Goal: Task Accomplishment & Management: Manage account settings

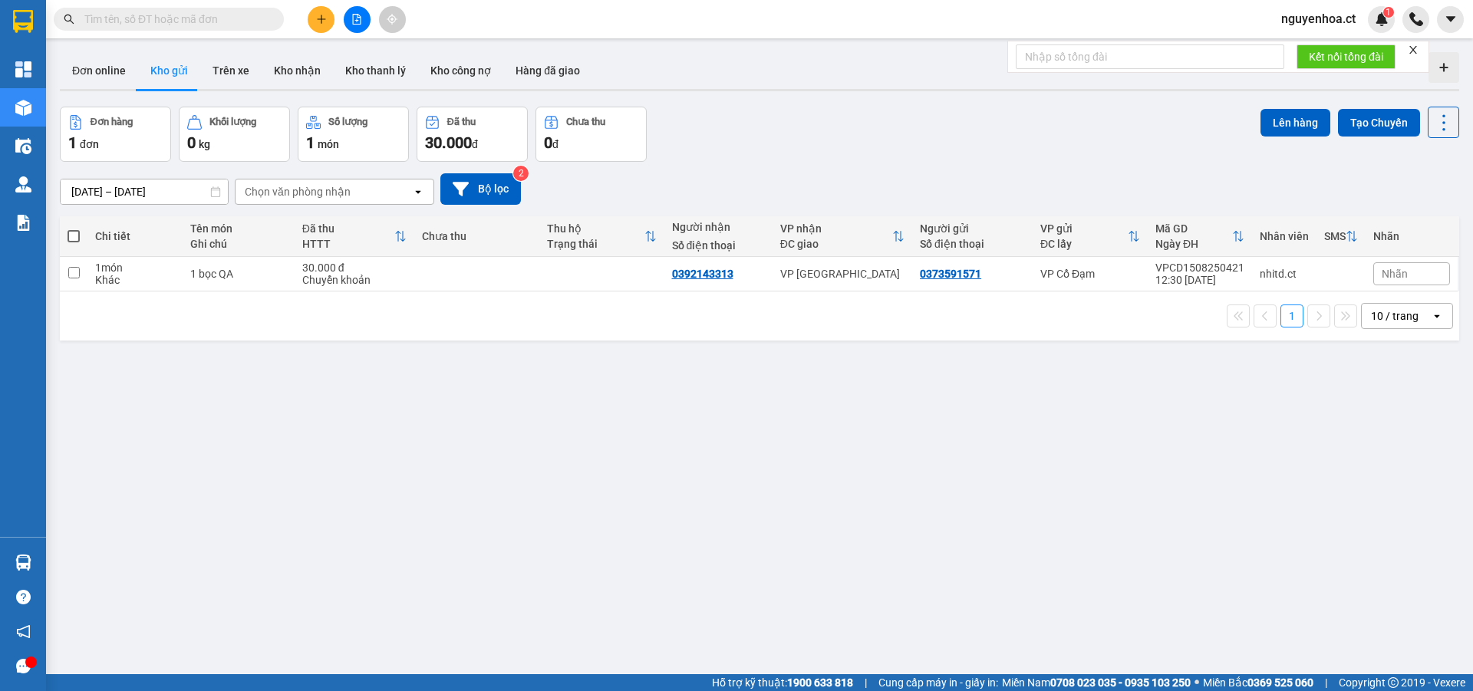
click at [255, 16] on input "text" at bounding box center [174, 19] width 181 height 17
click at [218, 9] on span at bounding box center [169, 19] width 230 height 23
click at [218, 11] on span at bounding box center [169, 19] width 230 height 23
click at [262, 21] on input "text" at bounding box center [174, 19] width 181 height 17
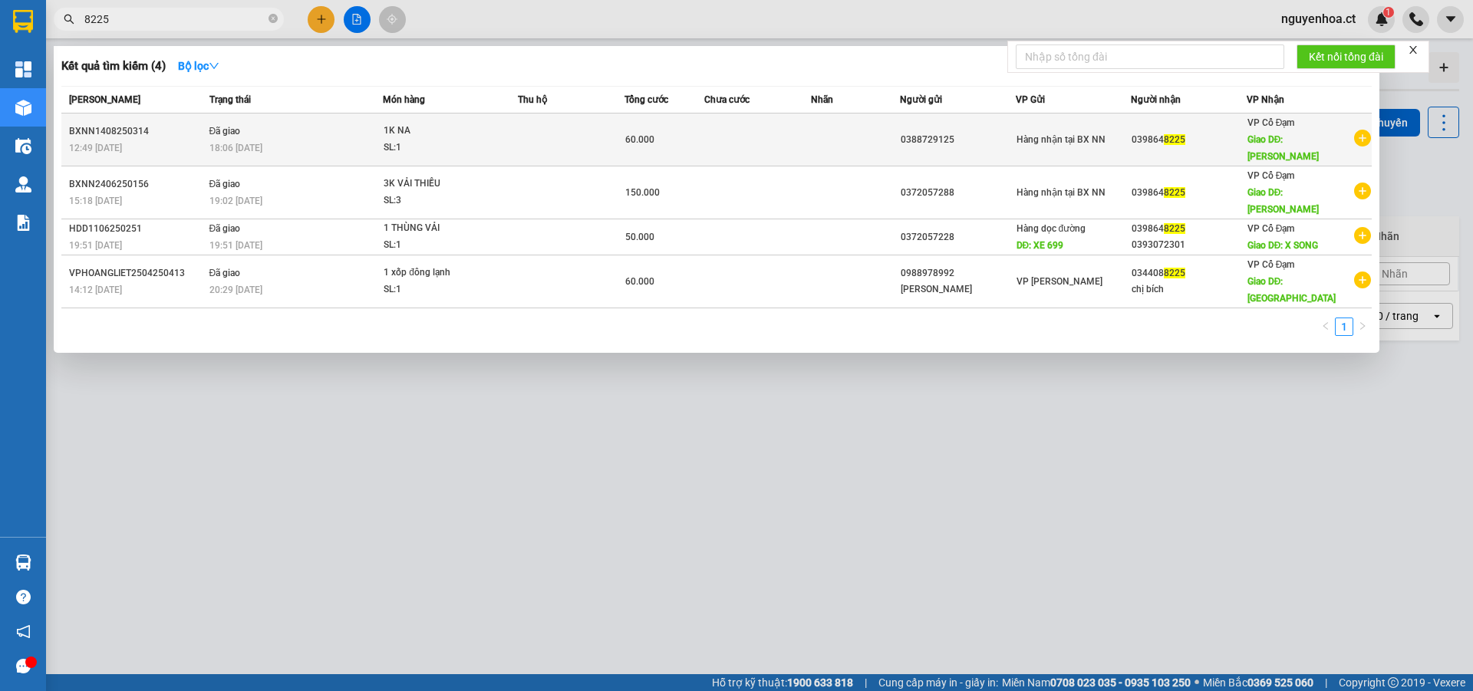
type input "8225"
click at [249, 141] on span "18:06 [DATE]" at bounding box center [235, 147] width 53 height 12
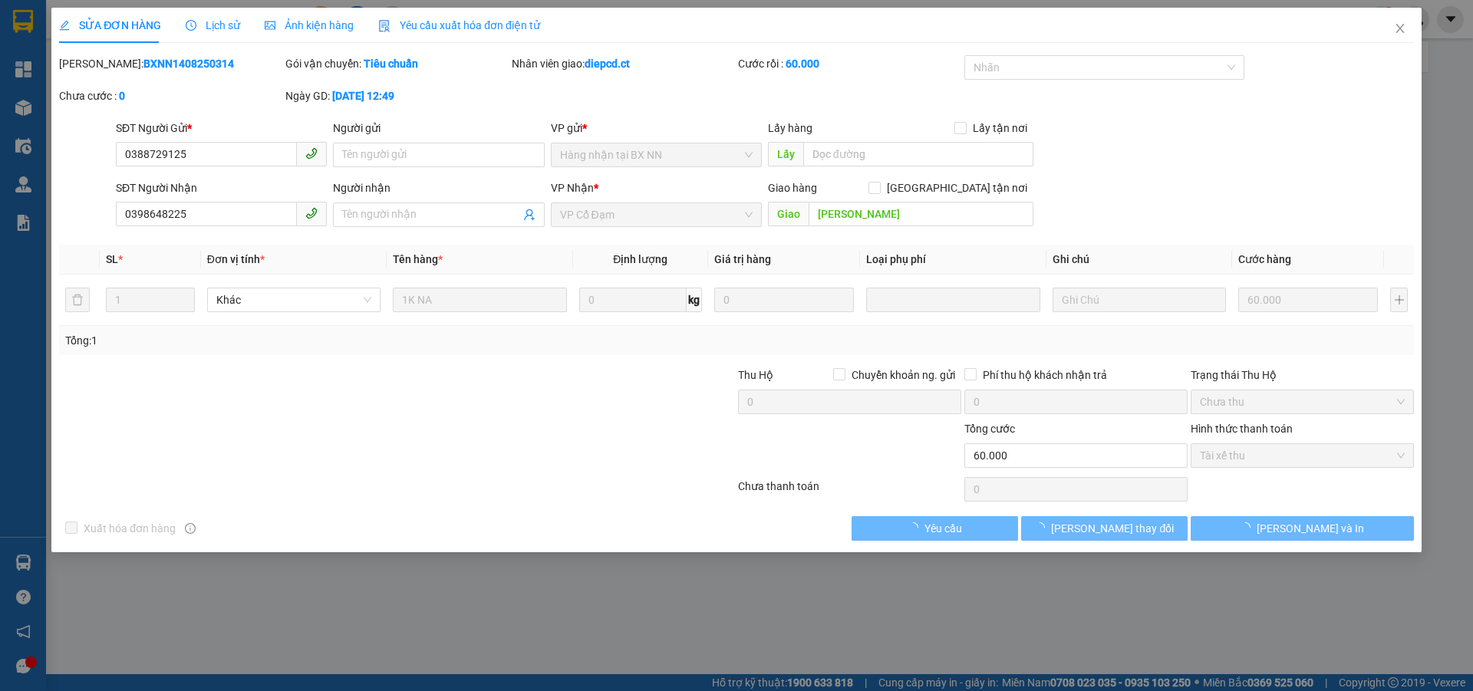
type input "0388729125"
type input "0398648225"
type input "[PERSON_NAME]"
type input "60.000"
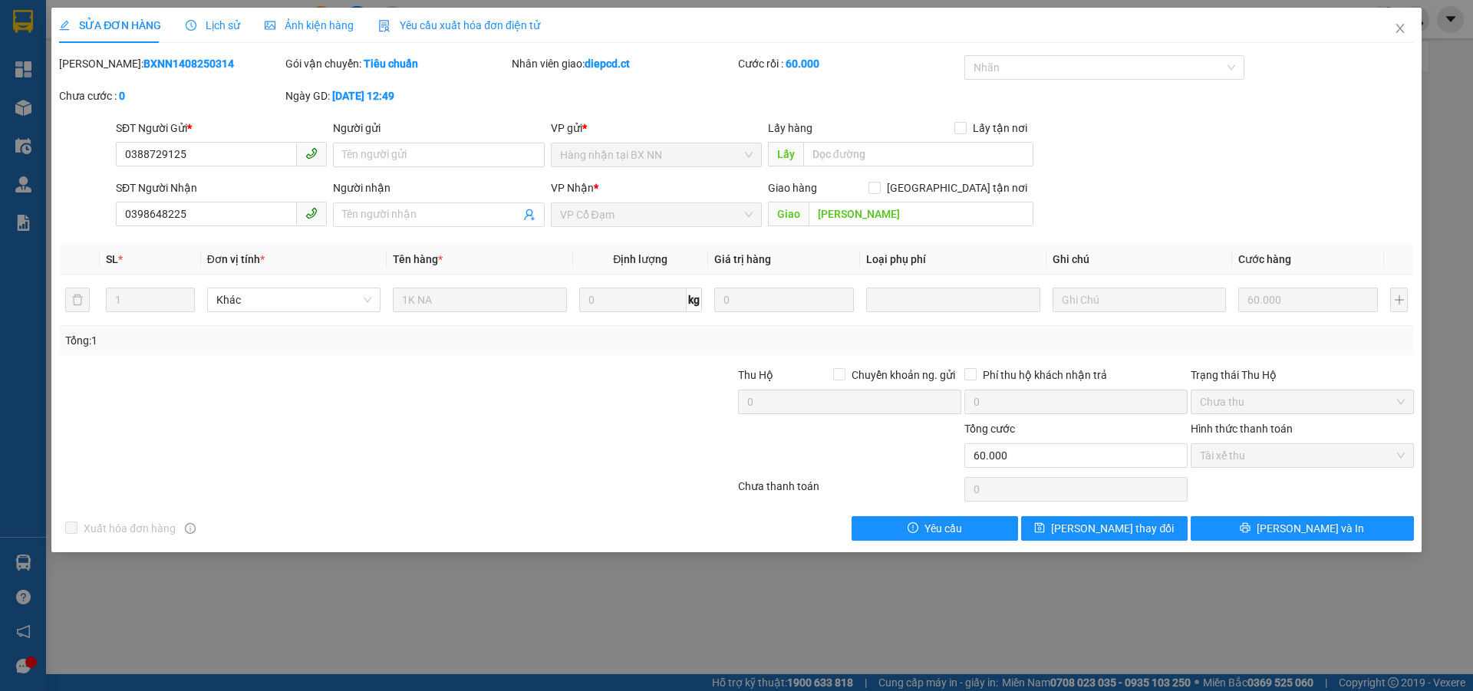
click at [219, 20] on span "Lịch sử" at bounding box center [213, 25] width 54 height 12
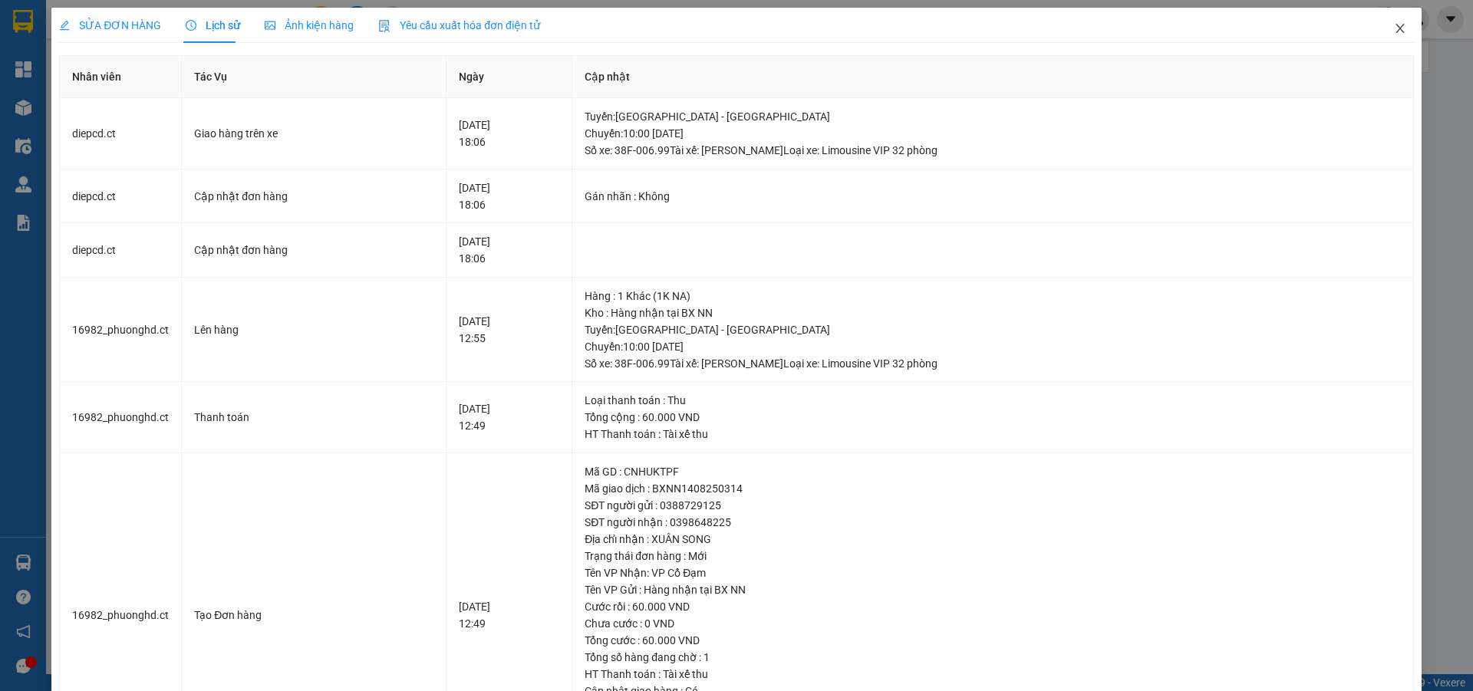
click at [1395, 28] on icon "close" at bounding box center [1399, 28] width 8 height 9
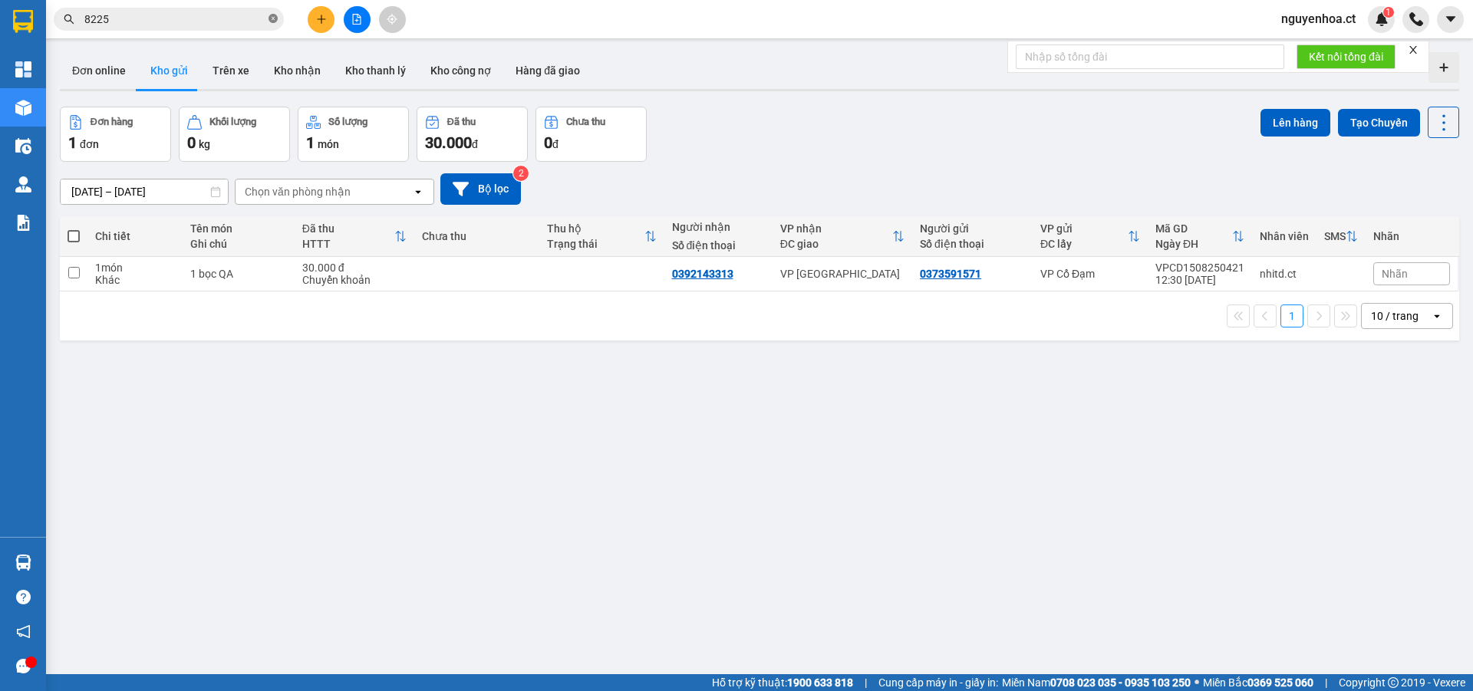
click at [277, 19] on icon "close-circle" at bounding box center [272, 18] width 9 height 9
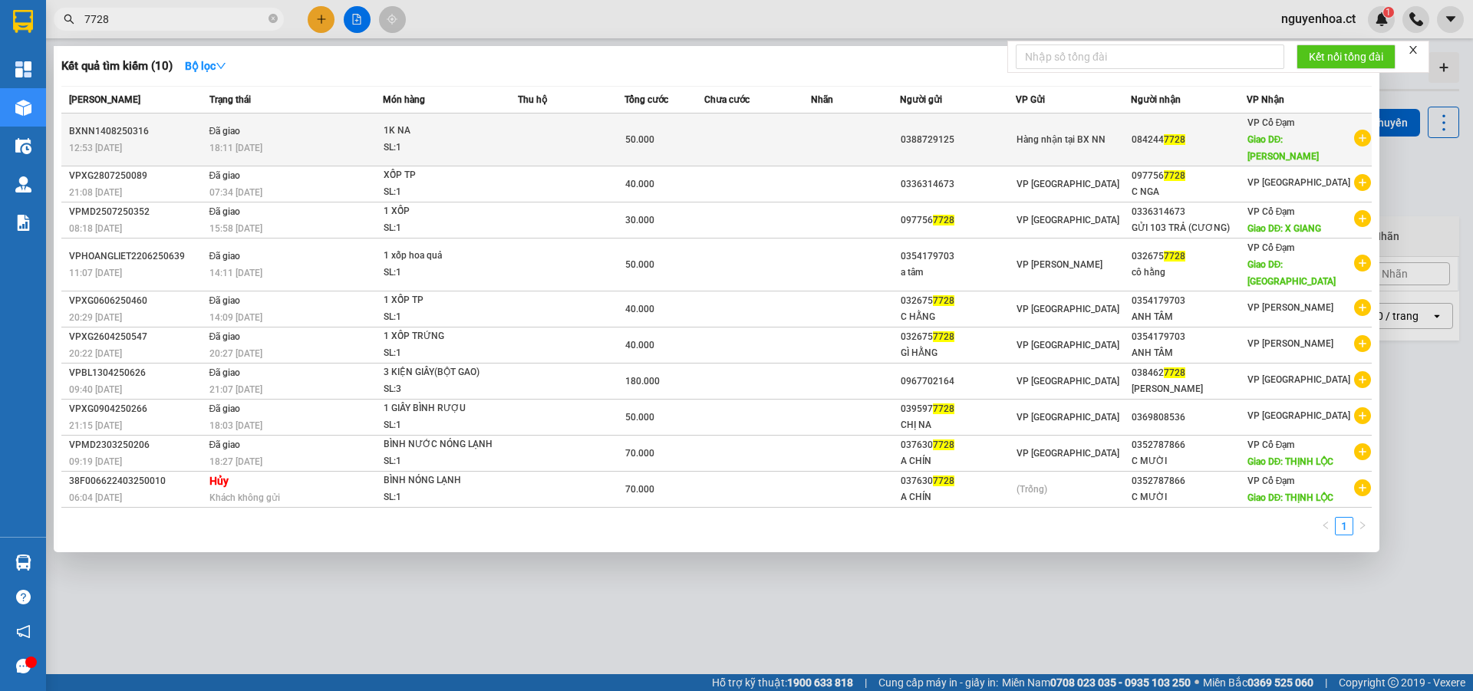
type input "7728"
click at [242, 147] on div "18:11 [DATE]" at bounding box center [295, 148] width 173 height 17
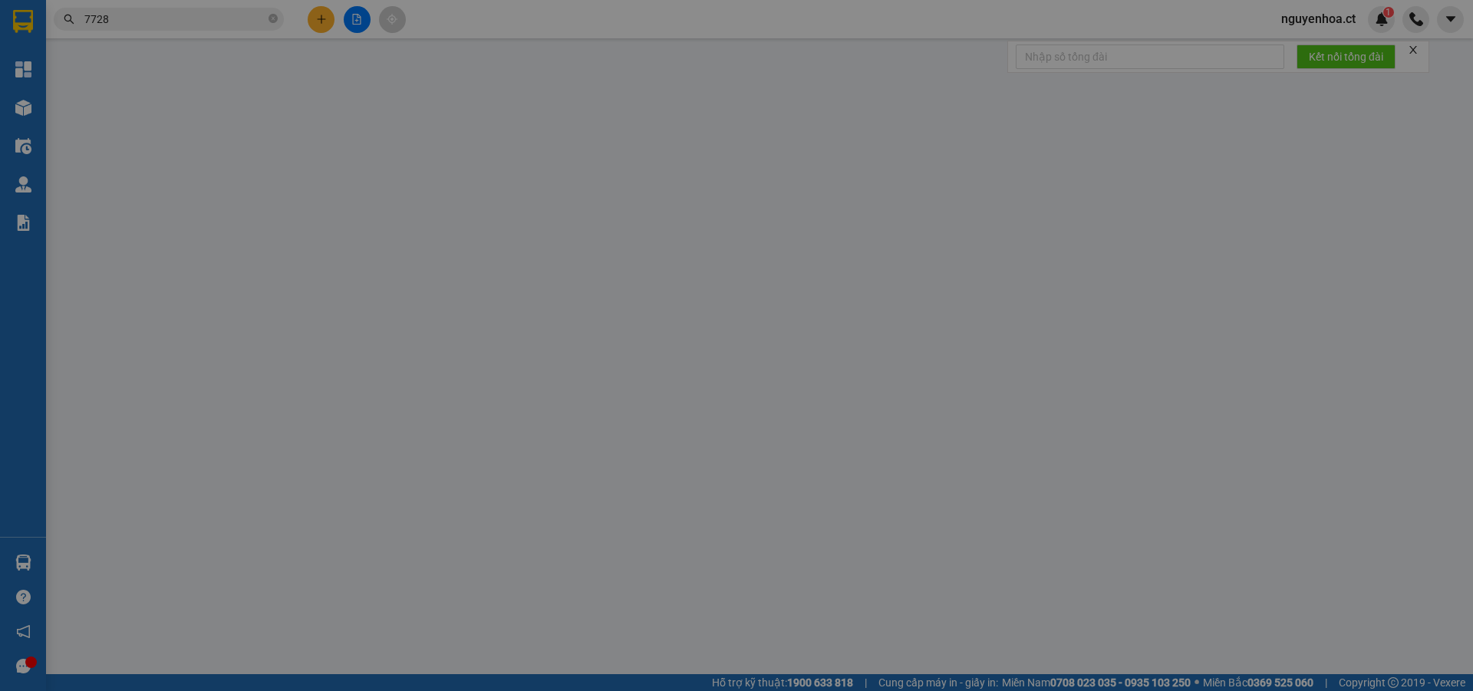
type input "0388729125"
type input "0842447728"
type input "[PERSON_NAME]"
type input "50.000"
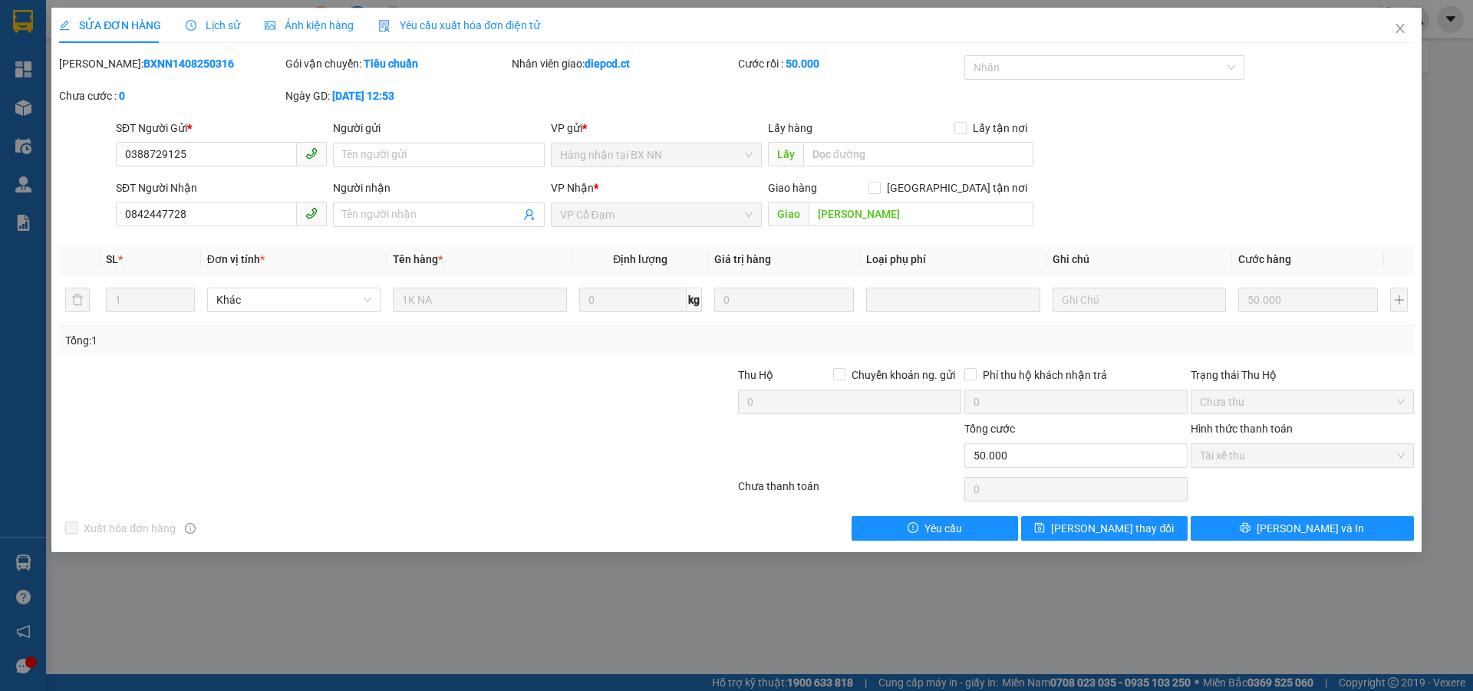
click at [229, 26] on span "Lịch sử" at bounding box center [213, 25] width 54 height 12
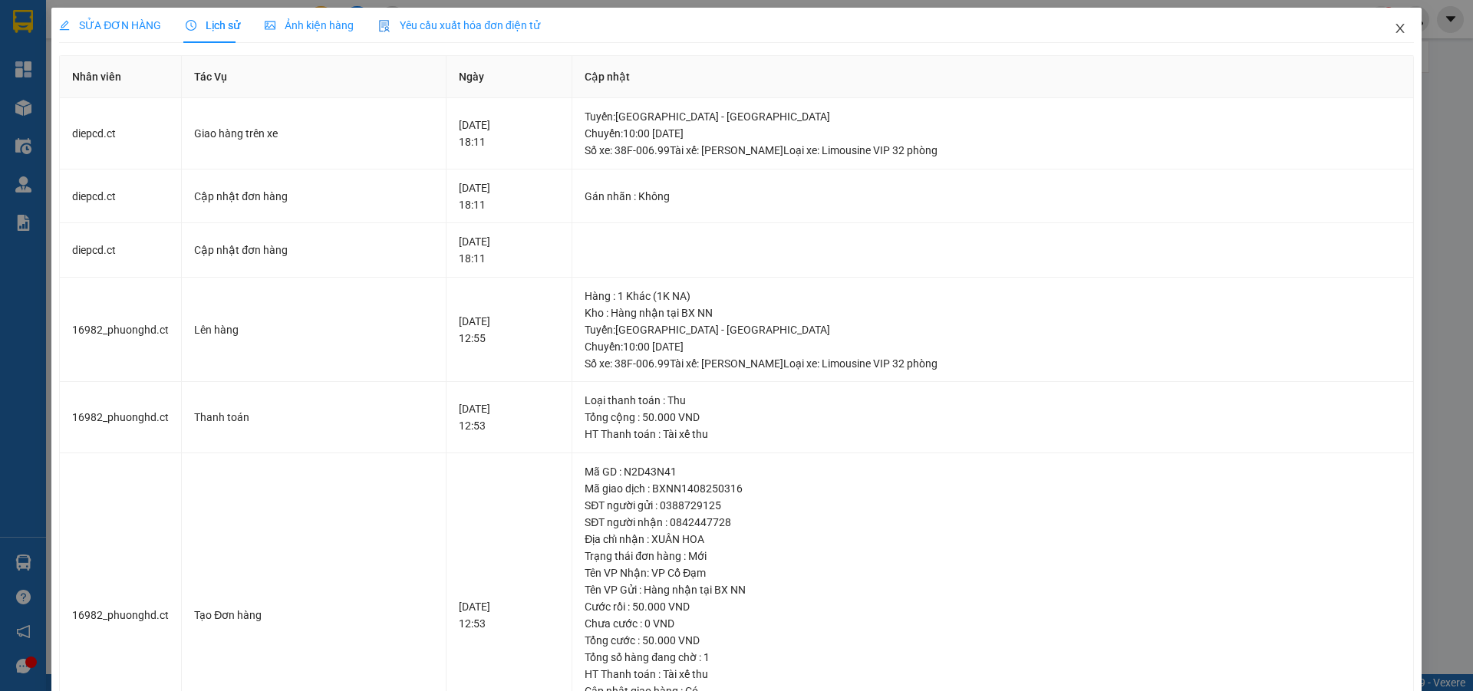
click at [1394, 29] on icon "close" at bounding box center [1400, 28] width 12 height 12
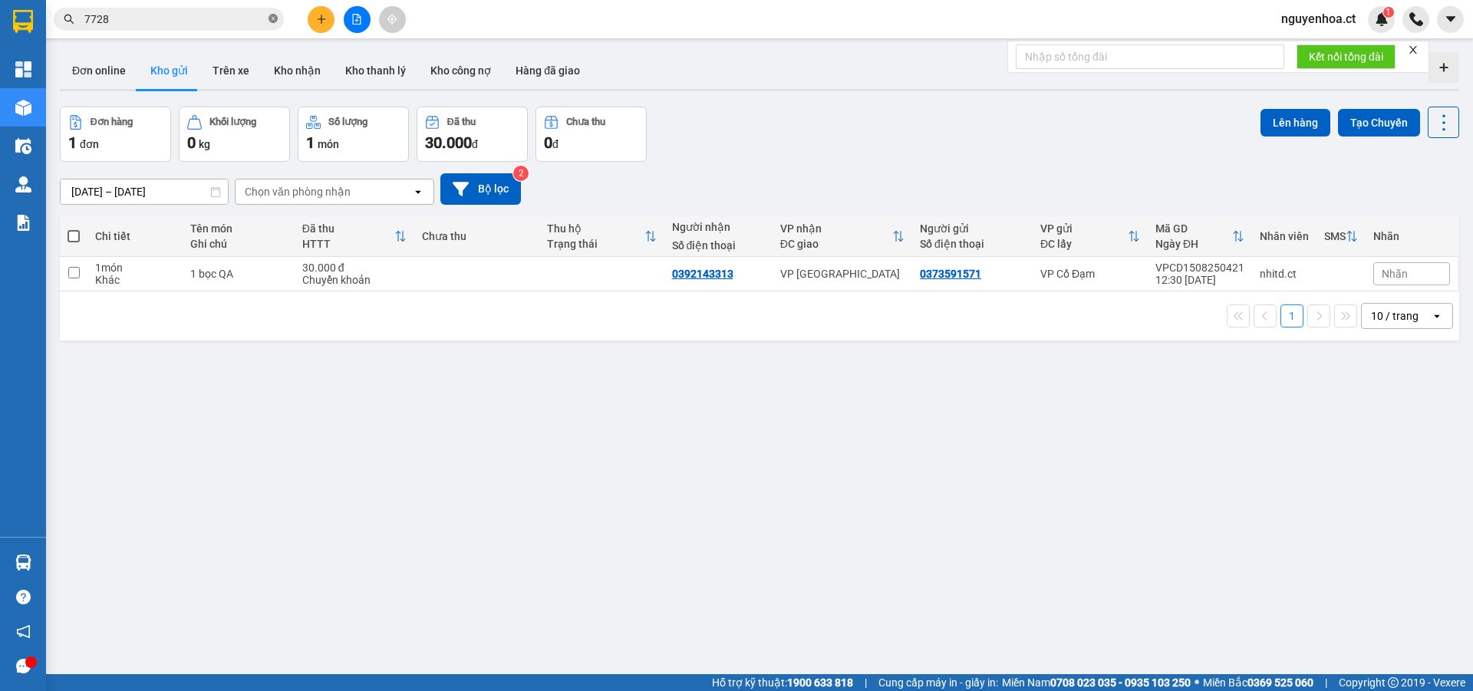
click at [268, 18] on icon "close-circle" at bounding box center [272, 18] width 9 height 9
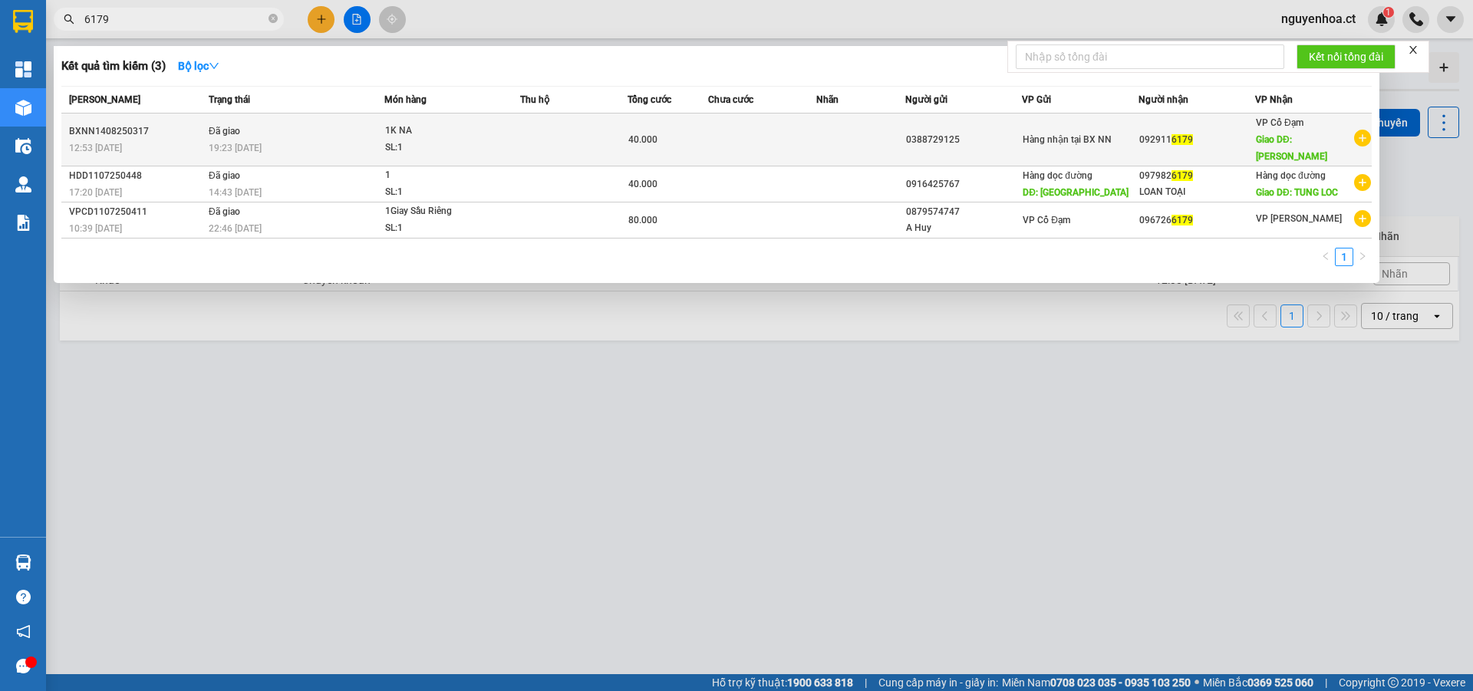
type input "6179"
click at [265, 126] on td "Đã giao 19:23 [DATE]" at bounding box center [294, 140] width 179 height 53
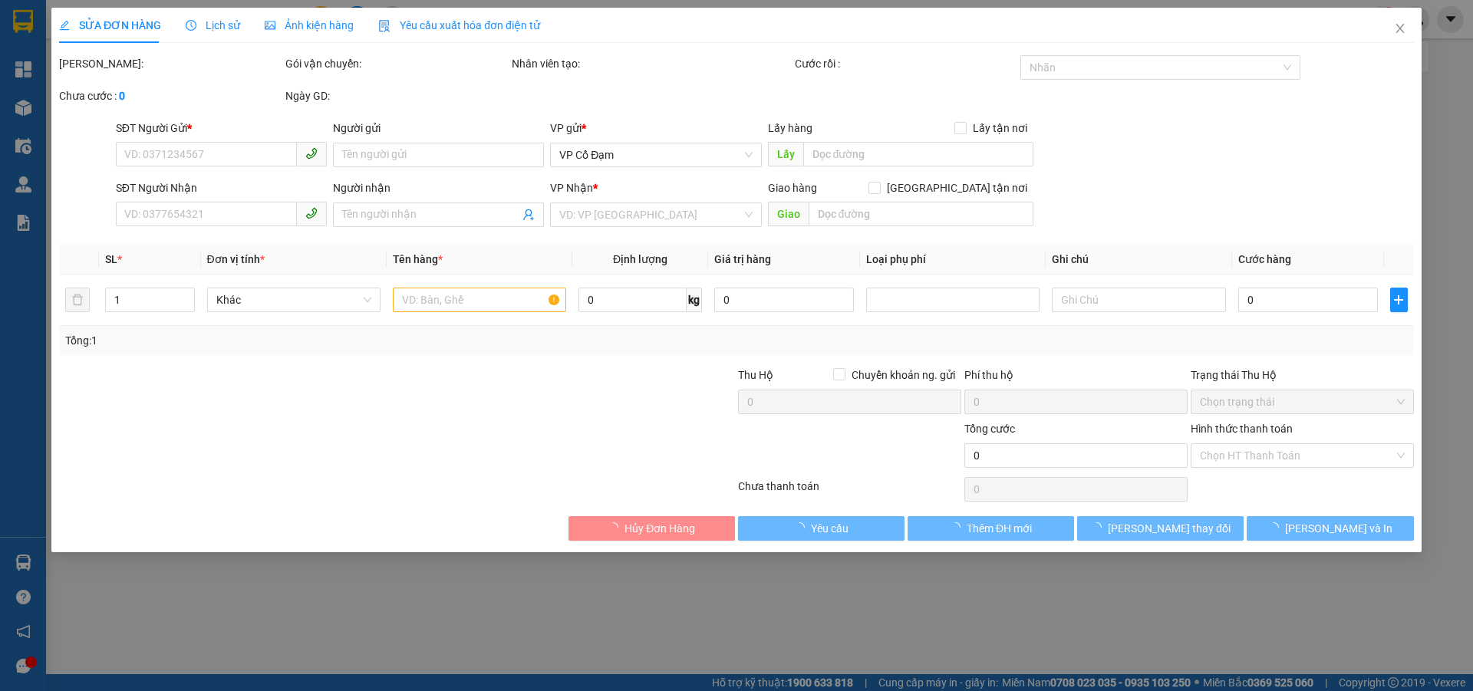
type input "0388729125"
type input "0929116179"
type input "[PERSON_NAME]"
type input "40.000"
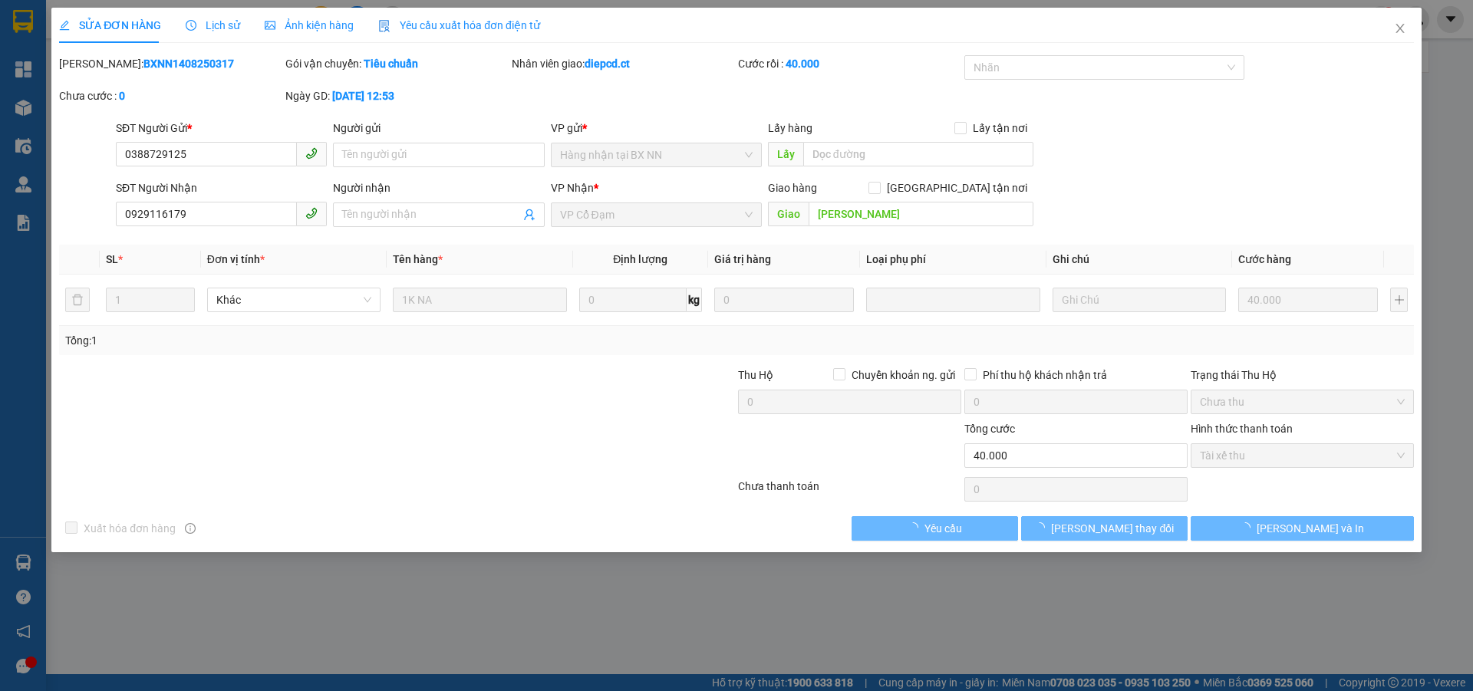
click at [219, 19] on span "Lịch sử" at bounding box center [213, 25] width 54 height 12
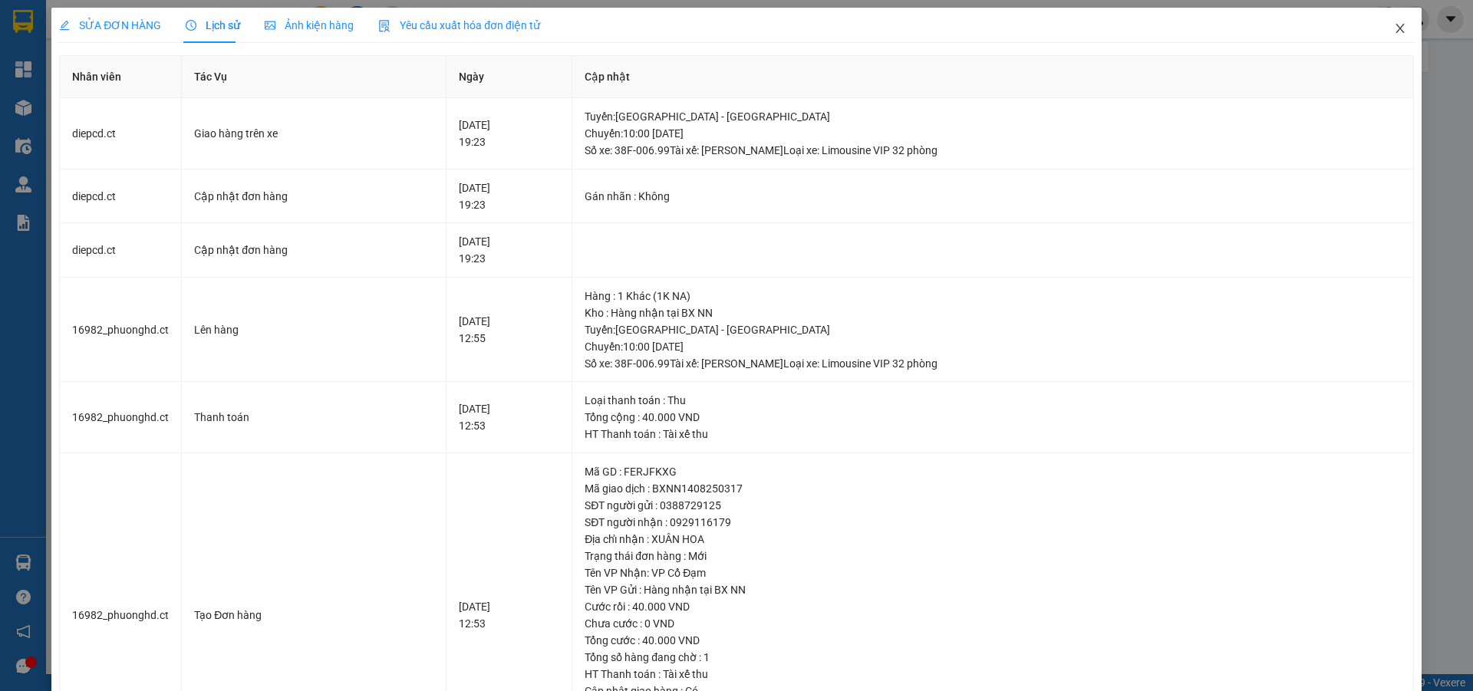
click at [1394, 26] on icon "close" at bounding box center [1400, 28] width 12 height 12
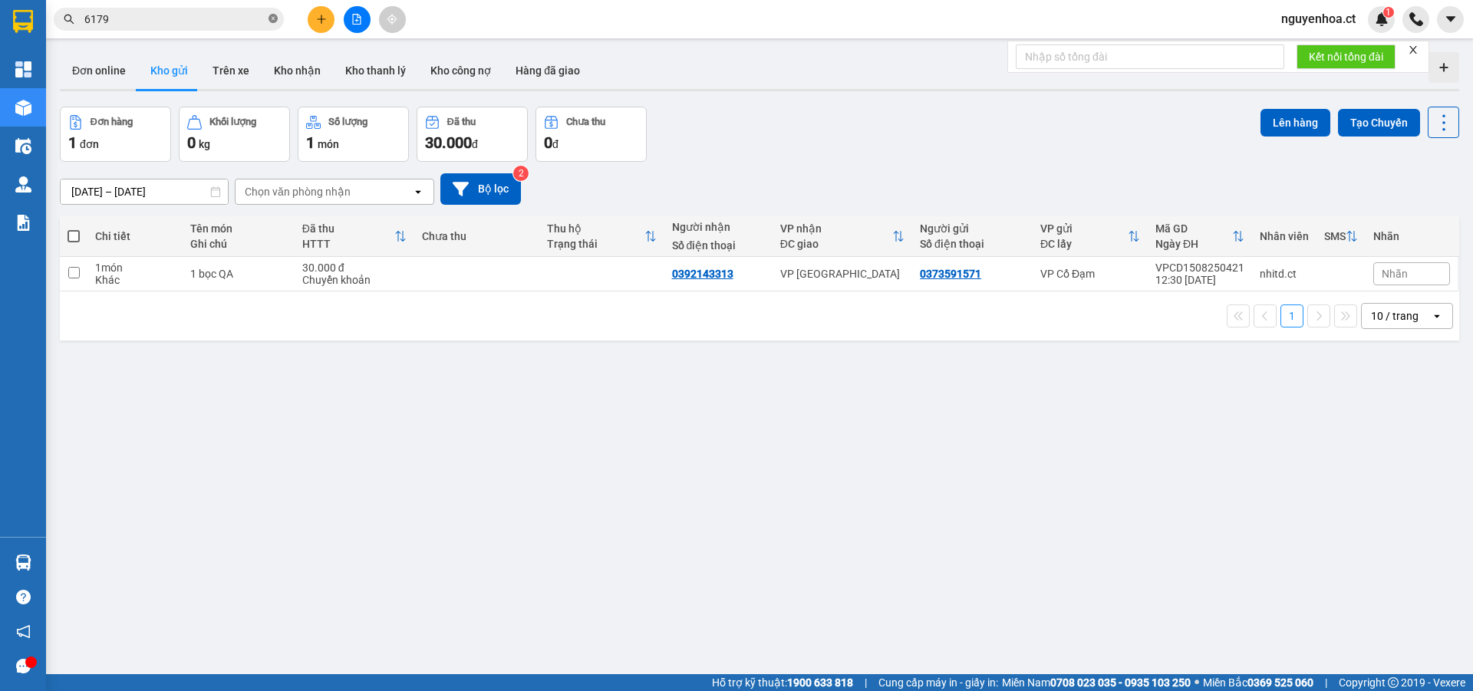
click at [272, 15] on icon "close-circle" at bounding box center [272, 18] width 9 height 9
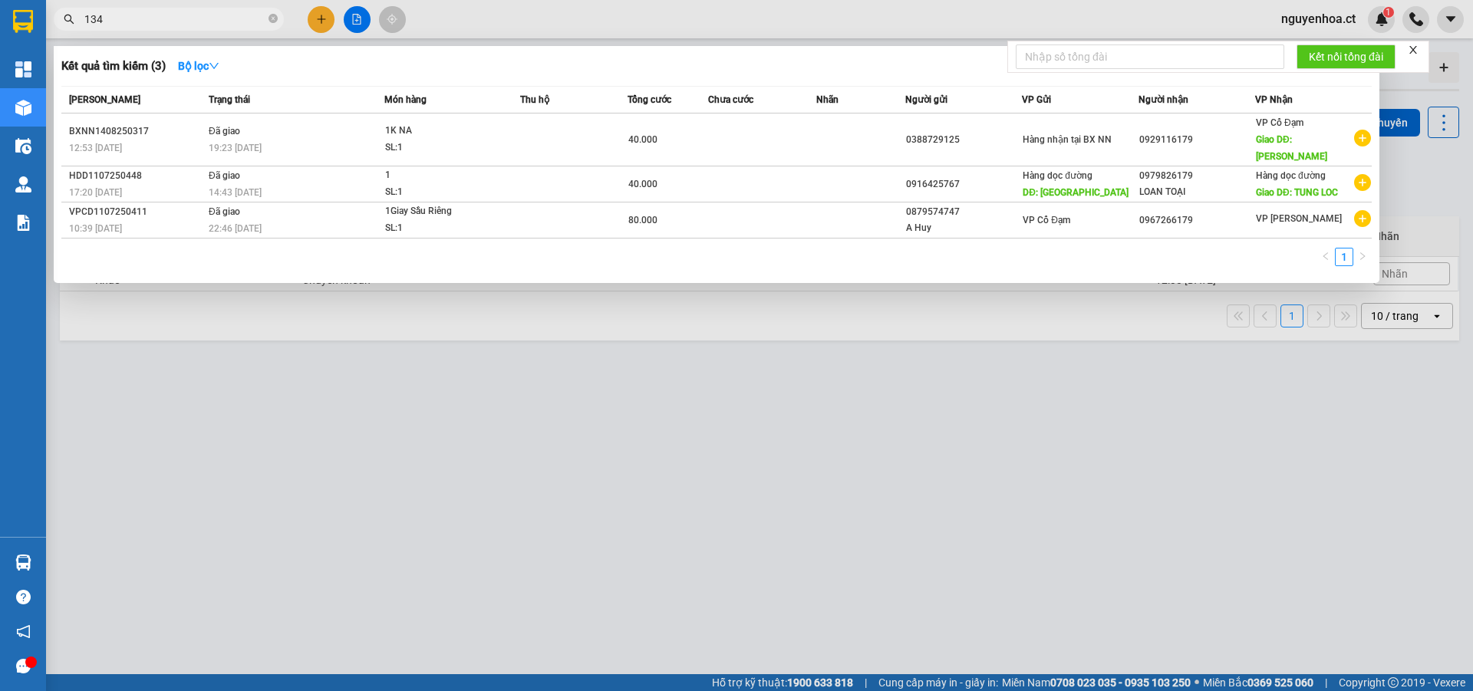
type input "1342"
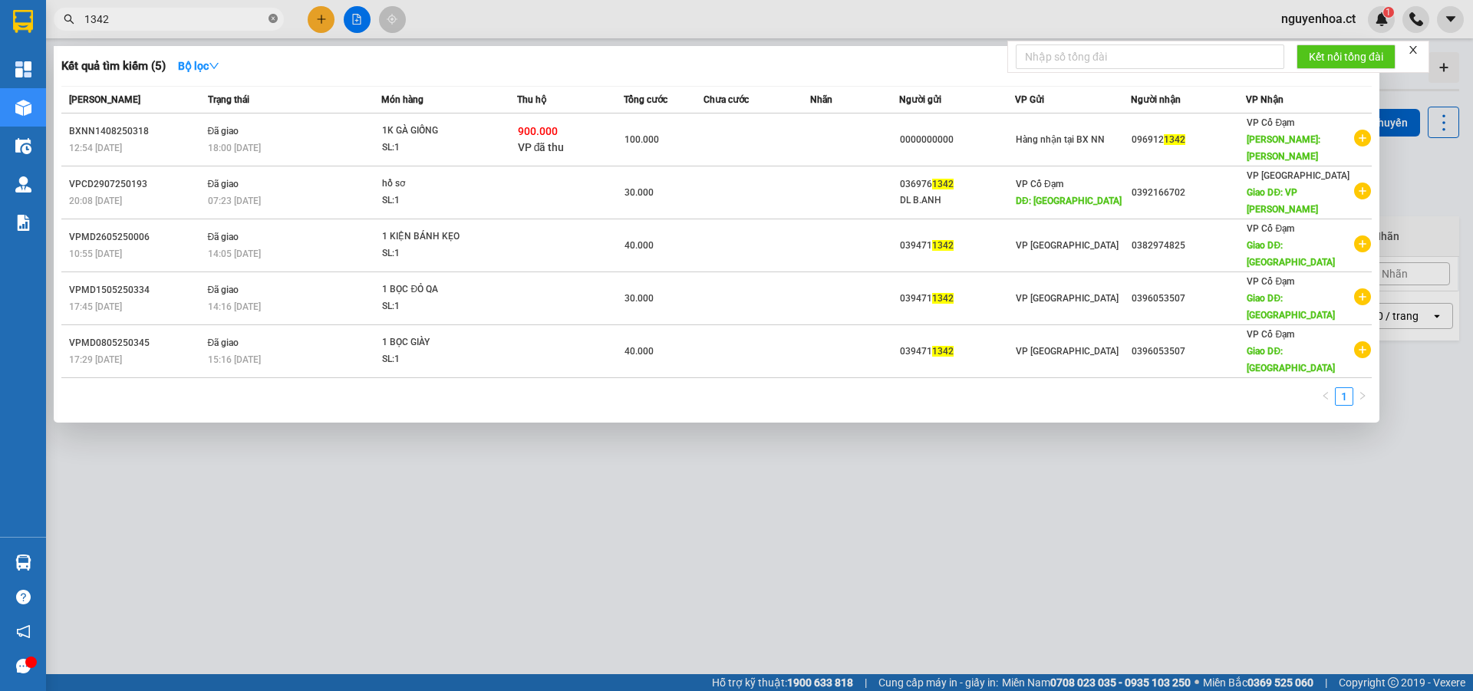
click at [273, 14] on span at bounding box center [272, 19] width 9 height 15
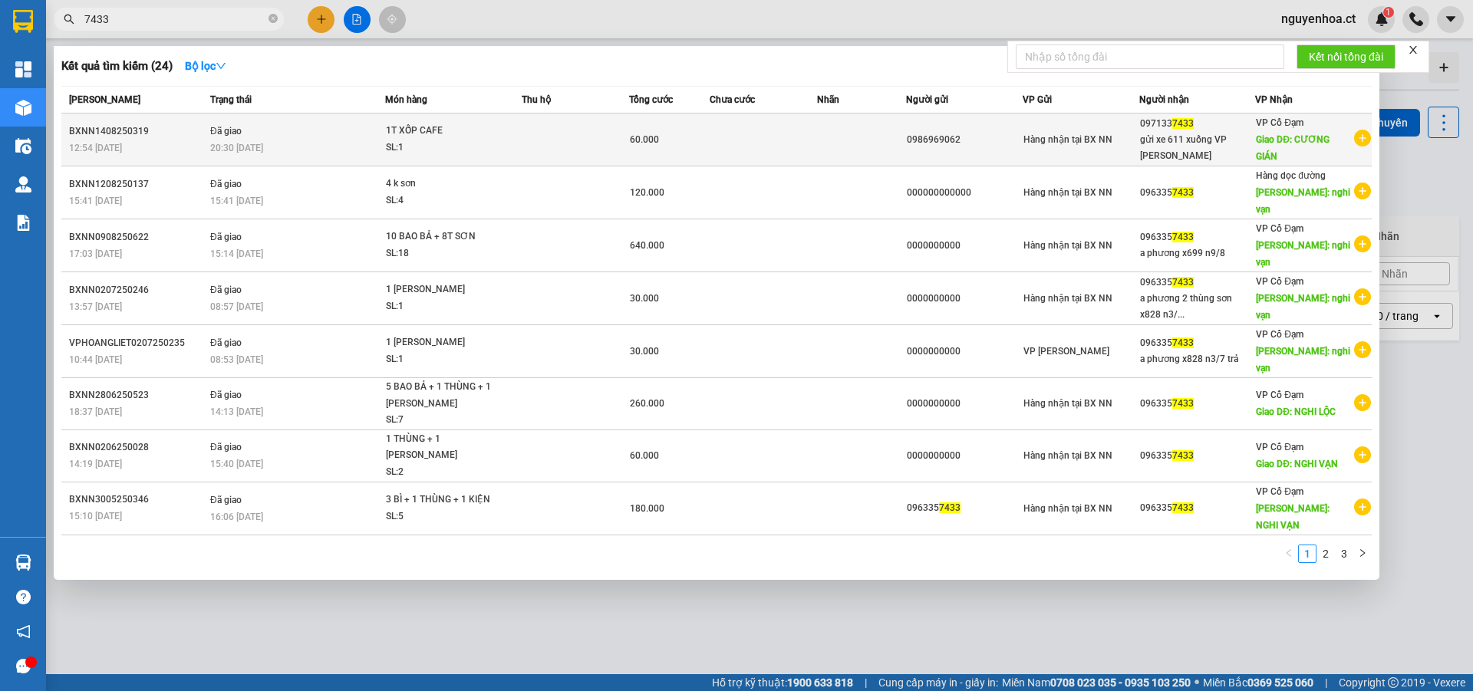
type input "7433"
click at [270, 142] on div "20:30 [DATE]" at bounding box center [297, 148] width 174 height 17
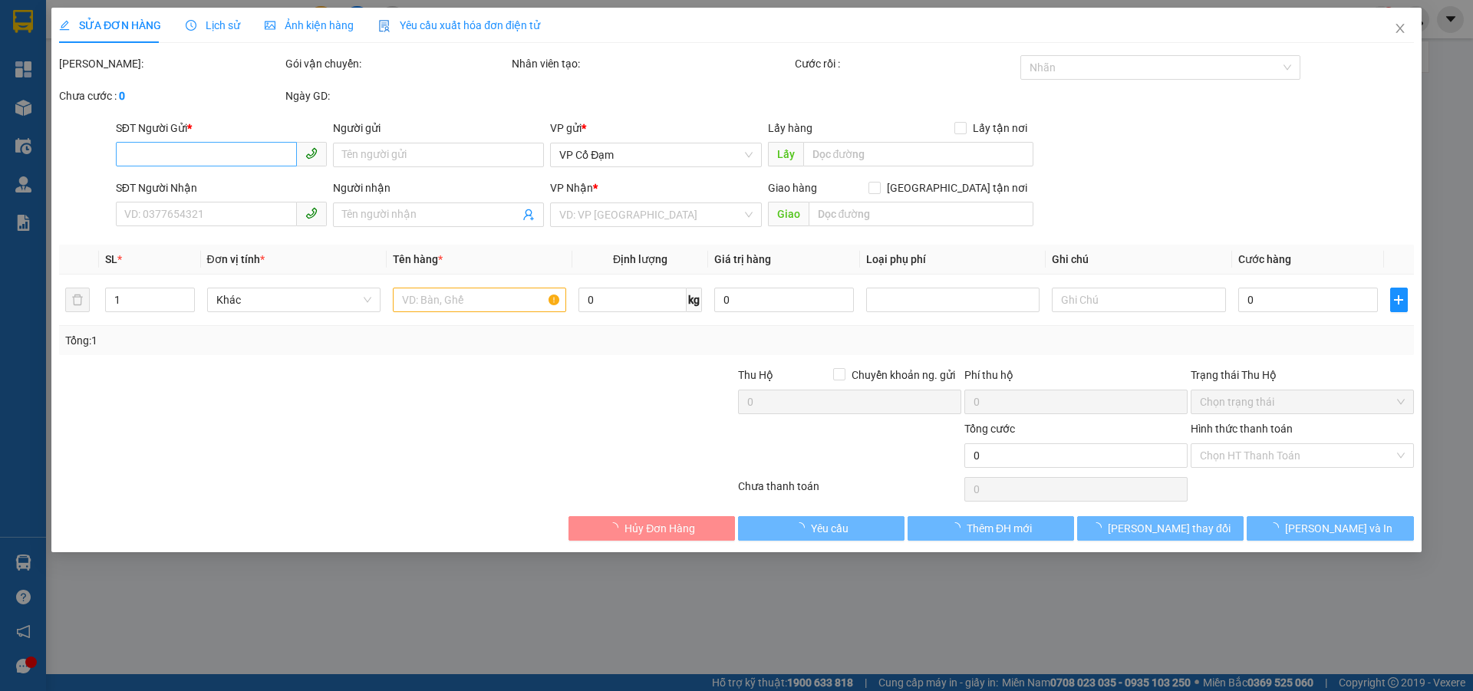
type input "0986969062"
type input "0971337433"
type input "gửi xe 611 xuống VP [PERSON_NAME]"
type input "CƯƠNG GIÁN"
type input "60.000"
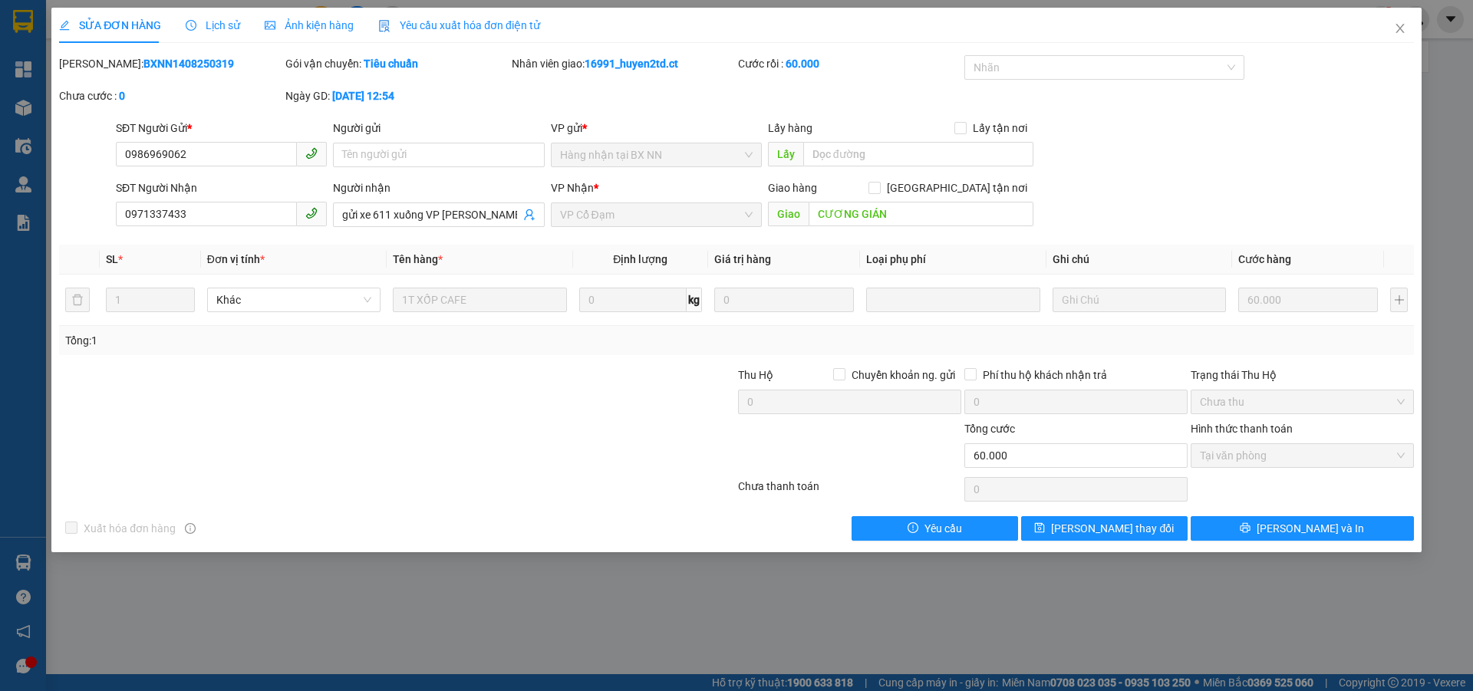
click at [206, 15] on div "Lịch sử" at bounding box center [213, 25] width 54 height 35
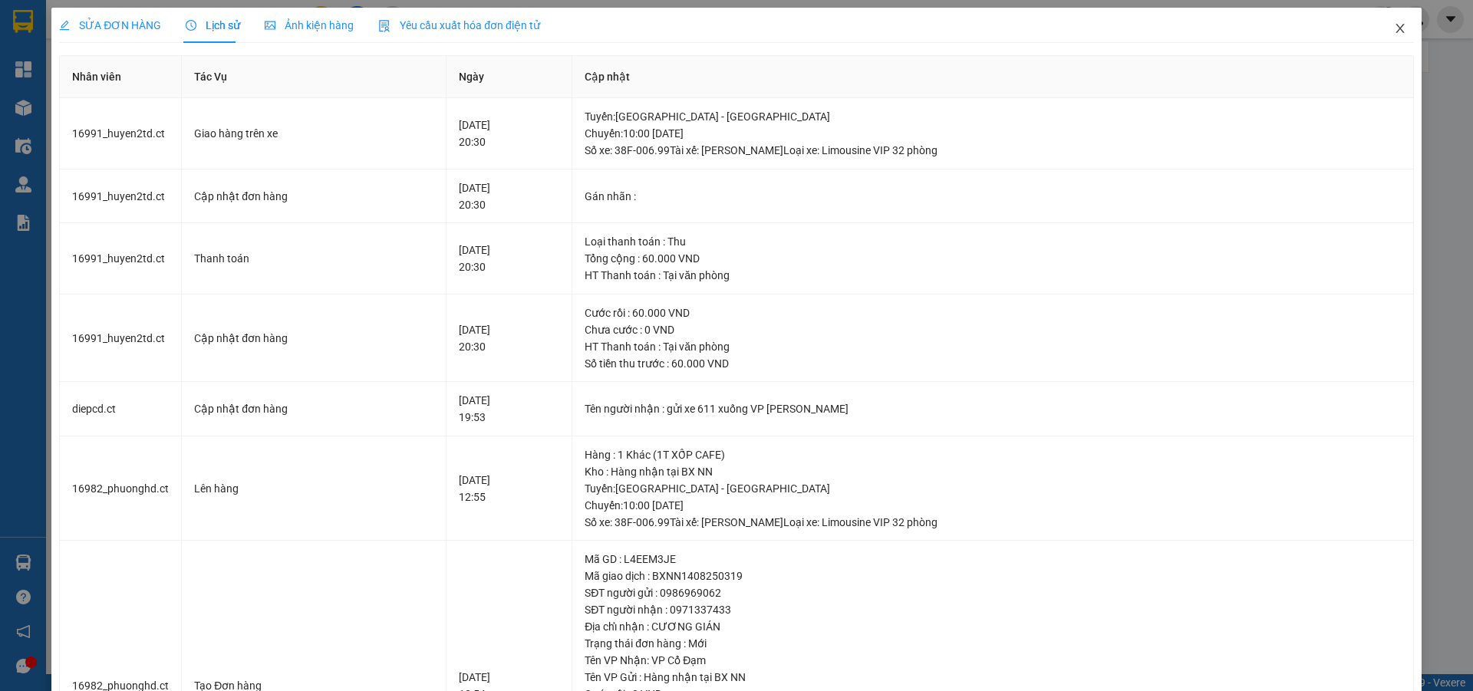
click at [1394, 30] on icon "close" at bounding box center [1400, 28] width 12 height 12
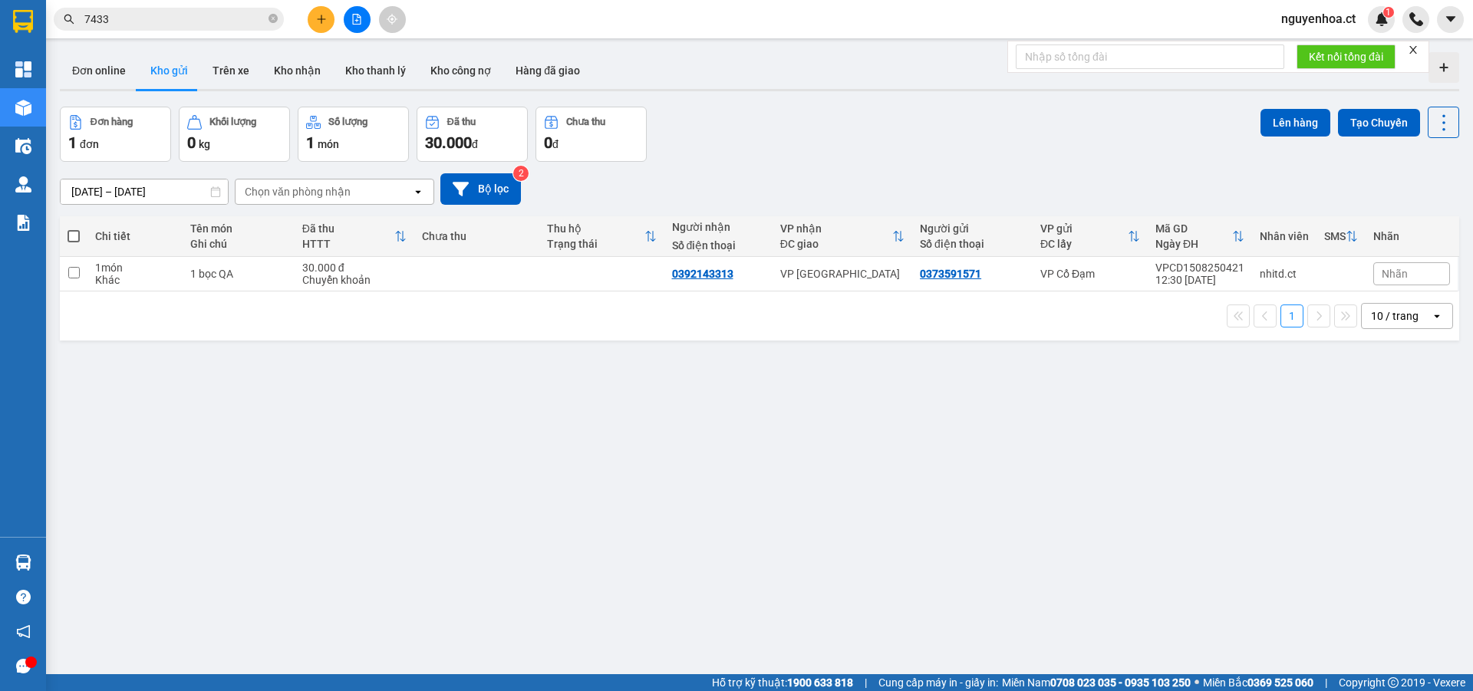
click at [278, 17] on span "7433" at bounding box center [169, 19] width 230 height 23
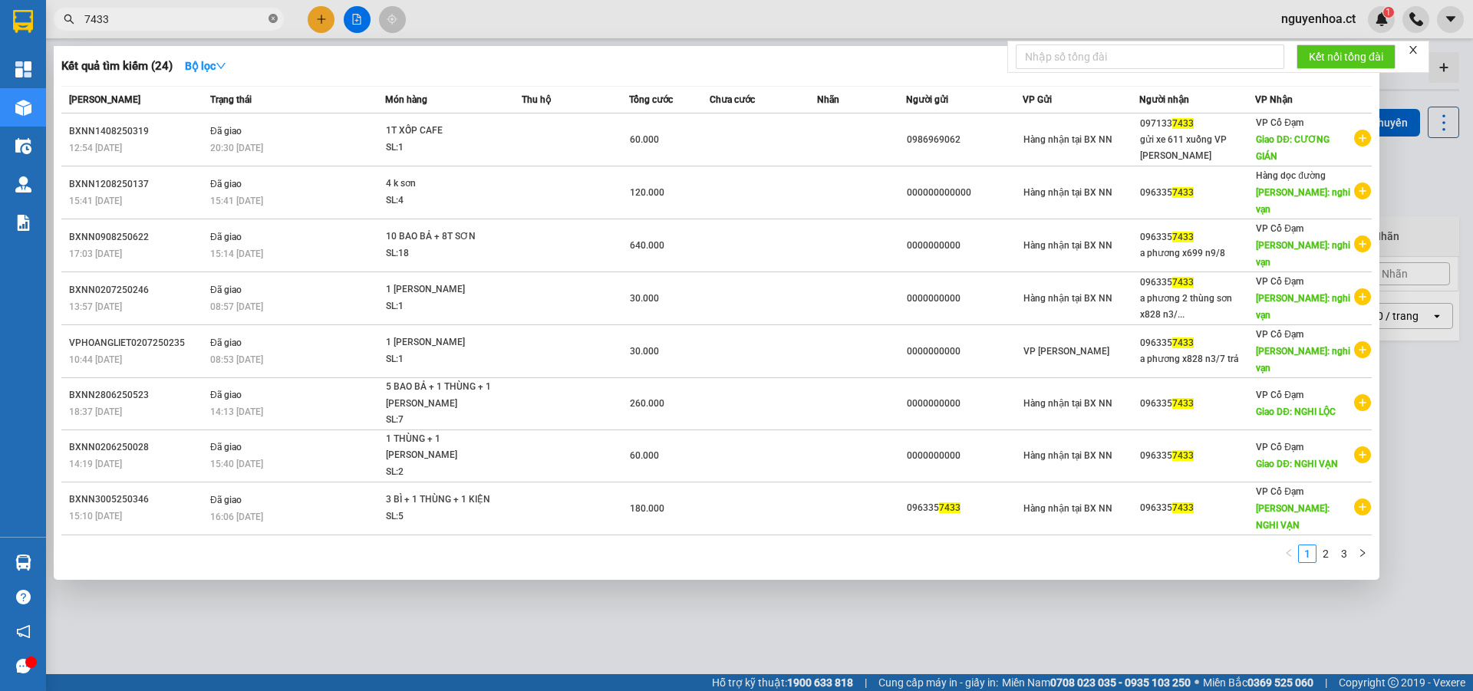
click at [275, 20] on icon "close-circle" at bounding box center [272, 18] width 9 height 9
type input "9888"
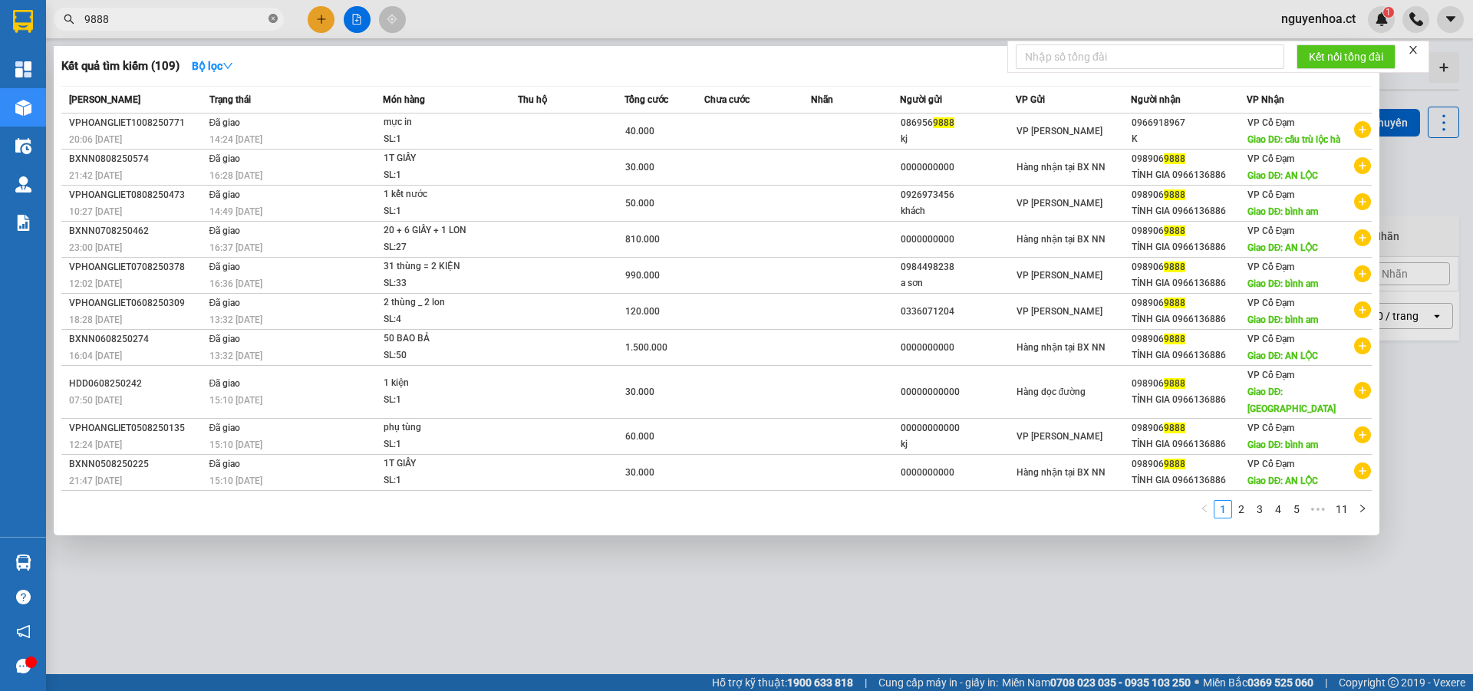
click at [276, 21] on icon "close-circle" at bounding box center [272, 18] width 9 height 9
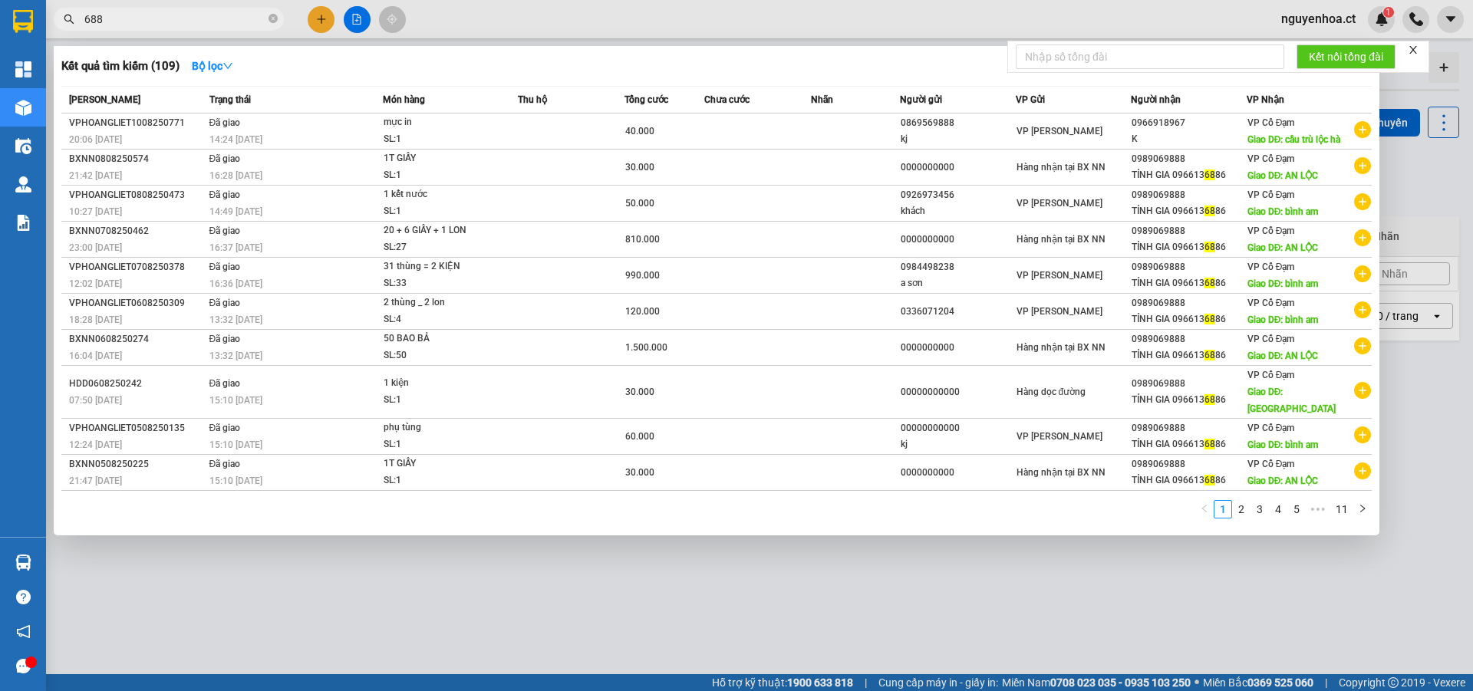
type input "6886"
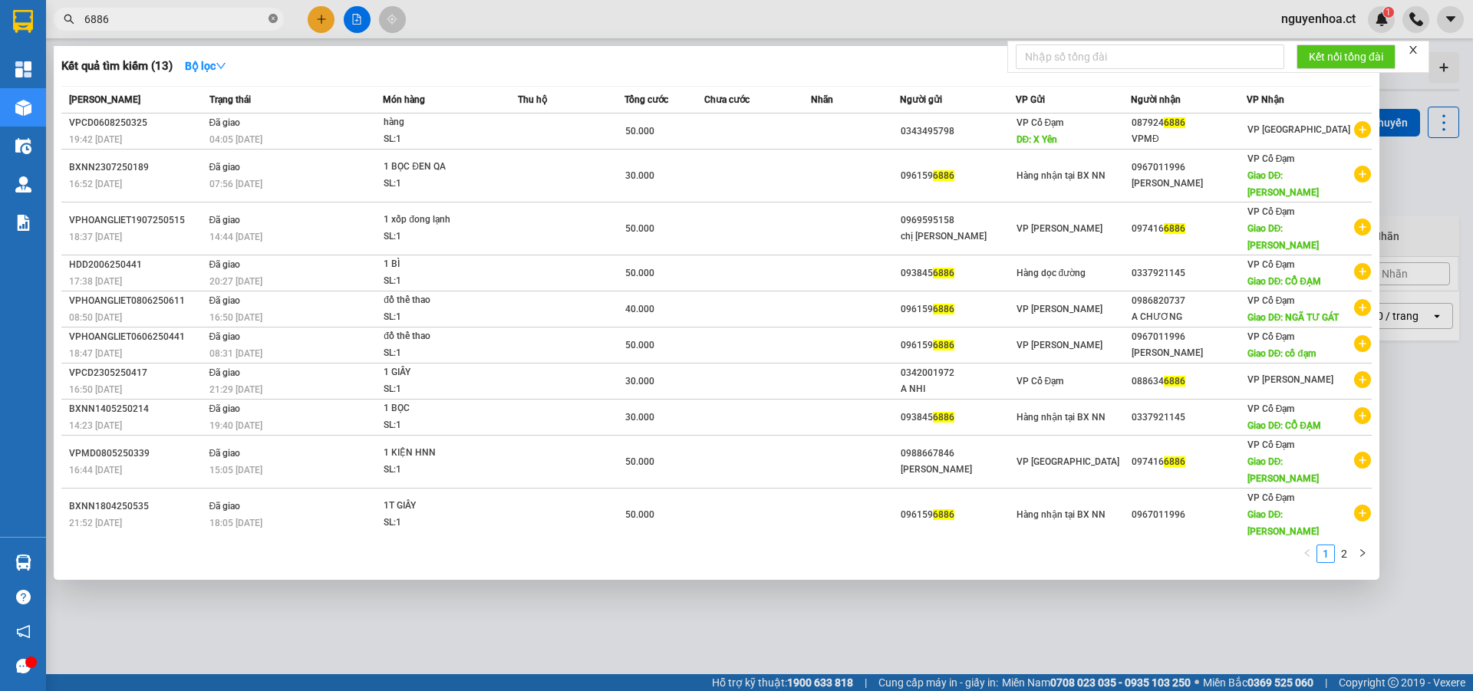
click at [271, 18] on icon "close-circle" at bounding box center [272, 18] width 9 height 9
type input "9888"
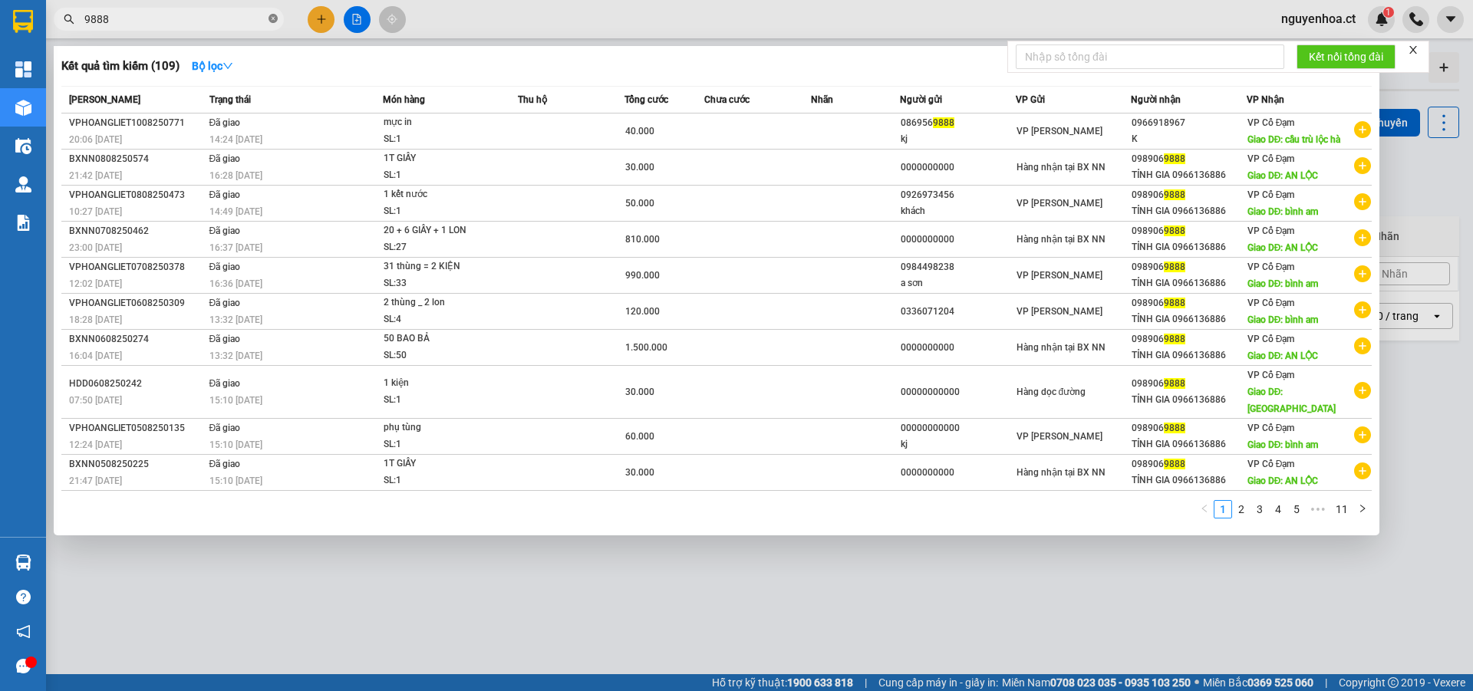
click at [272, 15] on icon "close-circle" at bounding box center [272, 18] width 9 height 9
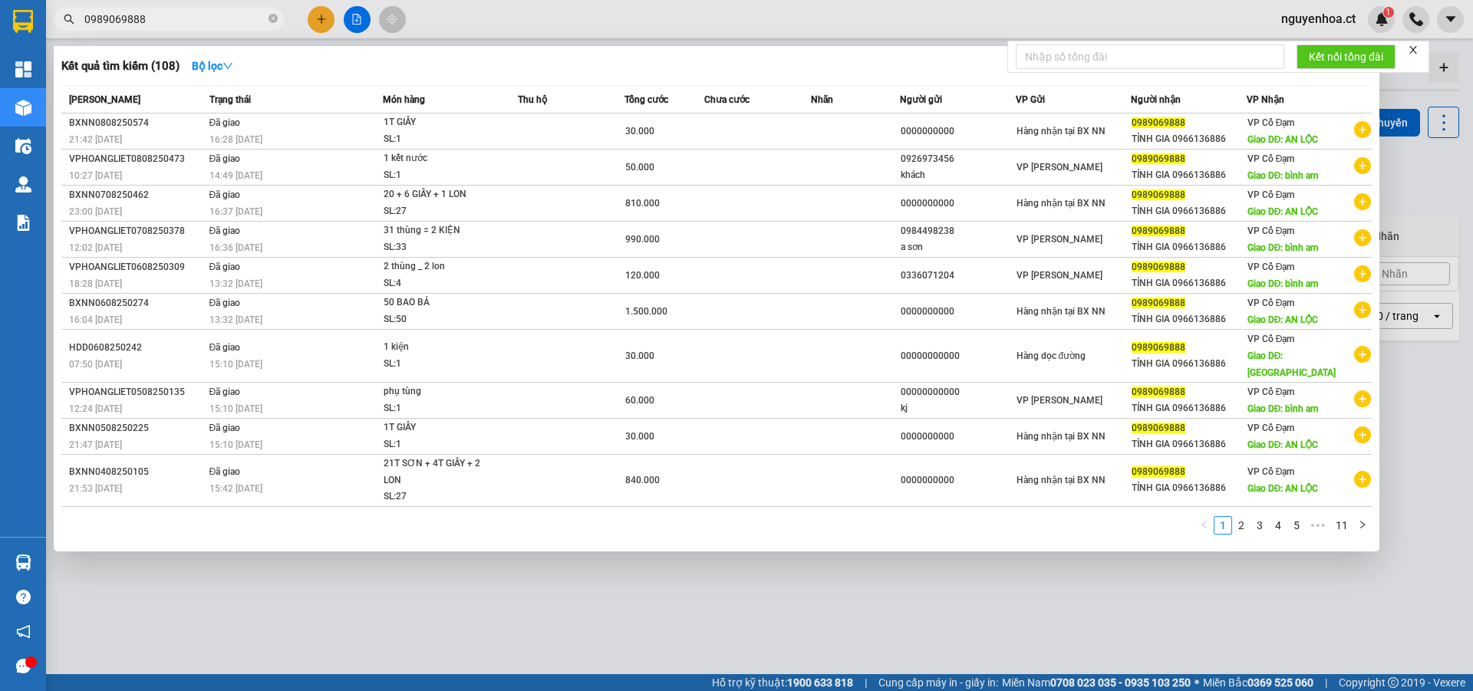
drag, startPoint x: 214, startPoint y: 19, endPoint x: 53, endPoint y: 20, distance: 161.1
click at [53, 20] on div "0989069888" at bounding box center [149, 19] width 299 height 23
type input "0989069888"
click at [322, 17] on div at bounding box center [736, 345] width 1473 height 691
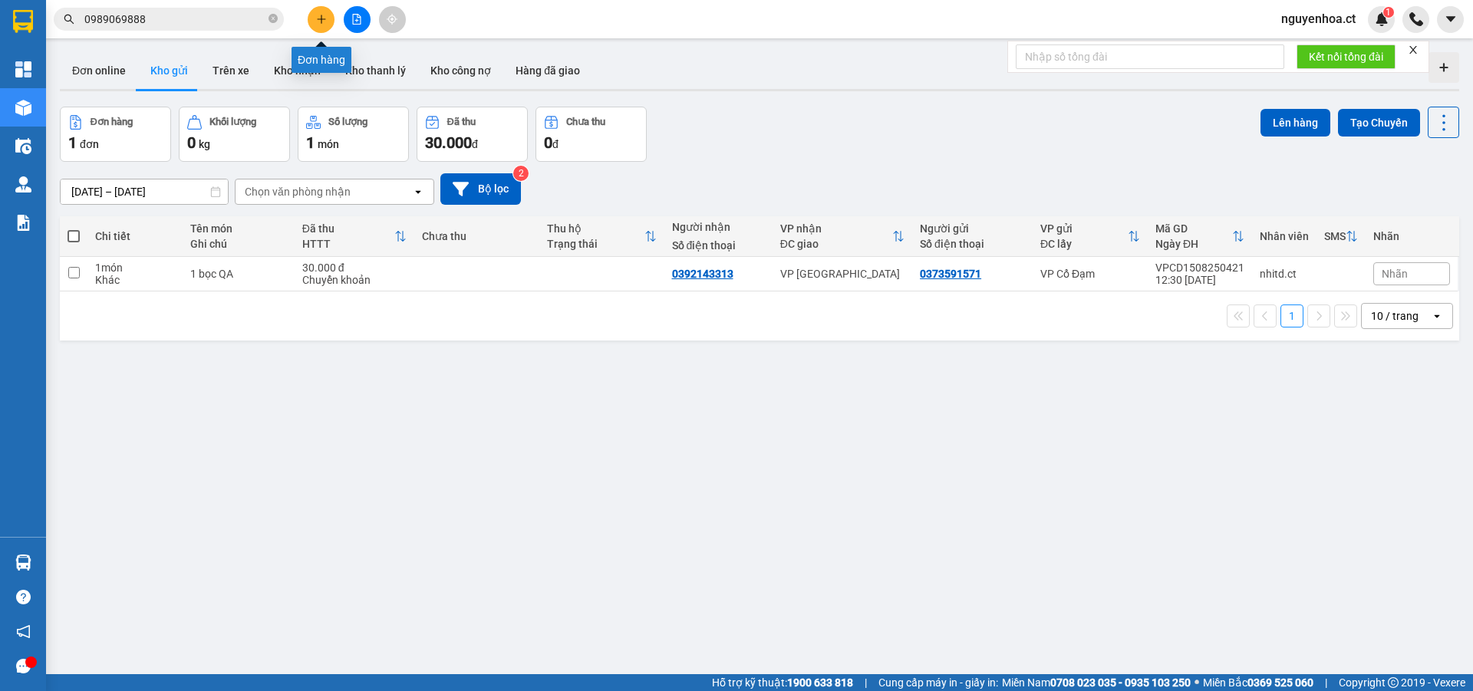
click at [322, 17] on icon "plus" at bounding box center [321, 19] width 11 height 11
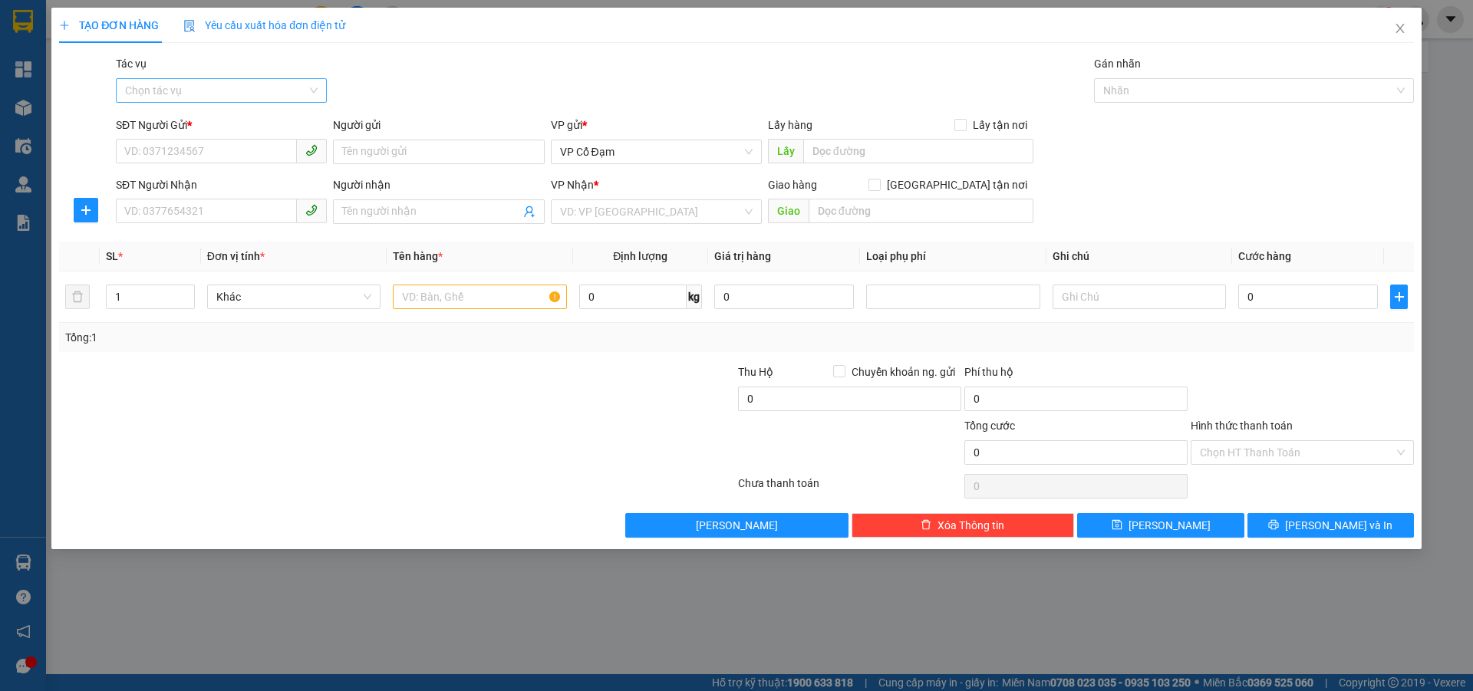
click at [206, 81] on input "Tác vụ" at bounding box center [216, 90] width 182 height 23
click at [196, 125] on div "Nhập hàng lên xe" at bounding box center [221, 121] width 193 height 17
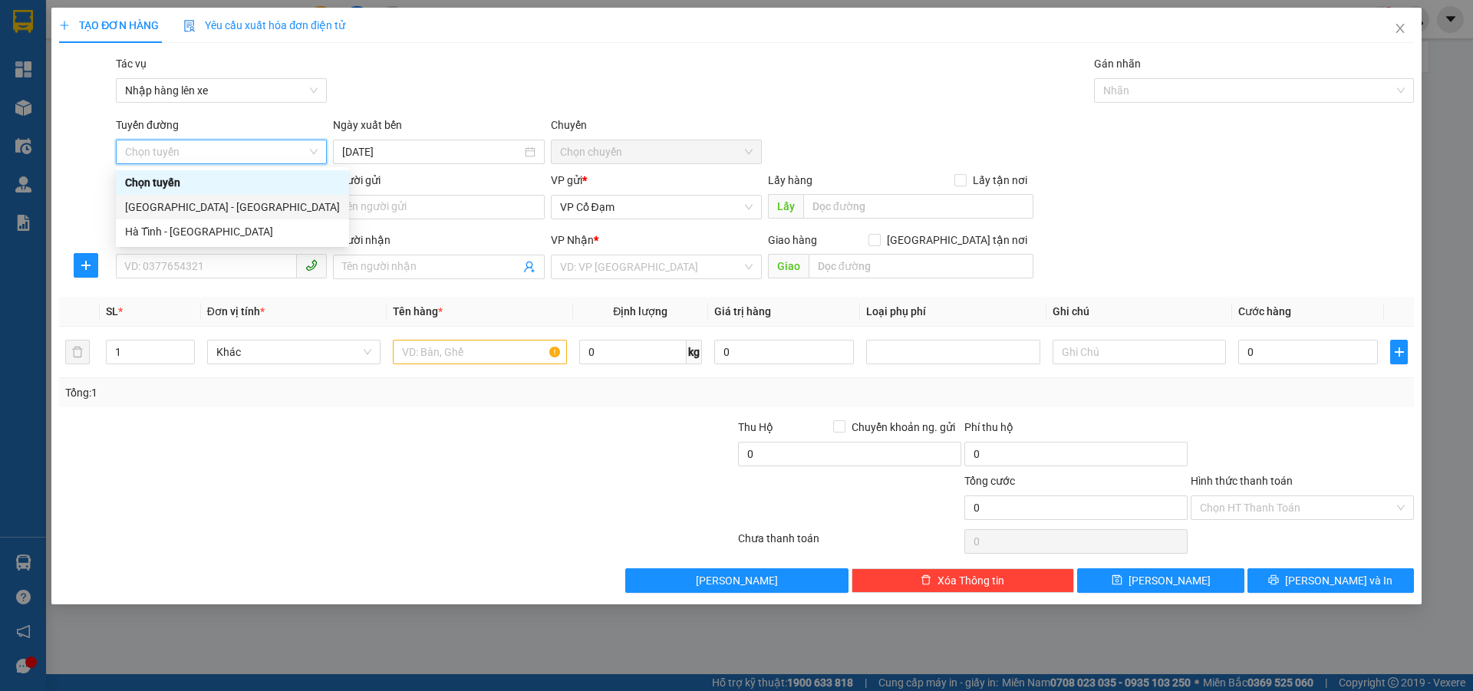
drag, startPoint x: 189, startPoint y: 212, endPoint x: 354, endPoint y: 182, distance: 167.6
click at [189, 212] on div "[GEOGRAPHIC_DATA] - [GEOGRAPHIC_DATA]" at bounding box center [232, 207] width 215 height 17
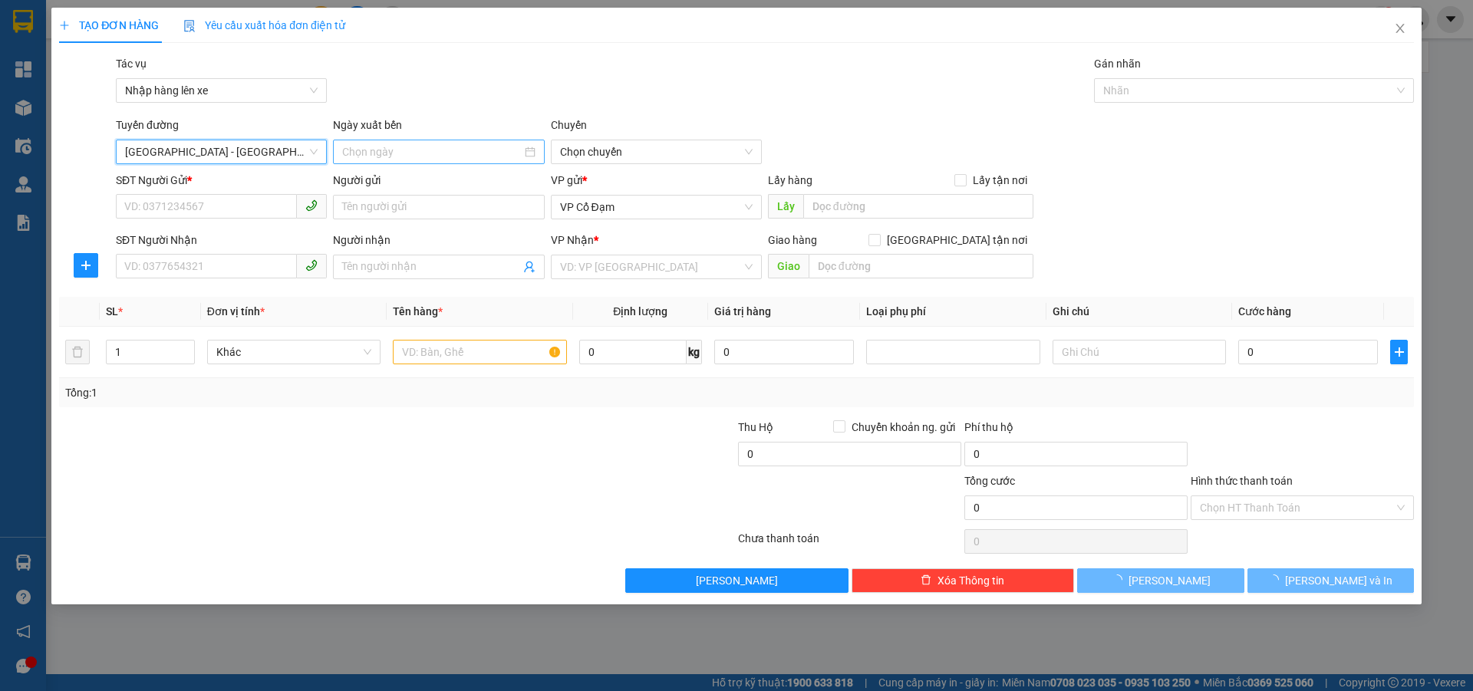
click at [419, 156] on input at bounding box center [431, 151] width 179 height 17
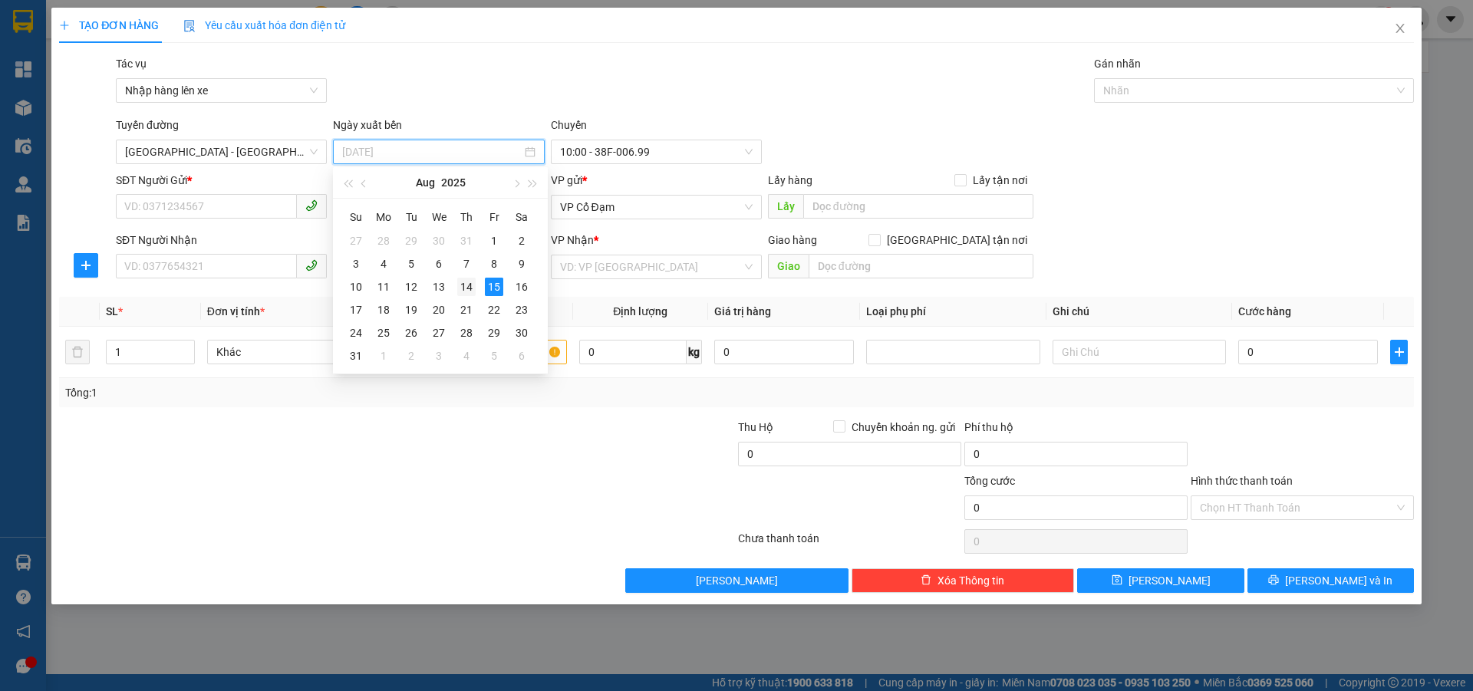
click at [465, 293] on div "14" at bounding box center [466, 287] width 18 height 18
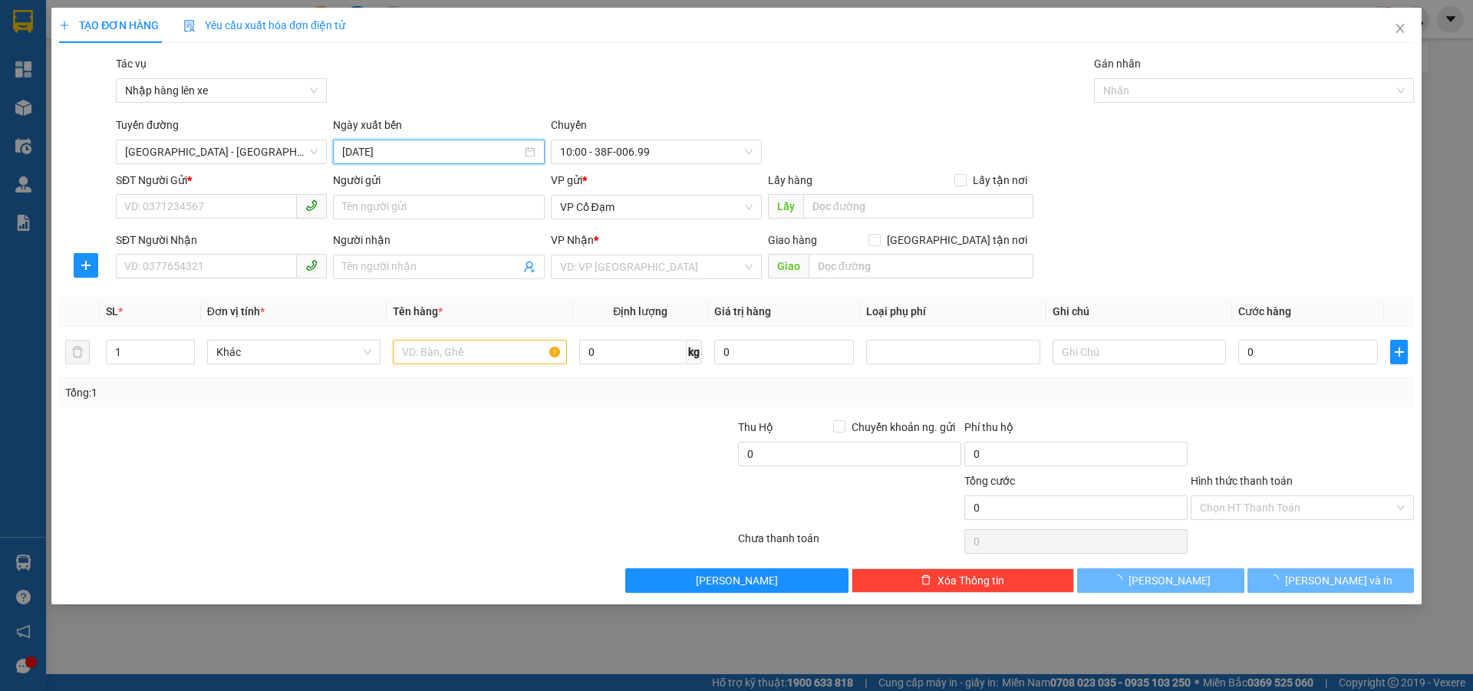
type input "[DATE]"
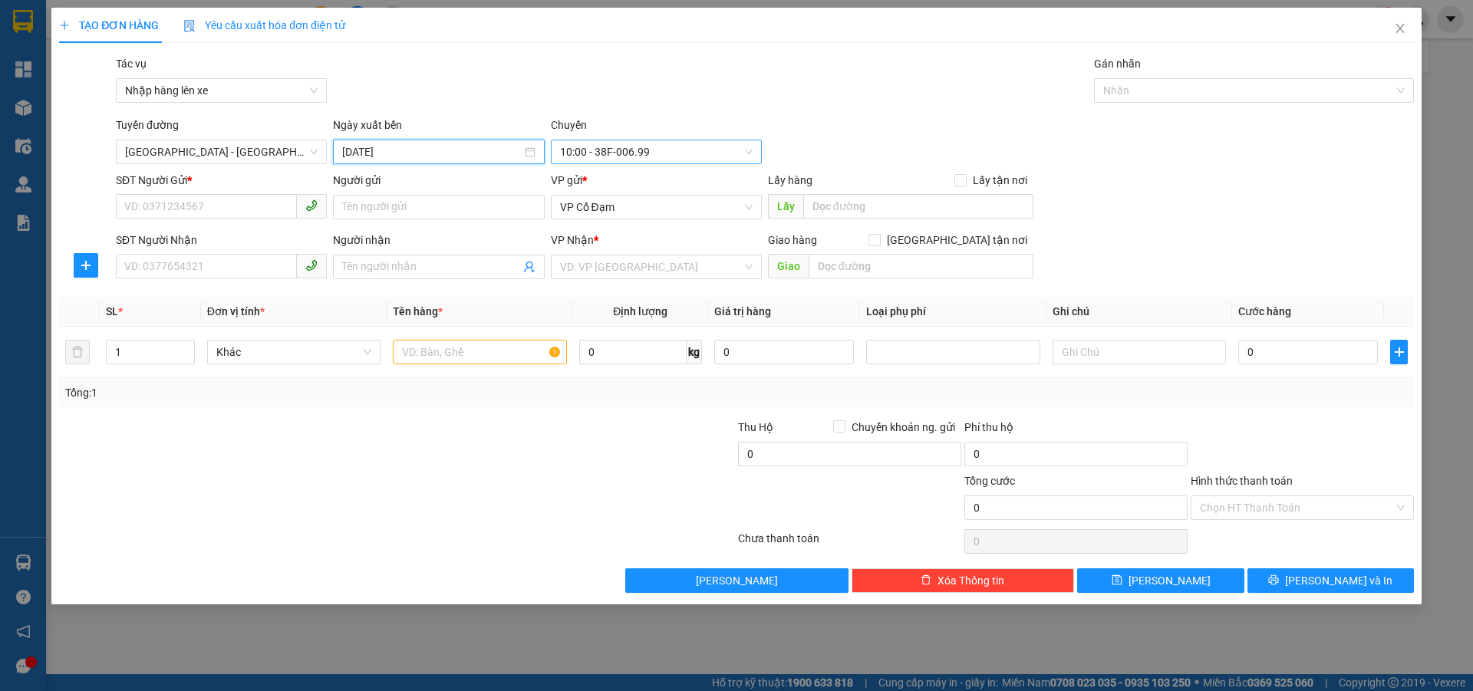
click at [653, 146] on span "10:00 - 38F-006.99" at bounding box center [656, 151] width 193 height 23
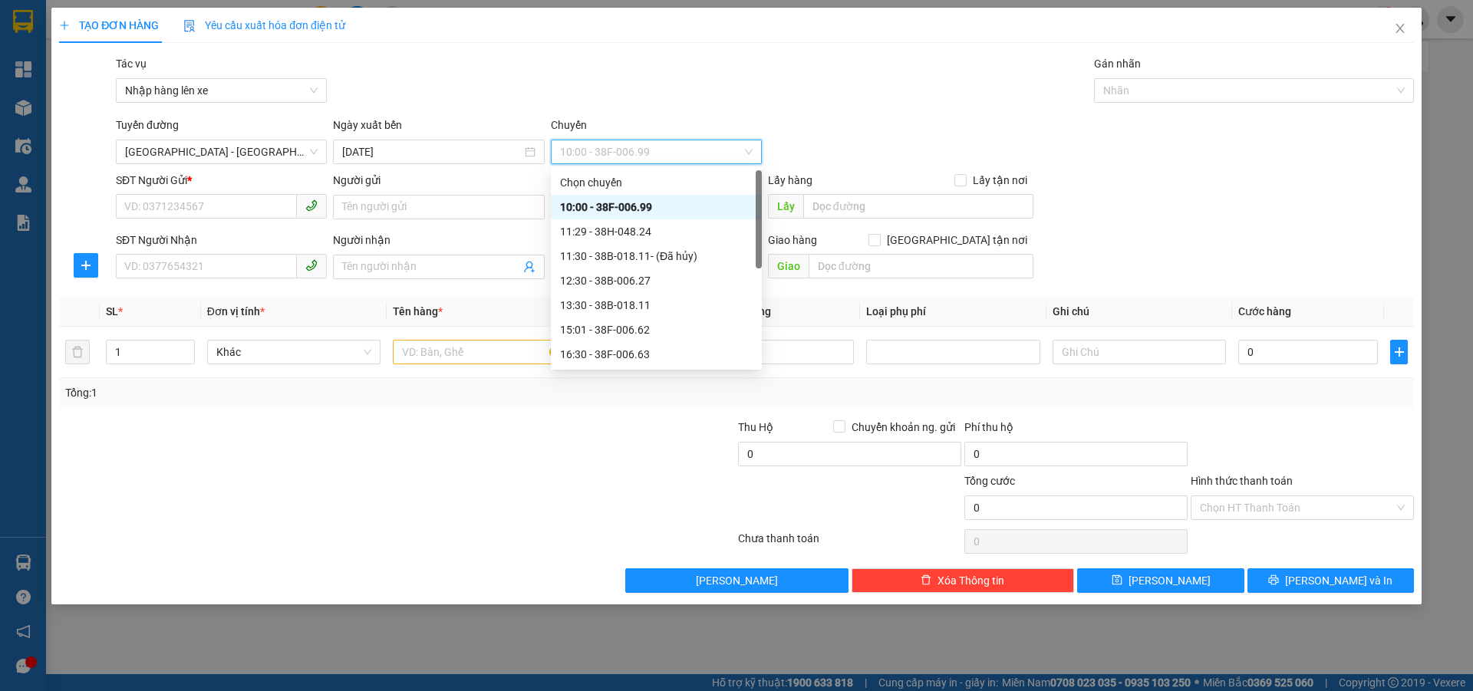
drag, startPoint x: 624, startPoint y: 205, endPoint x: 602, endPoint y: 209, distance: 22.6
click at [621, 206] on div "10:00 - 38F-006.99" at bounding box center [656, 207] width 193 height 17
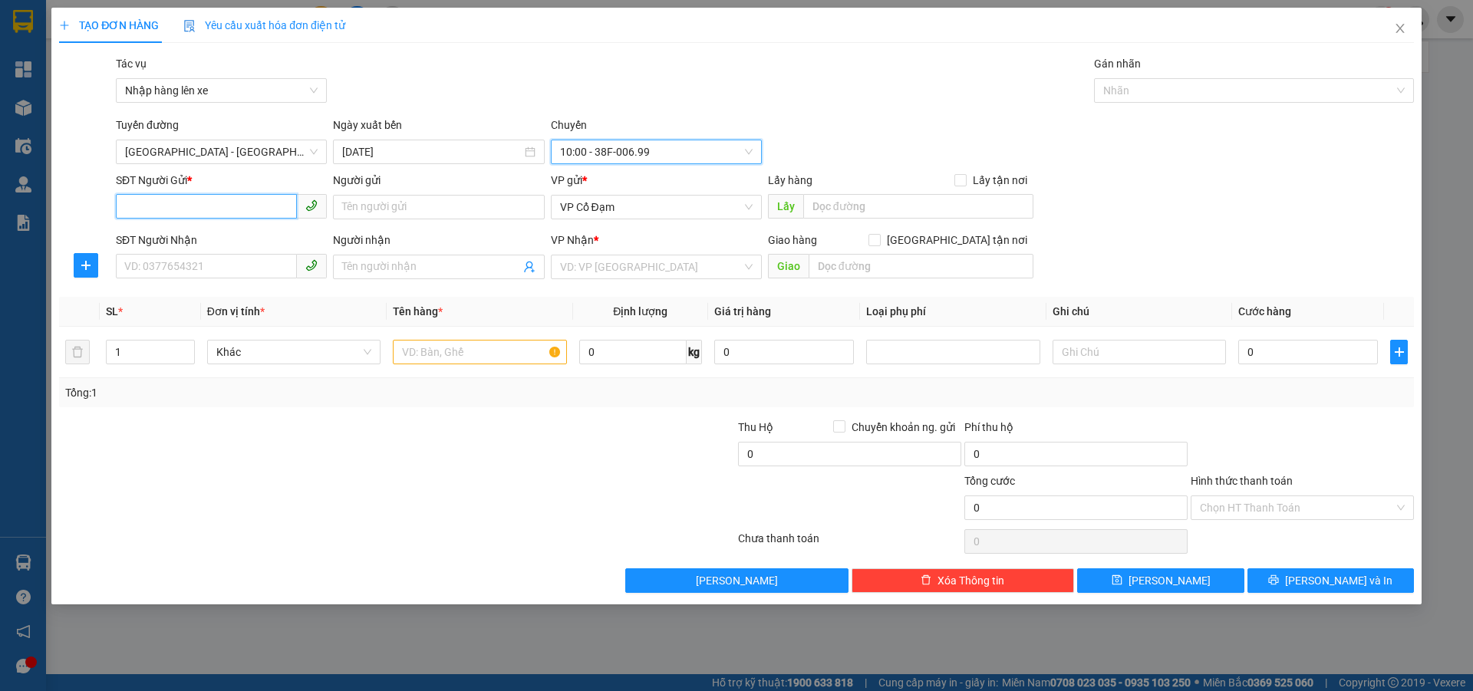
click at [242, 209] on input "SĐT Người Gửi *" at bounding box center [206, 206] width 181 height 25
paste input "0989069888"
type input "0989069888"
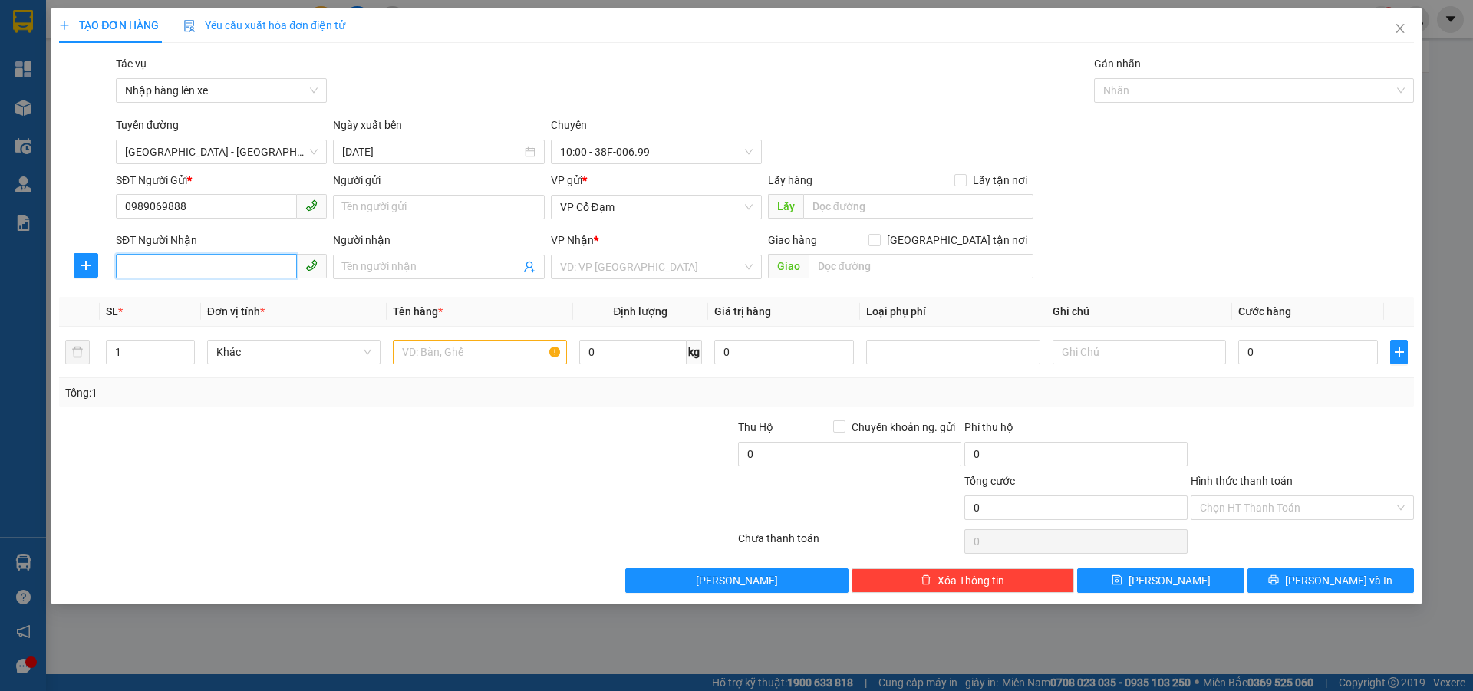
click at [170, 258] on input "SĐT Người Nhận" at bounding box center [206, 266] width 181 height 25
paste input "0989069888"
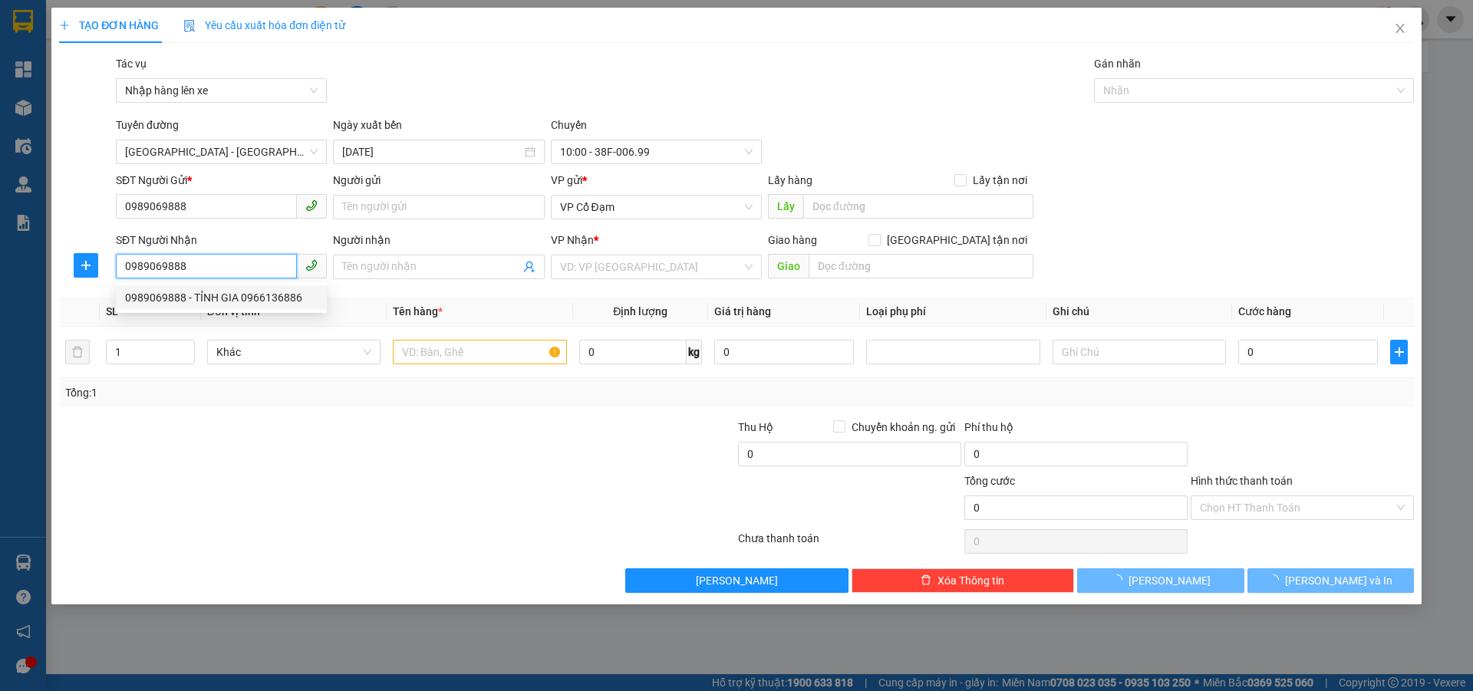
type input "0989069888"
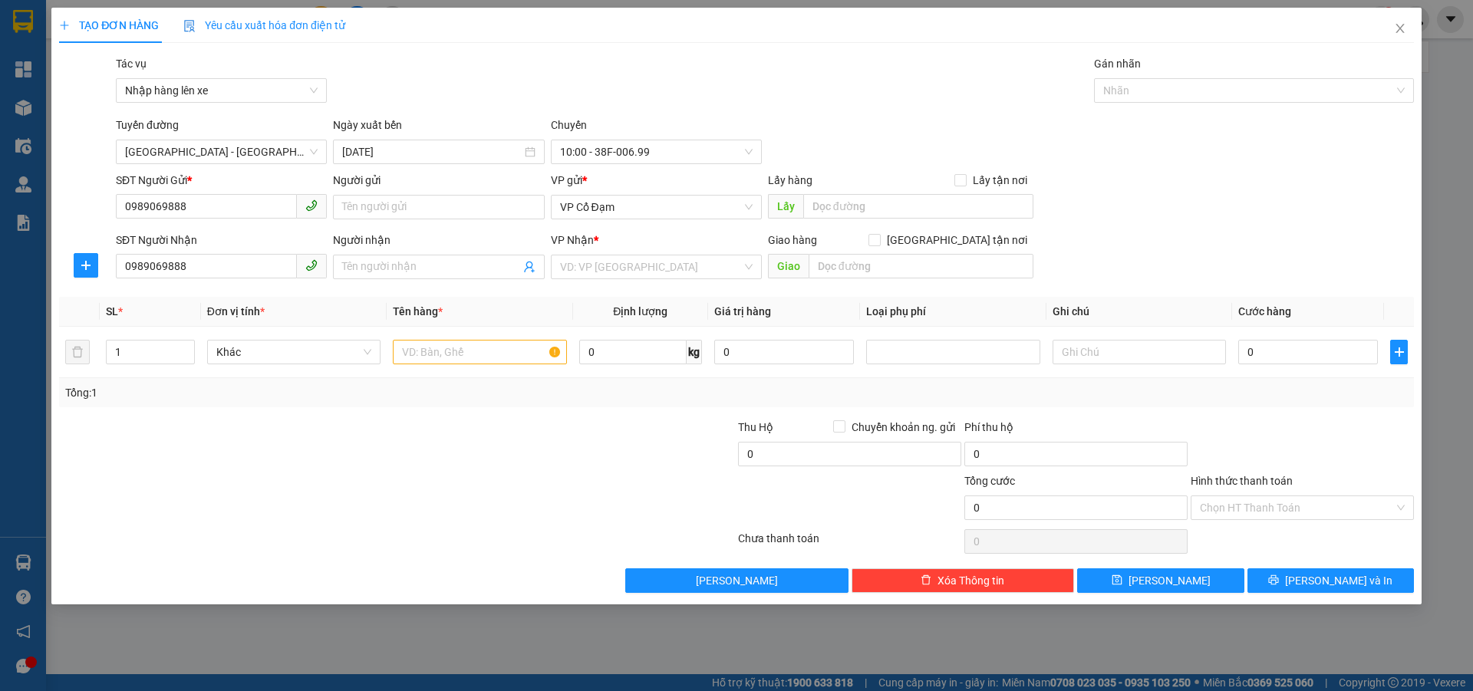
click at [284, 297] on th "Đơn vị tính *" at bounding box center [294, 312] width 186 height 30
click at [389, 262] on input "Người nhận" at bounding box center [430, 266] width 177 height 17
type input "t"
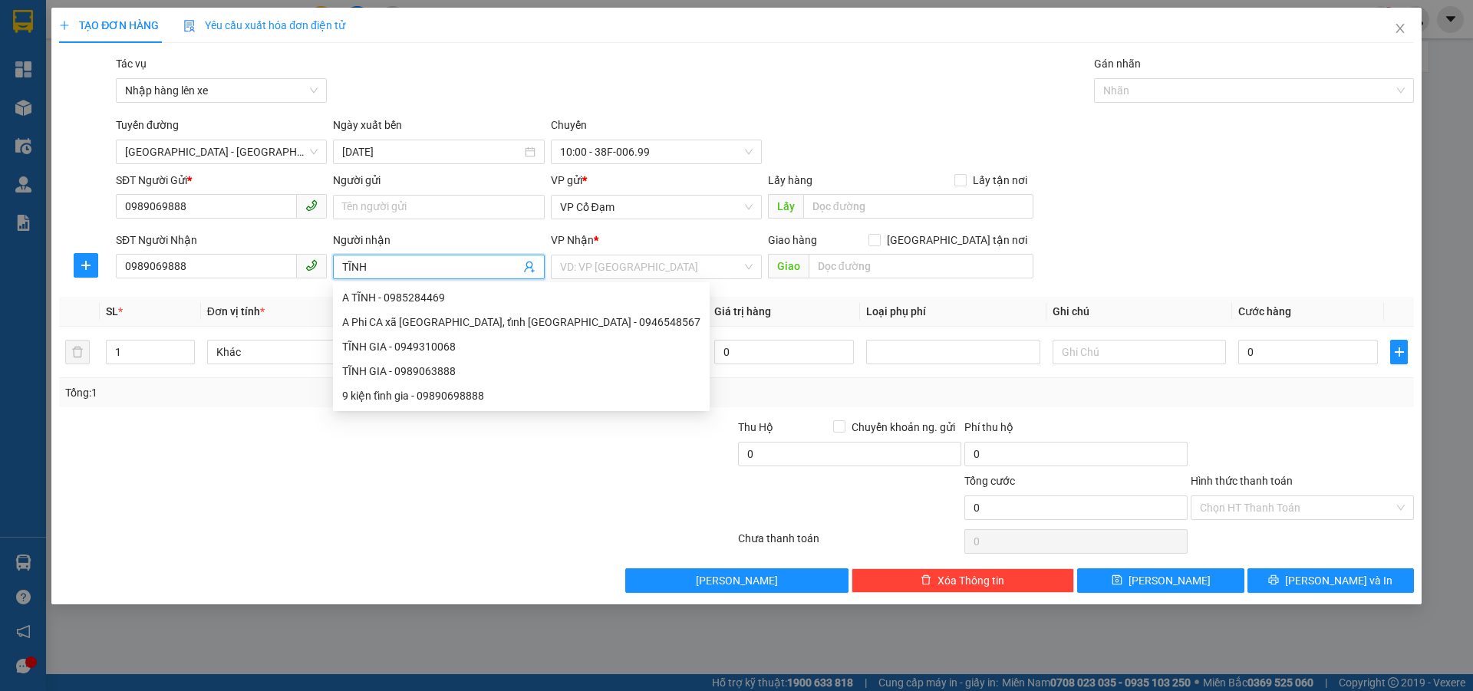
type input "TĨNH"
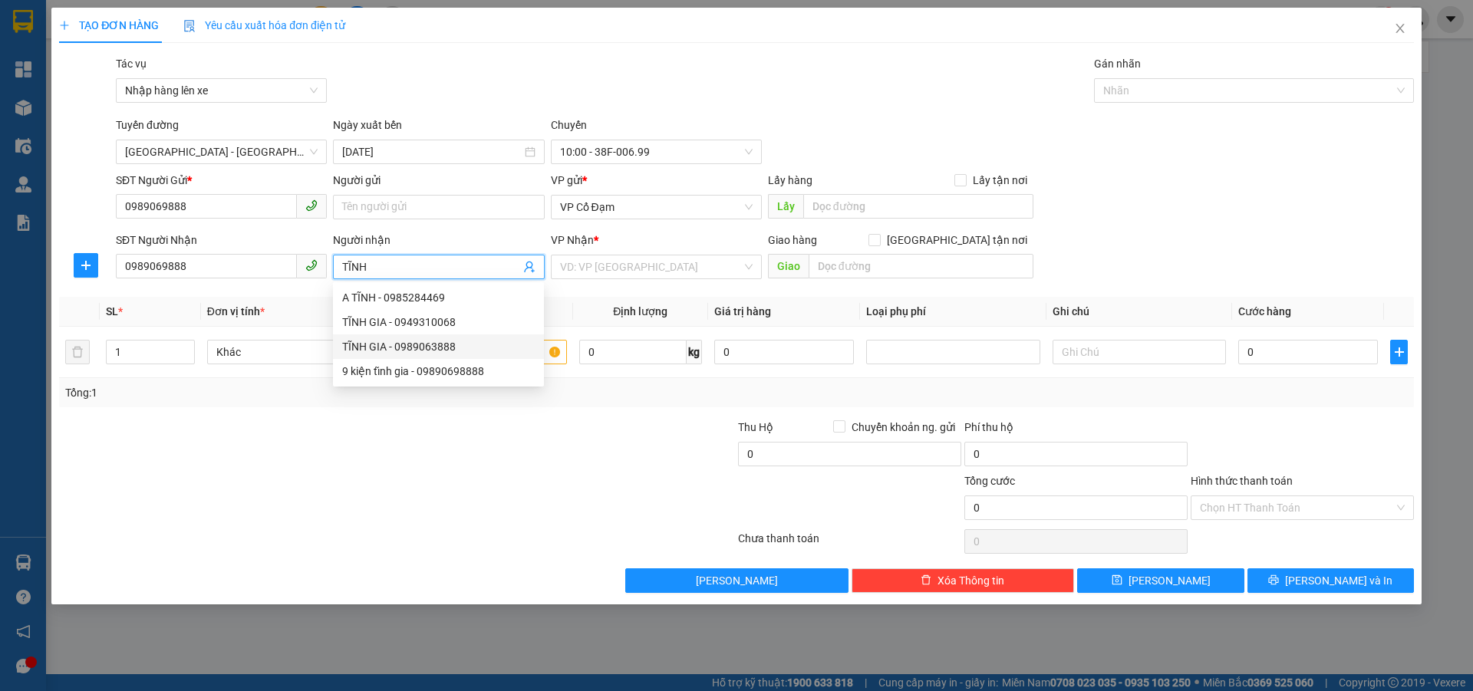
click at [406, 350] on div "TĨNH GIA - 0989063888" at bounding box center [438, 346] width 193 height 17
type input "0989063888"
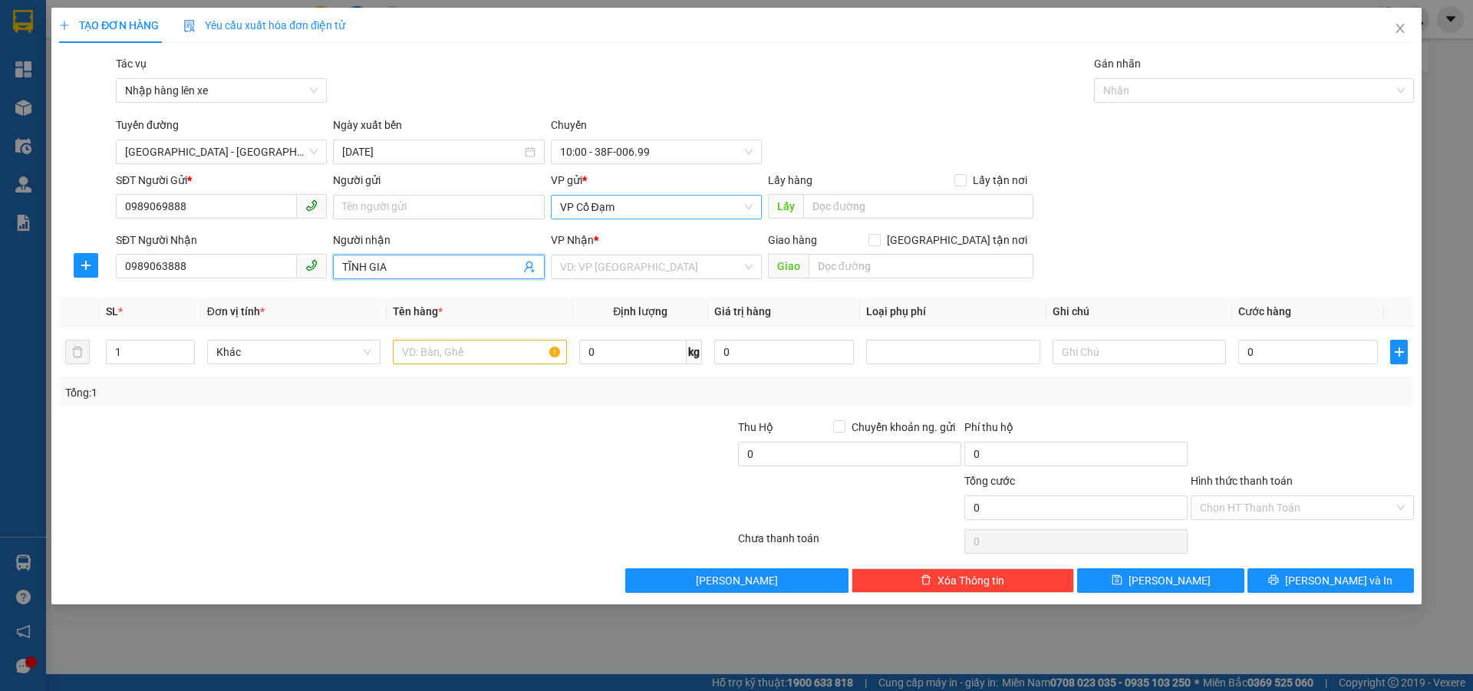
click at [660, 210] on span "VP Cổ Đạm" at bounding box center [656, 207] width 193 height 23
type input "TĨNH GIA"
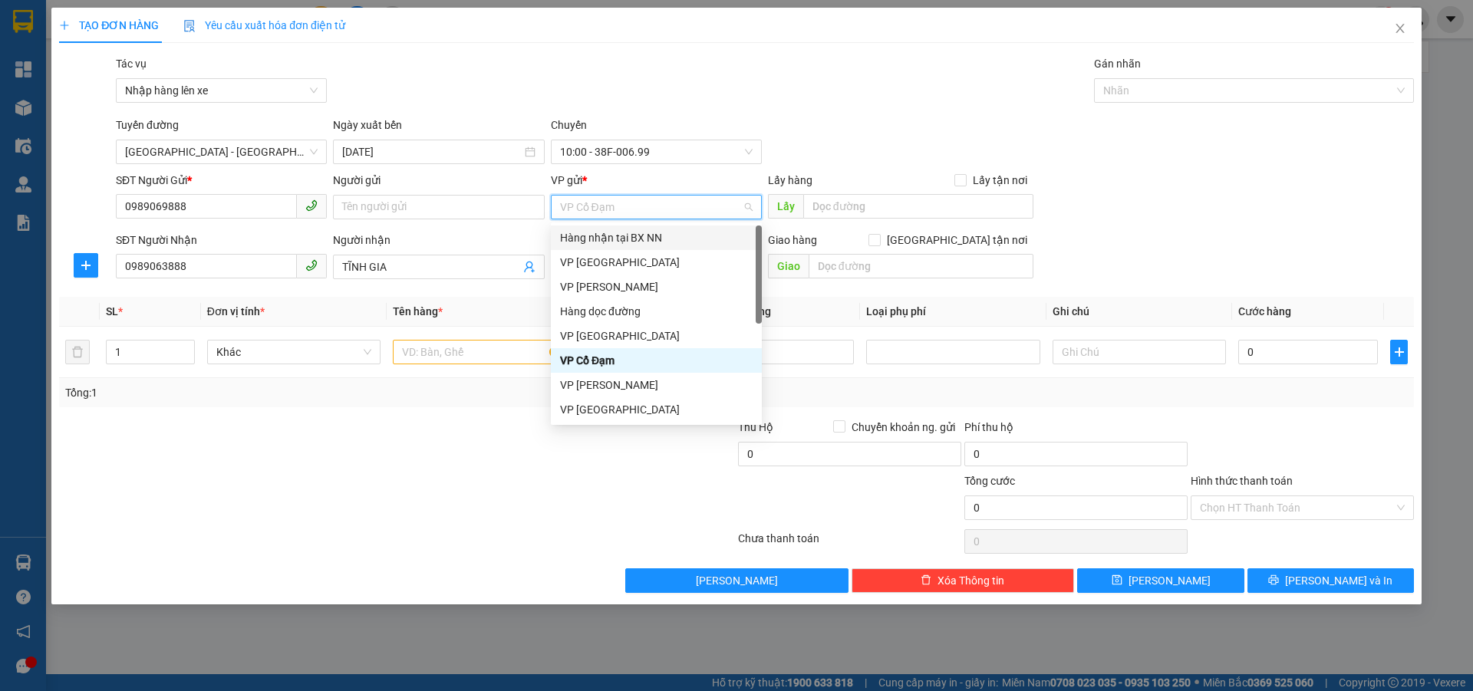
click at [635, 239] on div "Hàng nhận tại BX NN" at bounding box center [656, 237] width 193 height 17
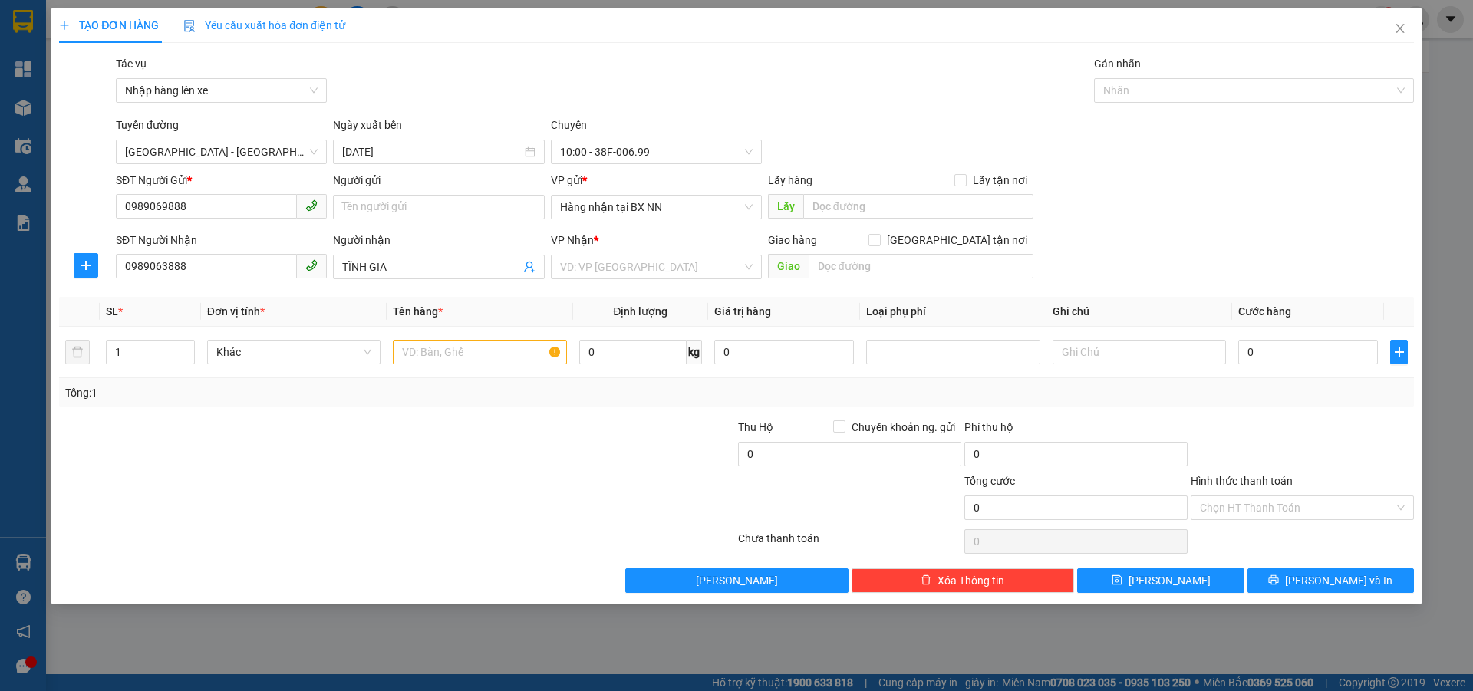
click at [640, 282] on div "VP Nhận * VD: VP [GEOGRAPHIC_DATA]" at bounding box center [656, 259] width 211 height 54
click at [640, 272] on input "search" at bounding box center [651, 266] width 182 height 23
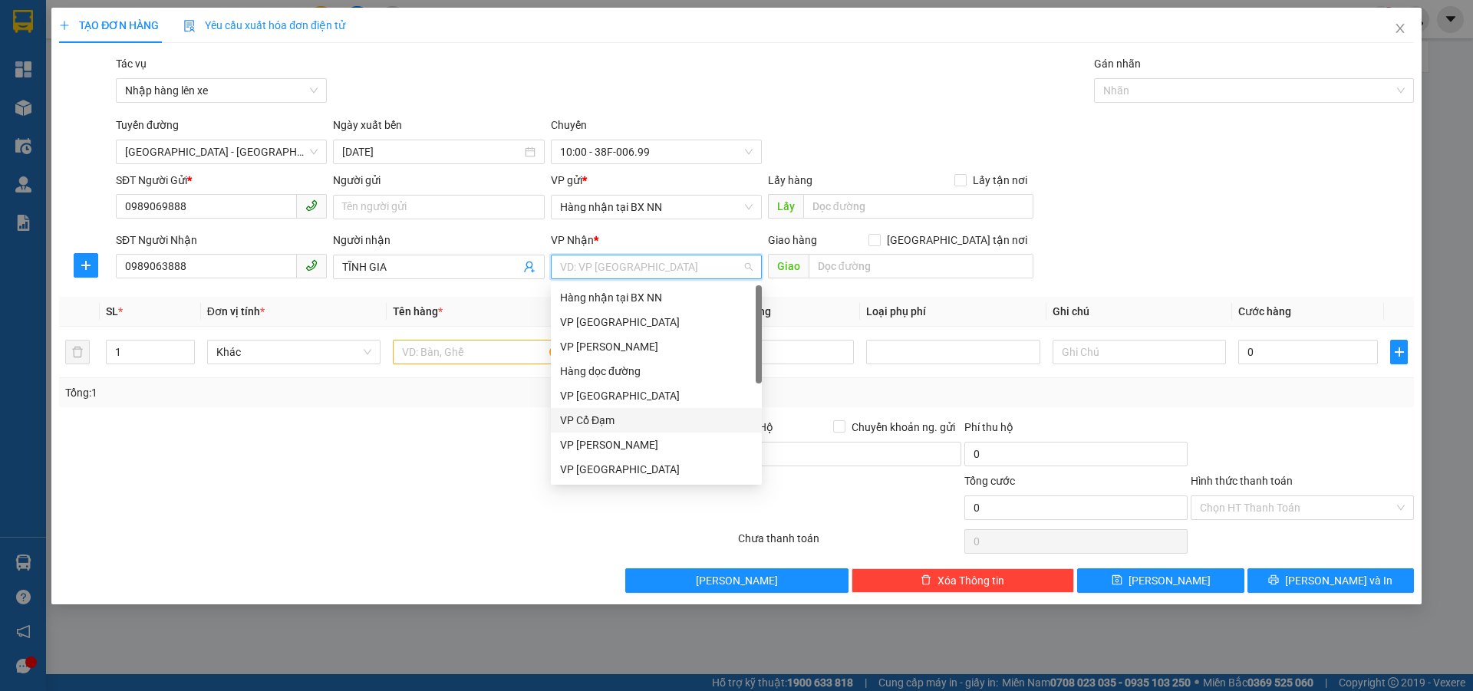
click at [587, 419] on div "VP Cổ Đạm" at bounding box center [656, 420] width 193 height 17
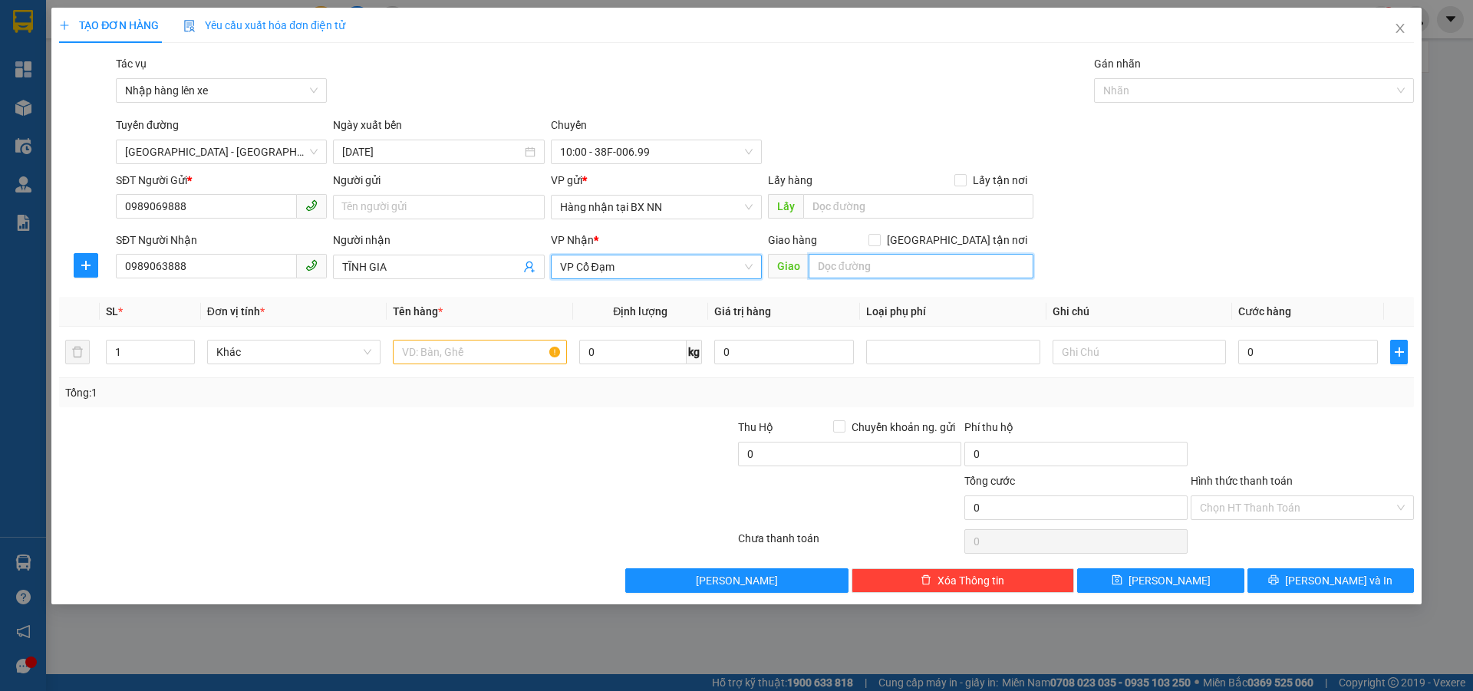
click at [868, 258] on input "text" at bounding box center [920, 266] width 225 height 25
type input "AN LỘC"
click at [496, 350] on input "text" at bounding box center [479, 352] width 173 height 25
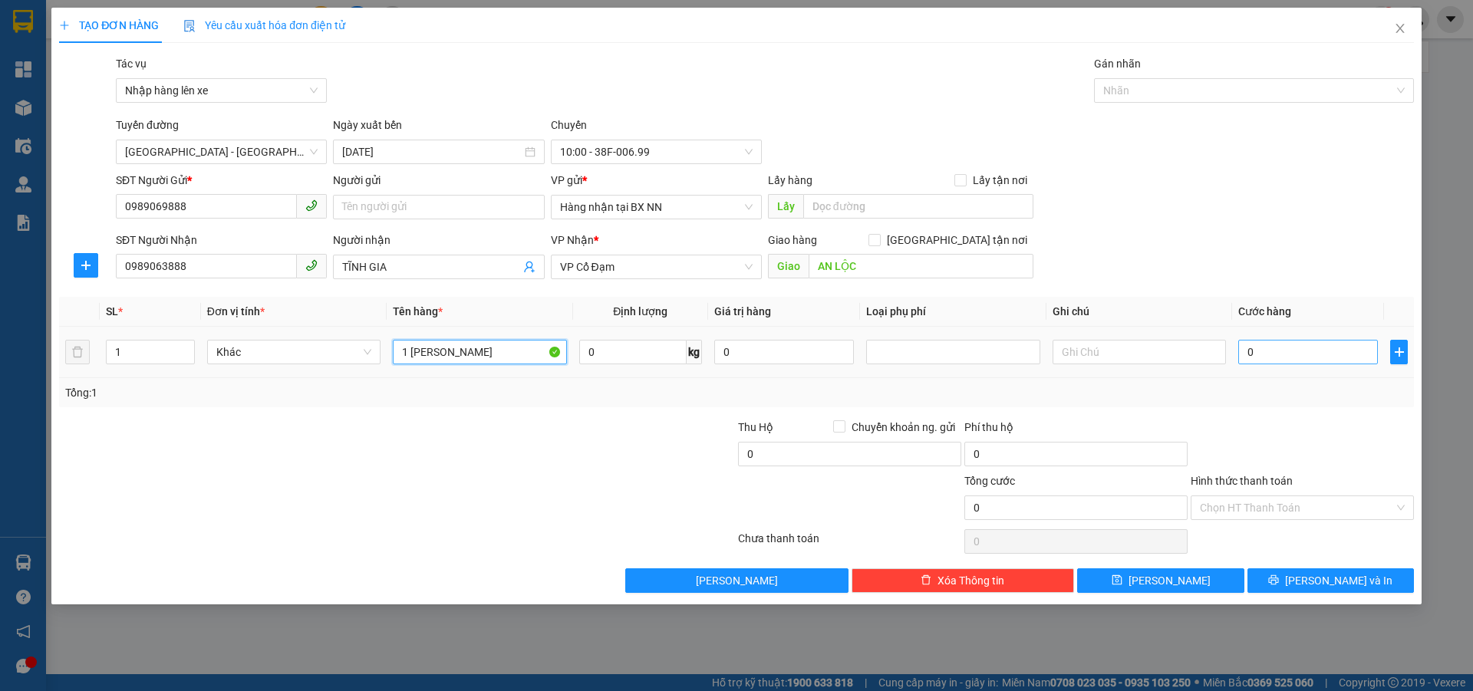
type input "1 [PERSON_NAME]"
type input "3"
type input "30"
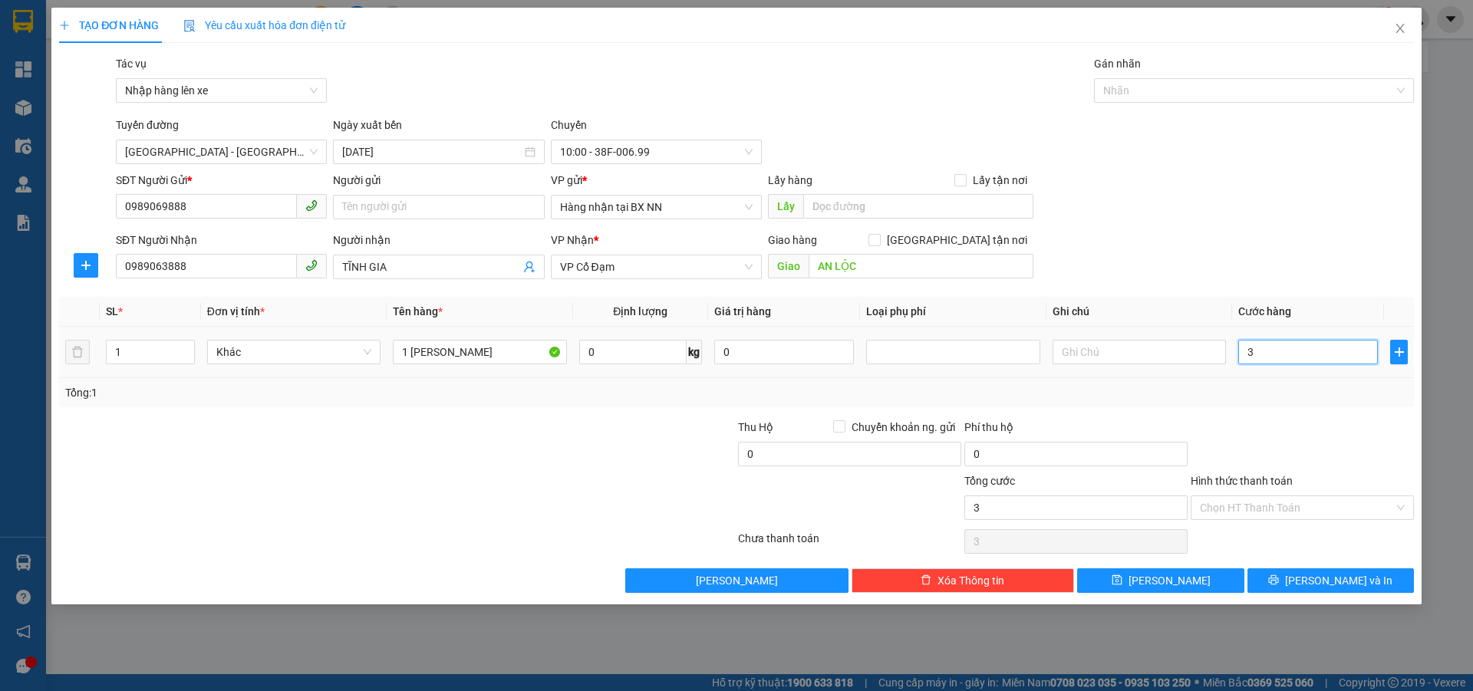
type input "30"
click at [1239, 499] on input "Hình thức thanh toán" at bounding box center [1297, 507] width 194 height 23
type input "30.000"
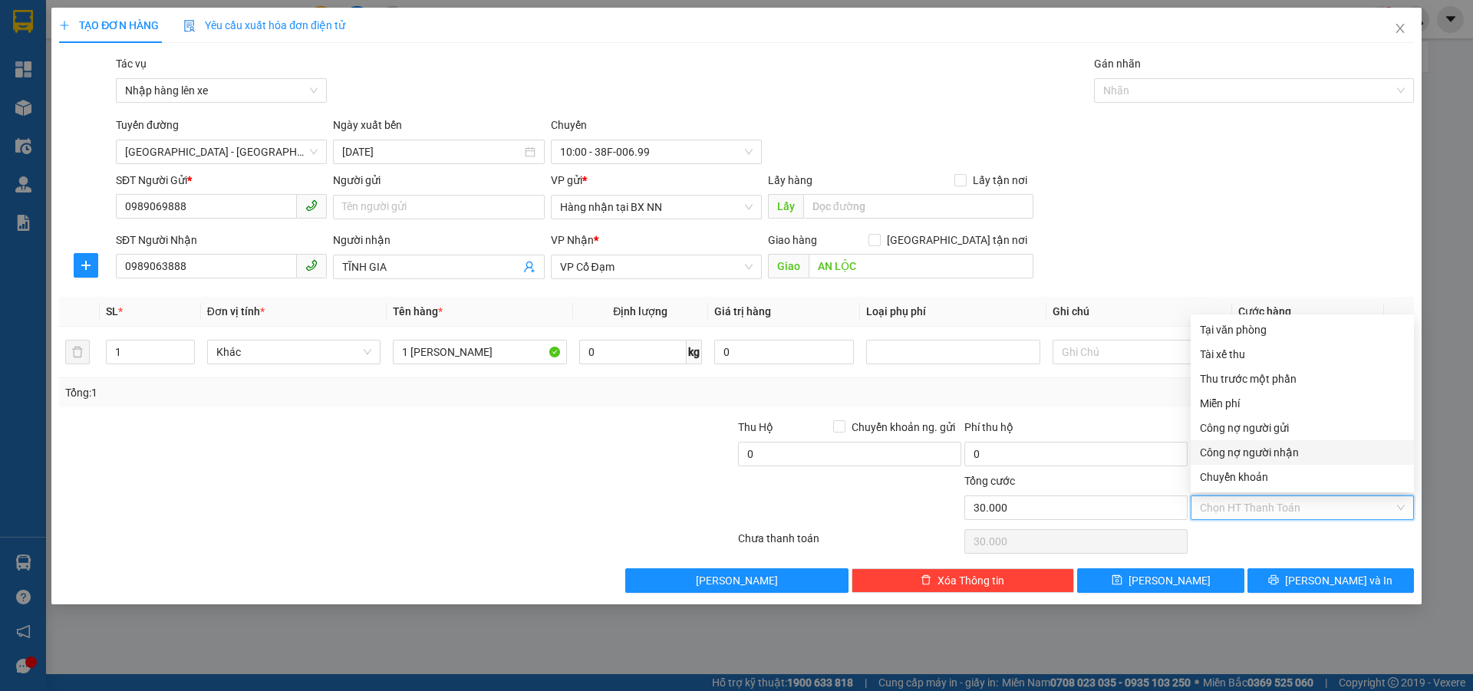
click at [1256, 446] on div "Công nợ người nhận" at bounding box center [1302, 452] width 205 height 17
type input "0"
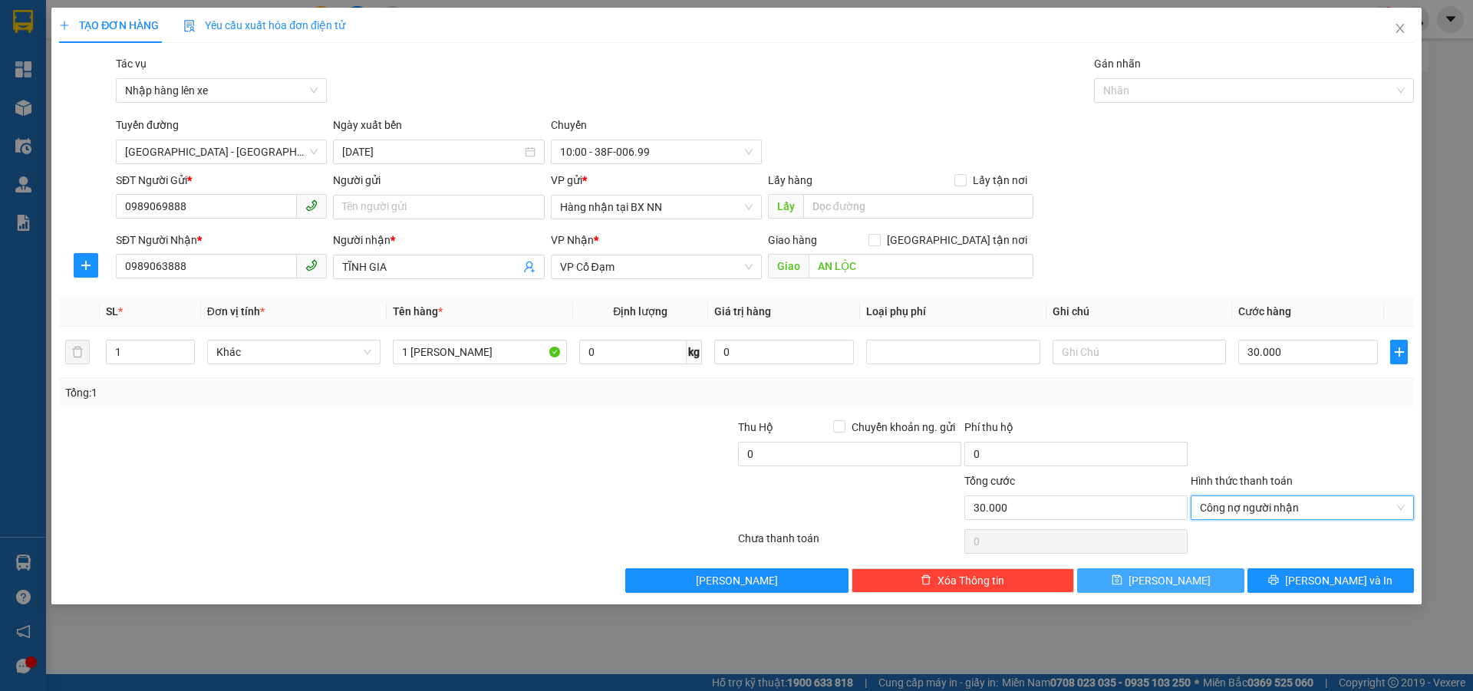
click at [1122, 581] on icon "save" at bounding box center [1116, 579] width 11 height 11
click at [1401, 28] on icon "close" at bounding box center [1399, 28] width 8 height 9
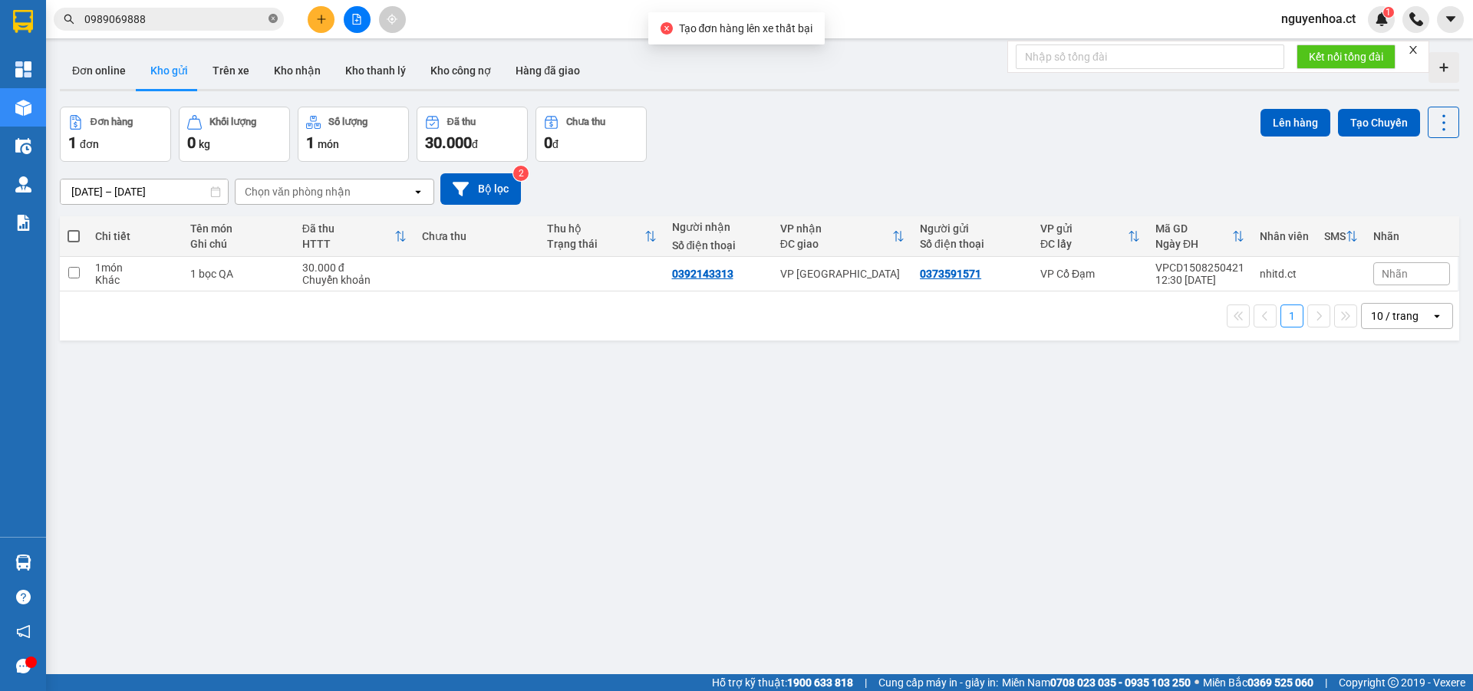
click at [270, 21] on icon "close-circle" at bounding box center [272, 18] width 9 height 9
paste input "0989069888"
type input "0989069888"
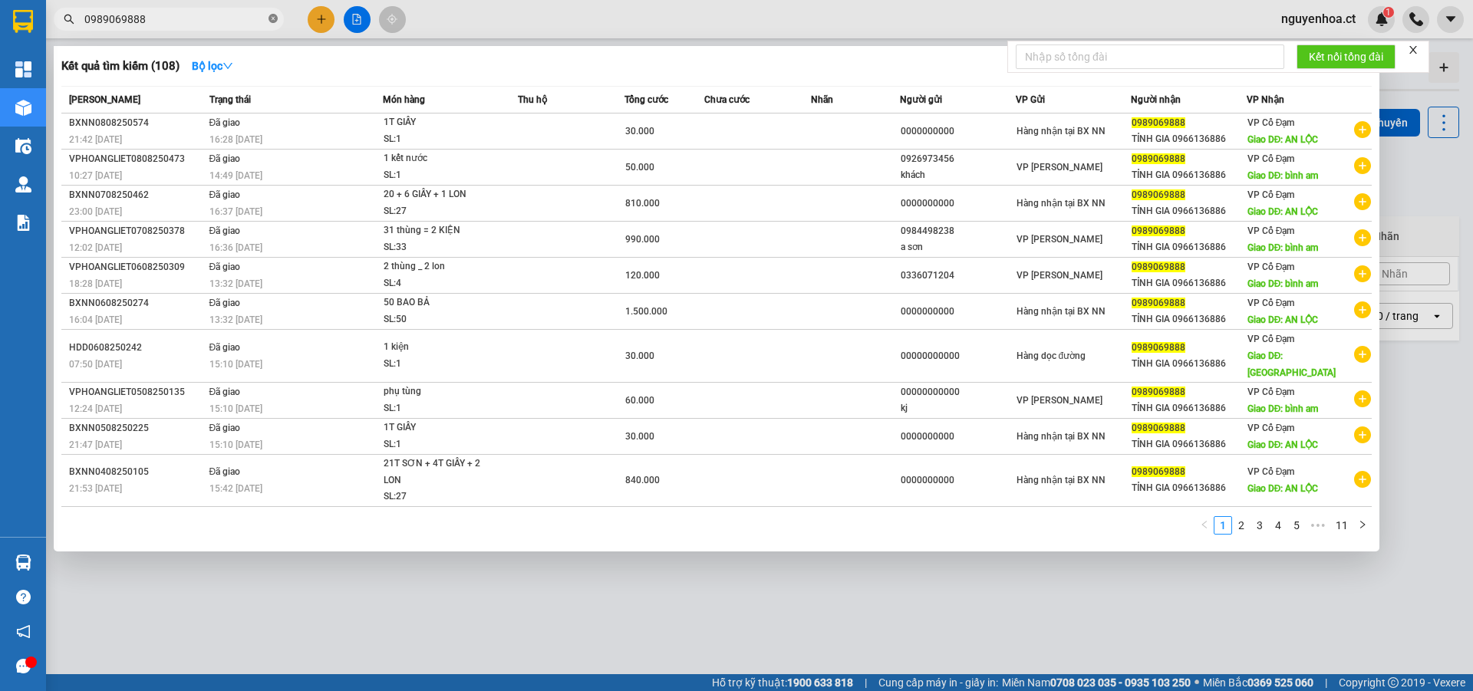
click at [272, 19] on icon "close-circle" at bounding box center [272, 18] width 9 height 9
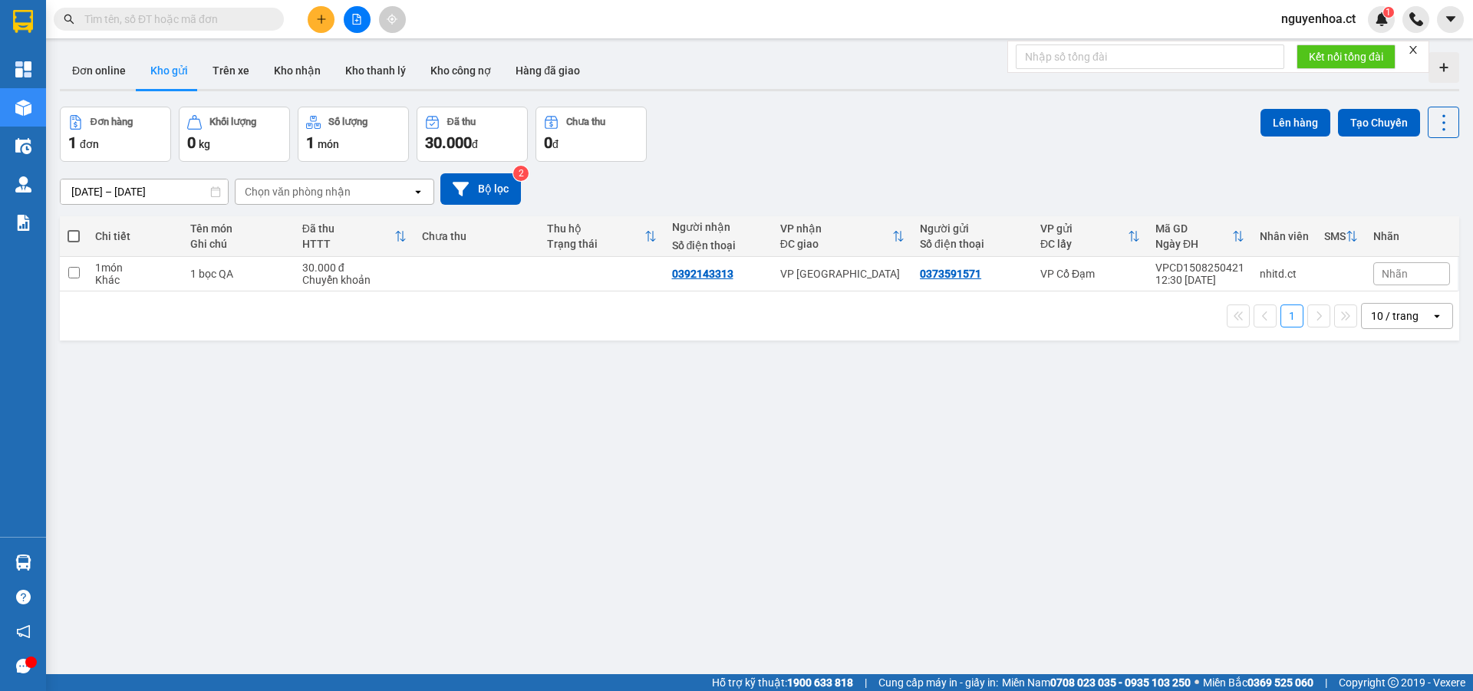
click at [272, 19] on span at bounding box center [272, 19] width 9 height 17
click at [225, 21] on input "text" at bounding box center [174, 19] width 181 height 17
paste input "0989069888"
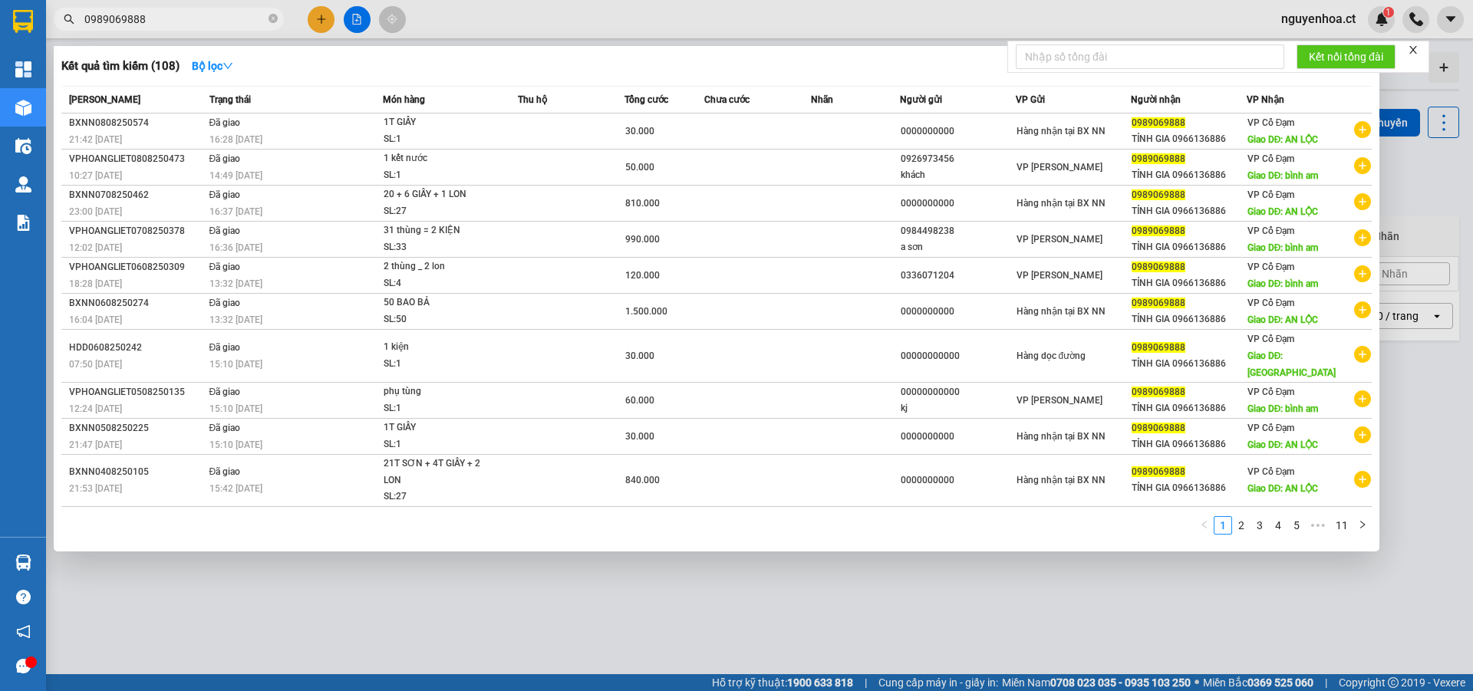
type input "0989069888"
click at [321, 23] on div at bounding box center [736, 345] width 1473 height 691
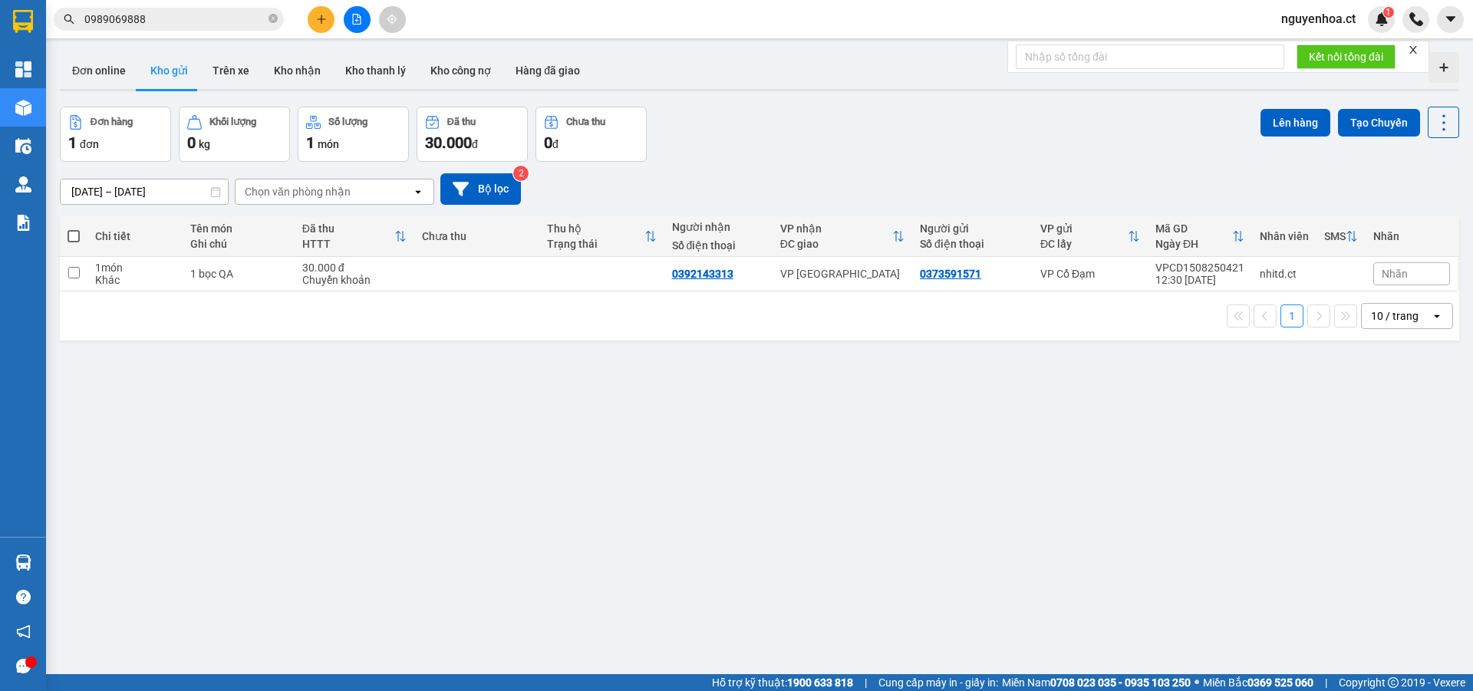
click at [320, 25] on button at bounding box center [321, 19] width 27 height 27
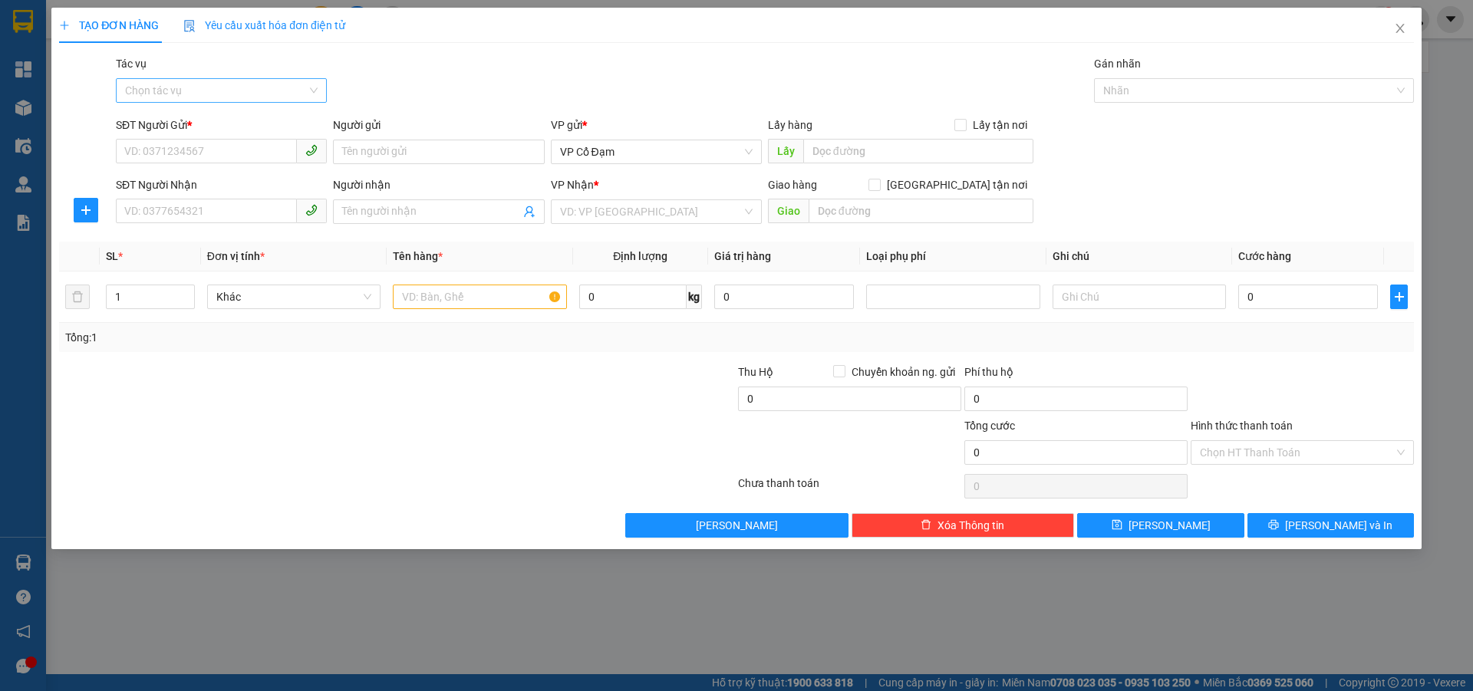
click at [228, 91] on input "Tác vụ" at bounding box center [216, 90] width 182 height 23
click at [213, 120] on div "Nhập hàng lên xe" at bounding box center [221, 121] width 193 height 17
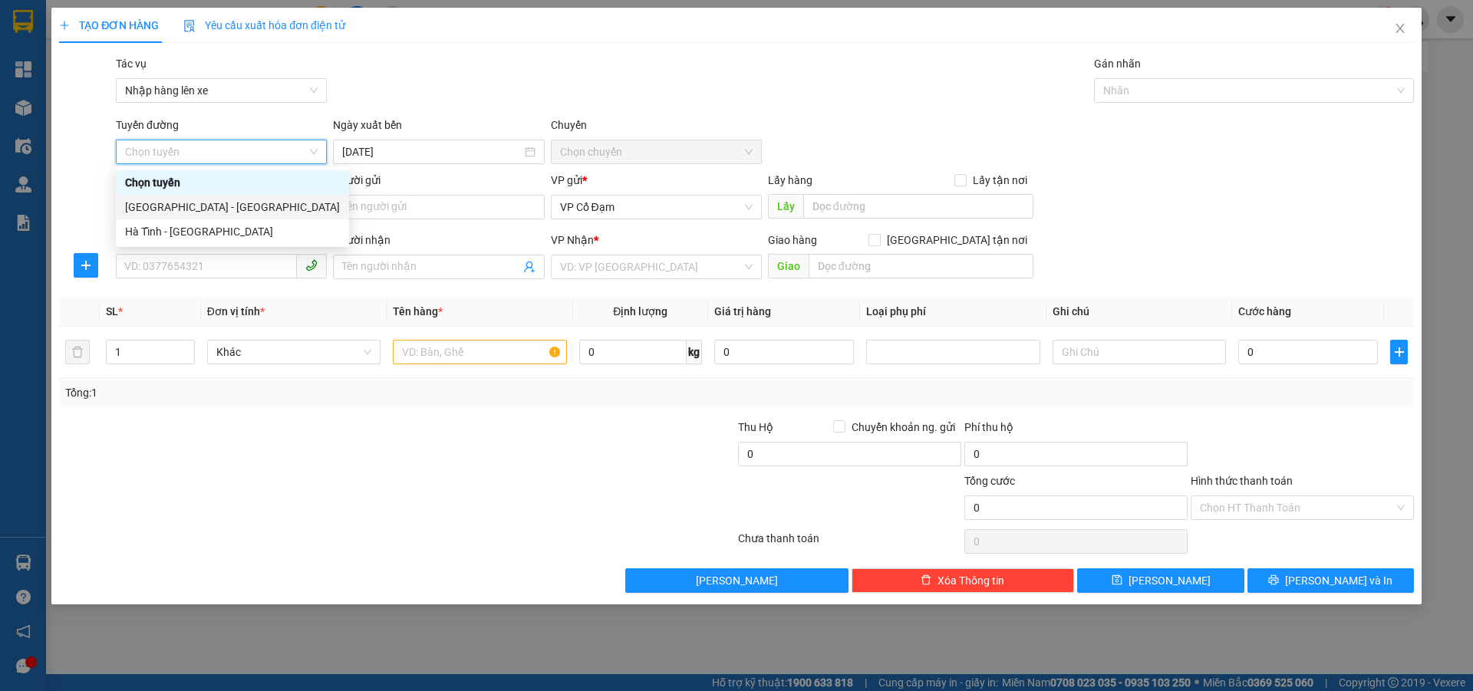
click at [195, 199] on div "[GEOGRAPHIC_DATA] - [GEOGRAPHIC_DATA]" at bounding box center [232, 207] width 215 height 17
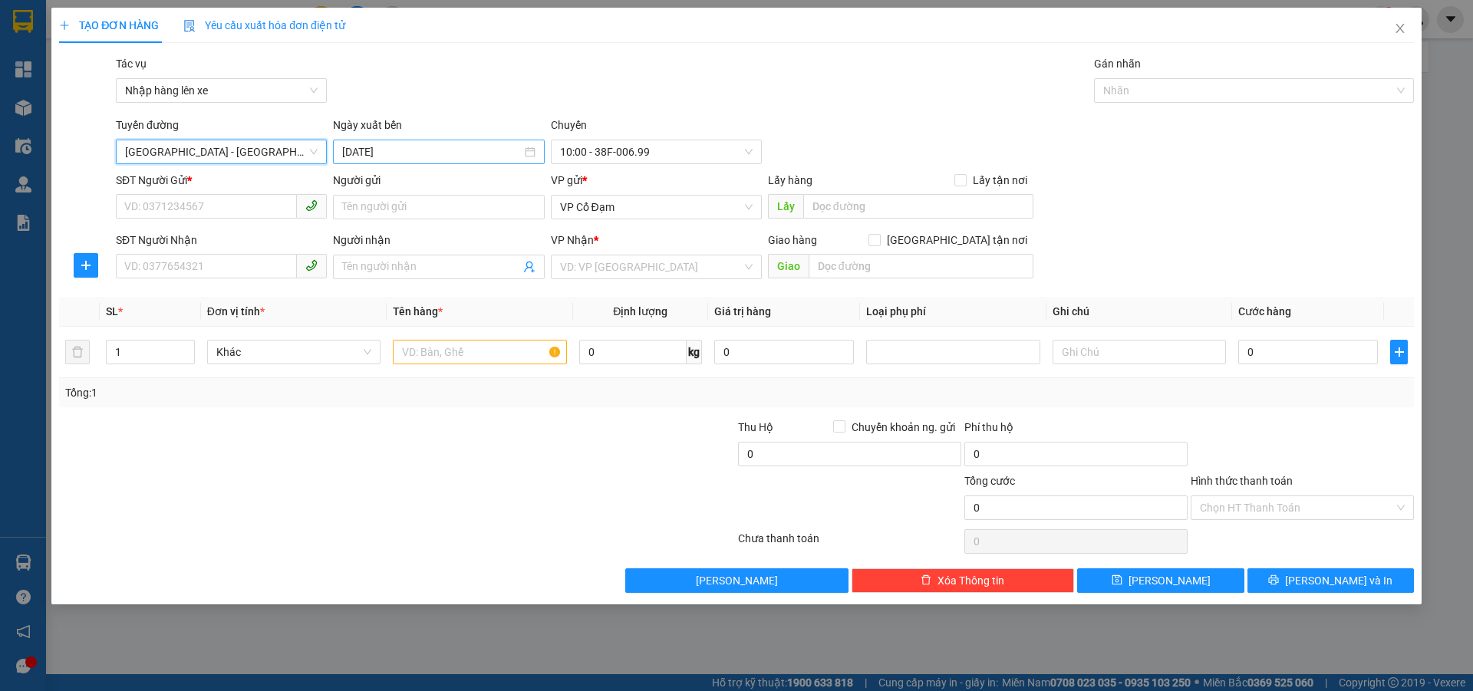
click at [383, 150] on input "[DATE]" at bounding box center [431, 151] width 179 height 17
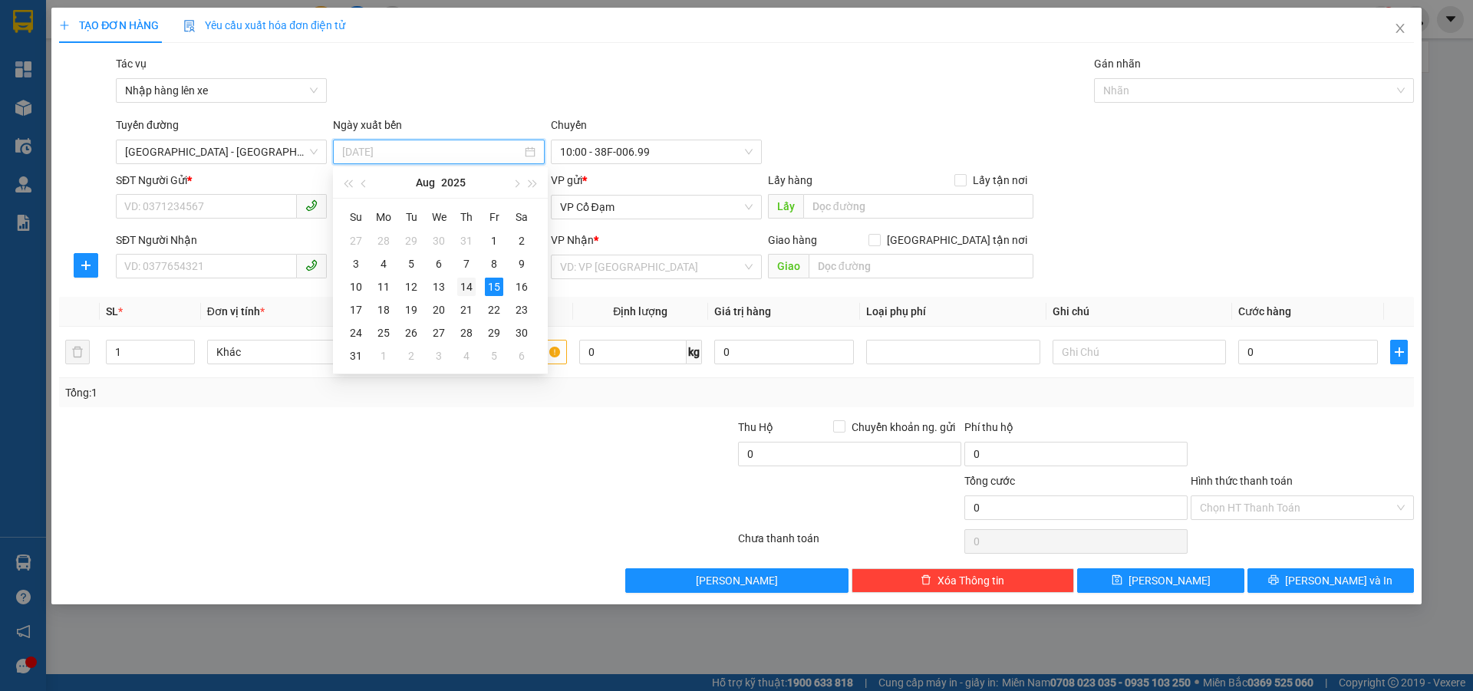
drag, startPoint x: 463, startPoint y: 289, endPoint x: 520, endPoint y: 219, distance: 90.6
click at [465, 287] on div "14" at bounding box center [466, 287] width 18 height 18
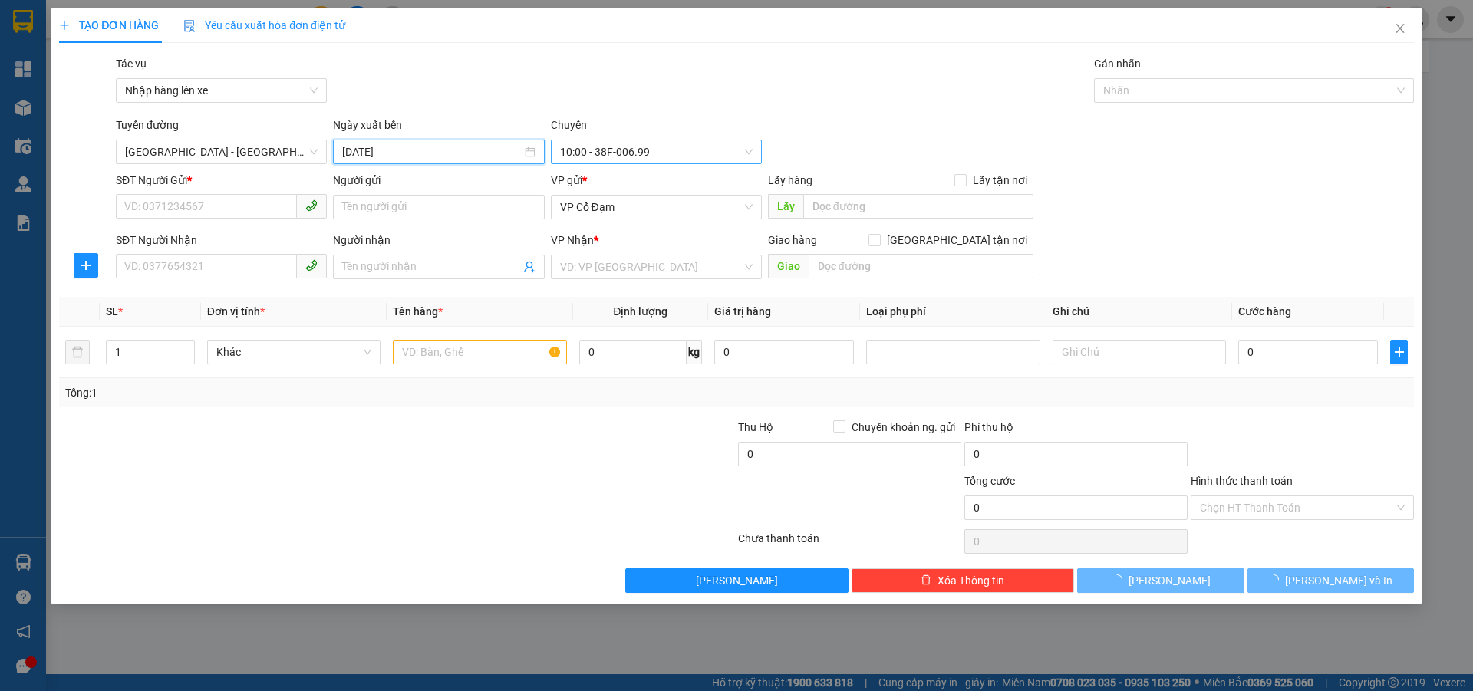
type input "[DATE]"
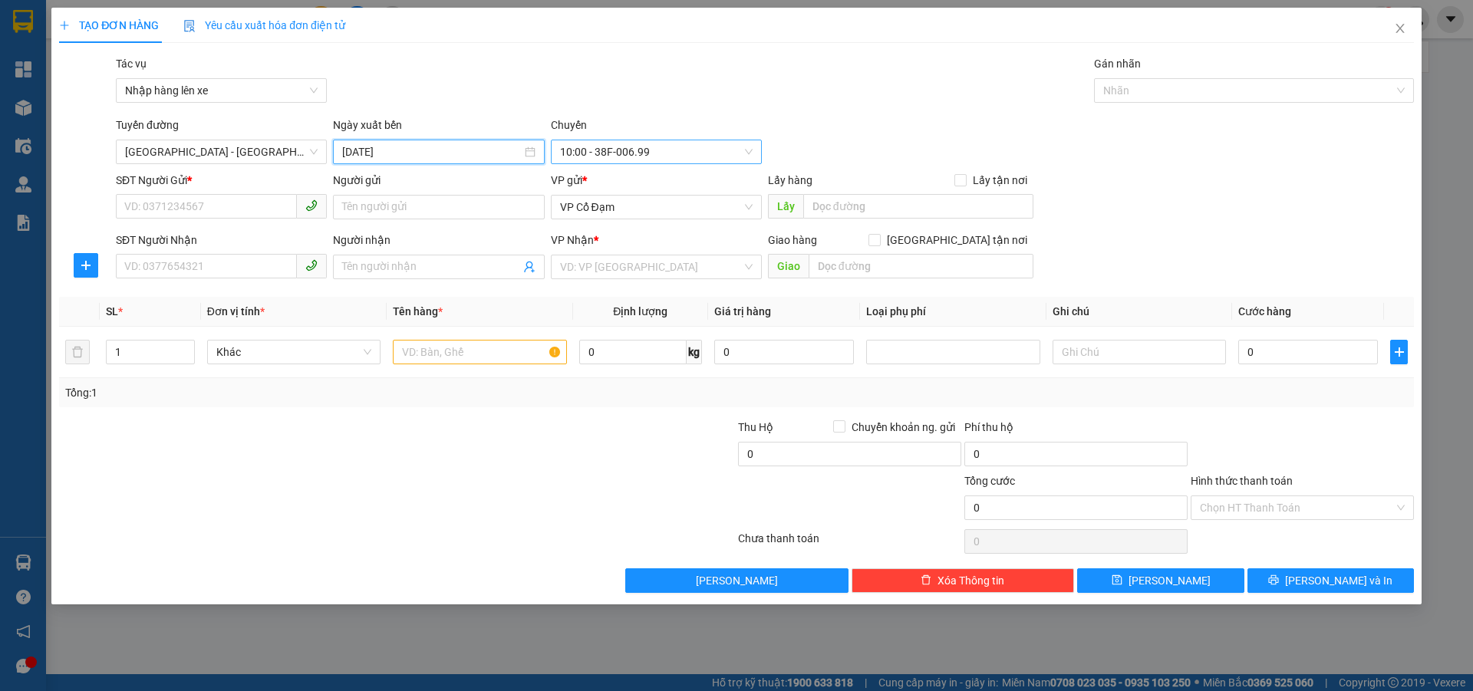
click at [627, 158] on span "10:00 - 38F-006.99" at bounding box center [656, 151] width 193 height 23
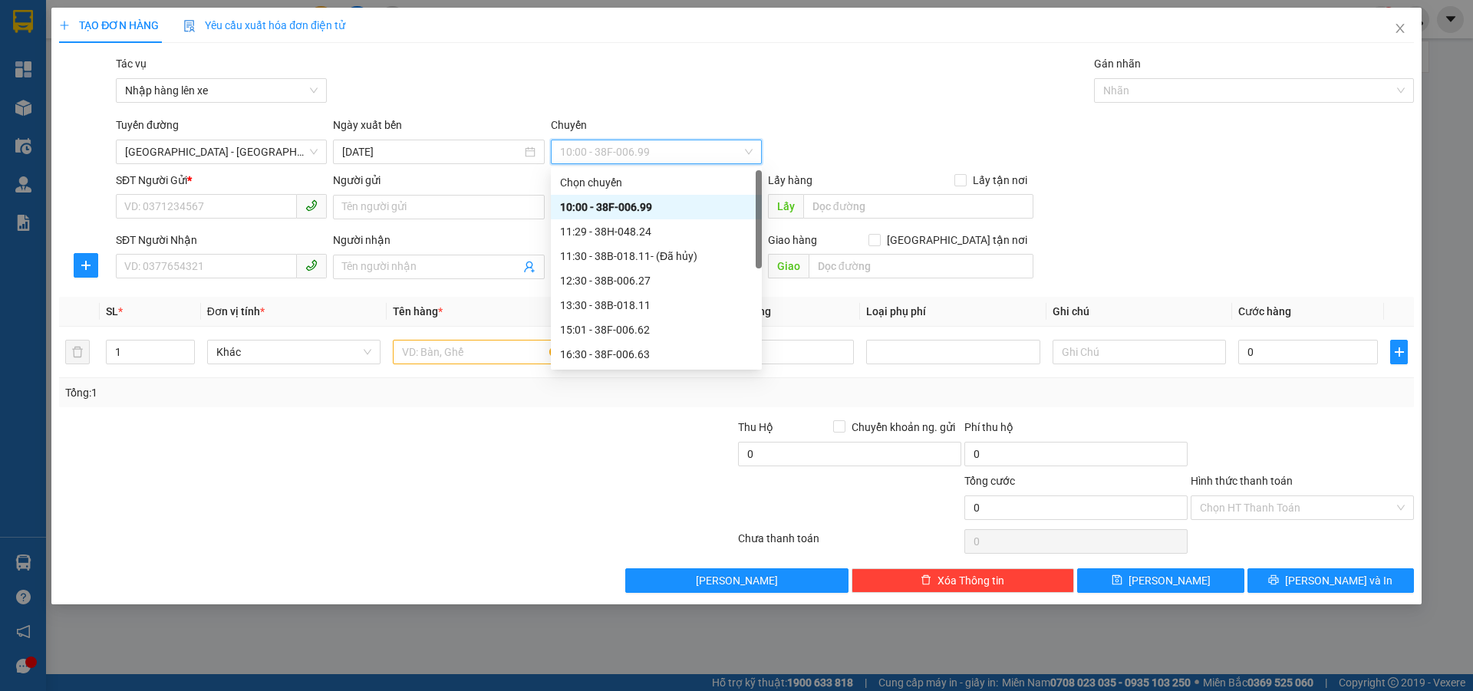
click at [623, 200] on div "10:00 - 38F-006.99" at bounding box center [656, 207] width 193 height 17
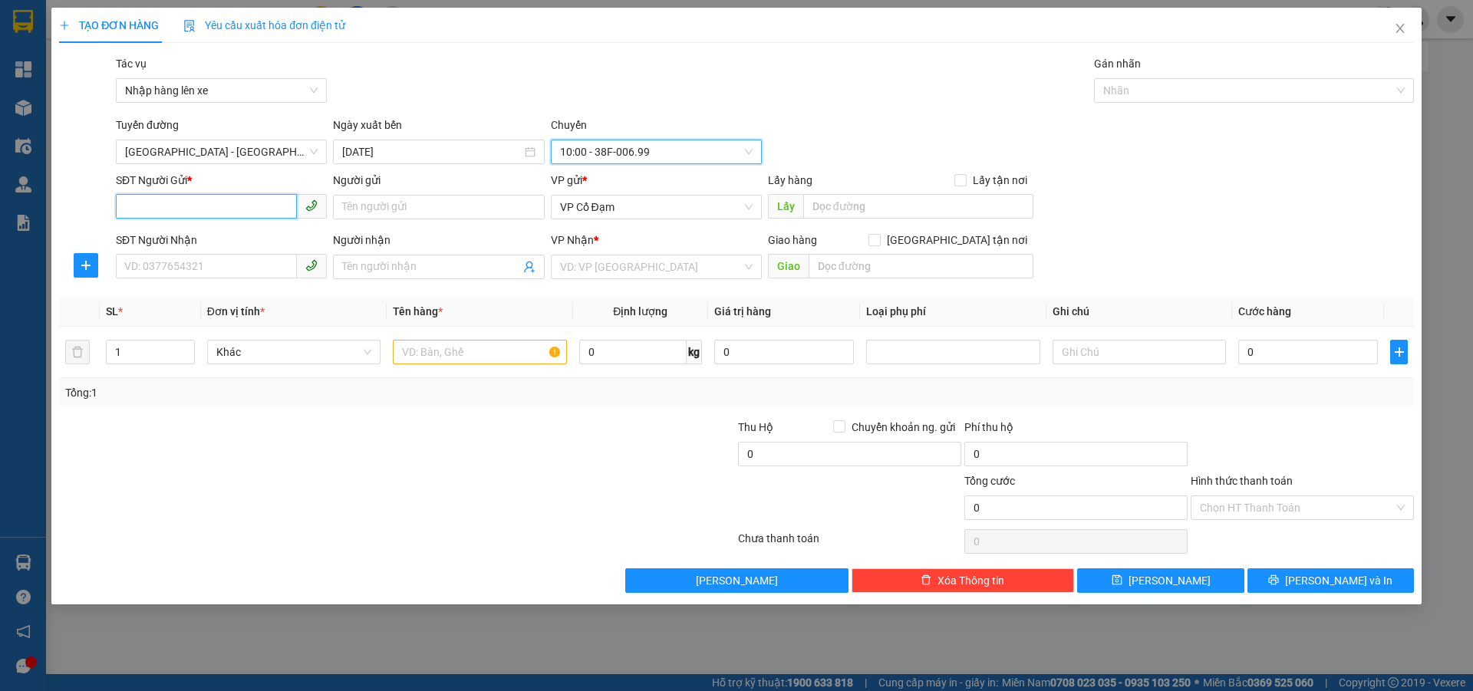
click at [219, 207] on input "SĐT Người Gửi *" at bounding box center [206, 206] width 181 height 25
paste input "0989069888"
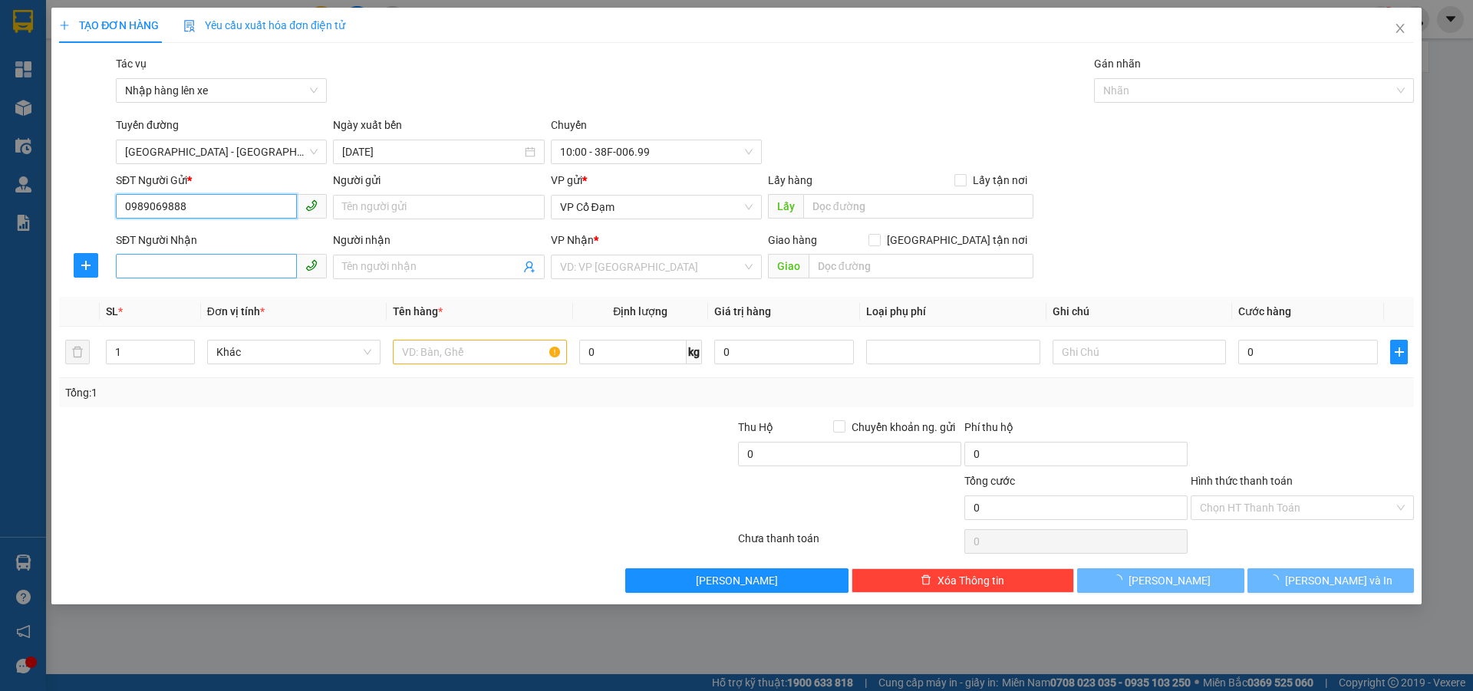
type input "0989069888"
click at [170, 258] on input "SĐT Người Nhận" at bounding box center [206, 266] width 181 height 25
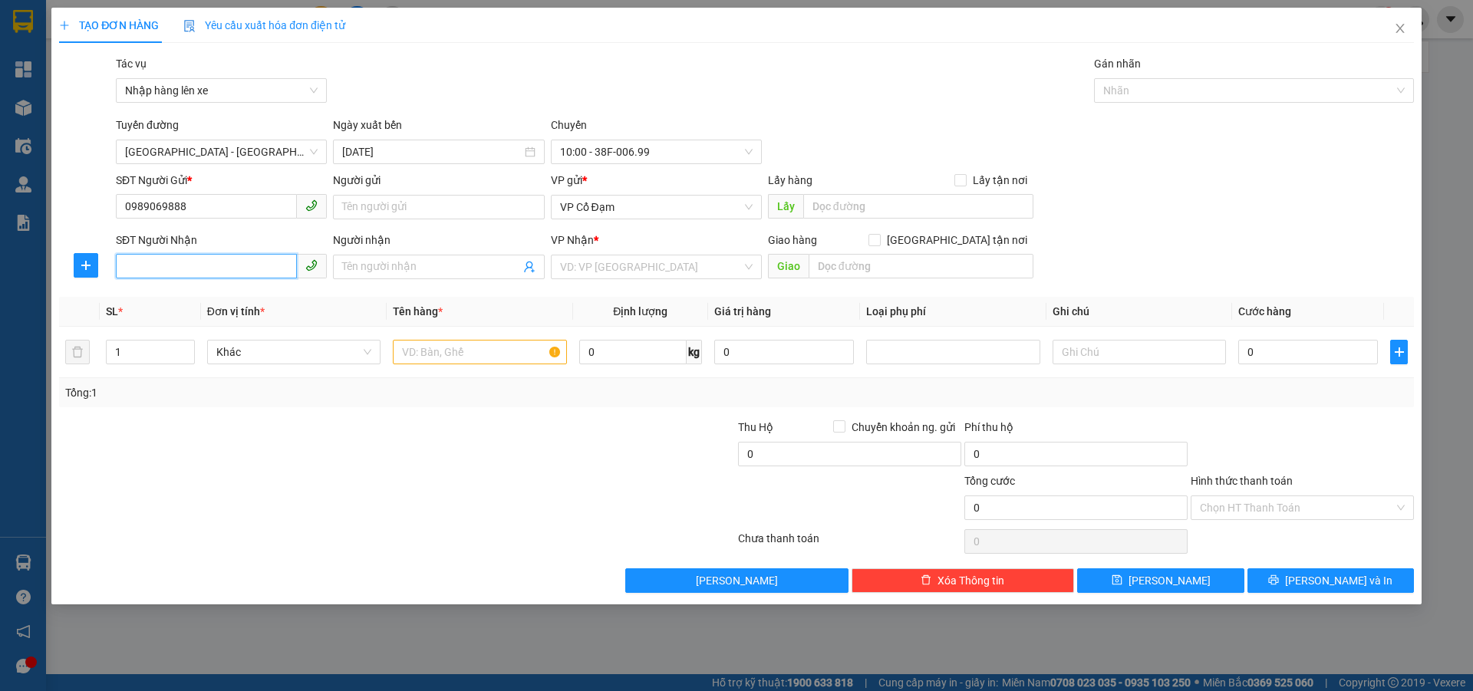
paste input "0989069888"
type input "0989069888"
drag, startPoint x: 272, startPoint y: 293, endPoint x: 324, endPoint y: 282, distance: 52.5
click at [274, 293] on div "Transit Pickup Surcharge Ids Transit Deliver Surcharge Ids Transit Deliver Surc…" at bounding box center [736, 324] width 1355 height 538
click at [391, 272] on input "Người nhận" at bounding box center [430, 266] width 177 height 17
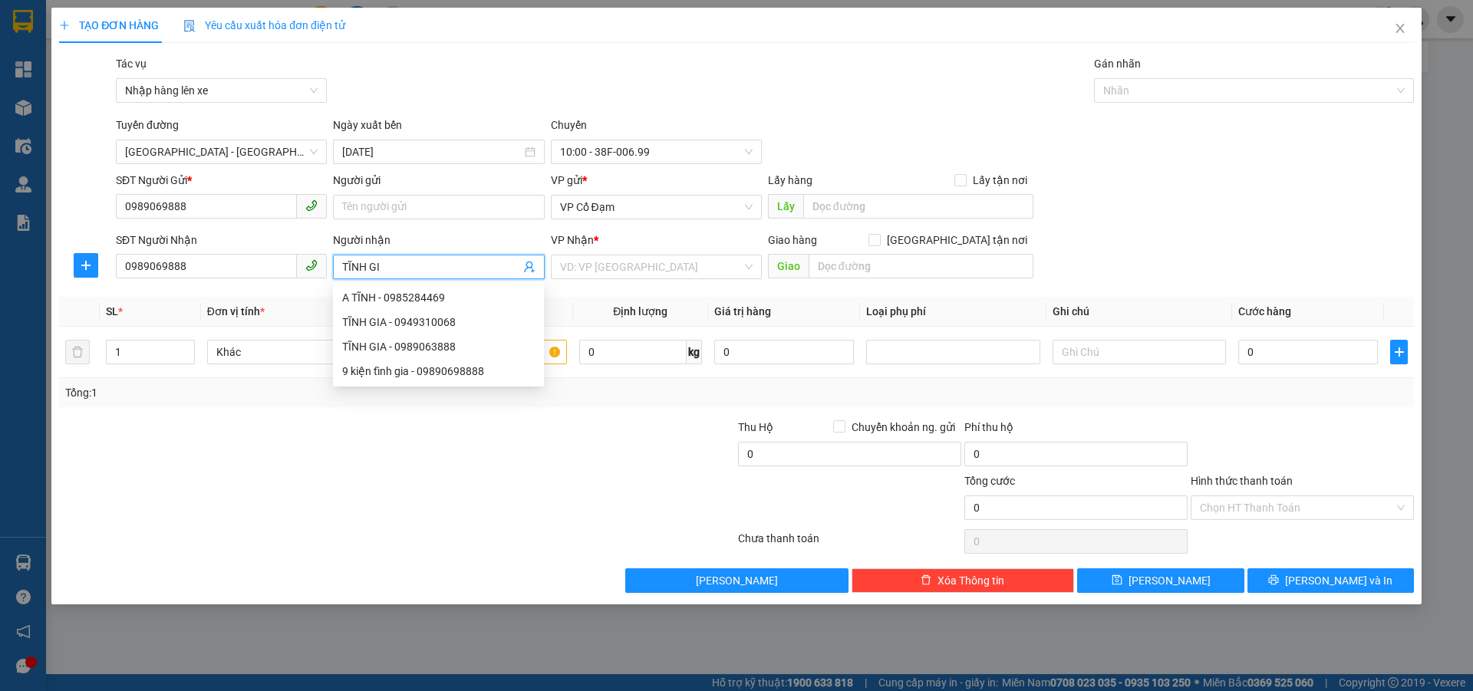
type input "TĨNH GIA"
click at [432, 321] on div "TĨNH GIA - 0989063888" at bounding box center [438, 322] width 193 height 17
type input "0989063888"
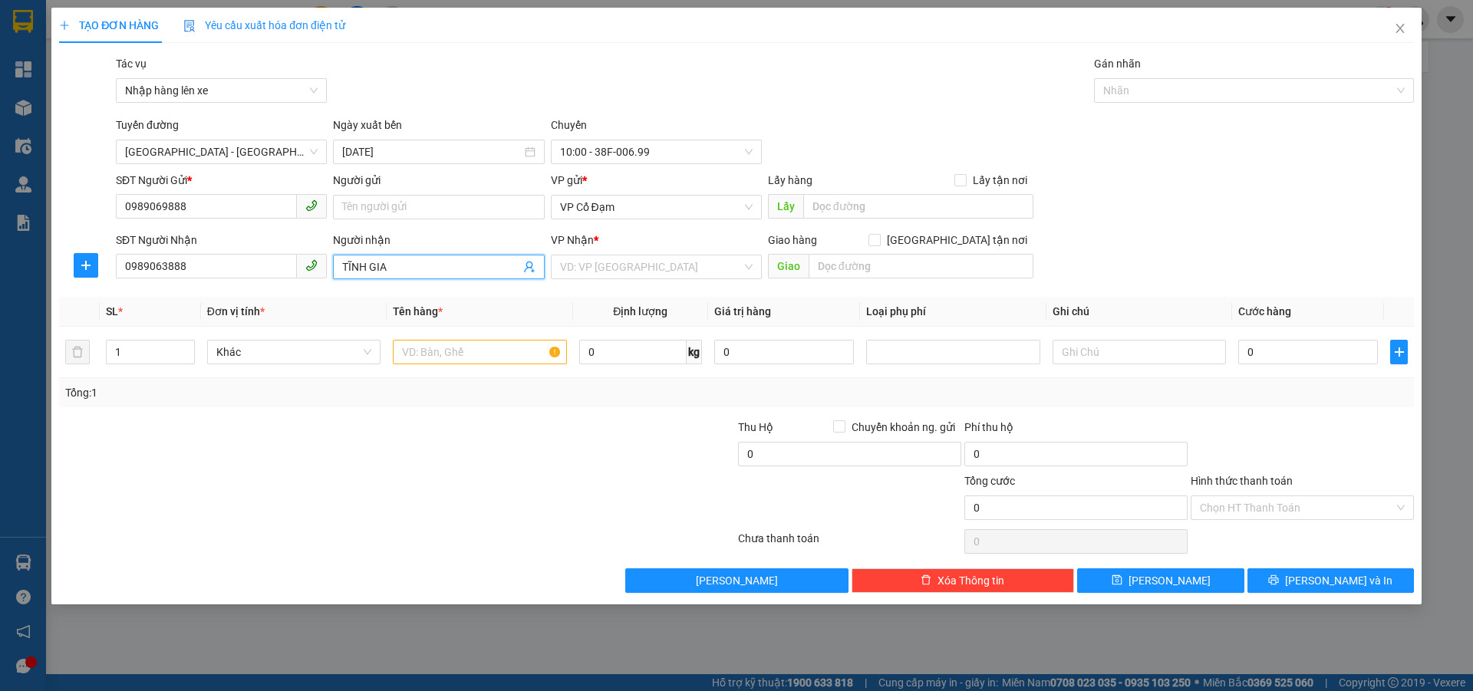
click at [409, 273] on span "TĨNH GIA" at bounding box center [438, 267] width 211 height 25
click at [405, 321] on div "TĨNH GIA - 0989063888" at bounding box center [438, 322] width 193 height 17
type input "TĨNH GIA"
click at [492, 349] on input "text" at bounding box center [479, 352] width 173 height 25
type input "1 [PERSON_NAME]"
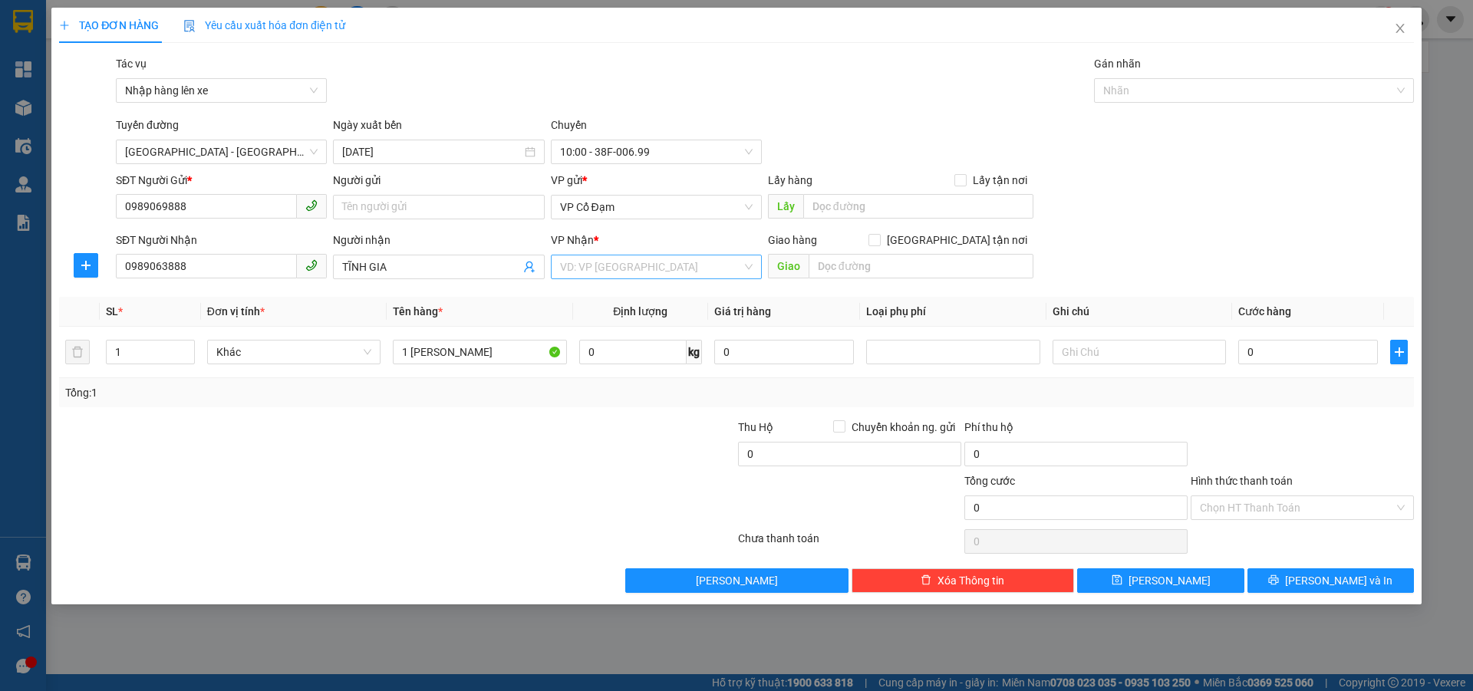
click at [595, 270] on input "search" at bounding box center [651, 266] width 182 height 23
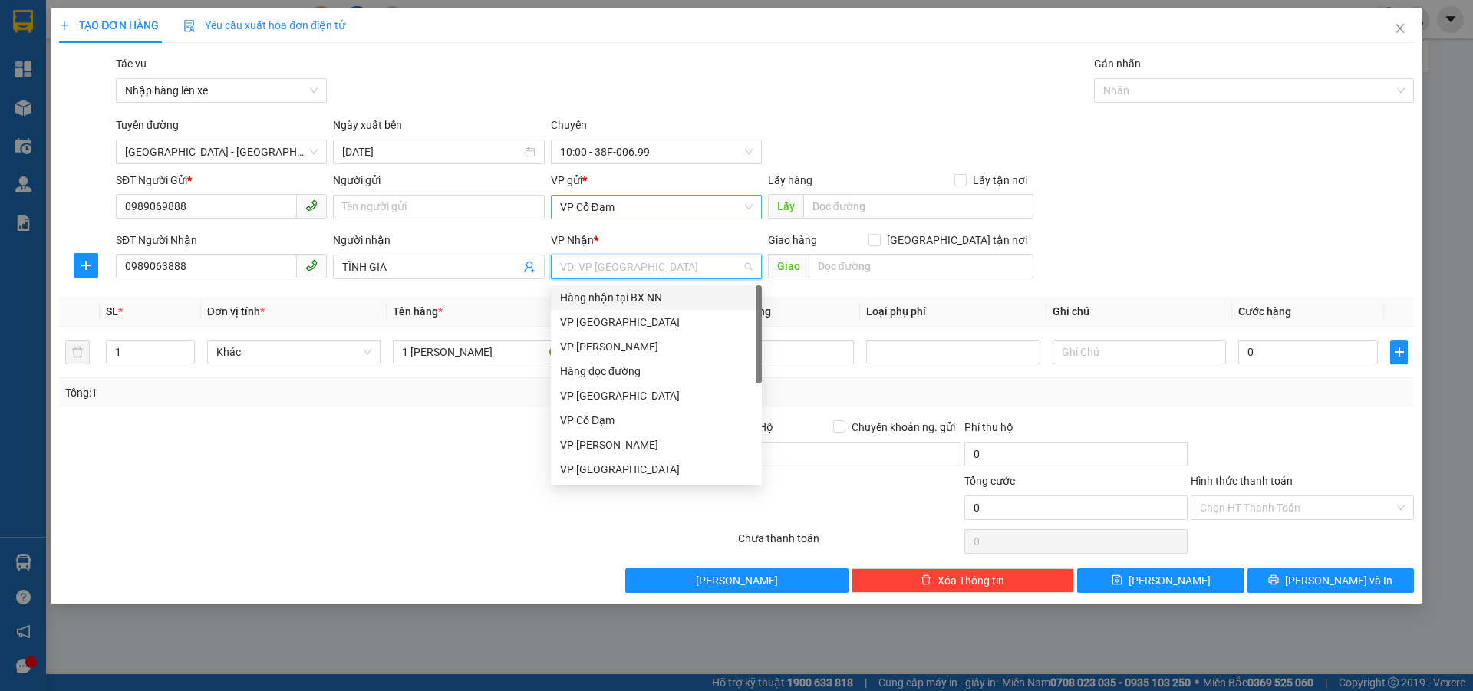
click at [621, 203] on span "VP Cổ Đạm" at bounding box center [656, 207] width 193 height 23
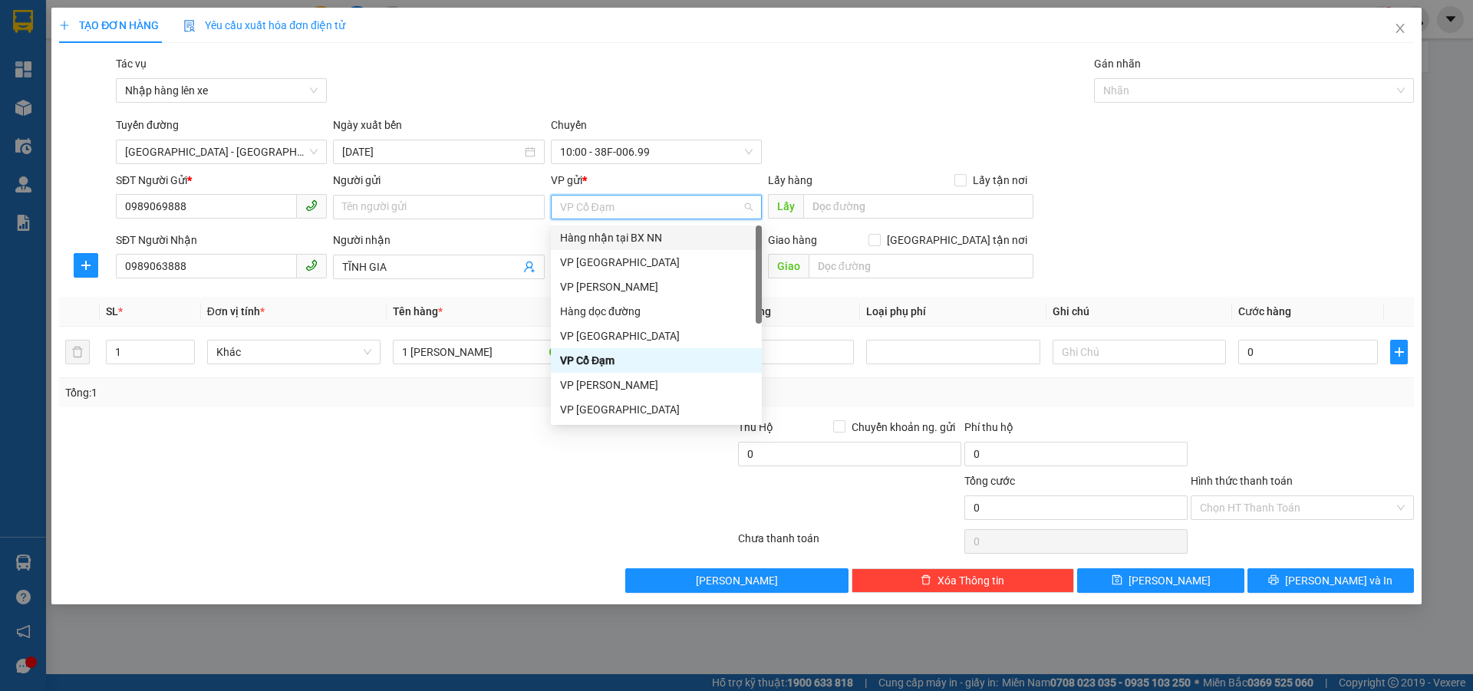
click at [644, 232] on div "Hàng nhận tại BX NN" at bounding box center [656, 237] width 193 height 17
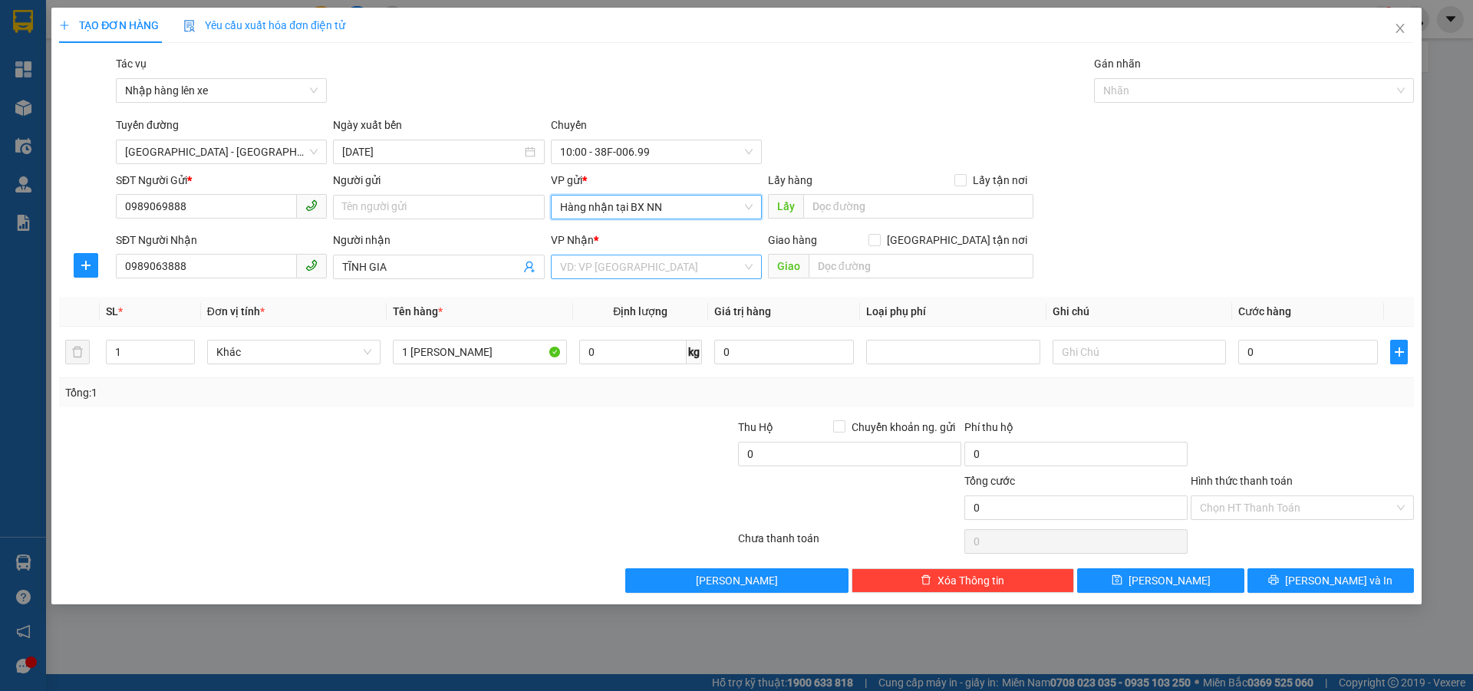
click at [614, 265] on input "search" at bounding box center [651, 266] width 182 height 23
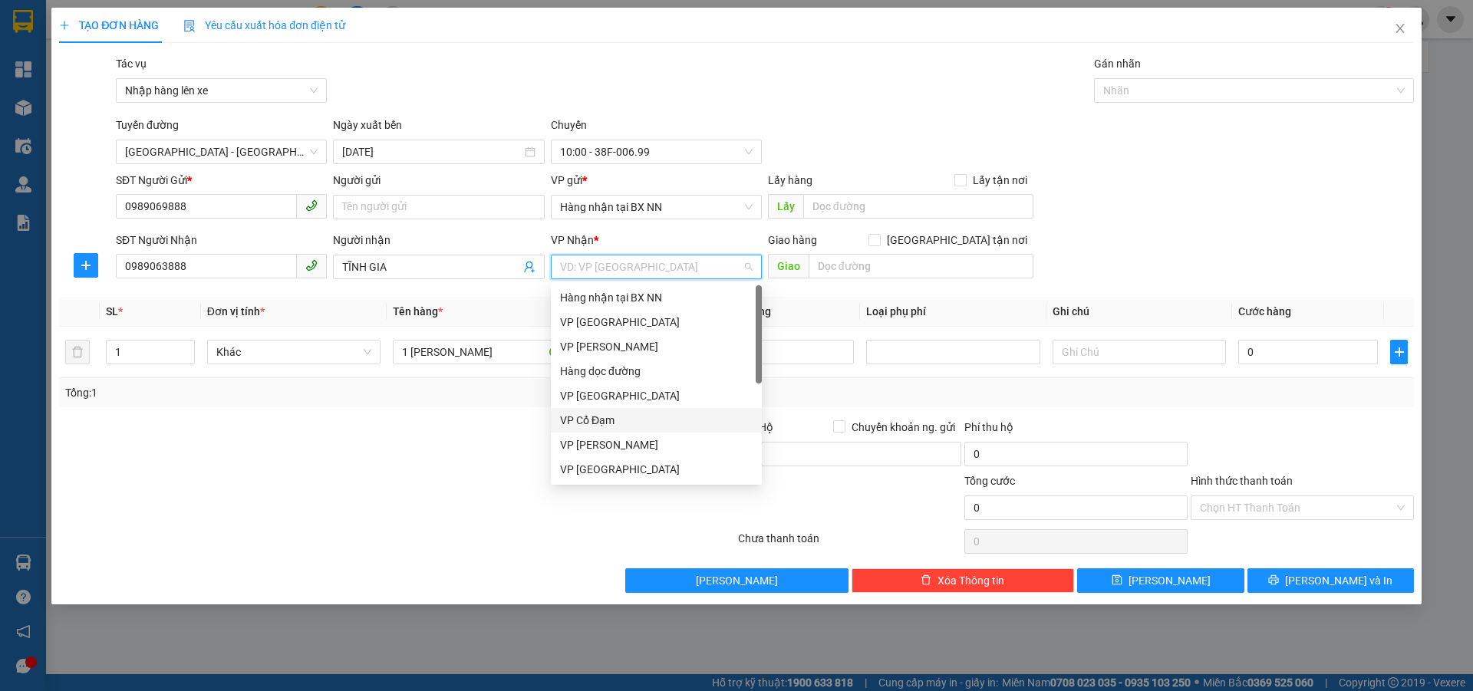
drag, startPoint x: 591, startPoint y: 418, endPoint x: 667, endPoint y: 374, distance: 87.0
click at [592, 417] on div "VP Cổ Đạm" at bounding box center [656, 420] width 193 height 17
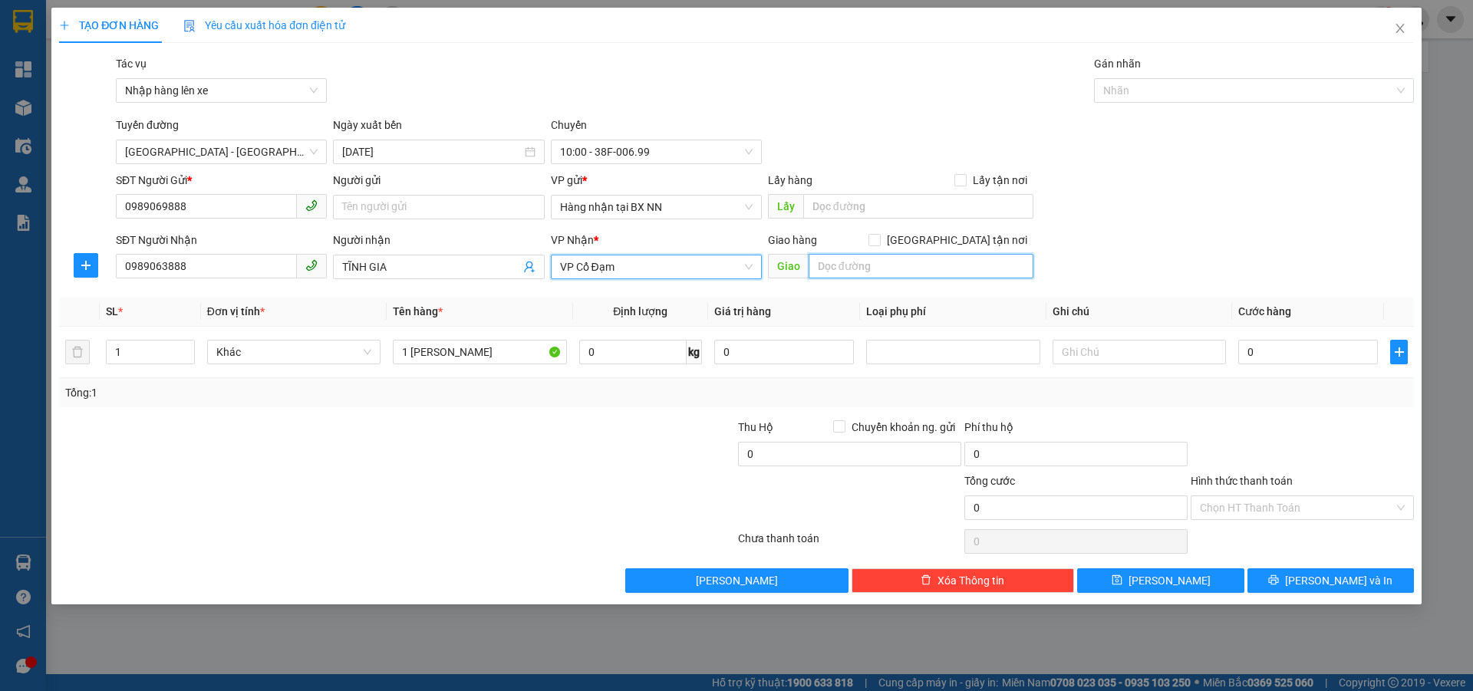
click at [849, 265] on input "text" at bounding box center [920, 266] width 225 height 25
type input "AN LỘC"
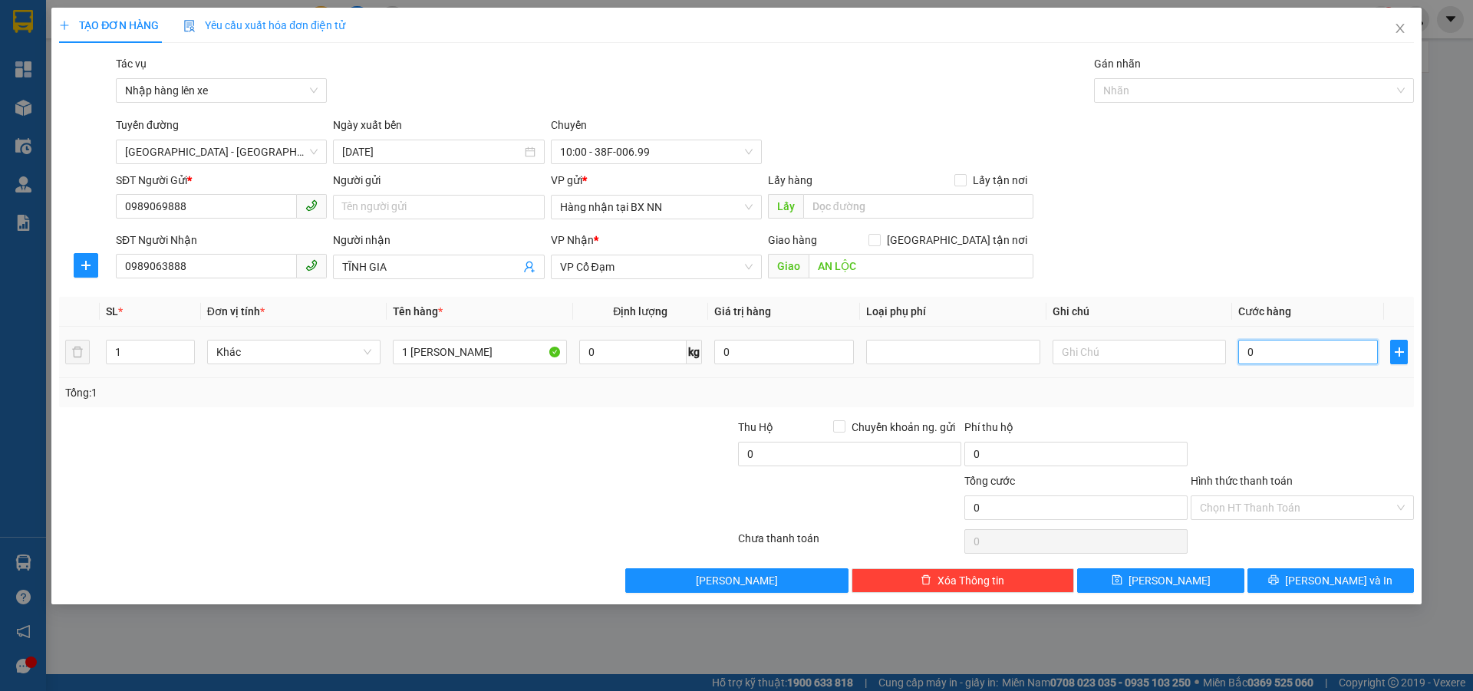
type input "3"
type input "30"
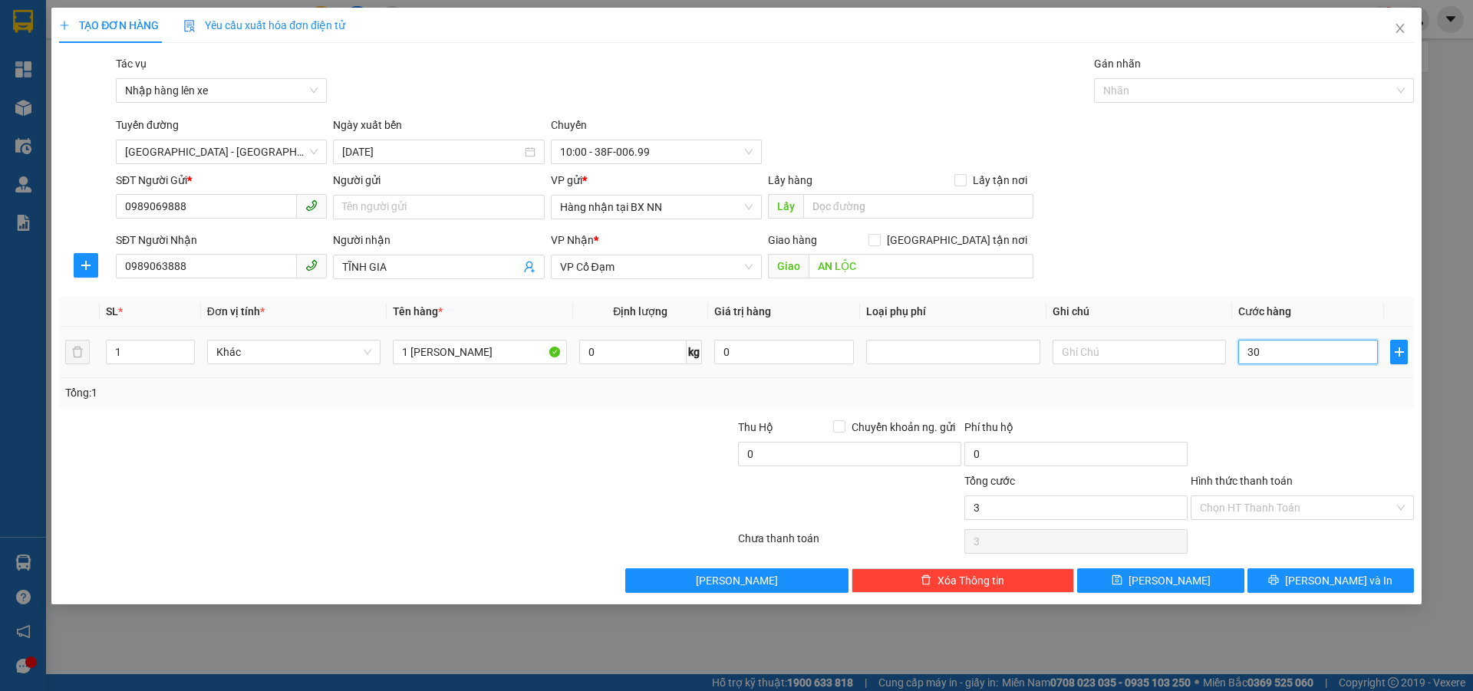
type input "30"
click at [1232, 507] on input "Hình thức thanh toán" at bounding box center [1297, 507] width 194 height 23
type input "30.000"
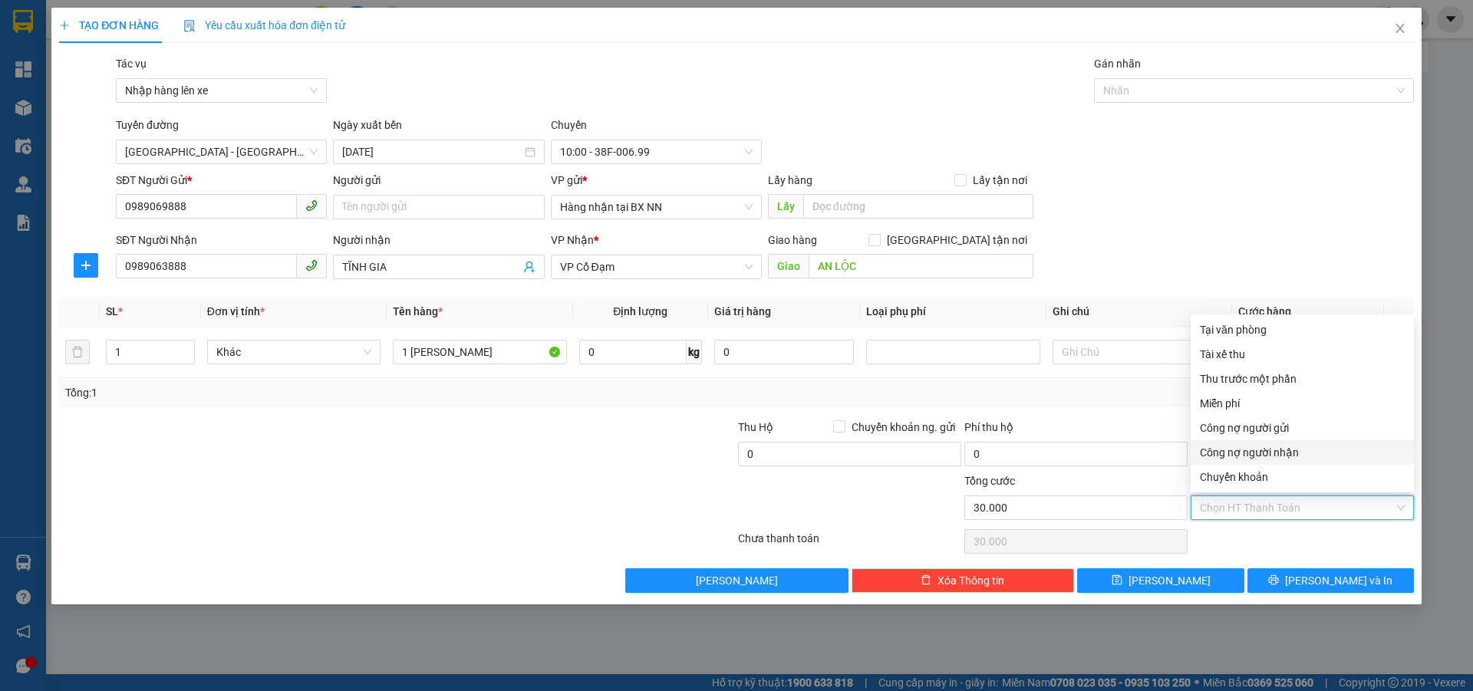
click at [1252, 453] on div "Công nợ người nhận" at bounding box center [1302, 452] width 205 height 17
type input "0"
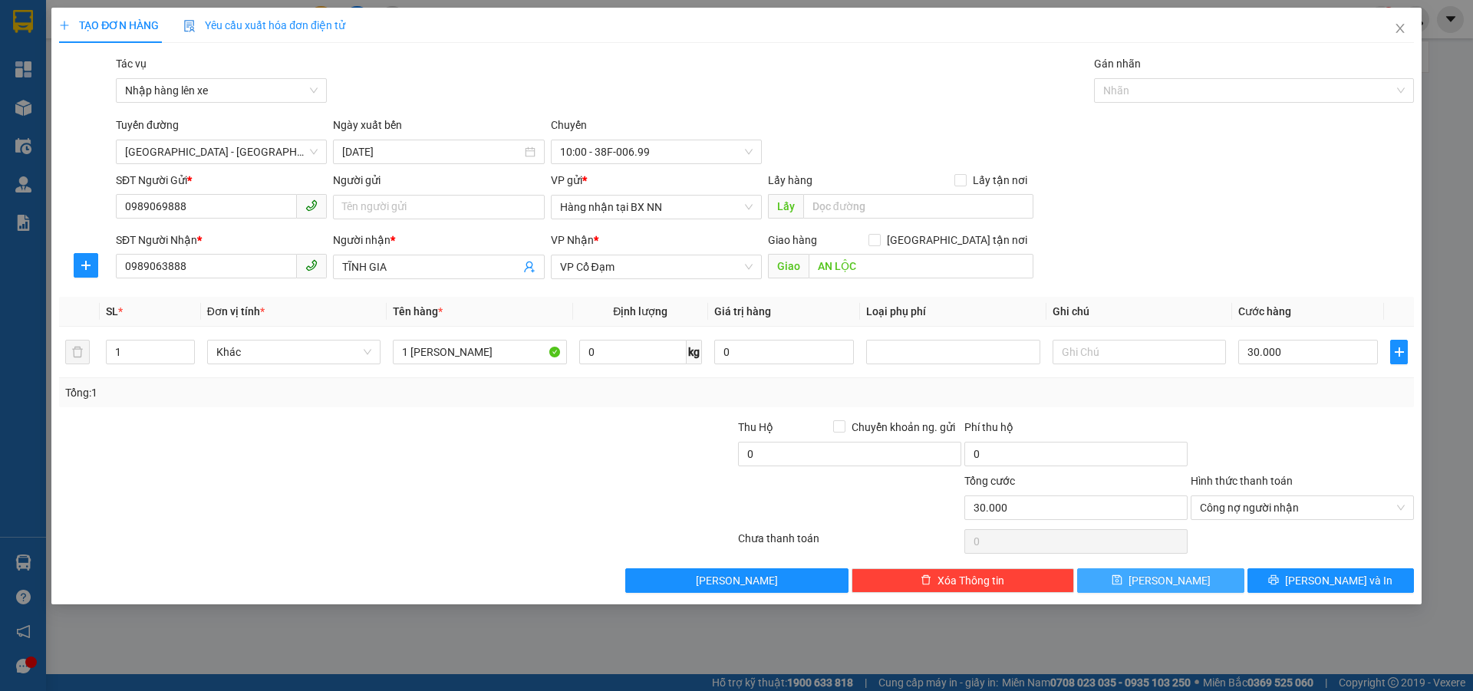
click at [1167, 579] on span "[PERSON_NAME]" at bounding box center [1169, 580] width 82 height 17
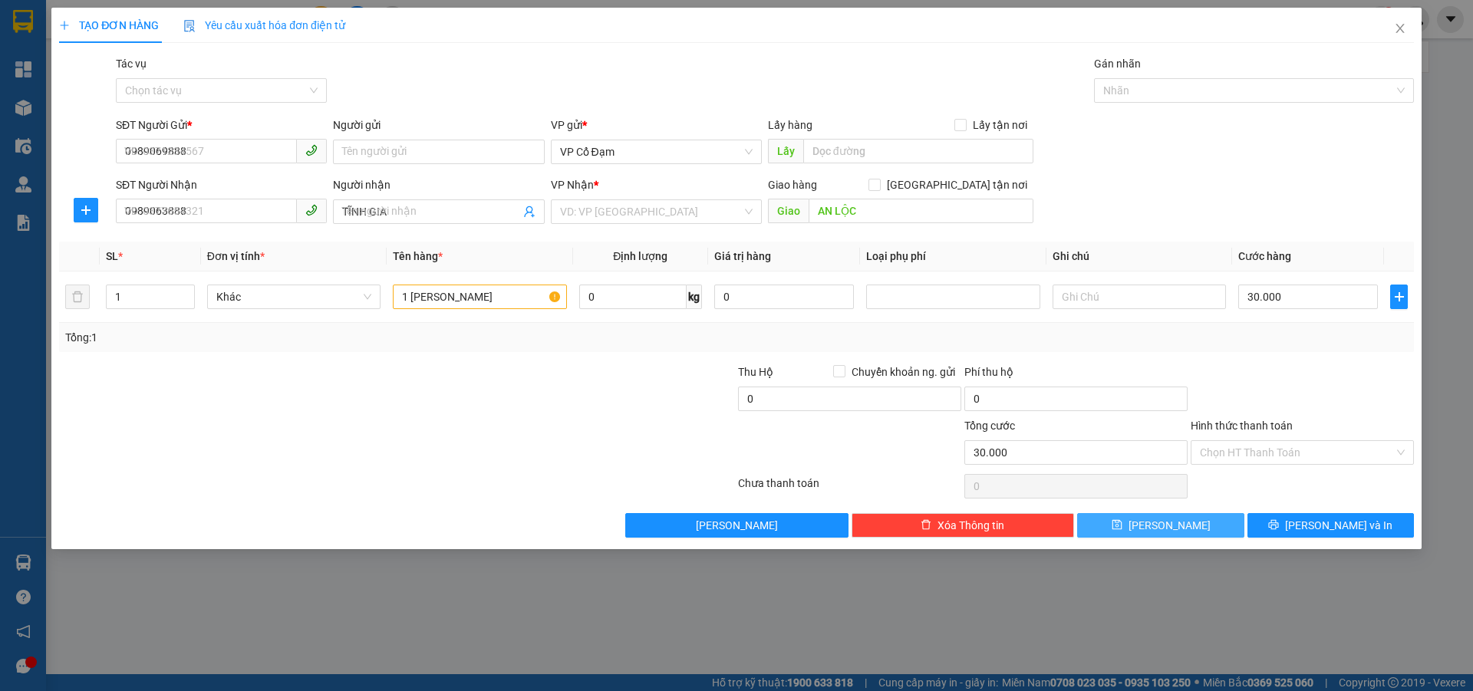
type input "0"
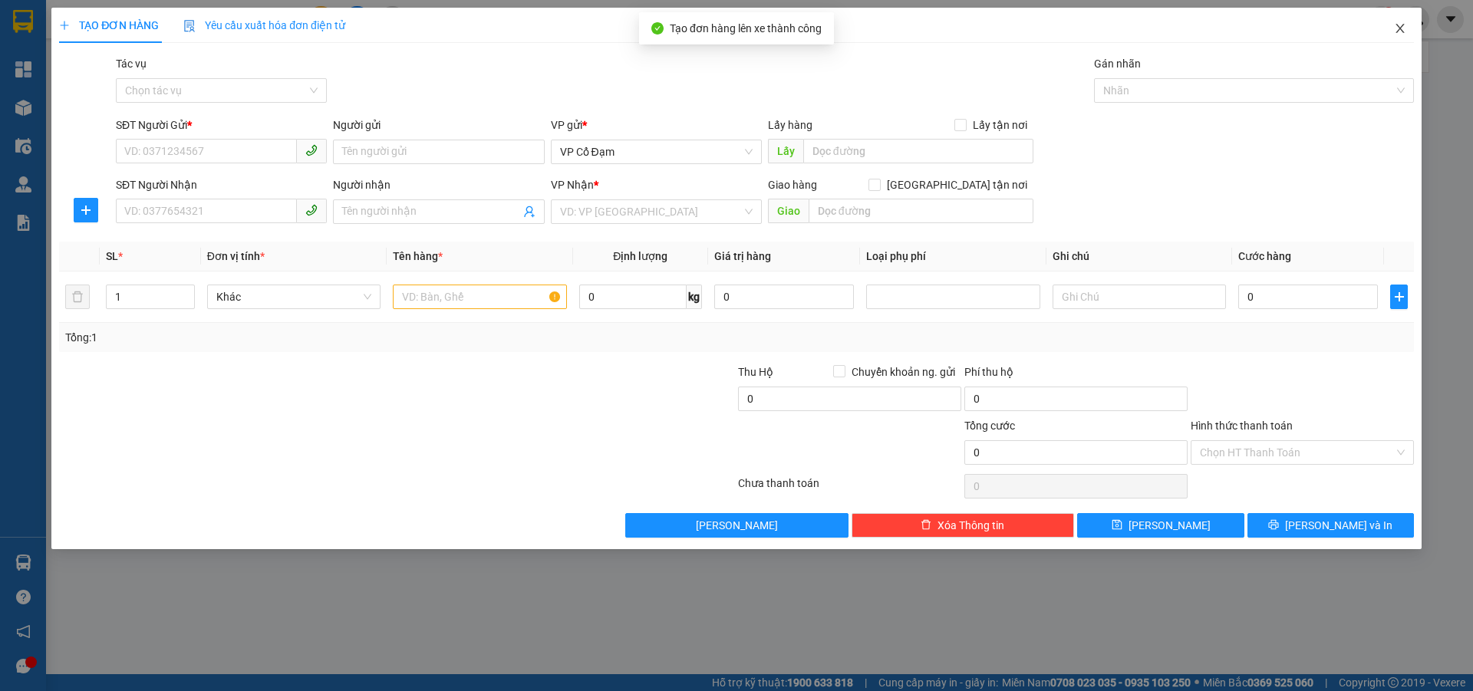
click at [1404, 21] on span "Close" at bounding box center [1399, 29] width 43 height 43
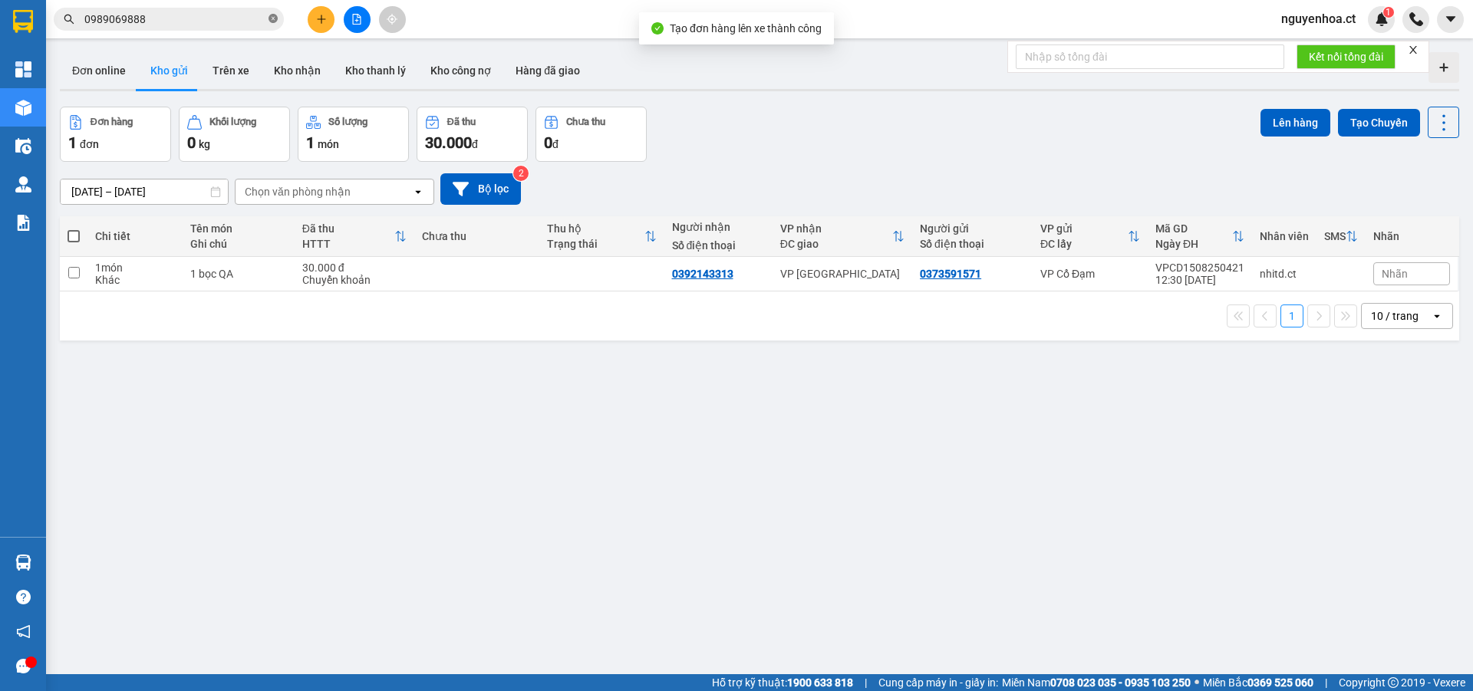
click at [275, 19] on icon "close-circle" at bounding box center [272, 18] width 9 height 9
paste input "0989069888"
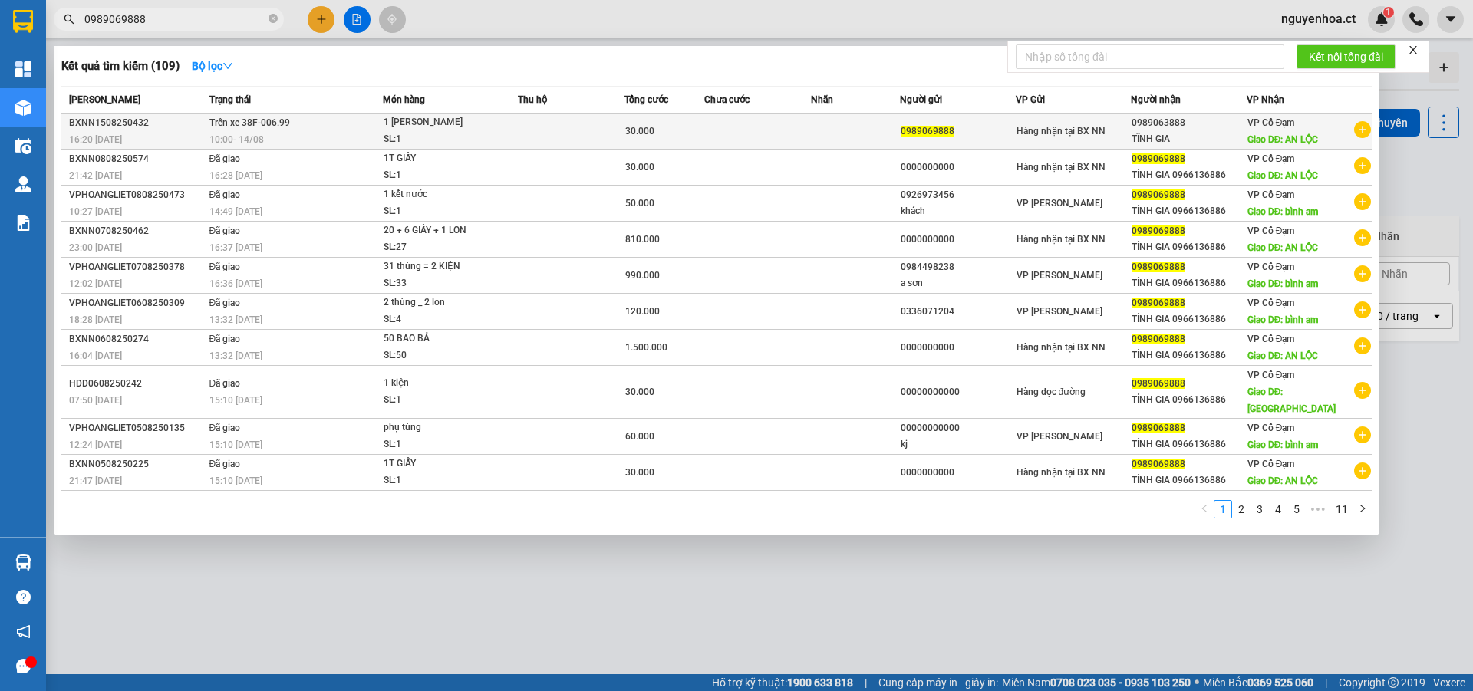
type input "0989069888"
click at [243, 131] on div "10:00 [DATE]" at bounding box center [295, 139] width 173 height 17
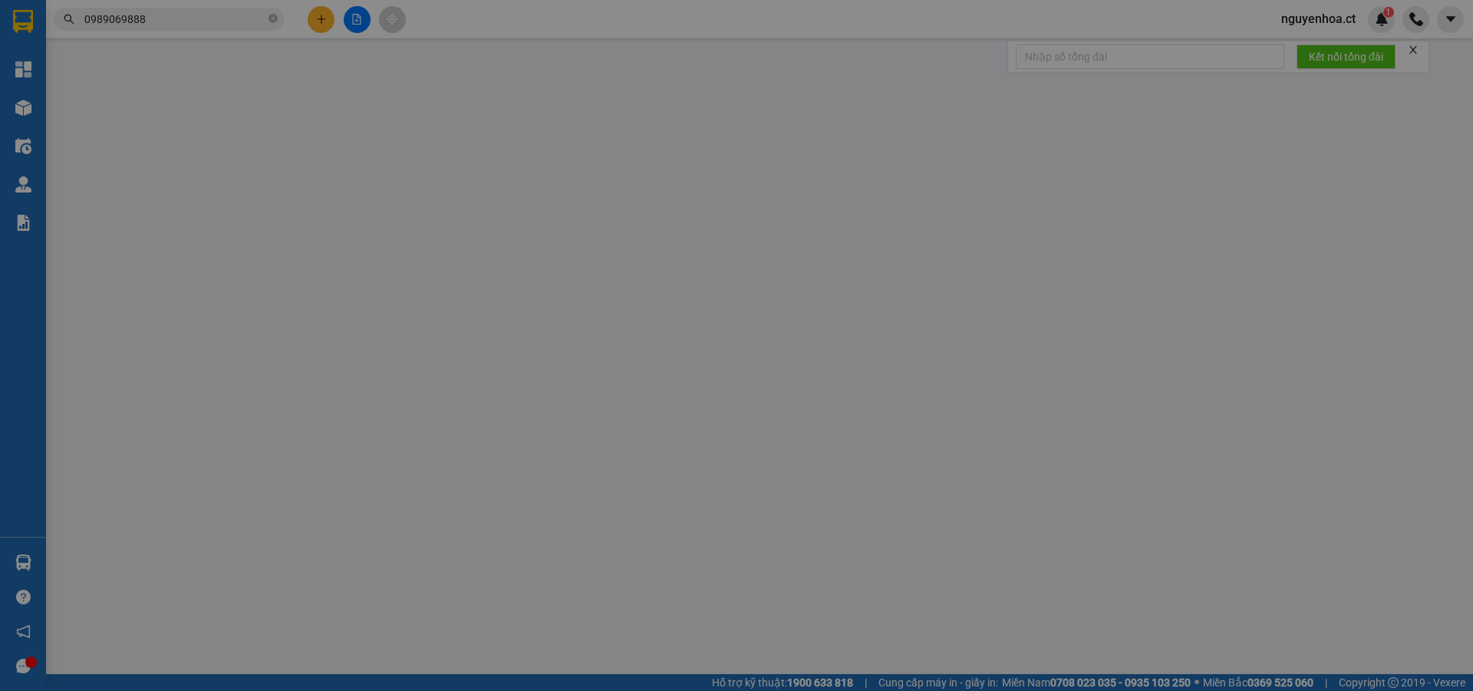
type input "0989069888"
type input "0989063888"
type input "TĨNH GIA"
type input "AN LỘC"
type input "30.000"
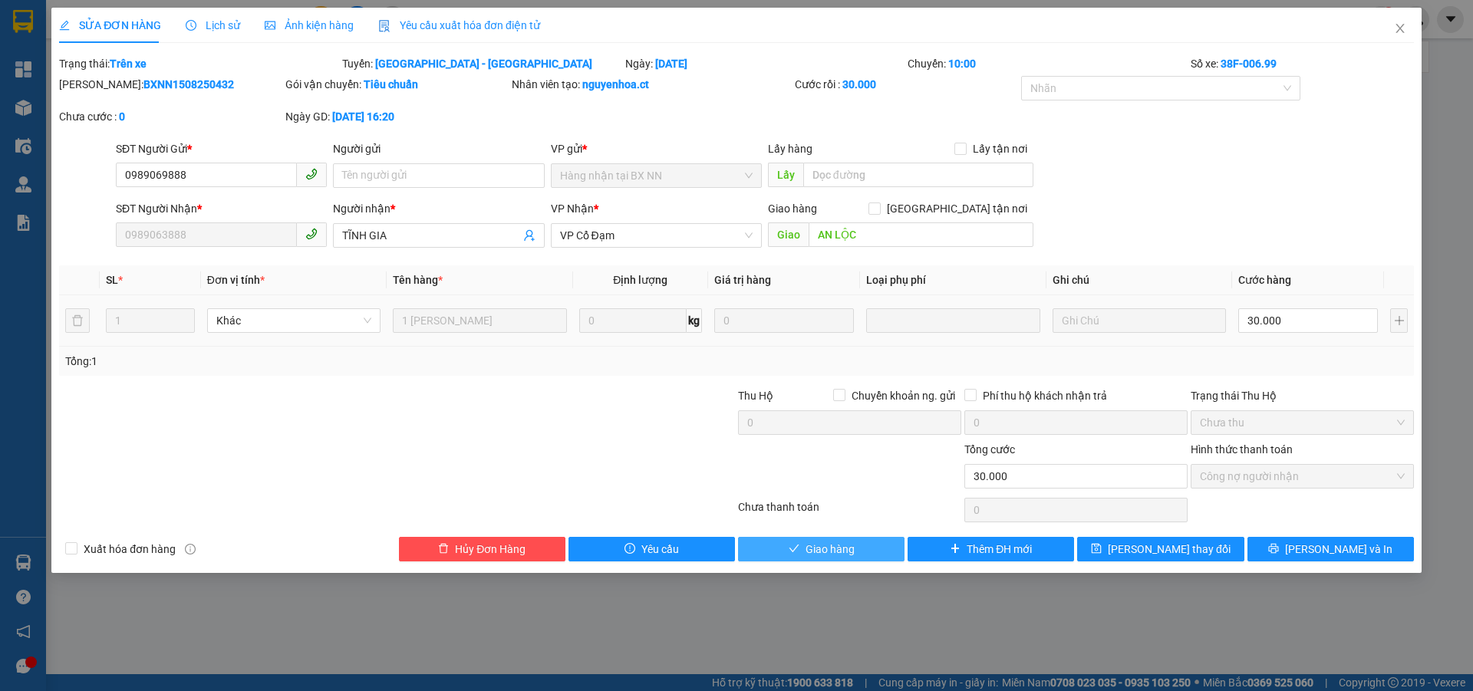
click at [826, 551] on span "Giao hàng" at bounding box center [829, 549] width 49 height 17
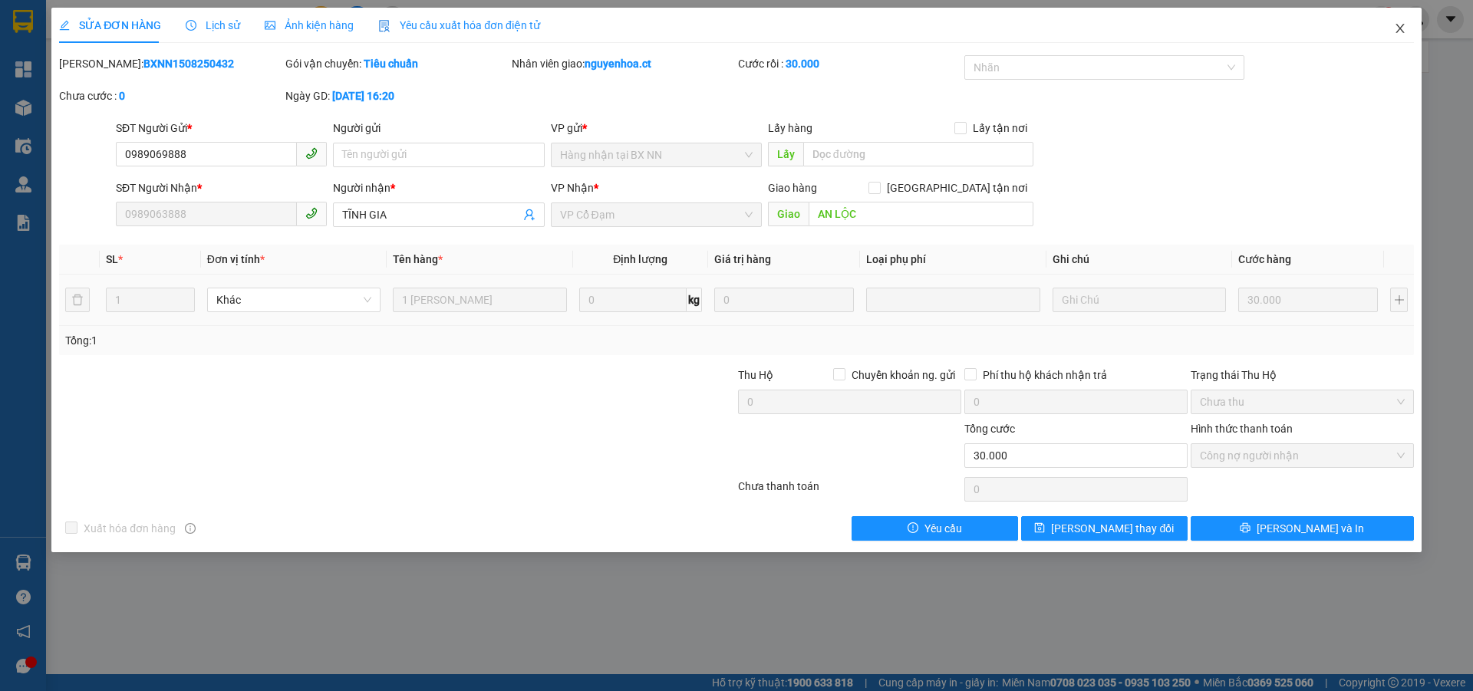
click at [1403, 22] on span "Close" at bounding box center [1399, 29] width 43 height 43
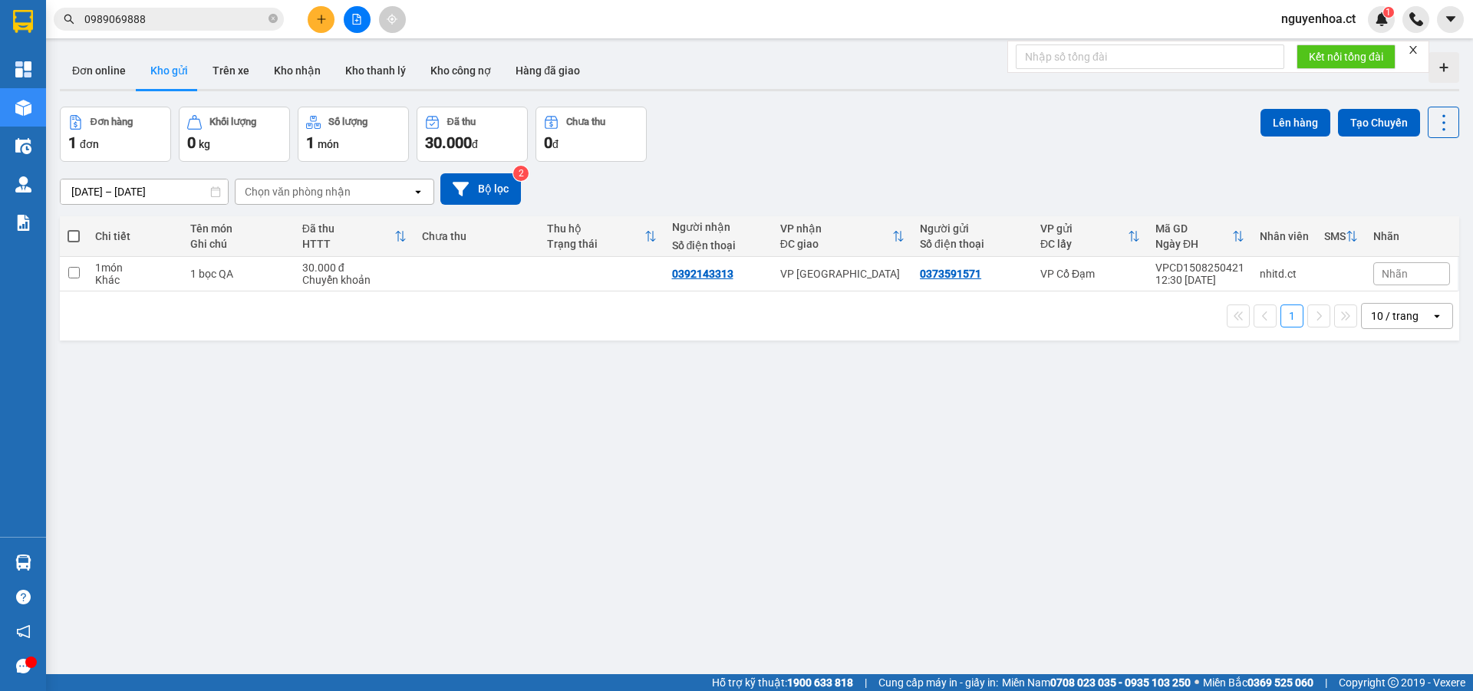
click at [269, 20] on icon "close-circle" at bounding box center [272, 18] width 9 height 9
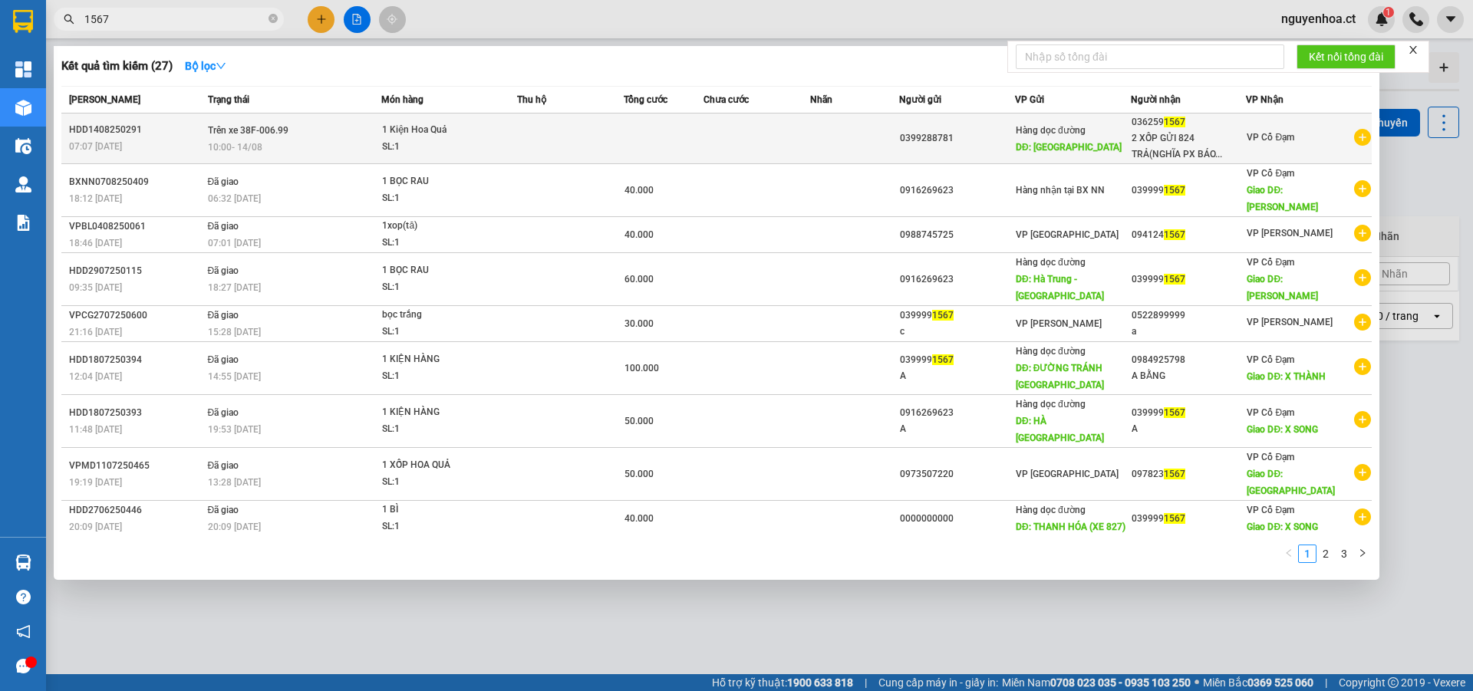
type input "1567"
click at [255, 136] on span "Trên xe 38F-006.99" at bounding box center [248, 130] width 81 height 11
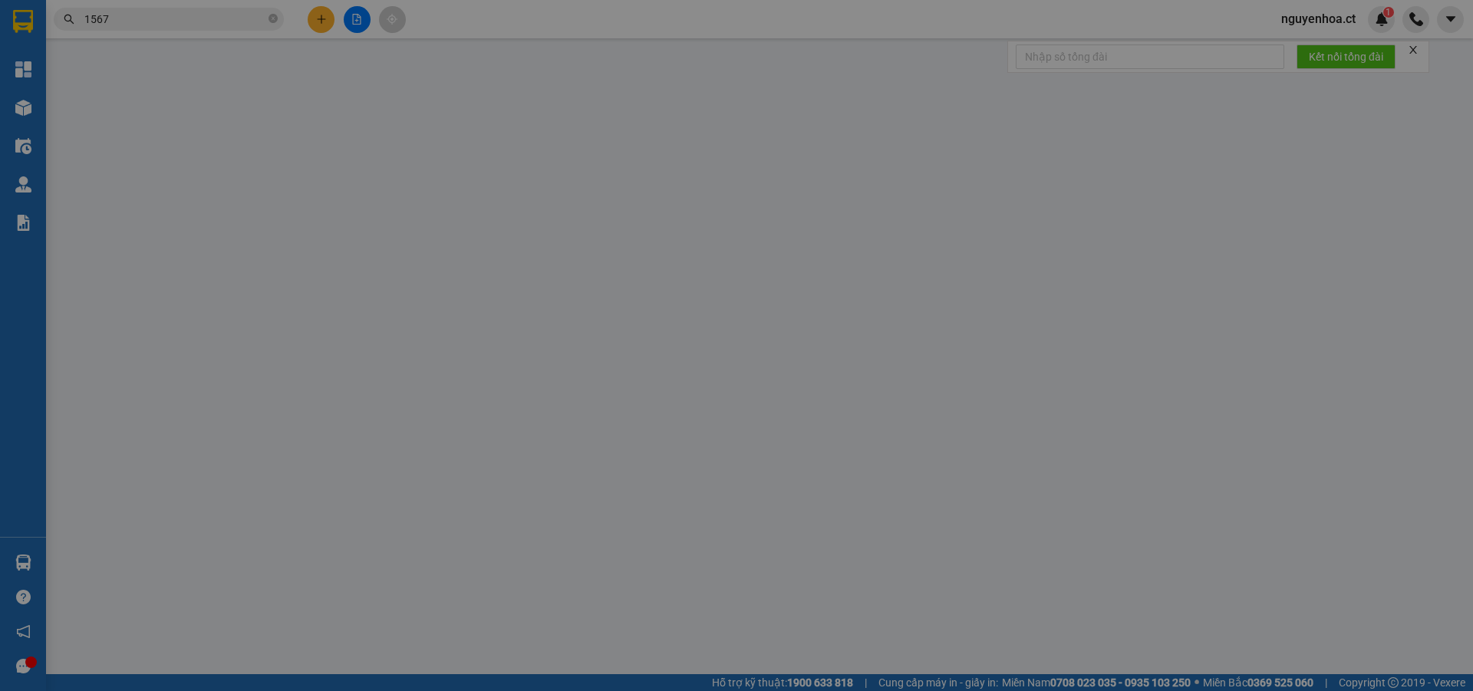
type input "0399288781"
type input "[GEOGRAPHIC_DATA]"
type input "0362591567"
type input "2 XỐP GỬI 824 TRẢ(NGHĨA PX BÁO CR)"
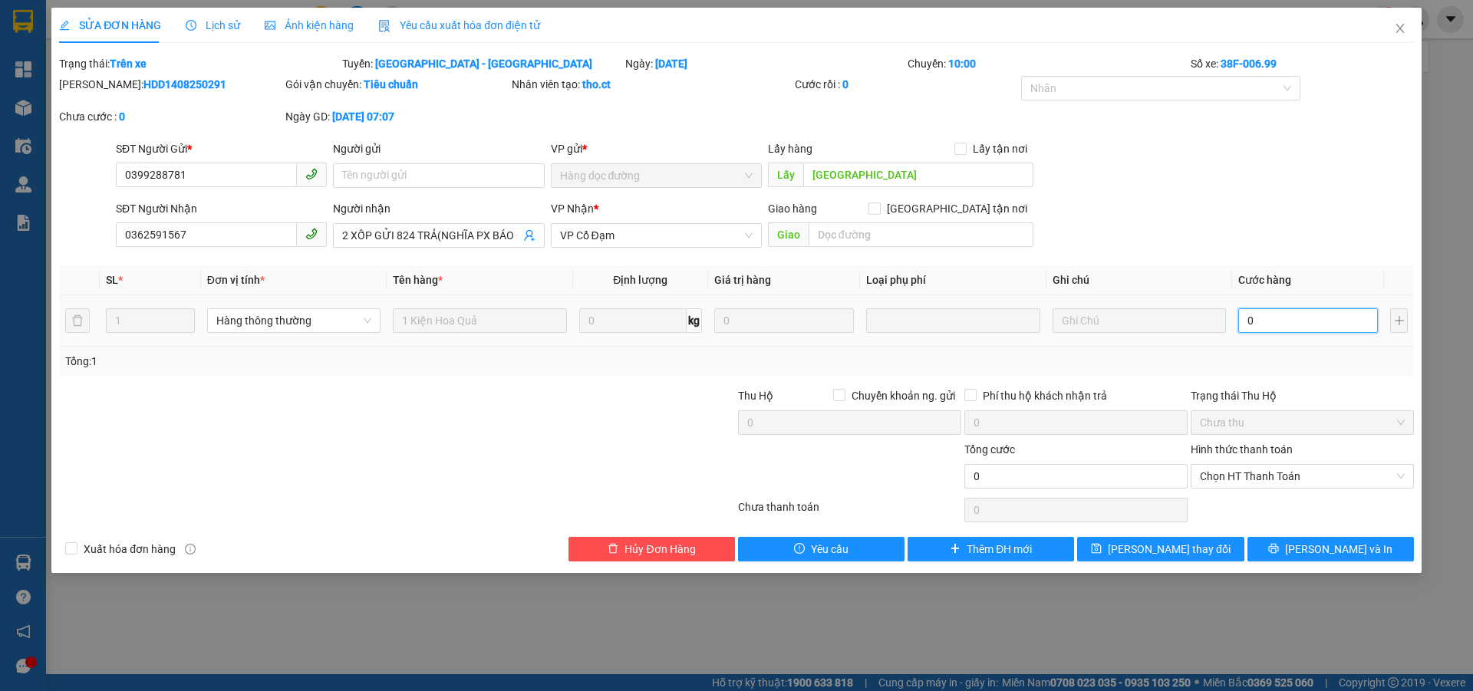
click at [1271, 325] on input "0" at bounding box center [1308, 320] width 140 height 25
type input "1"
type input "10"
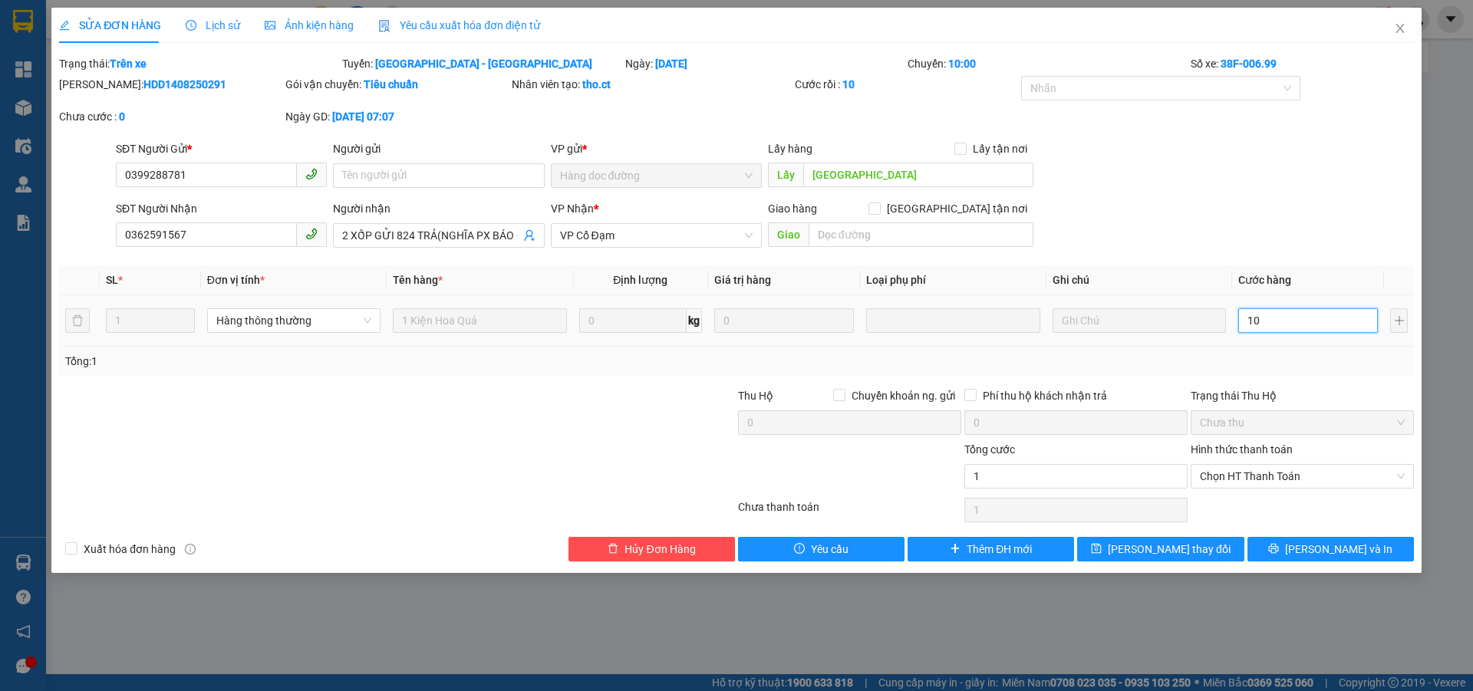
type input "10"
type input "100"
click at [1253, 477] on span "Chọn HT Thanh Toán" at bounding box center [1302, 476] width 205 height 23
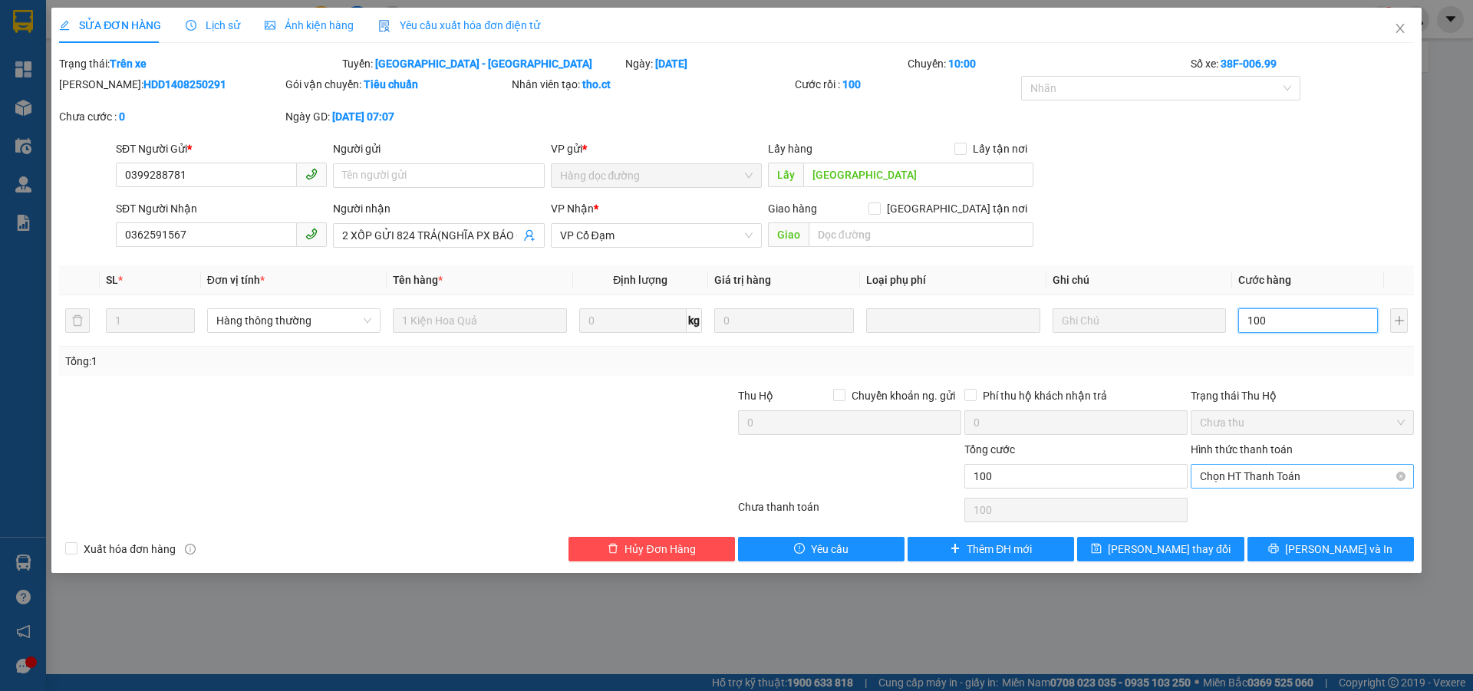
type input "100"
type input "100.000"
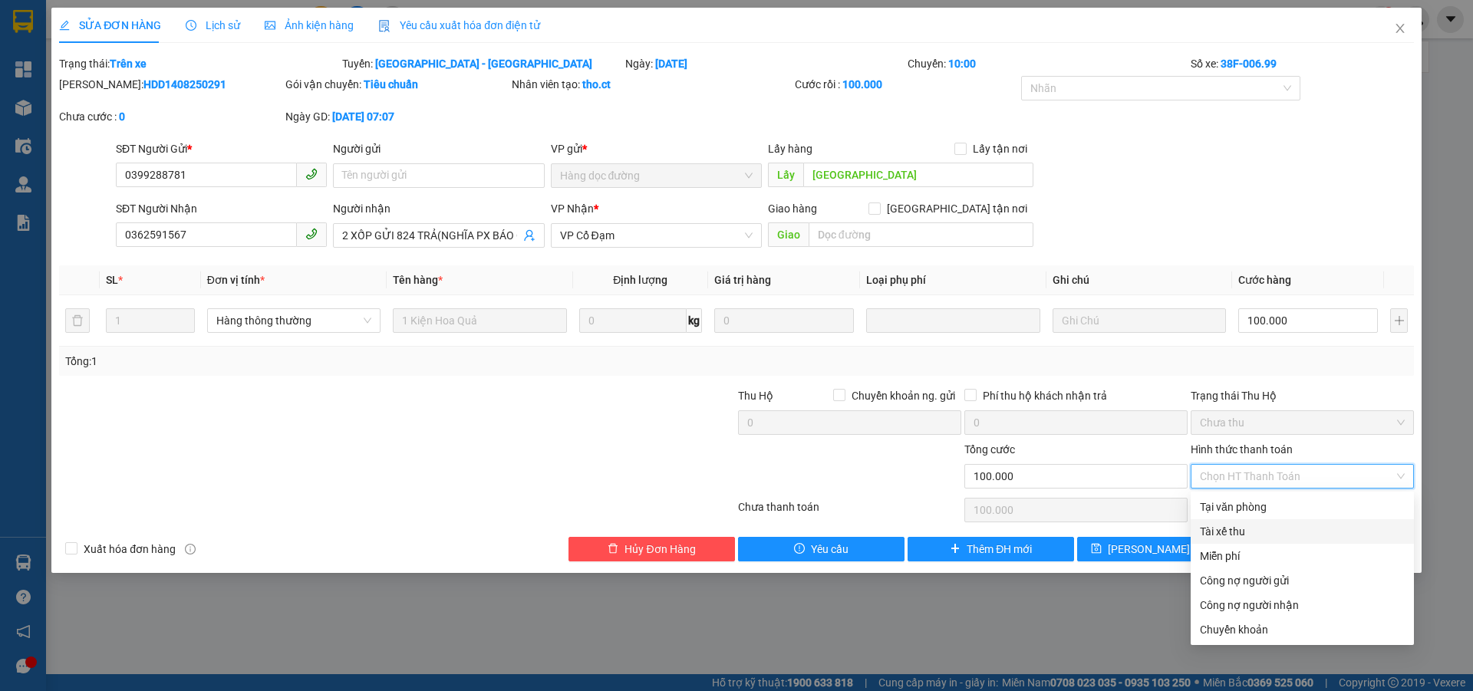
click at [1233, 528] on div "Tài xế thu" at bounding box center [1302, 531] width 205 height 17
type input "0"
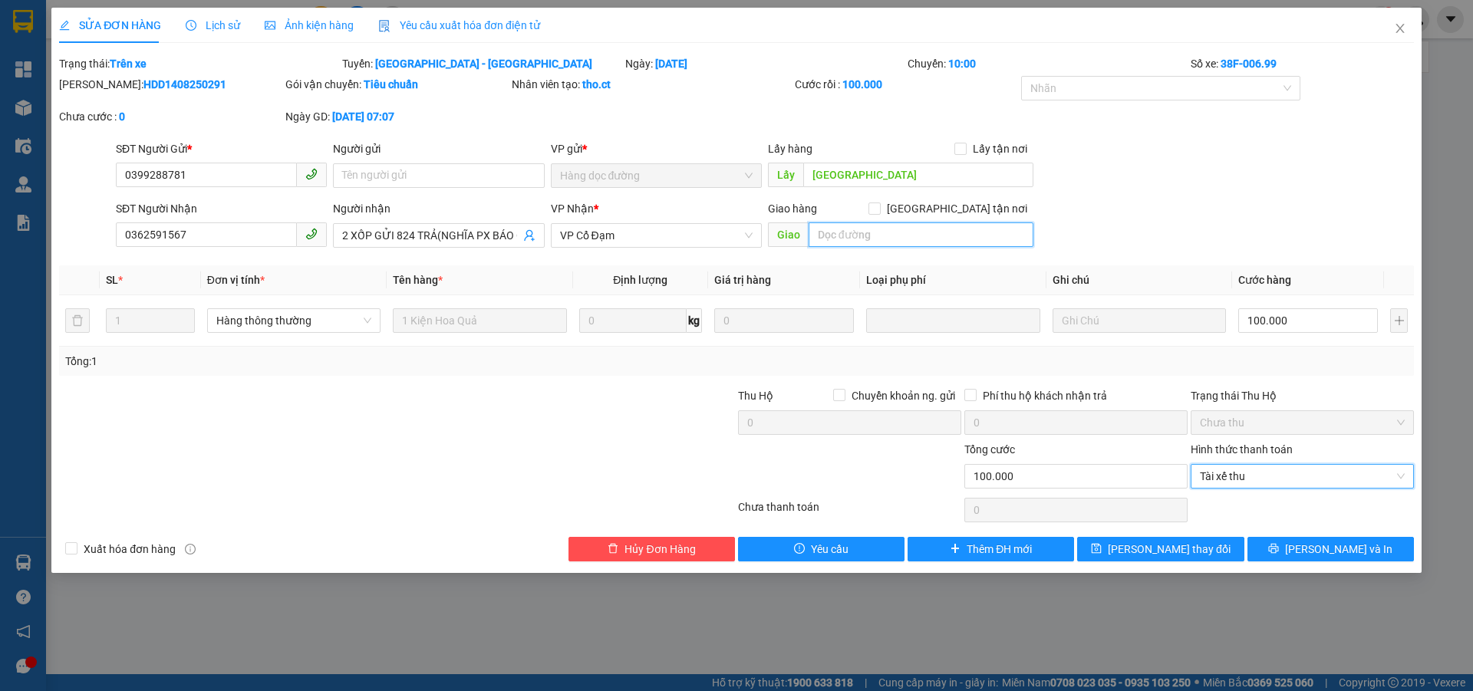
click at [871, 241] on input "text" at bounding box center [920, 234] width 225 height 25
type input "."
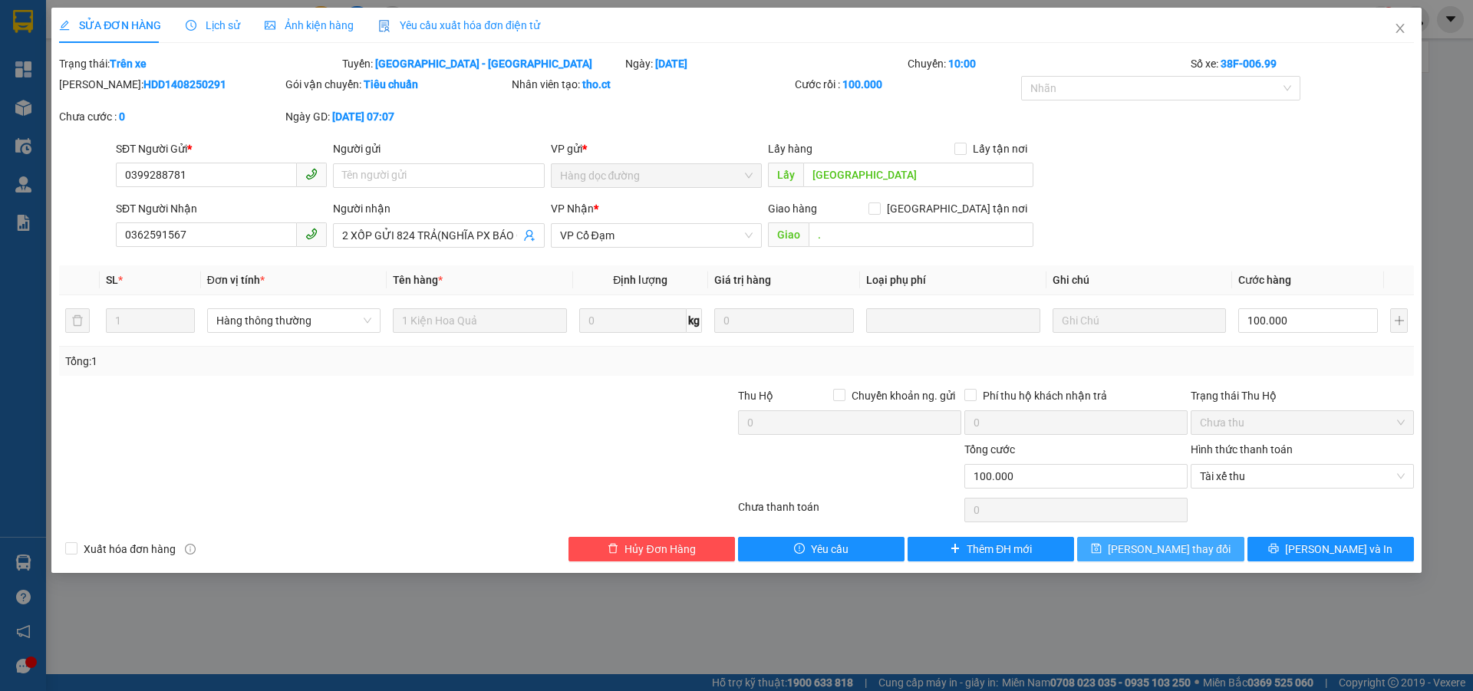
click at [1124, 541] on button "[PERSON_NAME] thay đổi" at bounding box center [1160, 549] width 166 height 25
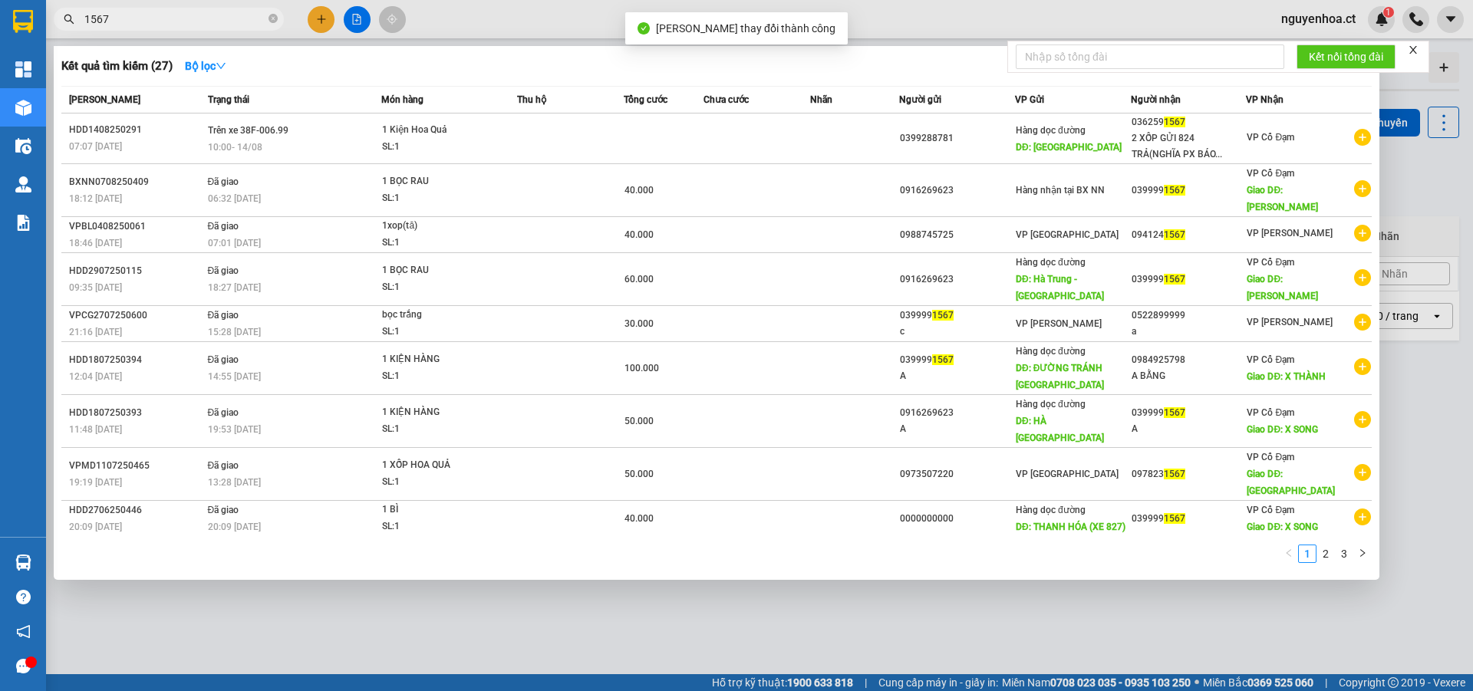
click at [173, 16] on input "1567" at bounding box center [174, 19] width 181 height 17
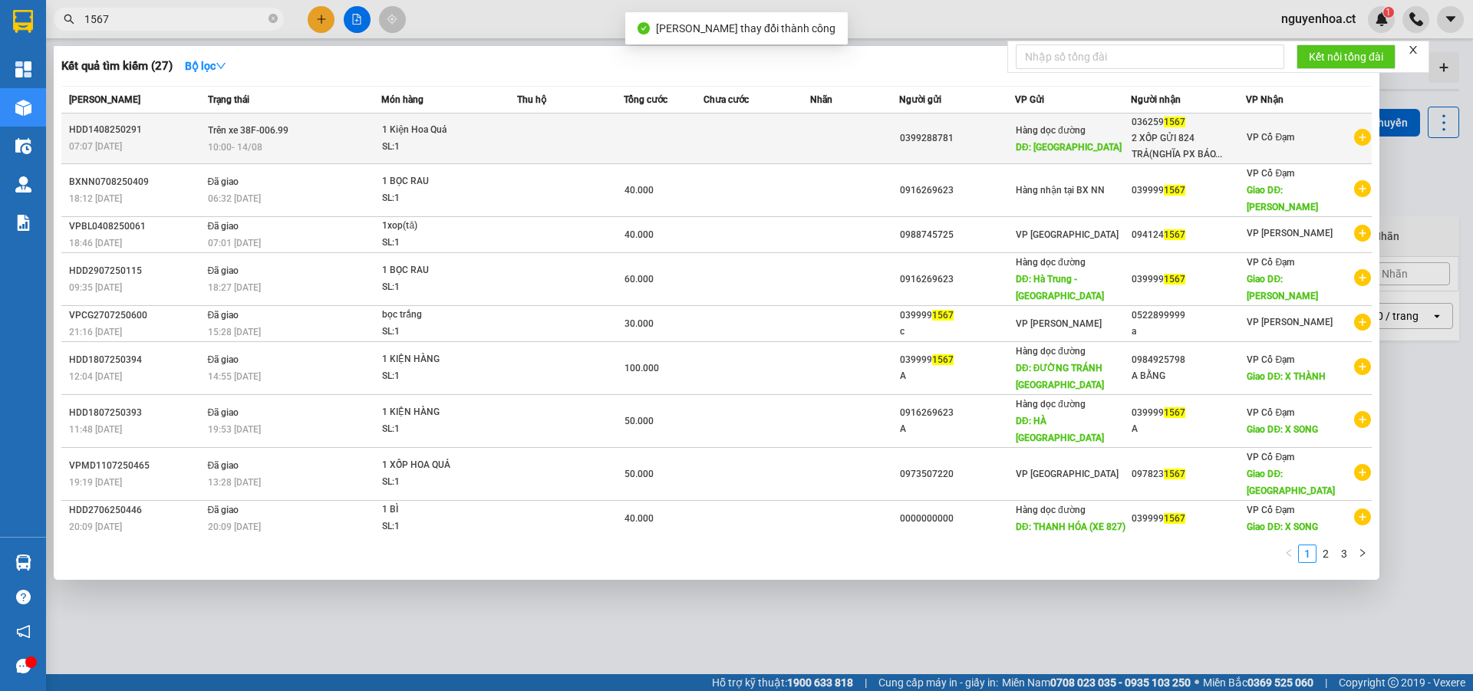
click at [208, 137] on td "Trên xe 38F-006.99 10:00 [DATE]" at bounding box center [293, 139] width 178 height 51
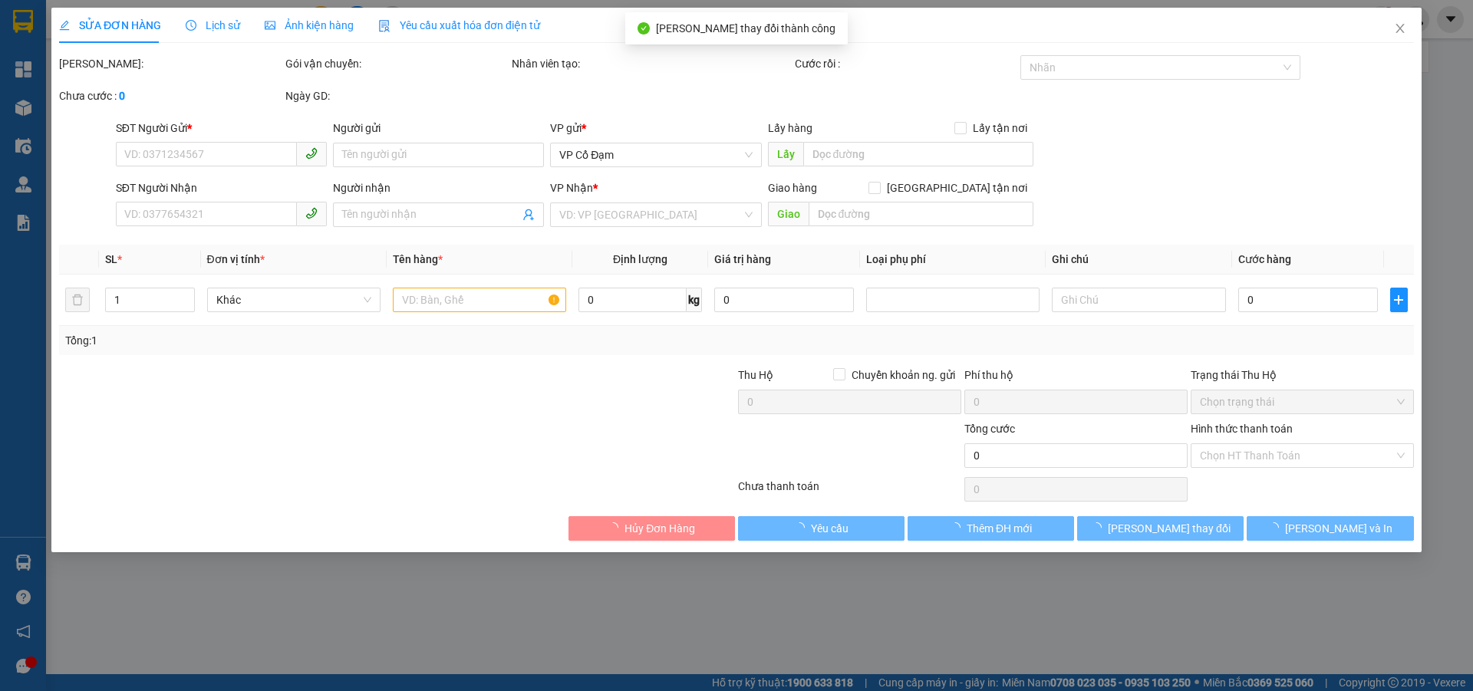
type input "0399288781"
type input "[GEOGRAPHIC_DATA]"
type input "0362591567"
type input "2 XỐP GỬI 824 TRẢ(NGHĨA PX BÁO CR)"
type input "."
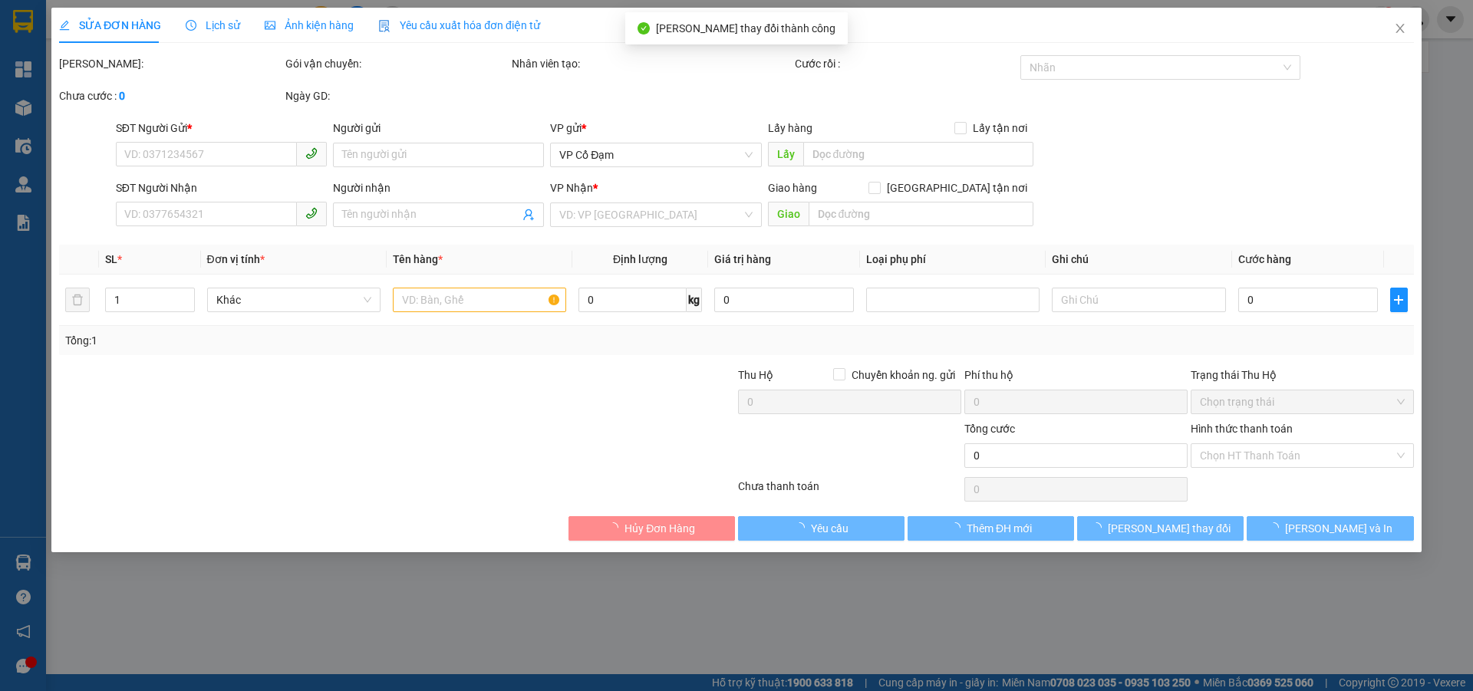
type input "100.000"
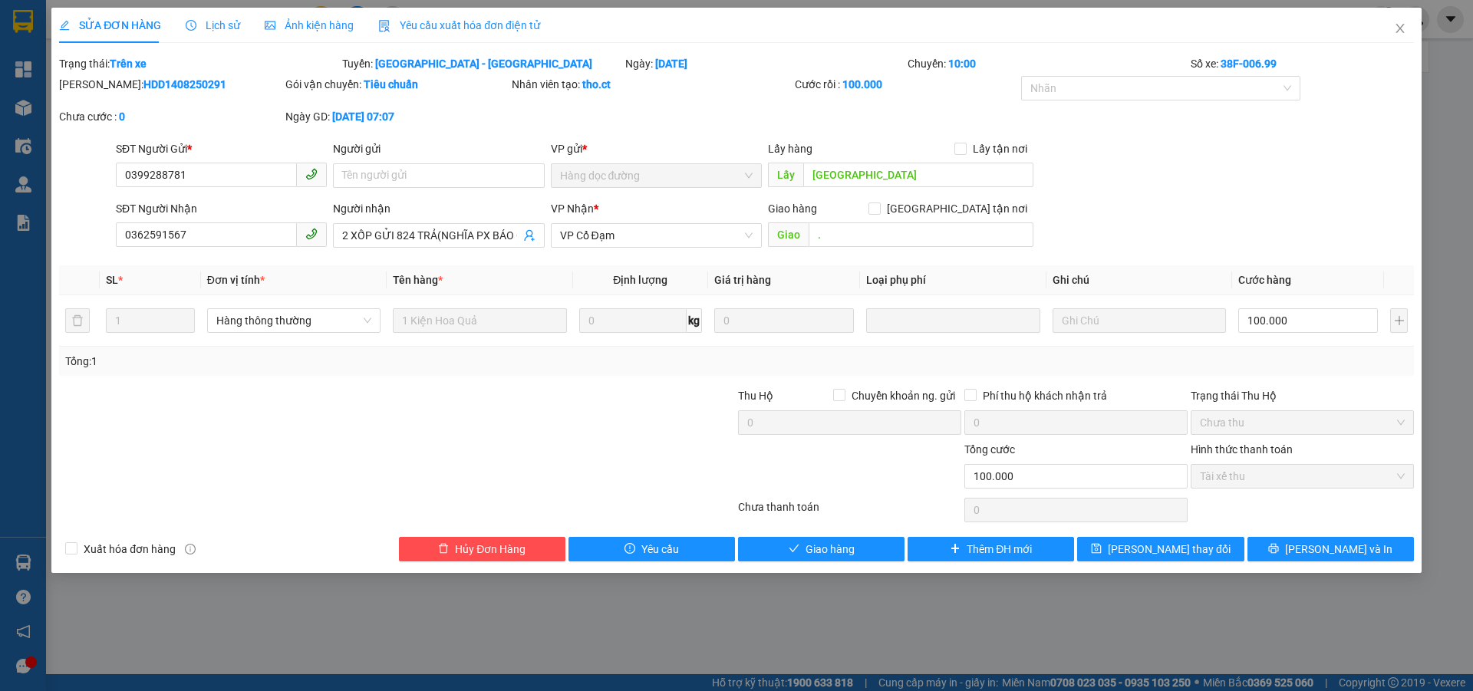
click at [220, 22] on span "Lịch sử" at bounding box center [213, 25] width 54 height 12
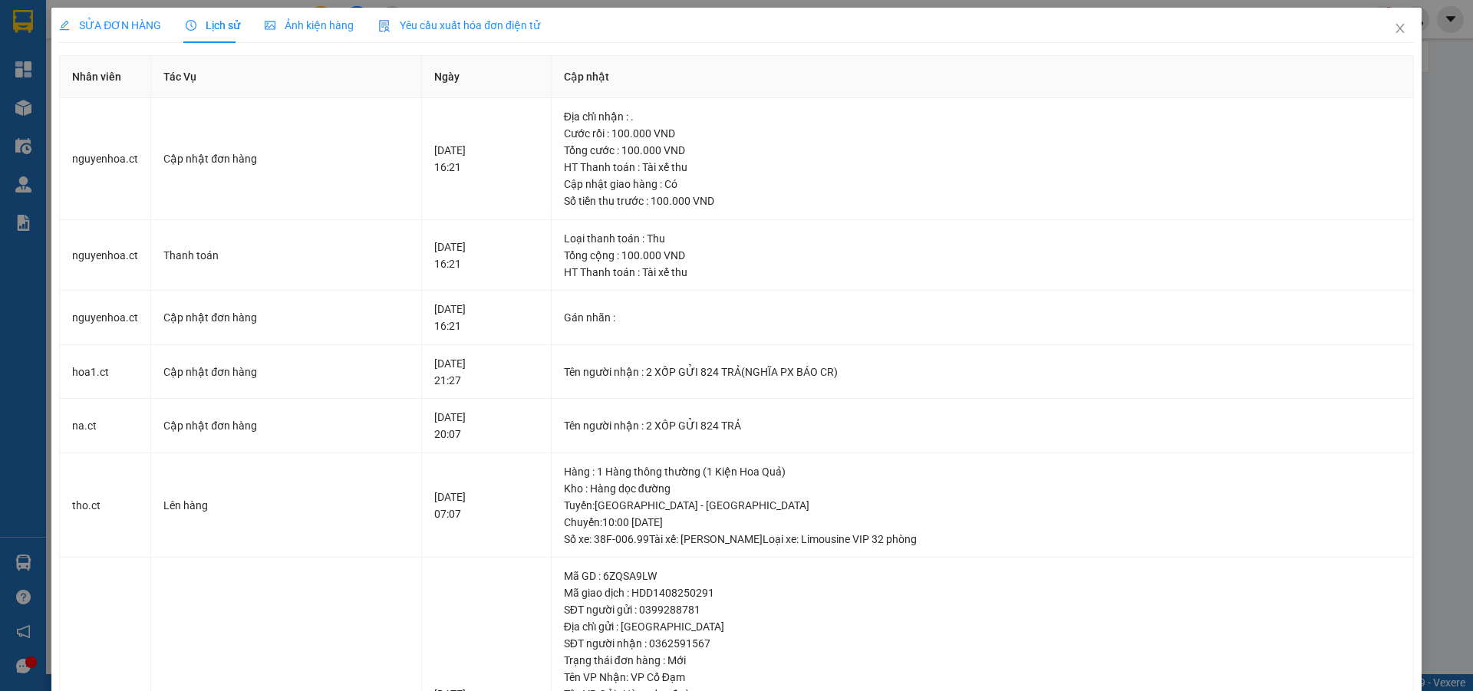
click at [133, 23] on span "SỬA ĐƠN HÀNG" at bounding box center [110, 25] width 102 height 12
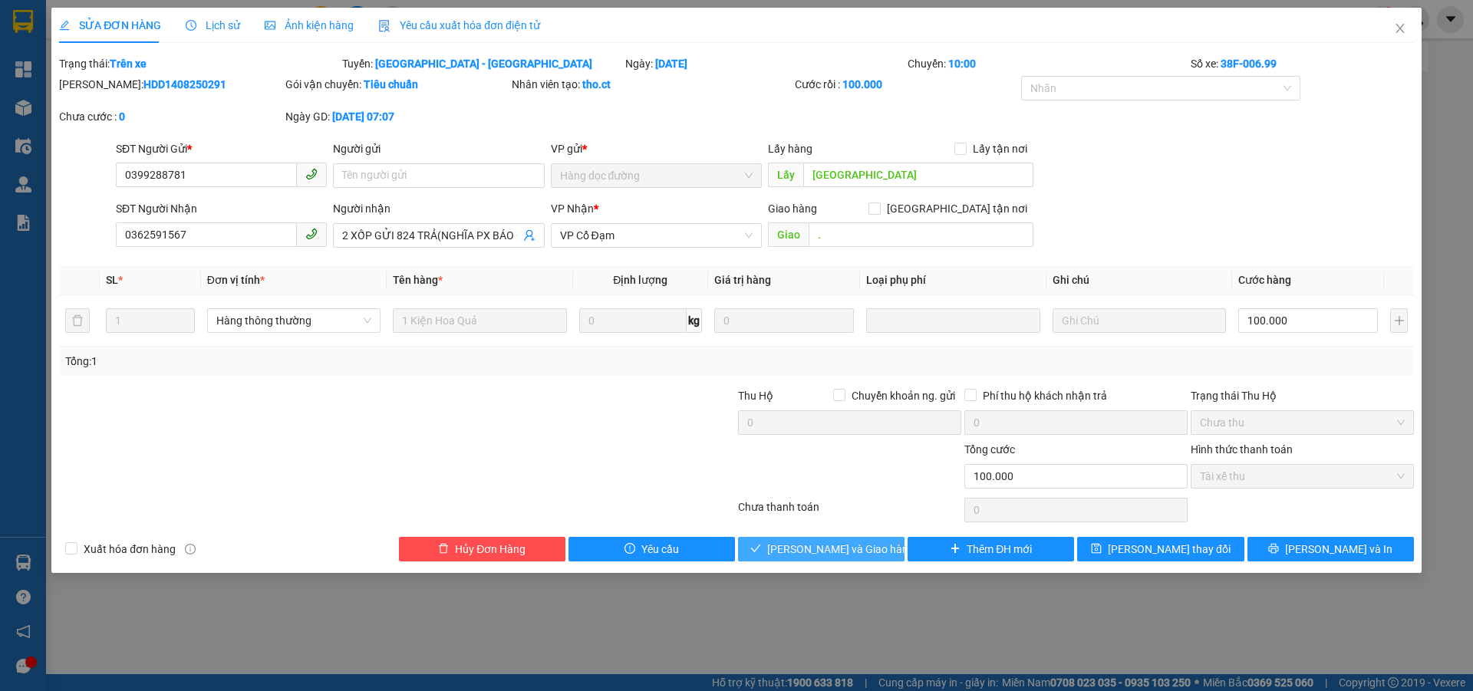
click at [832, 551] on span "[PERSON_NAME] và Giao hàng" at bounding box center [840, 549] width 147 height 17
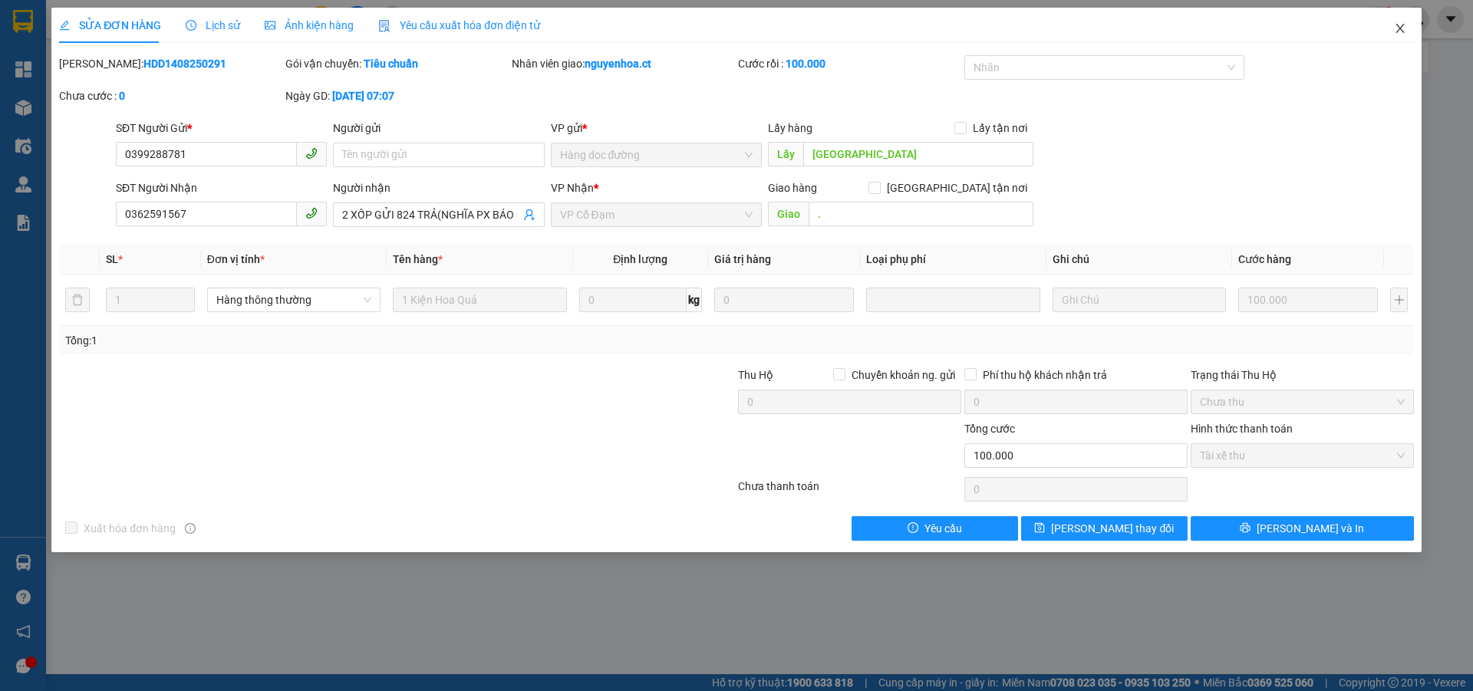
click at [1401, 26] on icon "close" at bounding box center [1400, 28] width 12 height 12
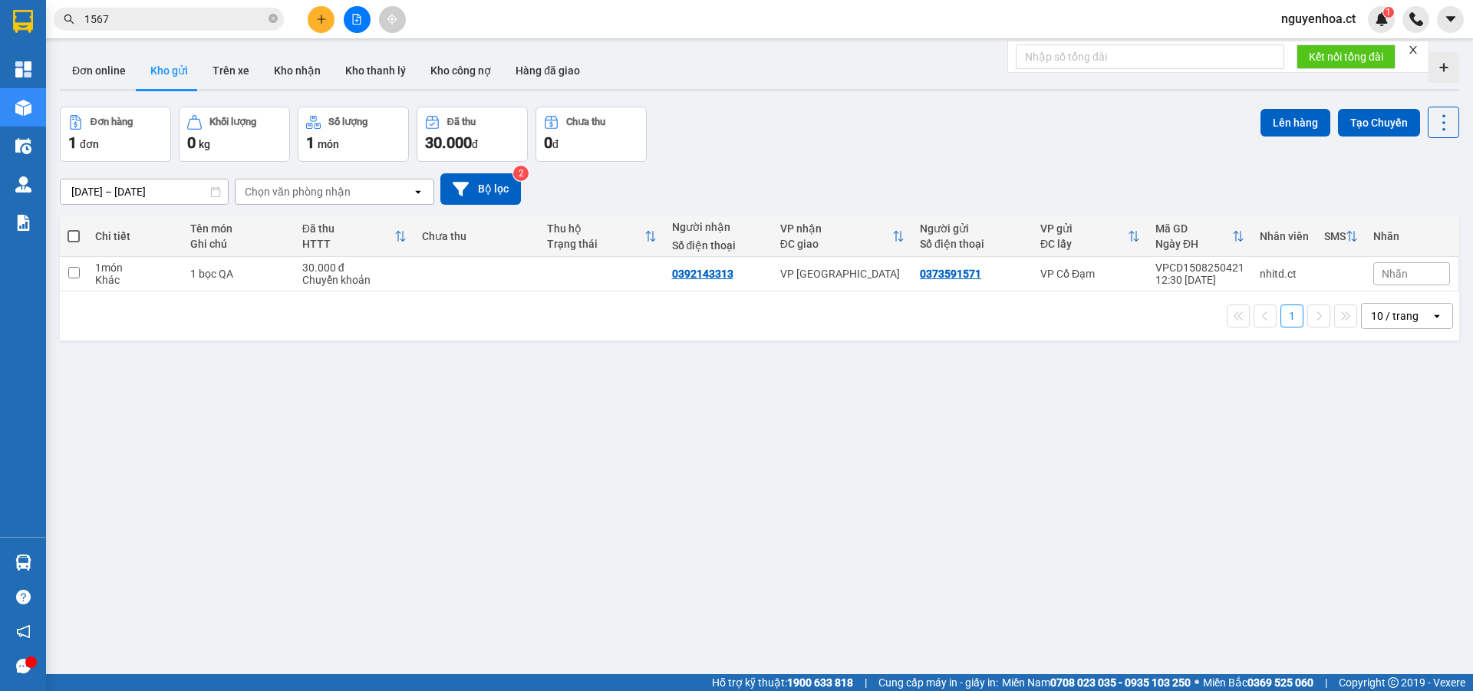
click at [273, 19] on icon "close-circle" at bounding box center [272, 18] width 9 height 9
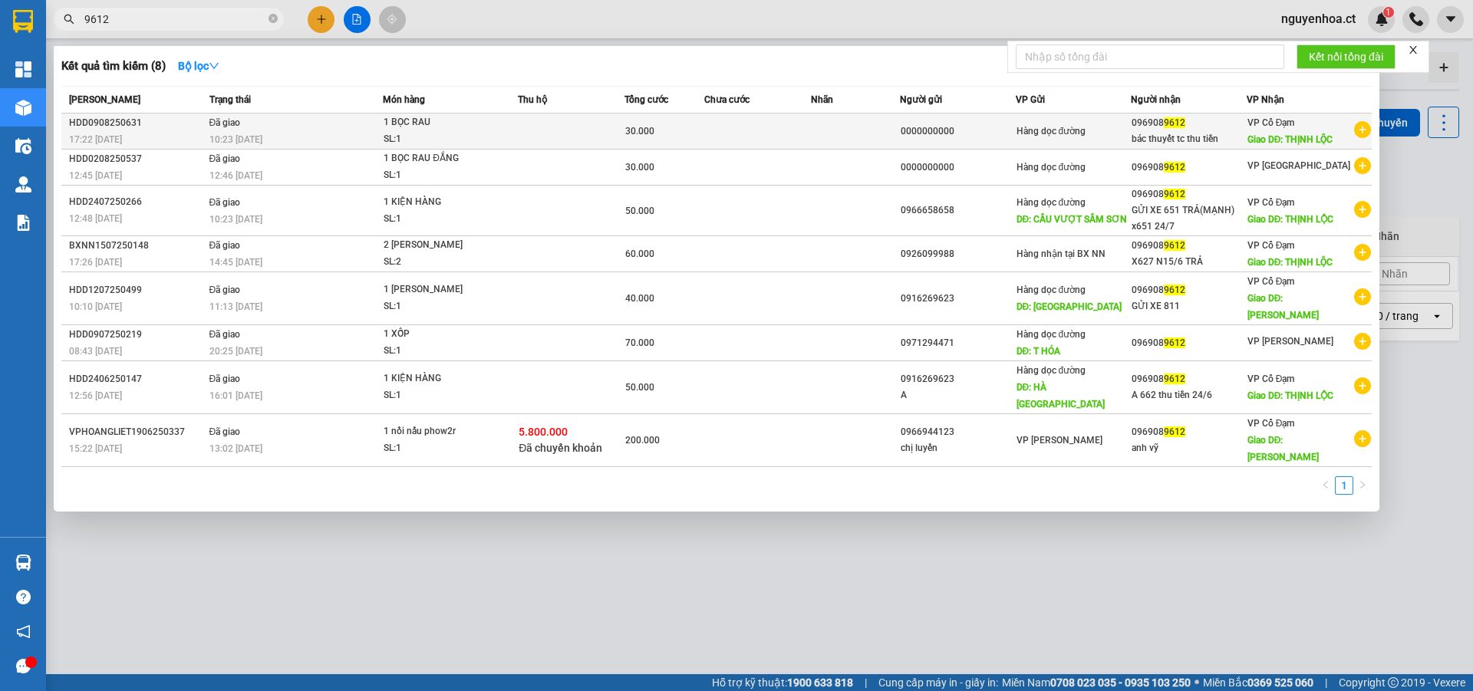
type input "9612"
click at [242, 125] on td "Đã giao 10:23 [DATE]" at bounding box center [295, 132] width 178 height 36
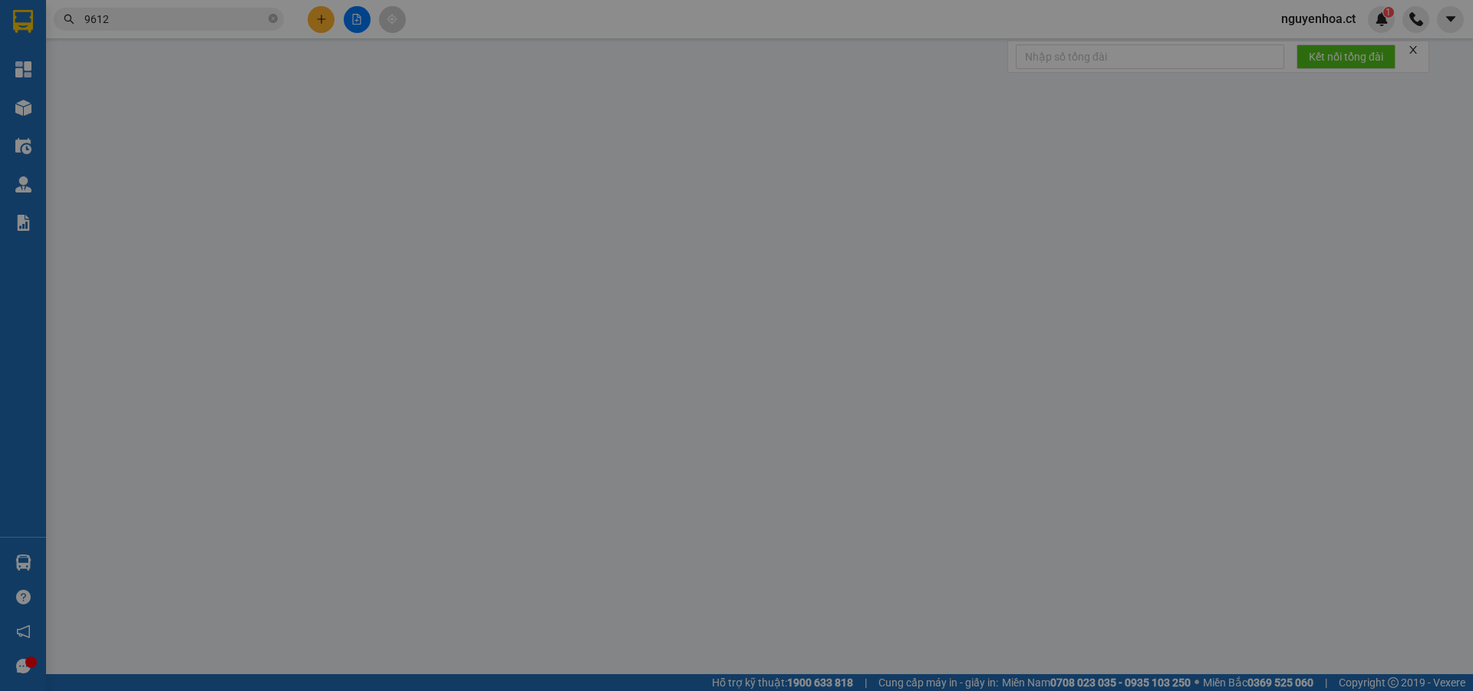
type input "0000000000"
type input "0969089612"
type input "bác thuyết tc thu tiền"
type input "THỊNH LỘC"
type input "30.000"
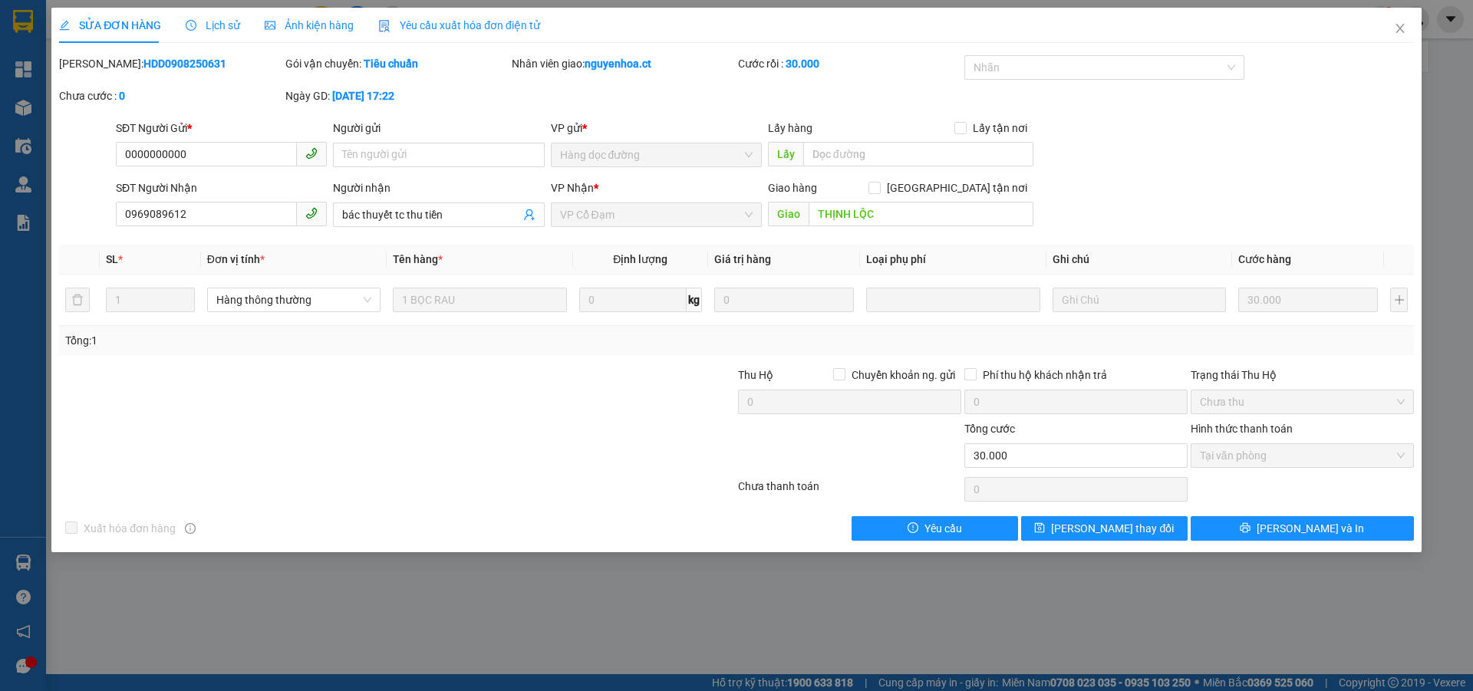
click at [224, 26] on span "Lịch sử" at bounding box center [213, 25] width 54 height 12
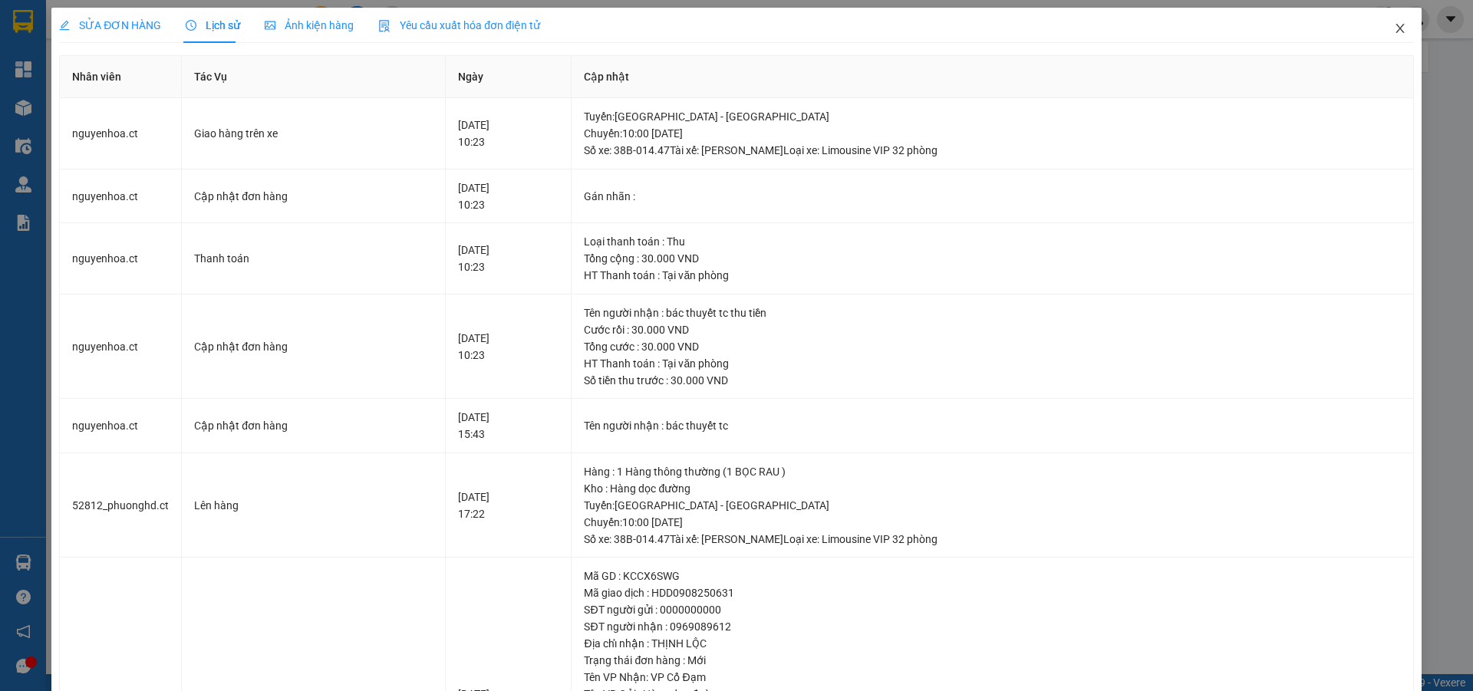
click at [1394, 24] on icon "close" at bounding box center [1400, 28] width 12 height 12
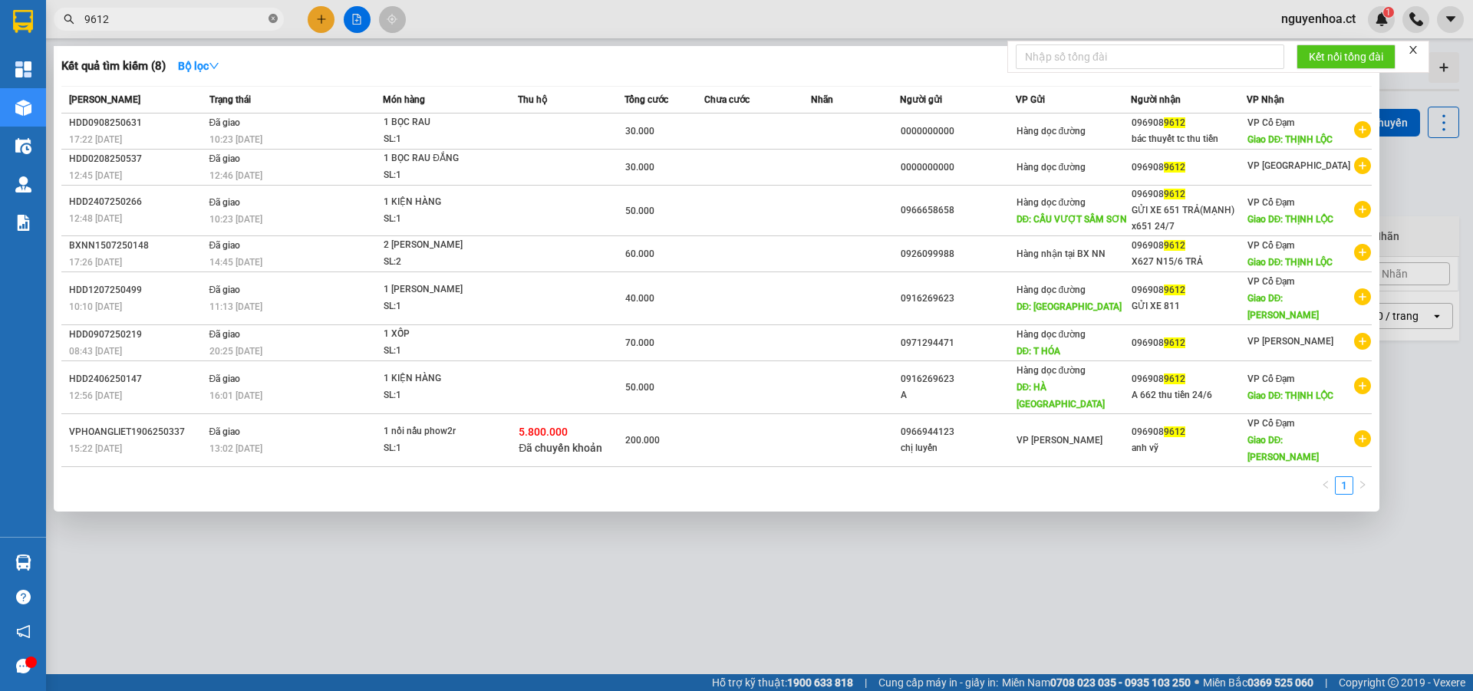
click at [272, 18] on icon "close-circle" at bounding box center [272, 18] width 9 height 9
type input "9623"
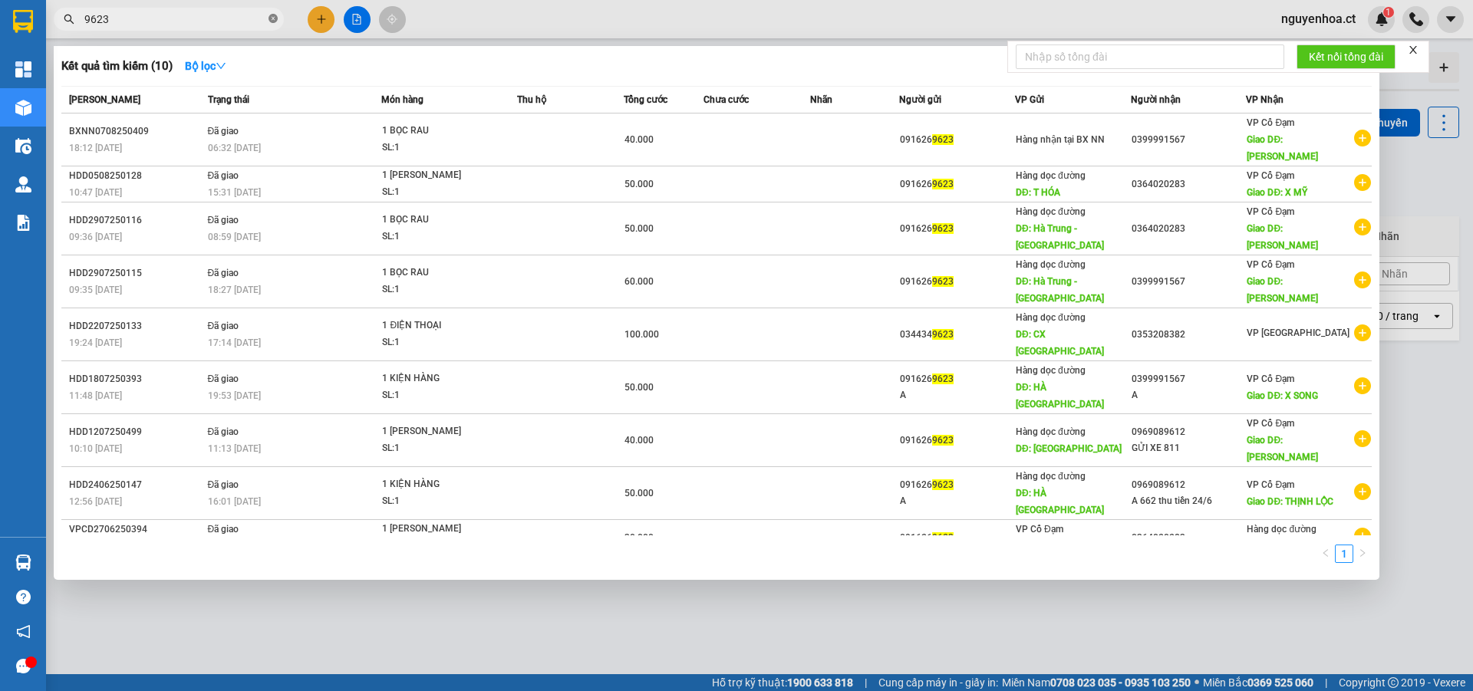
click at [270, 16] on icon "close-circle" at bounding box center [272, 18] width 9 height 9
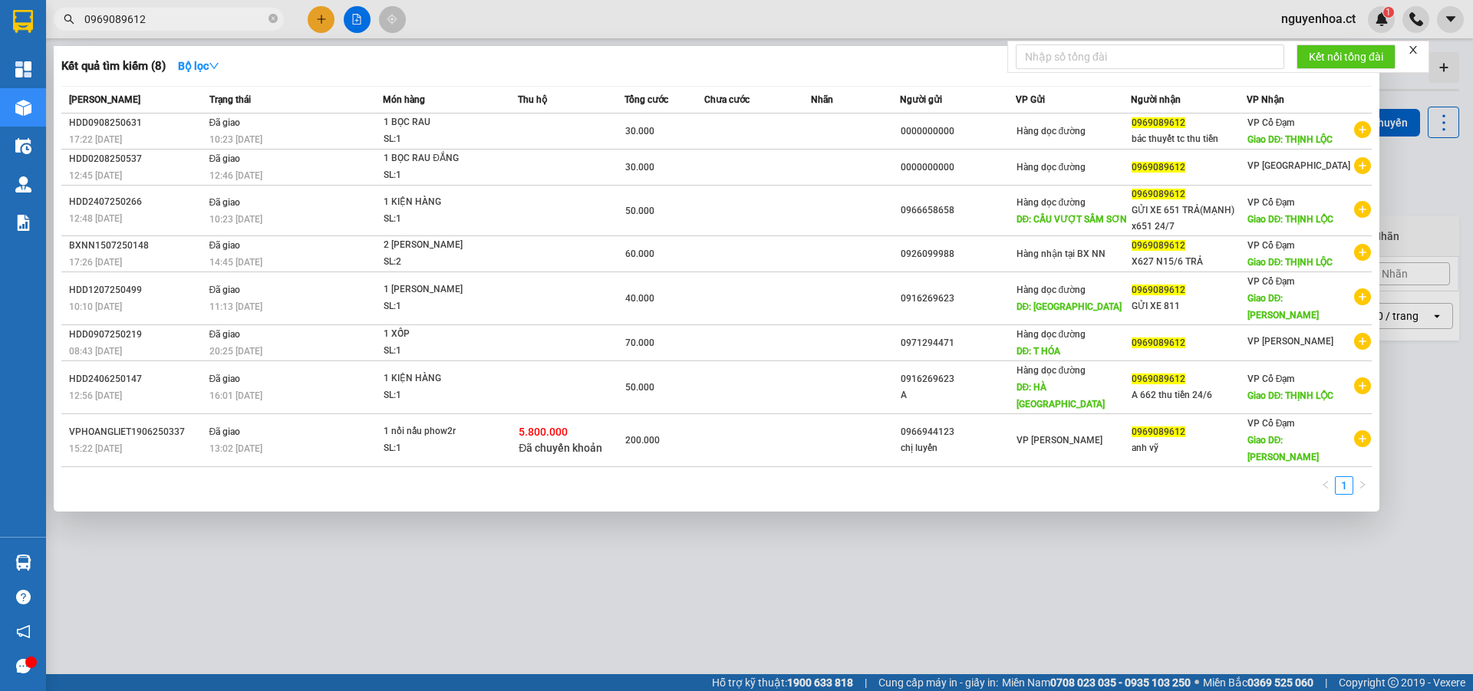
type input "0969089612"
click at [328, 14] on div at bounding box center [736, 345] width 1473 height 691
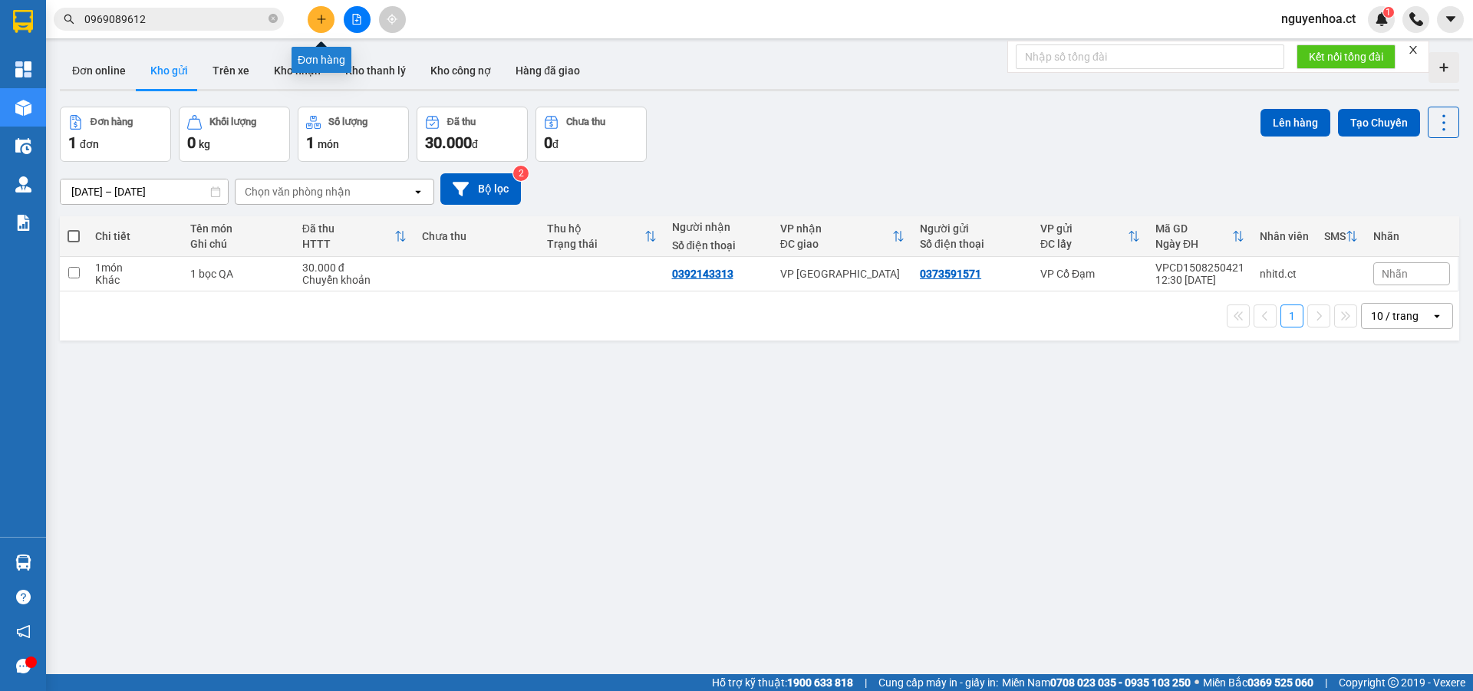
click at [318, 17] on icon "plus" at bounding box center [321, 19] width 11 height 11
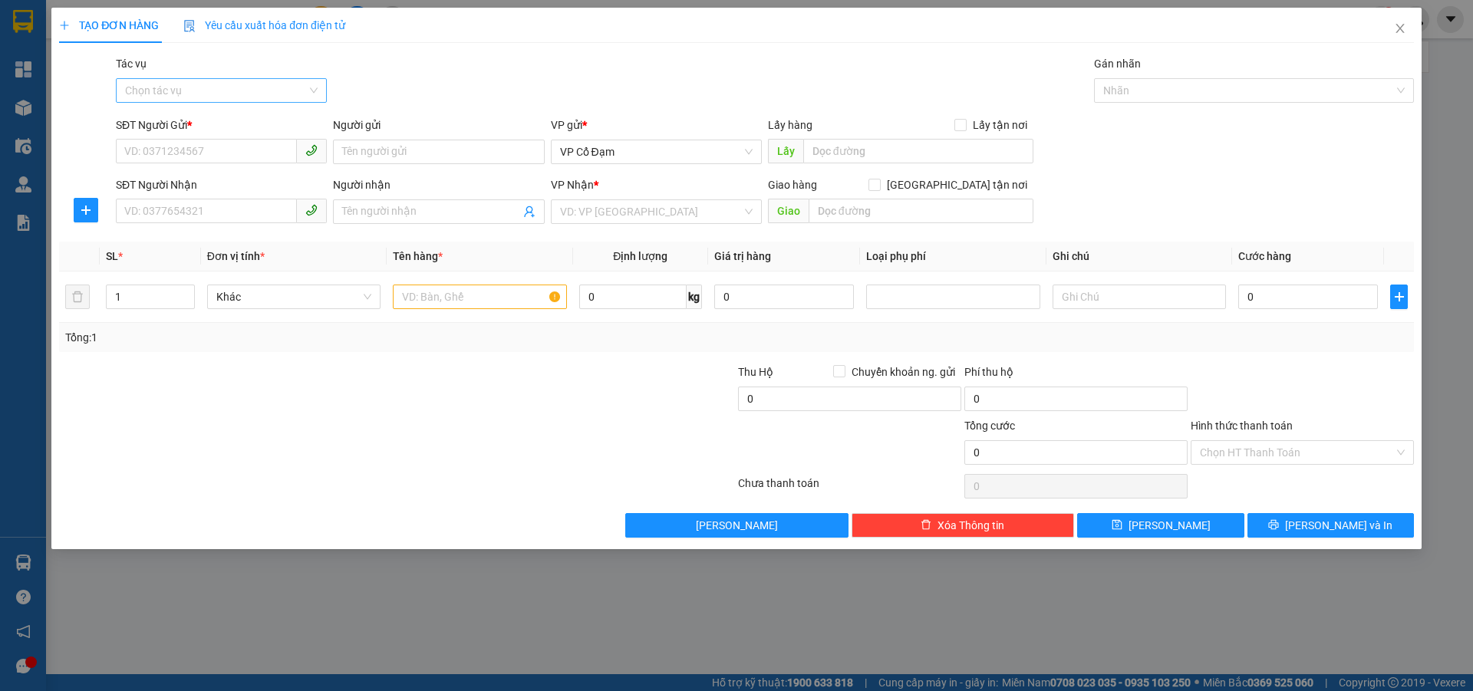
click at [206, 88] on input "Tác vụ" at bounding box center [216, 90] width 182 height 23
click at [199, 117] on div "Nhập hàng lên xe" at bounding box center [221, 121] width 193 height 17
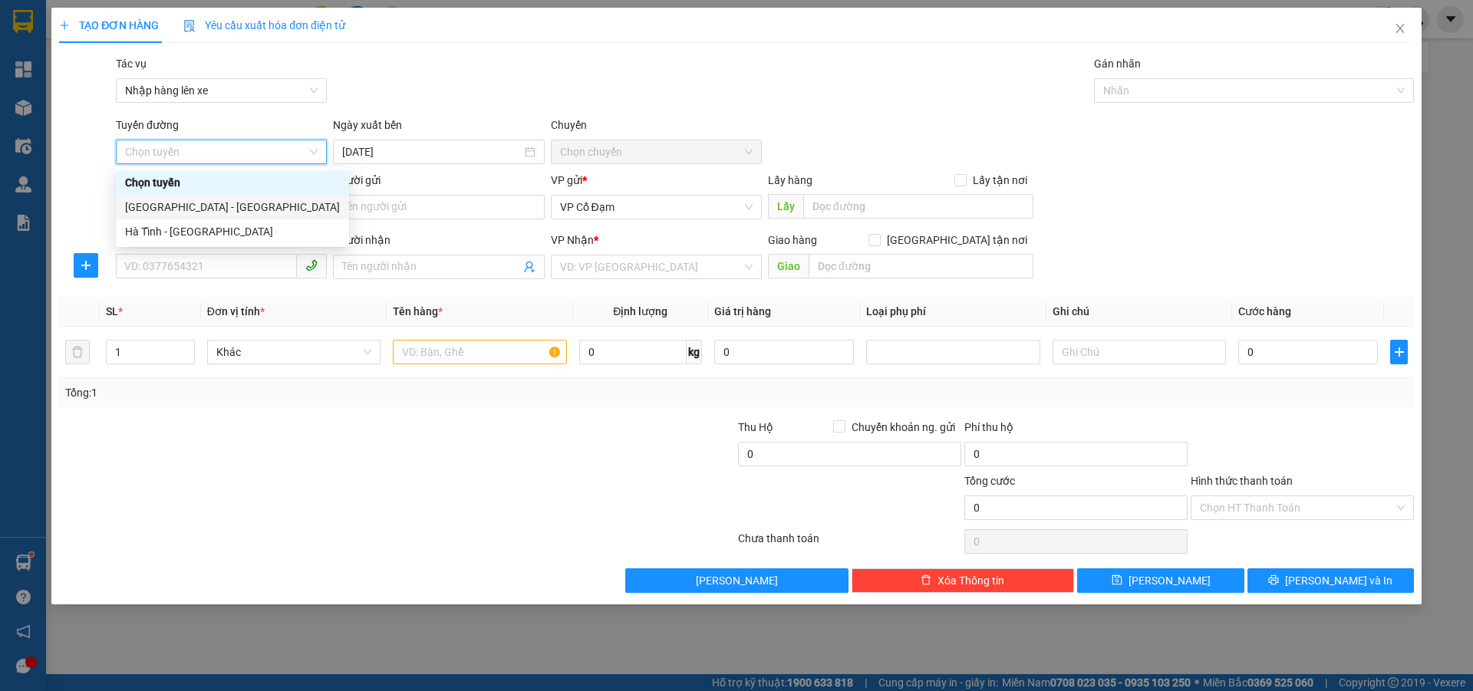
click at [209, 210] on div "[GEOGRAPHIC_DATA] - [GEOGRAPHIC_DATA]" at bounding box center [232, 207] width 215 height 17
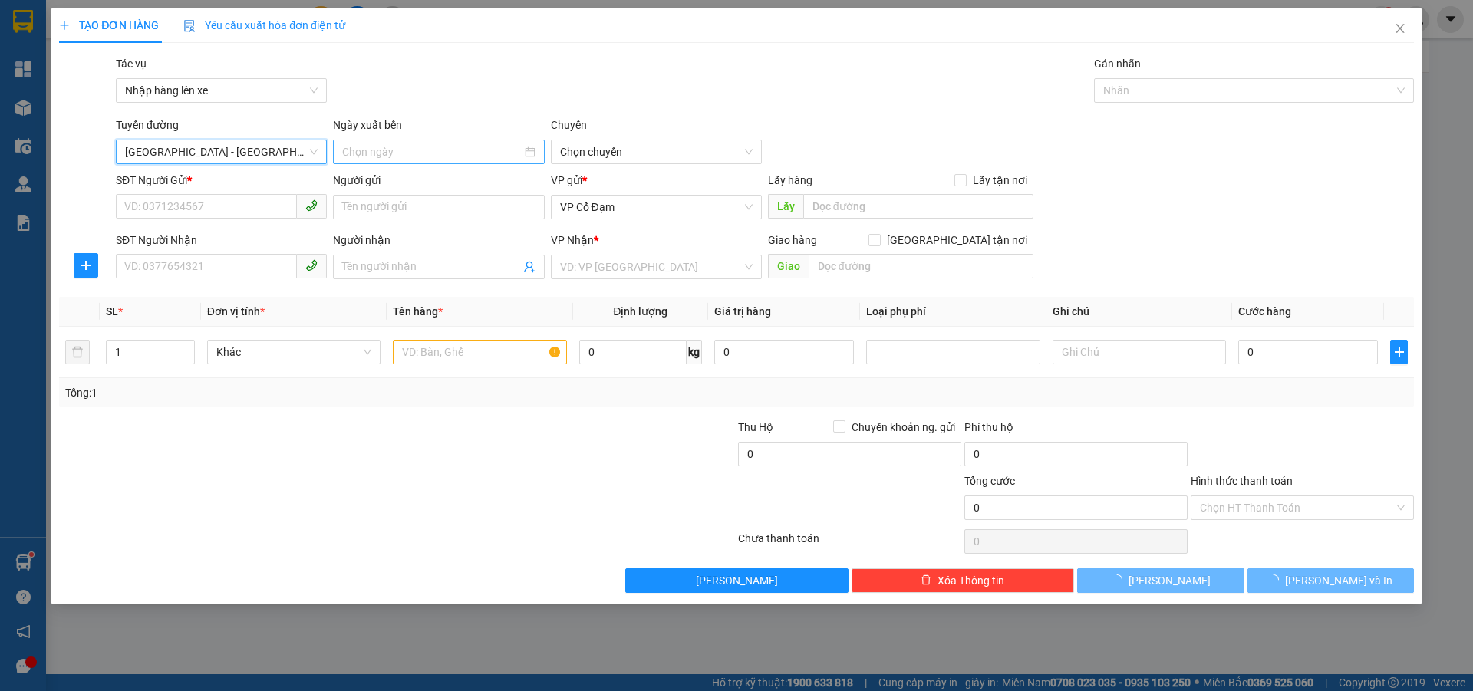
click at [430, 147] on input at bounding box center [431, 151] width 179 height 17
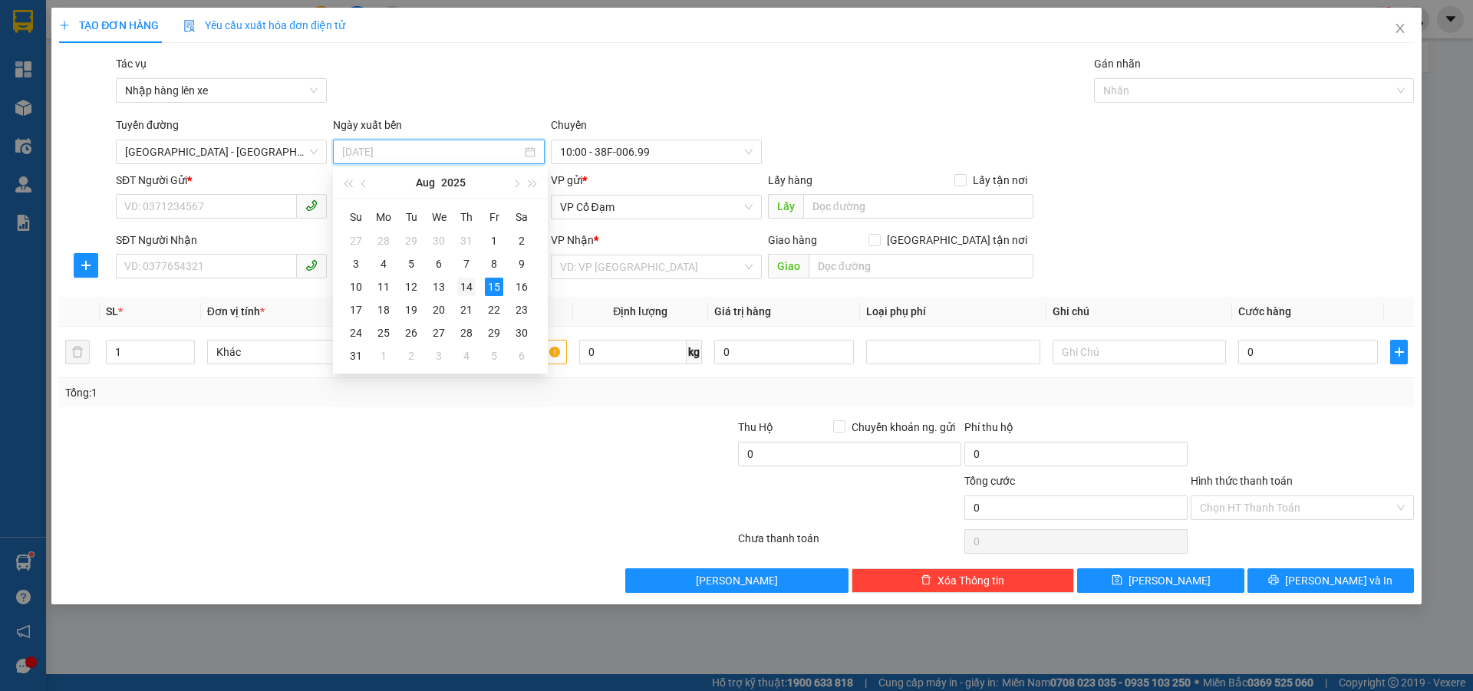
drag, startPoint x: 459, startPoint y: 283, endPoint x: 515, endPoint y: 244, distance: 68.9
click at [459, 283] on div "14" at bounding box center [466, 287] width 18 height 18
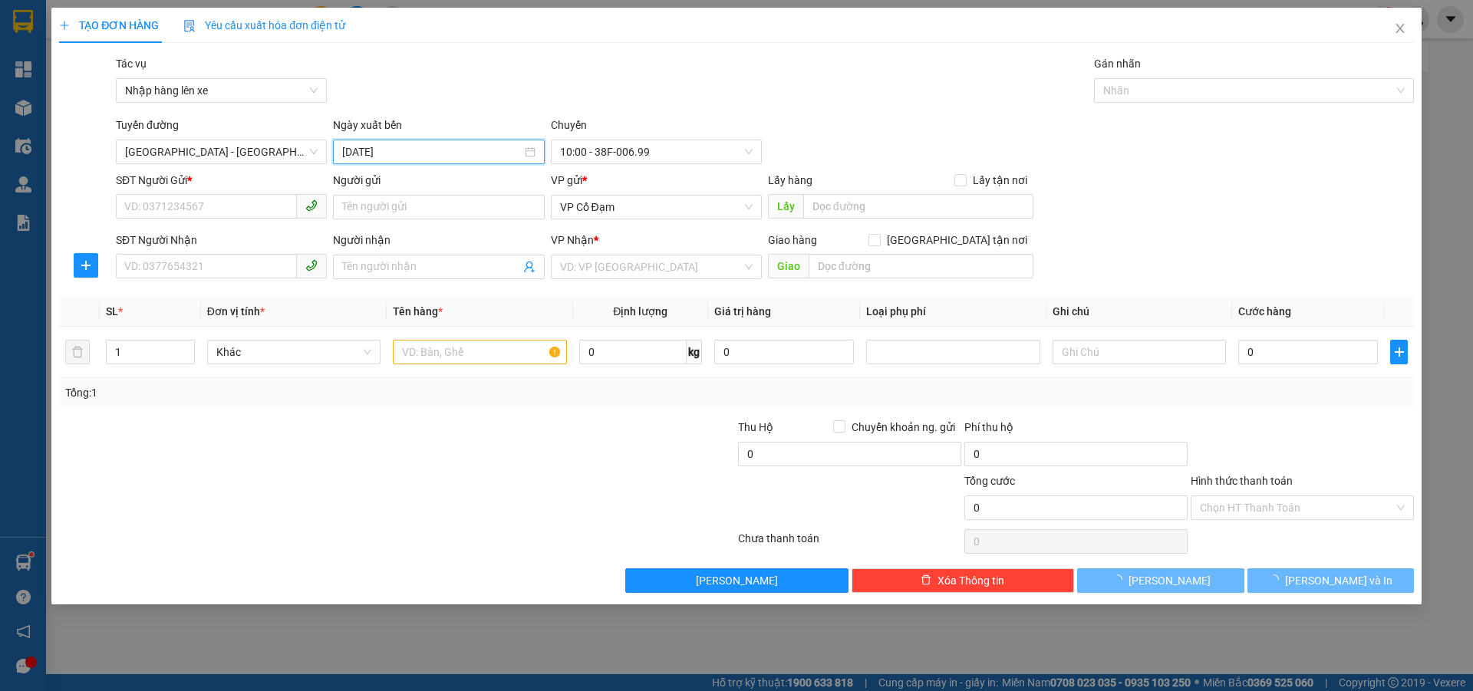
type input "[DATE]"
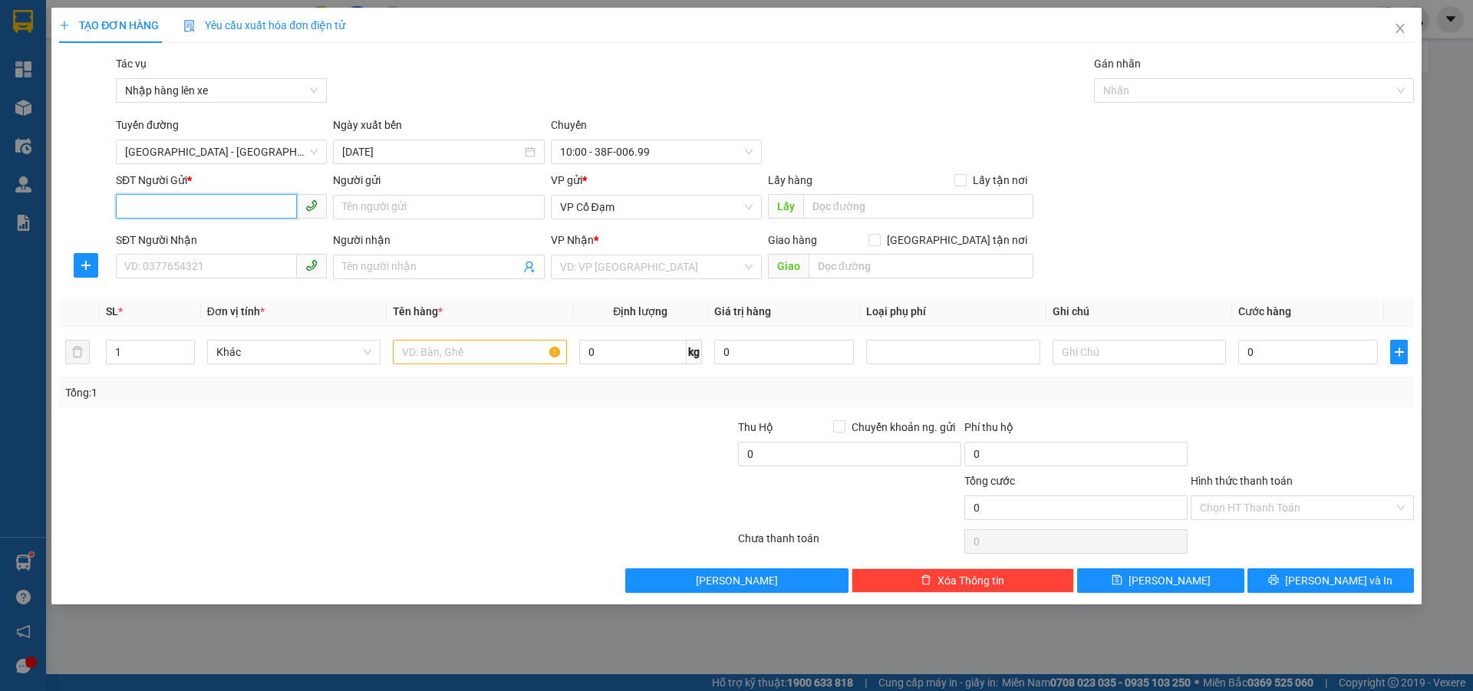
click at [190, 199] on input "SĐT Người Gửi *" at bounding box center [206, 206] width 181 height 25
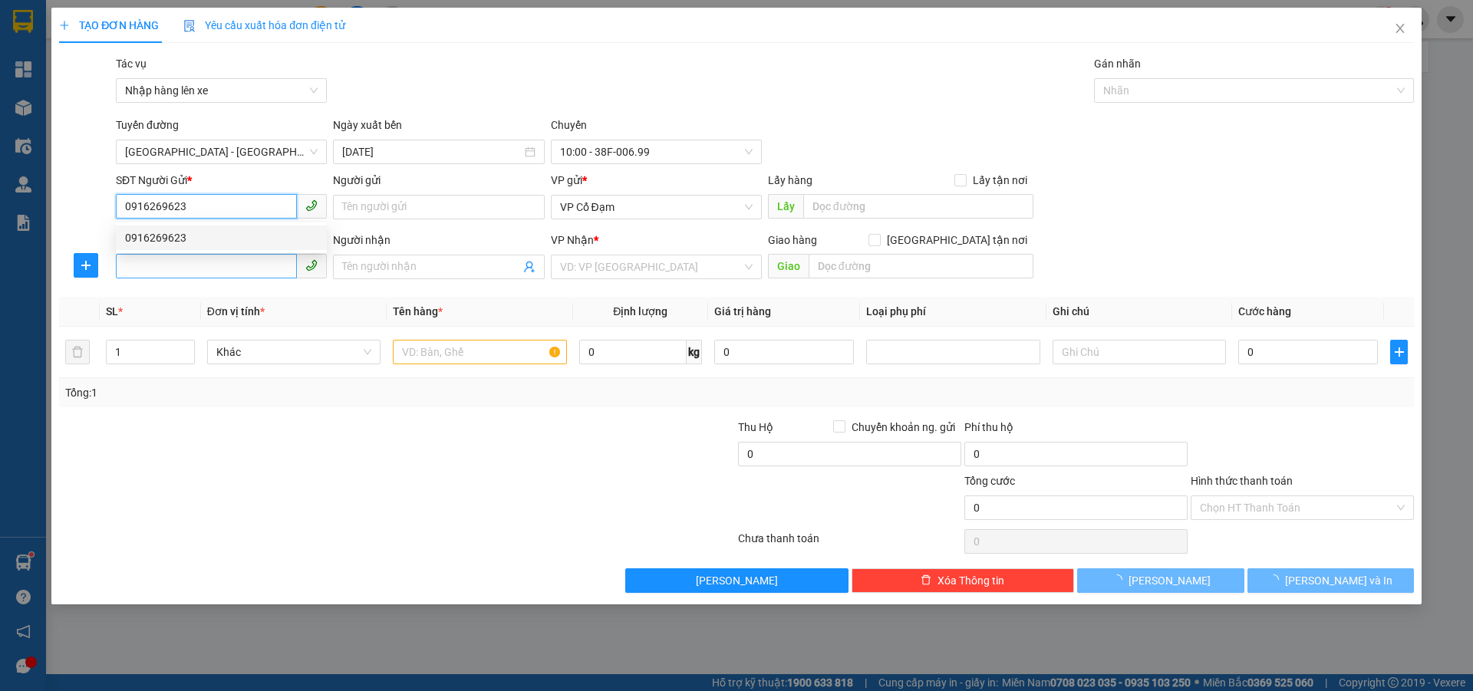
type input "0916269623"
click at [193, 273] on input "SĐT Người Nhận" at bounding box center [206, 266] width 181 height 25
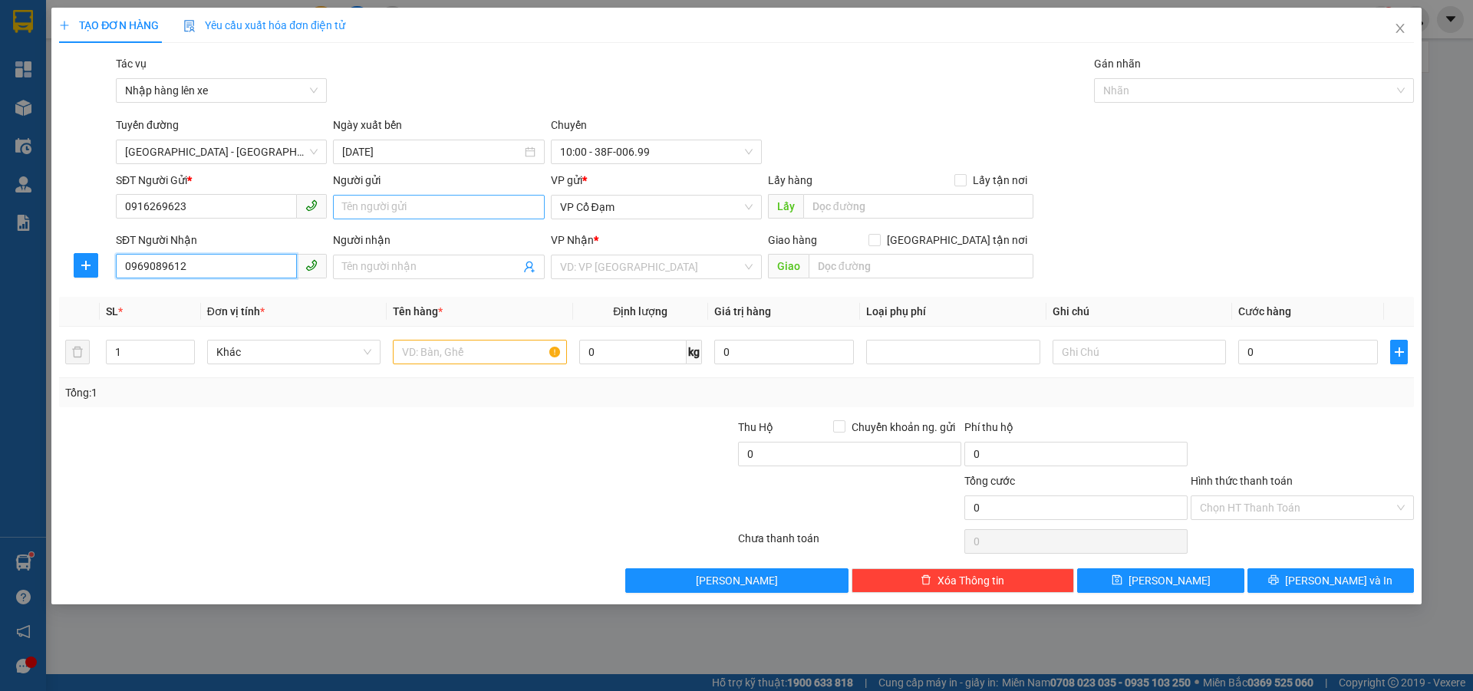
type input "0969089612"
click at [374, 214] on input "Người gửi" at bounding box center [438, 207] width 211 height 25
click at [618, 193] on div "VP gửi *" at bounding box center [656, 183] width 211 height 23
click at [615, 206] on span "VP Cổ Đạm" at bounding box center [656, 207] width 193 height 23
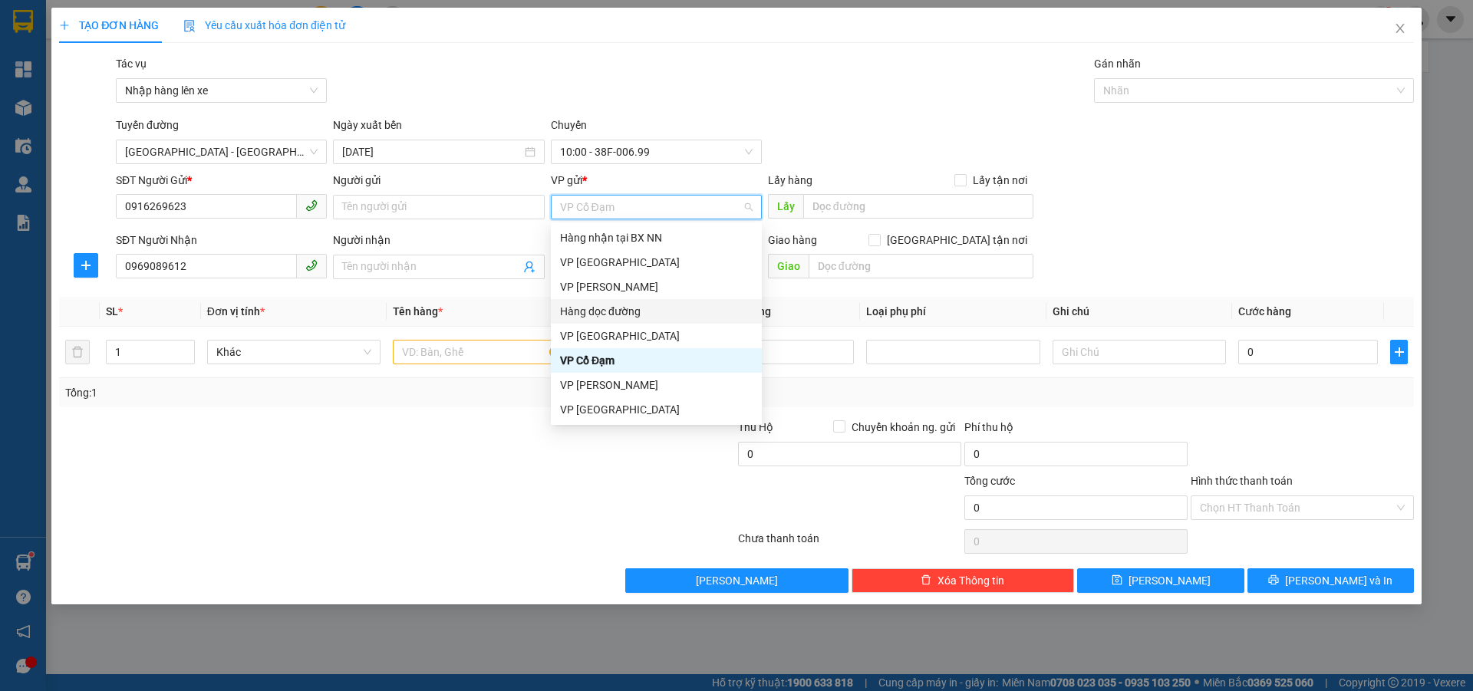
click at [619, 311] on div "Hàng dọc đường" at bounding box center [656, 311] width 193 height 17
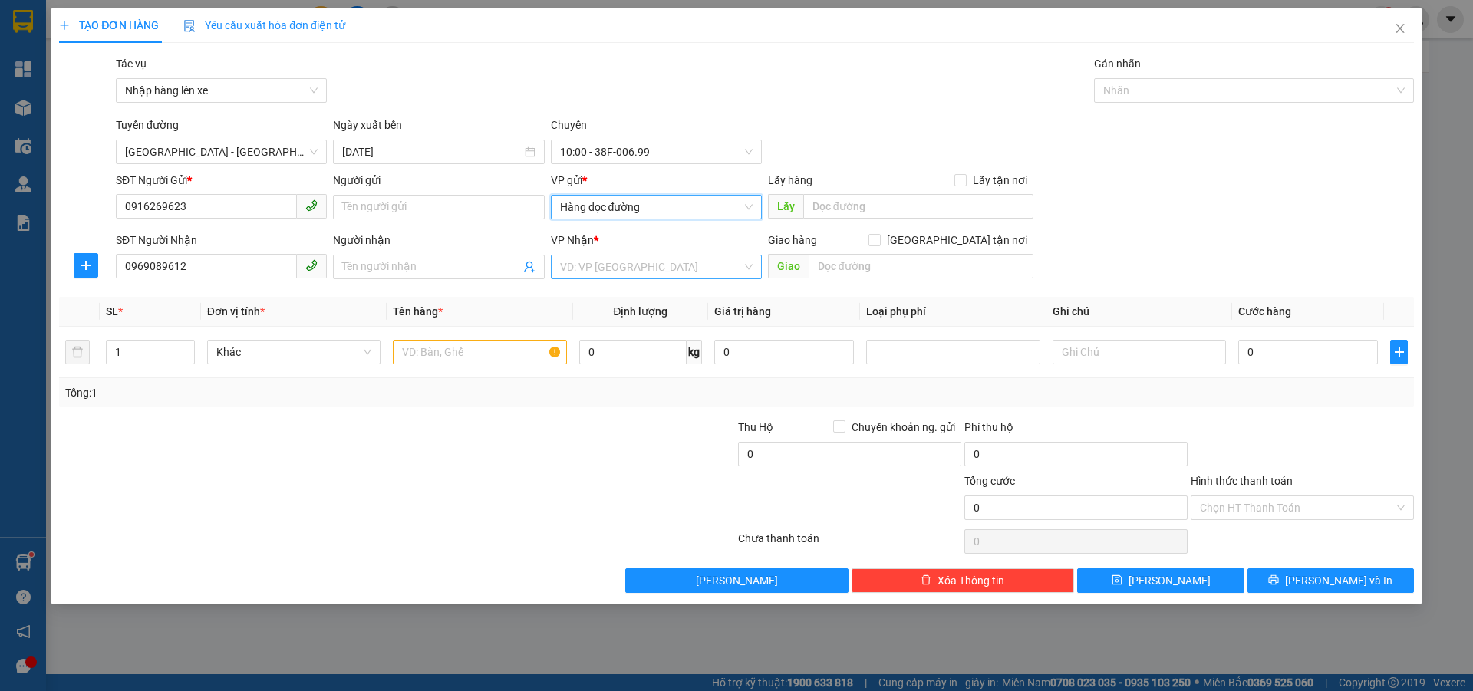
click at [621, 268] on input "search" at bounding box center [651, 266] width 182 height 23
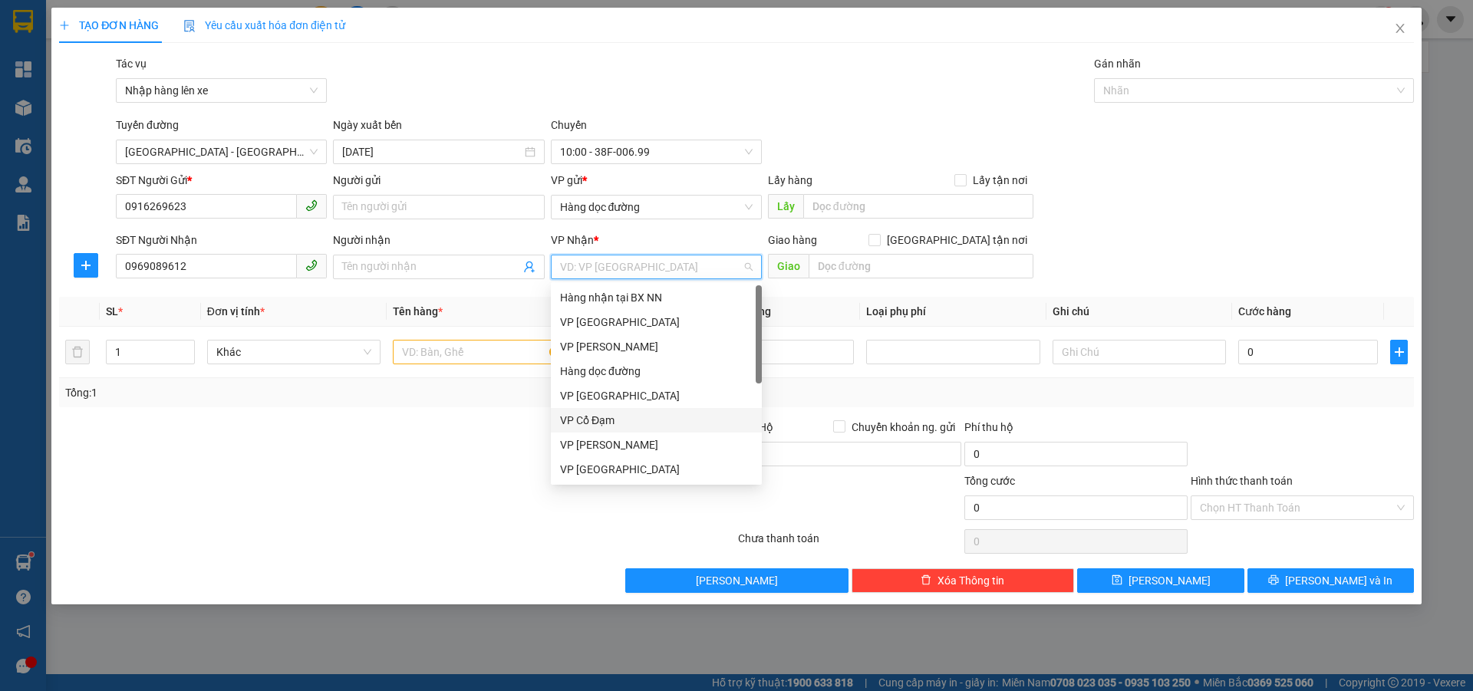
drag, startPoint x: 597, startPoint y: 420, endPoint x: 826, endPoint y: 275, distance: 271.7
click at [602, 415] on div "VP Cổ Đạm" at bounding box center [656, 420] width 193 height 17
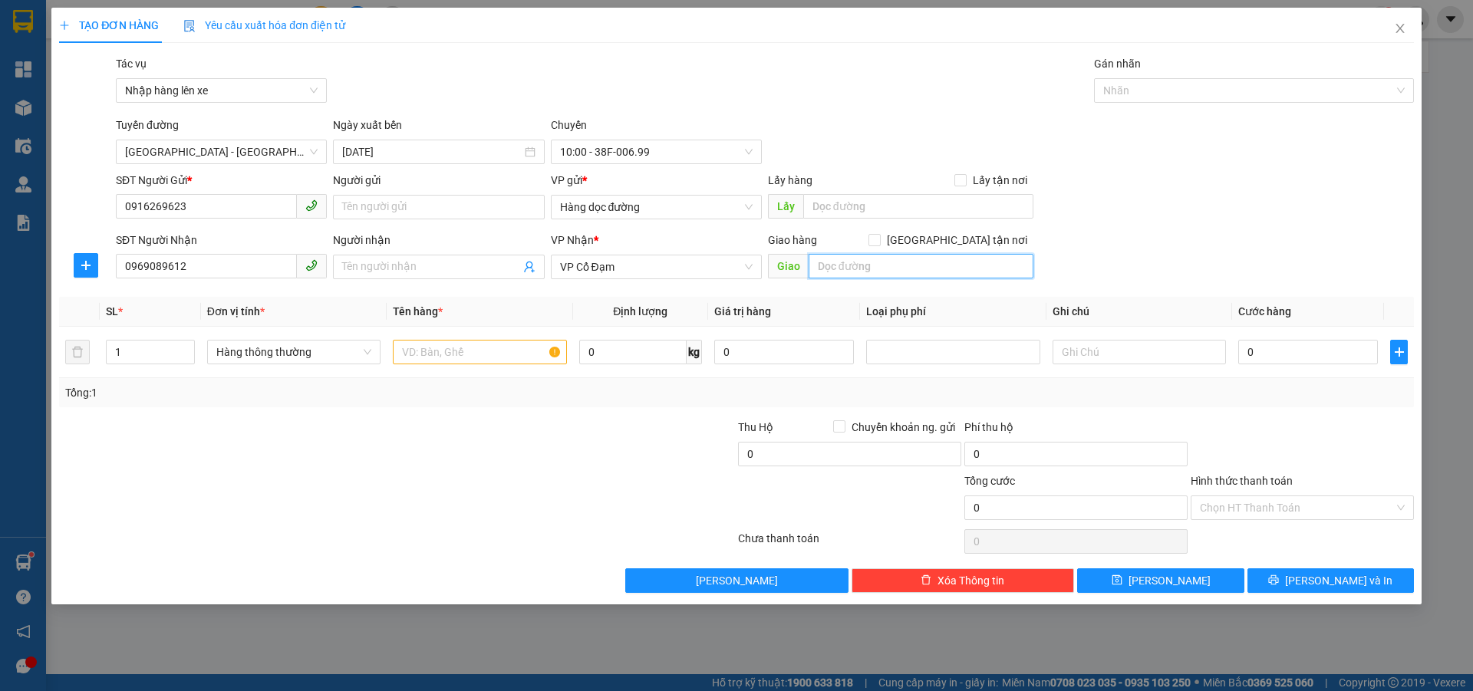
click at [846, 261] on input "text" at bounding box center [920, 266] width 225 height 25
type input "THỊNH LỘC"
click at [517, 360] on input "text" at bounding box center [479, 352] width 173 height 25
type input "1 BỌC RAU"
click at [1278, 349] on input "0" at bounding box center [1308, 352] width 140 height 25
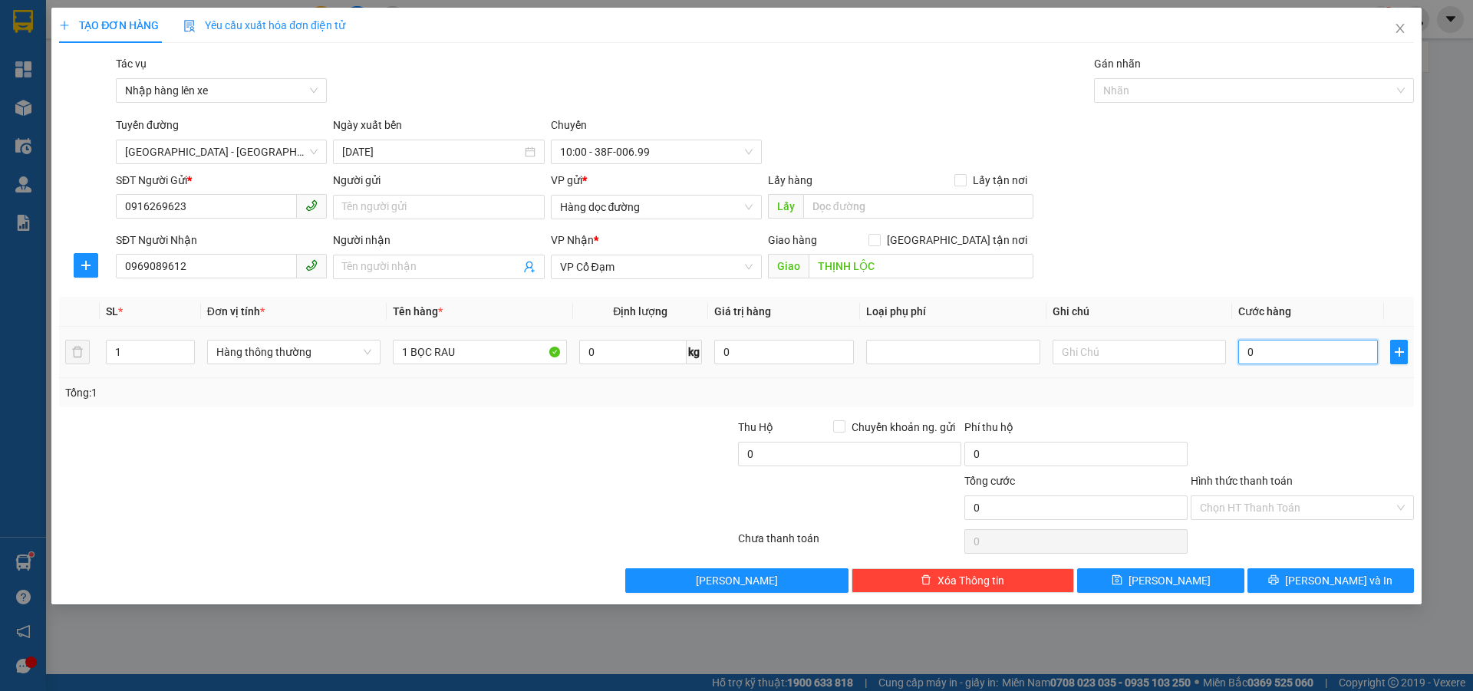
type input "5"
type input "50"
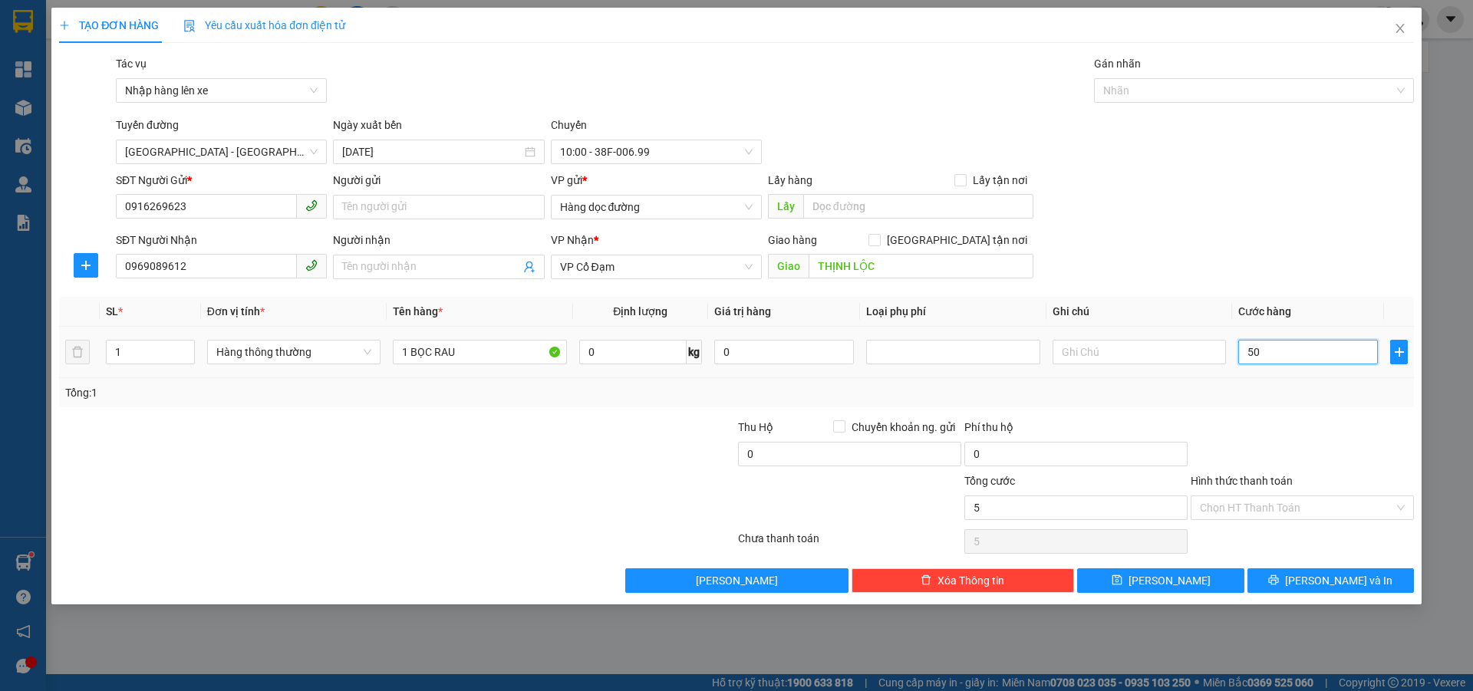
type input "50"
type input "50.000"
click at [1224, 504] on input "Hình thức thanh toán" at bounding box center [1297, 507] width 194 height 23
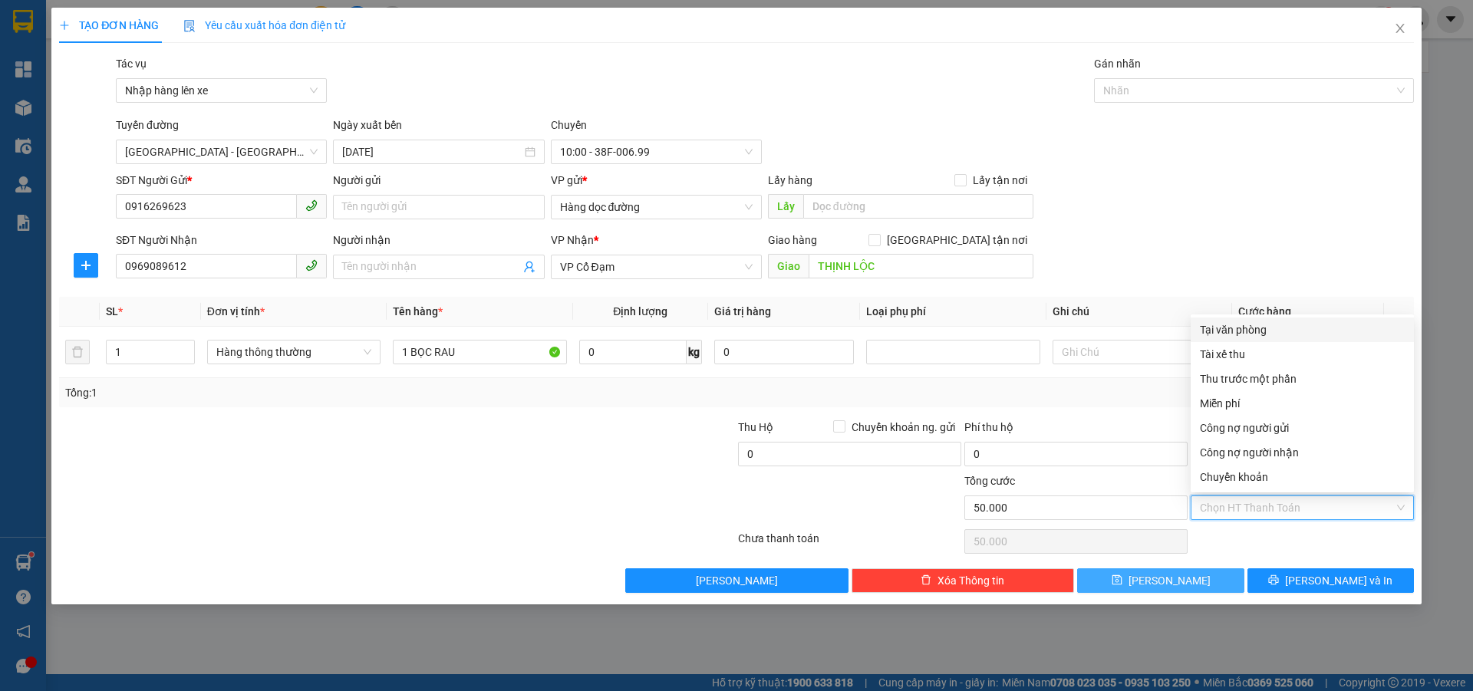
click at [1163, 583] on span "[PERSON_NAME]" at bounding box center [1169, 580] width 82 height 17
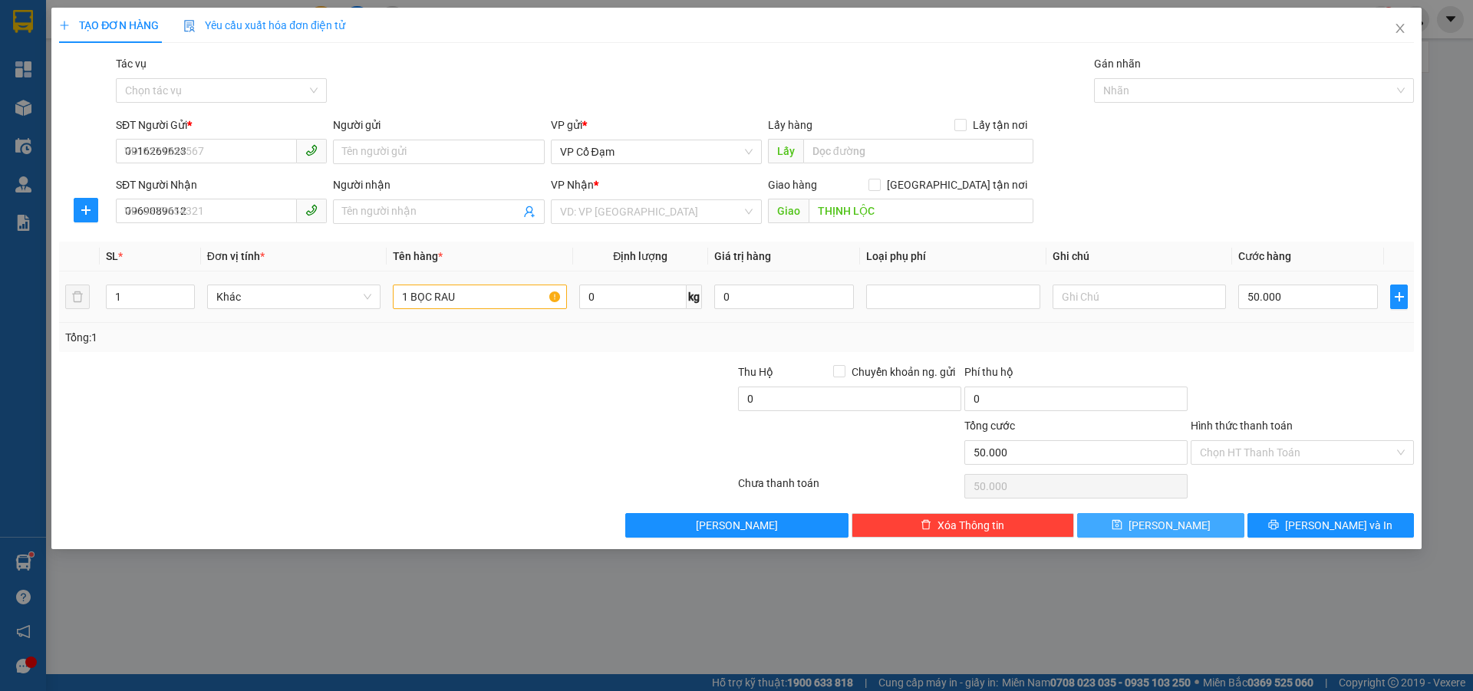
type input "0"
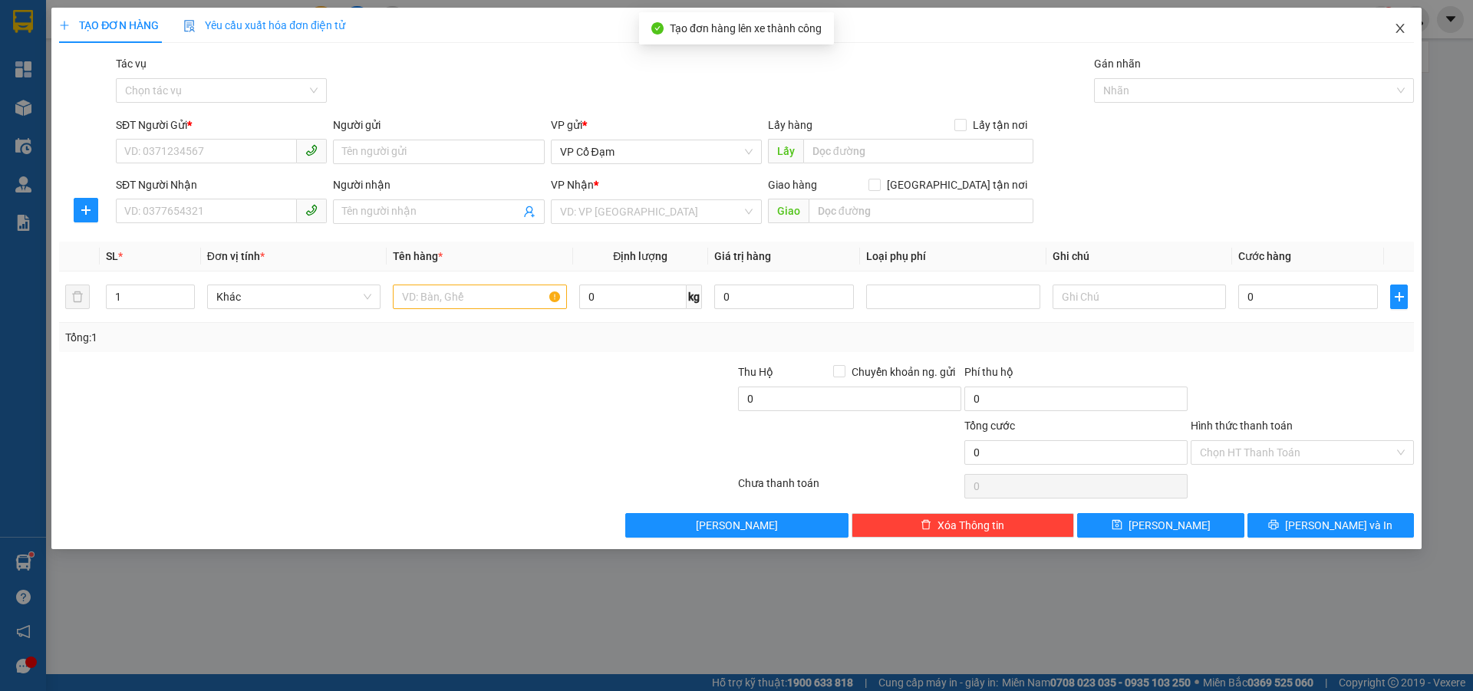
click at [1403, 26] on icon "close" at bounding box center [1399, 28] width 8 height 9
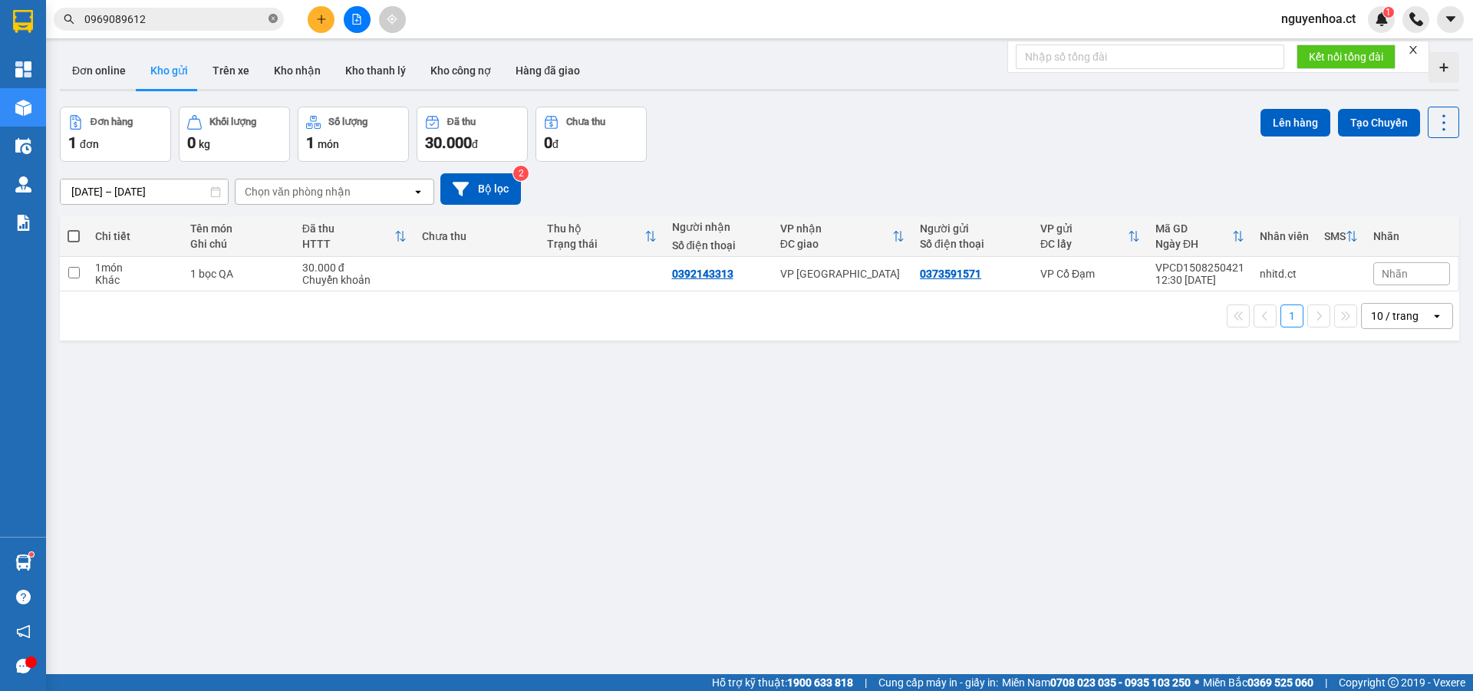
click at [272, 19] on icon "close-circle" at bounding box center [272, 18] width 9 height 9
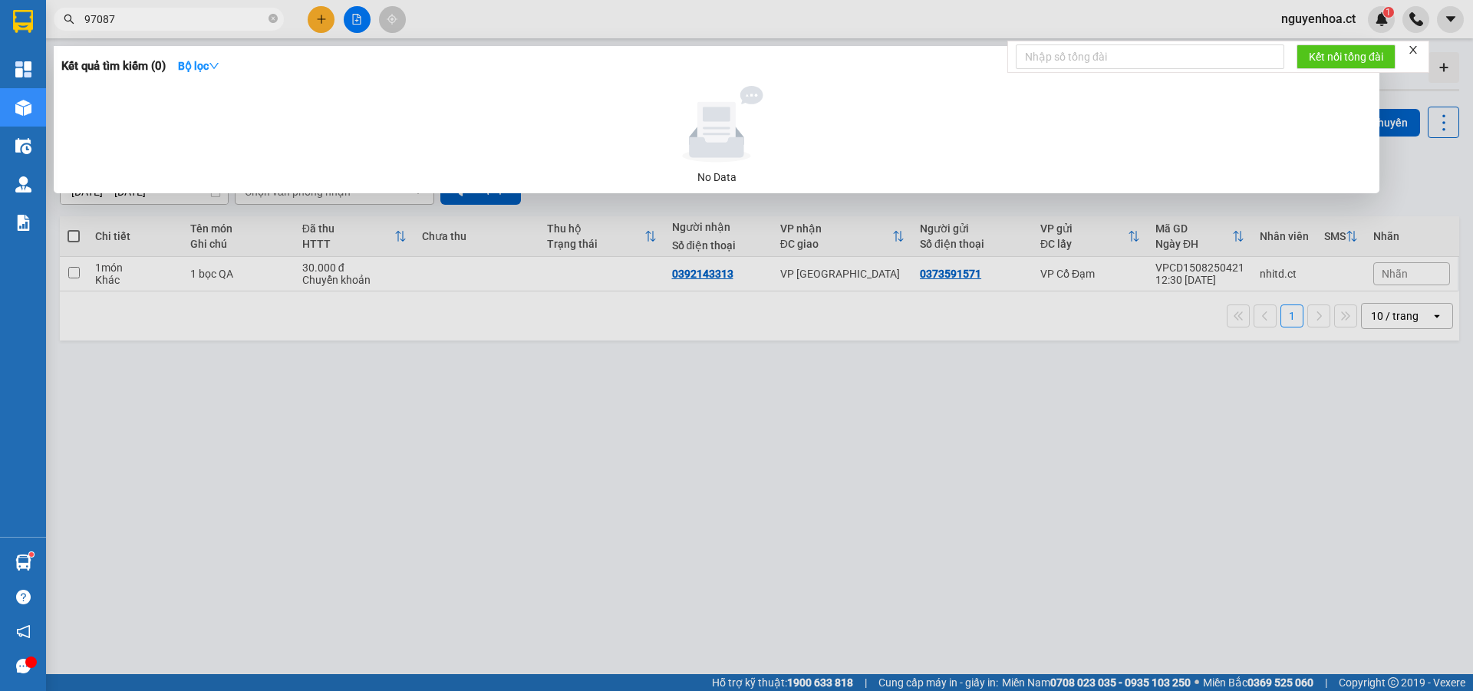
type input "9708"
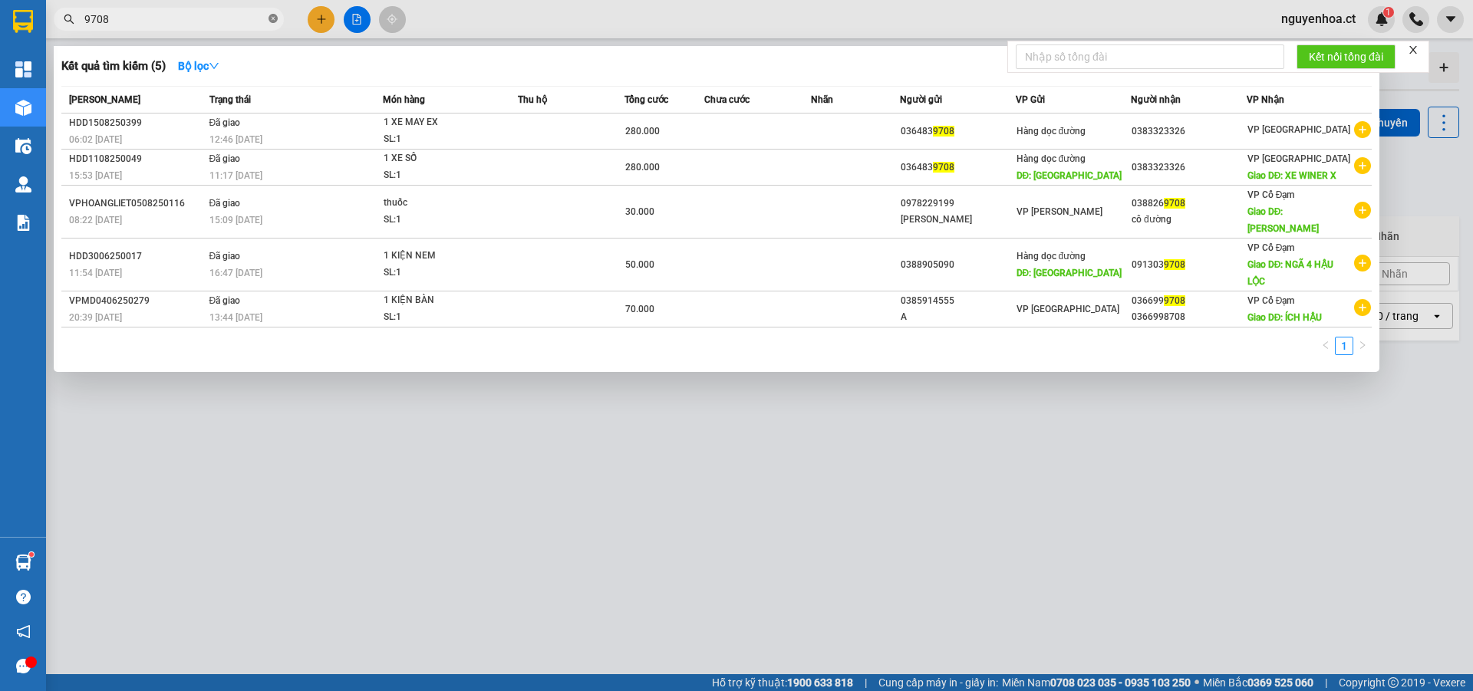
click at [275, 17] on icon "close-circle" at bounding box center [272, 18] width 9 height 9
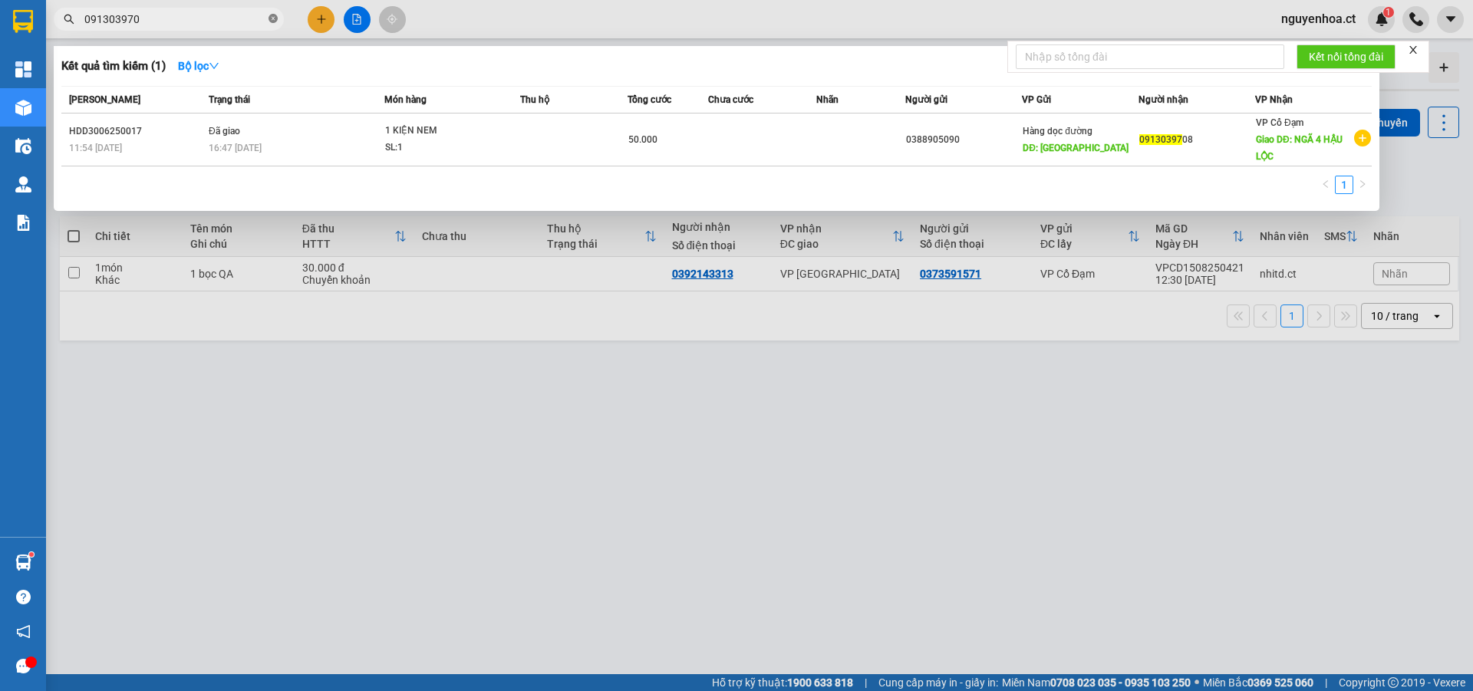
type input "0913039708"
click at [272, 18] on icon "close-circle" at bounding box center [272, 18] width 9 height 9
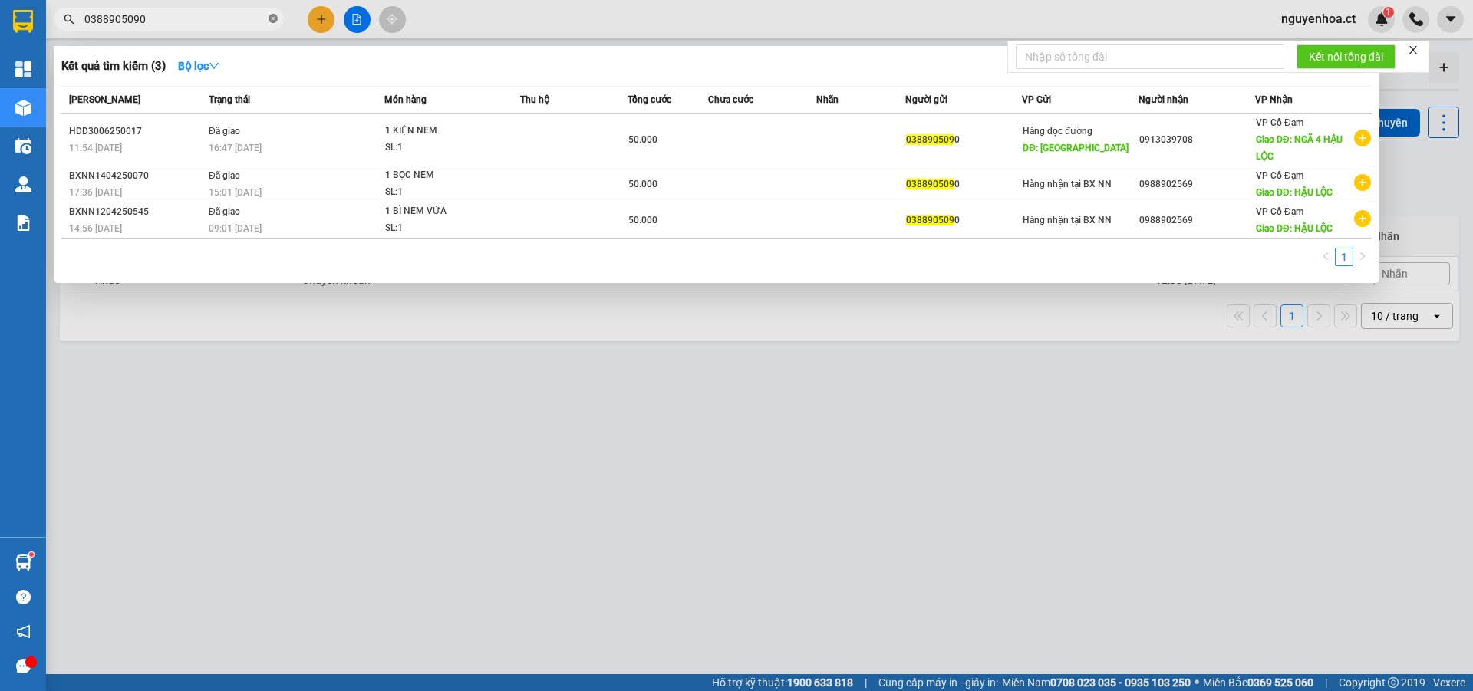
type input "0388905090"
click at [272, 18] on icon "close-circle" at bounding box center [272, 18] width 9 height 9
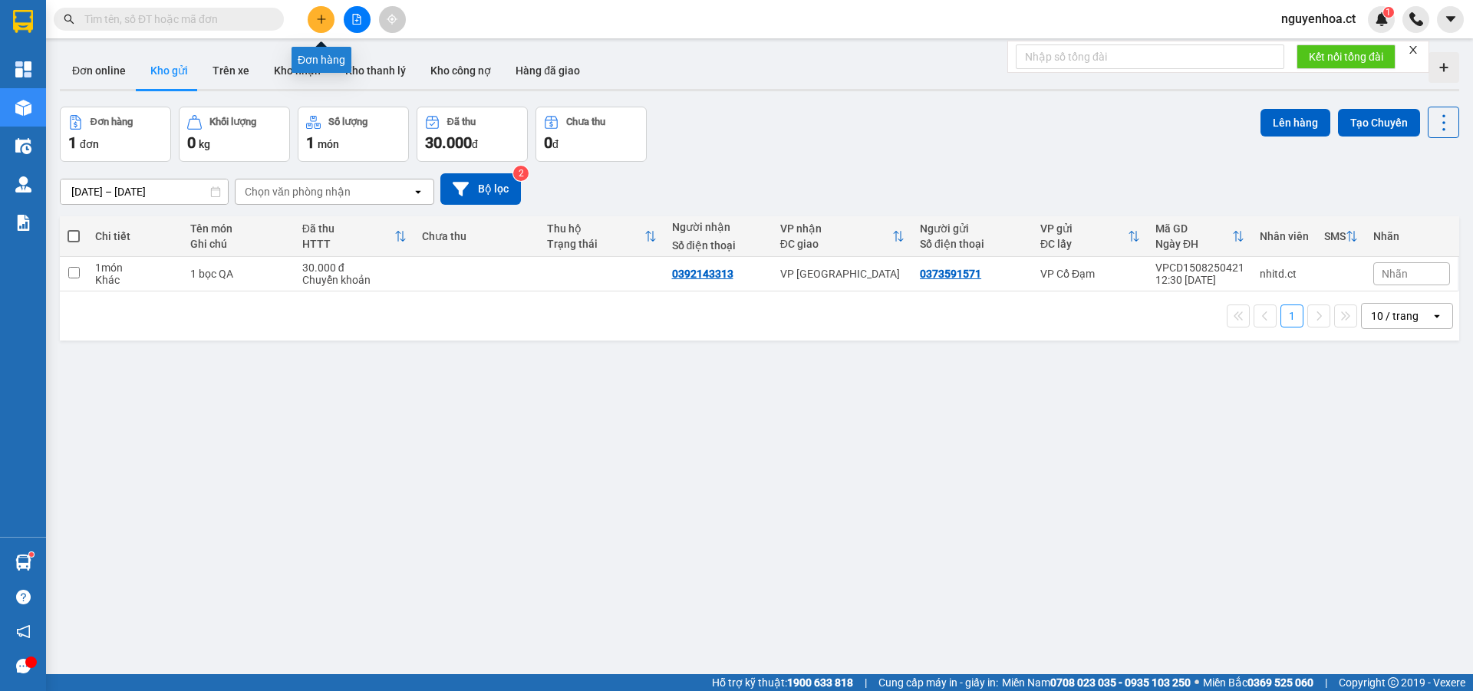
click at [322, 17] on icon "plus" at bounding box center [321, 19] width 11 height 11
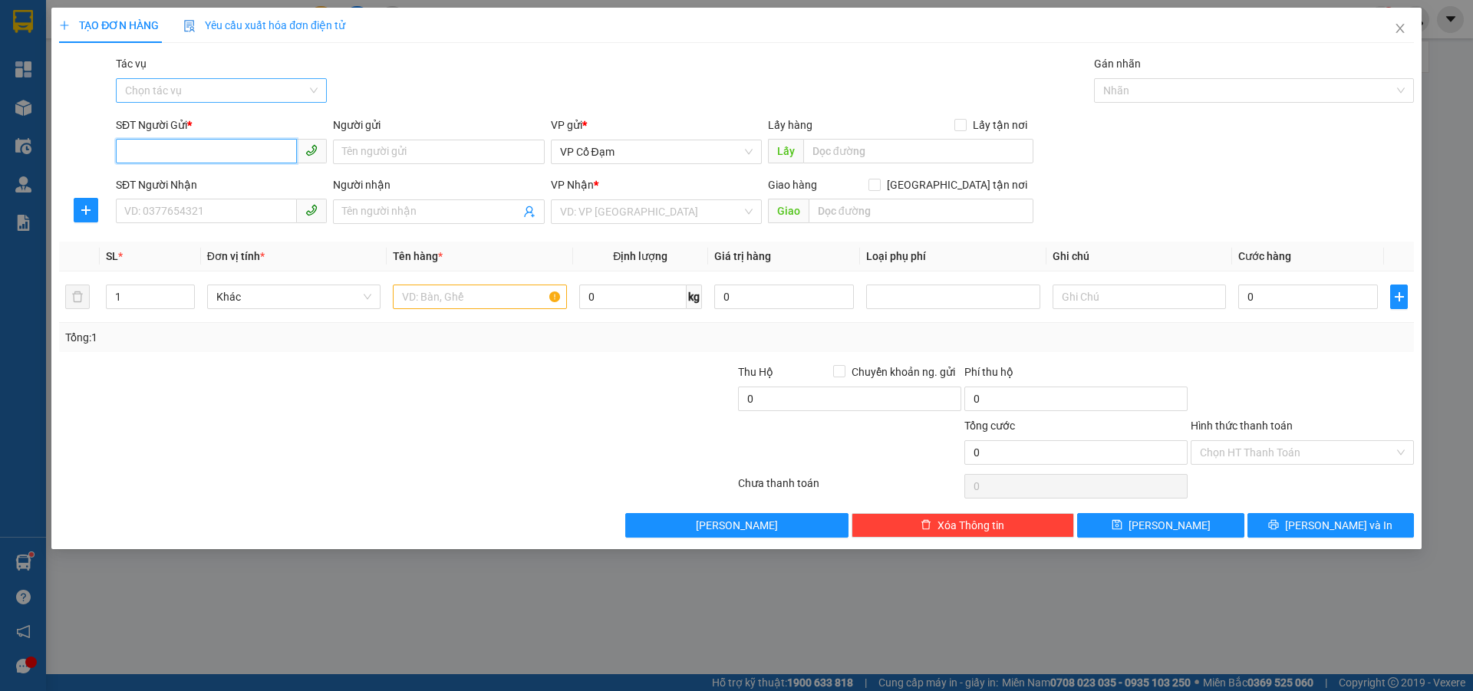
click at [311, 99] on div "Chọn tác vụ" at bounding box center [221, 90] width 211 height 25
click at [237, 118] on div "Nhập hàng lên xe" at bounding box center [221, 121] width 193 height 17
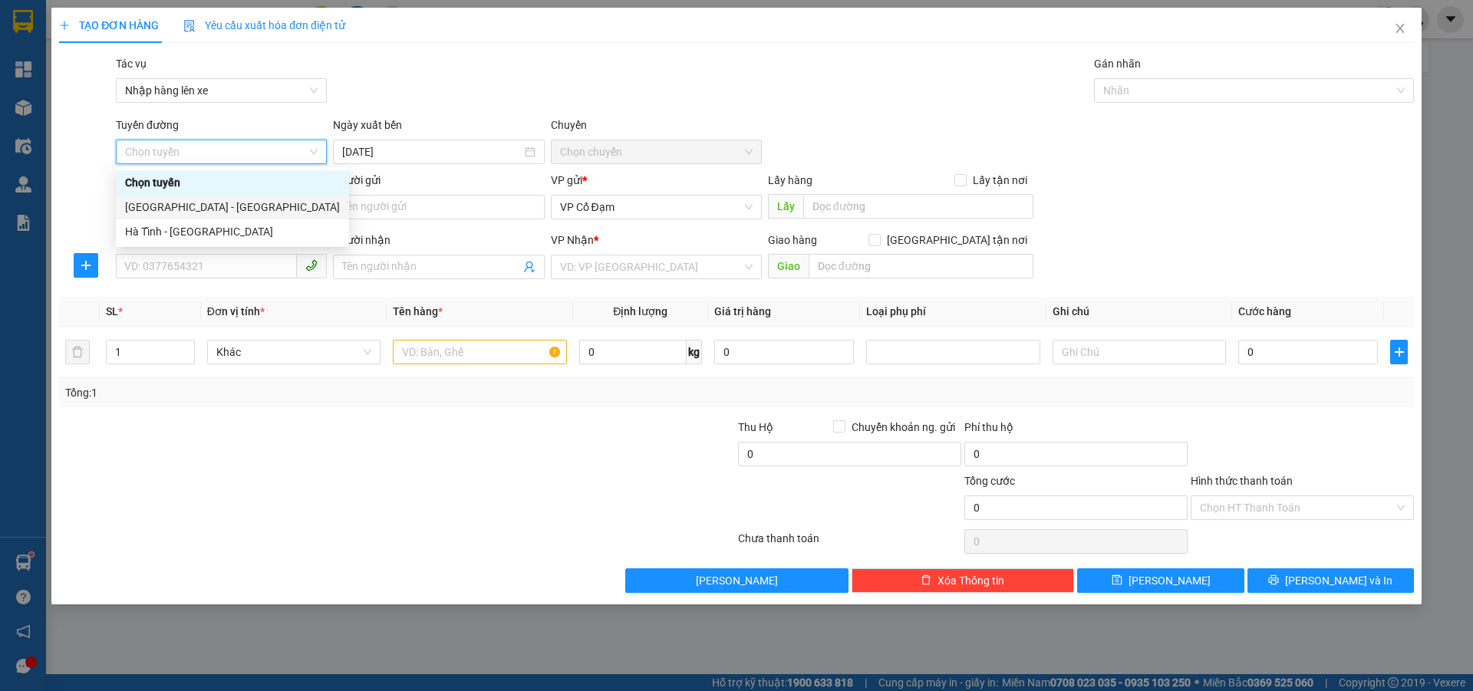
click at [194, 203] on div "[GEOGRAPHIC_DATA] - [GEOGRAPHIC_DATA]" at bounding box center [232, 207] width 215 height 17
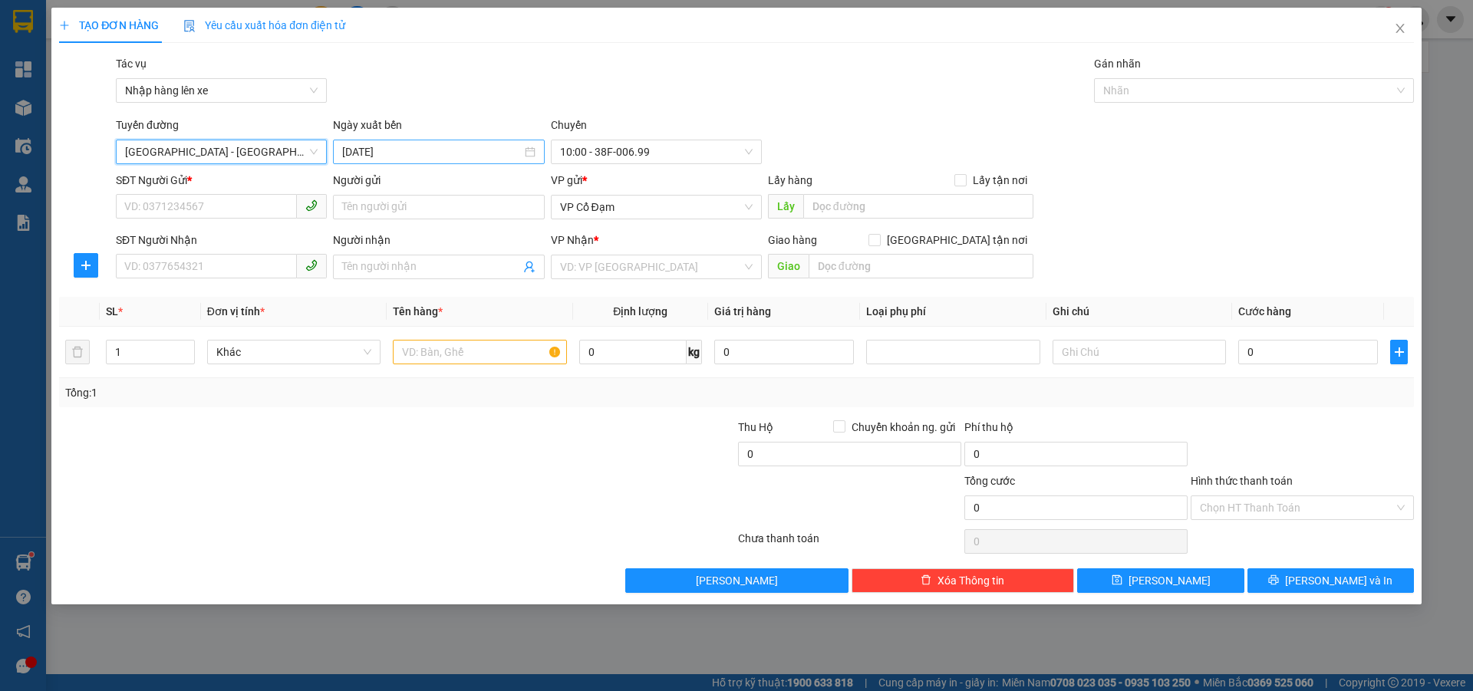
click at [400, 154] on input "[DATE]" at bounding box center [431, 151] width 179 height 17
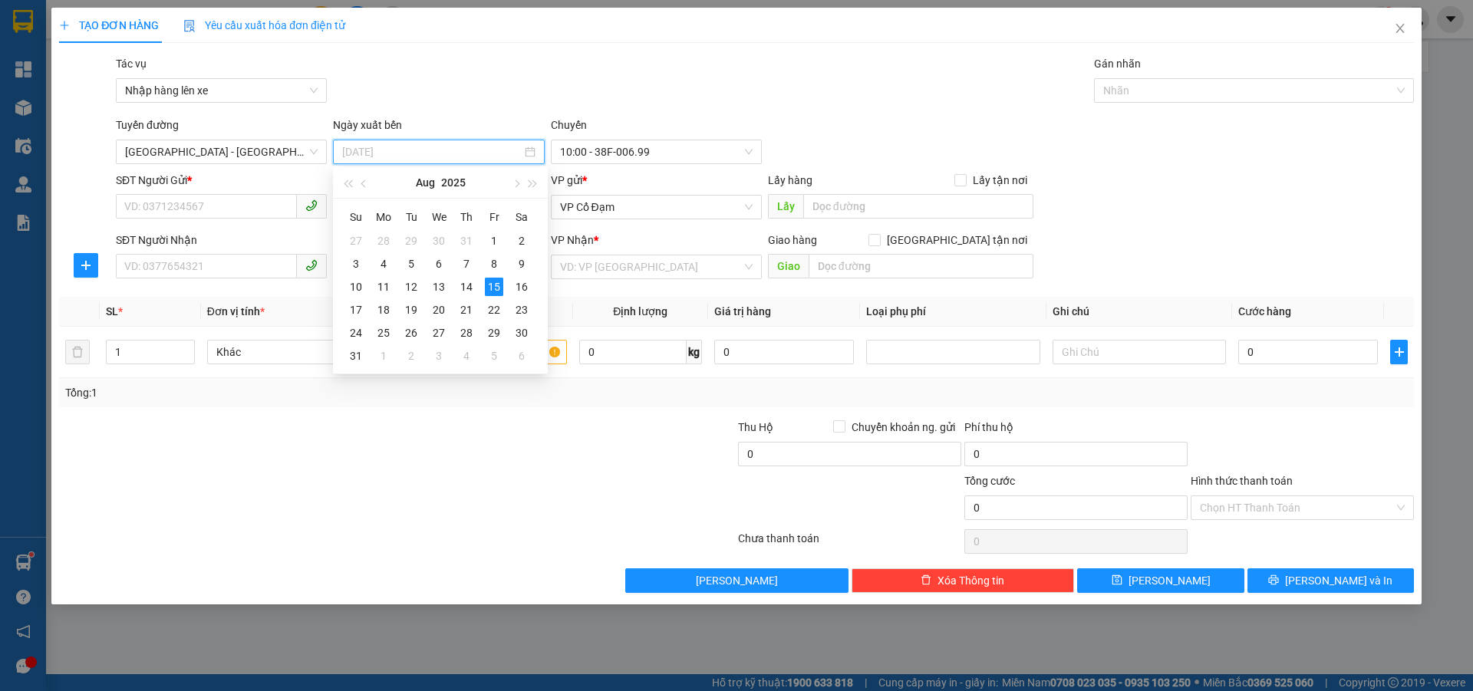
drag, startPoint x: 463, startPoint y: 284, endPoint x: 574, endPoint y: 189, distance: 146.3
click at [465, 284] on div "14" at bounding box center [466, 287] width 18 height 18
type input "[DATE]"
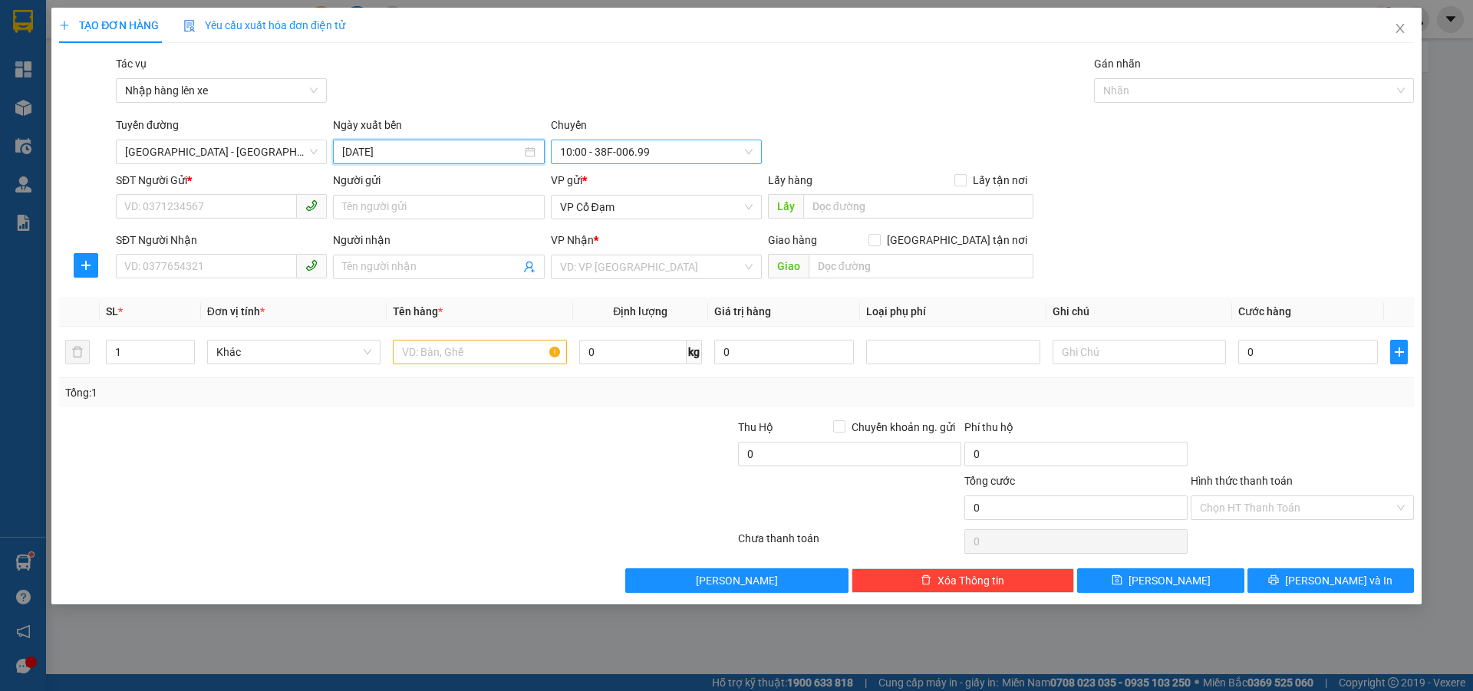
click at [643, 140] on span "10:00 - 38F-006.99" at bounding box center [656, 151] width 193 height 23
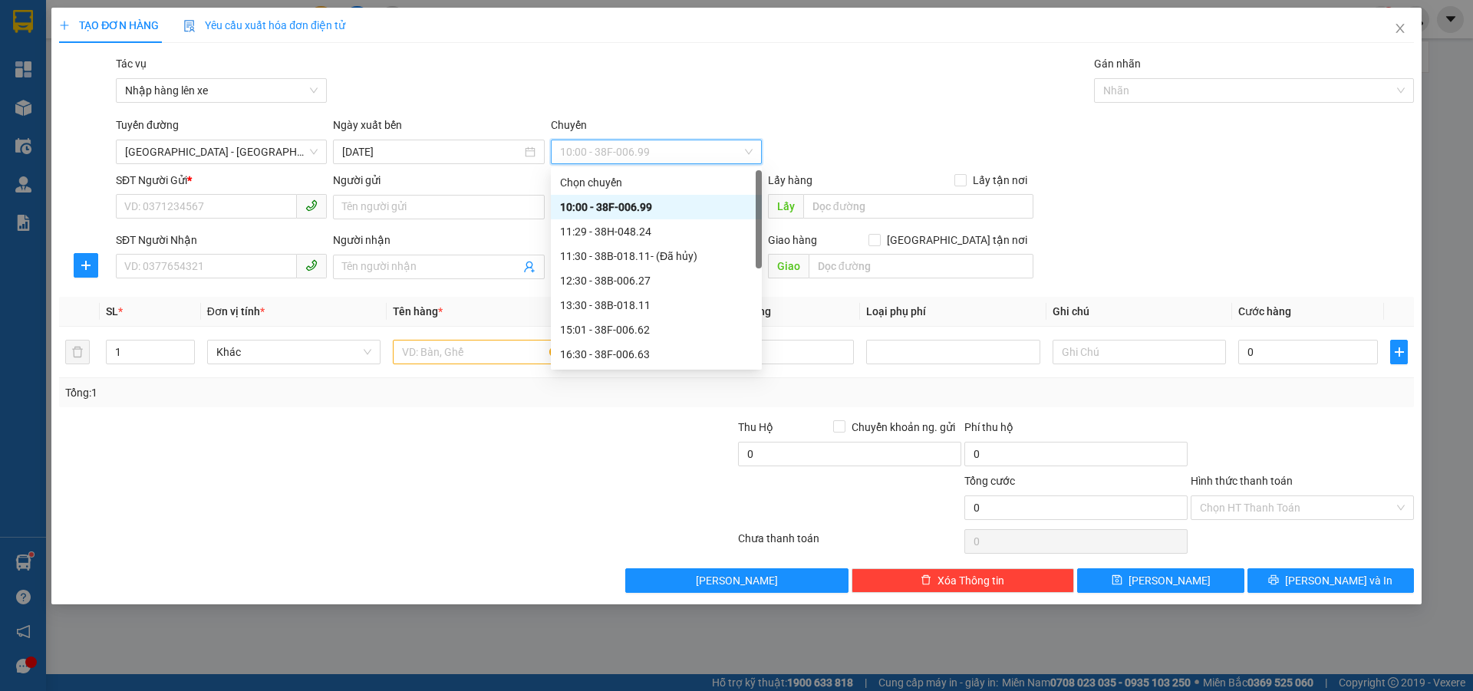
drag, startPoint x: 638, startPoint y: 205, endPoint x: 383, endPoint y: 207, distance: 254.7
click at [638, 204] on div "10:00 - 38F-006.99" at bounding box center [656, 207] width 193 height 17
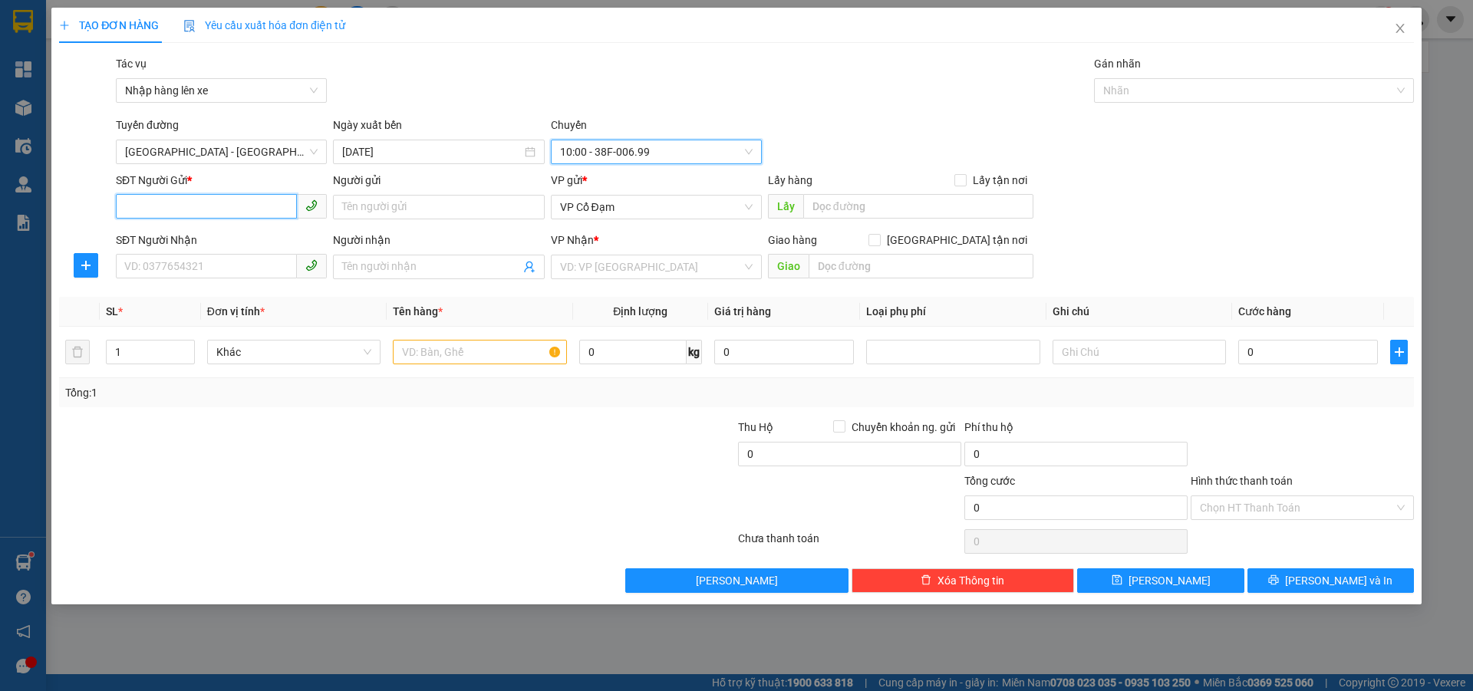
click at [238, 212] on input "SĐT Người Gửi *" at bounding box center [206, 206] width 181 height 25
type input "0388905090"
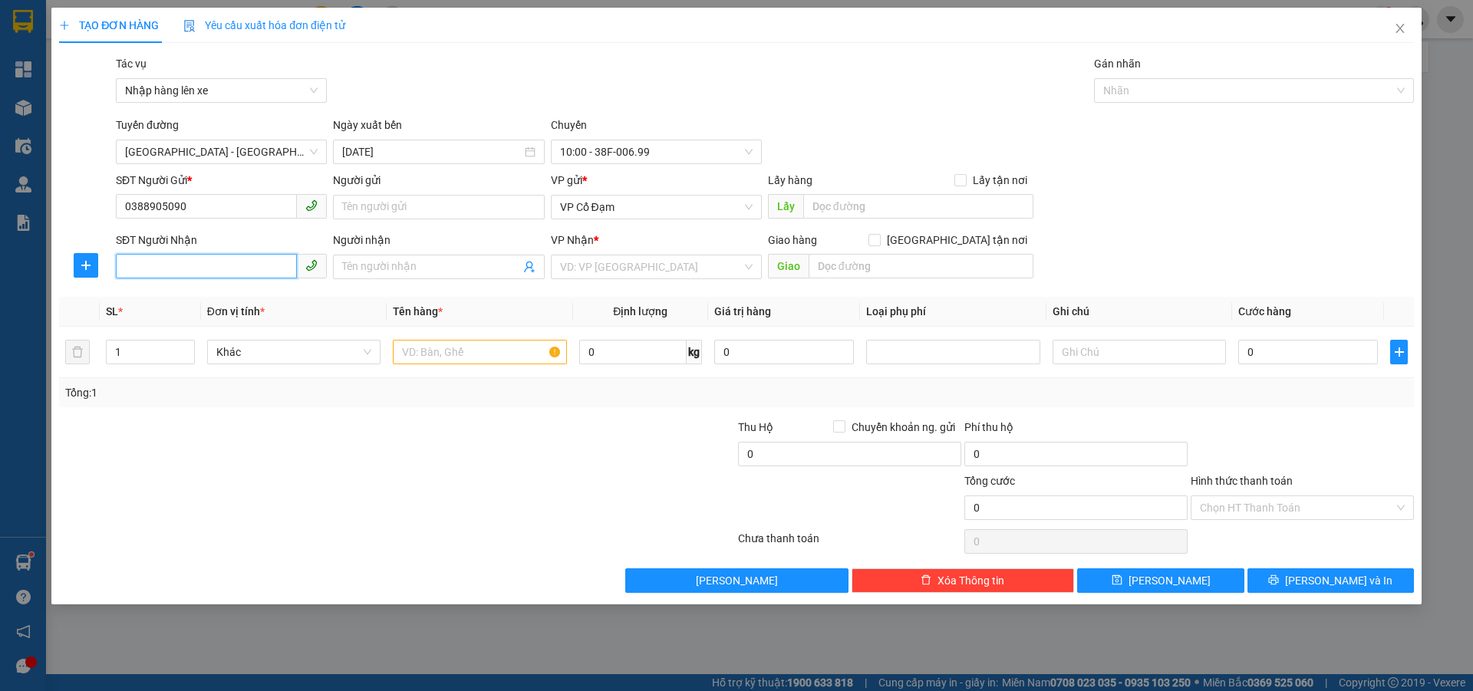
click at [215, 273] on input "SĐT Người Nhận" at bounding box center [206, 266] width 181 height 25
click at [743, 204] on span "VP Cổ Đạm" at bounding box center [656, 207] width 193 height 23
type input "0913039708"
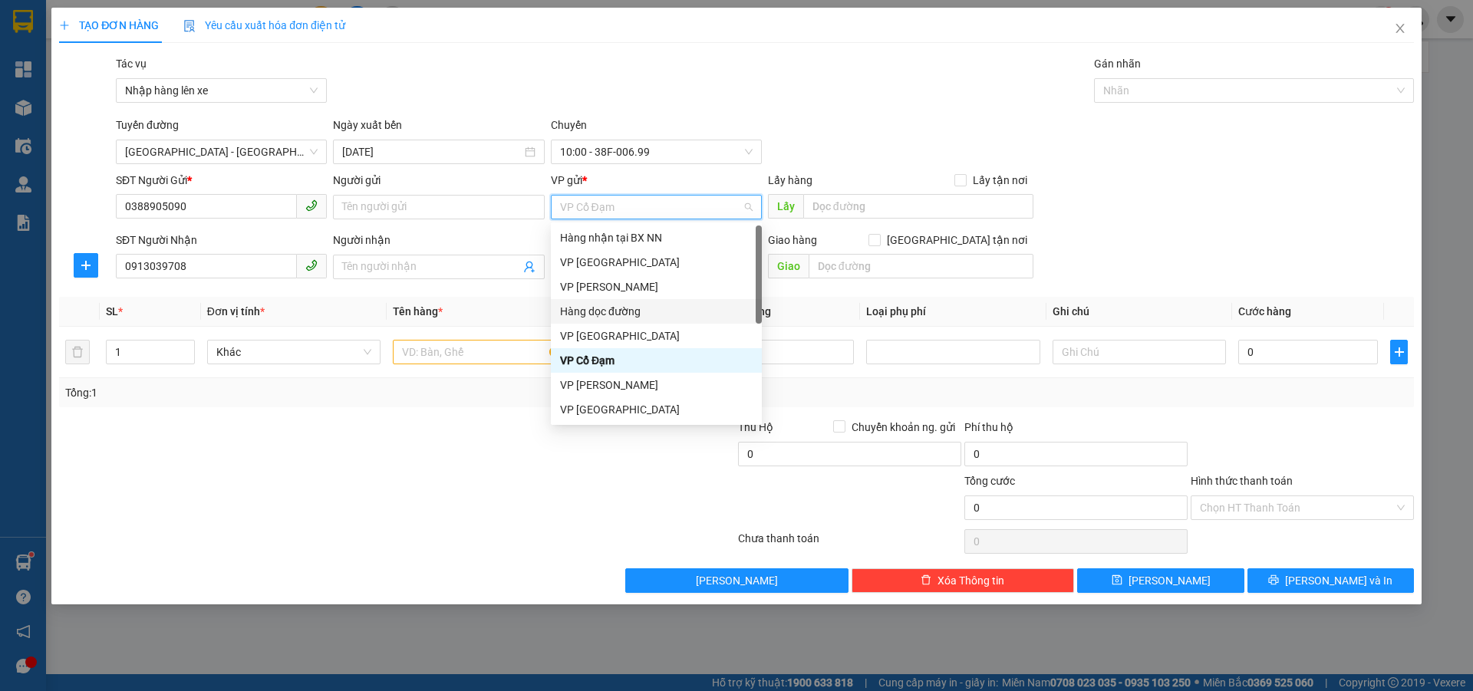
drag, startPoint x: 646, startPoint y: 314, endPoint x: 752, endPoint y: 254, distance: 122.6
click at [649, 314] on div "Hàng dọc đường" at bounding box center [656, 311] width 193 height 17
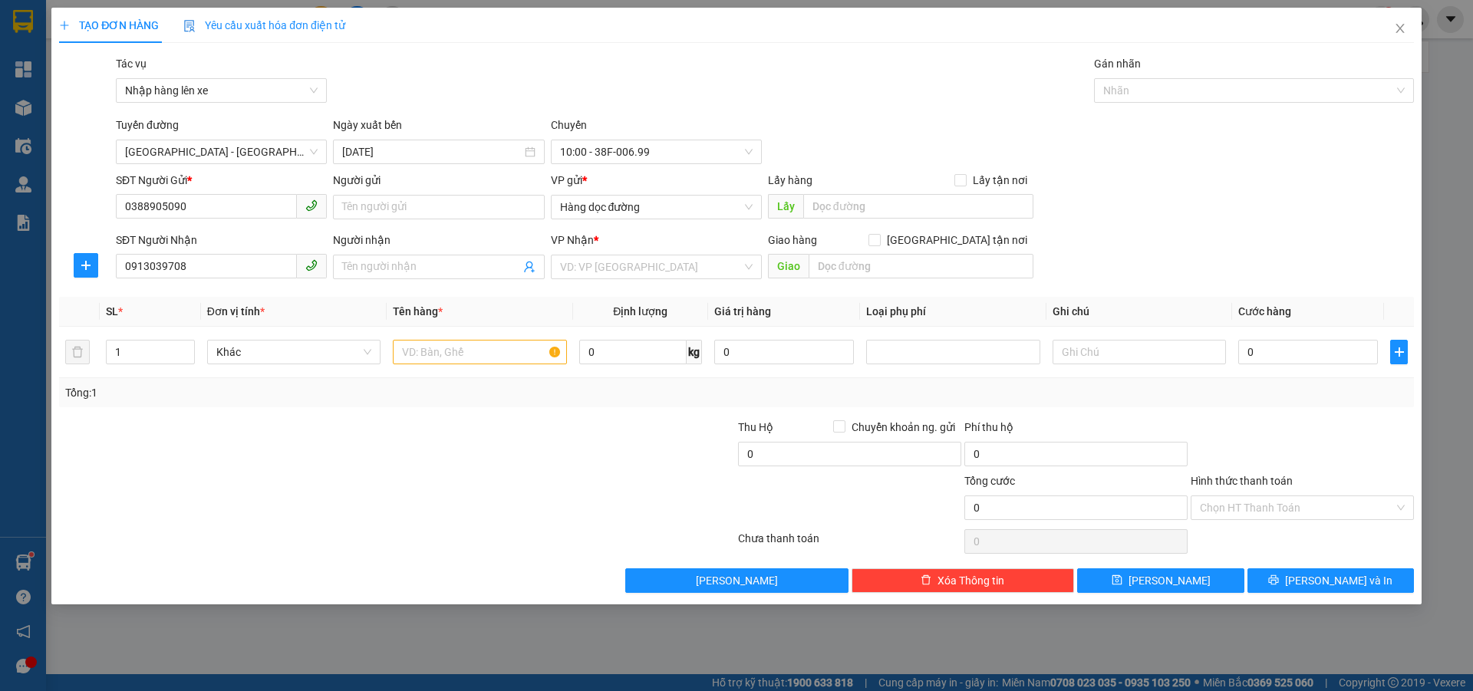
click at [683, 281] on div "VP Nhận * VD: VP [GEOGRAPHIC_DATA]" at bounding box center [656, 259] width 211 height 54
click at [640, 271] on input "search" at bounding box center [651, 266] width 182 height 23
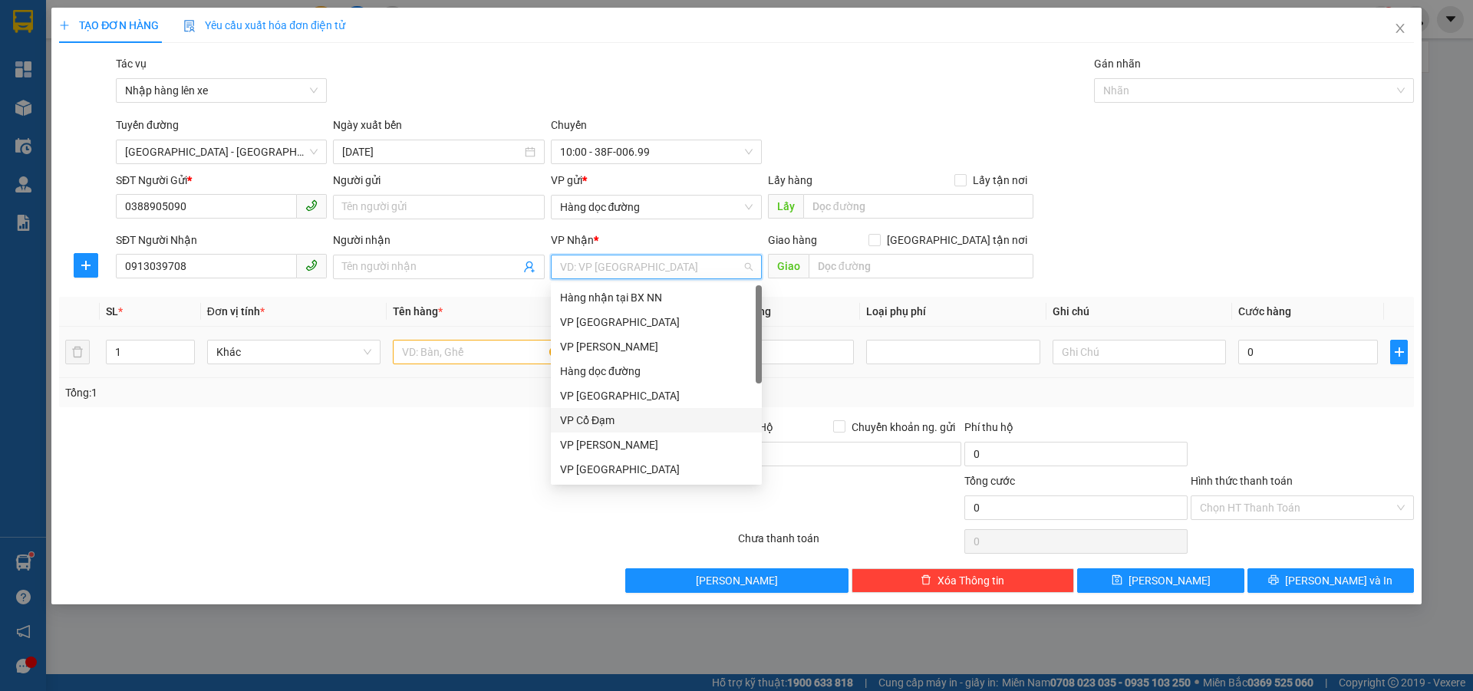
click at [608, 414] on div "VP Cổ Đạm" at bounding box center [656, 420] width 193 height 17
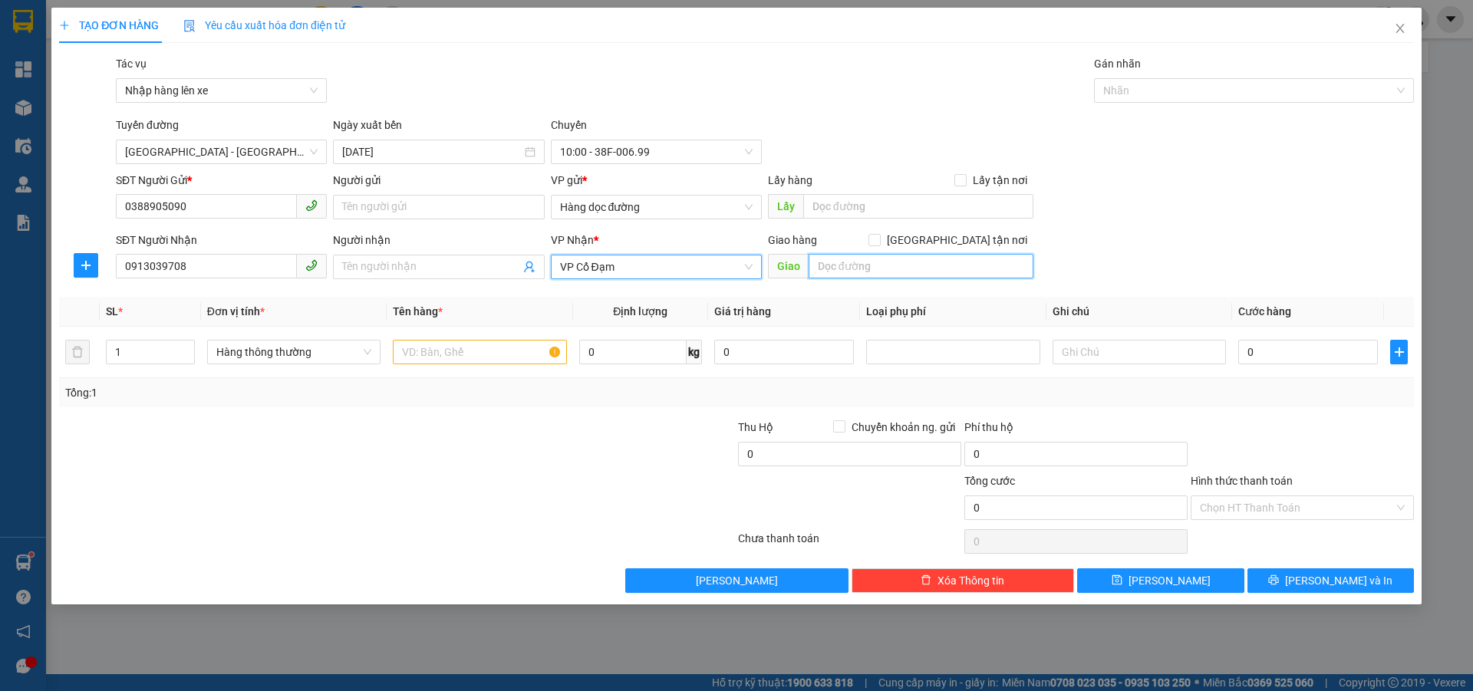
click at [849, 263] on input "text" at bounding box center [920, 266] width 225 height 25
type input "HẬU LỘC"
click at [482, 360] on input "text" at bounding box center [479, 352] width 173 height 25
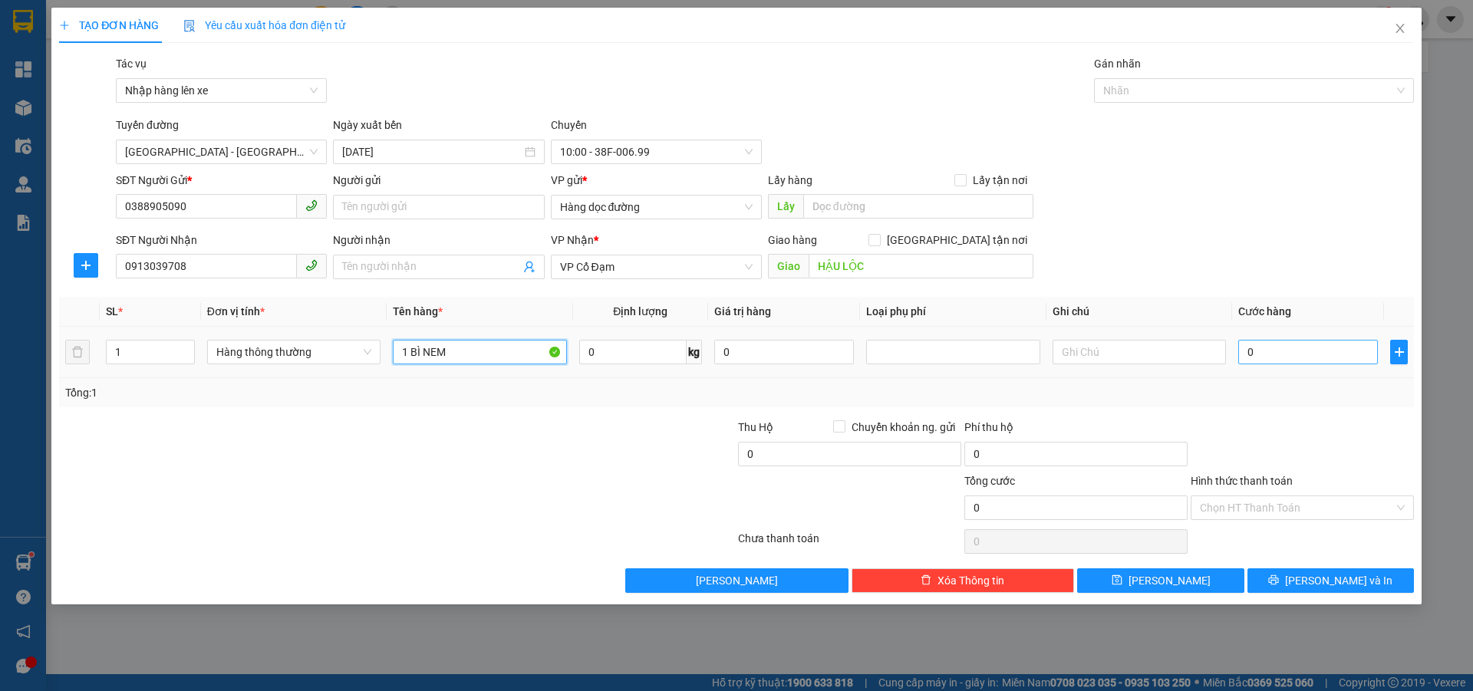
type input "1 BÌ NEM"
click at [1312, 355] on input "0" at bounding box center [1308, 352] width 140 height 25
type input "5"
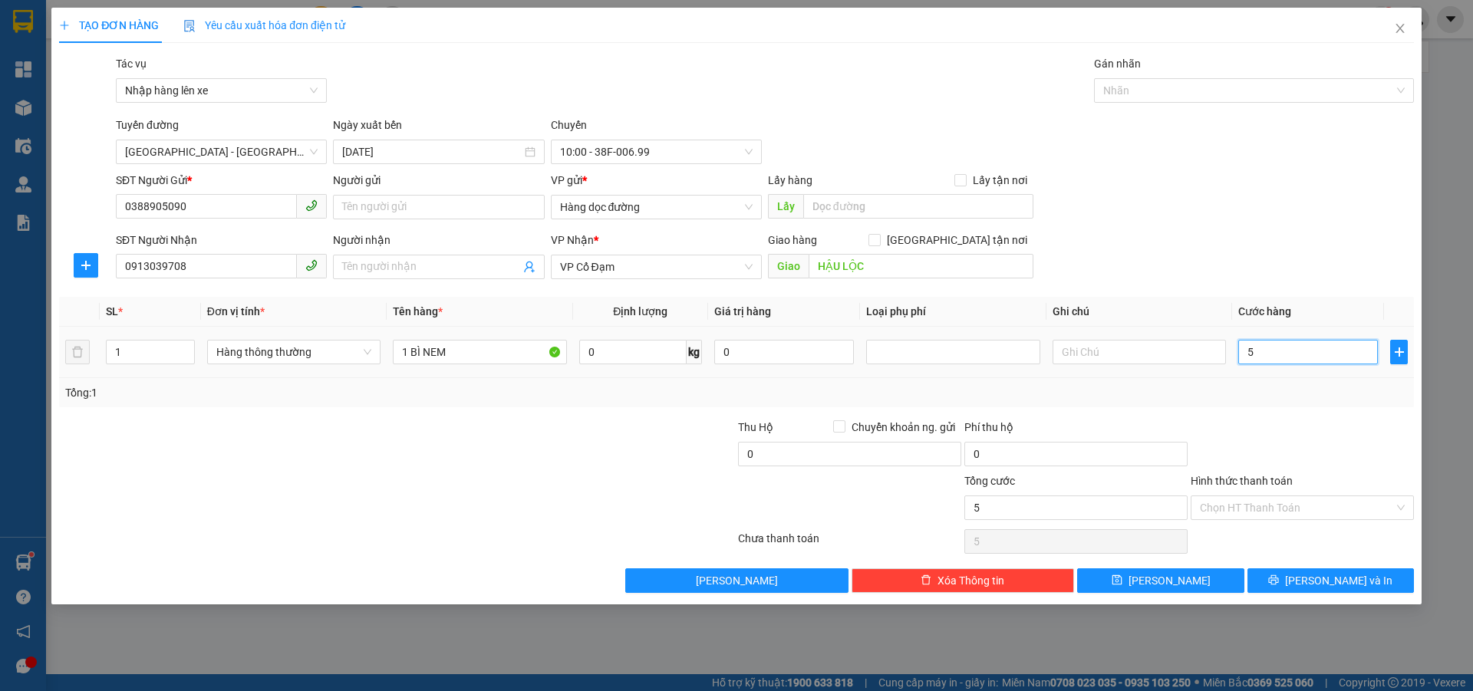
type input "50"
type input "50.000"
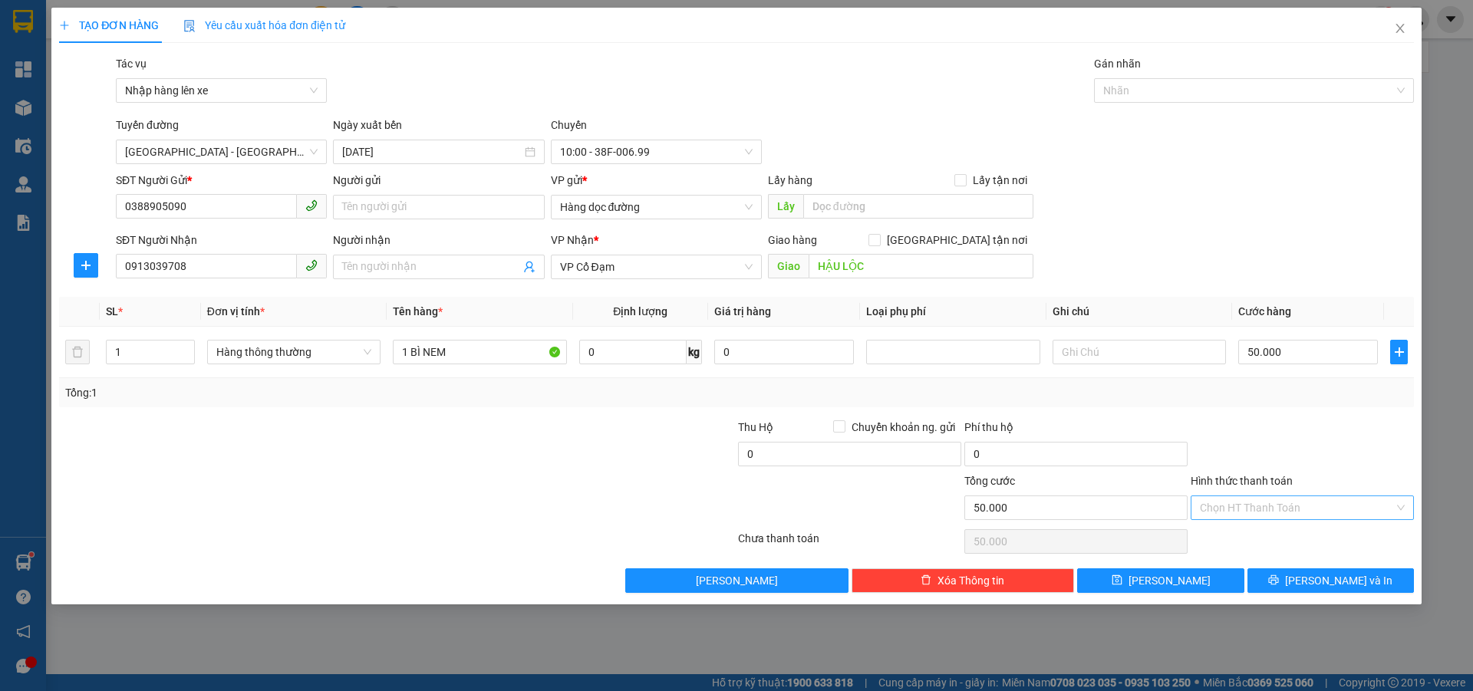
drag, startPoint x: 1248, startPoint y: 496, endPoint x: 1239, endPoint y: 502, distance: 10.0
click at [1247, 496] on input "Hình thức thanh toán" at bounding box center [1297, 507] width 194 height 23
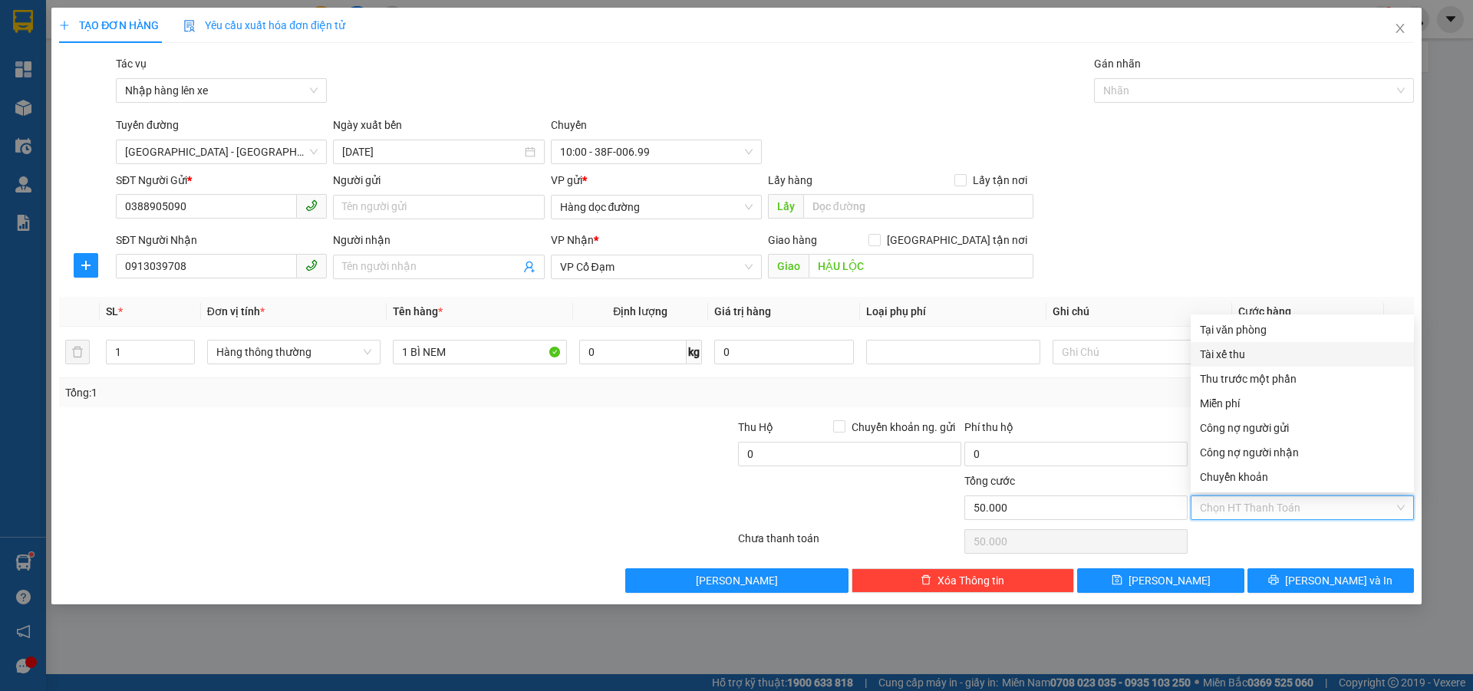
click at [1249, 354] on div "Tài xế thu" at bounding box center [1302, 354] width 205 height 17
type input "0"
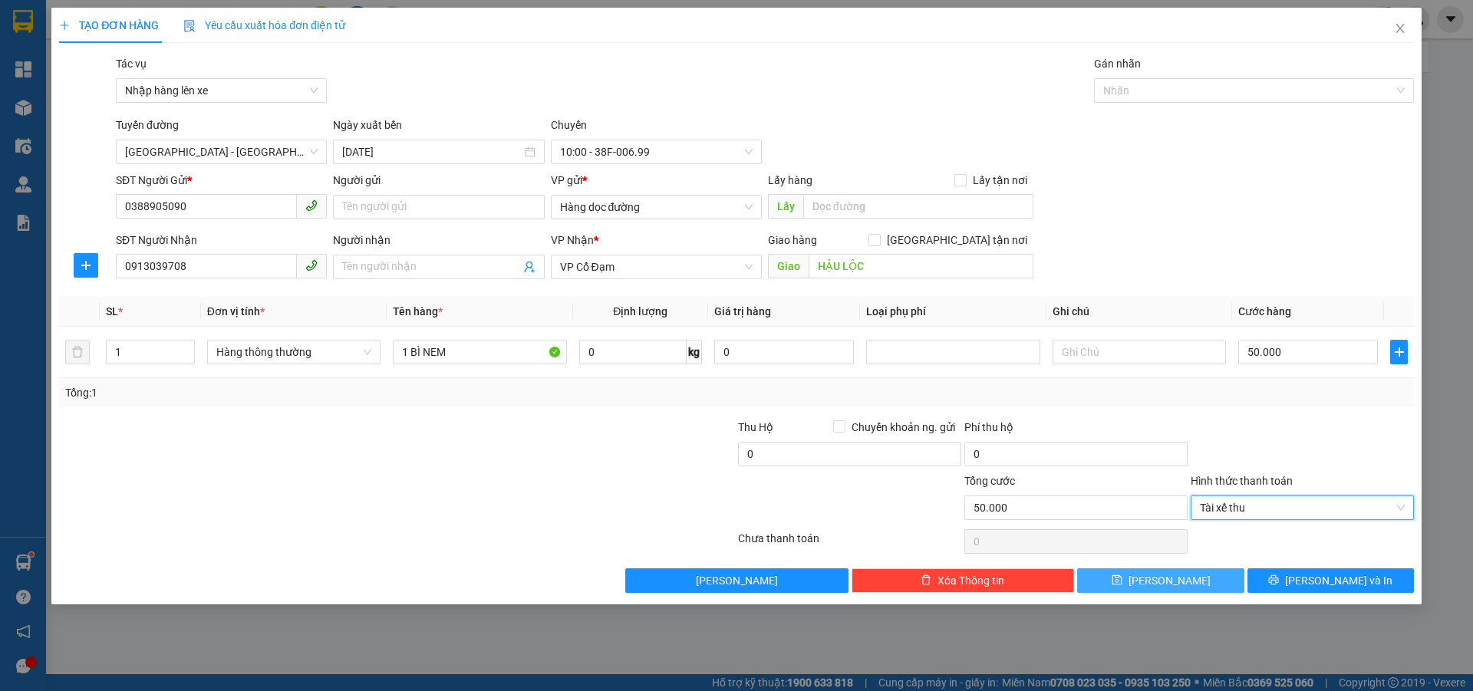
click at [1133, 580] on button "[PERSON_NAME]" at bounding box center [1160, 580] width 166 height 25
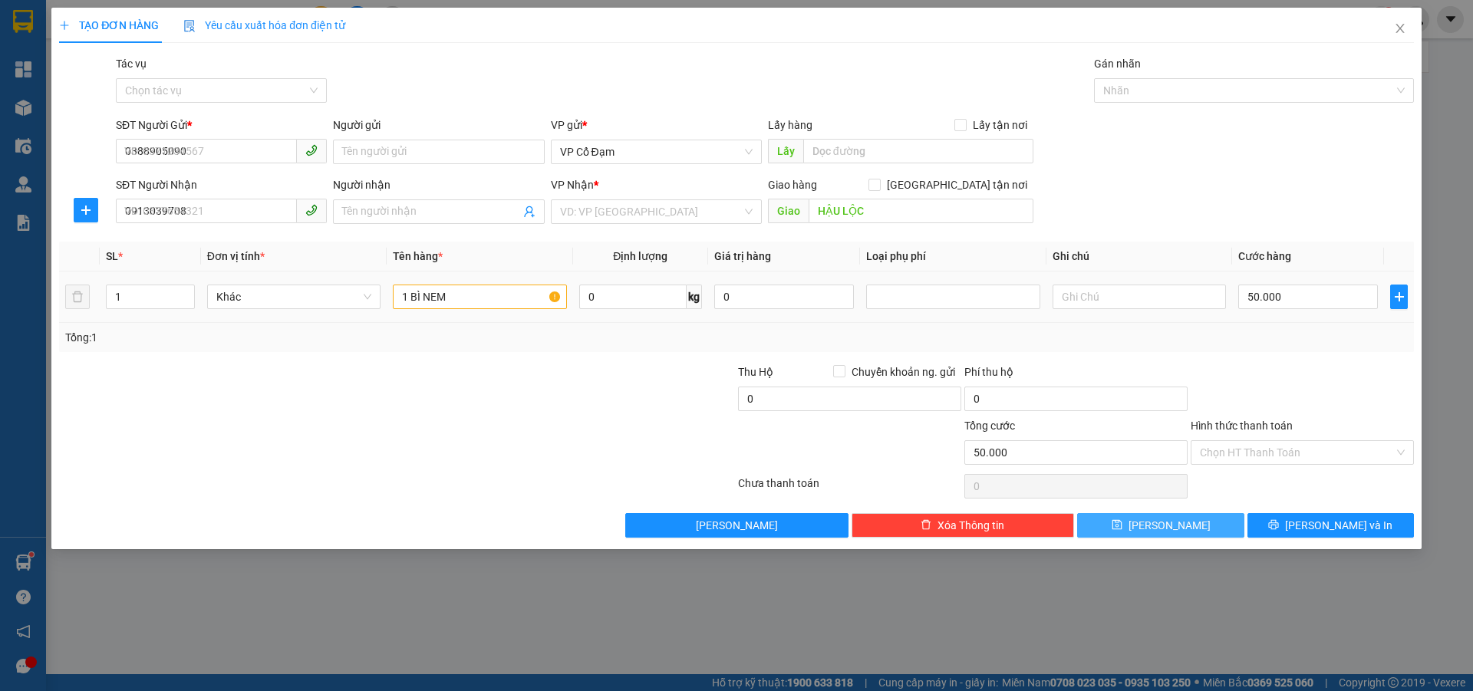
type input "0"
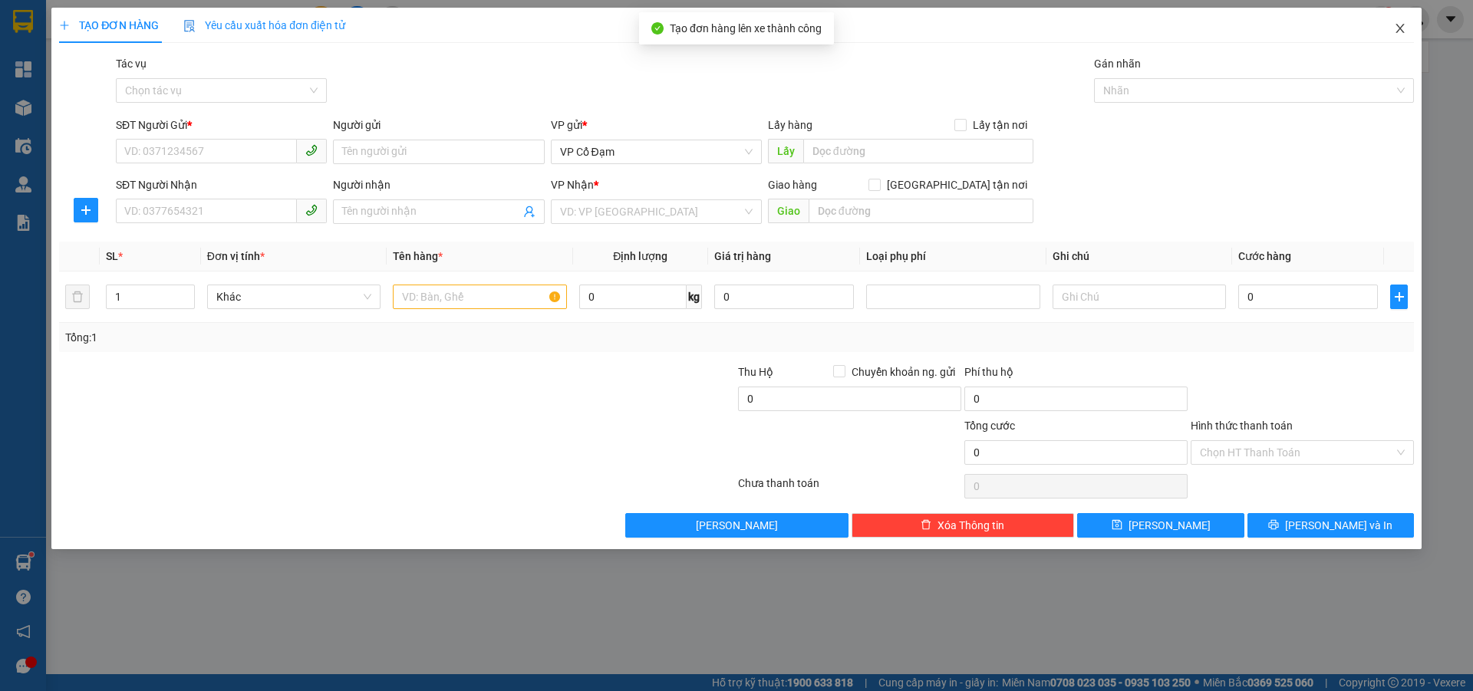
click at [1394, 31] on icon "close" at bounding box center [1400, 28] width 12 height 12
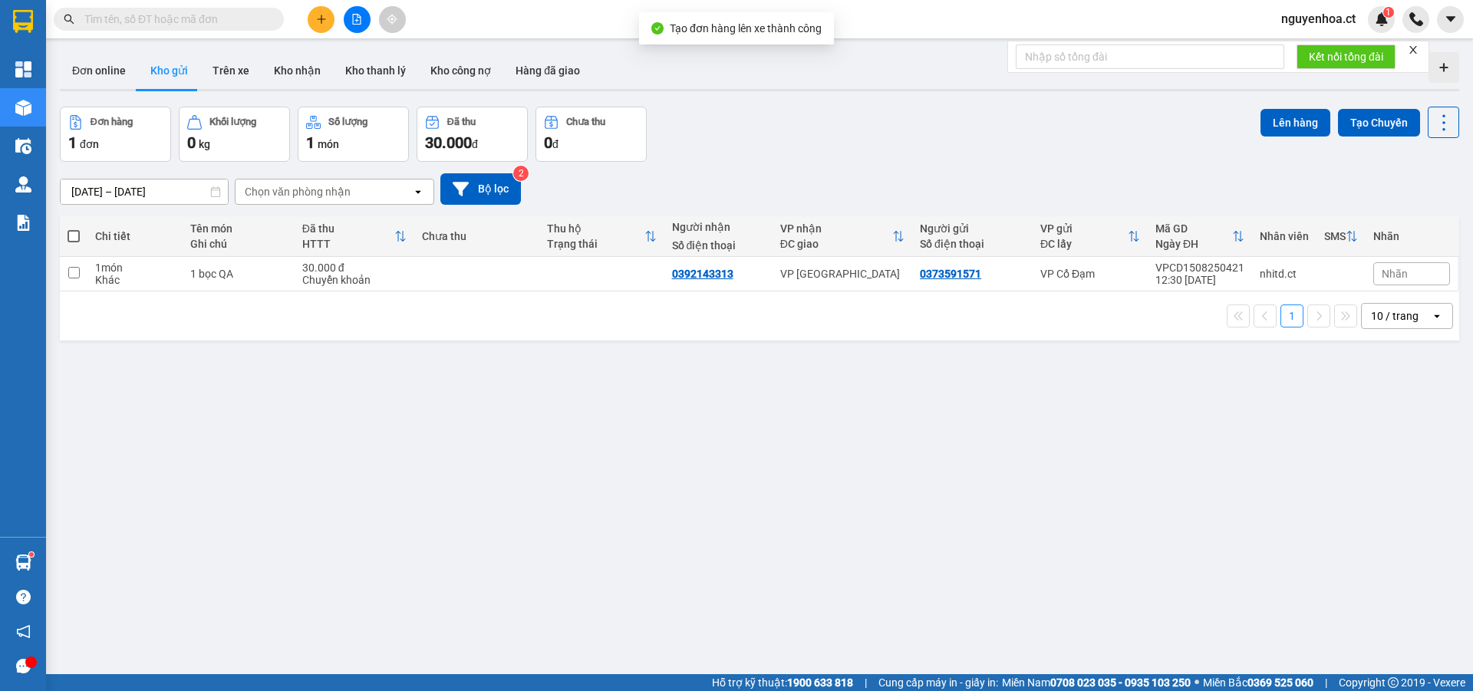
click at [231, 24] on input "text" at bounding box center [174, 19] width 181 height 17
paste input "0989069888"
type input "0989069888"
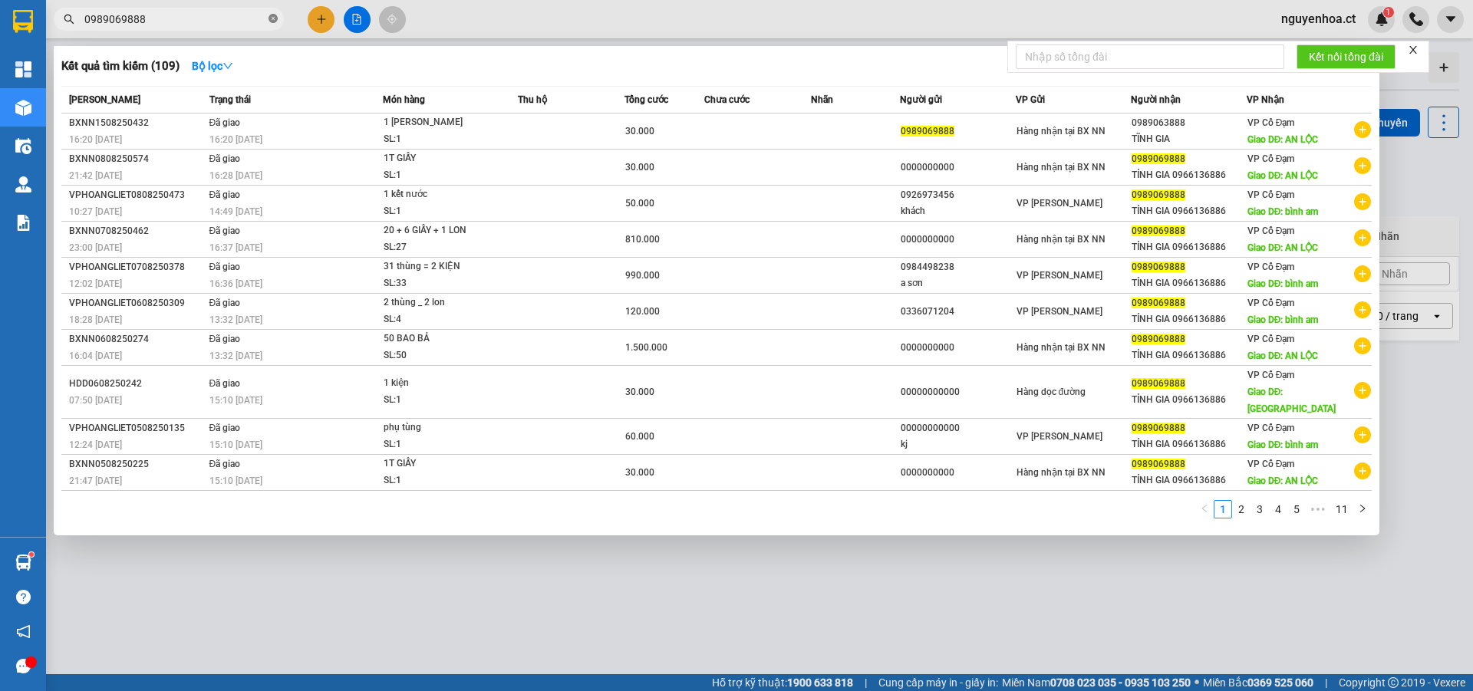
click at [275, 16] on icon "close-circle" at bounding box center [272, 18] width 9 height 9
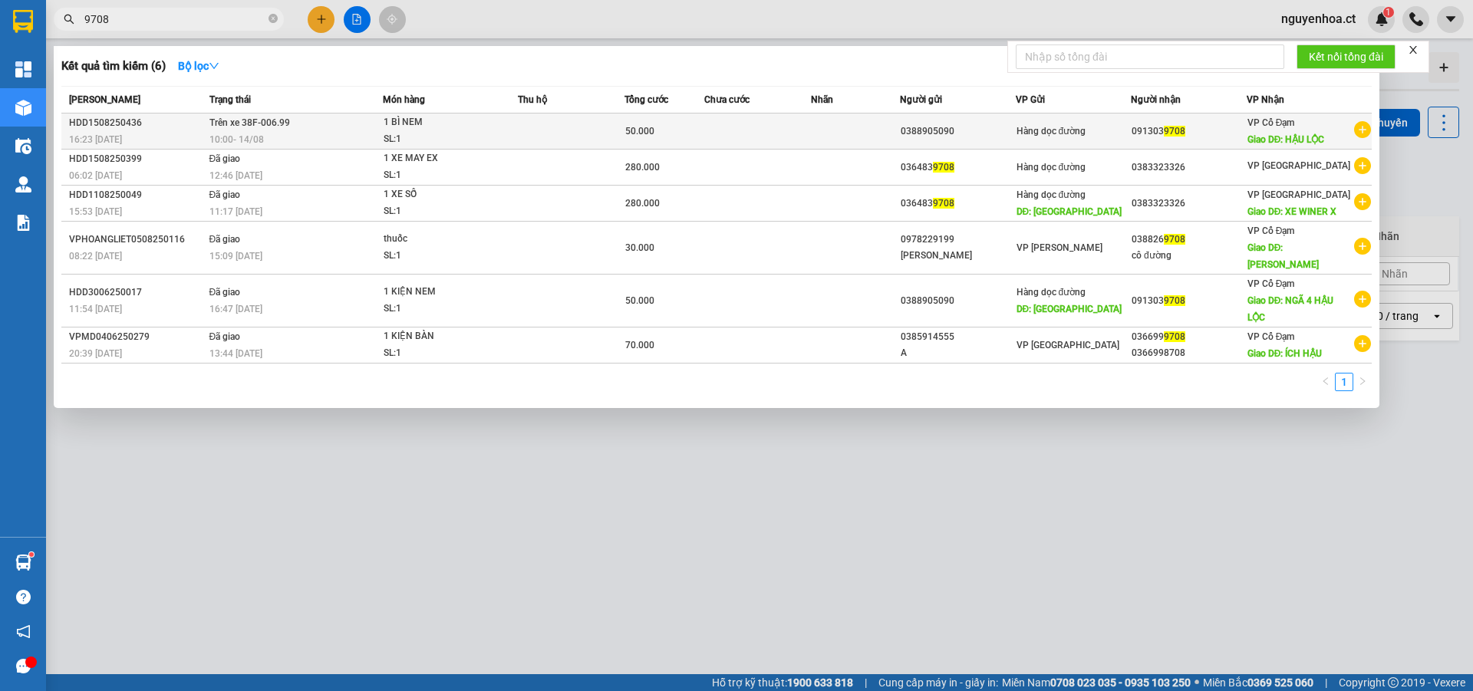
type input "9708"
click at [263, 134] on span "10:00 [DATE]" at bounding box center [236, 139] width 54 height 11
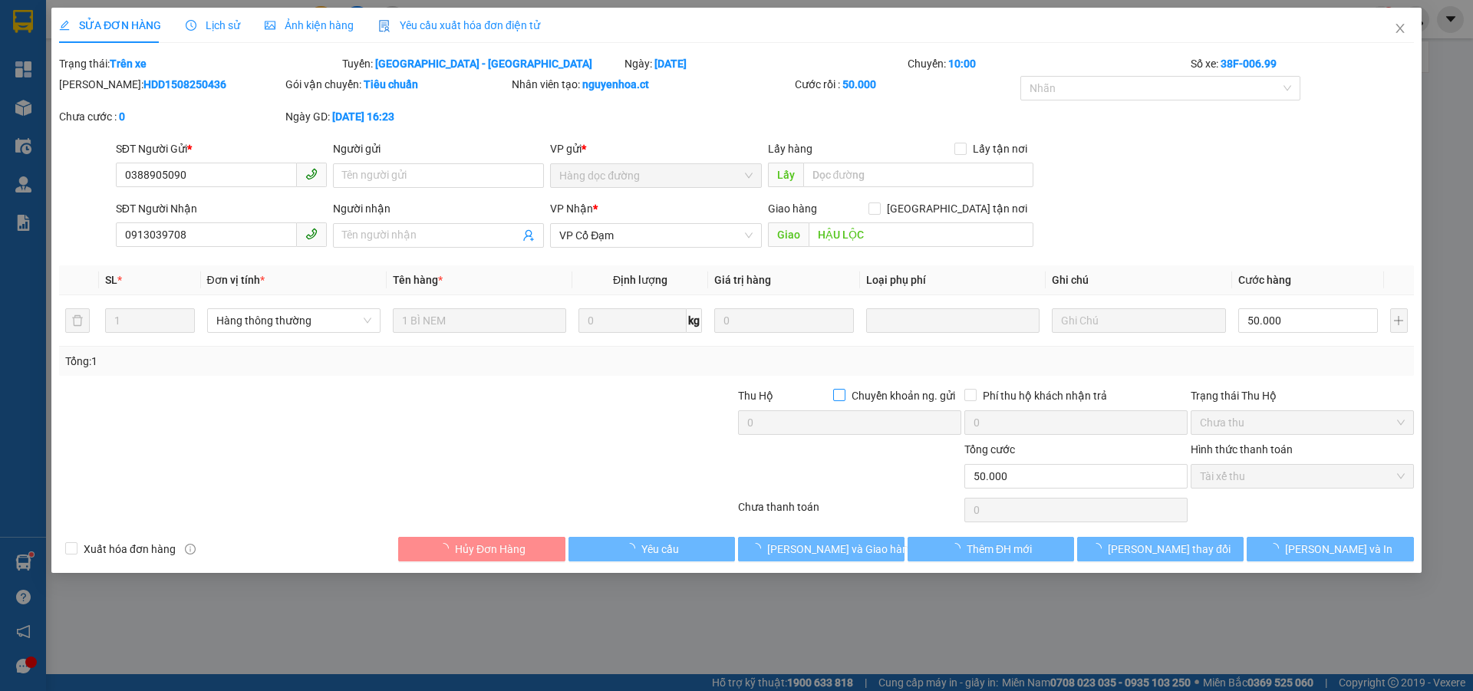
type input "0388905090"
type input "0913039708"
type input "HẬU LỘC"
type input "50.000"
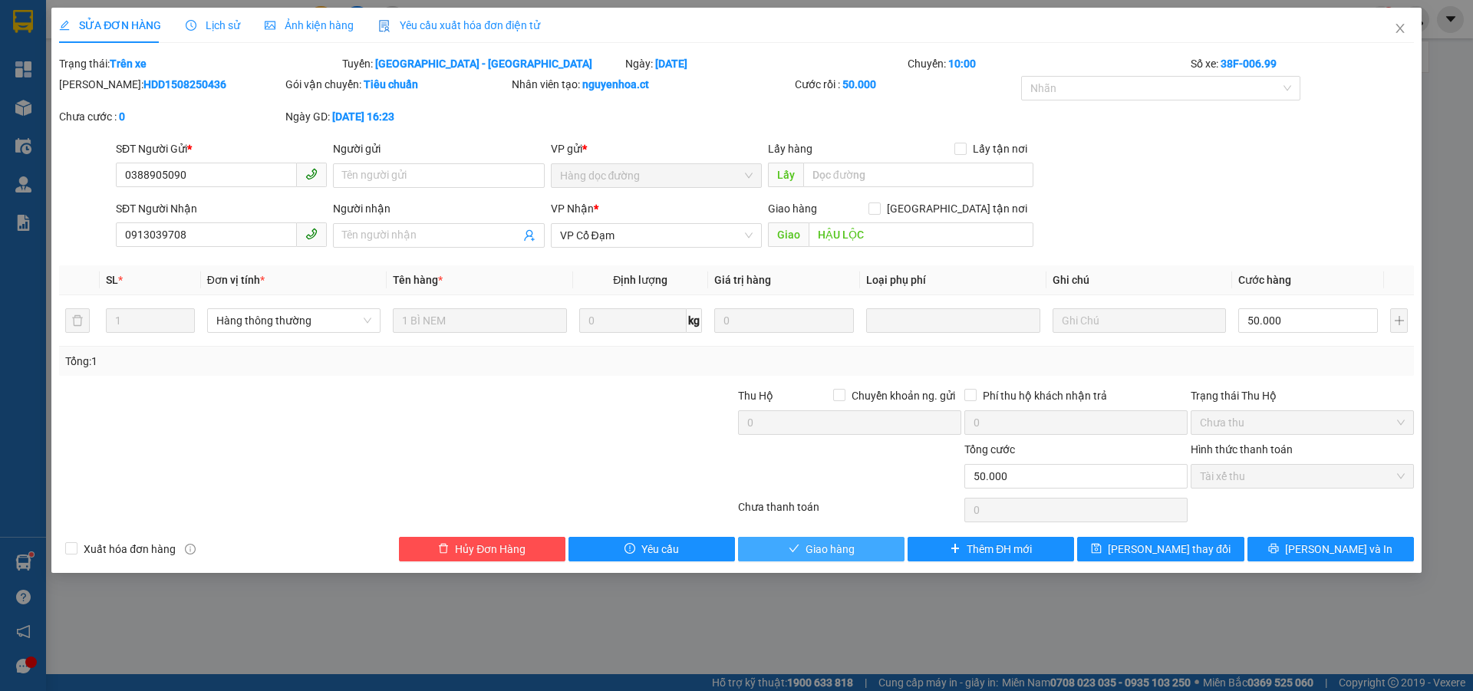
drag, startPoint x: 858, startPoint y: 552, endPoint x: 851, endPoint y: 548, distance: 8.3
click at [857, 552] on button "Giao hàng" at bounding box center [821, 549] width 166 height 25
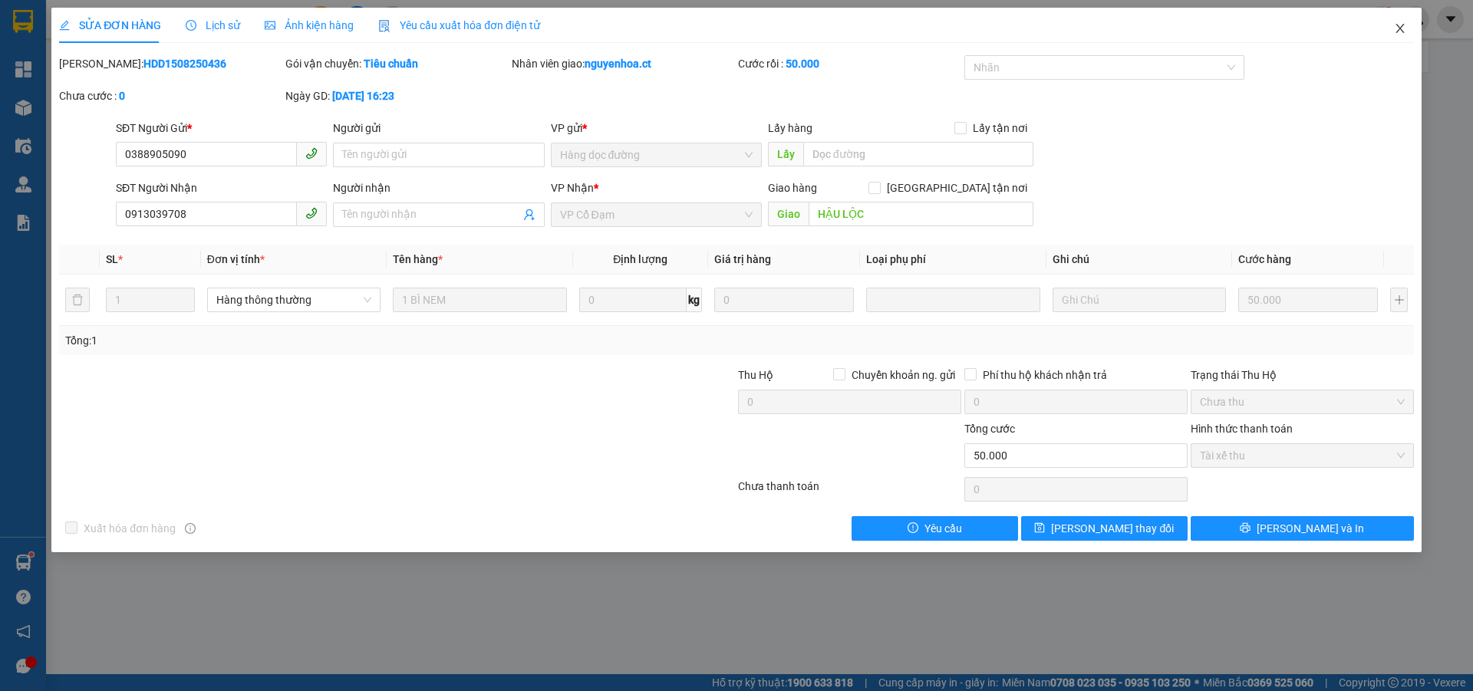
click at [1404, 25] on icon "close" at bounding box center [1400, 28] width 12 height 12
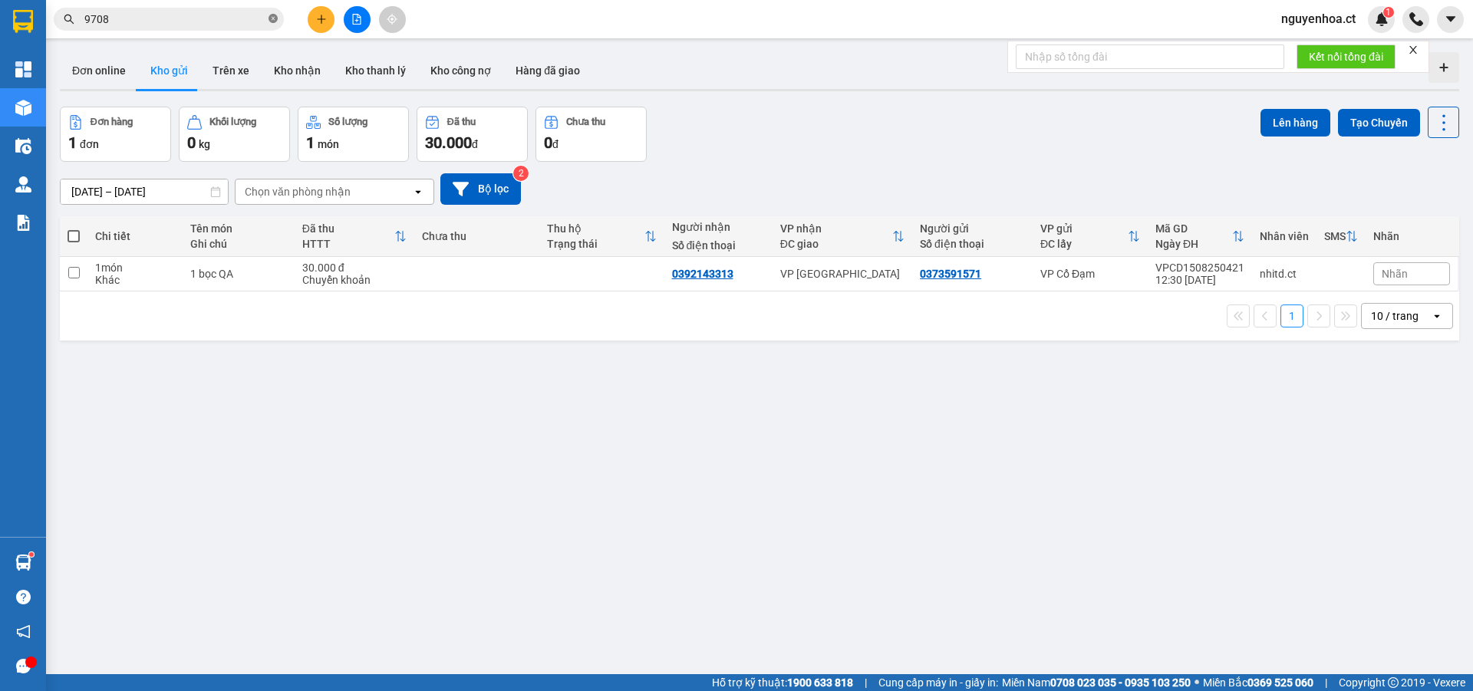
click at [276, 18] on icon "close-circle" at bounding box center [272, 18] width 9 height 9
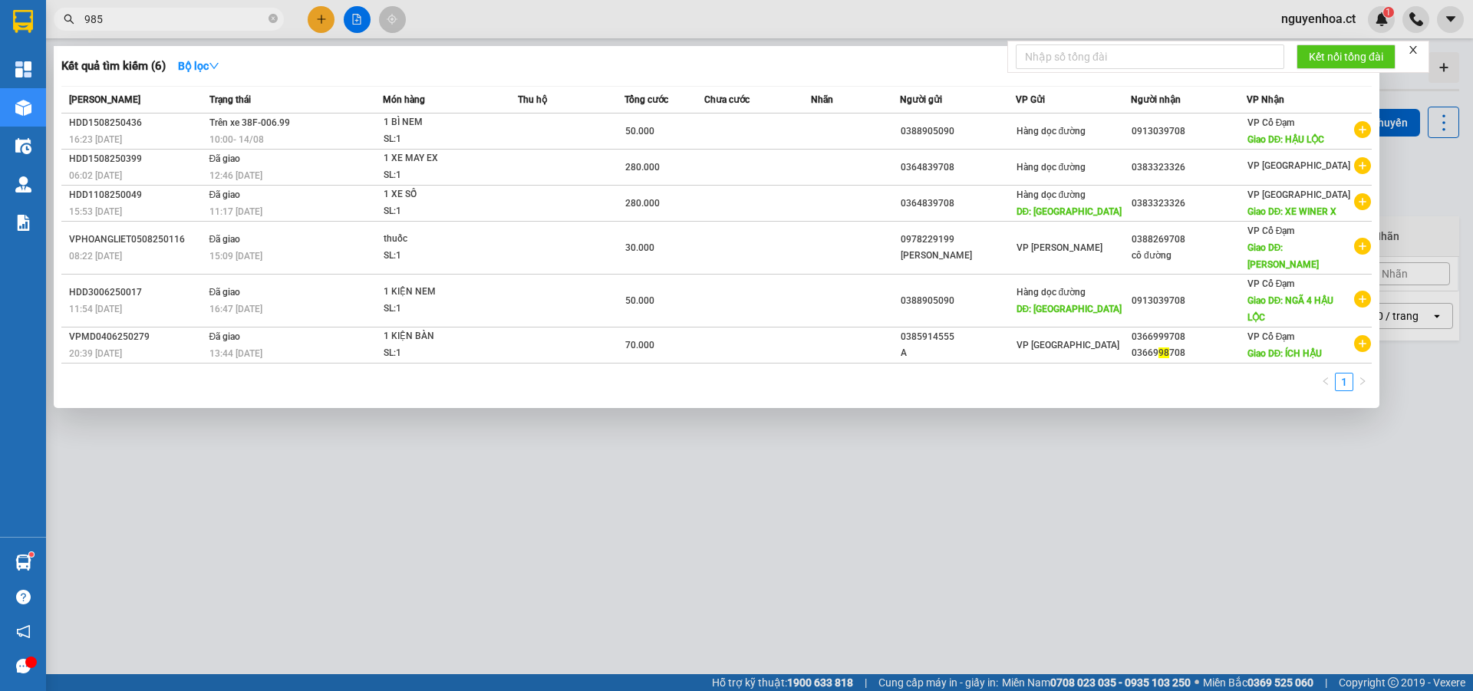
type input "9858"
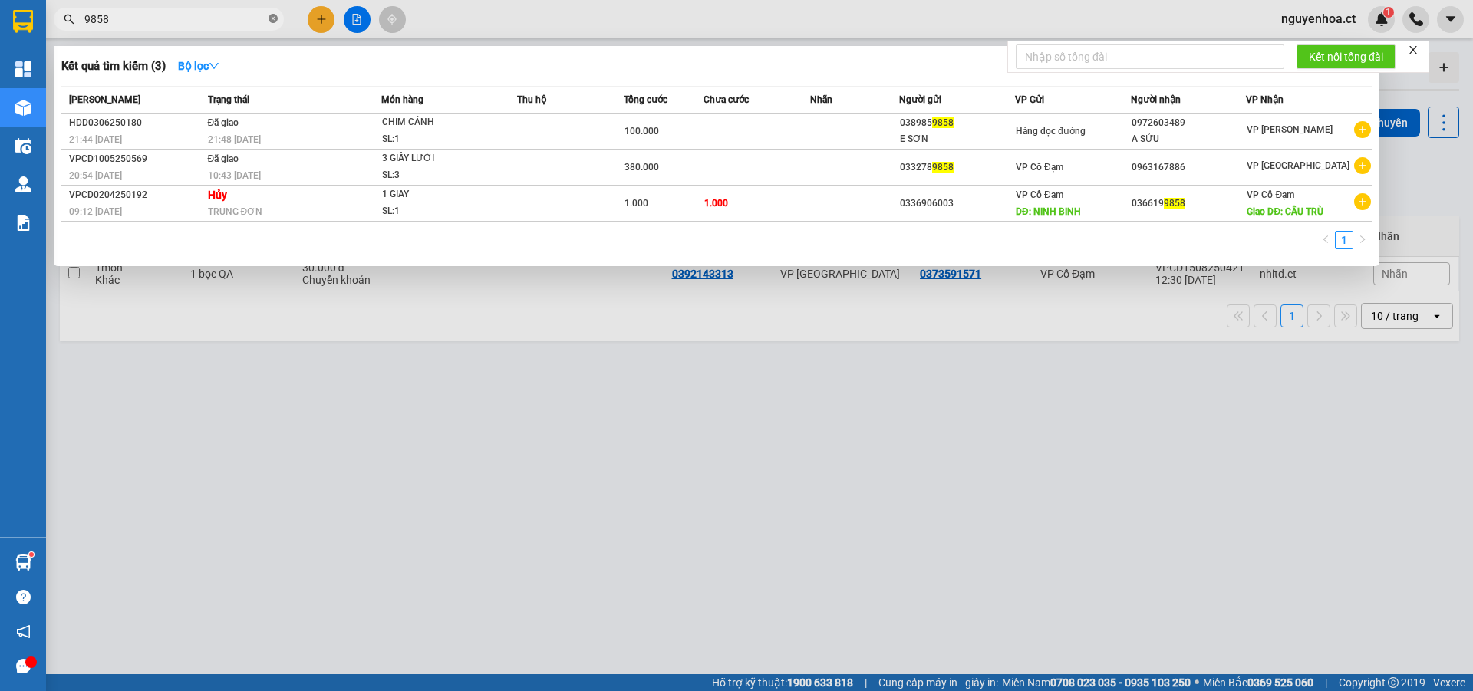
click at [273, 18] on icon "close-circle" at bounding box center [272, 18] width 9 height 9
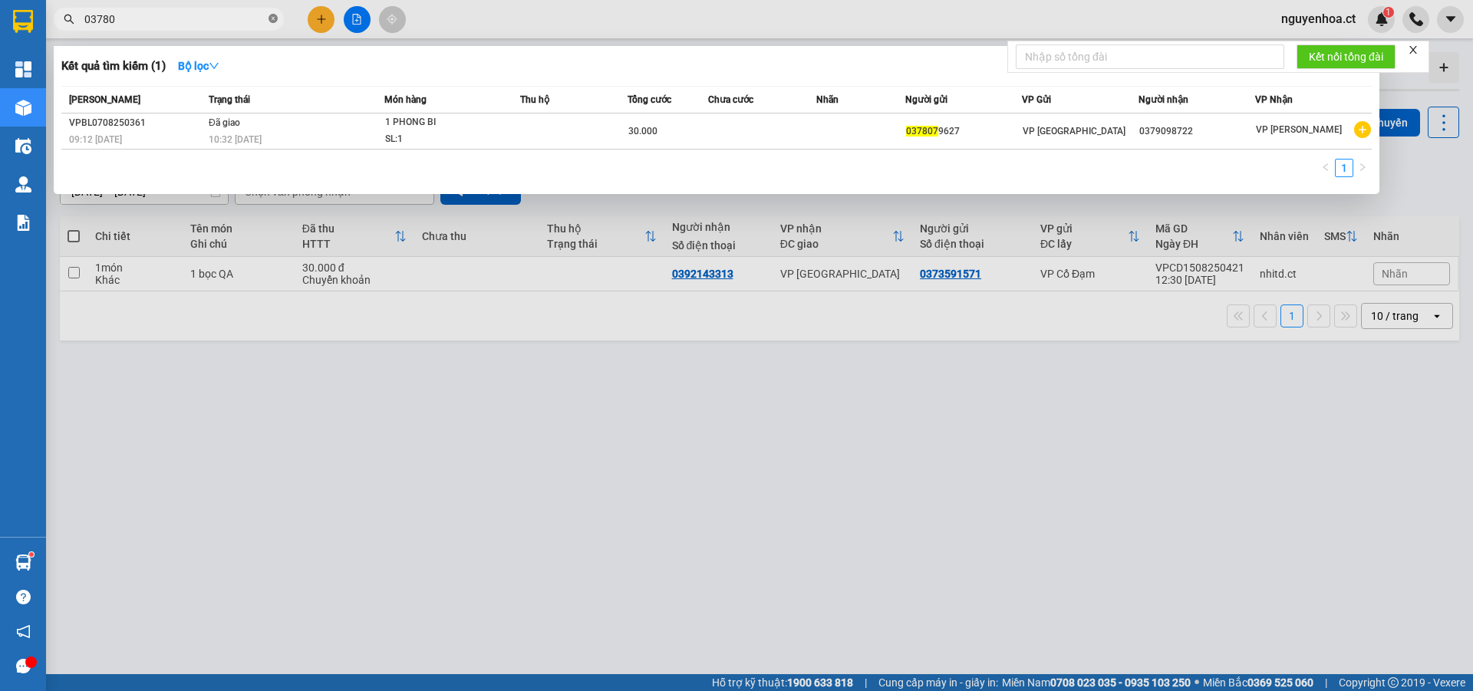
type input "0378"
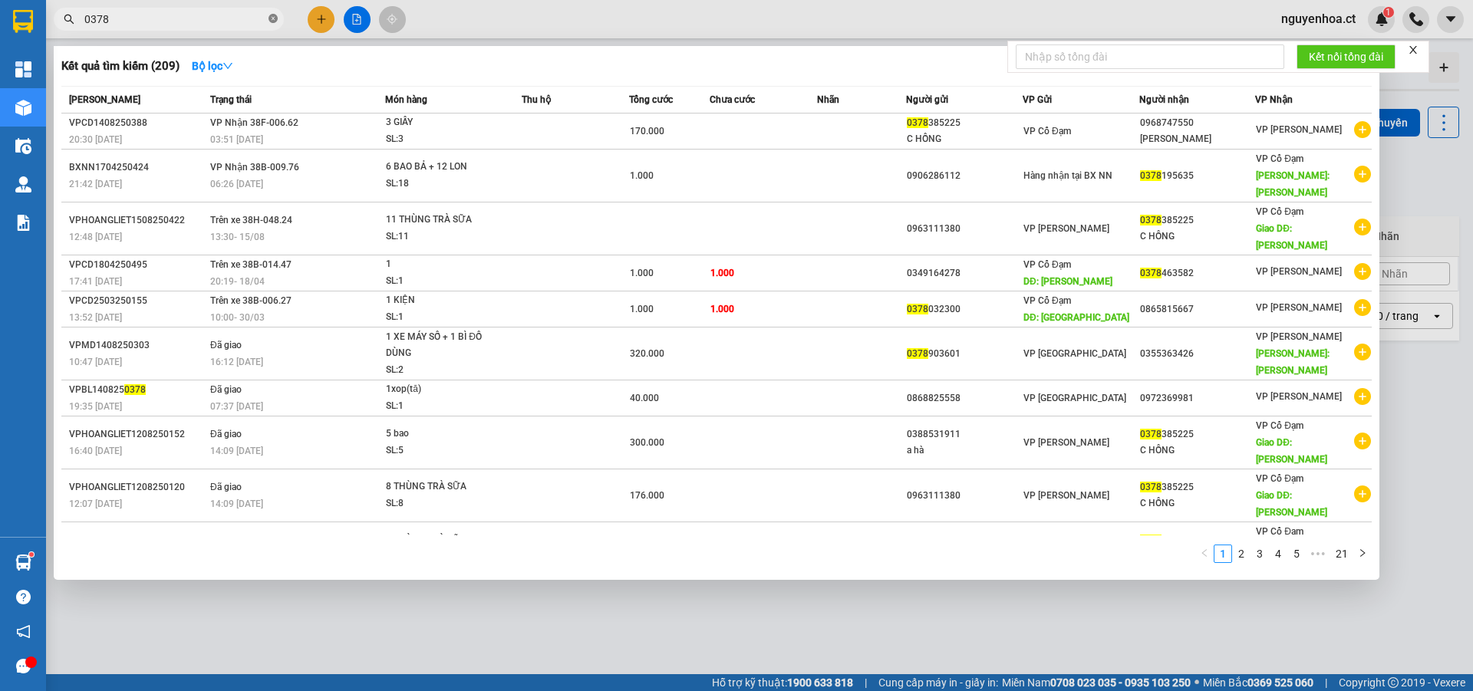
click at [272, 14] on span at bounding box center [272, 19] width 9 height 15
type input "9858"
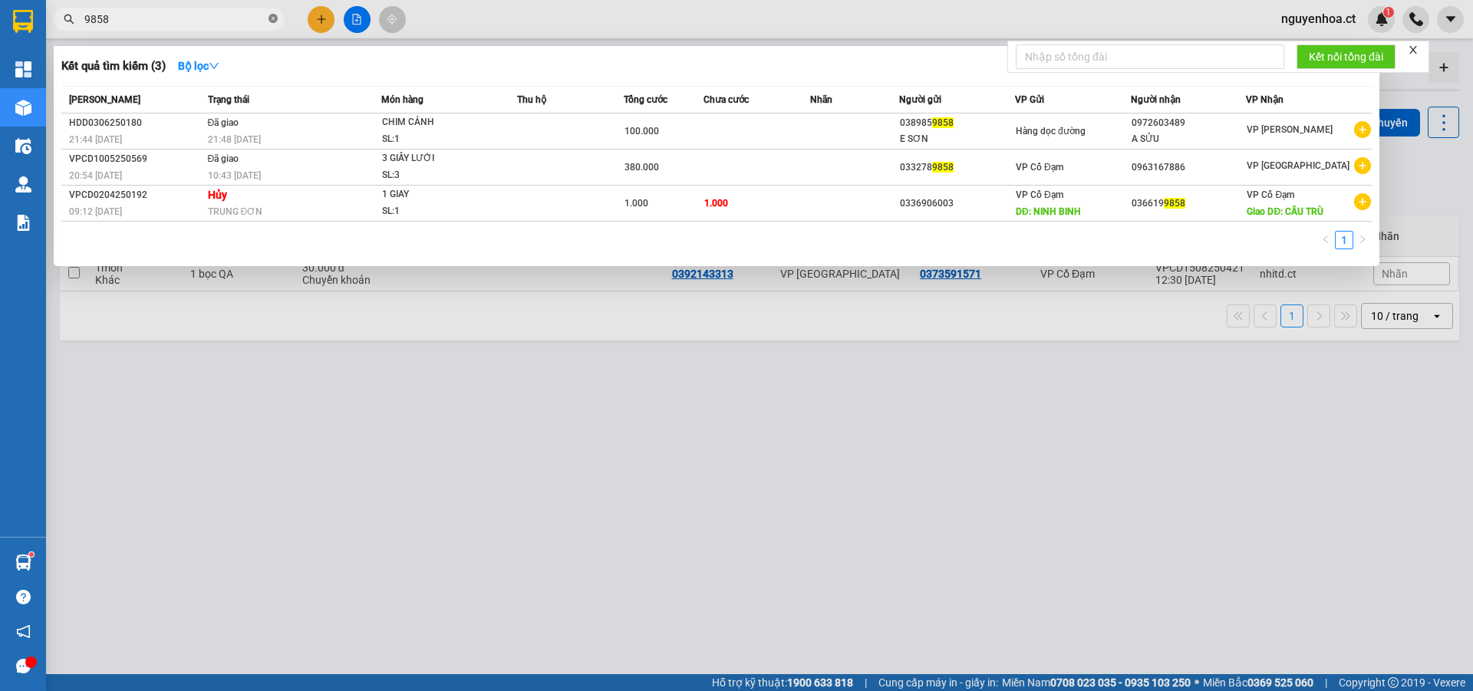
click at [275, 15] on icon "close-circle" at bounding box center [272, 18] width 9 height 9
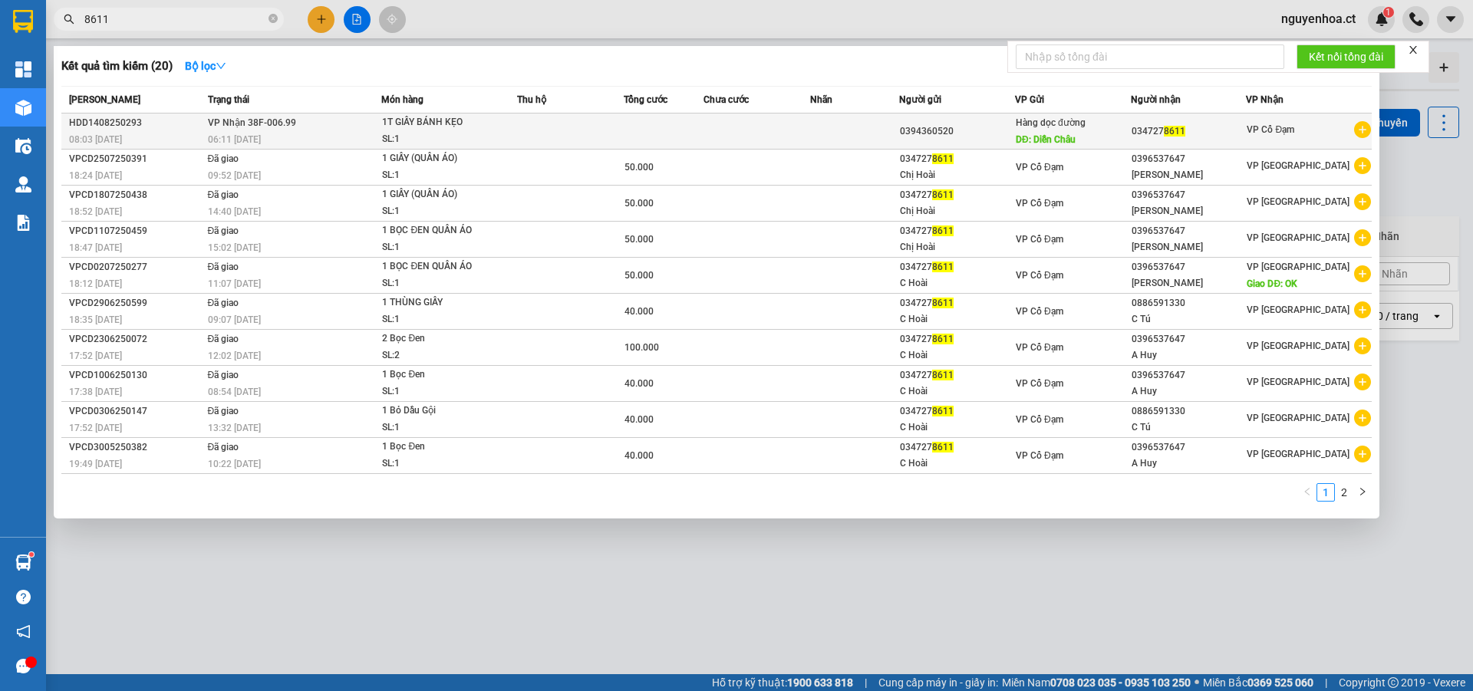
type input "8611"
click at [282, 130] on td "VP Nhận 38F-006.99 06:11 [DATE]" at bounding box center [293, 132] width 178 height 36
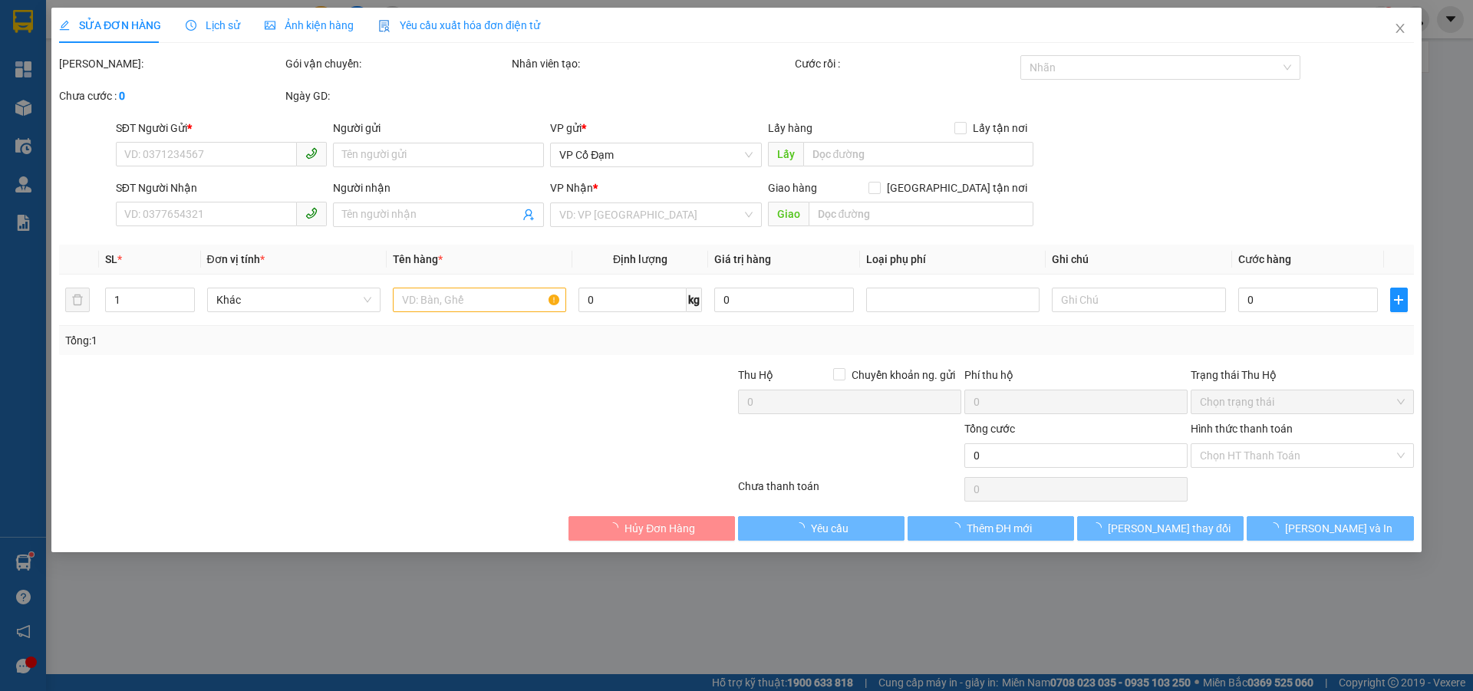
type input "0394360520"
type input "Diễn Châu"
type input "0347278611"
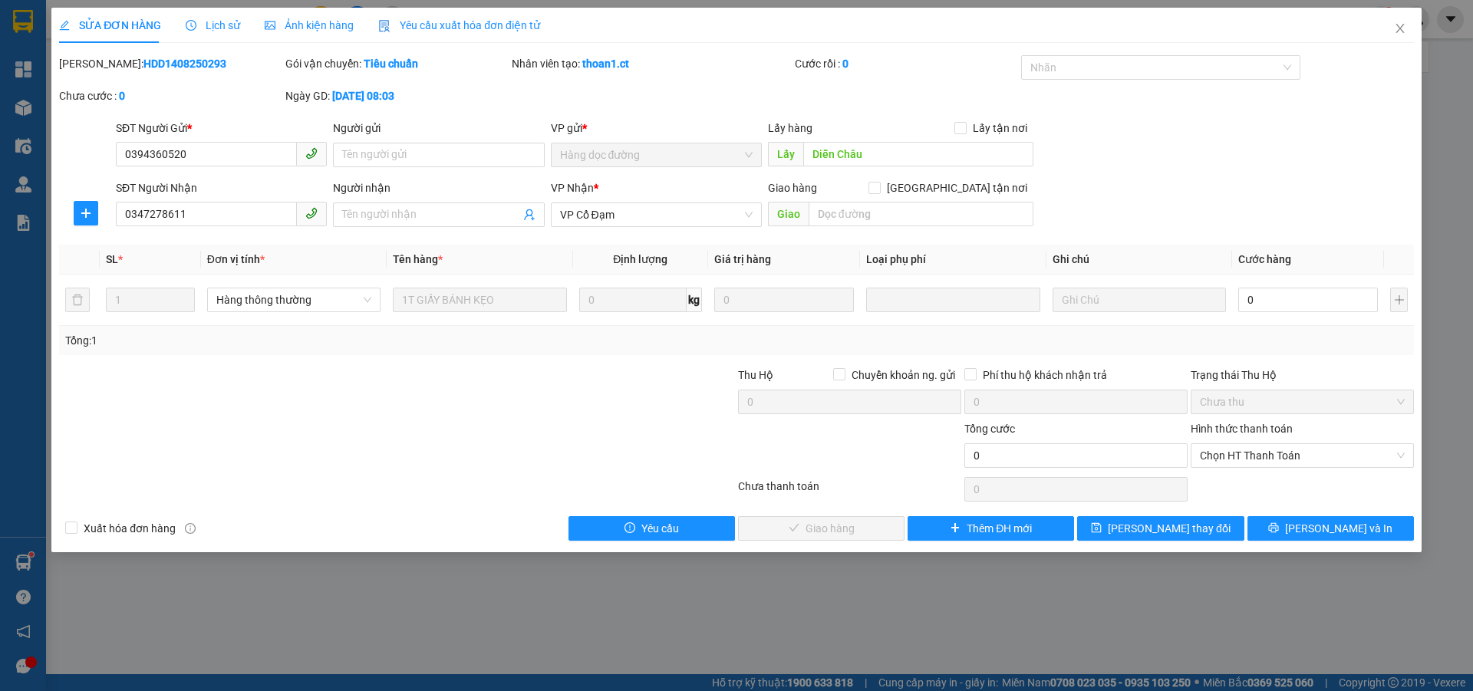
click at [222, 19] on span "Lịch sử" at bounding box center [213, 25] width 54 height 12
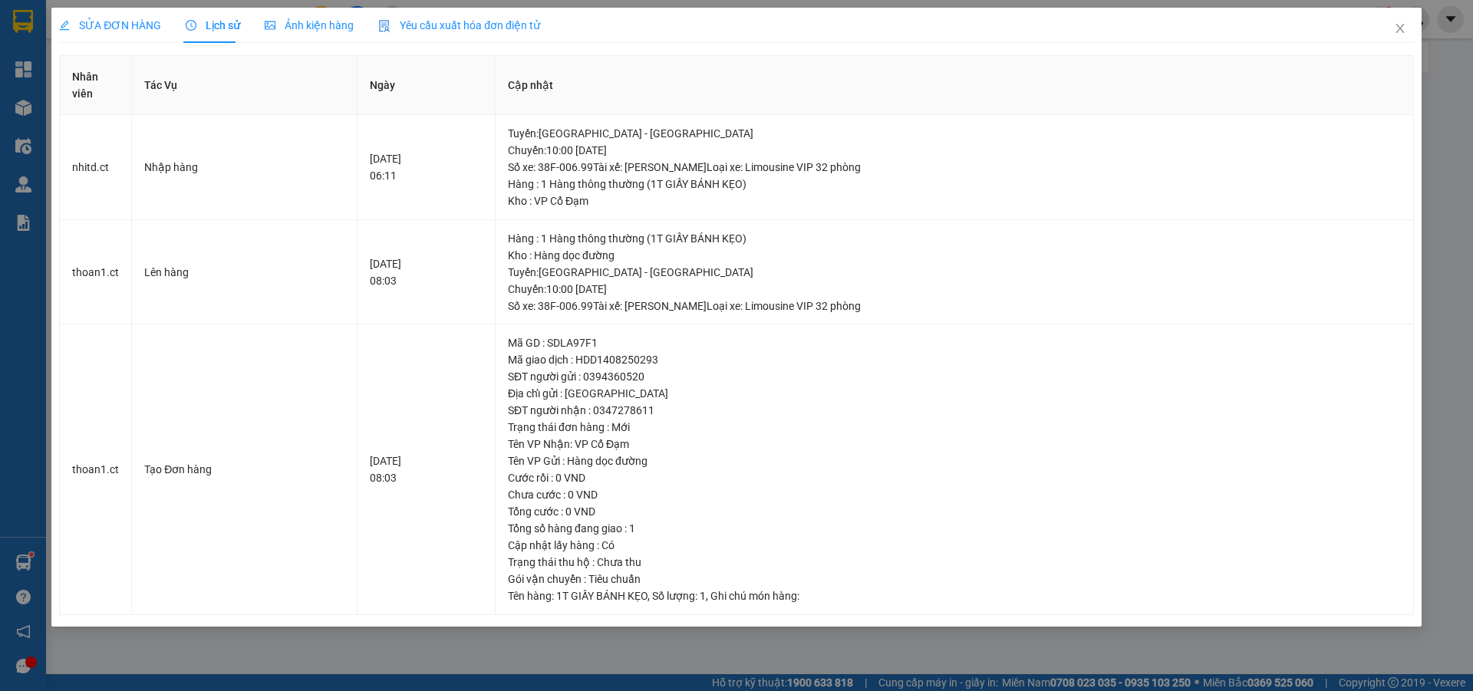
click at [123, 19] on span "SỬA ĐƠN HÀNG" at bounding box center [110, 25] width 102 height 12
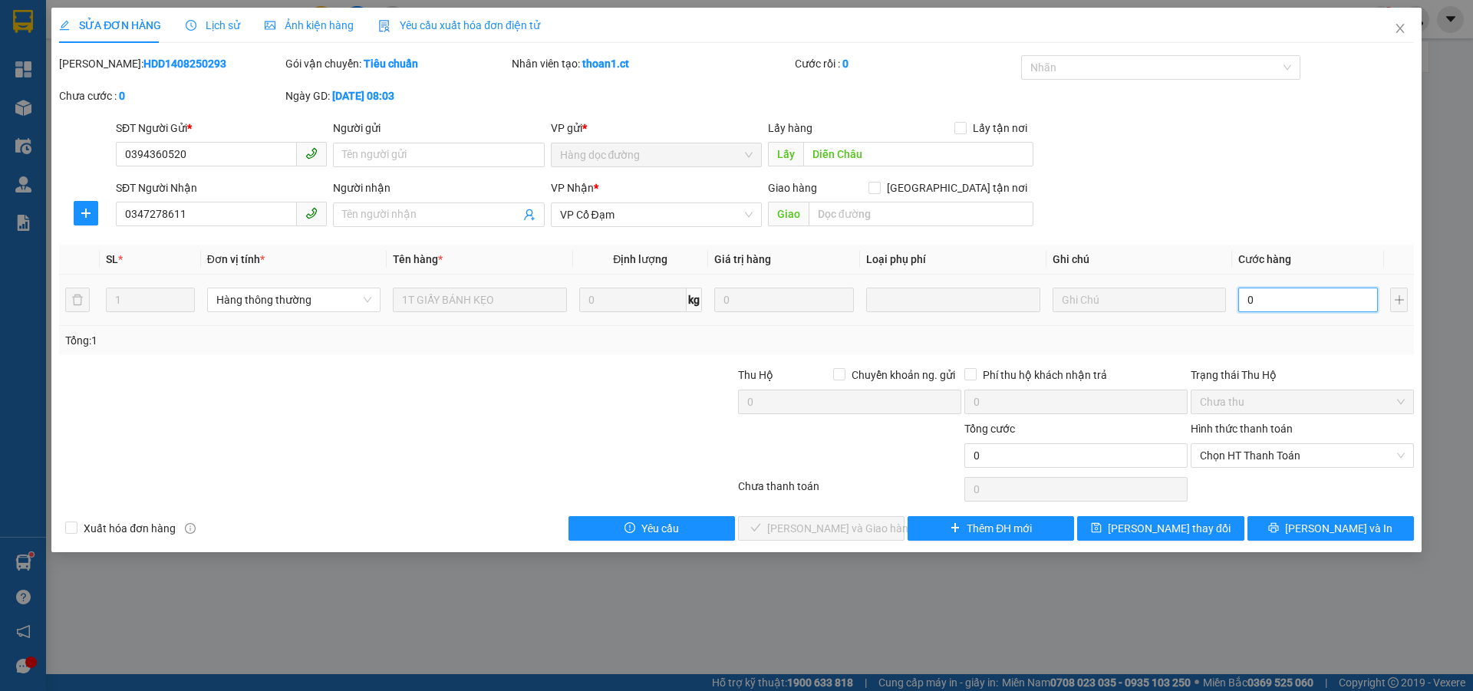
click at [1285, 302] on input "0" at bounding box center [1308, 300] width 140 height 25
type input "5"
type input "50"
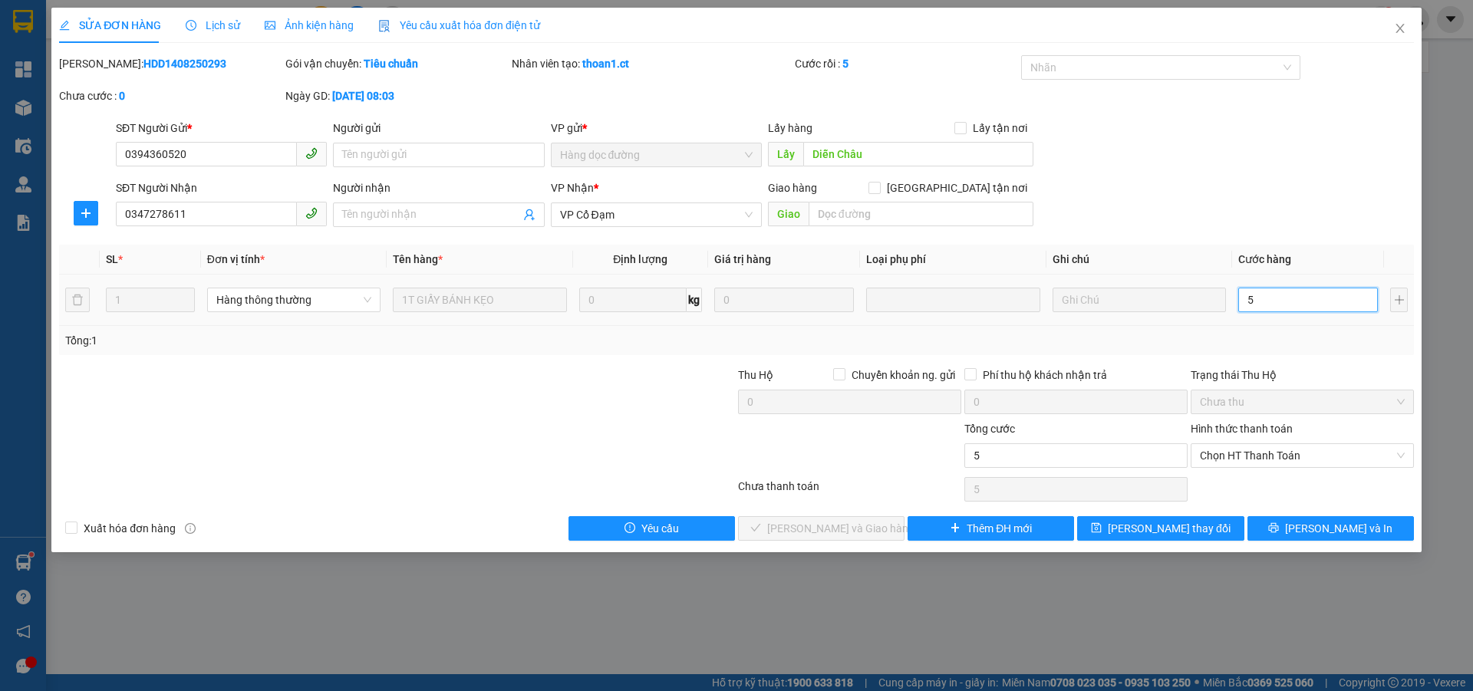
type input "50"
click at [1252, 458] on span "Chọn HT Thanh Toán" at bounding box center [1302, 455] width 205 height 23
type input "50"
type input "50.000"
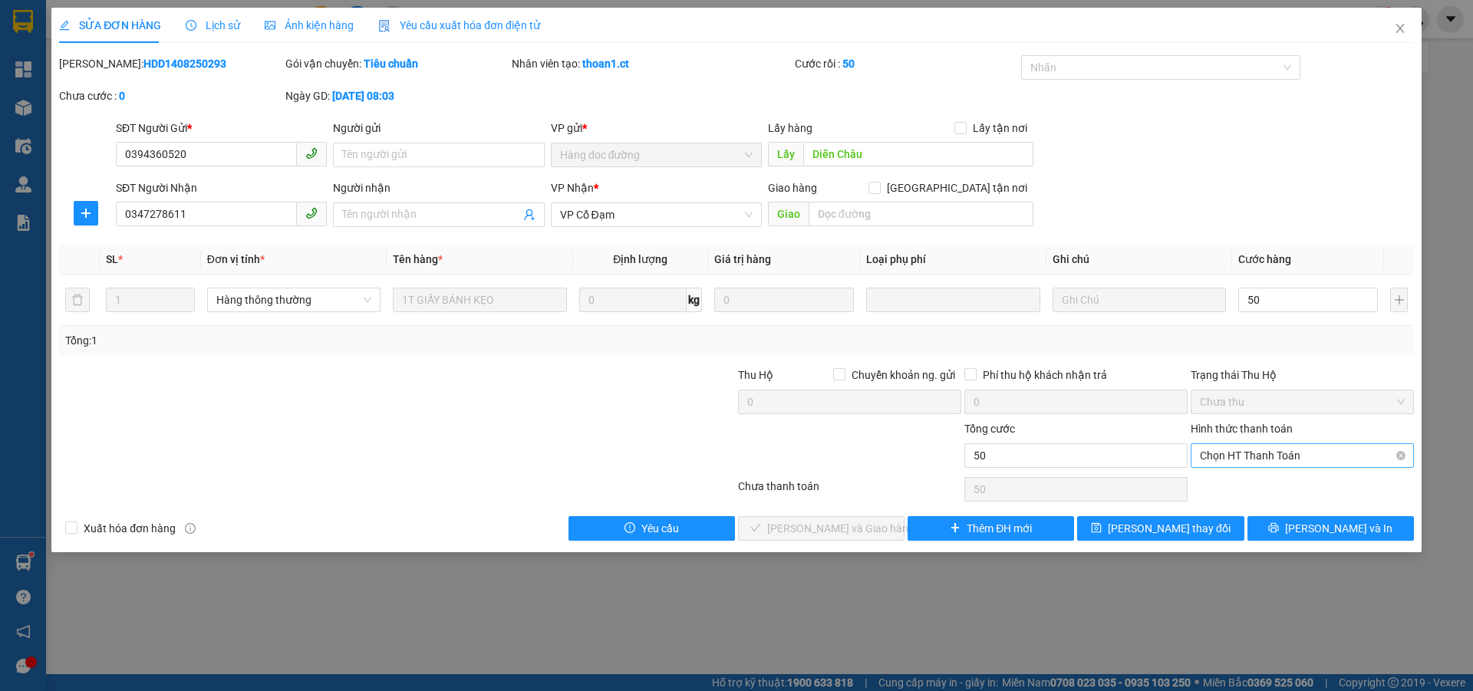
type input "50.000"
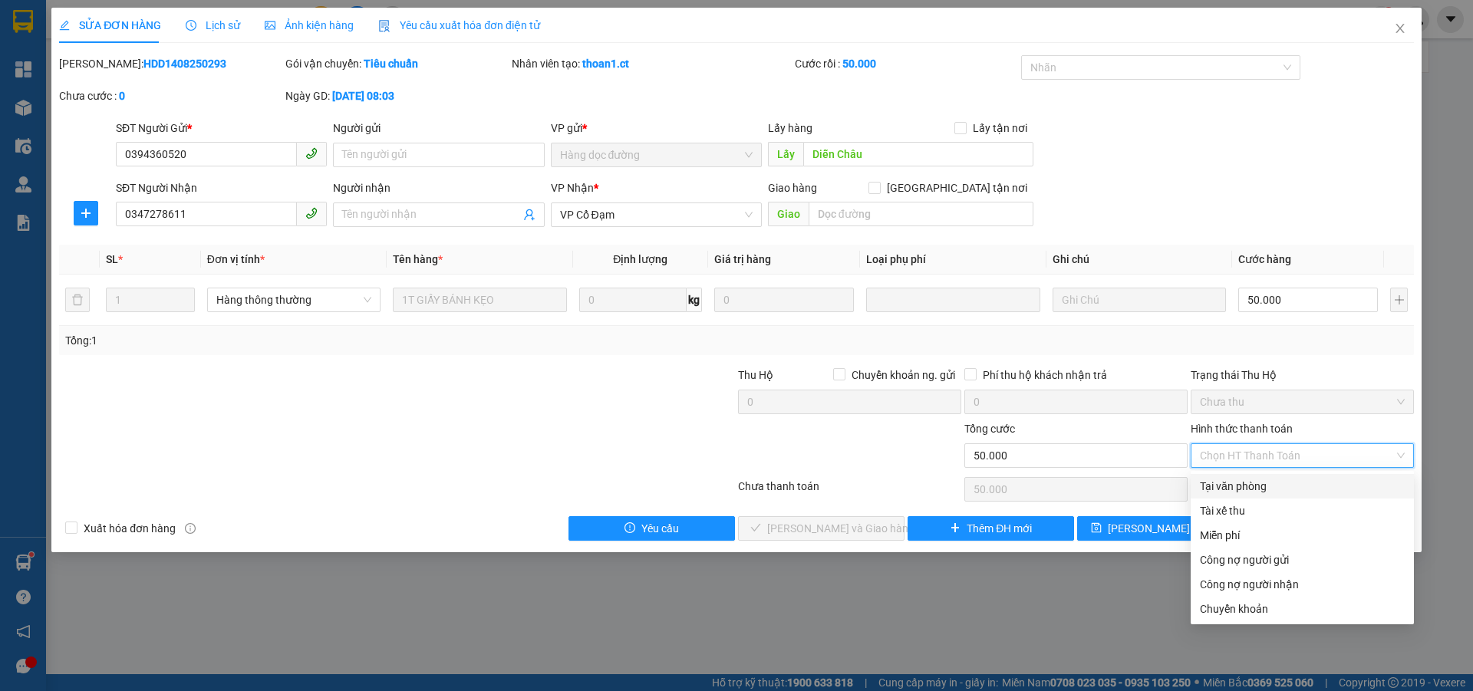
click at [1232, 515] on div "Tài xế thu" at bounding box center [1302, 510] width 205 height 17
type input "0"
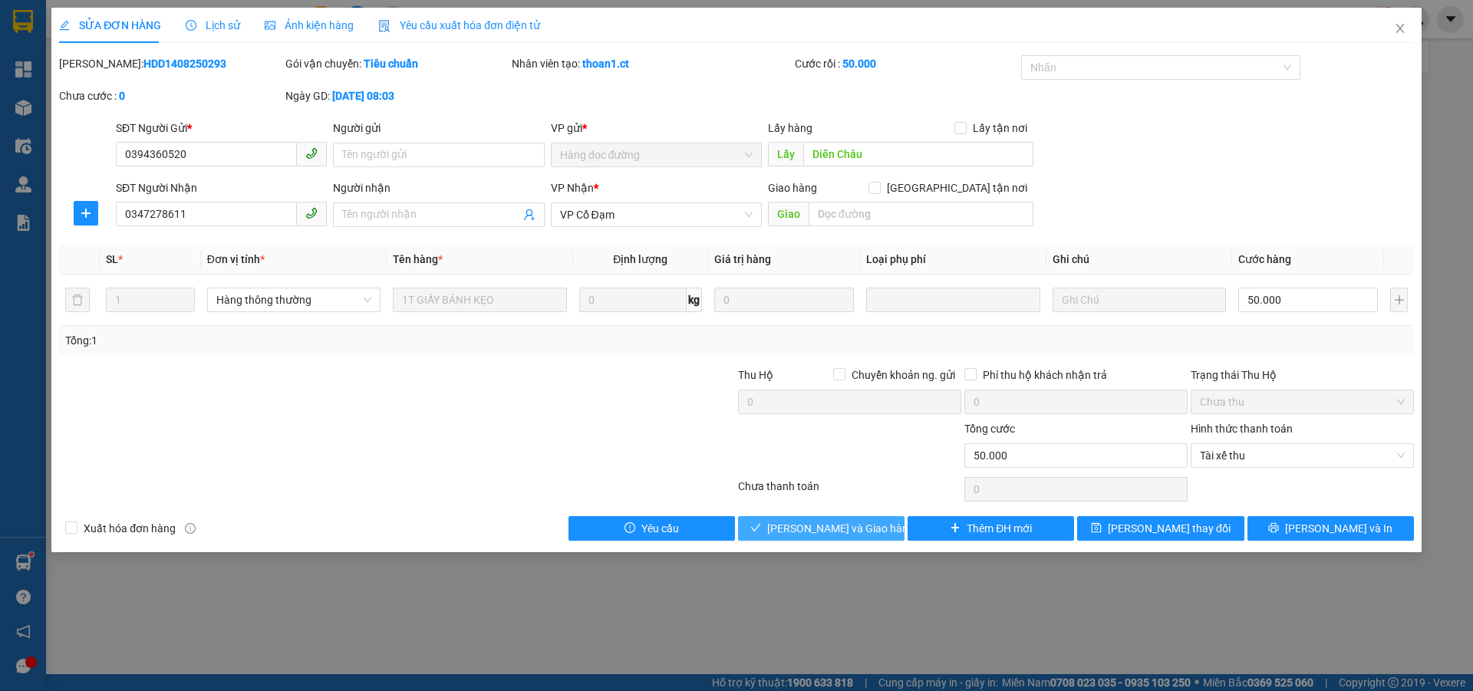
click at [842, 526] on span "[PERSON_NAME] và Giao hàng" at bounding box center [840, 528] width 147 height 17
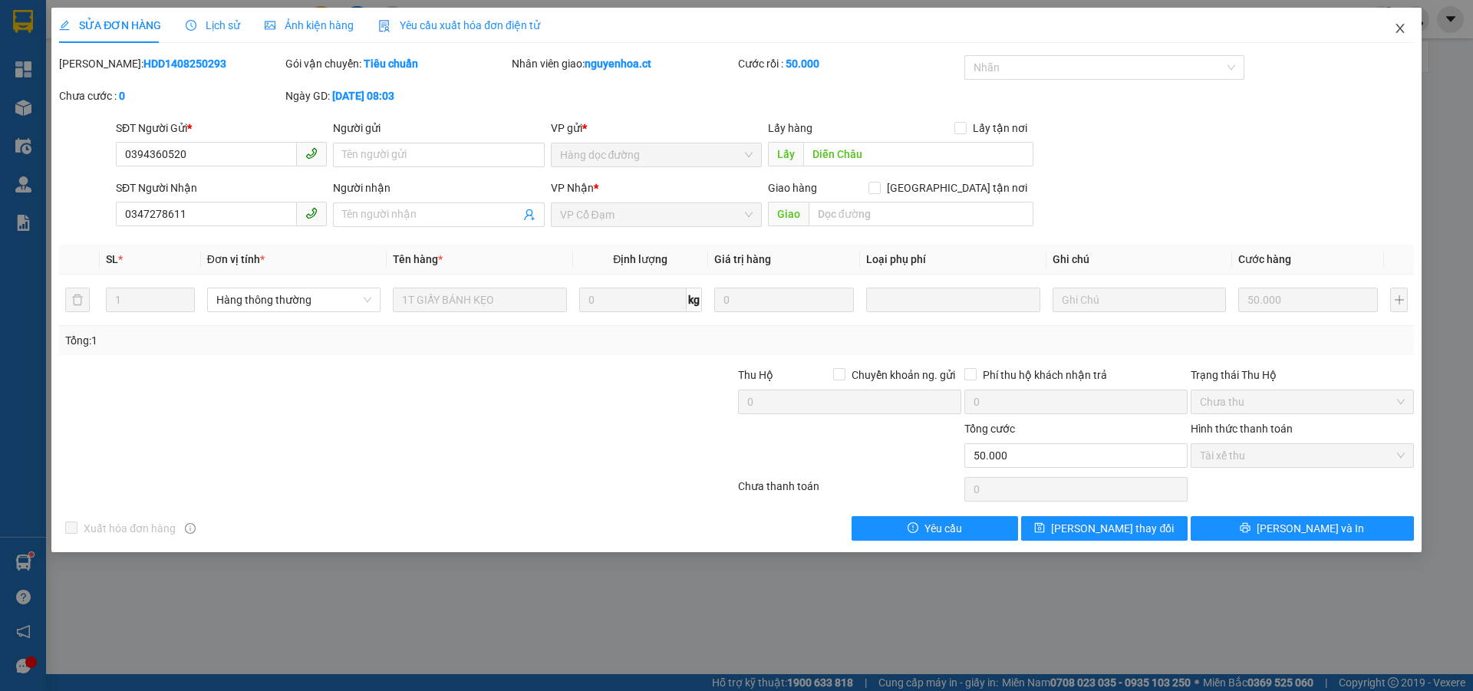
click at [1401, 28] on icon "close" at bounding box center [1399, 28] width 8 height 9
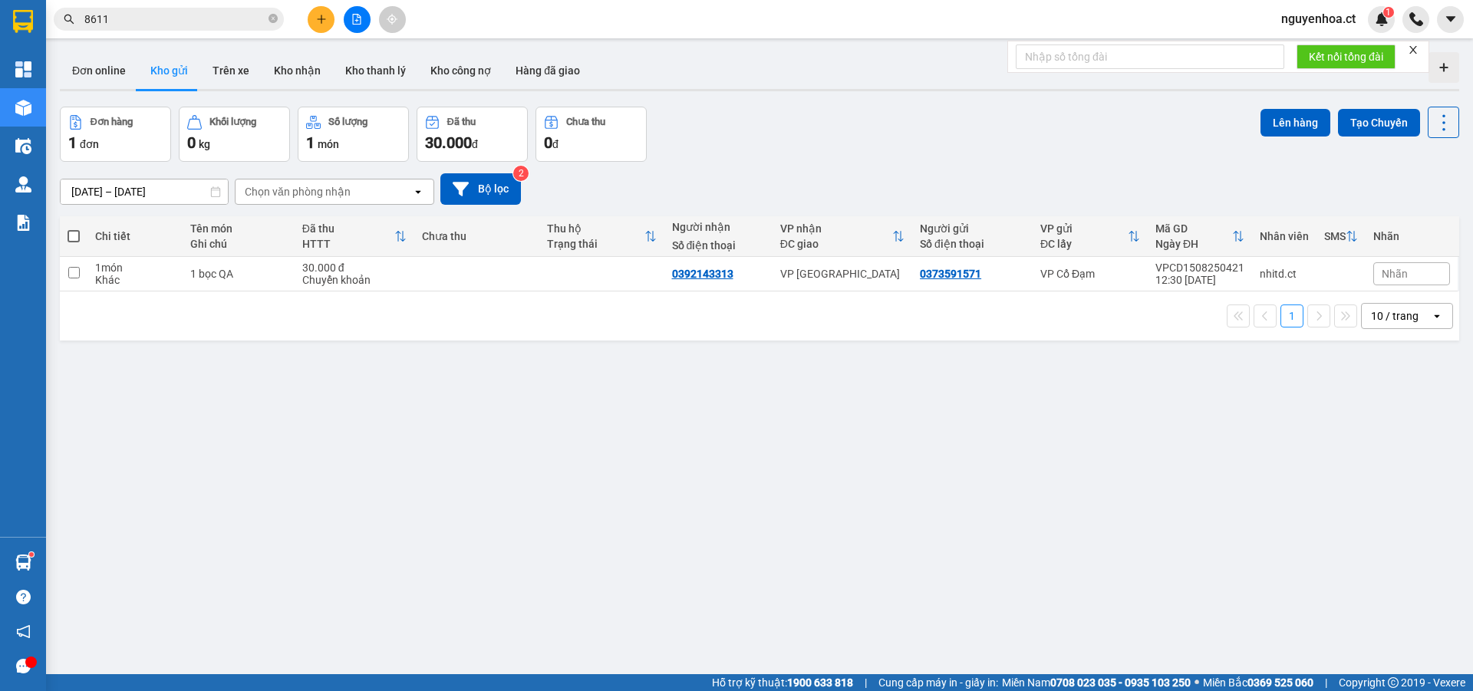
click at [275, 16] on icon "close-circle" at bounding box center [272, 18] width 9 height 9
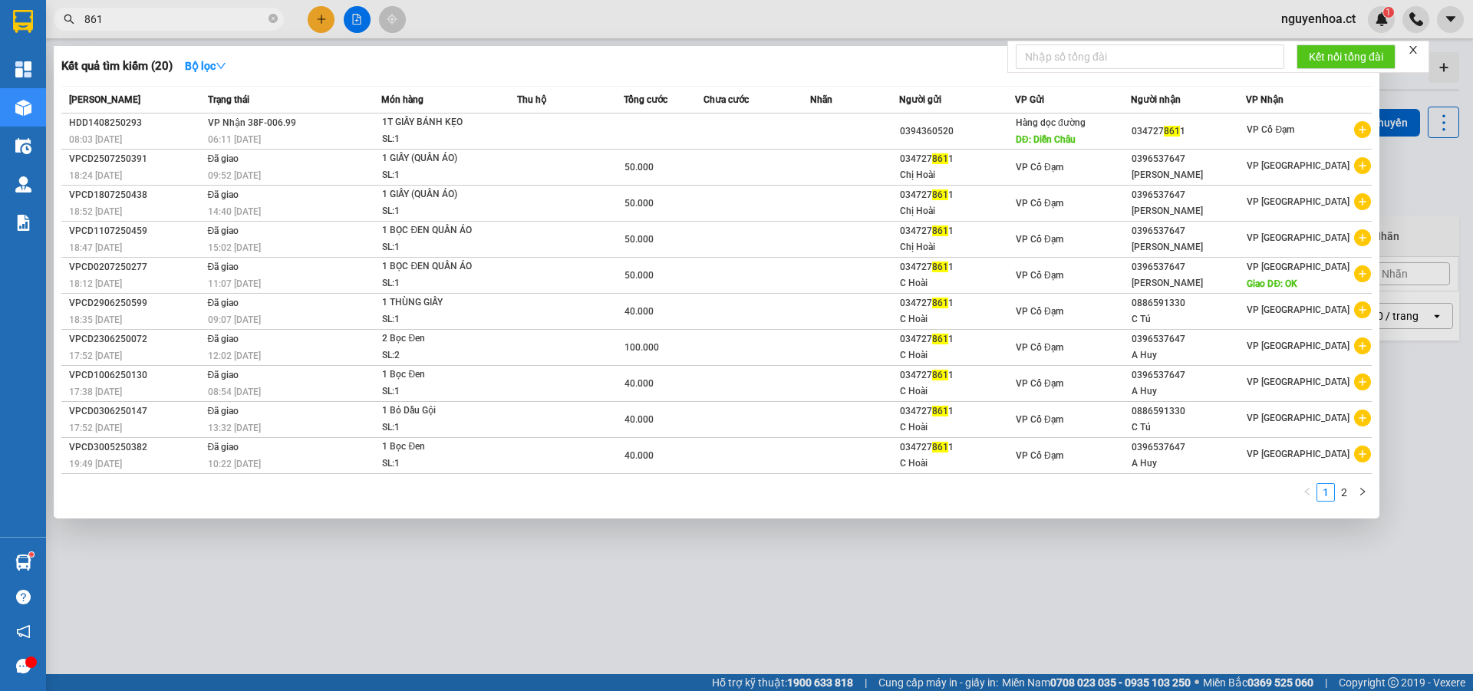
type input "8611"
click at [274, 21] on icon "close-circle" at bounding box center [272, 18] width 9 height 9
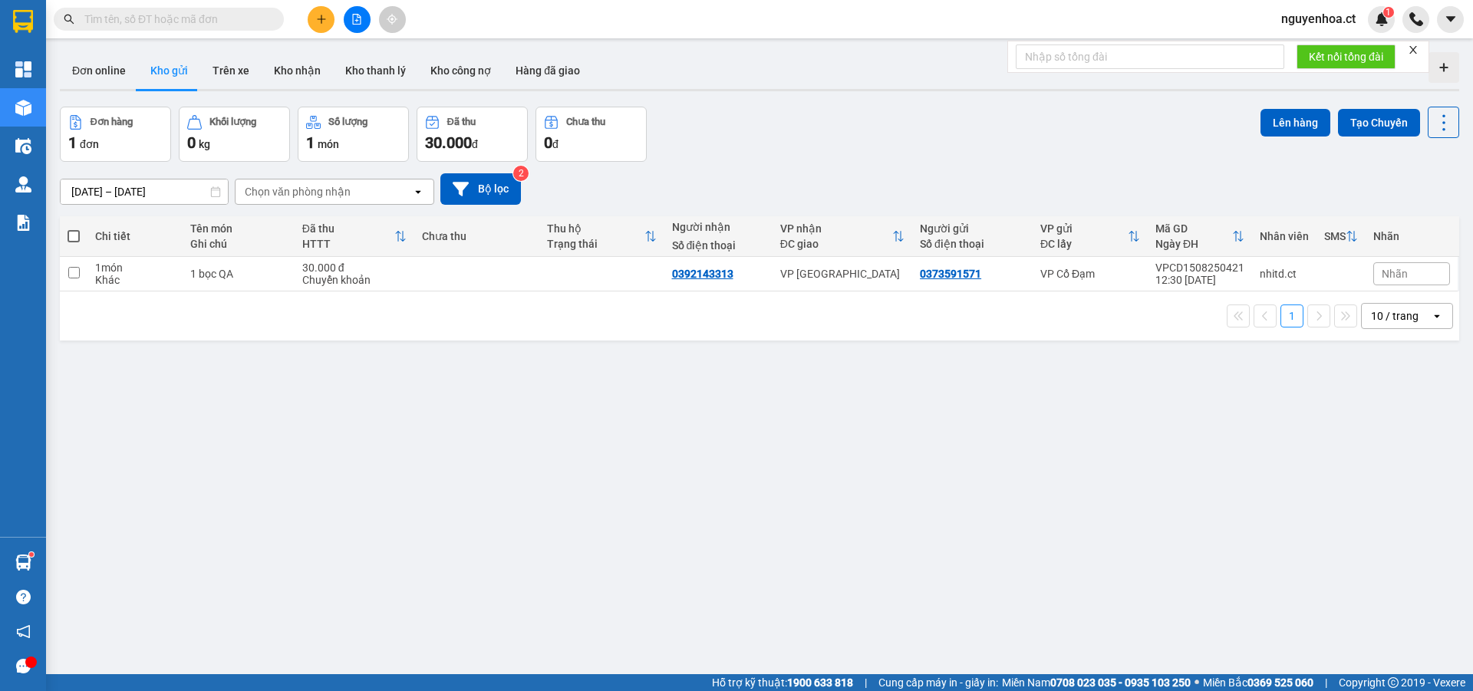
click at [258, 24] on input "text" at bounding box center [174, 19] width 181 height 17
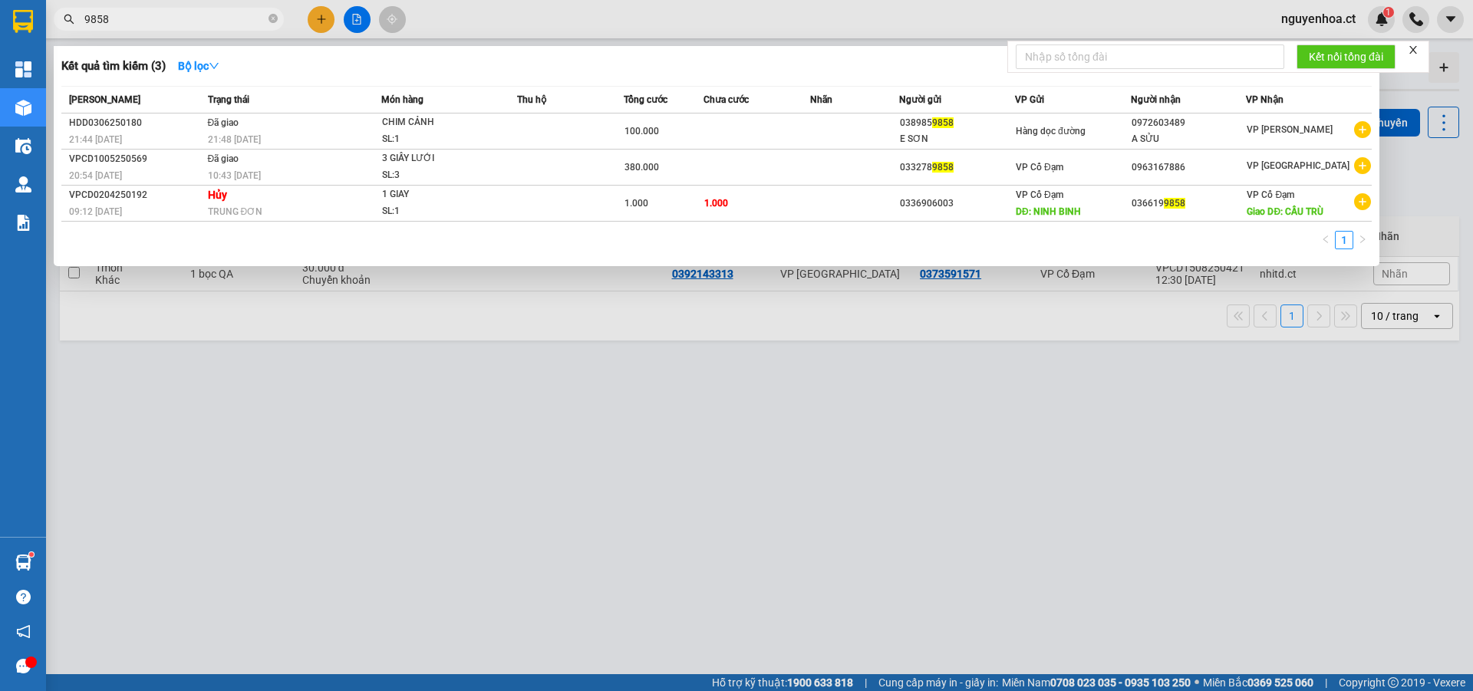
type input "9858"
click at [328, 13] on div at bounding box center [736, 345] width 1473 height 691
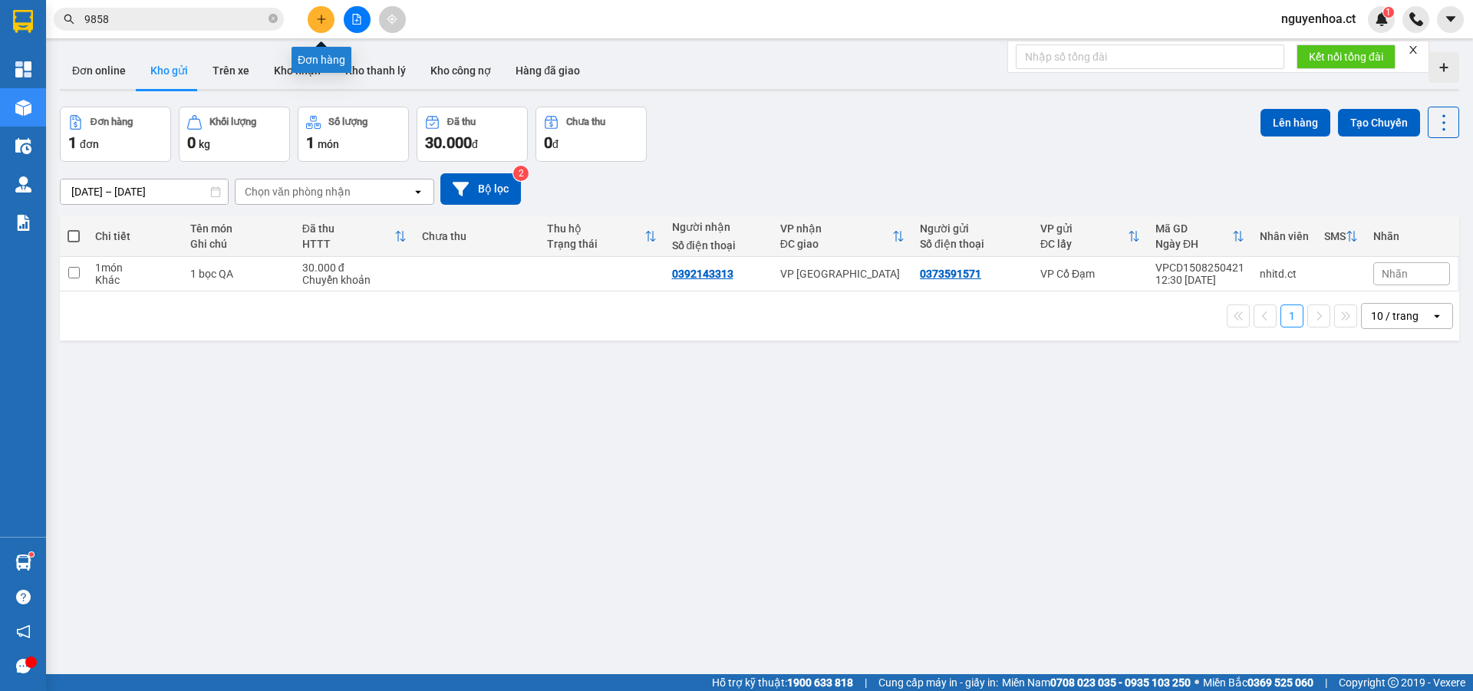
click at [328, 18] on button at bounding box center [321, 19] width 27 height 27
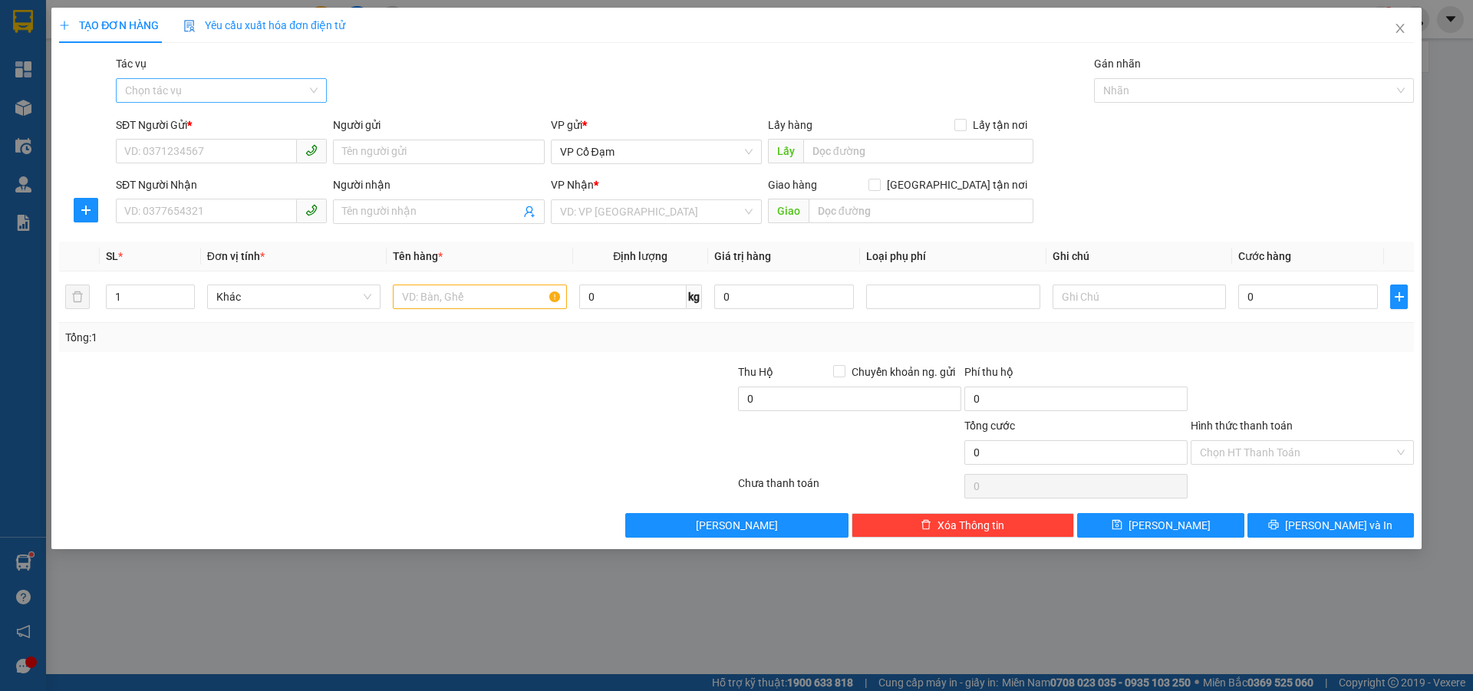
click at [229, 88] on input "Tác vụ" at bounding box center [216, 90] width 182 height 23
click at [212, 116] on div "Nhập hàng lên xe" at bounding box center [221, 121] width 193 height 17
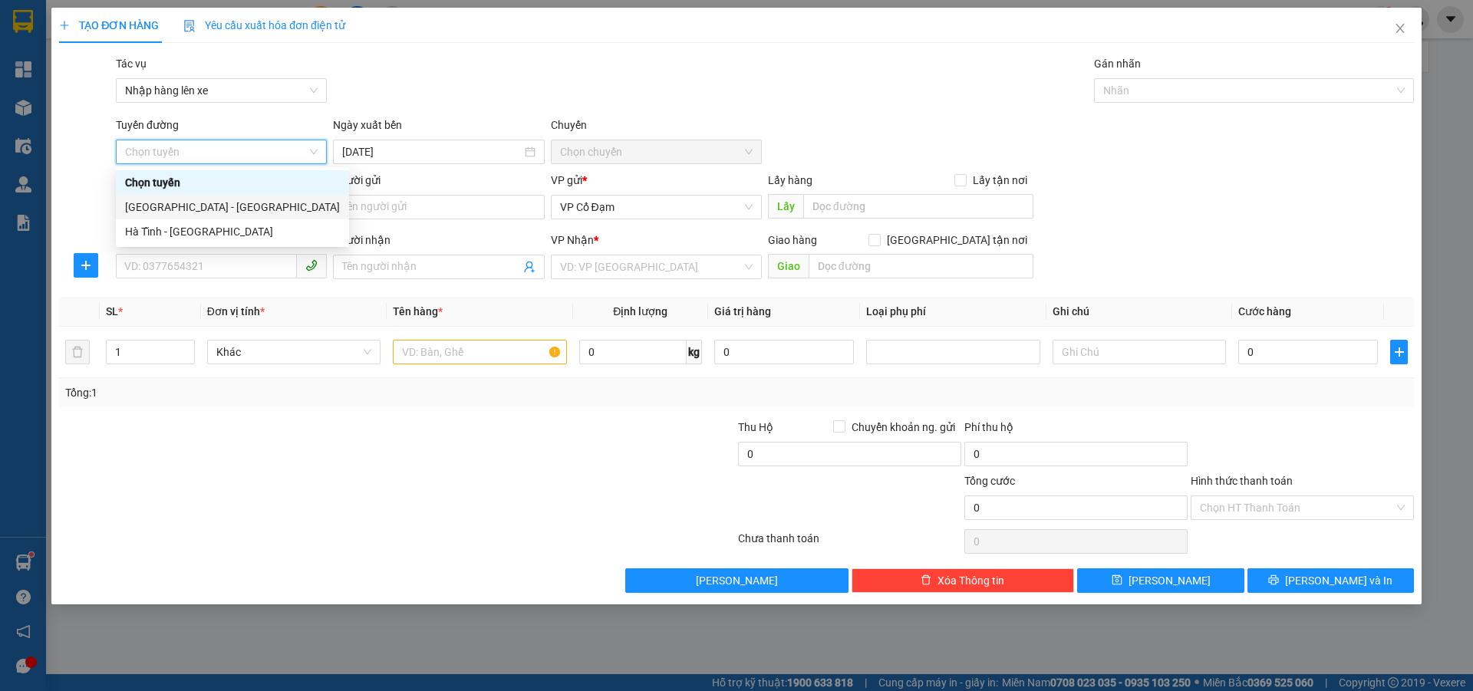
click at [199, 208] on div "[GEOGRAPHIC_DATA] - [GEOGRAPHIC_DATA]" at bounding box center [232, 207] width 215 height 17
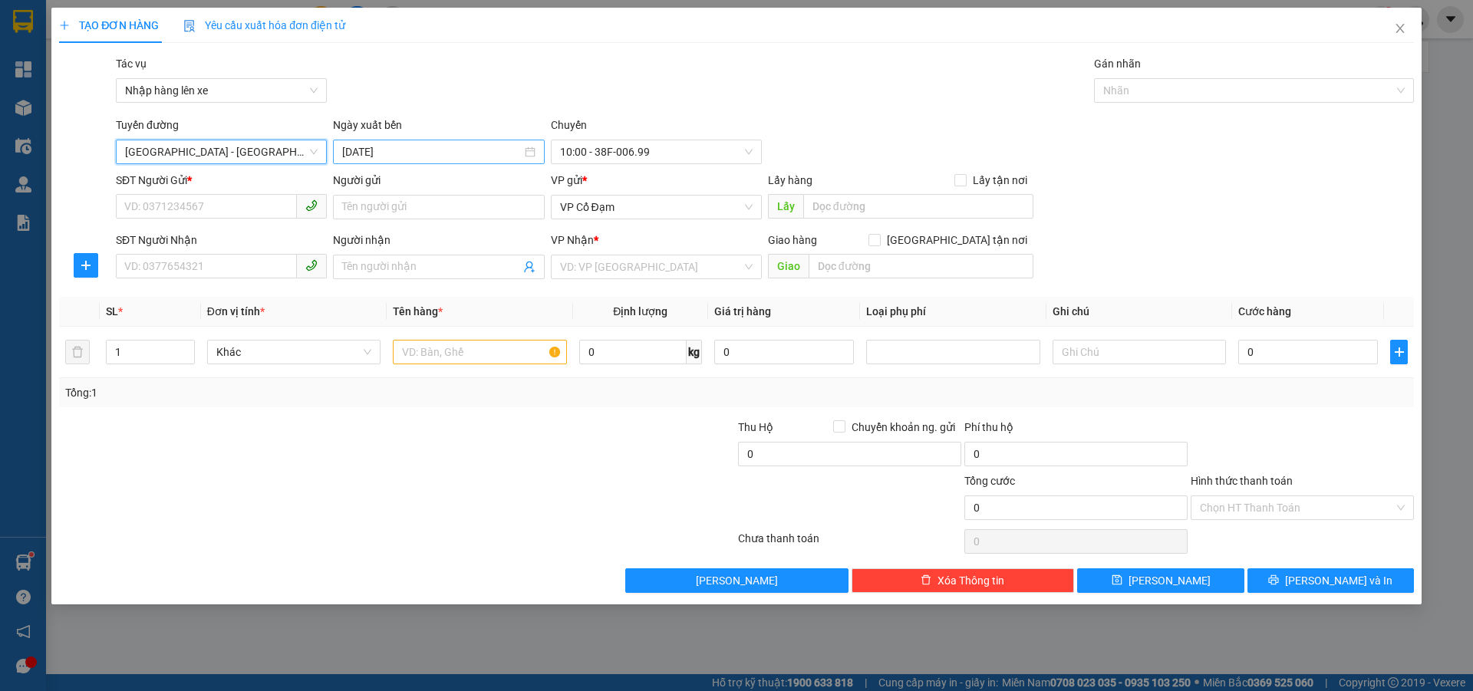
click at [439, 150] on input "[DATE]" at bounding box center [431, 151] width 179 height 17
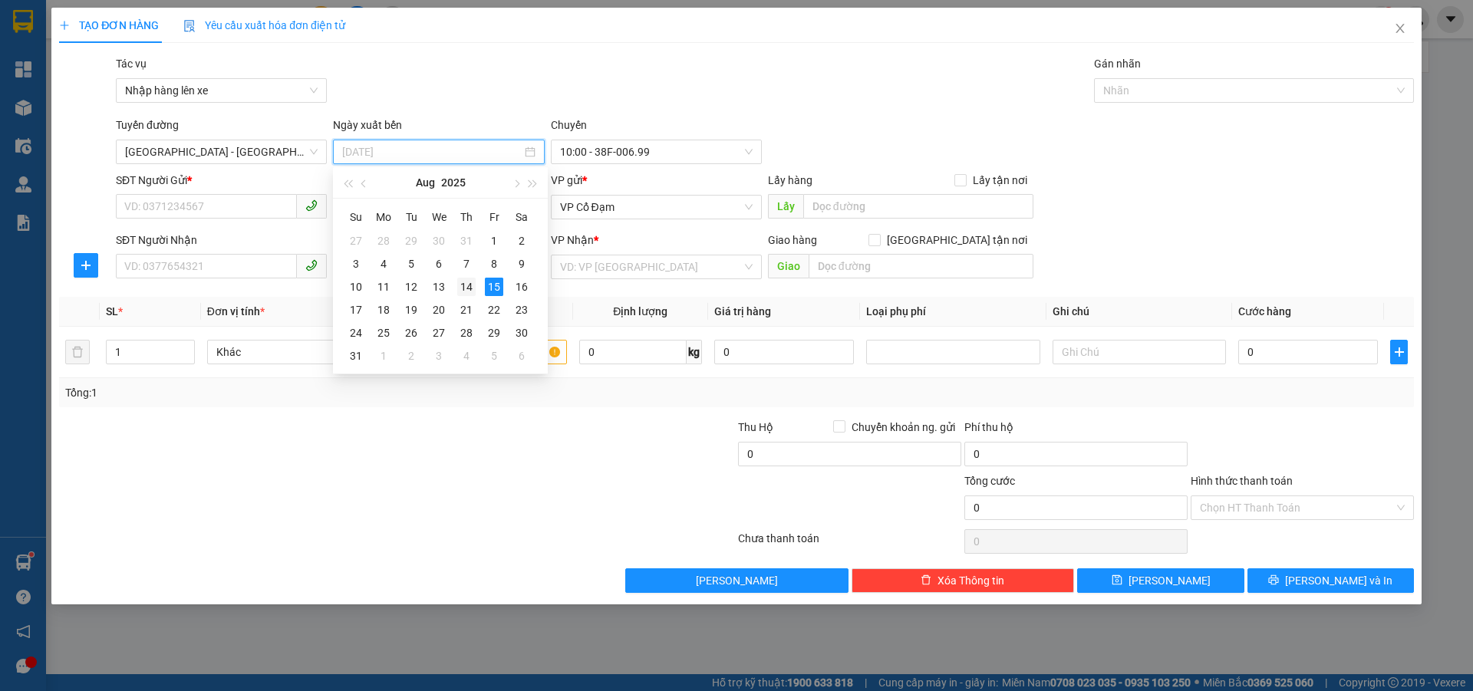
click at [462, 291] on div "14" at bounding box center [466, 287] width 18 height 18
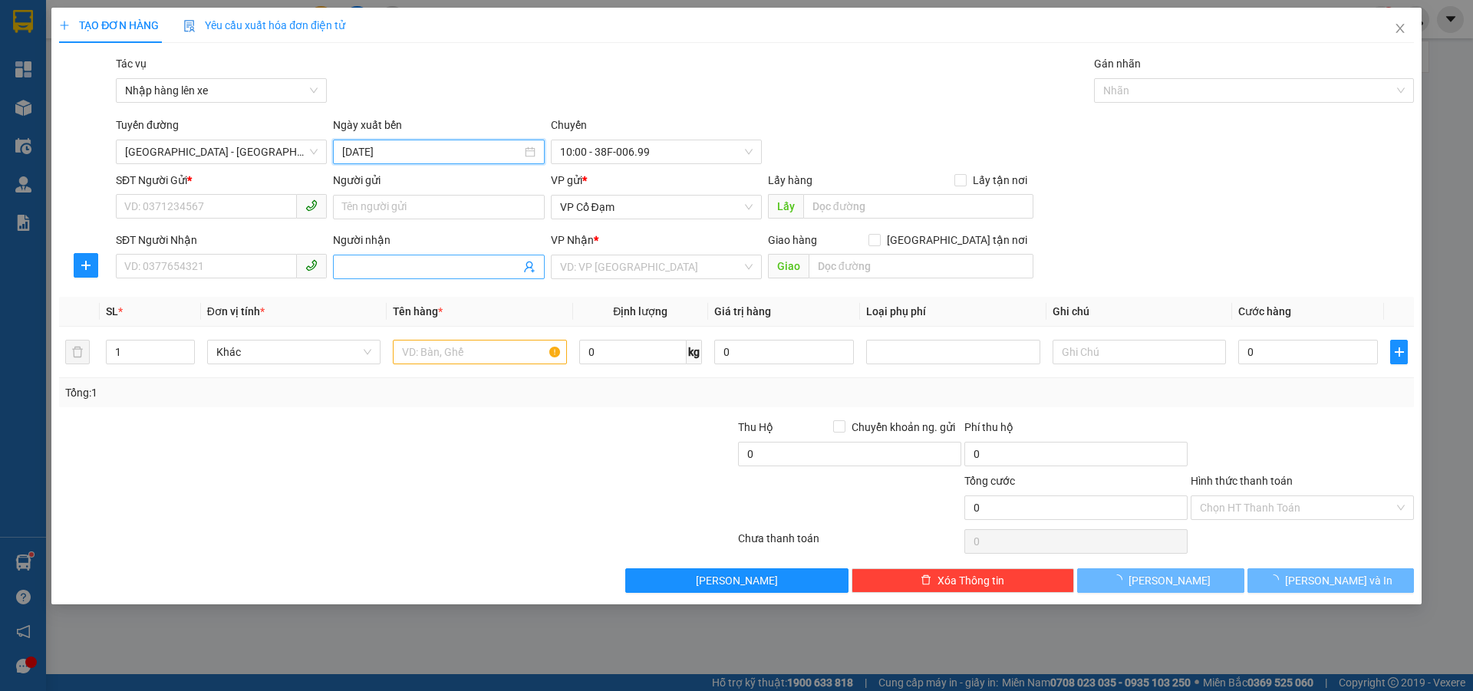
type input "[DATE]"
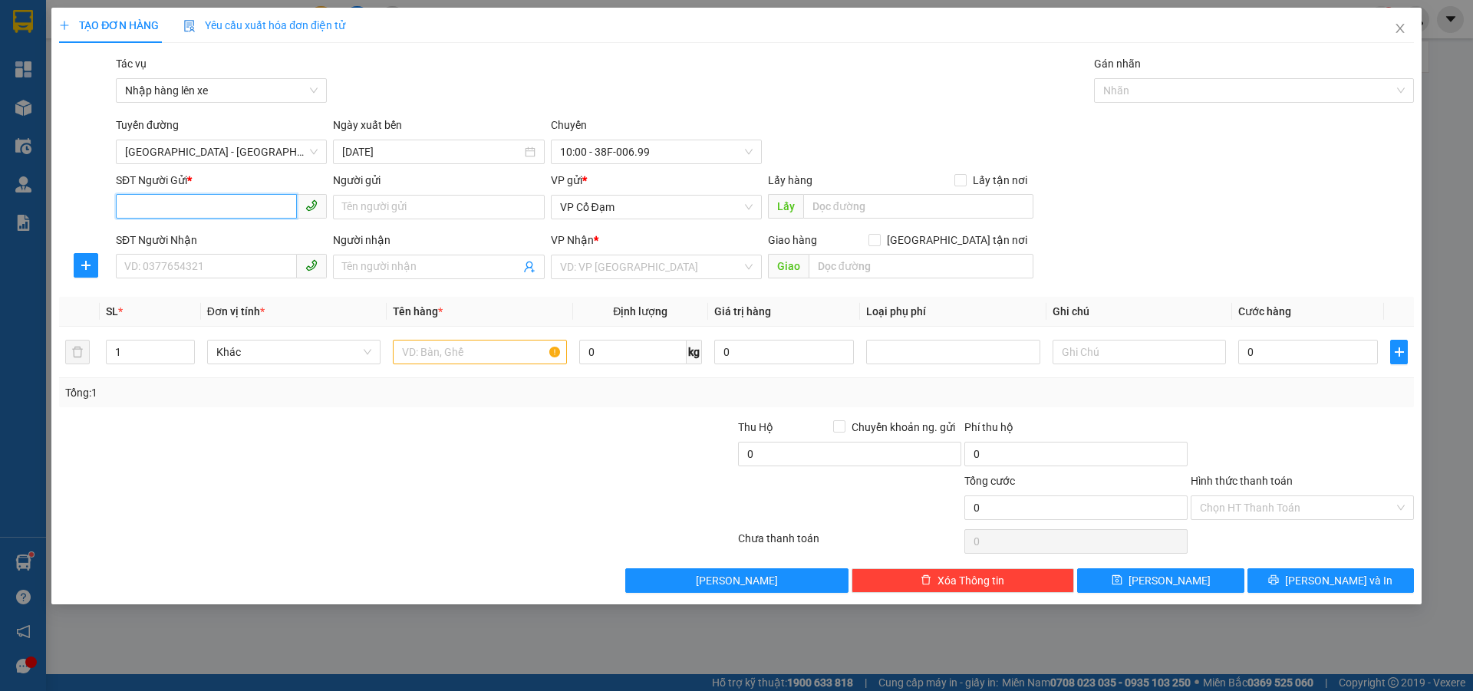
click at [219, 209] on input "SĐT Người Gửi *" at bounding box center [206, 206] width 181 height 25
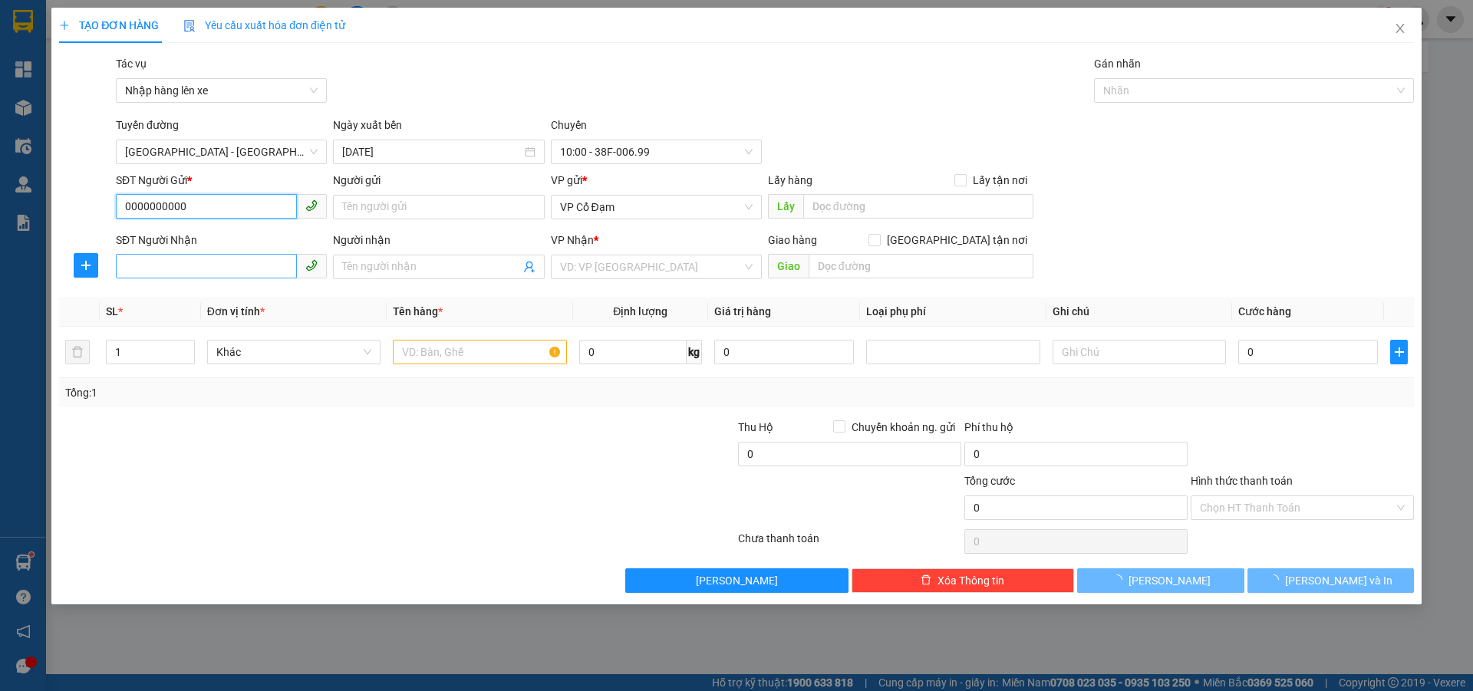
type input "0000000000"
click at [209, 272] on input "SĐT Người Nhận" at bounding box center [206, 266] width 181 height 25
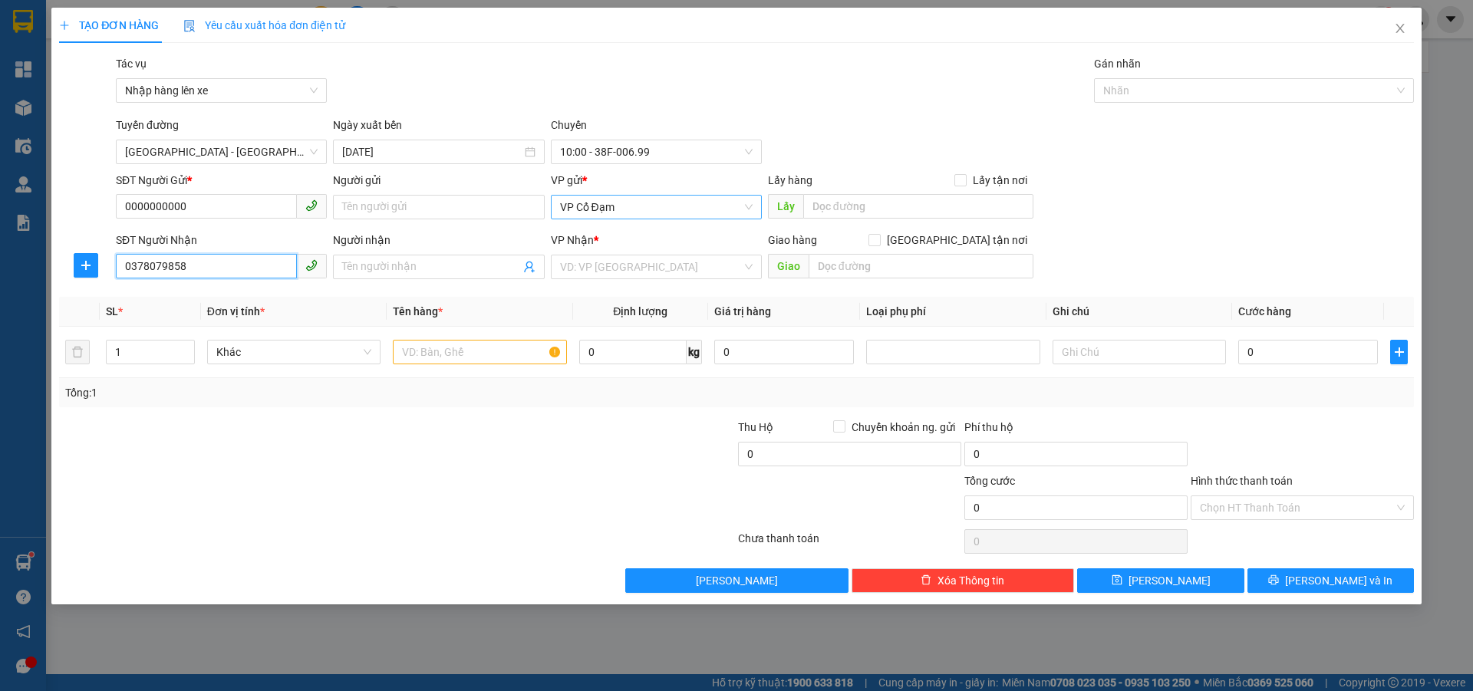
click at [617, 198] on span "VP Cổ Đạm" at bounding box center [656, 207] width 193 height 23
type input "0378079858"
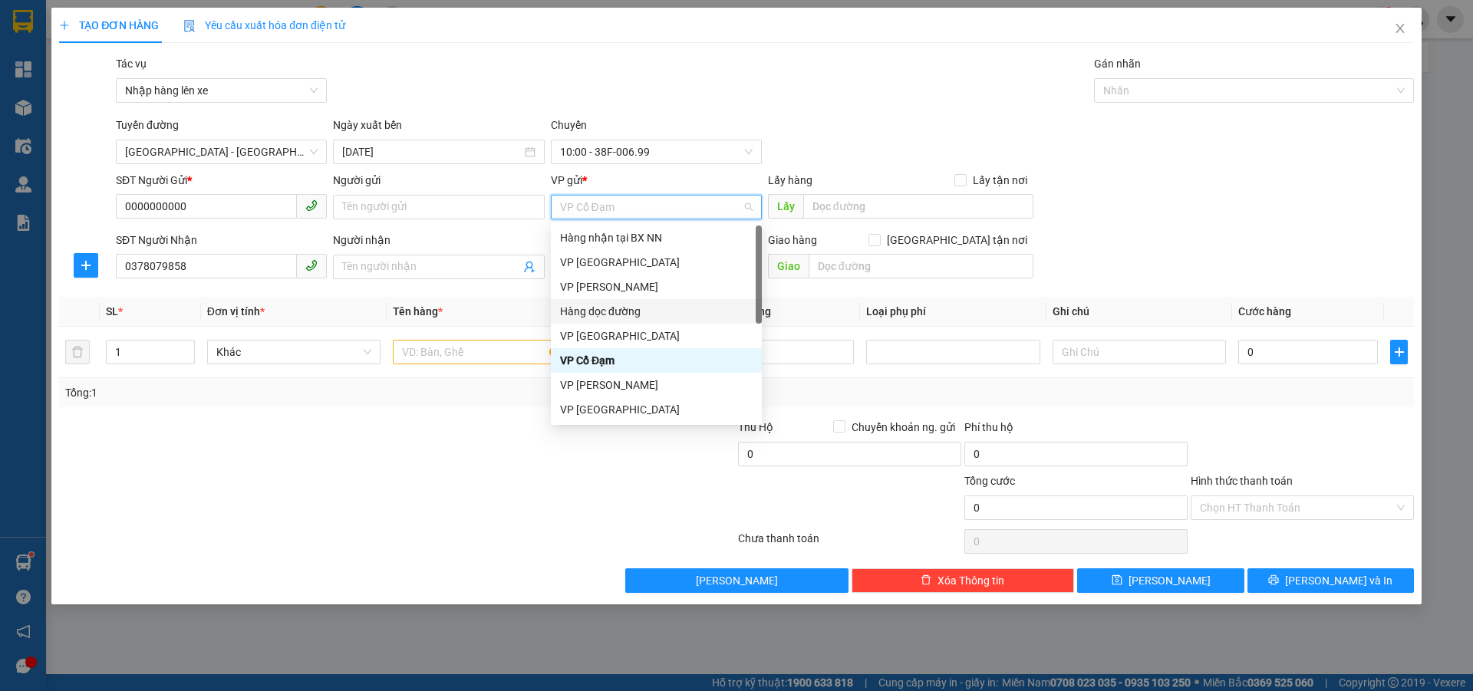
click at [618, 308] on div "Hàng dọc đường" at bounding box center [656, 311] width 193 height 17
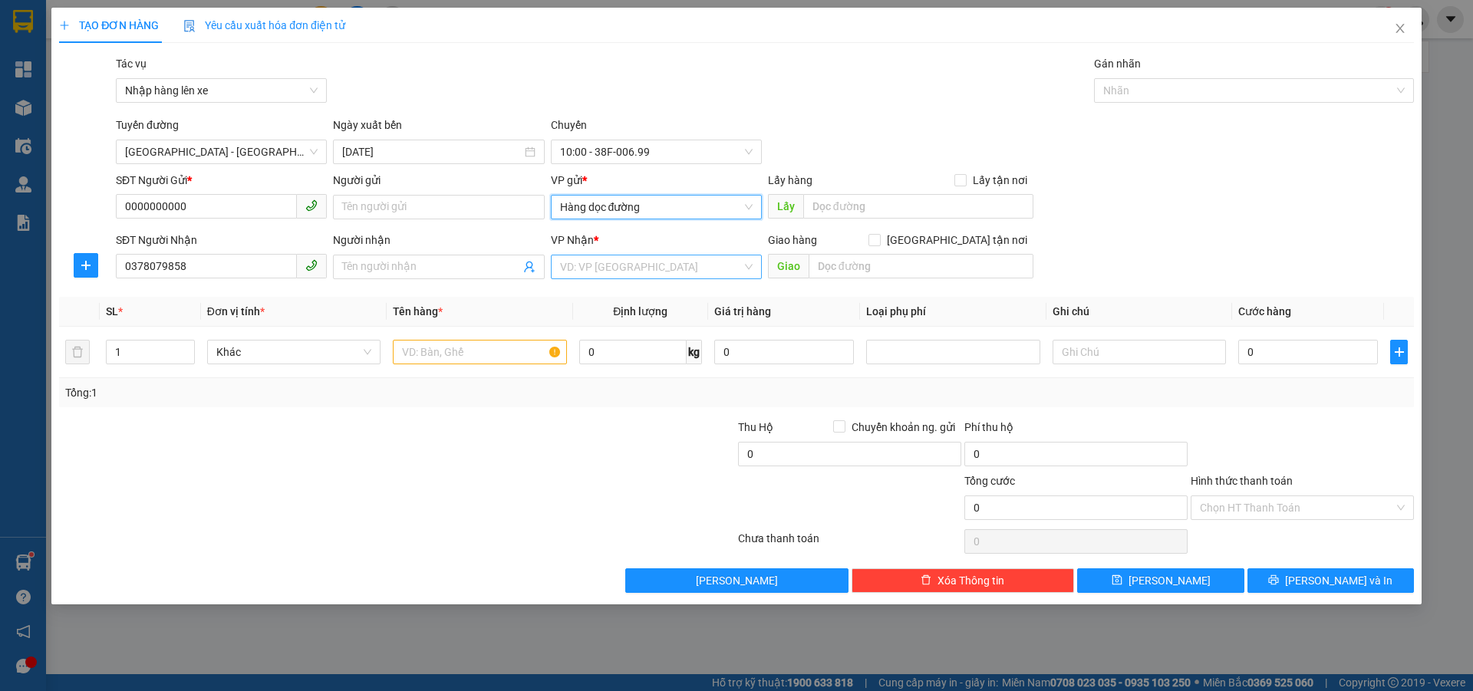
click at [650, 275] on input "search" at bounding box center [651, 266] width 182 height 23
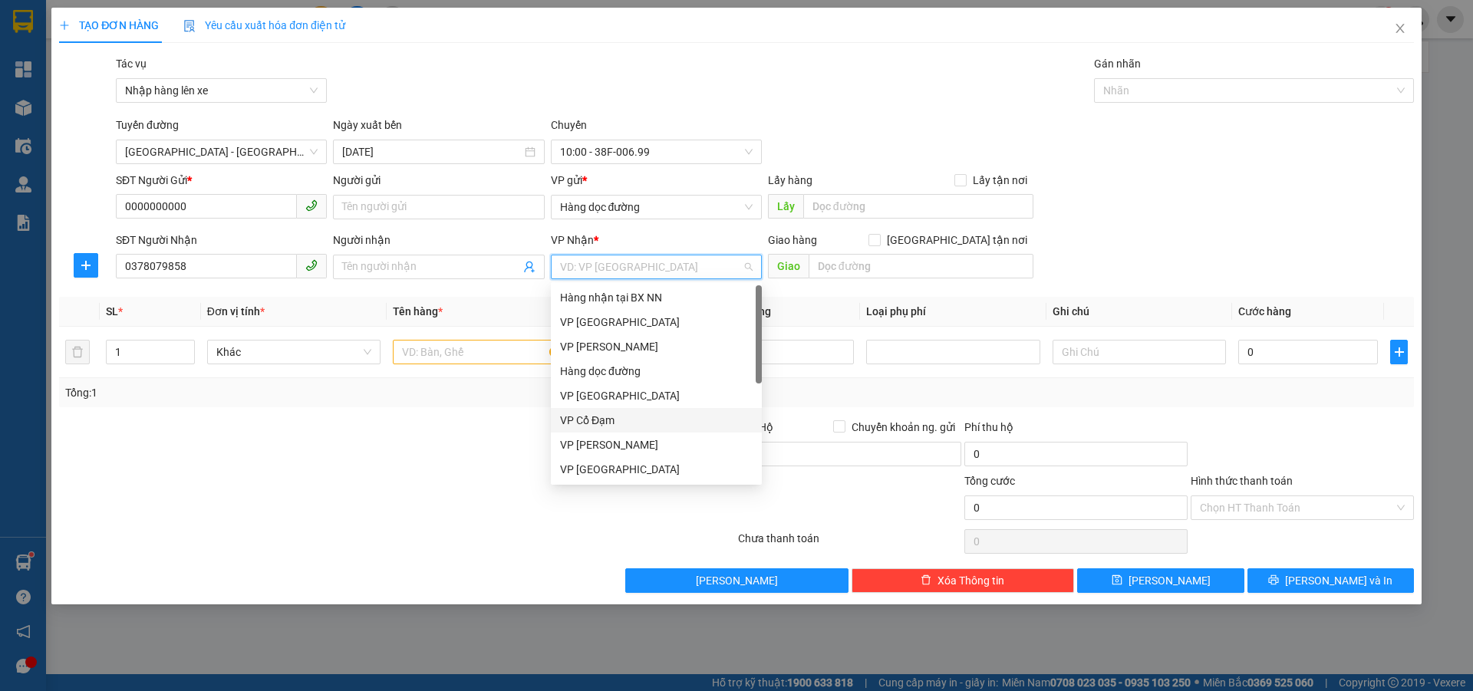
click at [595, 415] on div "VP Cổ Đạm" at bounding box center [656, 420] width 193 height 17
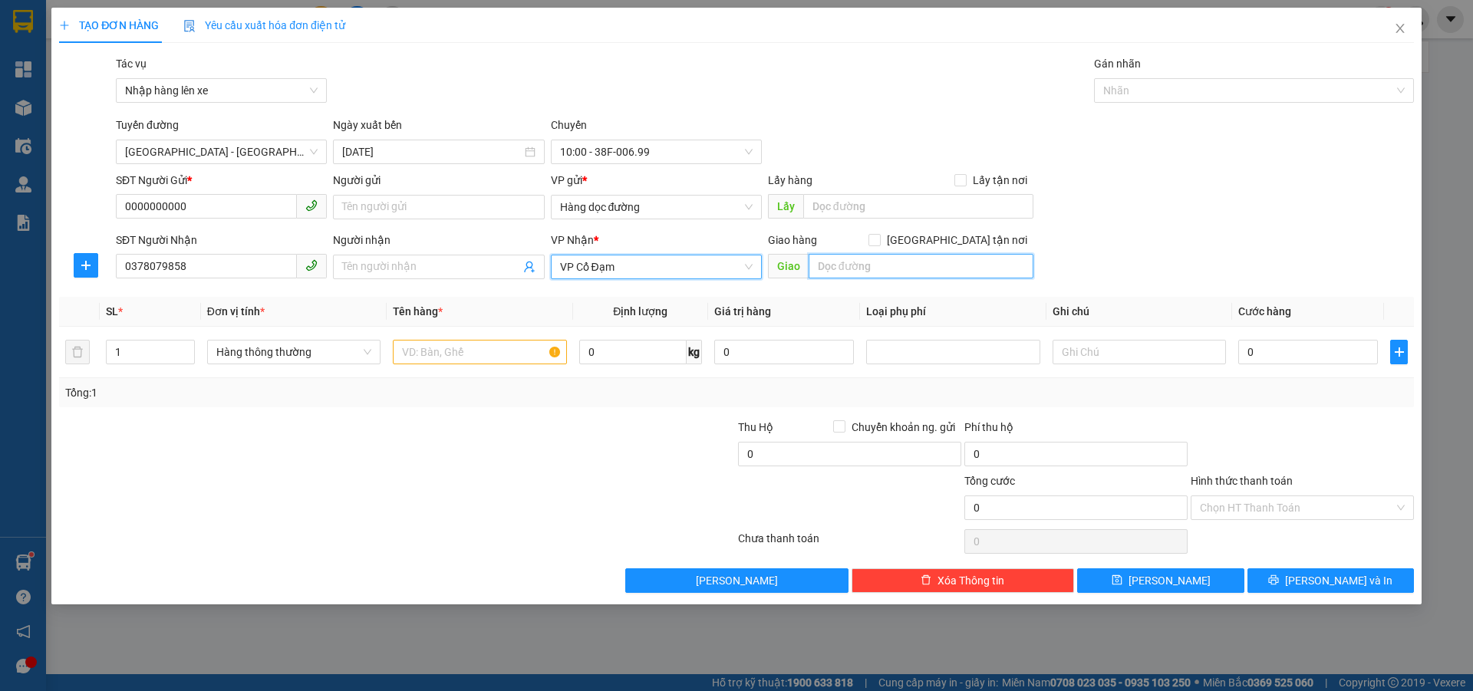
click at [844, 264] on input "text" at bounding box center [920, 266] width 225 height 25
type input "."
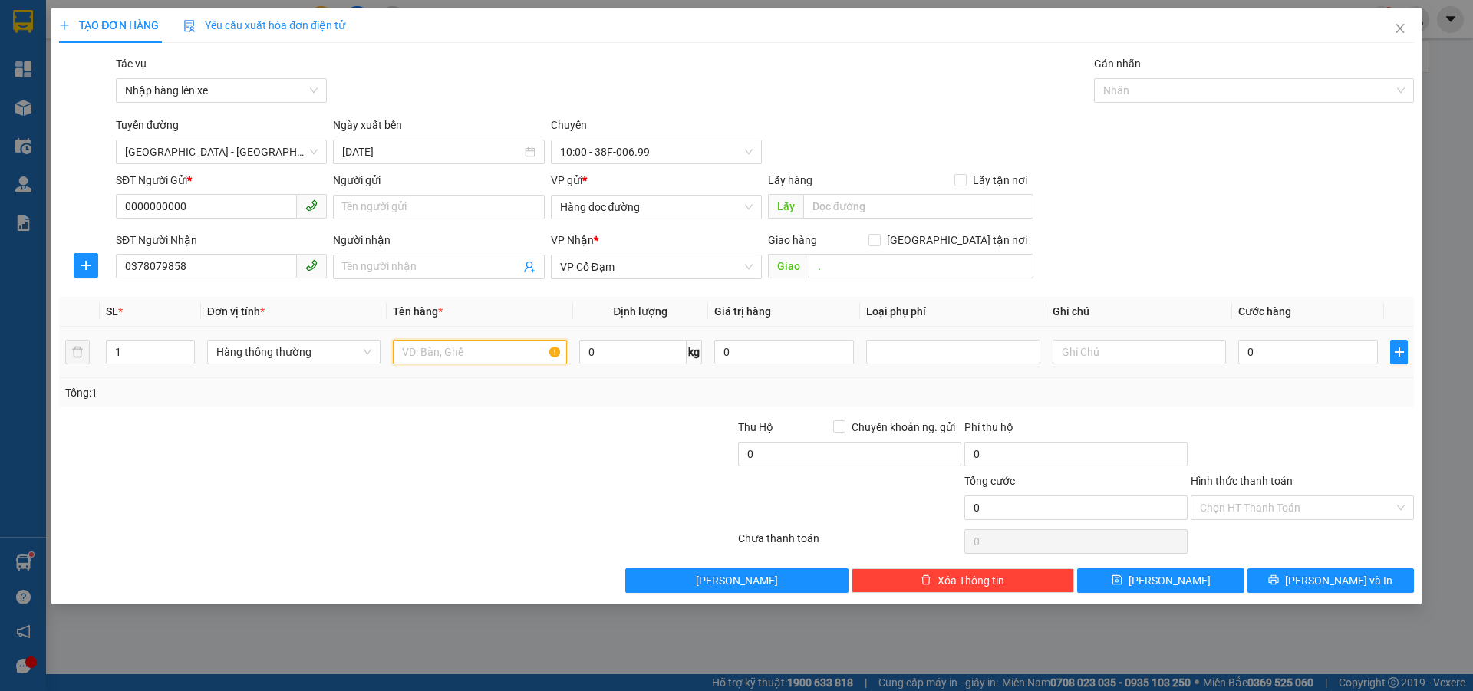
click at [489, 355] on input "text" at bounding box center [479, 352] width 173 height 25
type input "1 XỐP ĐL"
click at [1285, 353] on input "0" at bounding box center [1308, 352] width 140 height 25
type input "5"
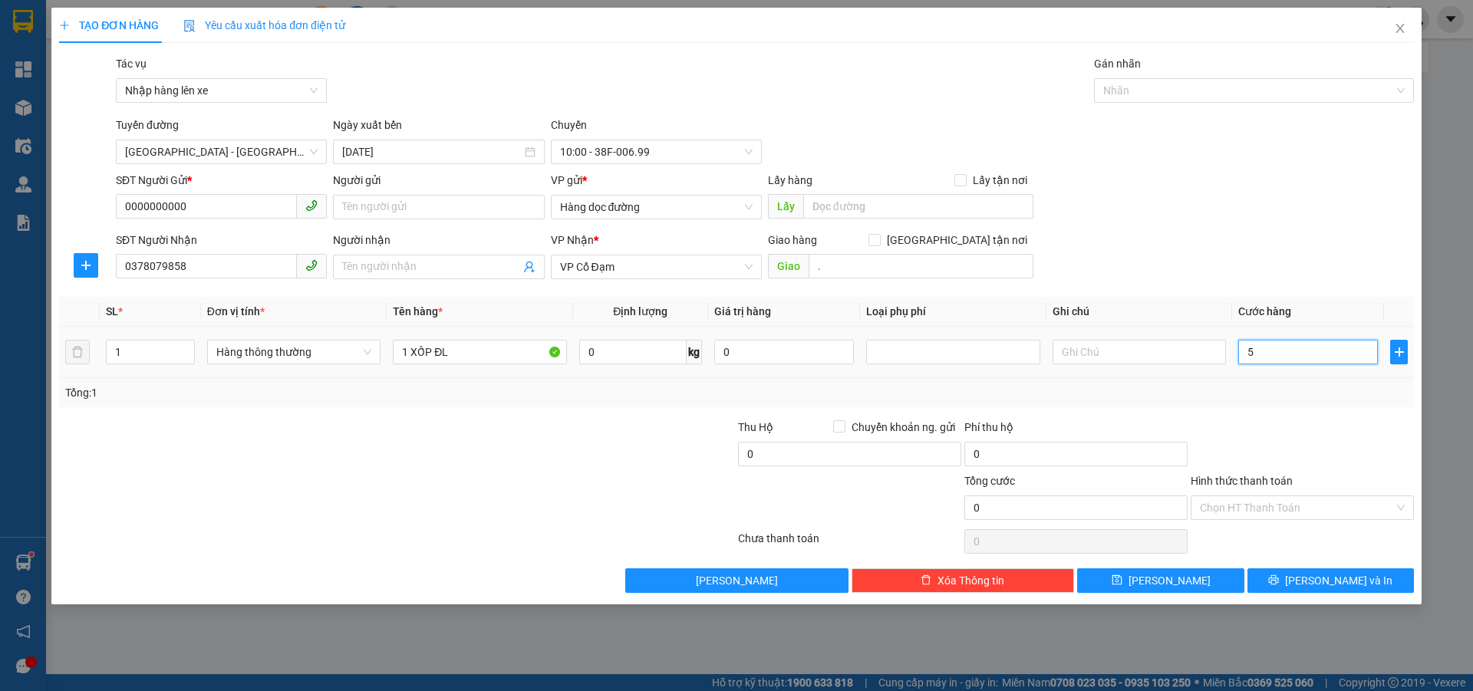
type input "5"
type input "50"
type input "50.000"
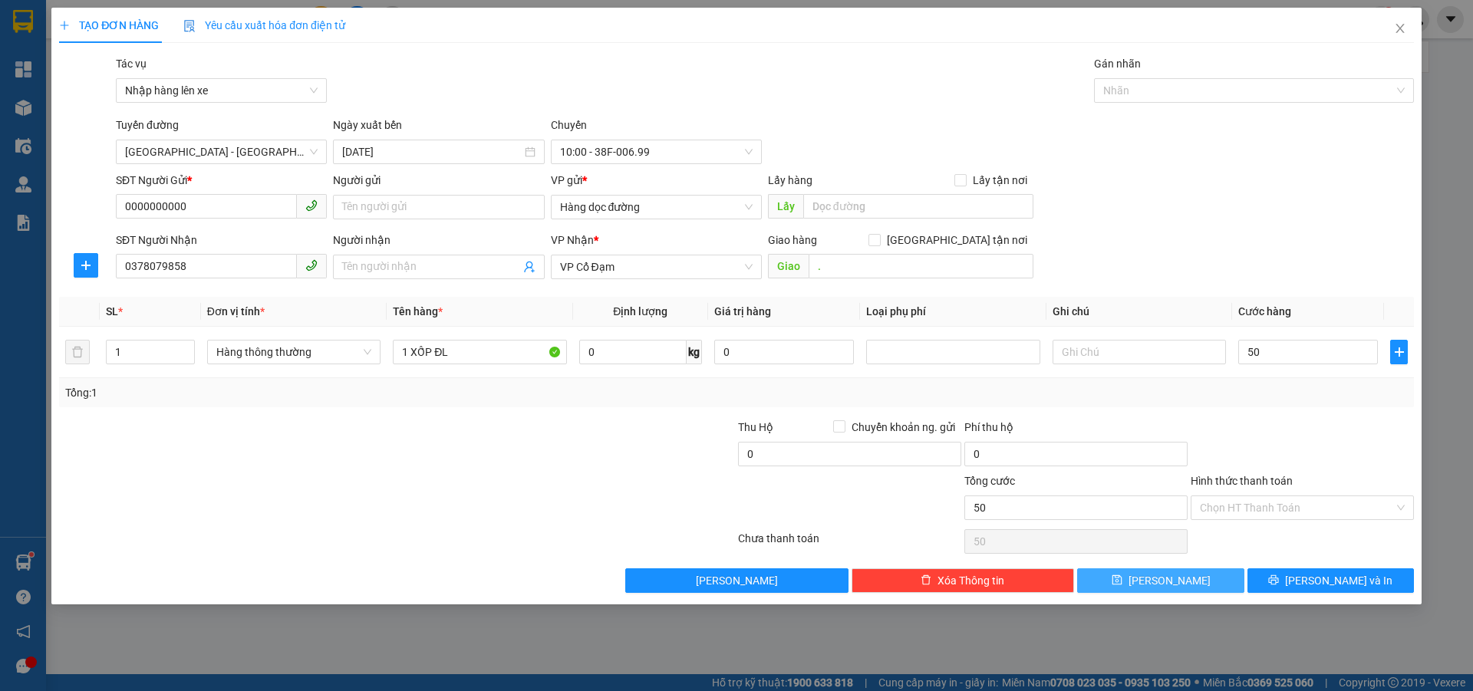
type input "50.000"
click at [1187, 579] on button "[PERSON_NAME]" at bounding box center [1160, 580] width 166 height 25
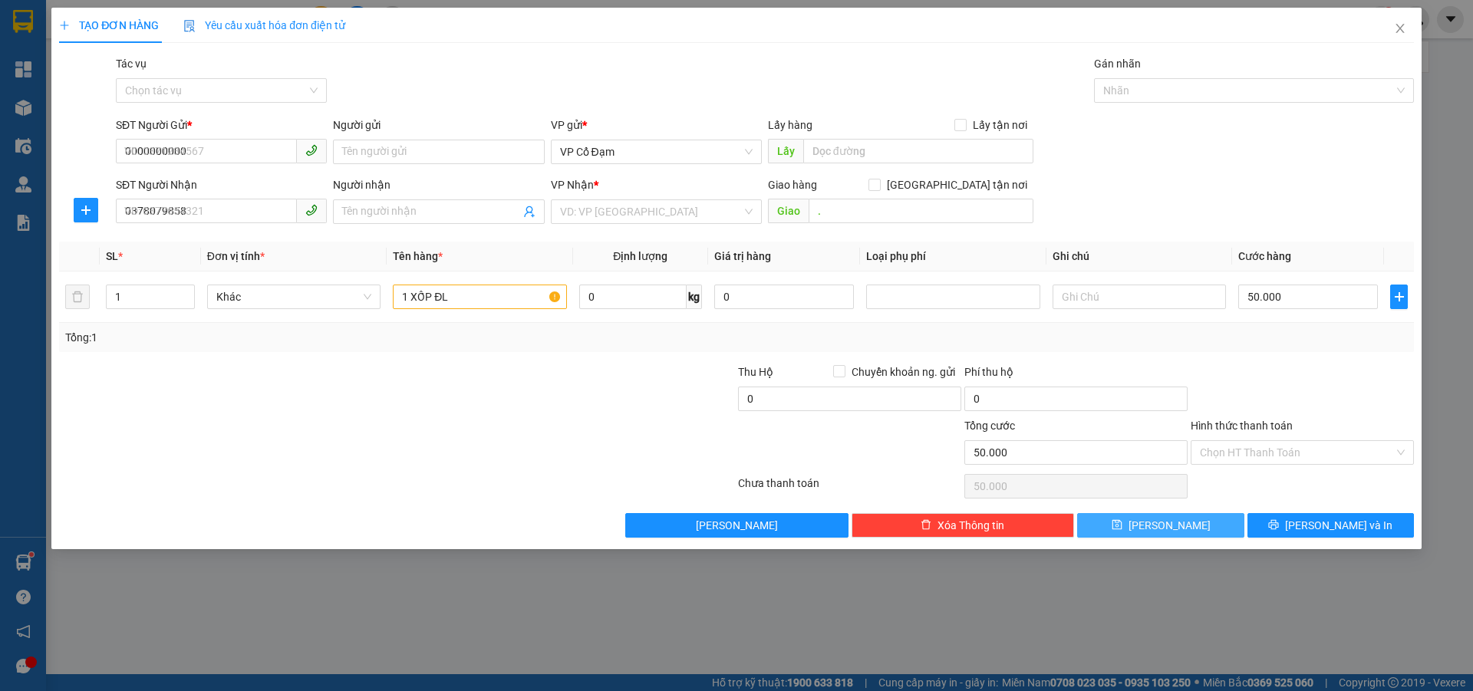
type input "0"
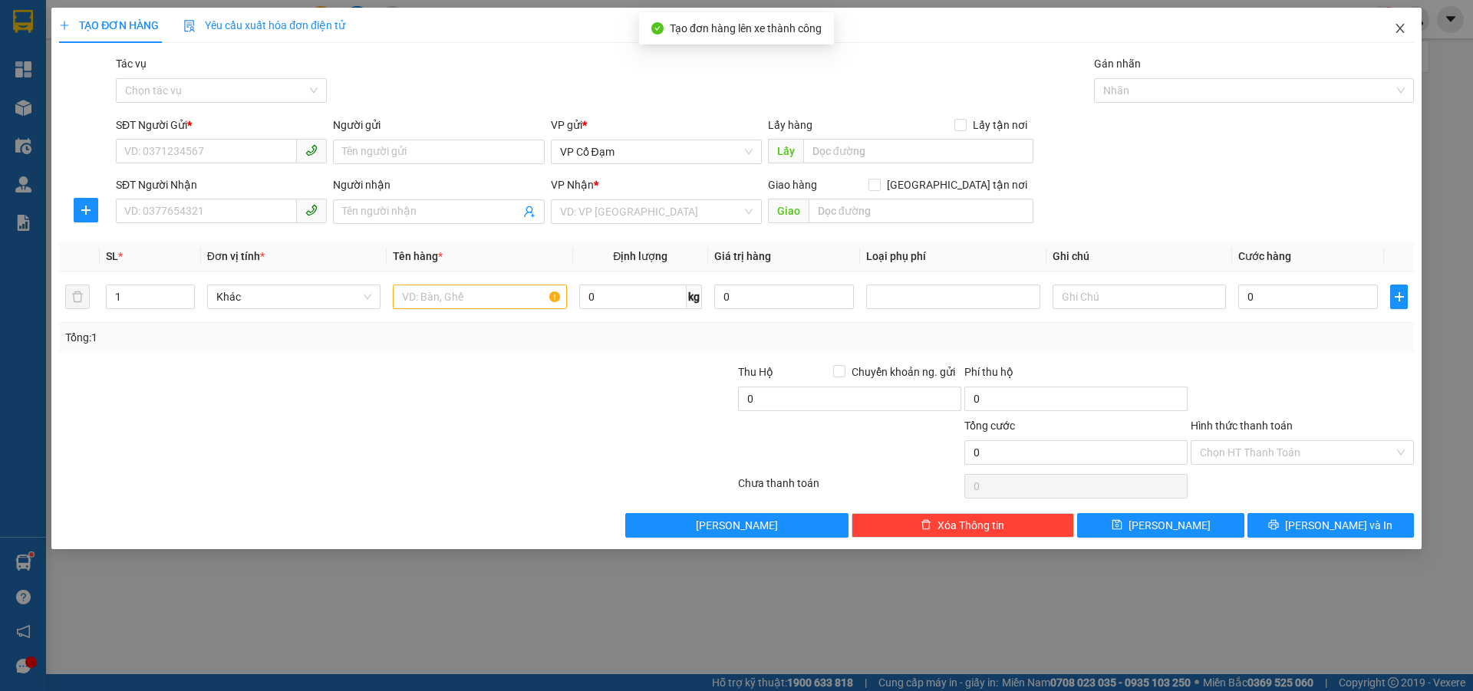
click at [1397, 25] on icon "close" at bounding box center [1400, 28] width 12 height 12
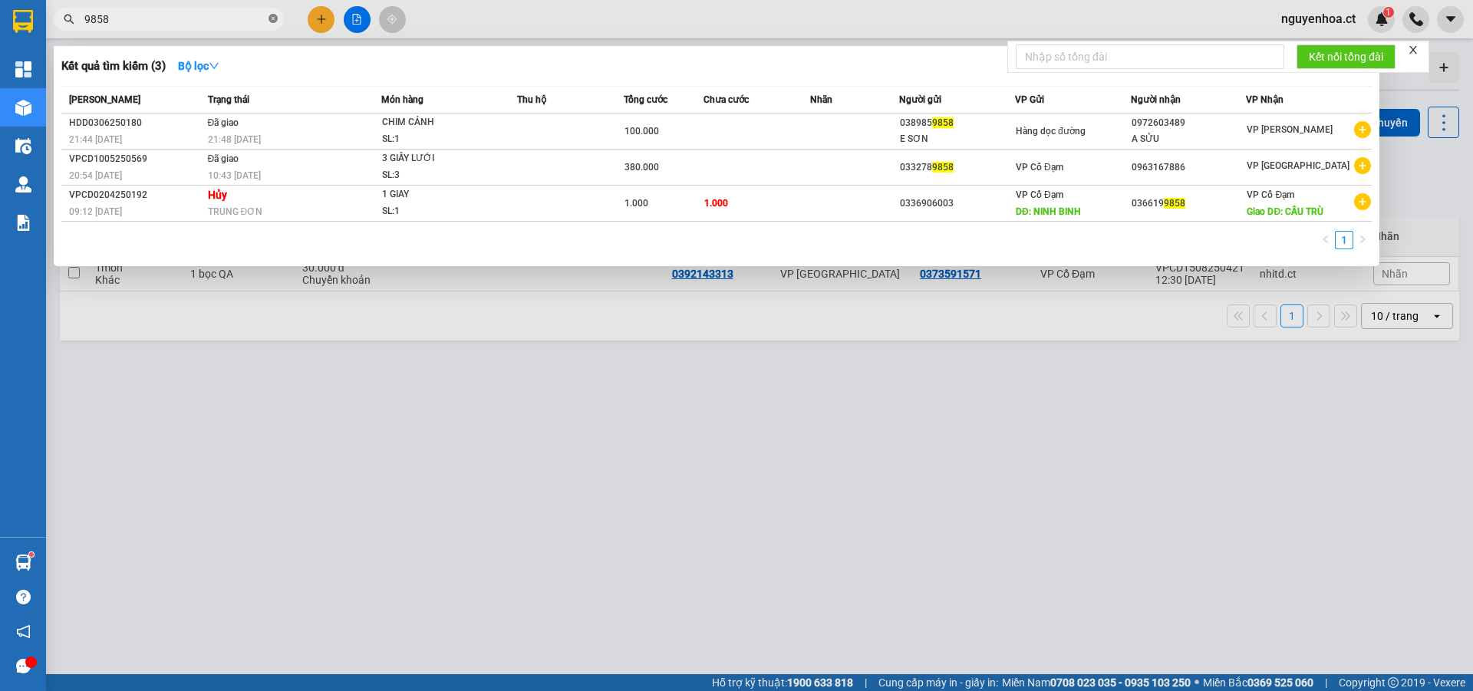
click at [277, 19] on icon "close-circle" at bounding box center [272, 18] width 9 height 9
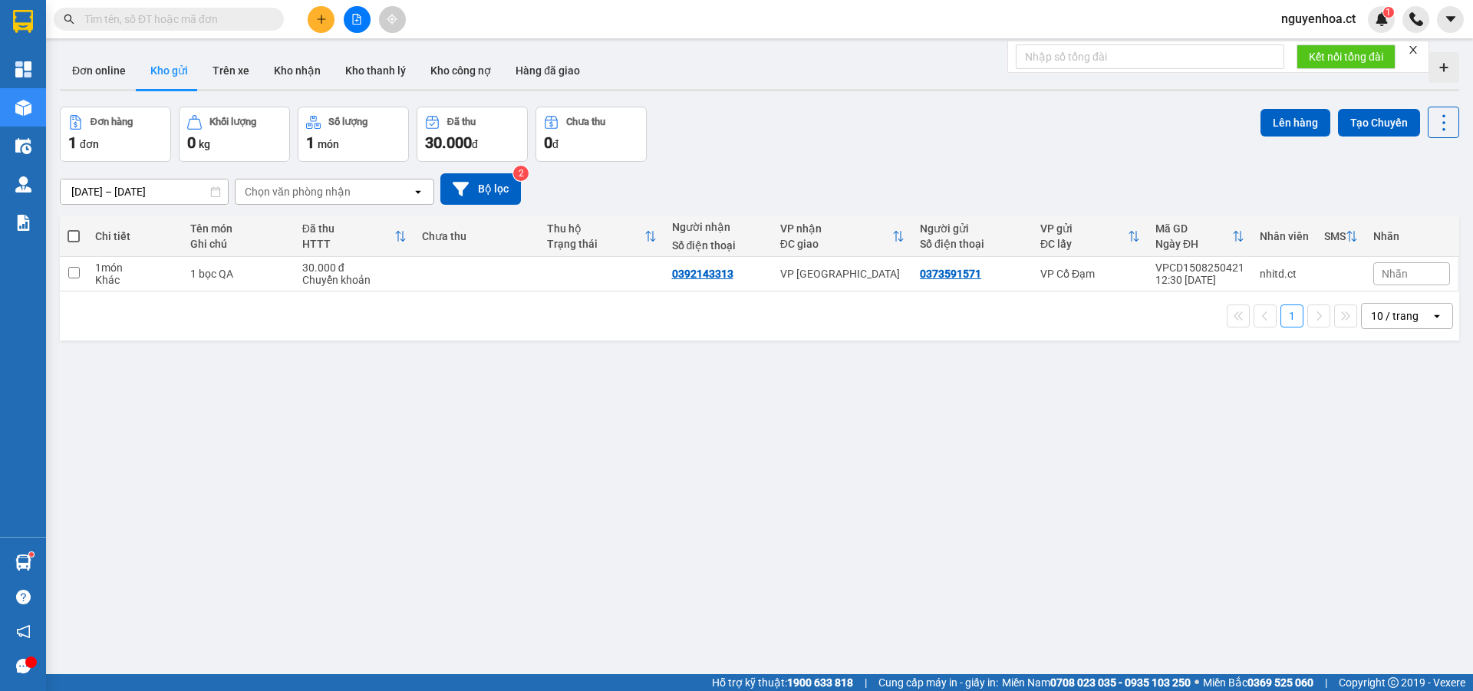
click at [260, 15] on input "text" at bounding box center [174, 19] width 181 height 17
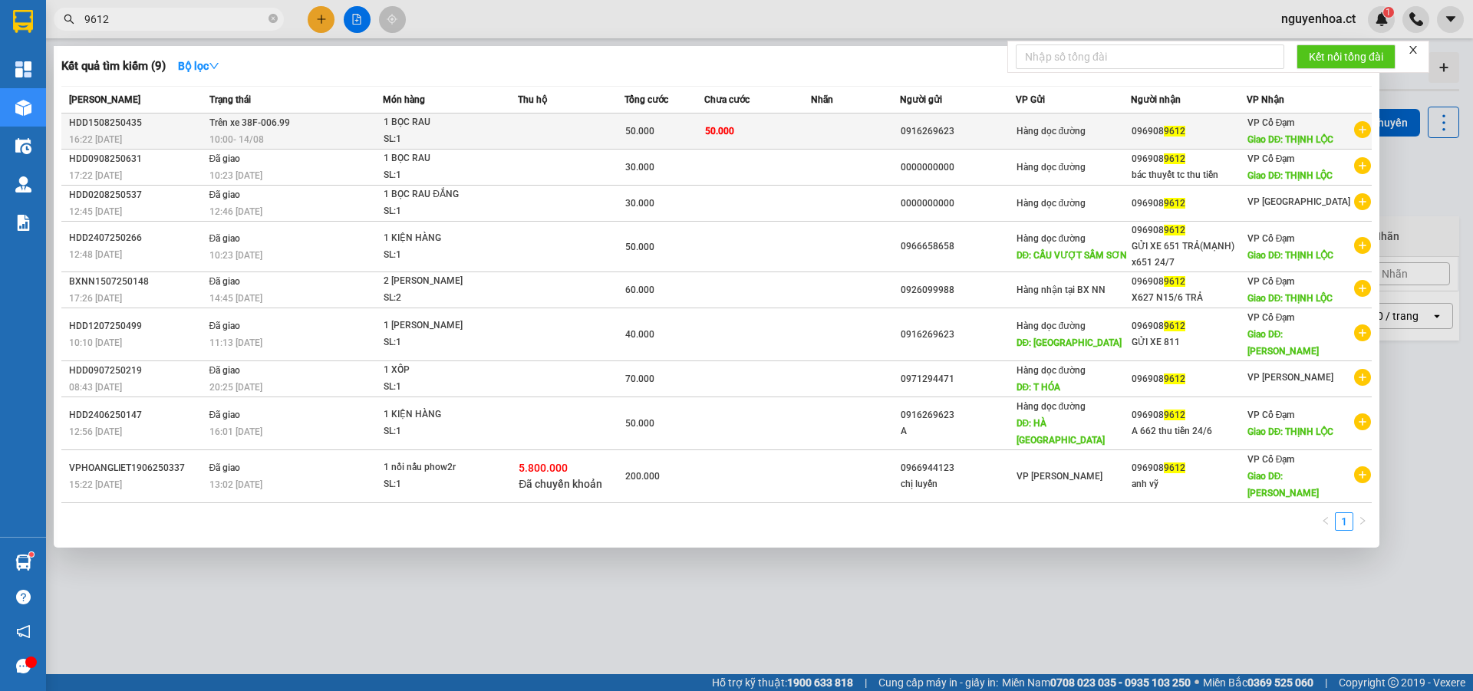
click at [259, 134] on span "10:00 [DATE]" at bounding box center [236, 139] width 54 height 11
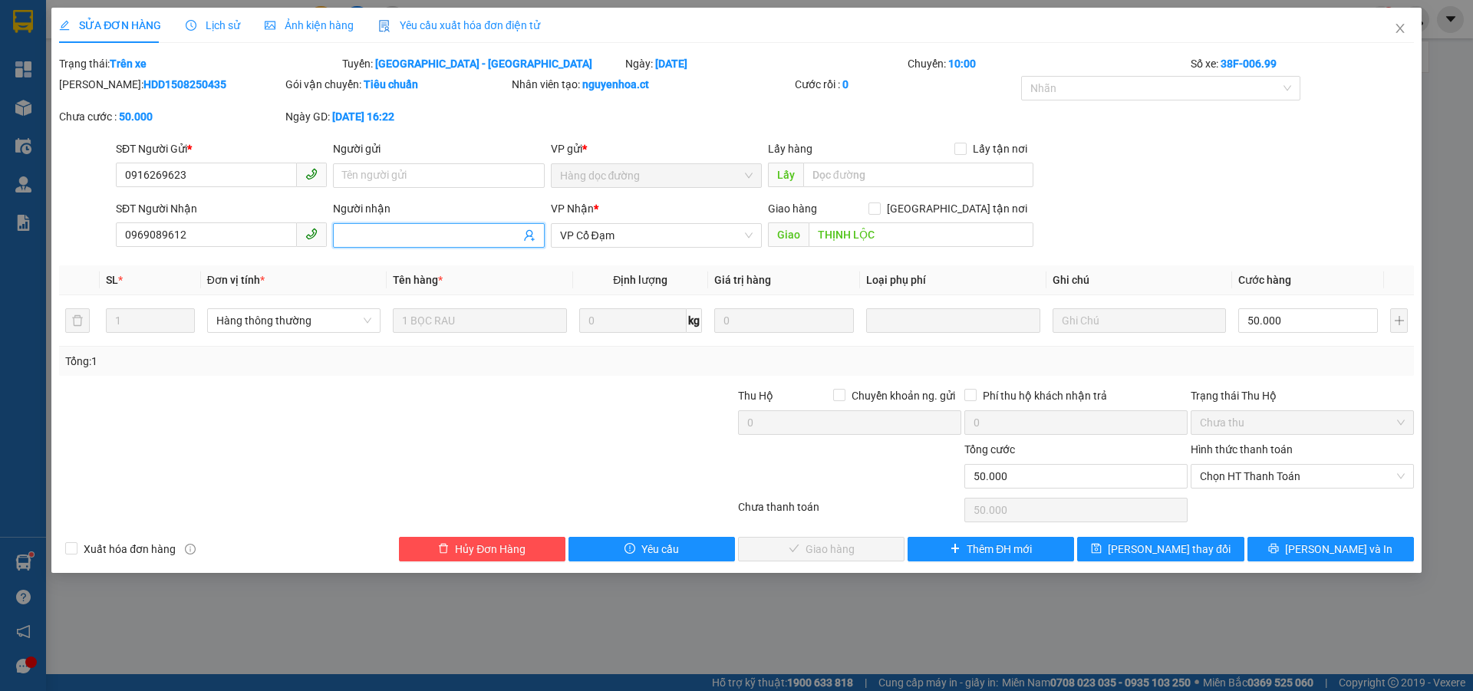
click at [437, 235] on input "Người nhận" at bounding box center [430, 235] width 177 height 17
click at [1174, 546] on span "[PERSON_NAME] thay đổi" at bounding box center [1169, 549] width 123 height 17
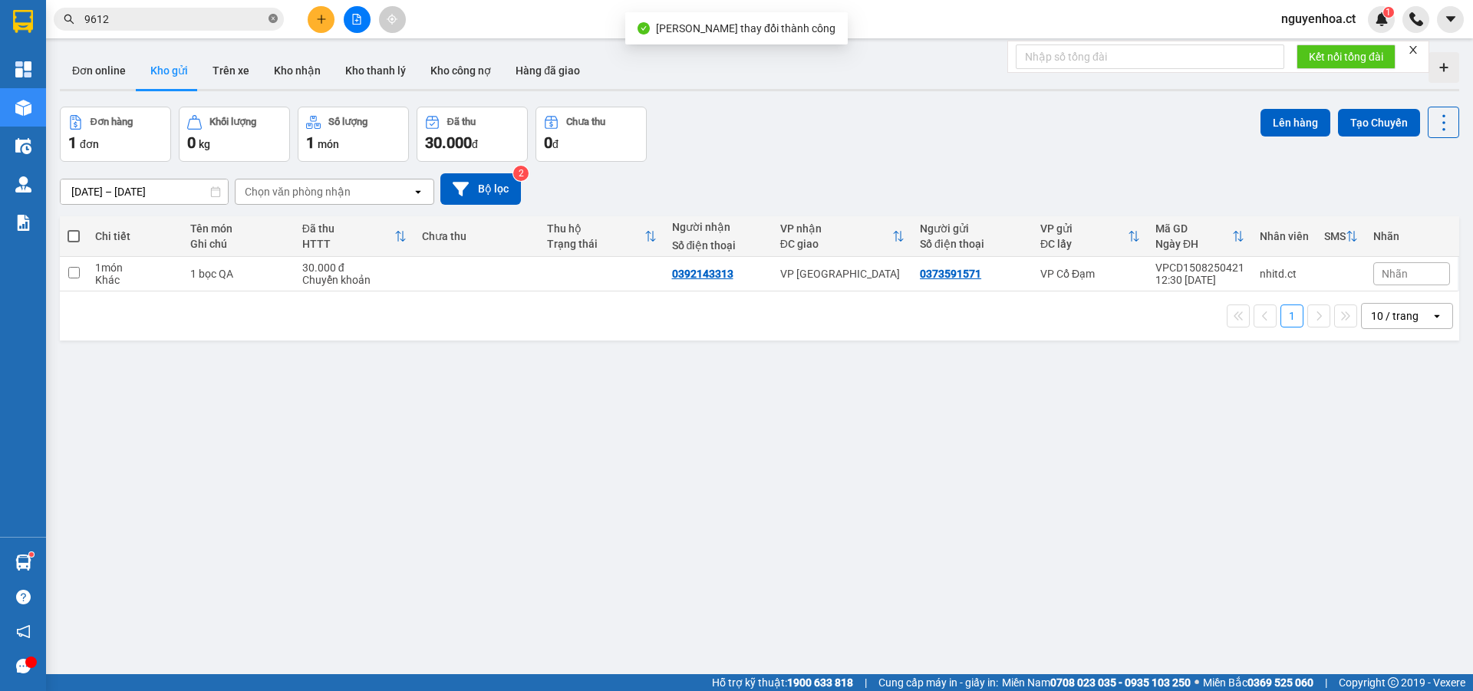
click at [272, 21] on icon "close-circle" at bounding box center [272, 18] width 9 height 9
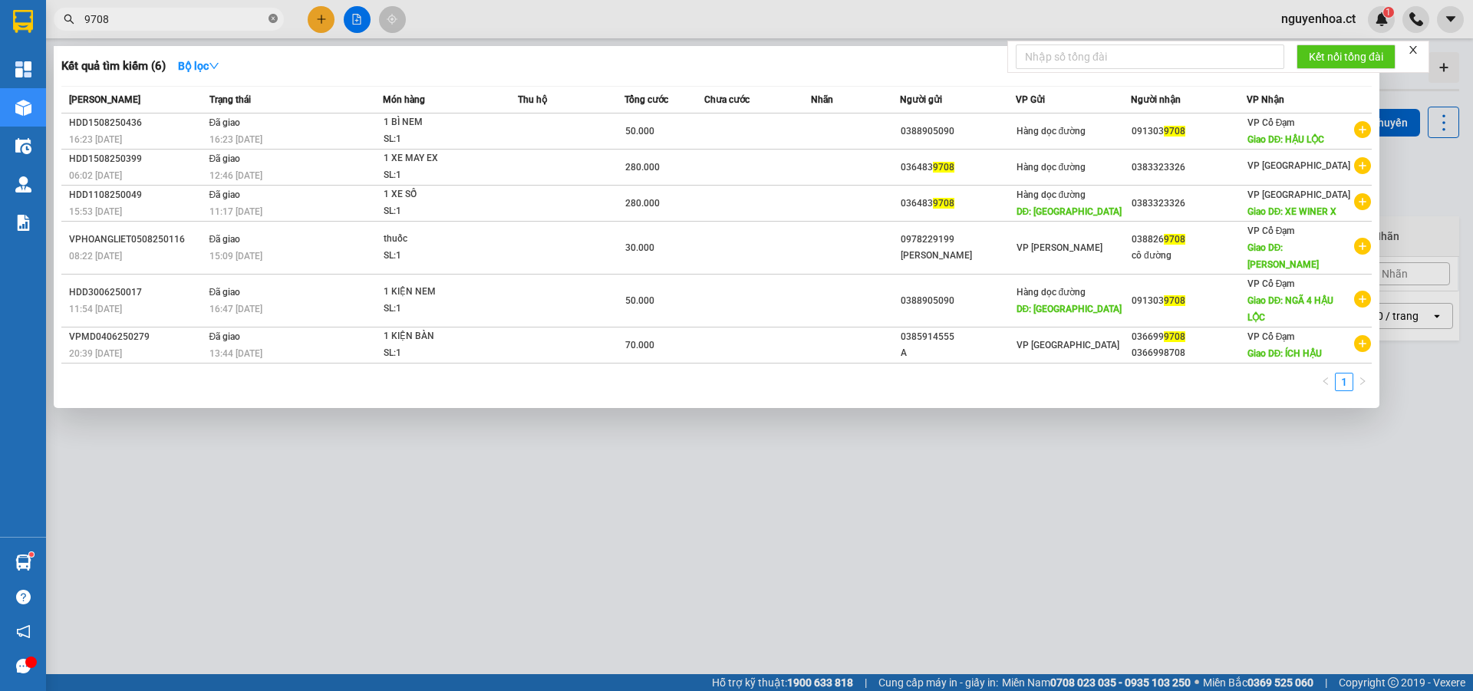
click at [273, 18] on icon "close-circle" at bounding box center [272, 18] width 9 height 9
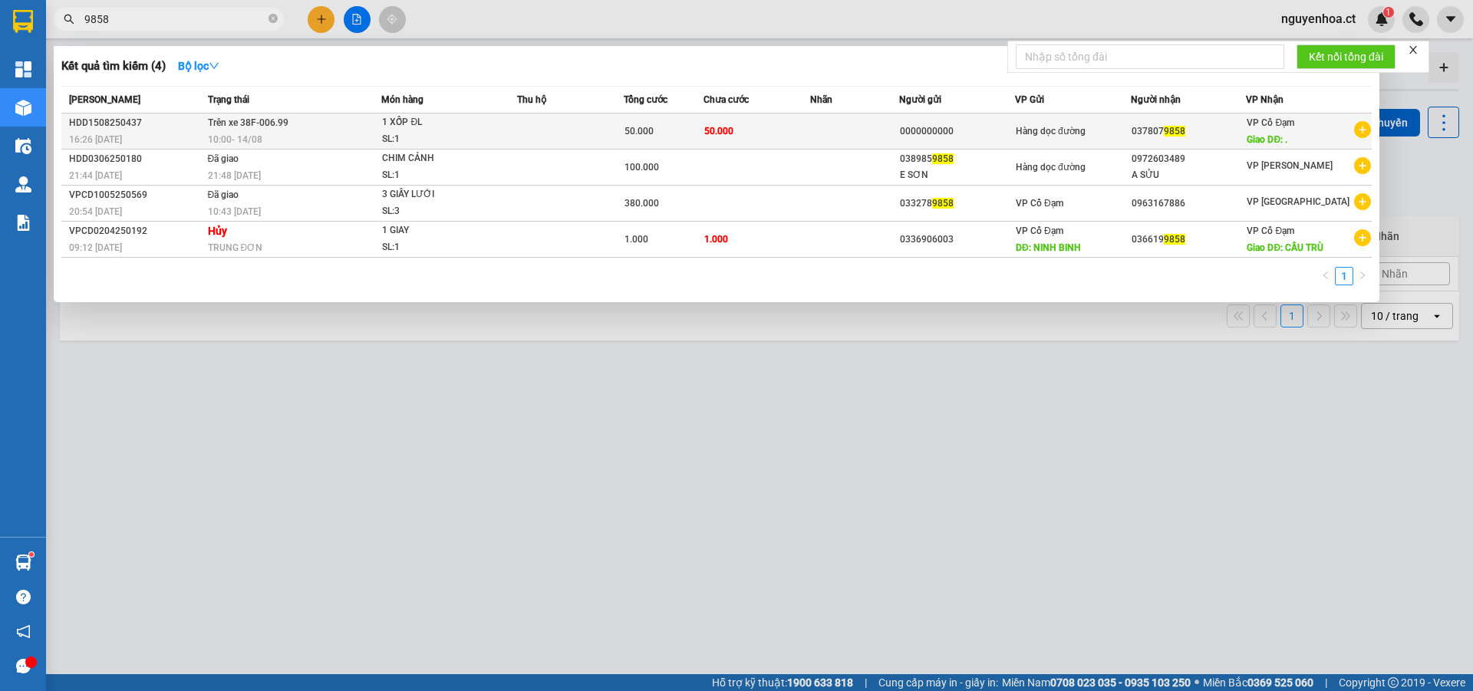
click at [261, 123] on span "Trên xe 38F-006.99" at bounding box center [248, 122] width 81 height 11
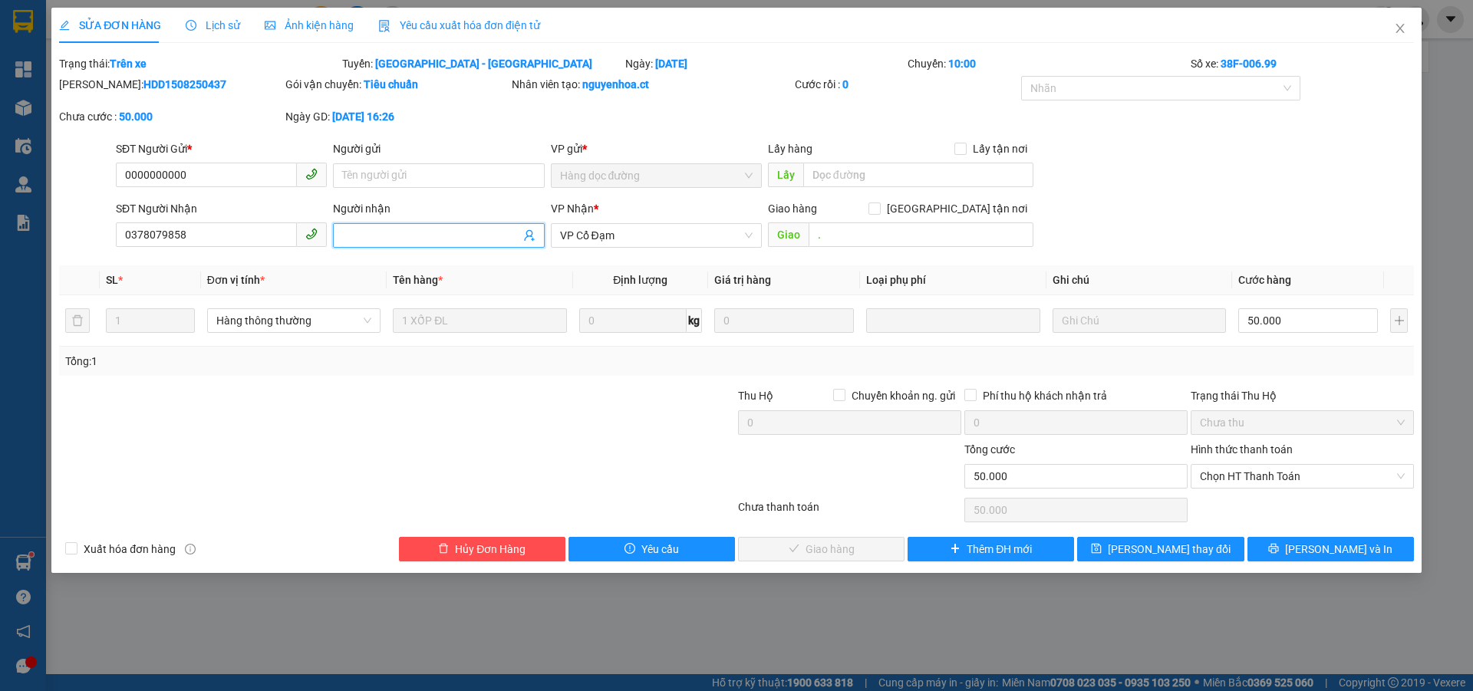
click at [454, 241] on input "Người nhận" at bounding box center [430, 235] width 177 height 17
click at [1139, 541] on span "[PERSON_NAME] thay đổi" at bounding box center [1169, 549] width 123 height 17
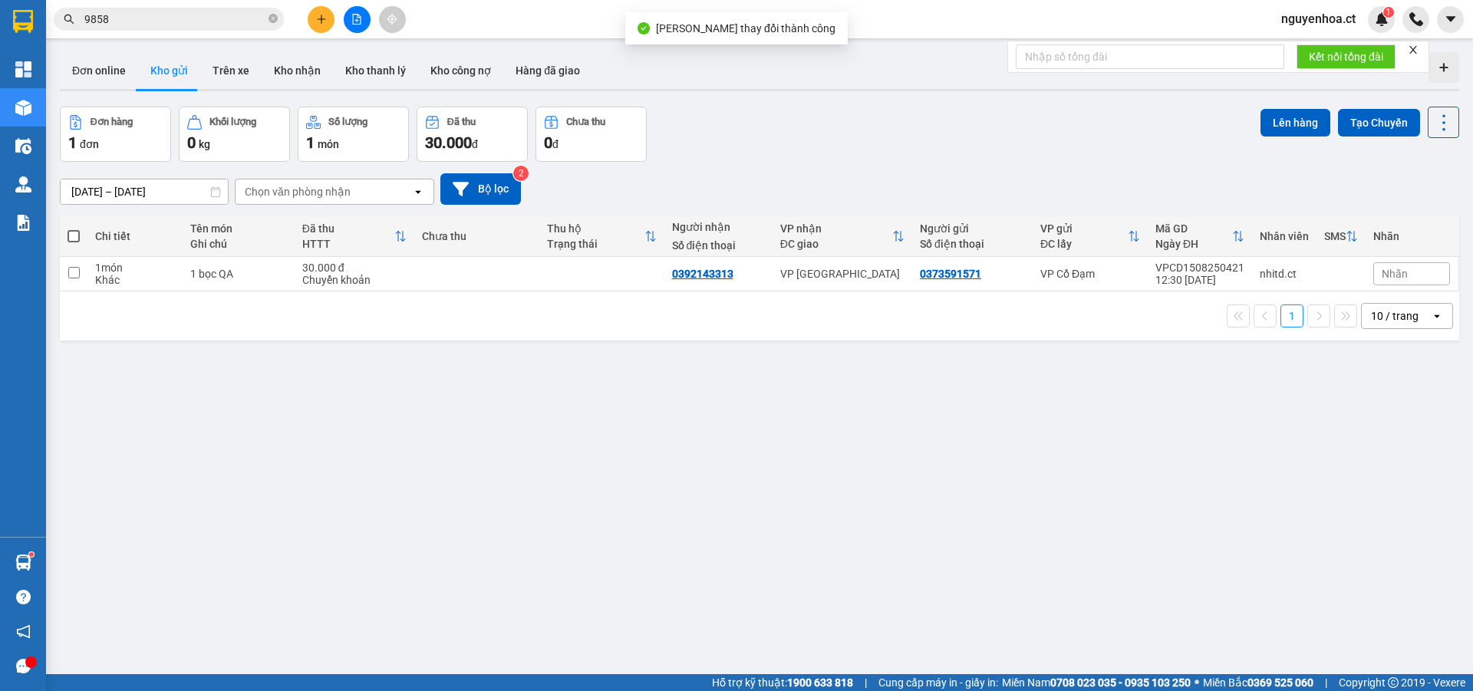
click at [211, 12] on input "9858" at bounding box center [174, 19] width 181 height 17
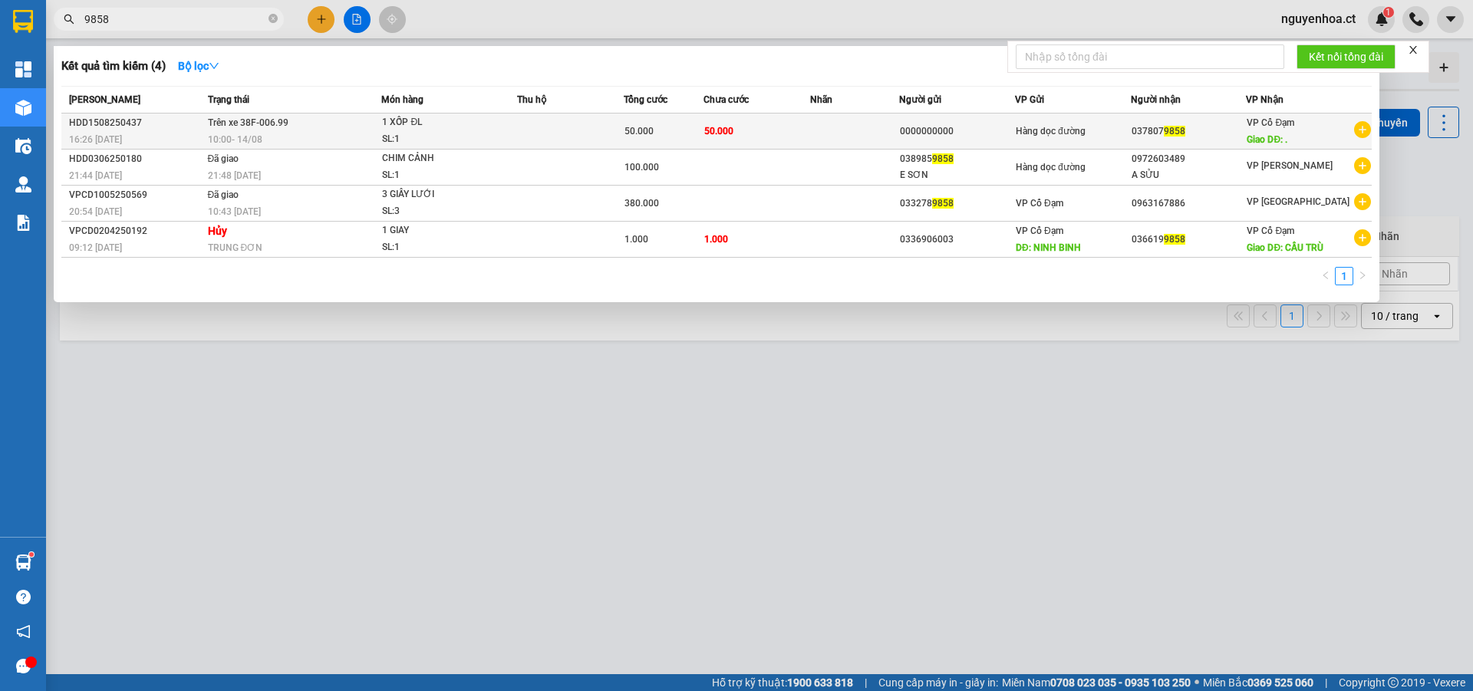
click at [223, 137] on span "10:00 [DATE]" at bounding box center [235, 139] width 54 height 11
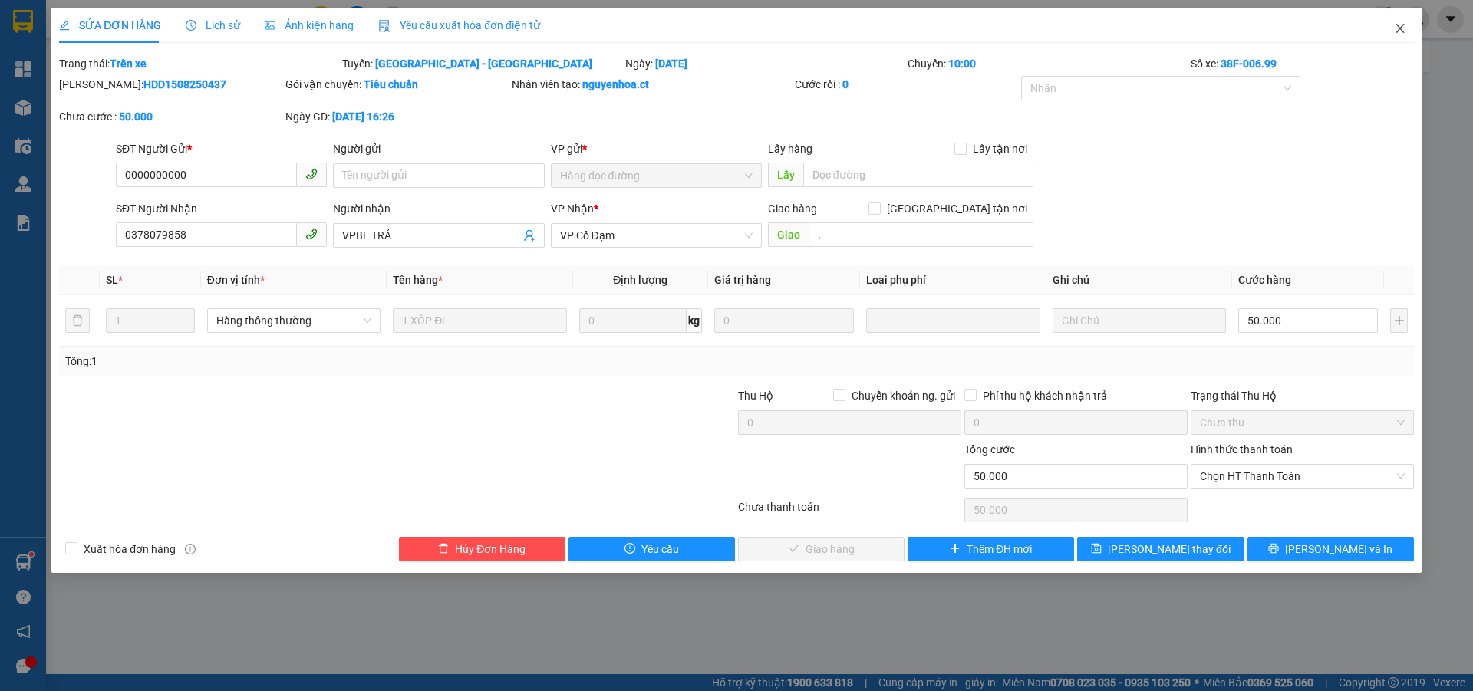
click at [1394, 28] on icon "close" at bounding box center [1400, 28] width 12 height 12
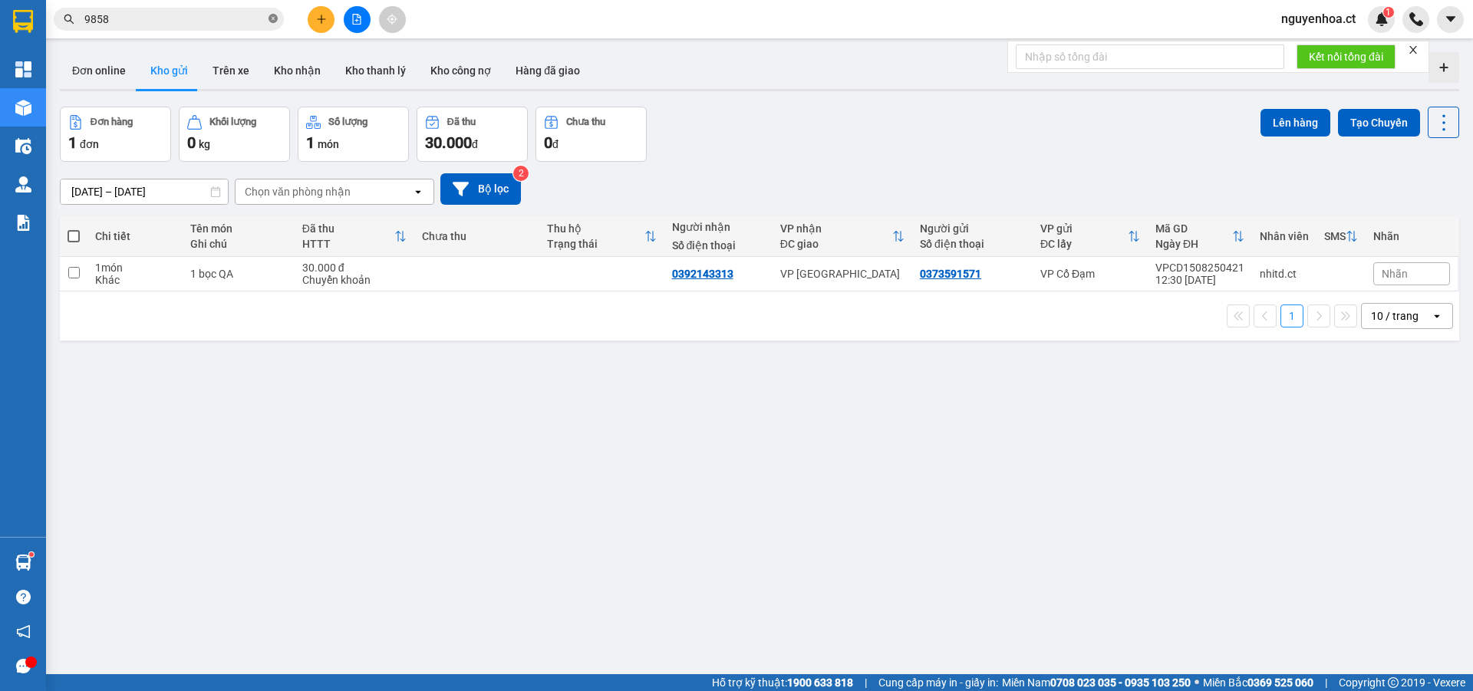
click at [275, 18] on icon "close-circle" at bounding box center [272, 18] width 9 height 9
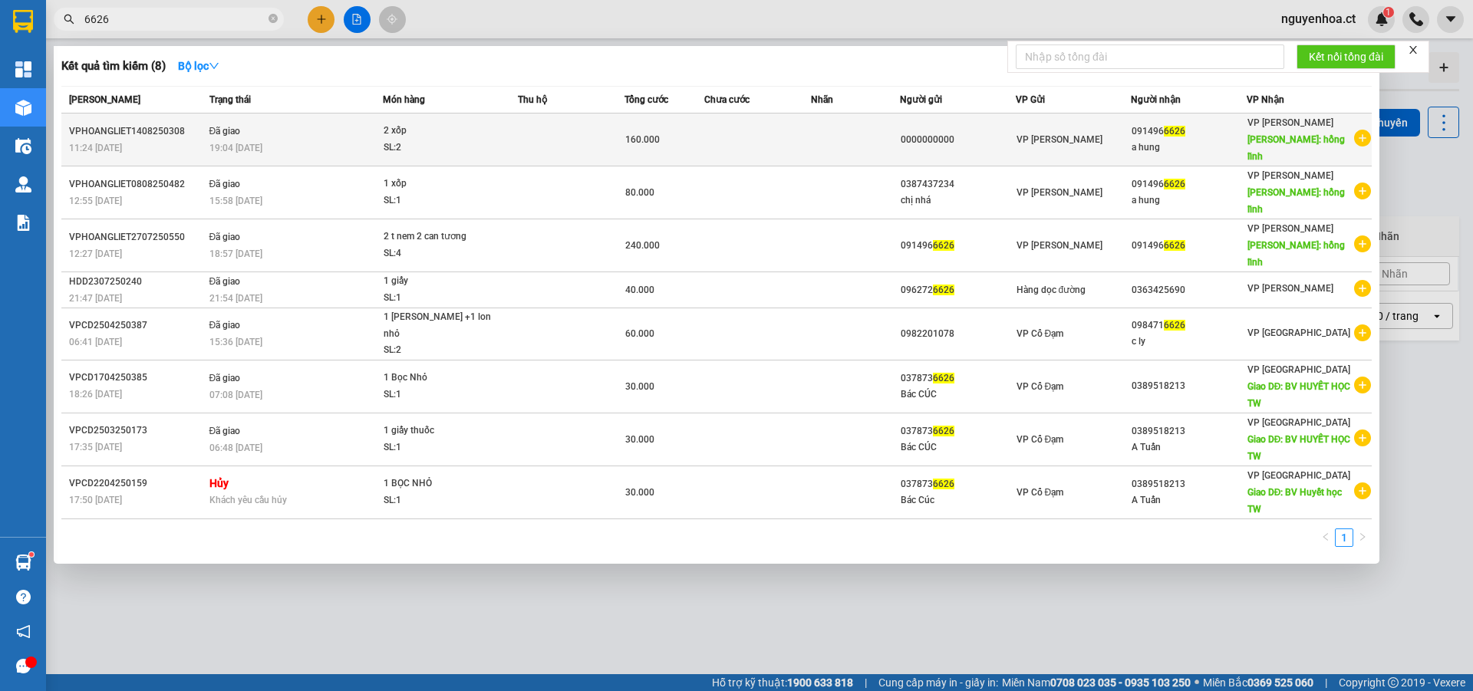
click at [243, 121] on td "Đã giao 19:04 [DATE]" at bounding box center [295, 140] width 178 height 53
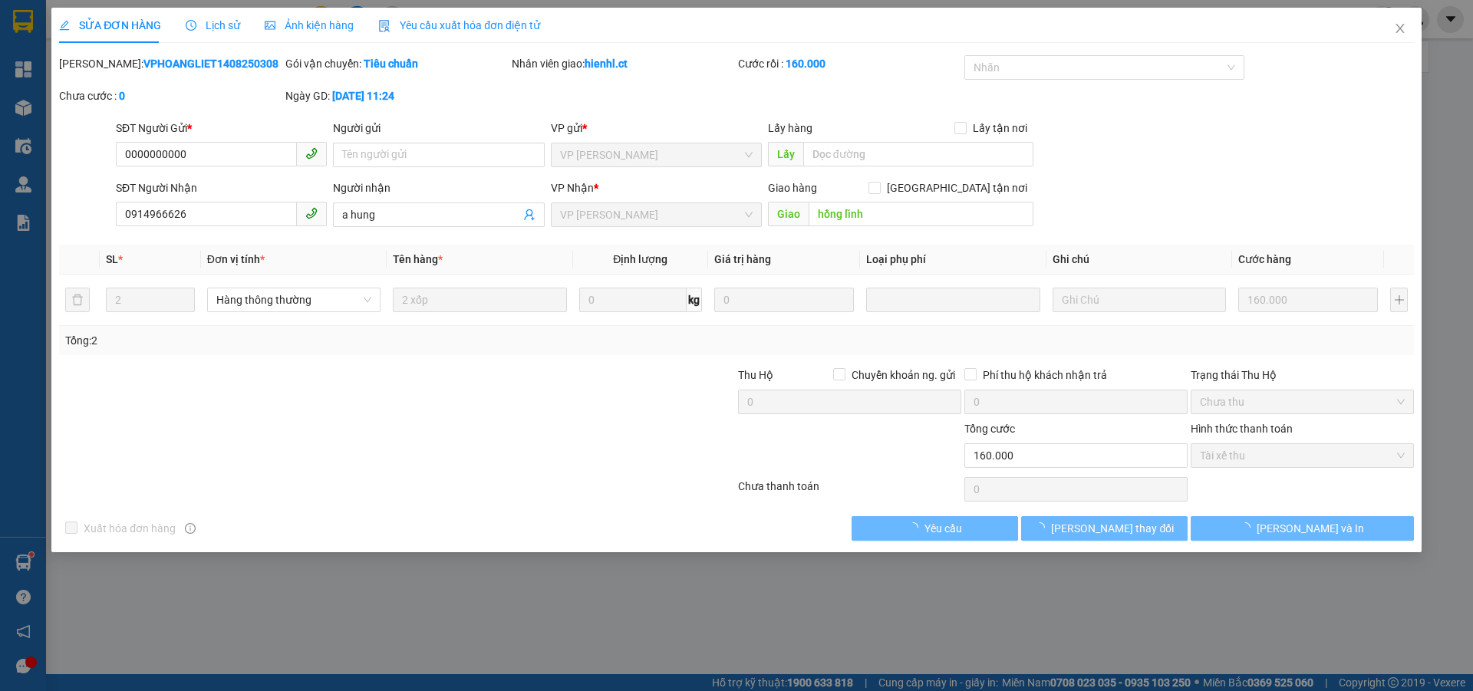
click at [229, 19] on span "Lịch sử" at bounding box center [213, 25] width 54 height 12
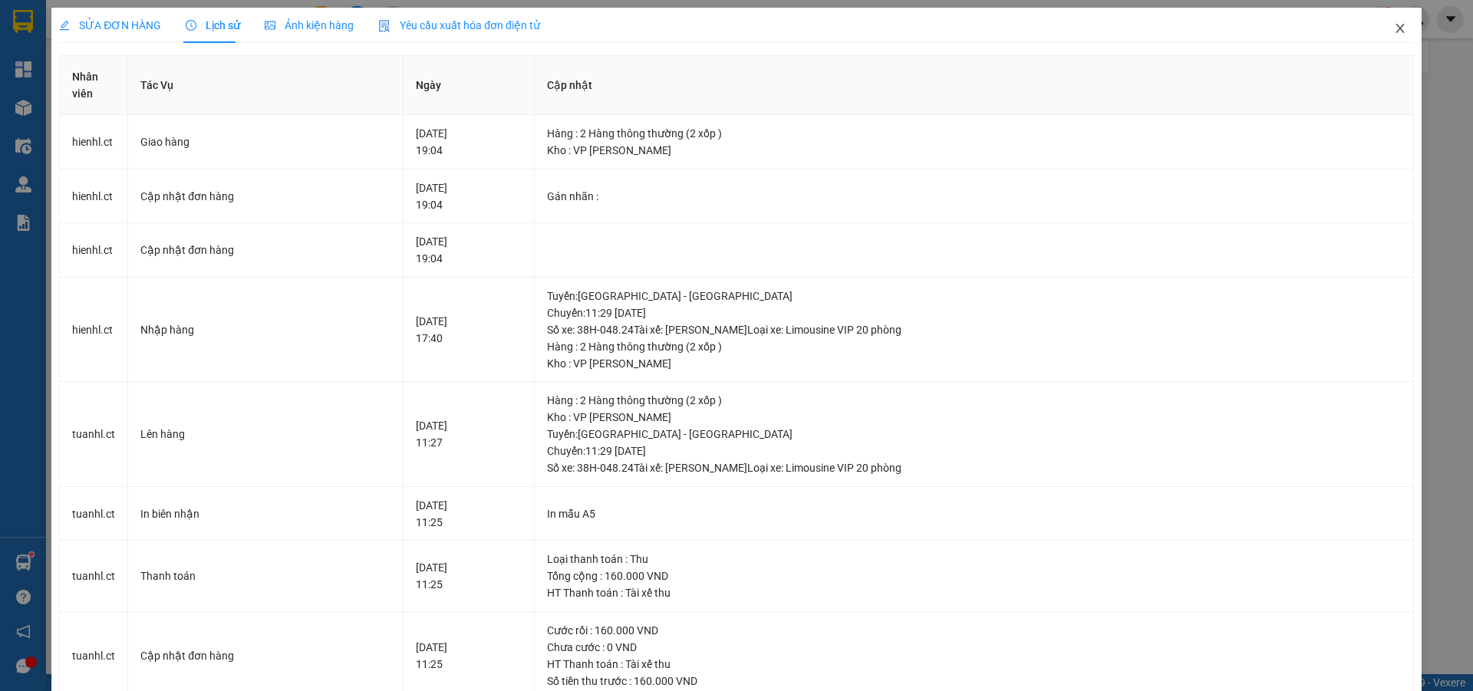
click at [1394, 28] on icon "close" at bounding box center [1400, 28] width 12 height 12
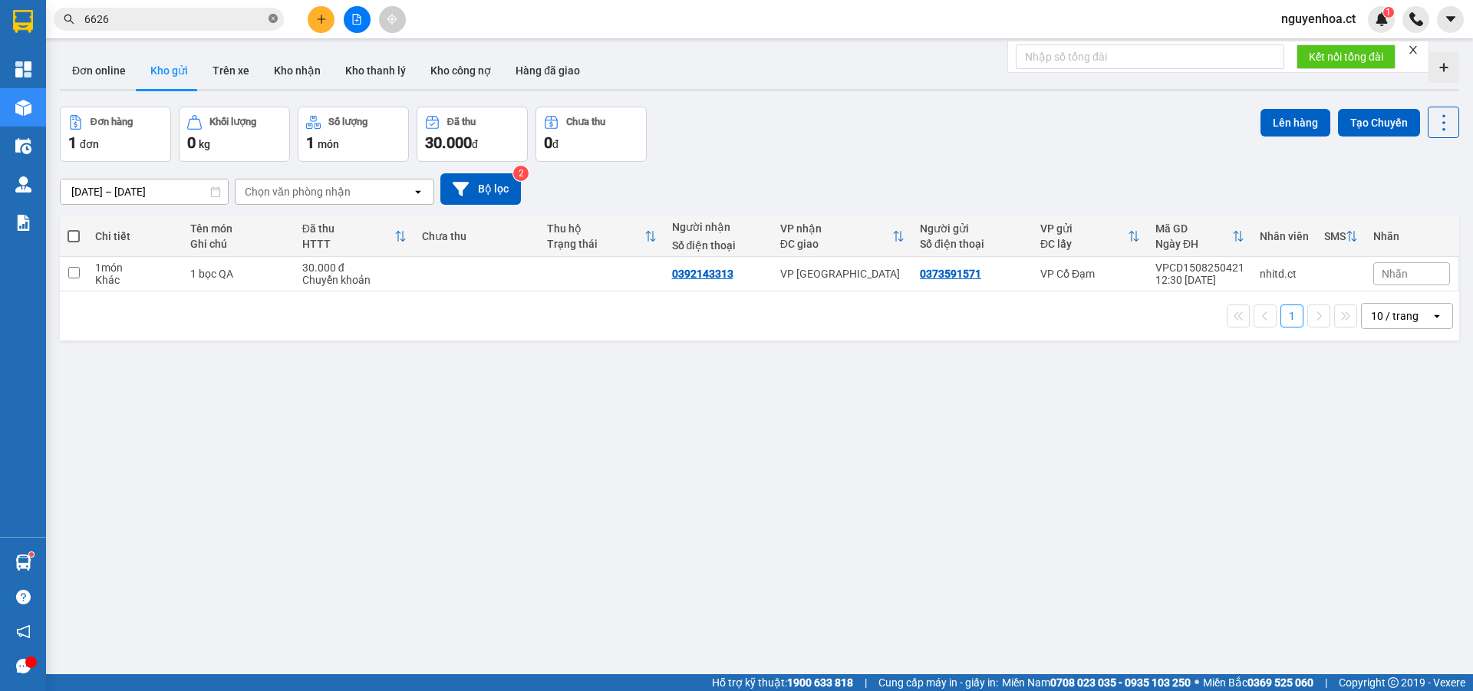
click at [269, 21] on icon "close-circle" at bounding box center [272, 18] width 9 height 9
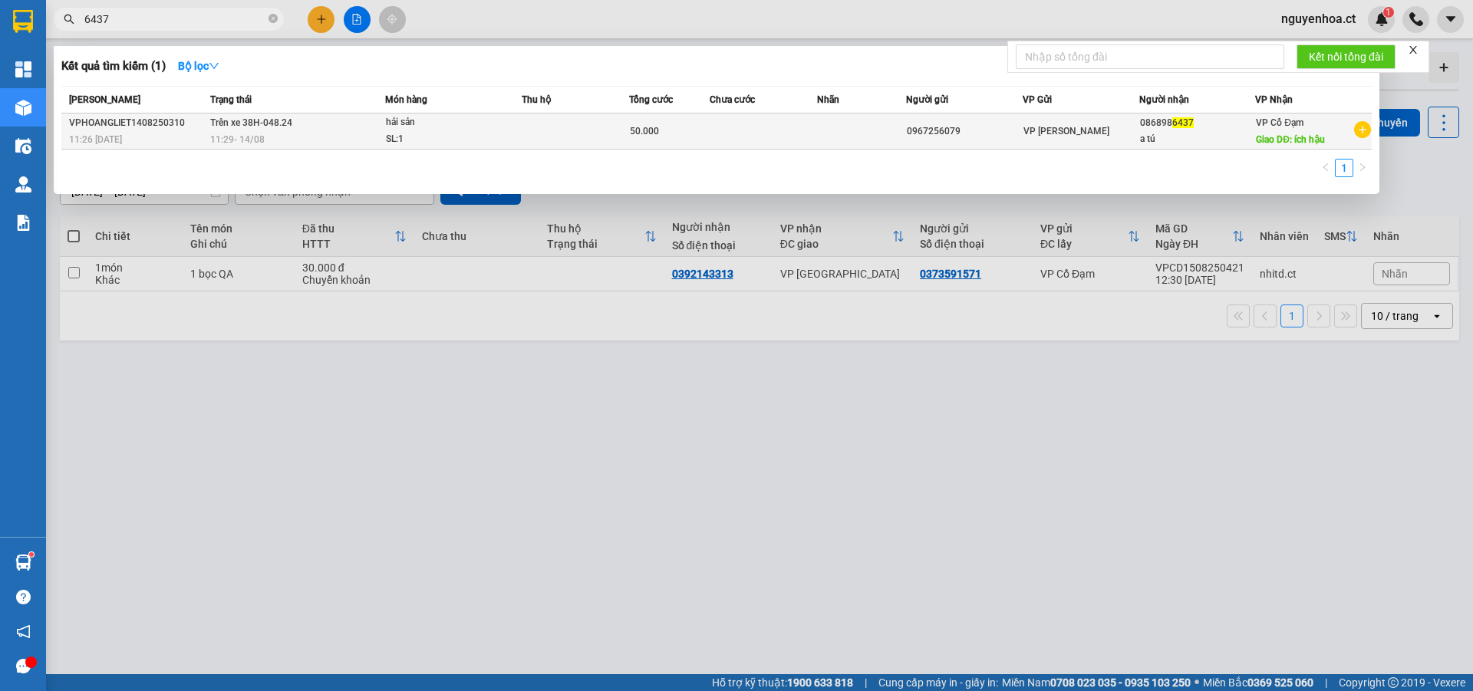
click at [262, 139] on span "11:29 [DATE]" at bounding box center [237, 139] width 54 height 11
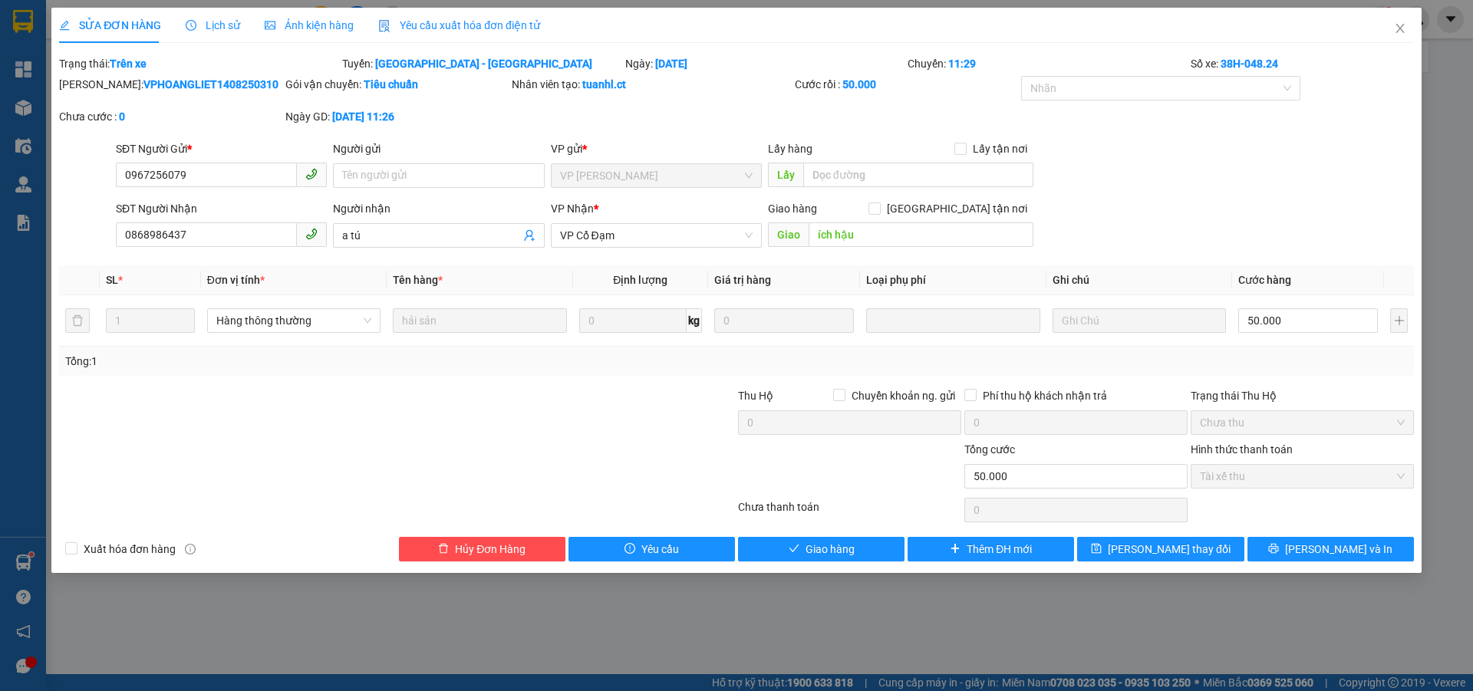
click at [221, 15] on div "Lịch sử" at bounding box center [213, 25] width 54 height 35
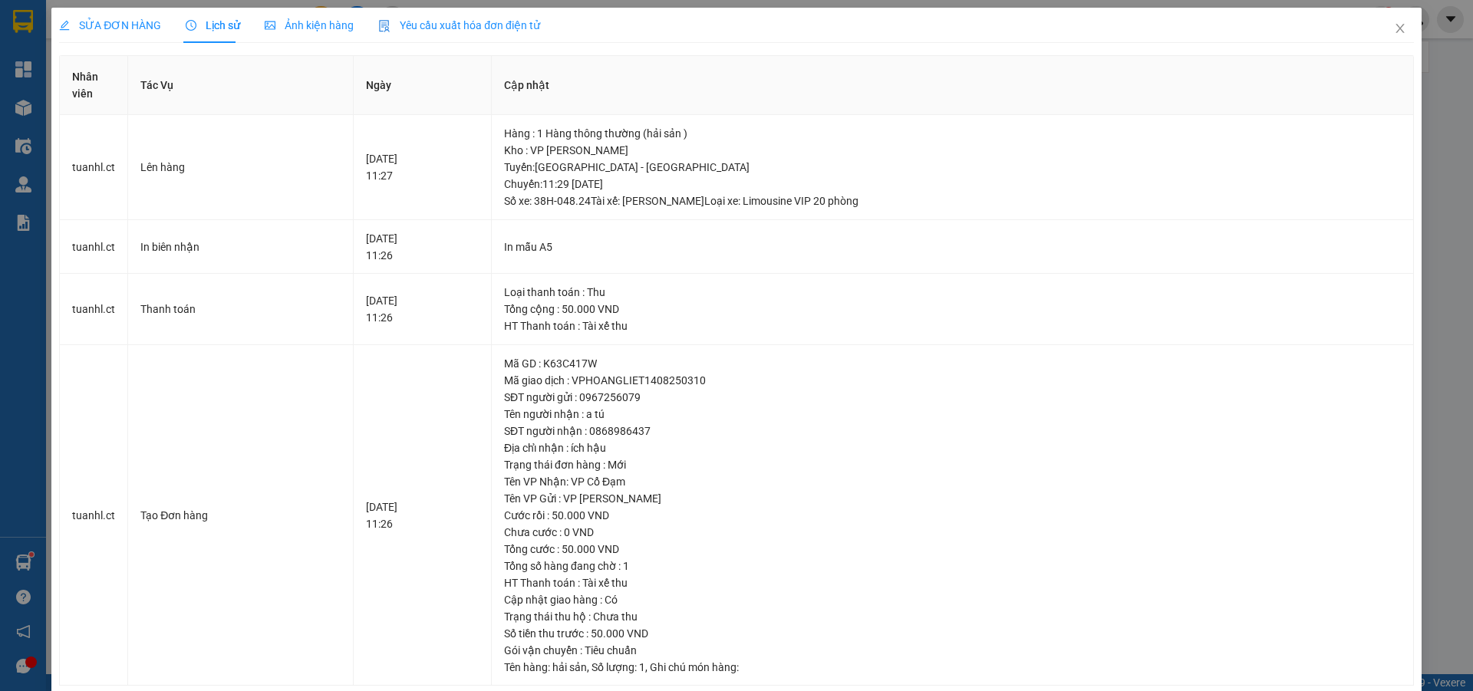
click at [143, 26] on span "SỬA ĐƠN HÀNG" at bounding box center [110, 25] width 102 height 12
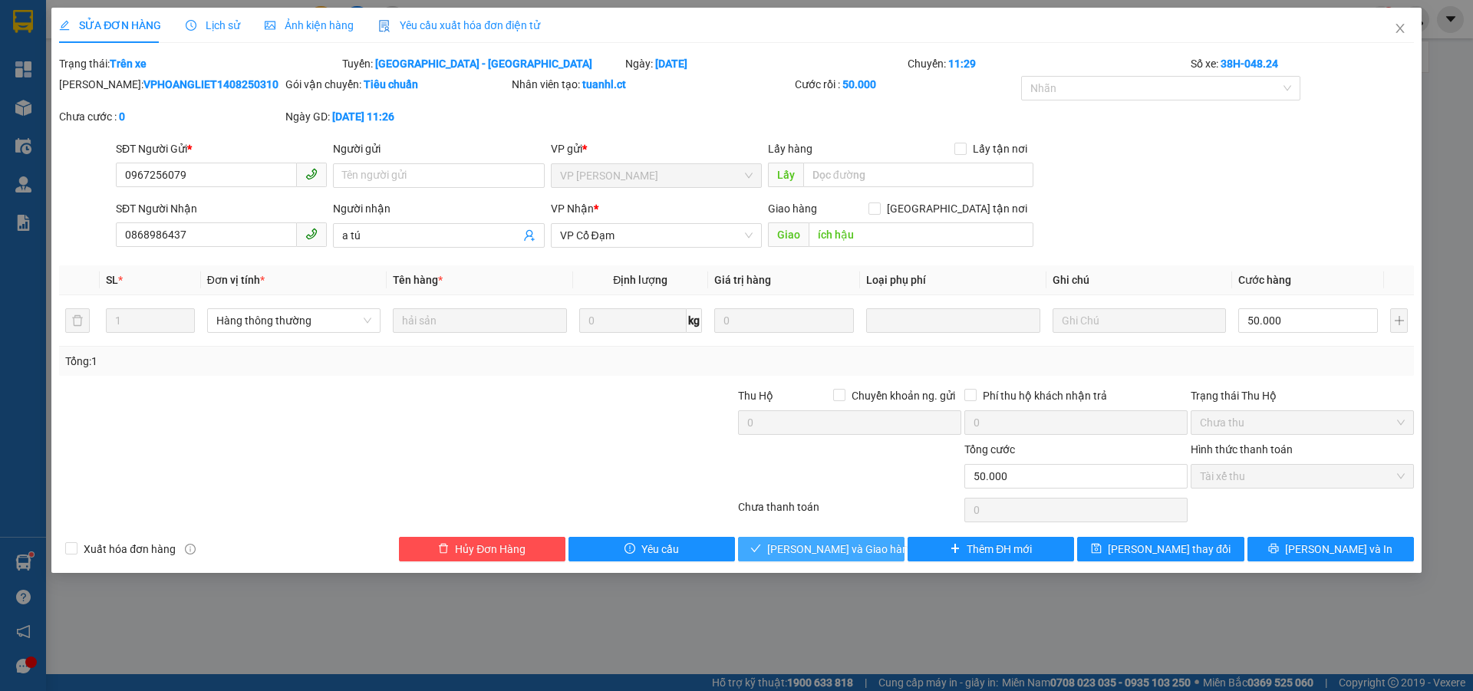
click at [853, 544] on span "[PERSON_NAME] và Giao hàng" at bounding box center [840, 549] width 147 height 17
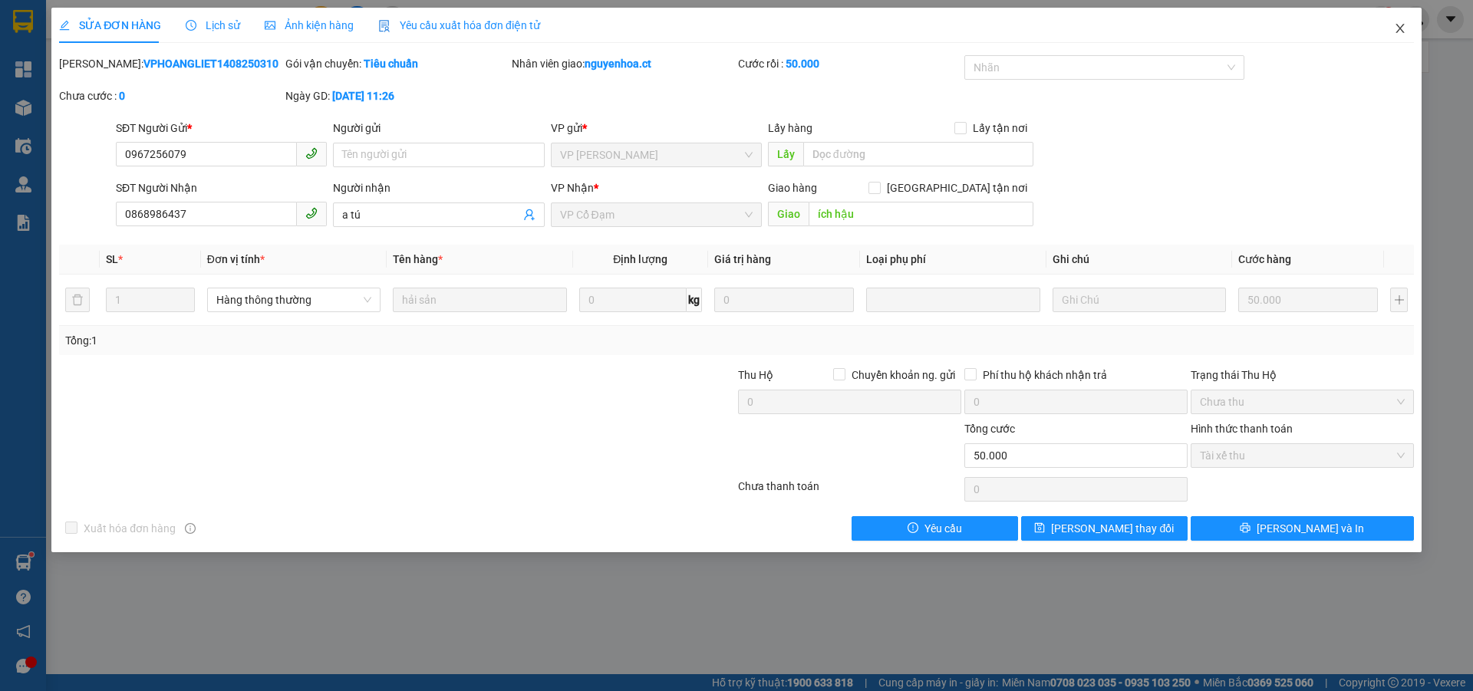
click at [1400, 31] on icon "close" at bounding box center [1400, 28] width 12 height 12
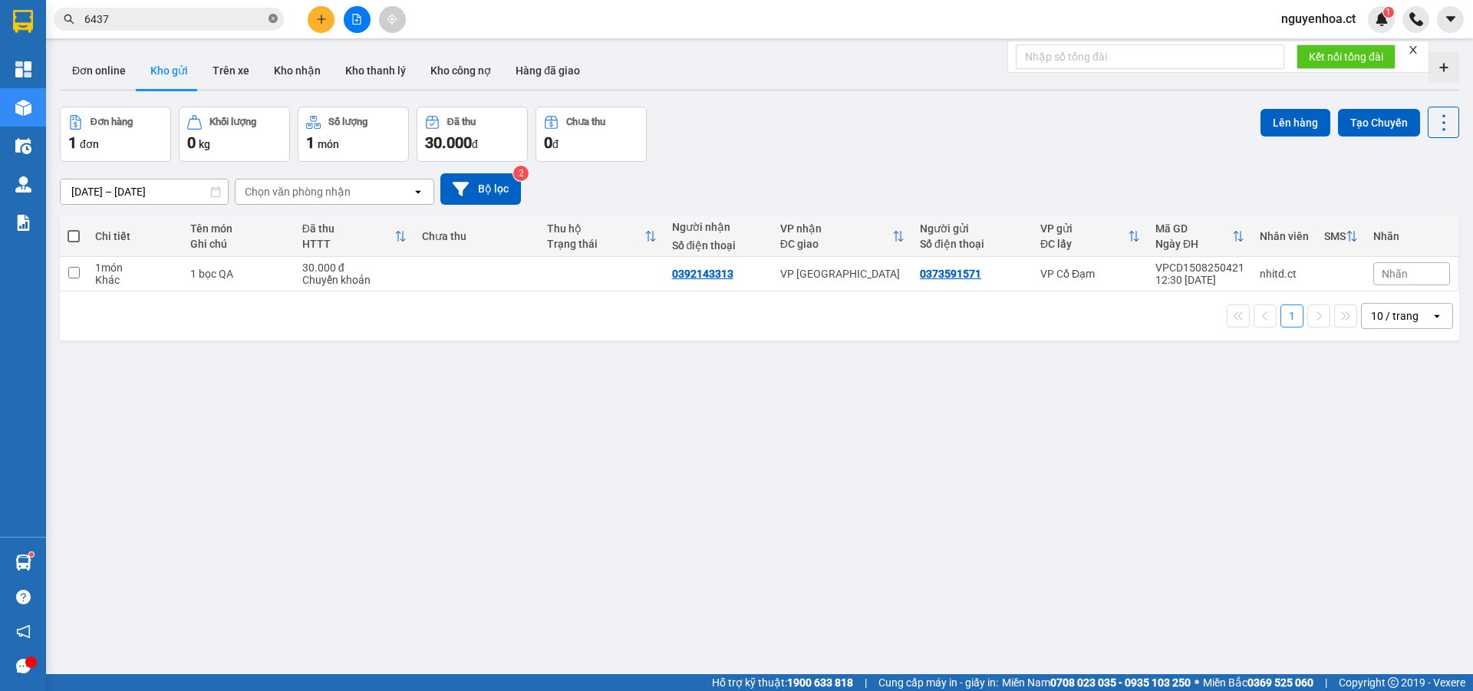
click at [273, 15] on icon "close-circle" at bounding box center [272, 18] width 9 height 9
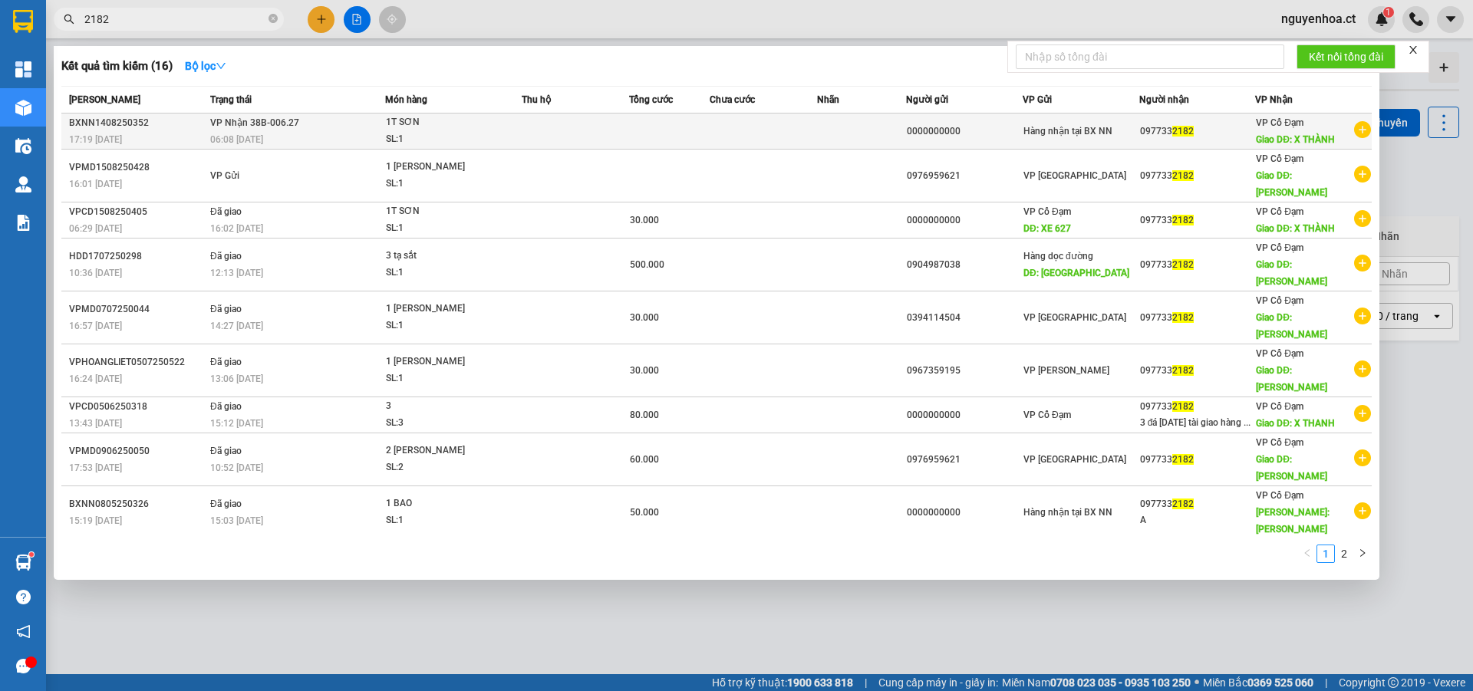
click at [288, 133] on div "06:08 [DATE]" at bounding box center [297, 139] width 174 height 17
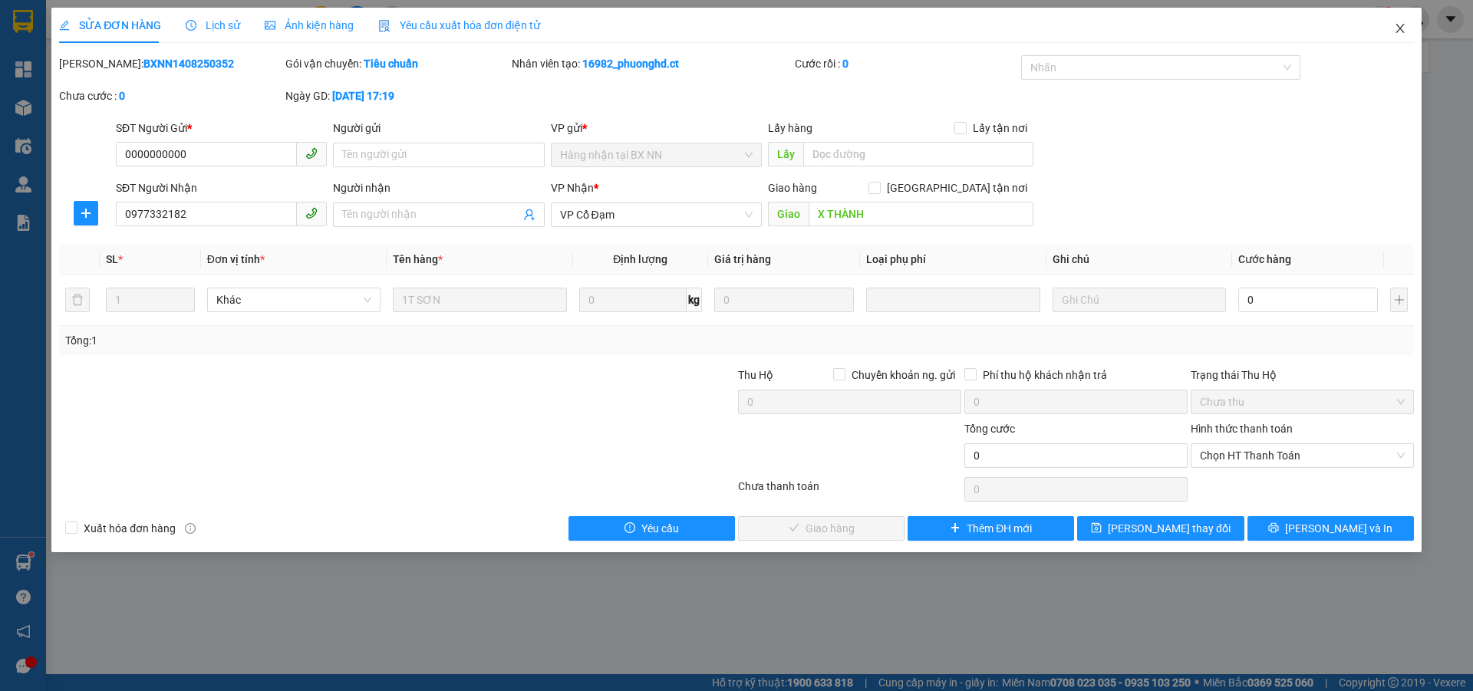
click at [1401, 25] on icon "close" at bounding box center [1400, 28] width 12 height 12
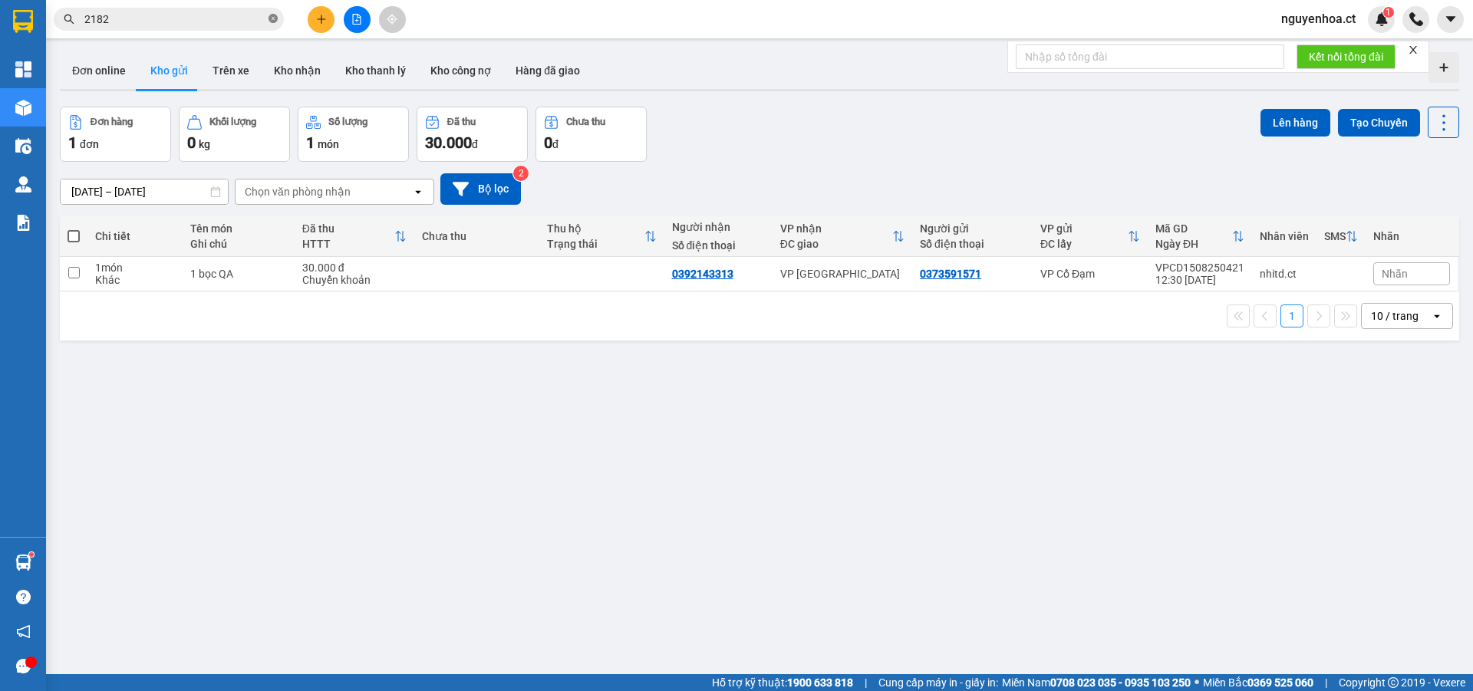
click at [274, 17] on icon "close-circle" at bounding box center [272, 18] width 9 height 9
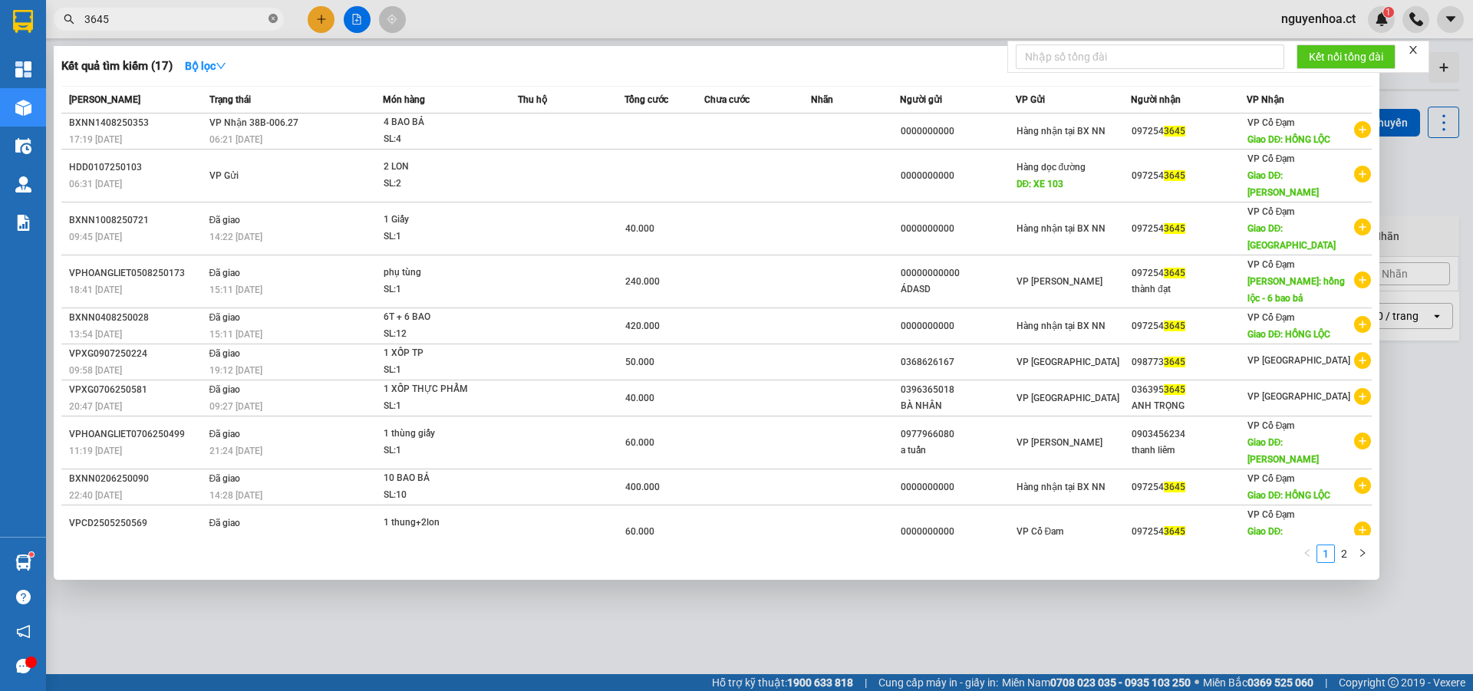
click at [275, 21] on icon "close-circle" at bounding box center [272, 18] width 9 height 9
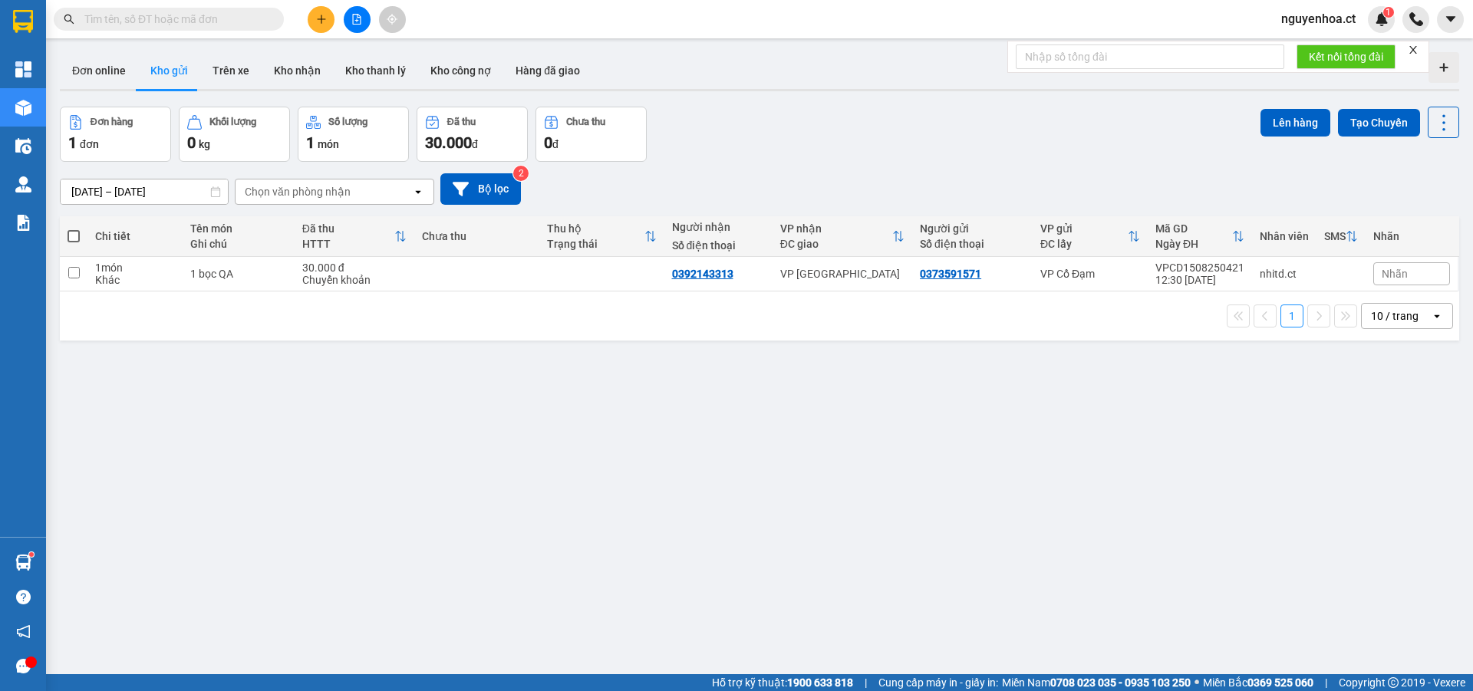
click at [245, 12] on input "text" at bounding box center [174, 19] width 181 height 17
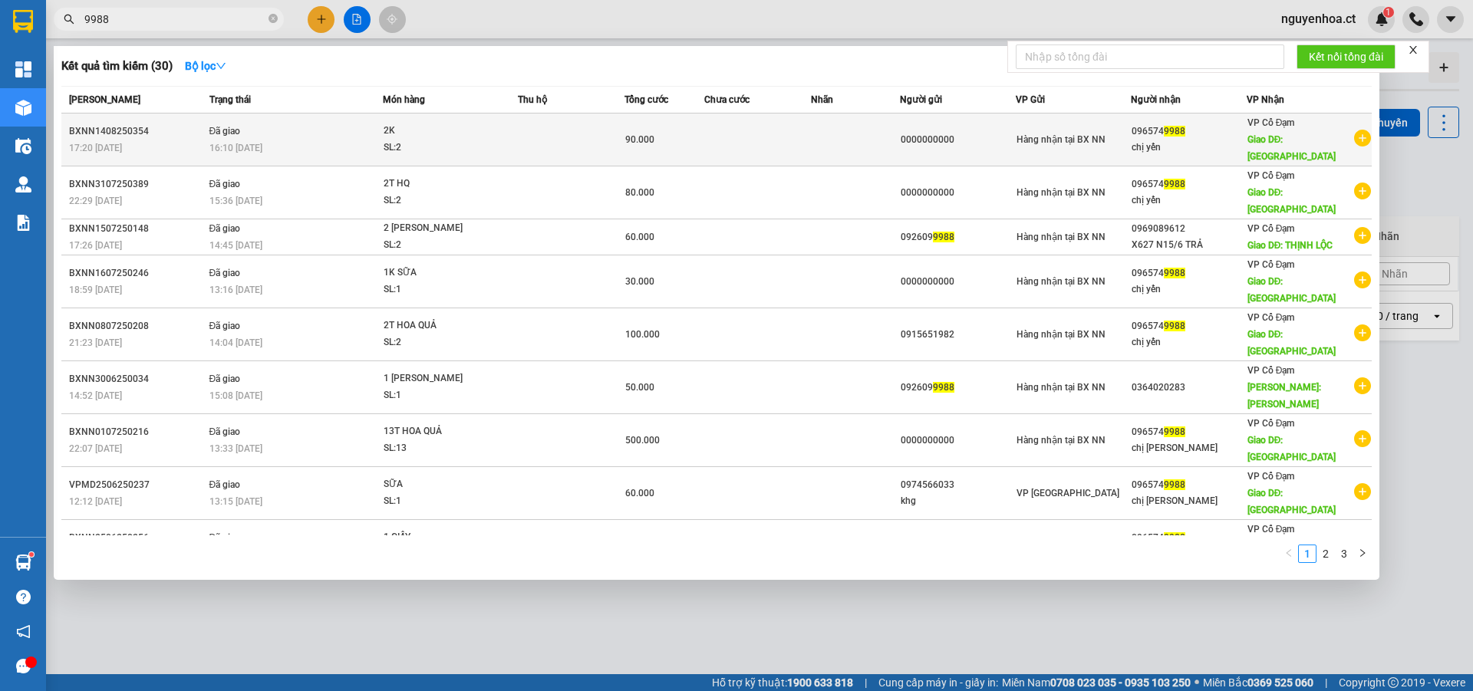
click at [249, 130] on td "Đã giao 16:10 [DATE]" at bounding box center [295, 140] width 178 height 53
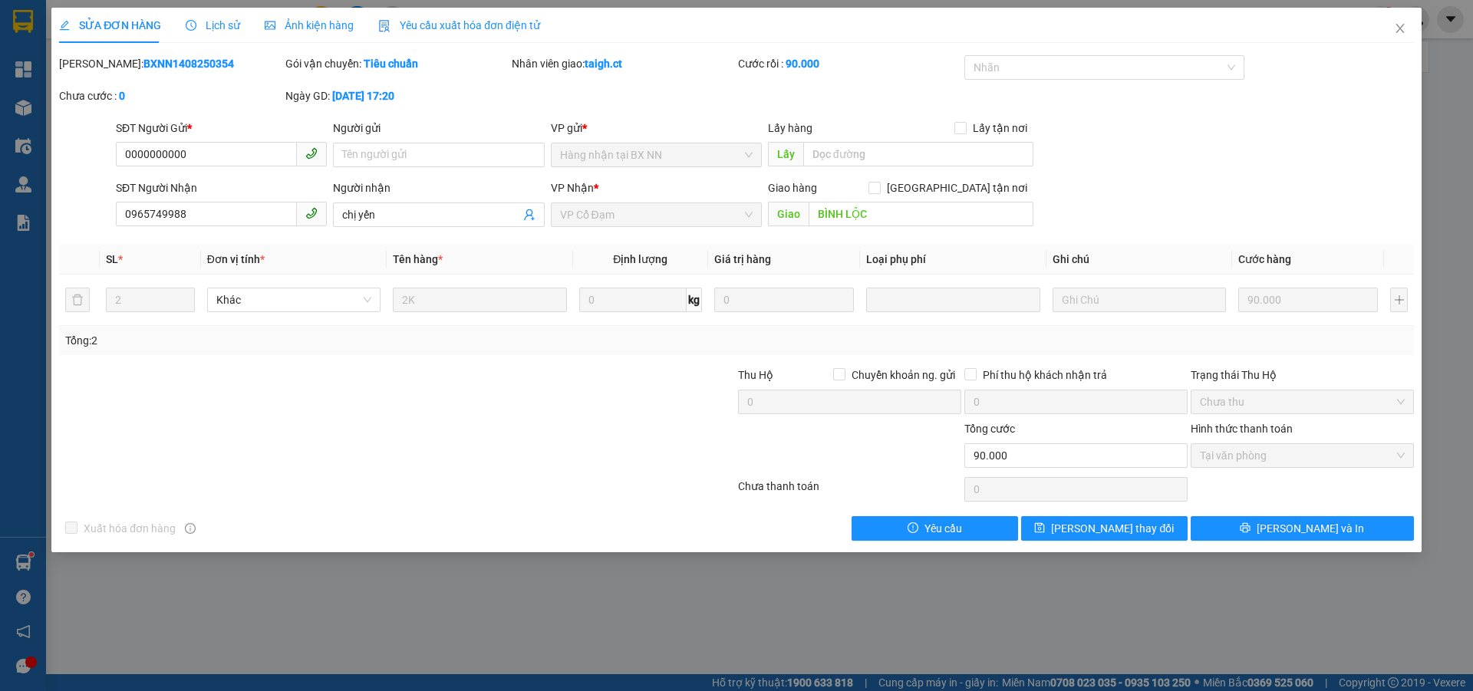
click at [220, 22] on span "Lịch sử" at bounding box center [213, 25] width 54 height 12
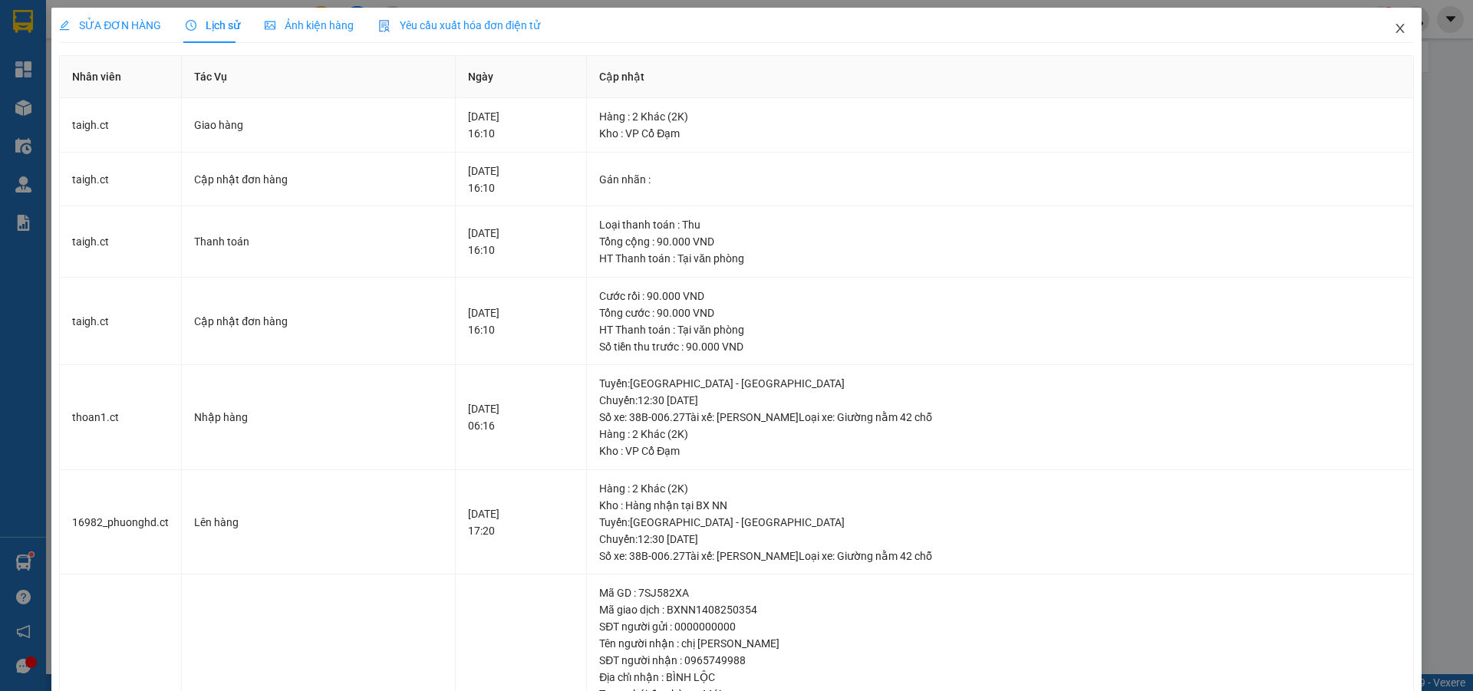
click at [1394, 25] on icon "close" at bounding box center [1400, 28] width 12 height 12
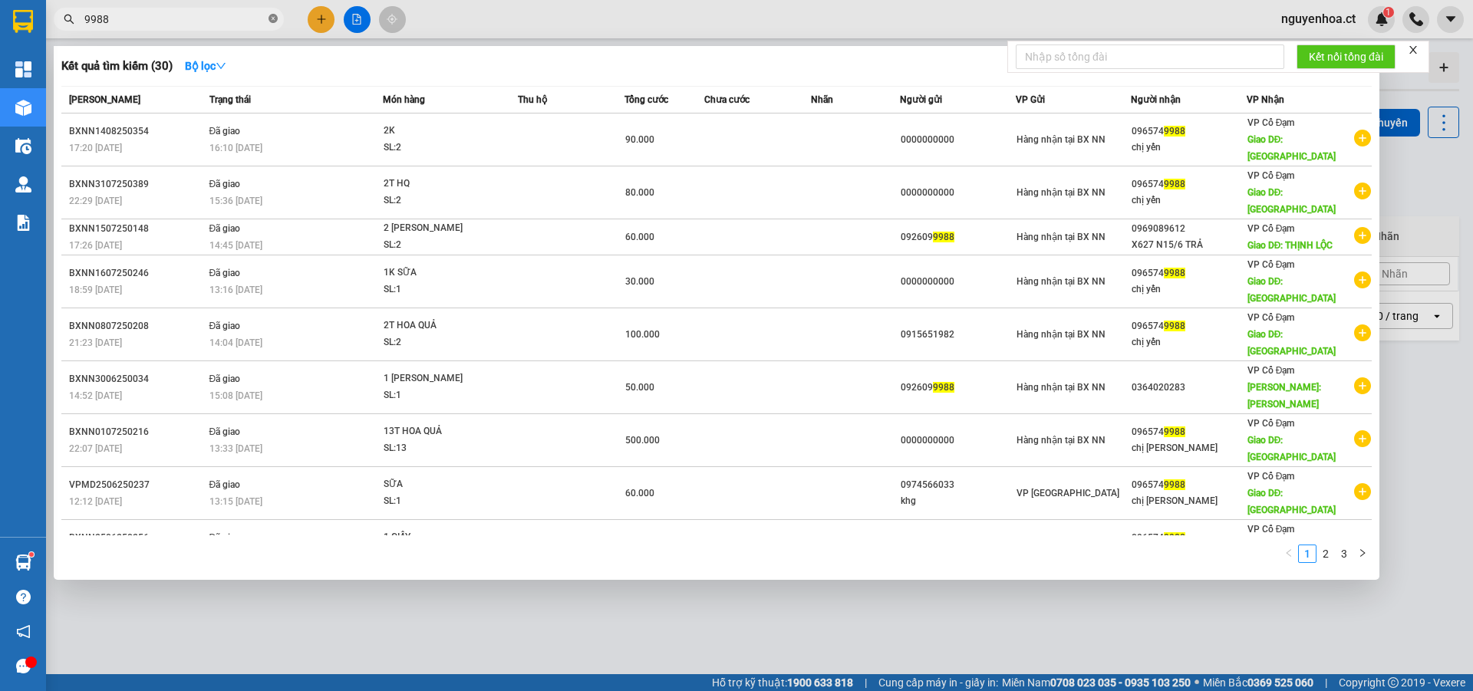
click at [273, 20] on icon "close-circle" at bounding box center [272, 18] width 9 height 9
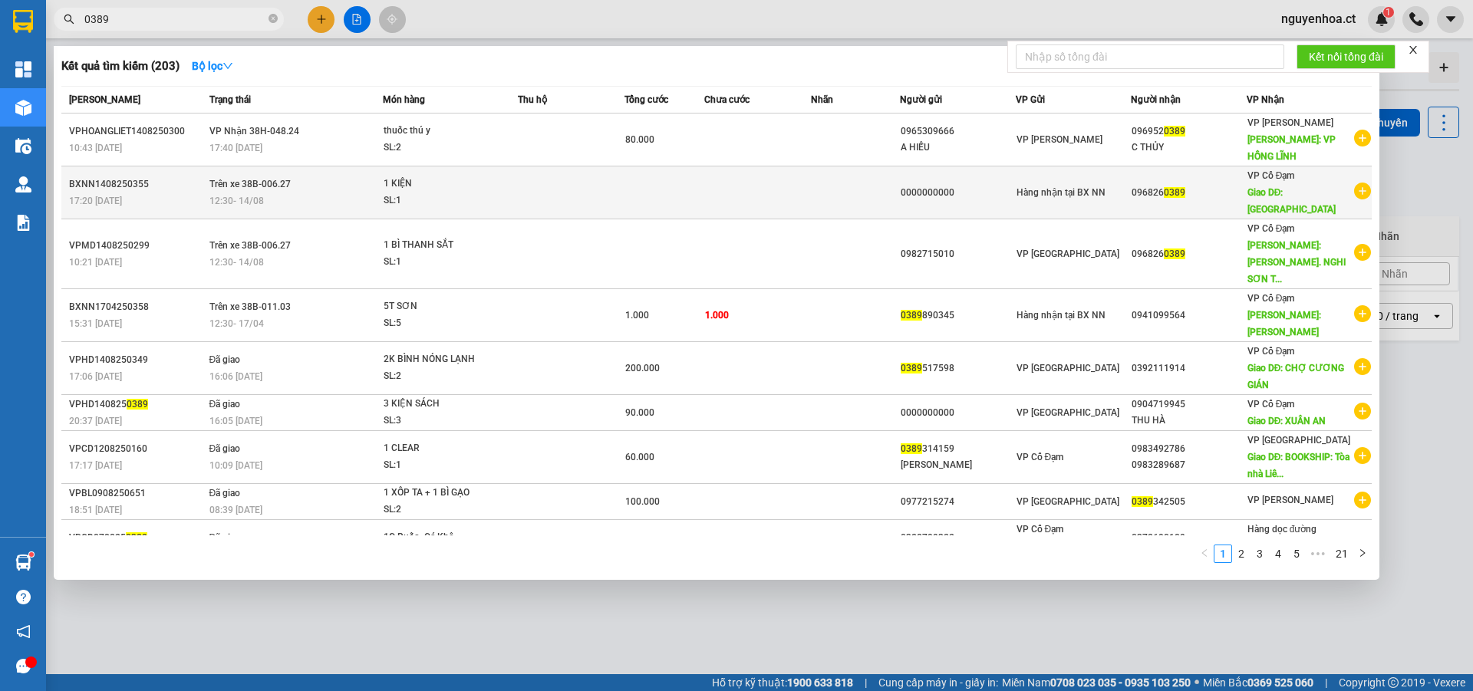
click at [235, 179] on span "Trên xe 38B-006.27" at bounding box center [249, 184] width 81 height 11
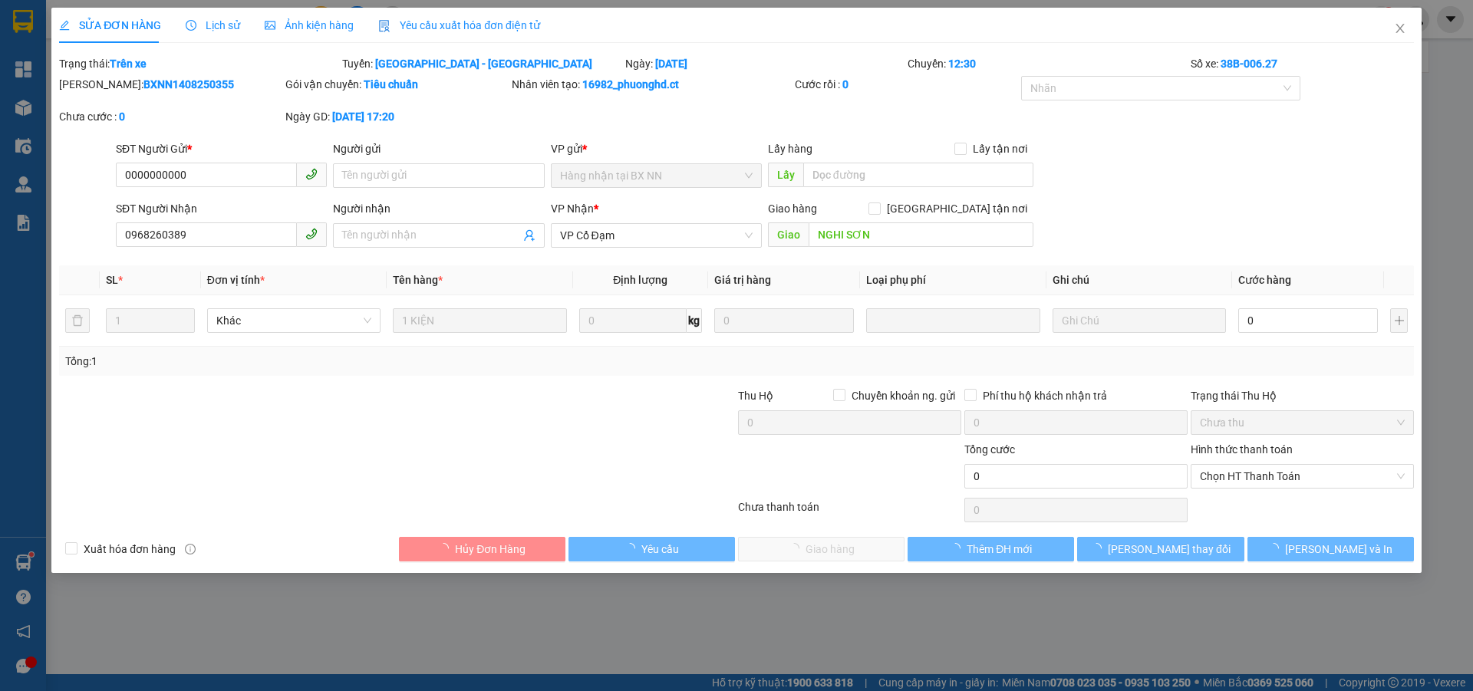
click at [216, 19] on span "Lịch sử" at bounding box center [213, 25] width 54 height 12
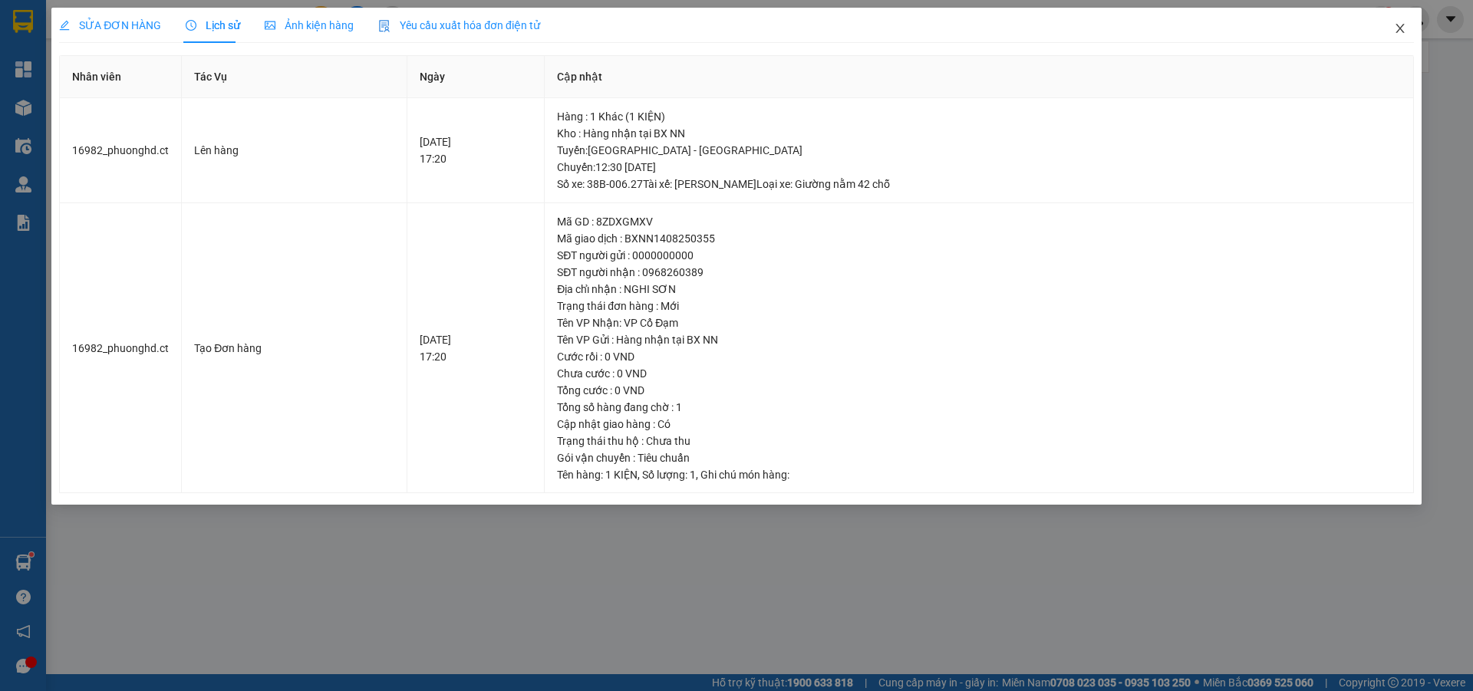
click at [1400, 25] on icon "close" at bounding box center [1400, 28] width 12 height 12
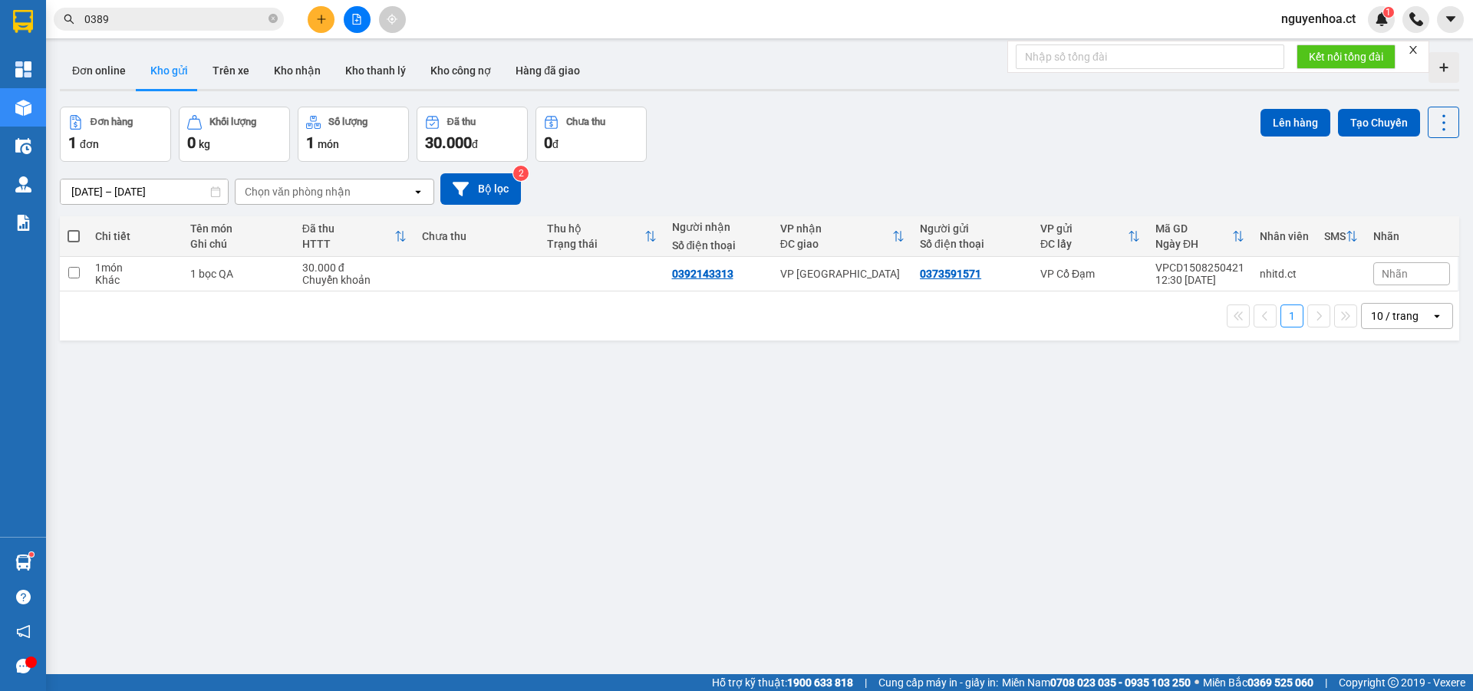
click at [174, 23] on input "0389" at bounding box center [174, 19] width 181 height 17
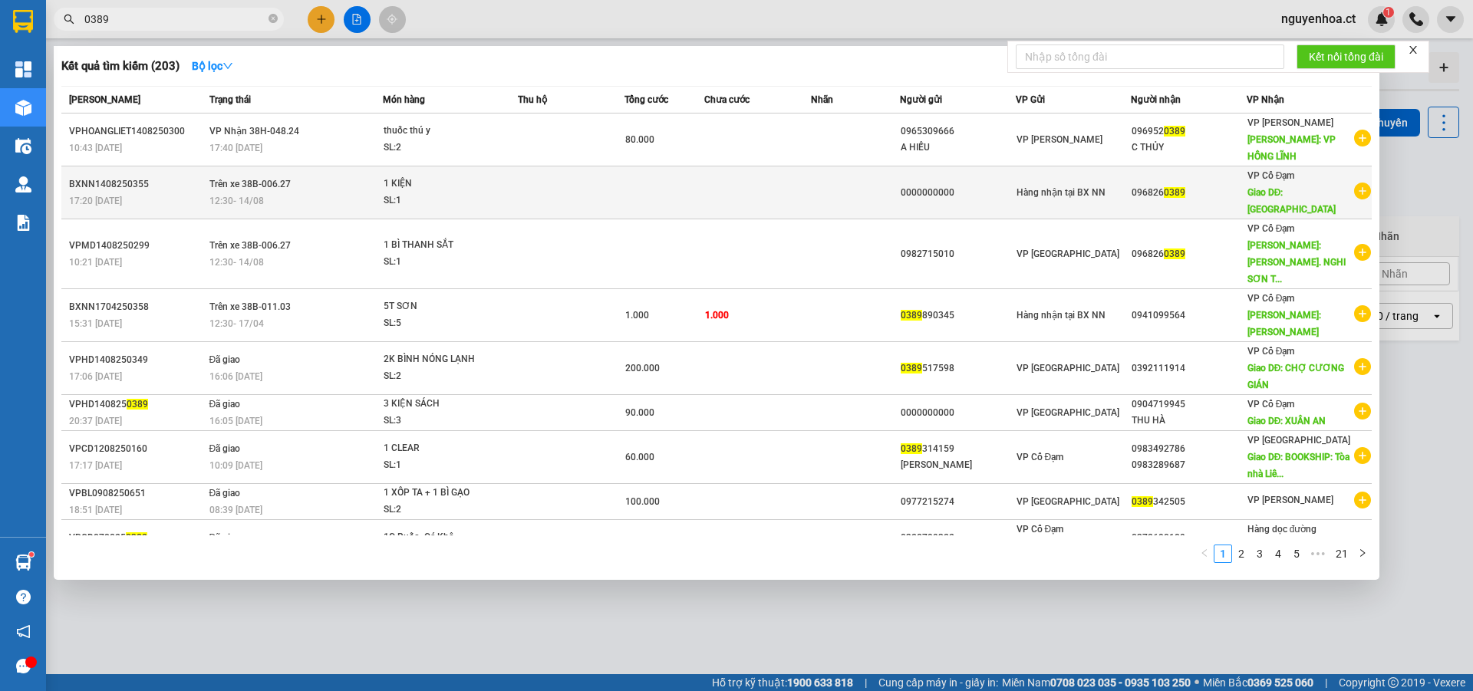
click at [250, 179] on span "Trên xe 38B-006.27" at bounding box center [249, 184] width 81 height 11
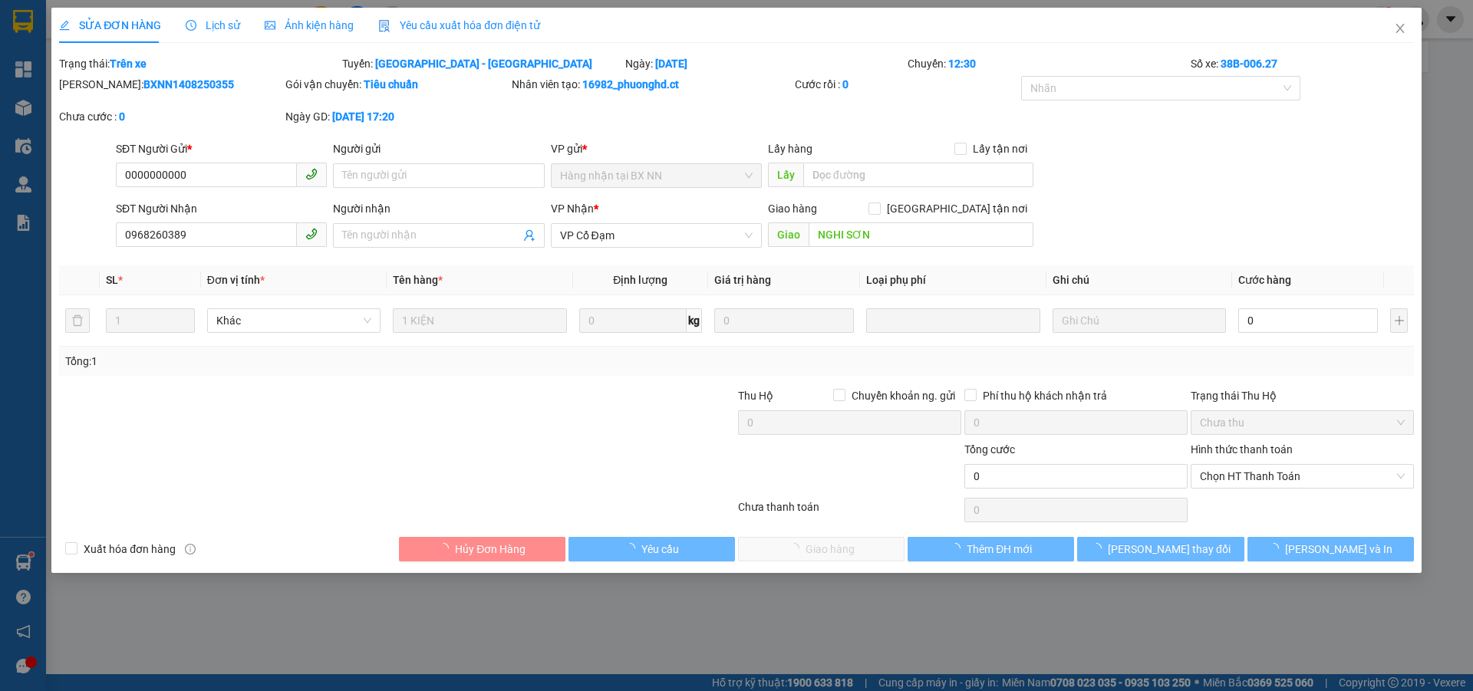
click at [211, 20] on span "Lịch sử" at bounding box center [213, 25] width 54 height 12
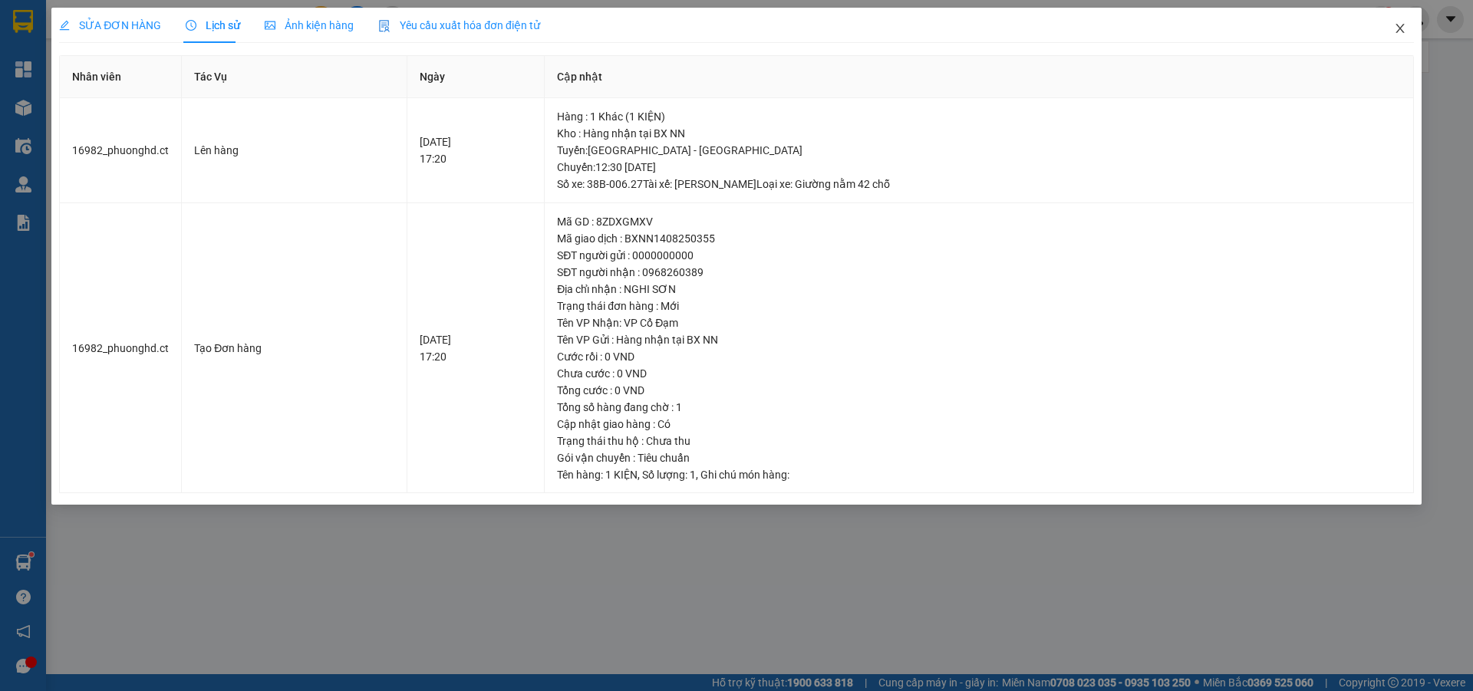
click at [1401, 28] on icon "close" at bounding box center [1399, 28] width 8 height 9
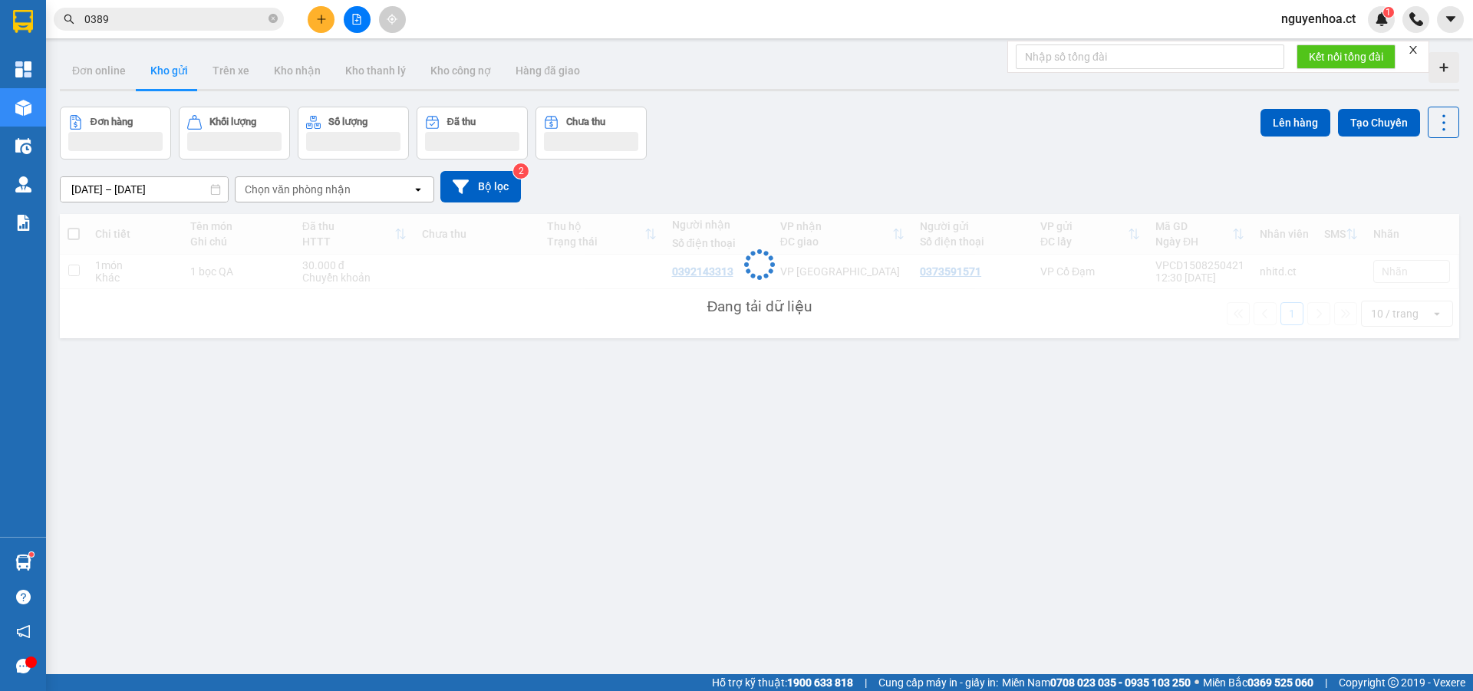
click at [189, 36] on div "Kết quả tìm kiếm ( 203 ) Bộ lọc Mã ĐH Trạng thái Món hàng Thu hộ Tổng cước Chưa…" at bounding box center [736, 19] width 1473 height 38
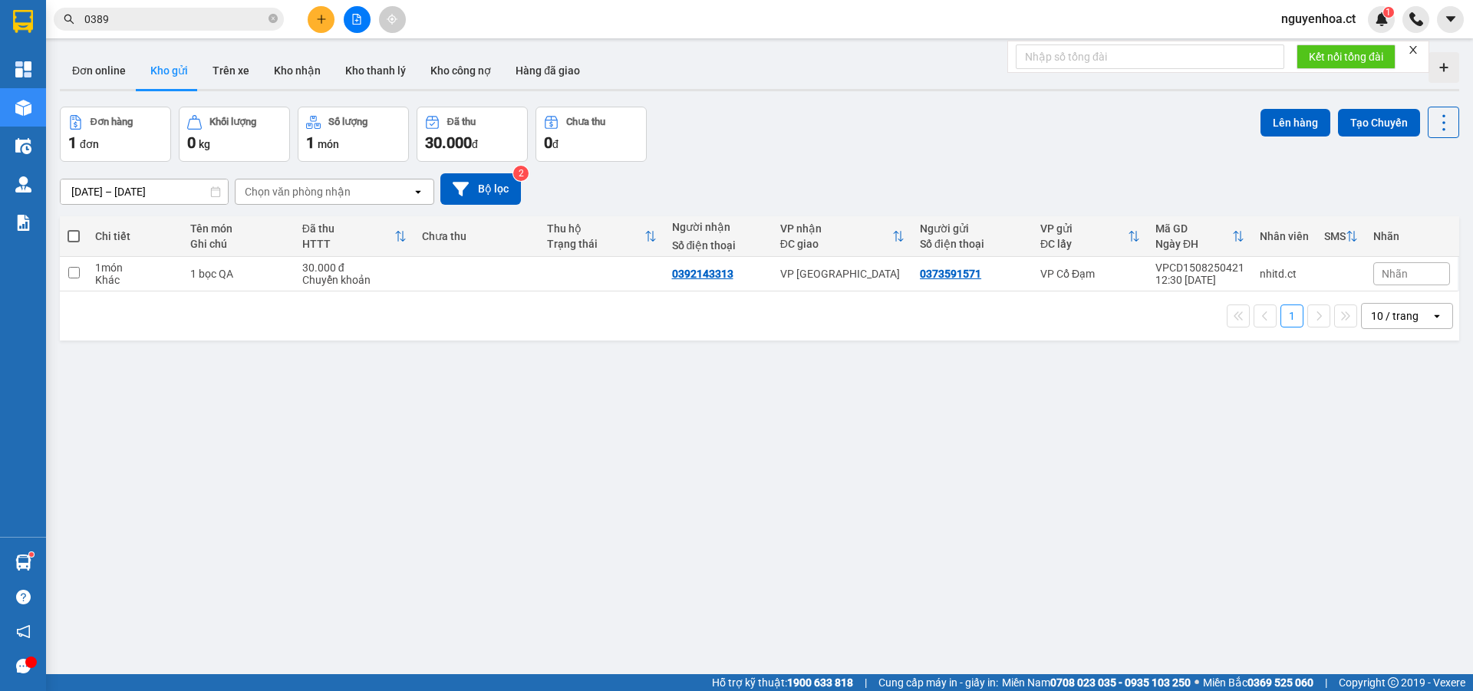
click at [194, 24] on input "0389" at bounding box center [174, 19] width 181 height 17
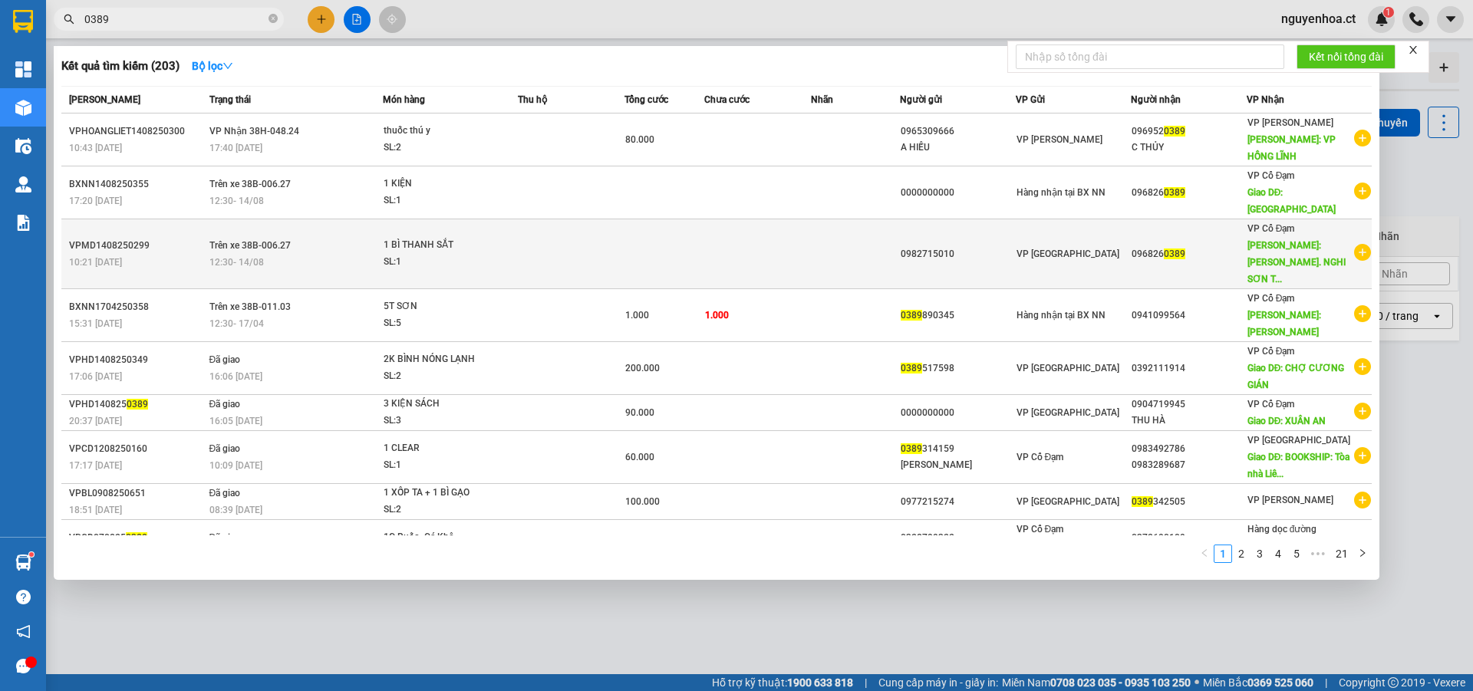
click at [248, 255] on span "12:30 [DATE]" at bounding box center [236, 261] width 54 height 12
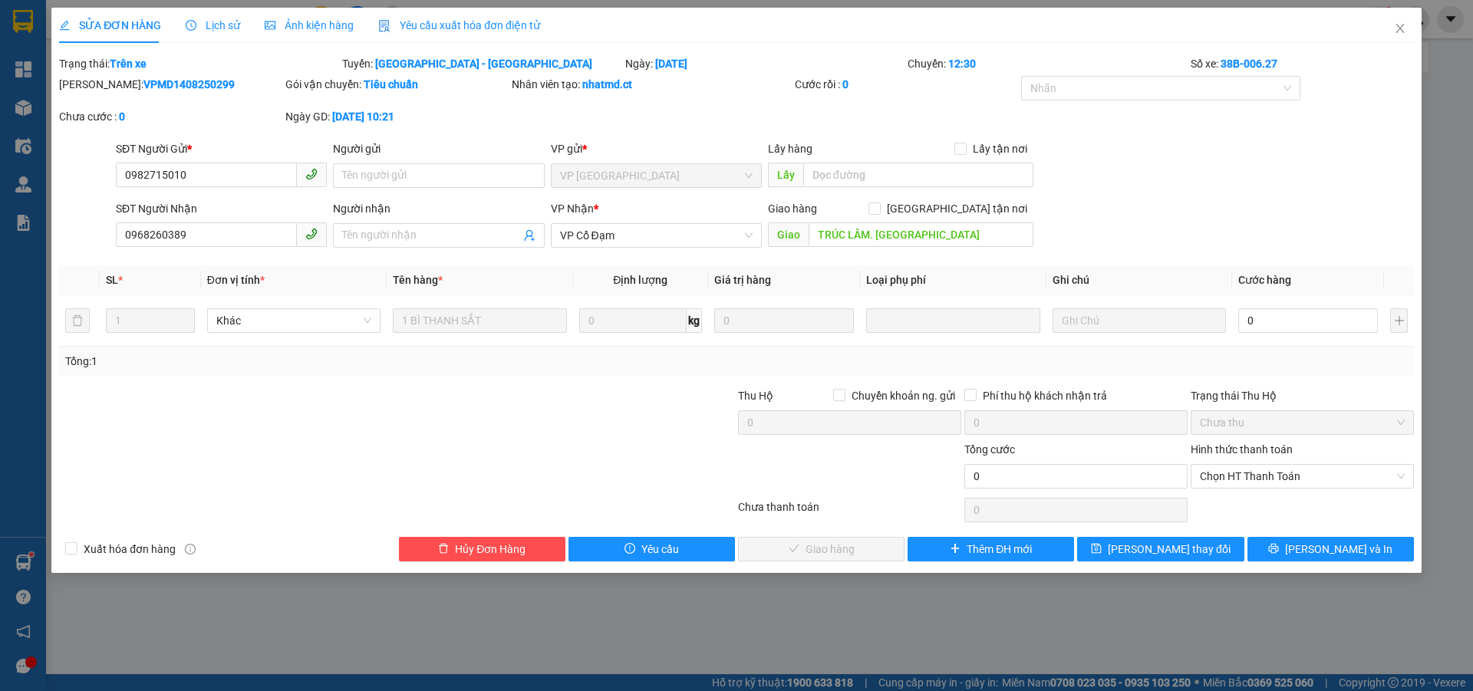
click at [199, 28] on span "Lịch sử" at bounding box center [213, 25] width 54 height 12
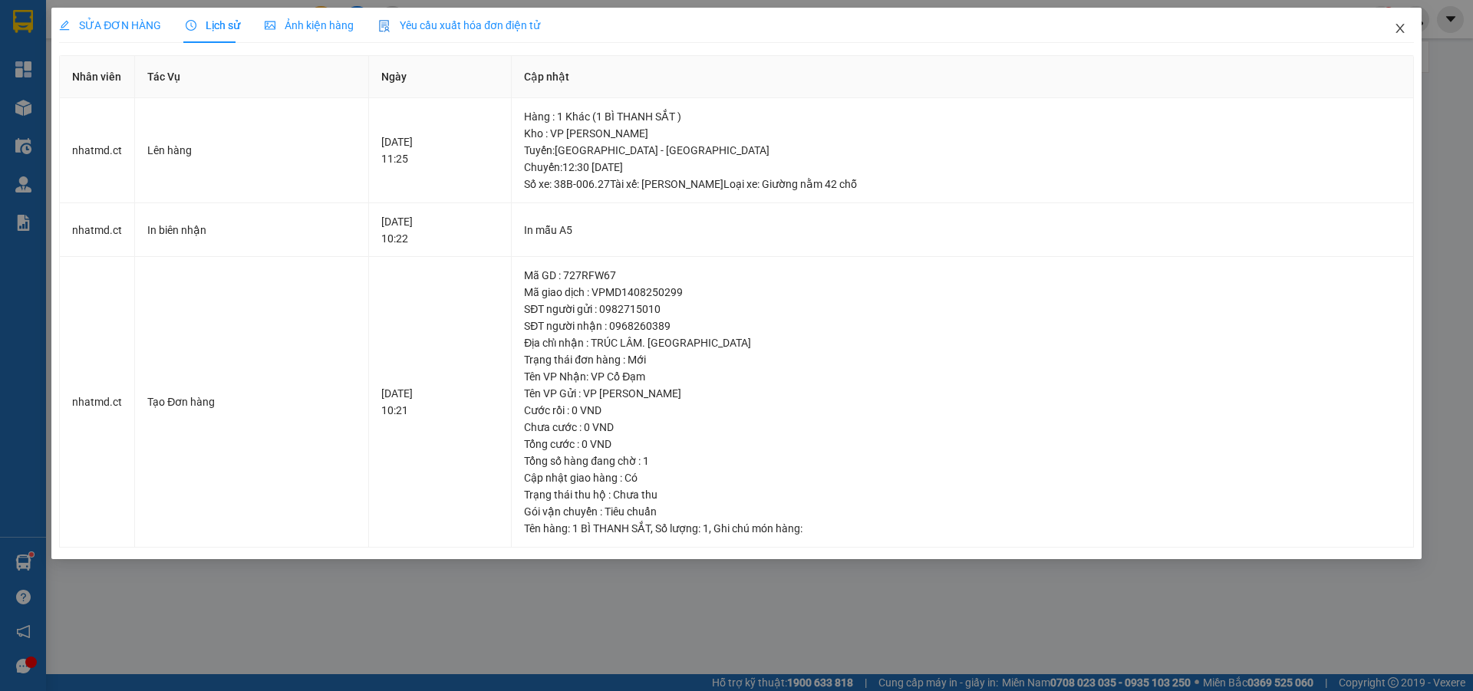
click at [1397, 25] on icon "close" at bounding box center [1400, 28] width 12 height 12
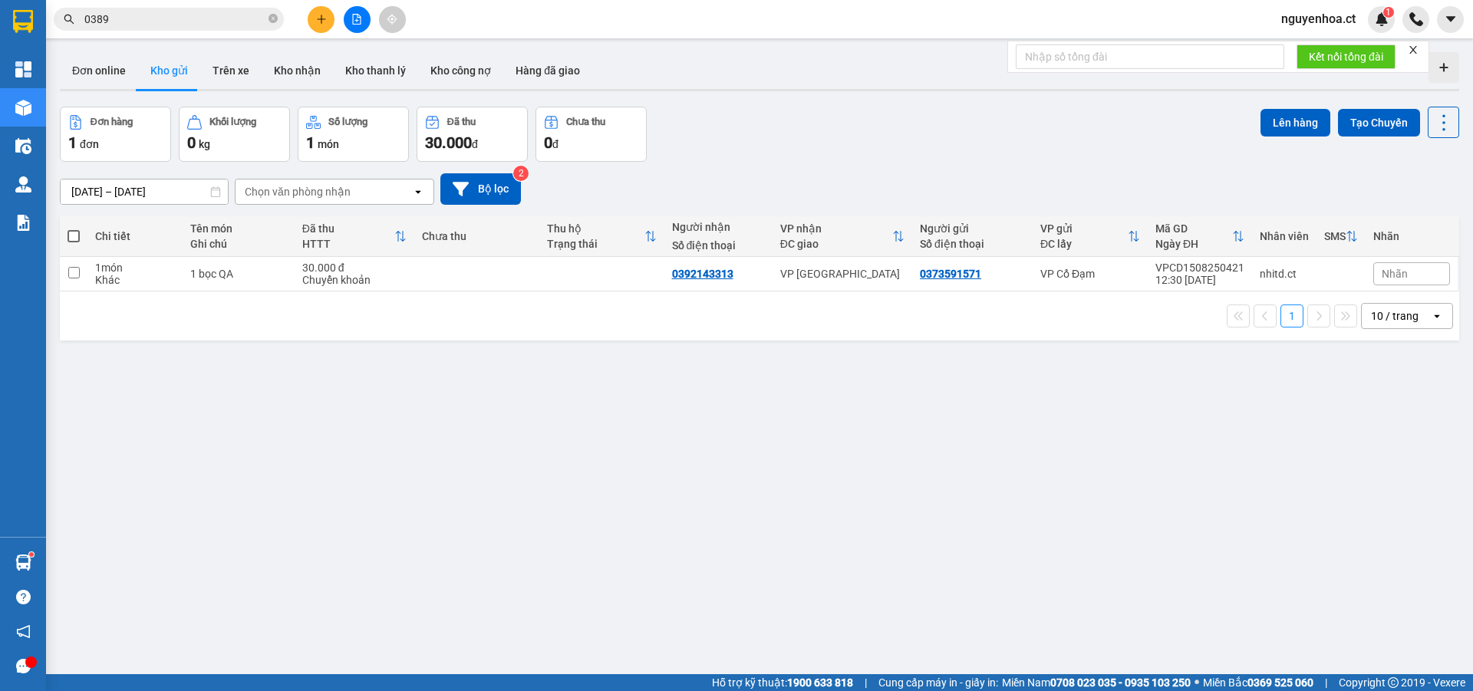
click at [201, 15] on input "0389" at bounding box center [174, 19] width 181 height 17
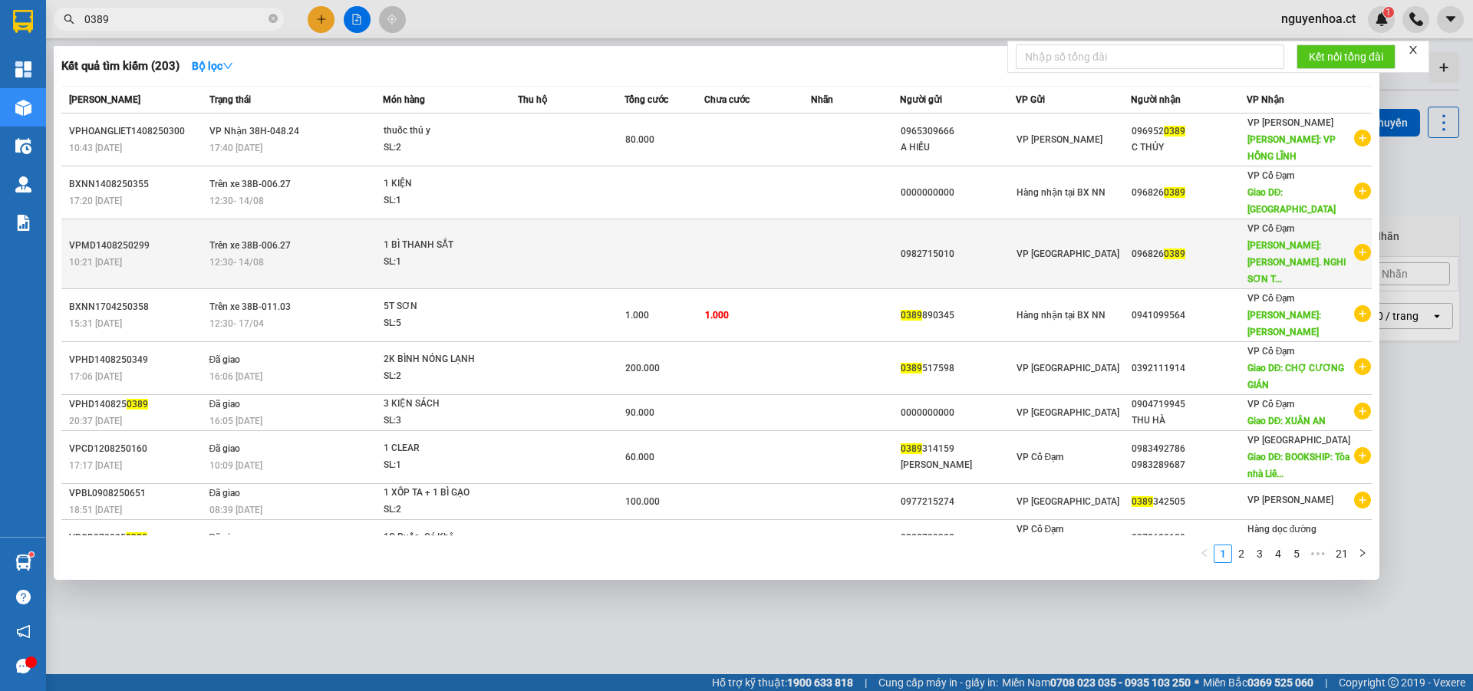
click at [266, 254] on div "12:30 [DATE]" at bounding box center [295, 262] width 173 height 17
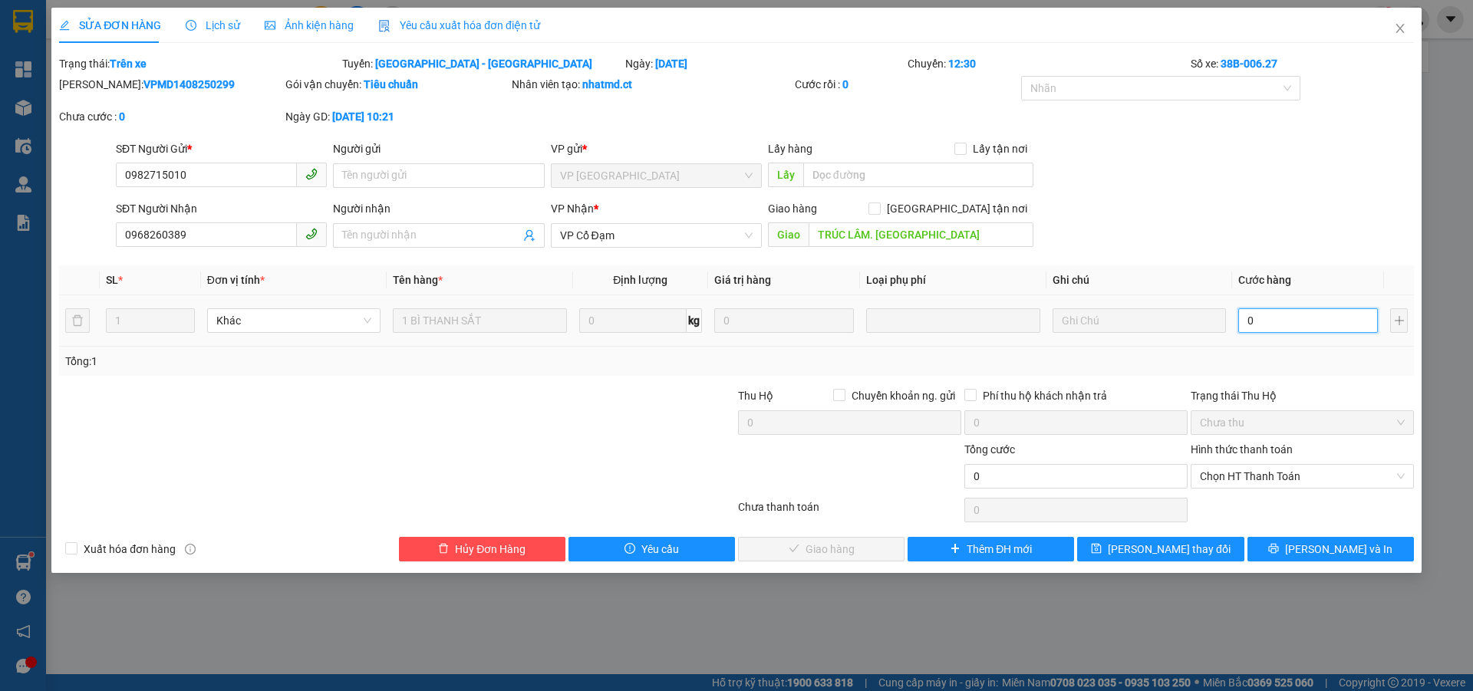
click at [1314, 326] on input "0" at bounding box center [1308, 320] width 140 height 25
click at [1295, 481] on span "Chọn HT Thanh Toán" at bounding box center [1302, 476] width 205 height 23
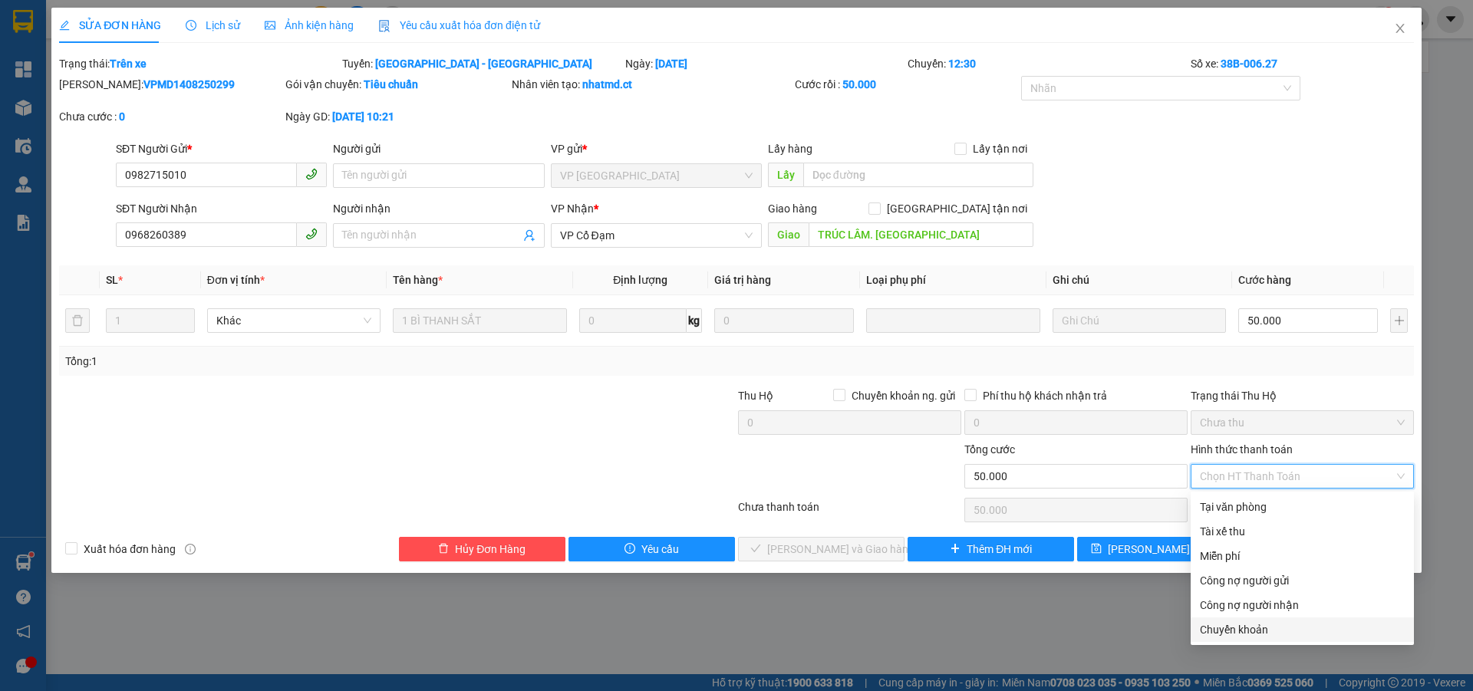
click at [1238, 624] on div "Chuyển khoản" at bounding box center [1302, 629] width 205 height 17
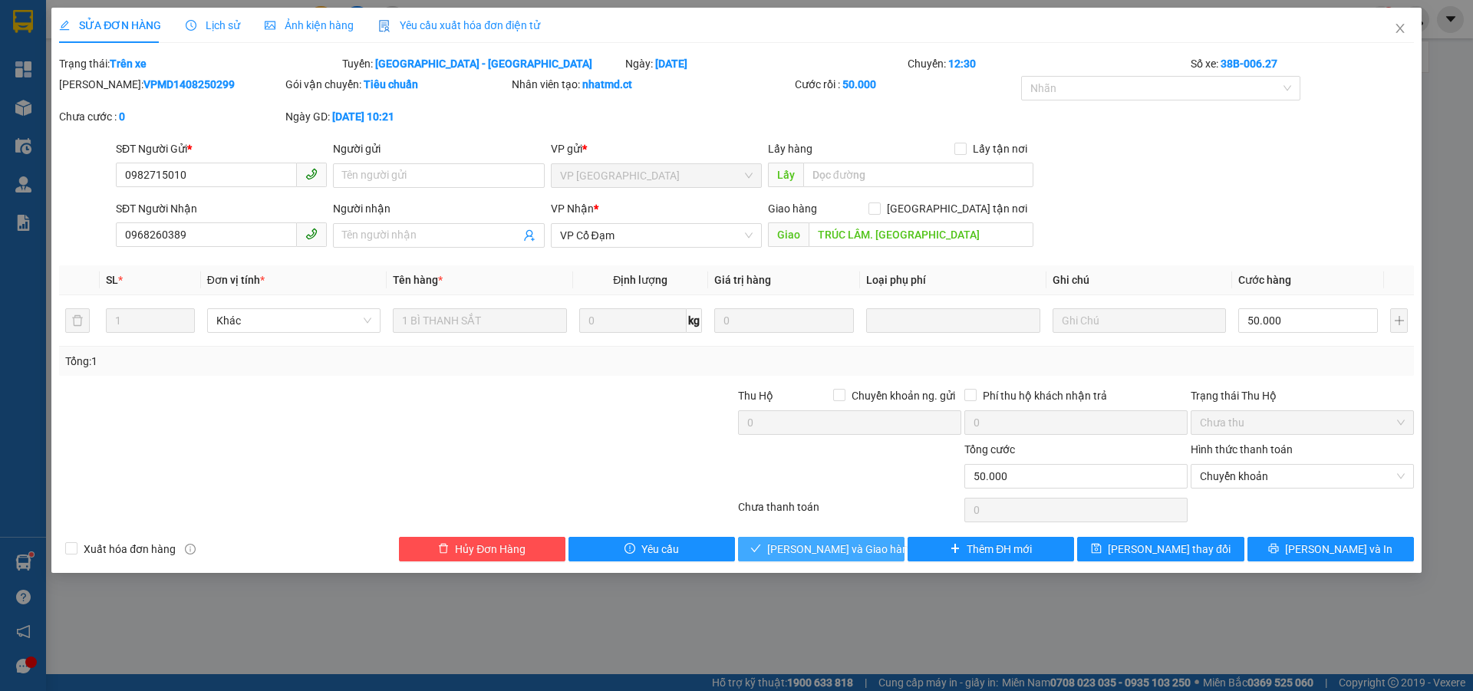
click at [832, 543] on span "[PERSON_NAME] và Giao hàng" at bounding box center [840, 549] width 147 height 17
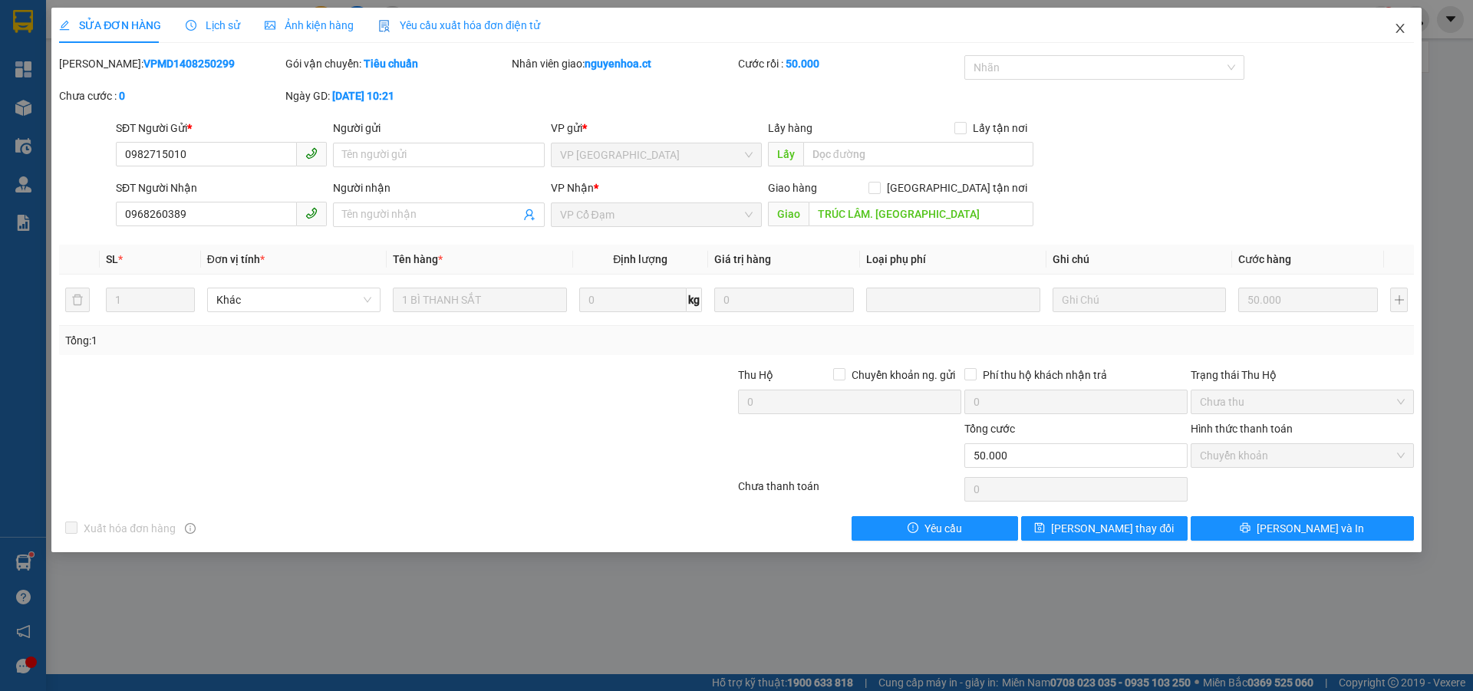
click at [1401, 30] on icon "close" at bounding box center [1400, 28] width 12 height 12
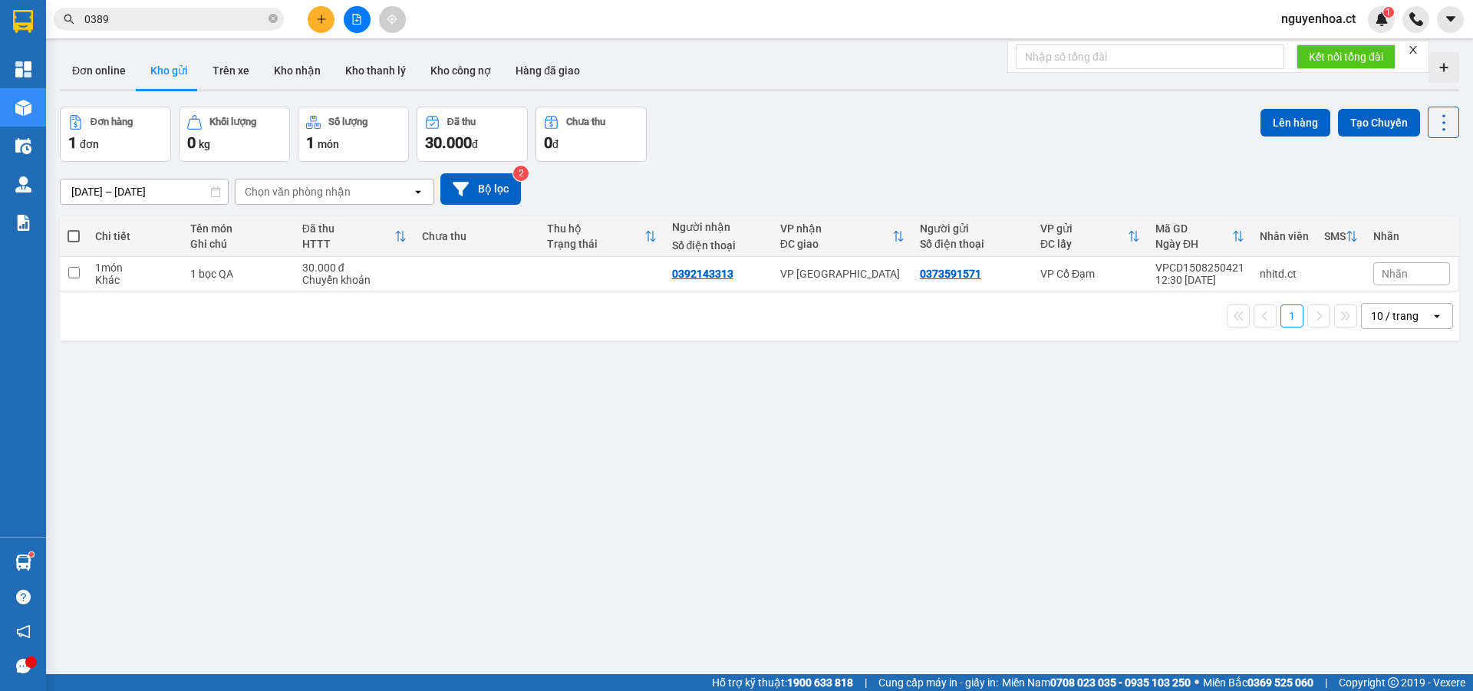
click at [180, 17] on input "0389" at bounding box center [174, 19] width 181 height 17
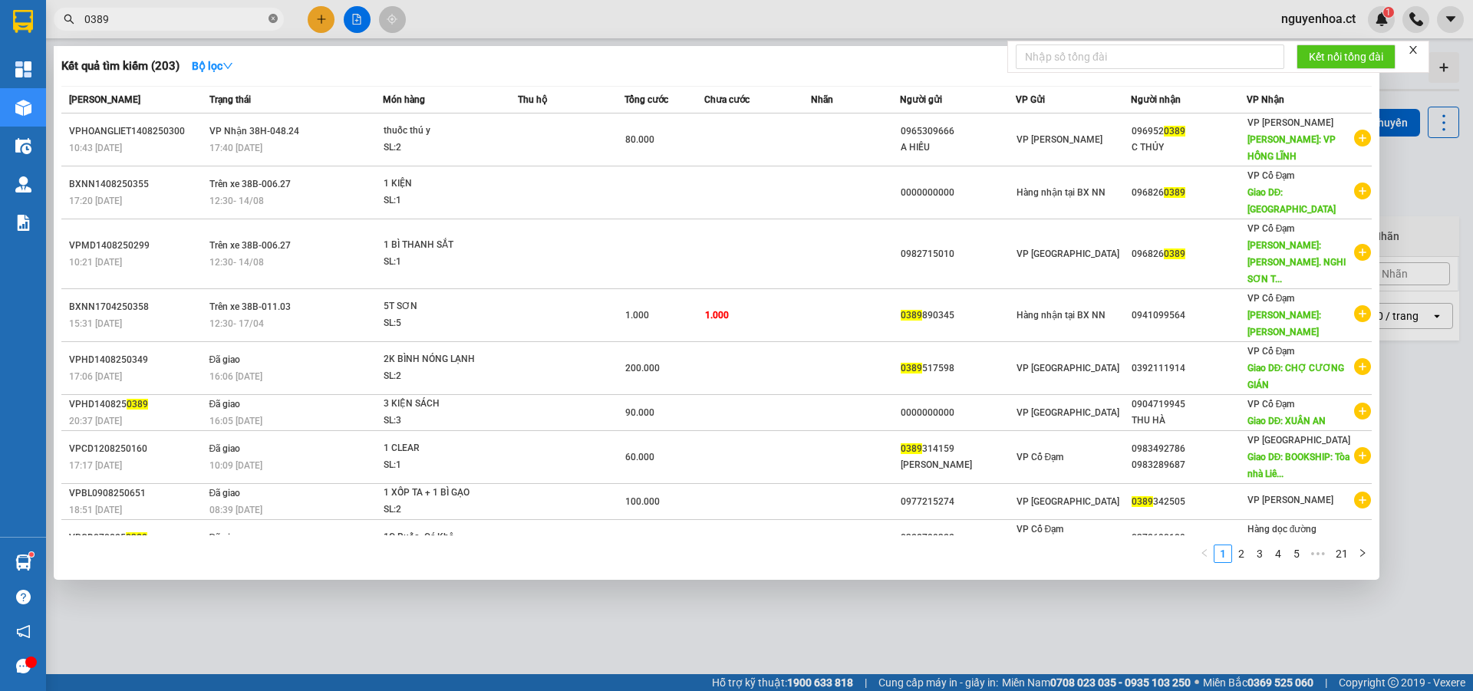
click at [272, 19] on icon "close-circle" at bounding box center [272, 18] width 9 height 9
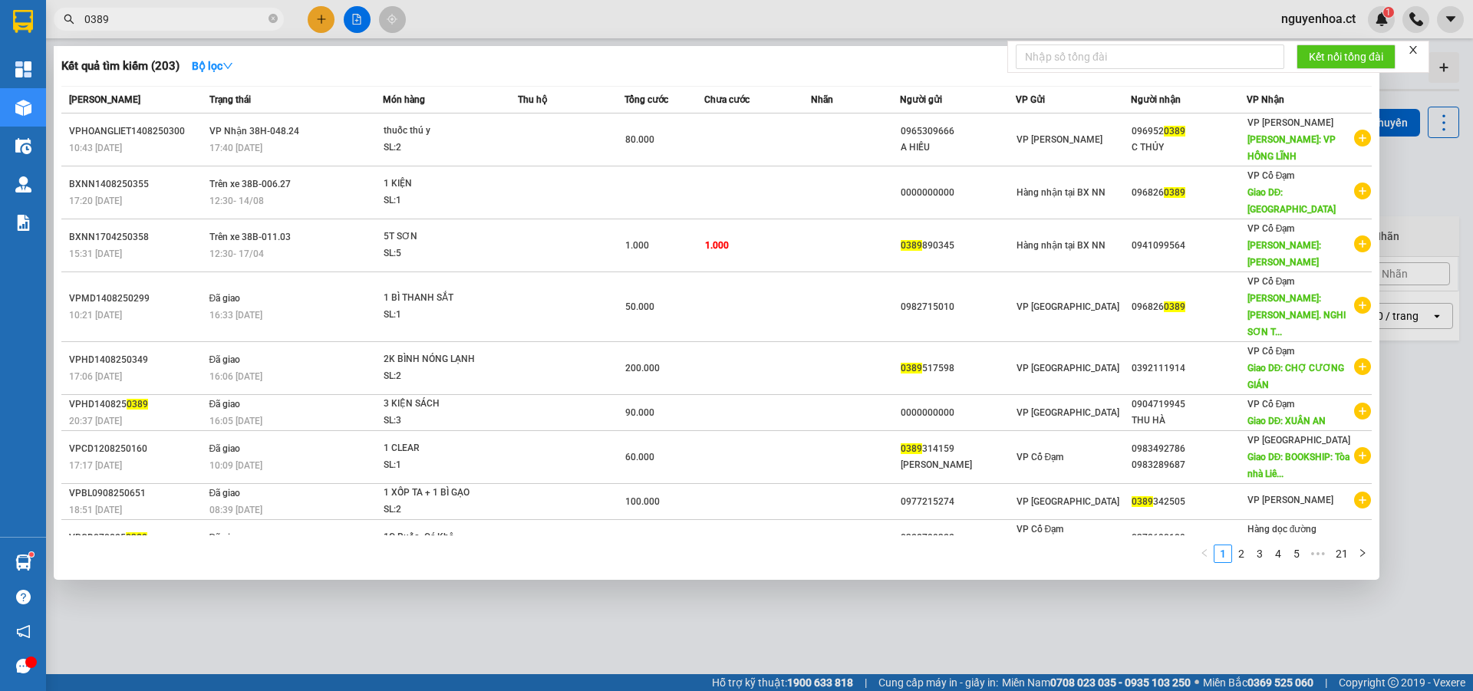
click at [278, 18] on span "0389" at bounding box center [169, 19] width 230 height 23
click at [272, 18] on icon "close-circle" at bounding box center [272, 18] width 9 height 9
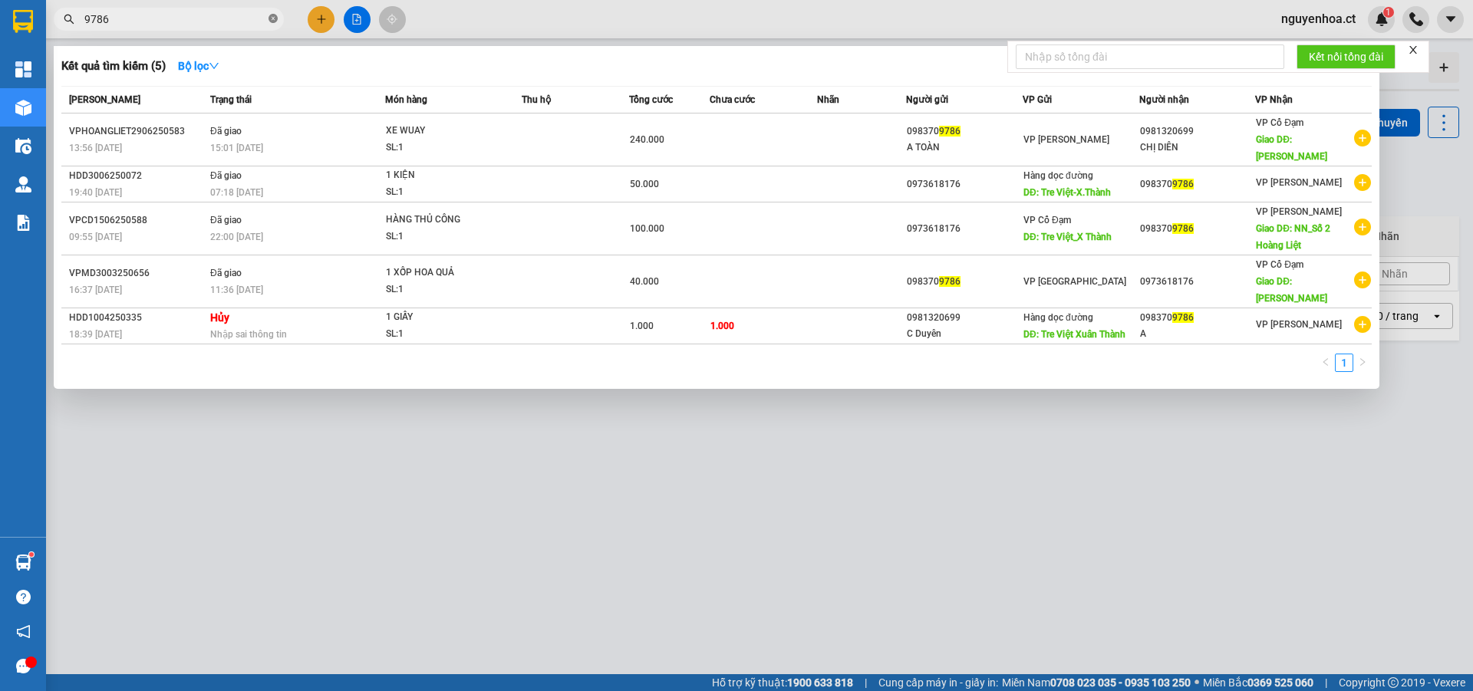
click at [273, 17] on icon "close-circle" at bounding box center [272, 18] width 9 height 9
click at [275, 18] on icon "close-circle" at bounding box center [272, 18] width 9 height 9
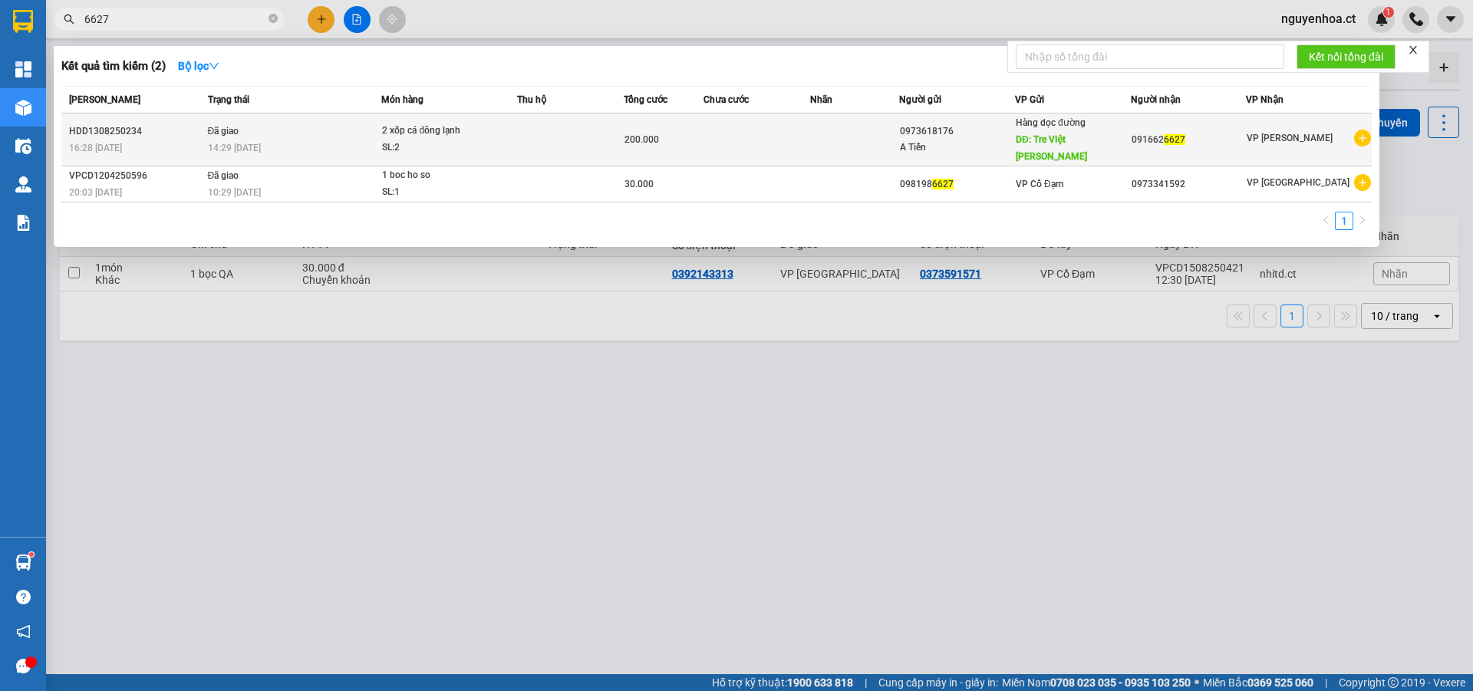
click at [239, 140] on div "14:29 [DATE]" at bounding box center [294, 148] width 173 height 17
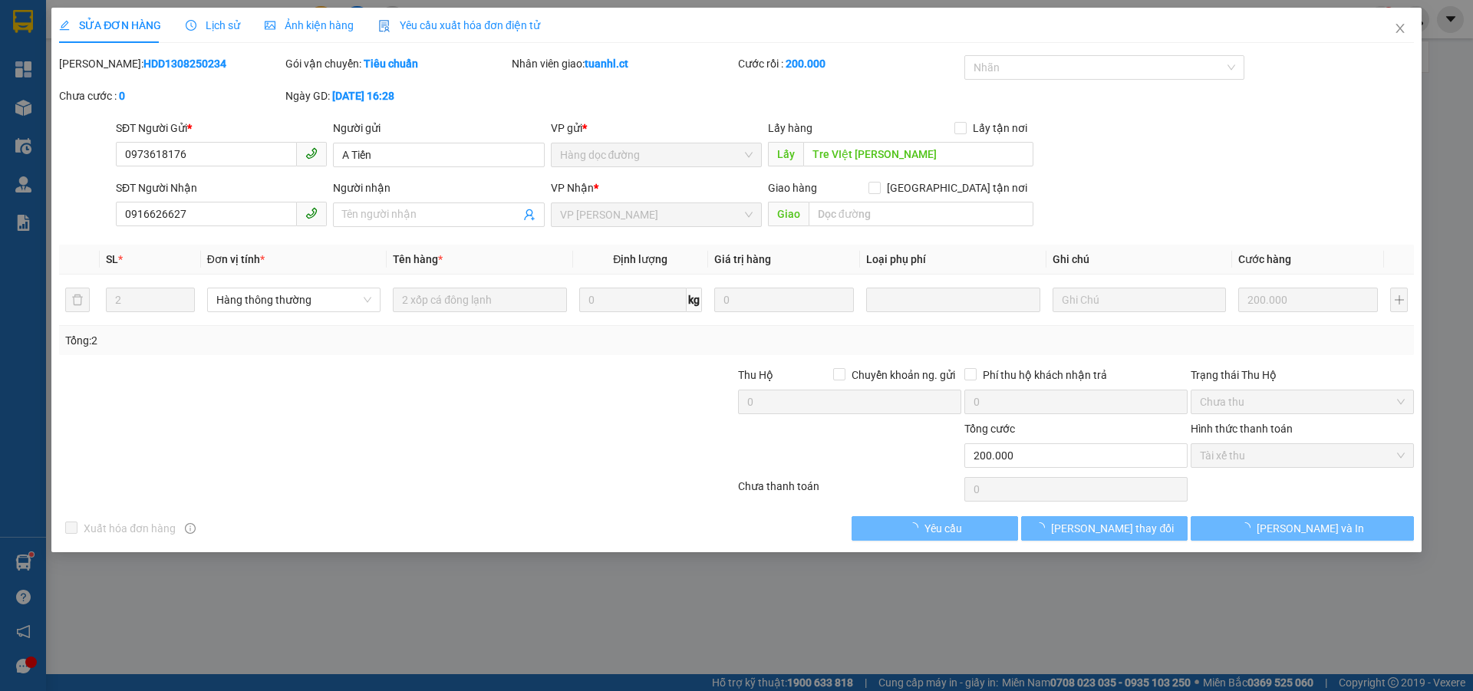
click at [227, 20] on span "Lịch sử" at bounding box center [213, 25] width 54 height 12
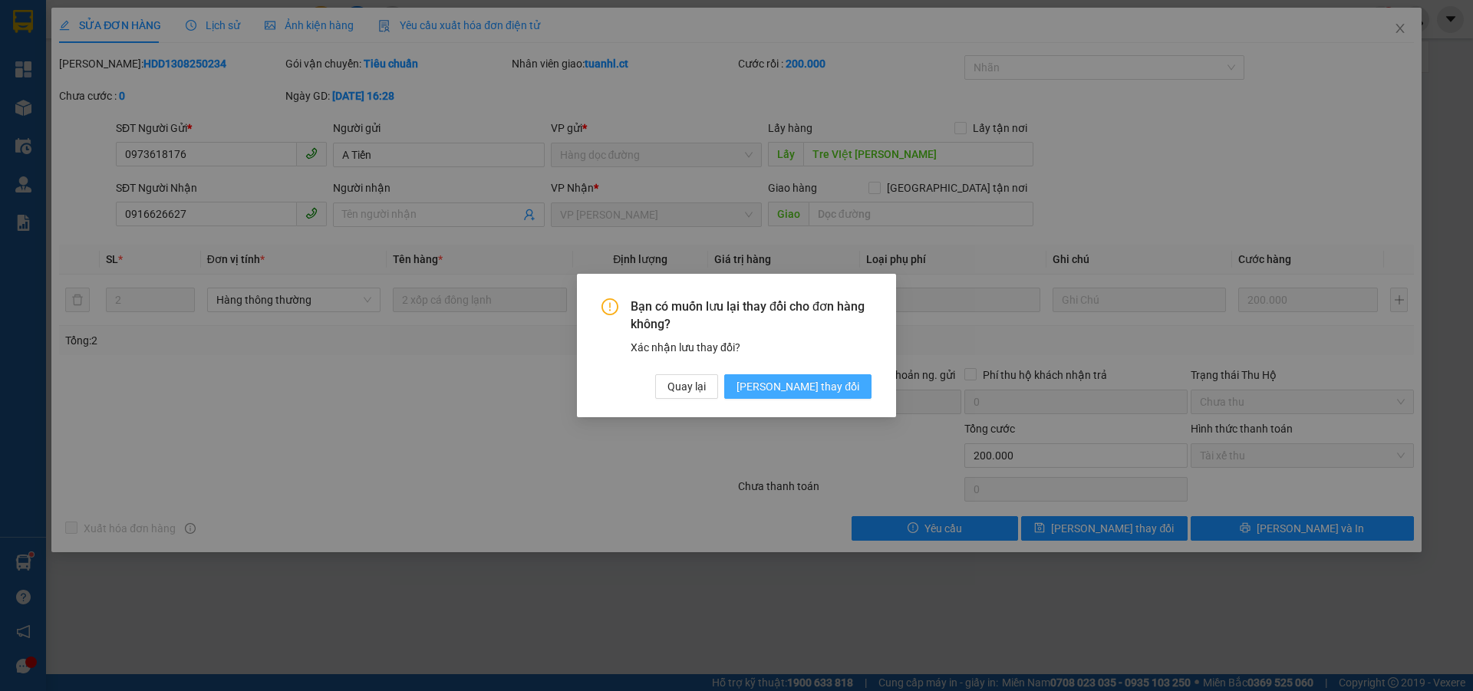
click at [868, 387] on button "[PERSON_NAME] thay đổi" at bounding box center [797, 386] width 147 height 25
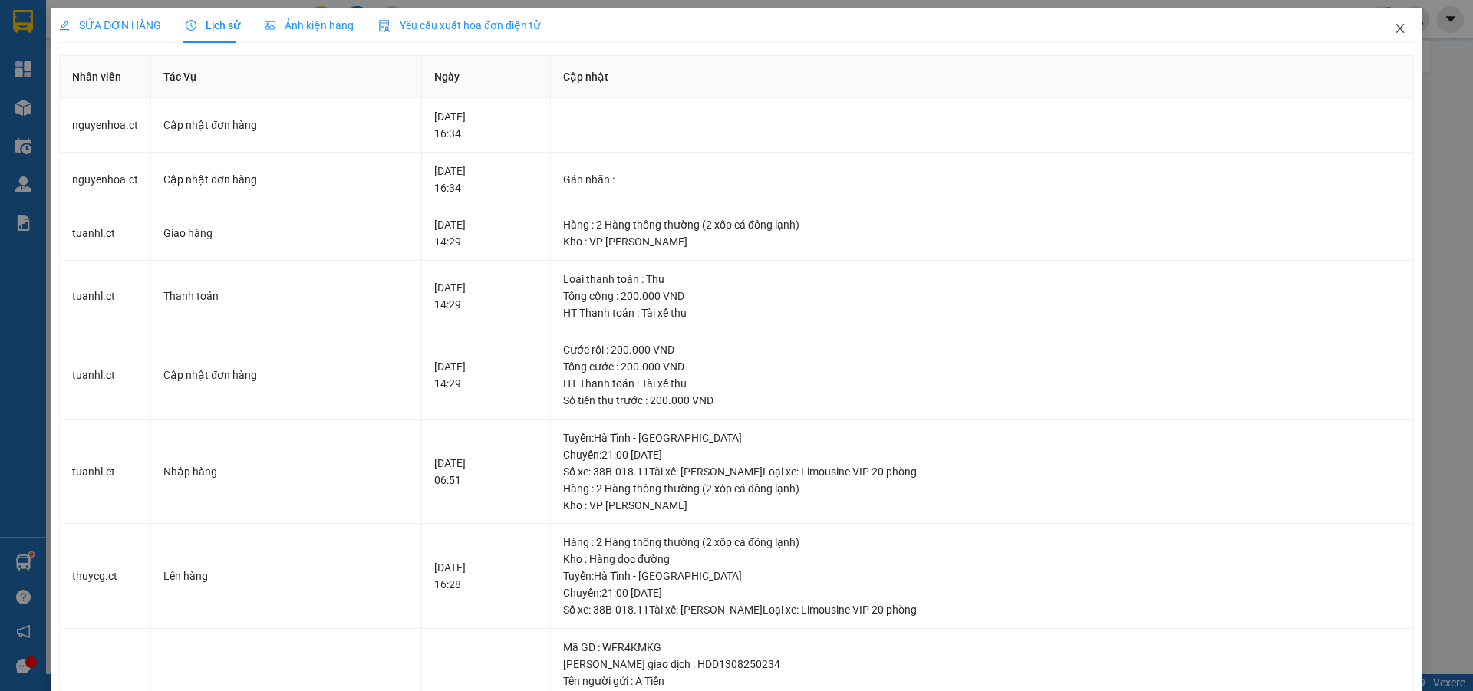
drag, startPoint x: 1391, startPoint y: 28, endPoint x: 1236, endPoint y: 67, distance: 159.6
click at [1394, 28] on icon "close" at bounding box center [1400, 28] width 12 height 12
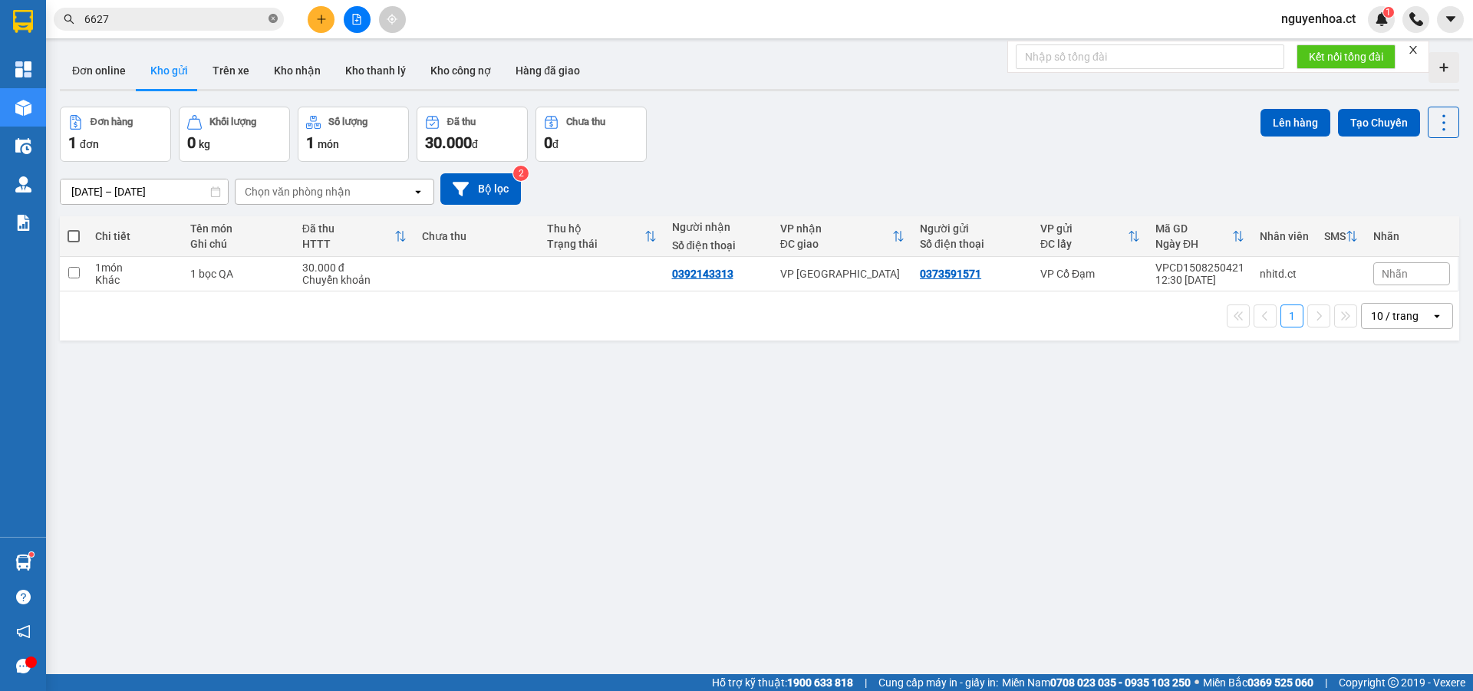
click at [271, 18] on icon "close-circle" at bounding box center [272, 18] width 9 height 9
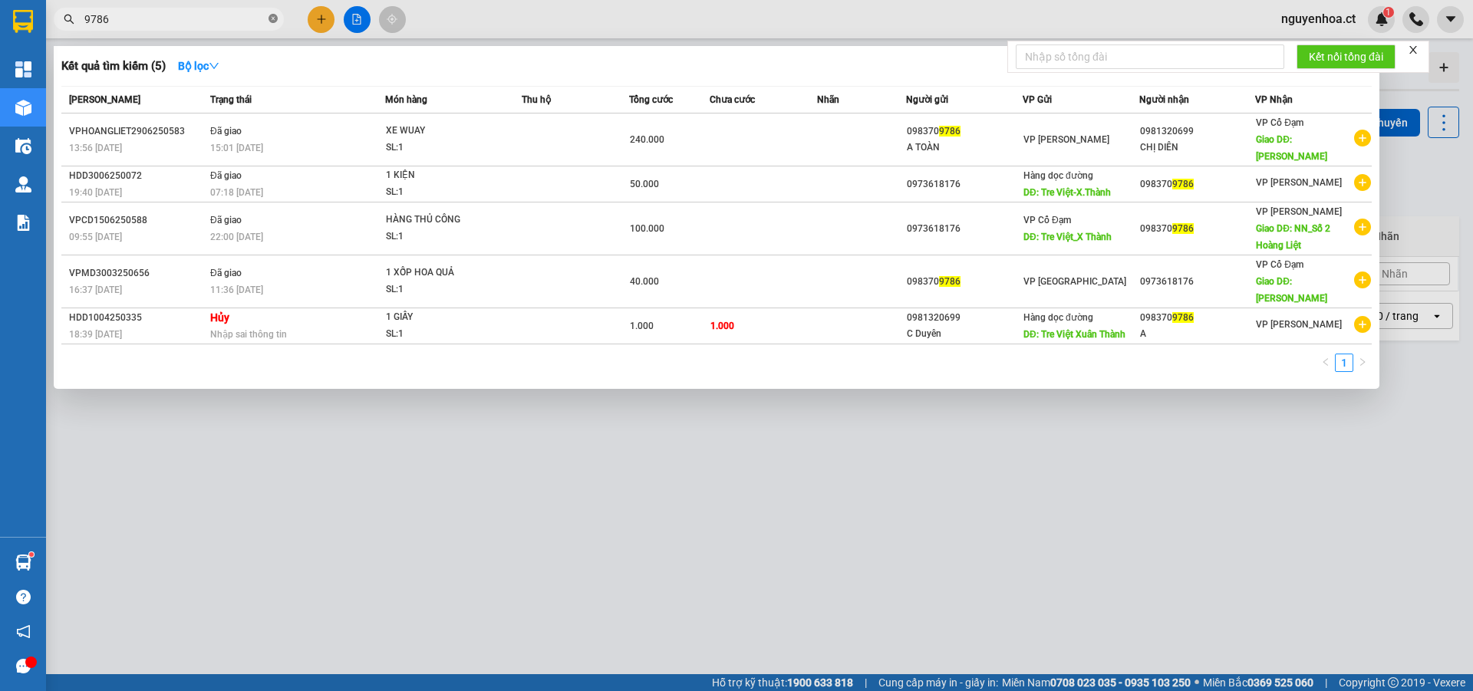
click at [273, 18] on icon "close-circle" at bounding box center [272, 18] width 9 height 9
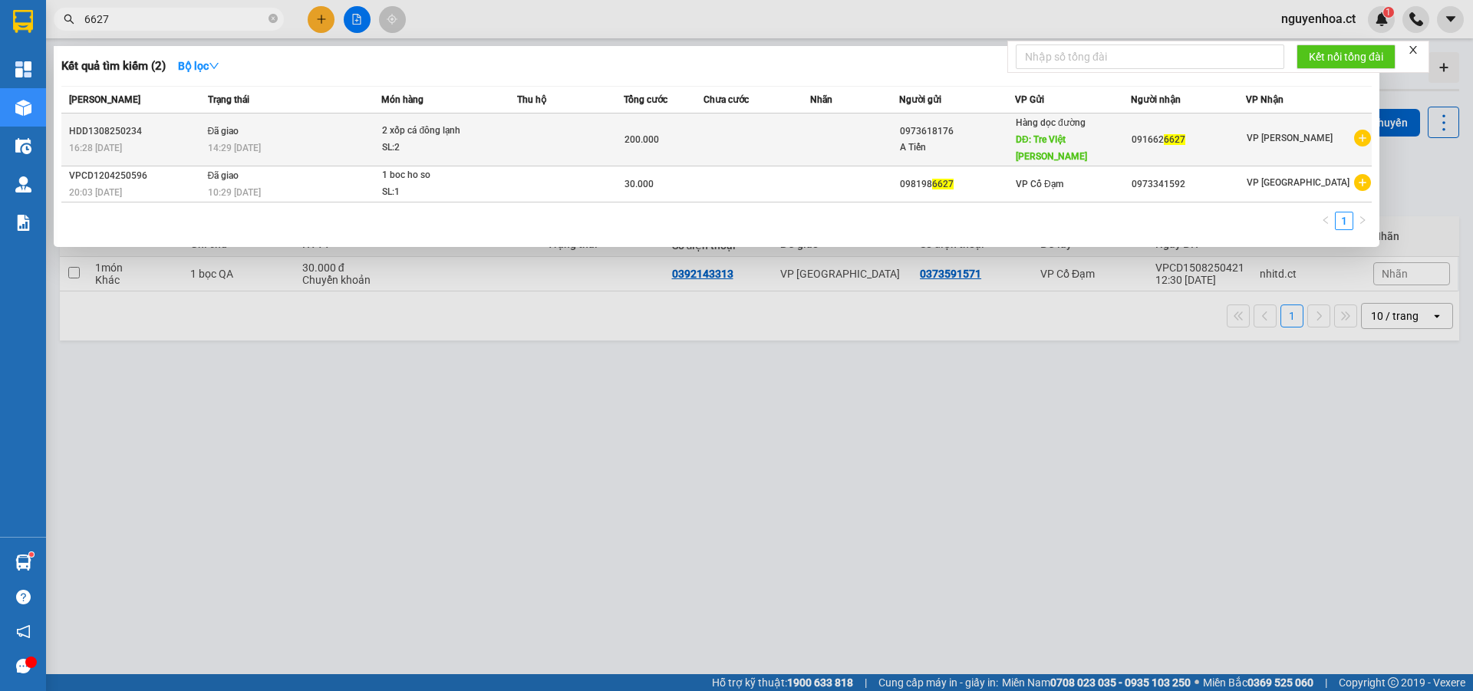
click at [242, 127] on td "Đã giao 14:29 [DATE]" at bounding box center [293, 140] width 178 height 53
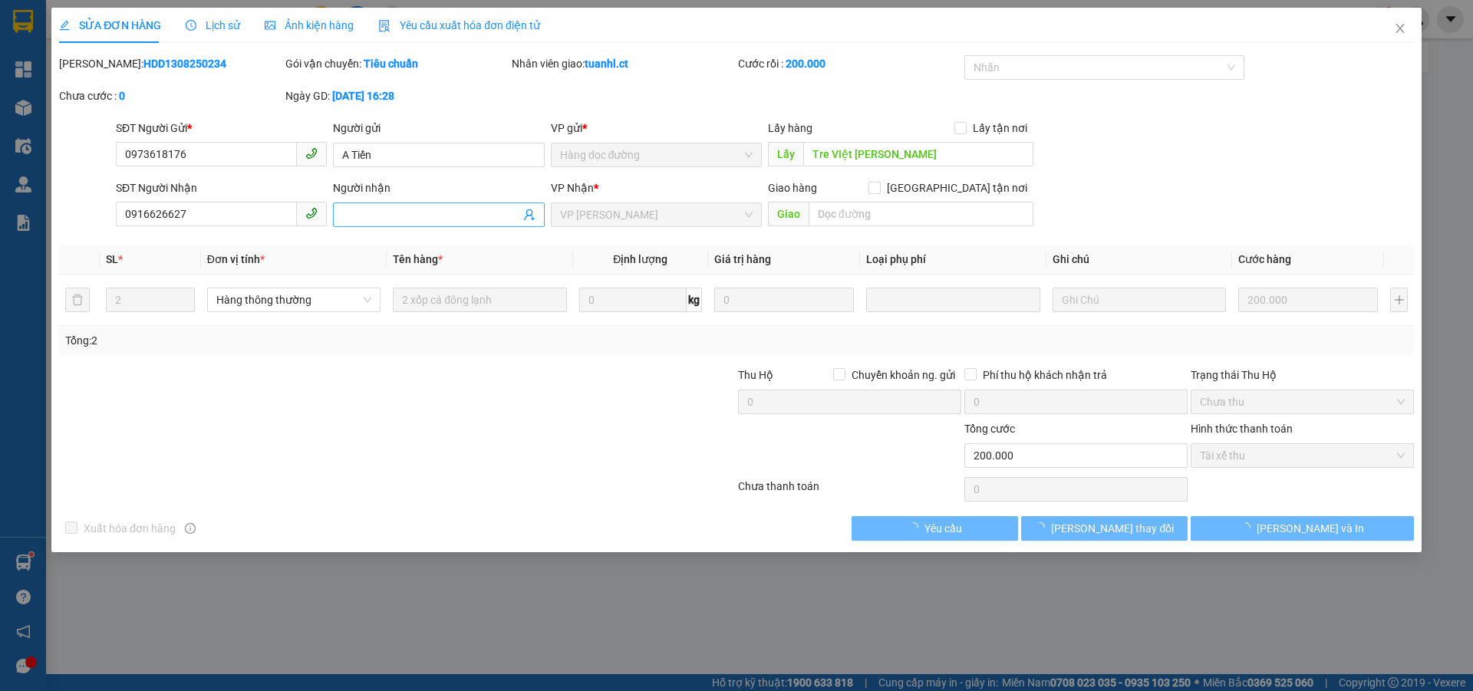
click at [459, 226] on span at bounding box center [438, 214] width 211 height 25
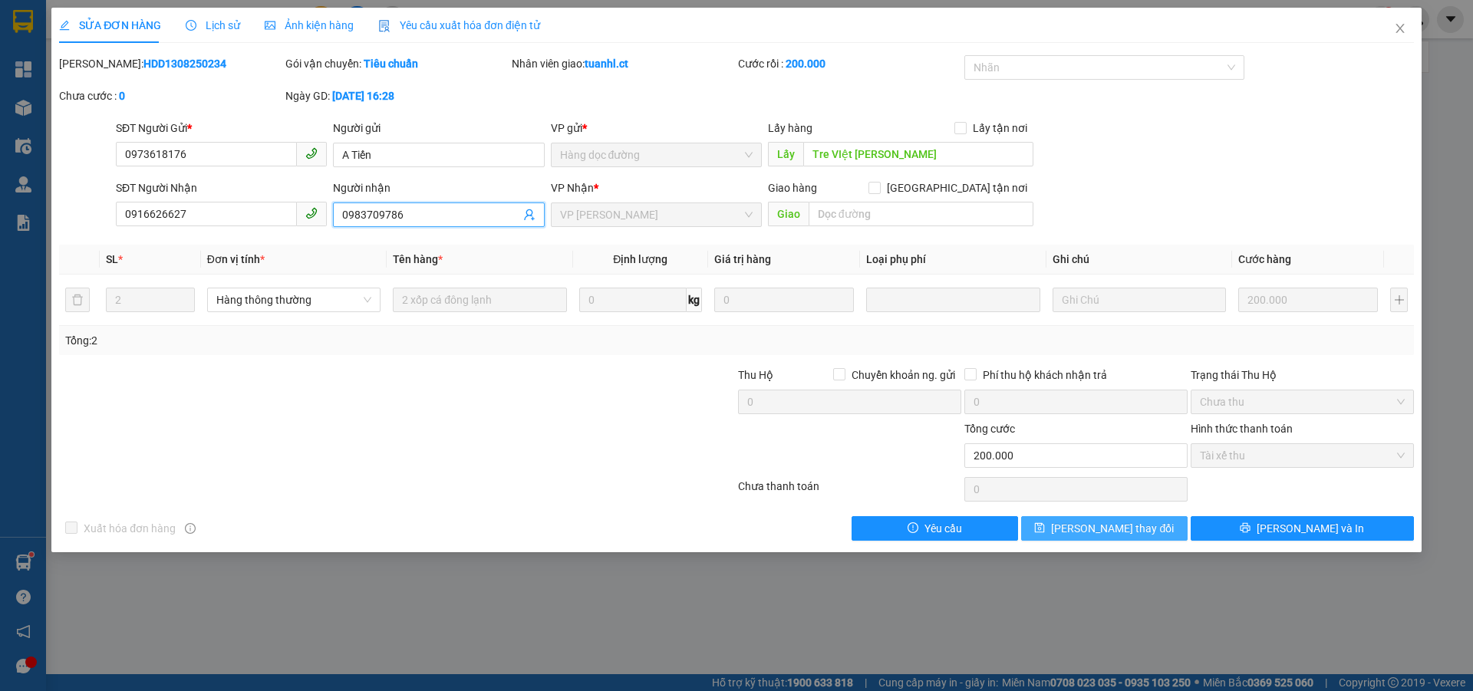
click at [1111, 529] on span "[PERSON_NAME] thay đổi" at bounding box center [1112, 528] width 123 height 17
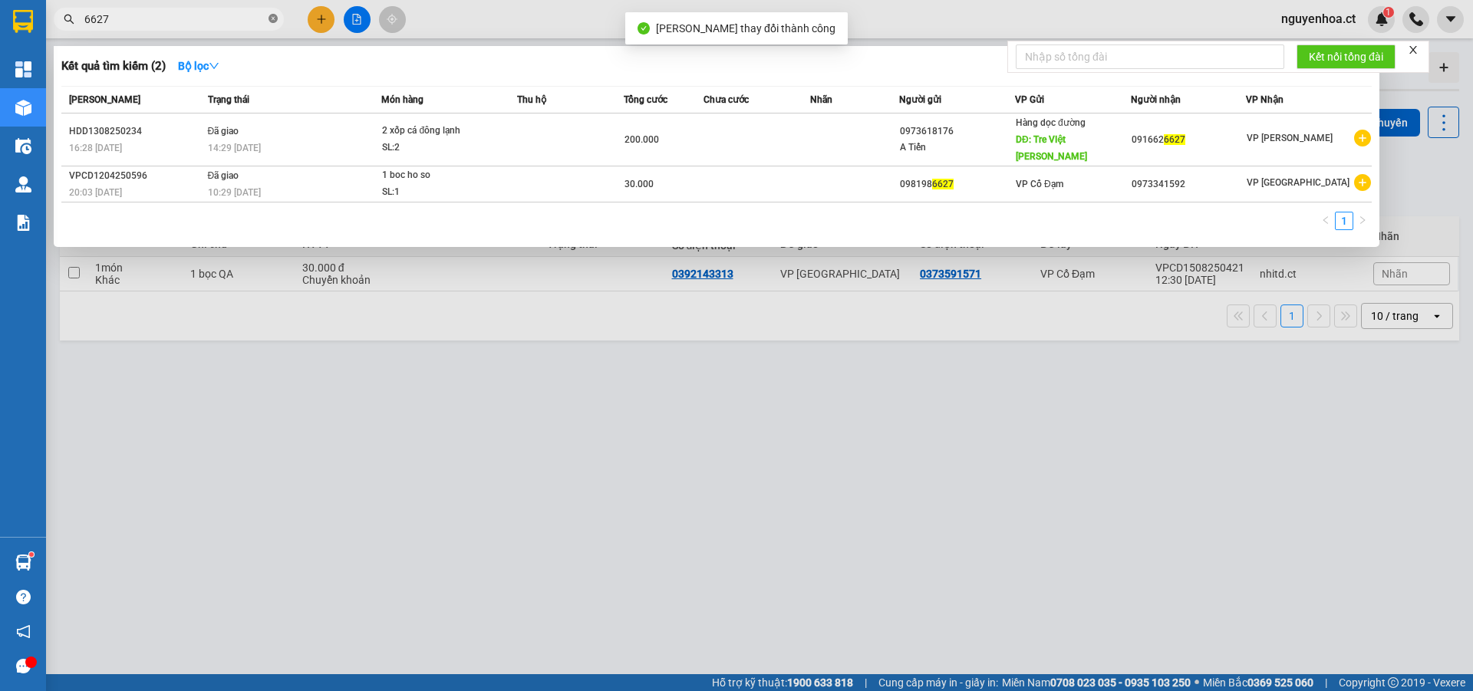
click at [269, 21] on icon "close-circle" at bounding box center [272, 18] width 9 height 9
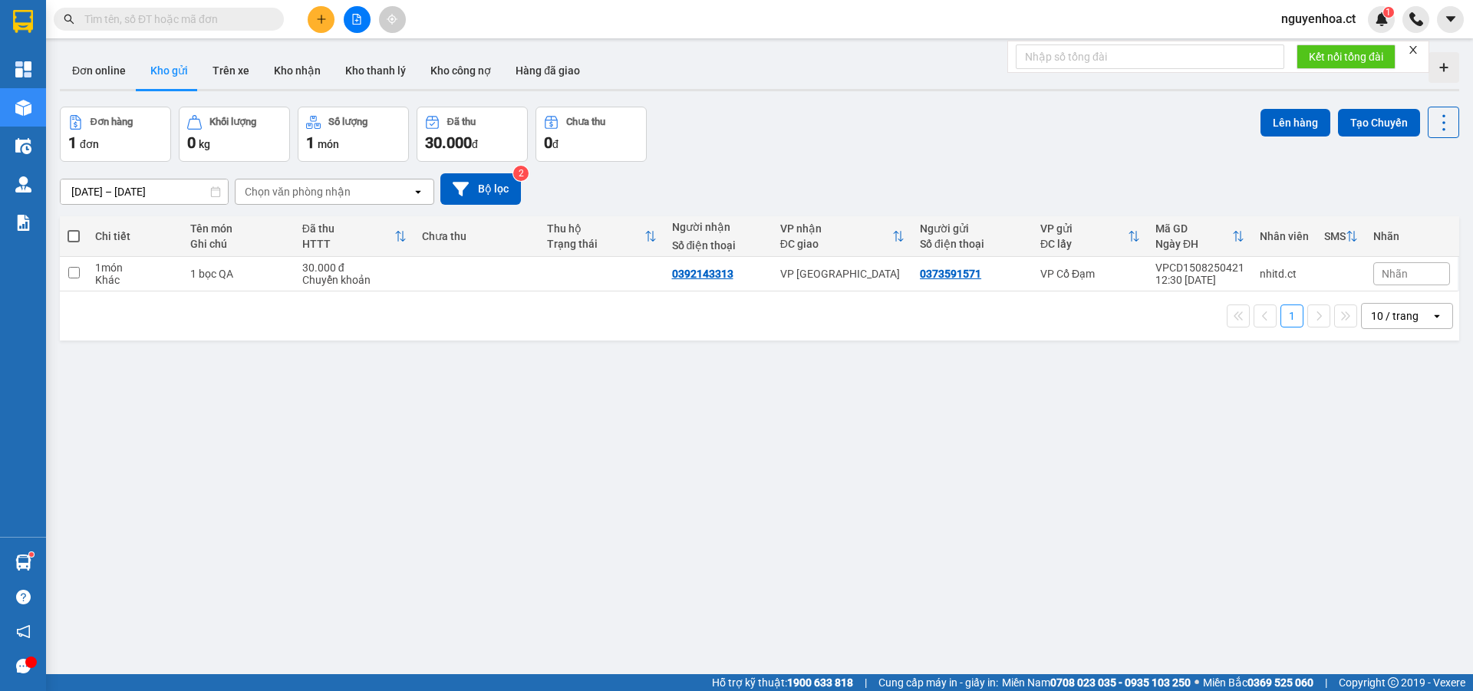
click at [213, 16] on input "text" at bounding box center [174, 19] width 181 height 17
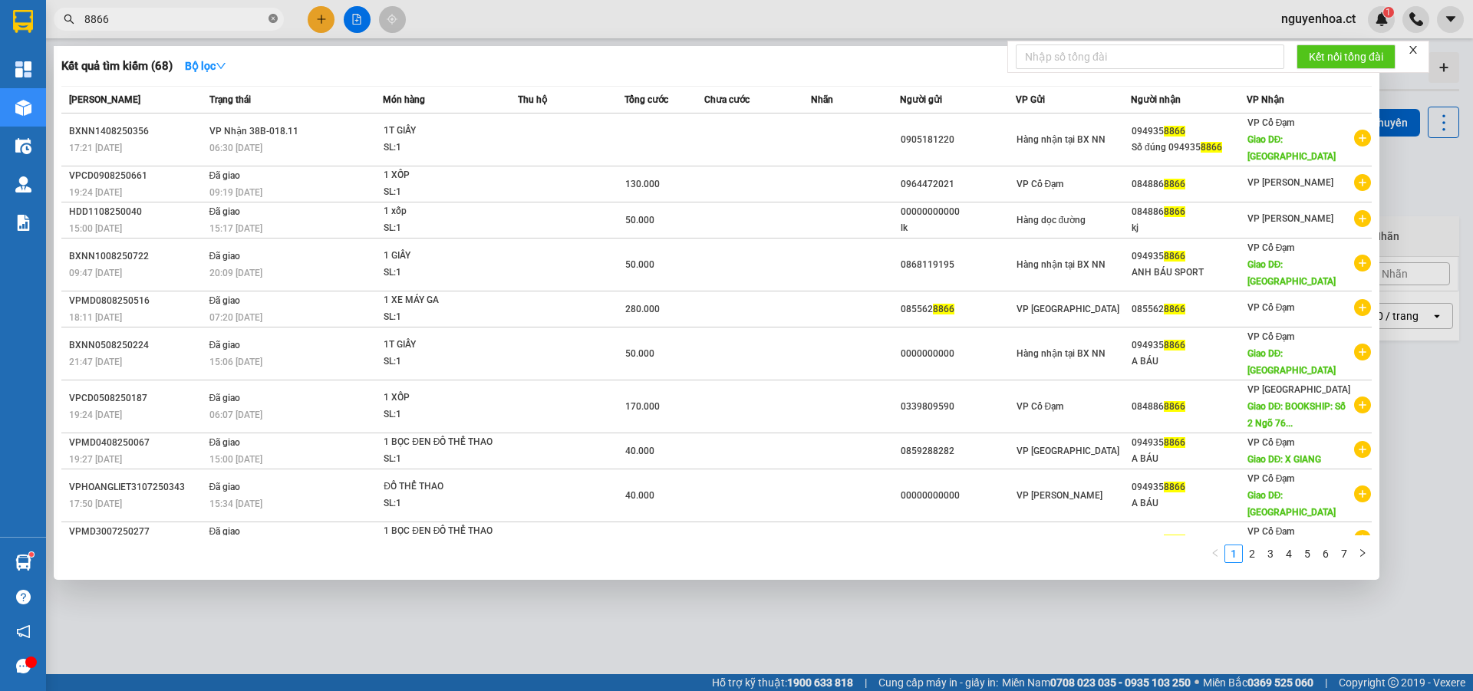
click at [269, 16] on icon "close-circle" at bounding box center [272, 18] width 9 height 9
click at [274, 20] on icon "close-circle" at bounding box center [272, 18] width 9 height 9
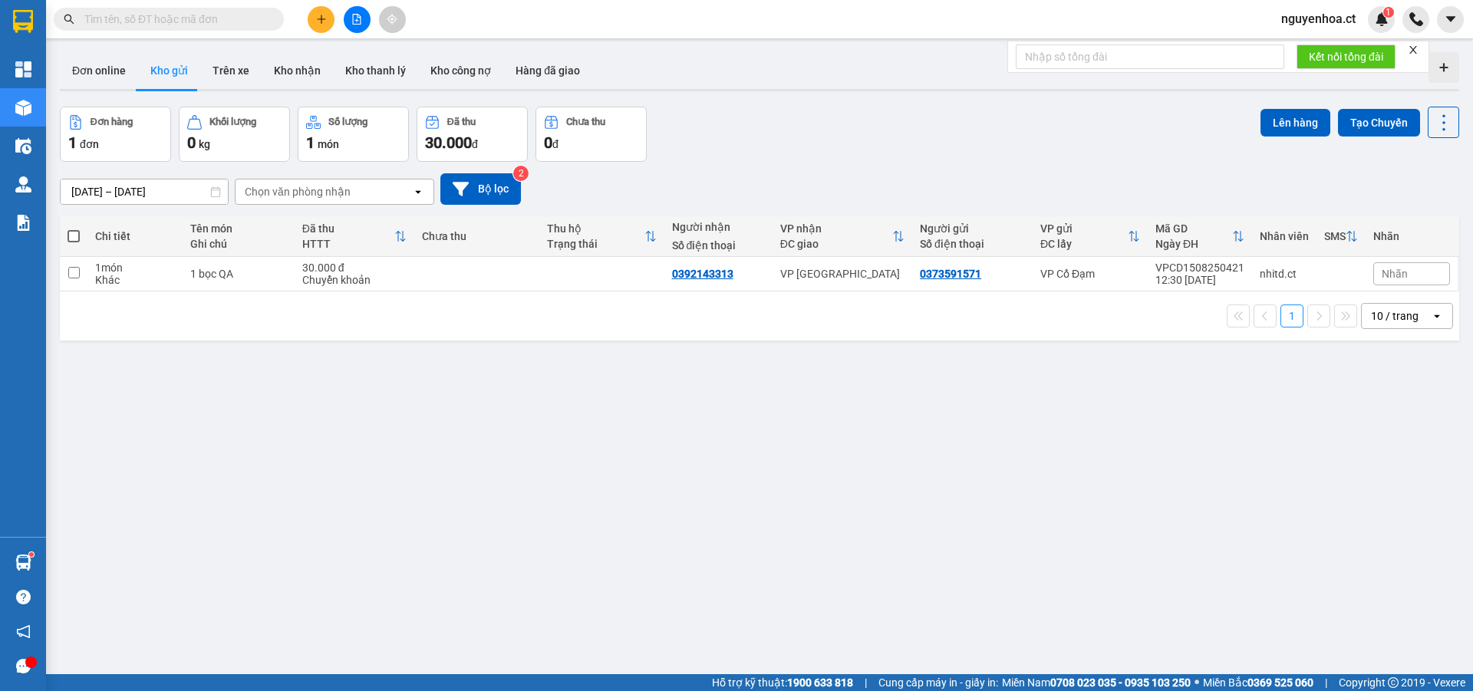
click at [225, 25] on input "text" at bounding box center [174, 19] width 181 height 17
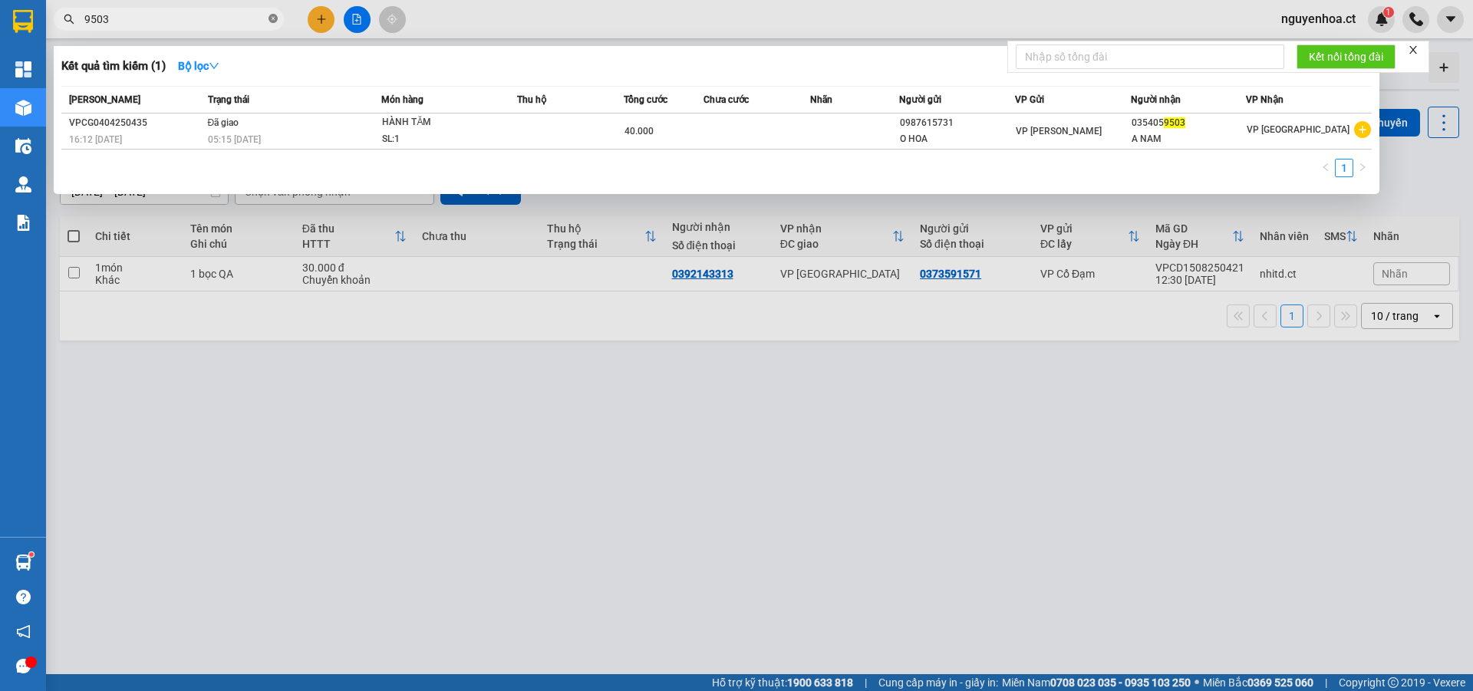
click at [273, 18] on icon "close-circle" at bounding box center [272, 18] width 9 height 9
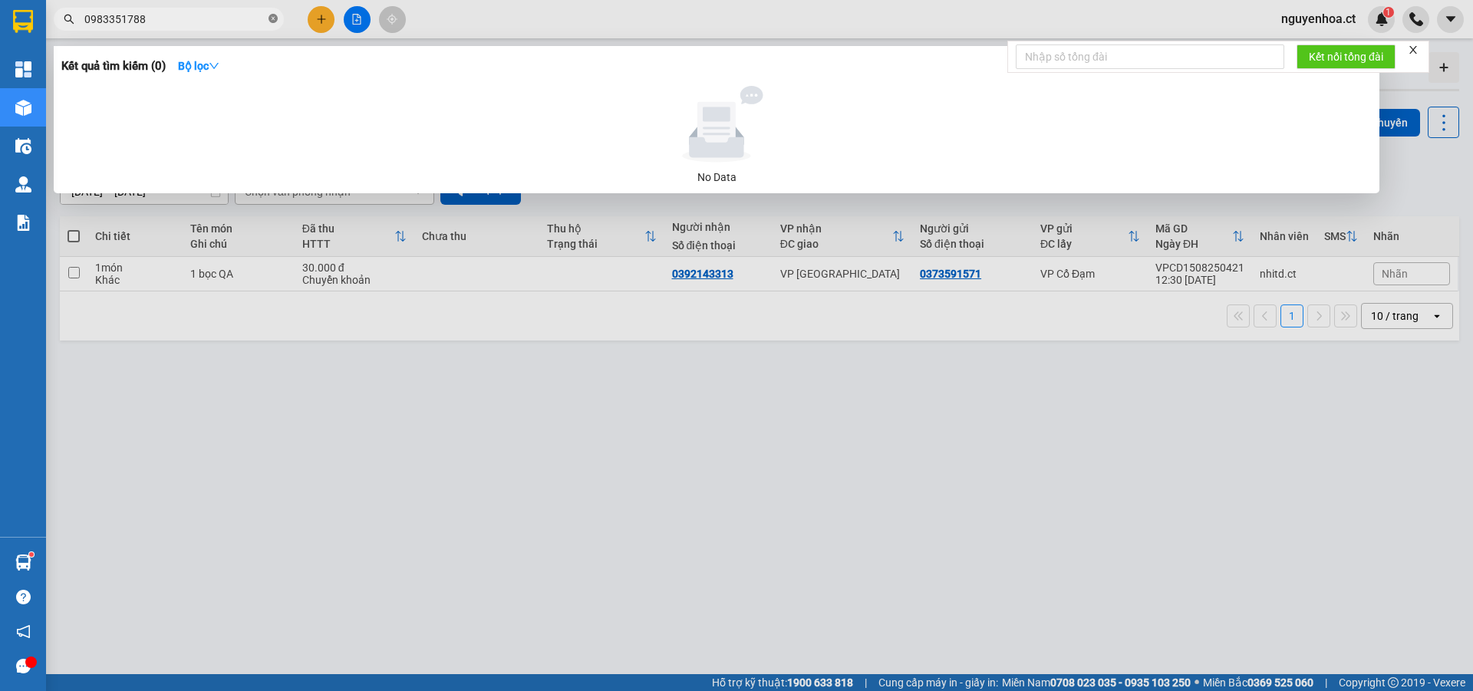
click at [270, 17] on icon "close-circle" at bounding box center [272, 18] width 9 height 9
click at [274, 21] on icon "close-circle" at bounding box center [272, 18] width 9 height 9
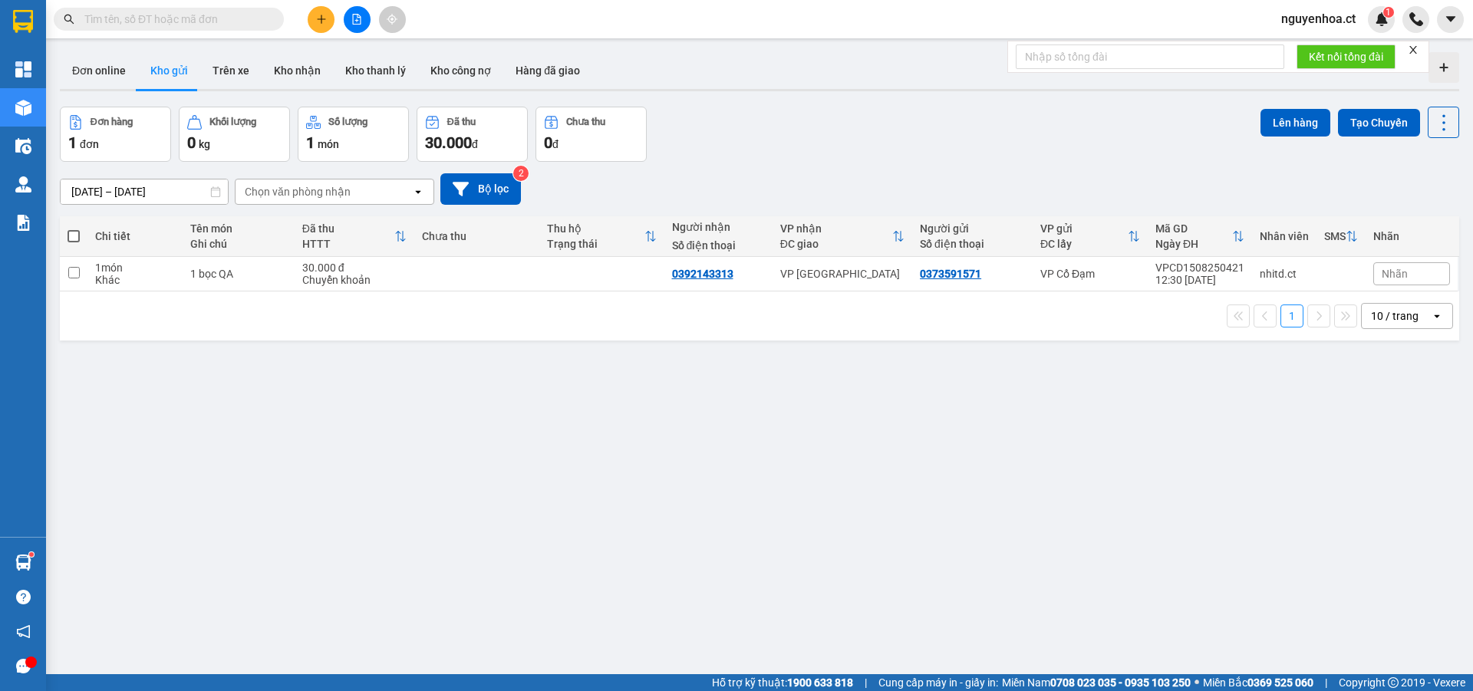
click at [318, 26] on button at bounding box center [321, 19] width 27 height 27
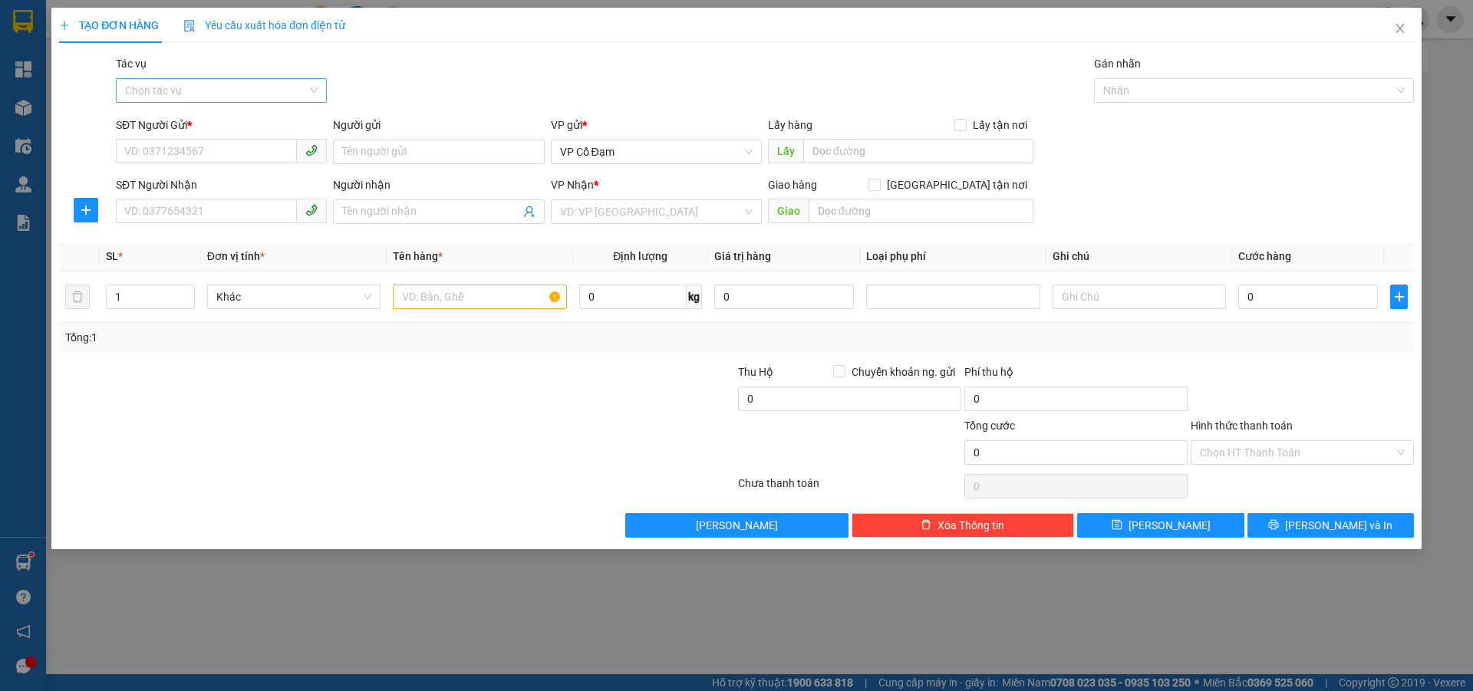
click at [206, 93] on input "Tác vụ" at bounding box center [216, 90] width 182 height 23
click at [206, 127] on div "Nhập hàng lên xe" at bounding box center [221, 121] width 193 height 17
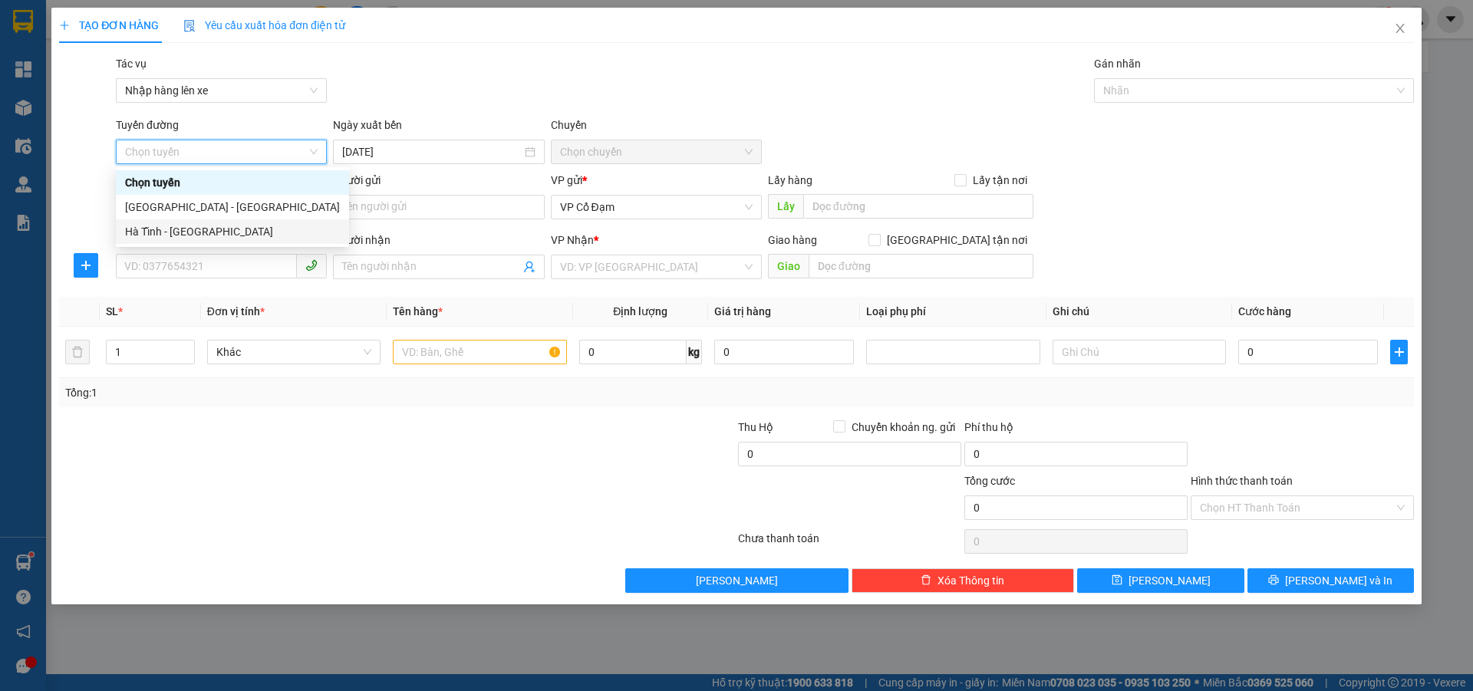
click at [170, 228] on div "Hà Tĩnh - [GEOGRAPHIC_DATA]" at bounding box center [232, 231] width 215 height 17
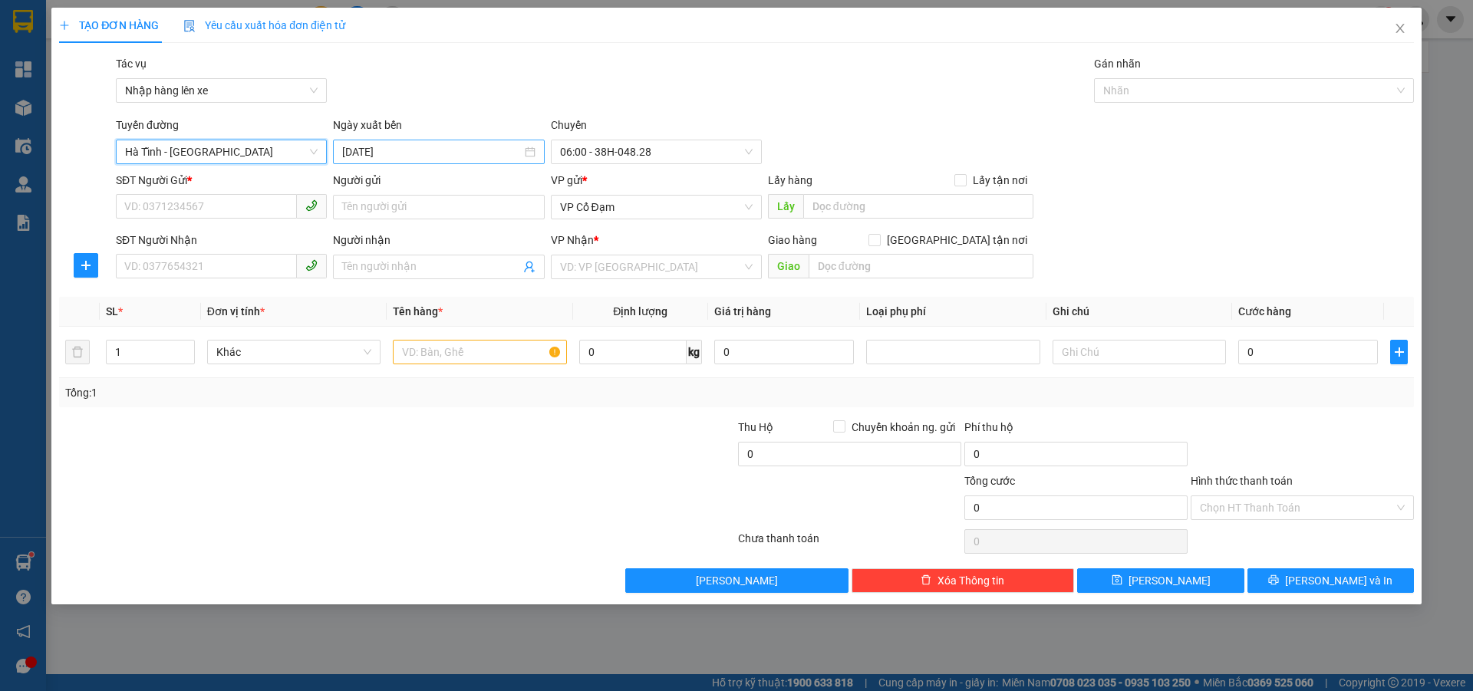
click at [402, 147] on input "[DATE]" at bounding box center [431, 151] width 179 height 17
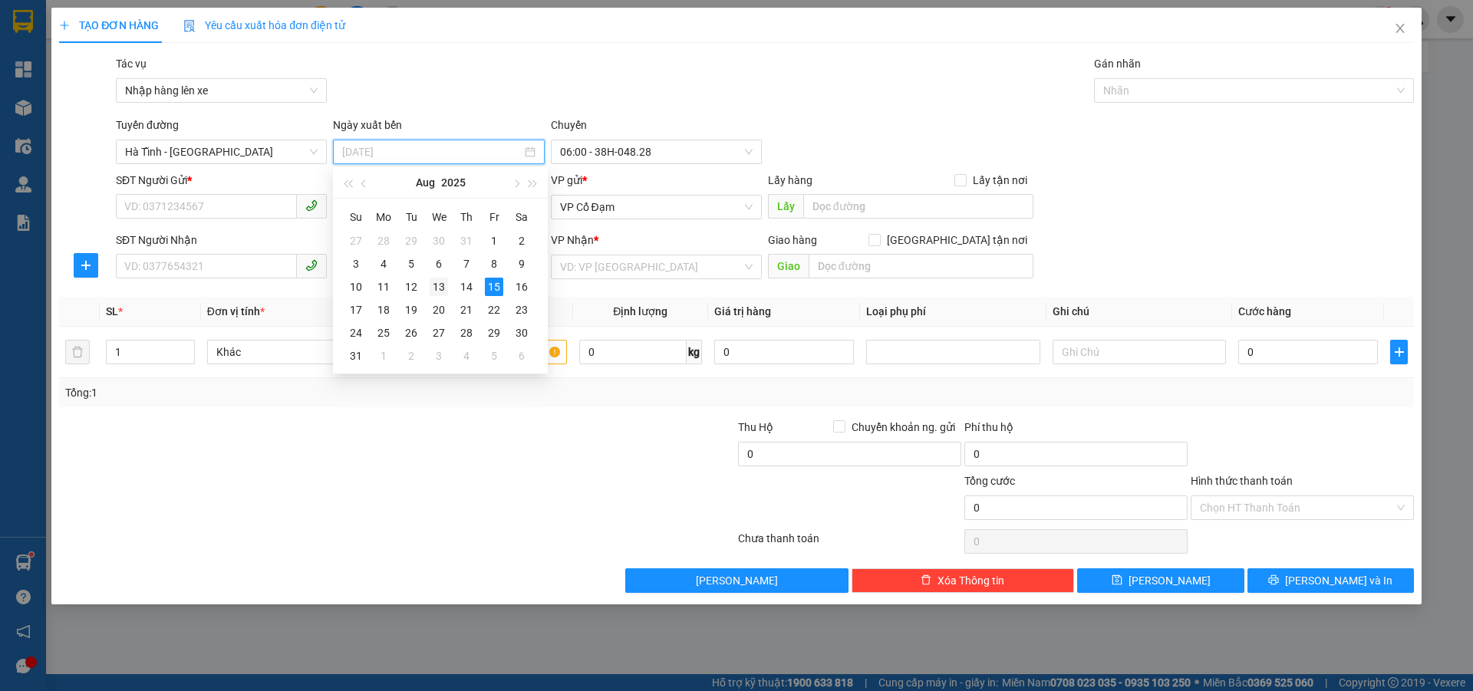
click at [434, 281] on div "13" at bounding box center [439, 287] width 18 height 18
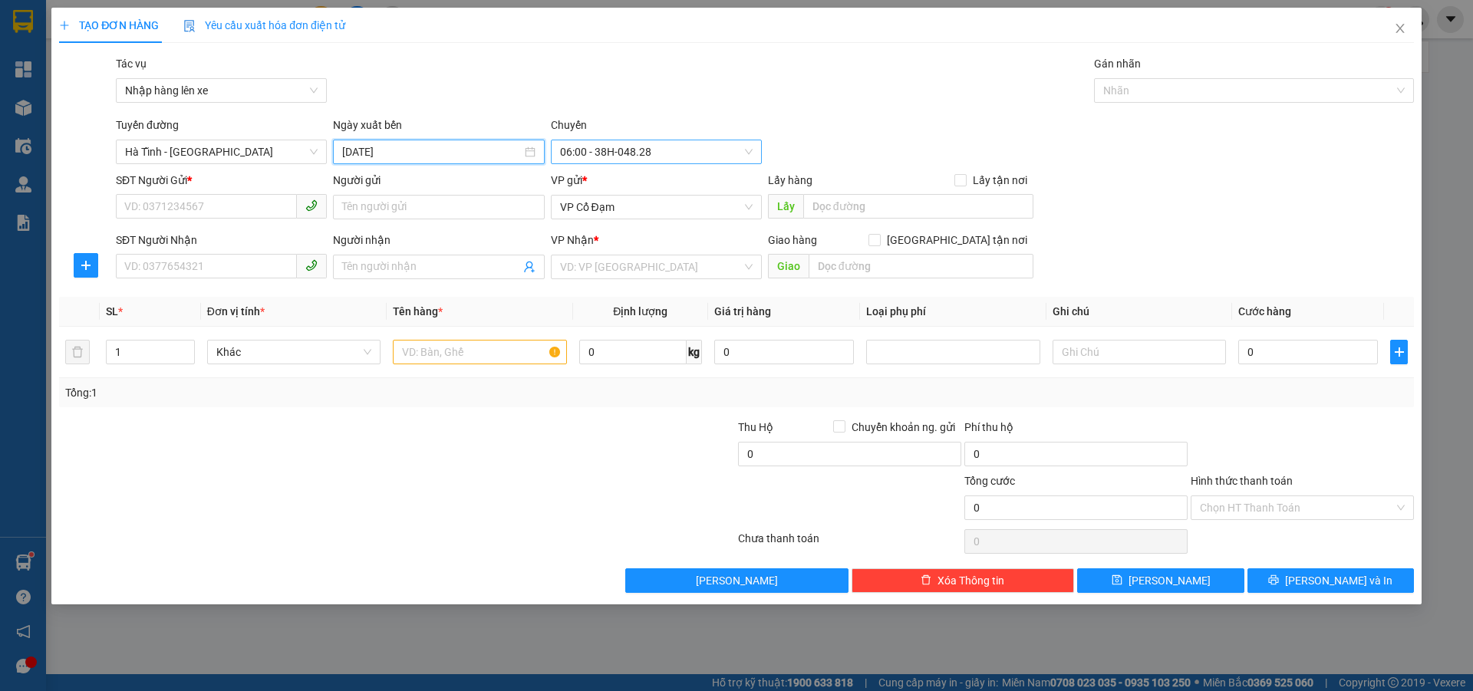
click at [637, 150] on span "06:00 - 38H-048.28" at bounding box center [656, 151] width 193 height 23
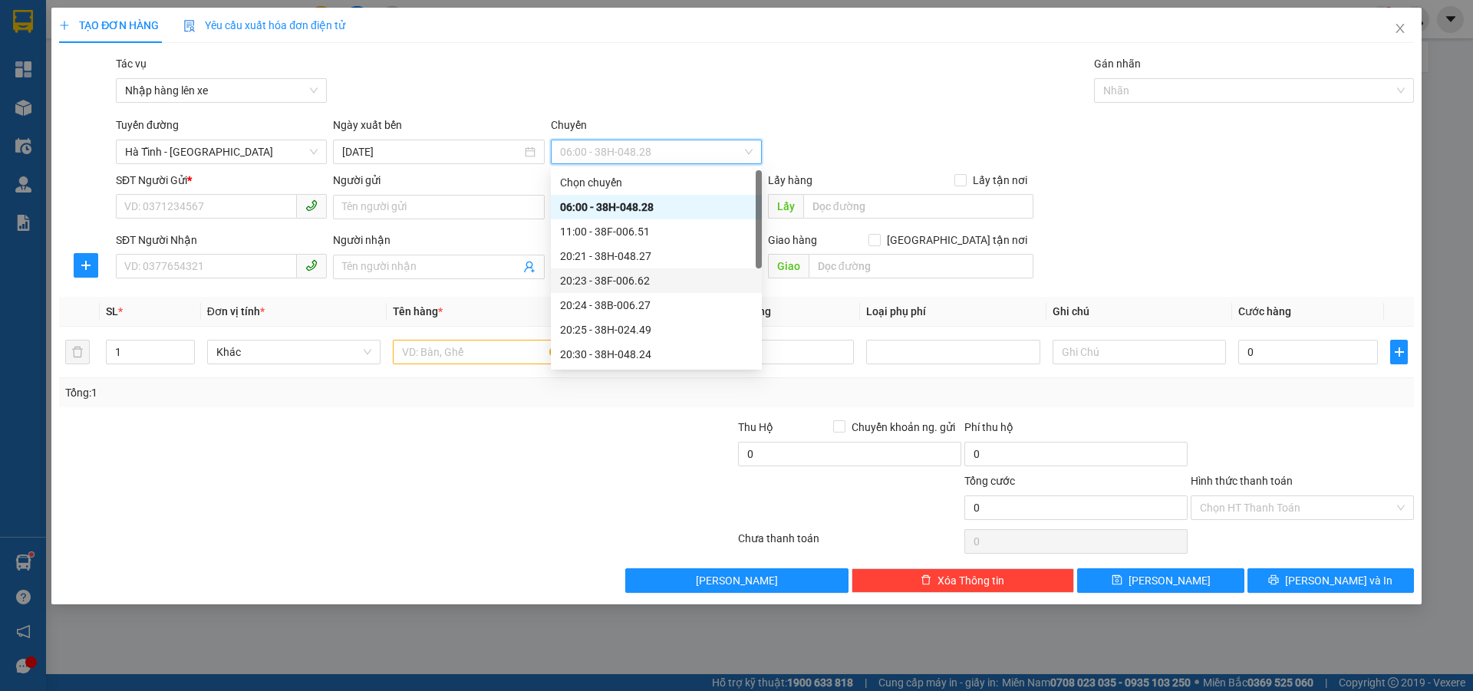
drag, startPoint x: 626, startPoint y: 280, endPoint x: 384, endPoint y: 260, distance: 242.4
click at [625, 280] on div "20:23 - 38F-006.62" at bounding box center [656, 280] width 193 height 17
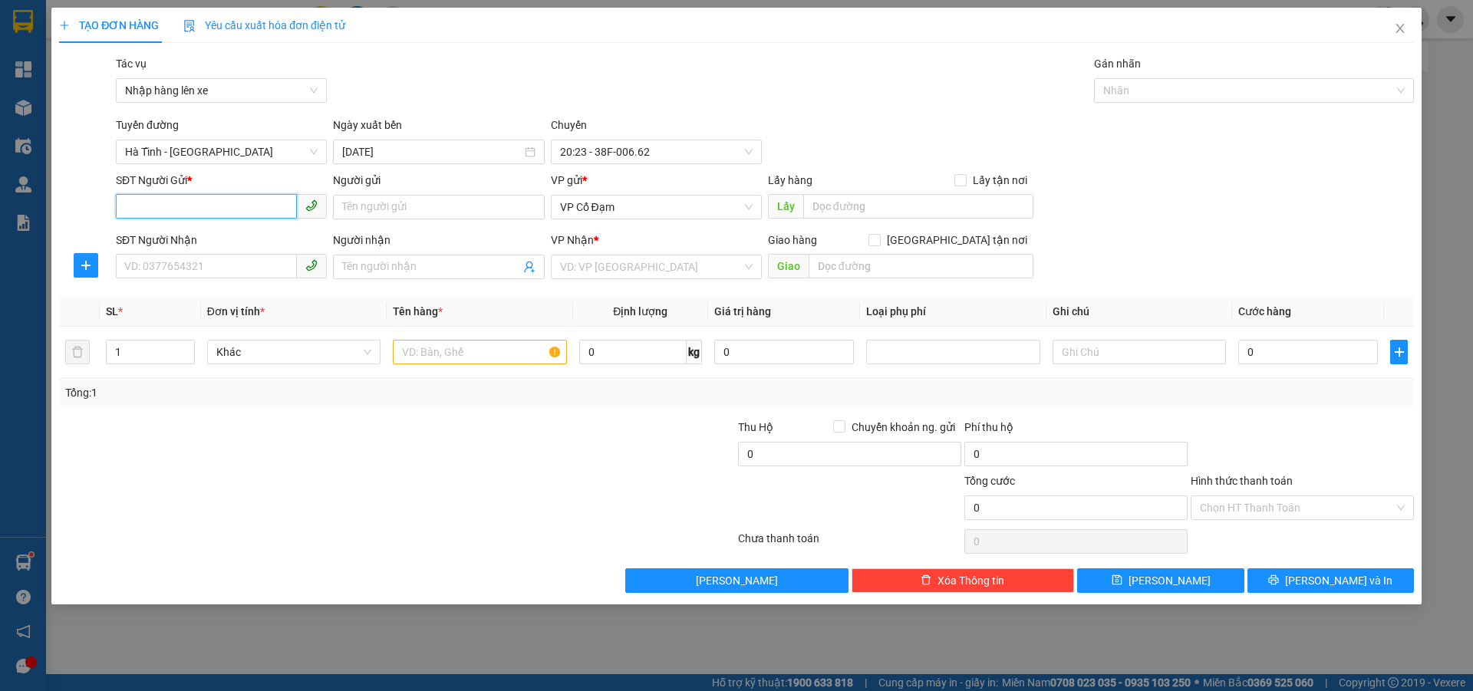
click at [232, 204] on input "SĐT Người Gửi *" at bounding box center [206, 206] width 181 height 25
click at [232, 260] on input "SĐT Người Nhận" at bounding box center [206, 266] width 181 height 25
click at [636, 212] on span "VP Cổ Đạm" at bounding box center [656, 207] width 193 height 23
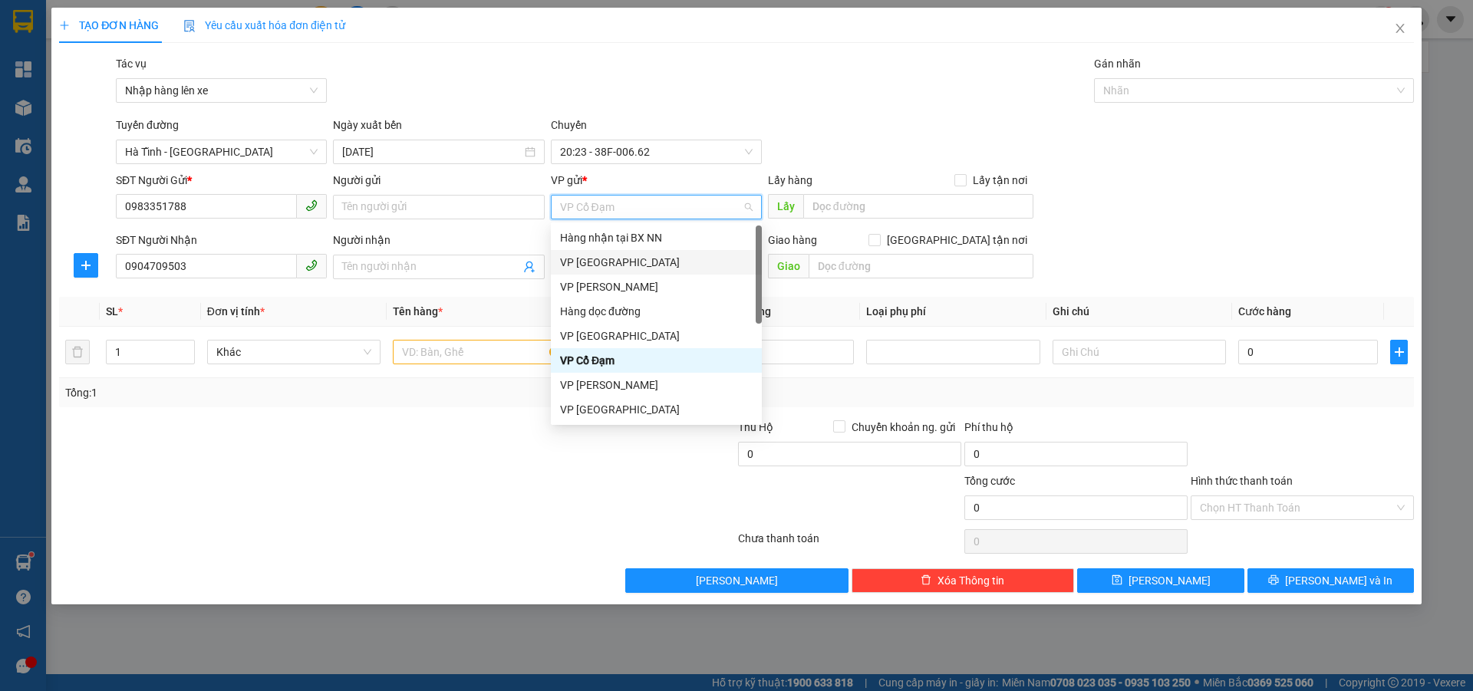
click at [798, 295] on div "Transit Pickup Surcharge Ids Transit Deliver Surcharge Ids Transit Deliver Surc…" at bounding box center [736, 324] width 1355 height 538
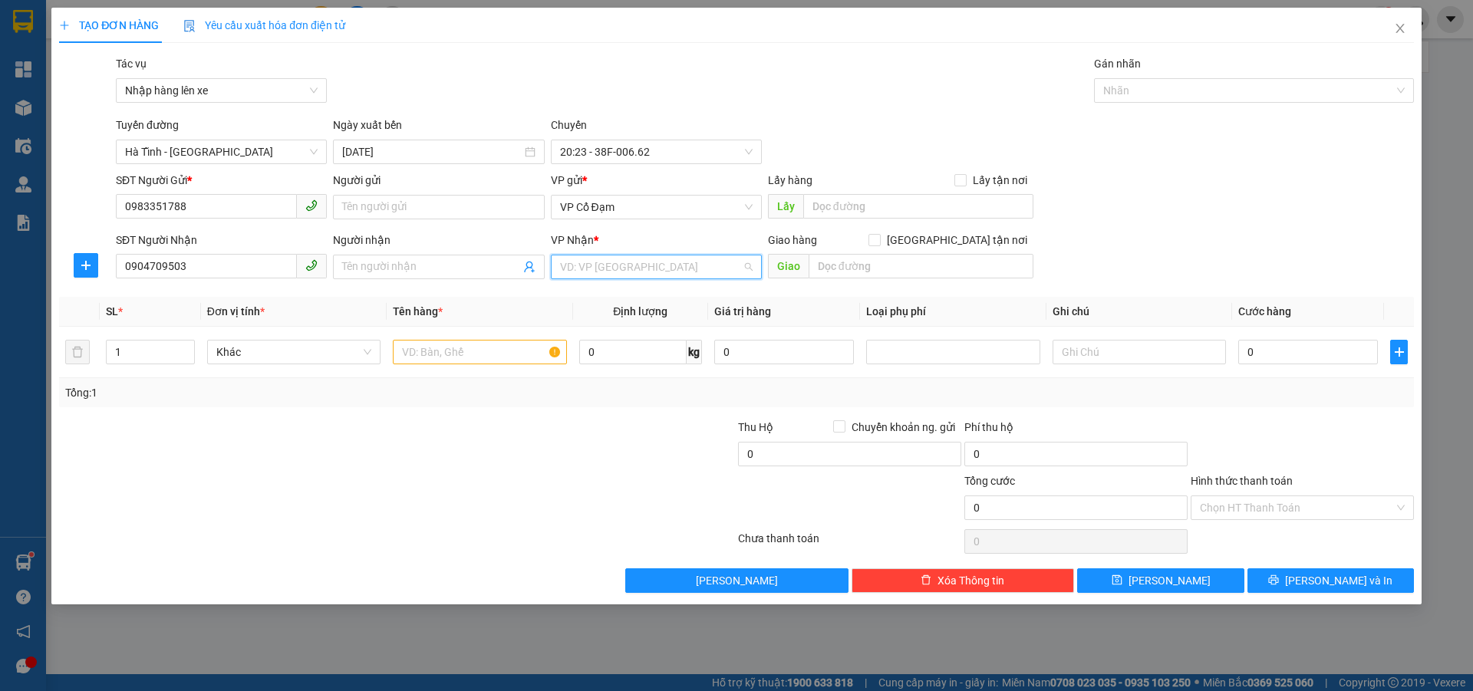
click at [602, 263] on input "search" at bounding box center [651, 266] width 182 height 23
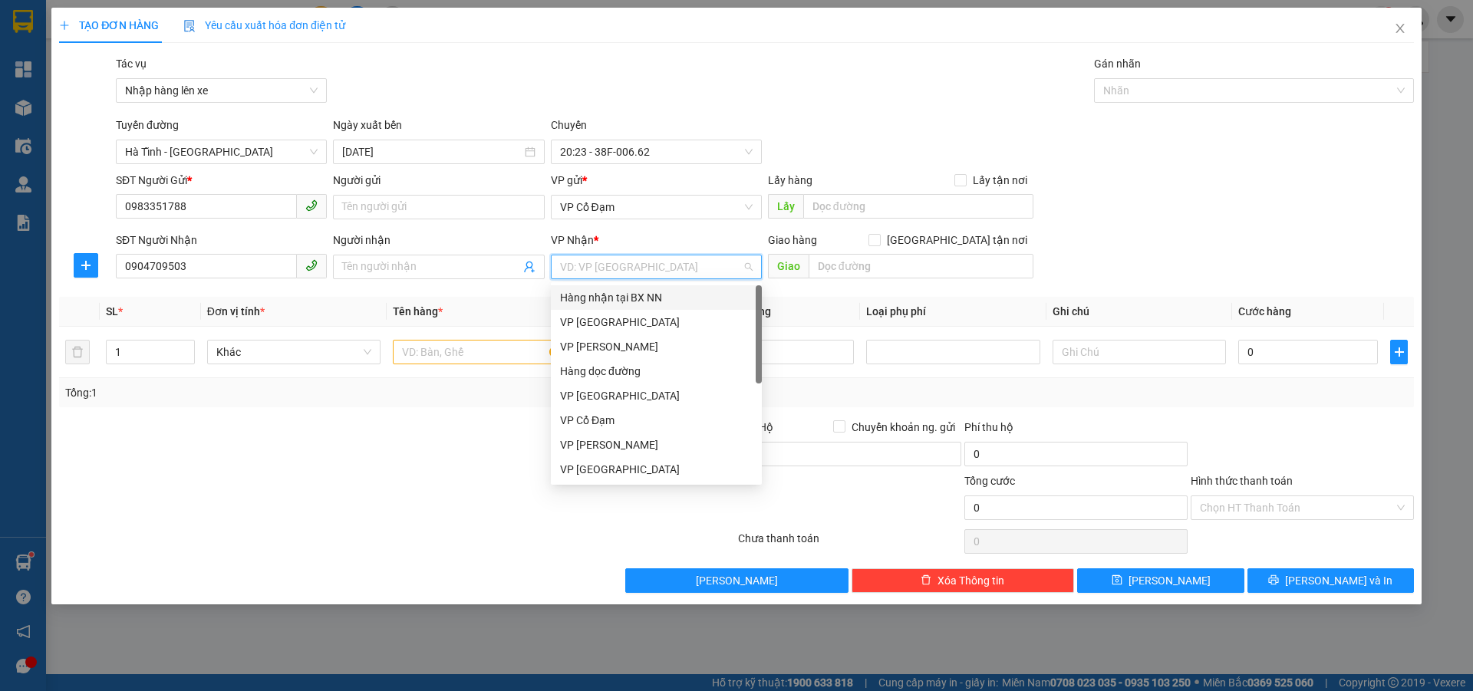
drag, startPoint x: 600, startPoint y: 296, endPoint x: 673, endPoint y: 282, distance: 74.2
click at [604, 296] on div "Hàng nhận tại BX NN" at bounding box center [656, 297] width 193 height 17
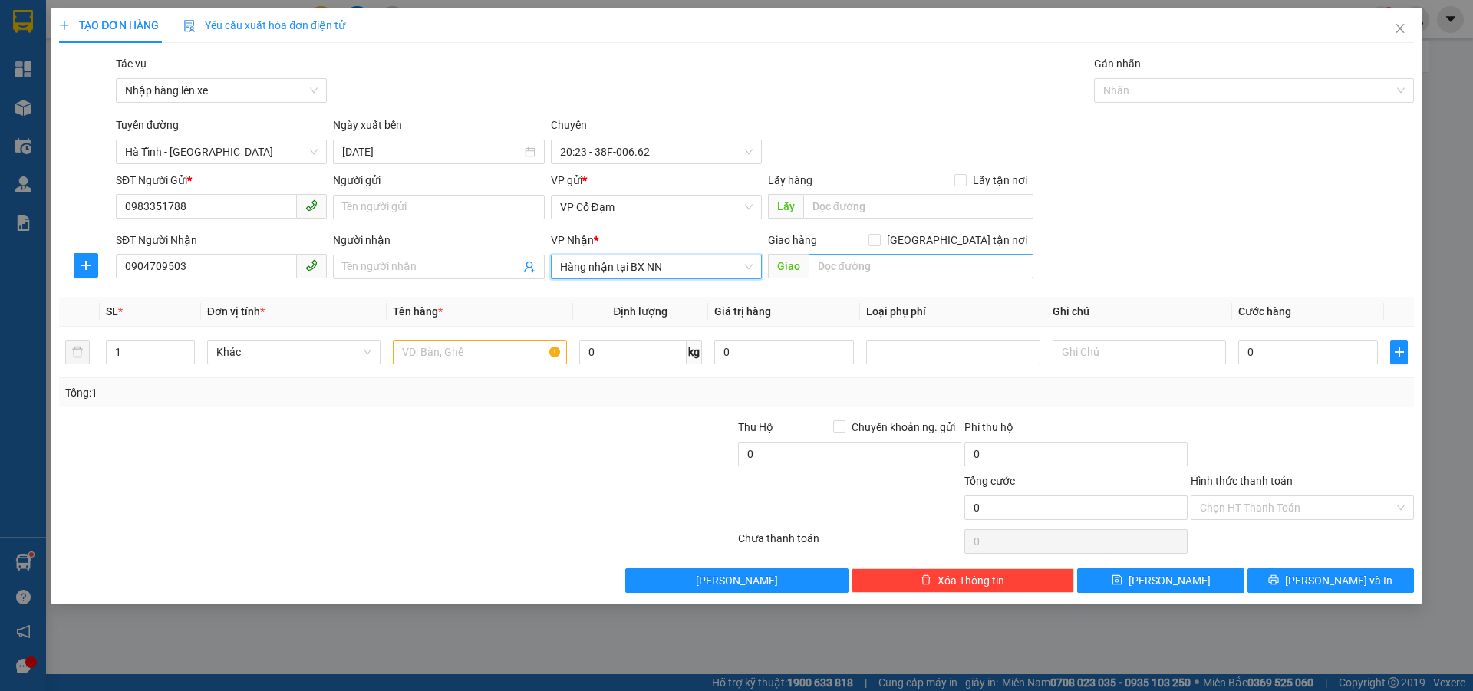
click at [807, 258] on span "Giao" at bounding box center [900, 266] width 265 height 25
click at [825, 259] on input "text" at bounding box center [920, 266] width 225 height 25
click at [475, 346] on input "text" at bounding box center [479, 352] width 173 height 25
click at [1282, 358] on input "0" at bounding box center [1308, 352] width 140 height 25
click at [1244, 504] on input "Hình thức thanh toán" at bounding box center [1297, 507] width 194 height 23
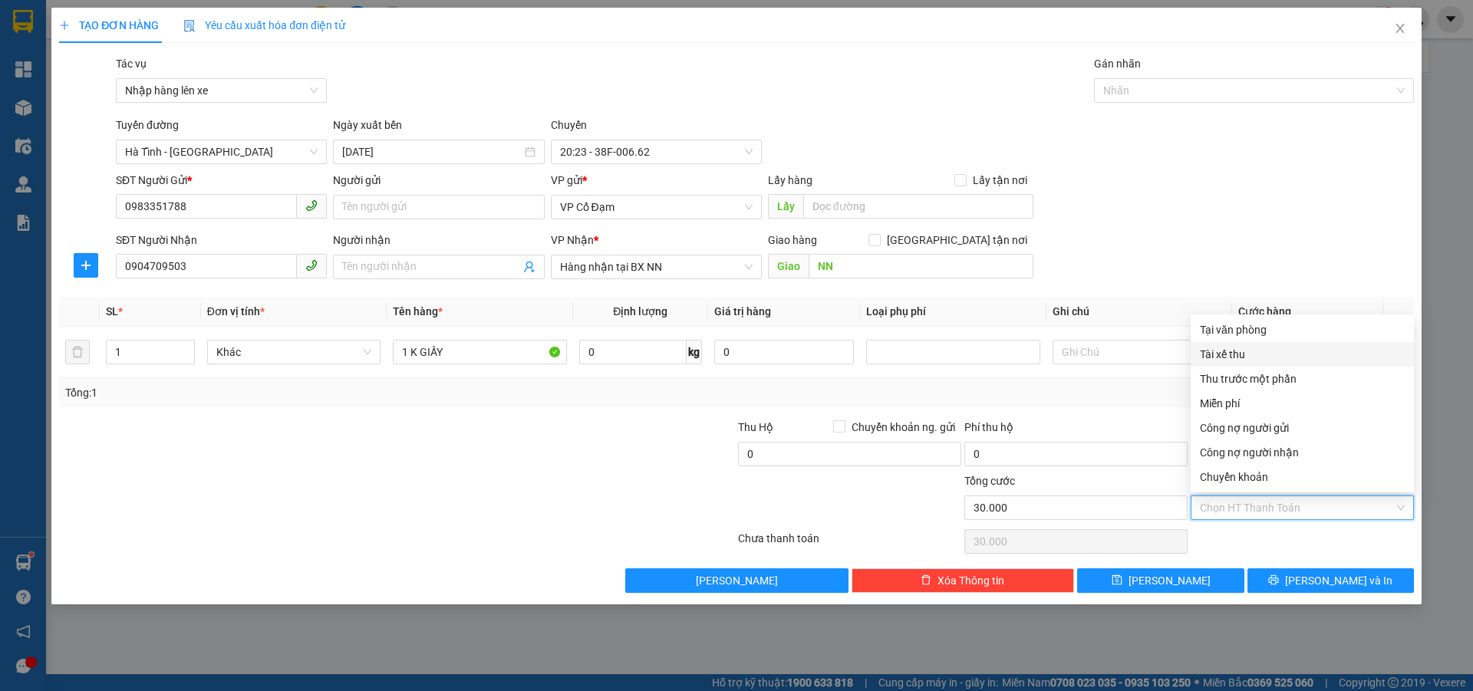
click at [1259, 353] on div "Tài xế thu" at bounding box center [1302, 354] width 205 height 17
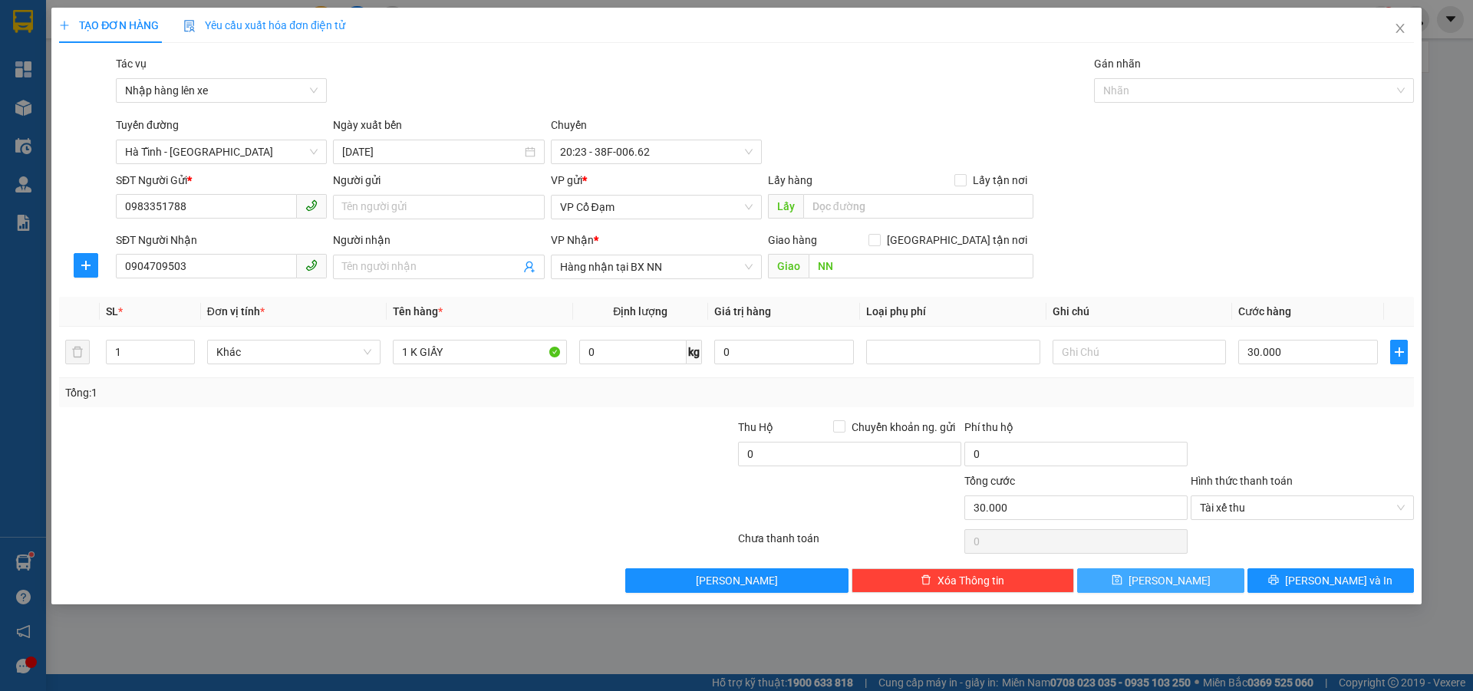
click at [1193, 581] on button "[PERSON_NAME]" at bounding box center [1160, 580] width 166 height 25
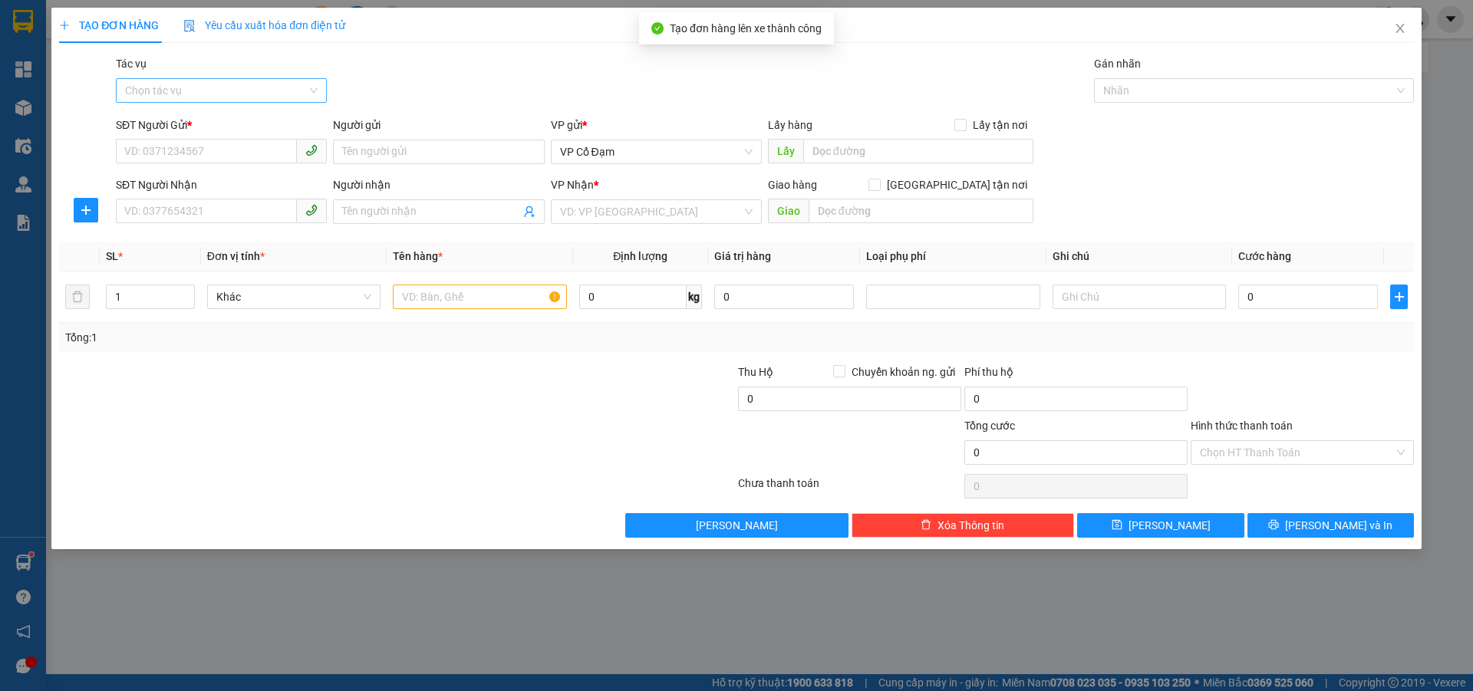
click at [239, 86] on input "Tác vụ" at bounding box center [216, 90] width 182 height 23
click at [225, 124] on div "Nhập hàng lên xe" at bounding box center [221, 121] width 193 height 17
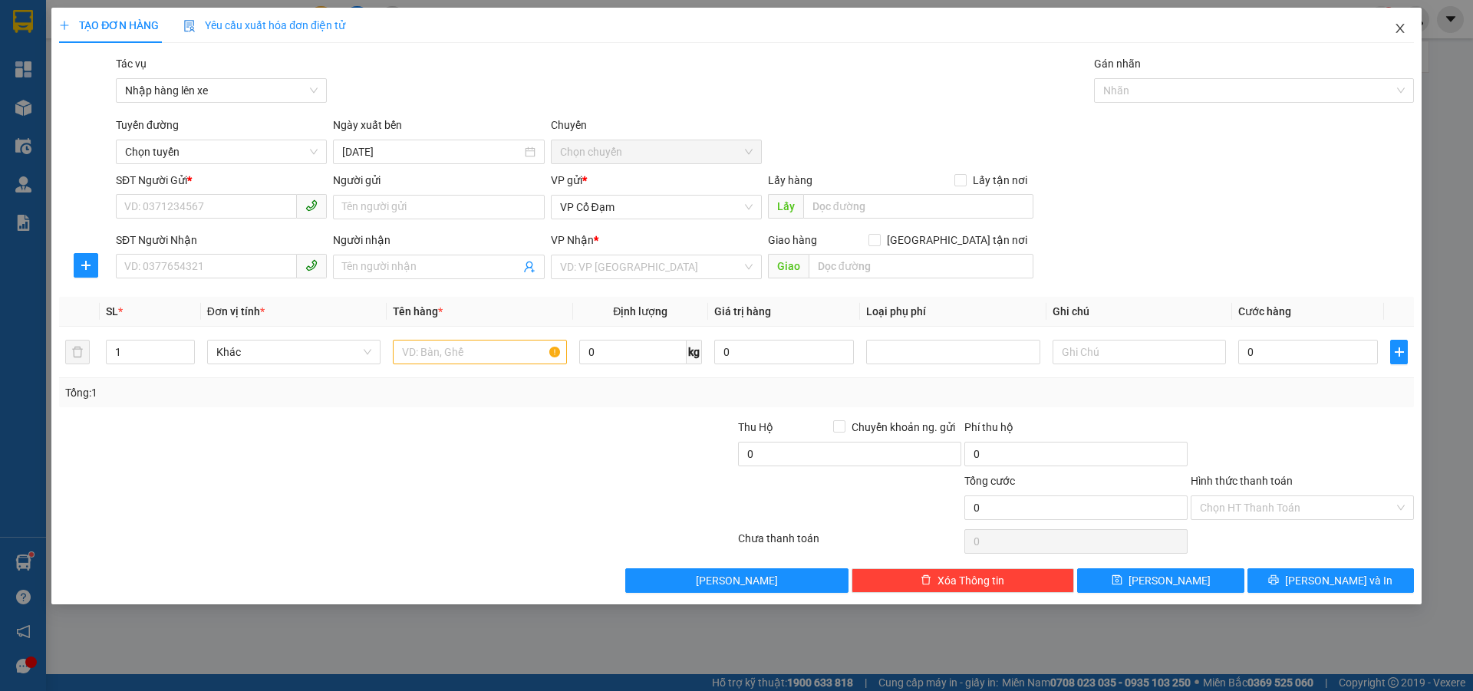
click at [1404, 21] on span "Close" at bounding box center [1399, 29] width 43 height 43
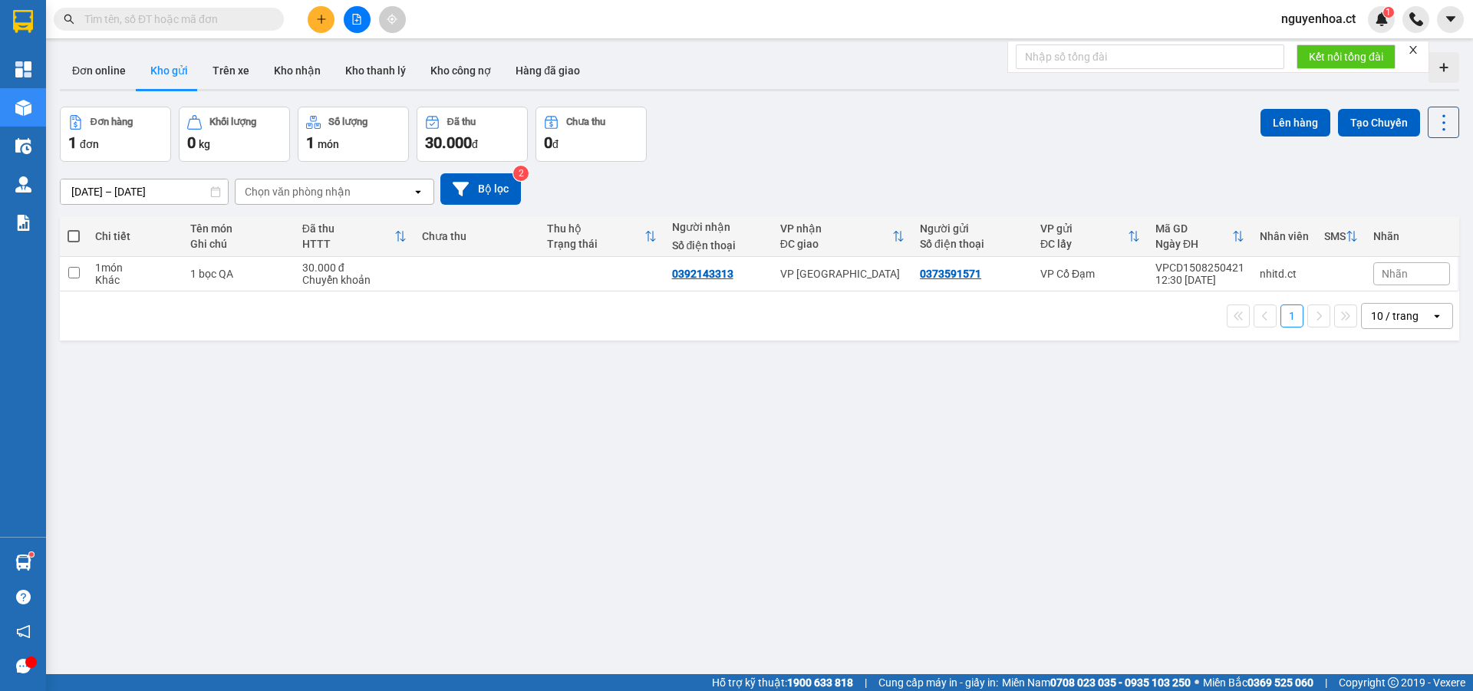
click at [248, 25] on input "text" at bounding box center [174, 19] width 181 height 17
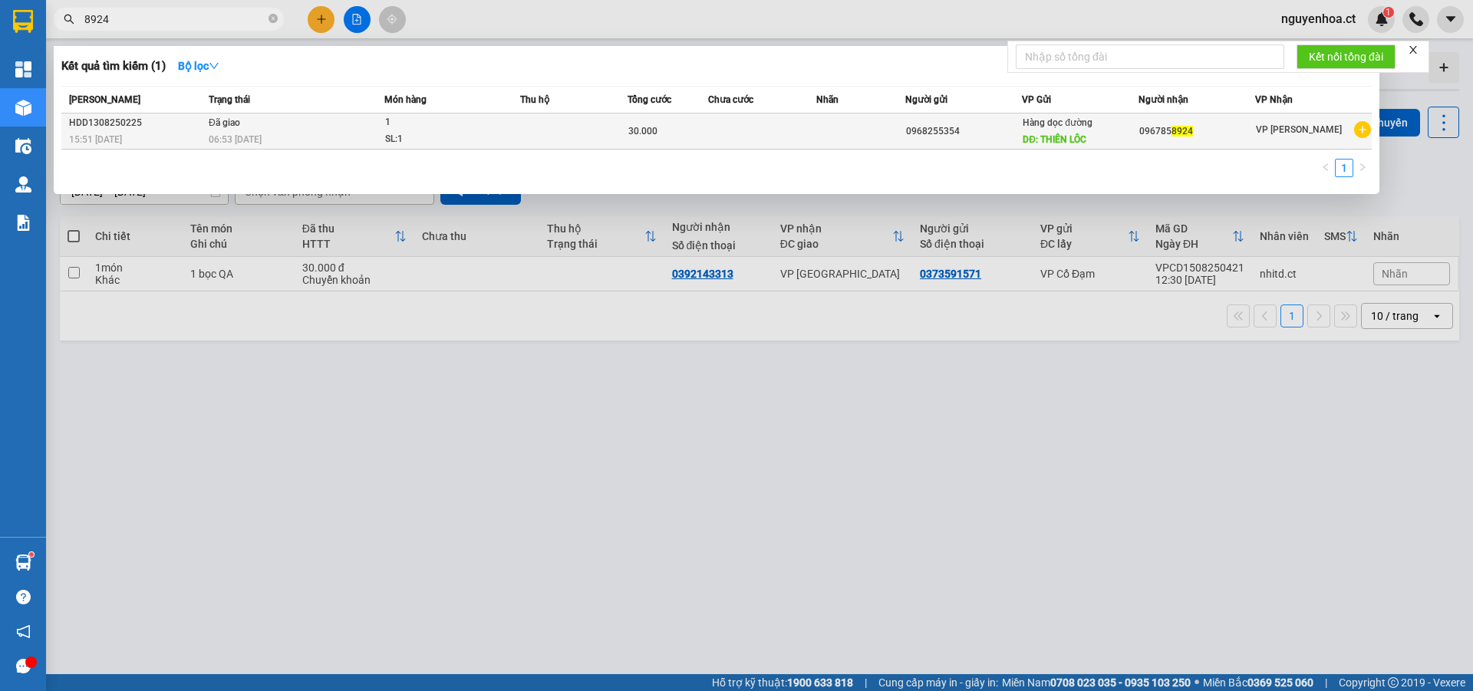
click at [254, 124] on td "Đã giao 06:53 [DATE]" at bounding box center [294, 132] width 179 height 36
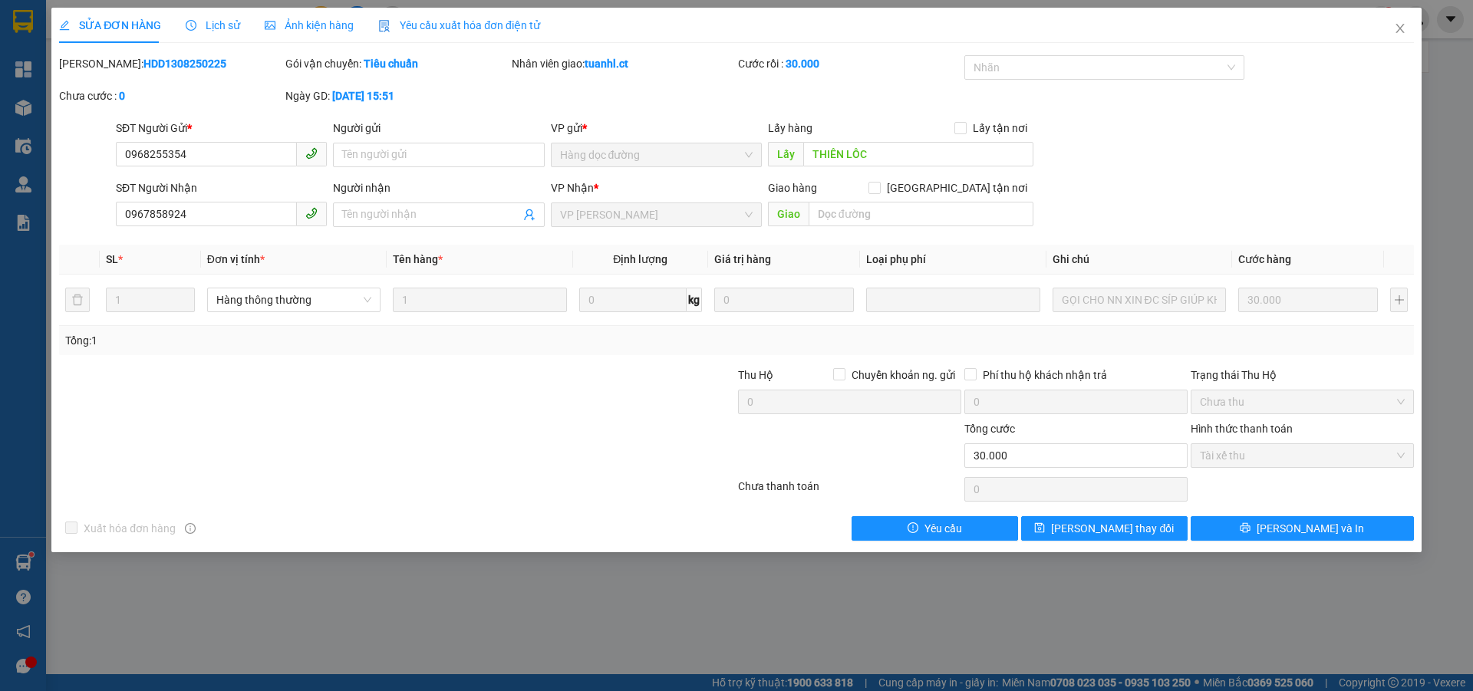
click at [224, 29] on span "Lịch sử" at bounding box center [213, 25] width 54 height 12
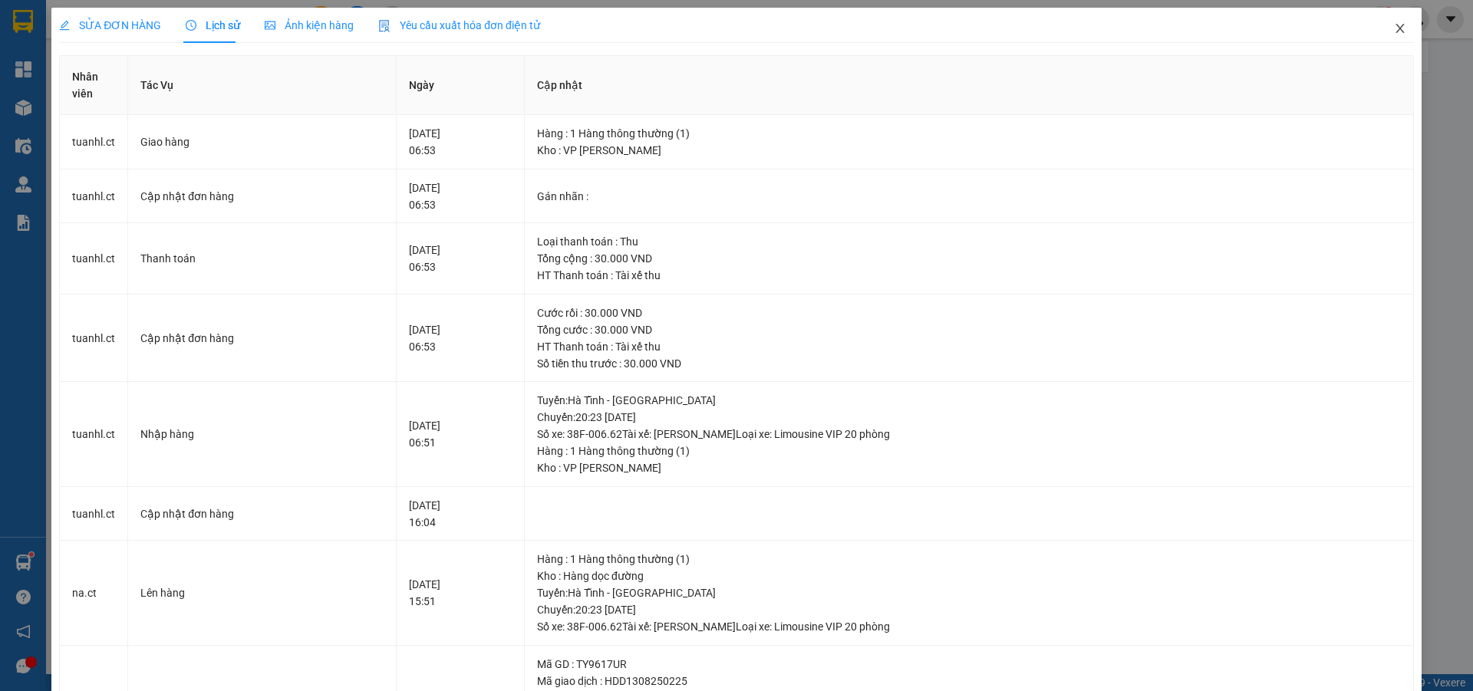
click at [1394, 27] on icon "close" at bounding box center [1400, 28] width 12 height 12
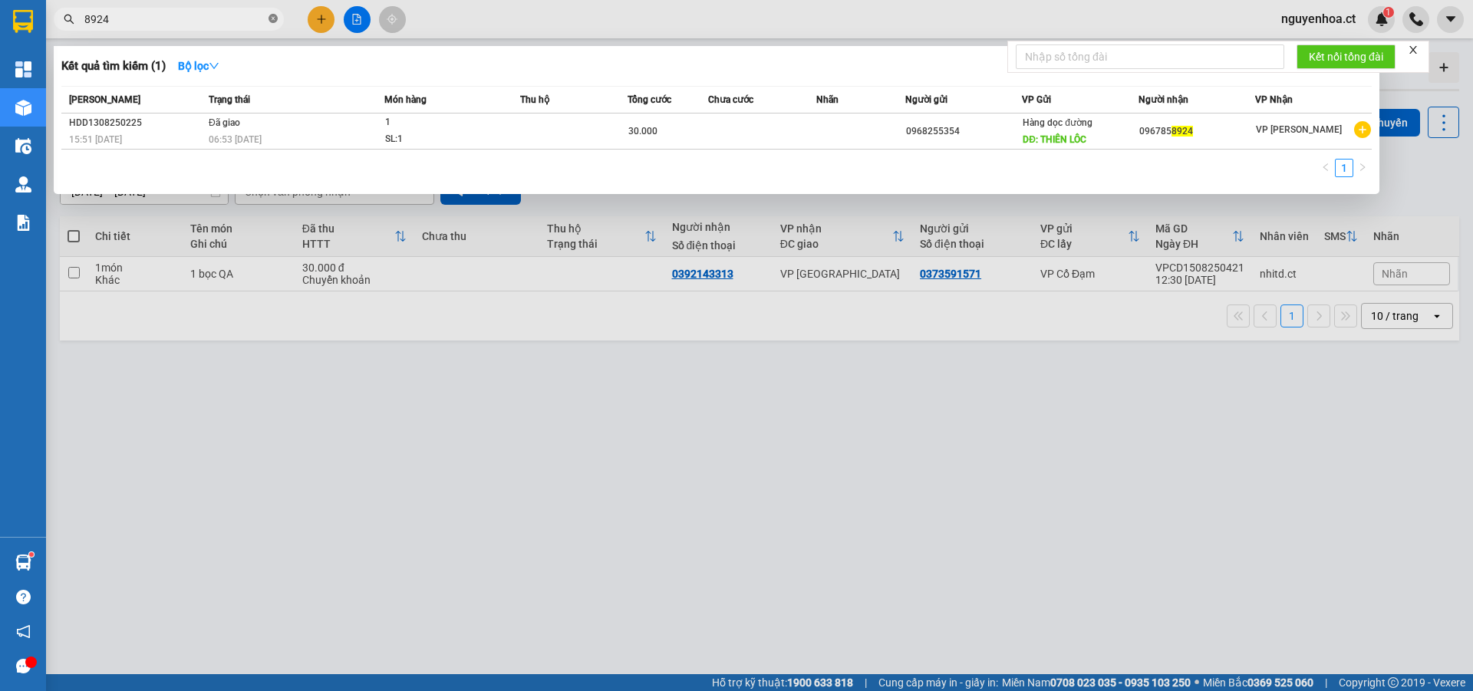
click at [269, 16] on icon "close-circle" at bounding box center [272, 18] width 9 height 9
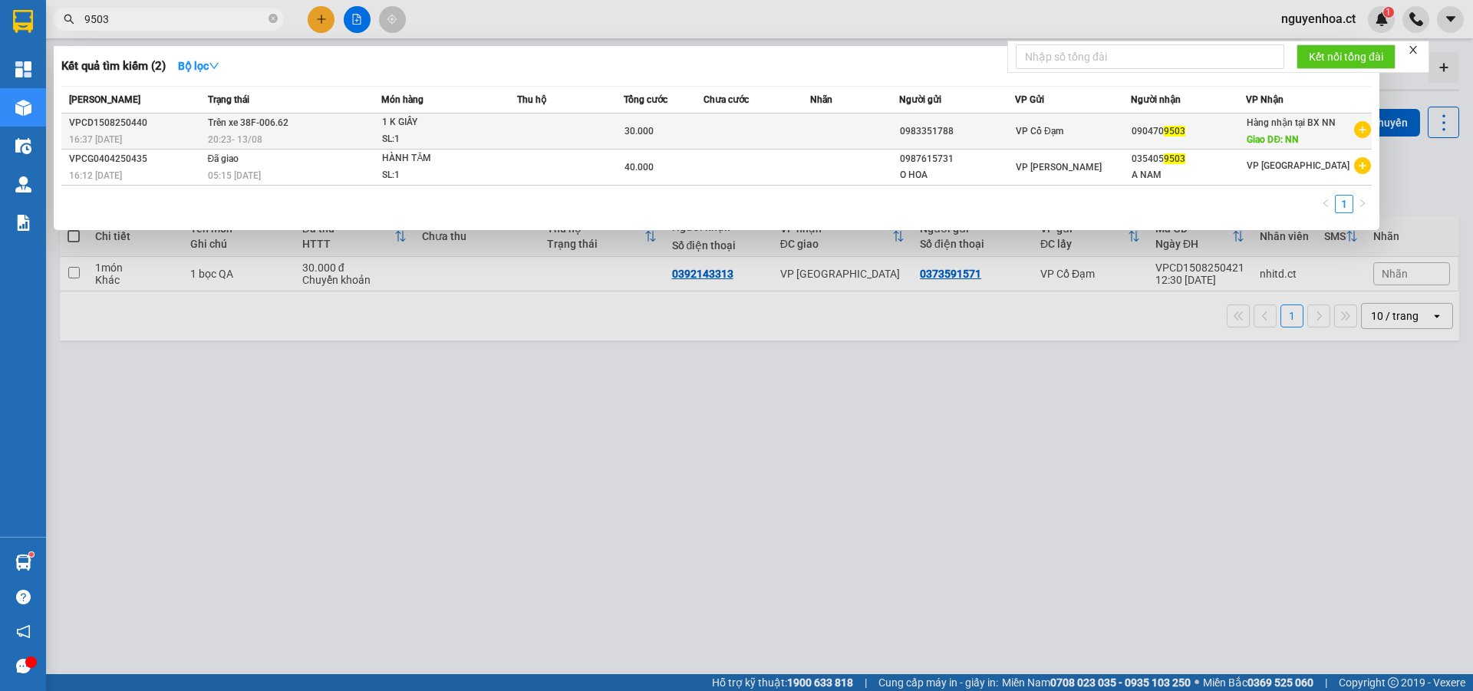
click at [258, 127] on span "Trên xe 38F-006.62" at bounding box center [248, 122] width 81 height 11
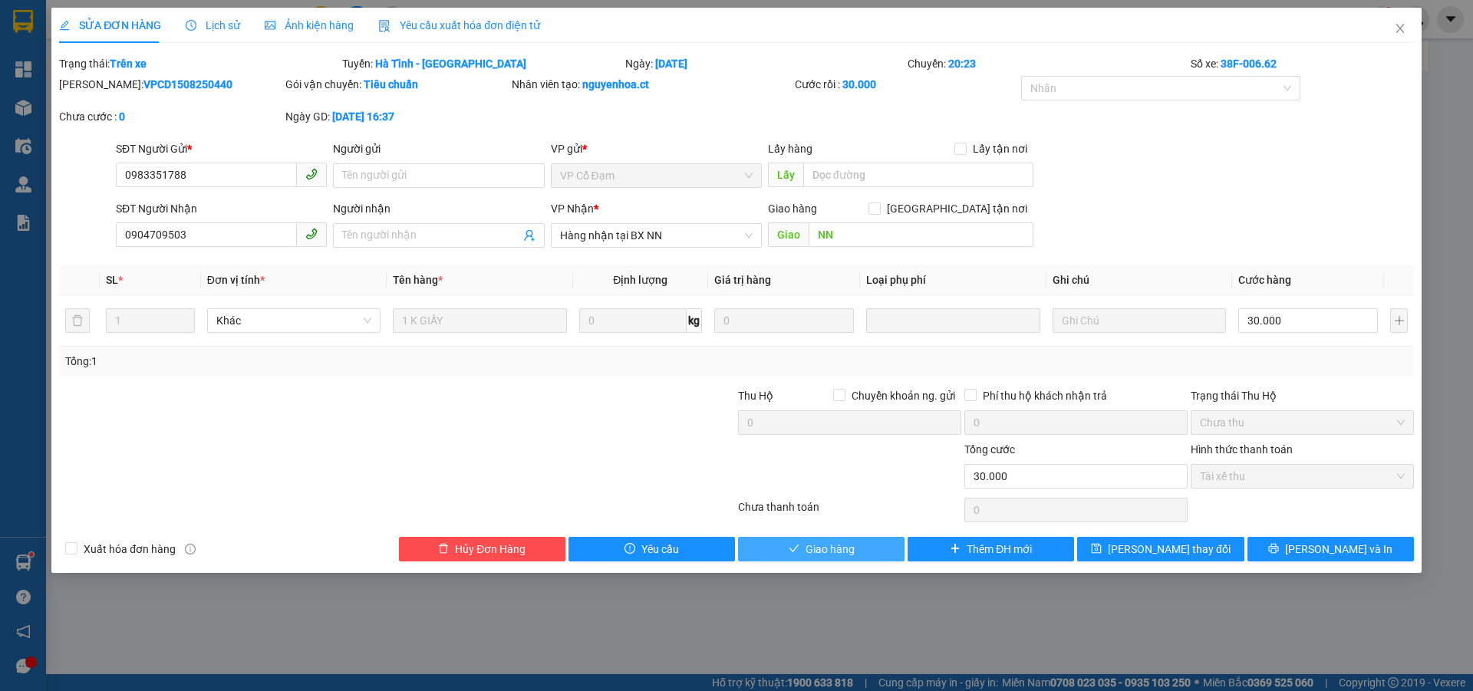
click at [856, 559] on button "Giao hàng" at bounding box center [821, 549] width 166 height 25
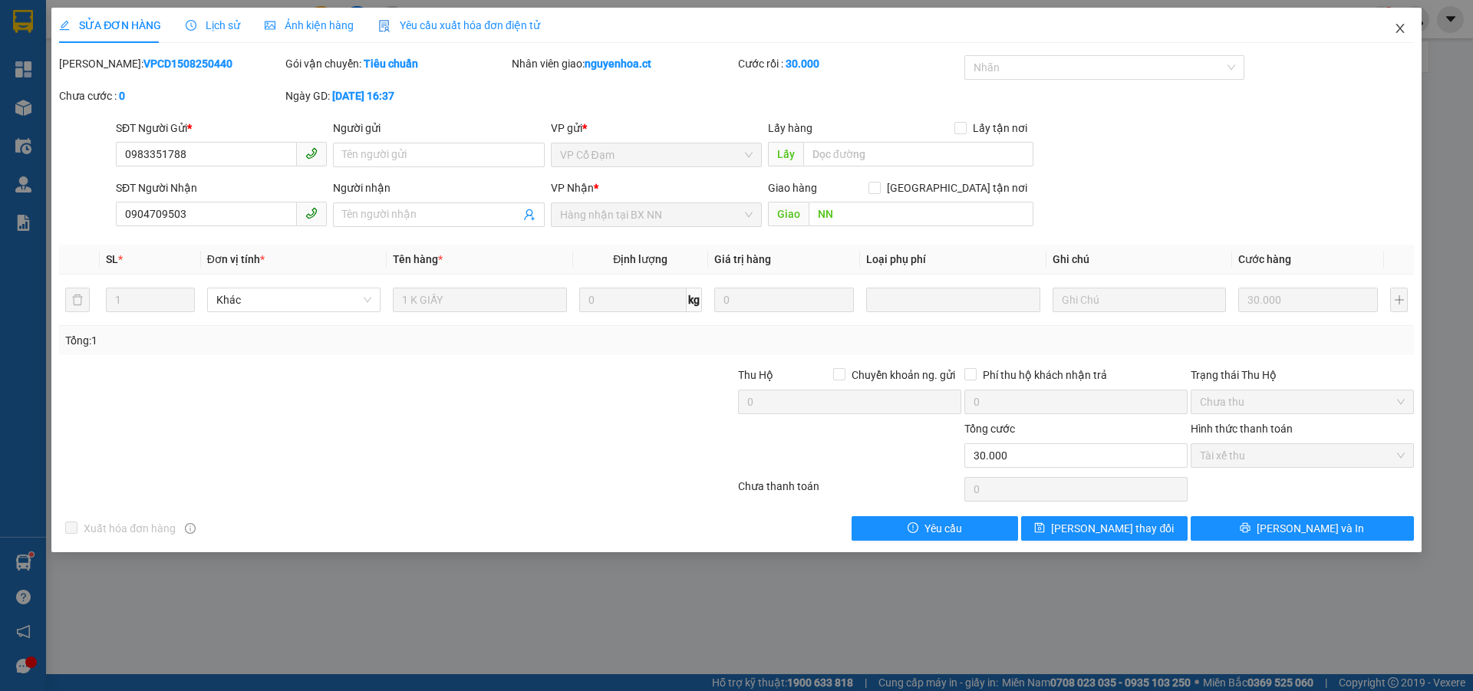
click at [1403, 26] on icon "close" at bounding box center [1399, 28] width 8 height 9
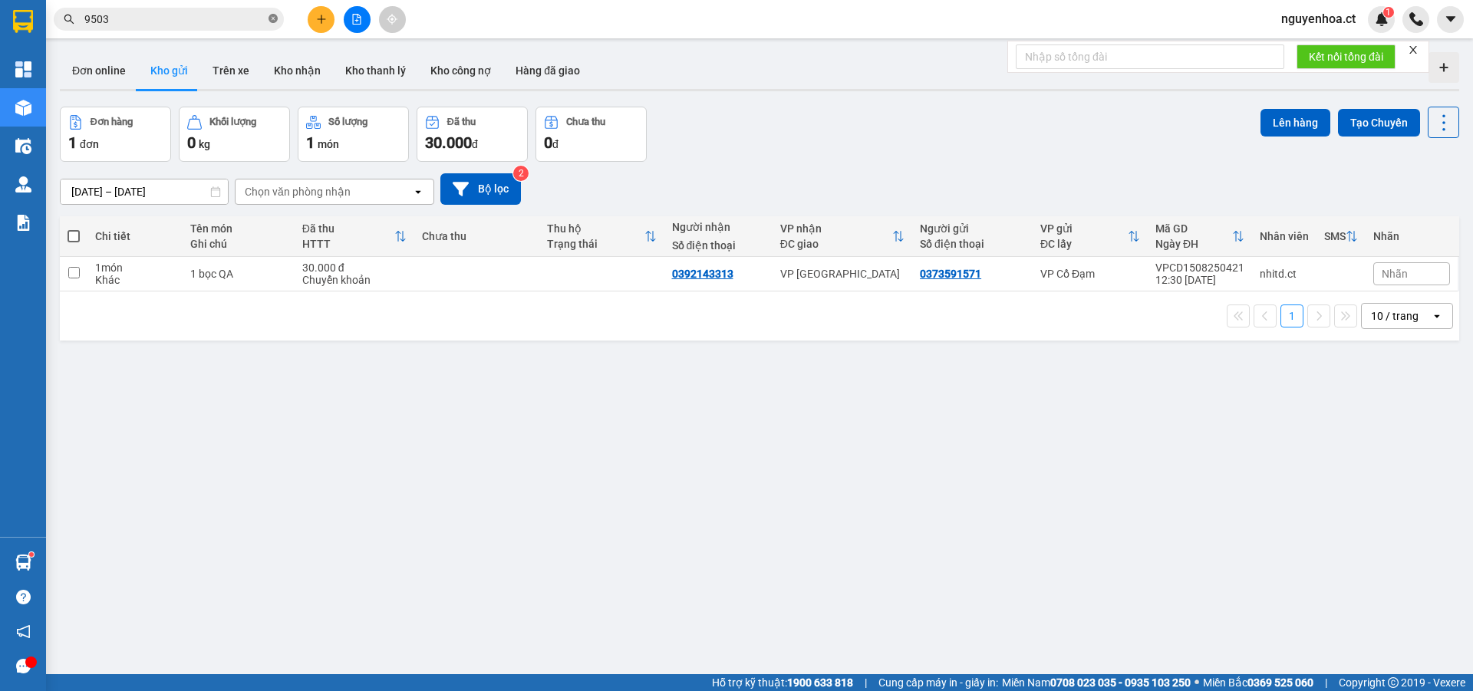
click at [272, 18] on icon "close-circle" at bounding box center [272, 18] width 9 height 9
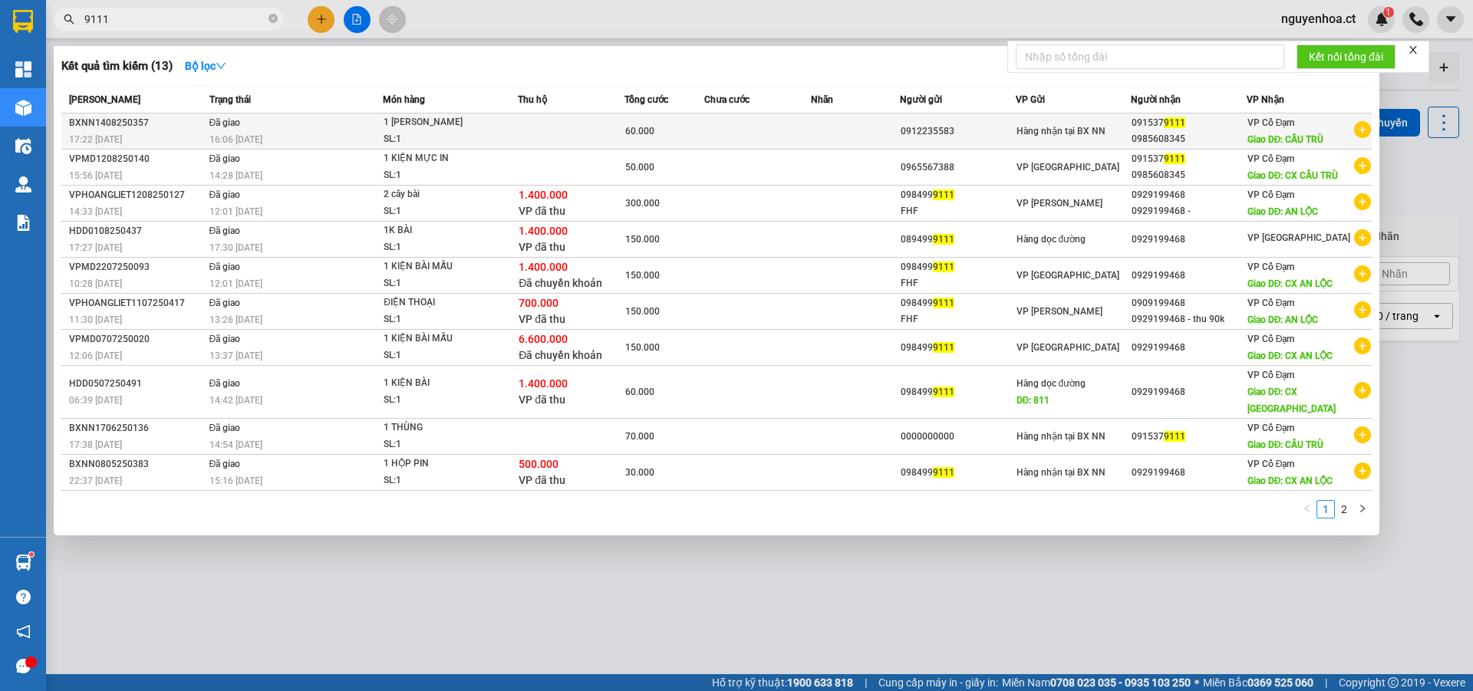
click at [221, 126] on span "Đã giao" at bounding box center [224, 122] width 31 height 11
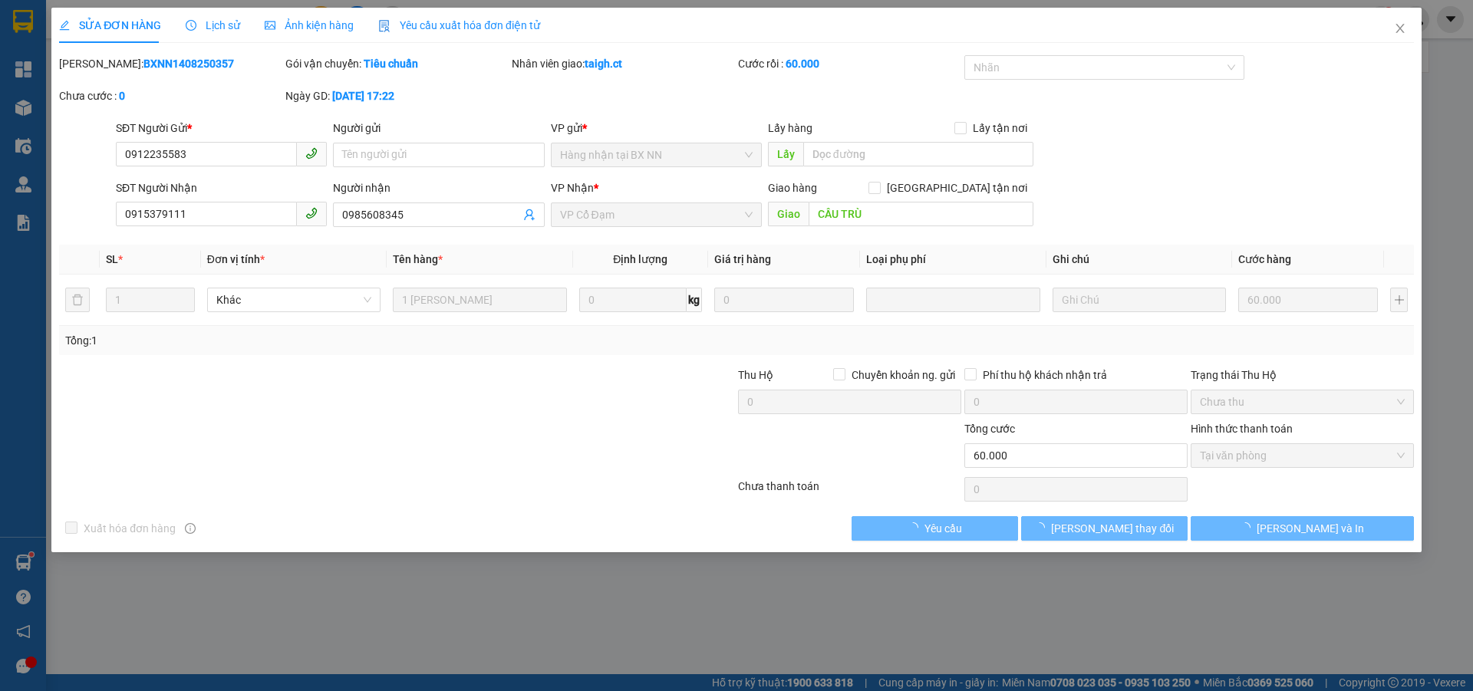
click at [224, 25] on span "Lịch sử" at bounding box center [213, 25] width 54 height 12
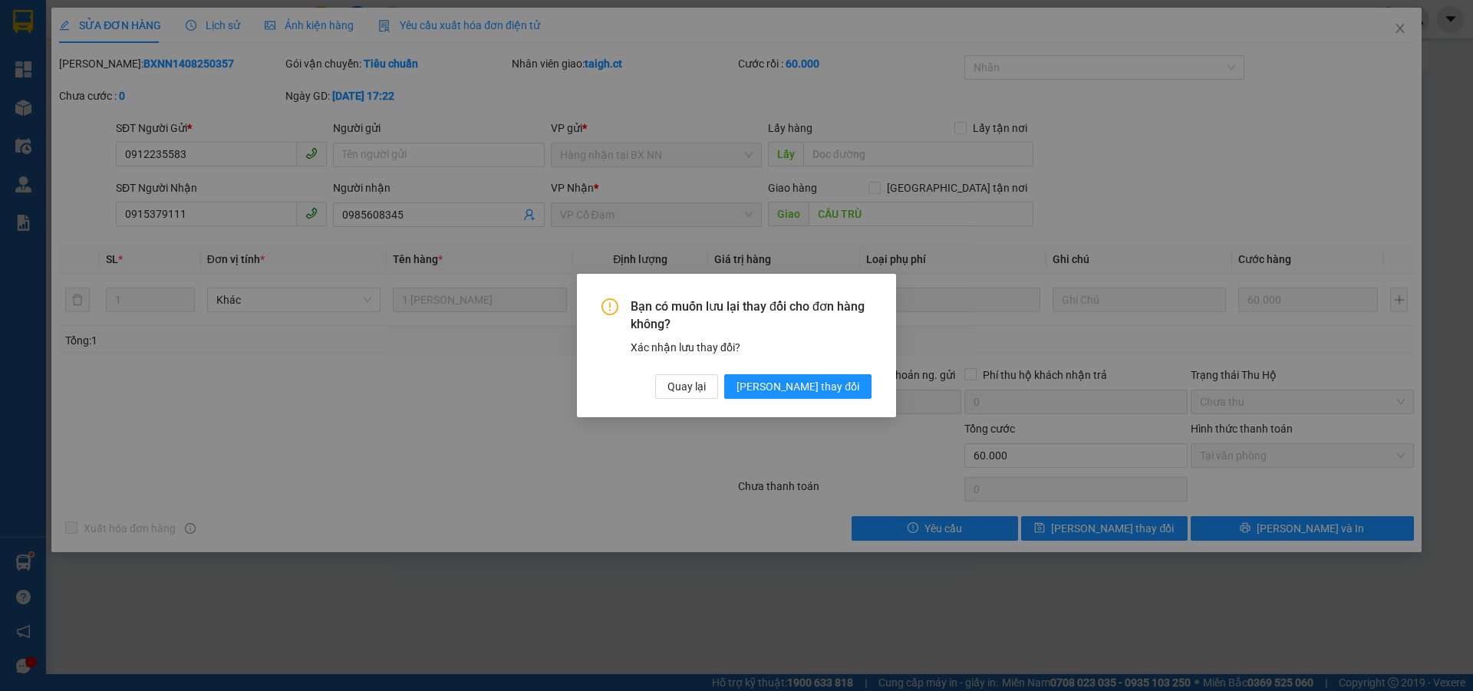
drag, startPoint x: 821, startPoint y: 380, endPoint x: 1062, endPoint y: 245, distance: 275.7
click at [824, 378] on span "[PERSON_NAME] thay đổi" at bounding box center [797, 386] width 123 height 17
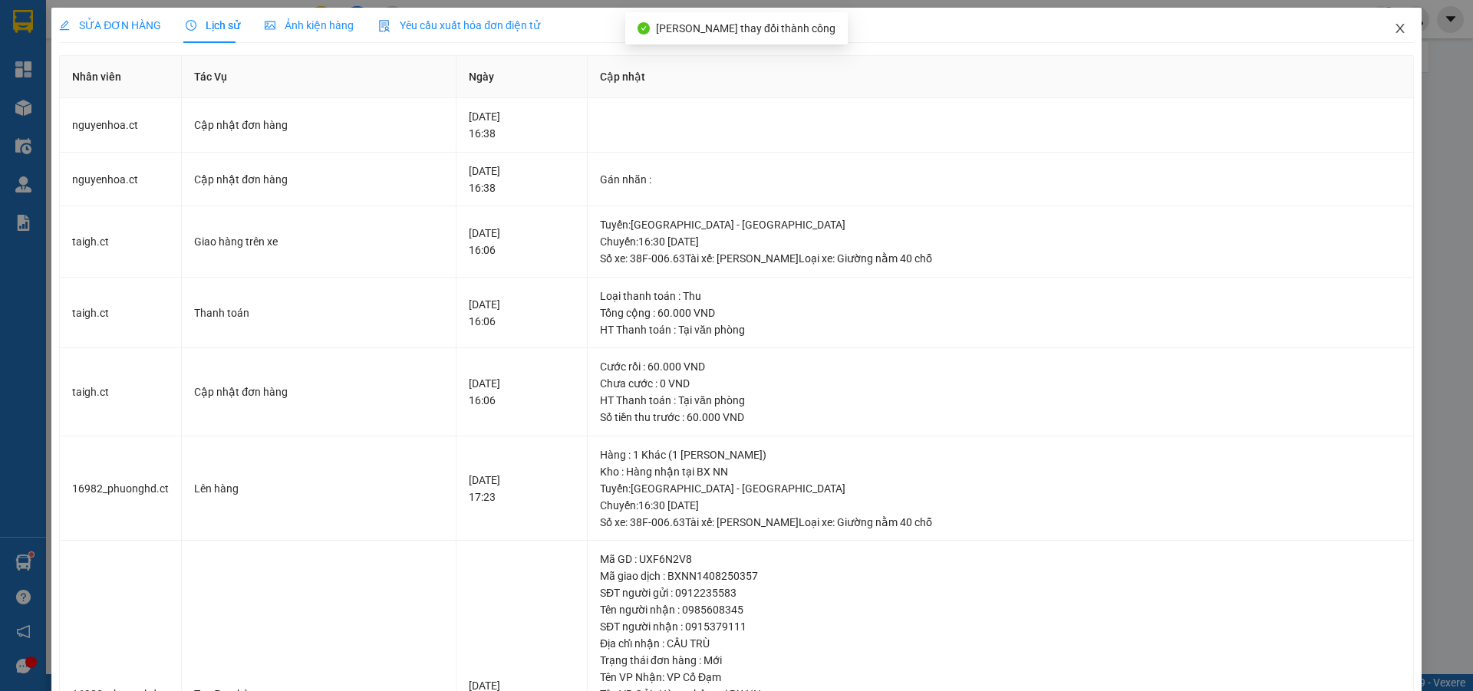
click at [1394, 28] on icon "close" at bounding box center [1400, 28] width 12 height 12
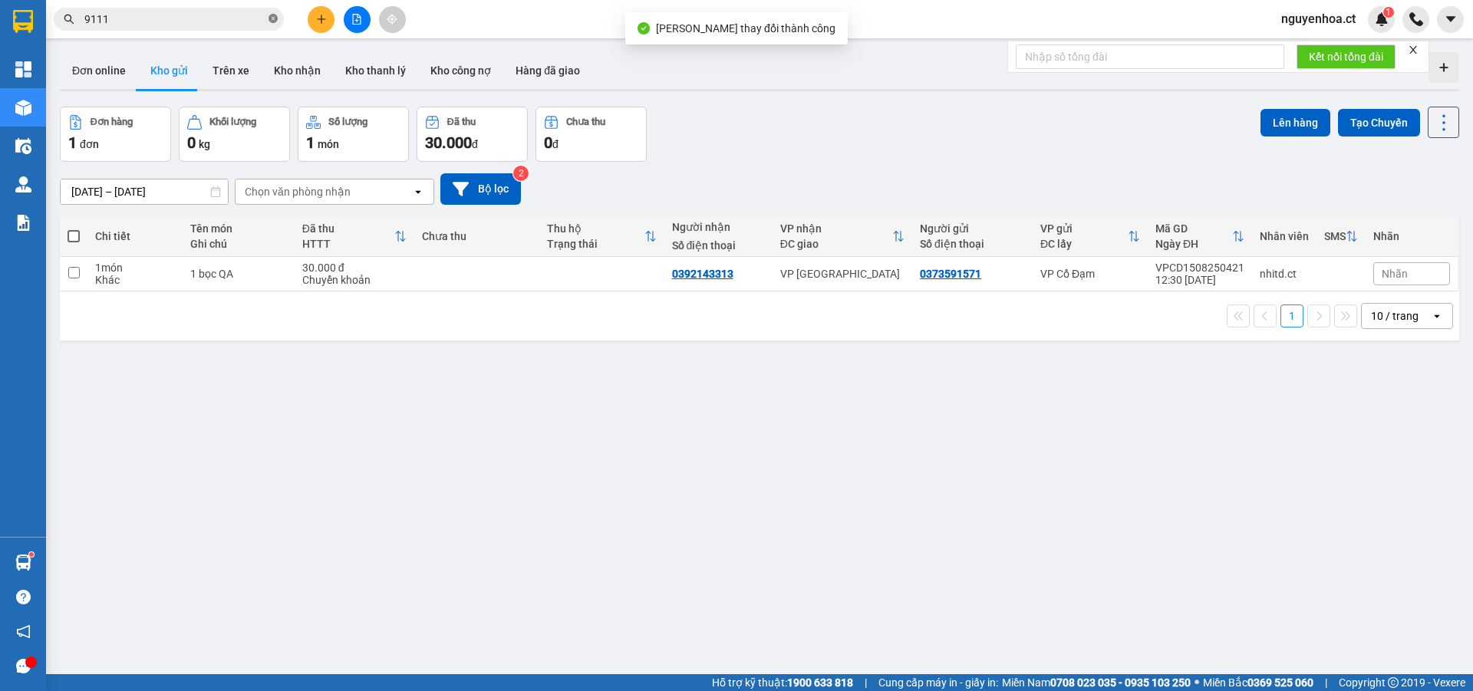
click at [272, 18] on icon "close-circle" at bounding box center [272, 18] width 9 height 9
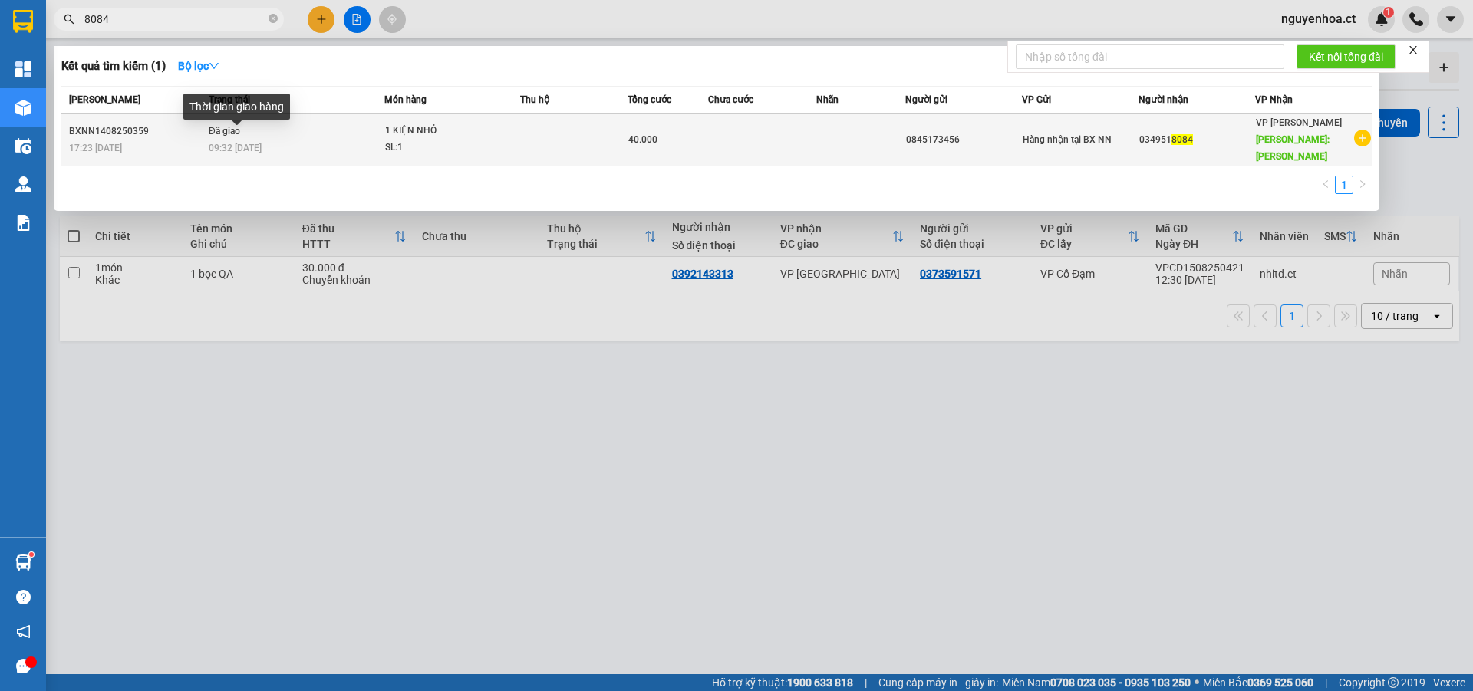
click at [250, 143] on span "09:32 [DATE]" at bounding box center [235, 148] width 53 height 11
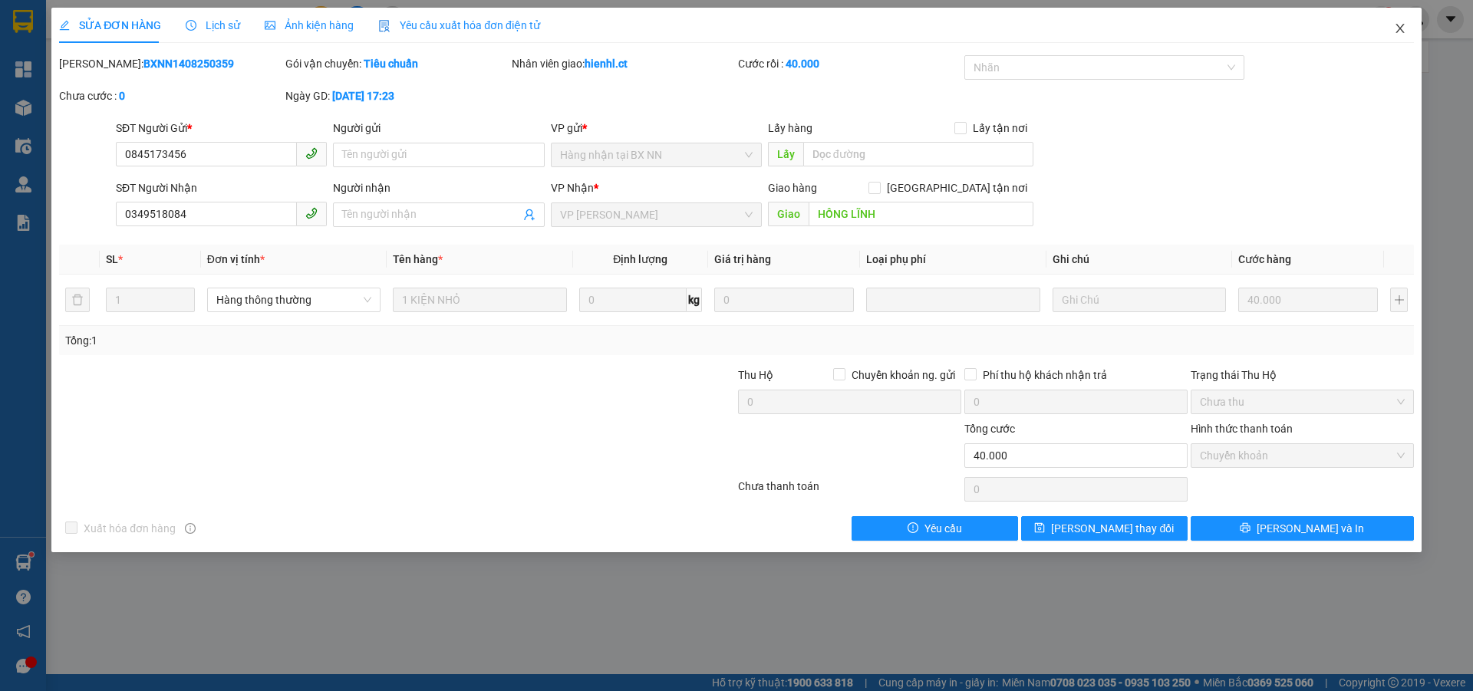
click at [1402, 25] on icon "close" at bounding box center [1400, 28] width 12 height 12
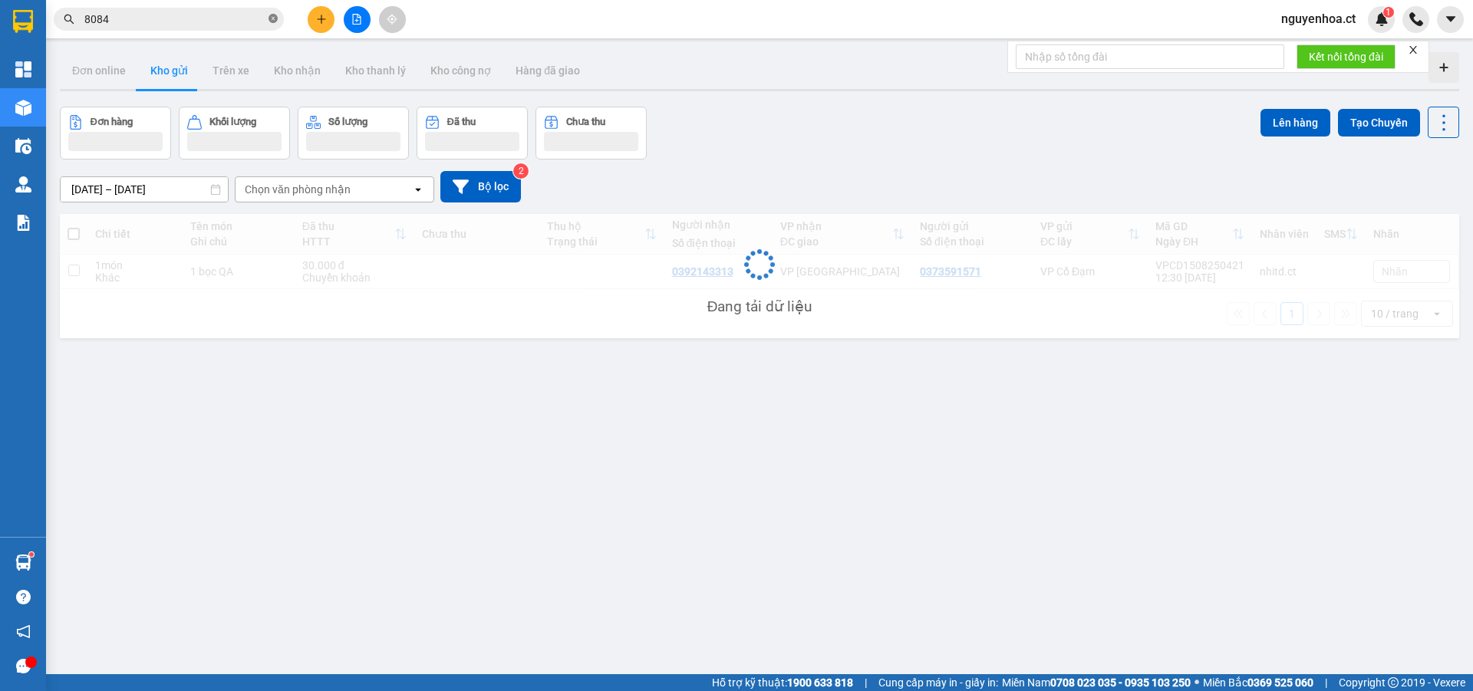
click at [275, 18] on icon "close-circle" at bounding box center [272, 18] width 9 height 9
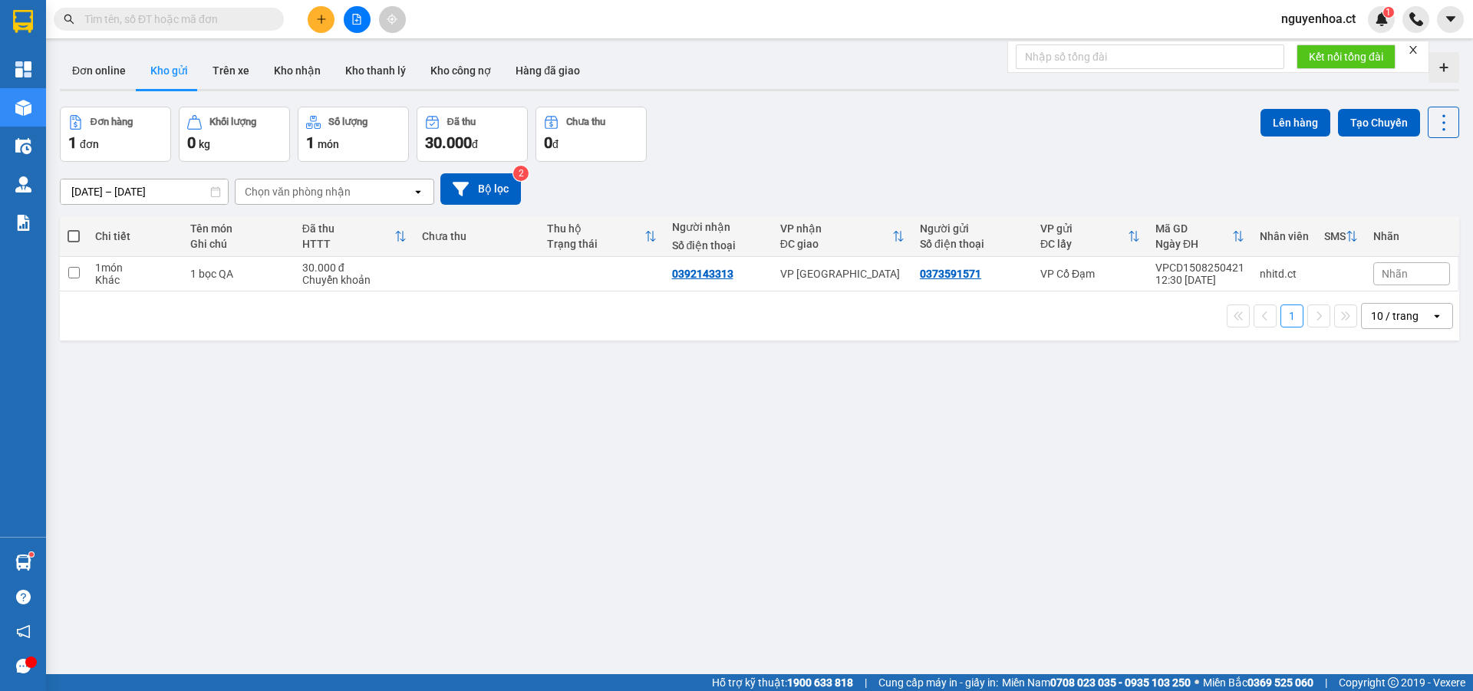
click at [239, 21] on input "text" at bounding box center [174, 19] width 181 height 17
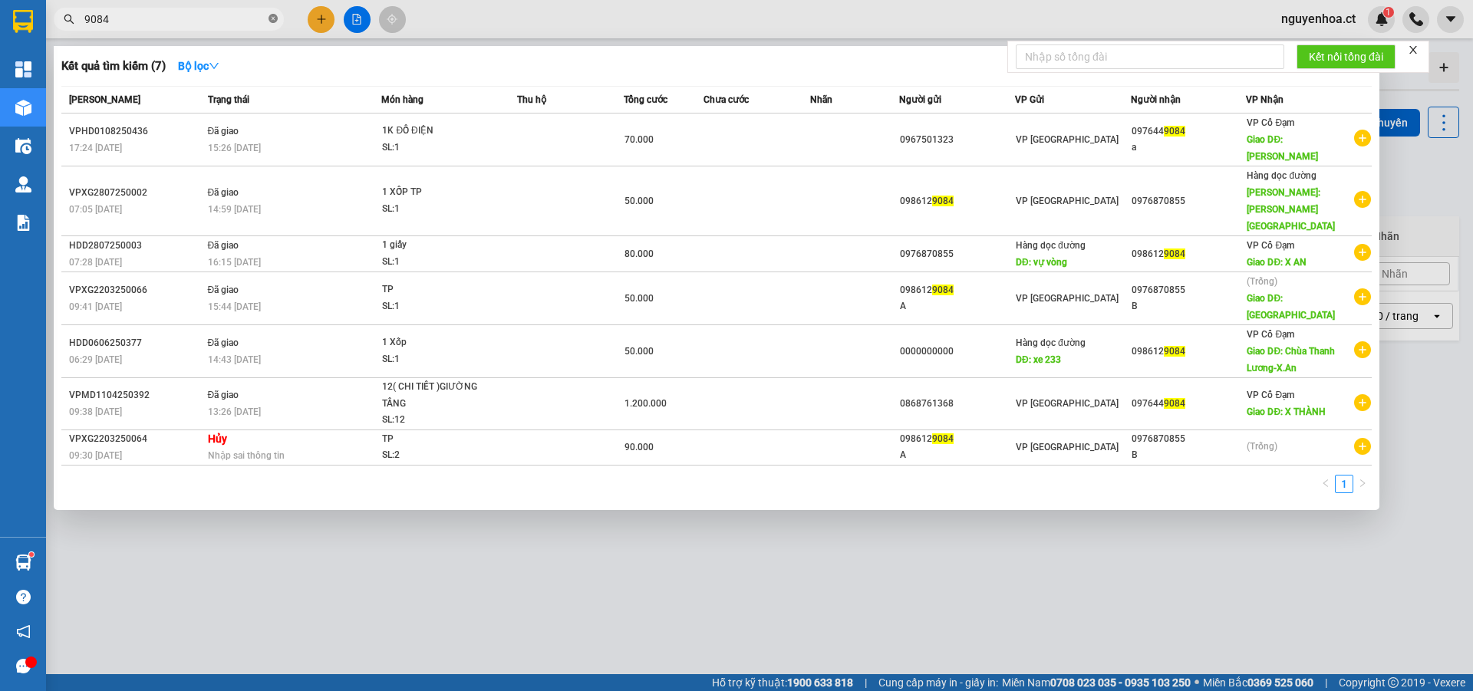
click at [271, 23] on icon "close-circle" at bounding box center [272, 18] width 9 height 9
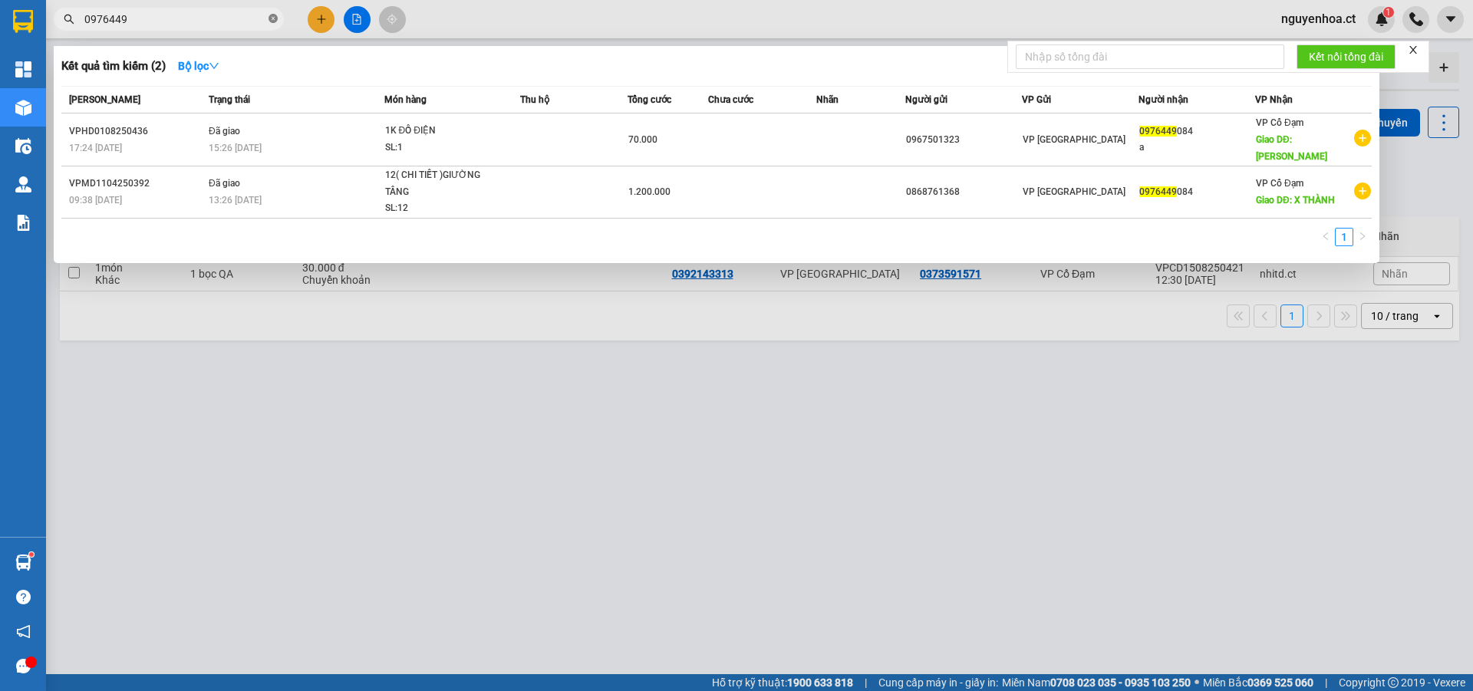
click at [272, 20] on icon "close-circle" at bounding box center [272, 18] width 9 height 9
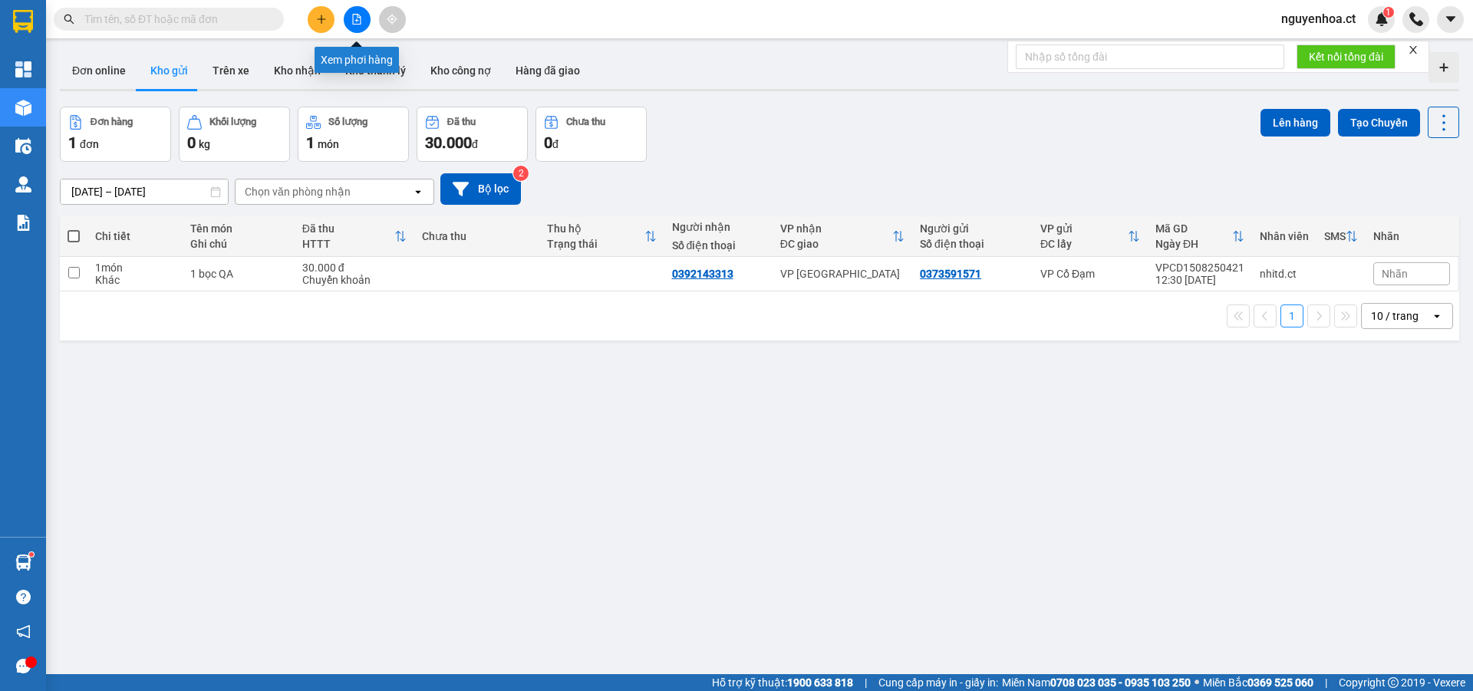
click at [329, 21] on button at bounding box center [321, 19] width 27 height 27
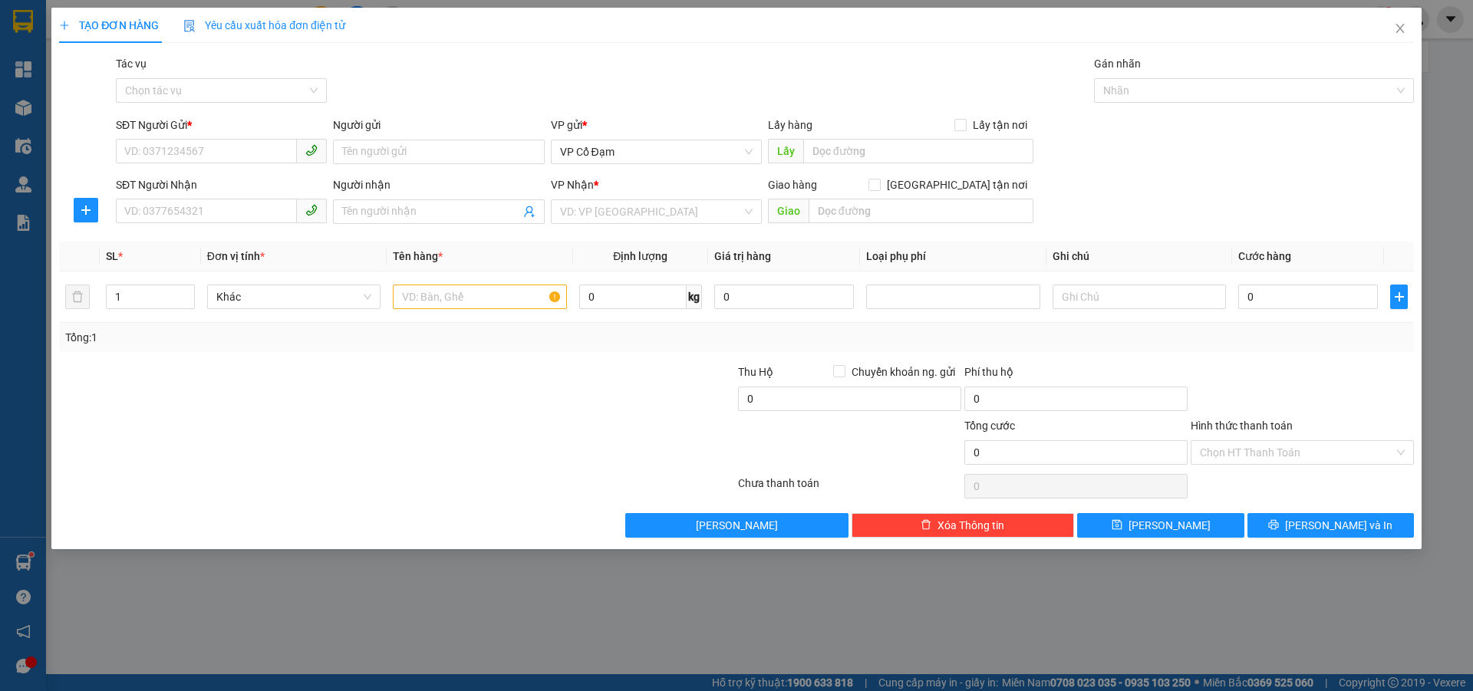
click at [265, 107] on div "Tác vụ Chọn tác vụ" at bounding box center [221, 82] width 211 height 54
click at [253, 92] on input "Tác vụ" at bounding box center [216, 90] width 182 height 23
click at [218, 146] on div "Nhập hàng kho nhận" at bounding box center [221, 145] width 193 height 17
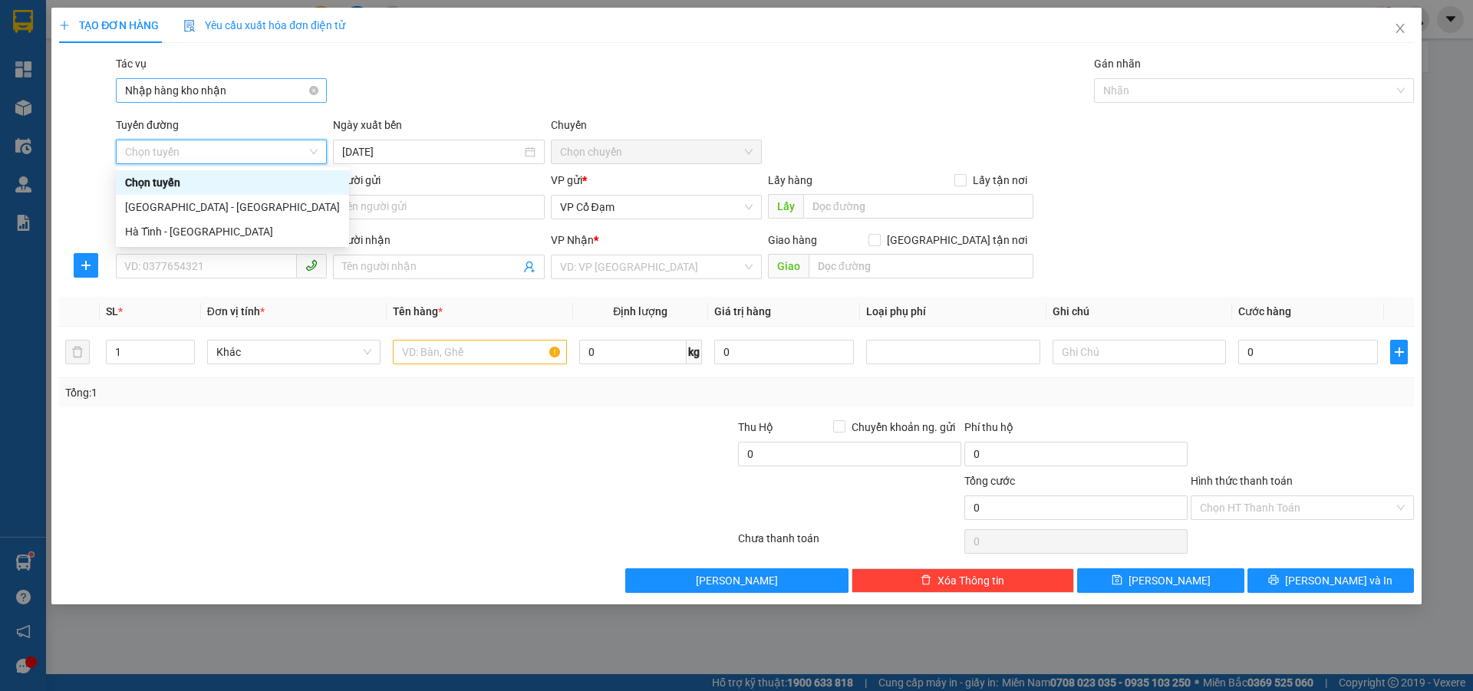
click at [225, 84] on span "Nhập hàng kho nhận" at bounding box center [221, 90] width 193 height 23
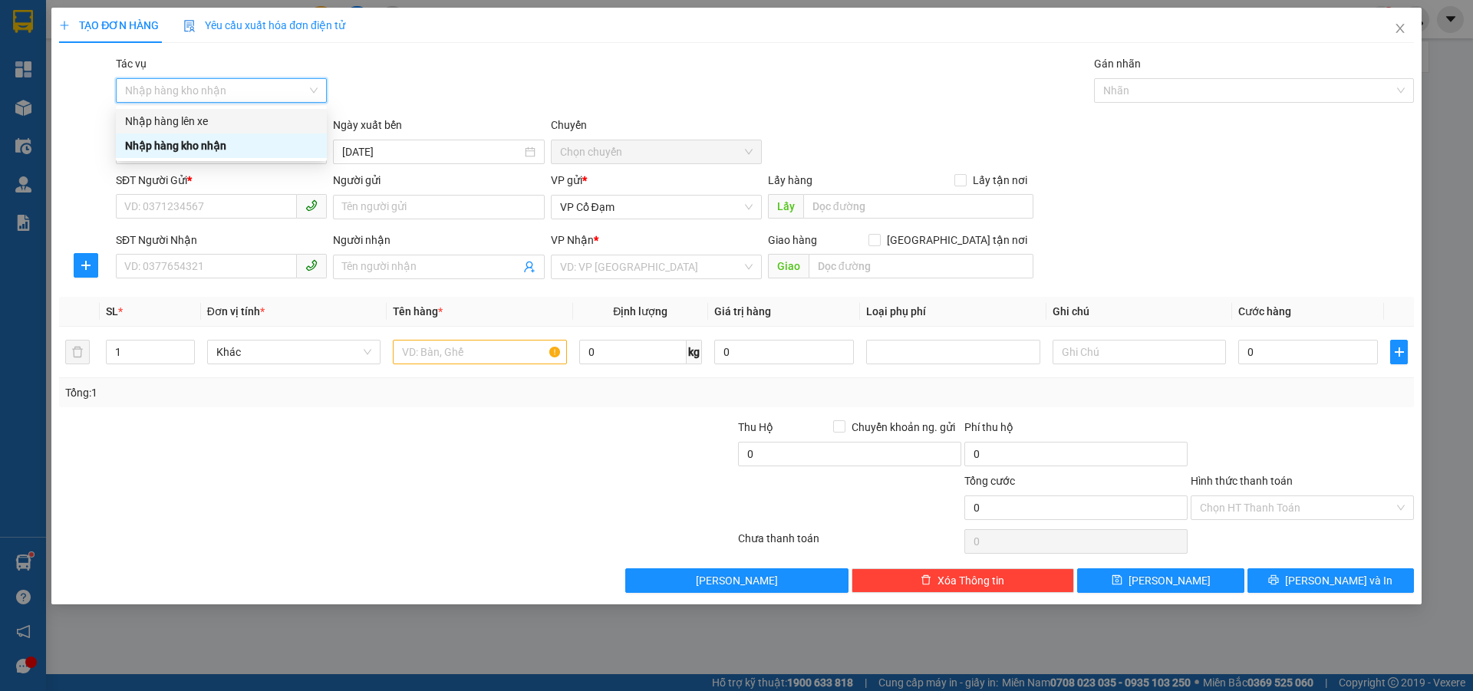
click at [226, 123] on div "Nhập hàng lên xe" at bounding box center [221, 121] width 193 height 17
click at [222, 151] on span "Chọn tuyến" at bounding box center [221, 151] width 193 height 23
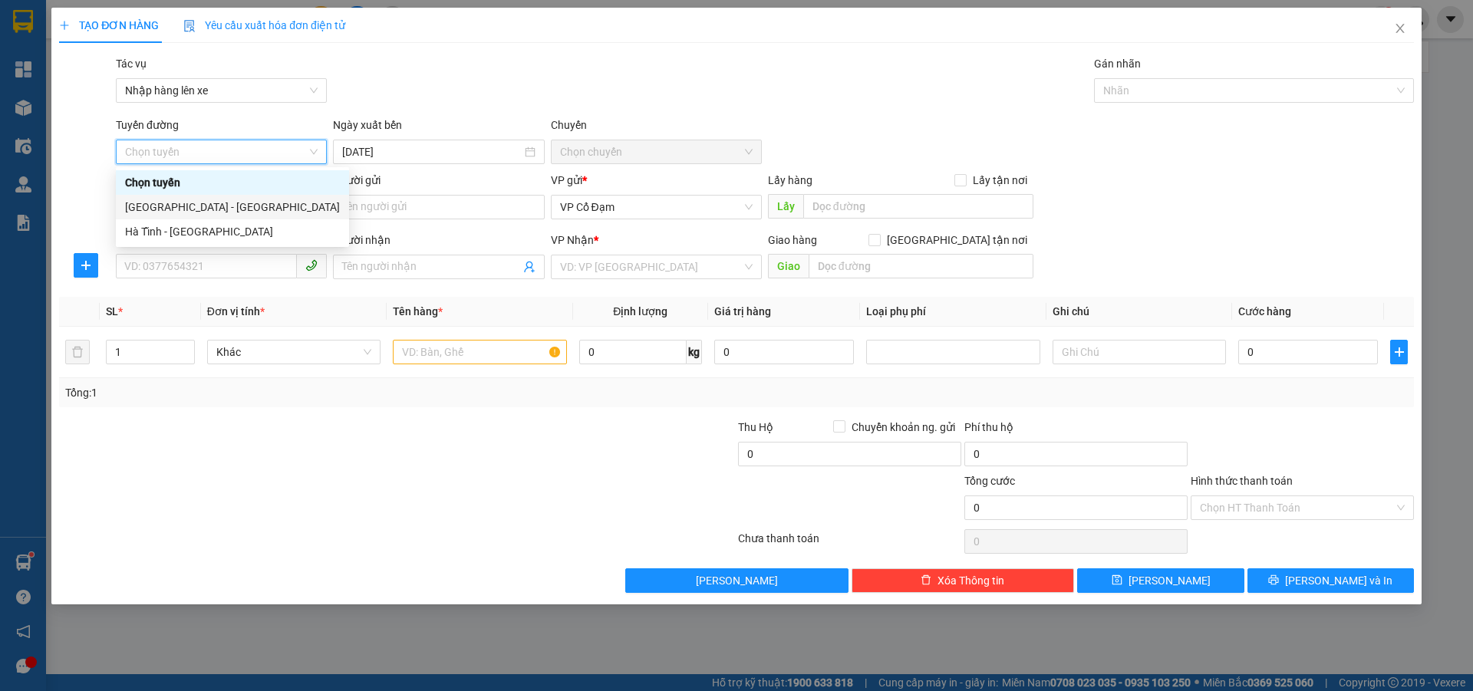
drag, startPoint x: 204, startPoint y: 204, endPoint x: 335, endPoint y: 179, distance: 133.6
click at [205, 204] on div "[GEOGRAPHIC_DATA] - [GEOGRAPHIC_DATA]" at bounding box center [232, 207] width 215 height 17
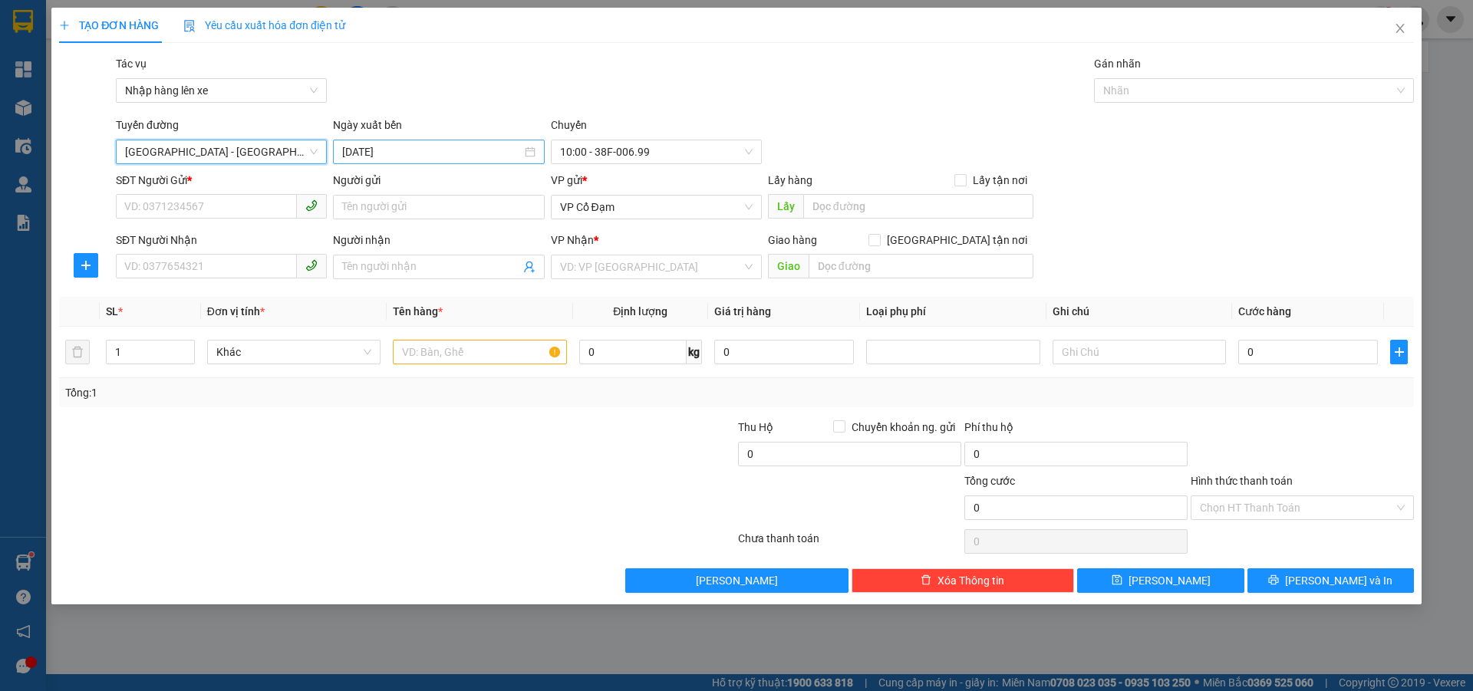
click at [458, 156] on input "[DATE]" at bounding box center [431, 151] width 179 height 17
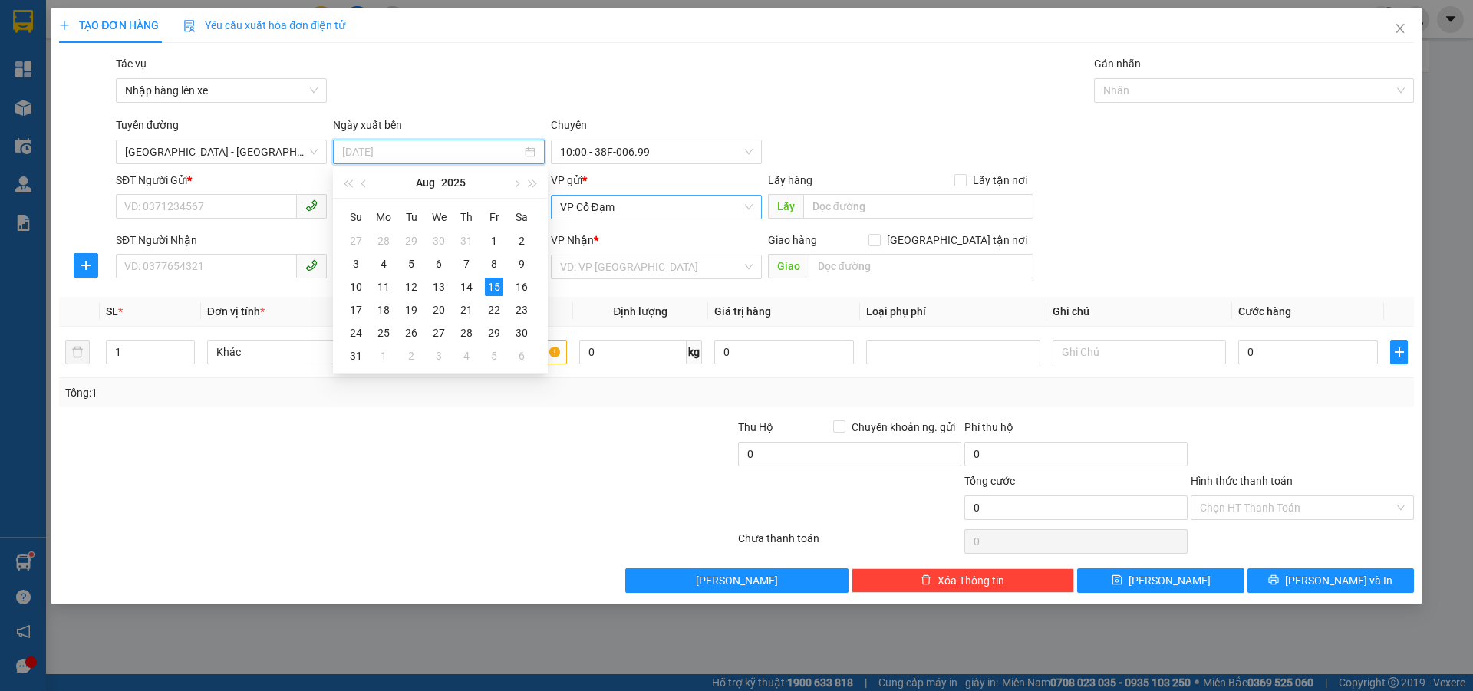
drag, startPoint x: 466, startPoint y: 285, endPoint x: 581, endPoint y: 210, distance: 137.0
click at [469, 282] on div "14" at bounding box center [466, 287] width 18 height 18
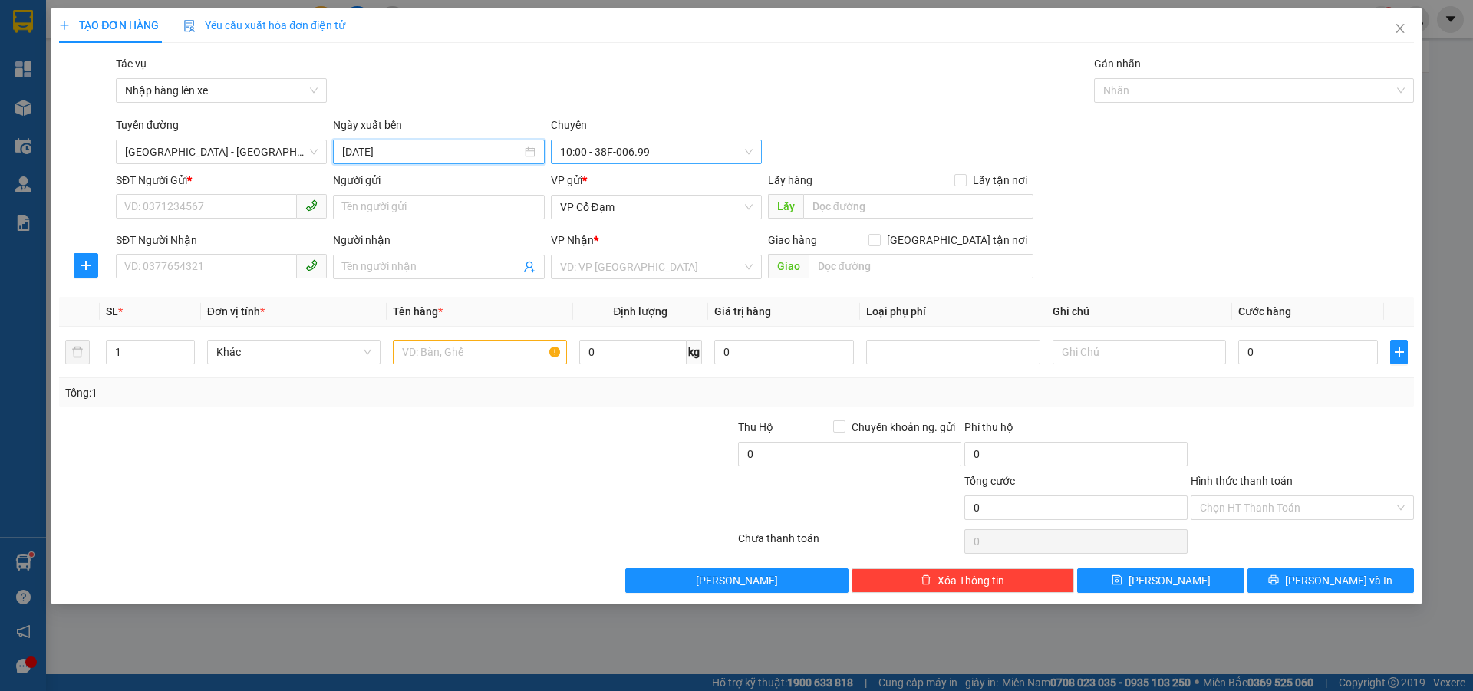
click at [627, 150] on span "10:00 - 38F-006.99" at bounding box center [656, 151] width 193 height 23
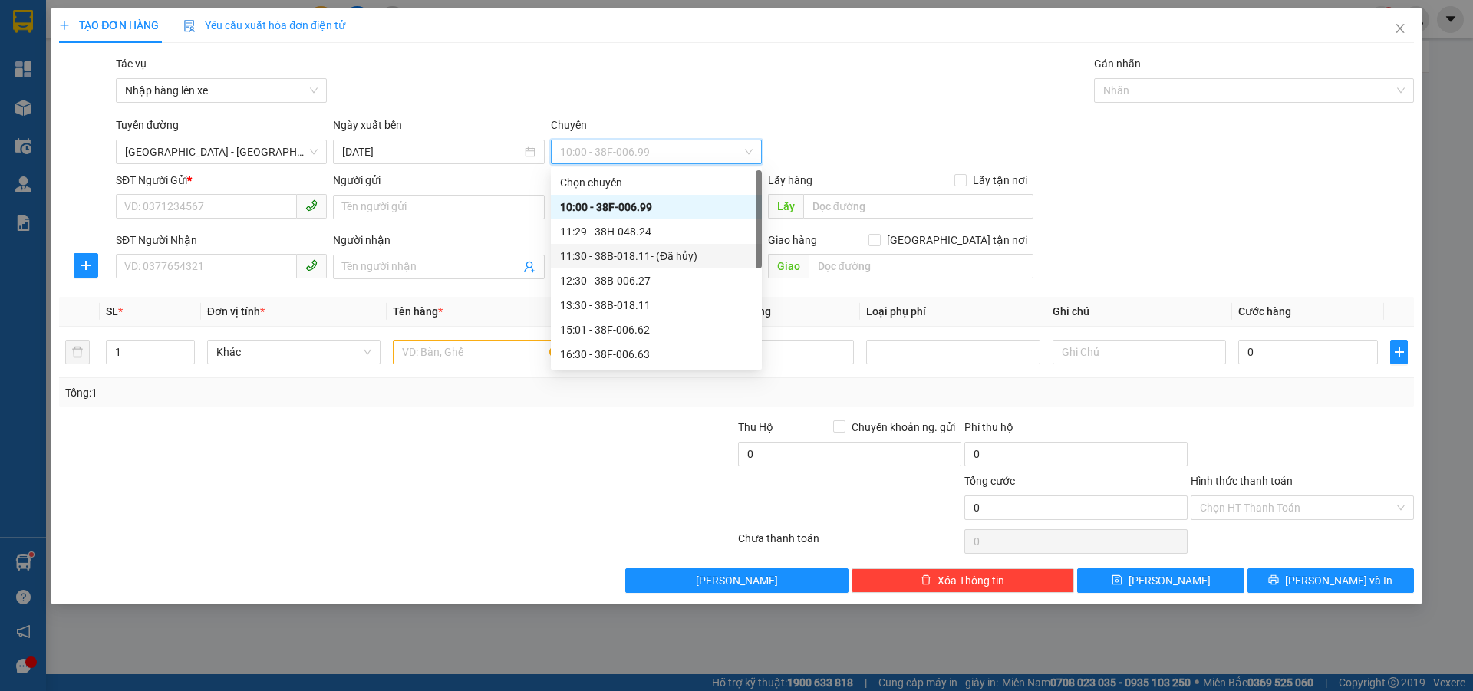
scroll to position [98, 0]
click at [623, 281] on div "17:30 - 38H-048.27" at bounding box center [656, 280] width 193 height 17
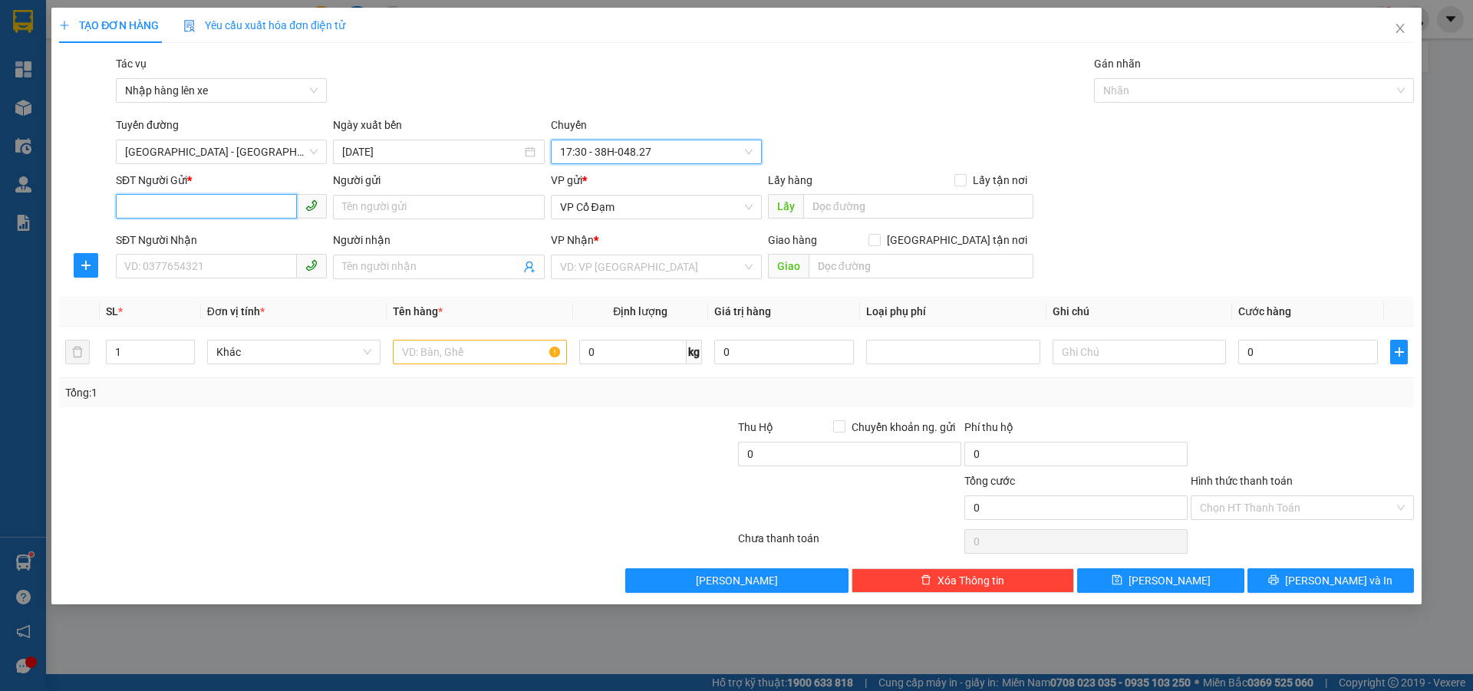
click at [236, 209] on input "SĐT Người Gửi *" at bounding box center [206, 206] width 181 height 25
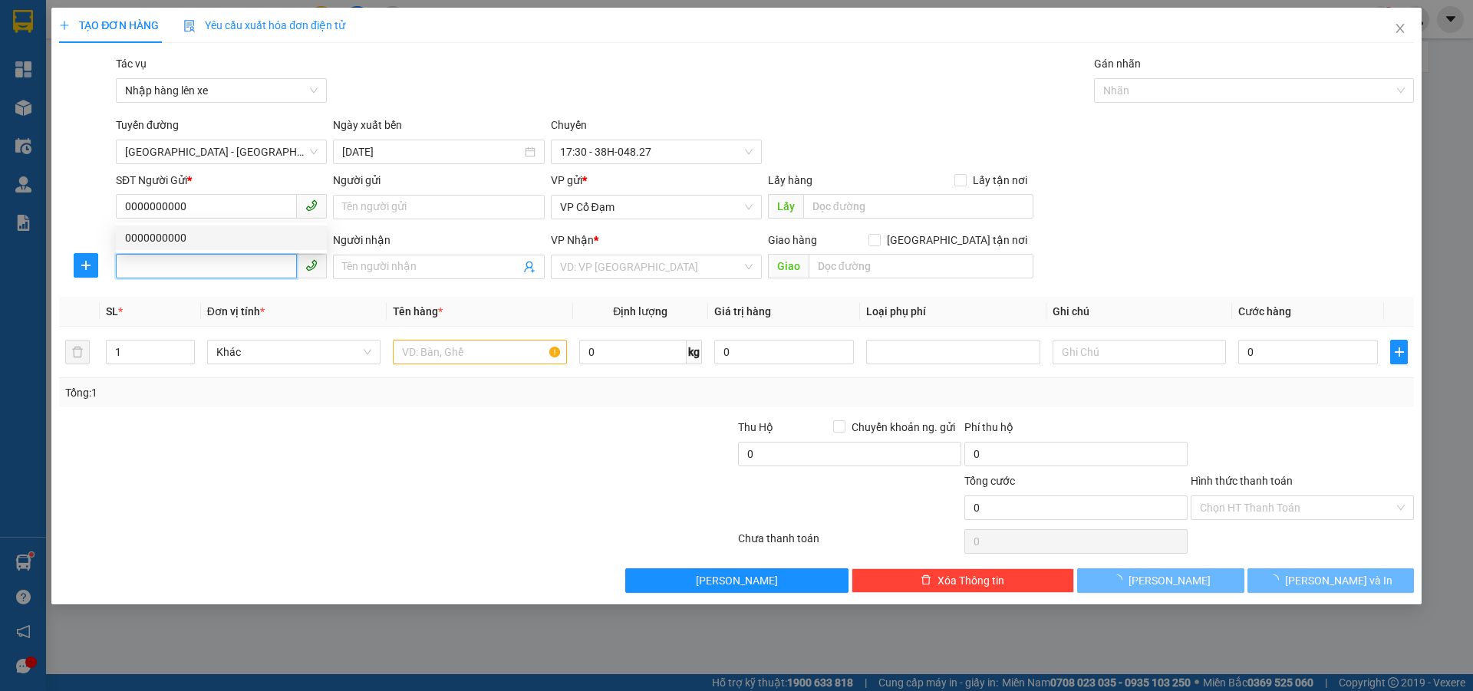
click at [230, 261] on input "SĐT Người Nhận" at bounding box center [206, 266] width 181 height 25
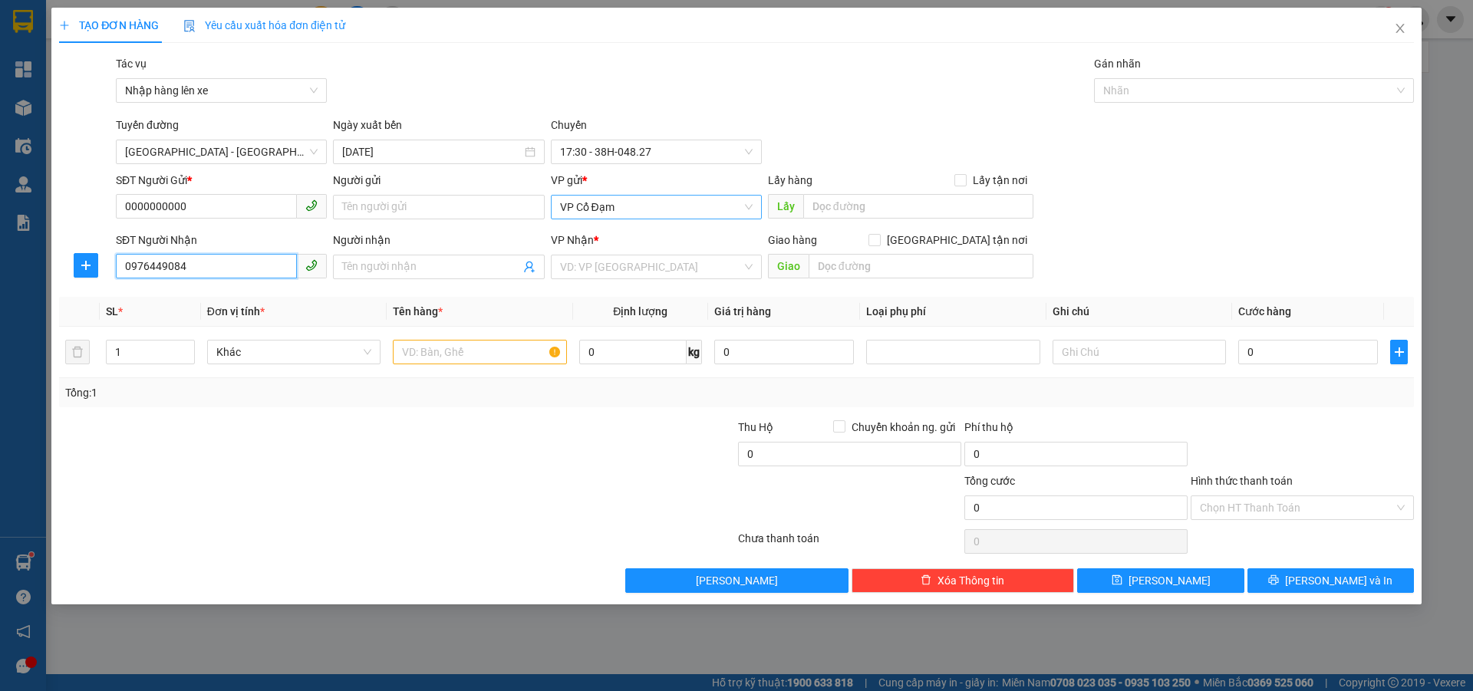
click at [598, 209] on span "VP Cổ Đạm" at bounding box center [656, 207] width 193 height 23
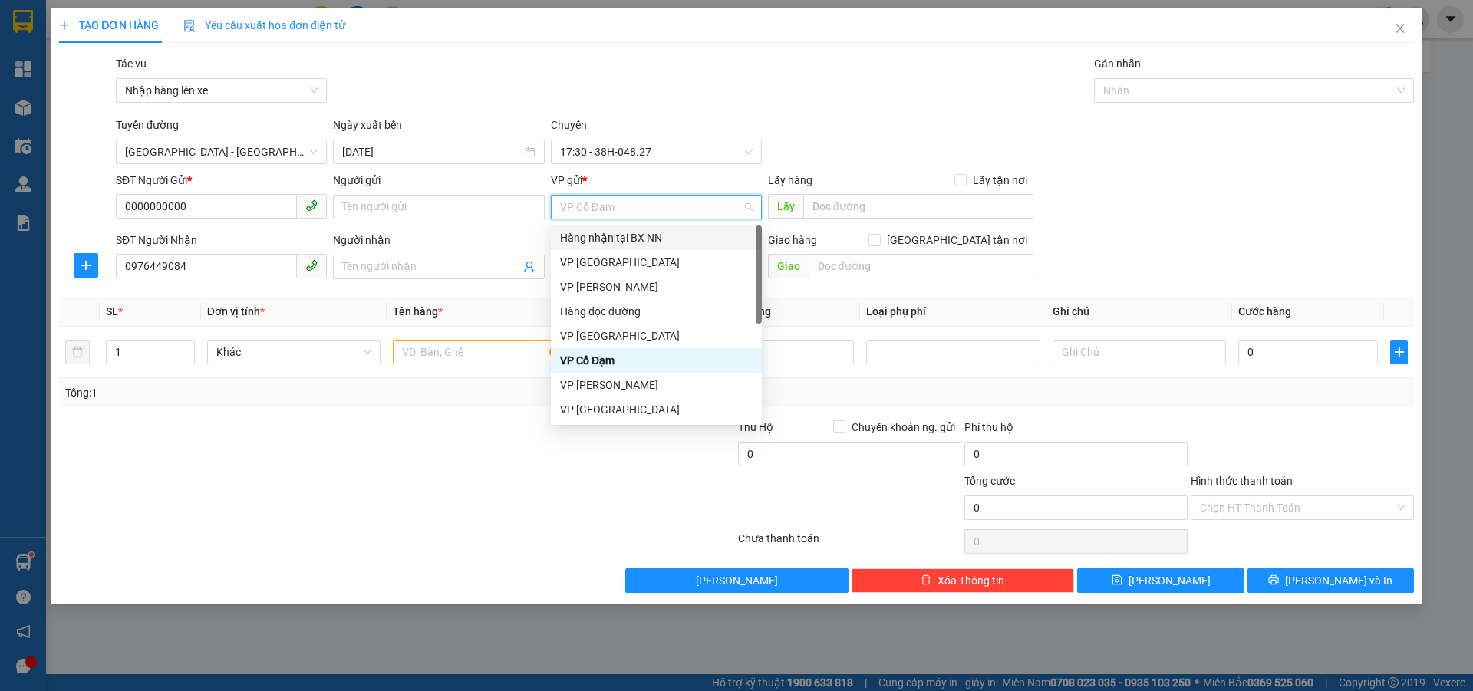
drag, startPoint x: 621, startPoint y: 241, endPoint x: 634, endPoint y: 239, distance: 12.4
click at [623, 241] on div "Hàng nhận tại BX NN" at bounding box center [656, 237] width 193 height 17
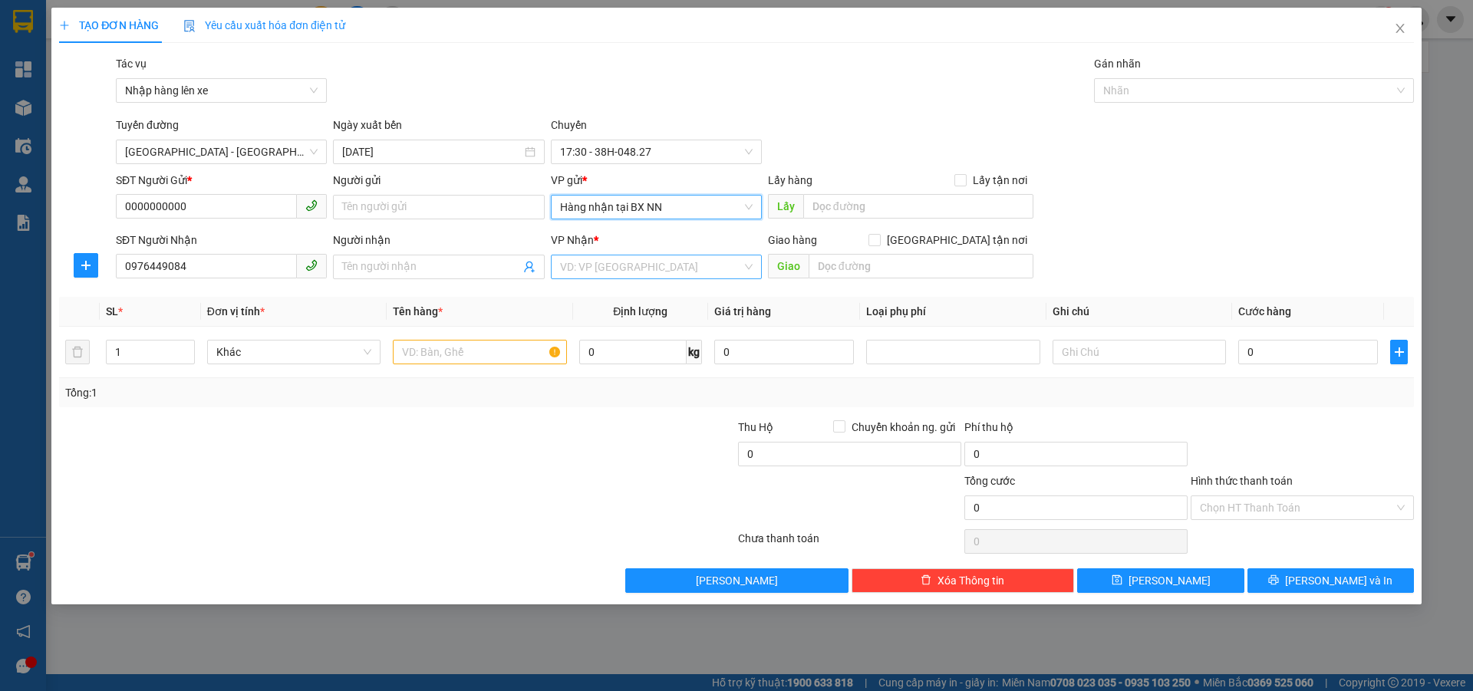
click at [653, 267] on input "search" at bounding box center [651, 266] width 182 height 23
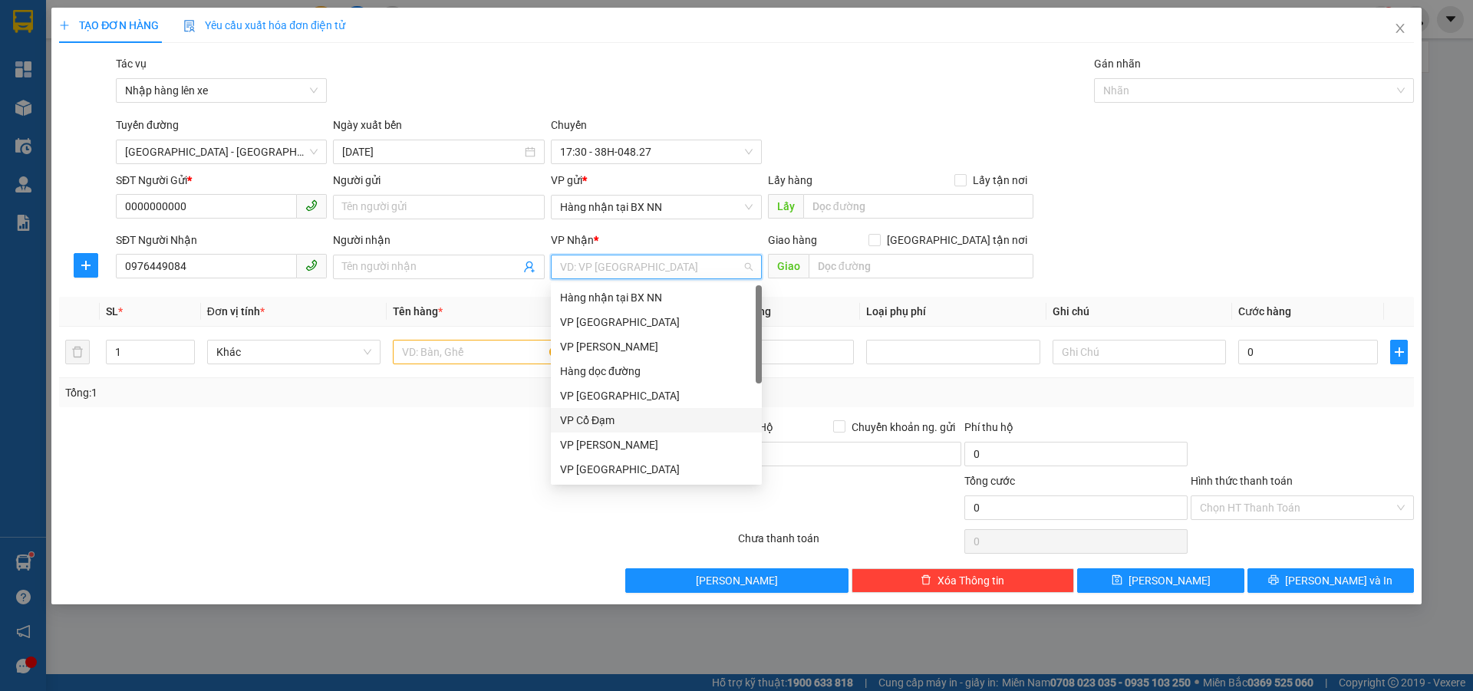
drag, startPoint x: 599, startPoint y: 417, endPoint x: 877, endPoint y: 251, distance: 323.7
click at [602, 416] on div "VP Cổ Đạm" at bounding box center [656, 420] width 193 height 17
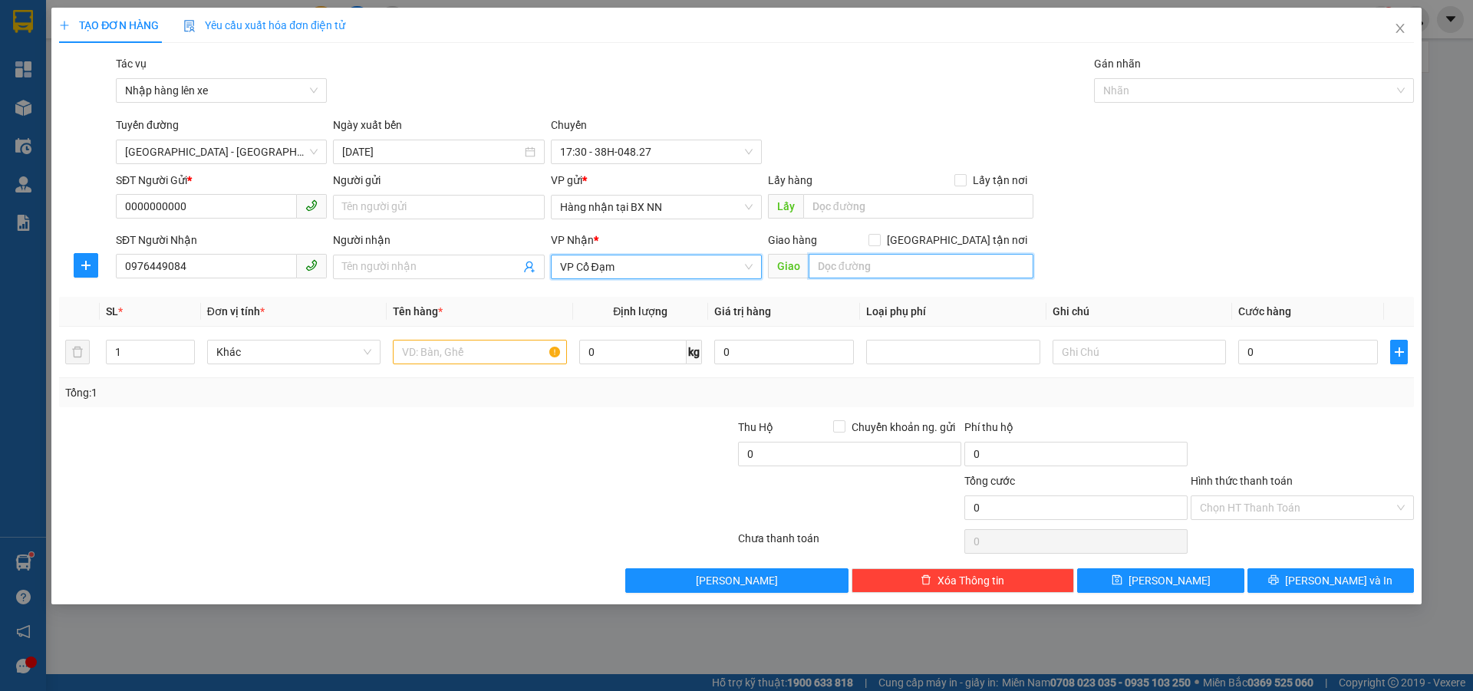
click at [871, 265] on input "text" at bounding box center [920, 266] width 225 height 25
click at [507, 353] on input "text" at bounding box center [479, 352] width 173 height 25
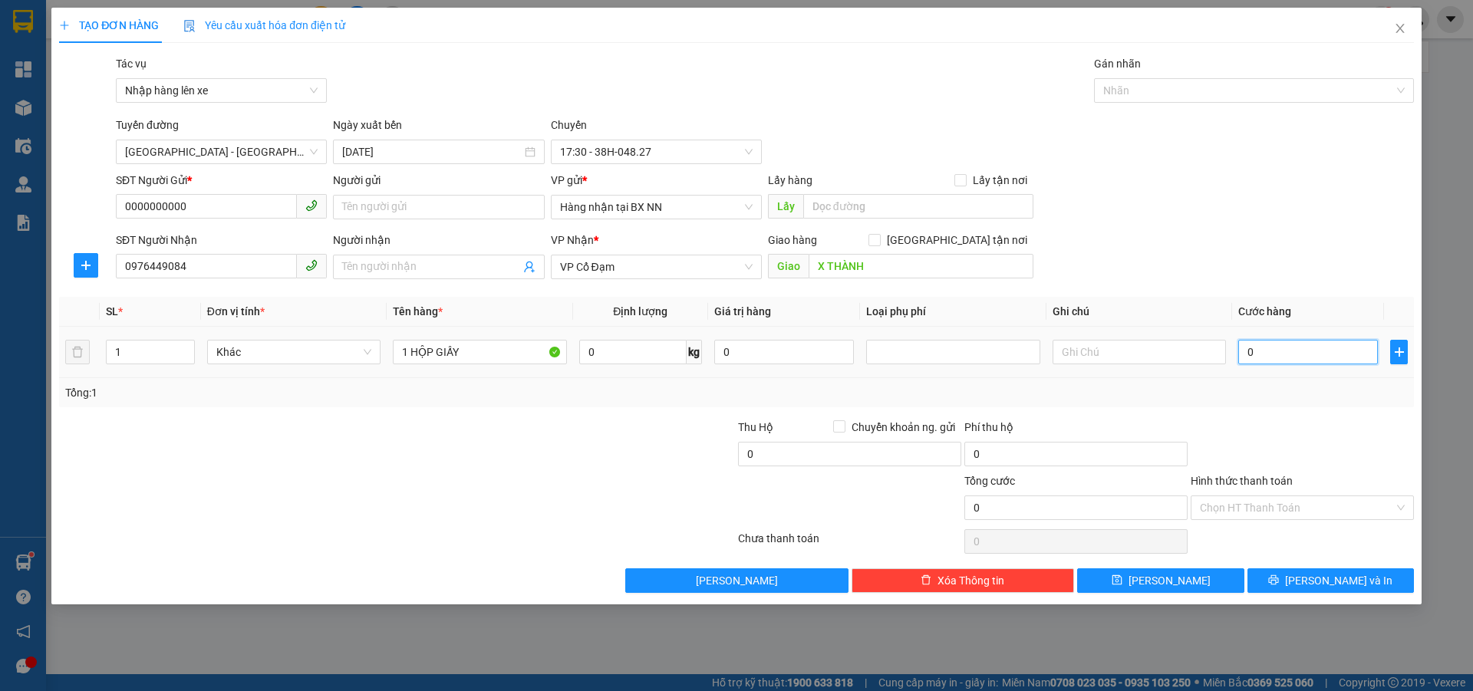
click at [1317, 342] on input "0" at bounding box center [1308, 352] width 140 height 25
click at [1256, 504] on input "Hình thức thanh toán" at bounding box center [1297, 507] width 194 height 23
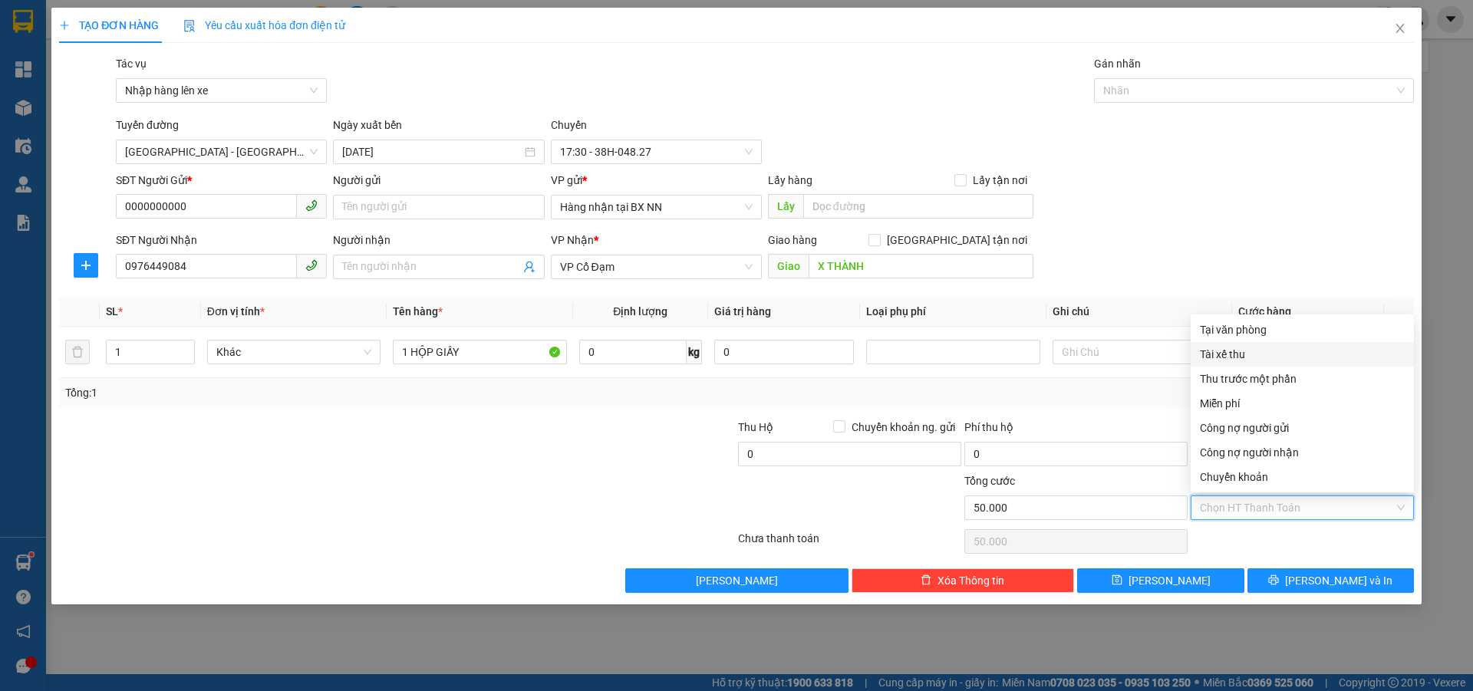
click at [1248, 351] on div "Tài xế thu" at bounding box center [1302, 354] width 205 height 17
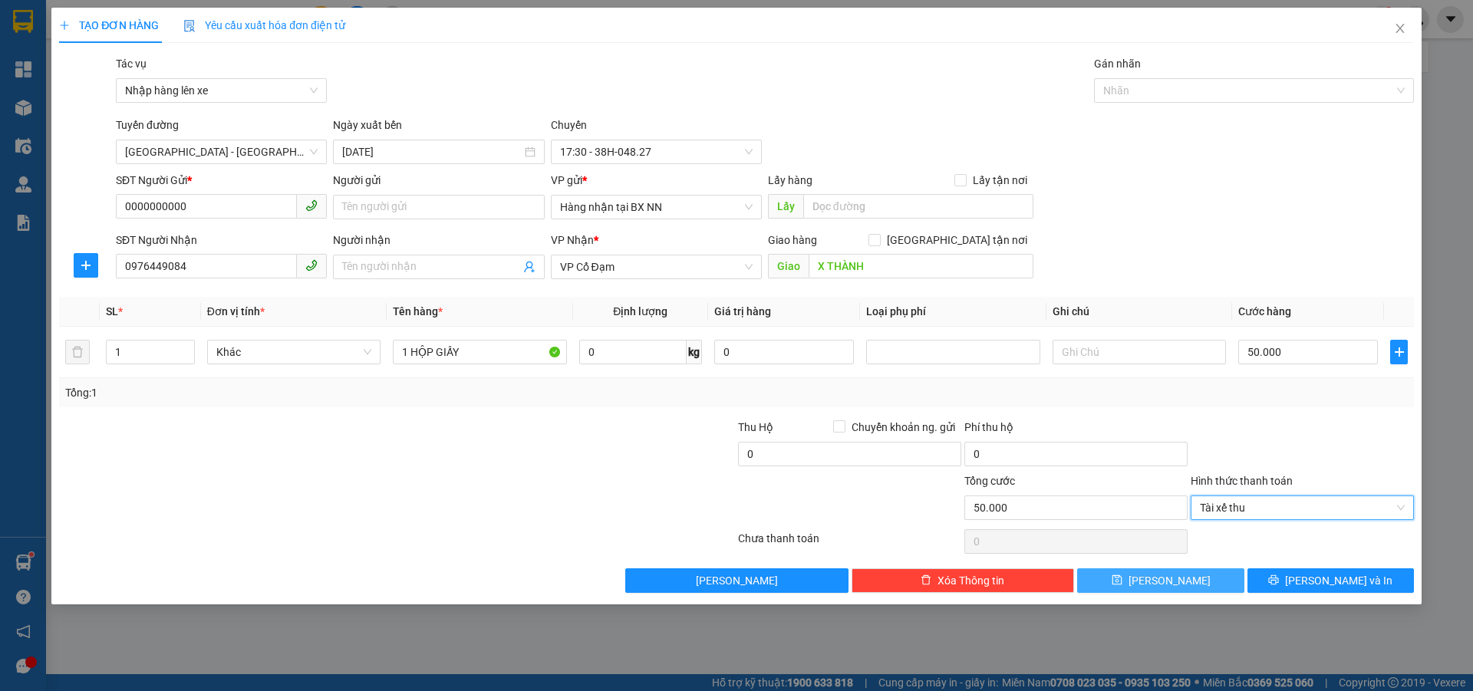
drag, startPoint x: 1167, startPoint y: 580, endPoint x: 1249, endPoint y: 469, distance: 138.1
click at [1167, 576] on span "[PERSON_NAME]" at bounding box center [1169, 580] width 82 height 17
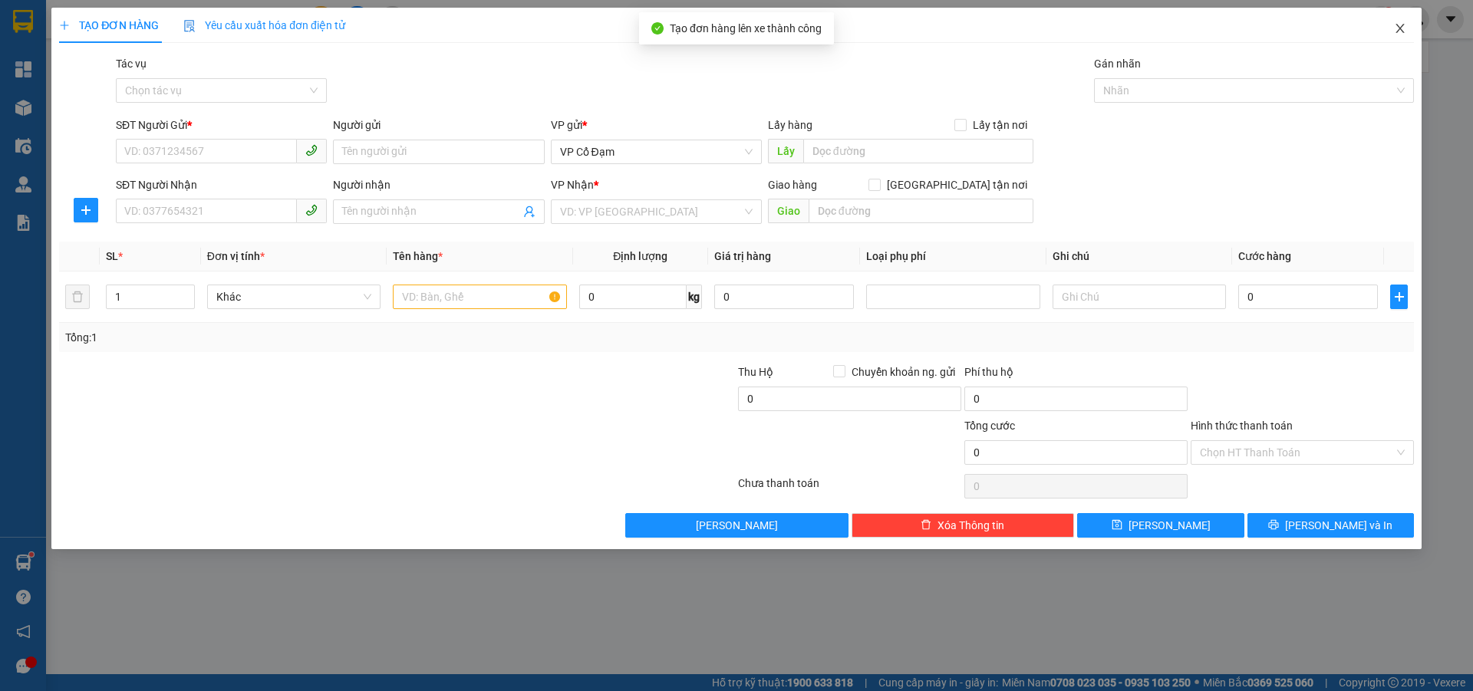
click at [1398, 31] on icon "close" at bounding box center [1399, 28] width 8 height 9
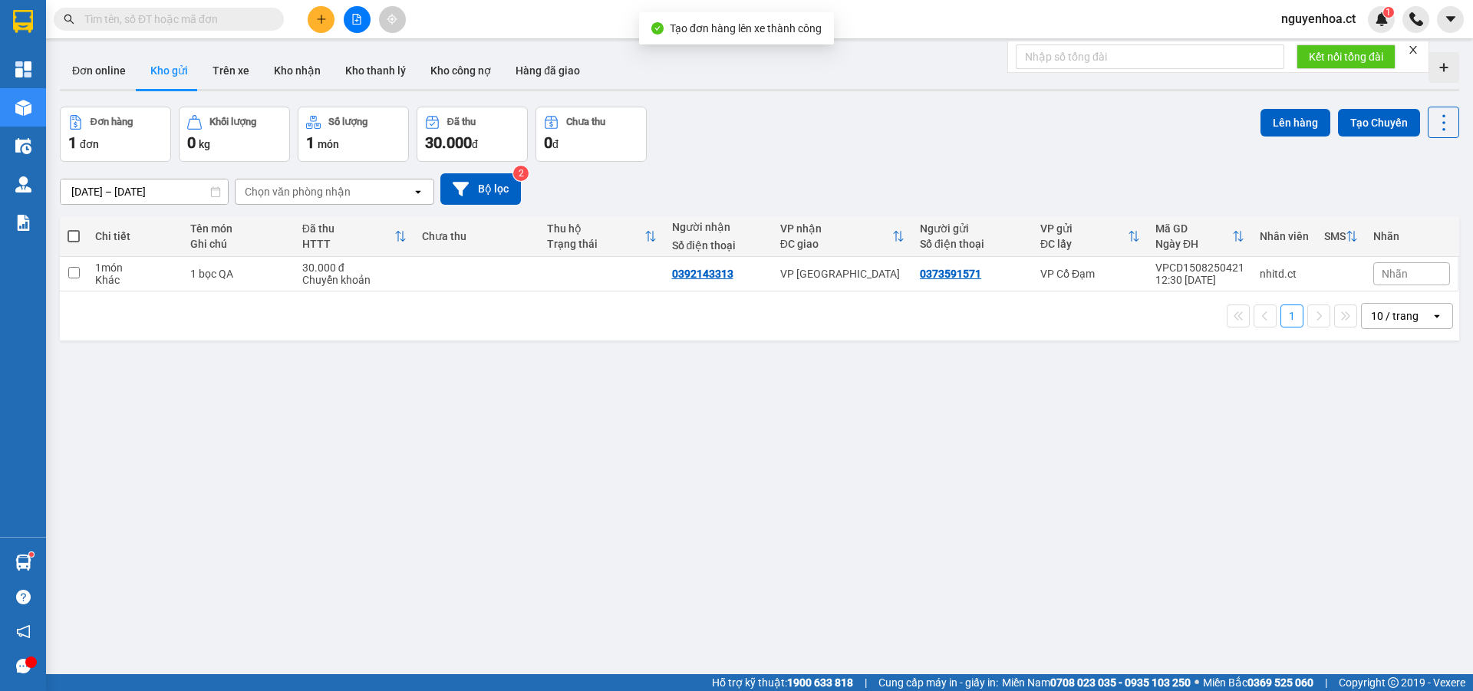
click at [270, 11] on span at bounding box center [272, 19] width 9 height 17
click at [239, 16] on input "text" at bounding box center [174, 19] width 181 height 17
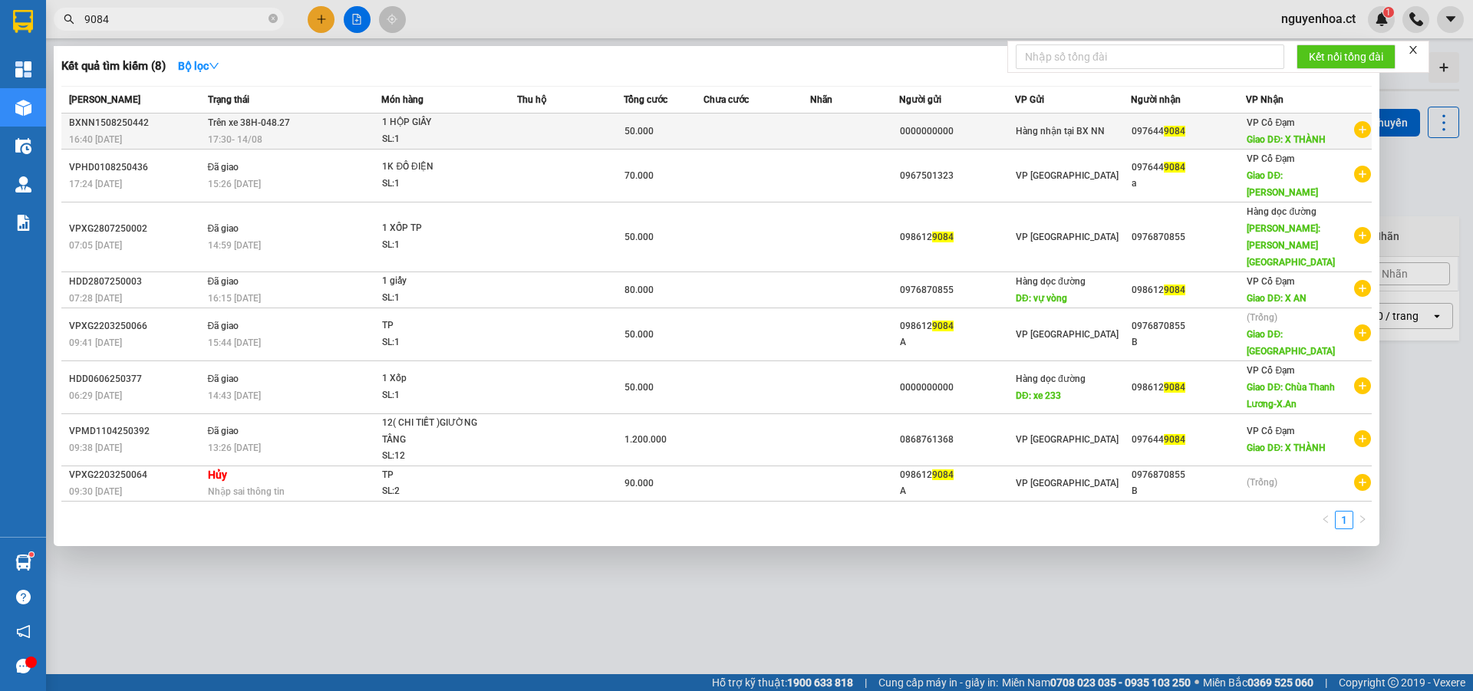
click at [247, 128] on span "Trên xe 38H-048.27" at bounding box center [249, 122] width 82 height 11
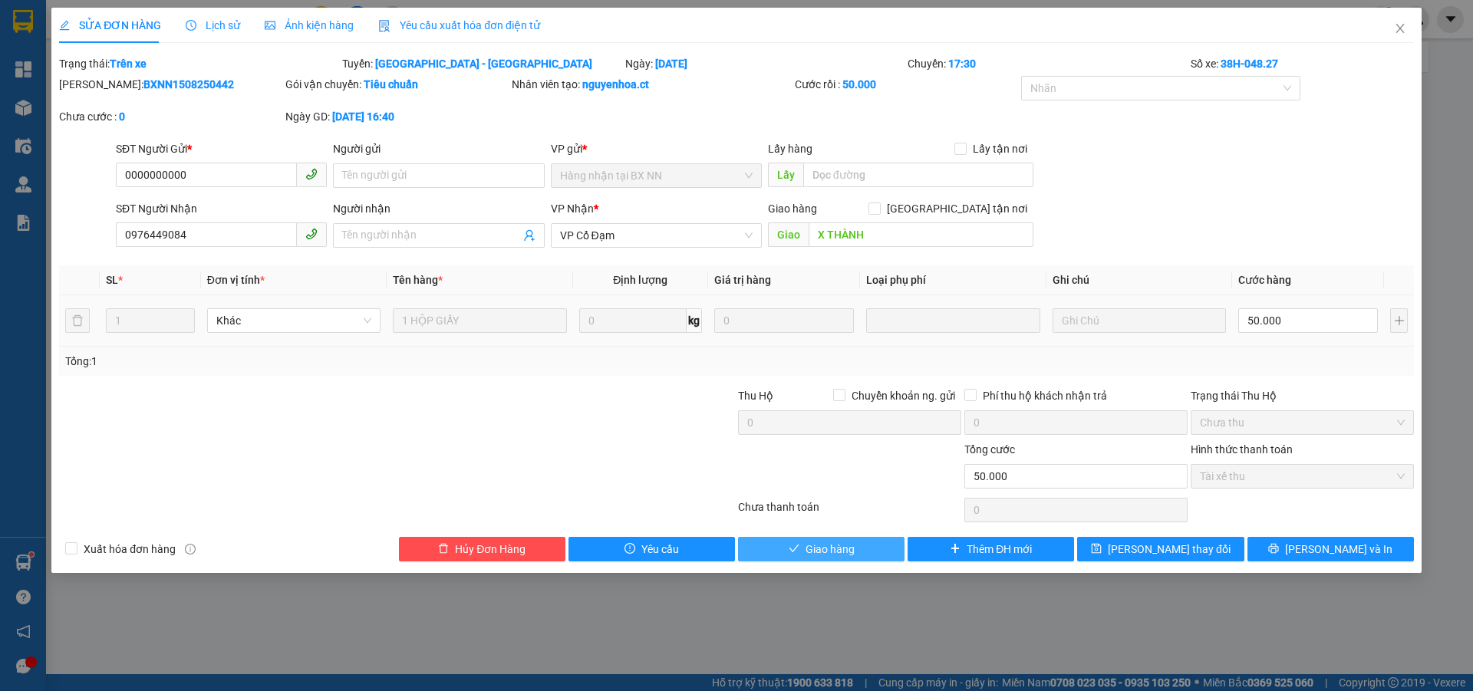
click at [848, 545] on span "Giao hàng" at bounding box center [829, 549] width 49 height 17
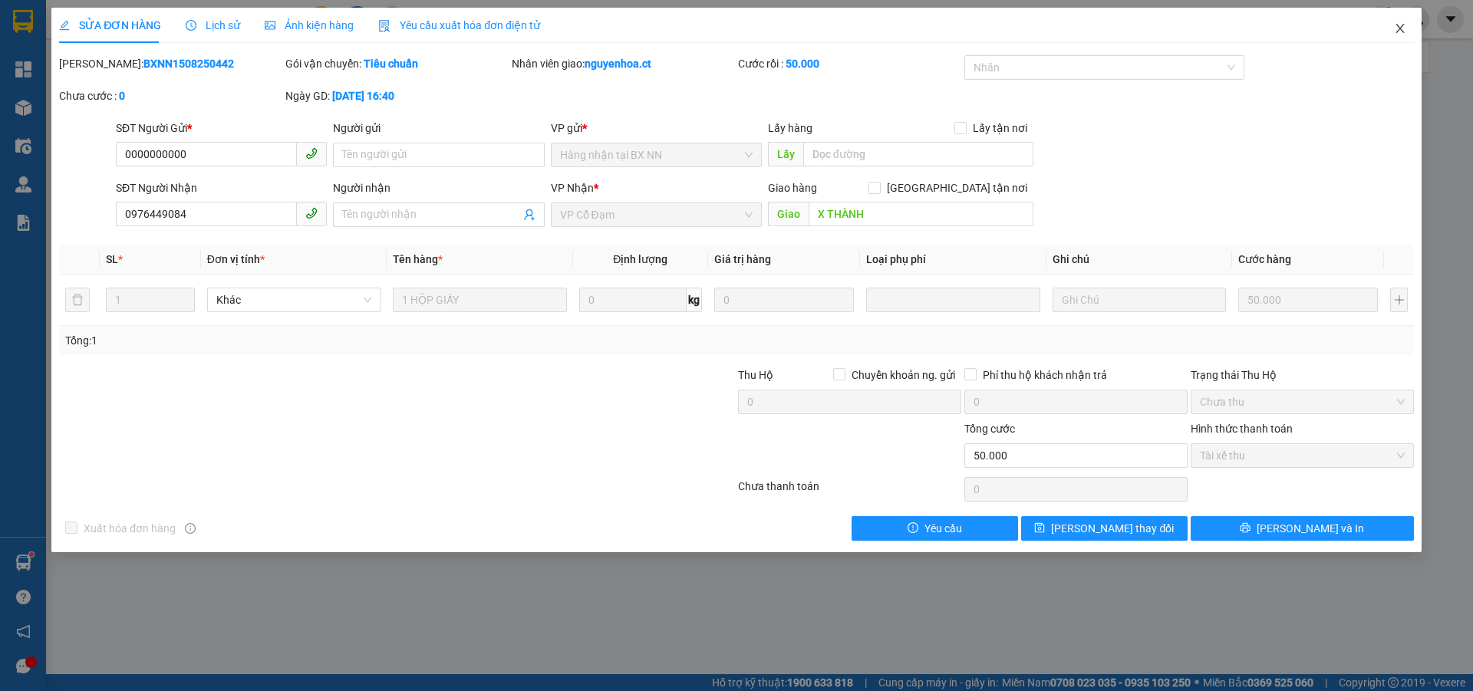
click at [1401, 23] on icon "close" at bounding box center [1400, 28] width 12 height 12
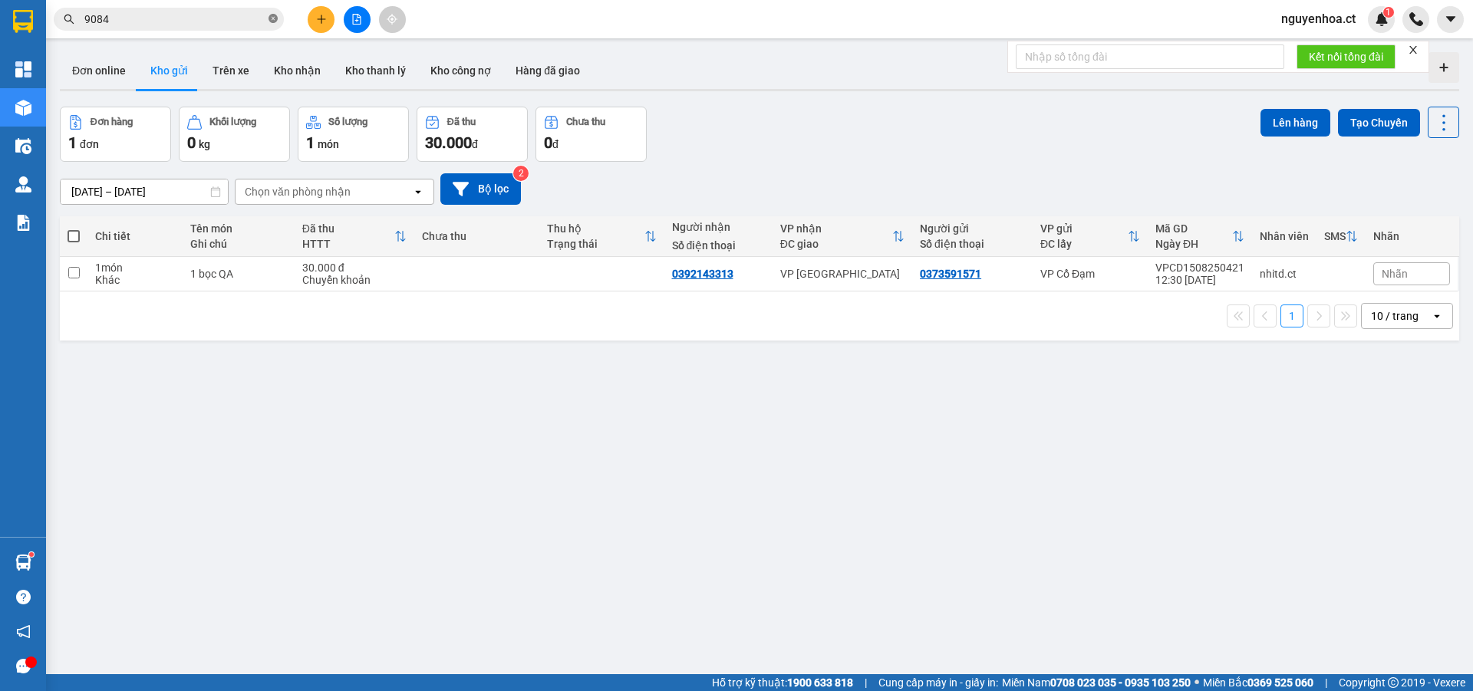
click at [272, 20] on icon "close-circle" at bounding box center [272, 18] width 9 height 9
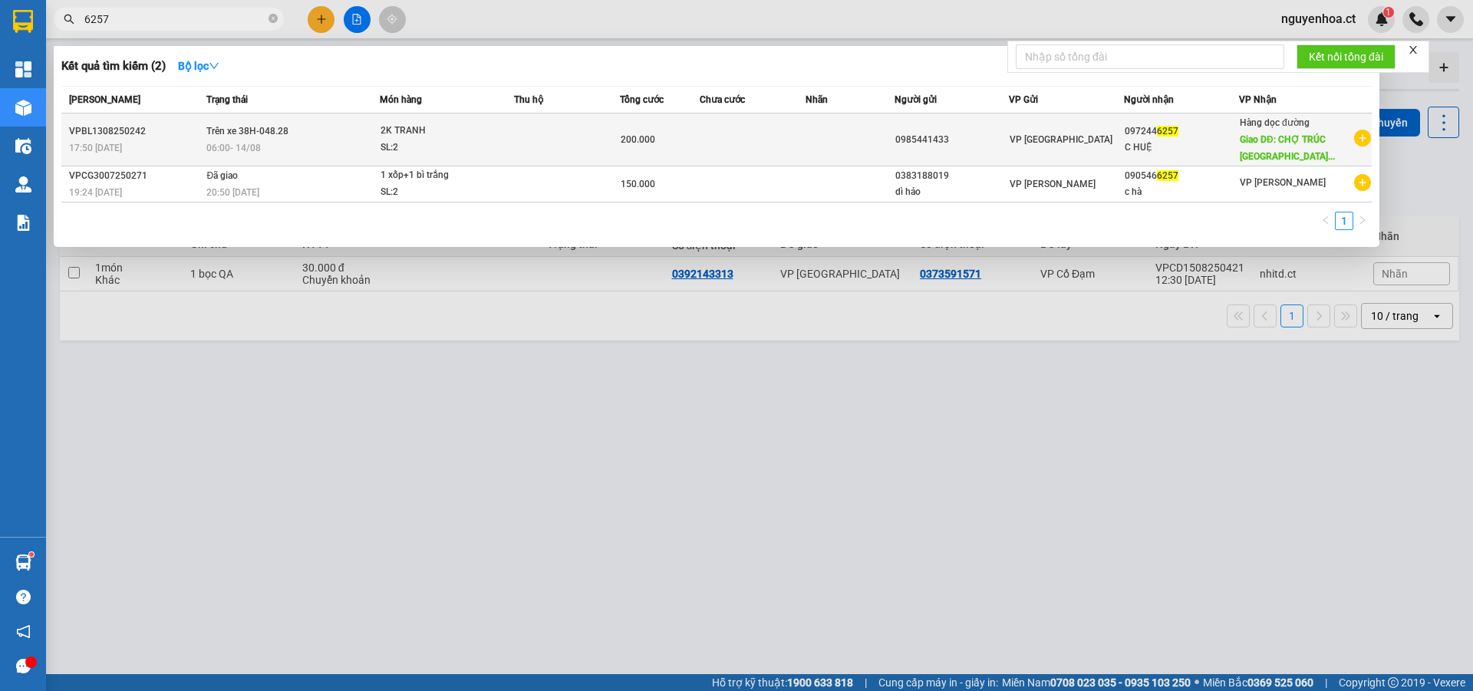
click at [263, 133] on span "Trên xe 38H-048.28" at bounding box center [247, 131] width 82 height 11
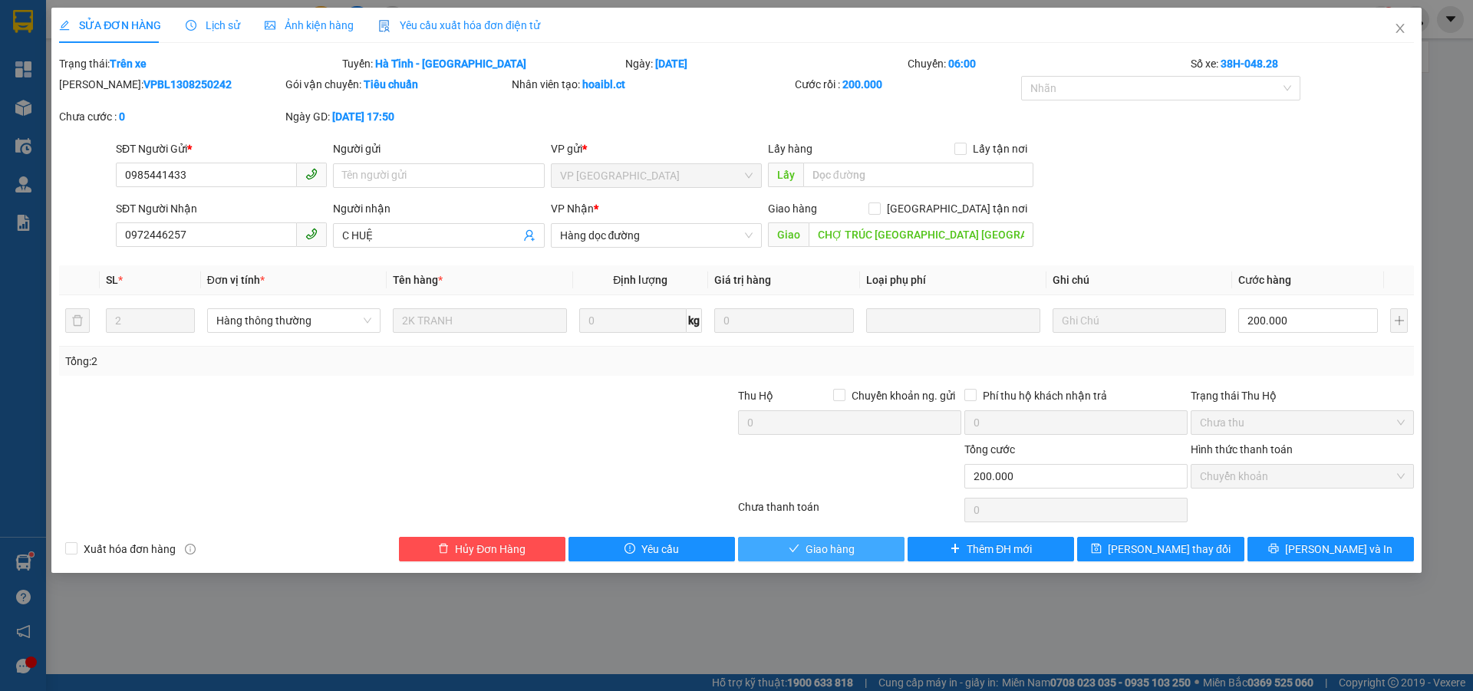
click at [831, 551] on span "Giao hàng" at bounding box center [829, 549] width 49 height 17
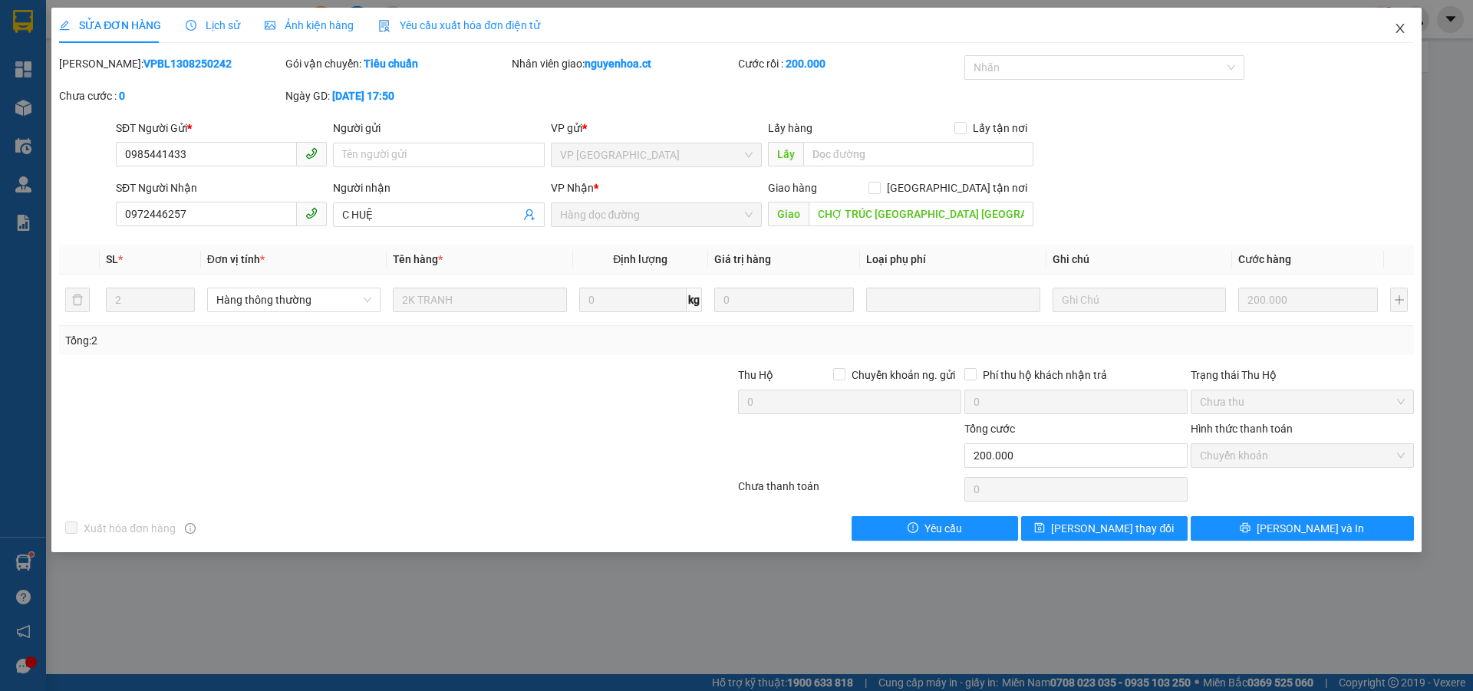
click at [1400, 22] on span "Close" at bounding box center [1399, 29] width 43 height 43
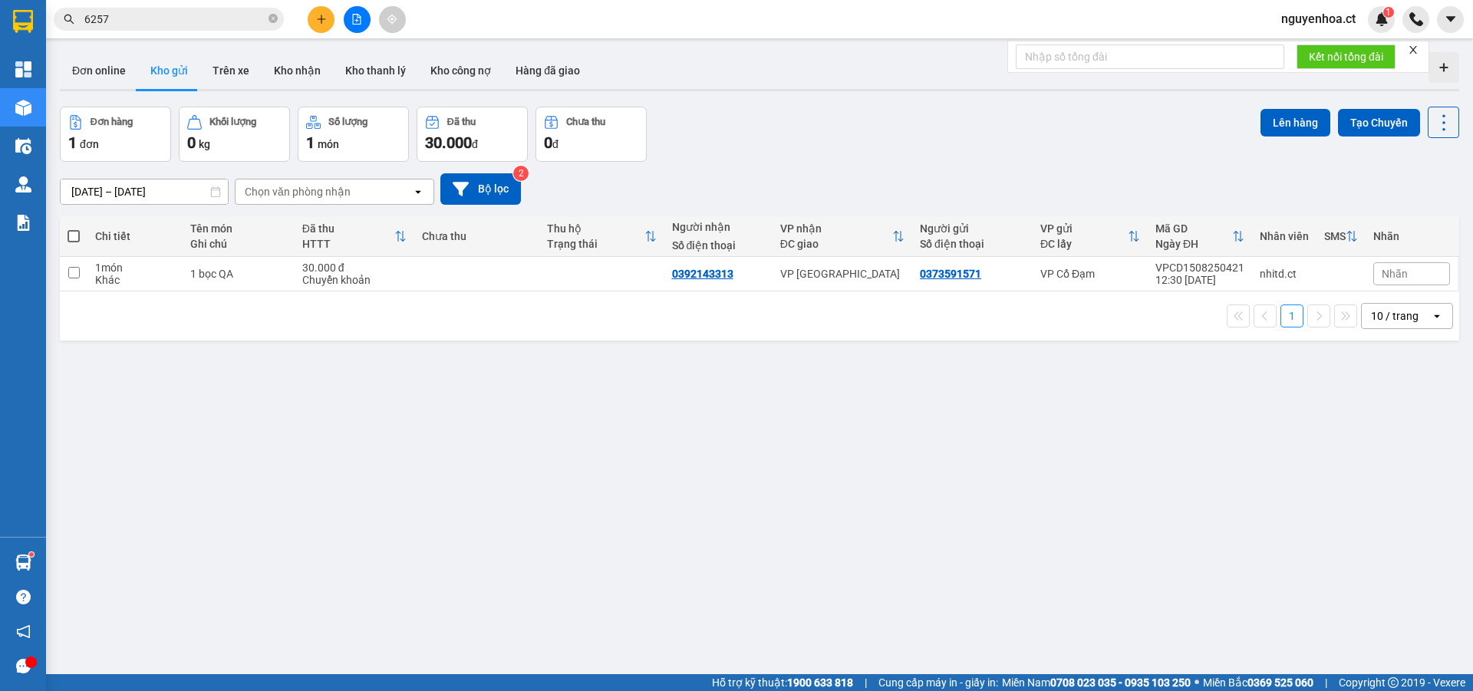
click at [232, 19] on input "6257" at bounding box center [174, 19] width 181 height 17
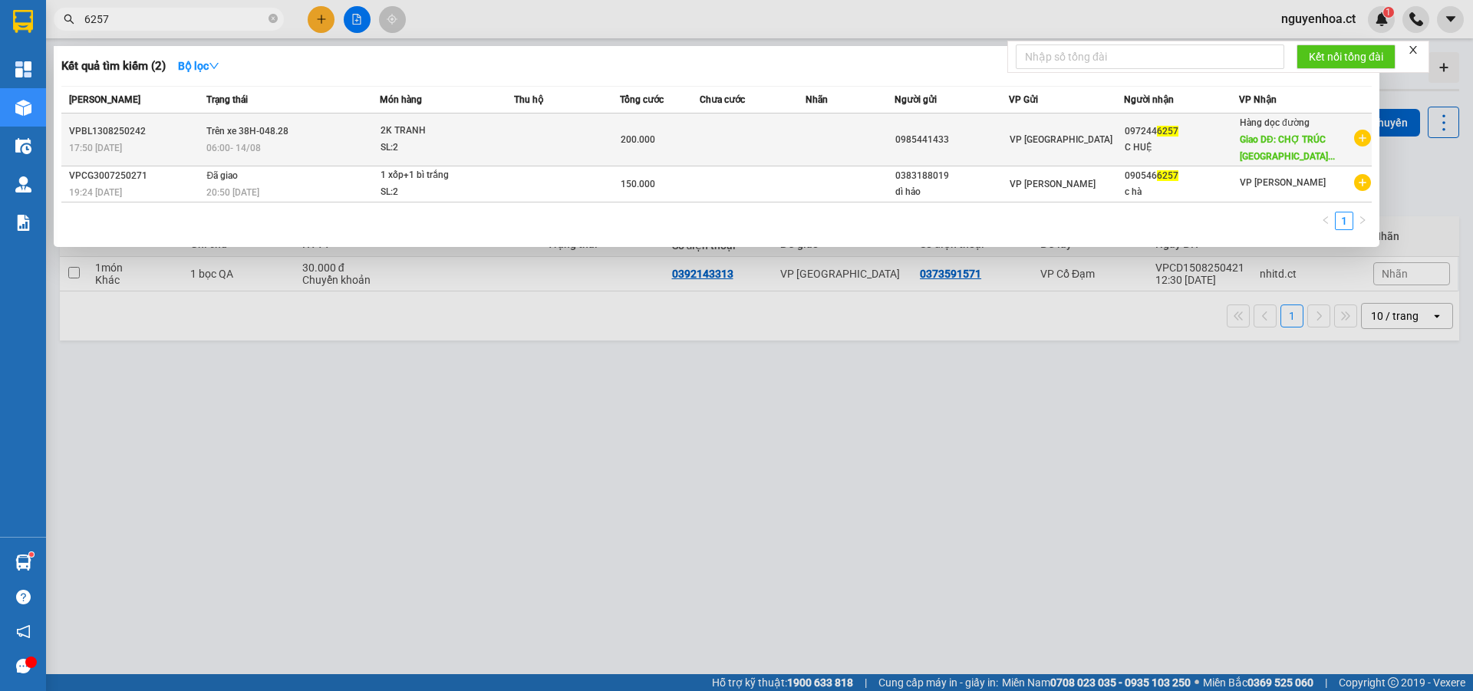
click at [242, 129] on span "Trên xe 38H-048.28" at bounding box center [247, 131] width 82 height 11
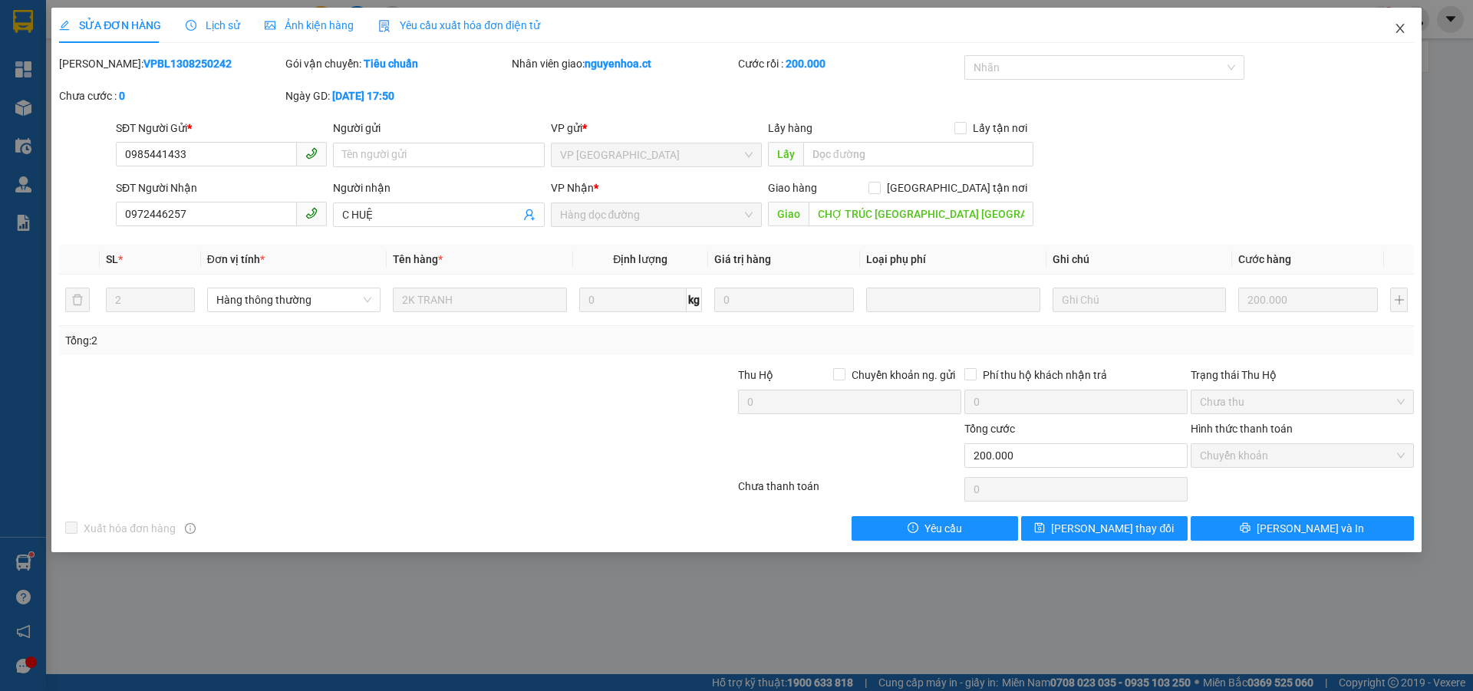
click at [1401, 31] on icon "close" at bounding box center [1399, 28] width 8 height 9
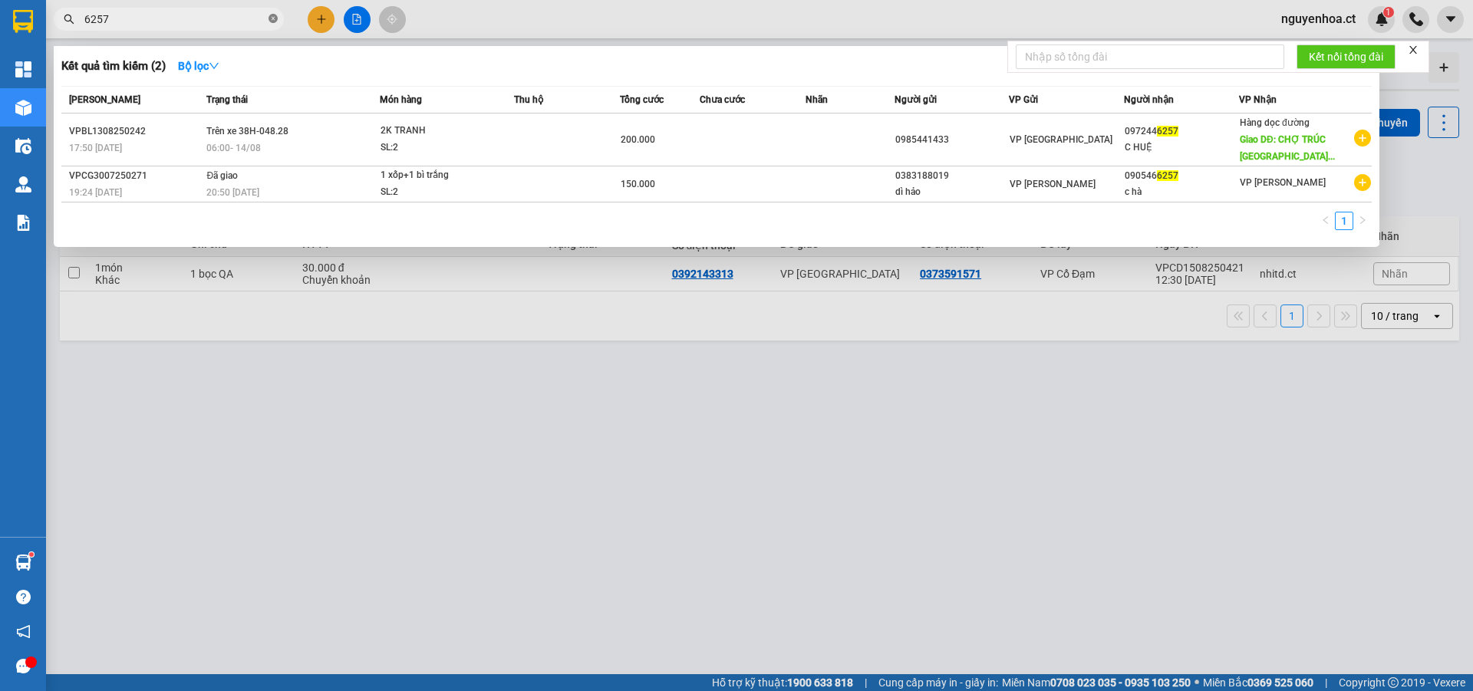
click at [270, 19] on icon "close-circle" at bounding box center [272, 18] width 9 height 9
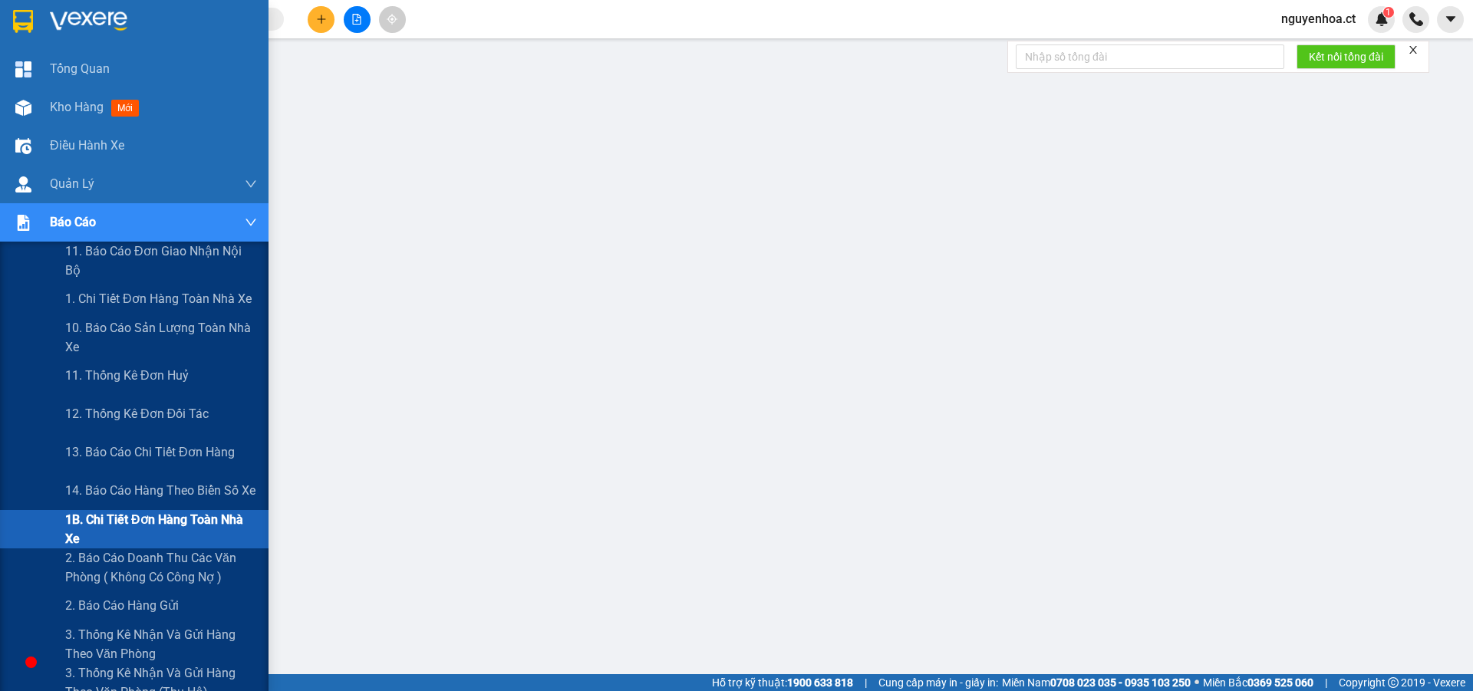
click at [122, 533] on span "1B. Chi tiết đơn hàng toàn nhà xe" at bounding box center [161, 529] width 192 height 38
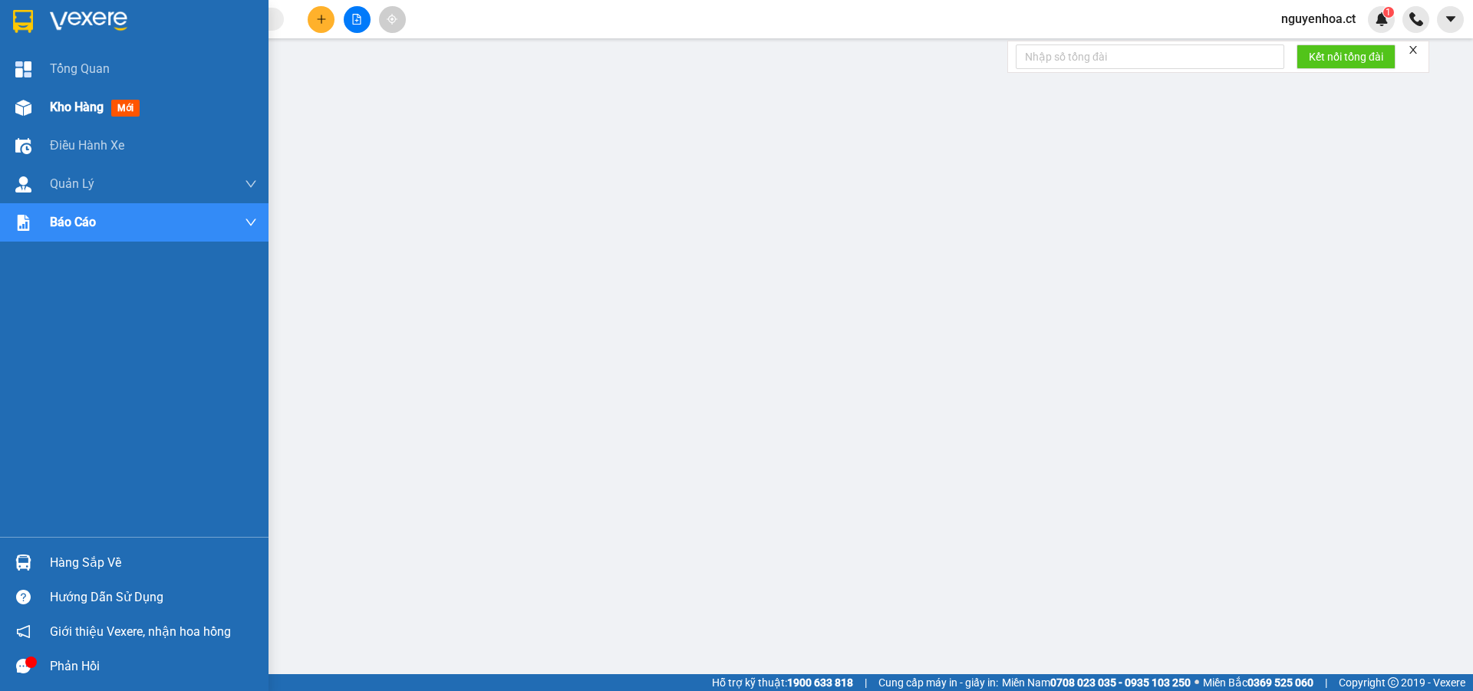
click at [12, 104] on div at bounding box center [23, 107] width 27 height 27
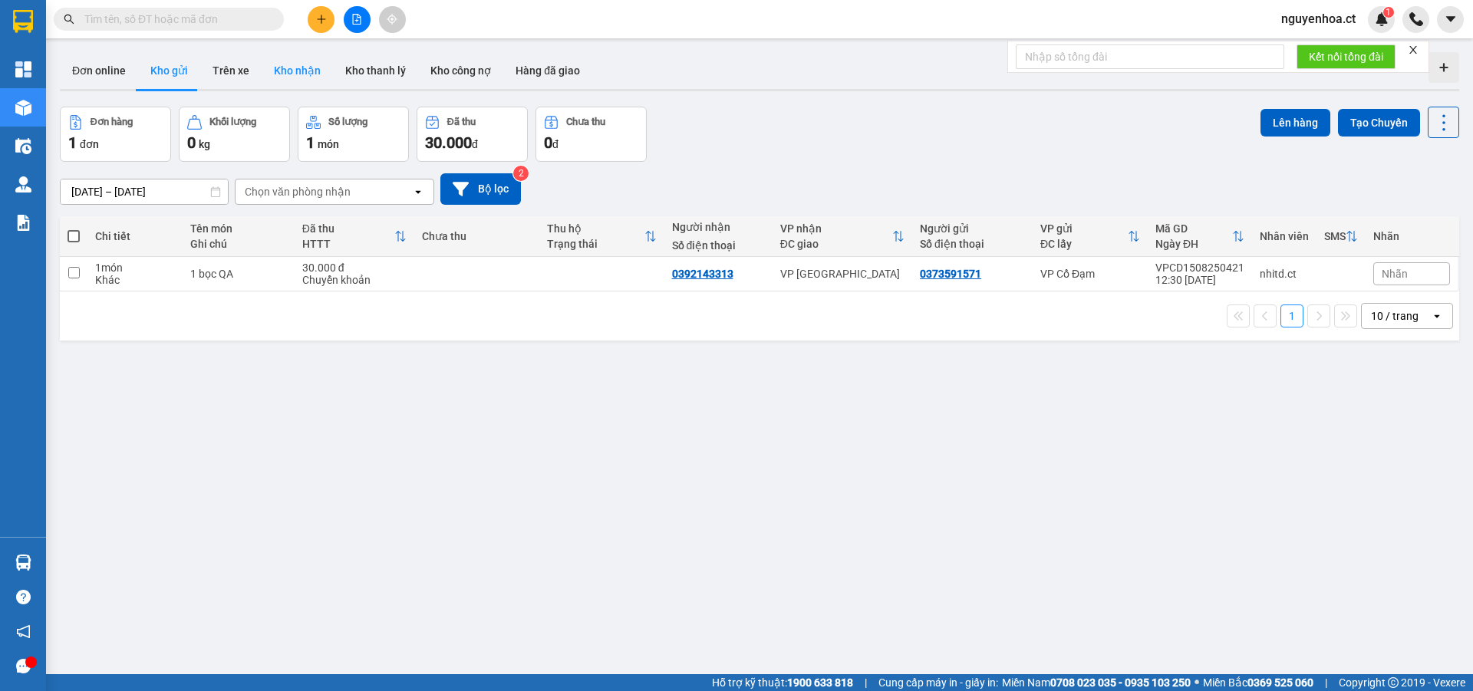
click at [308, 72] on button "Kho nhận" at bounding box center [297, 70] width 71 height 37
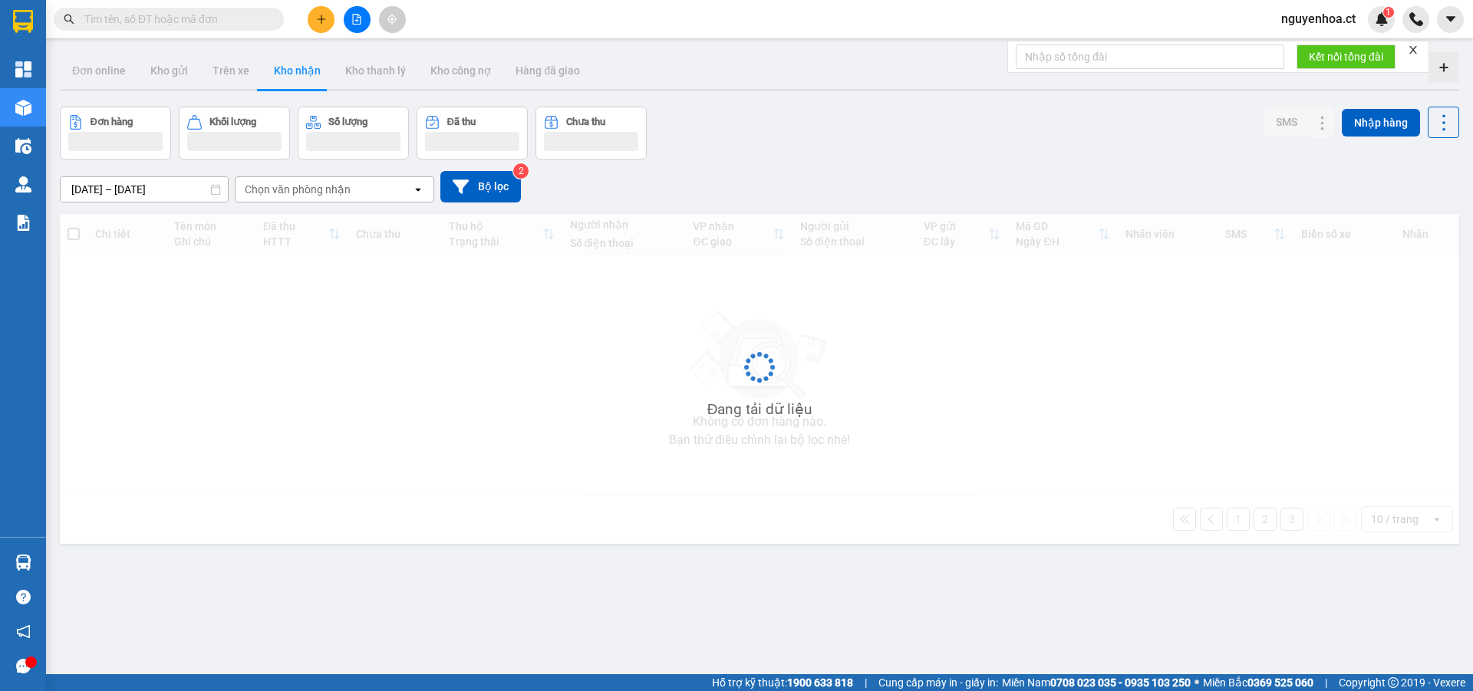
click at [160, 187] on input "01/08/2025 – 15/08/2025" at bounding box center [144, 189] width 167 height 25
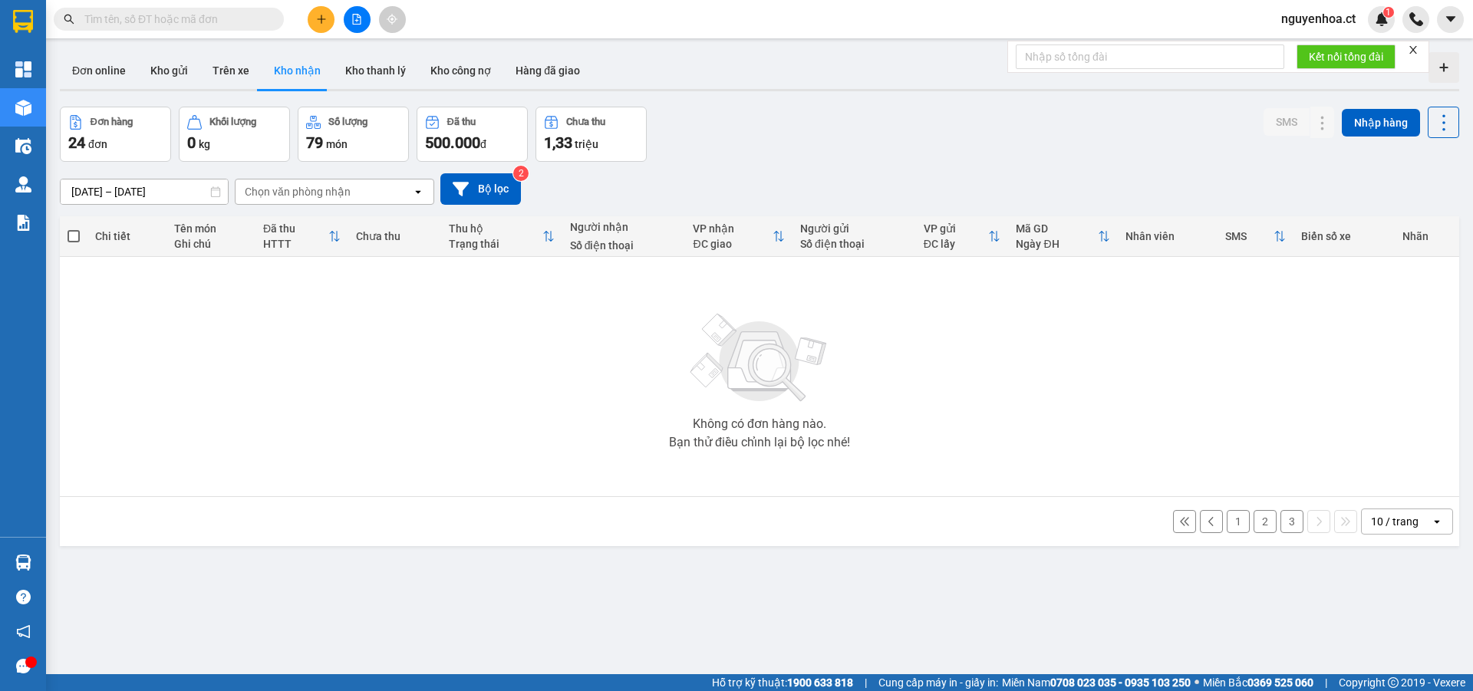
click at [533, 409] on div "Không có đơn hàng nào. Bạn thử điều chỉnh lại bộ lọc nhé!" at bounding box center [759, 377] width 1384 height 230
click at [1280, 515] on button "3" at bounding box center [1291, 521] width 23 height 23
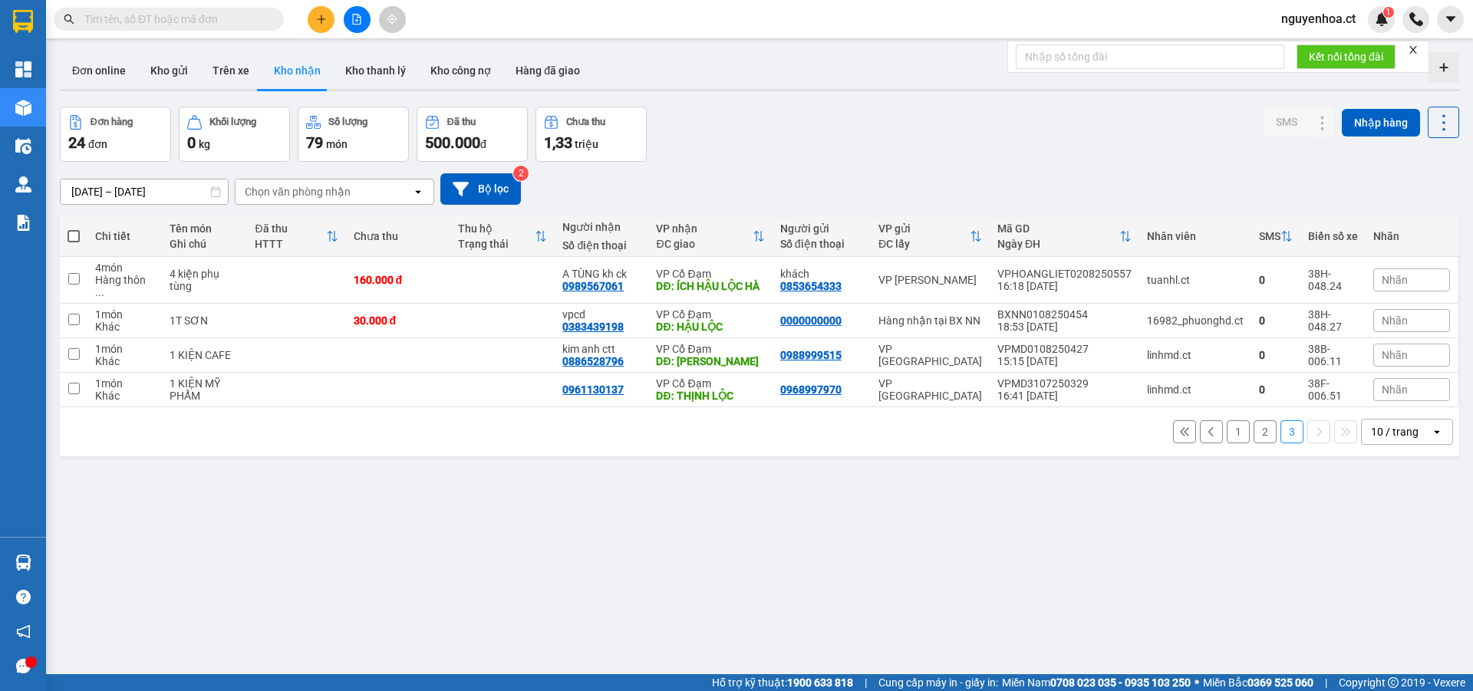
click at [1255, 423] on button "2" at bounding box center [1264, 431] width 23 height 23
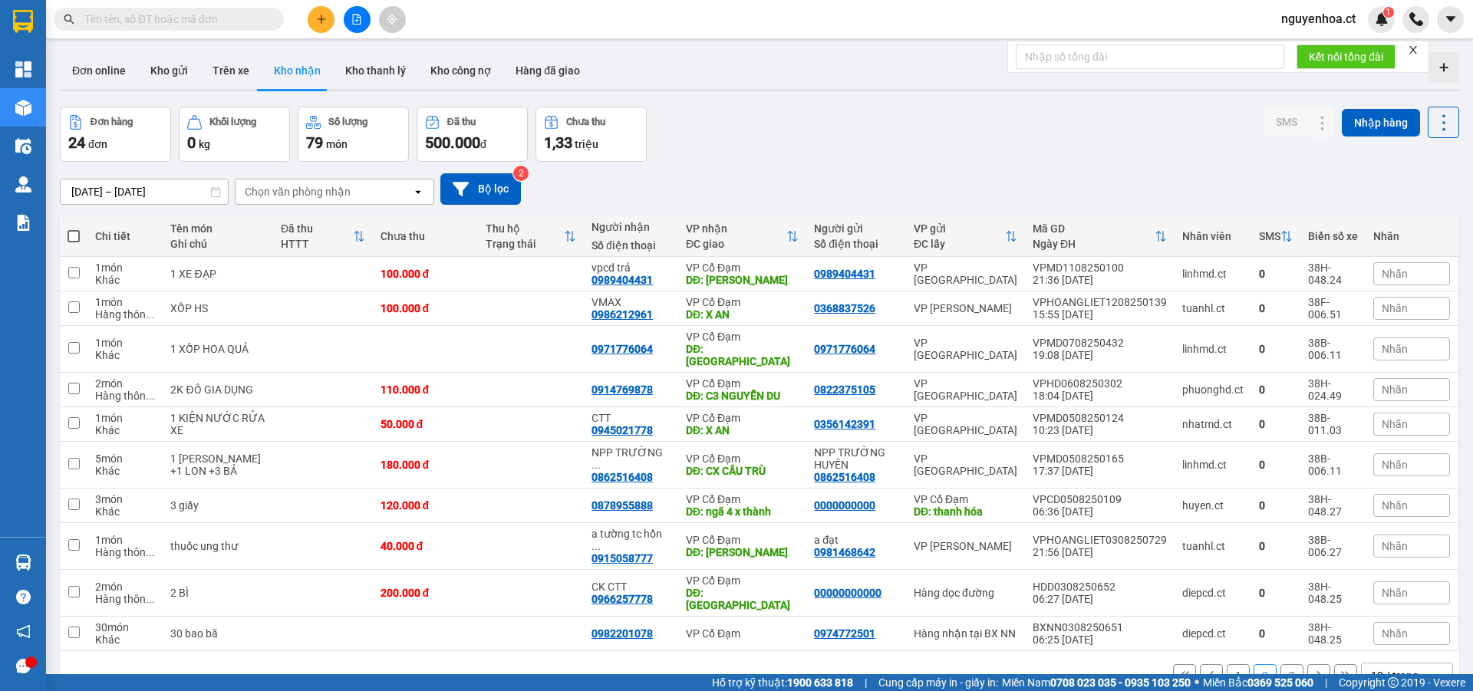
click at [1230, 664] on button "1" at bounding box center [1237, 675] width 23 height 23
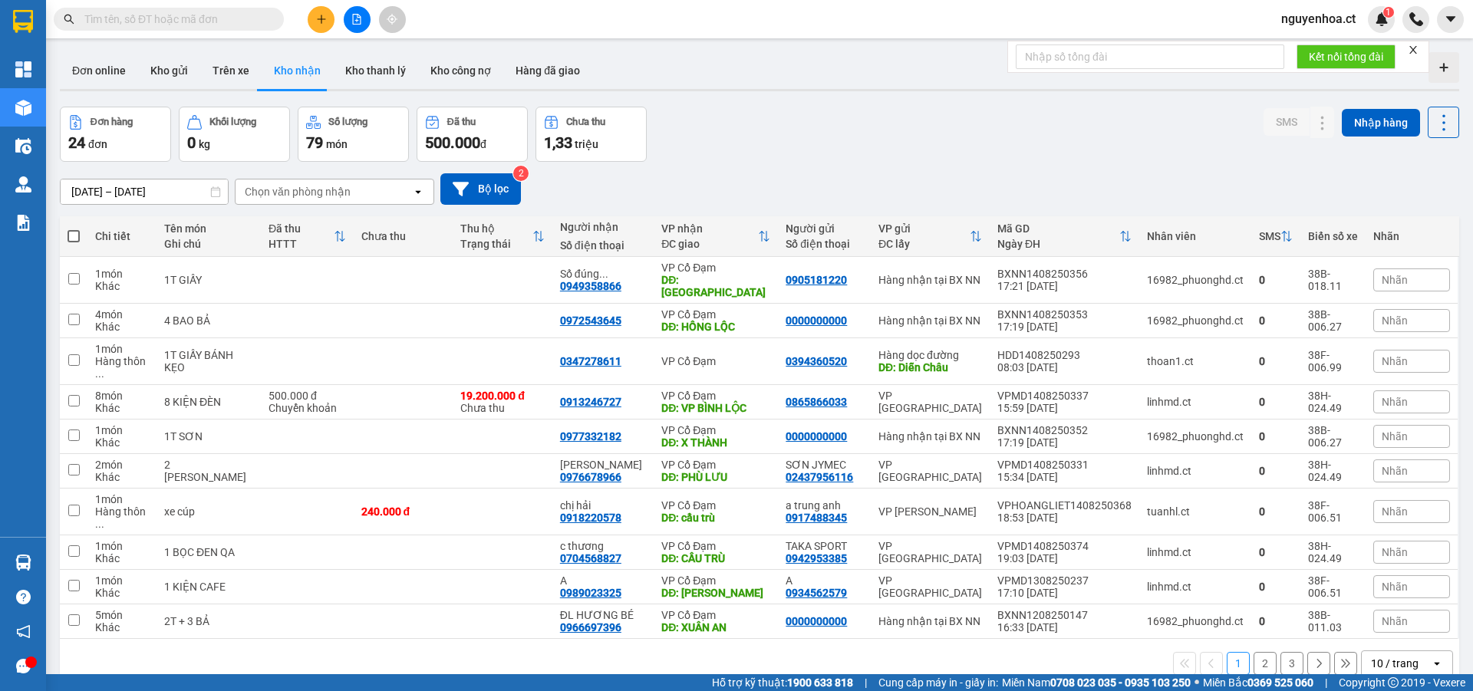
drag, startPoint x: 1289, startPoint y: 601, endPoint x: 1101, endPoint y: 665, distance: 198.4
click at [1100, 673] on div "ver 1.8.138 Đơn online Kho gửi Trên xe Kho nhận Kho thanh lý Kho công nợ Hàng đ…" at bounding box center [759, 391] width 1411 height 691
click at [1253, 652] on button "2" at bounding box center [1264, 663] width 23 height 23
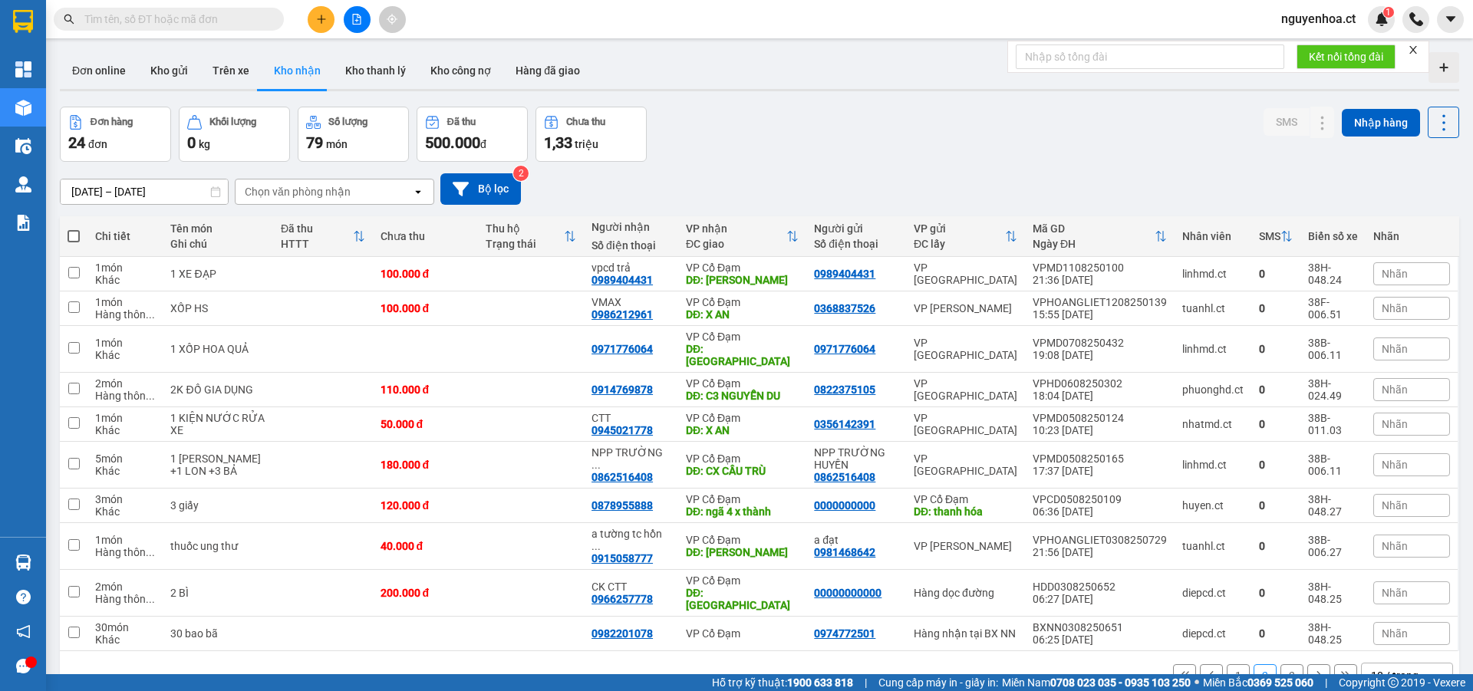
click at [242, 21] on input "text" at bounding box center [174, 19] width 181 height 17
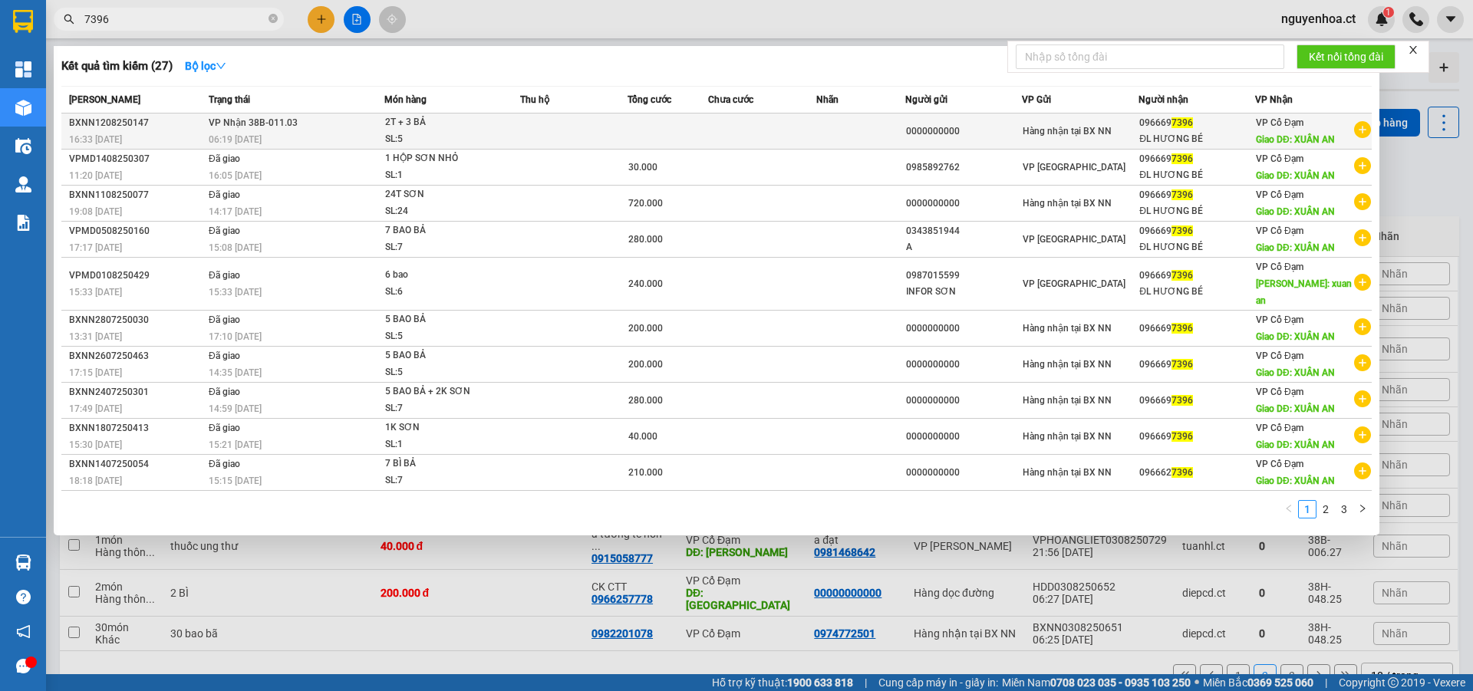
type input "7396"
click at [272, 134] on div "06:19 - 13/08" at bounding box center [296, 139] width 175 height 17
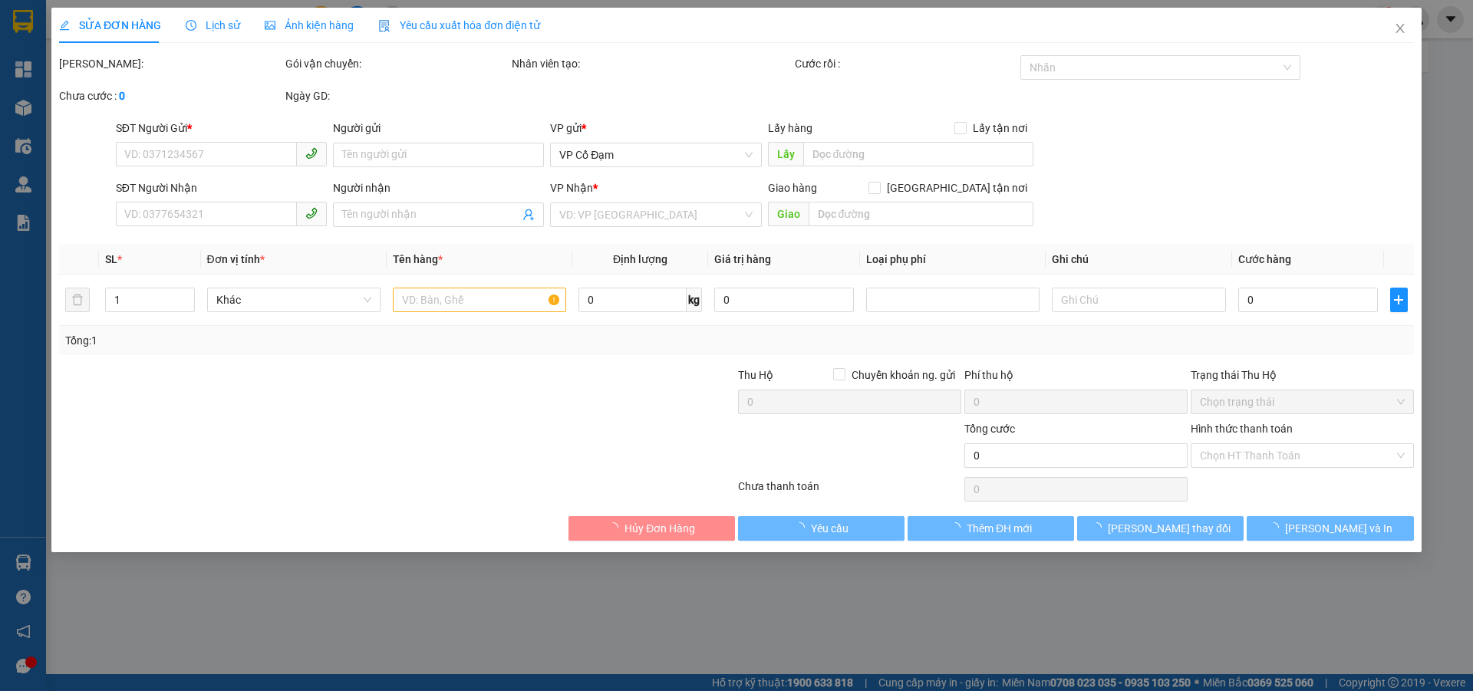
type input "0000000000"
type input "0966697396"
type input "ĐL HƯƠNG BÉ"
type input "XUÂN AN"
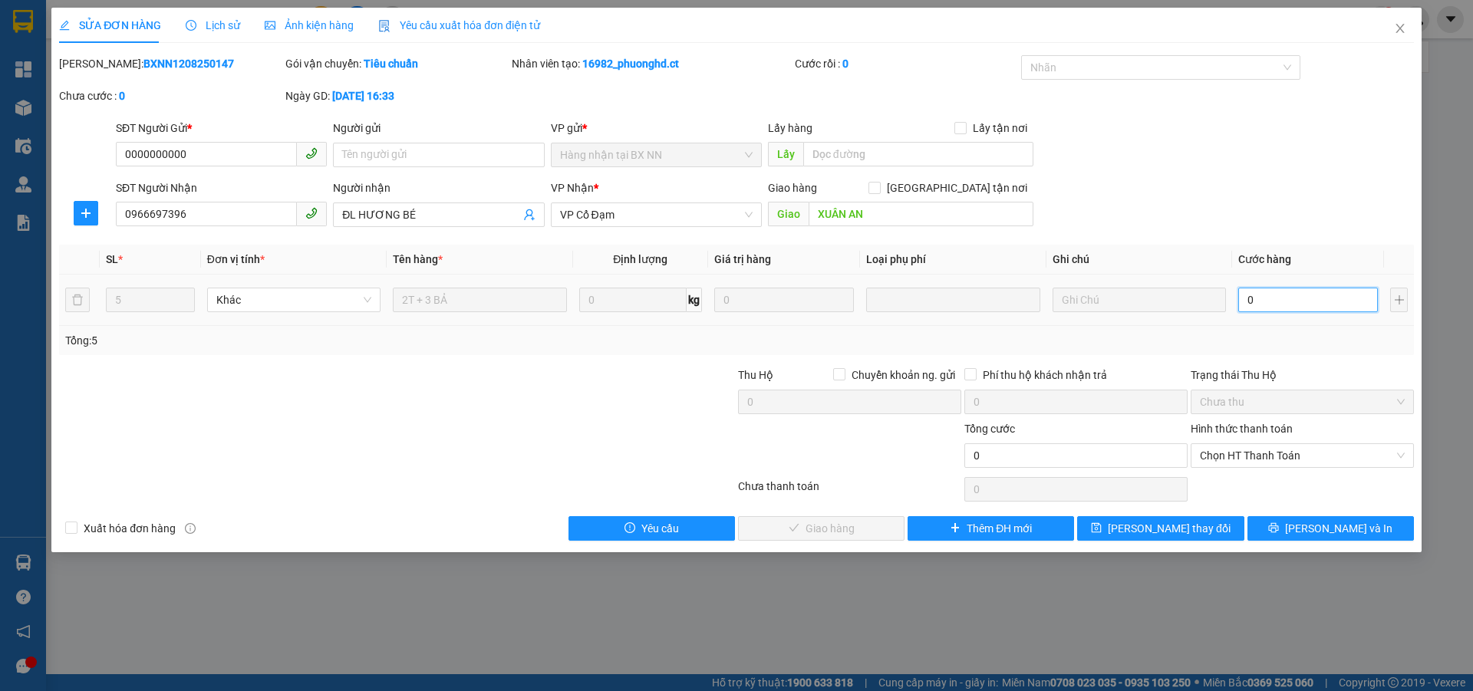
click at [1318, 300] on input "0" at bounding box center [1308, 300] width 140 height 25
type input "1"
type input "18"
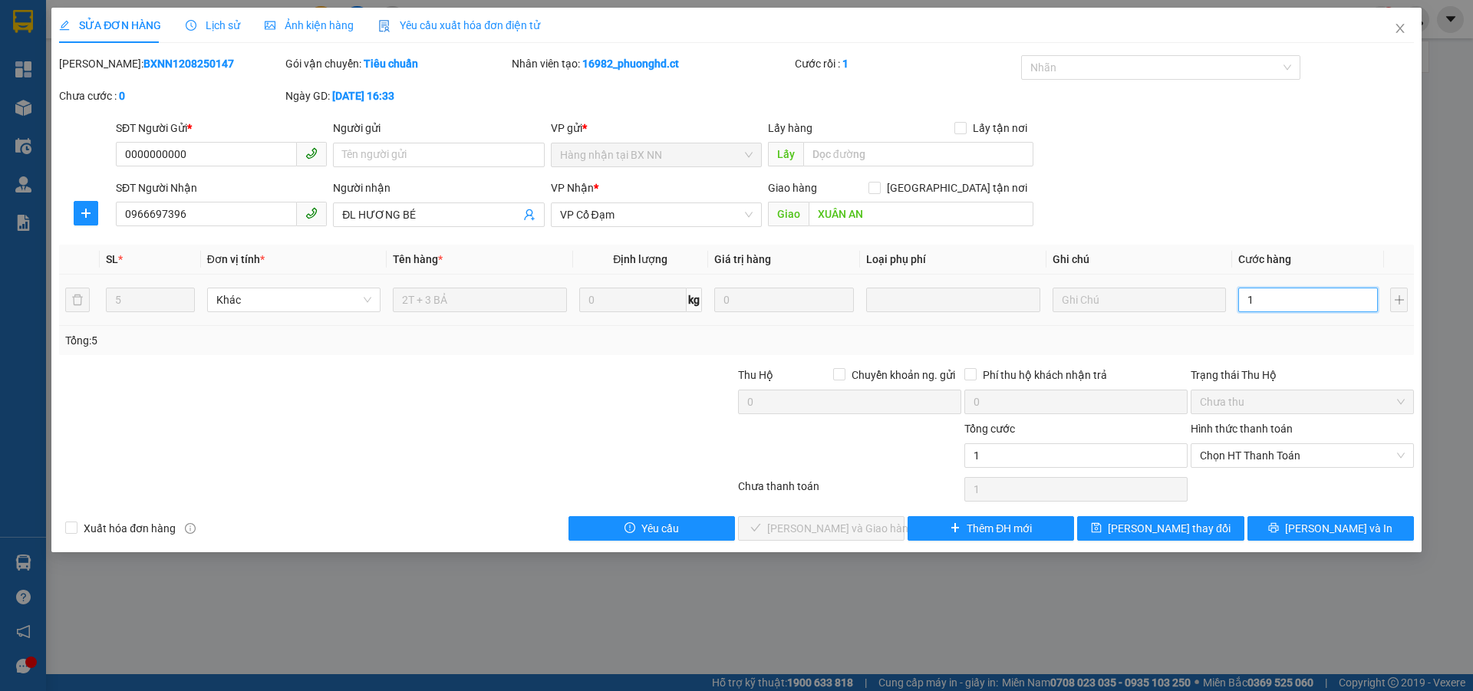
type input "18"
type input "180"
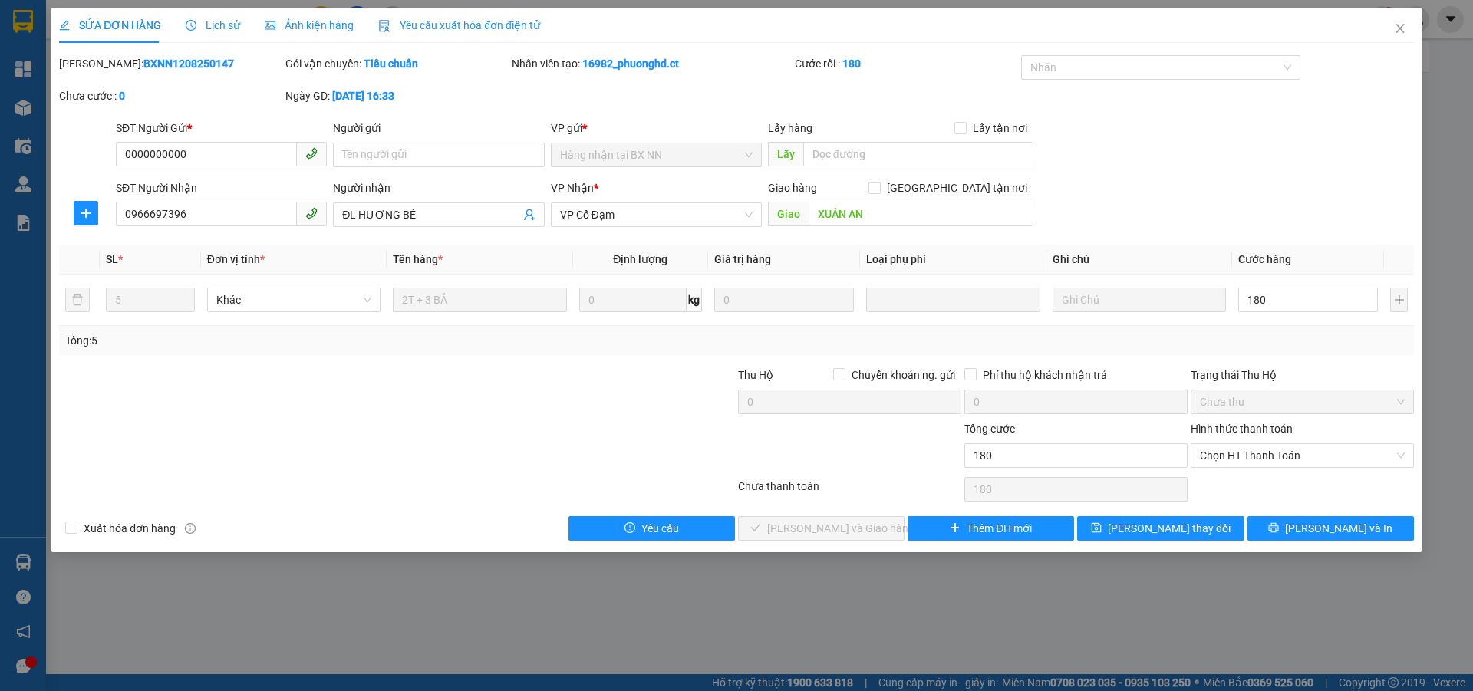
type input "180.000"
click at [1389, 27] on span "Close" at bounding box center [1399, 29] width 43 height 43
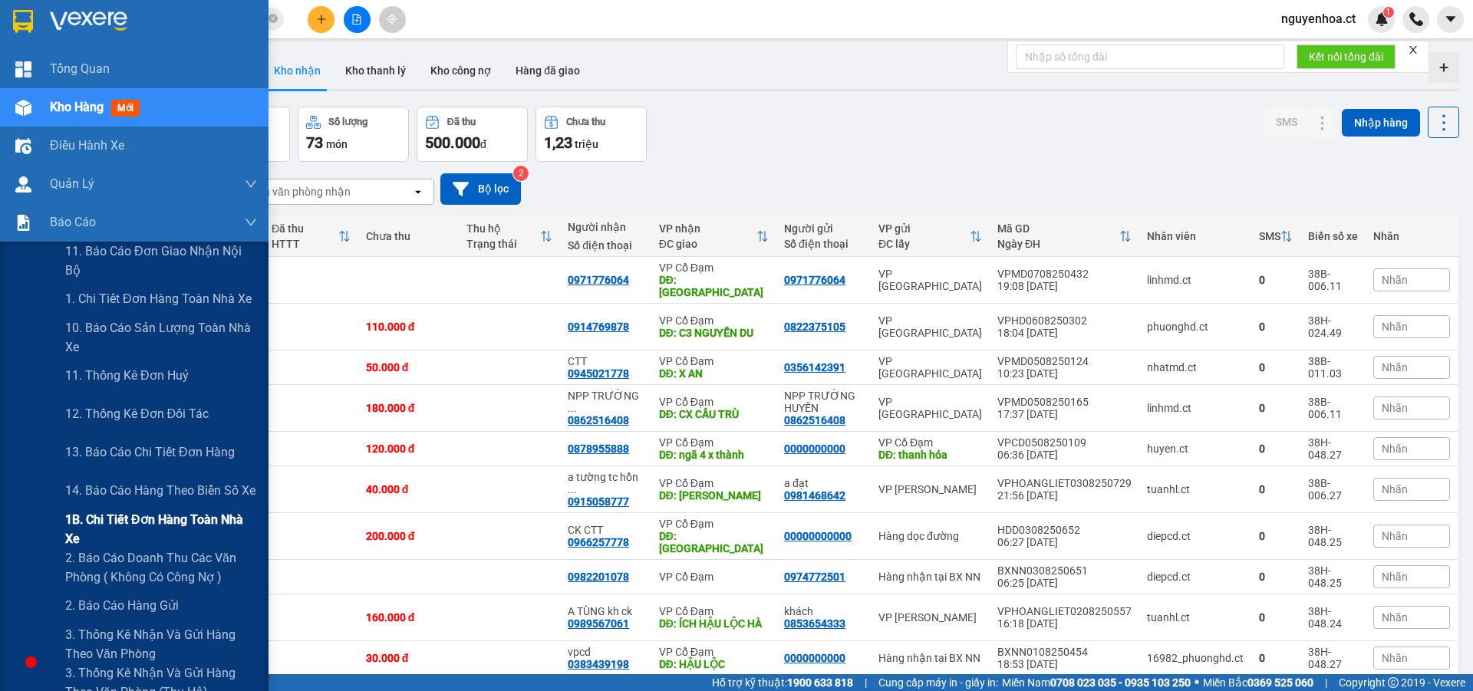
click at [131, 523] on span "1B. Chi tiết đơn hàng toàn nhà xe" at bounding box center [161, 529] width 192 height 38
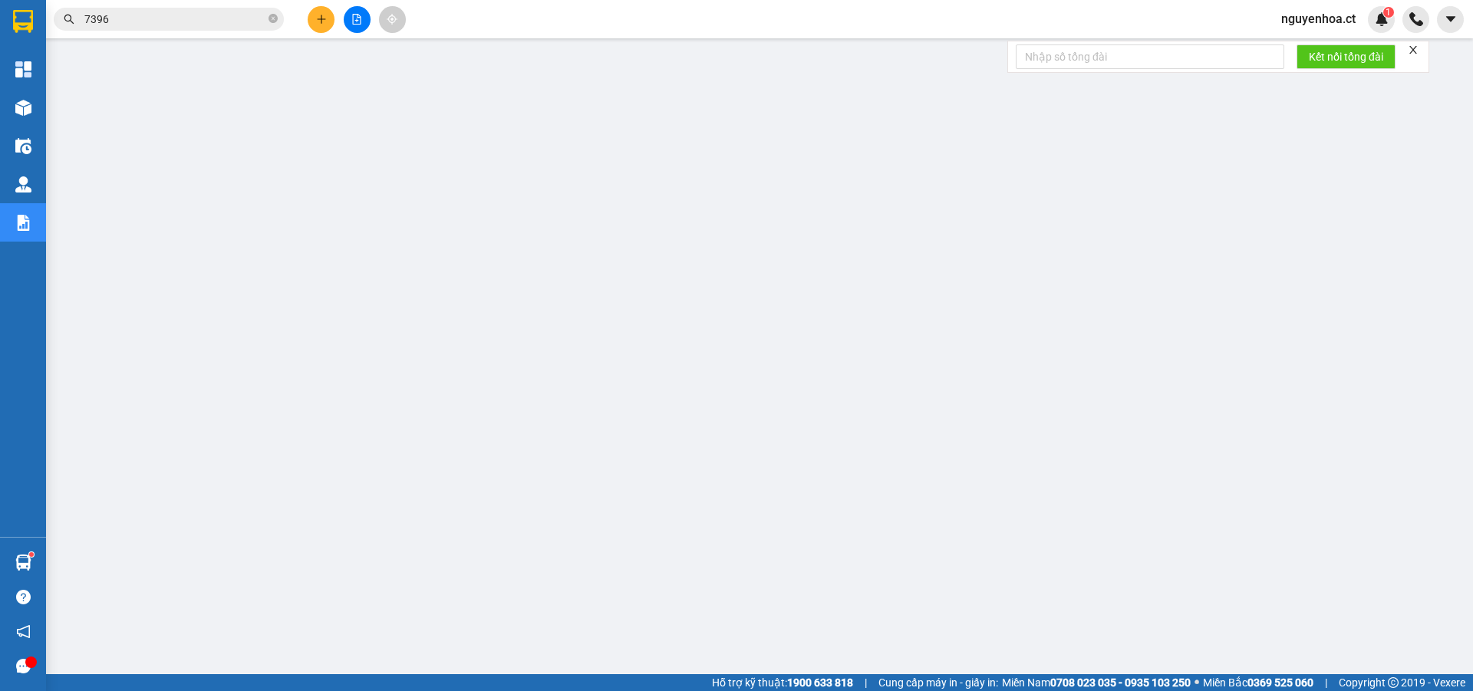
click at [235, 10] on span "7396" at bounding box center [169, 19] width 230 height 23
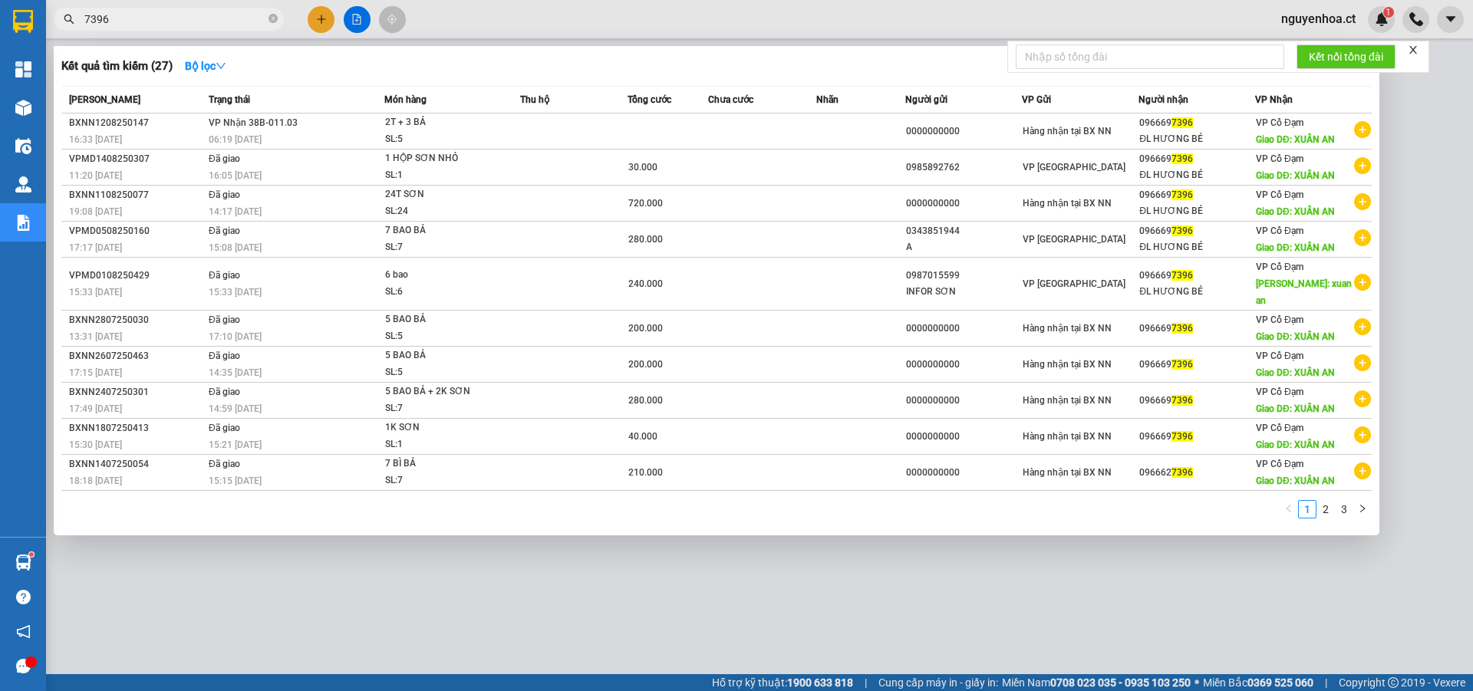
drag, startPoint x: 272, startPoint y: 21, endPoint x: 285, endPoint y: 12, distance: 16.0
click at [276, 18] on icon "close-circle" at bounding box center [272, 18] width 9 height 9
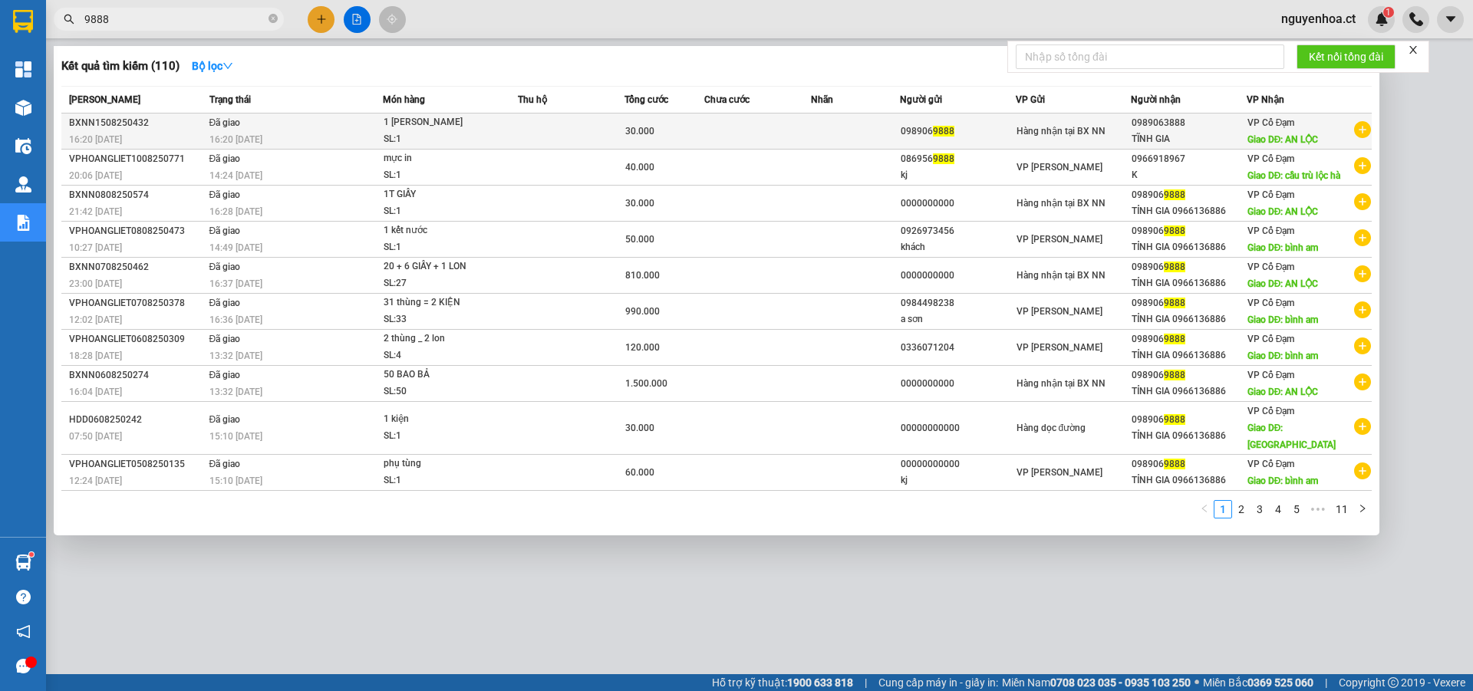
type input "9888"
click at [241, 143] on span "16:20 [DATE]" at bounding box center [235, 139] width 53 height 11
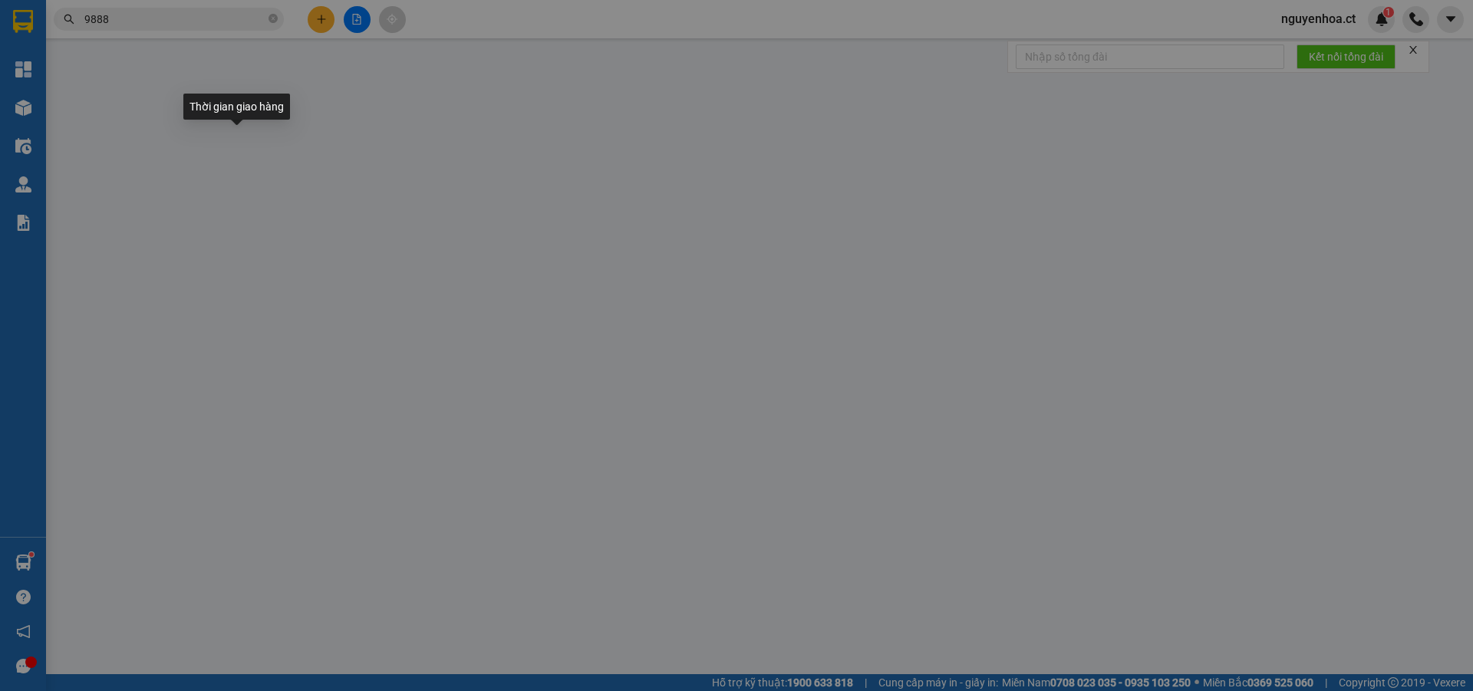
type input "0989069888"
type input "0989063888"
type input "TĨNH GIA"
type input "AN LỘC"
type input "30.000"
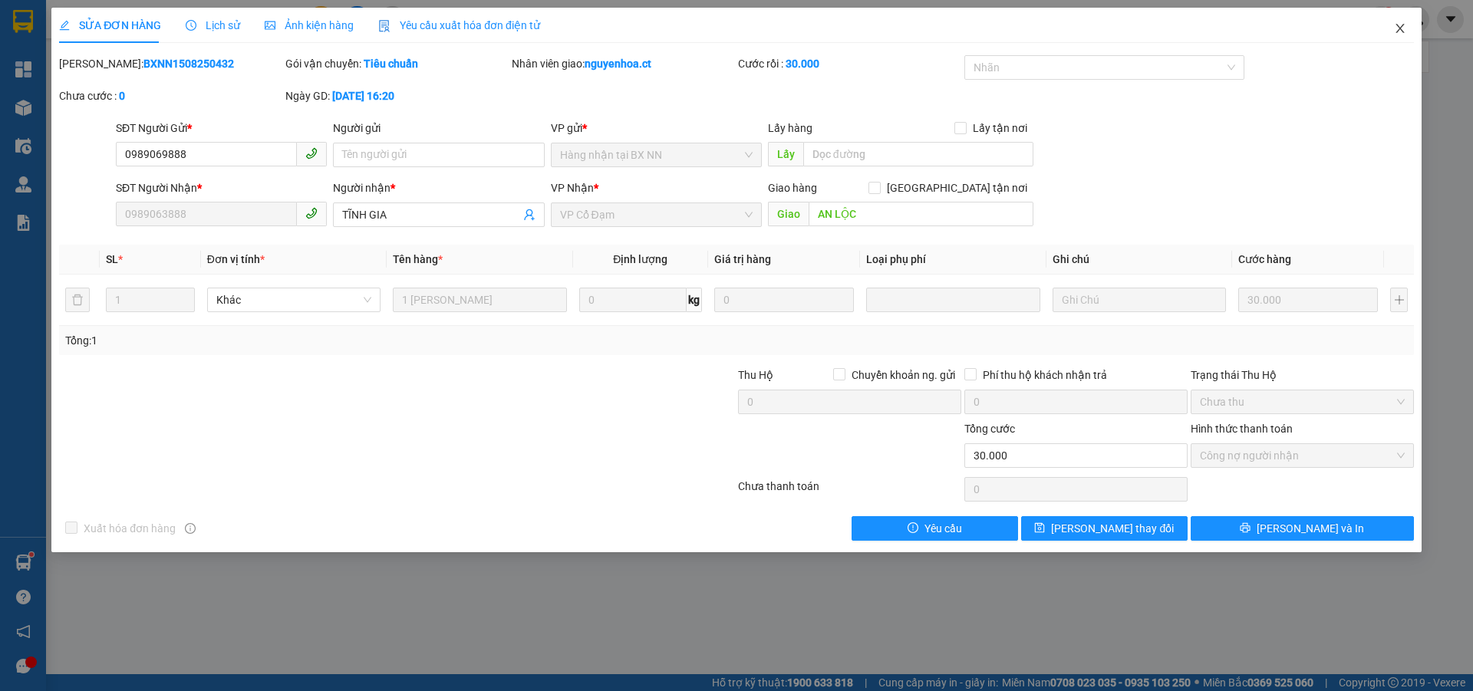
click at [1403, 35] on span "Close" at bounding box center [1399, 29] width 43 height 43
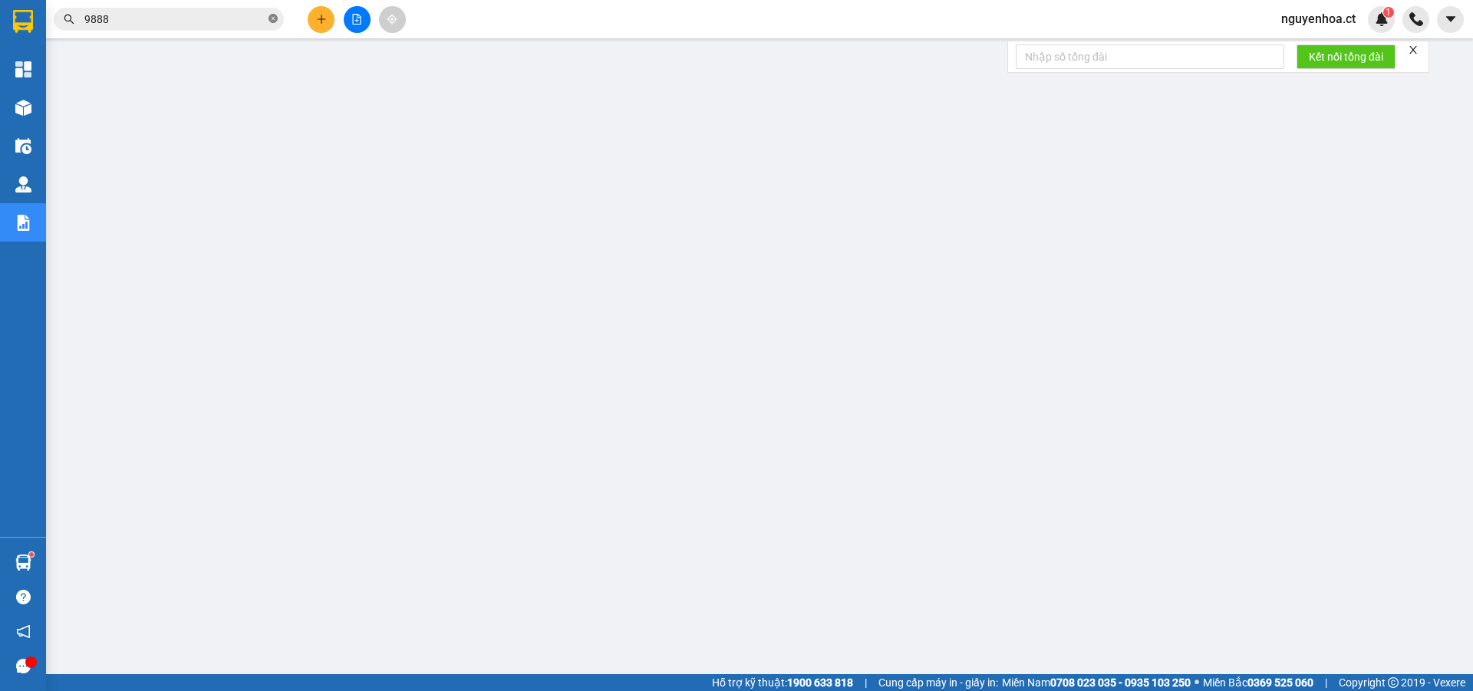
click at [274, 17] on icon "close-circle" at bounding box center [272, 18] width 9 height 9
paste input "0358947091"
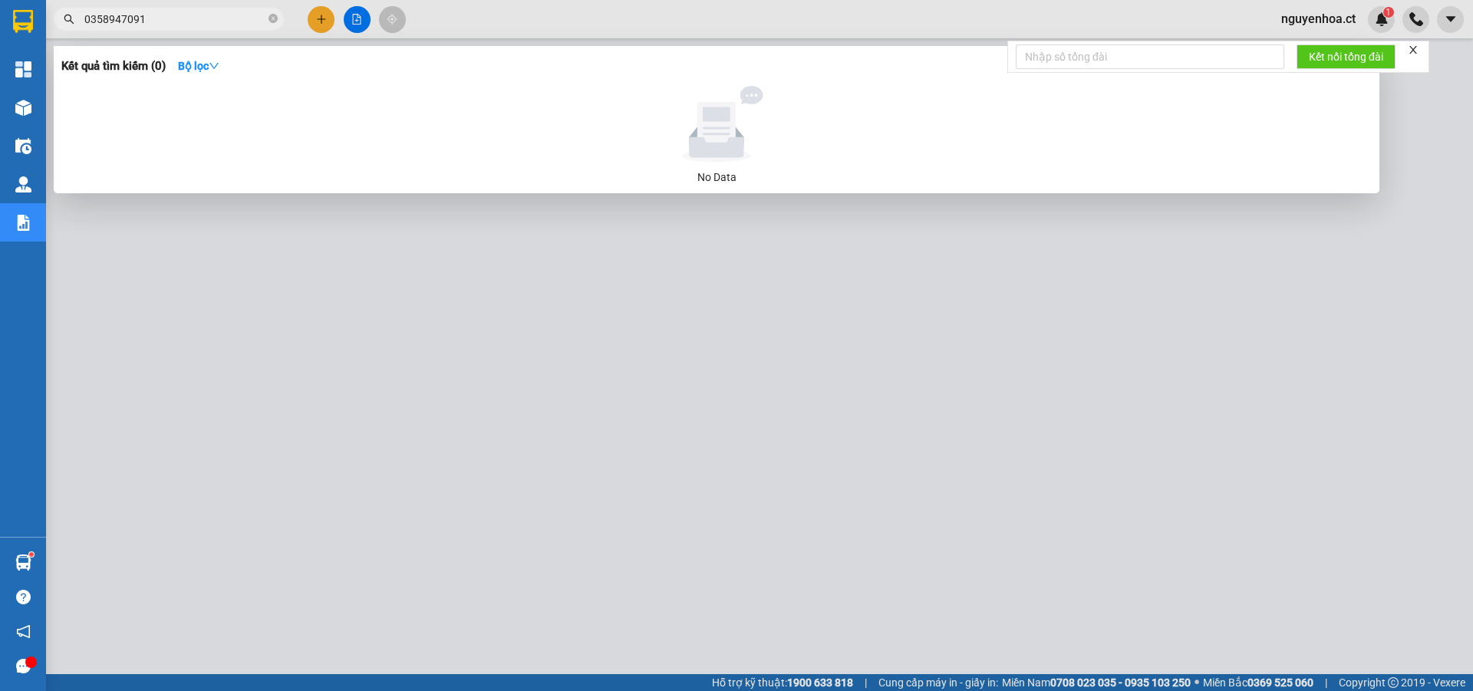
type input "0358947091"
click at [314, 17] on div at bounding box center [736, 345] width 1473 height 691
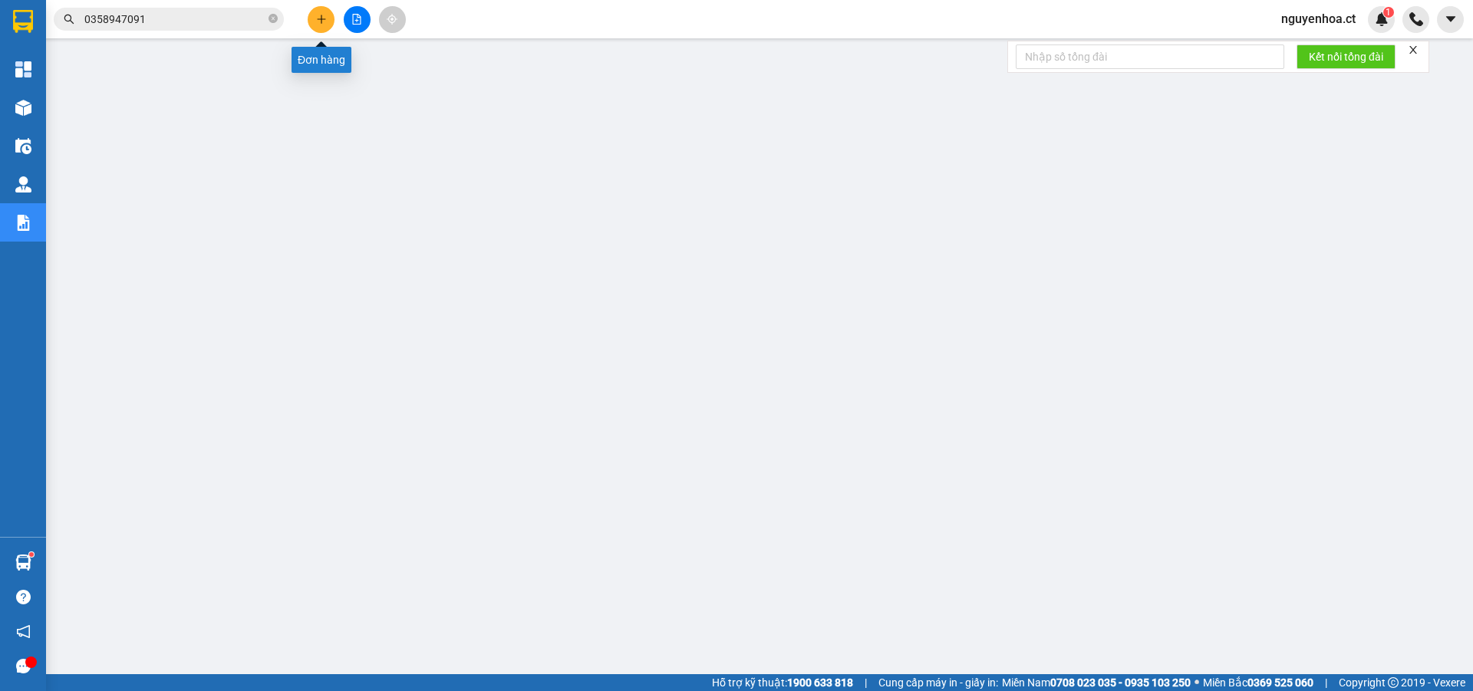
click at [317, 18] on icon "plus" at bounding box center [321, 19] width 11 height 11
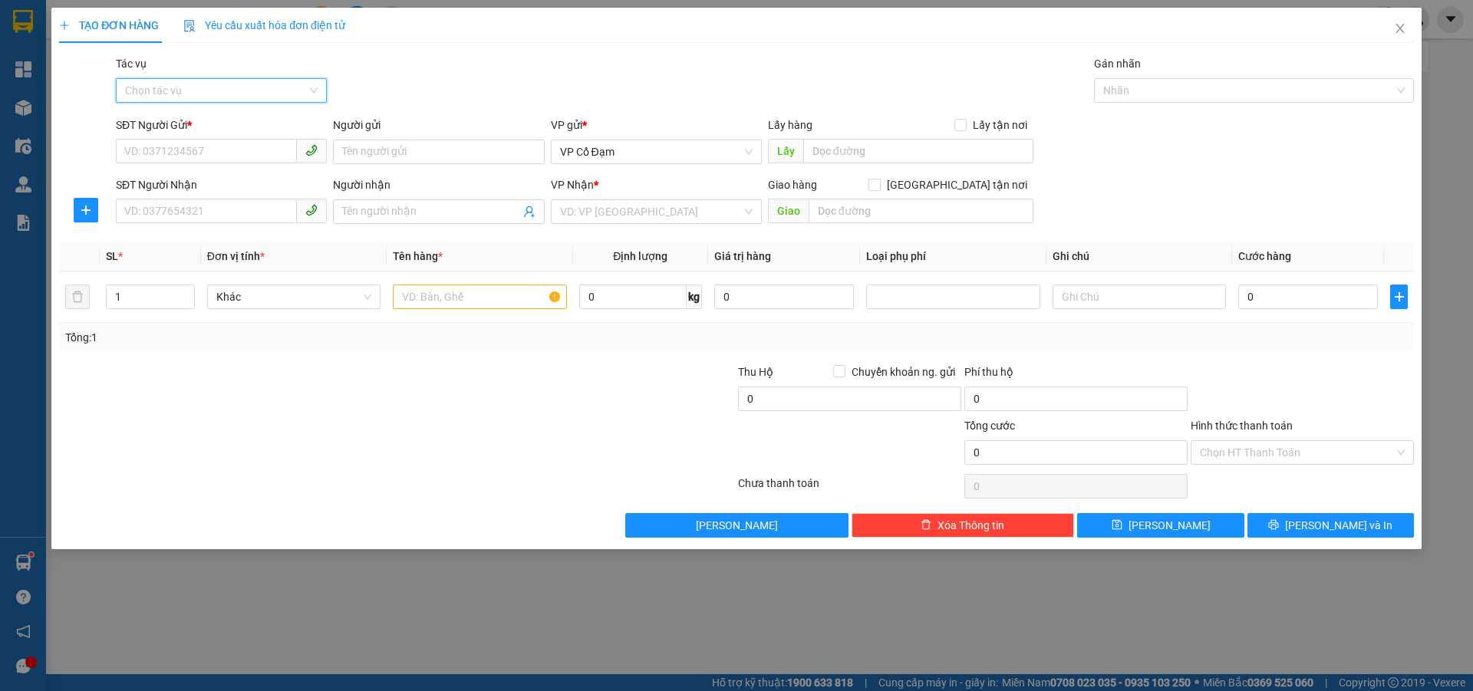
click at [236, 84] on input "Tác vụ" at bounding box center [216, 90] width 182 height 23
click at [216, 119] on div "Nhập hàng lên xe" at bounding box center [221, 121] width 193 height 17
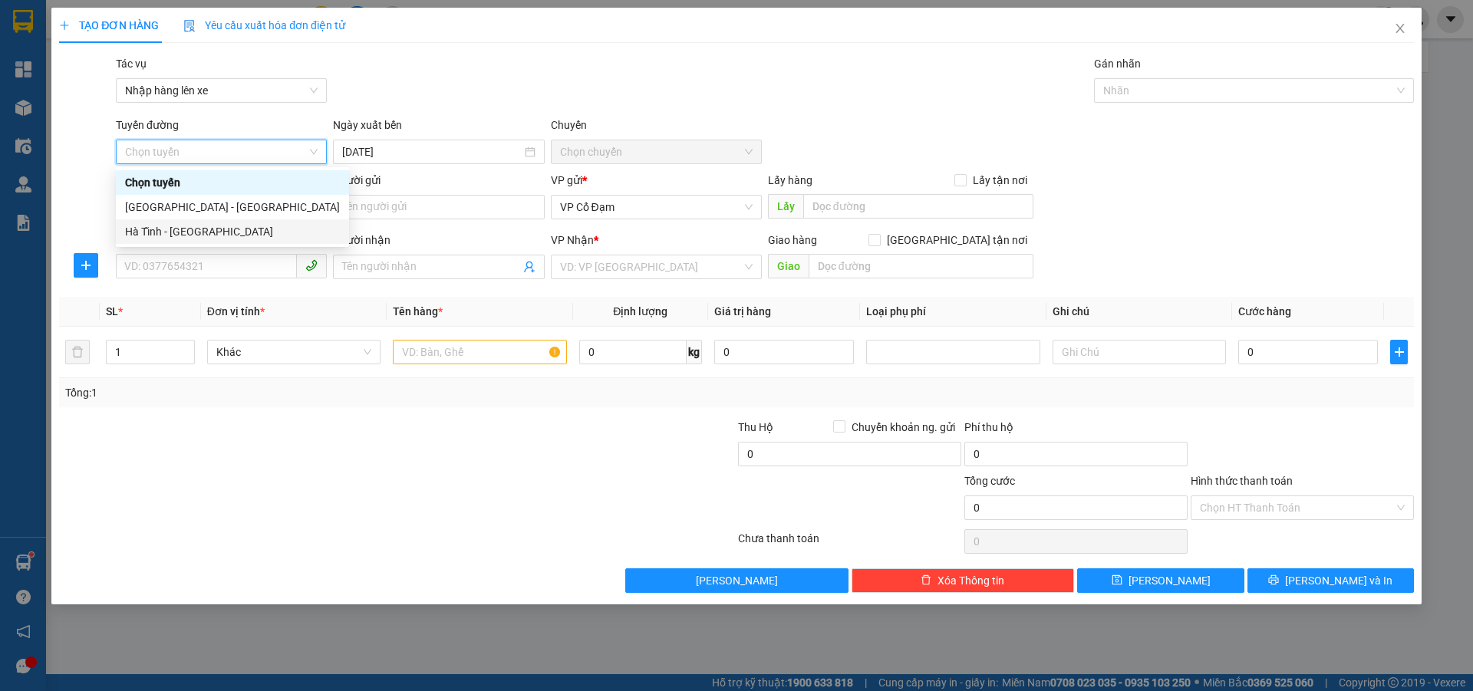
drag, startPoint x: 221, startPoint y: 229, endPoint x: 239, endPoint y: 219, distance: 20.9
click at [220, 229] on div "Hà Tĩnh - [GEOGRAPHIC_DATA]" at bounding box center [232, 231] width 215 height 17
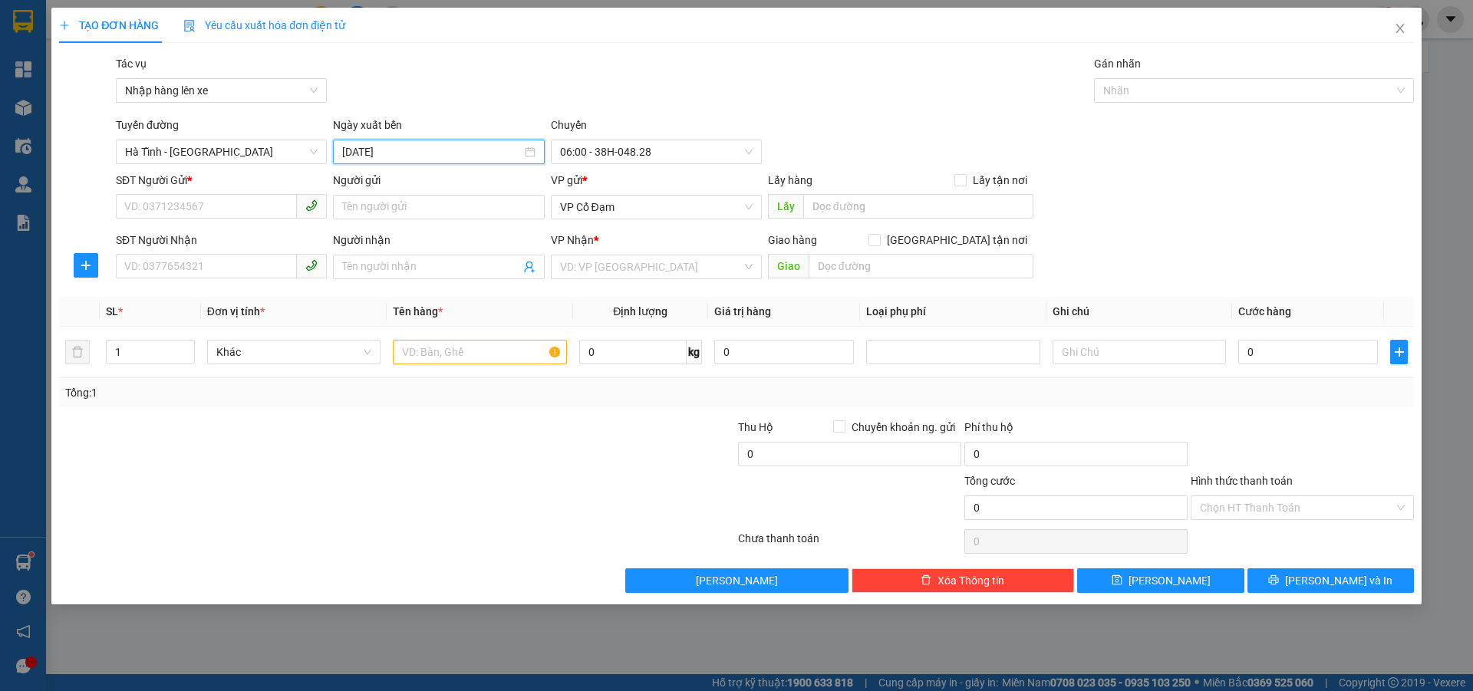
click at [445, 153] on input "[DATE]" at bounding box center [431, 151] width 179 height 17
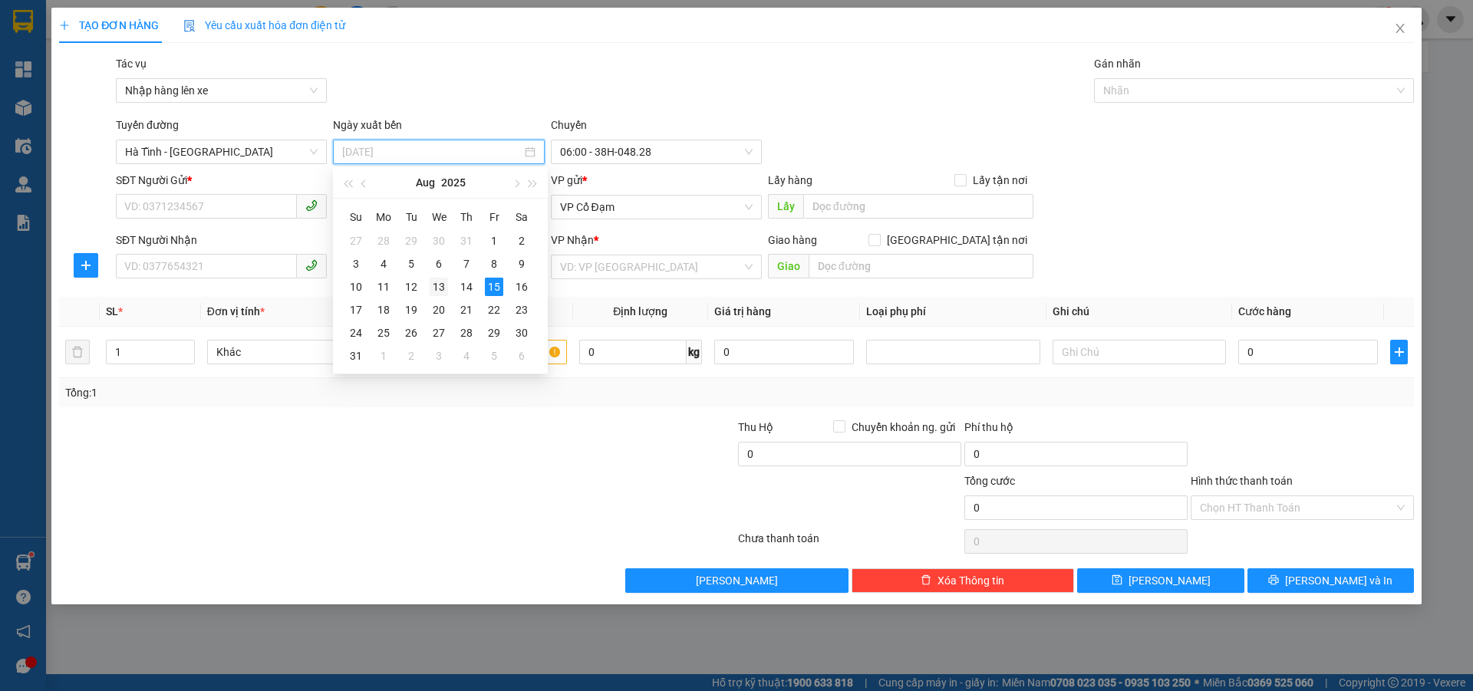
click at [448, 285] on td "13" at bounding box center [439, 286] width 28 height 23
type input "[DATE]"
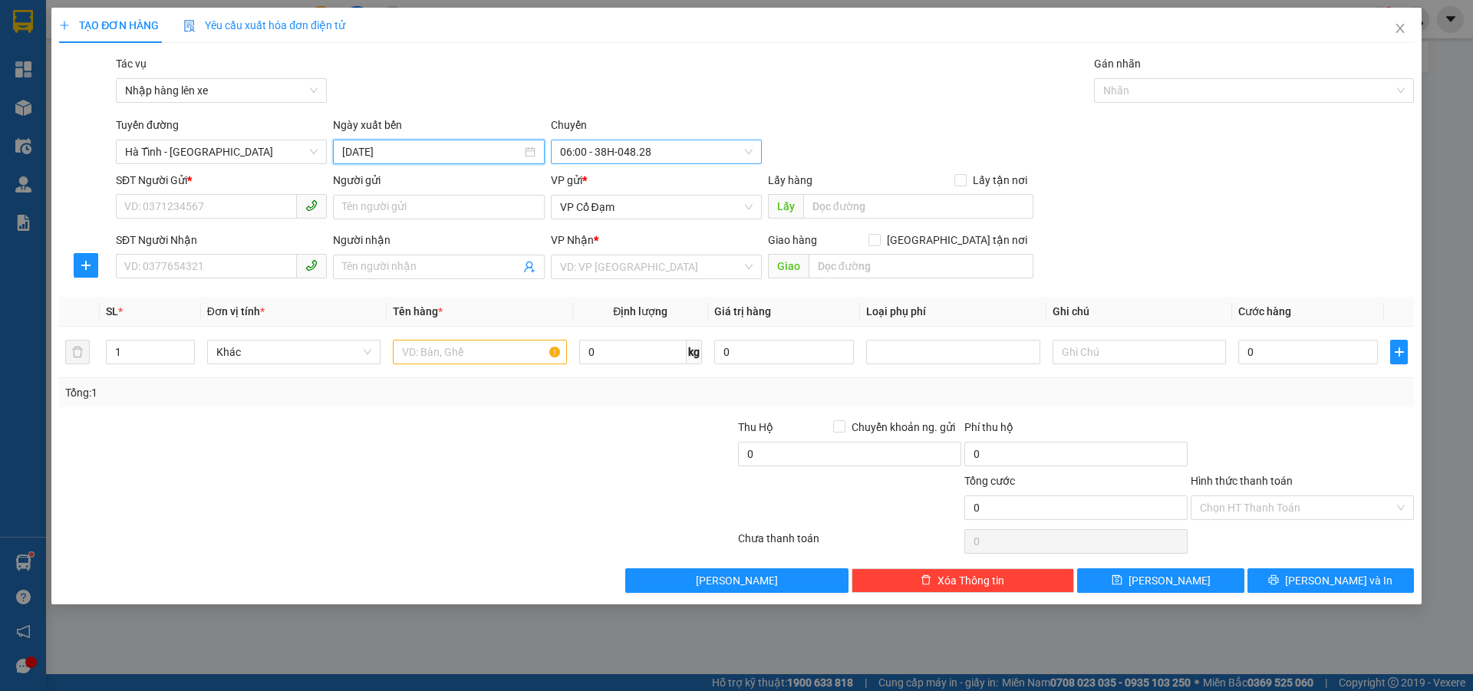
click at [649, 150] on span "06:00 - 38H-048.28" at bounding box center [656, 151] width 193 height 23
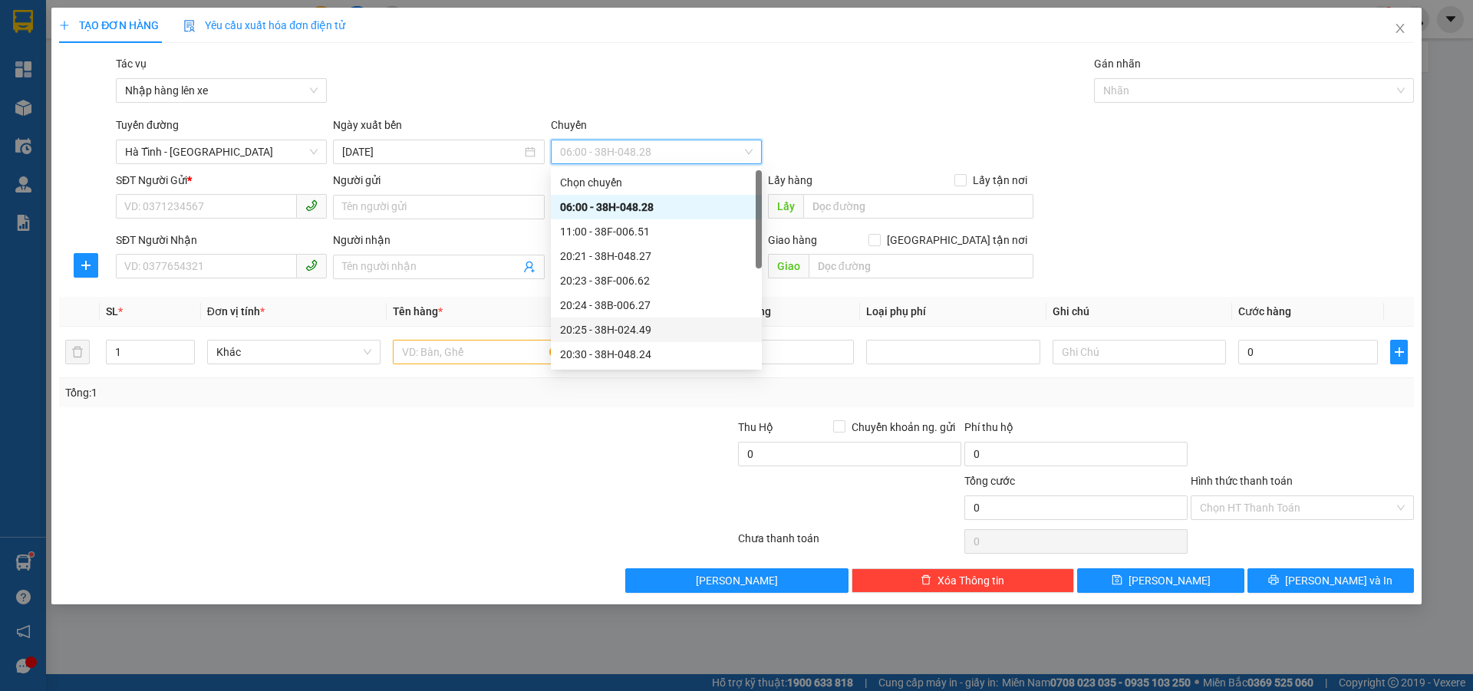
click at [635, 330] on div "20:25 - 38H-024.49" at bounding box center [656, 329] width 193 height 17
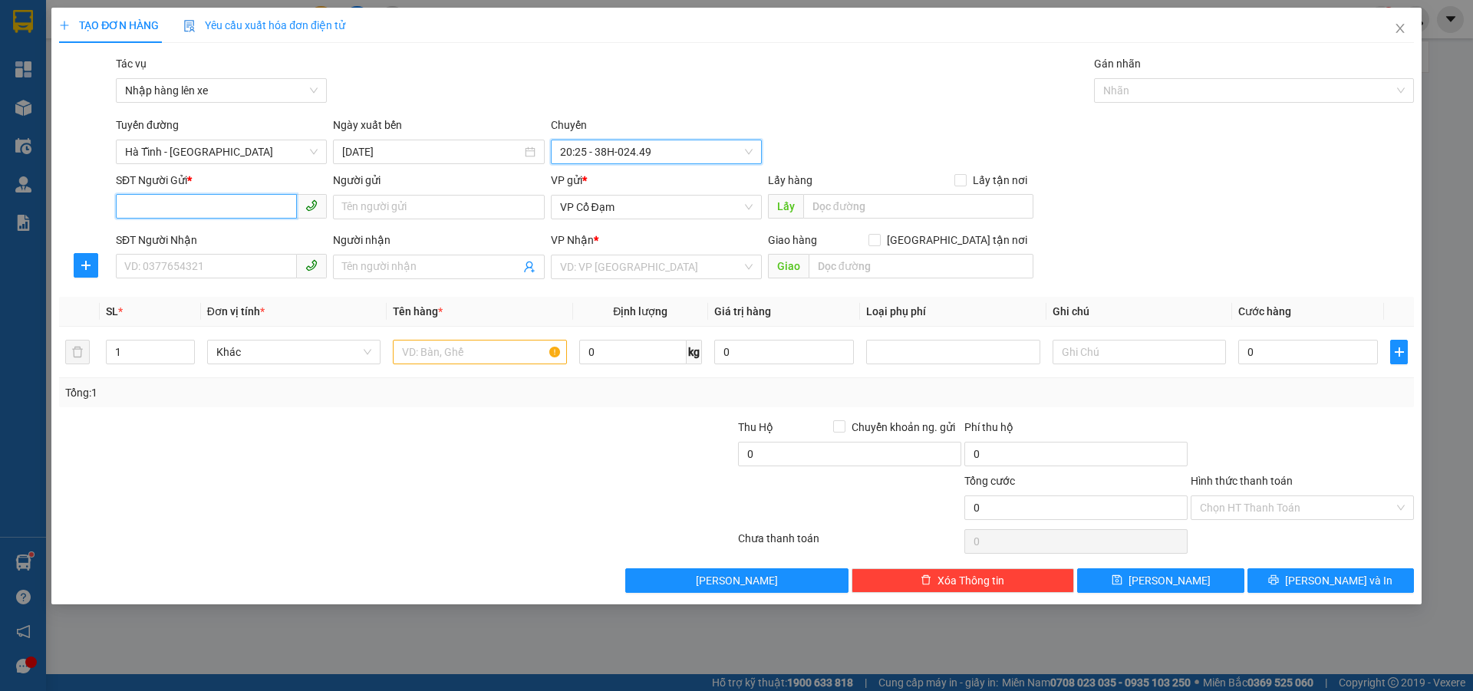
click at [206, 212] on input "SĐT Người Gửi *" at bounding box center [206, 206] width 181 height 25
paste input "0358947091"
type input "0358947091"
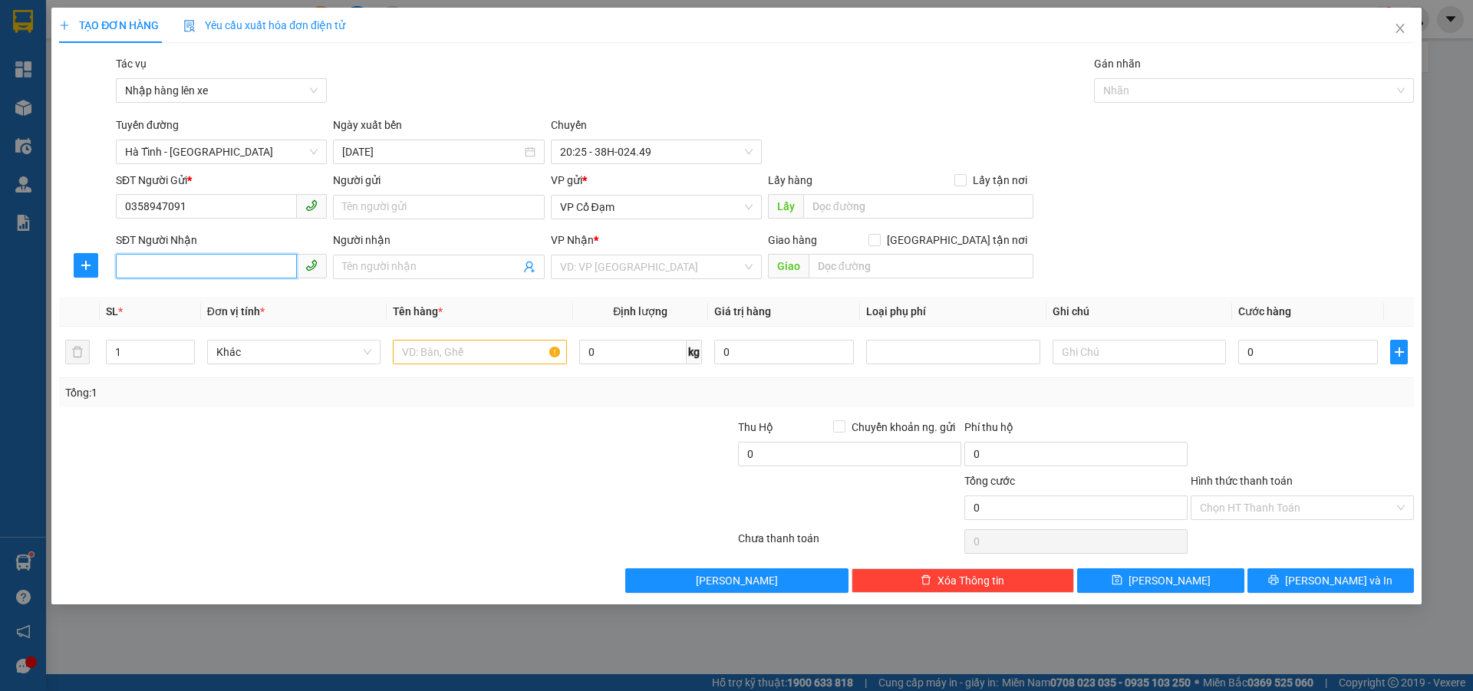
click at [183, 255] on input "SĐT Người Nhận" at bounding box center [206, 266] width 181 height 25
paste input "0358947091"
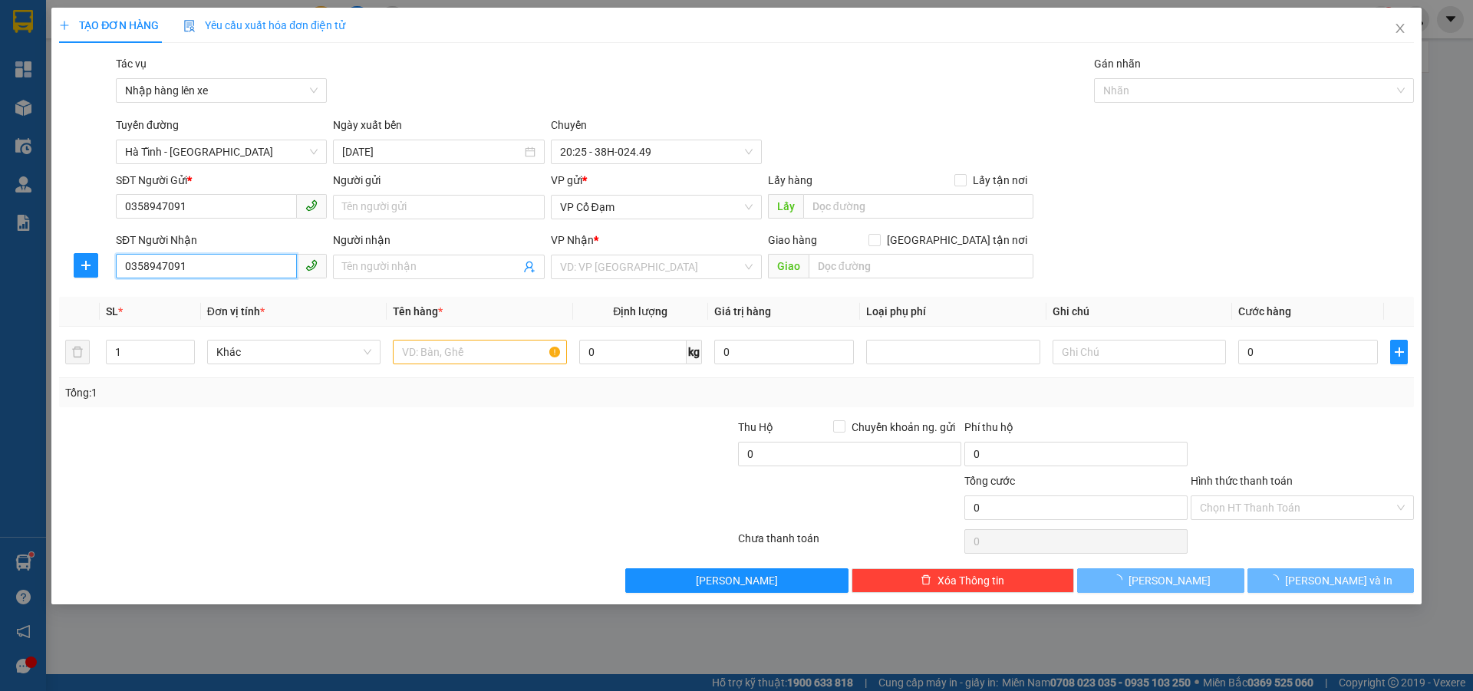
type input "0358947091"
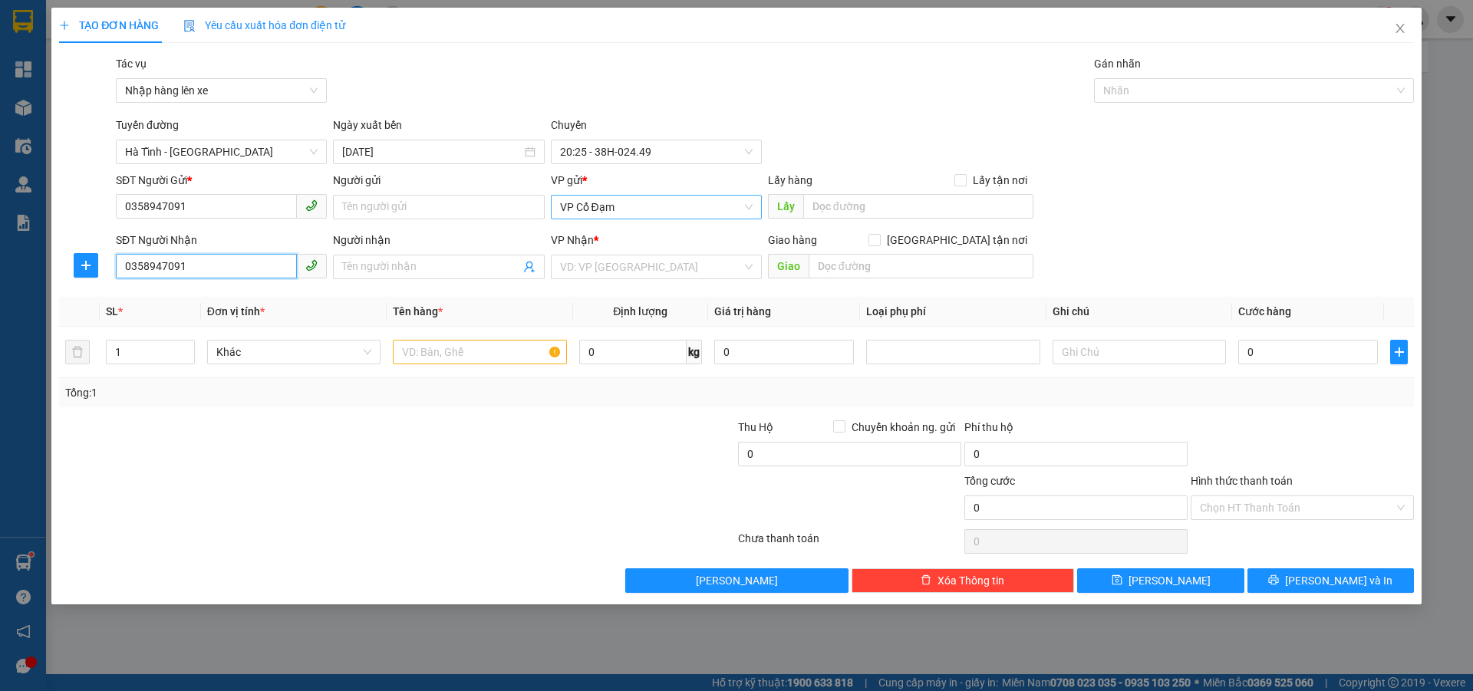
drag, startPoint x: 670, startPoint y: 204, endPoint x: 822, endPoint y: 213, distance: 152.9
click at [670, 204] on span "VP Cổ Đạm" at bounding box center [656, 207] width 193 height 23
click at [886, 207] on input "text" at bounding box center [918, 206] width 230 height 25
click at [620, 275] on input "search" at bounding box center [651, 266] width 182 height 23
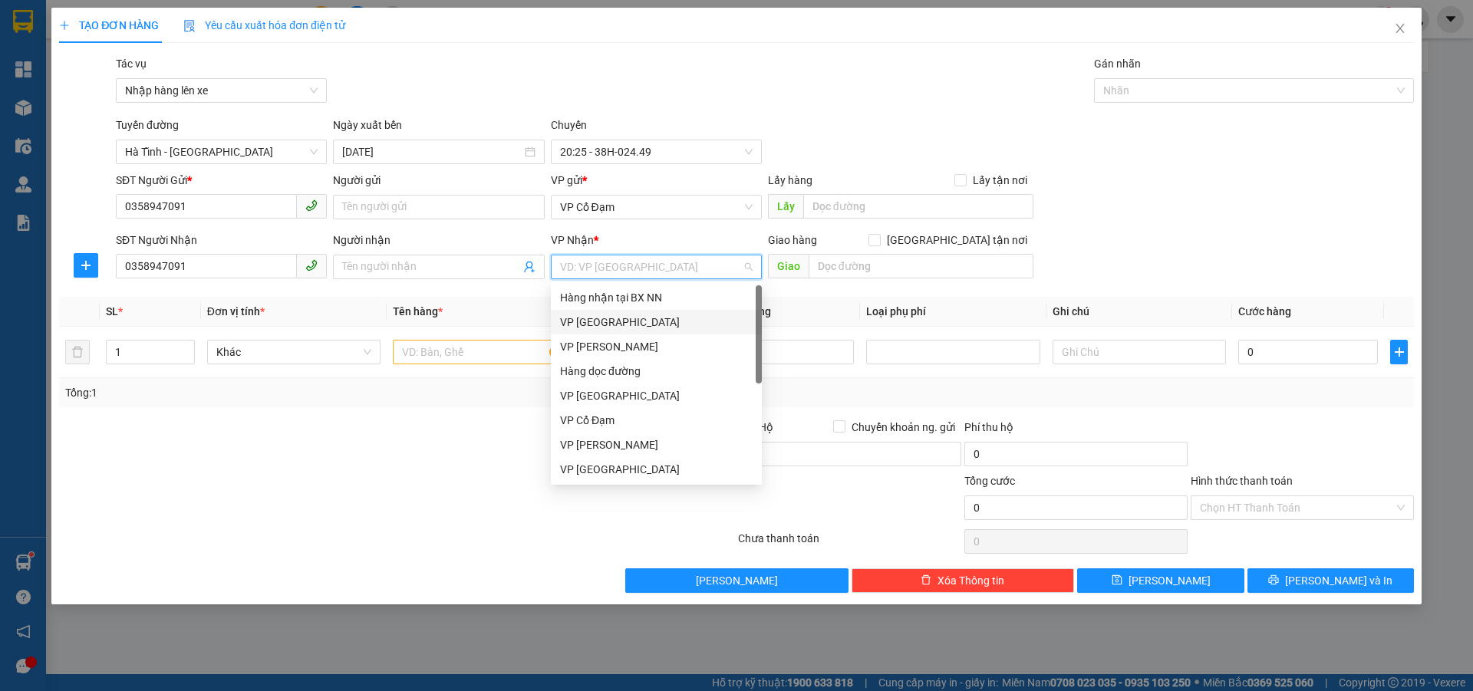
drag, startPoint x: 599, startPoint y: 322, endPoint x: 643, endPoint y: 308, distance: 45.8
click at [601, 323] on div "VP [GEOGRAPHIC_DATA]" at bounding box center [656, 322] width 193 height 17
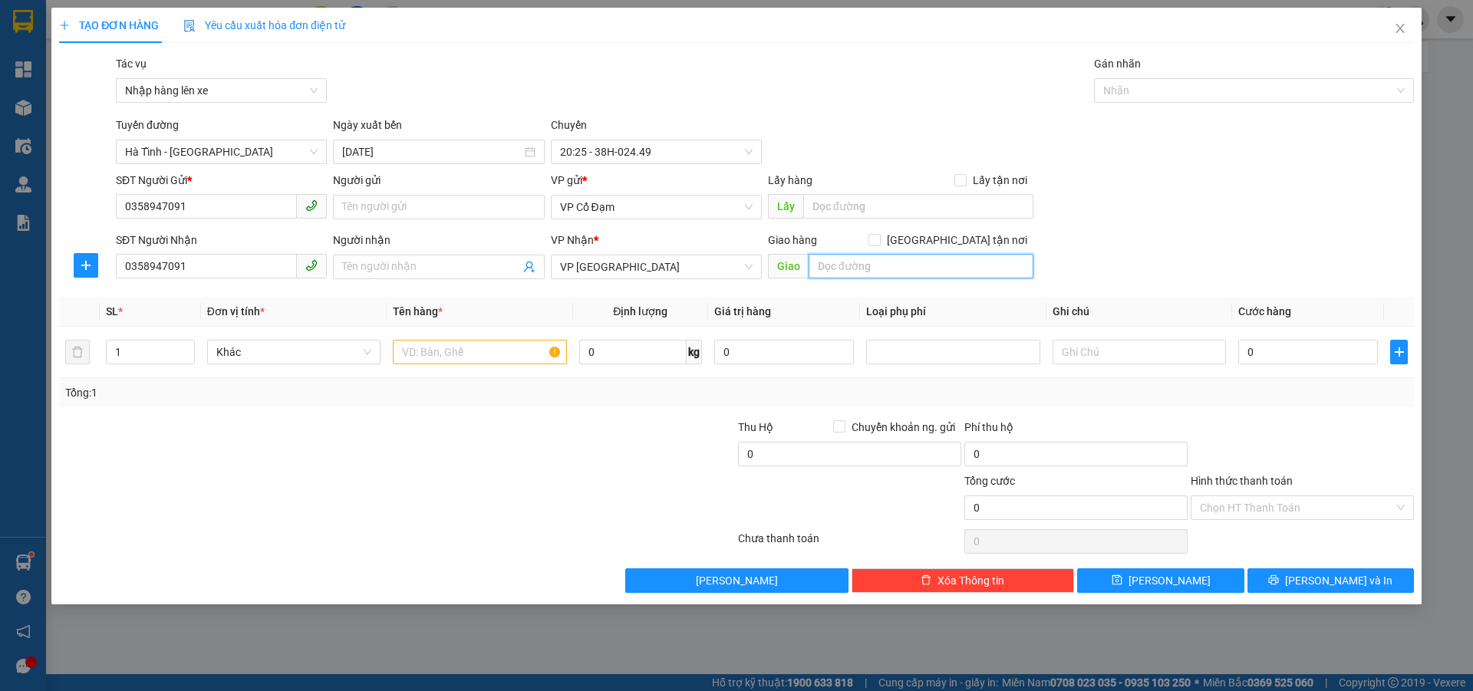
click at [894, 268] on input "text" at bounding box center [920, 266] width 225 height 25
type input "MĐ"
click at [489, 341] on input "text" at bounding box center [479, 352] width 173 height 25
type input "1 XM SỐ THEO NGƯỜI B5T1"
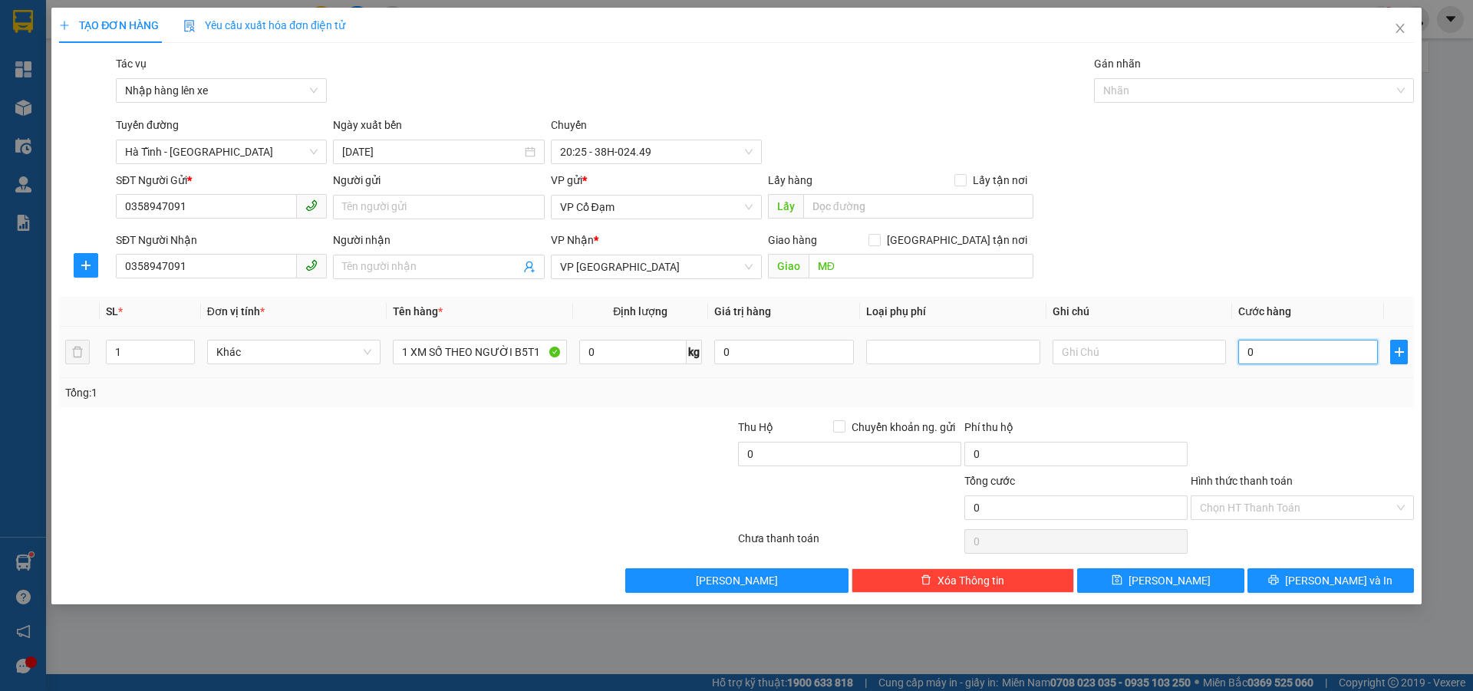
click at [1280, 353] on input "0" at bounding box center [1308, 352] width 140 height 25
type input "2"
type input "24"
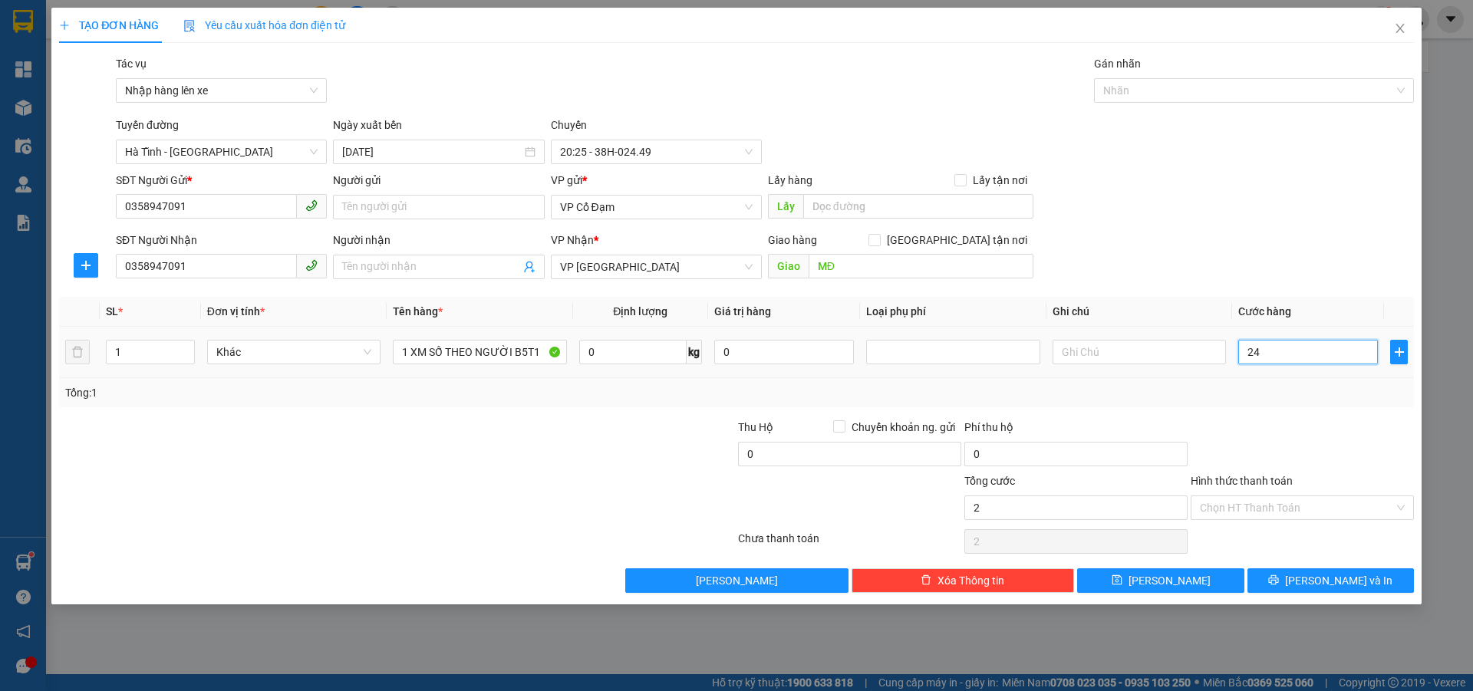
type input "24"
type input "240"
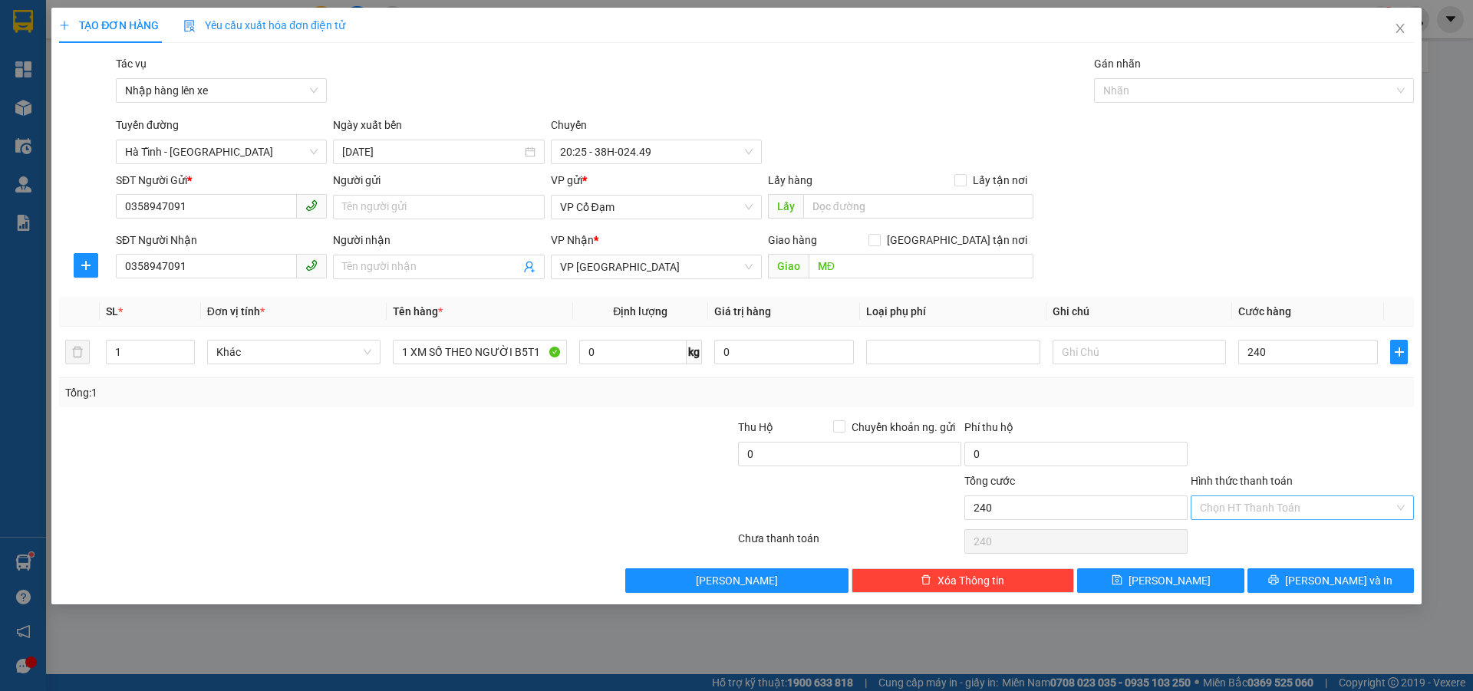
click at [1203, 502] on input "Hình thức thanh toán" at bounding box center [1297, 507] width 194 height 23
type input "240.000"
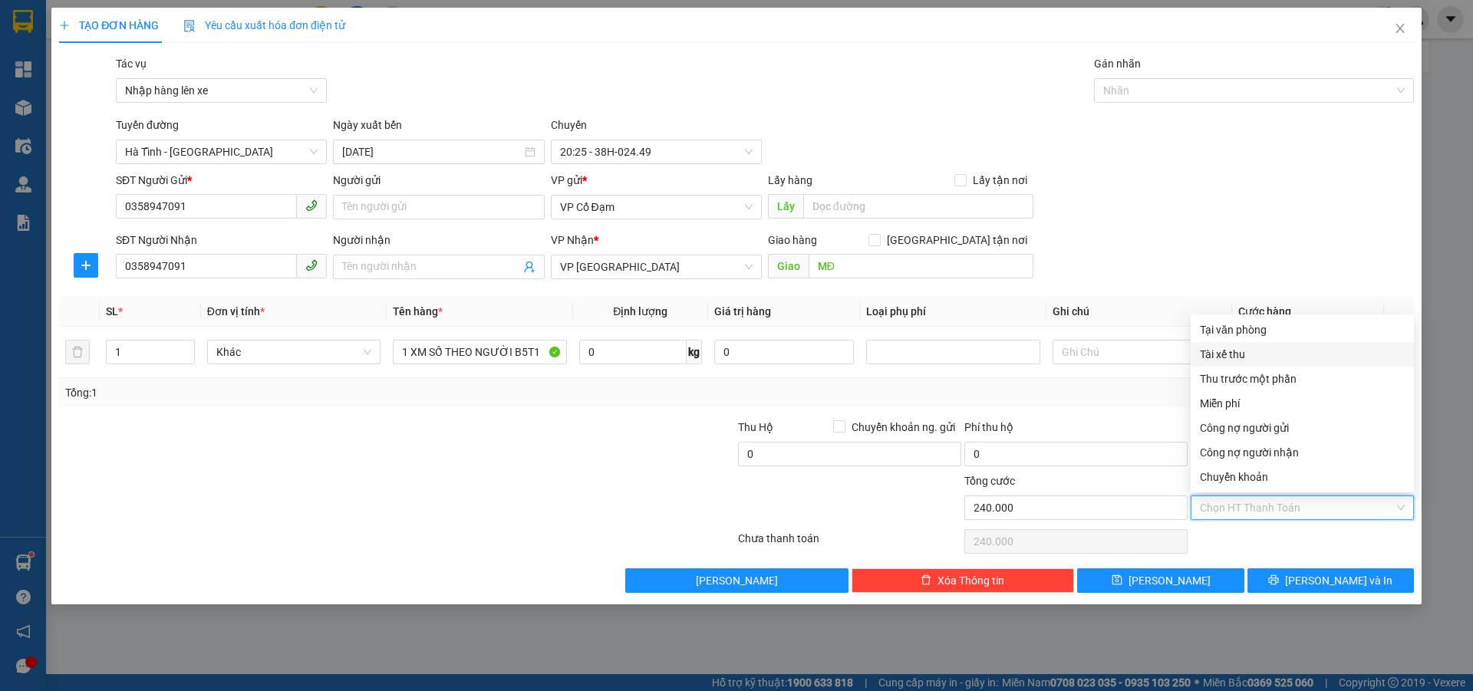
click at [1223, 354] on div "Tài xế thu" at bounding box center [1302, 354] width 205 height 17
type input "0"
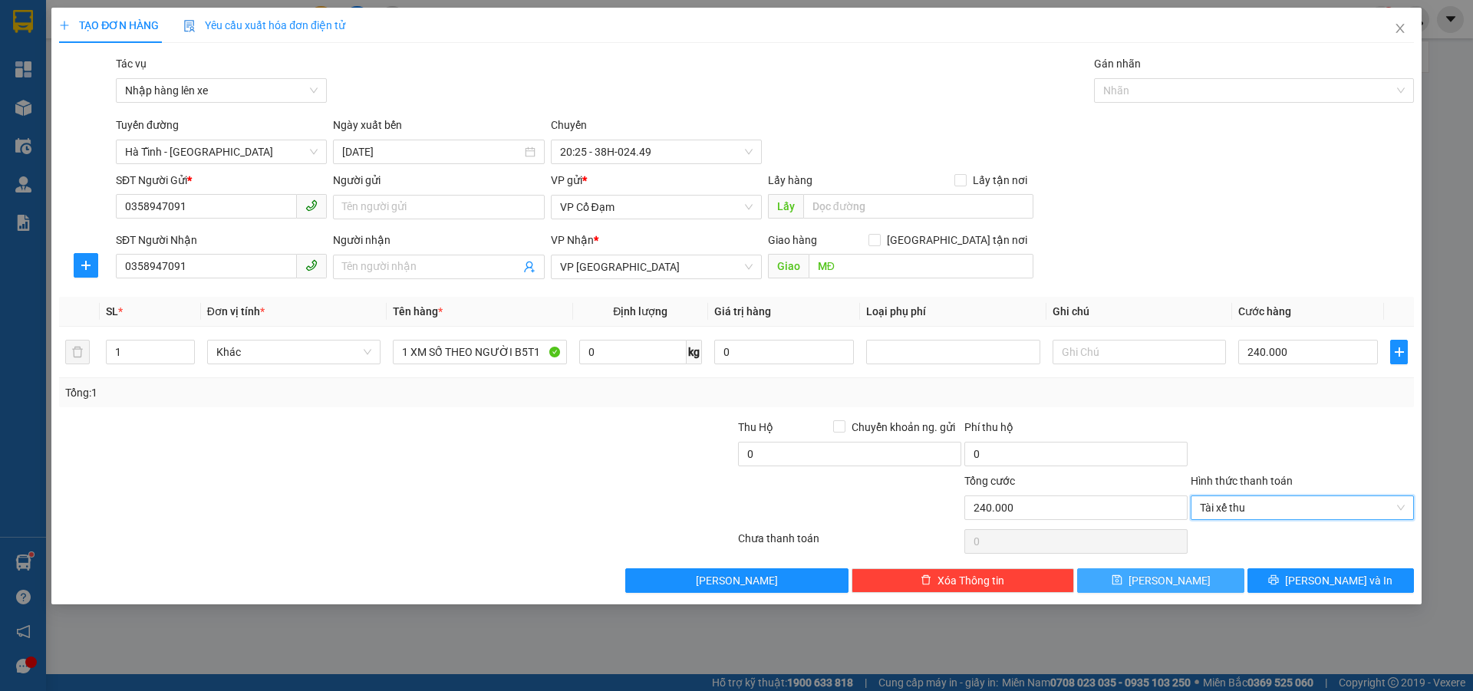
click at [1183, 584] on button "[PERSON_NAME]" at bounding box center [1160, 580] width 166 height 25
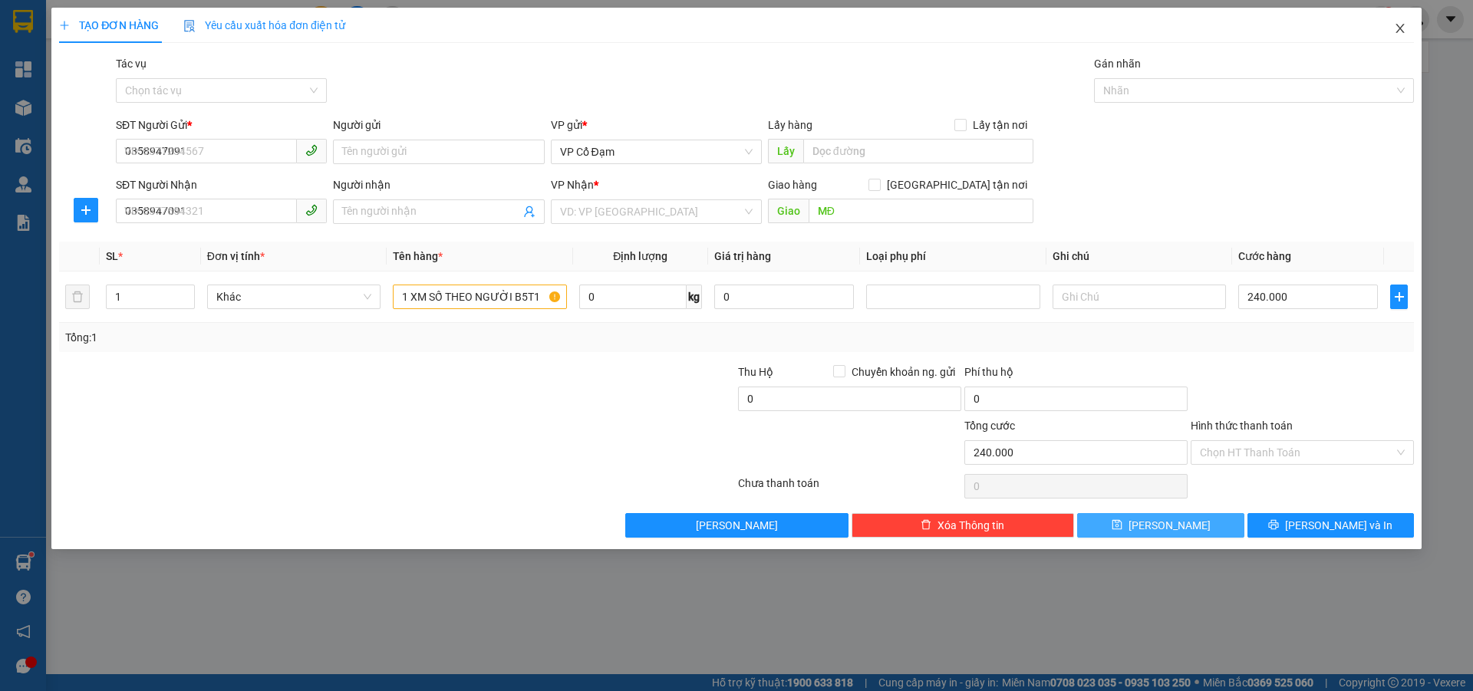
type input "0"
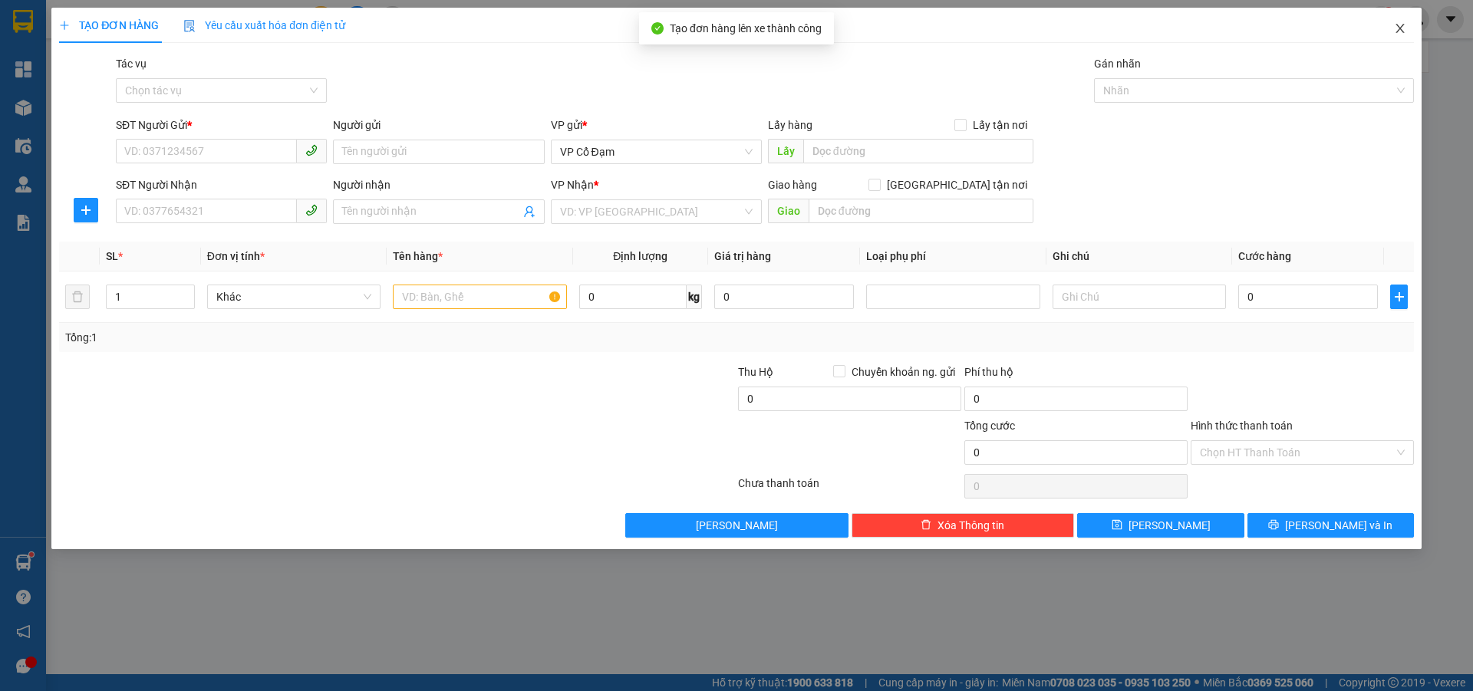
click at [1401, 28] on icon "close" at bounding box center [1399, 28] width 8 height 9
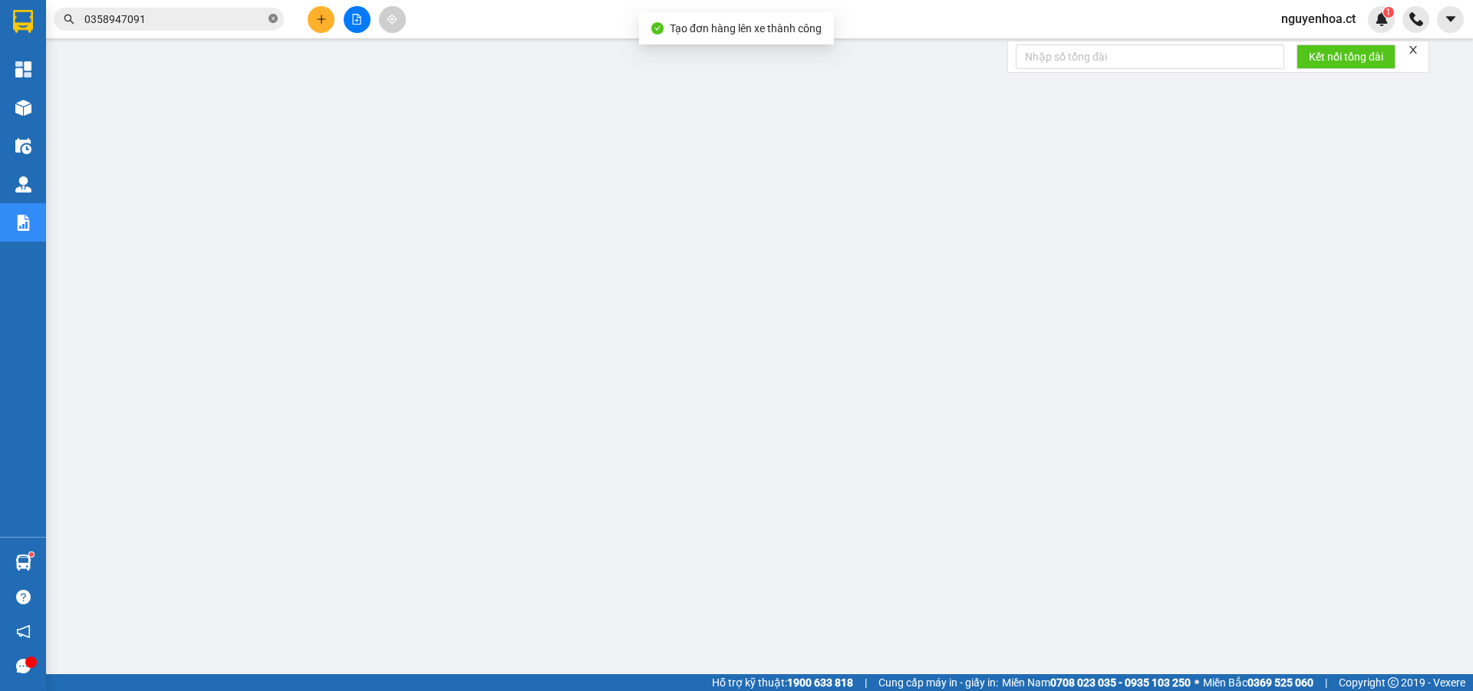
click at [275, 16] on icon "close-circle" at bounding box center [272, 18] width 9 height 9
paste input "0358947091"
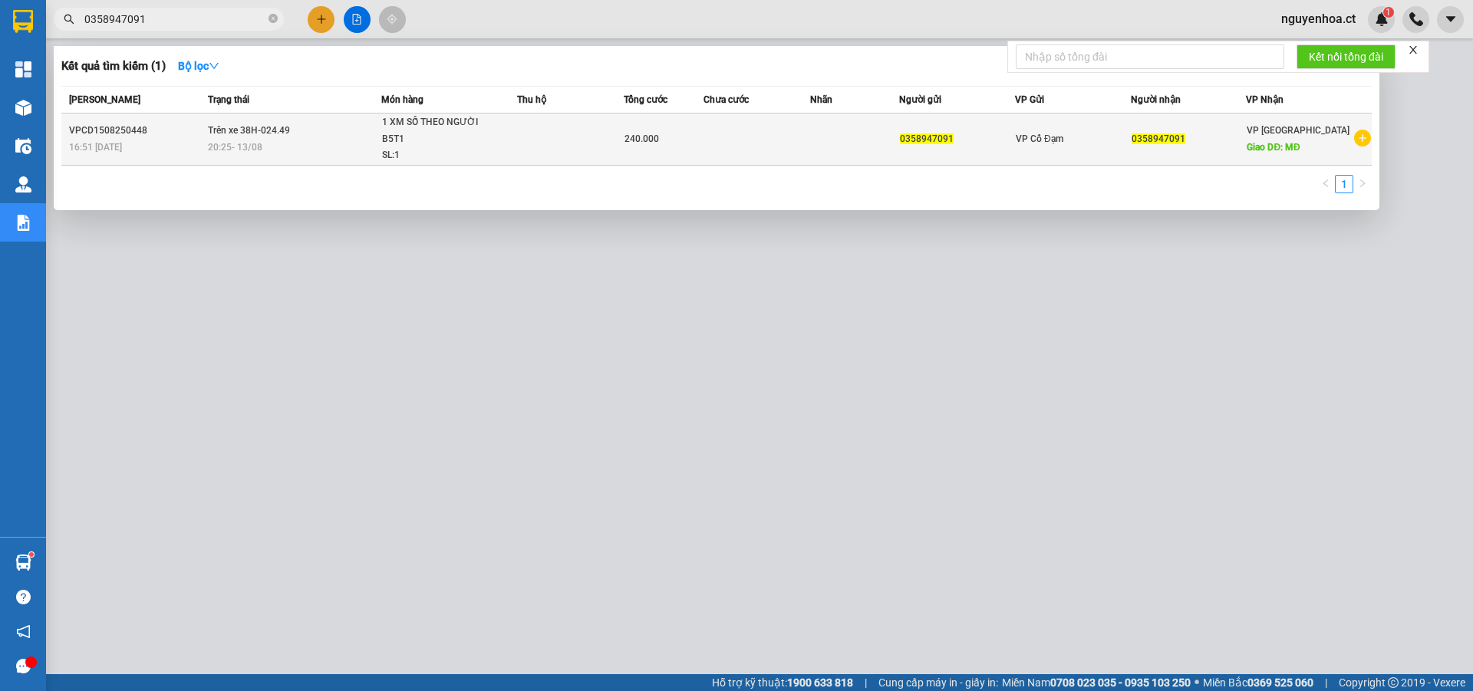
type input "0358947091"
click at [229, 133] on span "Trên xe 38H-024.49" at bounding box center [249, 130] width 82 height 11
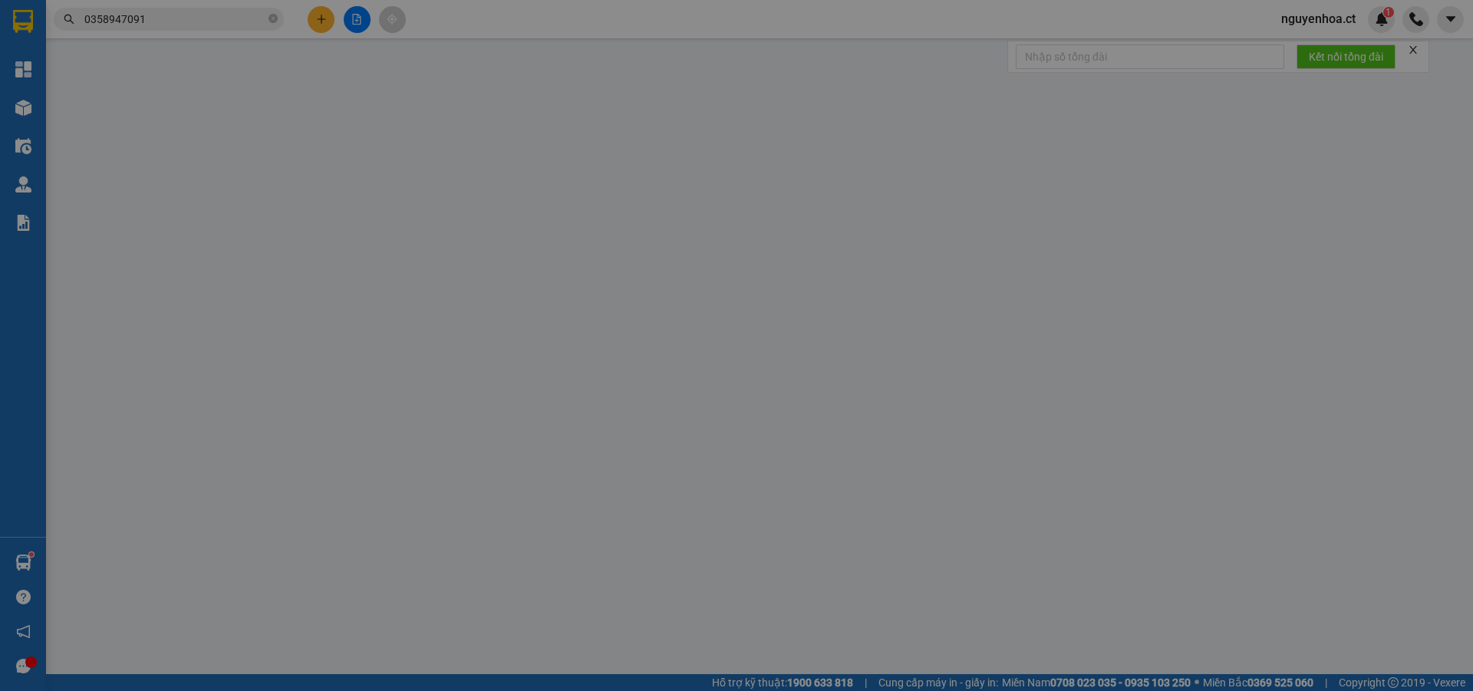
type input "0358947091"
type input "MĐ"
type input "240.000"
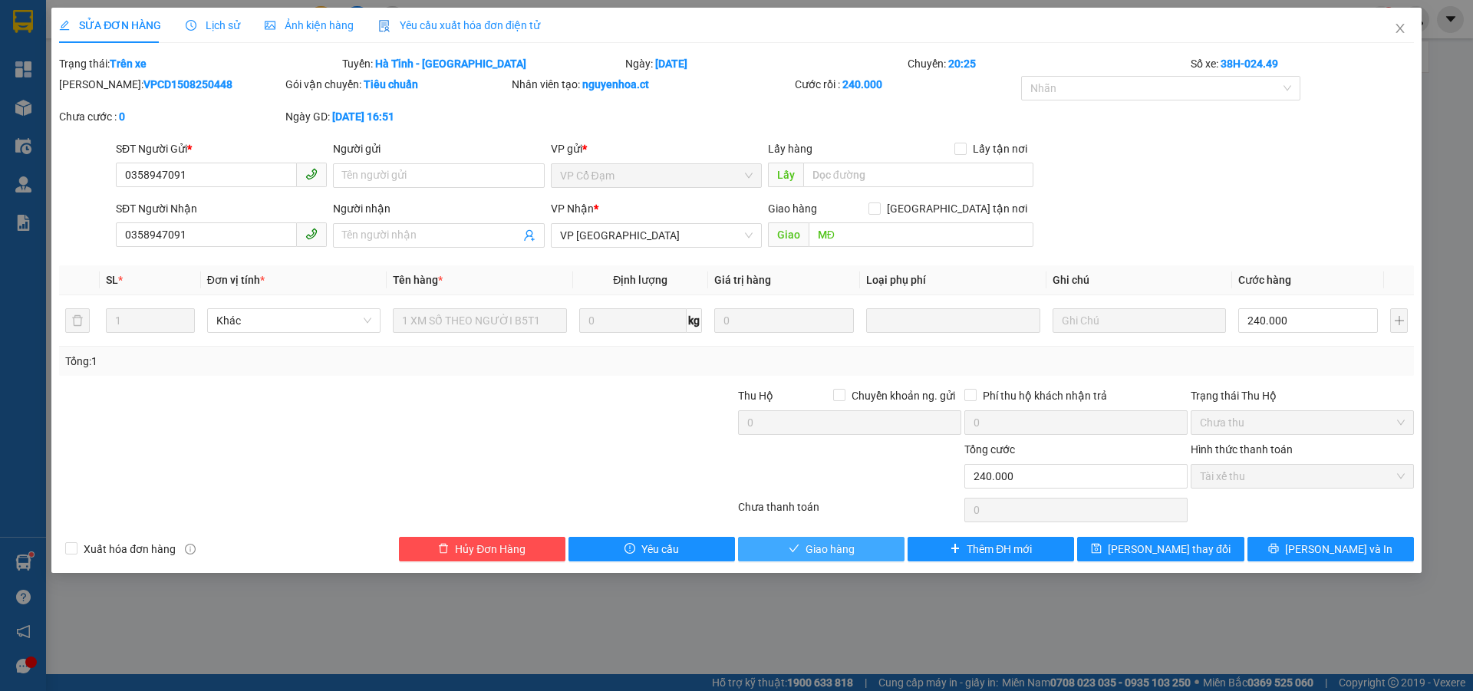
click at [815, 547] on span "Giao hàng" at bounding box center [829, 549] width 49 height 17
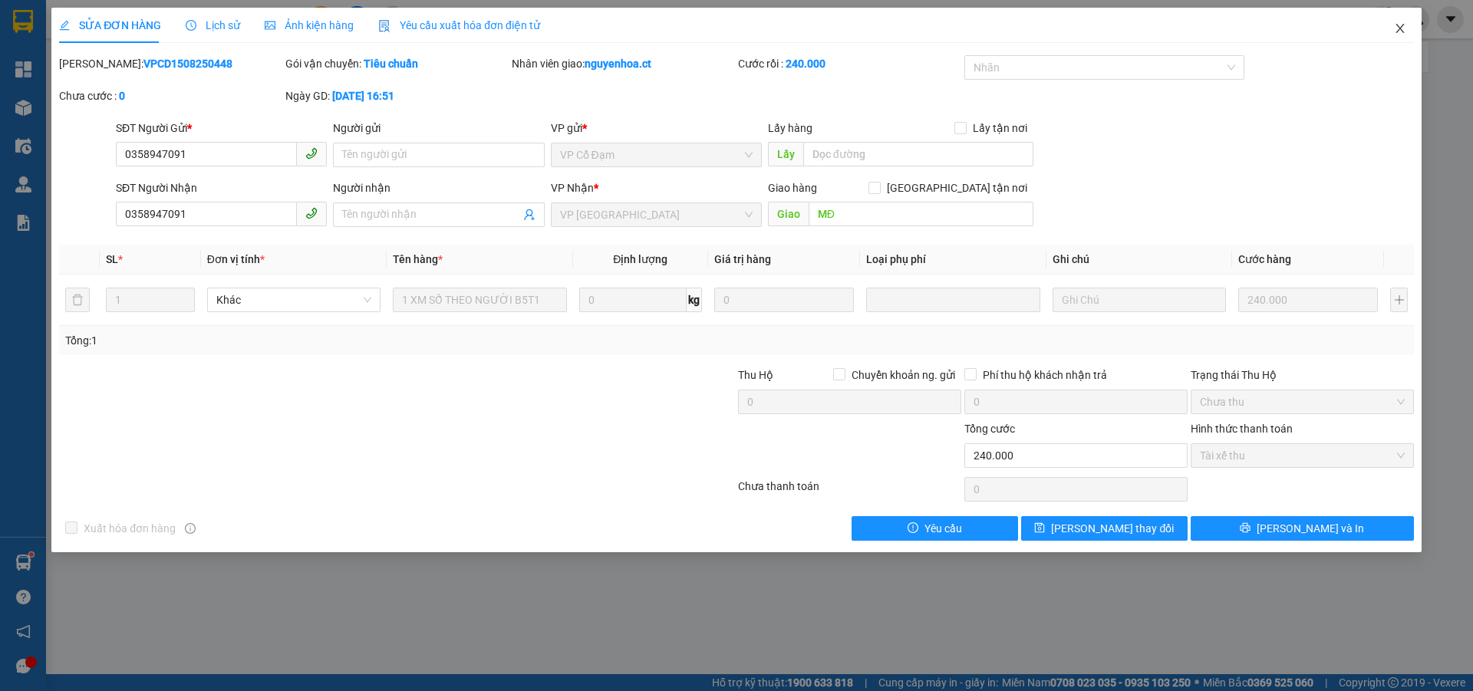
click at [1400, 28] on icon "close" at bounding box center [1400, 28] width 12 height 12
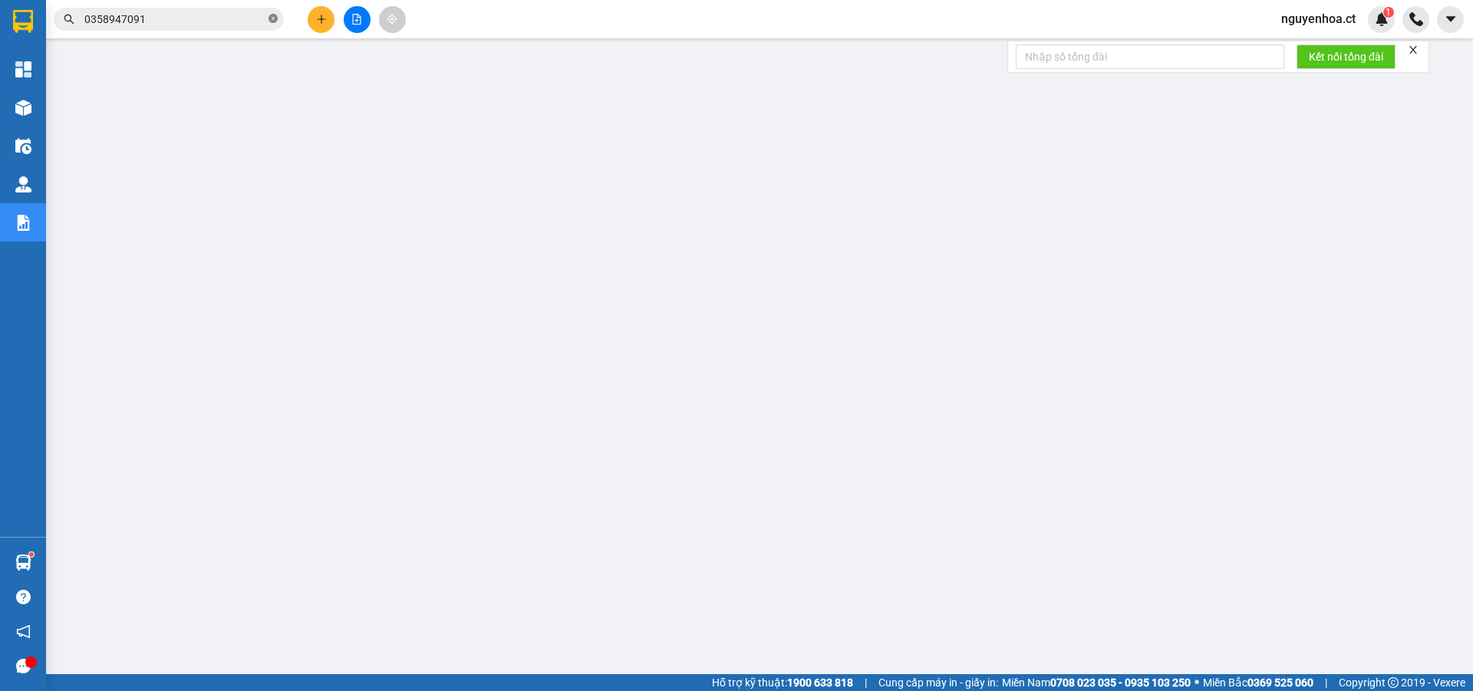
click at [269, 17] on icon "close-circle" at bounding box center [272, 18] width 9 height 9
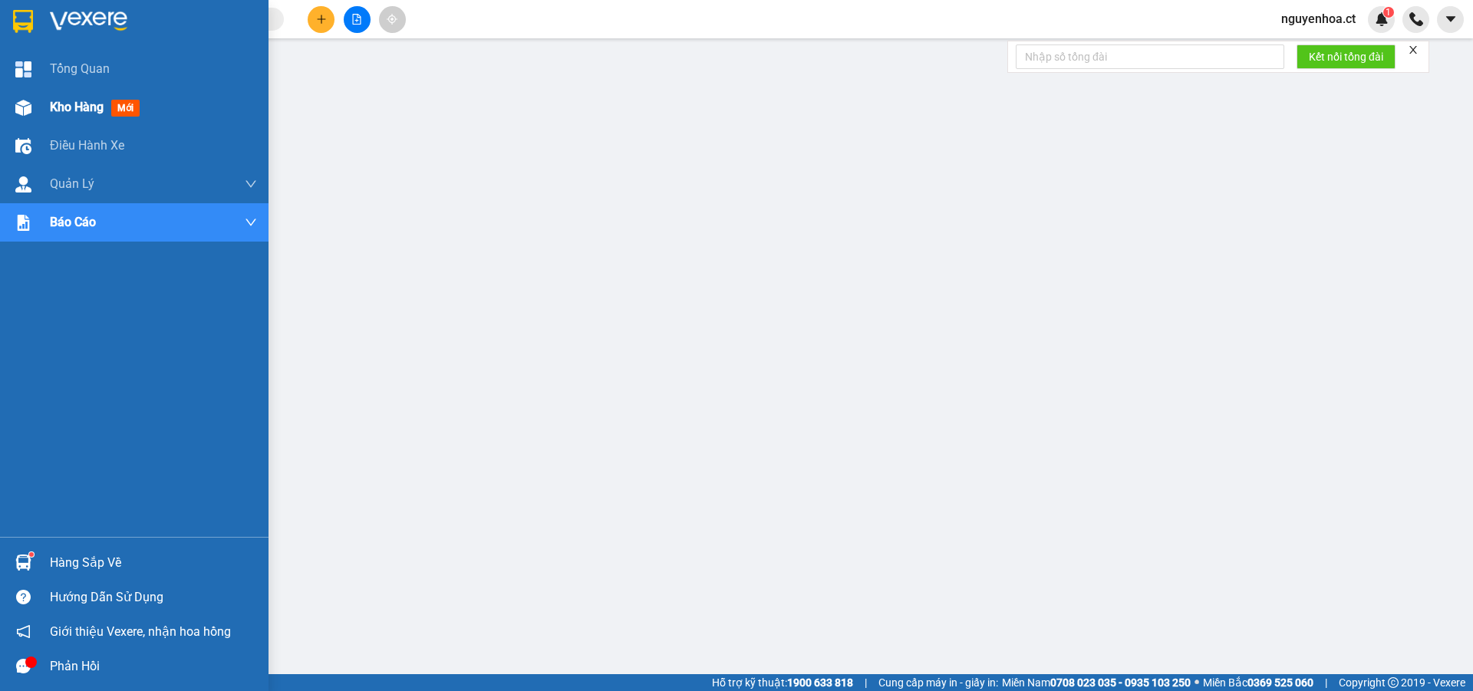
click at [70, 106] on span "Kho hàng" at bounding box center [77, 107] width 54 height 15
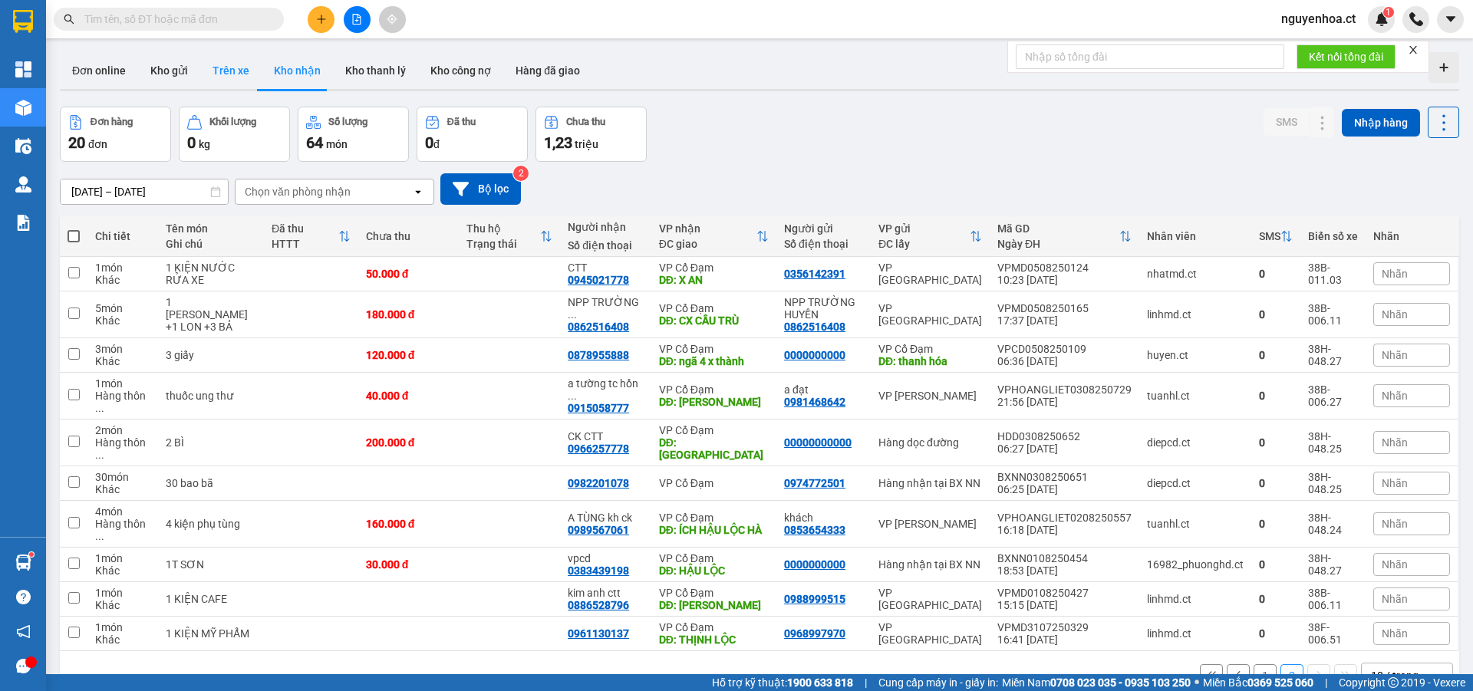
click at [229, 67] on button "Trên xe" at bounding box center [230, 70] width 61 height 37
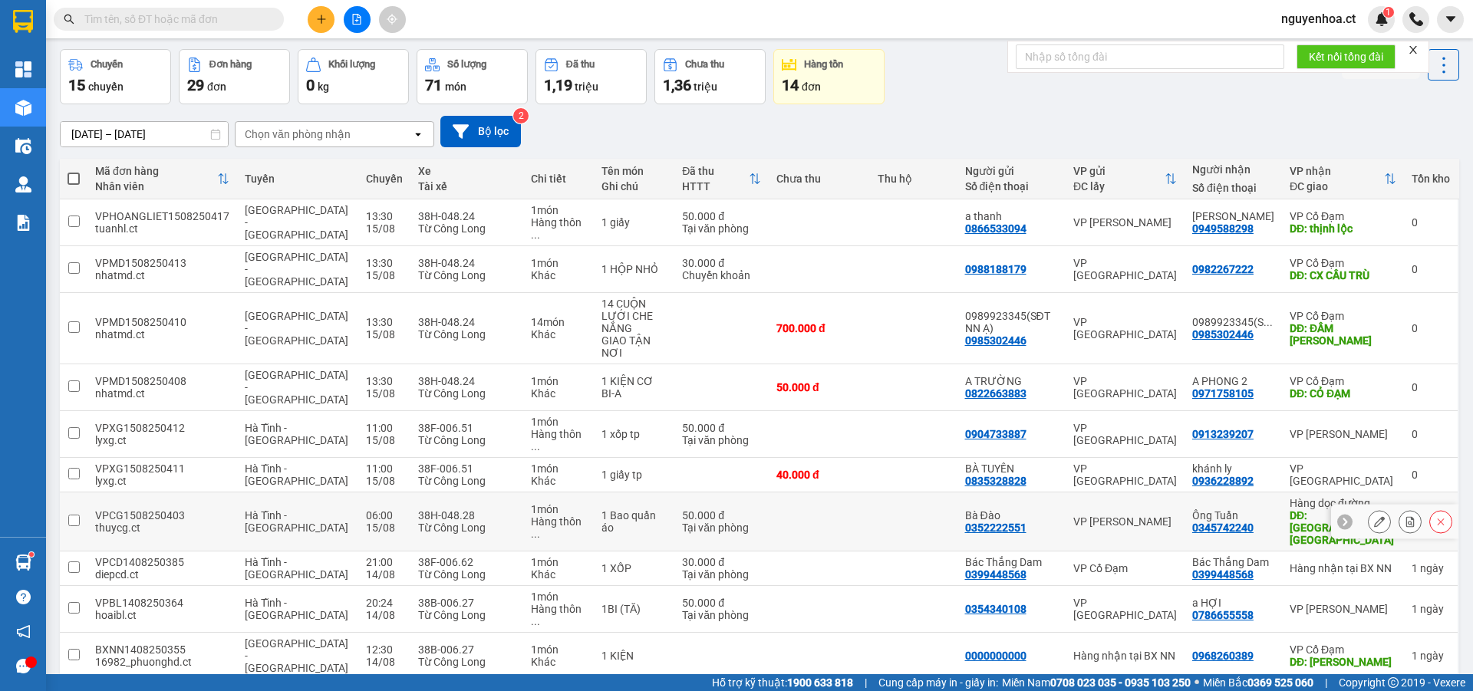
scroll to position [71, 0]
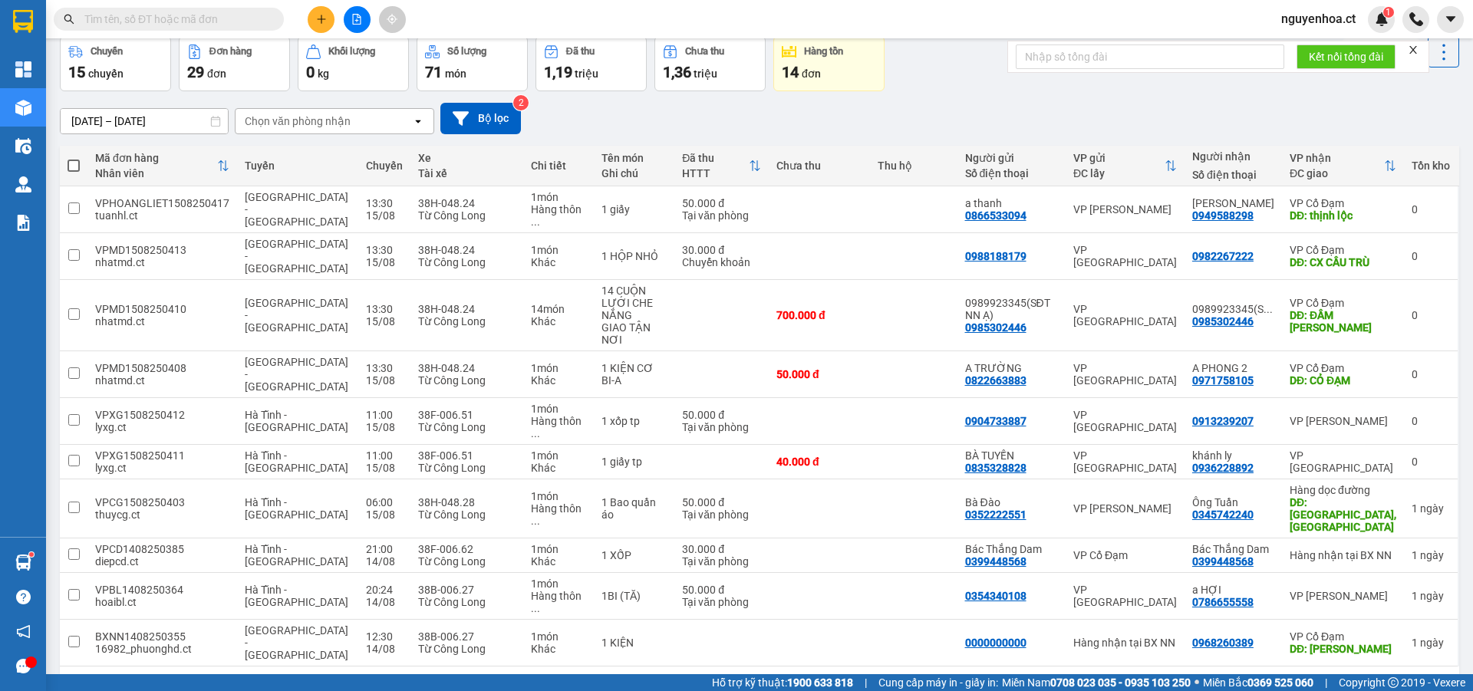
click at [1280, 680] on button "3" at bounding box center [1291, 691] width 23 height 23
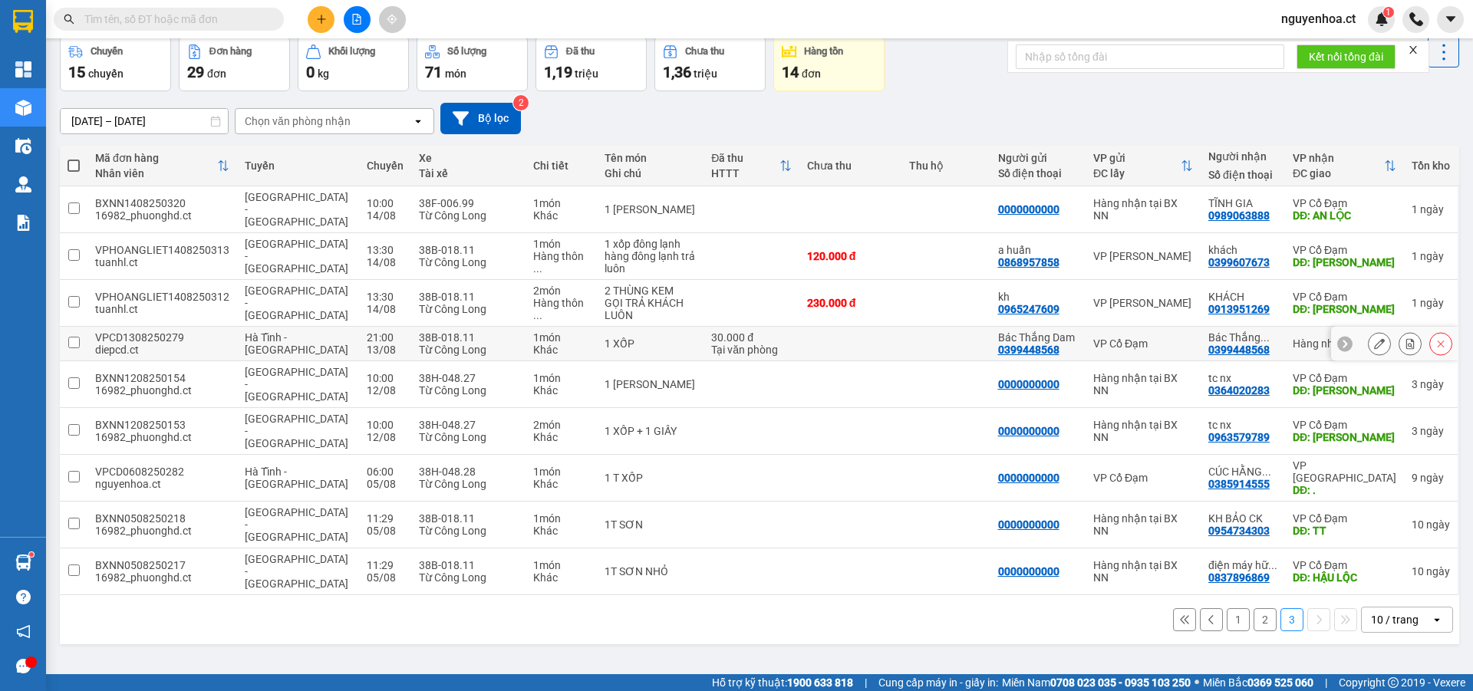
click at [1374, 342] on icon at bounding box center [1379, 343] width 11 height 11
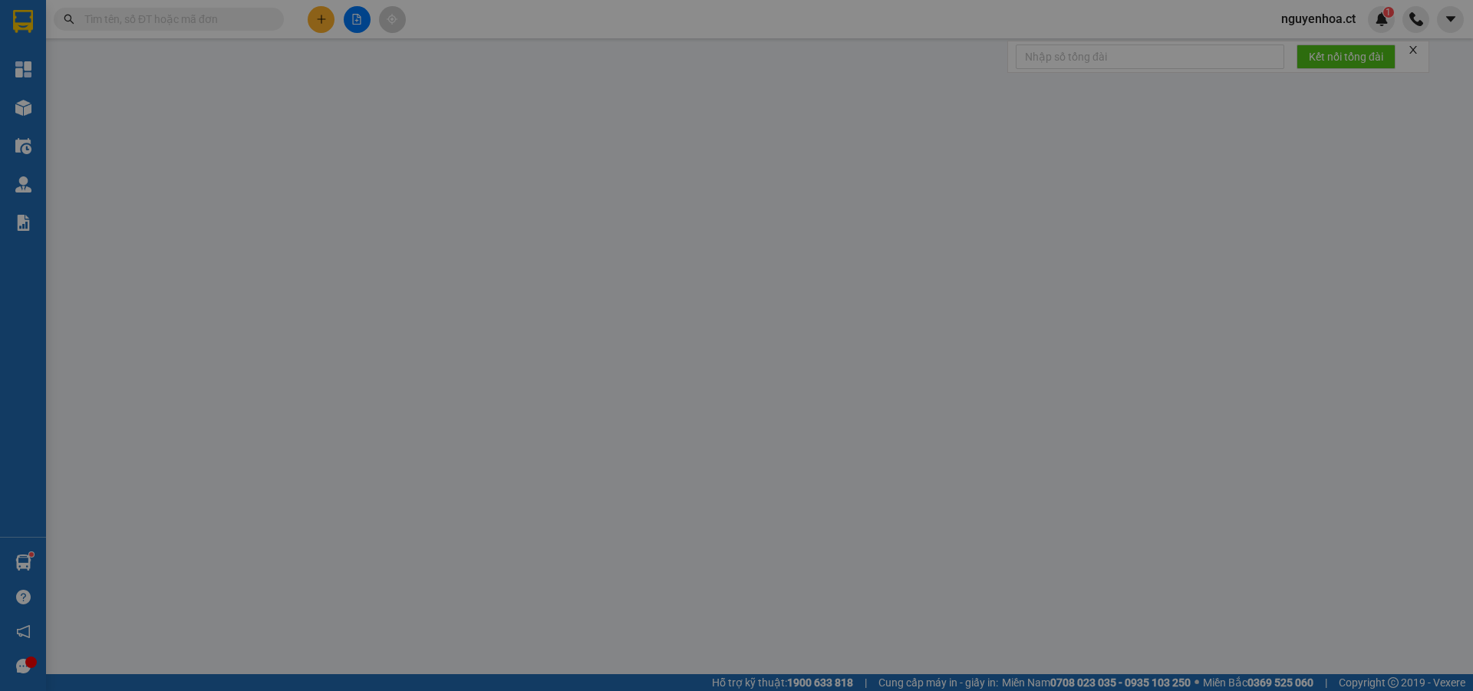
type input "0399448568"
type input "Bác Thắng Dam"
type input "0399448568"
type input "Bác Thắng Dam"
type input "30.000"
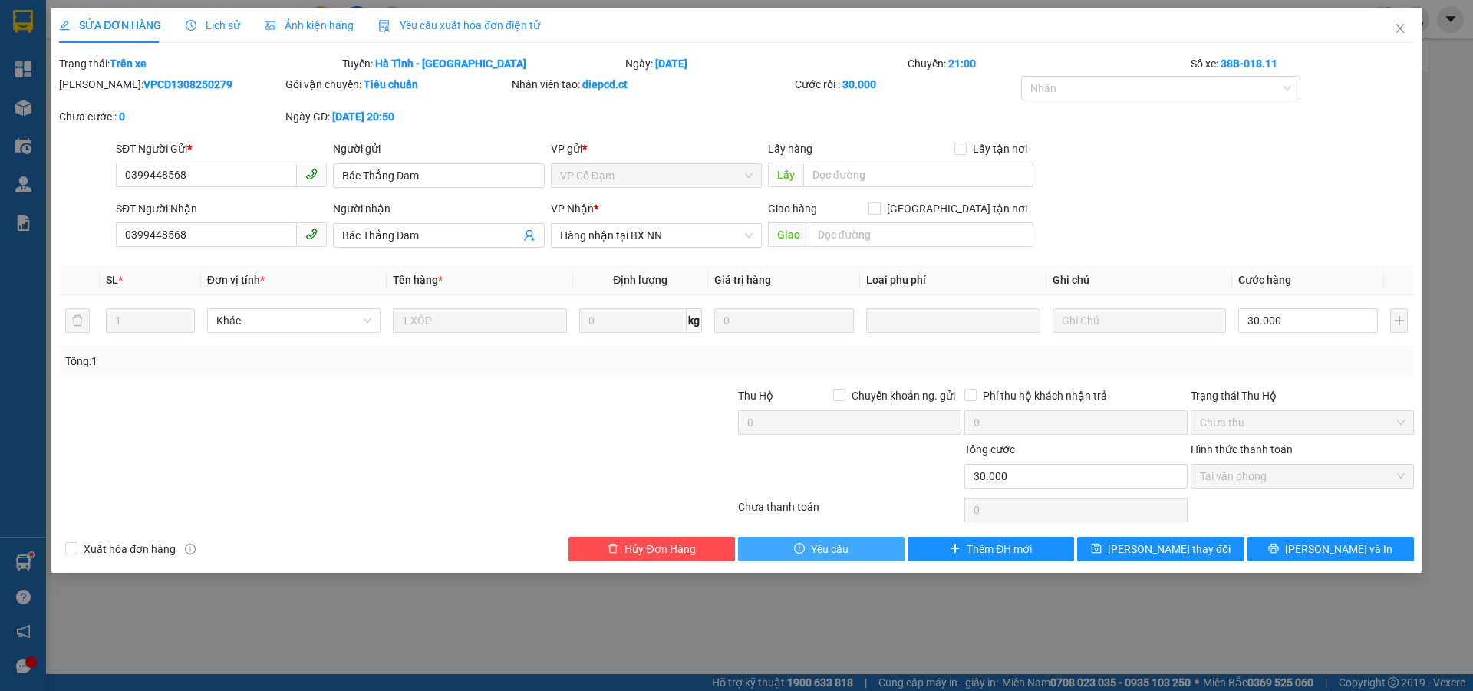
click at [864, 550] on button "Yêu cầu" at bounding box center [821, 549] width 166 height 25
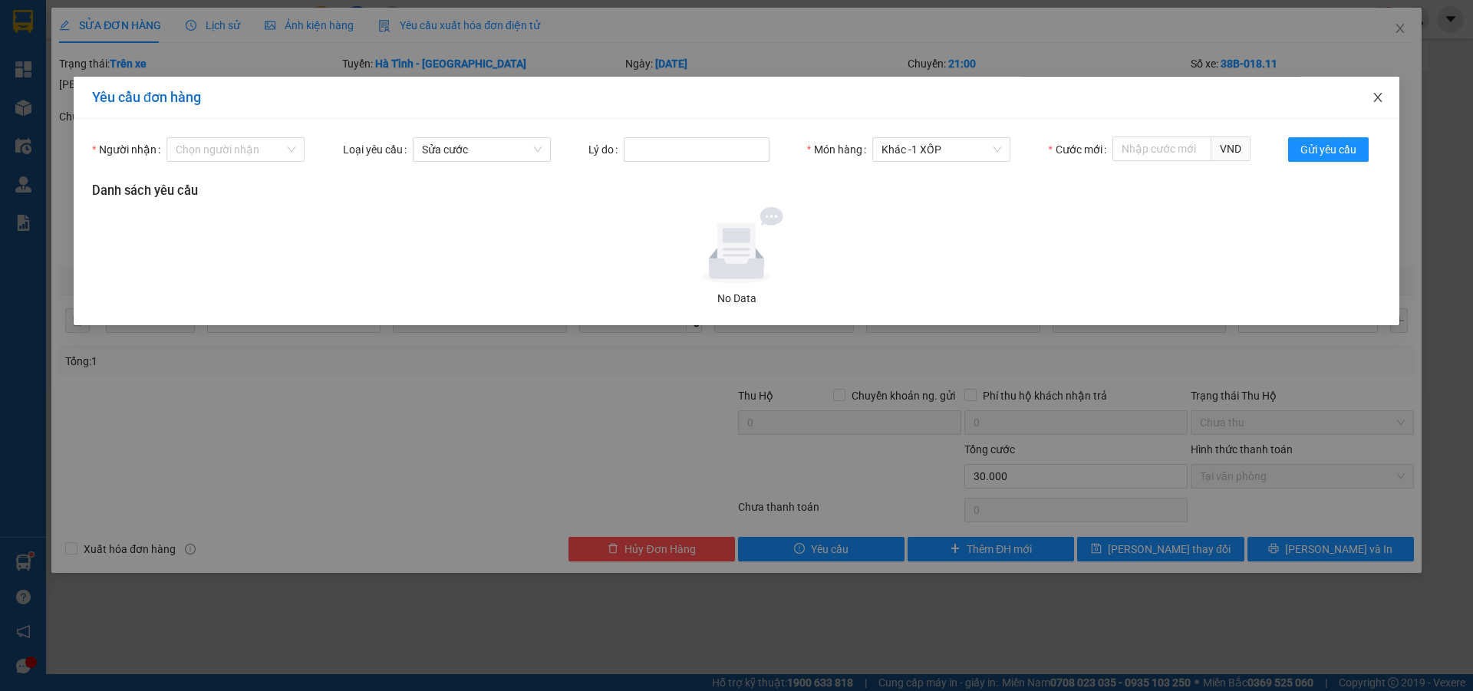
click at [1378, 100] on icon "close" at bounding box center [1377, 97] width 12 height 12
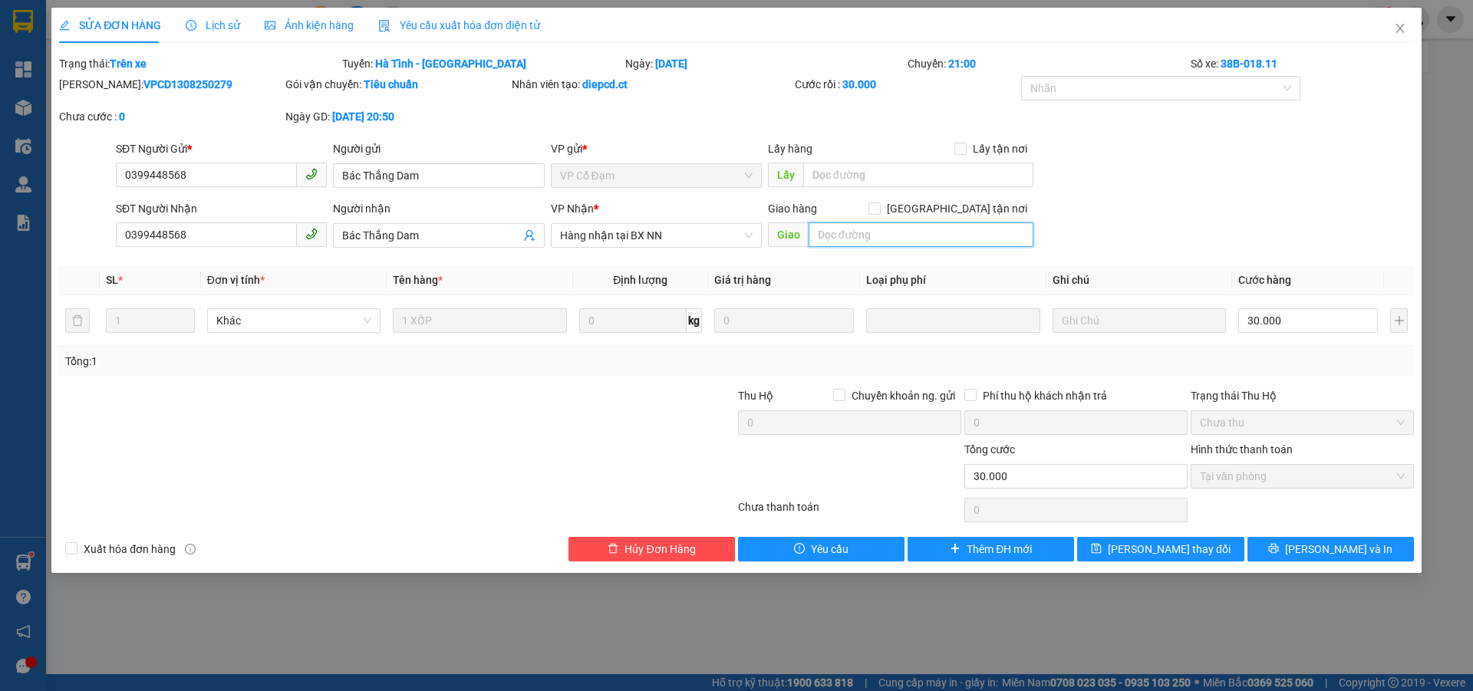
click at [826, 239] on input "text" at bounding box center [920, 234] width 225 height 25
type input "."
click at [1160, 549] on span "[PERSON_NAME] thay đổi" at bounding box center [1169, 549] width 123 height 17
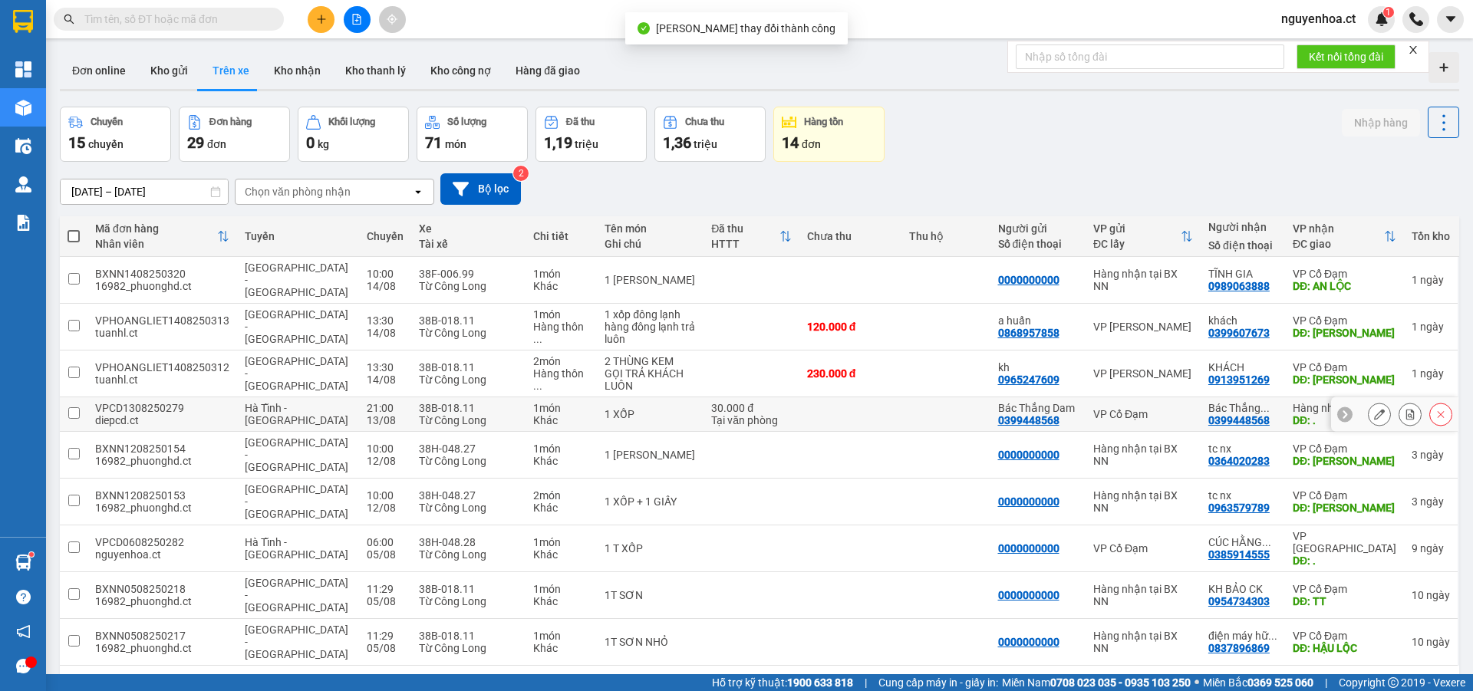
click at [1374, 416] on icon at bounding box center [1379, 414] width 11 height 11
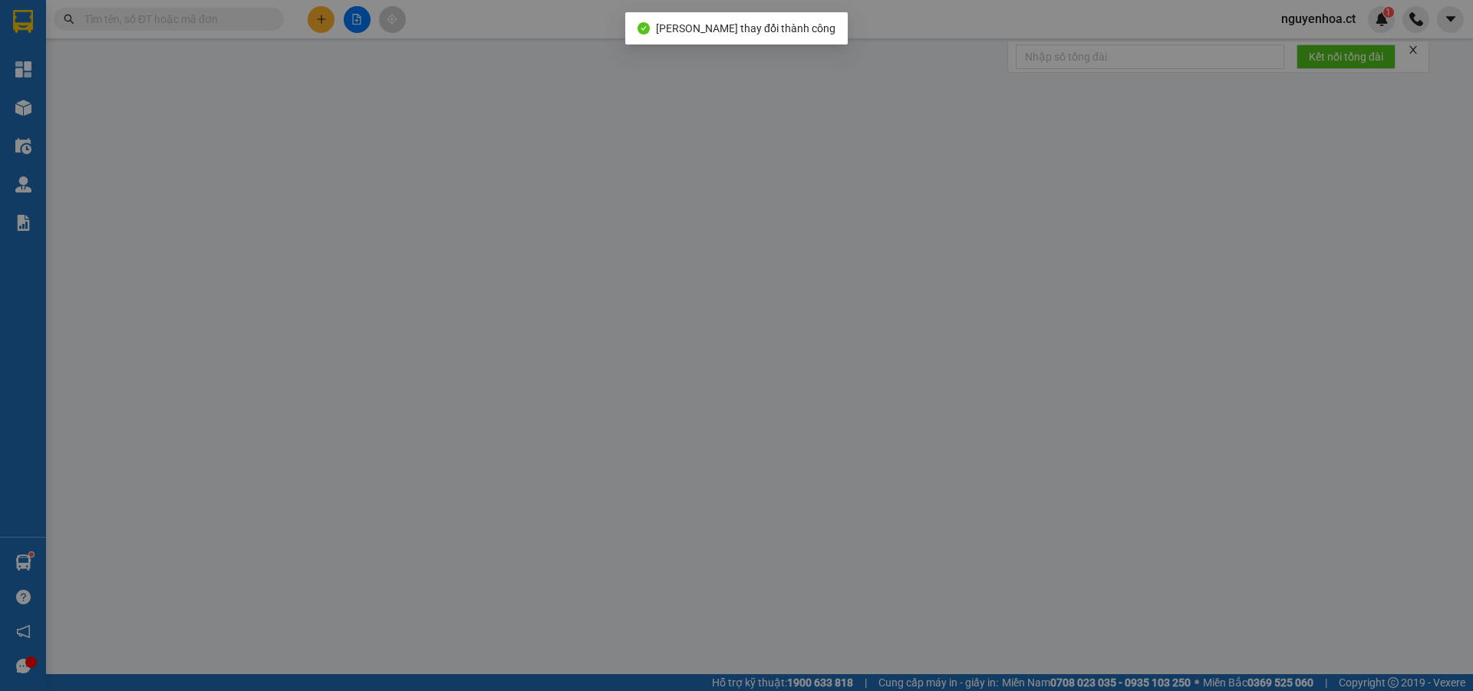
type input "0399448568"
type input "Bác Thắng Dam"
type input "0399448568"
type input "Bác Thắng Dam"
type input "."
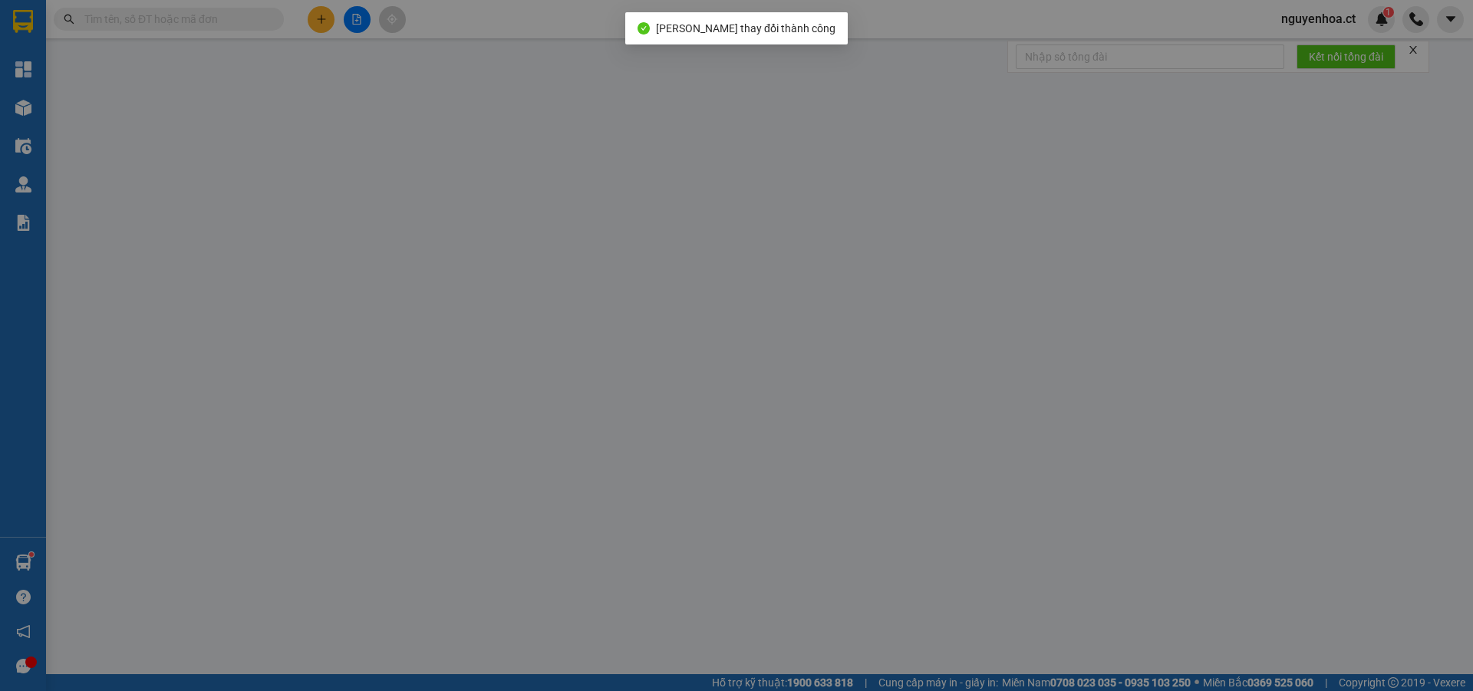
type input "30.000"
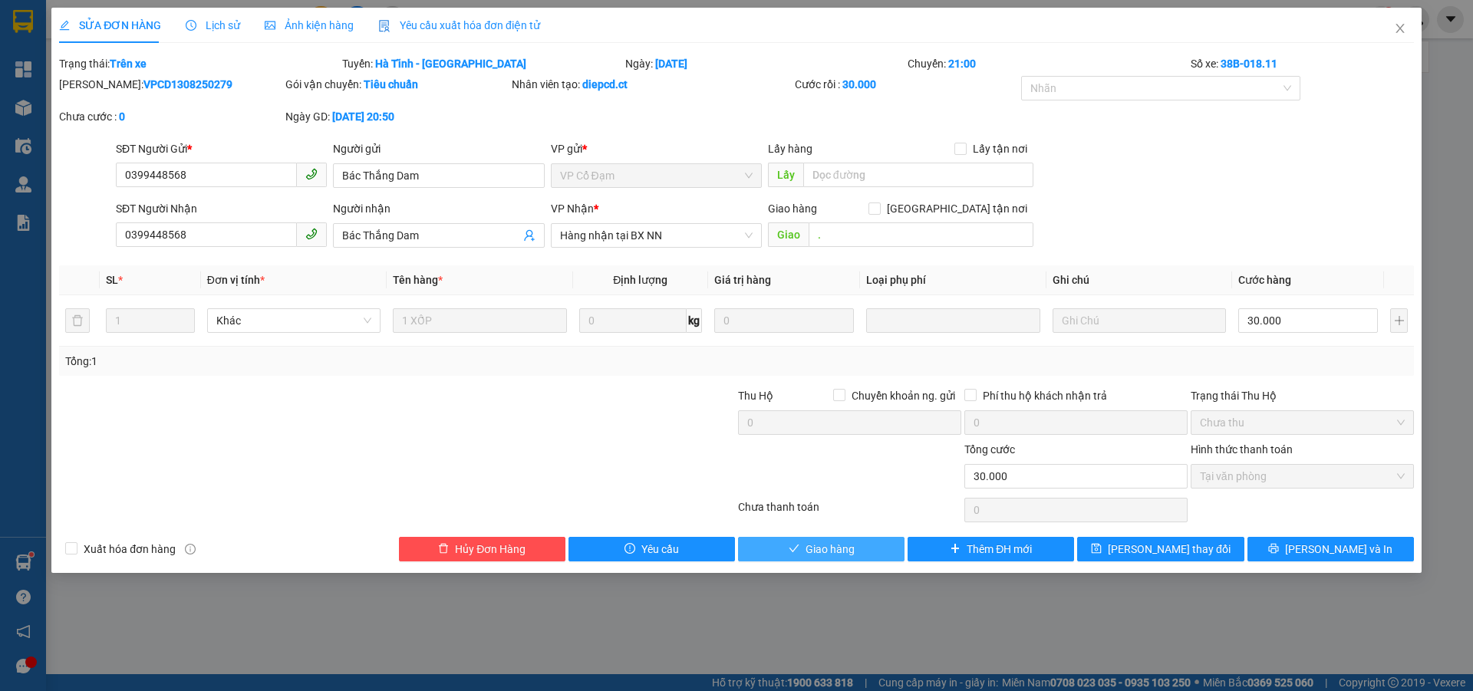
click at [839, 547] on span "Giao hàng" at bounding box center [829, 549] width 49 height 17
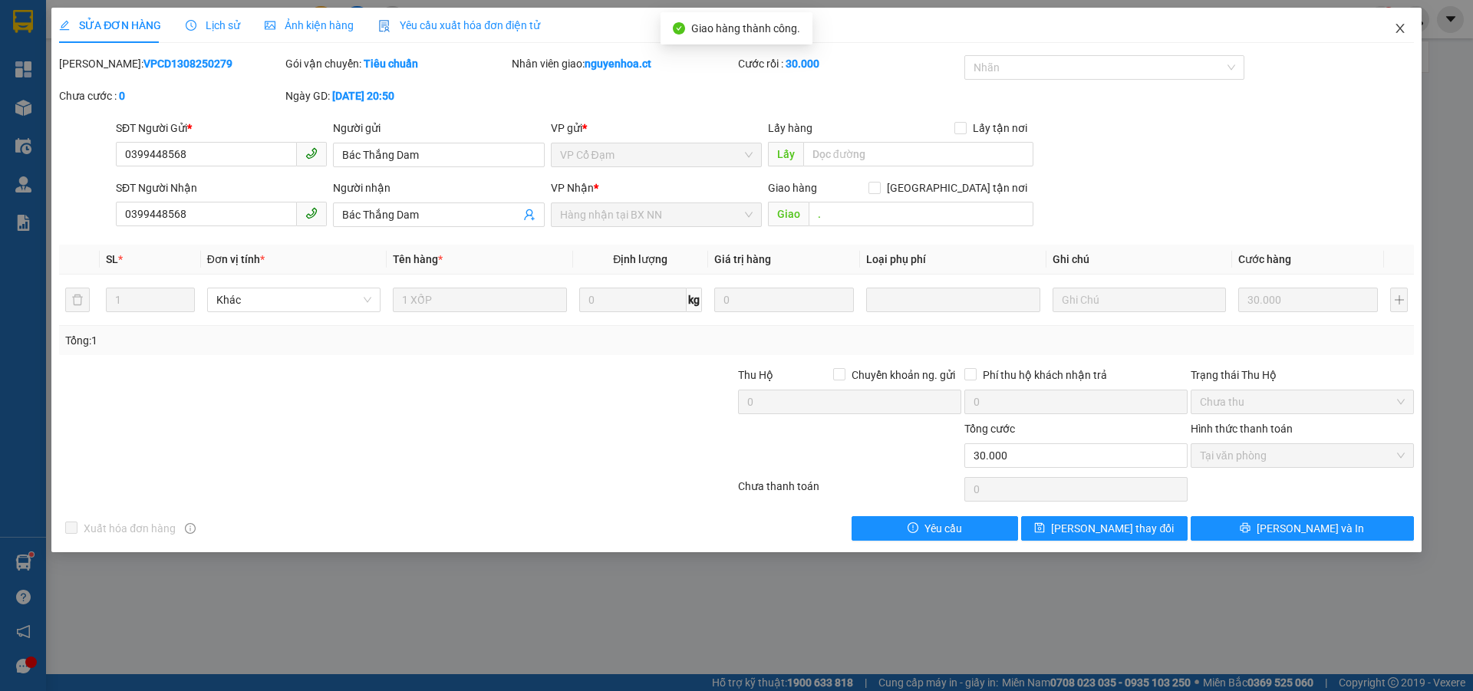
click at [1397, 26] on icon "close" at bounding box center [1399, 28] width 8 height 9
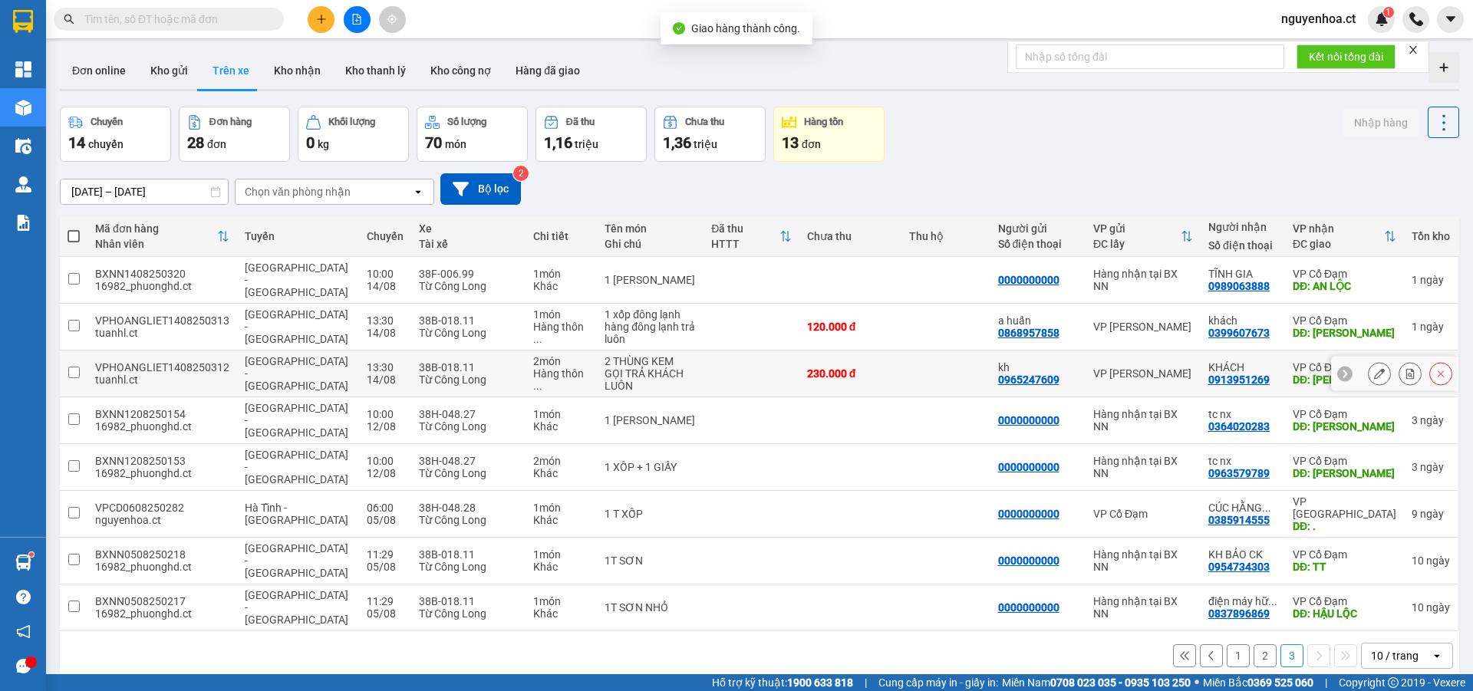
scroll to position [71, 0]
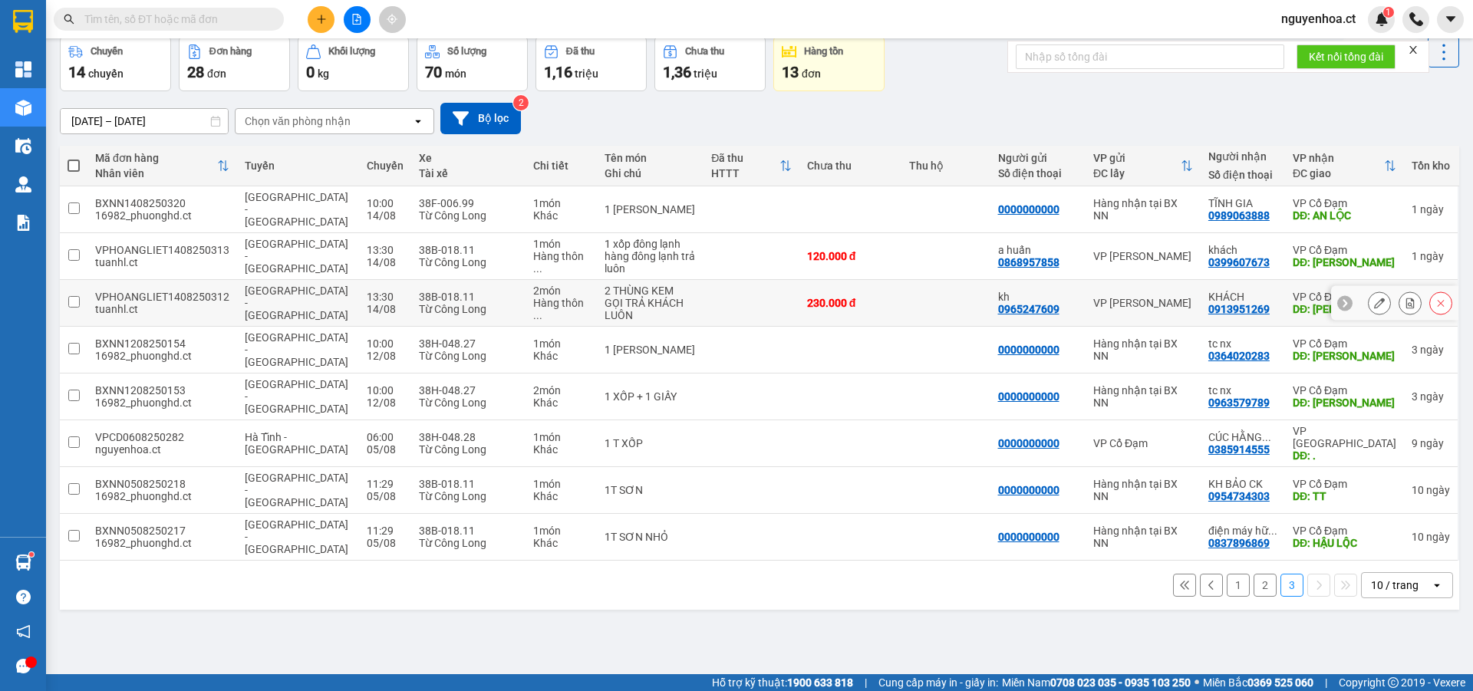
click at [1374, 301] on icon at bounding box center [1379, 303] width 11 height 11
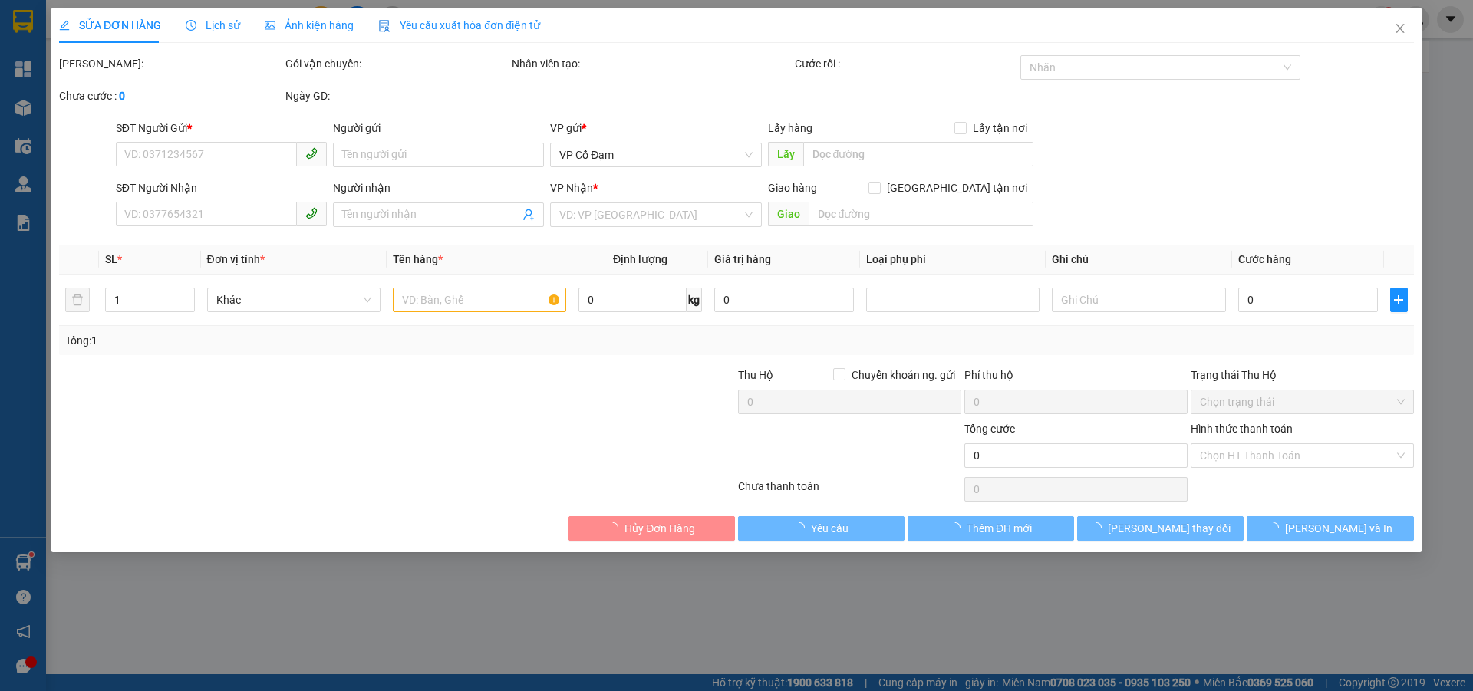
type input "0965247609"
type input "kh"
type input "0913951269"
type input "KHÁCH"
type input "TIÊN ĐIỀN"
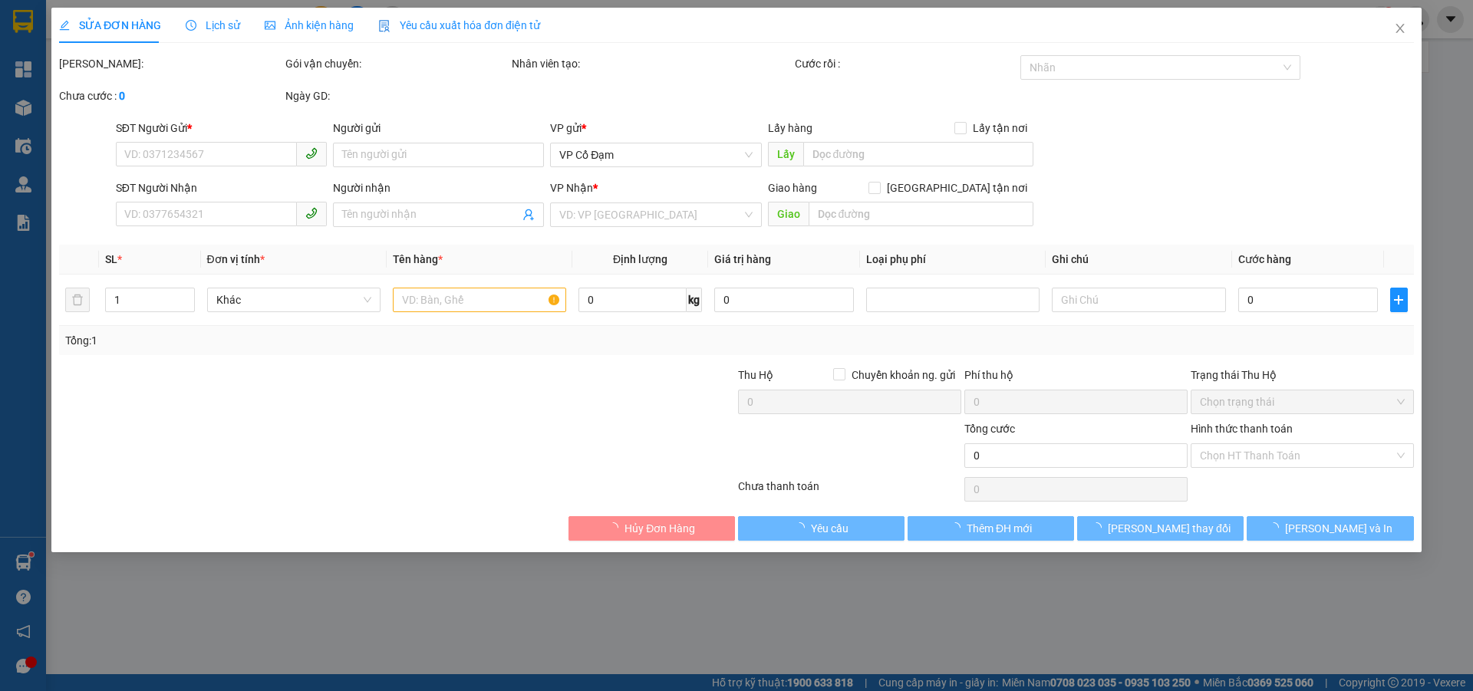
type input "230.000"
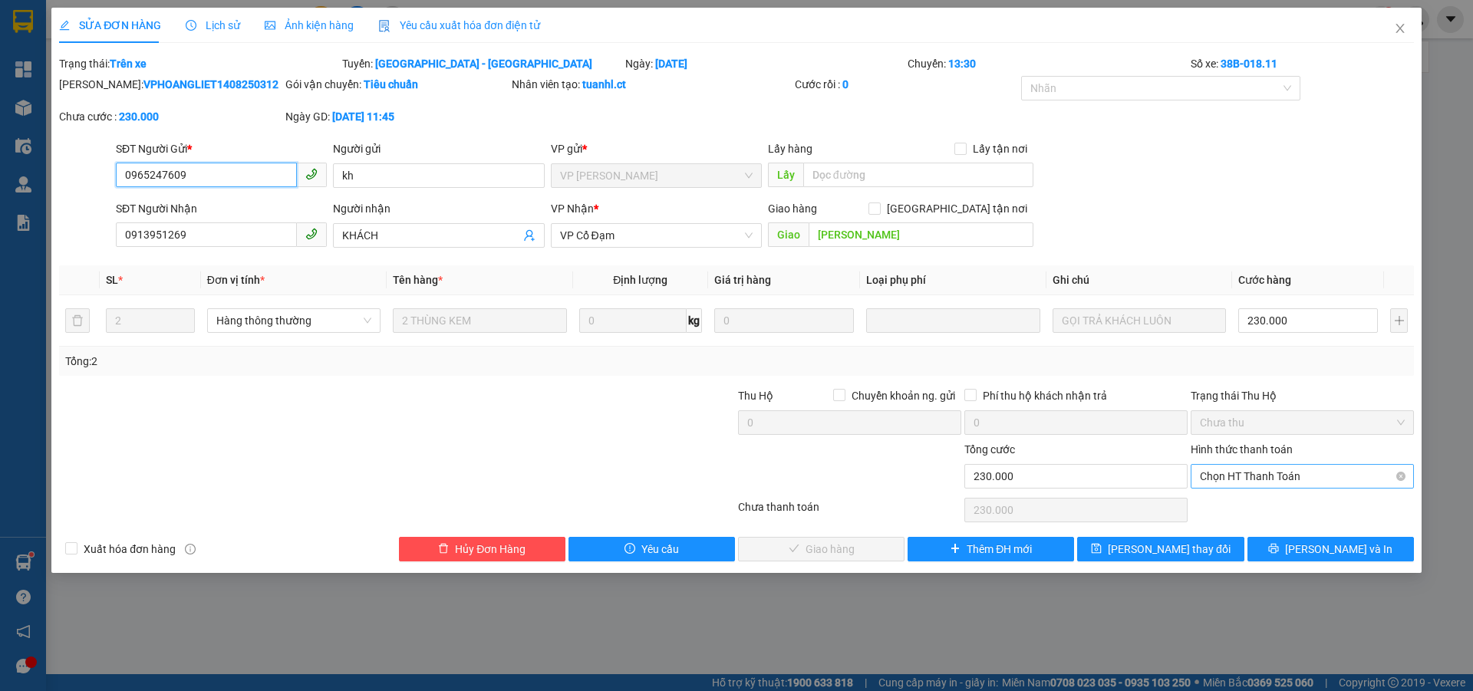
click at [1276, 479] on span "Chọn HT Thanh Toán" at bounding box center [1302, 476] width 205 height 23
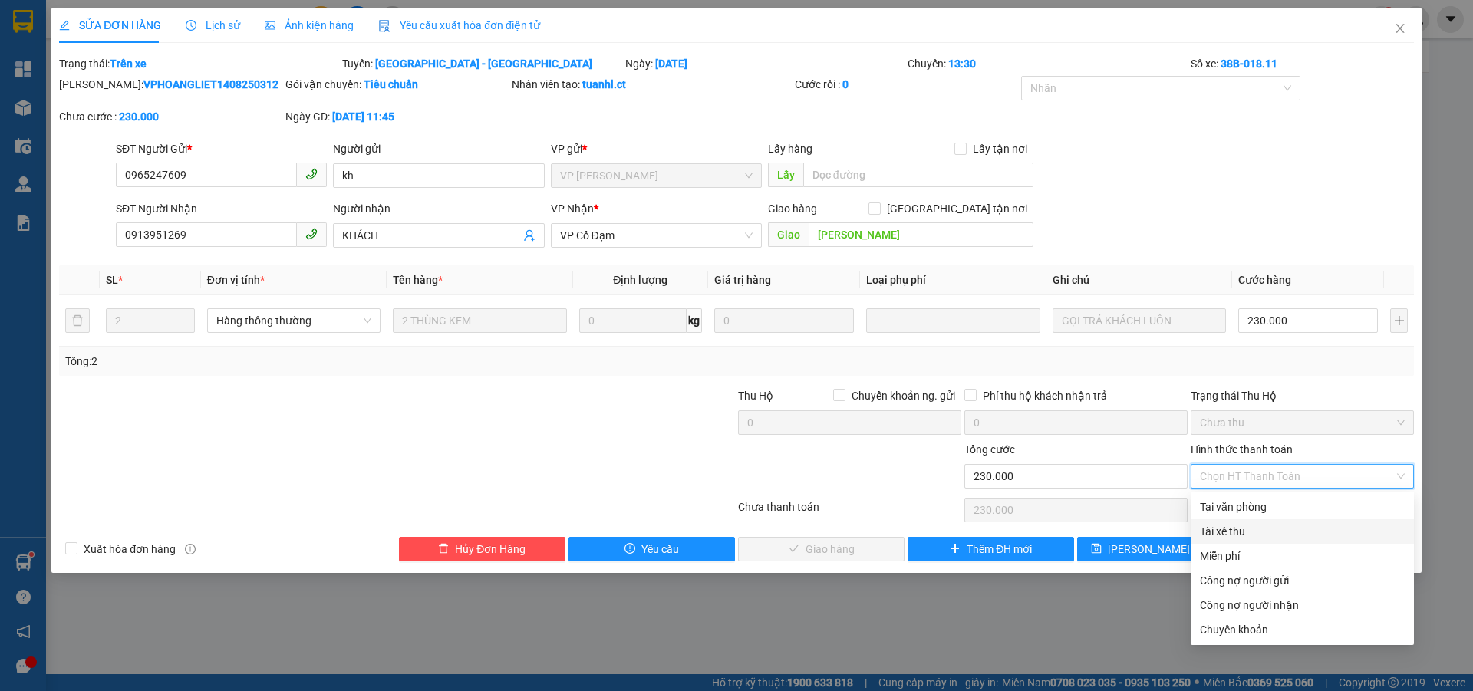
click at [1253, 531] on div "Tài xế thu" at bounding box center [1302, 531] width 205 height 17
type input "0"
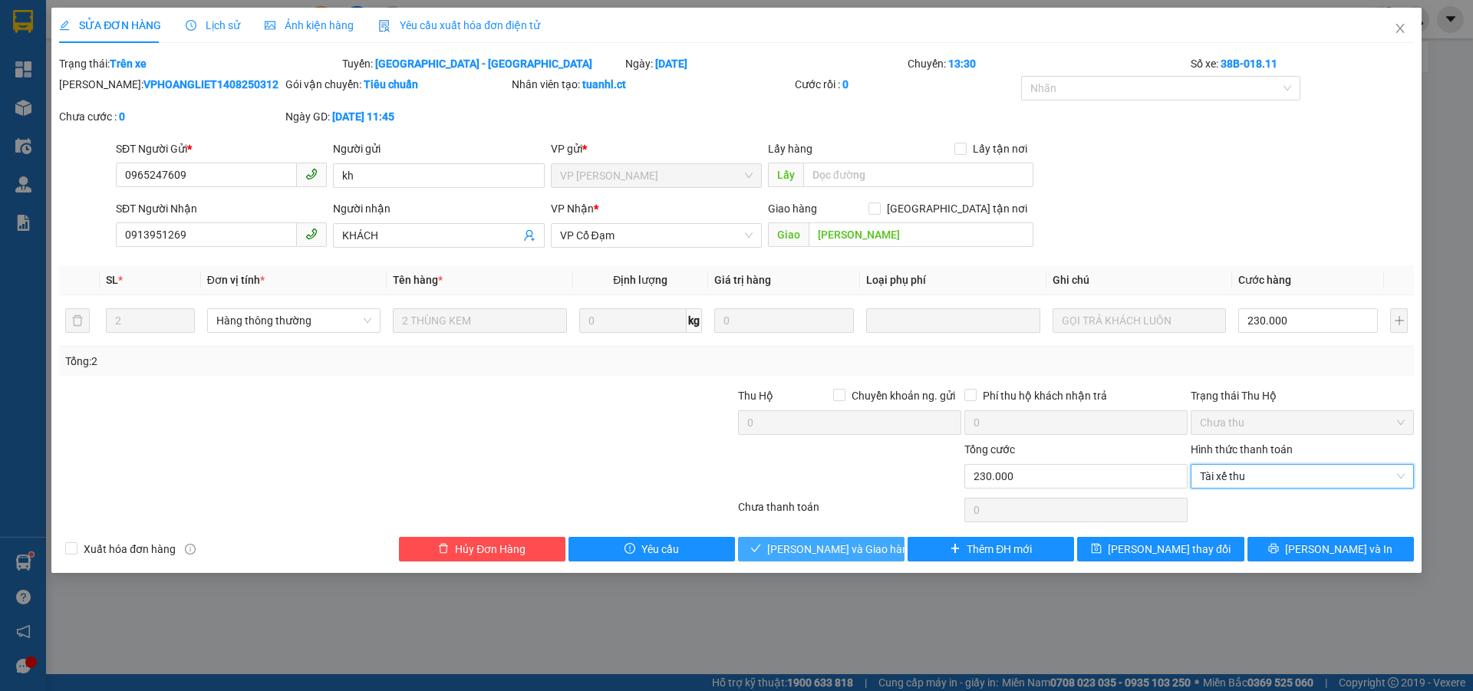
click at [843, 548] on span "[PERSON_NAME] và Giao hàng" at bounding box center [840, 549] width 147 height 17
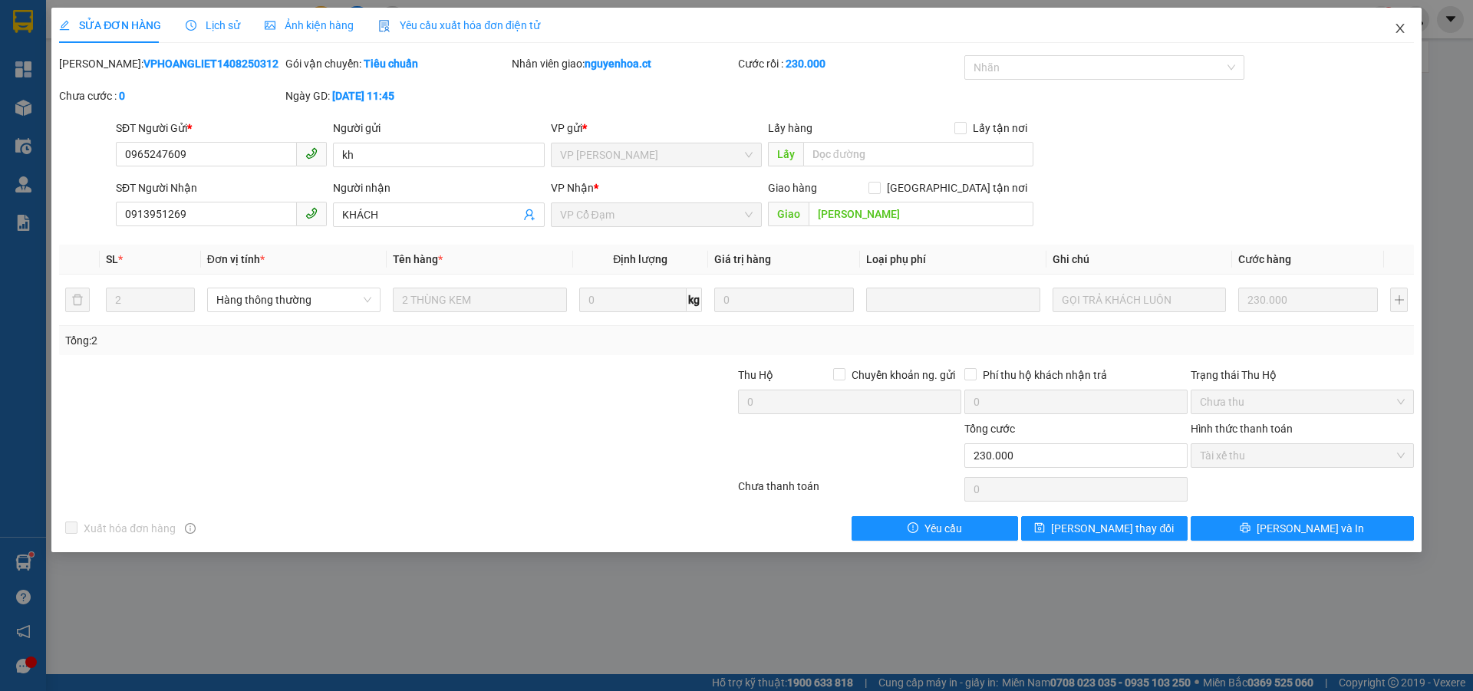
click at [1401, 28] on icon "close" at bounding box center [1399, 28] width 8 height 9
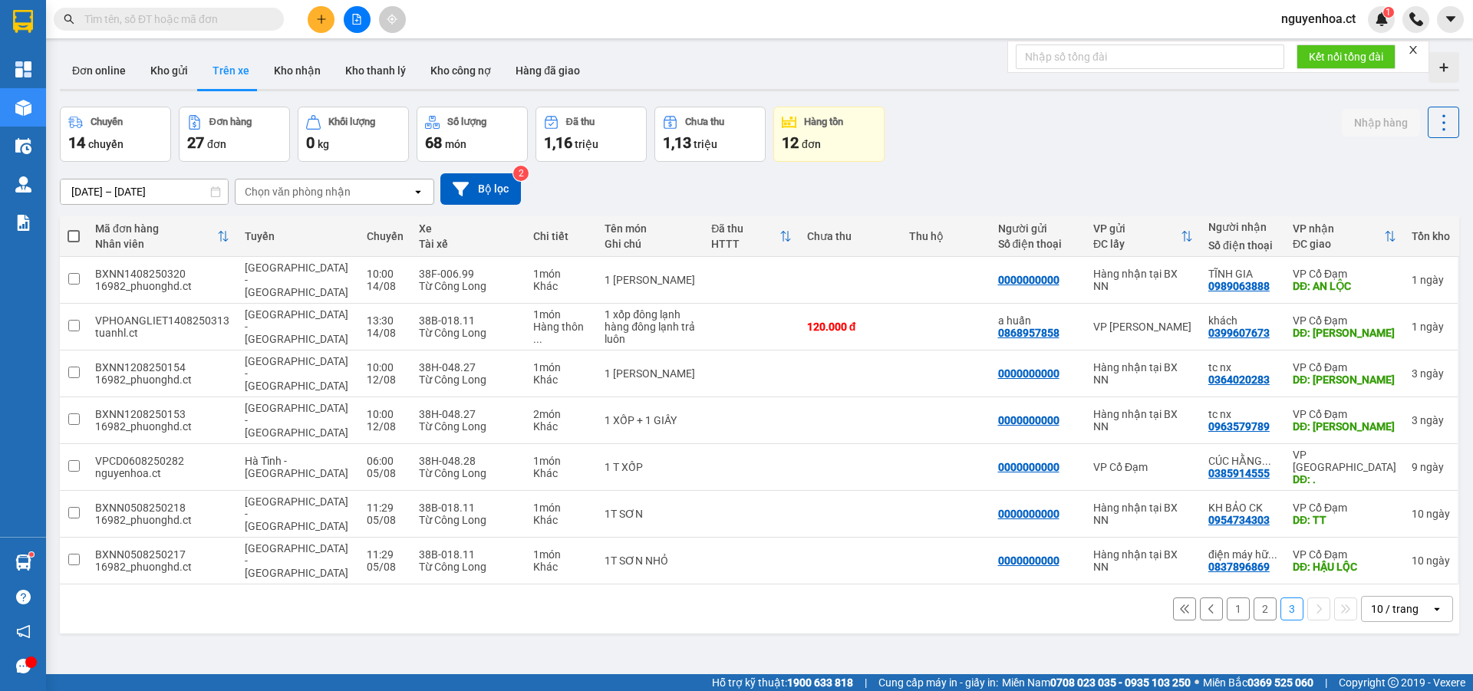
click at [256, 18] on input "text" at bounding box center [174, 19] width 181 height 17
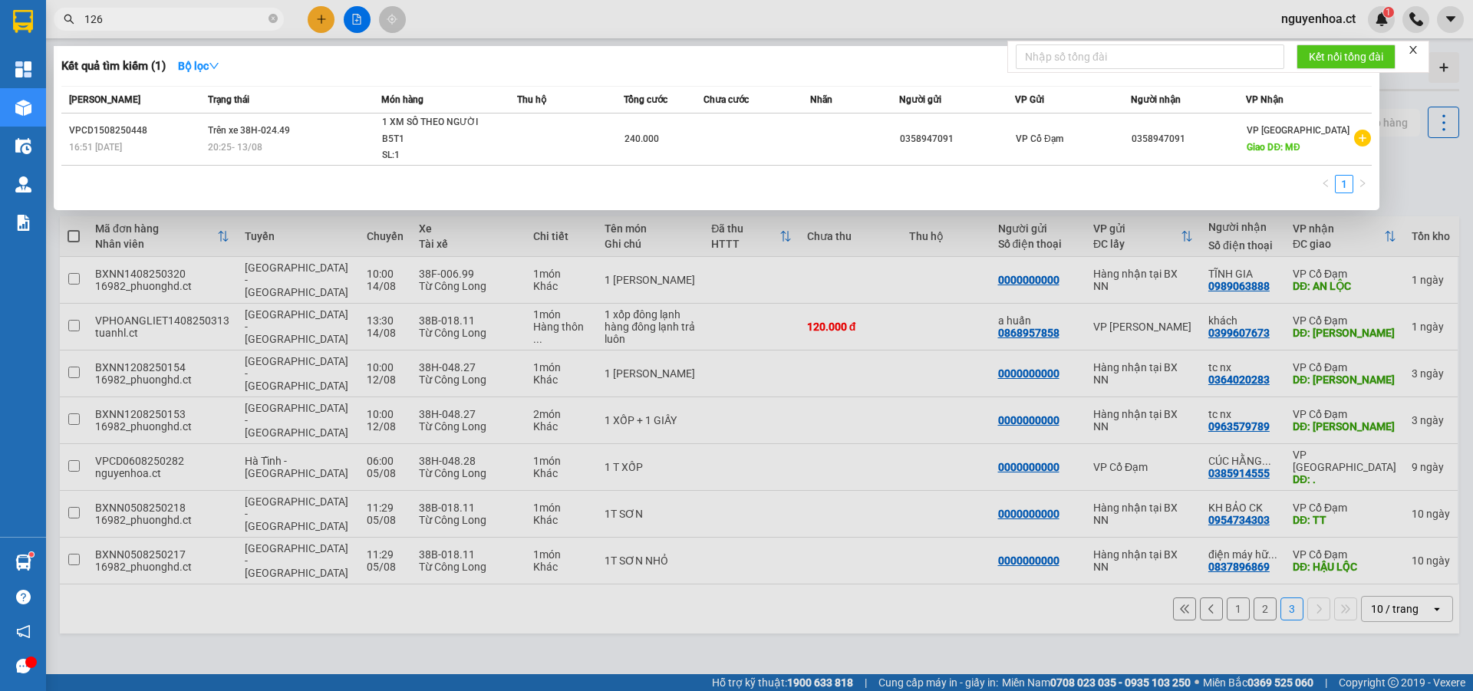
type input "1269"
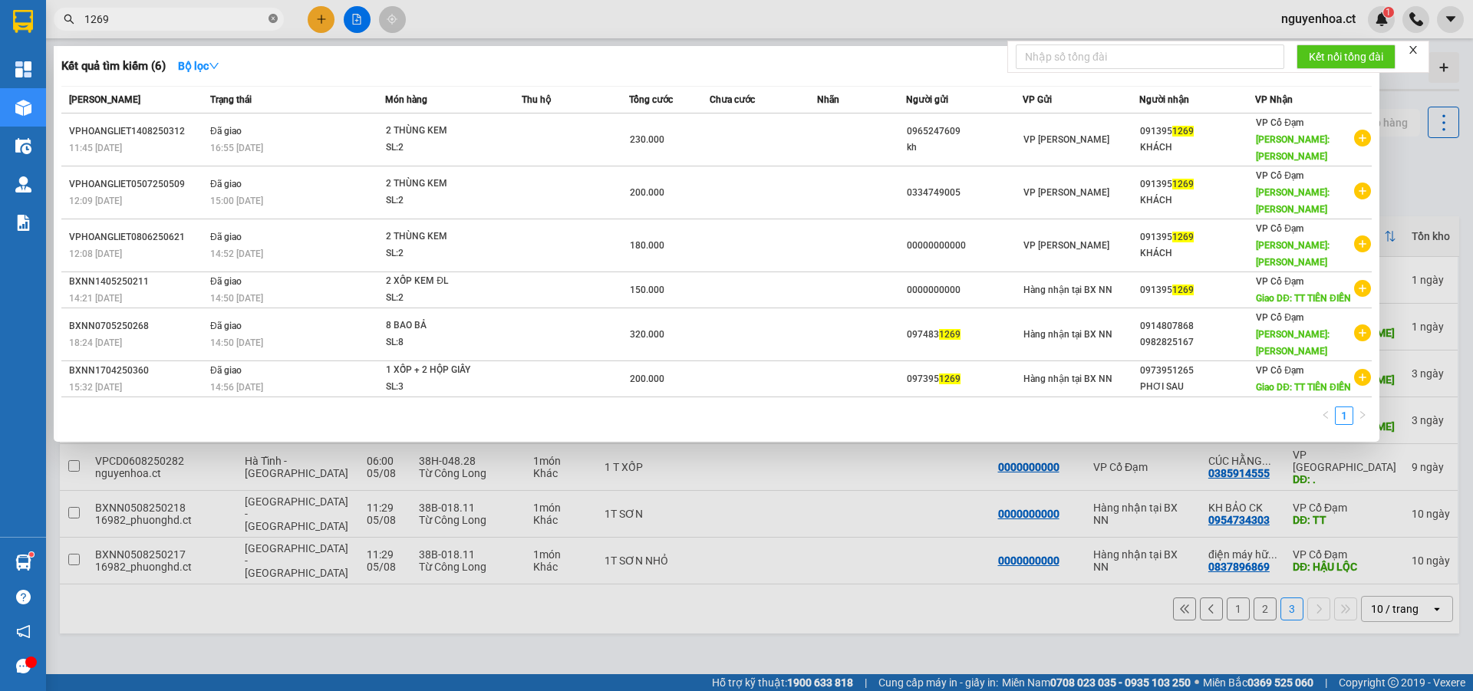
click at [275, 18] on icon "close-circle" at bounding box center [272, 18] width 9 height 9
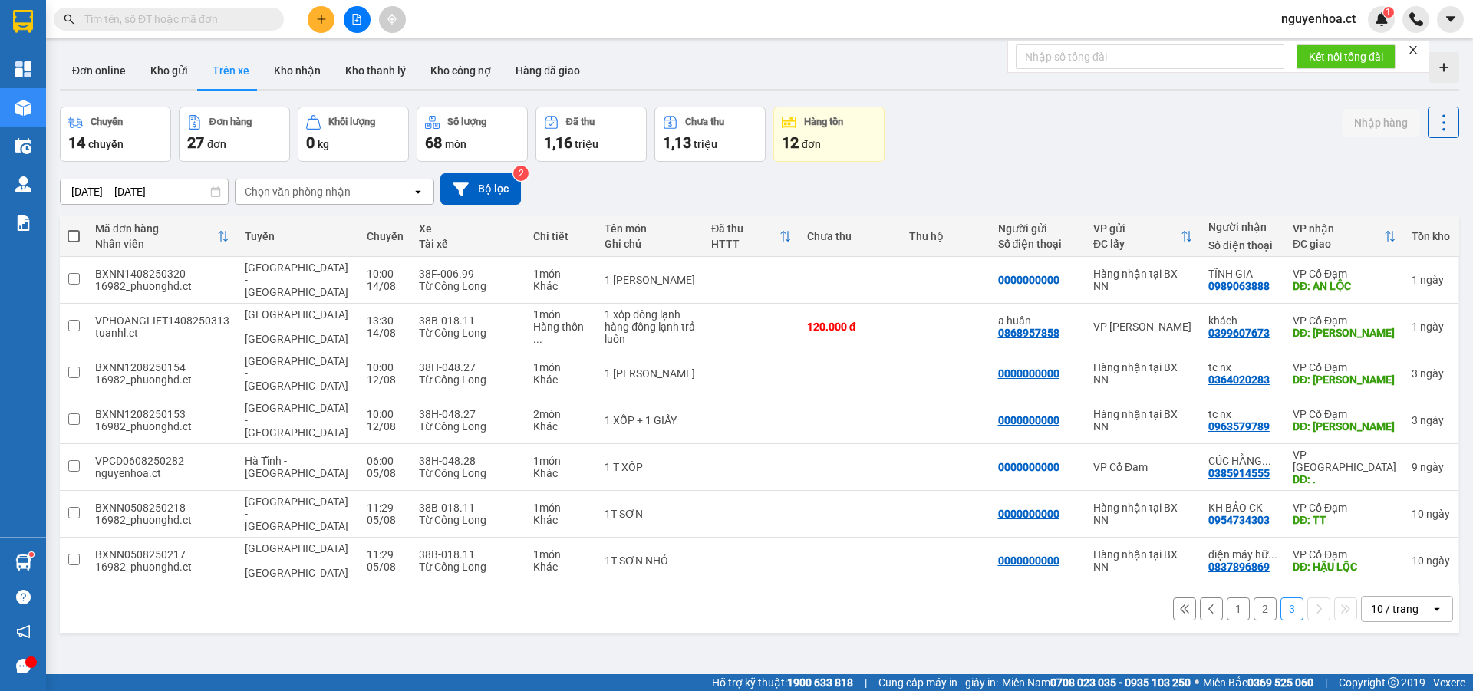
click at [229, 18] on input "text" at bounding box center [174, 19] width 181 height 17
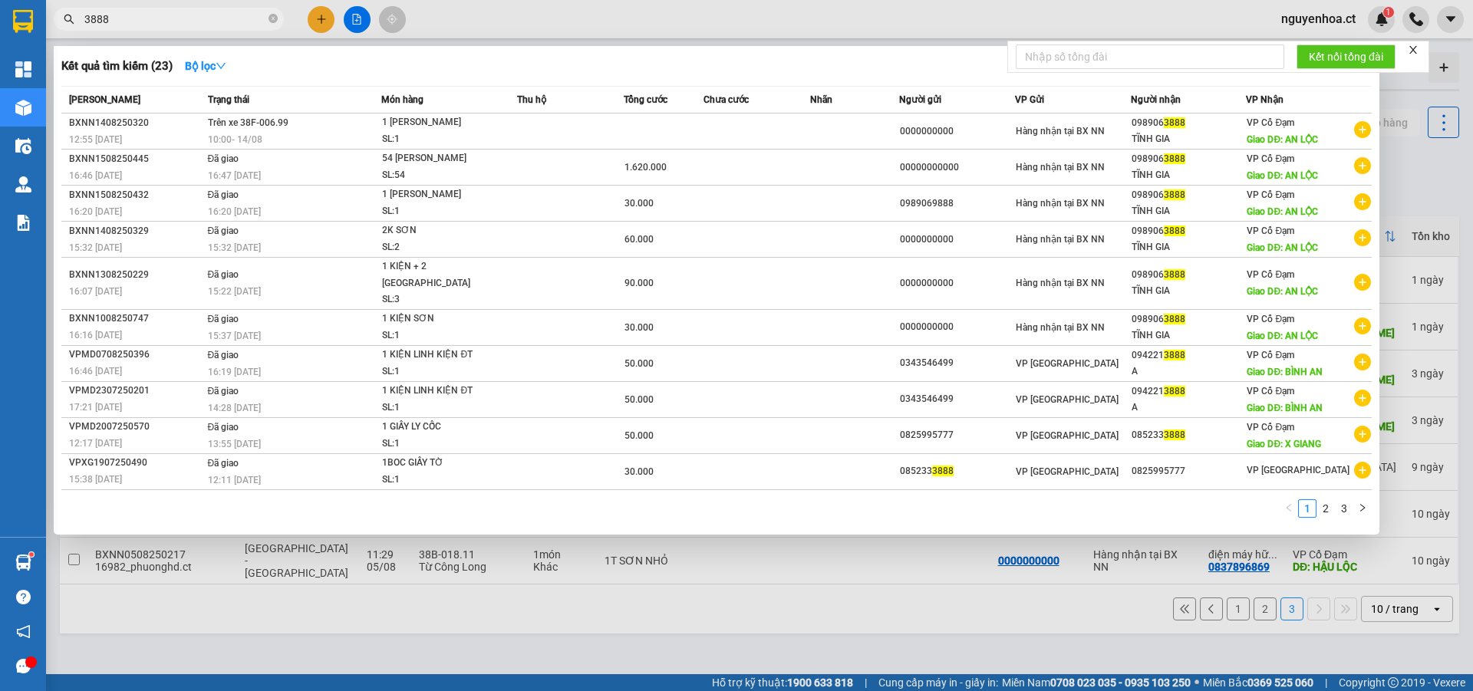
type input "3888"
drag, startPoint x: 270, startPoint y: 15, endPoint x: 285, endPoint y: 11, distance: 15.8
click at [271, 15] on icon "close-circle" at bounding box center [272, 18] width 9 height 9
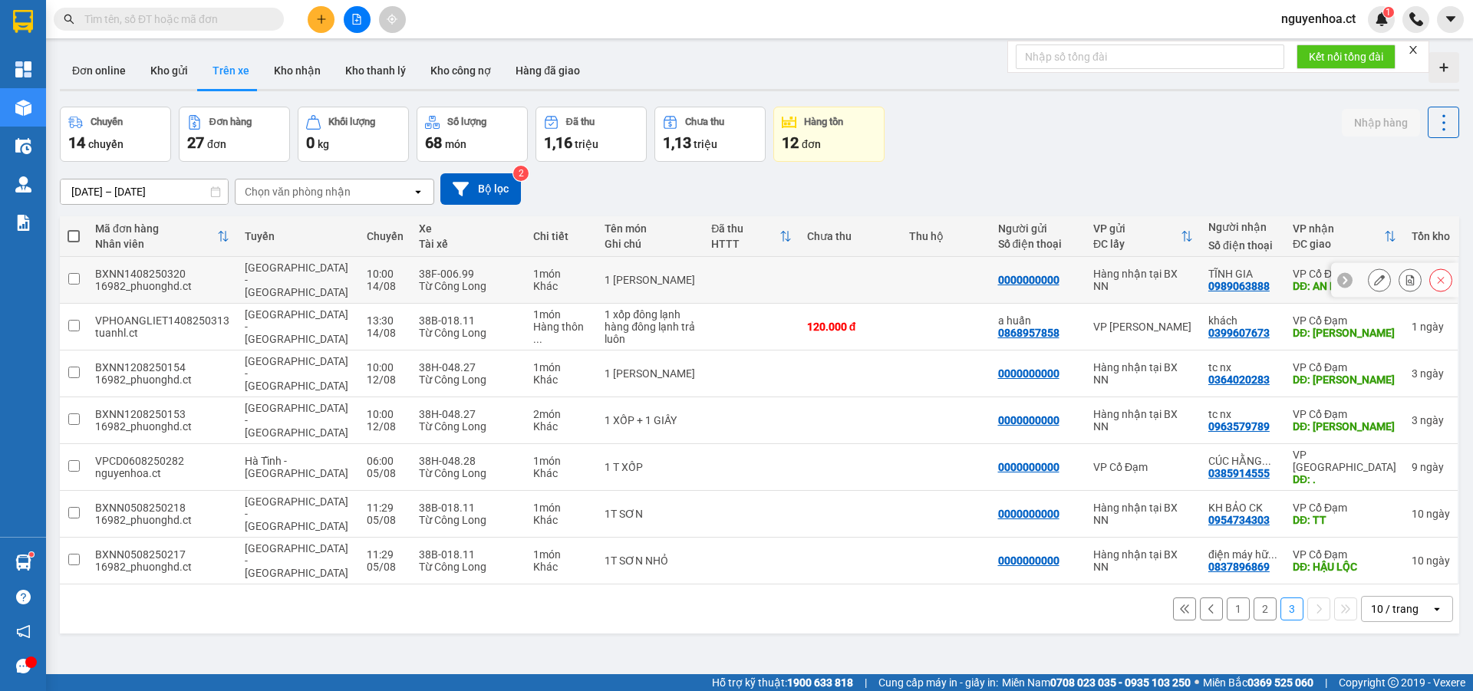
click at [76, 273] on input "checkbox" at bounding box center [74, 279] width 12 height 12
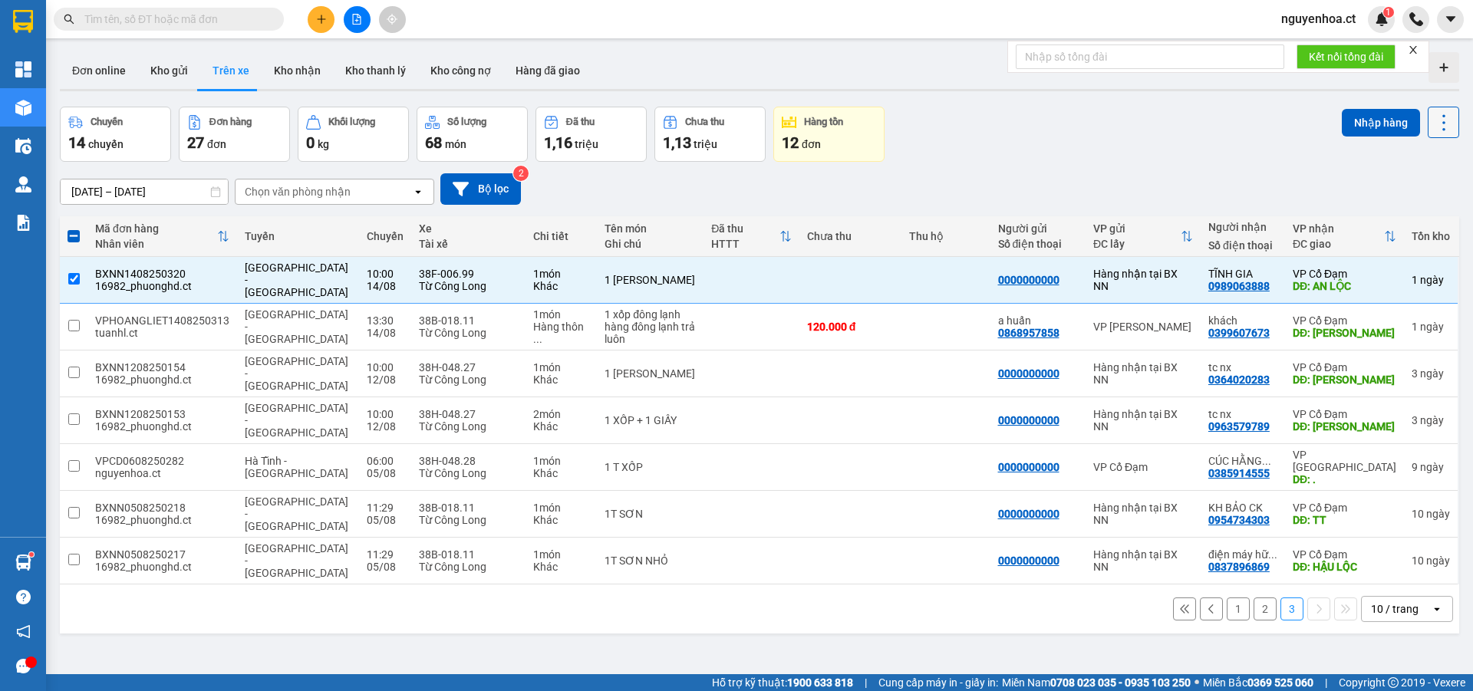
click at [1440, 120] on icon at bounding box center [1443, 122] width 21 height 21
click at [1398, 192] on span "Xóa hoàn toàn" at bounding box center [1415, 191] width 71 height 15
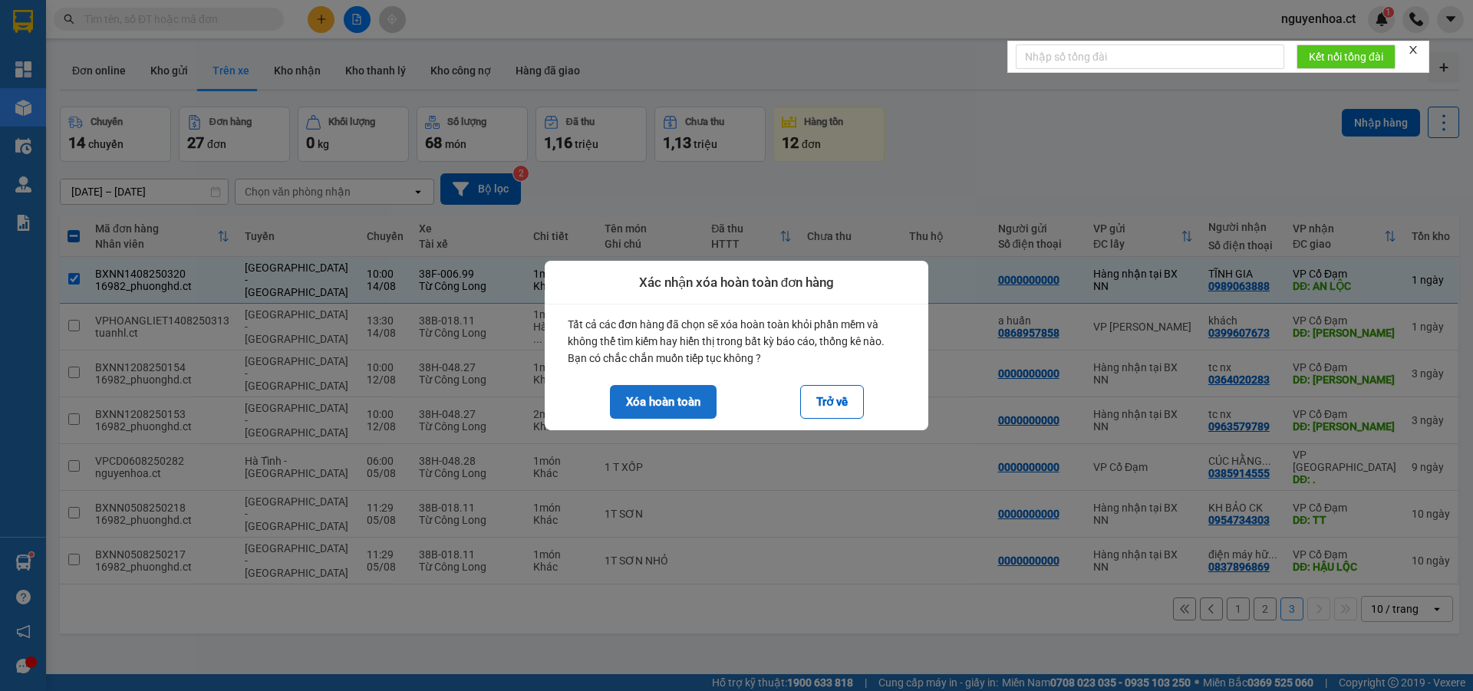
click at [670, 398] on button "Xóa hoàn toàn" at bounding box center [663, 402] width 107 height 34
checkbox input "false"
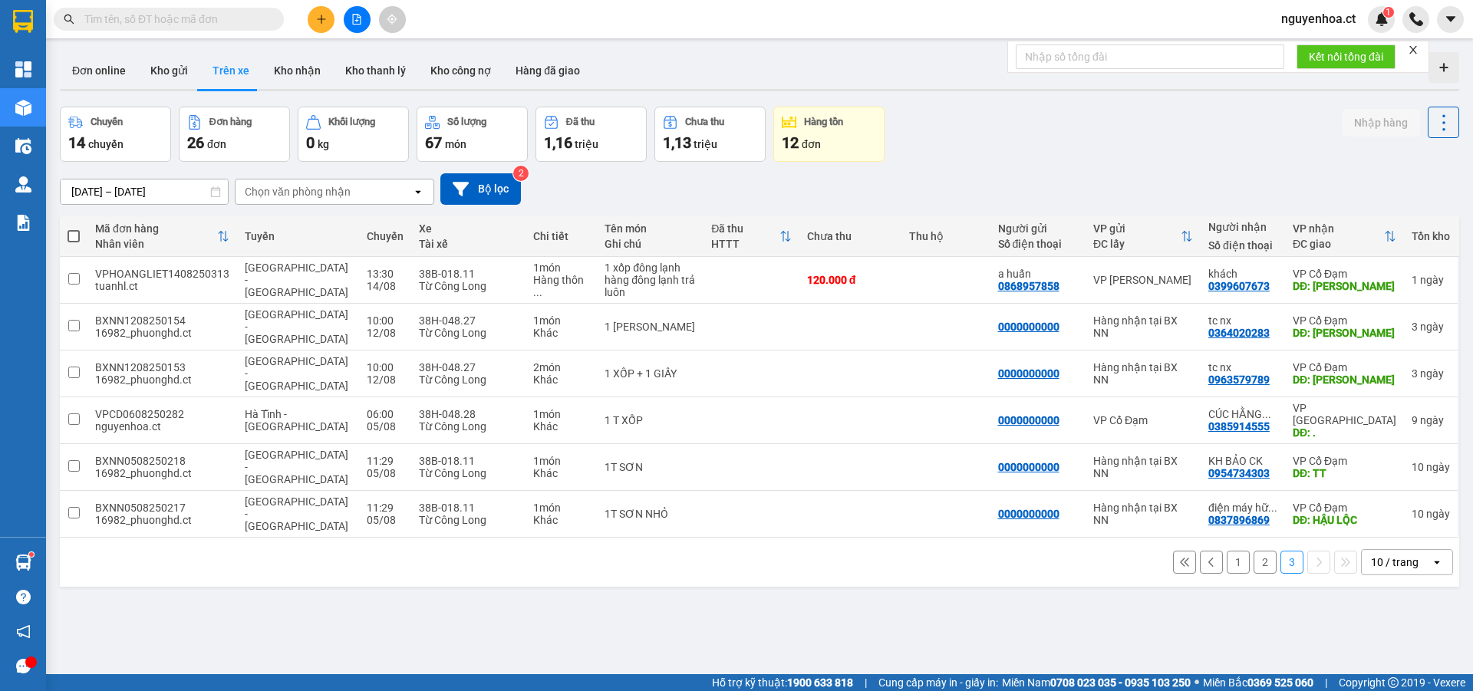
click at [1253, 551] on button "2" at bounding box center [1264, 562] width 23 height 23
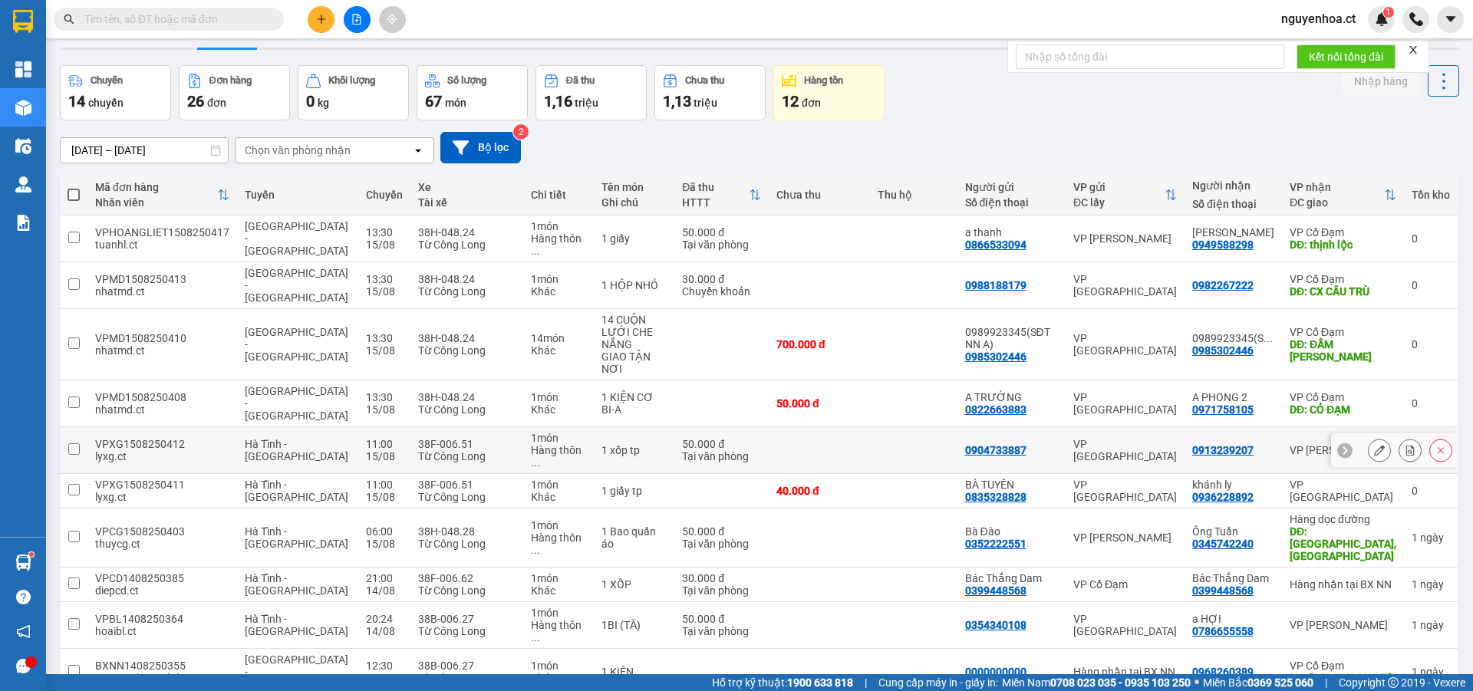
scroll to position [71, 0]
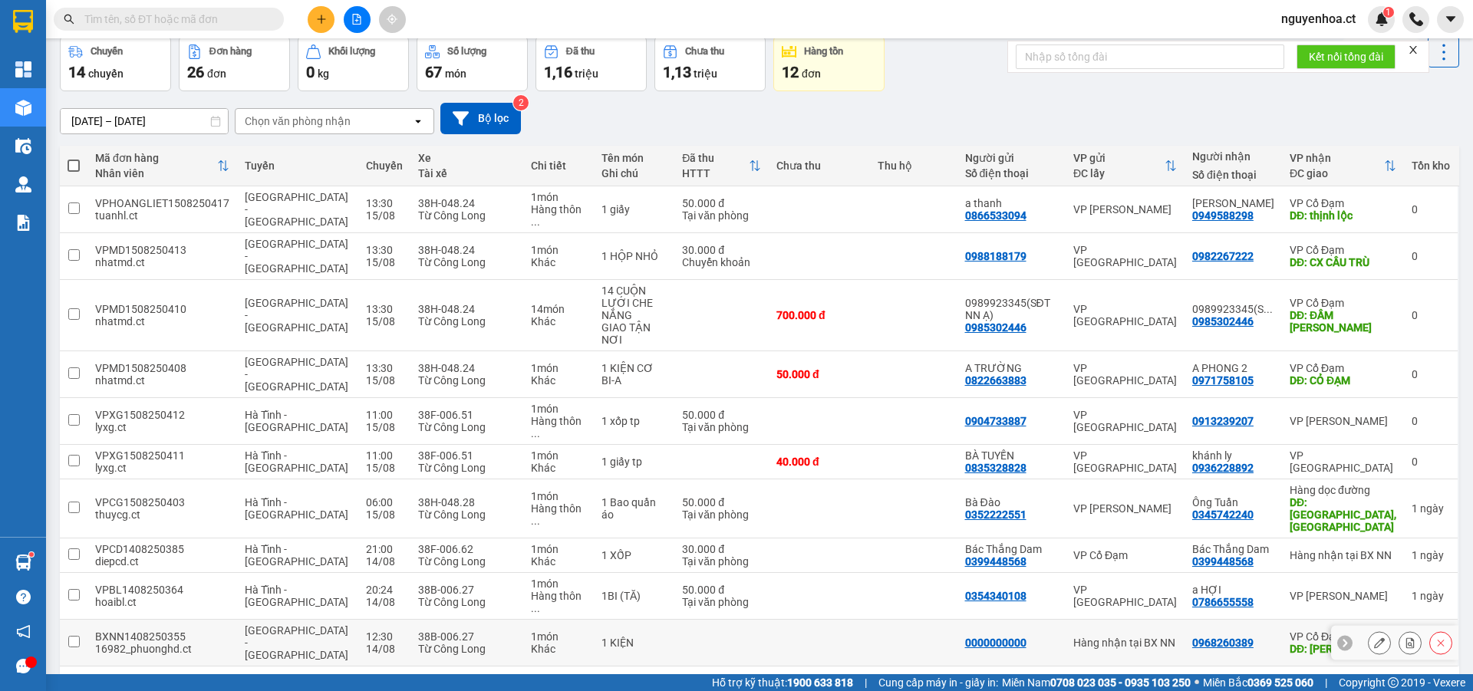
click at [74, 636] on input "checkbox" at bounding box center [74, 642] width 12 height 12
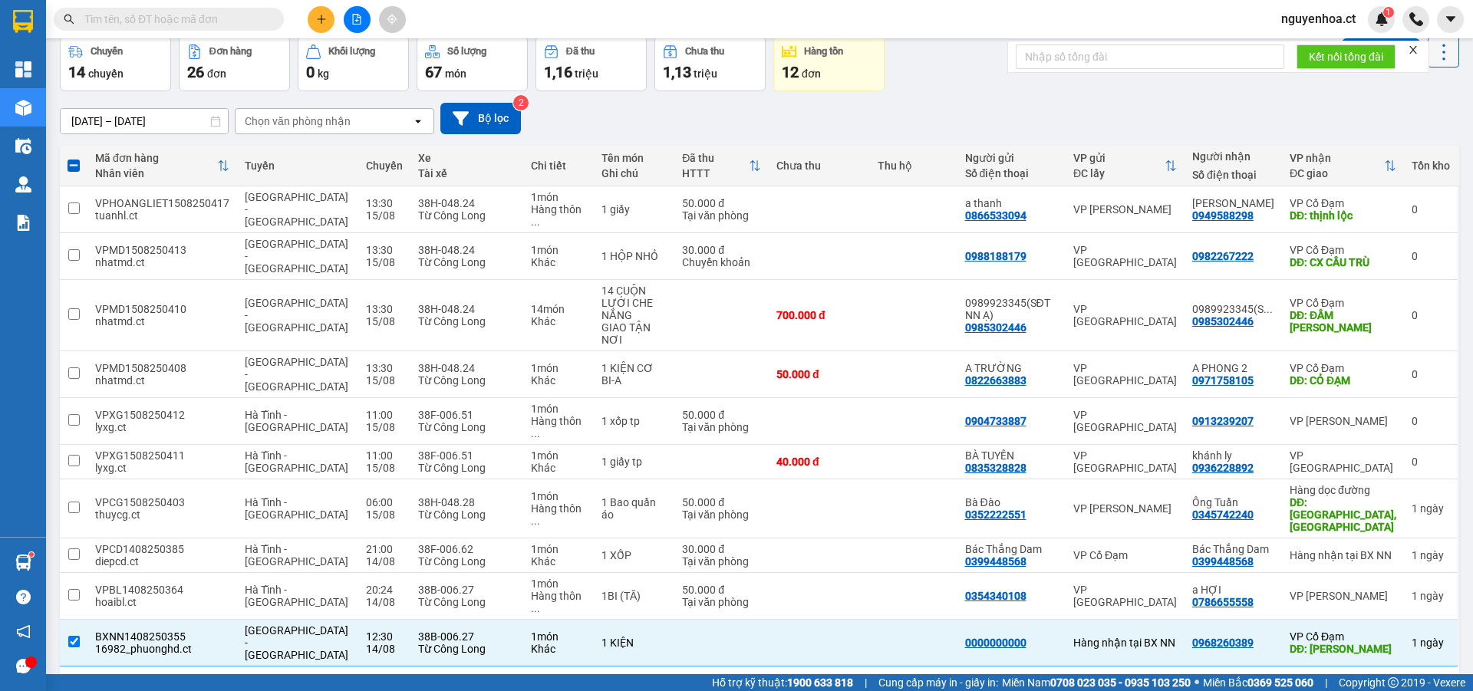
click at [1436, 54] on icon at bounding box center [1443, 51] width 21 height 21
click at [1367, 126] on div "Xóa hoàn toàn" at bounding box center [1399, 121] width 101 height 15
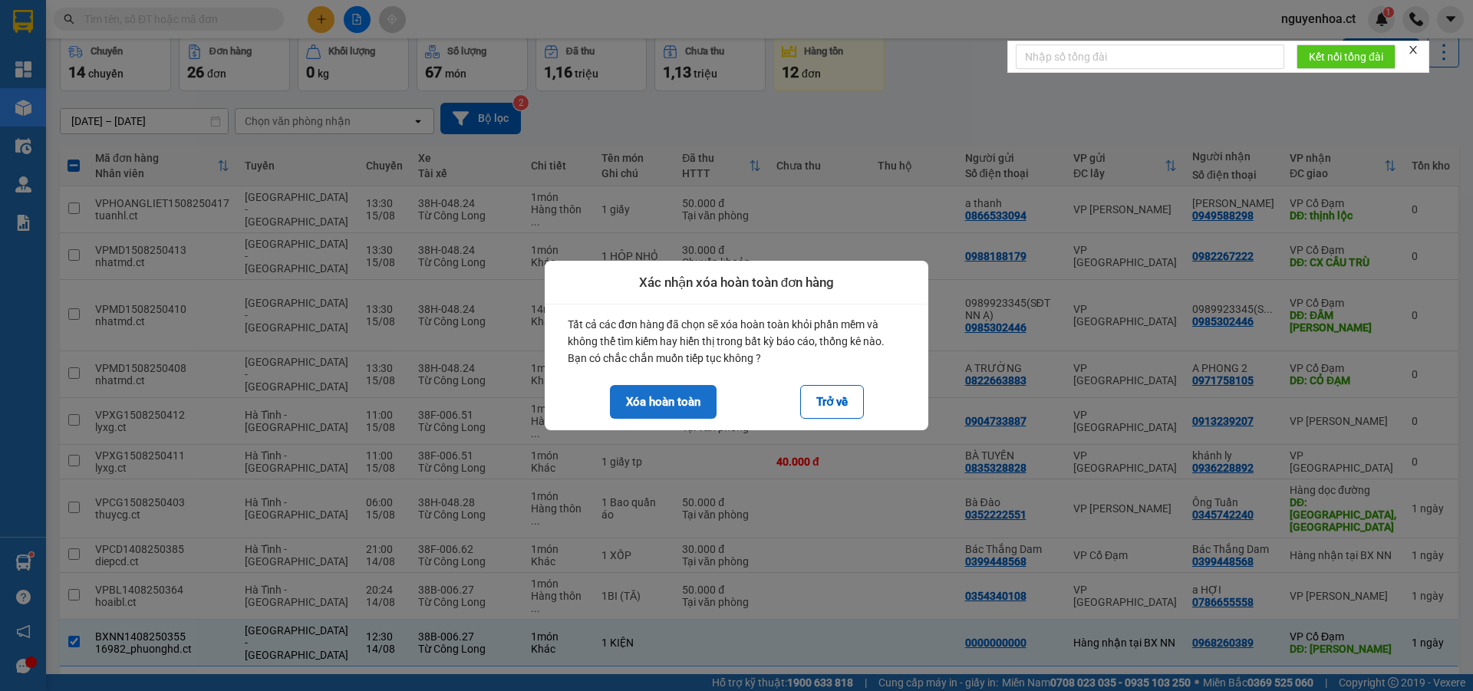
click at [670, 400] on button "Xóa hoàn toàn" at bounding box center [663, 402] width 107 height 34
checkbox input "false"
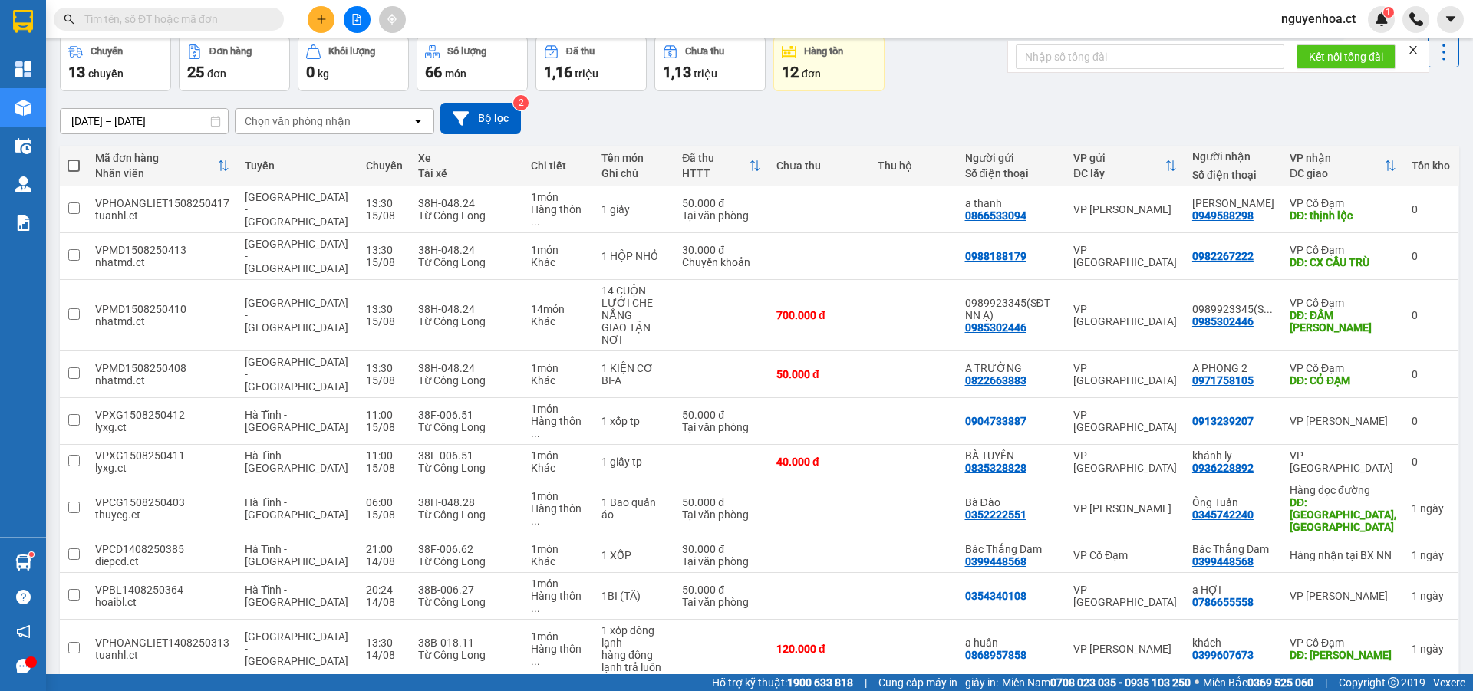
click at [1282, 690] on button "3" at bounding box center [1291, 703] width 23 height 23
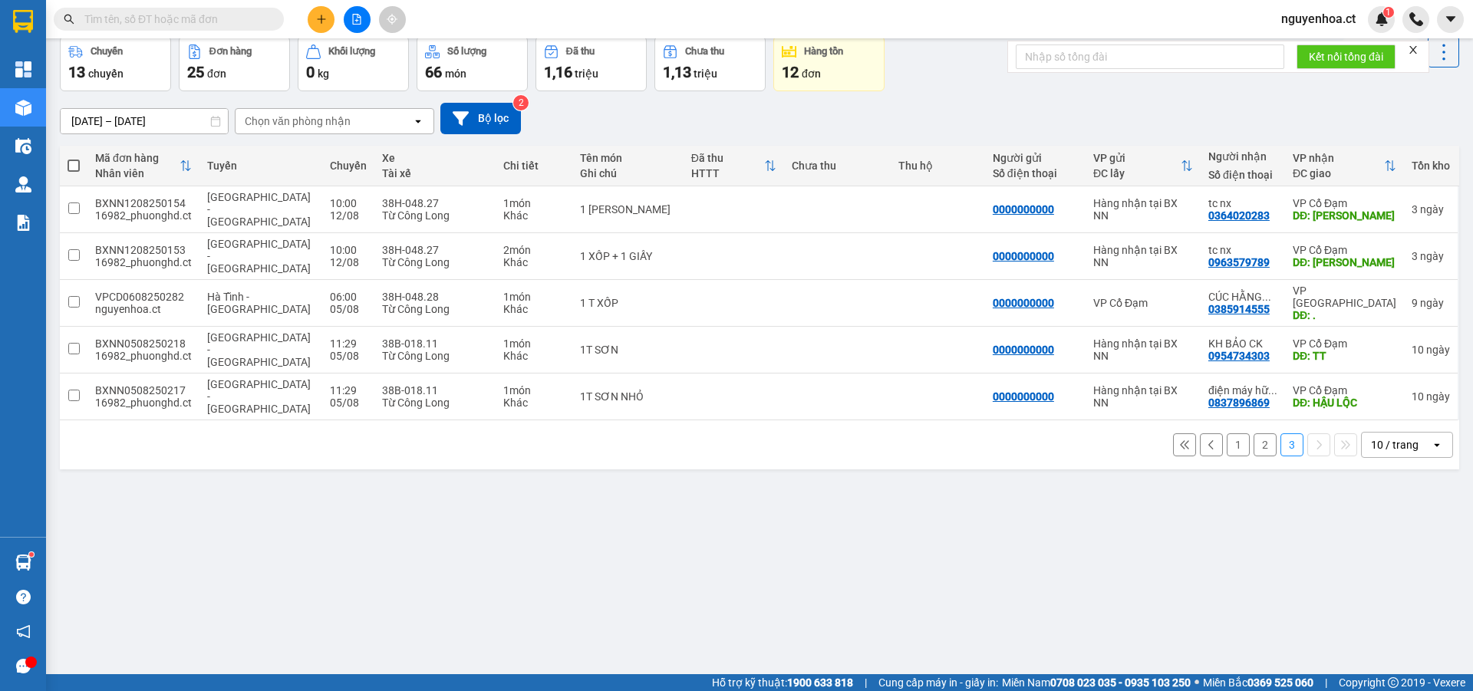
click at [1261, 433] on button "2" at bounding box center [1264, 444] width 23 height 23
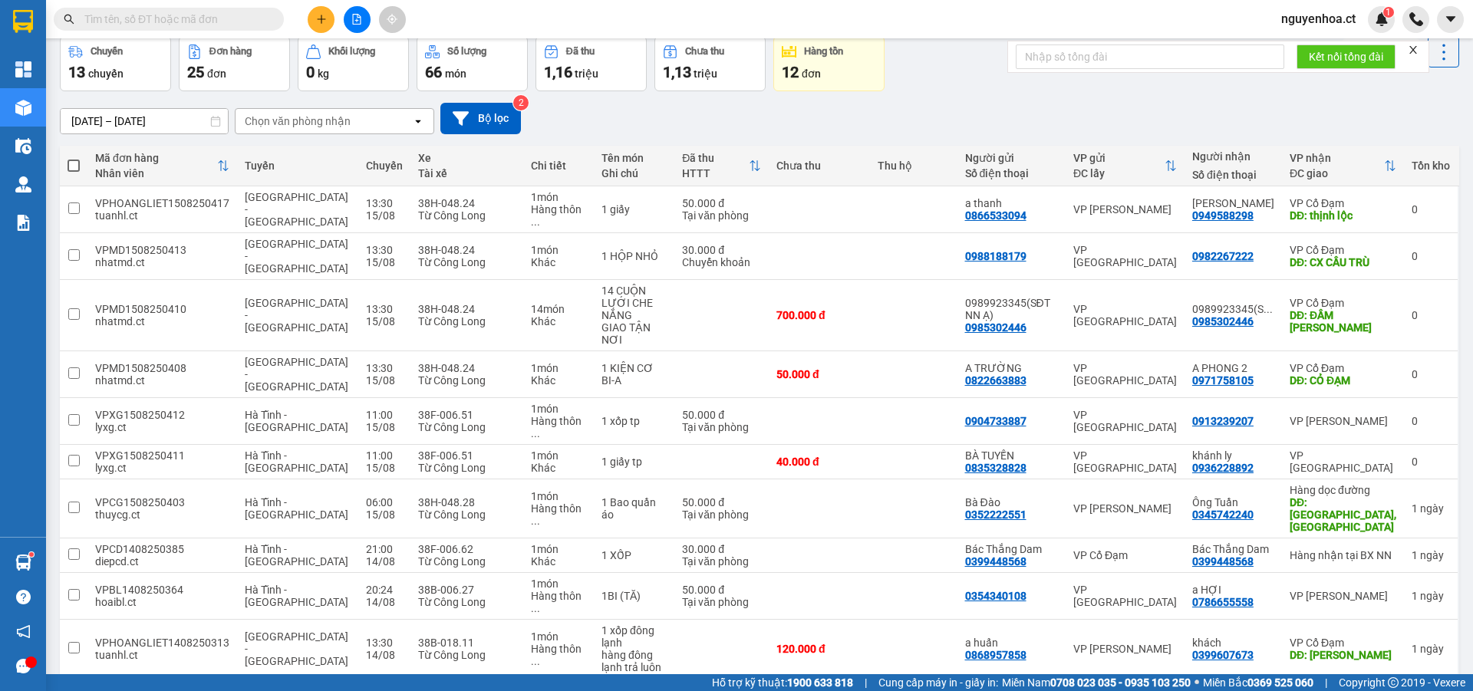
click at [1288, 690] on button "3" at bounding box center [1291, 703] width 23 height 23
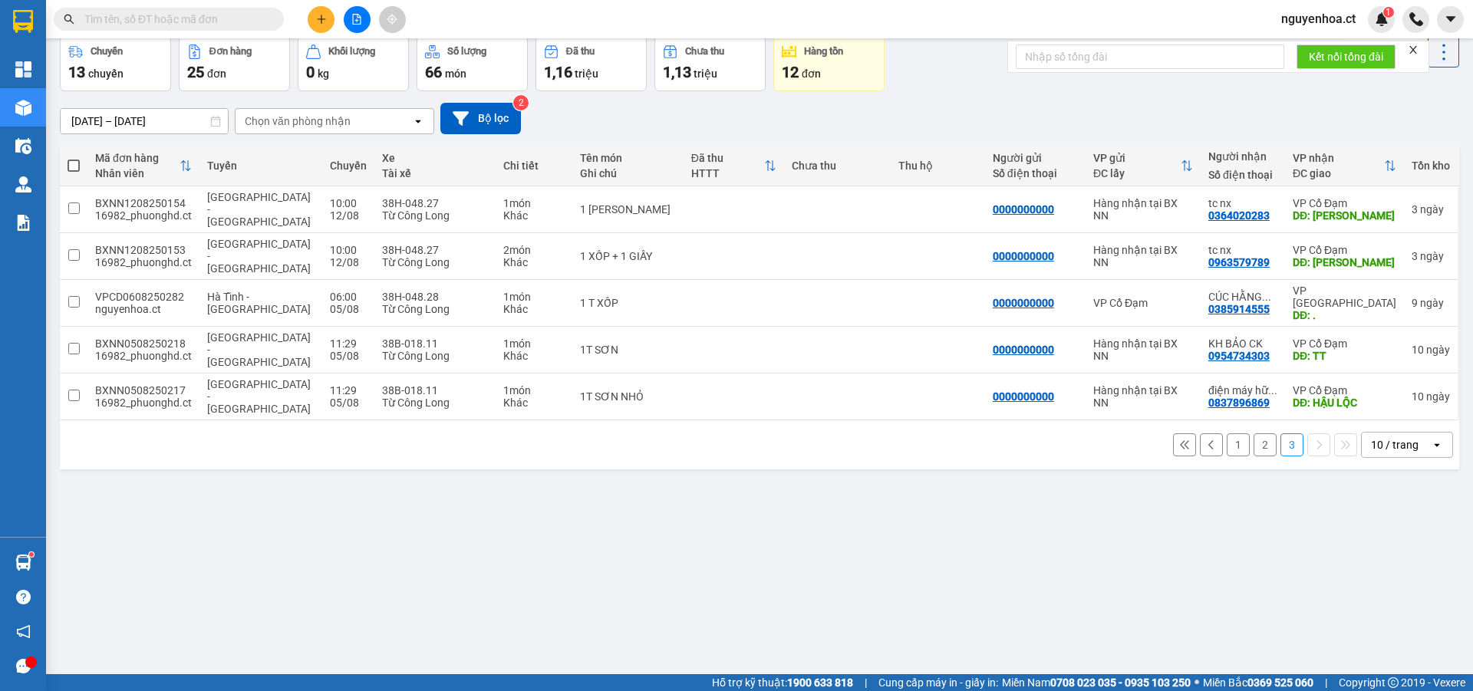
click at [1260, 433] on button "2" at bounding box center [1264, 444] width 23 height 23
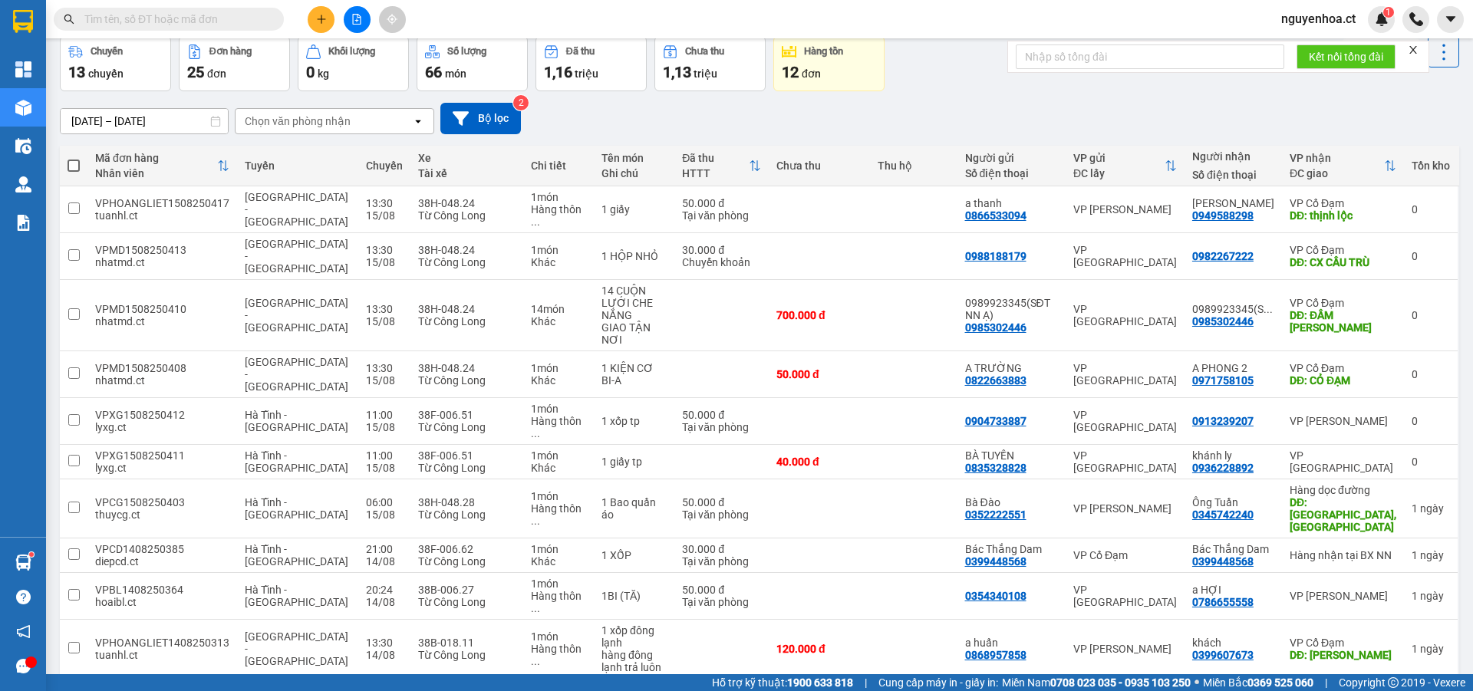
click at [258, 18] on input "text" at bounding box center [174, 19] width 181 height 17
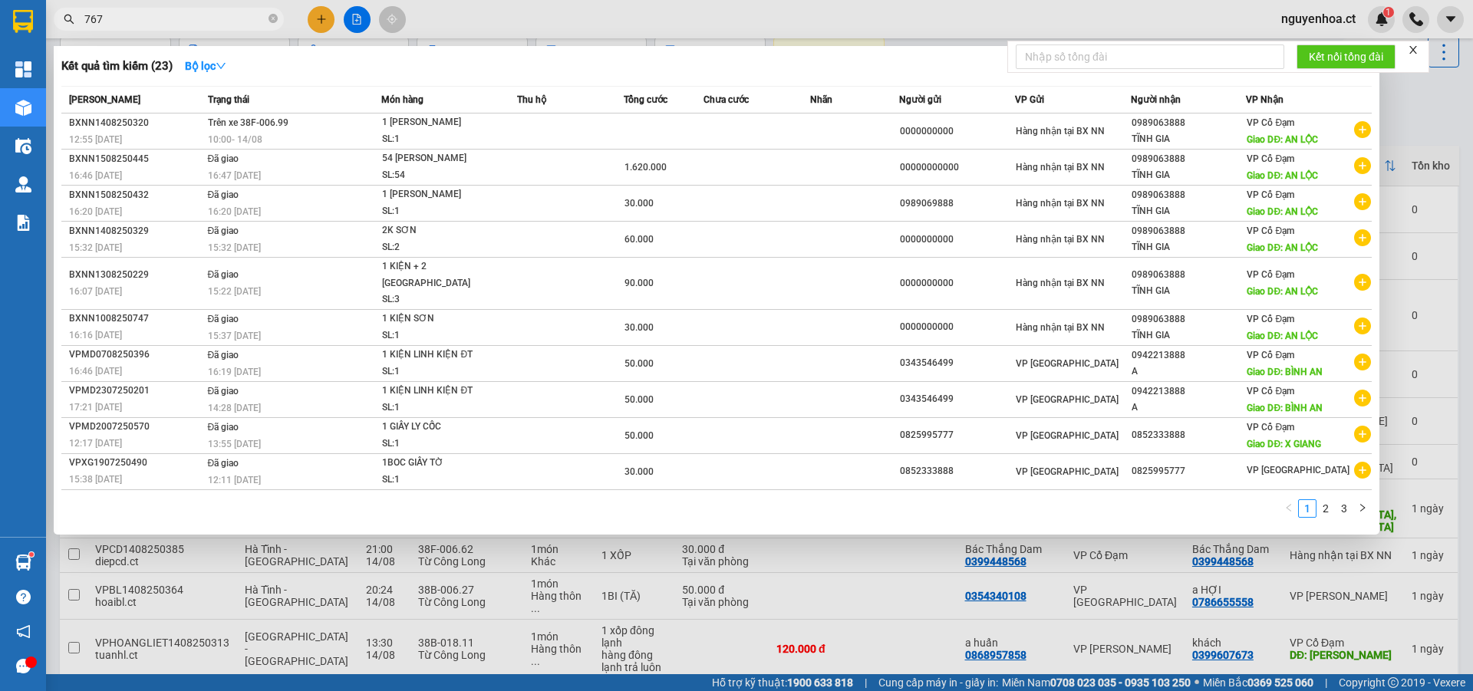
type input "7673"
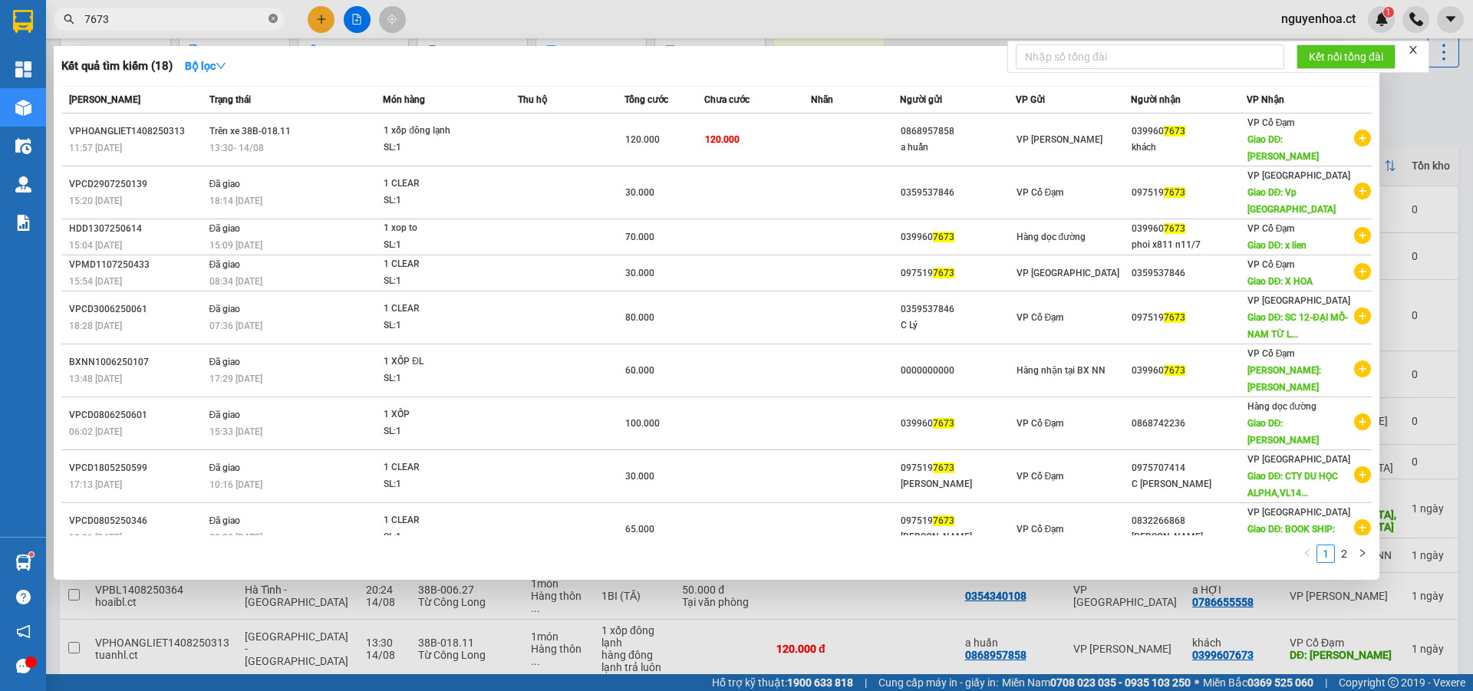
click at [274, 21] on icon "close-circle" at bounding box center [272, 18] width 9 height 9
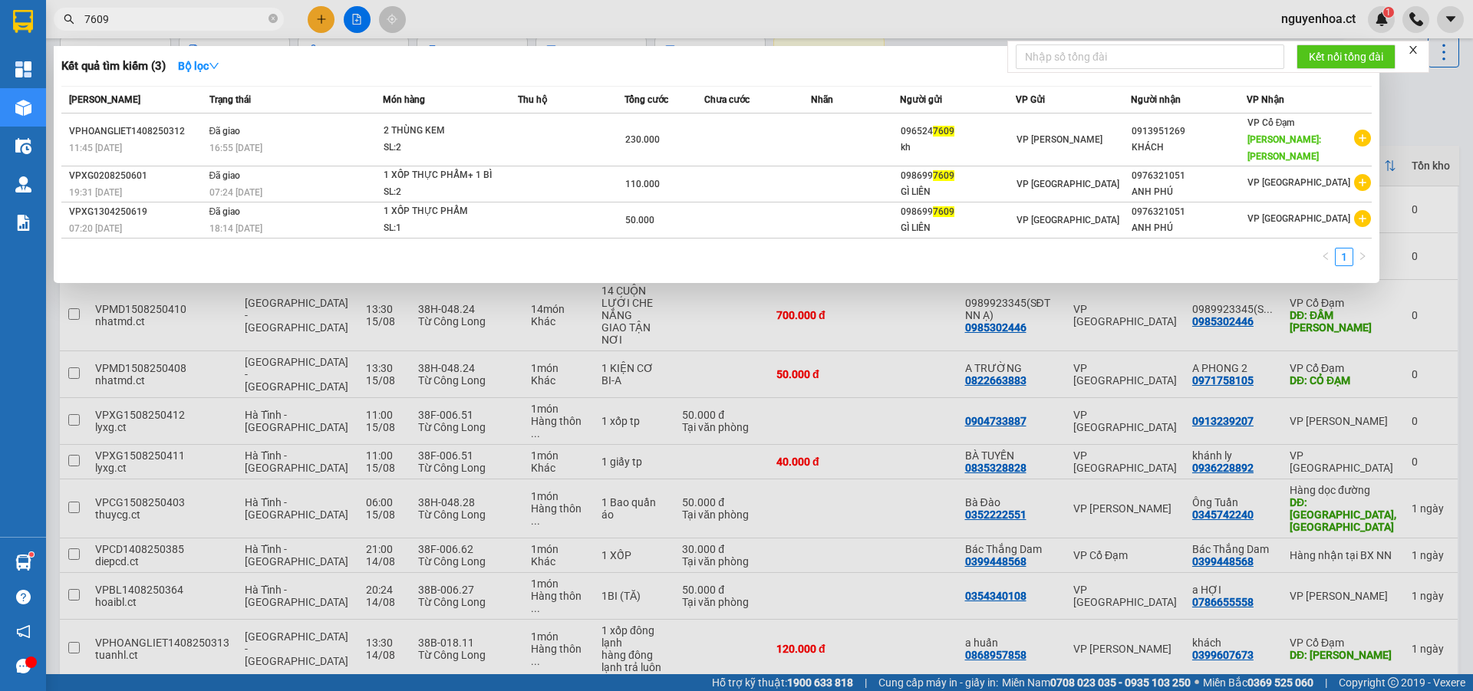
type input "7609"
drag, startPoint x: 273, startPoint y: 16, endPoint x: 282, endPoint y: 21, distance: 10.3
click at [274, 15] on icon "close-circle" at bounding box center [272, 18] width 9 height 9
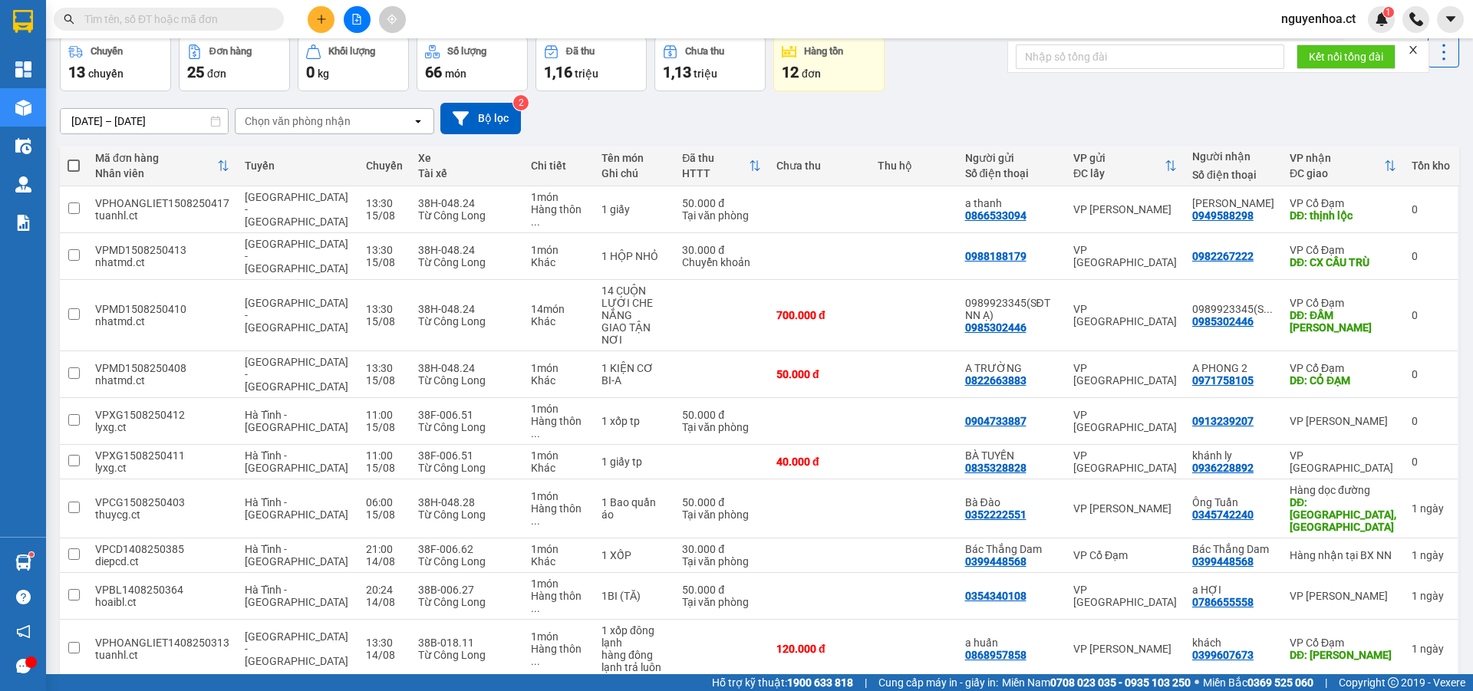
click at [255, 26] on input "text" at bounding box center [174, 19] width 181 height 17
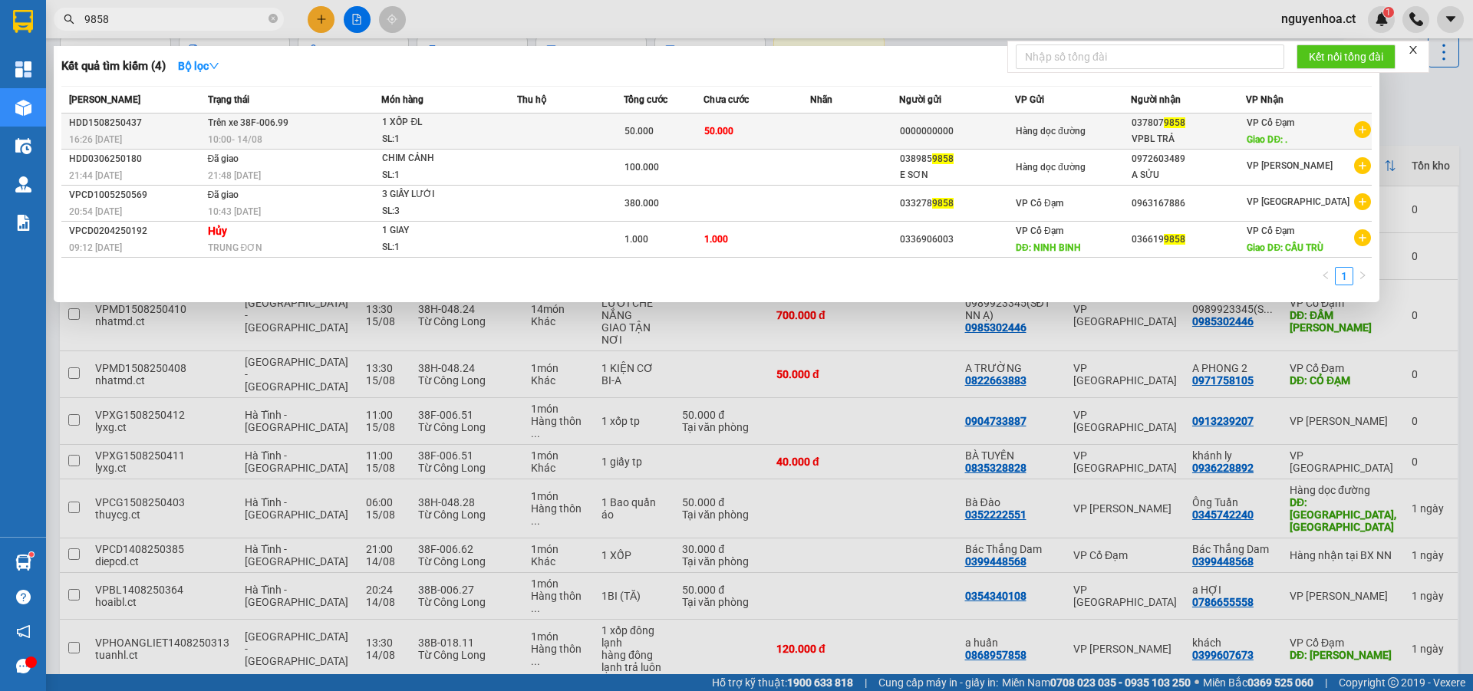
type input "9858"
click at [265, 133] on div "10:00 [DATE]" at bounding box center [294, 139] width 173 height 17
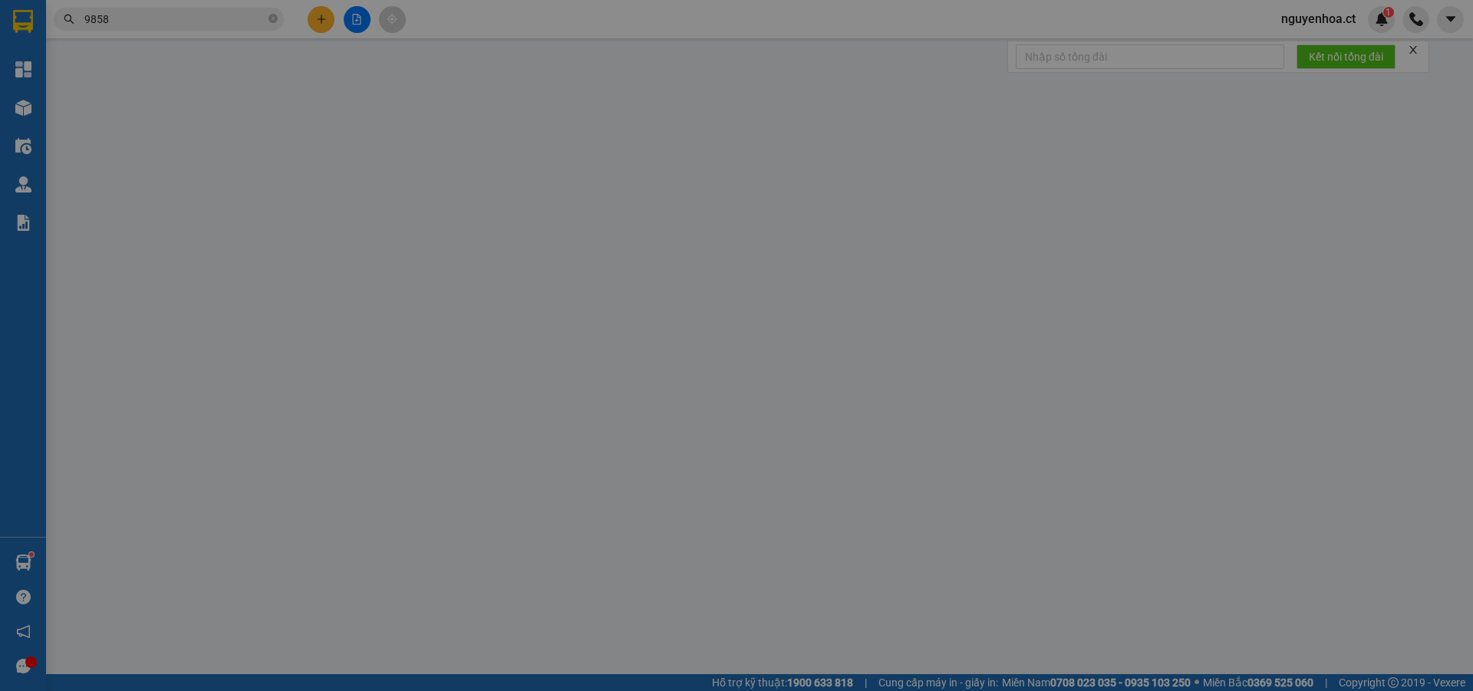
type input "0000000000"
type input "0378079858"
type input "VPBL TRẢ"
type input "."
type input "50.000"
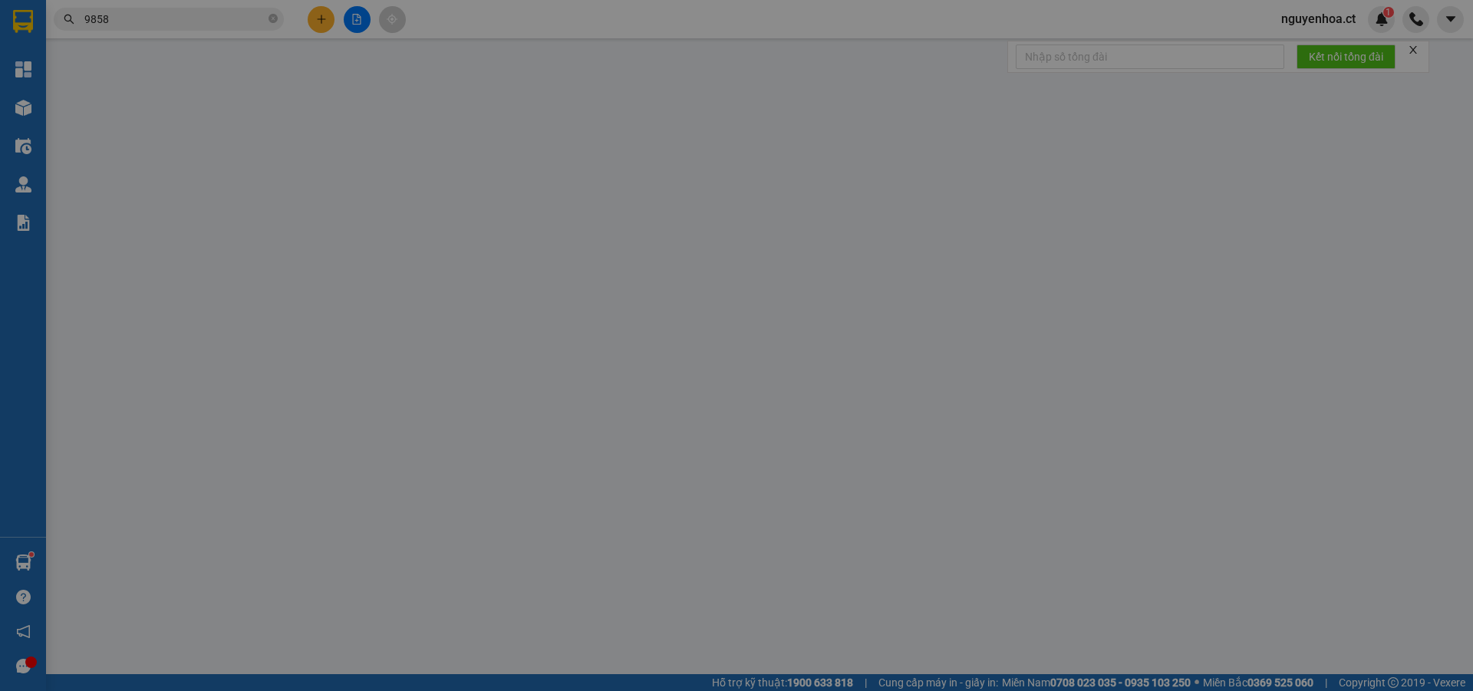
type input "50.000"
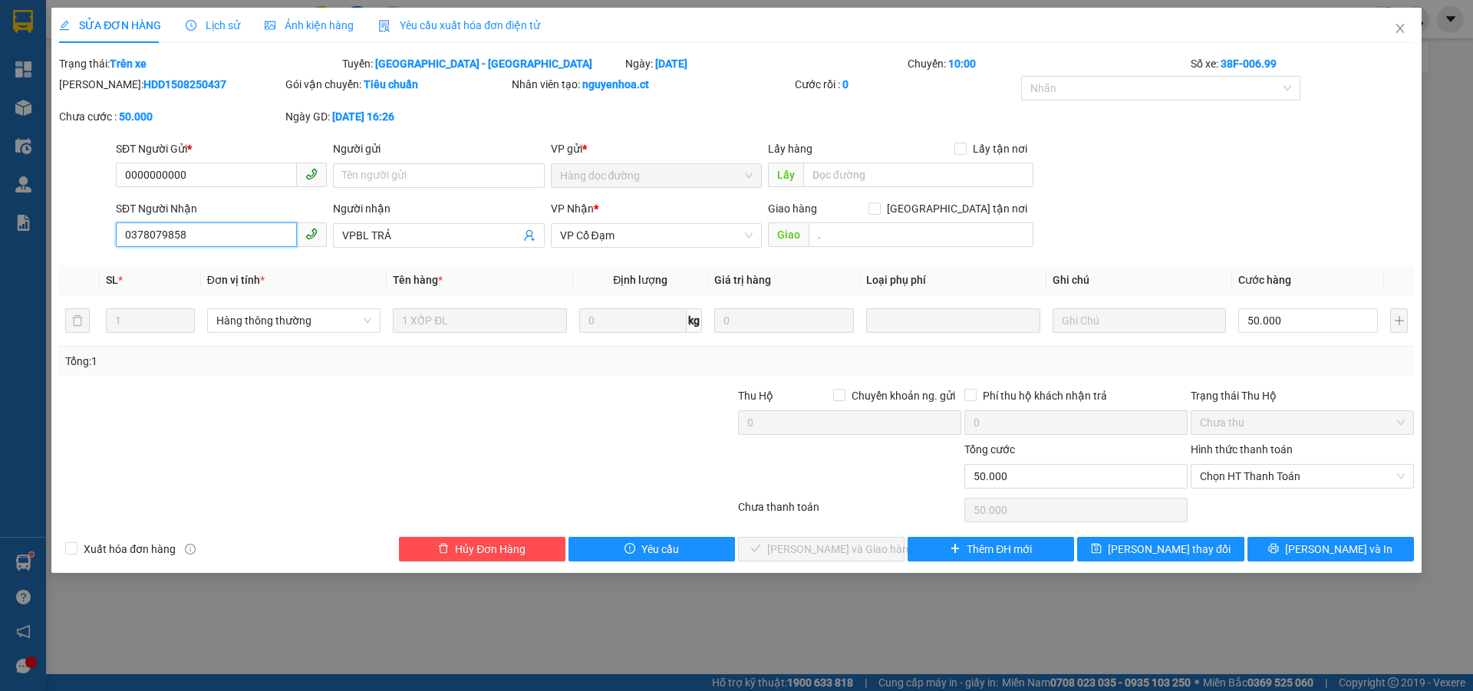
drag, startPoint x: 239, startPoint y: 233, endPoint x: 97, endPoint y: 242, distance: 141.4
click at [97, 242] on div "SĐT Người Nhận 0378079858 0378079858 Người nhận VPBL TRẢ VP Nhận * VP Cổ Đạm Gi…" at bounding box center [737, 227] width 1358 height 54
click at [1401, 28] on icon "close" at bounding box center [1399, 28] width 8 height 9
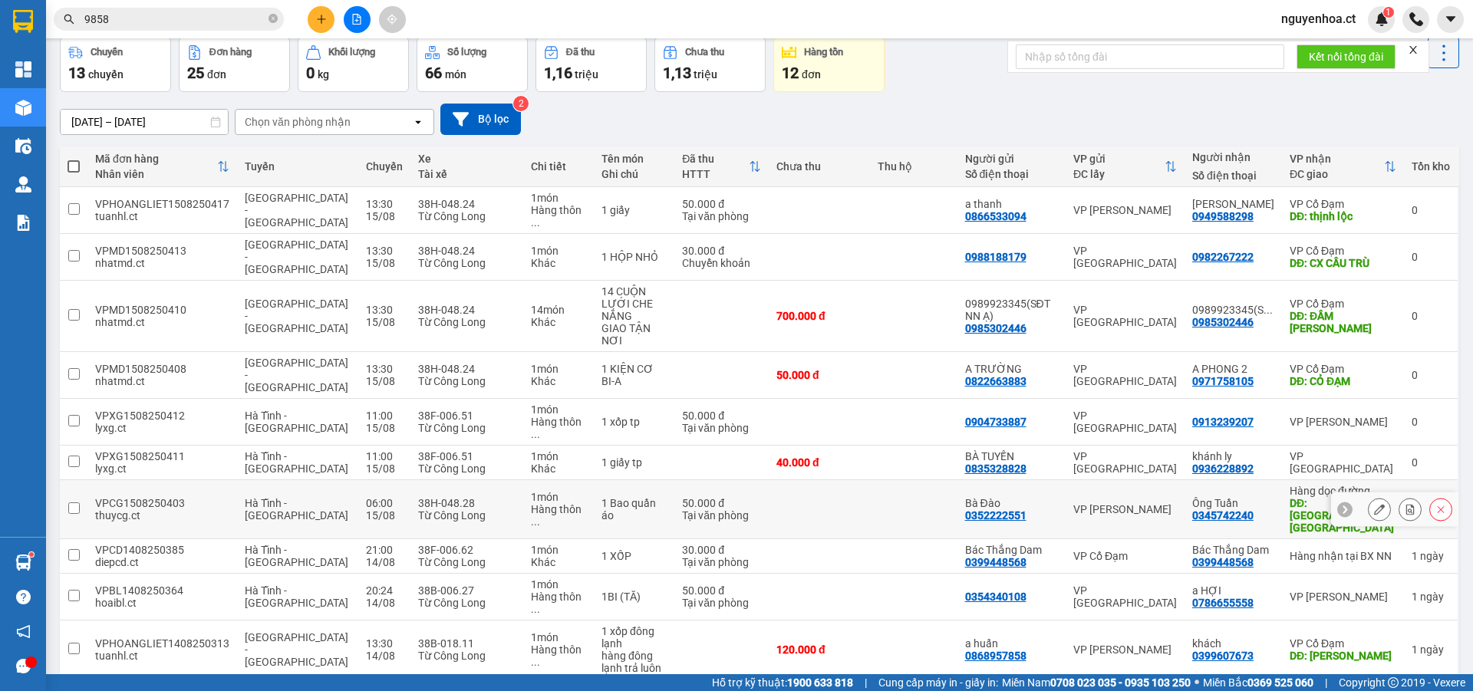
scroll to position [71, 0]
click at [1280, 690] on button "3" at bounding box center [1291, 703] width 23 height 23
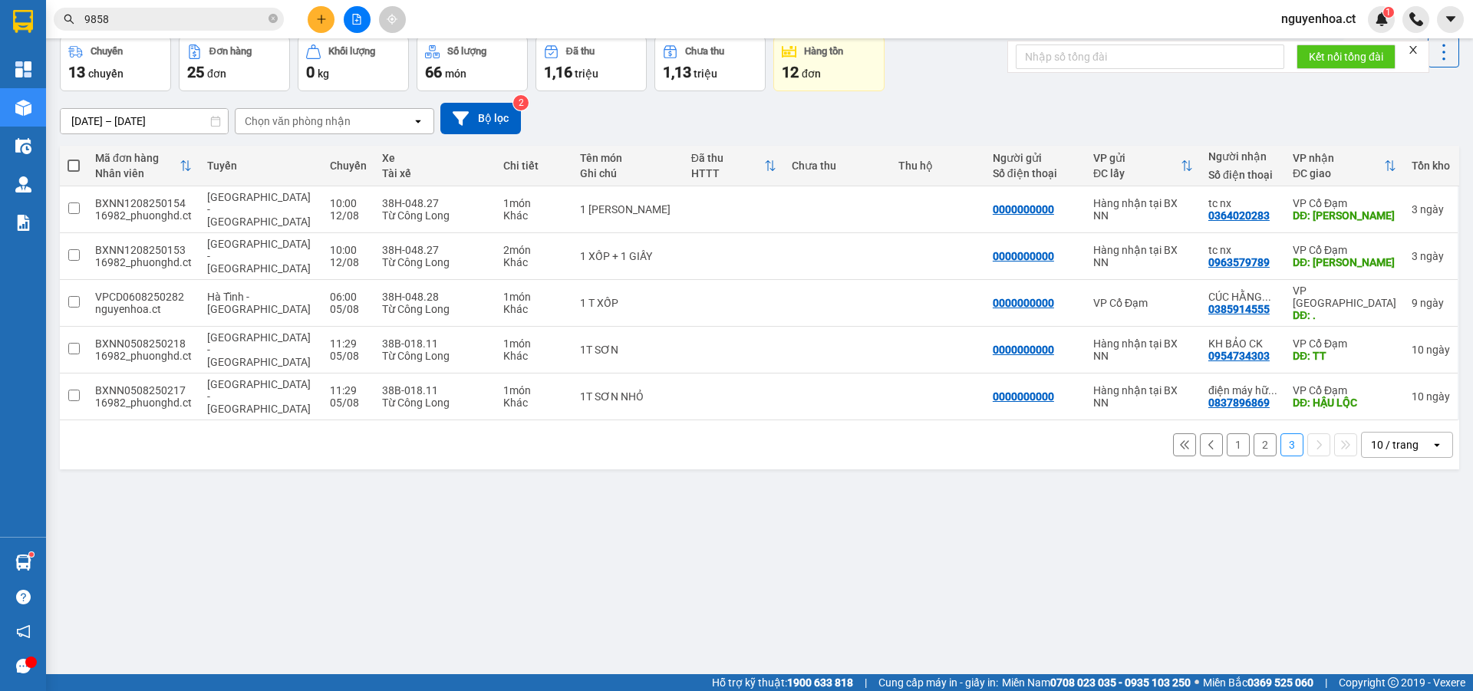
click at [1253, 433] on button "2" at bounding box center [1264, 444] width 23 height 23
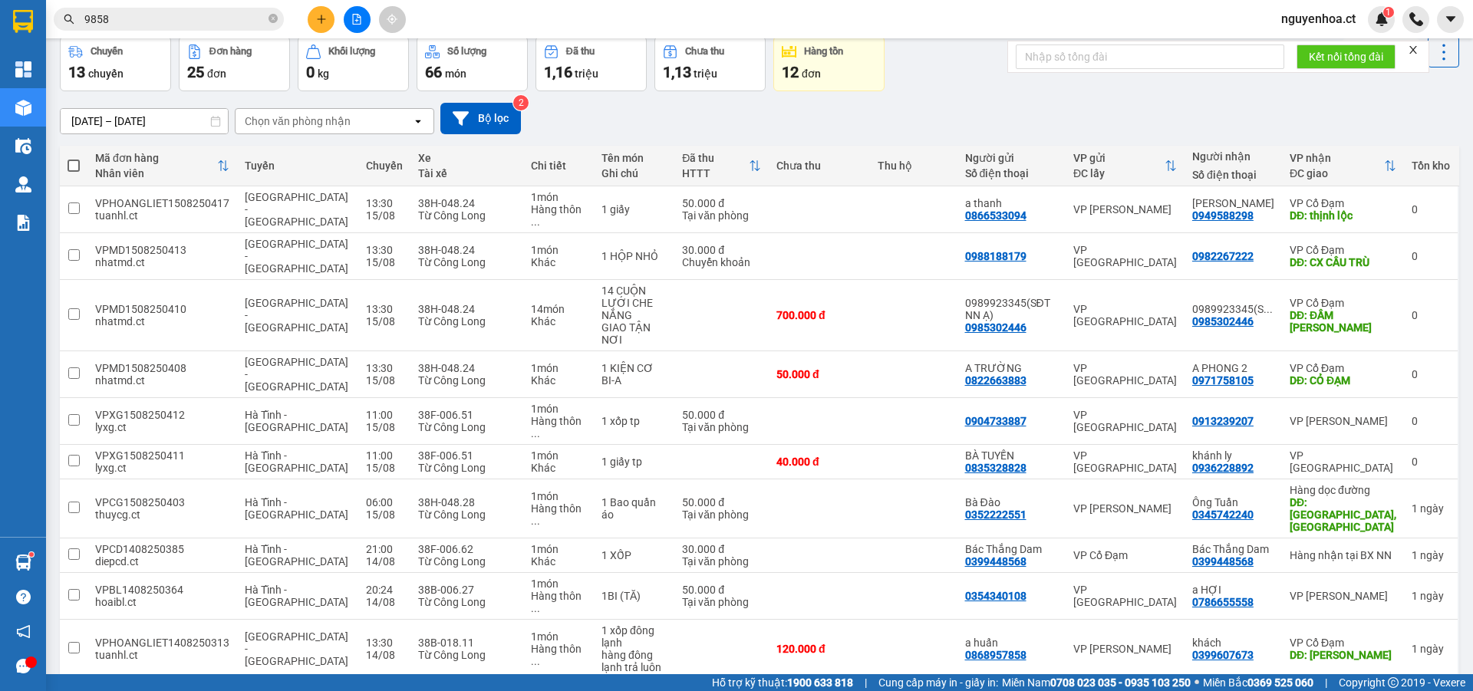
click at [1226, 690] on button "1" at bounding box center [1237, 703] width 23 height 23
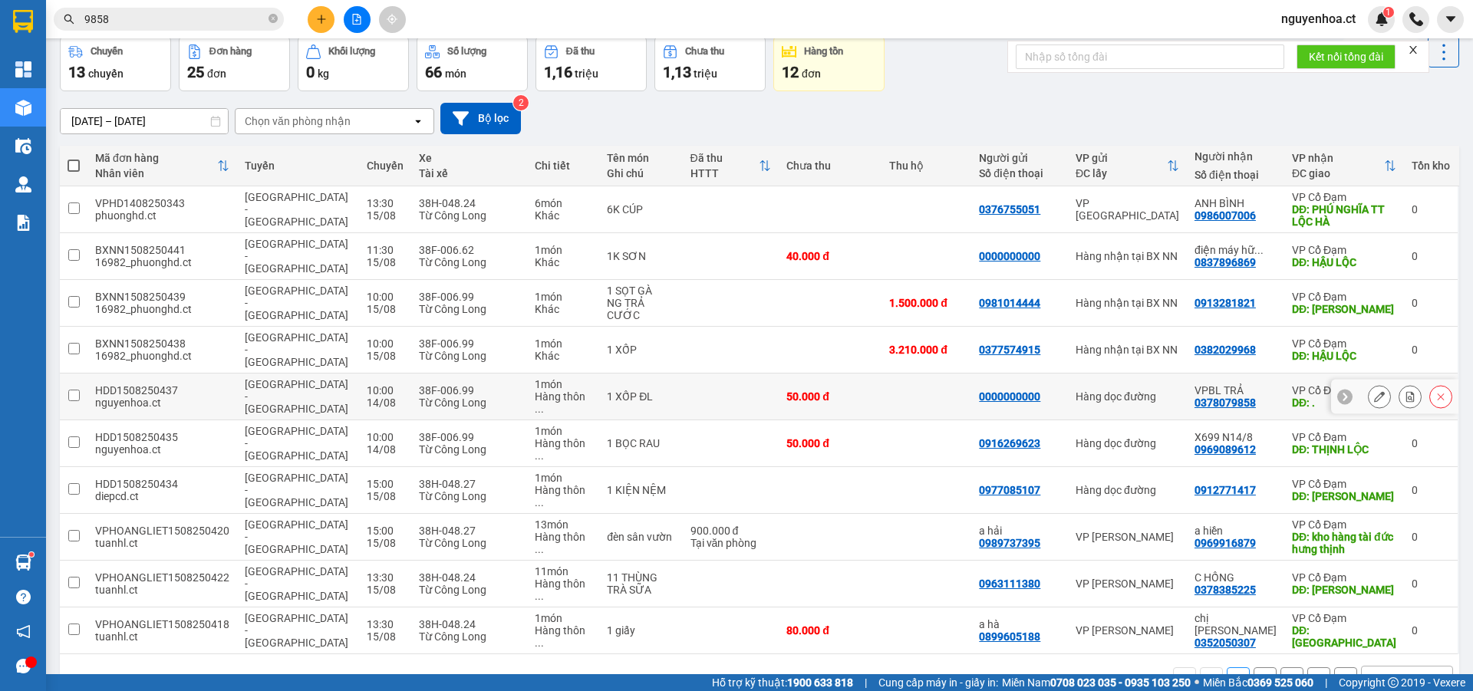
click at [72, 390] on input "checkbox" at bounding box center [74, 396] width 12 height 12
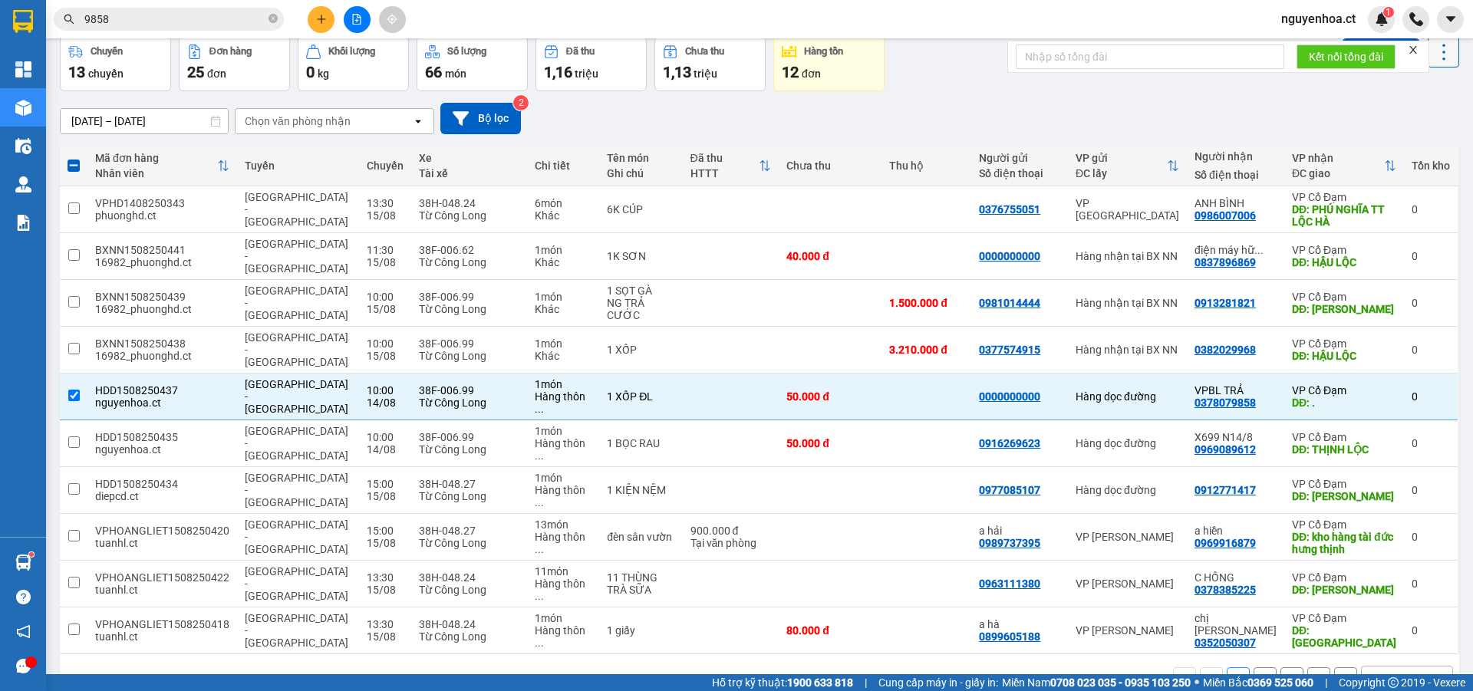
click at [1433, 55] on icon at bounding box center [1443, 51] width 21 height 21
click at [1430, 123] on span "Xóa hoàn toàn" at bounding box center [1415, 121] width 71 height 15
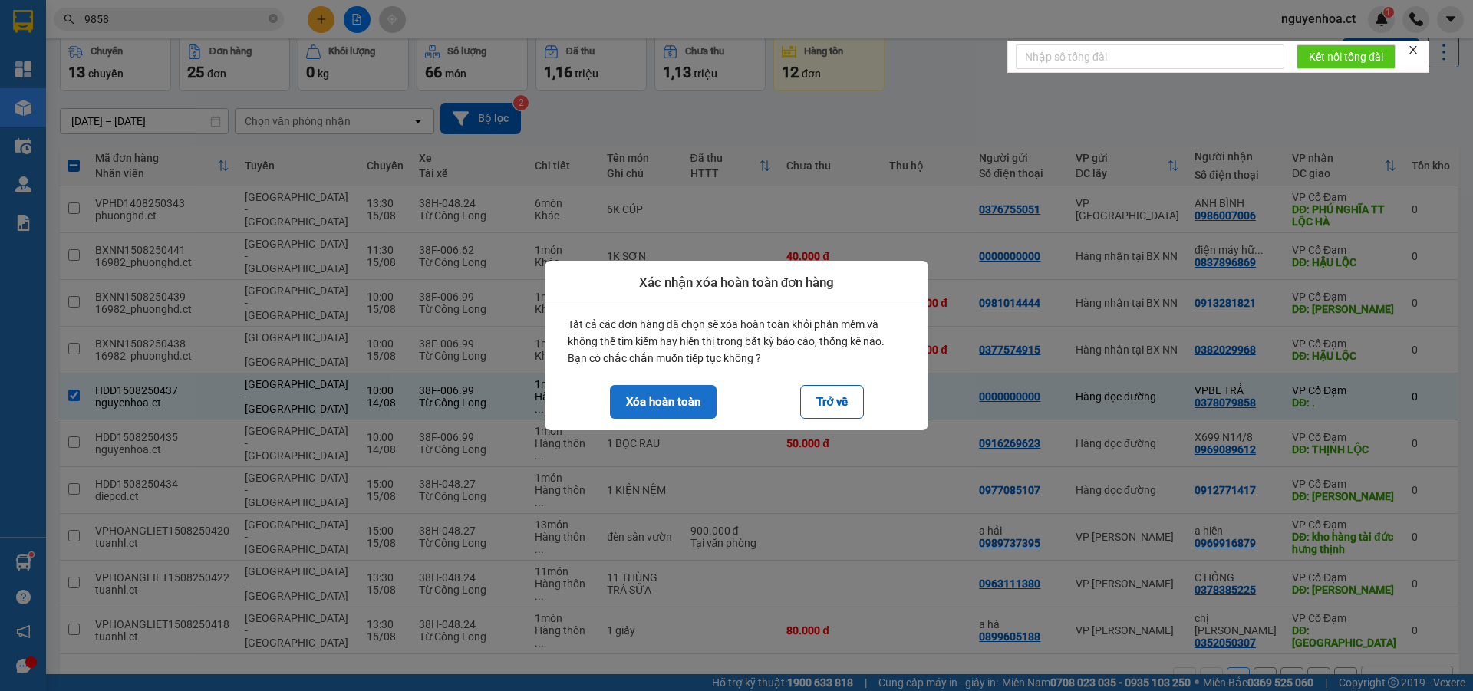
click at [712, 401] on button "Xóa hoàn toàn" at bounding box center [663, 402] width 107 height 34
checkbox input "false"
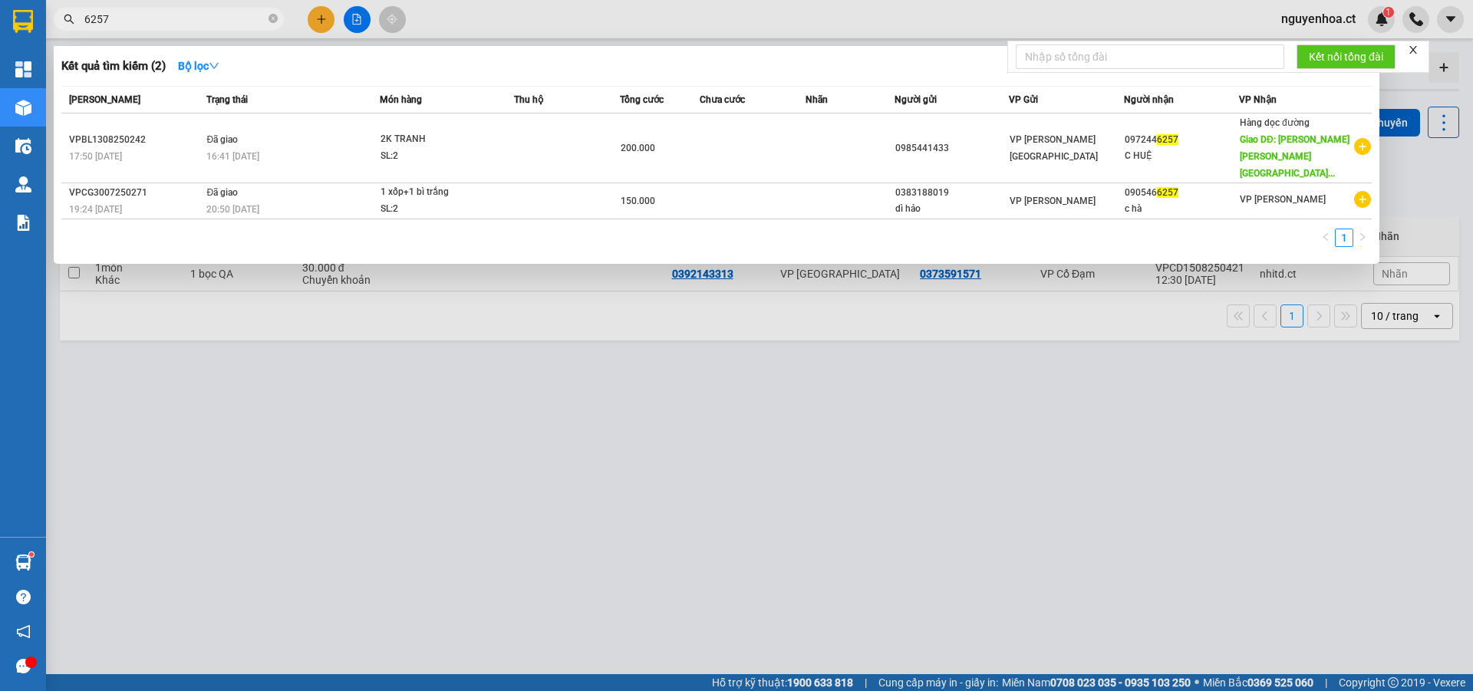
type input "6257"
click at [278, 17] on span "6257" at bounding box center [169, 19] width 230 height 23
click at [274, 14] on span at bounding box center [272, 19] width 9 height 15
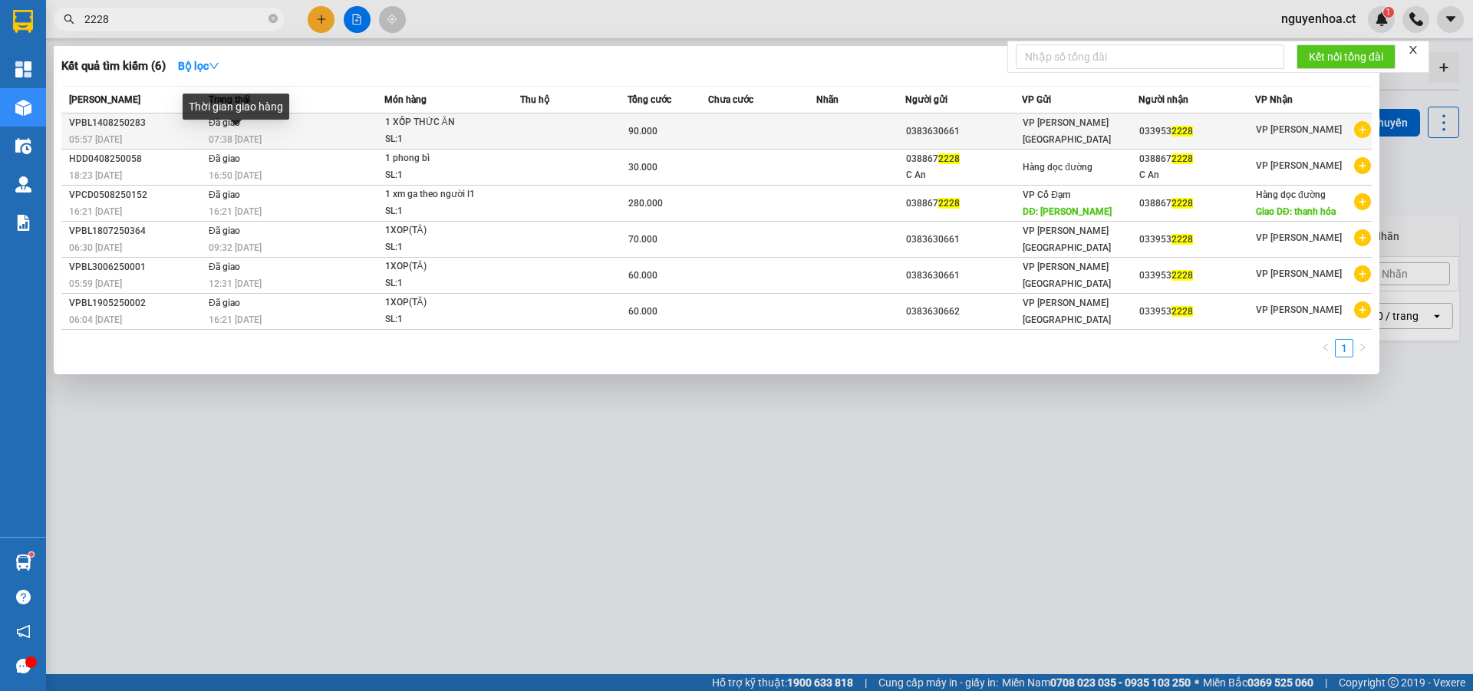
type input "2228"
click at [239, 133] on span "07:38 [DATE]" at bounding box center [235, 139] width 53 height 12
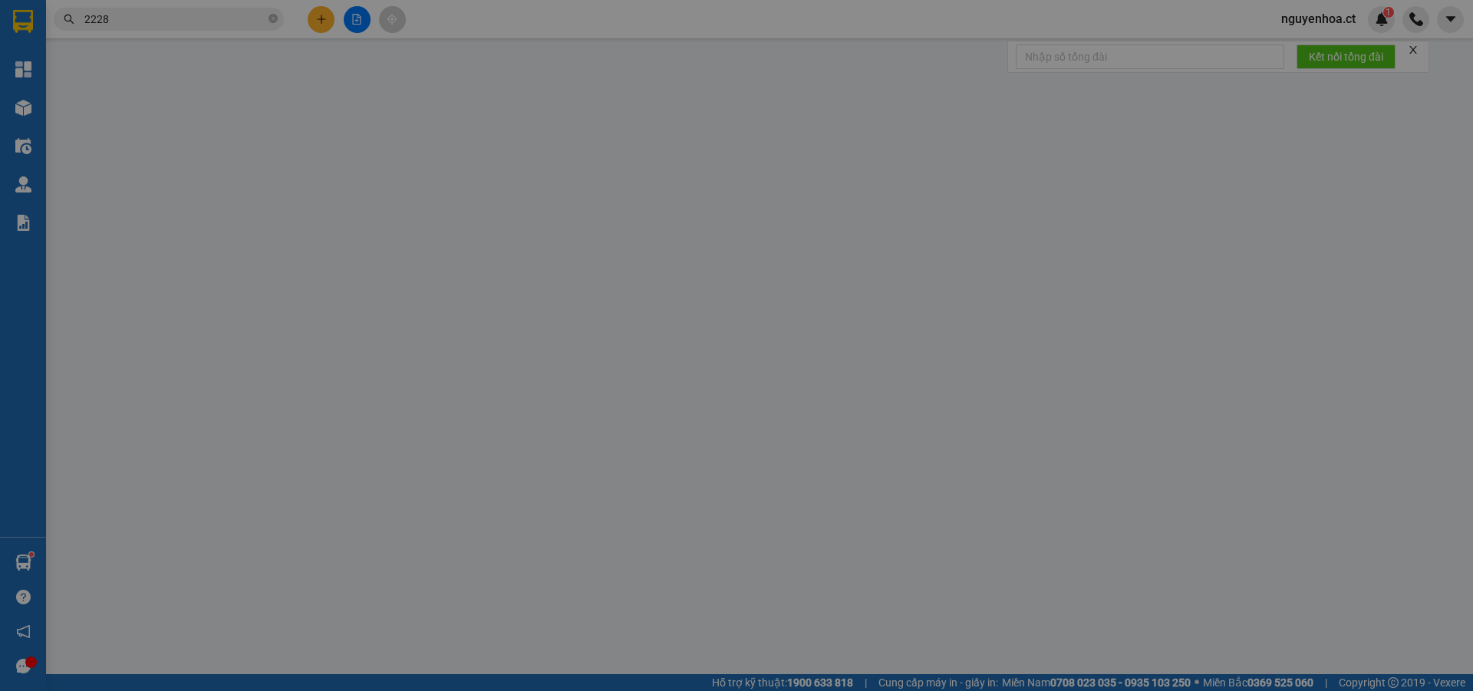
type input "0383630661"
type input "0339532228"
type input "90.000"
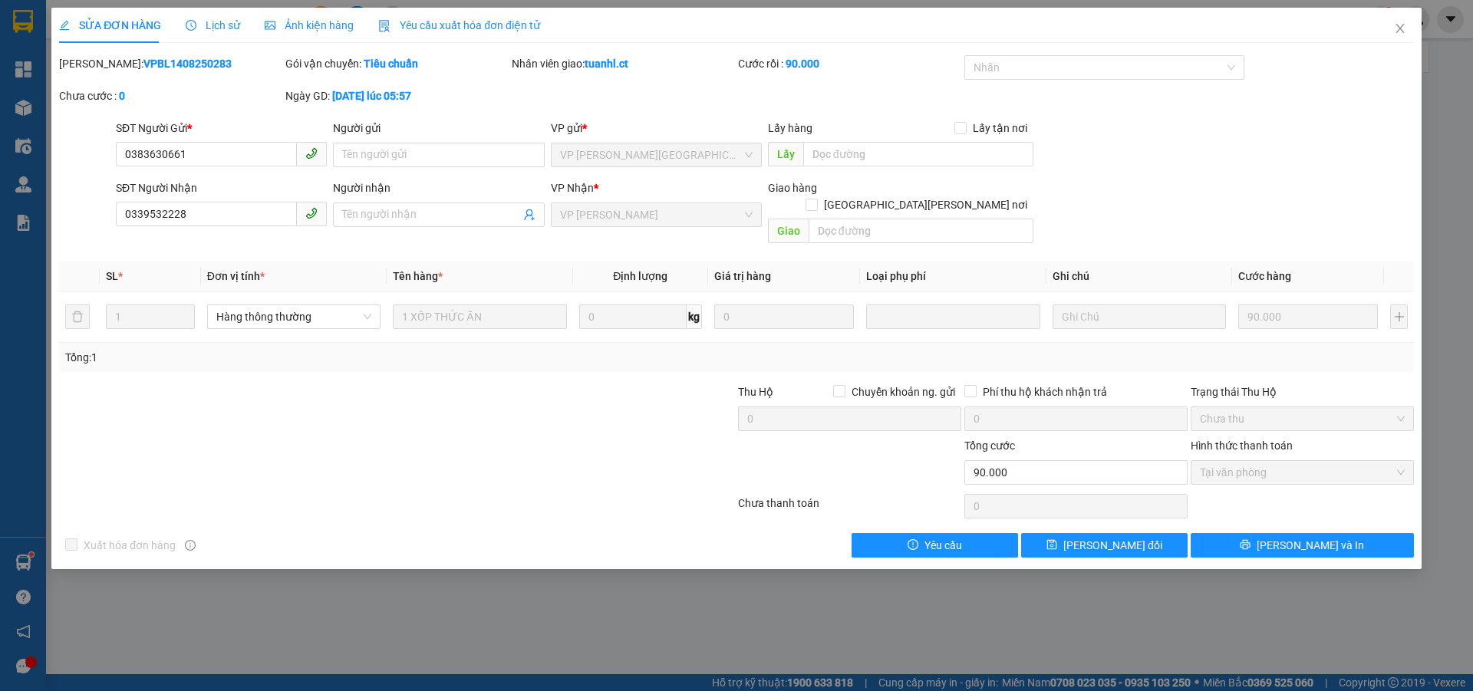
click at [225, 21] on span "Lịch sử" at bounding box center [213, 25] width 54 height 12
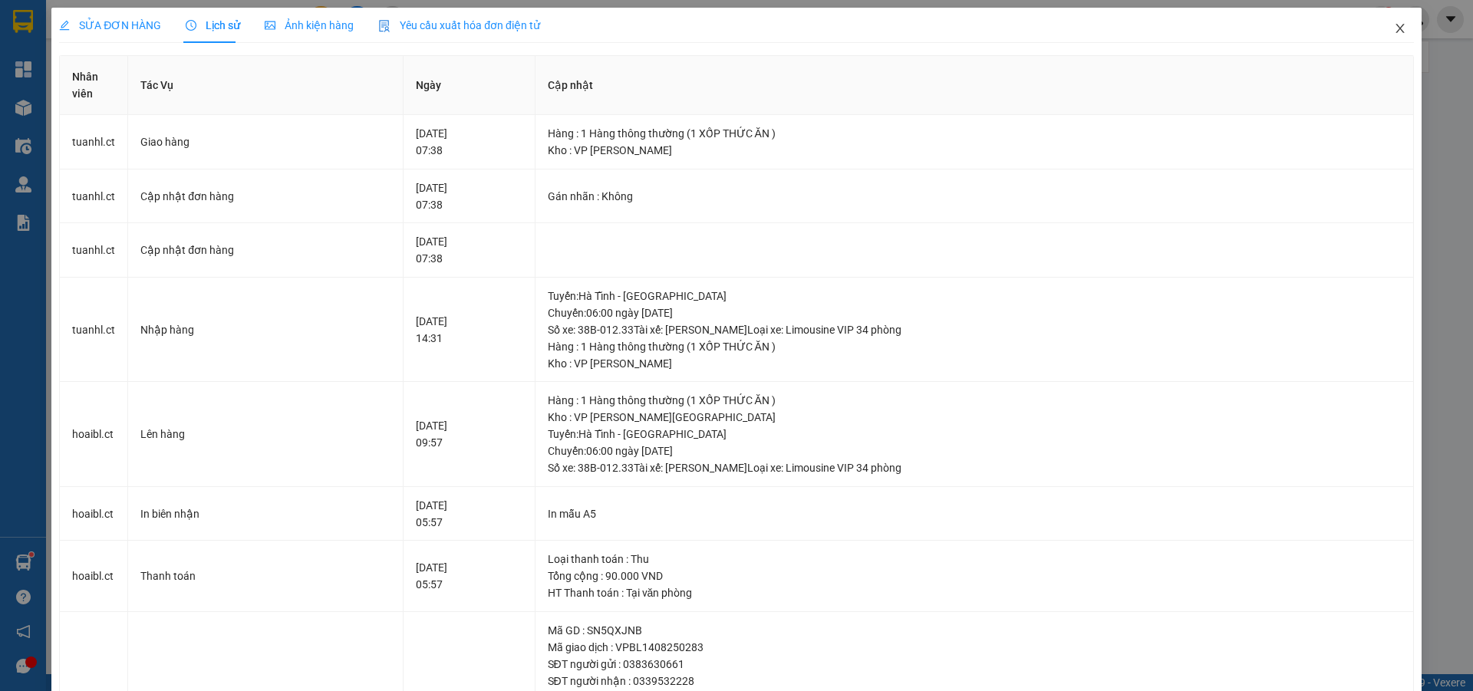
click at [1394, 31] on icon "close" at bounding box center [1400, 28] width 12 height 12
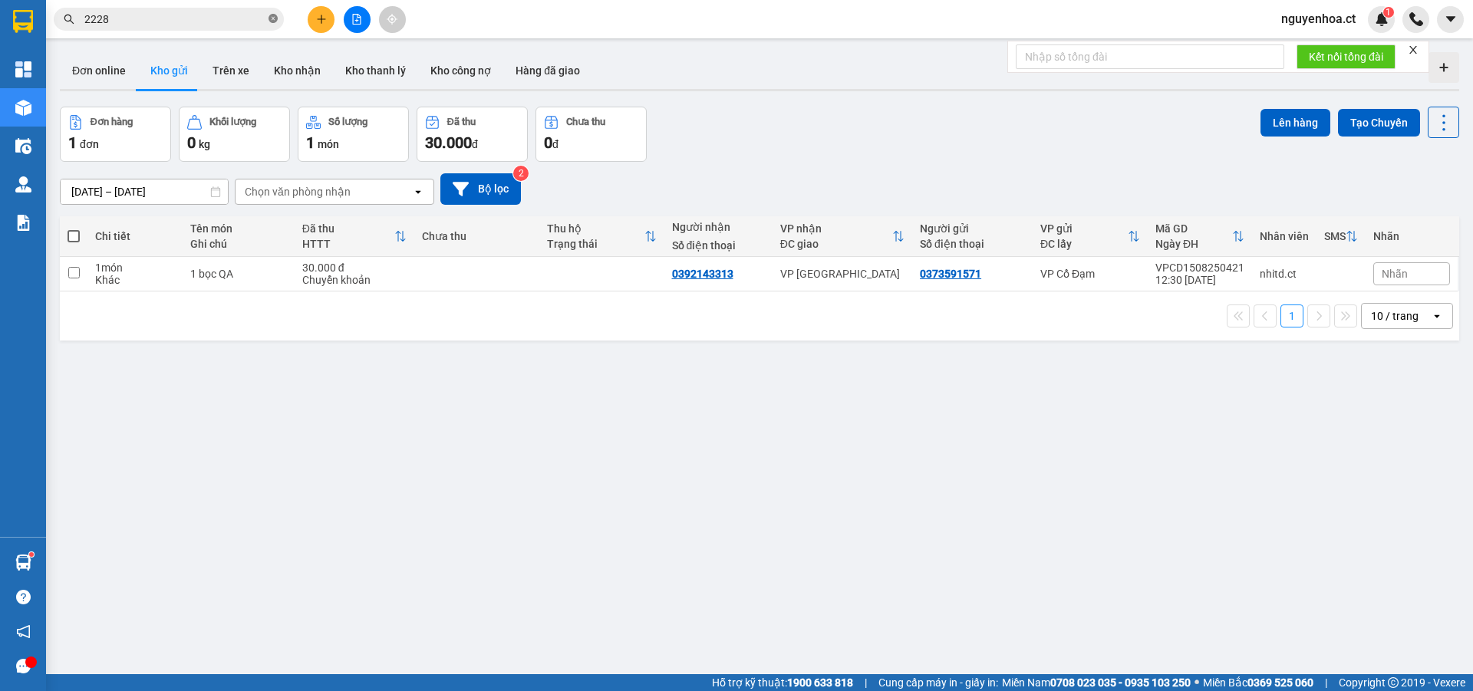
click at [272, 17] on icon "close-circle" at bounding box center [272, 18] width 9 height 9
click at [239, 18] on input "text" at bounding box center [174, 19] width 181 height 17
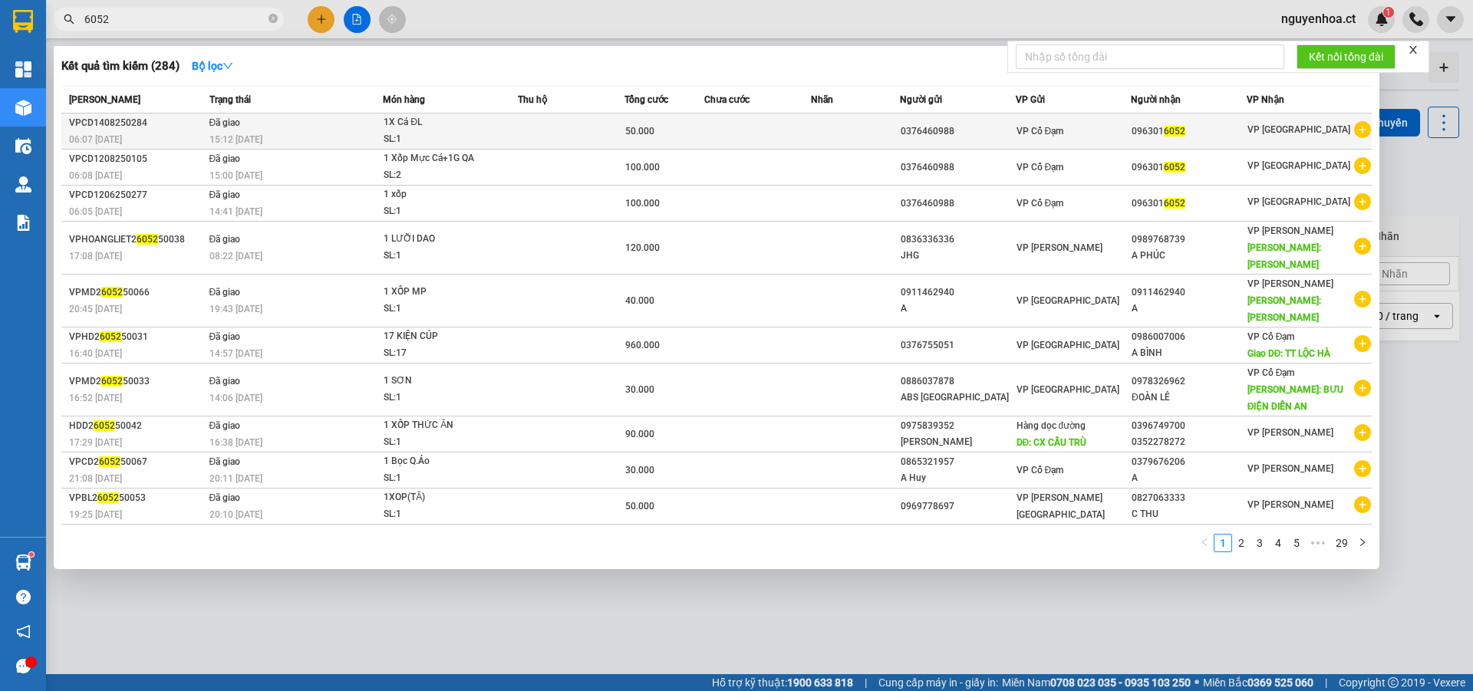
type input "6052"
click at [227, 128] on span "Đã giao" at bounding box center [224, 122] width 31 height 12
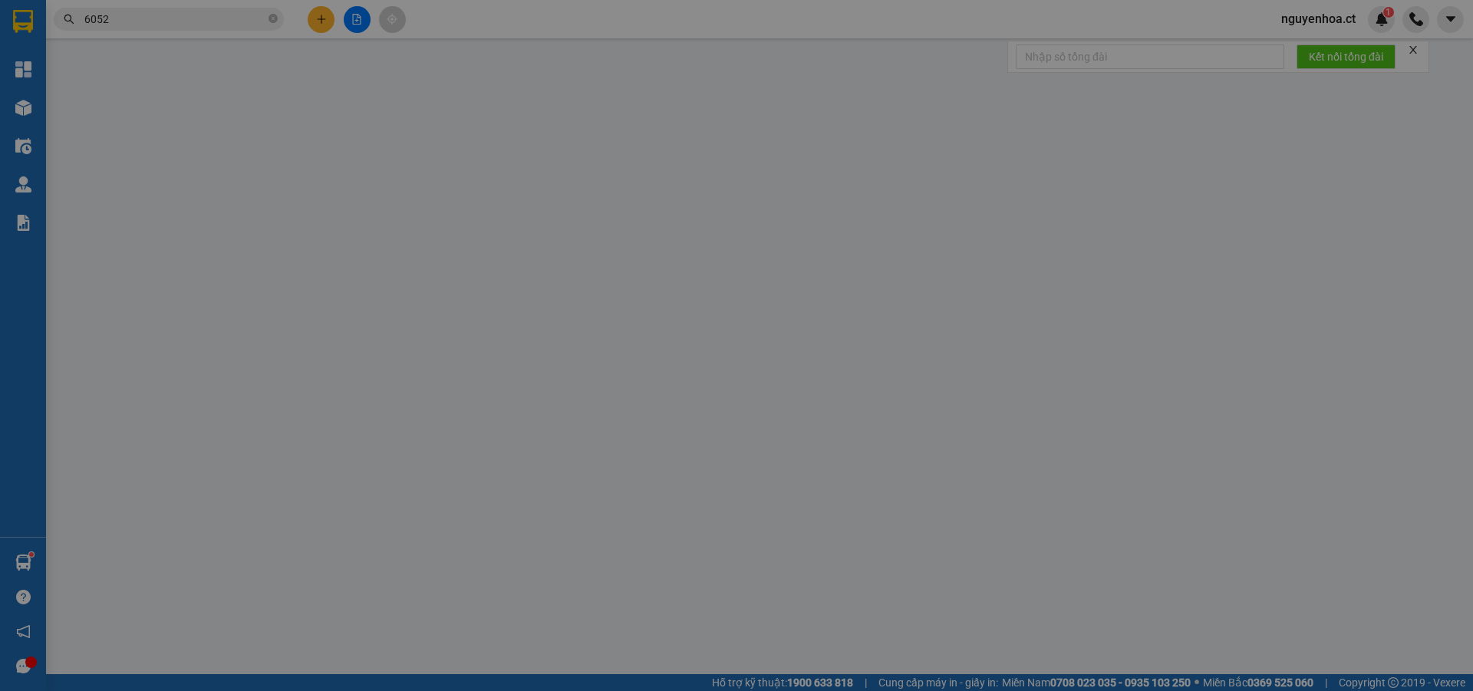
type input "0376460988"
type input "0963016052"
type input "50.000"
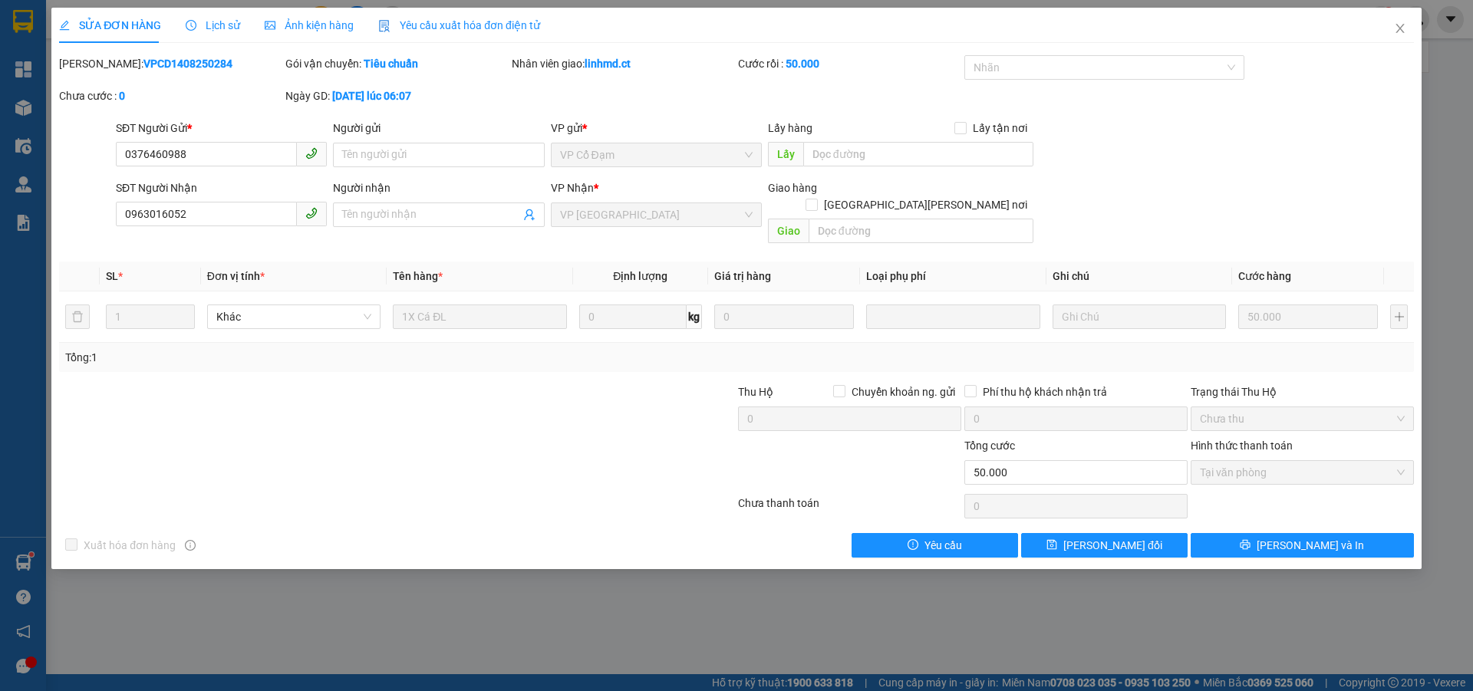
click at [222, 19] on span "Lịch sử" at bounding box center [213, 25] width 54 height 12
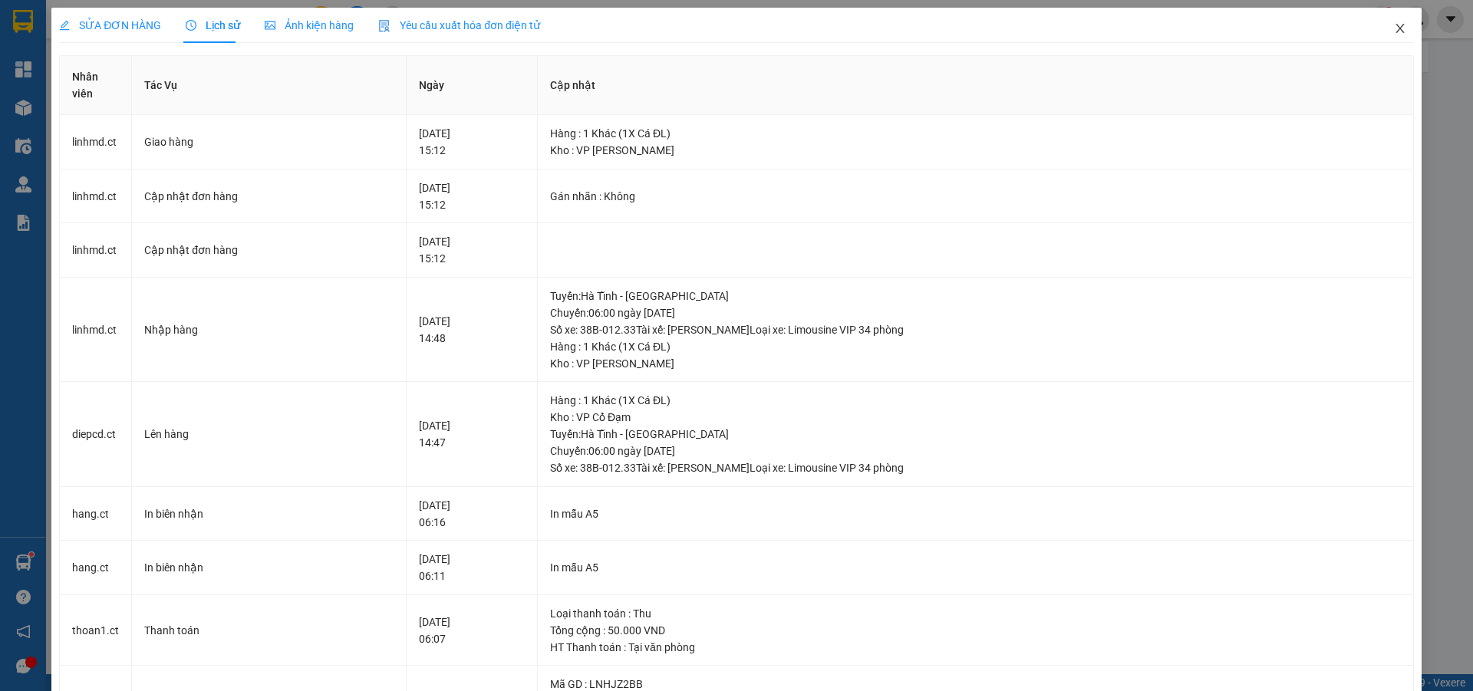
click at [1394, 24] on icon "close" at bounding box center [1400, 28] width 12 height 12
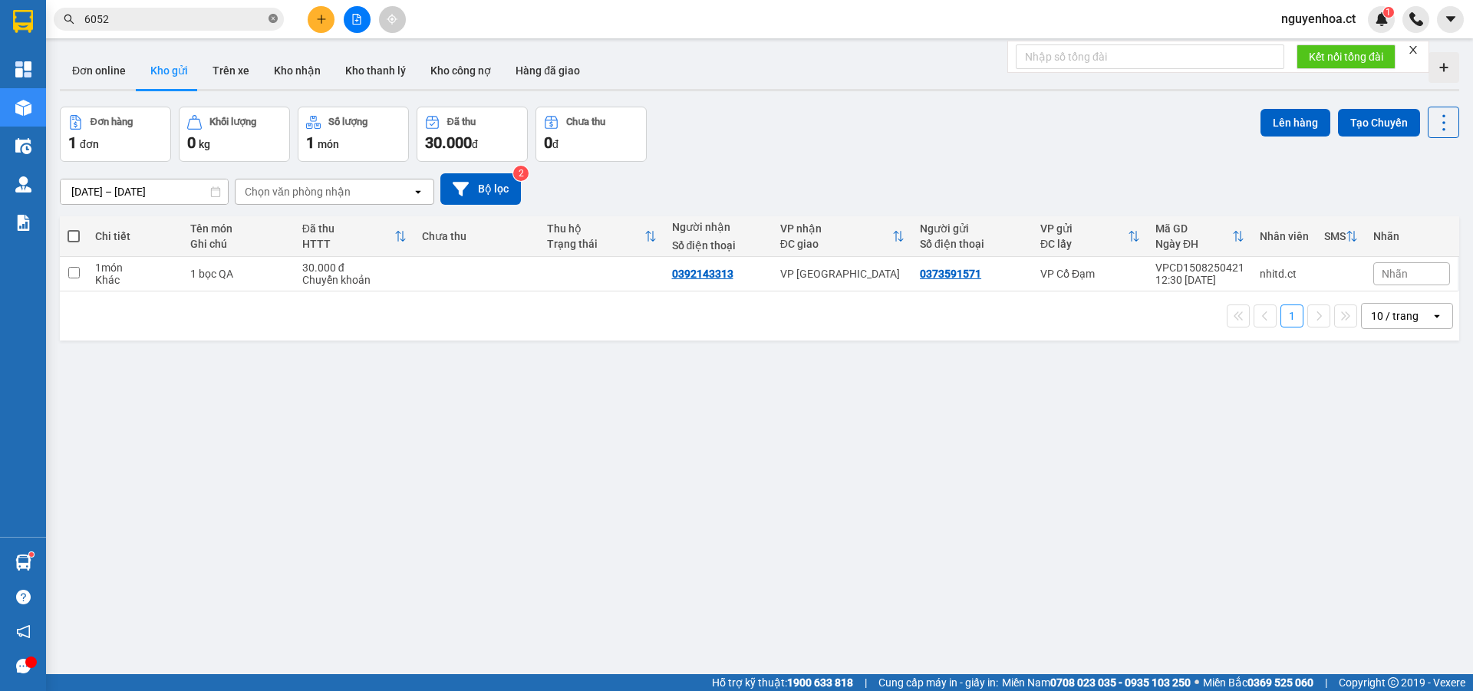
click at [271, 15] on icon "close-circle" at bounding box center [272, 18] width 9 height 9
click at [245, 17] on input "text" at bounding box center [174, 19] width 181 height 17
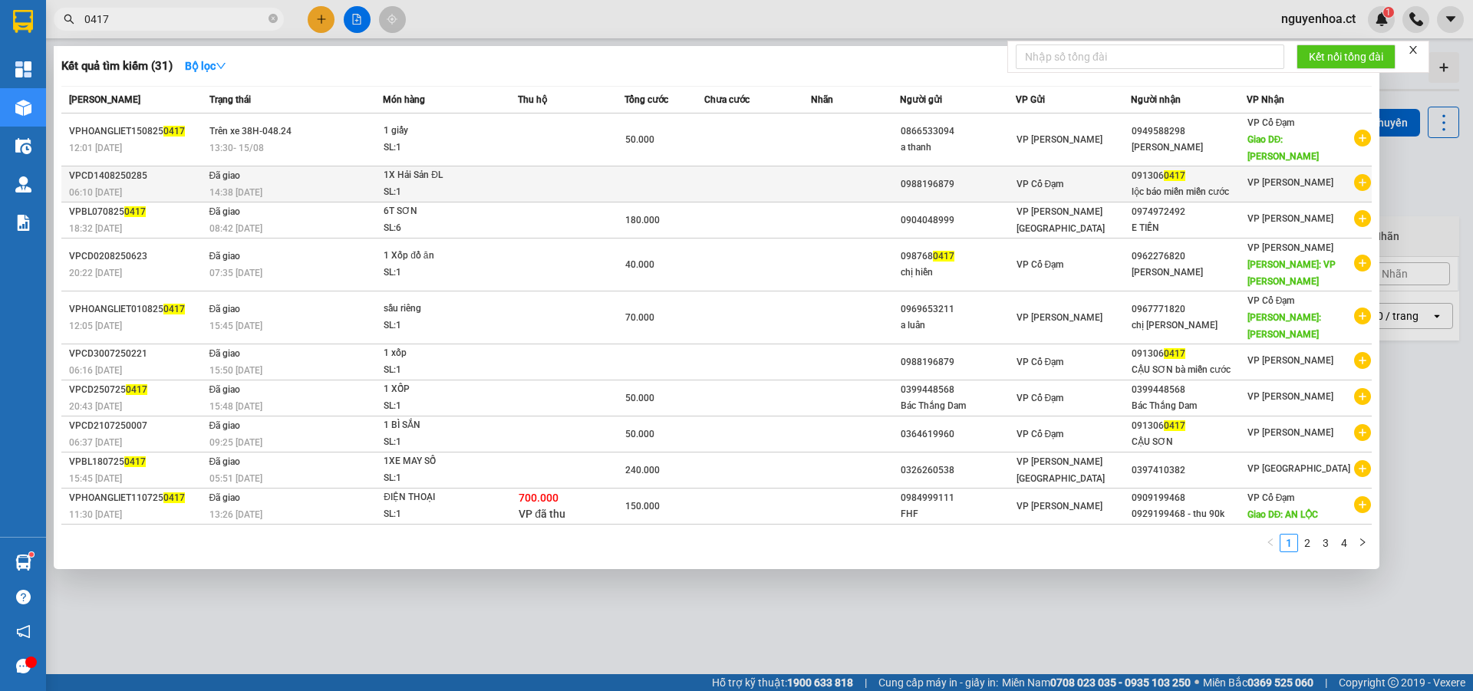
type input "0417"
click at [266, 184] on div "14:38 - 14/08" at bounding box center [295, 192] width 173 height 17
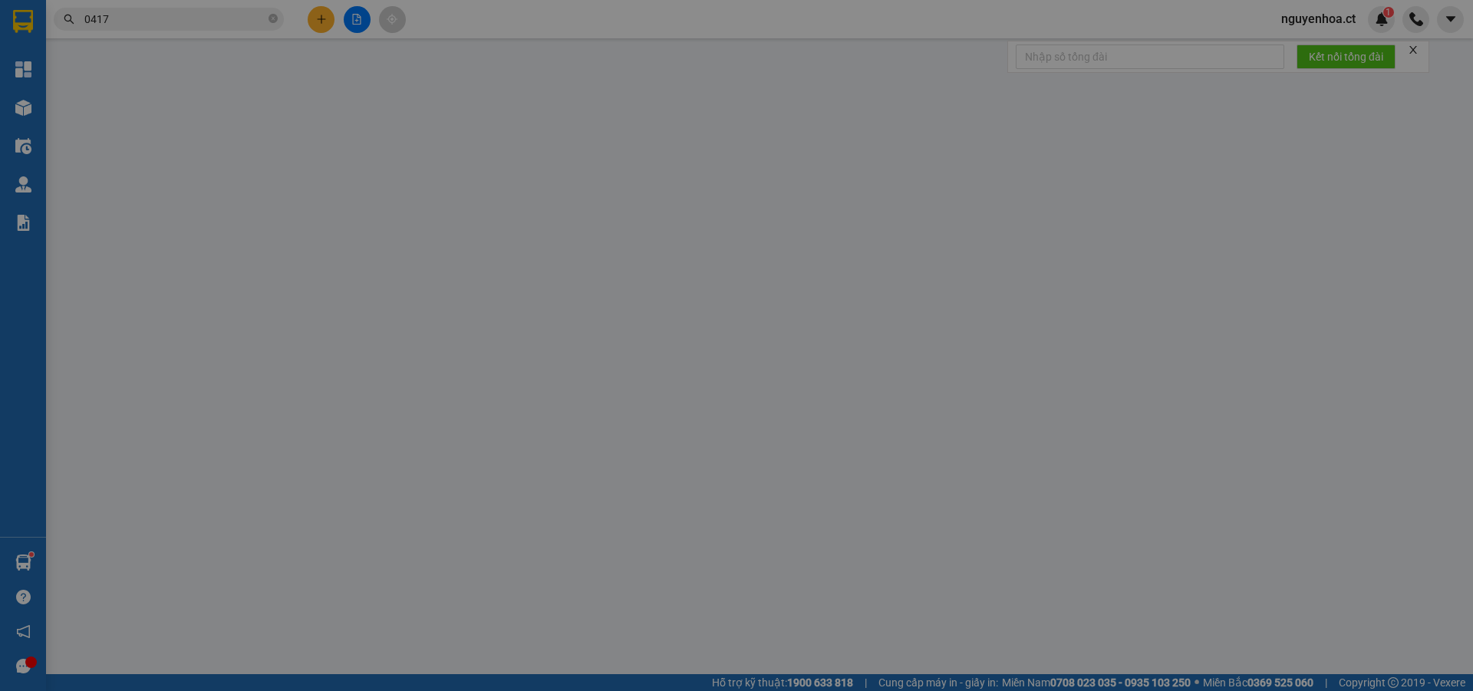
type input "0988196879"
type input "0913060417"
type input "lộc báo miễn miễn cước"
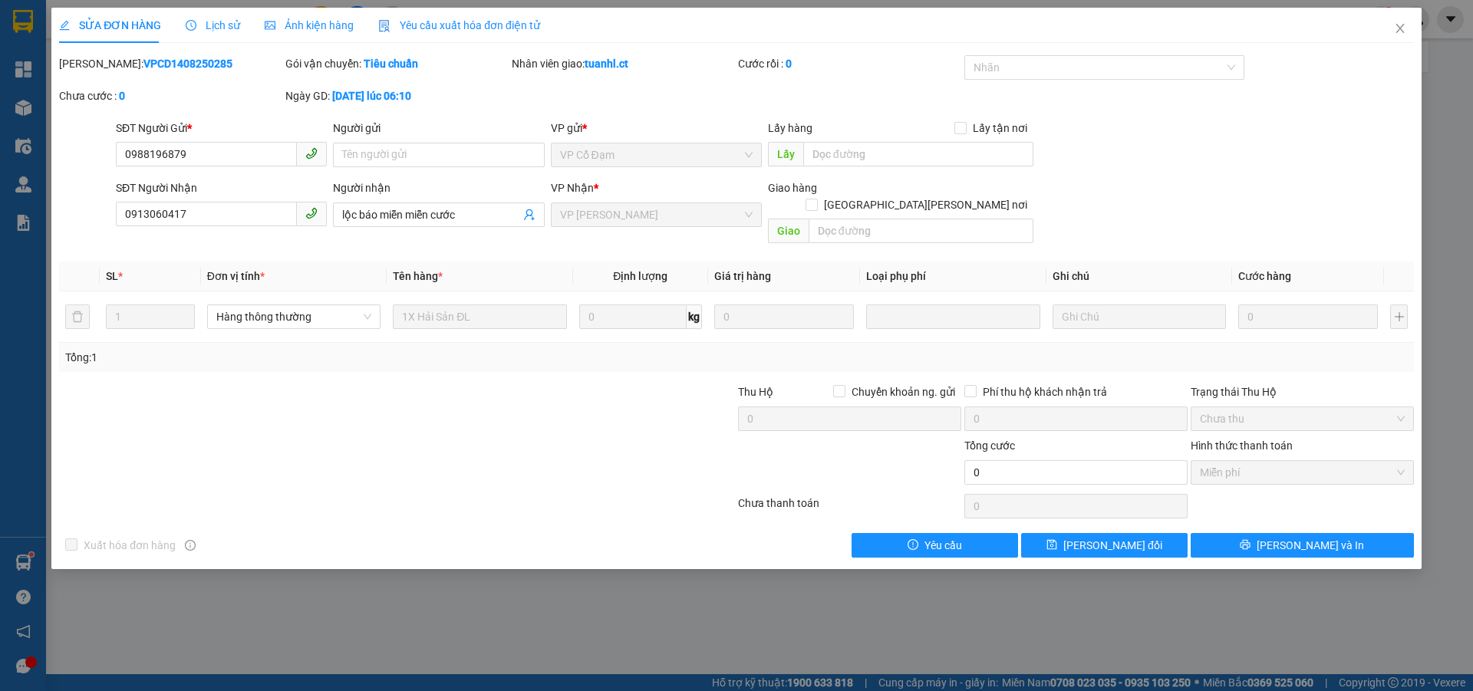
click at [225, 24] on span "Lịch sử" at bounding box center [213, 25] width 54 height 12
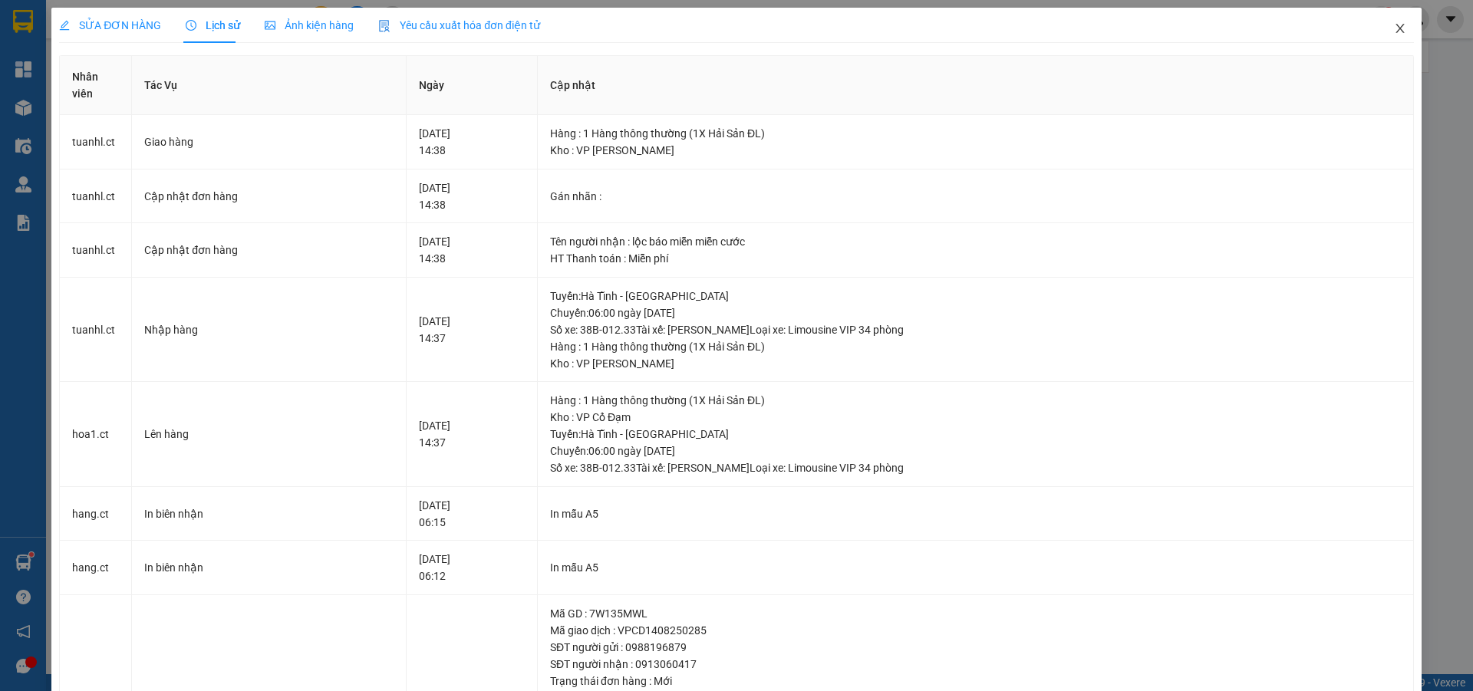
click at [1395, 28] on icon "close" at bounding box center [1399, 28] width 8 height 9
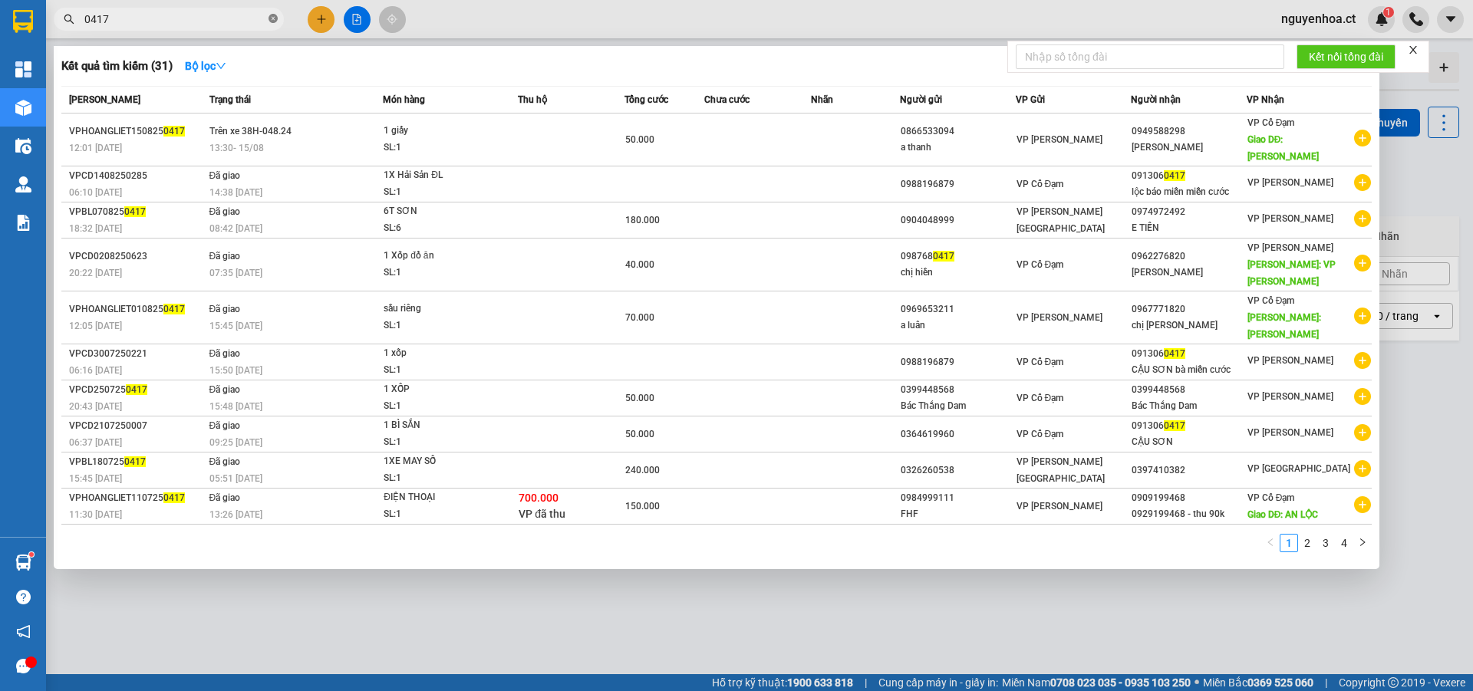
click at [276, 20] on icon "close-circle" at bounding box center [272, 18] width 9 height 9
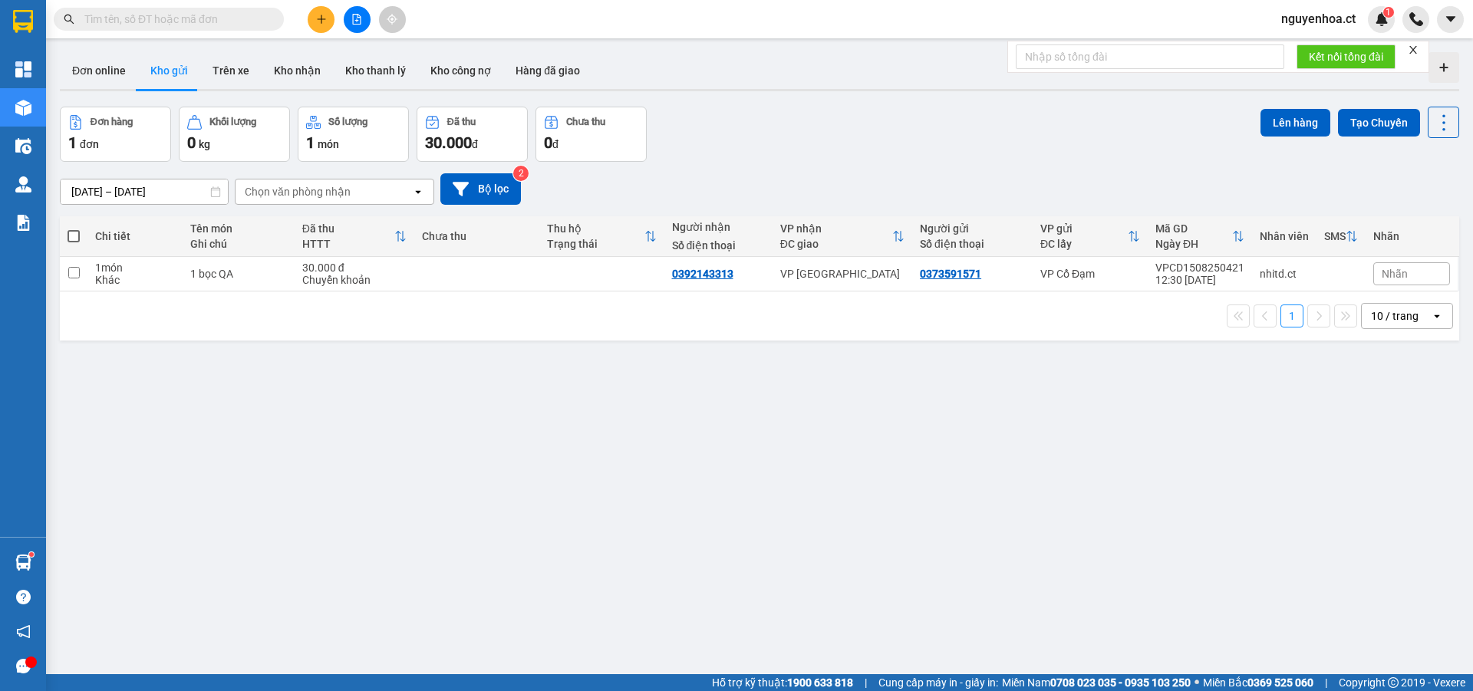
click at [216, 14] on input "text" at bounding box center [174, 19] width 181 height 17
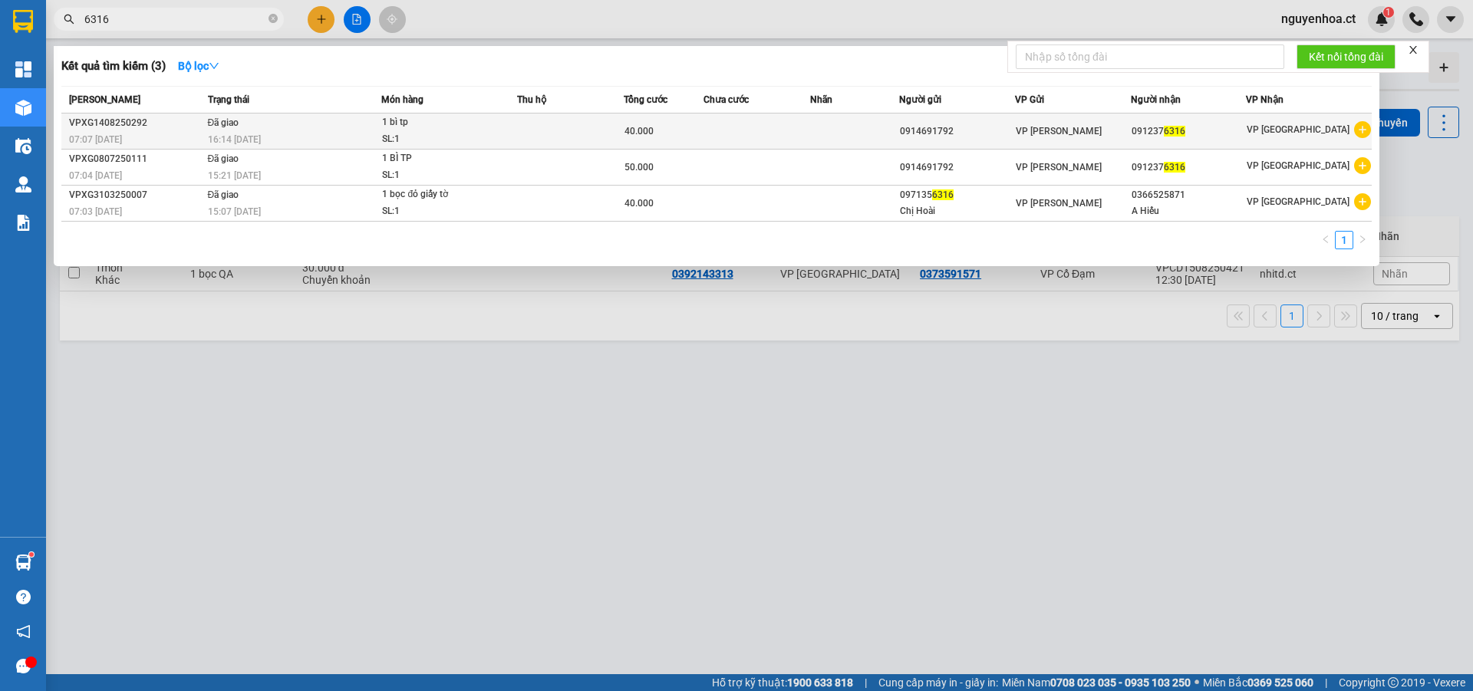
type input "6316"
click at [266, 132] on div "16:14 - 14/08" at bounding box center [294, 139] width 173 height 17
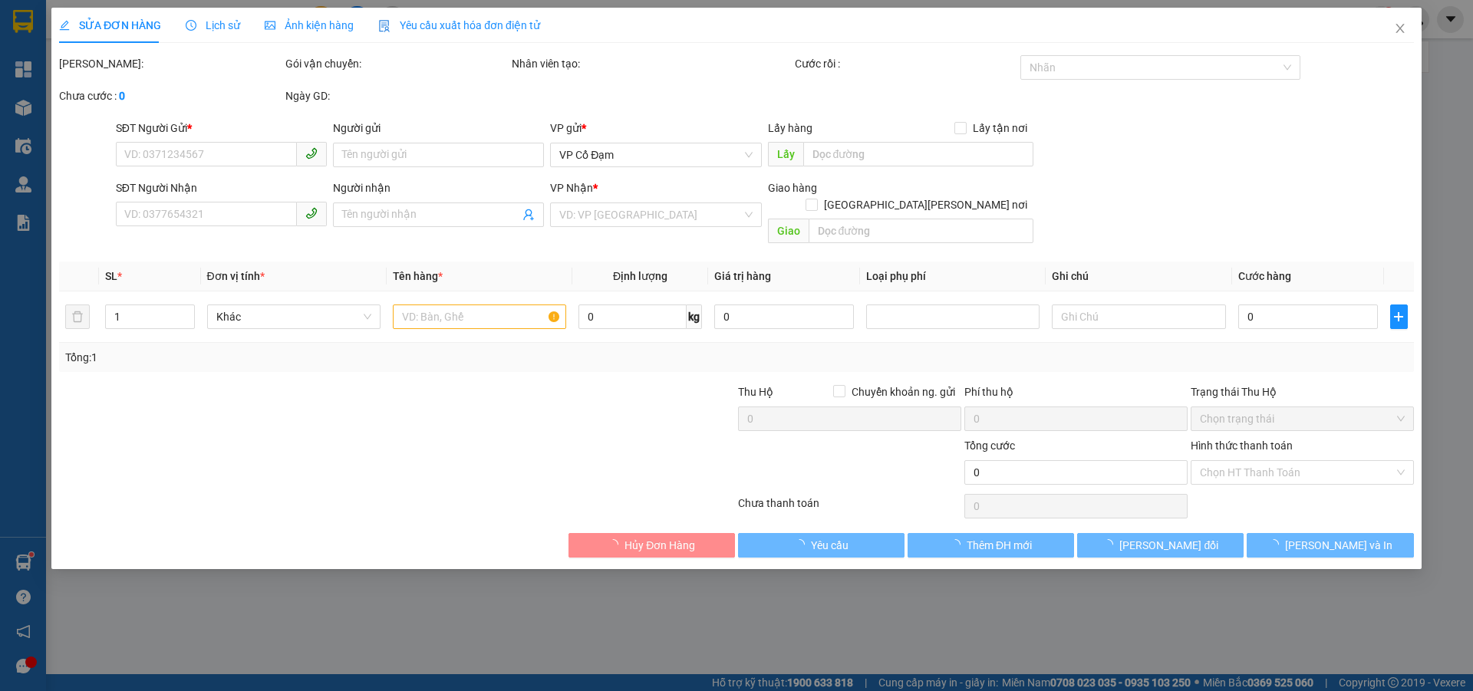
type input "0914691792"
type input "0912376316"
type input "40.000"
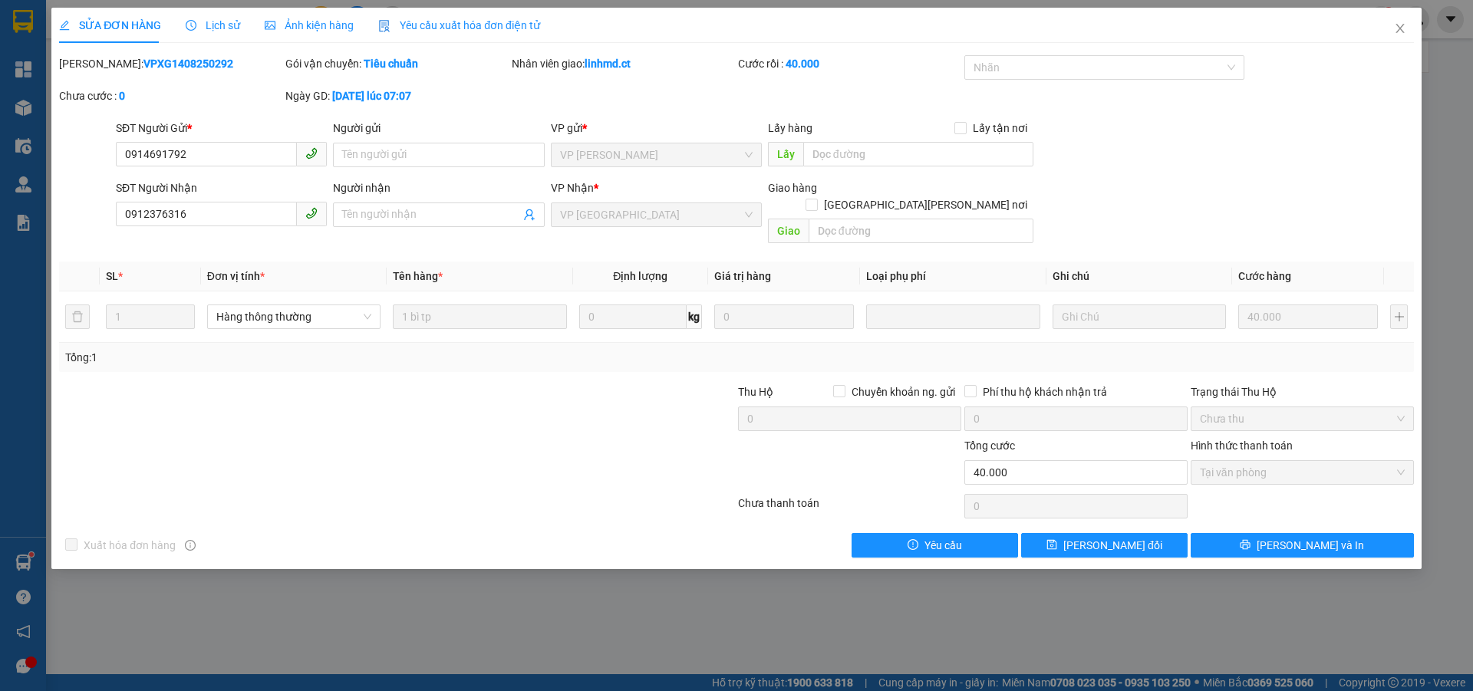
click at [206, 22] on span "Lịch sử" at bounding box center [213, 25] width 54 height 12
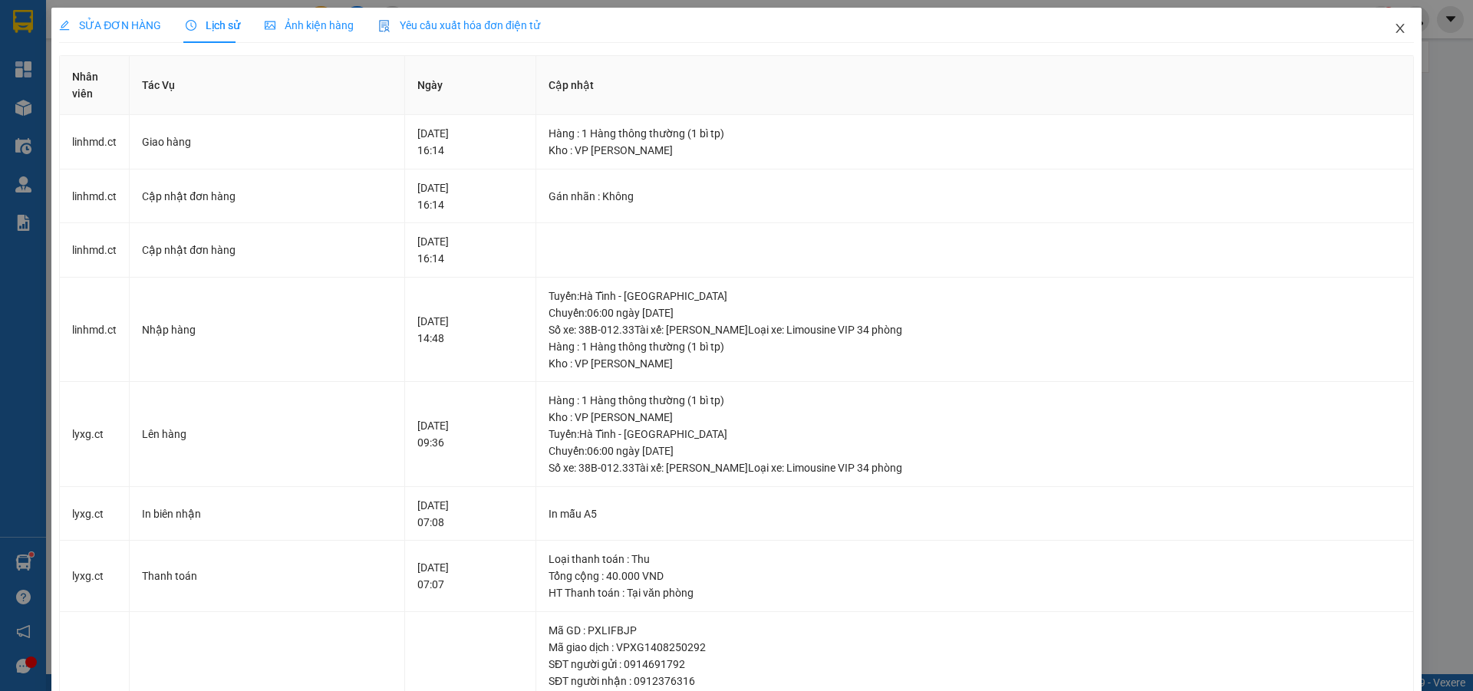
click at [1396, 31] on span "Close" at bounding box center [1399, 29] width 43 height 43
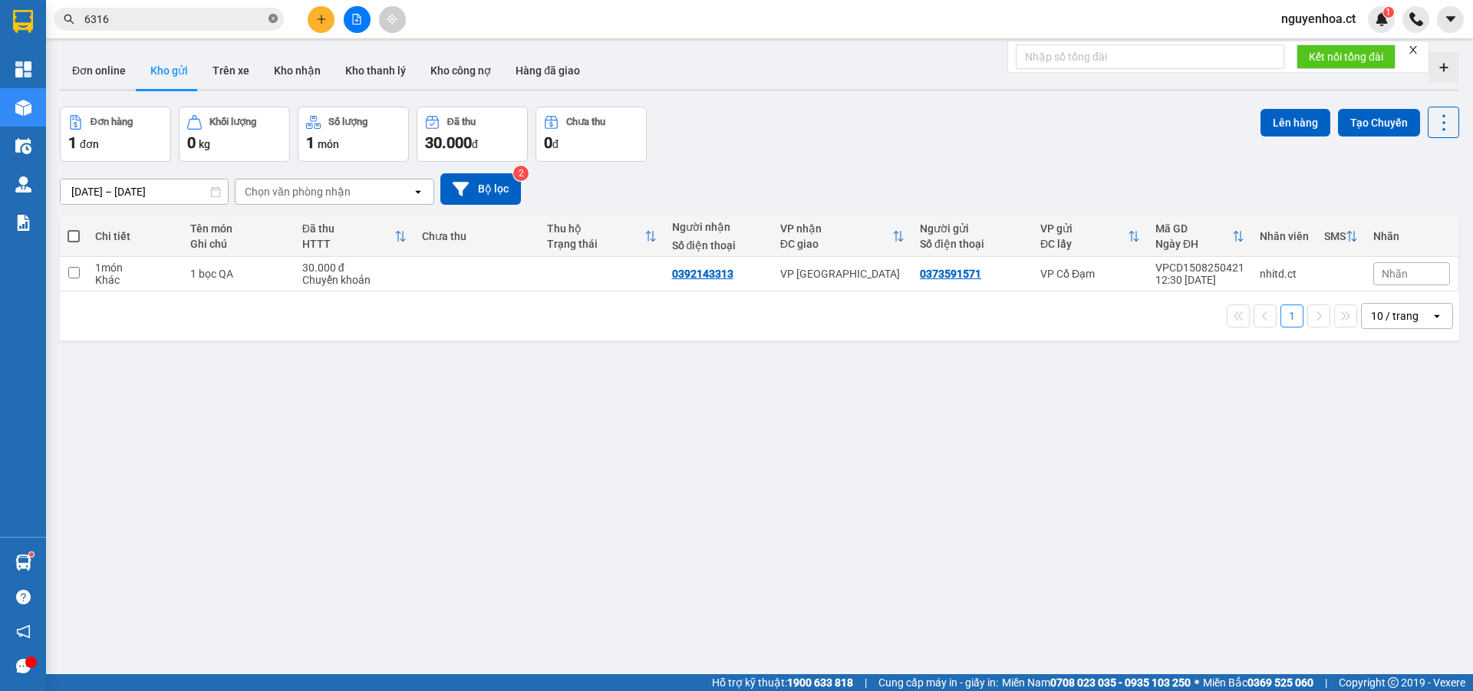
click at [276, 18] on icon "close-circle" at bounding box center [272, 18] width 9 height 9
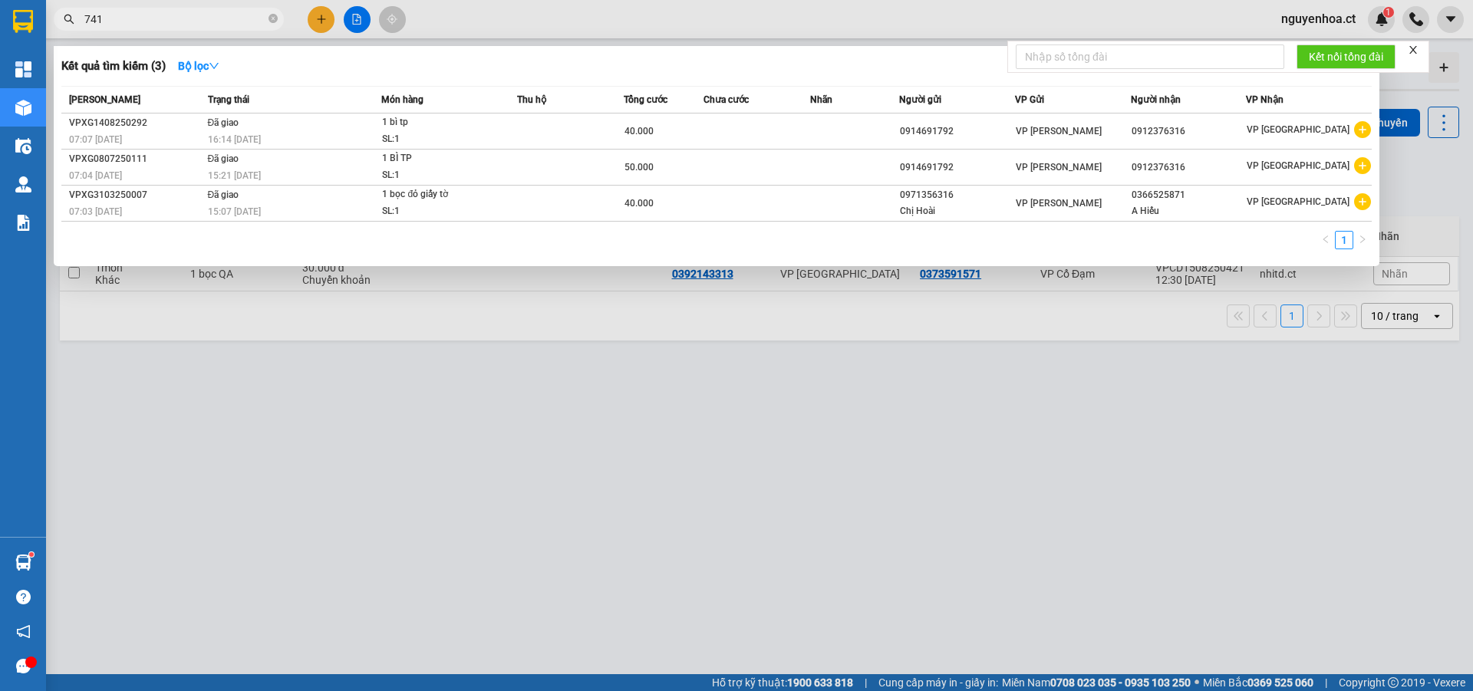
type input "7413"
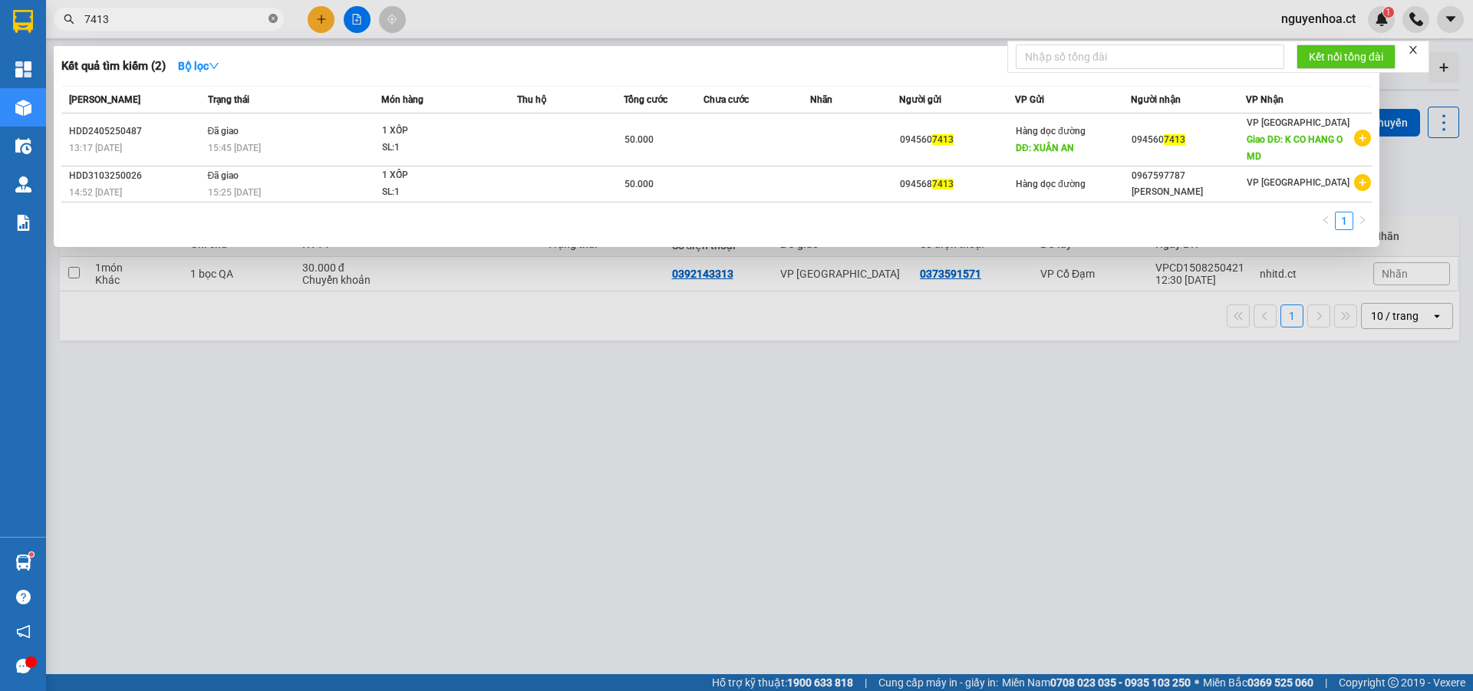
click at [273, 16] on icon "close-circle" at bounding box center [272, 18] width 9 height 9
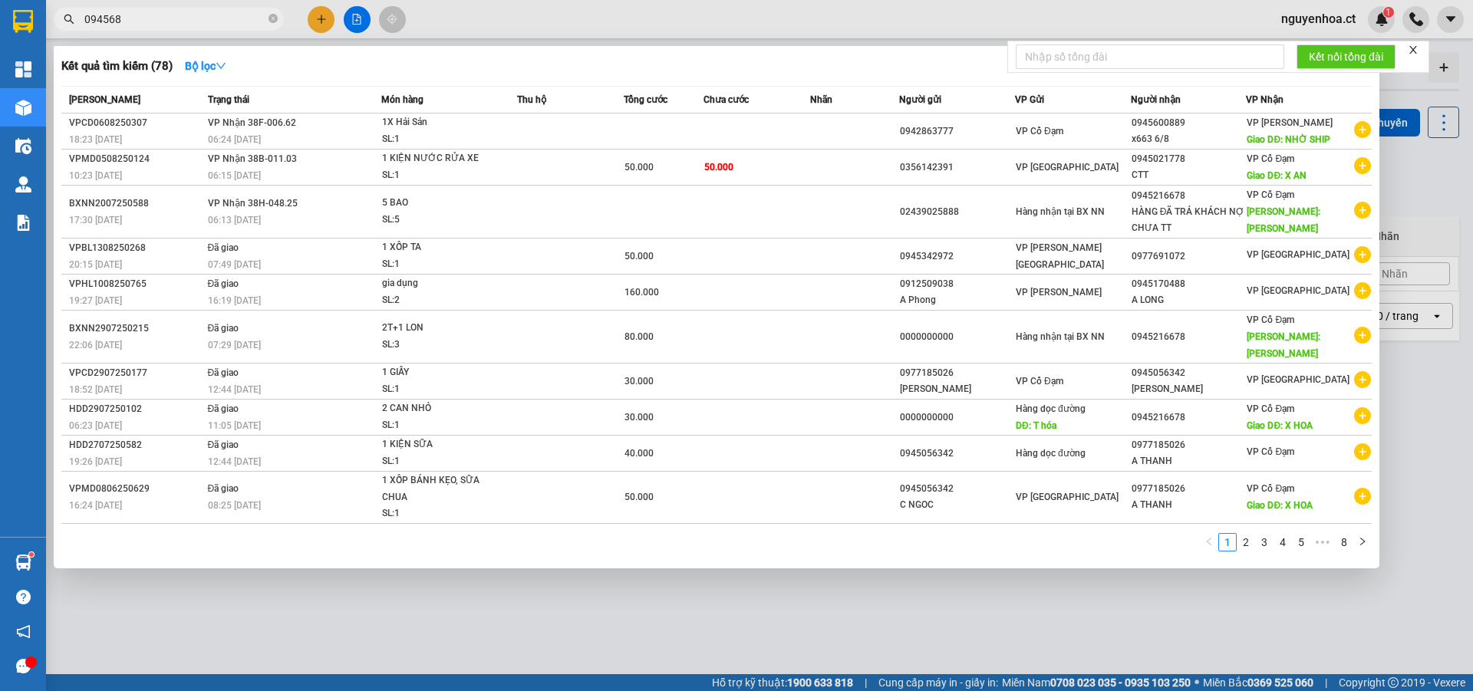
type input "0945687"
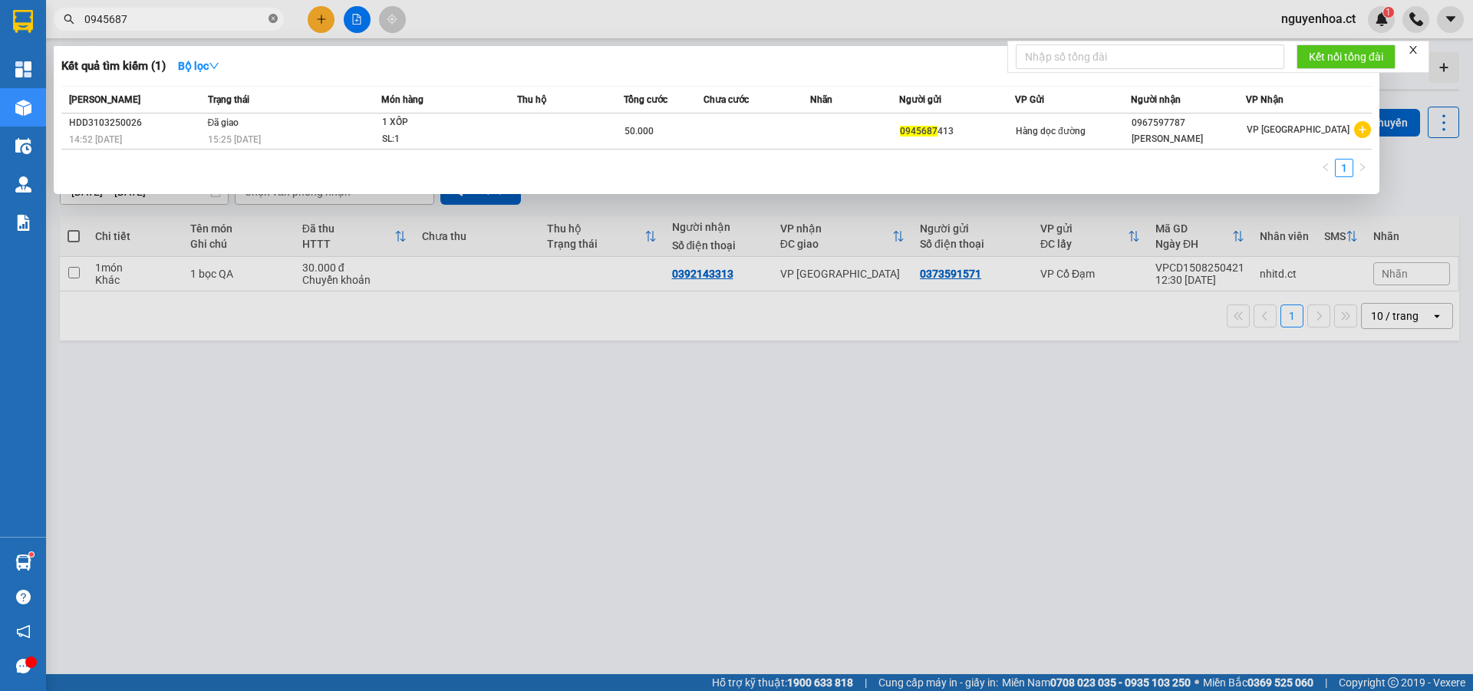
click at [275, 17] on icon "close-circle" at bounding box center [272, 18] width 9 height 9
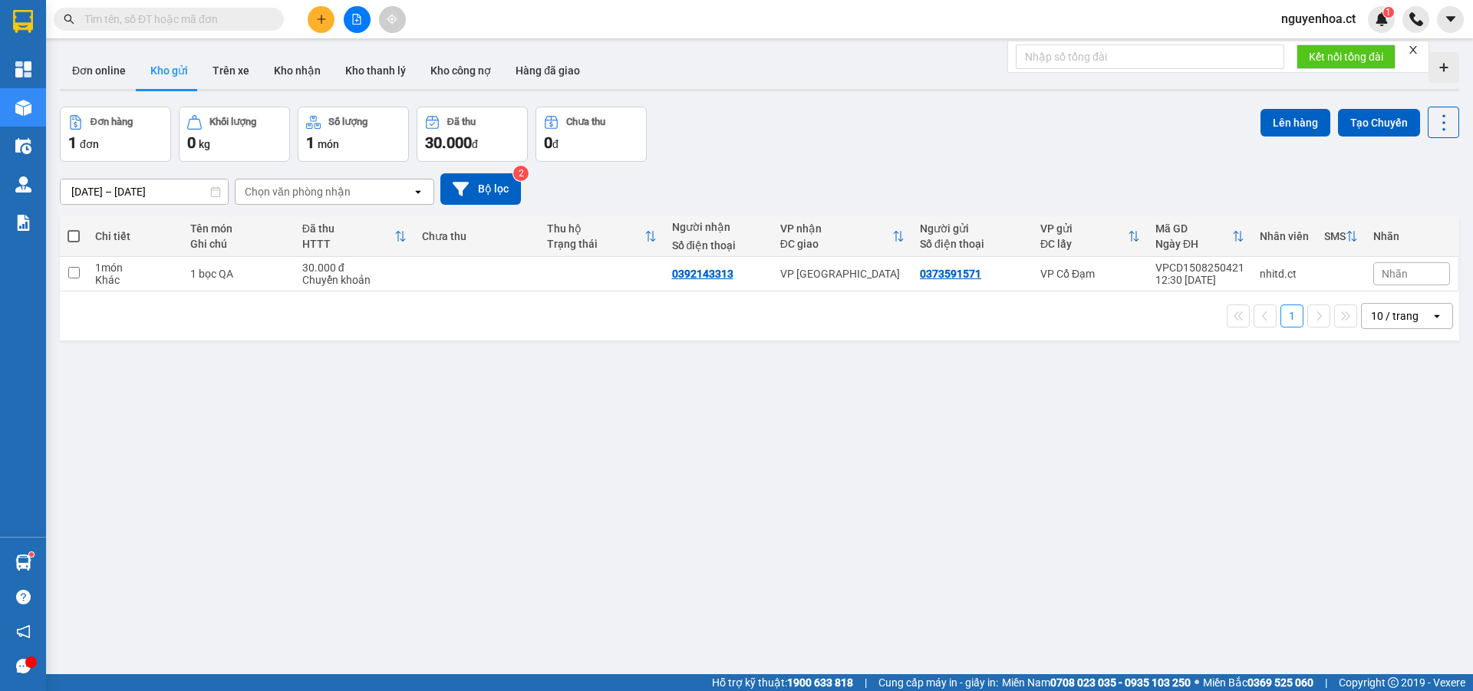
click at [244, 18] on input "text" at bounding box center [174, 19] width 181 height 17
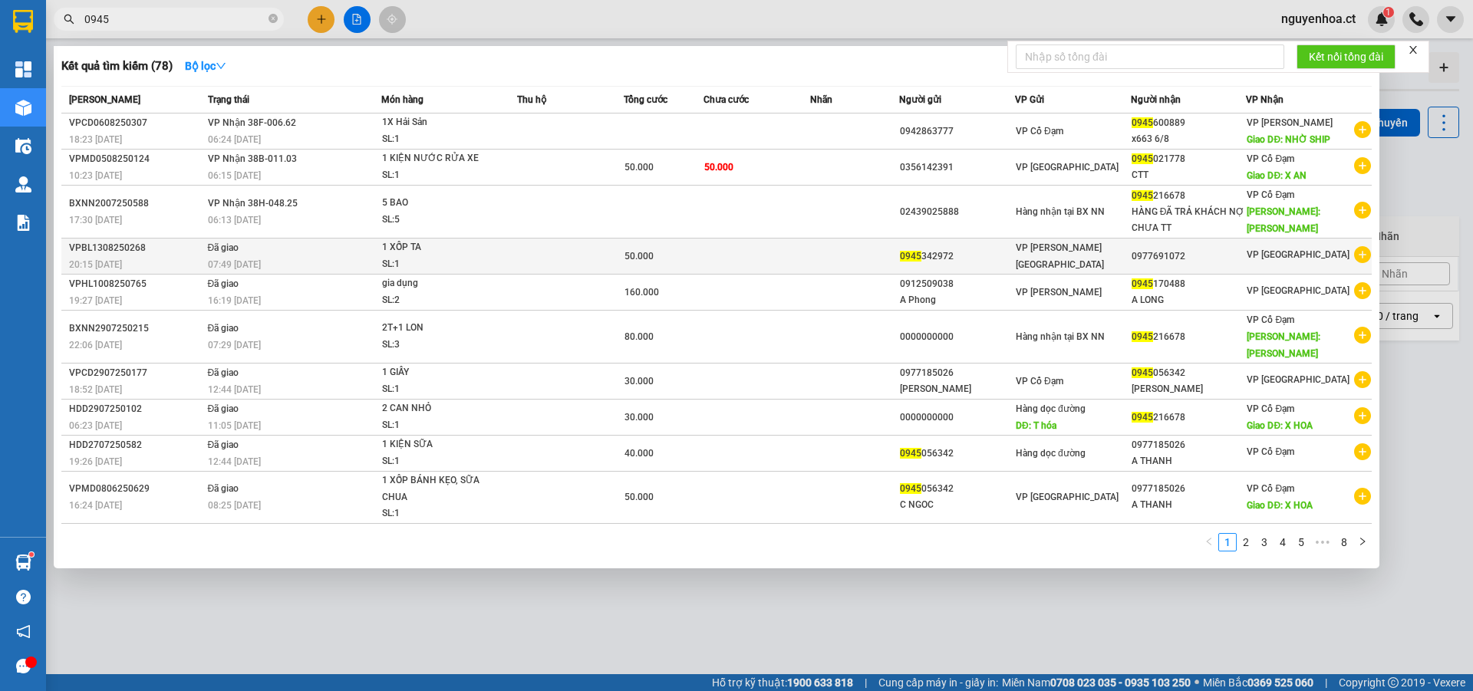
type input "0945"
click at [225, 253] on td "Đã giao 07:49 - 14/08" at bounding box center [293, 257] width 178 height 36
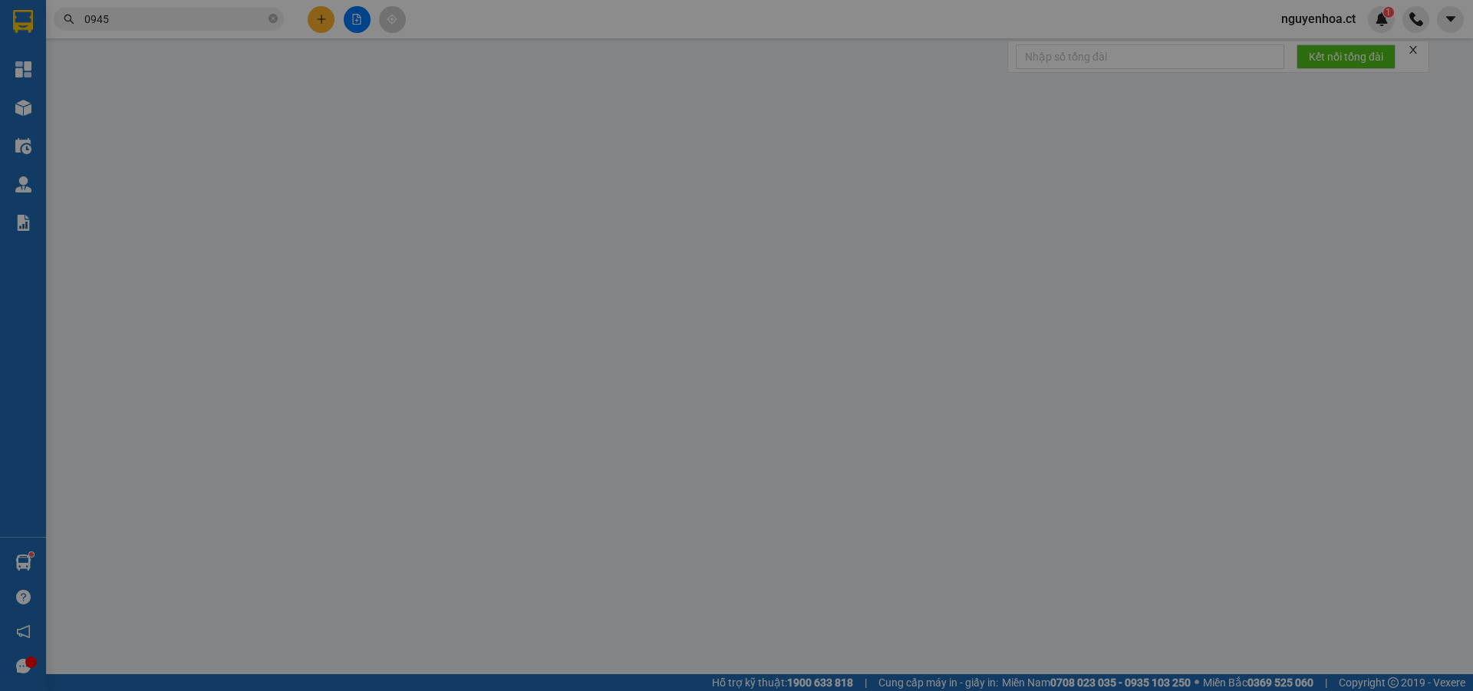
type input "0945342972"
type input "0977691072"
type input "50.000"
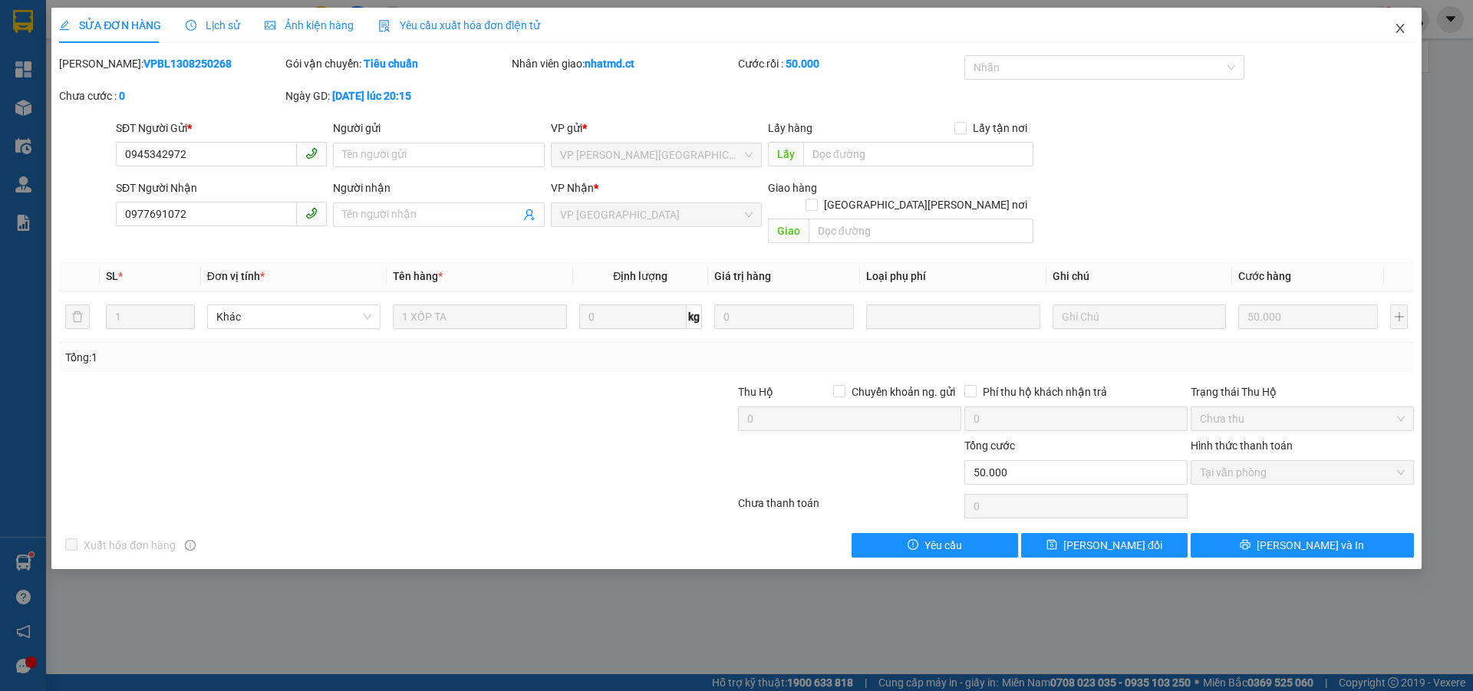
click at [1397, 26] on icon "close" at bounding box center [1399, 28] width 8 height 9
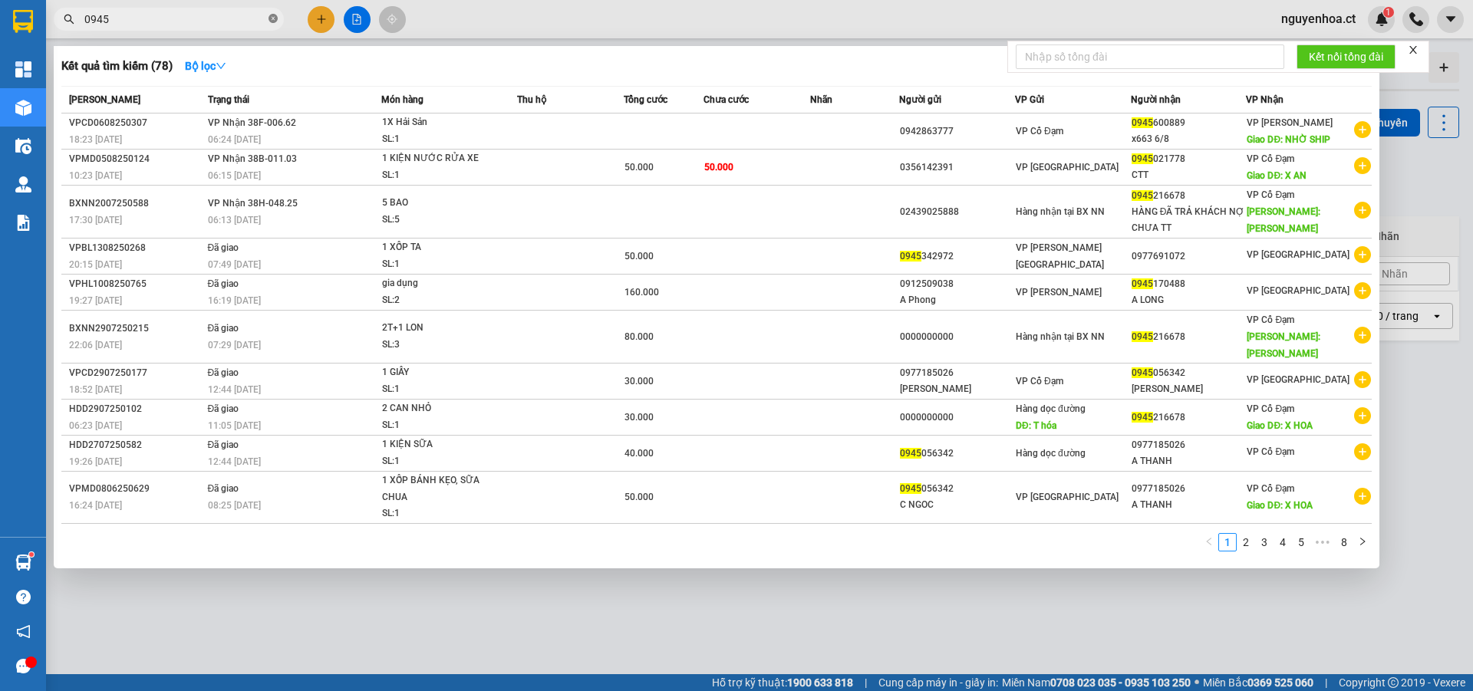
click at [268, 19] on icon "close-circle" at bounding box center [272, 18] width 9 height 9
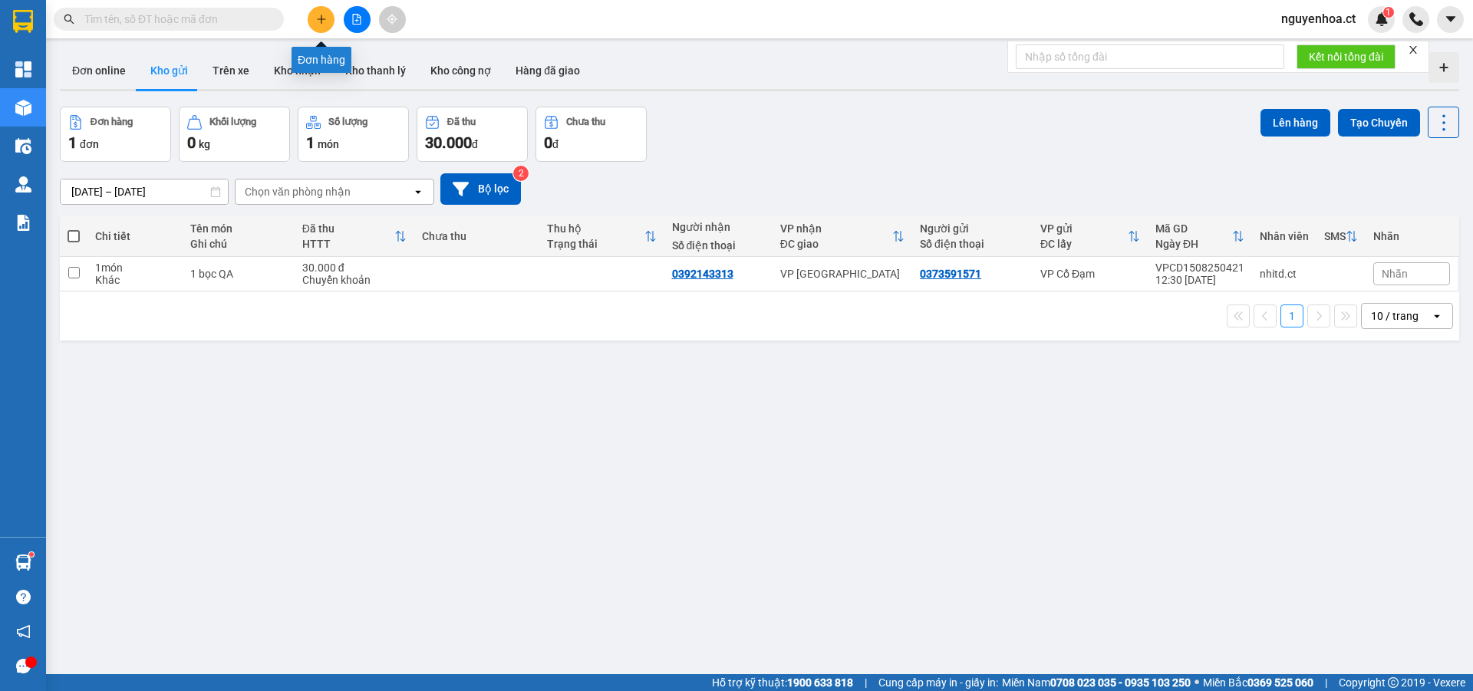
click at [324, 15] on icon "plus" at bounding box center [321, 19] width 11 height 11
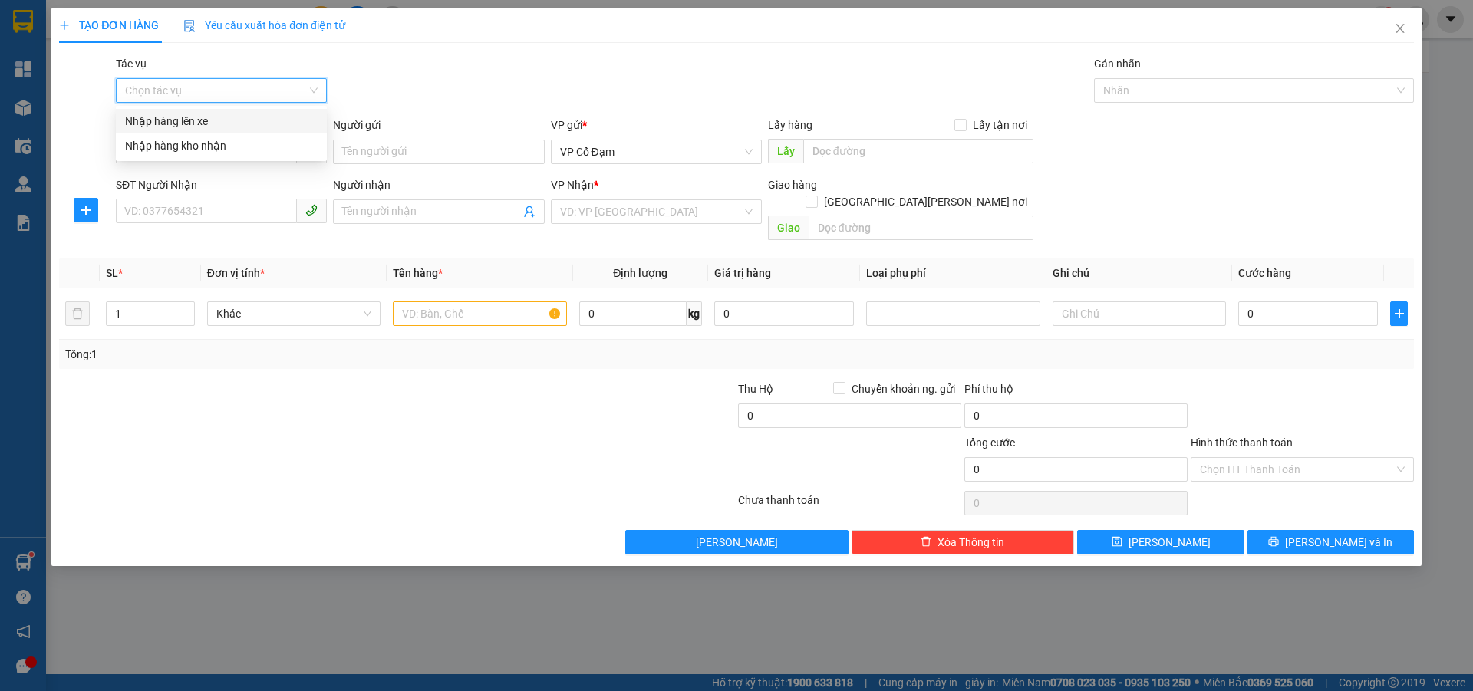
click at [215, 84] on input "Tác vụ" at bounding box center [216, 90] width 182 height 23
click at [211, 121] on div "Nhập hàng lên xe" at bounding box center [221, 121] width 193 height 17
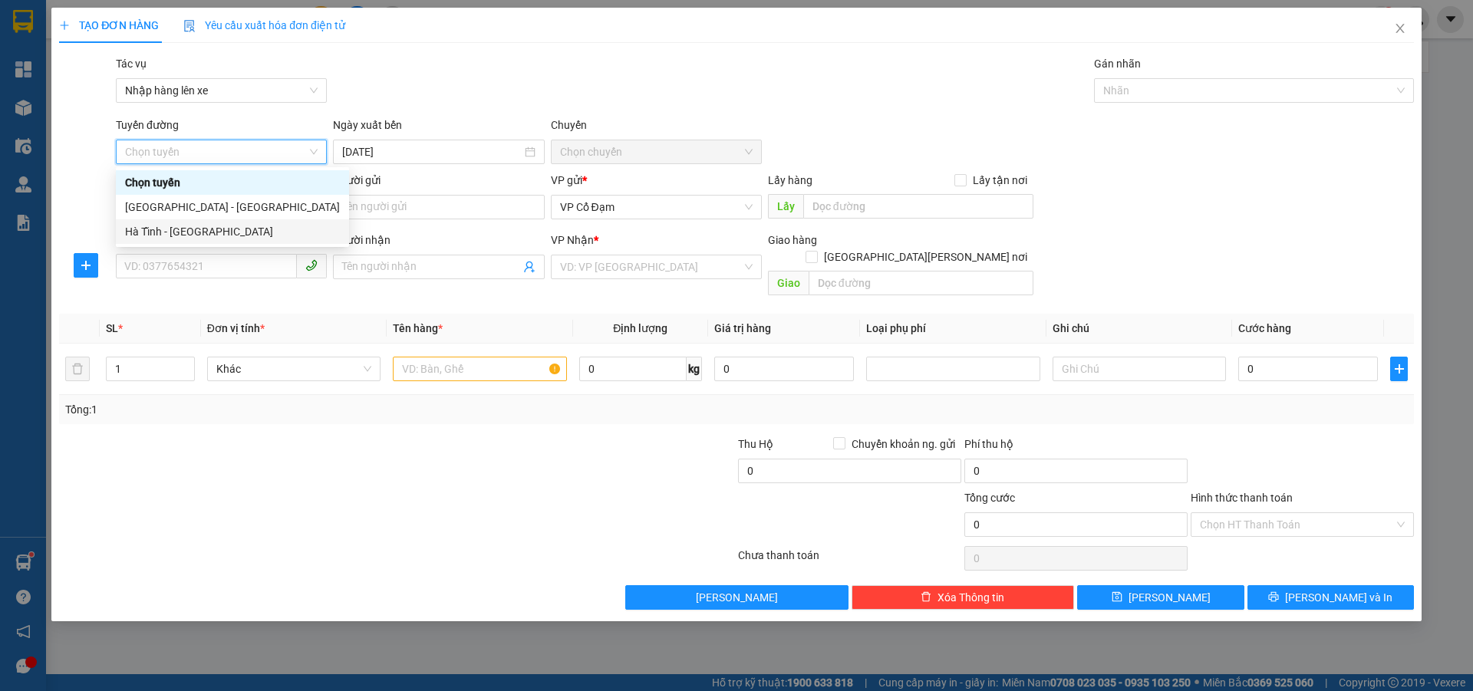
drag, startPoint x: 160, startPoint y: 228, endPoint x: 274, endPoint y: 205, distance: 116.6
click at [161, 229] on div "Hà Tĩnh - [GEOGRAPHIC_DATA]" at bounding box center [232, 231] width 215 height 17
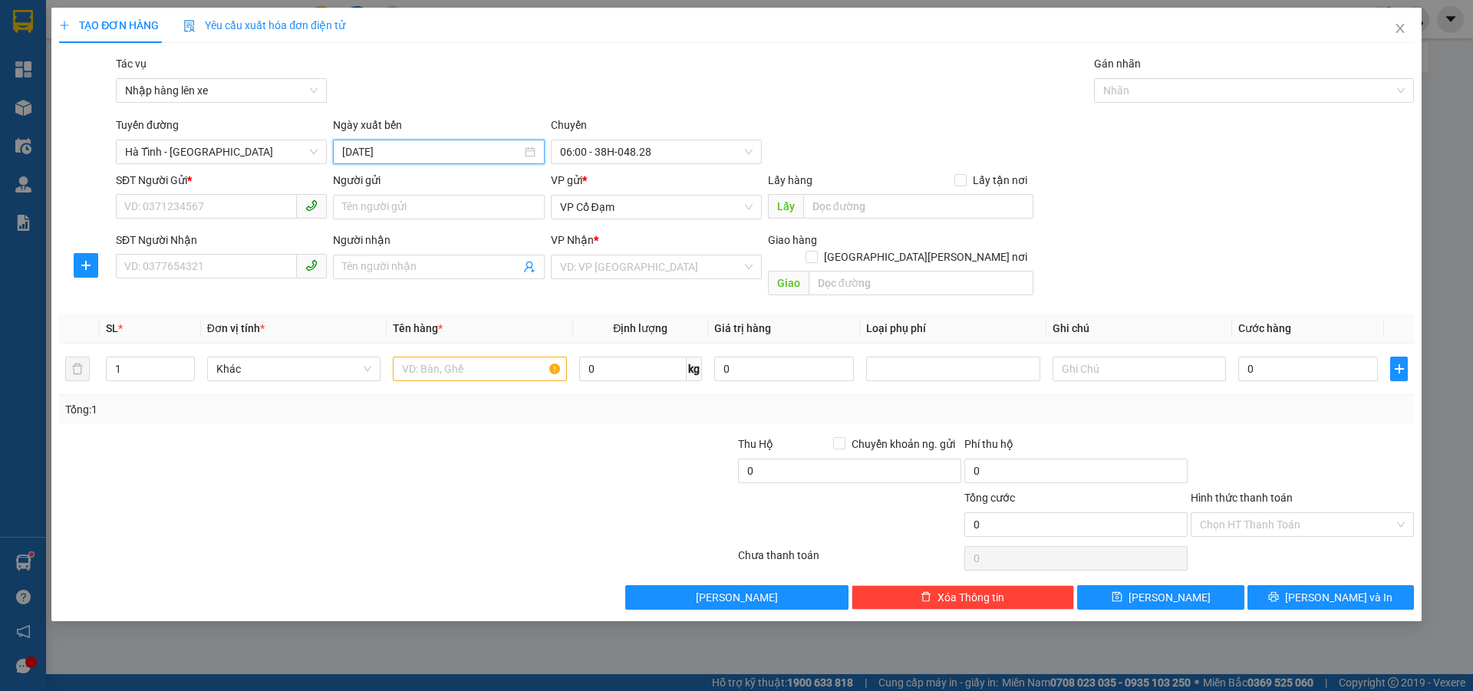
click at [426, 150] on input "[DATE]" at bounding box center [431, 151] width 179 height 17
drag, startPoint x: 468, startPoint y: 278, endPoint x: 529, endPoint y: 201, distance: 98.2
click at [469, 277] on td "14" at bounding box center [467, 286] width 28 height 23
type input "[DATE]"
click at [650, 144] on span "06:00 - 38H-048.28" at bounding box center [656, 151] width 193 height 23
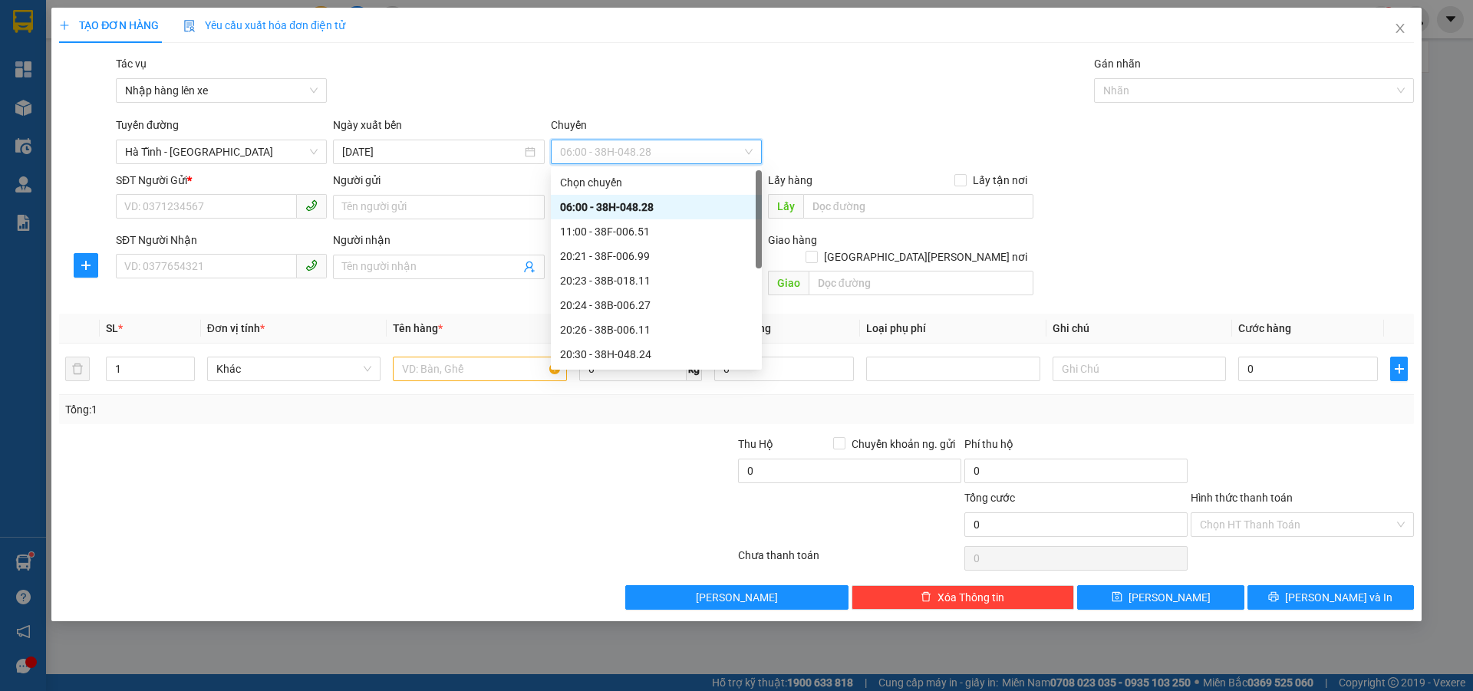
drag, startPoint x: 631, startPoint y: 203, endPoint x: 583, endPoint y: 212, distance: 49.1
click at [630, 203] on div "06:00 - 38H-048.28" at bounding box center [656, 207] width 193 height 17
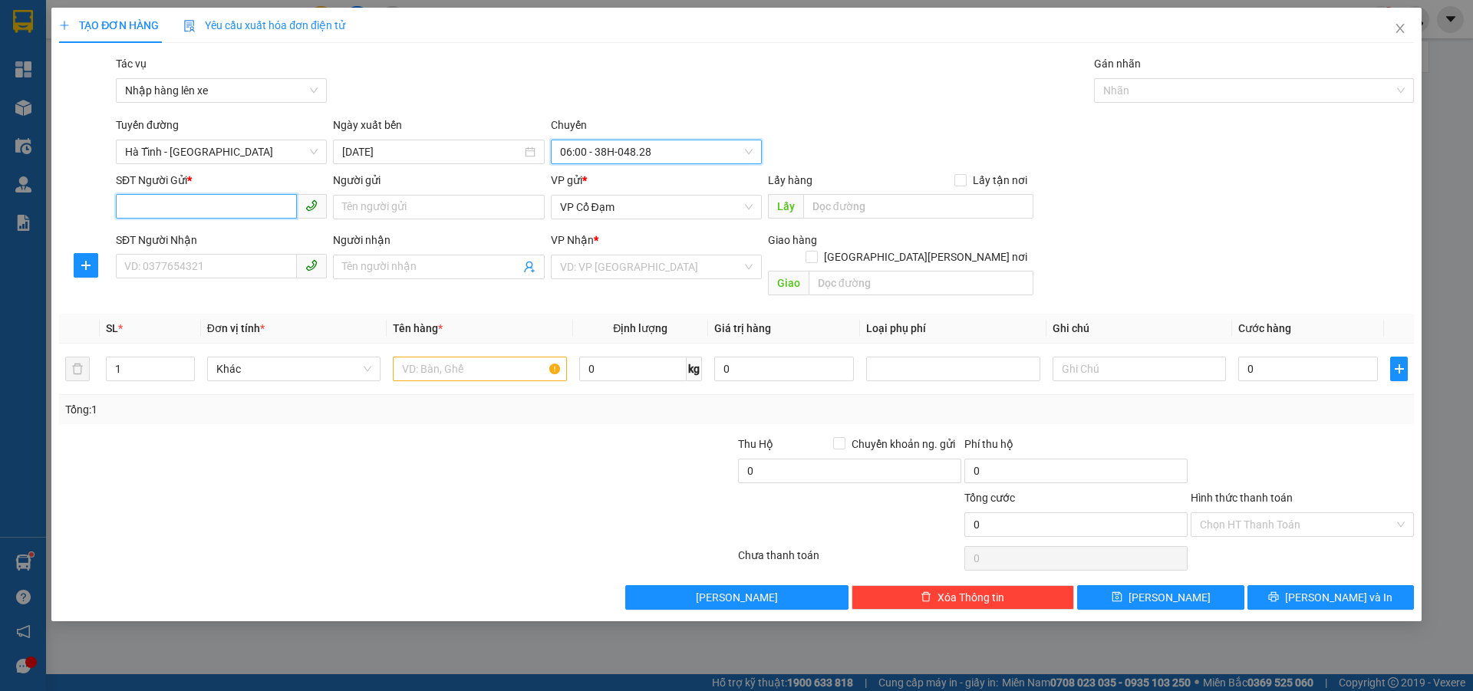
drag, startPoint x: 250, startPoint y: 214, endPoint x: 268, endPoint y: 178, distance: 40.1
click at [250, 212] on input "SĐT Người Gửi *" at bounding box center [206, 206] width 181 height 25
type input "0000000000"
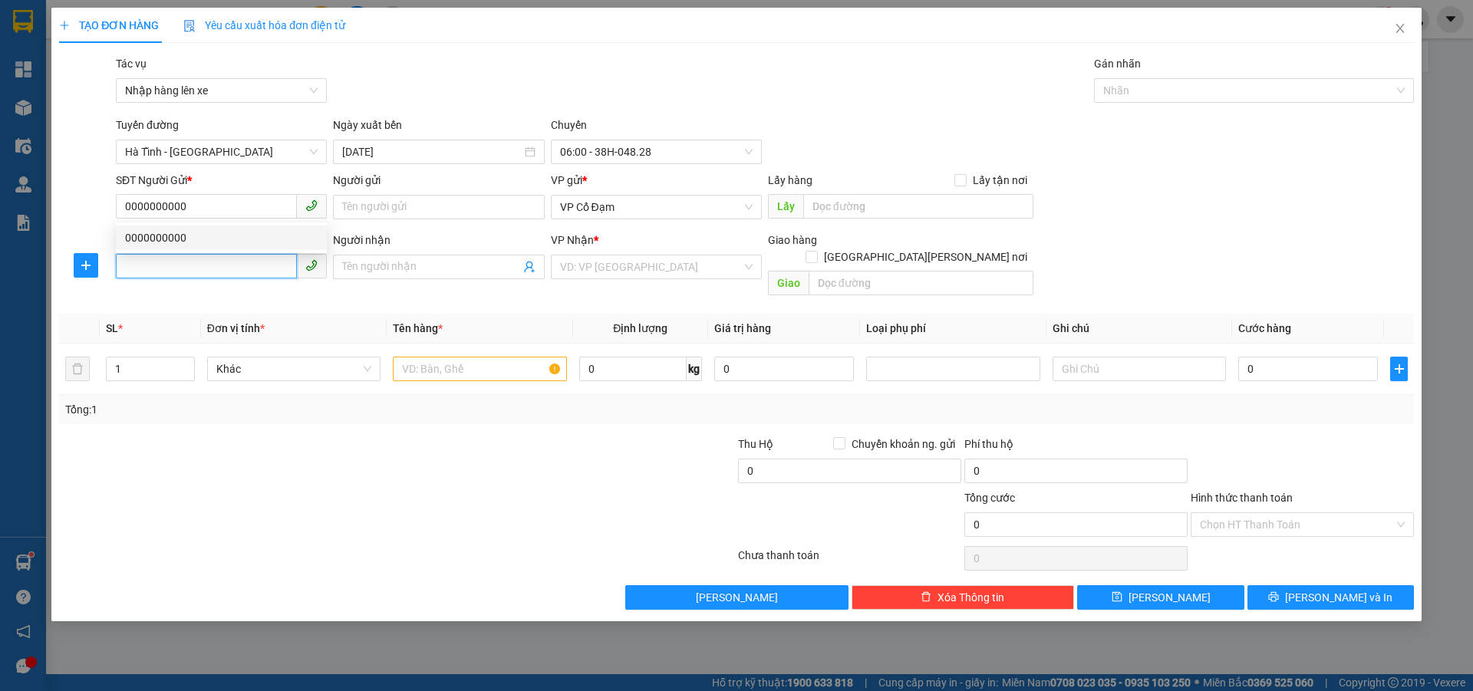
click at [260, 273] on input "SĐT Người Nhận" at bounding box center [206, 266] width 181 height 25
type input "0945687413"
click at [641, 270] on input "search" at bounding box center [651, 266] width 182 height 23
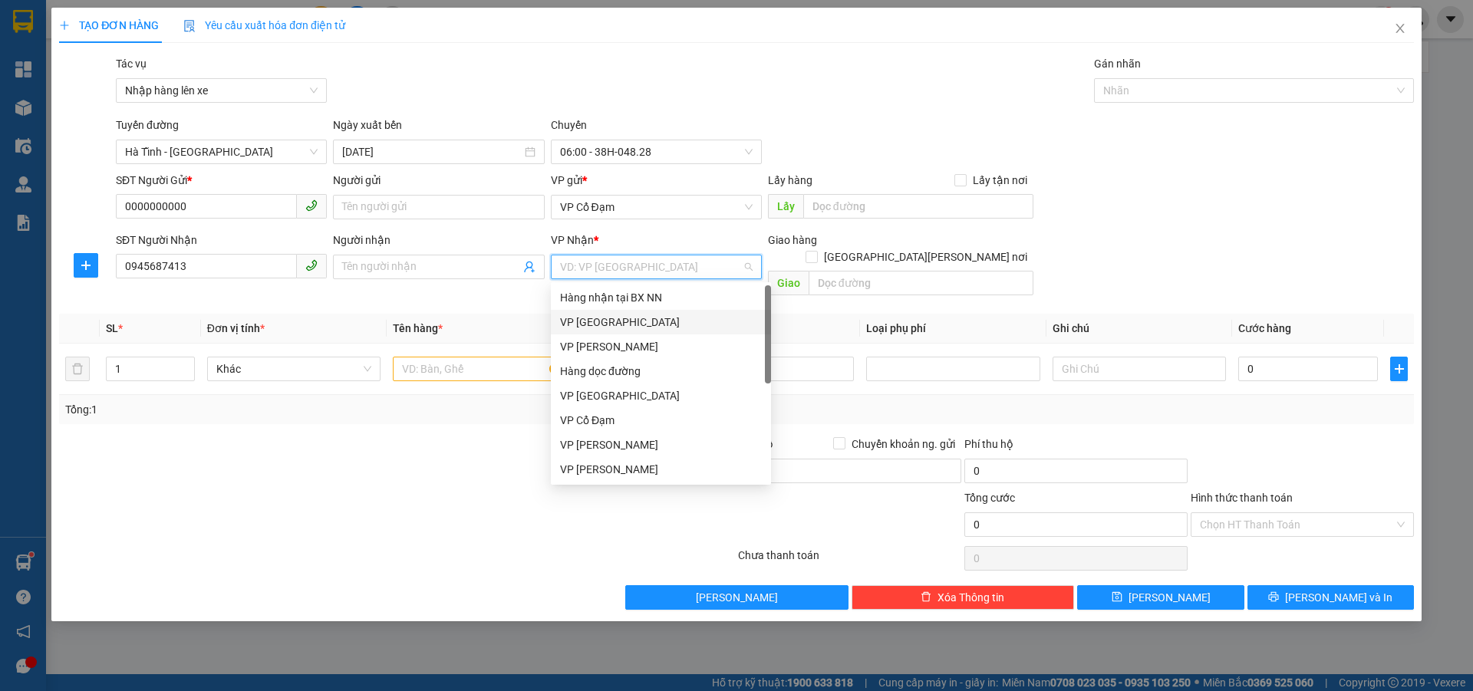
drag, startPoint x: 609, startPoint y: 320, endPoint x: 680, endPoint y: 322, distance: 70.6
click at [611, 320] on div "VP [GEOGRAPHIC_DATA]" at bounding box center [661, 322] width 202 height 17
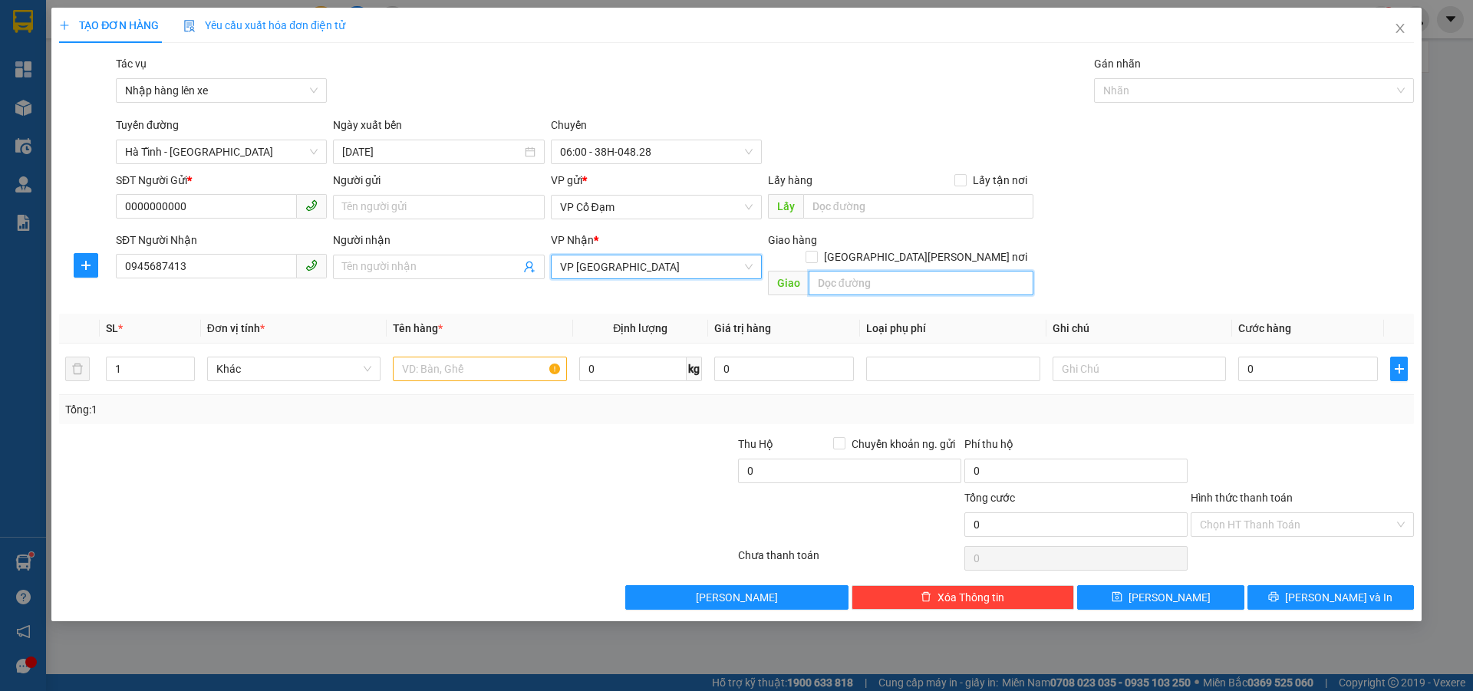
drag, startPoint x: 857, startPoint y: 275, endPoint x: 862, endPoint y: 267, distance: 10.0
click at [860, 271] on input "text" at bounding box center [920, 283] width 225 height 25
type input "MĐ"
drag, startPoint x: 415, startPoint y: 348, endPoint x: 451, endPoint y: 304, distance: 56.7
click at [416, 357] on input "text" at bounding box center [479, 369] width 173 height 25
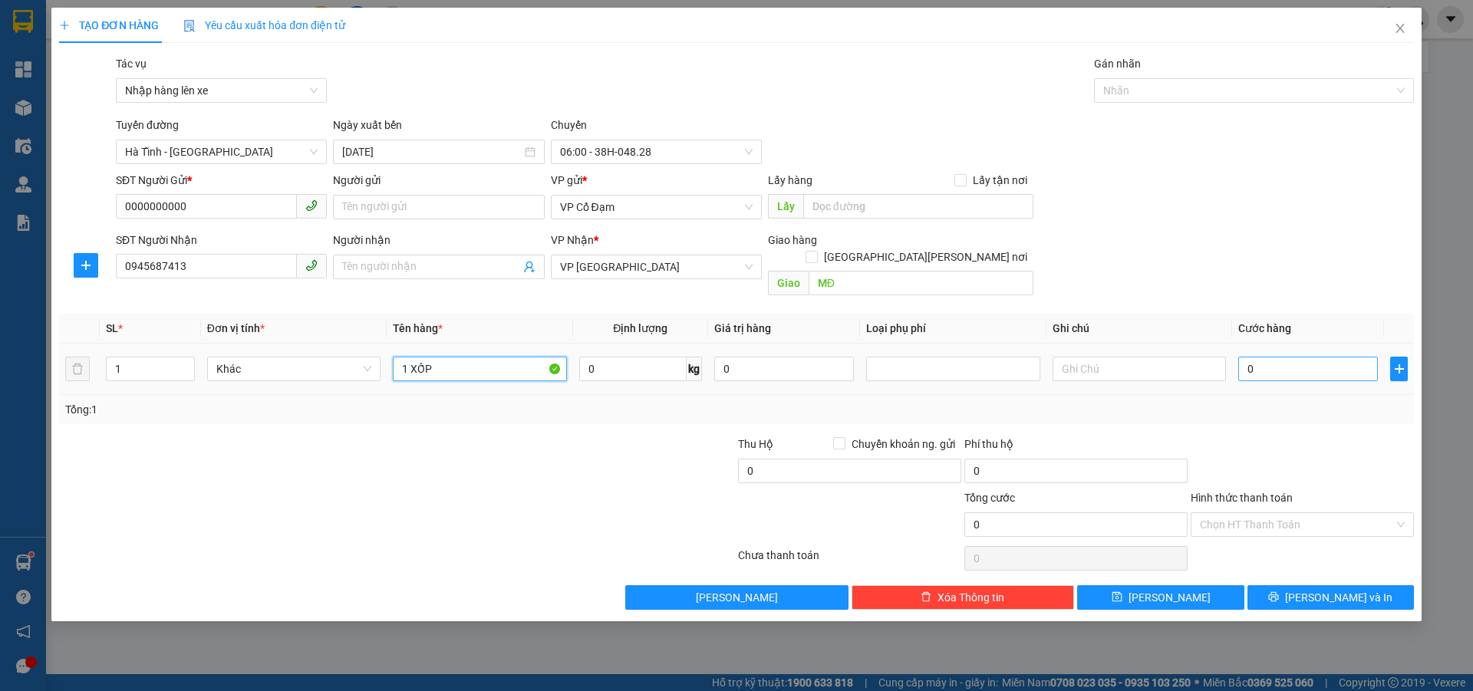
type input "1 XỐP"
click at [1285, 357] on input "0" at bounding box center [1308, 369] width 140 height 25
type input "5"
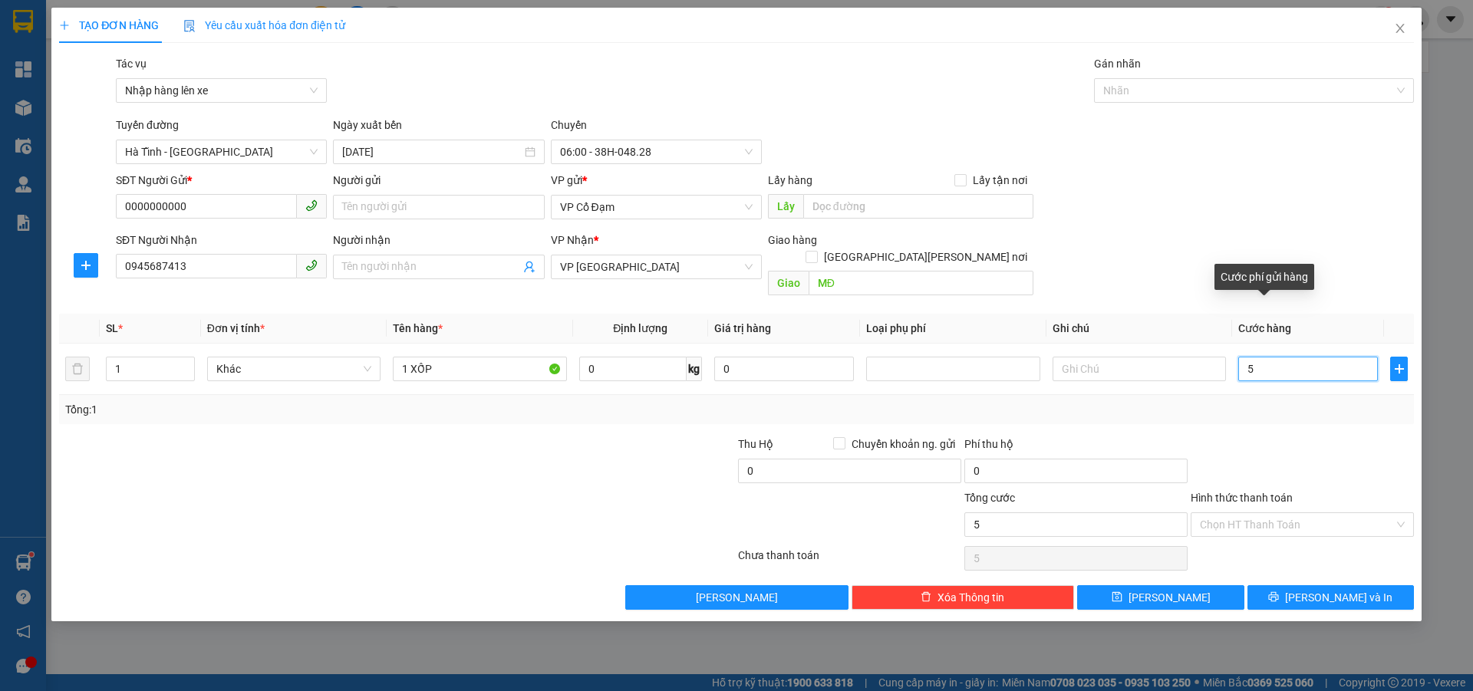
type input "50"
type input "50.000"
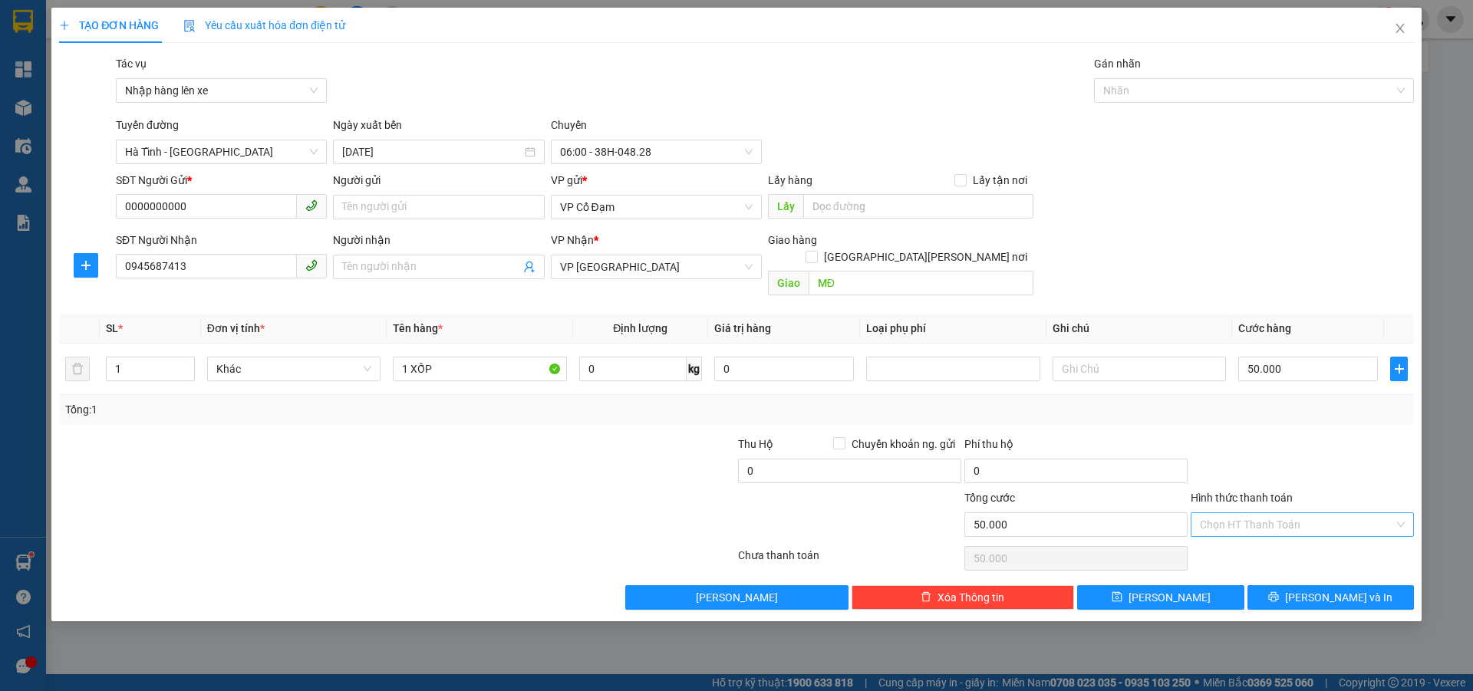
click at [1239, 513] on input "Hình thức thanh toán" at bounding box center [1297, 524] width 194 height 23
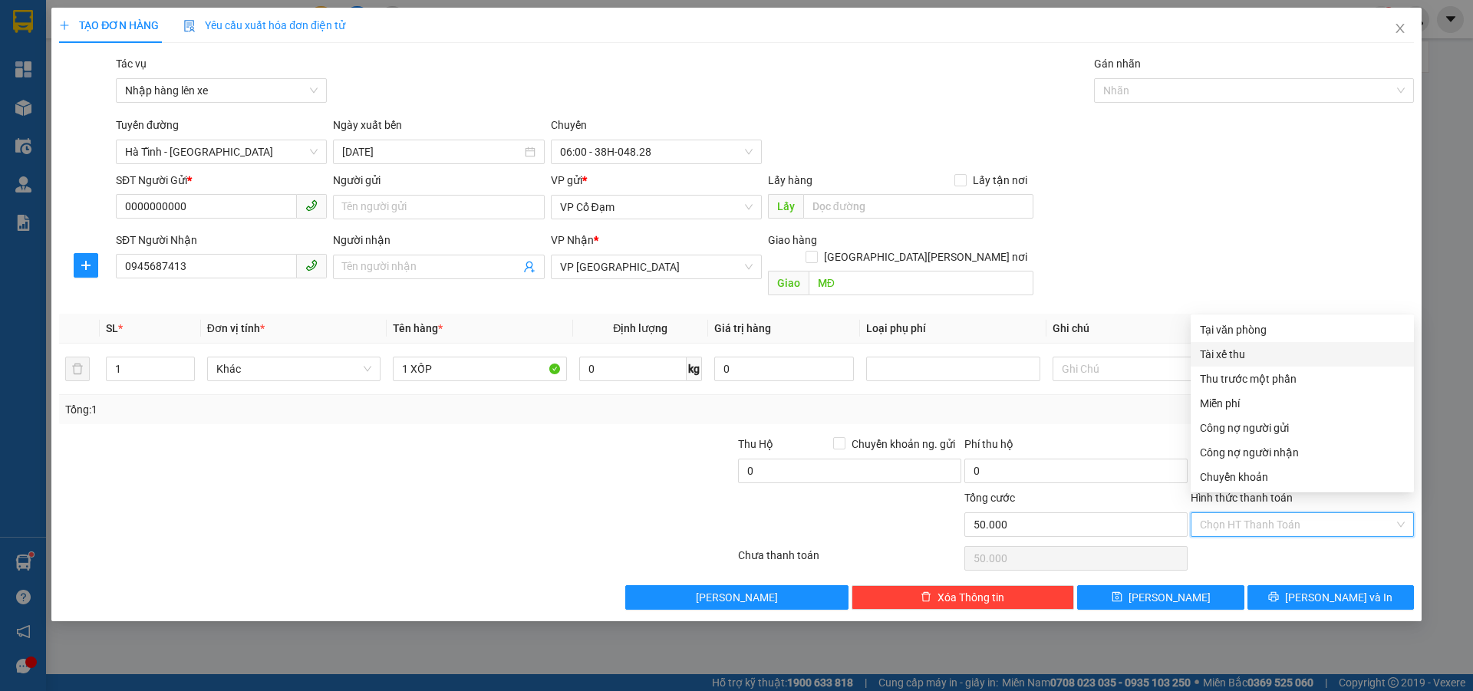
click at [1250, 359] on div "Tài xế thu" at bounding box center [1302, 354] width 205 height 17
type input "0"
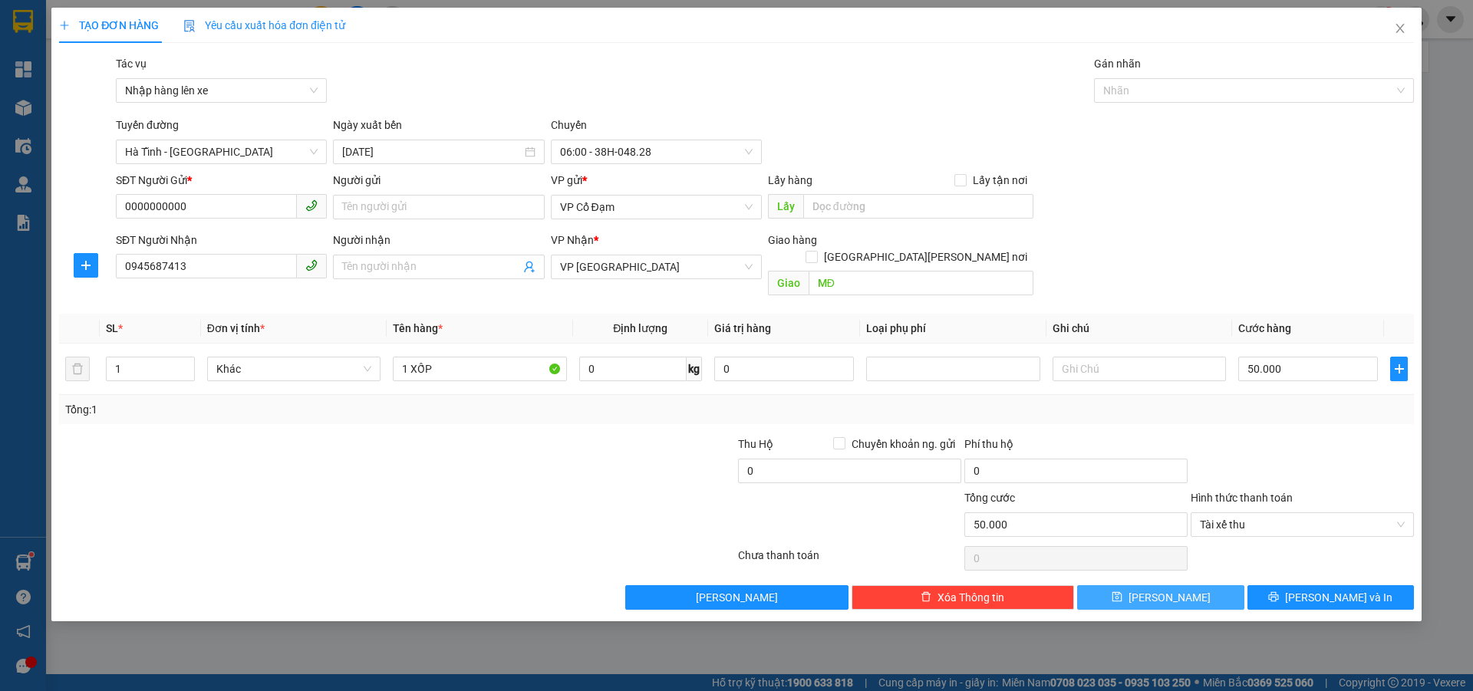
drag, startPoint x: 1165, startPoint y: 581, endPoint x: 628, endPoint y: 67, distance: 743.7
click at [1165, 589] on span "[PERSON_NAME]" at bounding box center [1169, 597] width 82 height 17
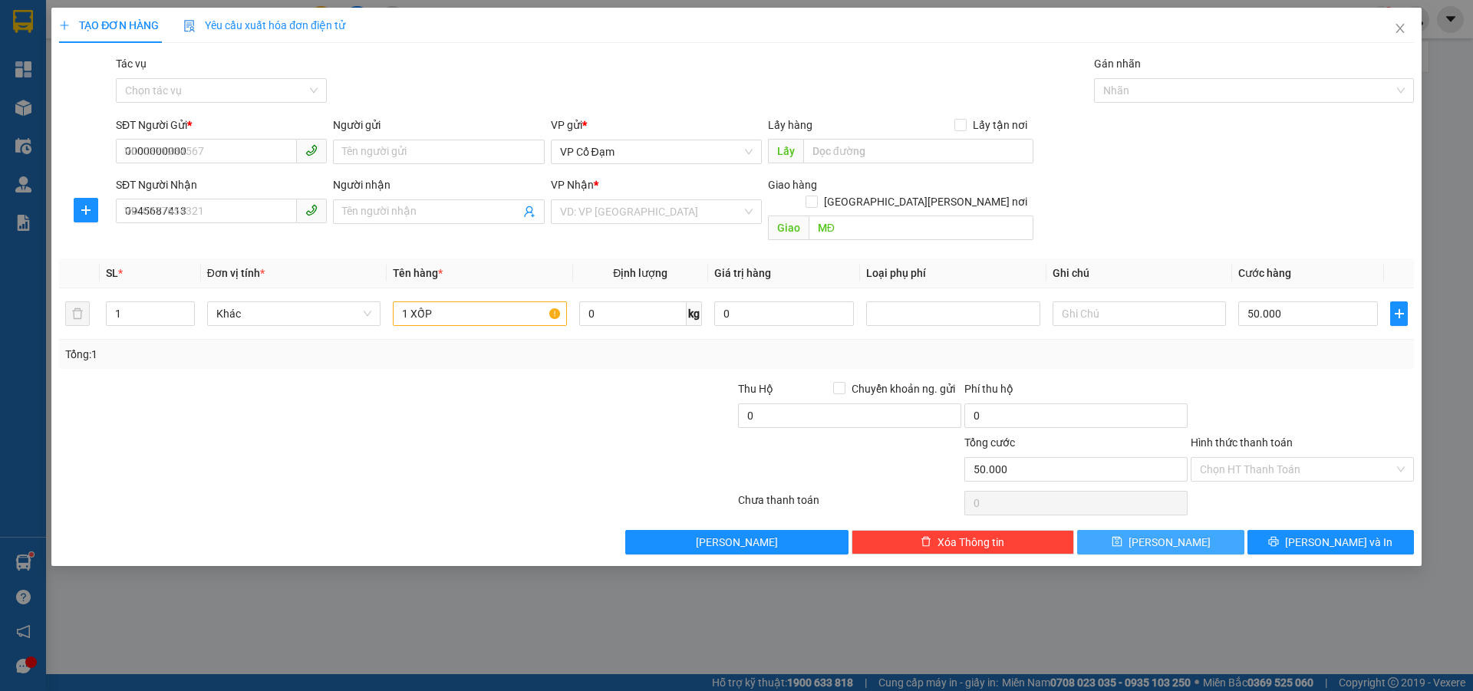
type input "0"
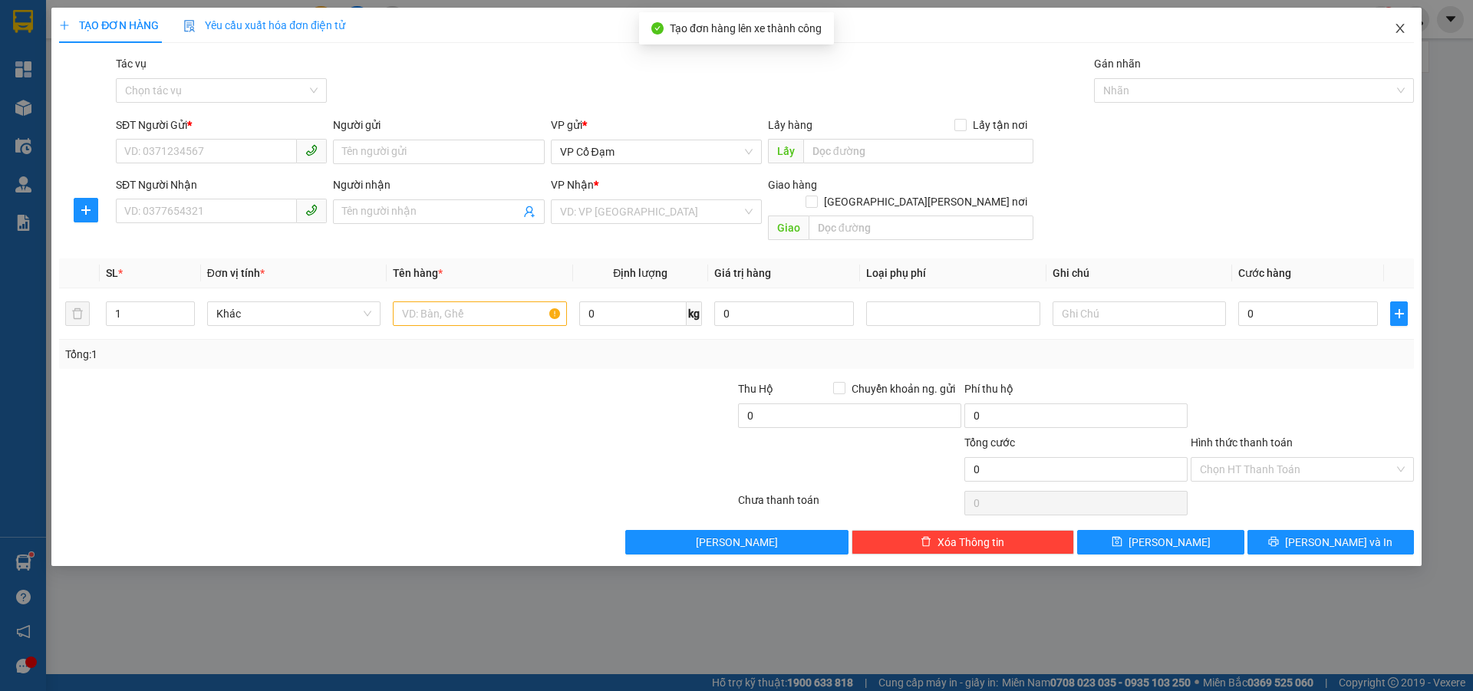
click at [1398, 32] on icon "close" at bounding box center [1400, 28] width 12 height 12
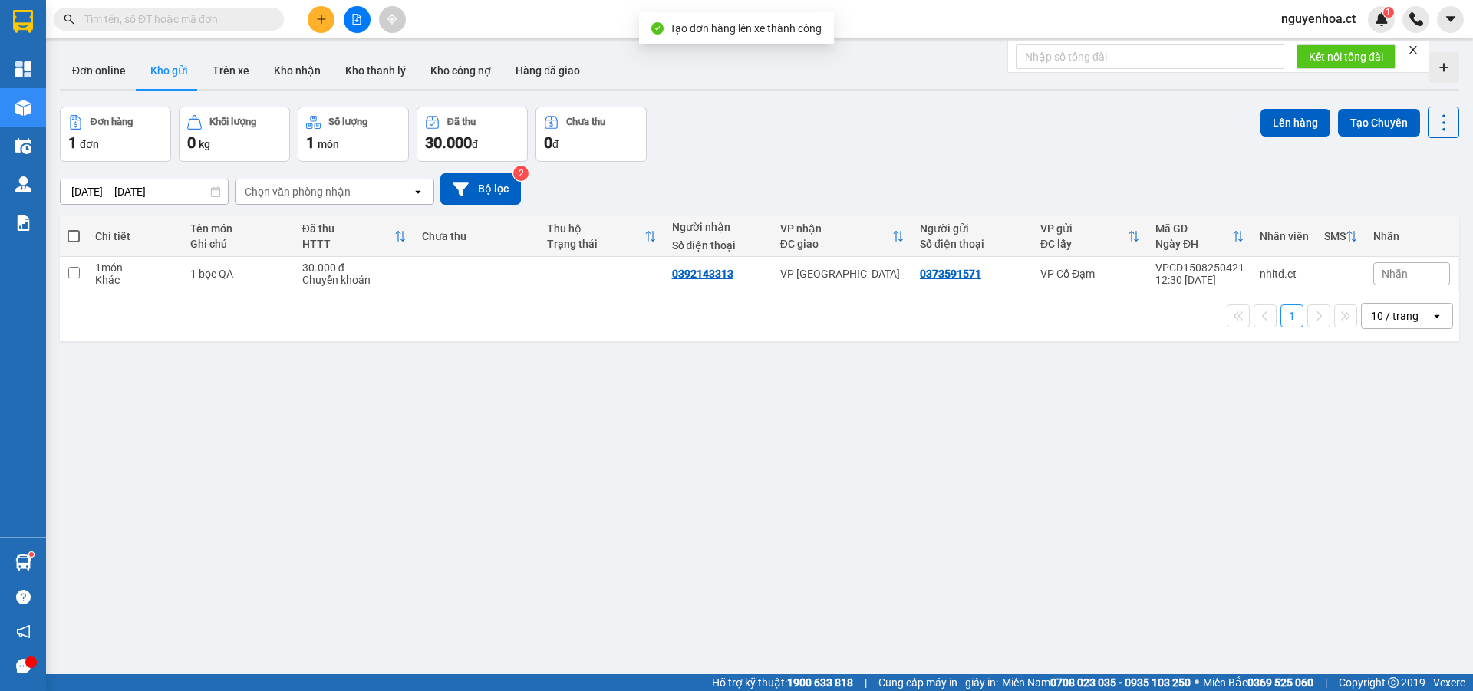
click at [263, 12] on input "text" at bounding box center [174, 19] width 181 height 17
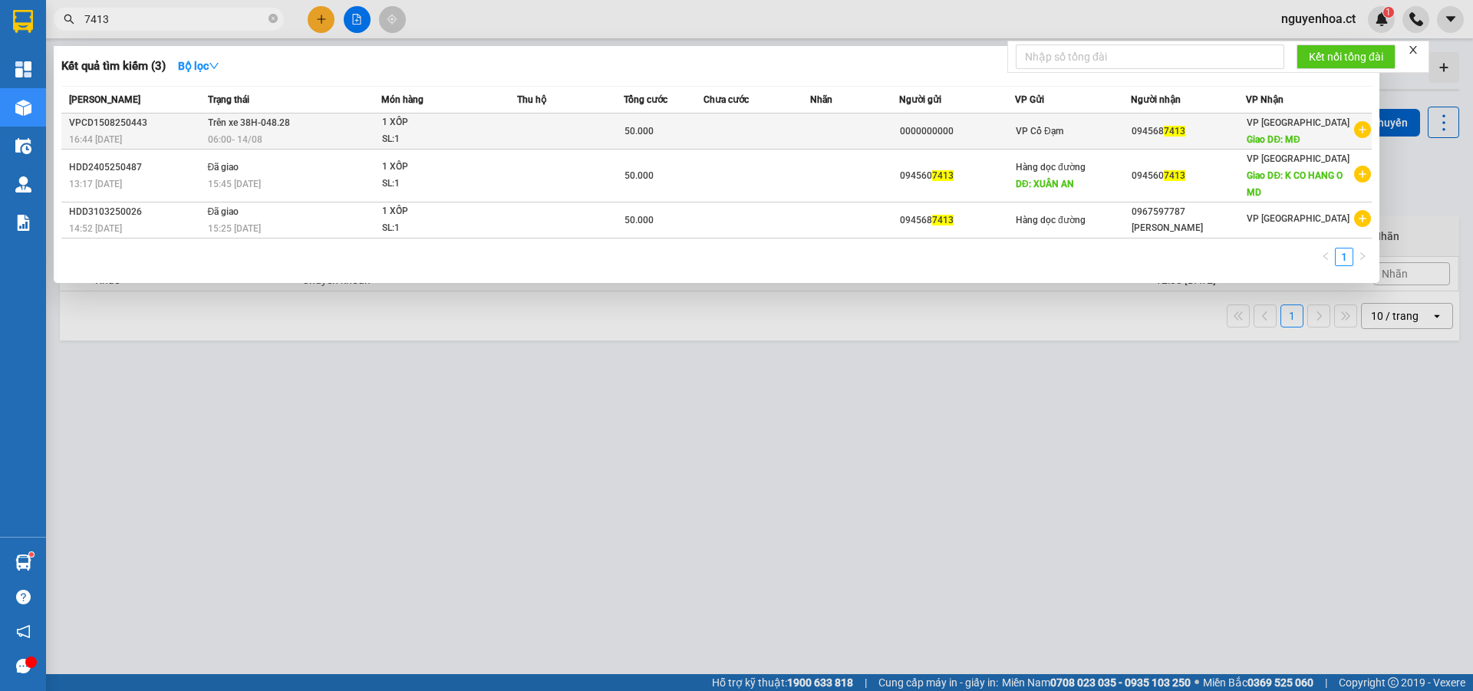
type input "7413"
click at [248, 121] on span "Trên xe 38H-048.28" at bounding box center [249, 122] width 82 height 11
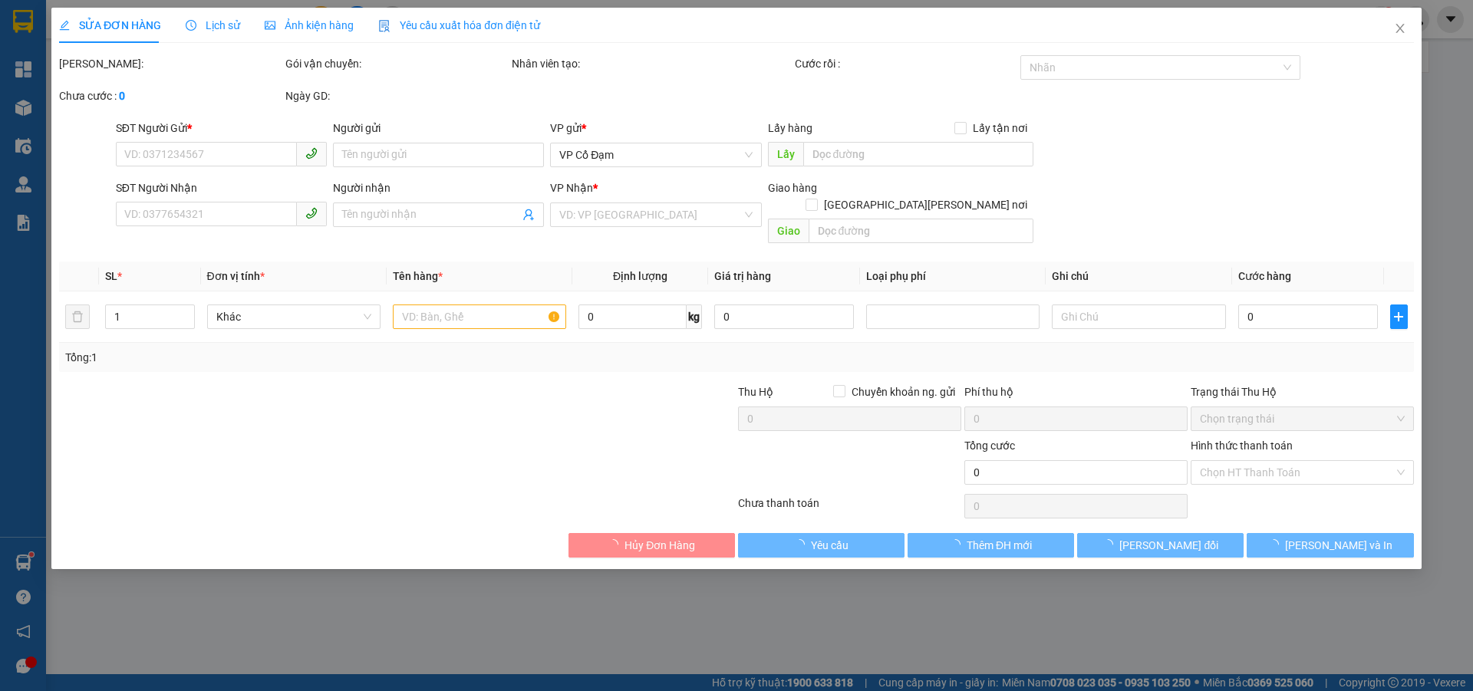
type input "0000000000"
type input "0945687413"
type input "MĐ"
type input "50.000"
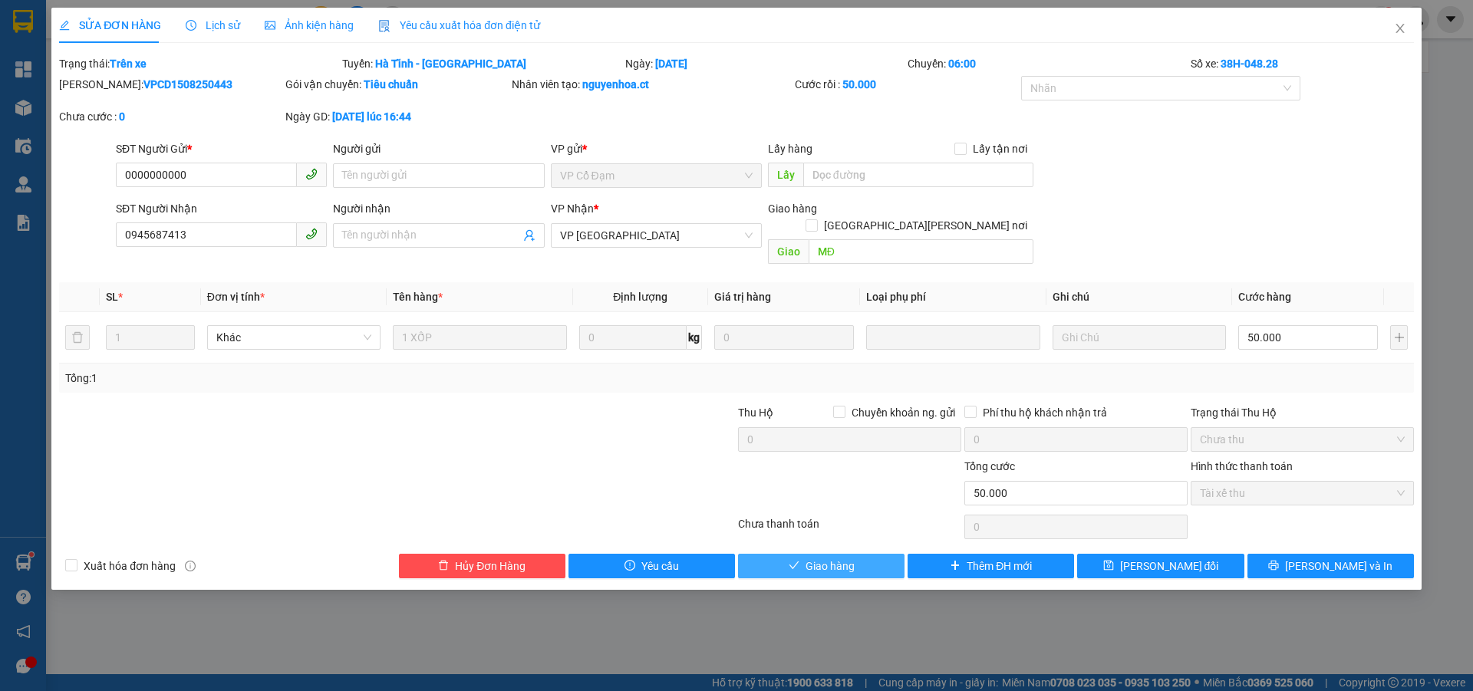
click at [839, 558] on span "Giao hàng" at bounding box center [829, 566] width 49 height 17
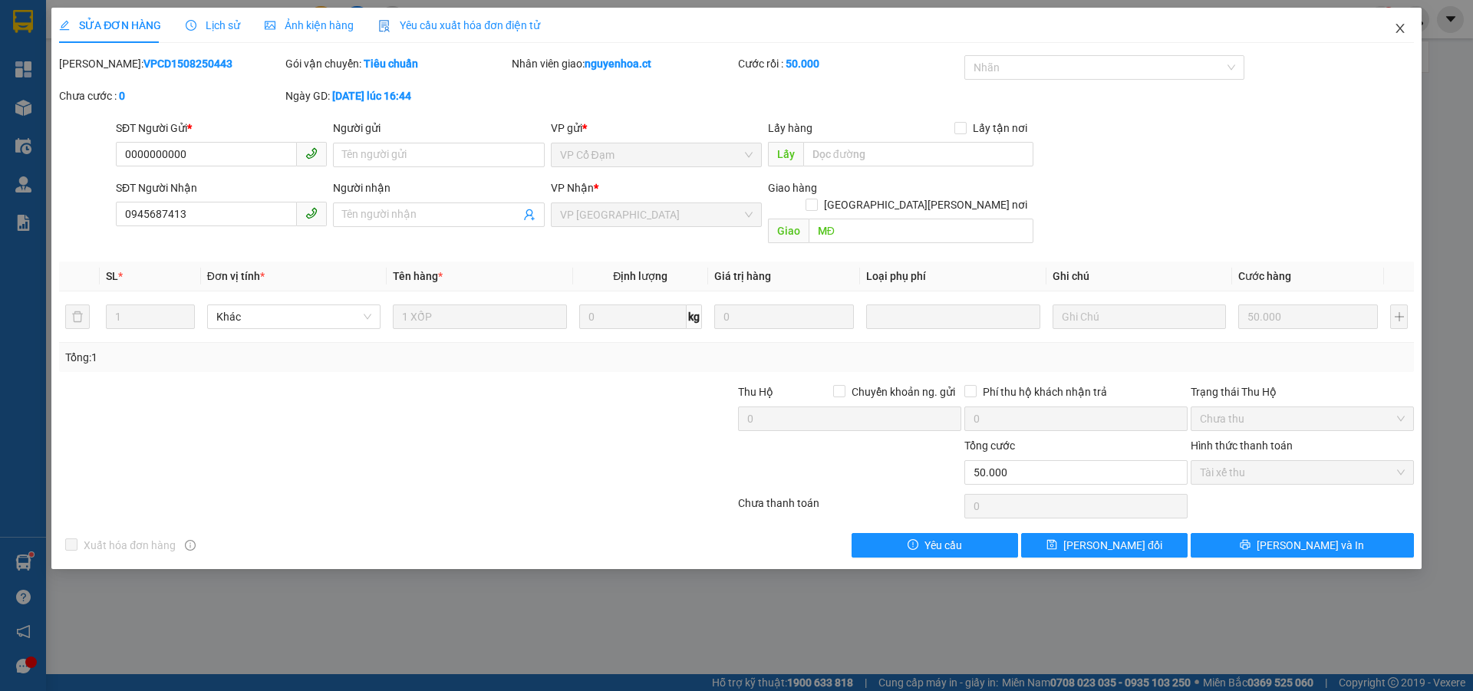
click at [1401, 25] on icon "close" at bounding box center [1400, 28] width 12 height 12
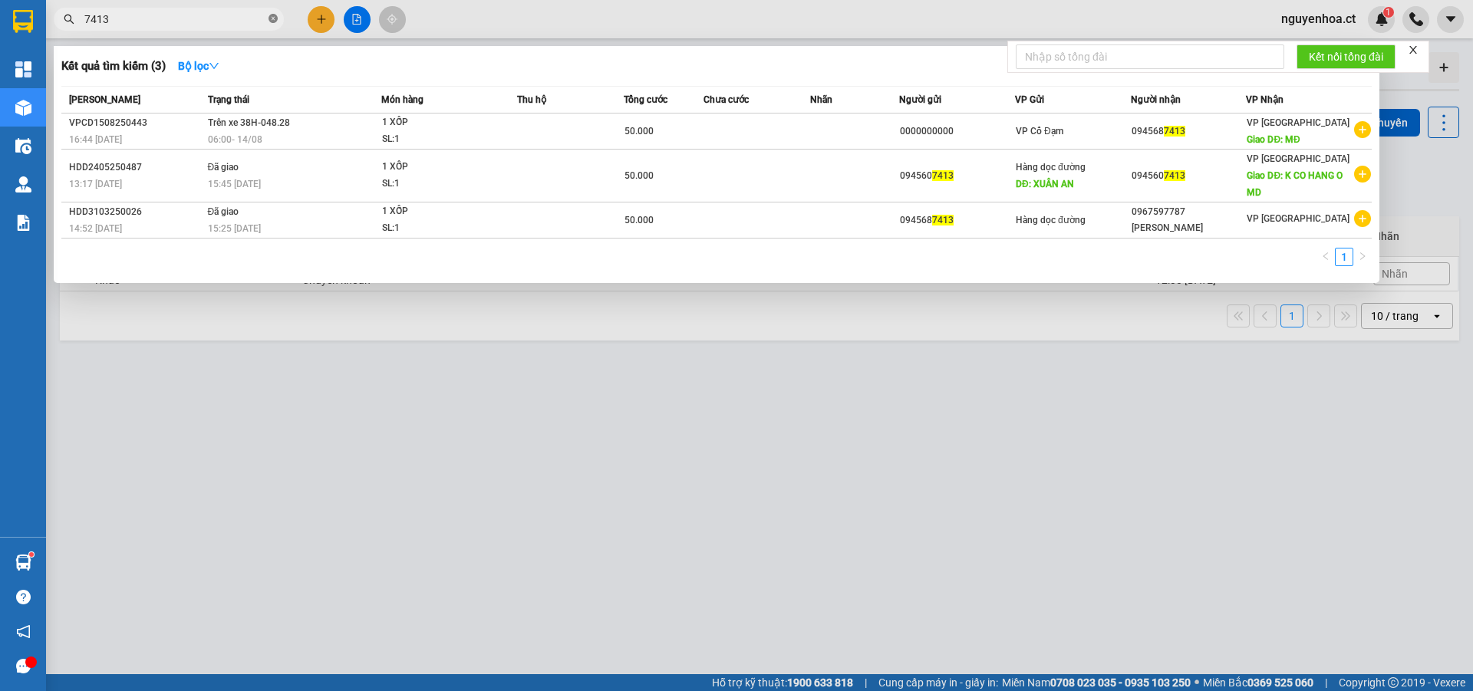
click at [275, 21] on icon "close-circle" at bounding box center [272, 18] width 9 height 9
type input "9888"
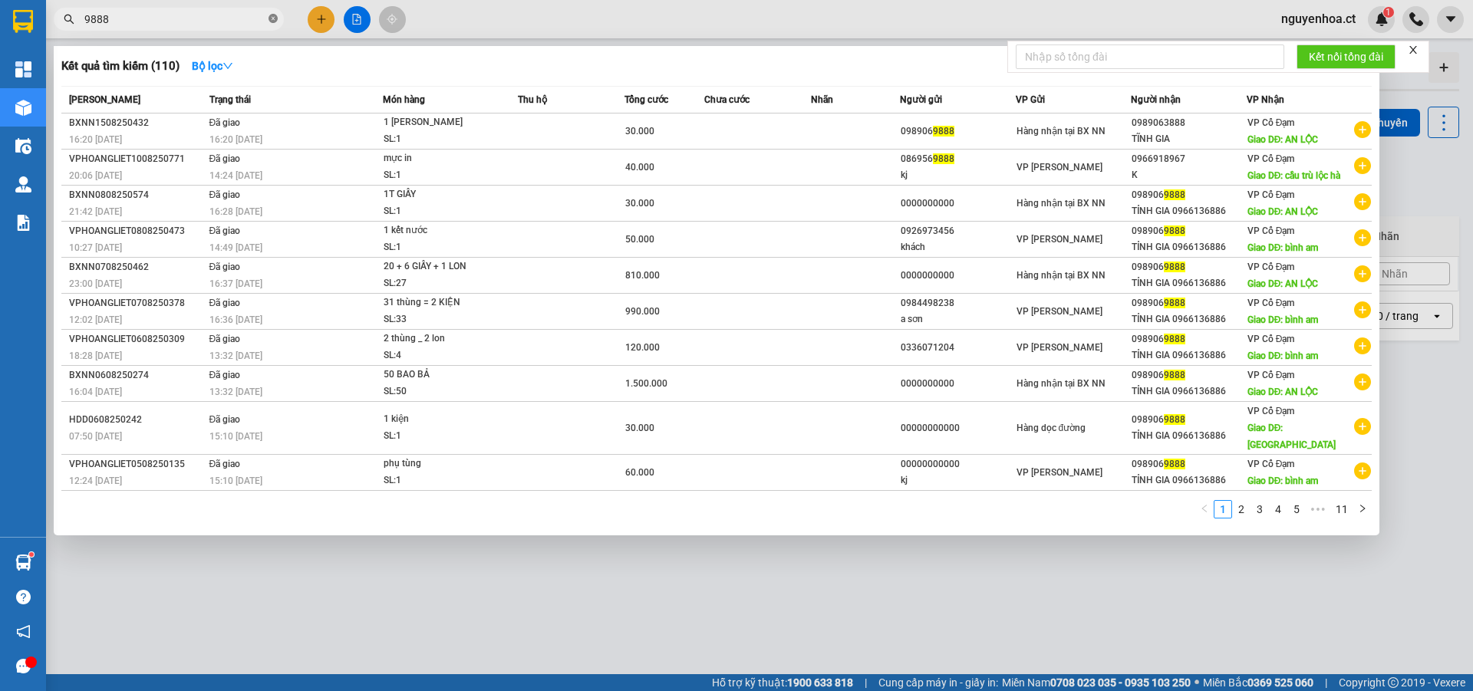
click at [275, 15] on icon "close-circle" at bounding box center [272, 18] width 9 height 9
type input "9888"
click at [328, 17] on div at bounding box center [736, 345] width 1473 height 691
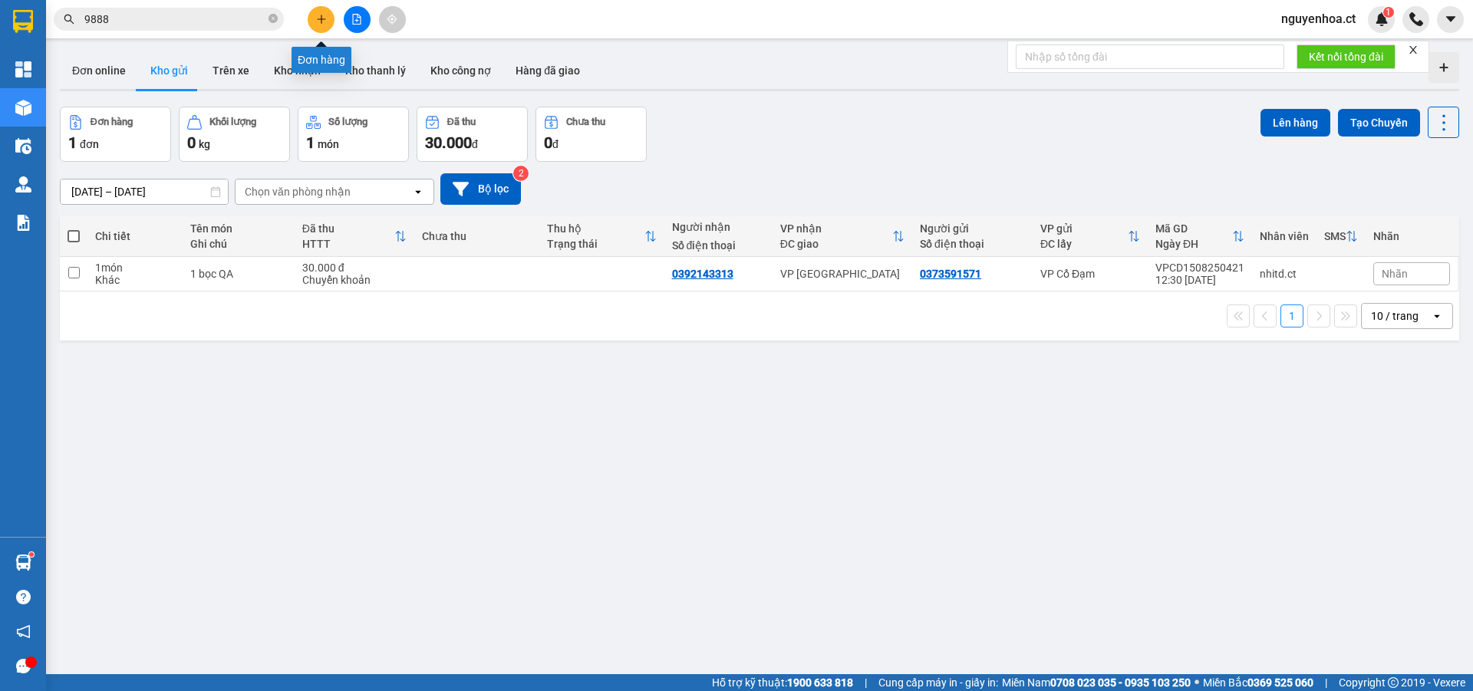
click at [328, 17] on button at bounding box center [321, 19] width 27 height 27
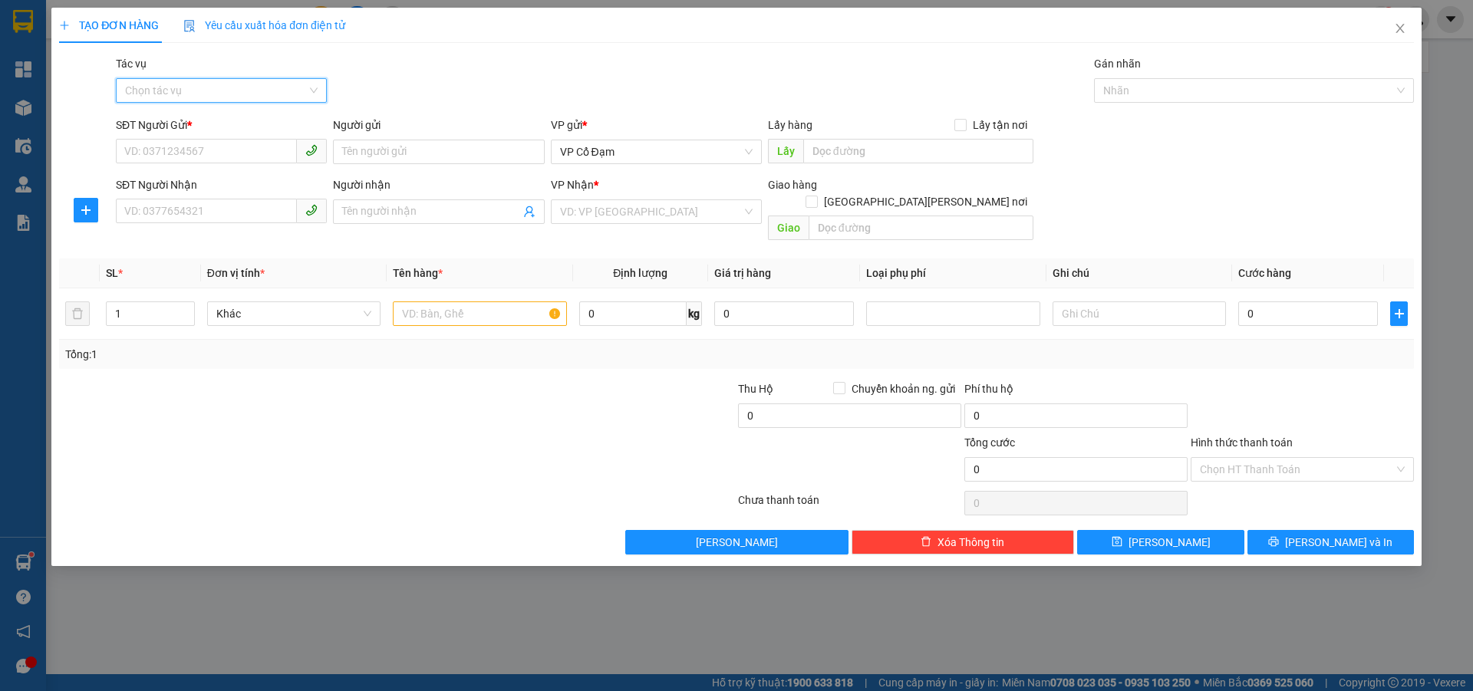
click at [248, 97] on input "Tác vụ" at bounding box center [216, 90] width 182 height 23
click at [240, 125] on div "Nhập hàng lên xe" at bounding box center [221, 121] width 193 height 17
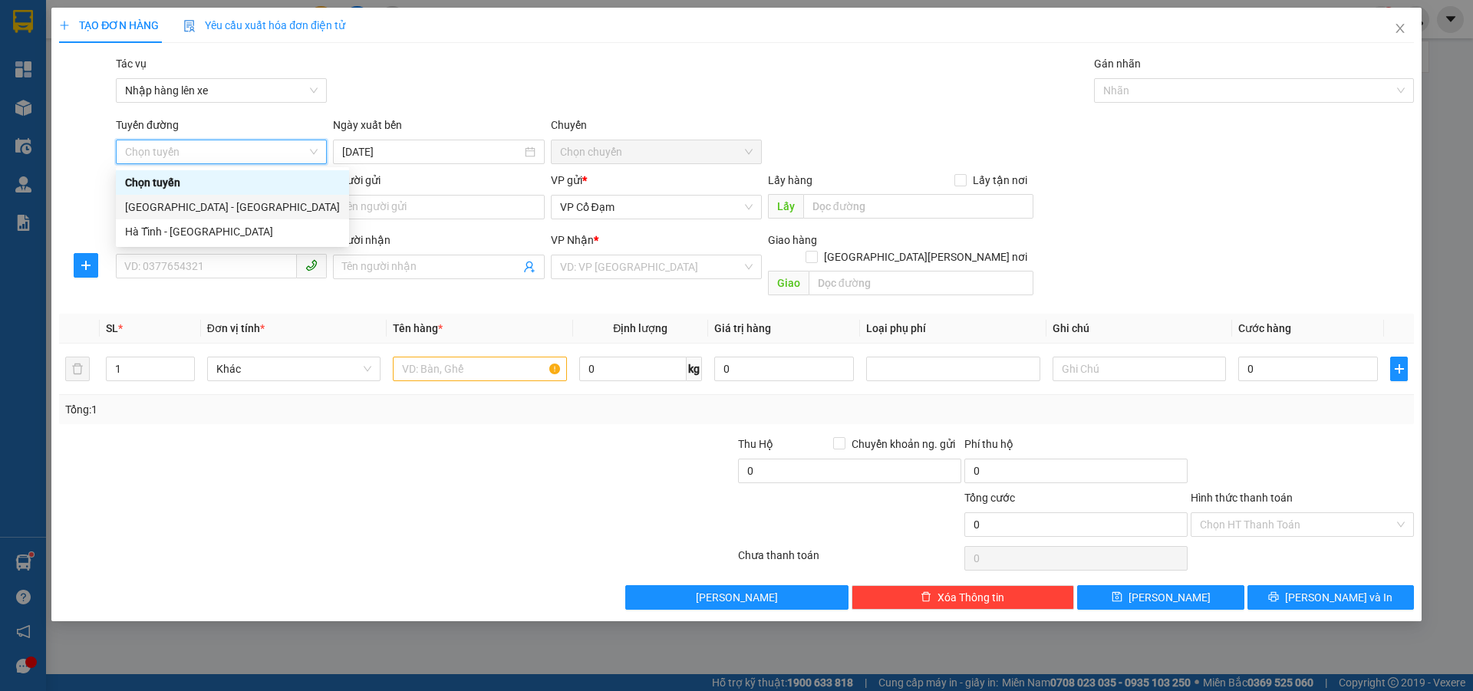
click at [204, 208] on div "[GEOGRAPHIC_DATA] - [GEOGRAPHIC_DATA]" at bounding box center [232, 207] width 215 height 17
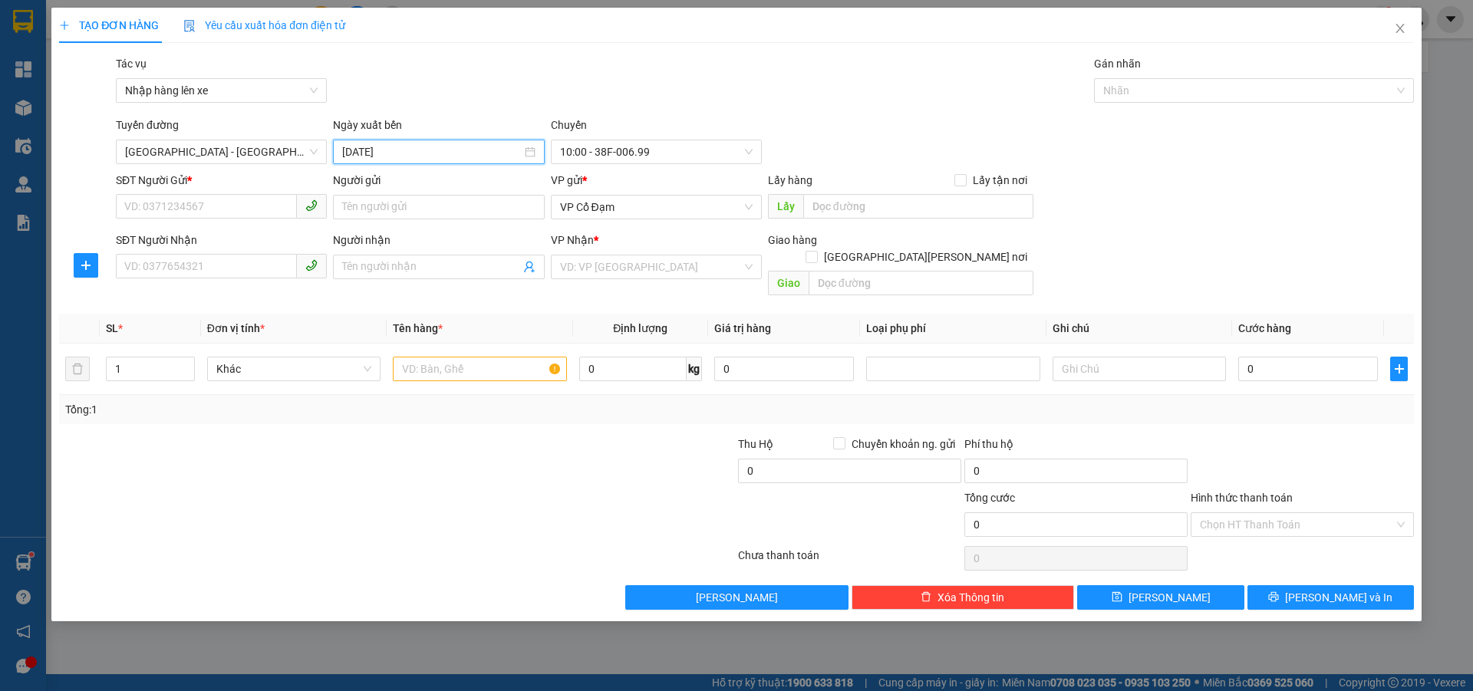
click at [410, 158] on input "[DATE]" at bounding box center [431, 151] width 179 height 17
click at [464, 288] on div "14" at bounding box center [466, 287] width 18 height 18
type input "[DATE]"
click at [640, 150] on span "10:00 - 38F-006.99" at bounding box center [656, 151] width 193 height 23
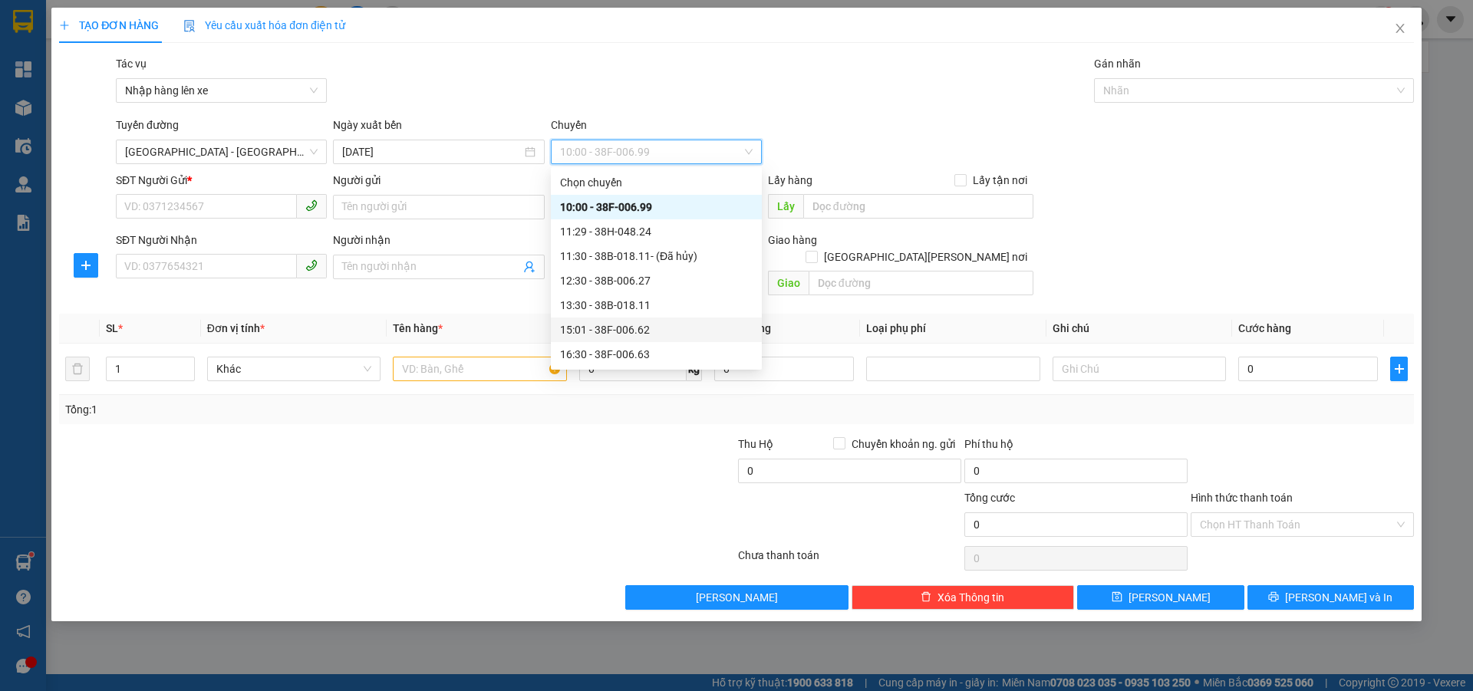
scroll to position [77, 0]
click at [633, 328] on div "21:00 - 38H-048.28" at bounding box center [656, 326] width 193 height 17
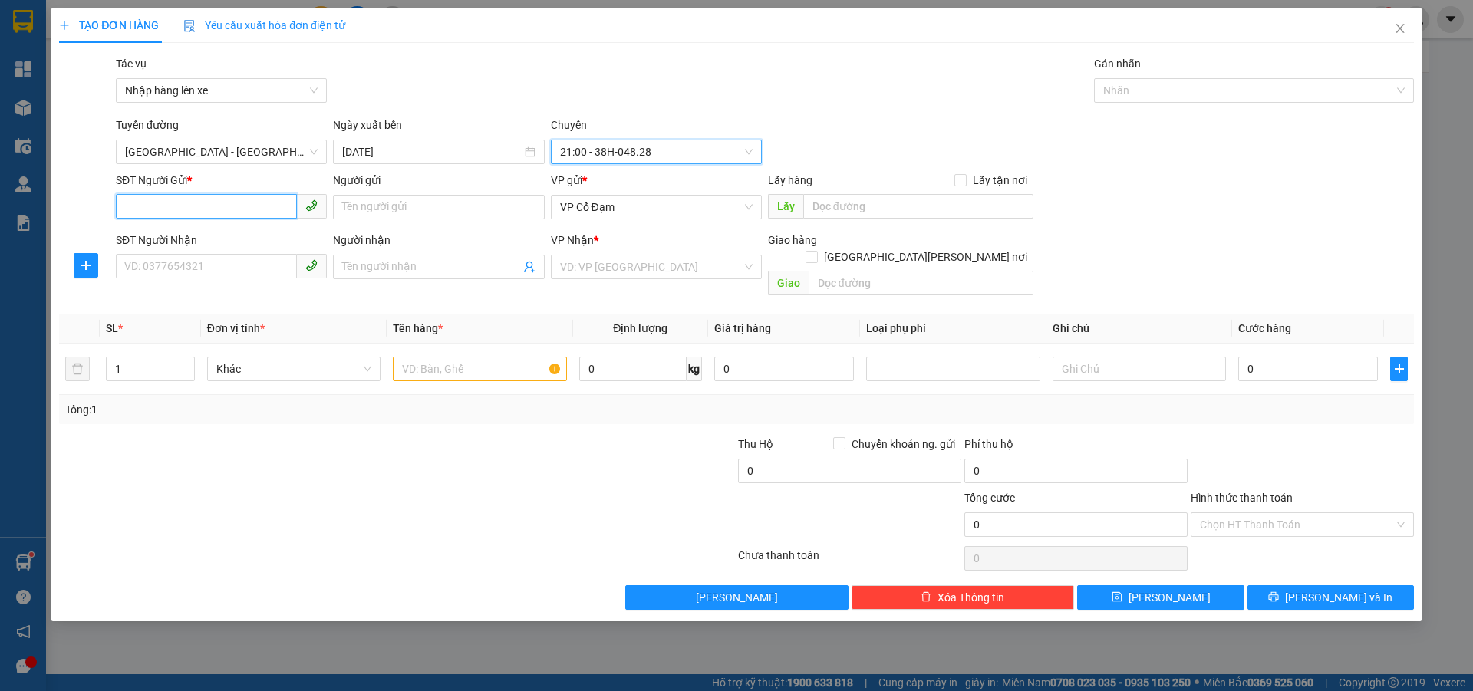
click at [234, 202] on input "SĐT Người Gửi *" at bounding box center [206, 206] width 181 height 25
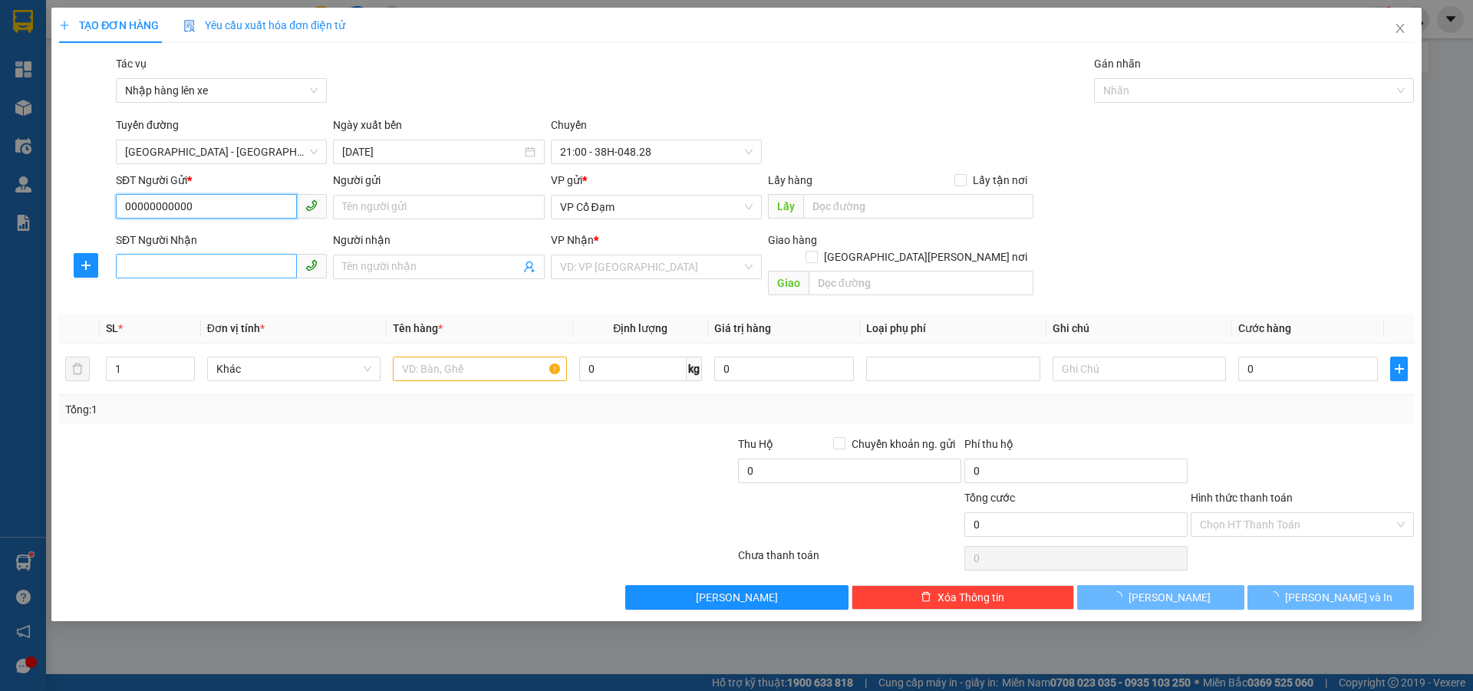
type input "00000000000"
click at [205, 272] on input "SĐT Người Nhận" at bounding box center [206, 266] width 181 height 25
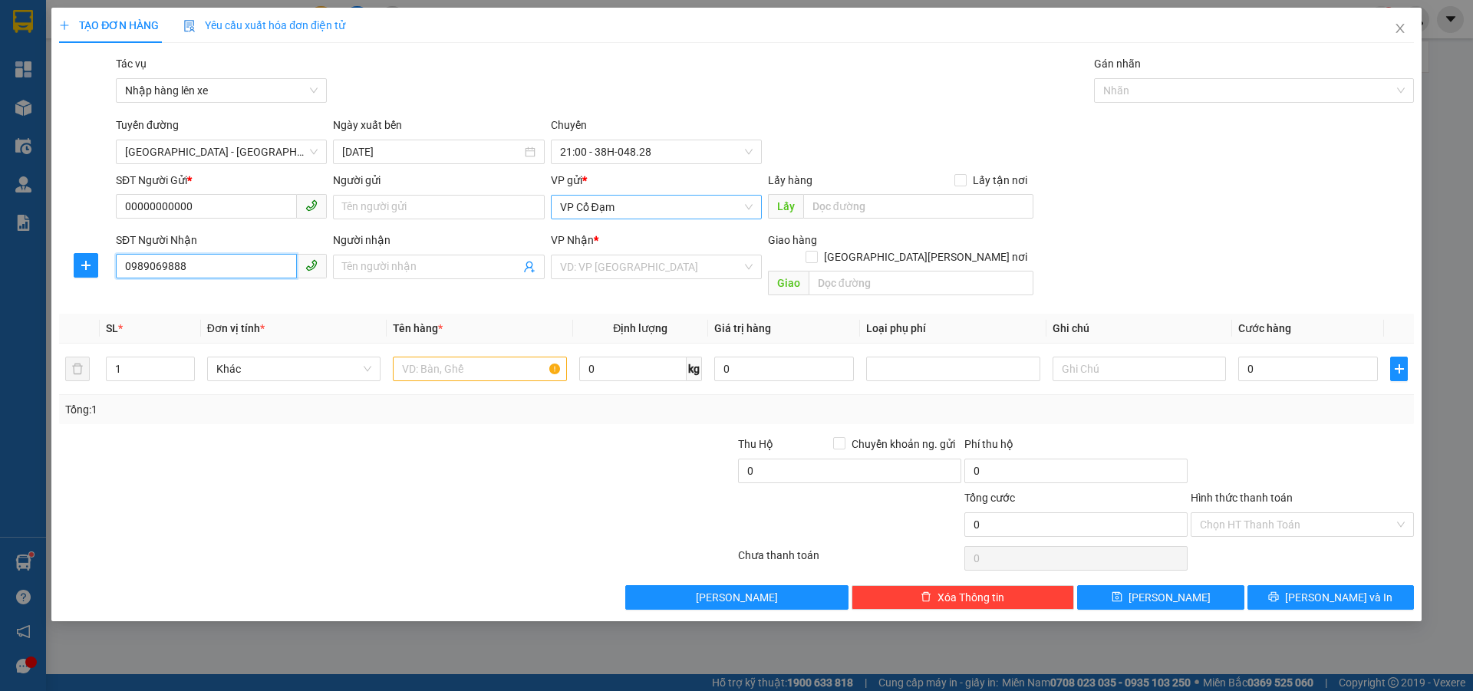
click at [630, 196] on span "VP Cổ Đạm" at bounding box center [656, 207] width 193 height 23
type input "0989069888"
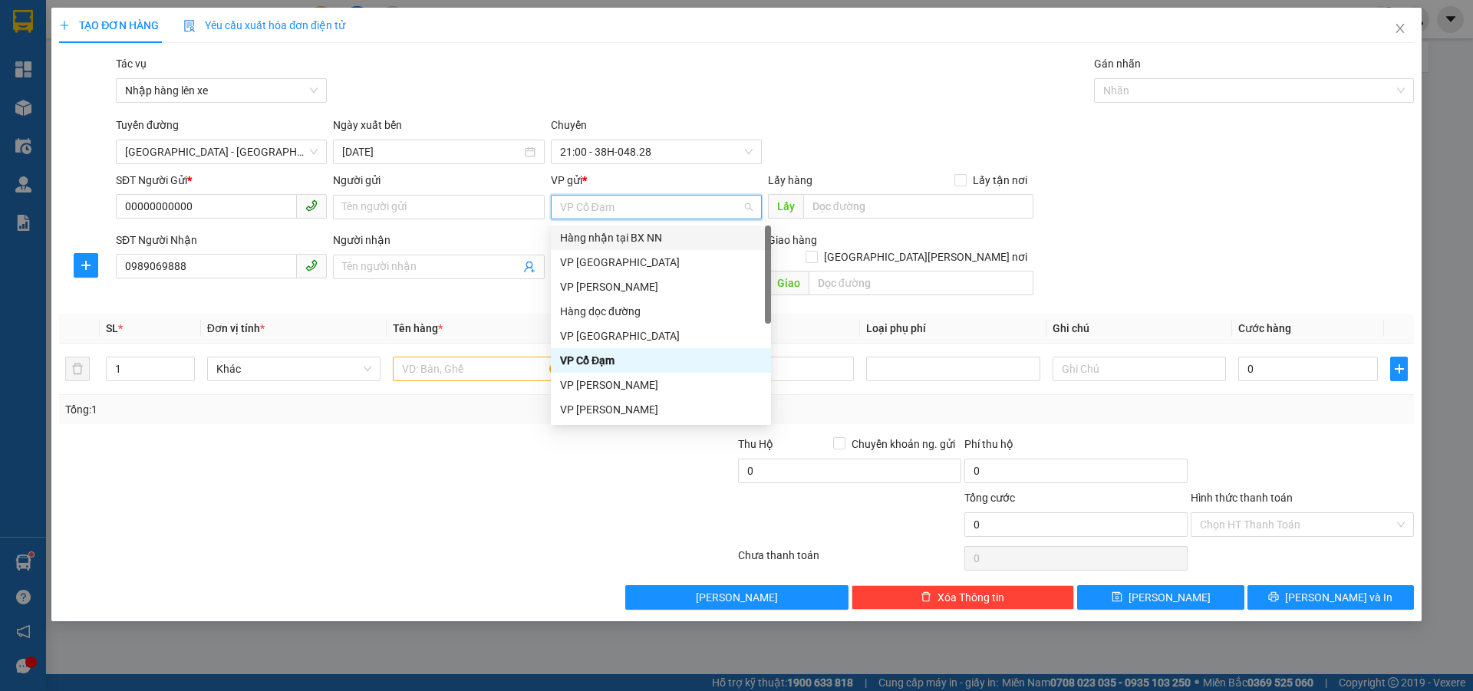
click at [644, 236] on div "Hàng nhận tại BX NN" at bounding box center [661, 237] width 202 height 17
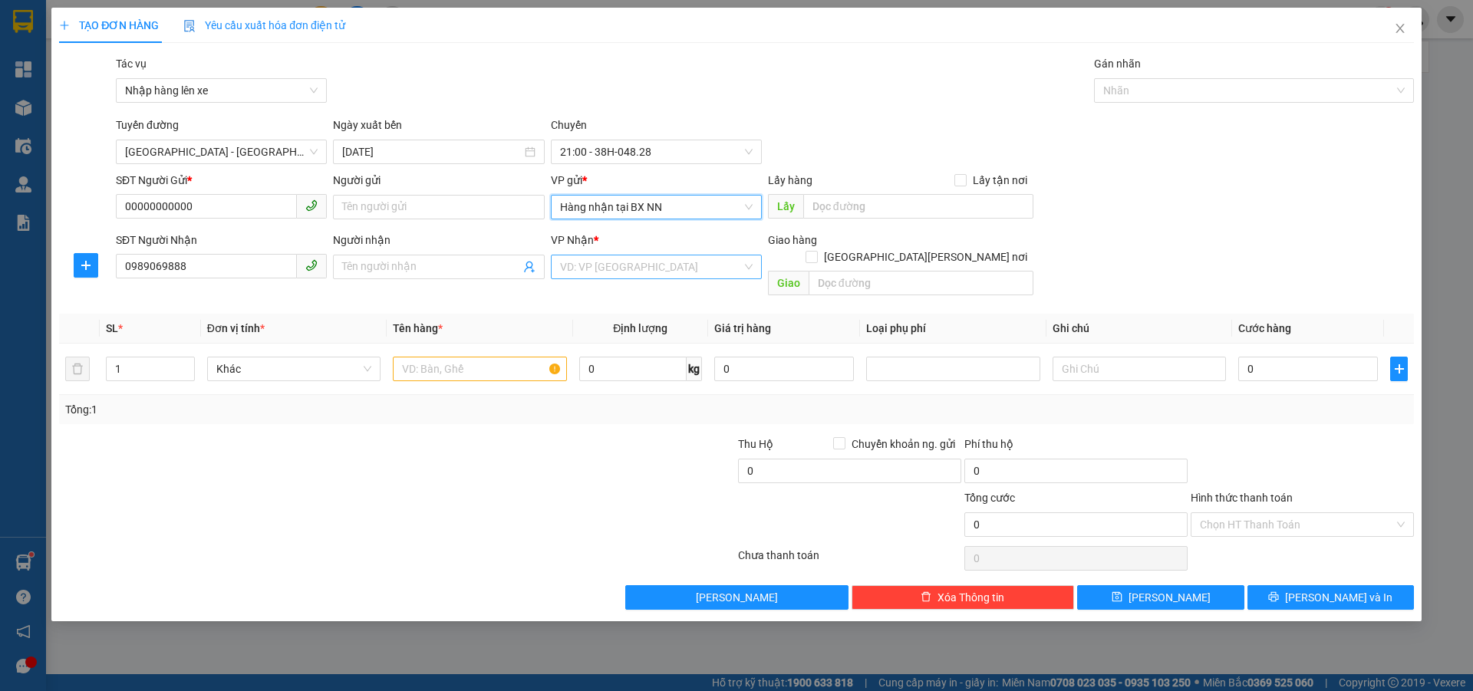
click at [630, 275] on input "search" at bounding box center [651, 266] width 182 height 23
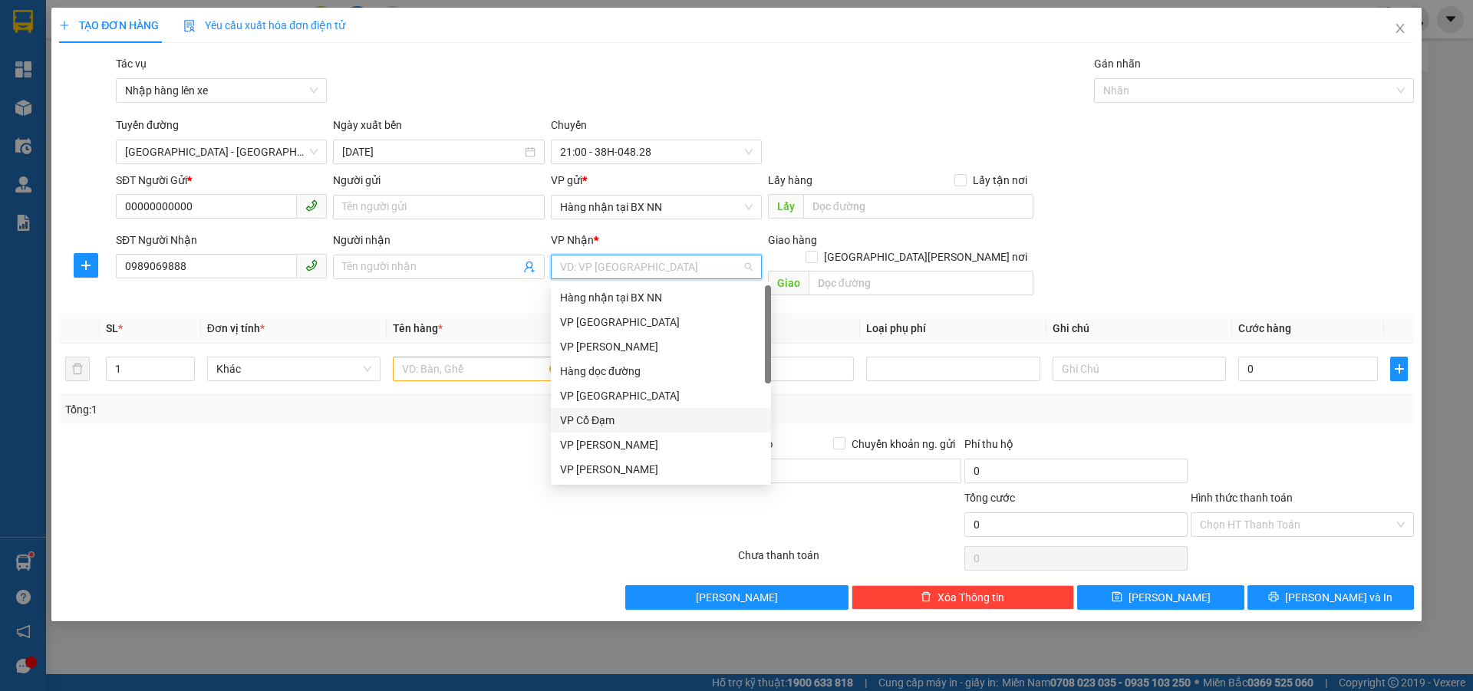
click at [600, 416] on div "VP Cổ Đạm" at bounding box center [661, 420] width 202 height 17
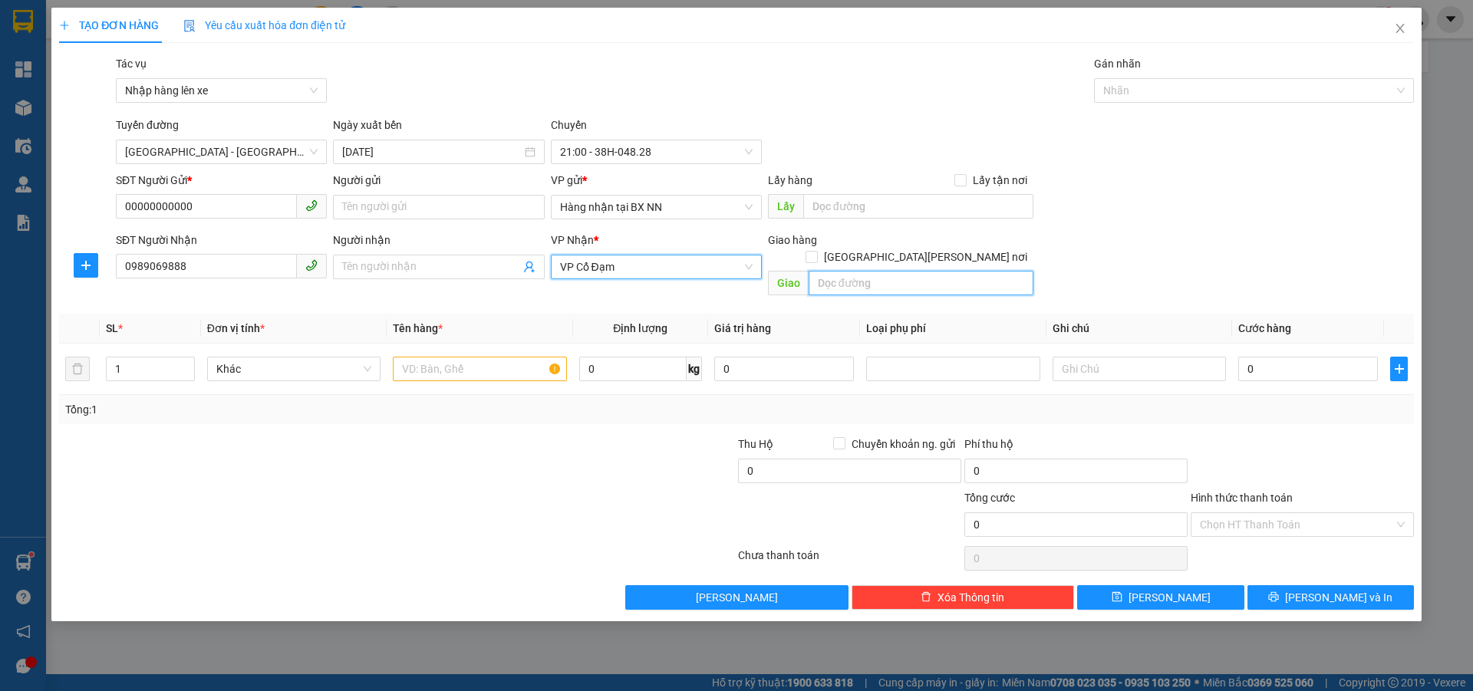
click at [872, 271] on input "text" at bounding box center [920, 283] width 225 height 25
type input "AN LỘC"
drag, startPoint x: 477, startPoint y: 354, endPoint x: 199, endPoint y: 337, distance: 278.2
click at [476, 357] on input "text" at bounding box center [479, 369] width 173 height 25
click at [133, 358] on input "1" at bounding box center [150, 368] width 87 height 23
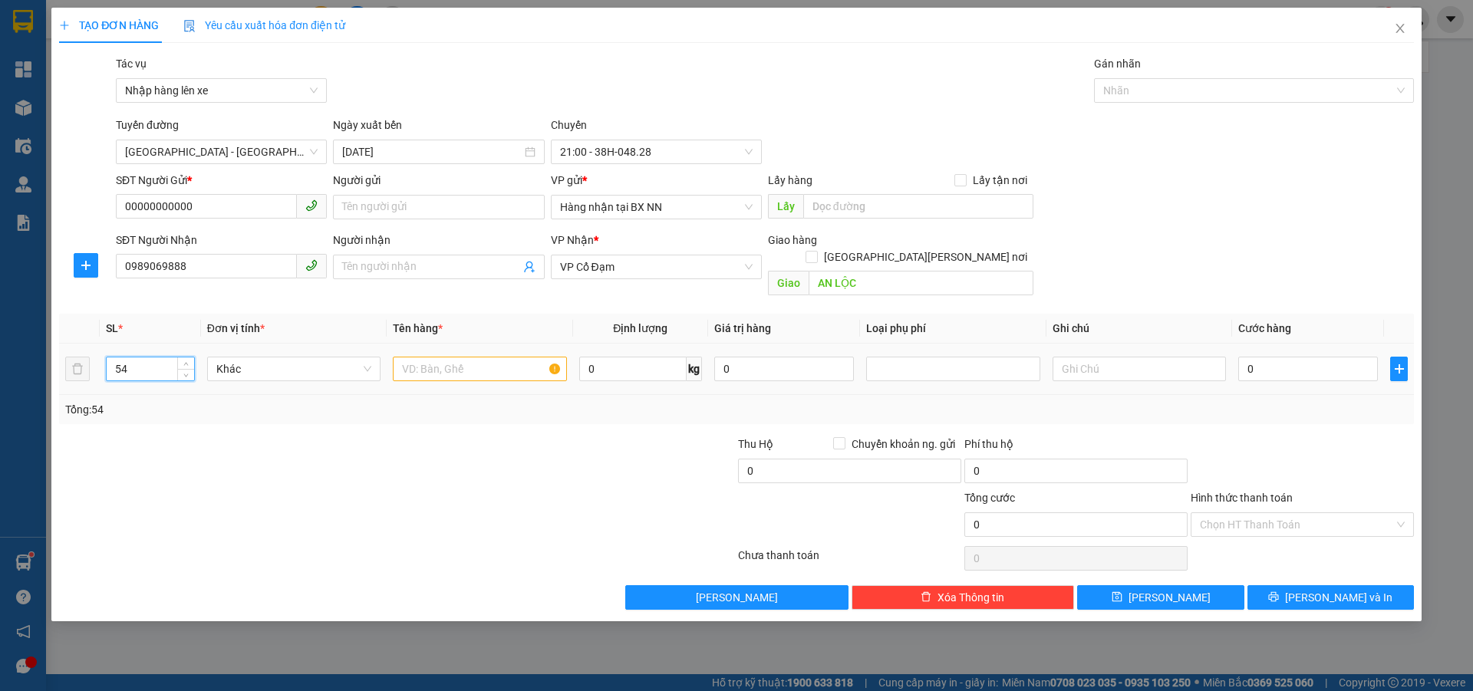
type input "54"
click at [410, 357] on input "text" at bounding box center [479, 369] width 173 height 25
type input "54 THÙNG SƠN"
click at [1259, 358] on input "0" at bounding box center [1308, 369] width 140 height 25
click at [1291, 357] on input "0" at bounding box center [1308, 369] width 140 height 25
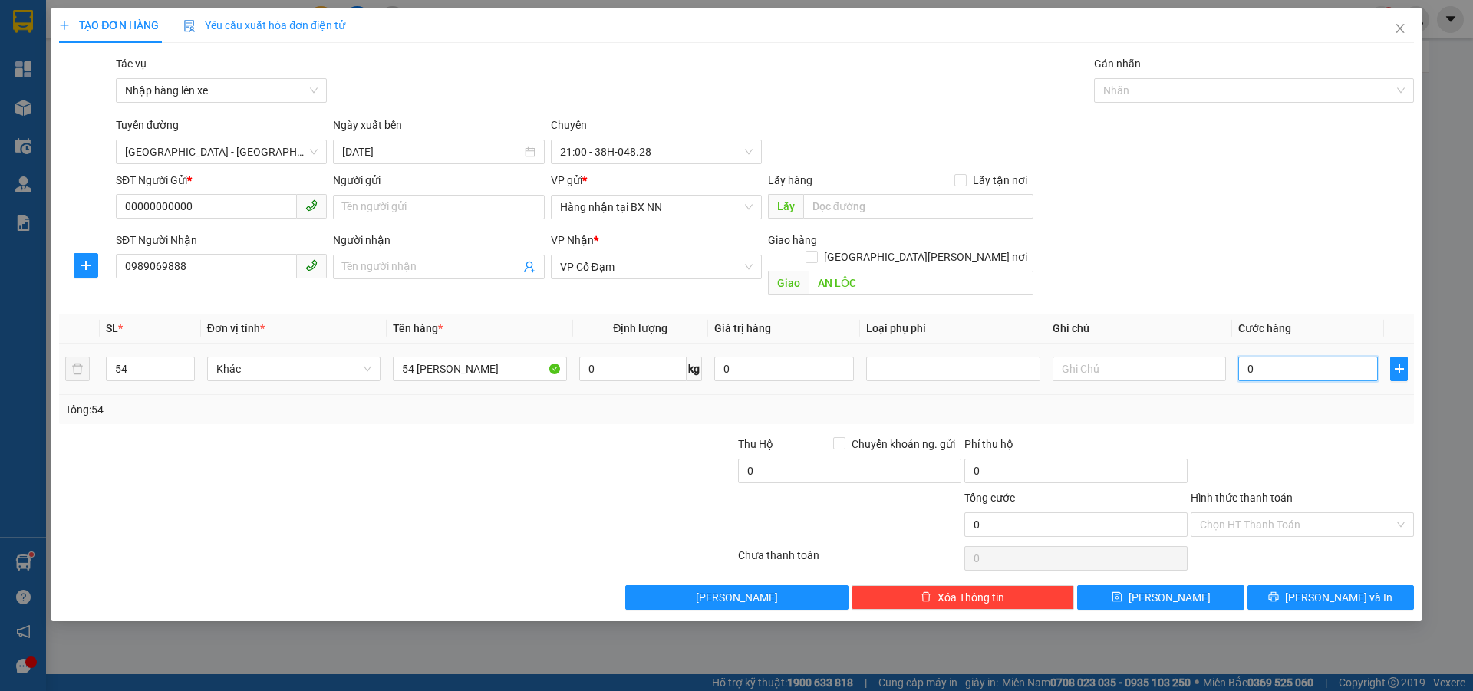
type input "01"
type input "1"
type input "016"
type input "16"
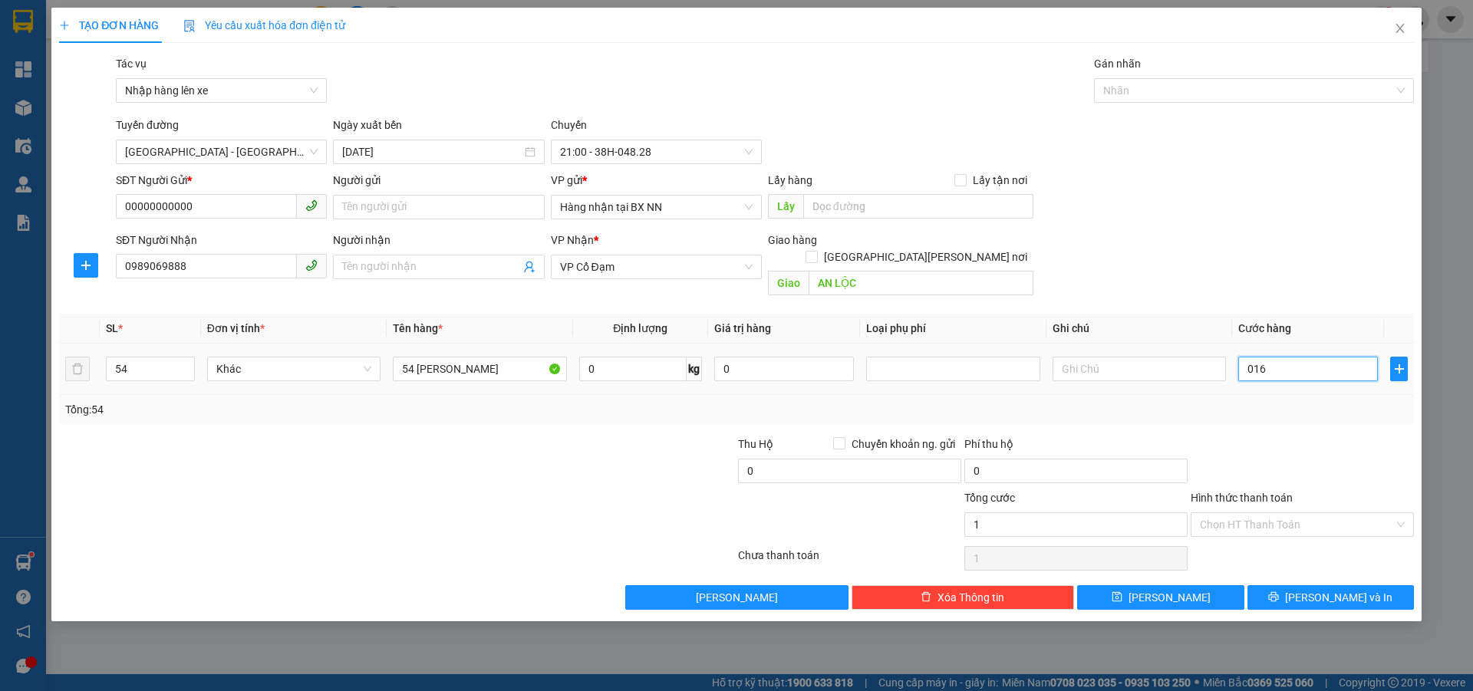
type input "16"
type input "0.162"
type input "162"
type input "01.620"
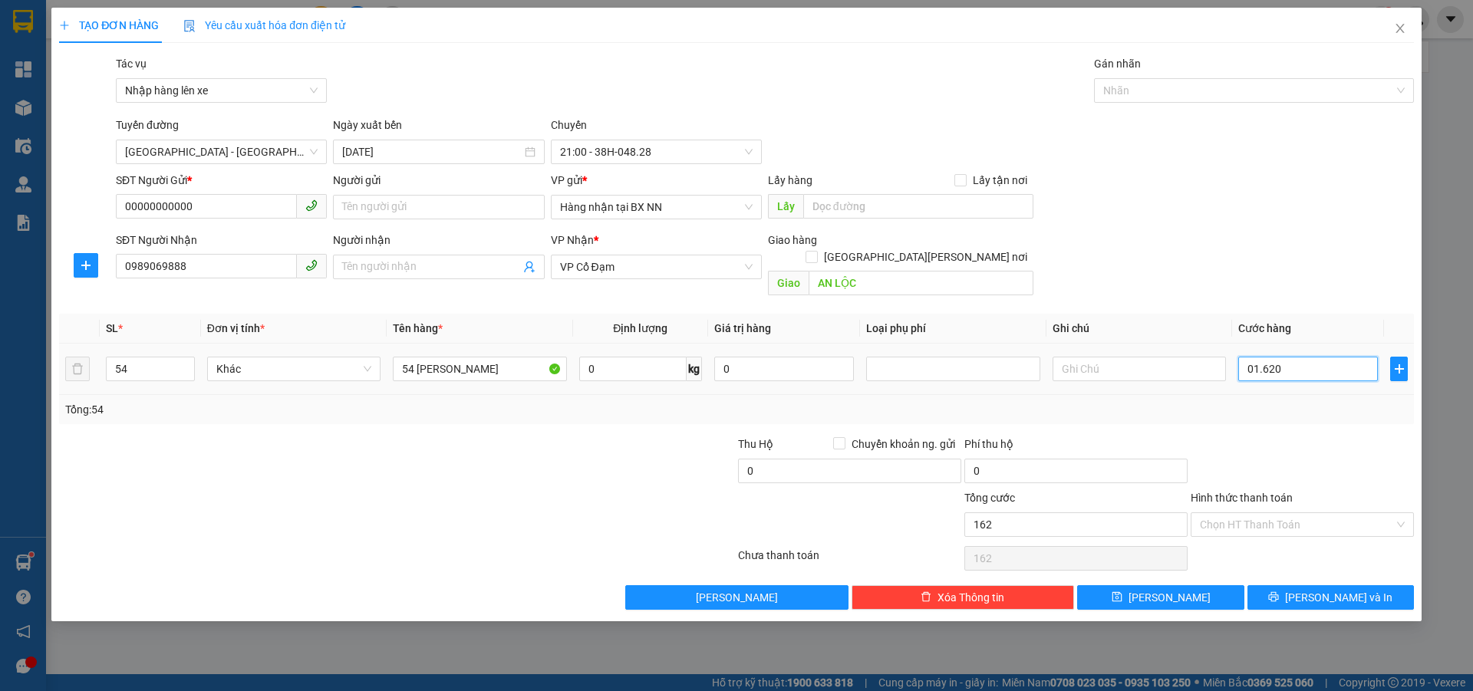
type input "1.620"
click at [1289, 518] on input "Hình thức thanh toán" at bounding box center [1297, 524] width 194 height 23
type input "1.620.000"
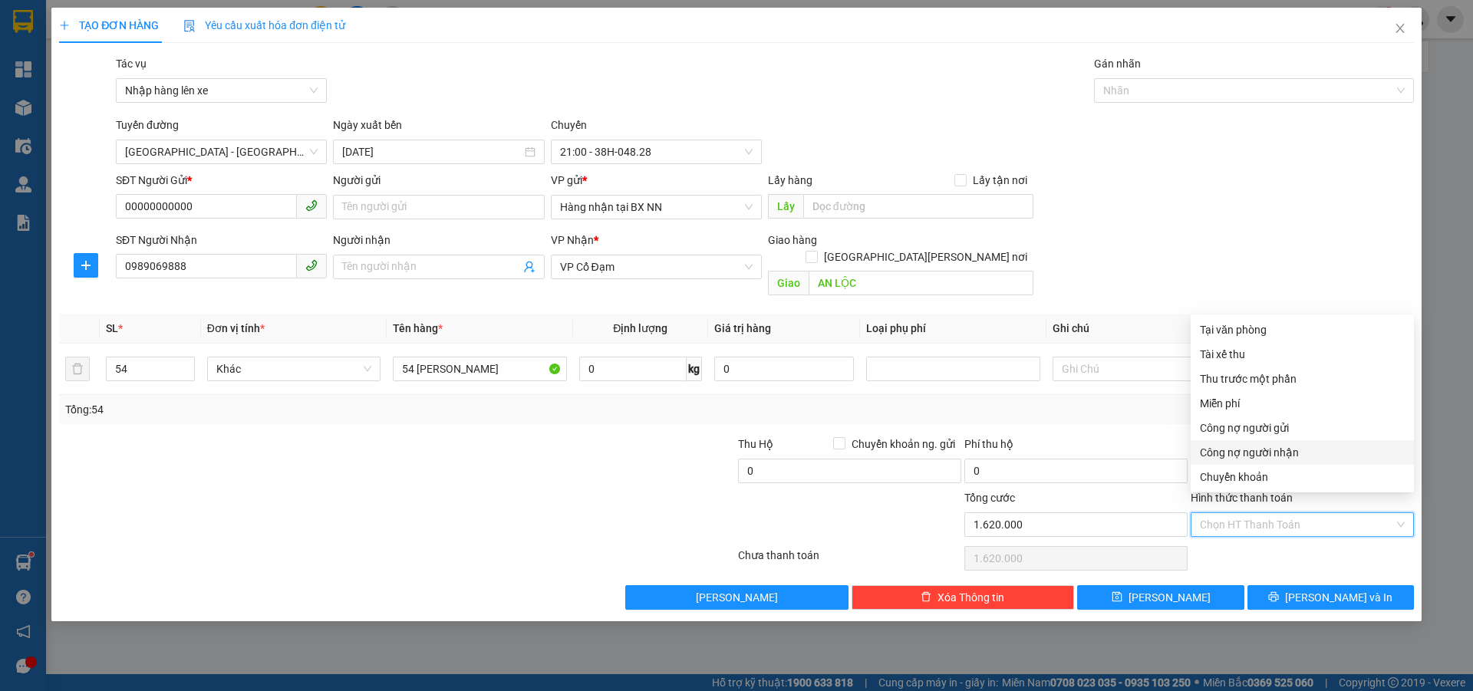
click at [1274, 451] on div "Công nợ người nhận" at bounding box center [1302, 452] width 205 height 17
type input "0"
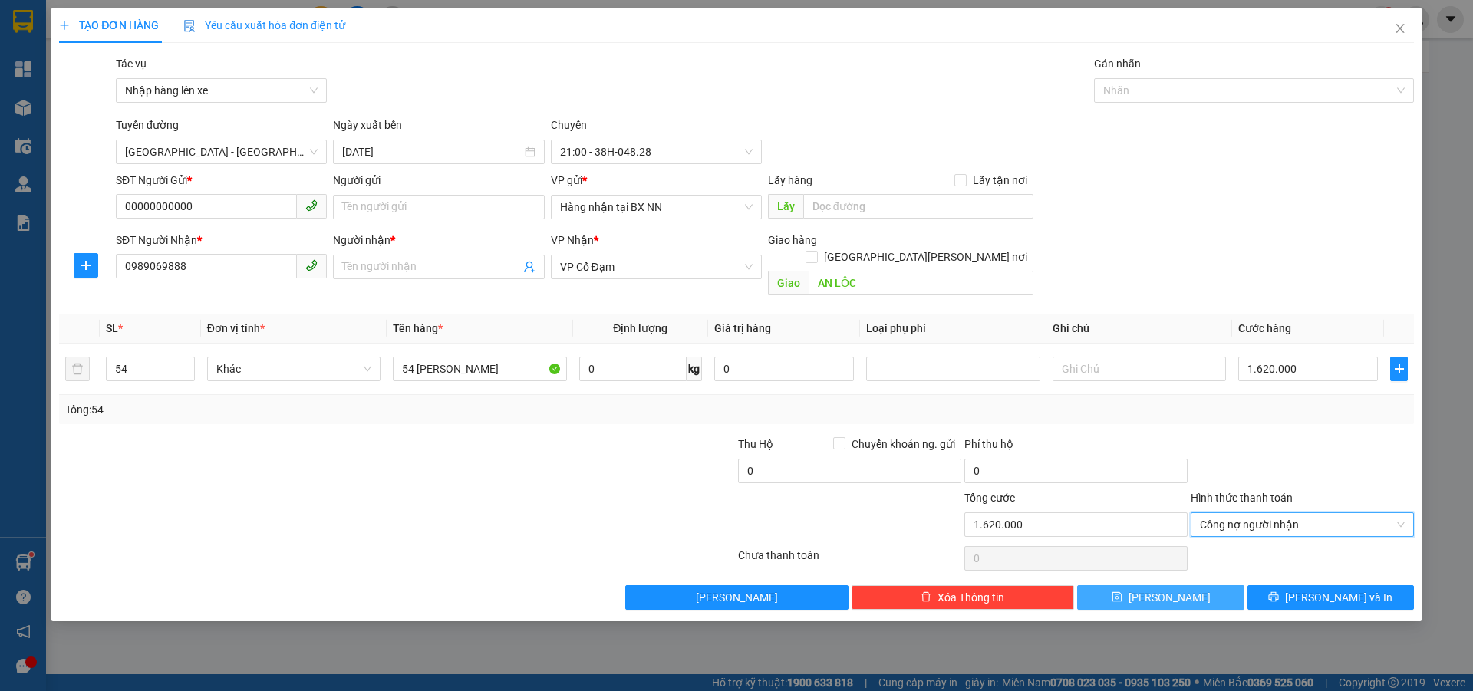
click at [1122, 591] on icon "save" at bounding box center [1116, 596] width 11 height 11
click at [449, 272] on input "Người nhận *" at bounding box center [430, 266] width 177 height 17
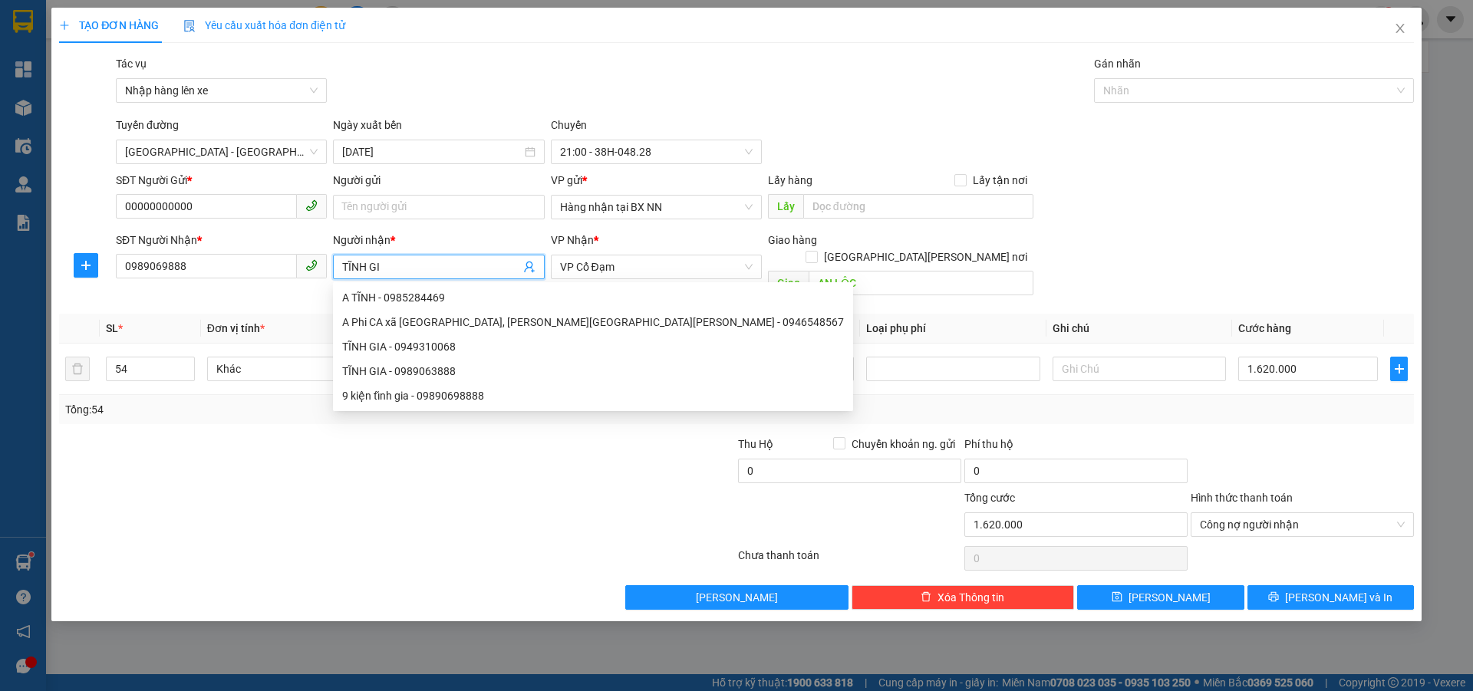
type input "TĨNH GIA"
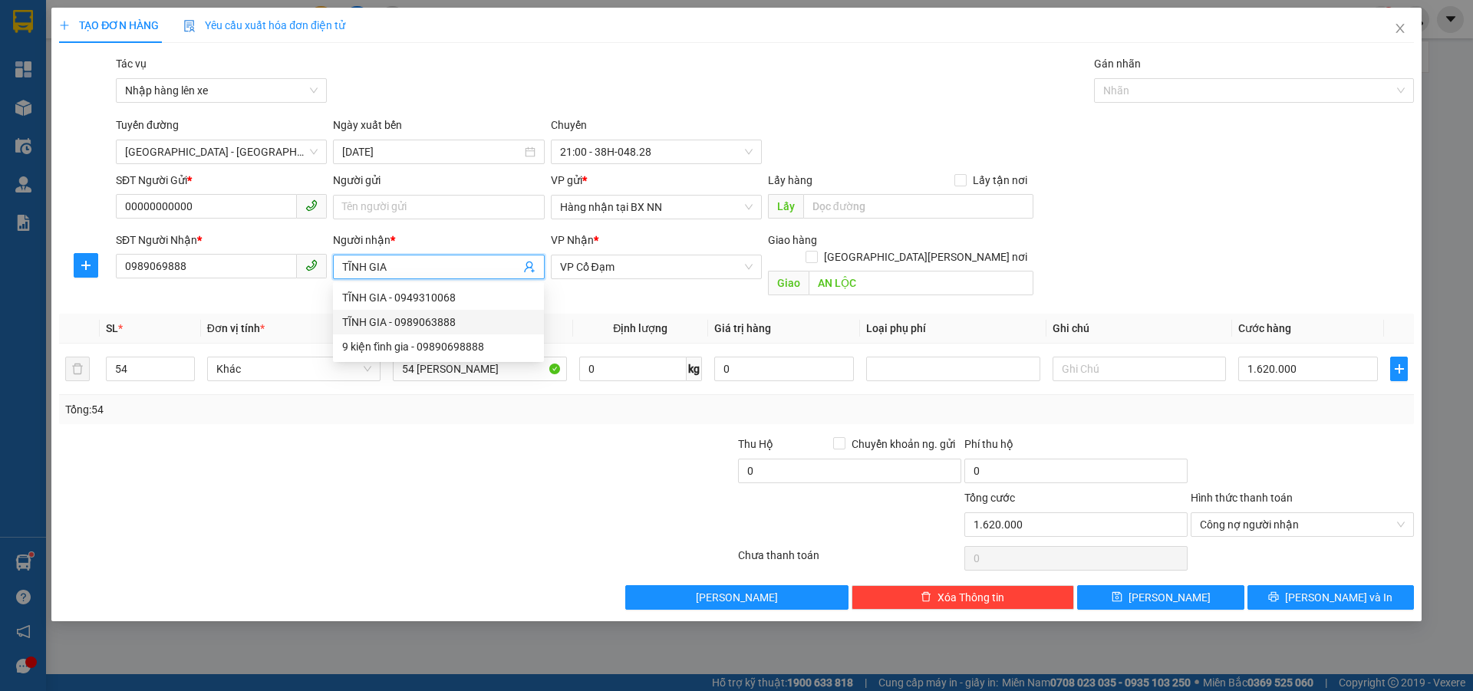
click at [410, 314] on div "TĨNH GIA - 0989063888" at bounding box center [438, 322] width 193 height 17
type input "0989063888"
type input "TĨNH GIA"
click at [1134, 585] on button "[PERSON_NAME]" at bounding box center [1160, 597] width 166 height 25
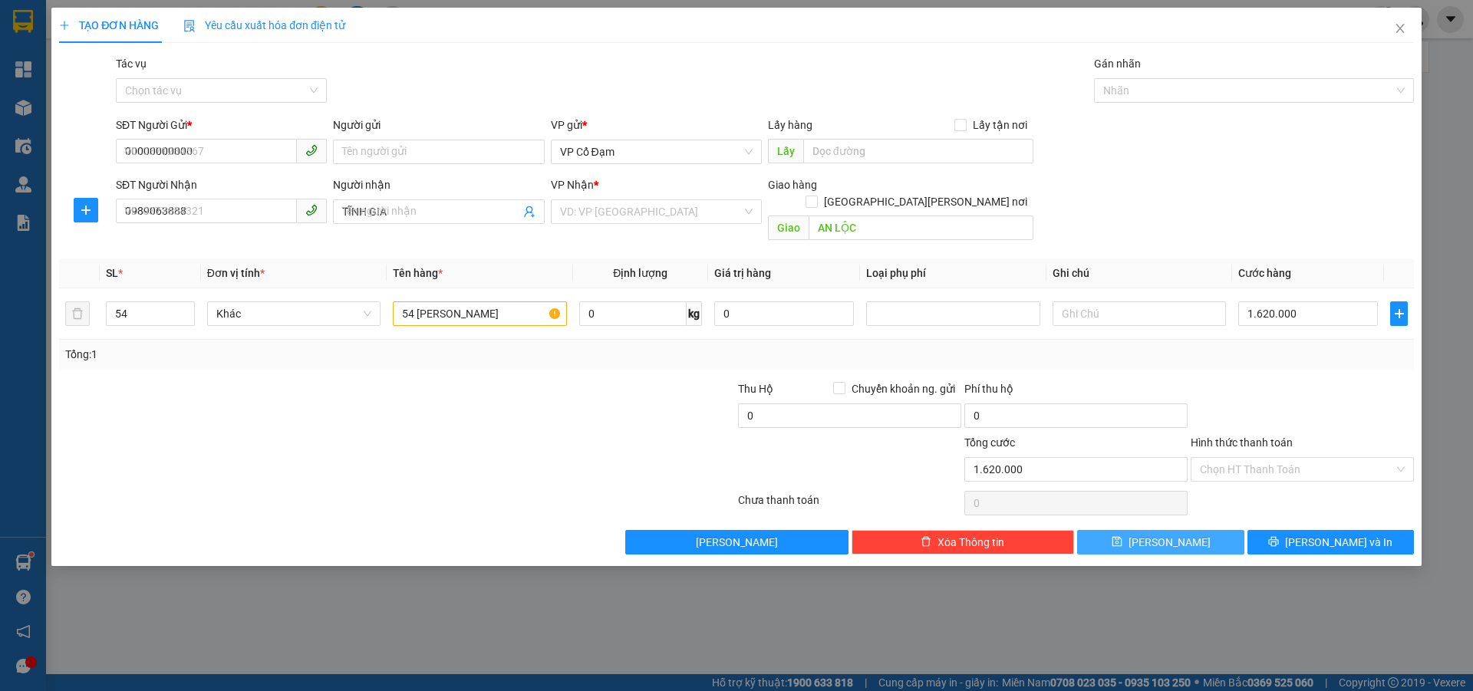
type input "1"
type input "0"
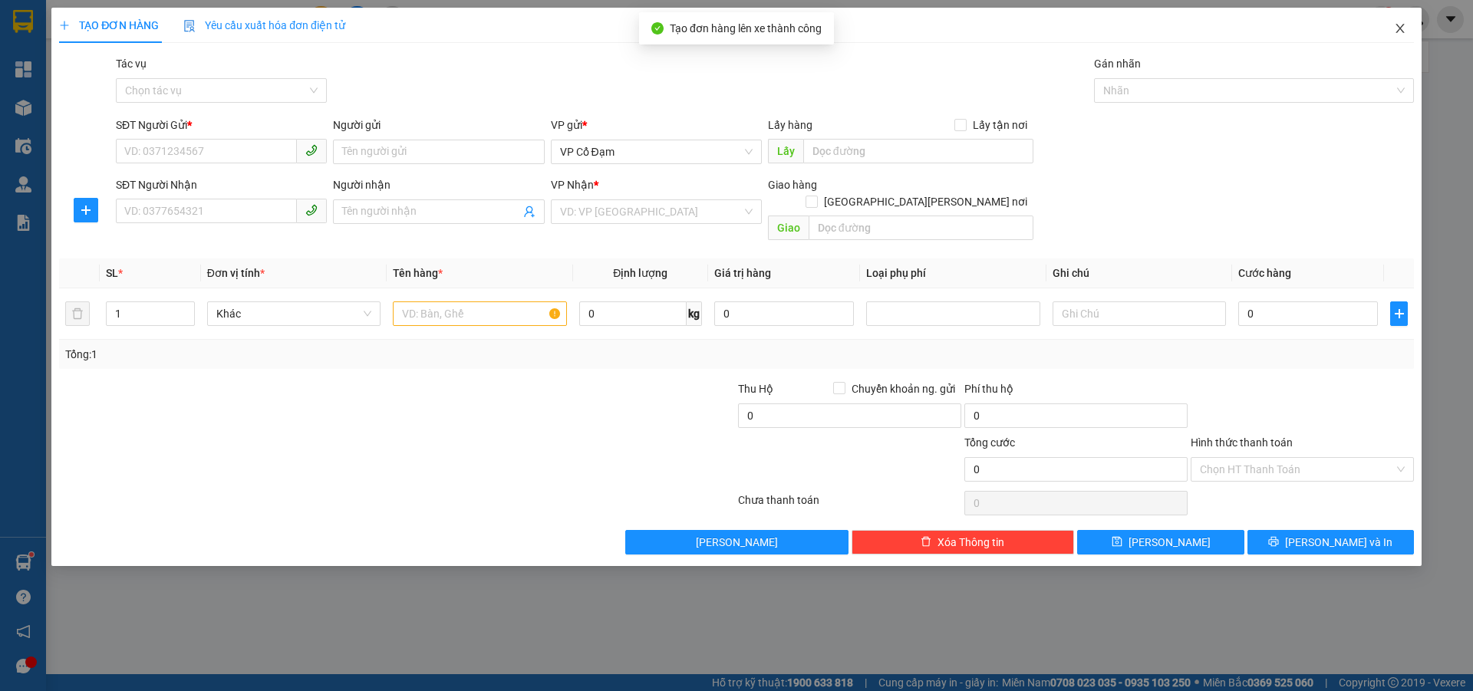
click at [1397, 25] on icon "close" at bounding box center [1399, 28] width 8 height 9
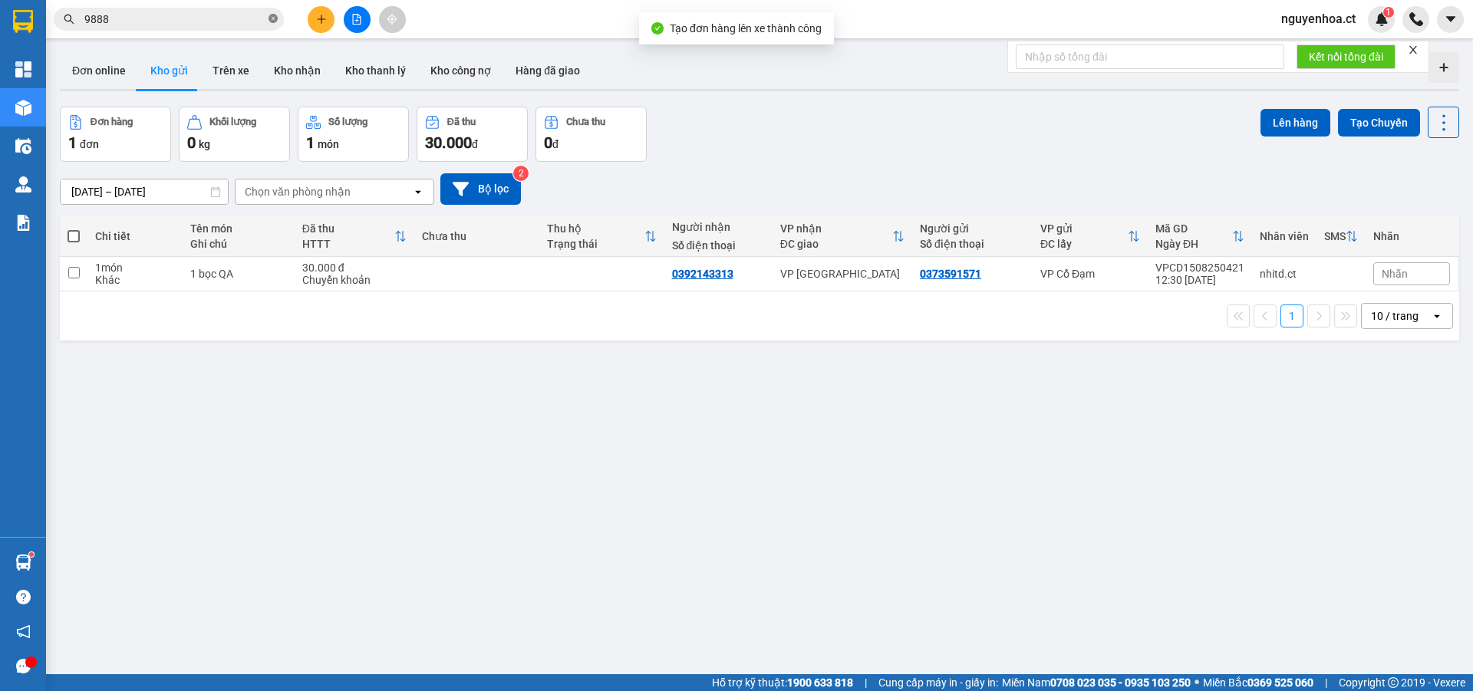
click at [275, 21] on icon "close-circle" at bounding box center [272, 18] width 9 height 9
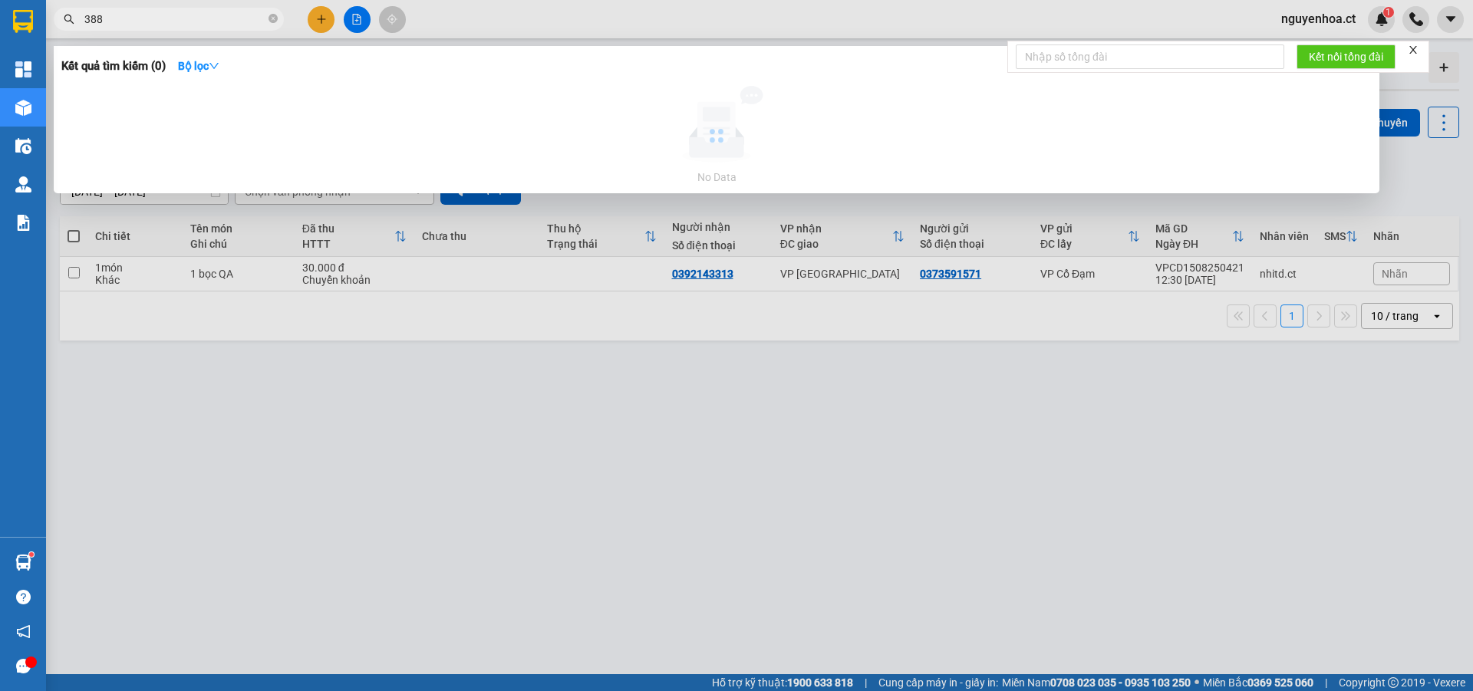
type input "3888"
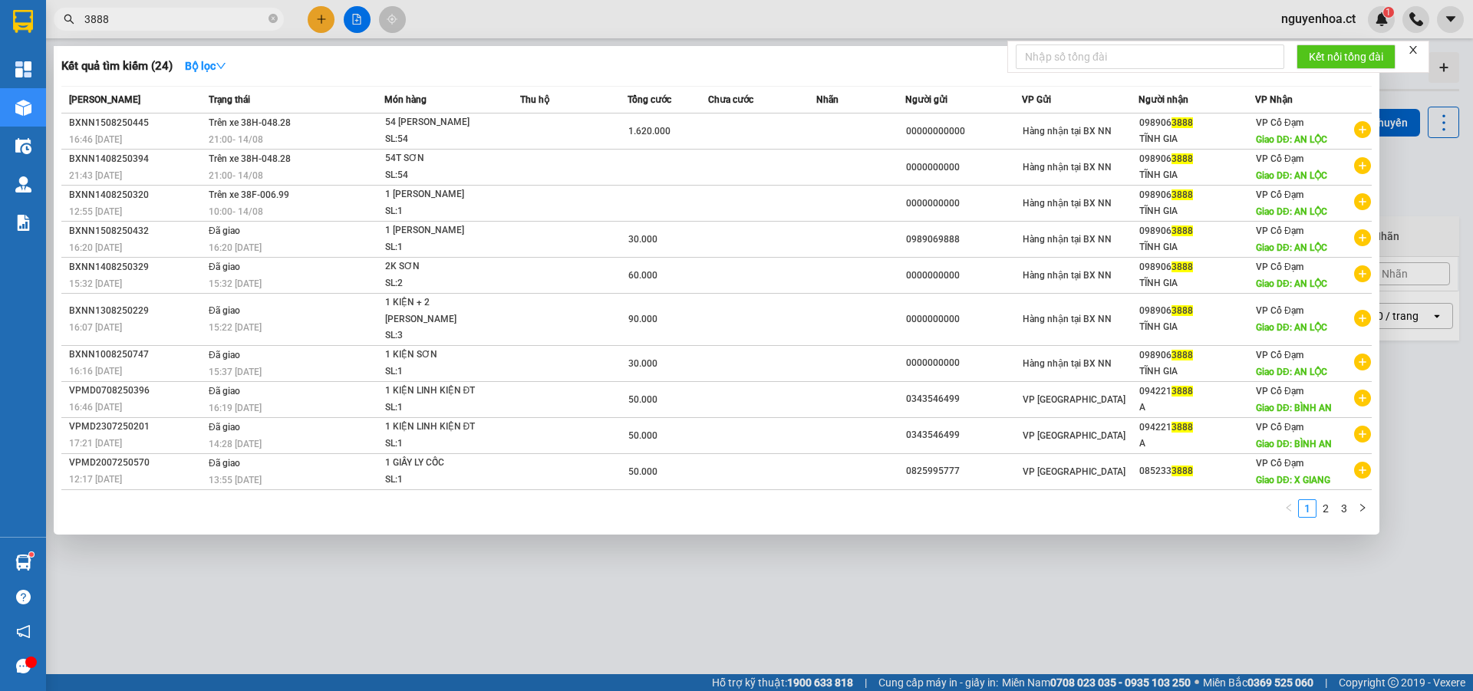
click at [271, 21] on icon "close-circle" at bounding box center [272, 18] width 9 height 9
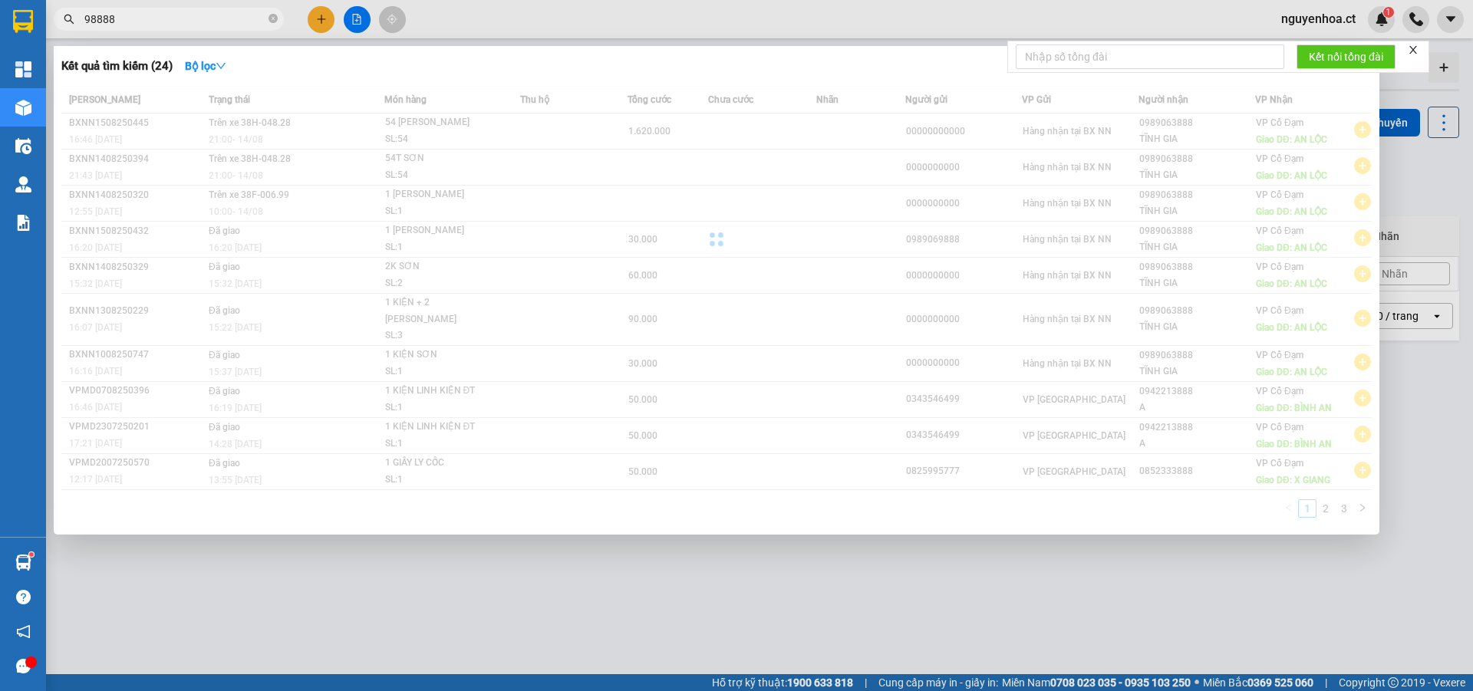
type input "9888"
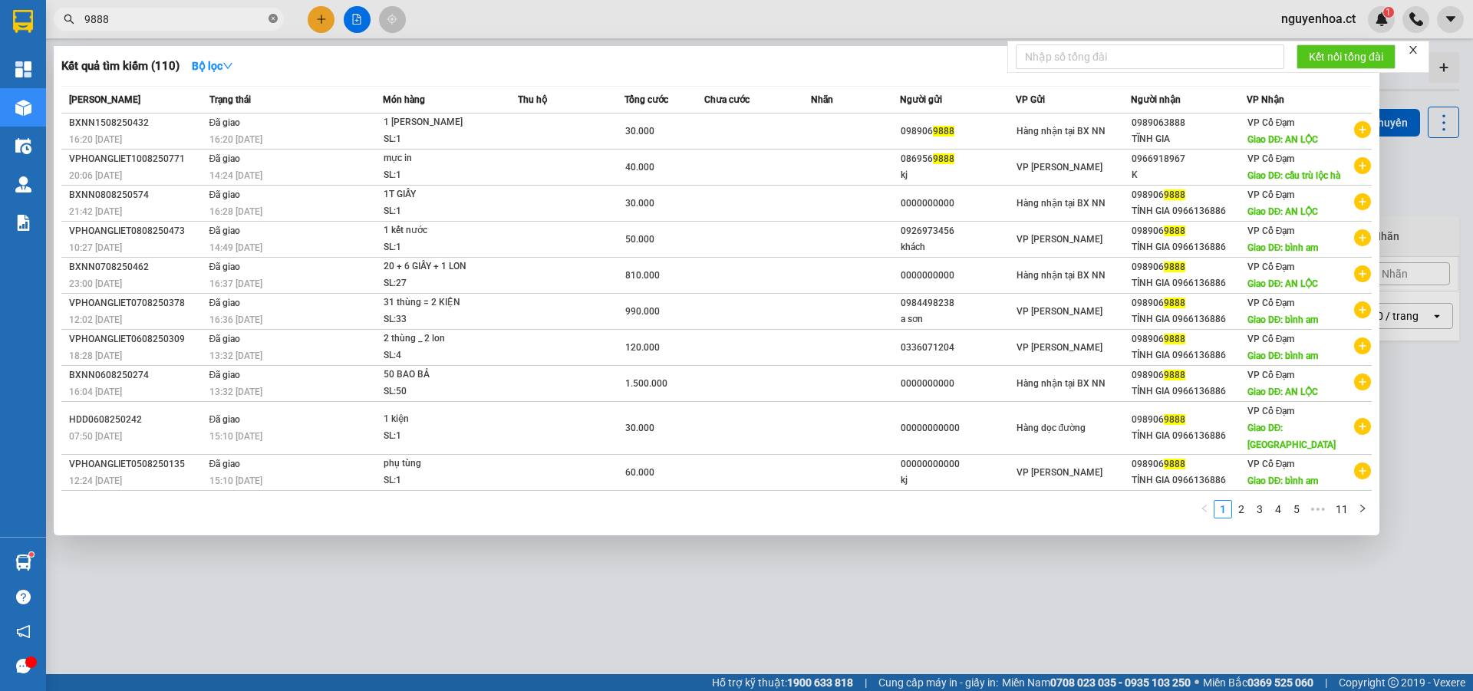
click at [272, 20] on icon "close-circle" at bounding box center [272, 18] width 9 height 9
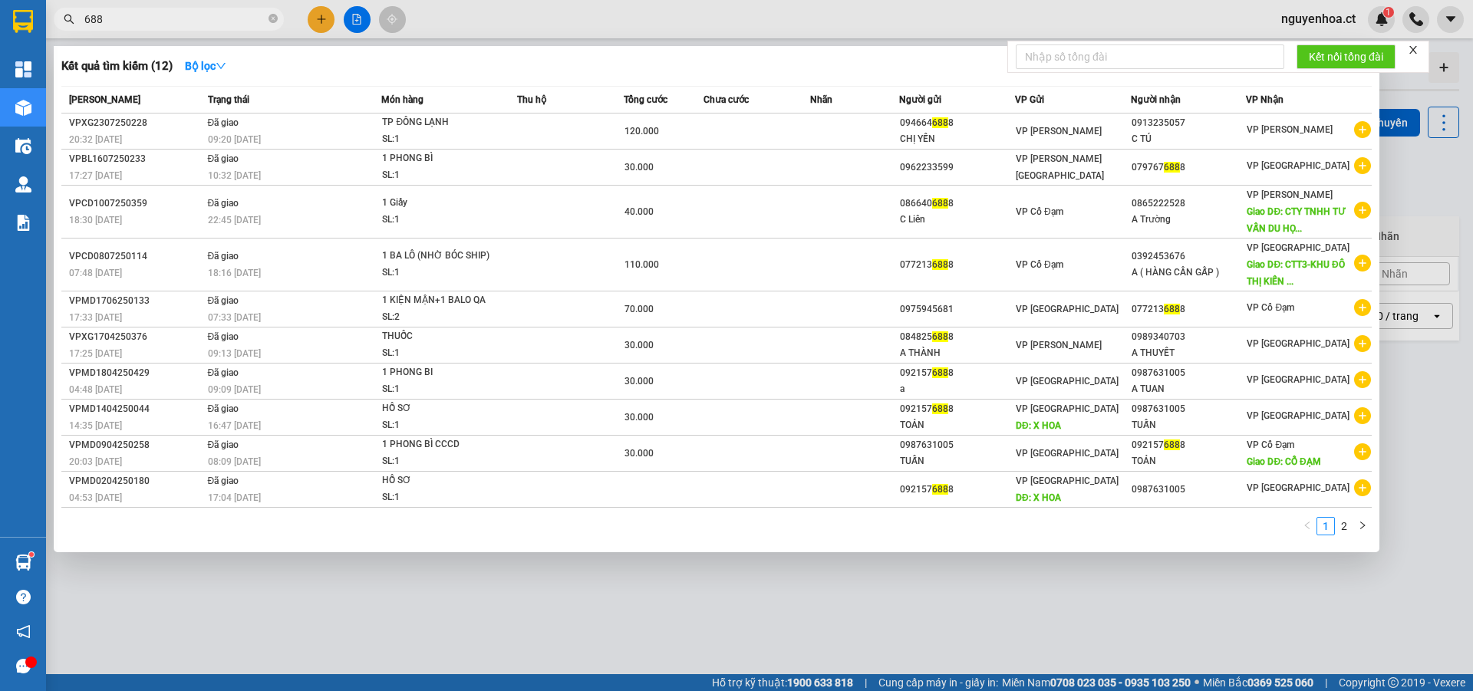
type input "6886"
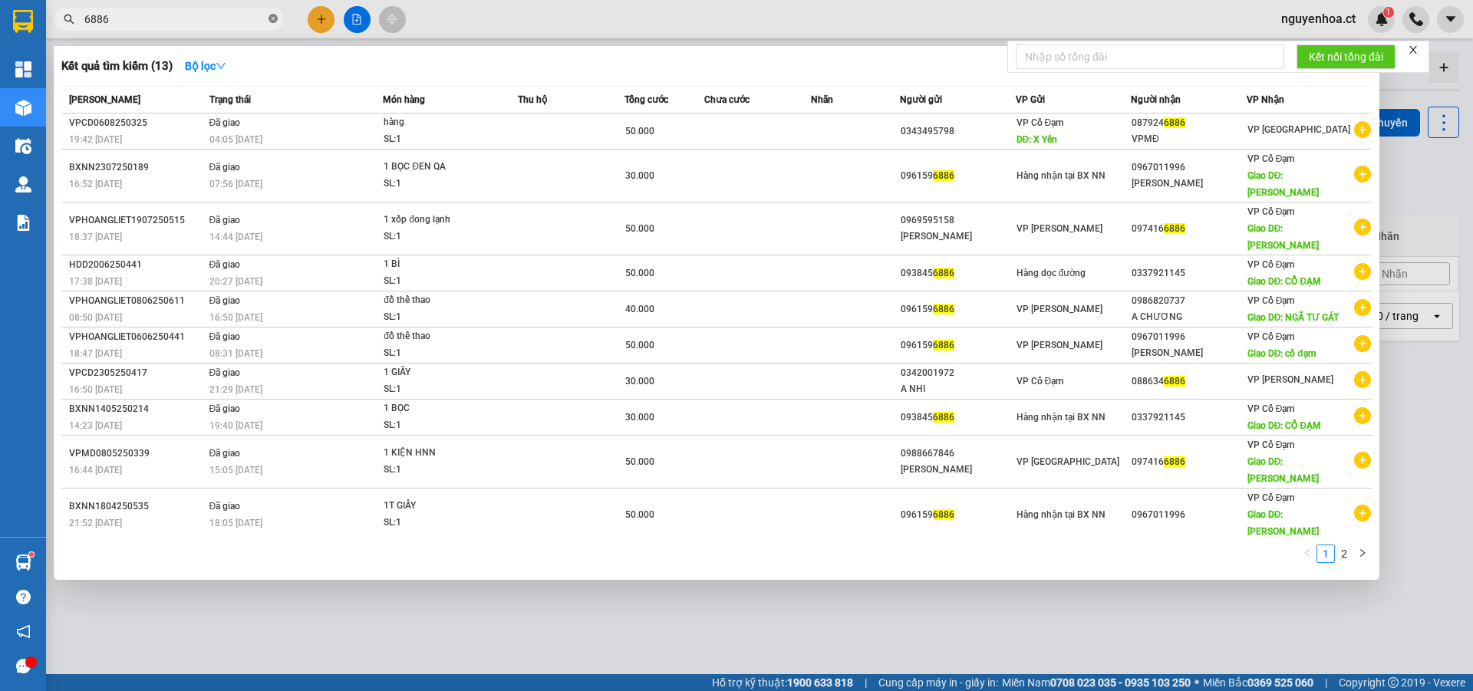
click at [269, 15] on icon "close-circle" at bounding box center [272, 18] width 9 height 9
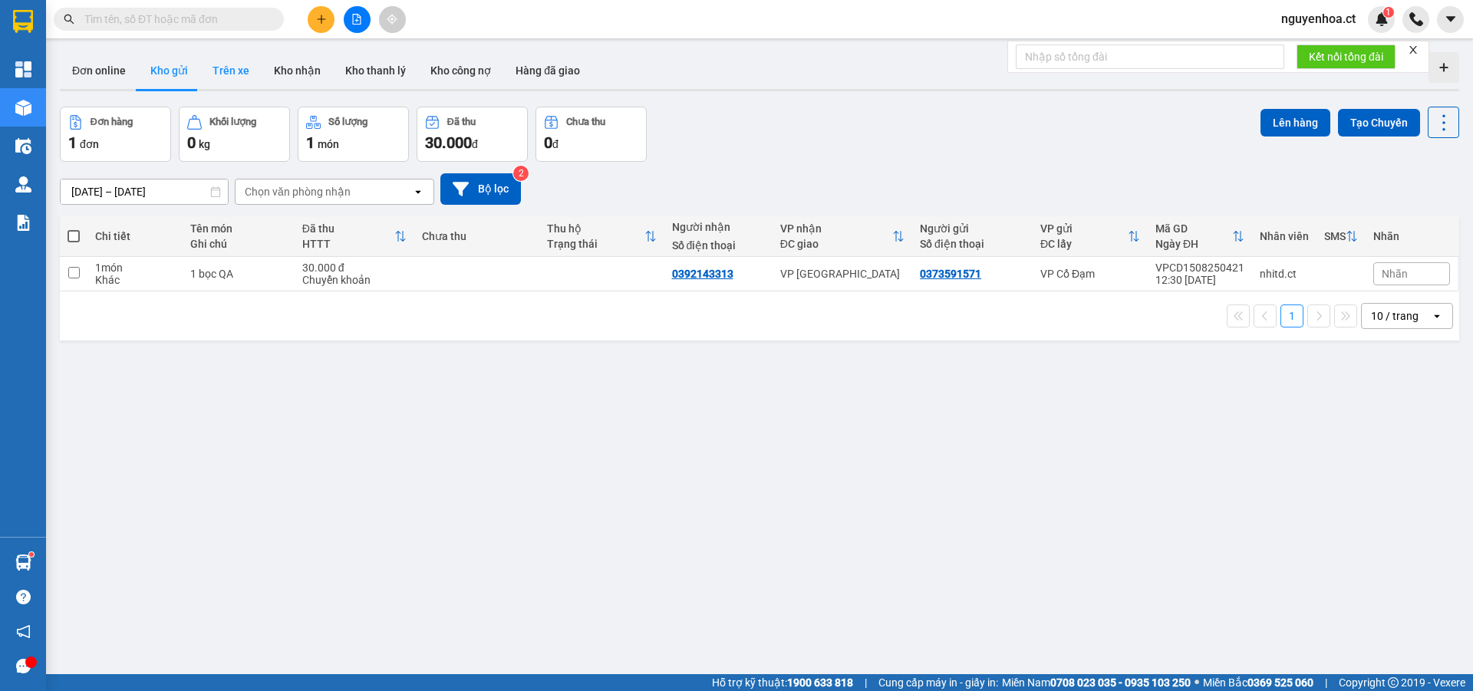
click at [232, 71] on button "Trên xe" at bounding box center [230, 70] width 61 height 37
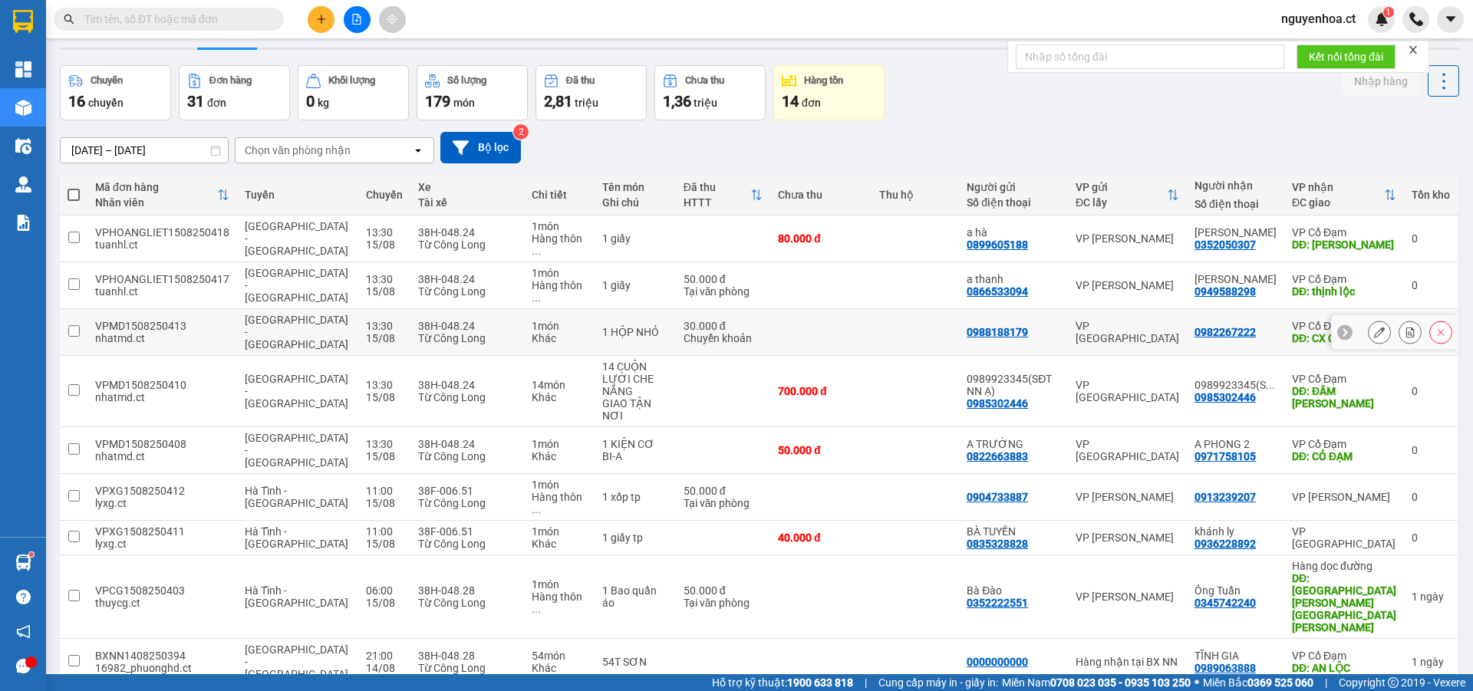
scroll to position [71, 0]
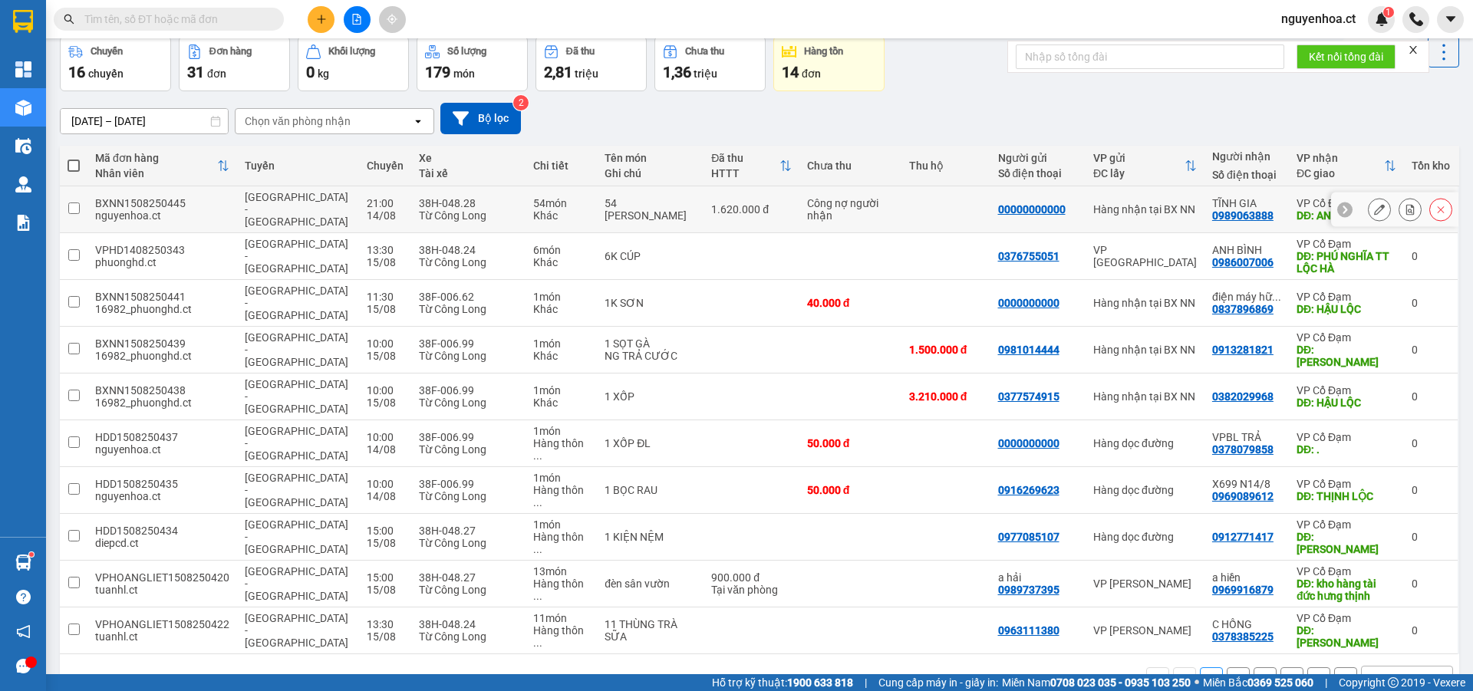
click at [1374, 206] on icon at bounding box center [1379, 209] width 11 height 11
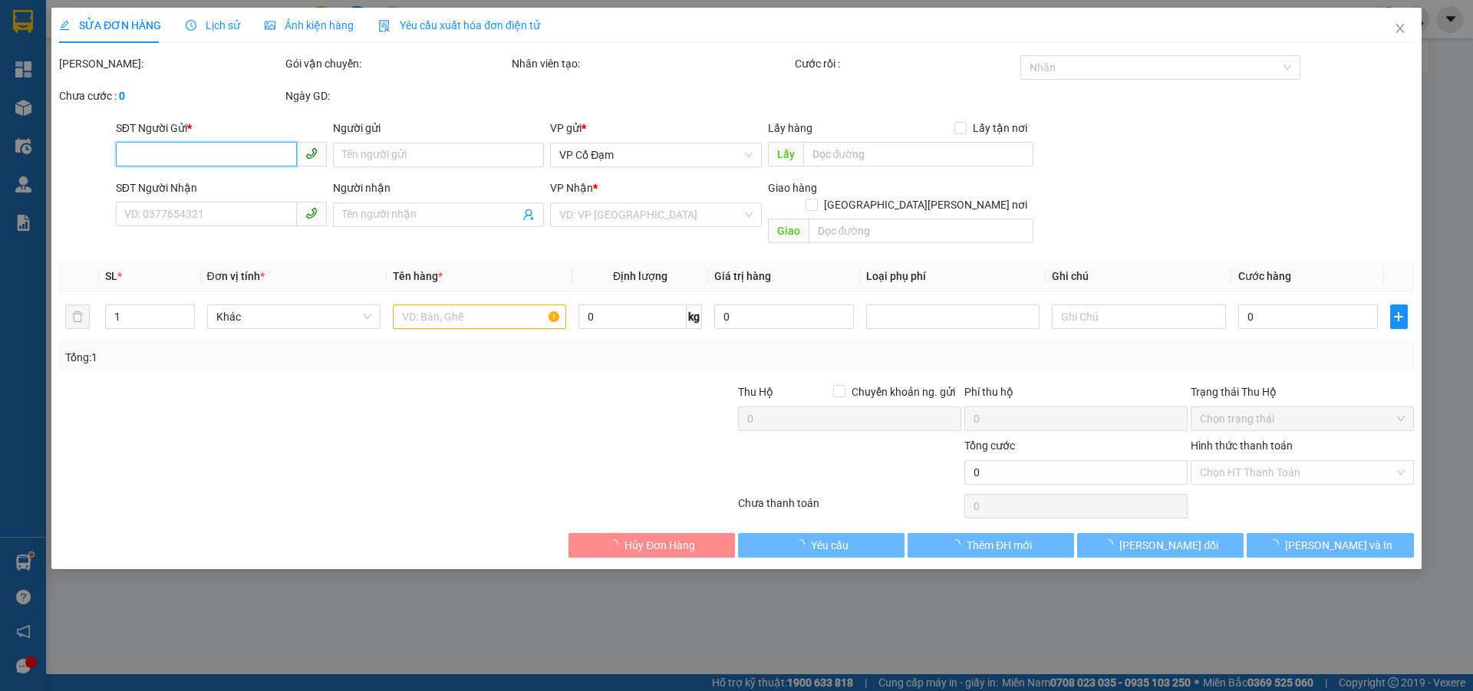
type input "00000000000"
type input "0989063888"
type input "TĨNH GIA"
type input "AN LỘC"
type input "1.620.000"
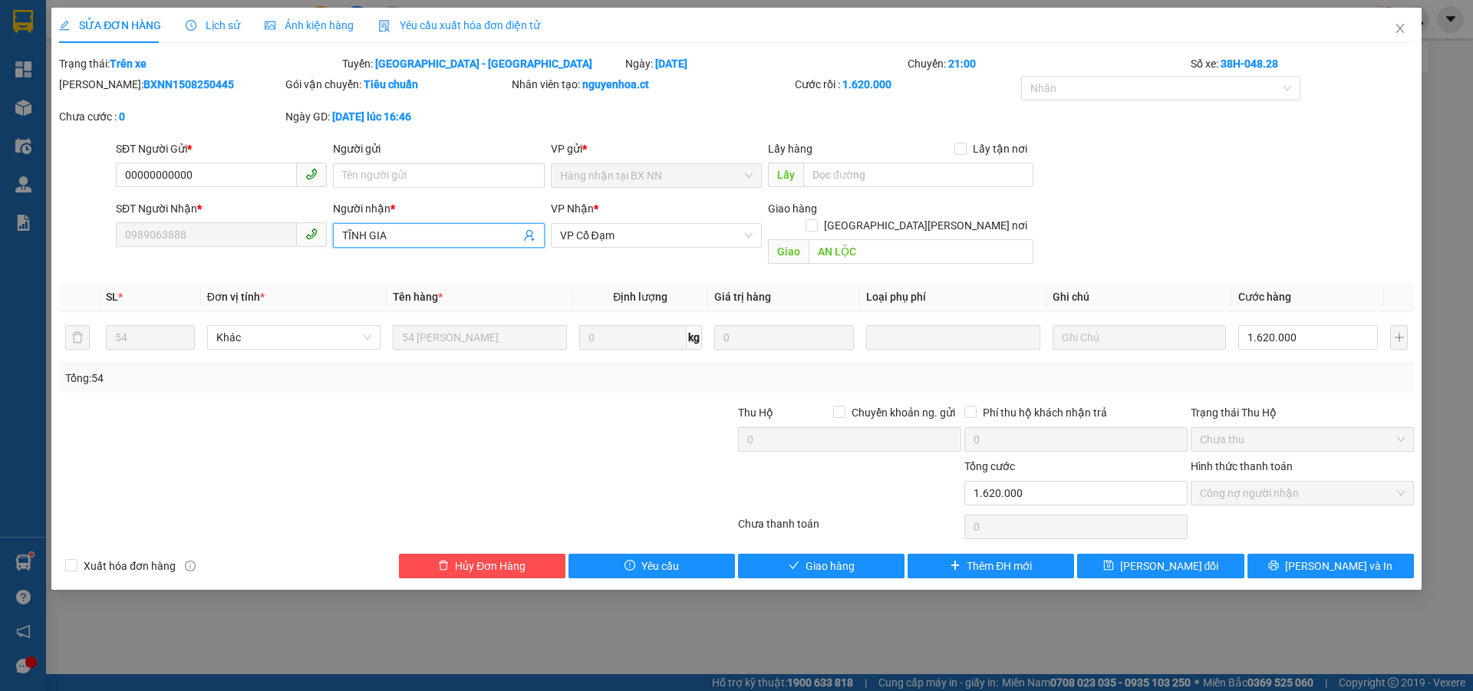
drag, startPoint x: 403, startPoint y: 238, endPoint x: 339, endPoint y: 241, distance: 64.5
click at [339, 243] on span "TĨNH GIA" at bounding box center [438, 235] width 211 height 25
type input "TĨNH"
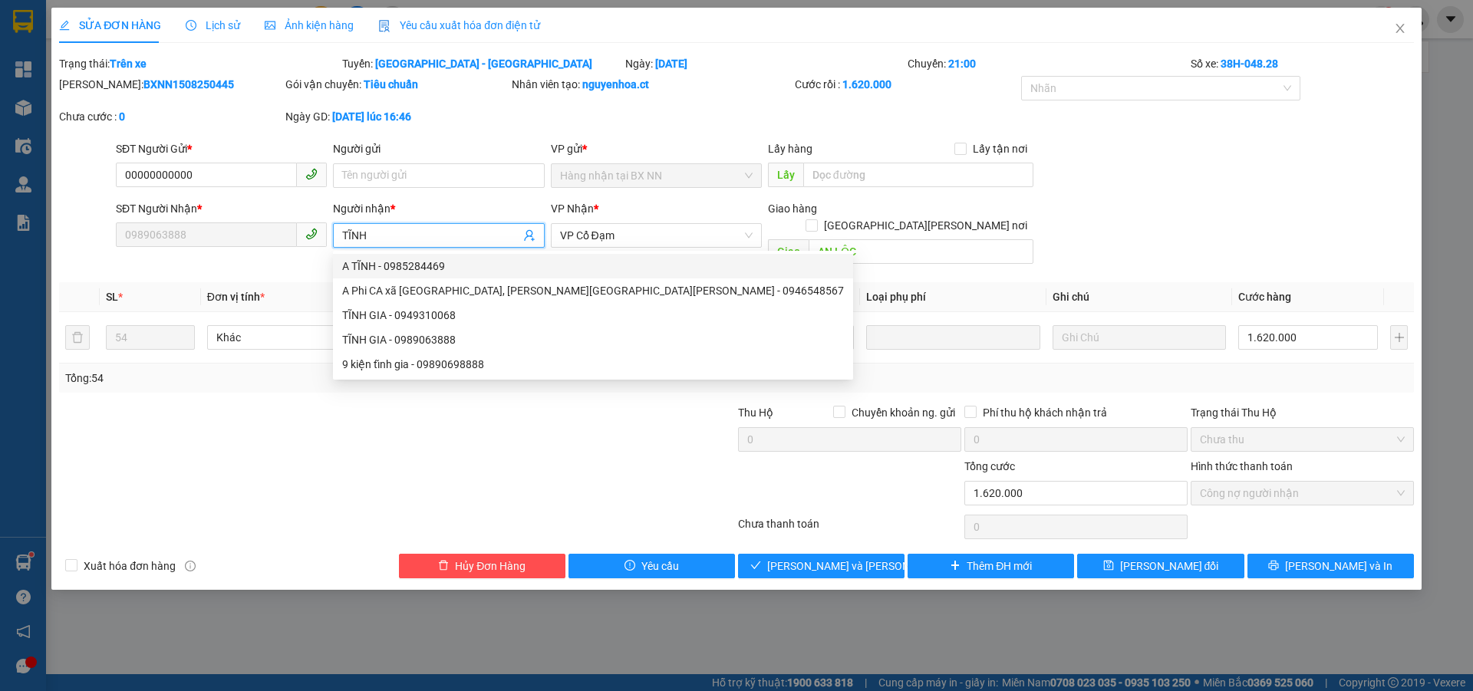
type input "0985284469"
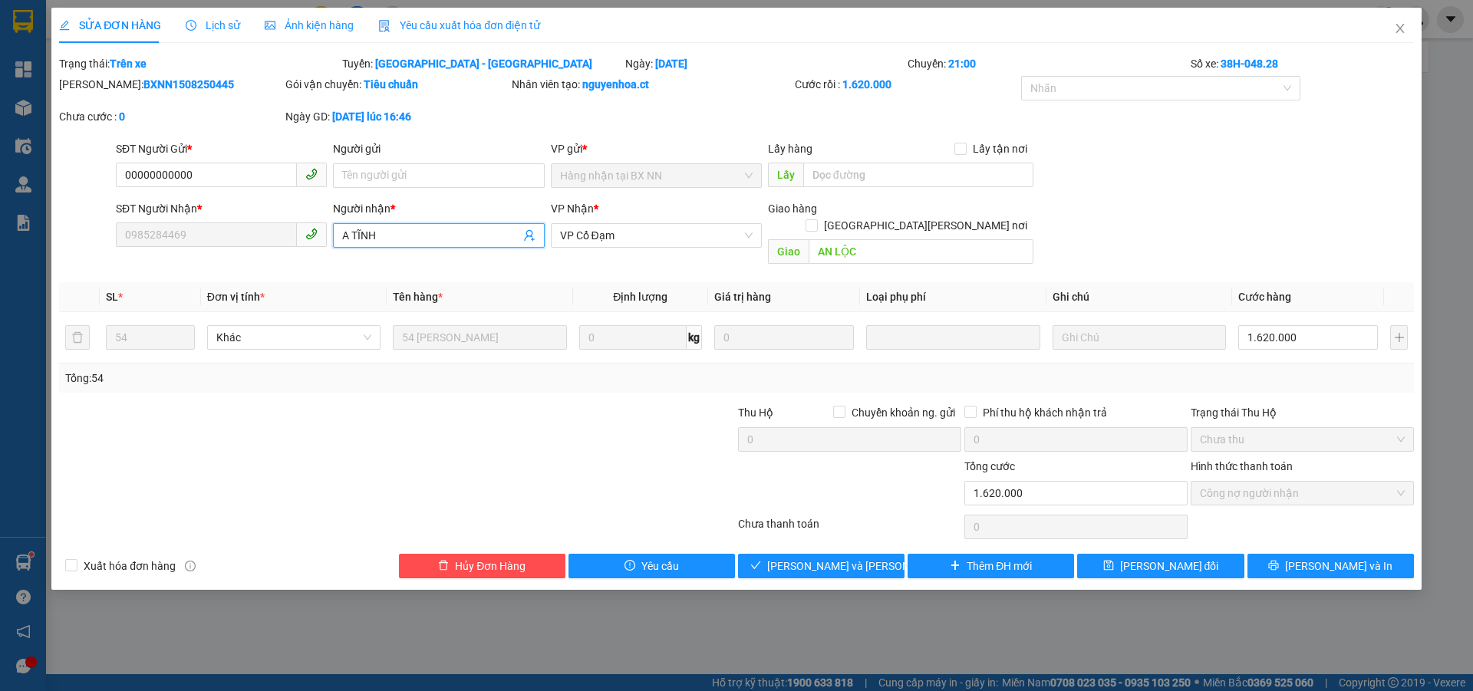
click at [413, 231] on input "A TĨNH" at bounding box center [430, 235] width 177 height 17
type input "A"
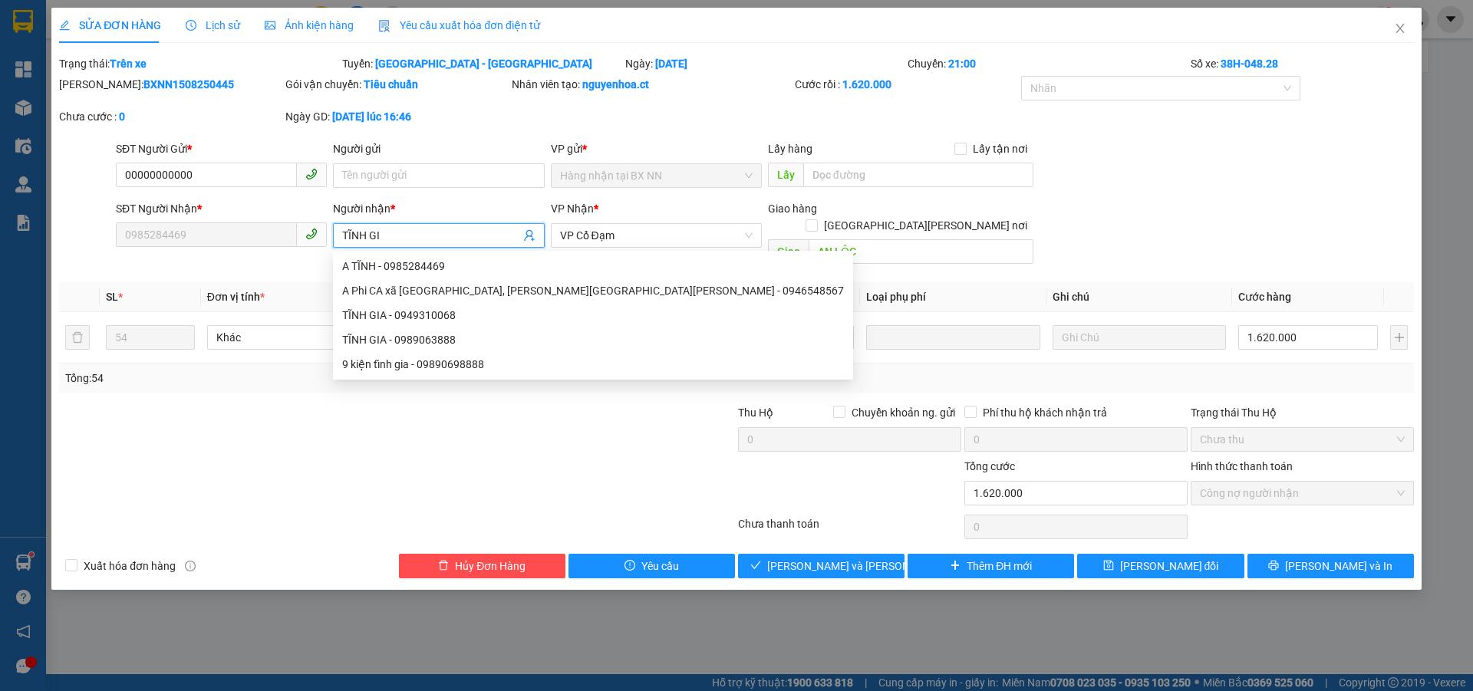
type input "TĨNH GIA"
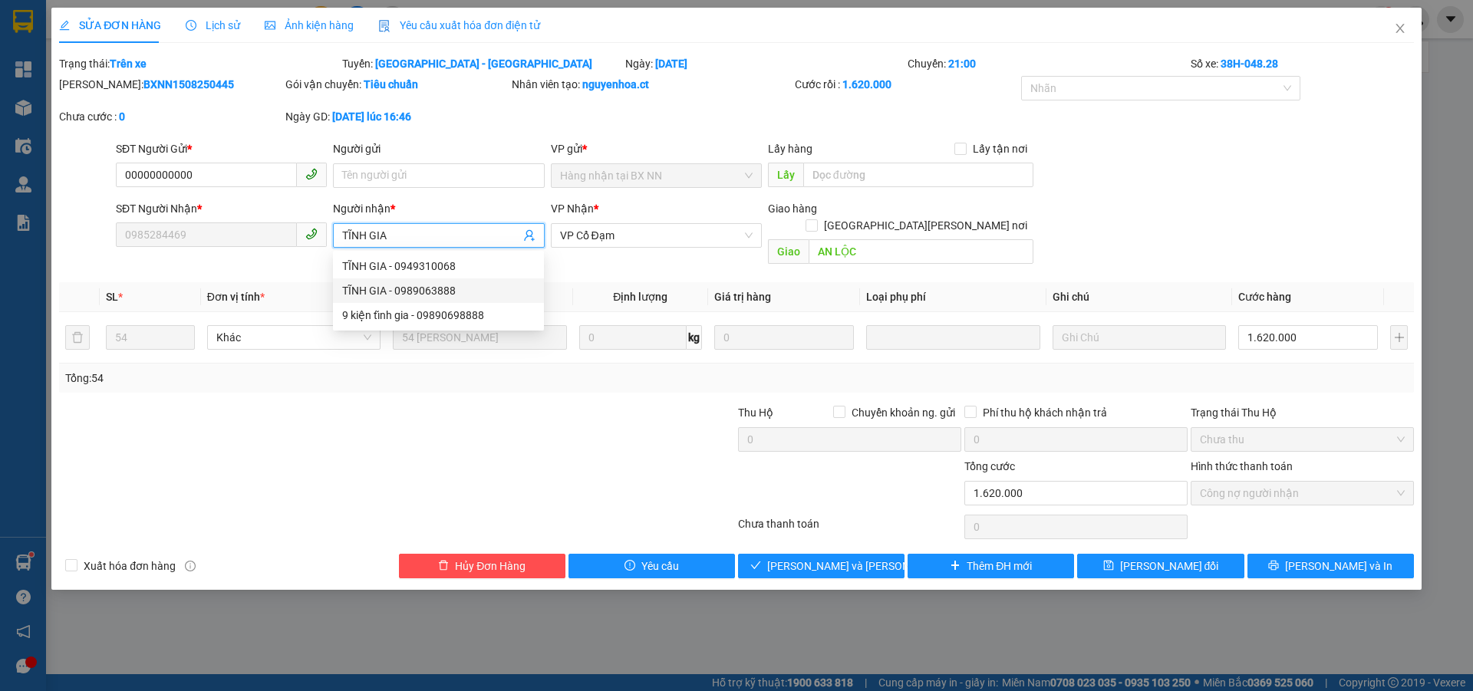
click at [420, 288] on div "TĨNH GIA - 0989063888" at bounding box center [438, 290] width 193 height 17
type input "0989063888"
type input "TĨNH GIA"
click at [842, 558] on span "Giao hàng" at bounding box center [829, 566] width 49 height 17
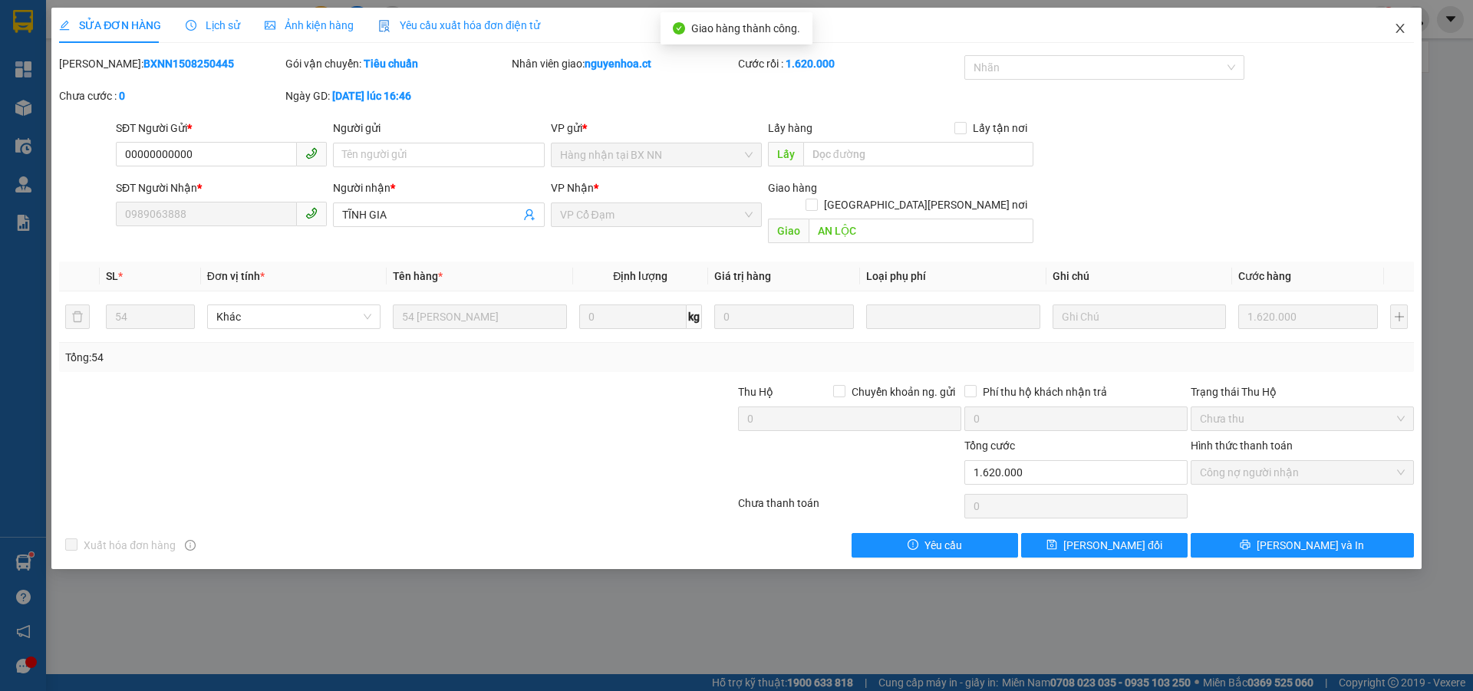
click at [1400, 22] on span "Close" at bounding box center [1399, 29] width 43 height 43
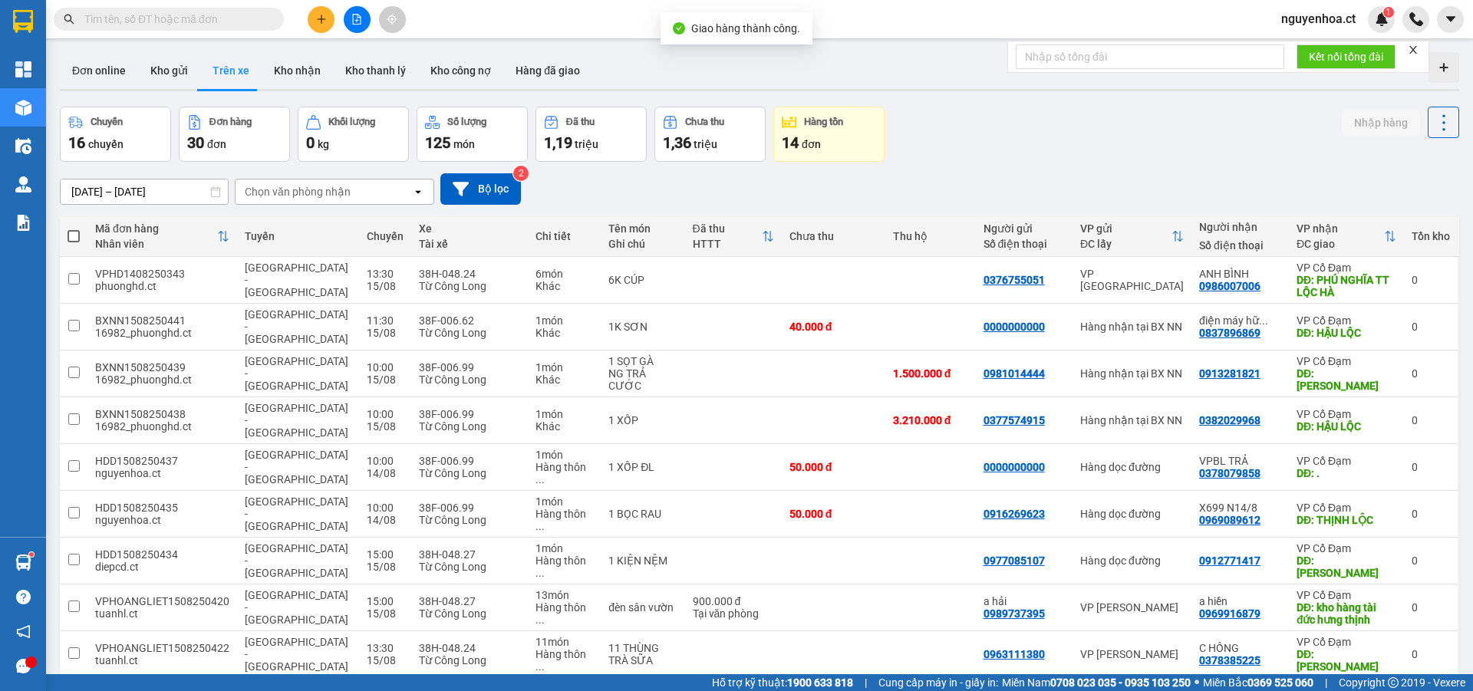
click at [258, 18] on input "text" at bounding box center [174, 19] width 181 height 17
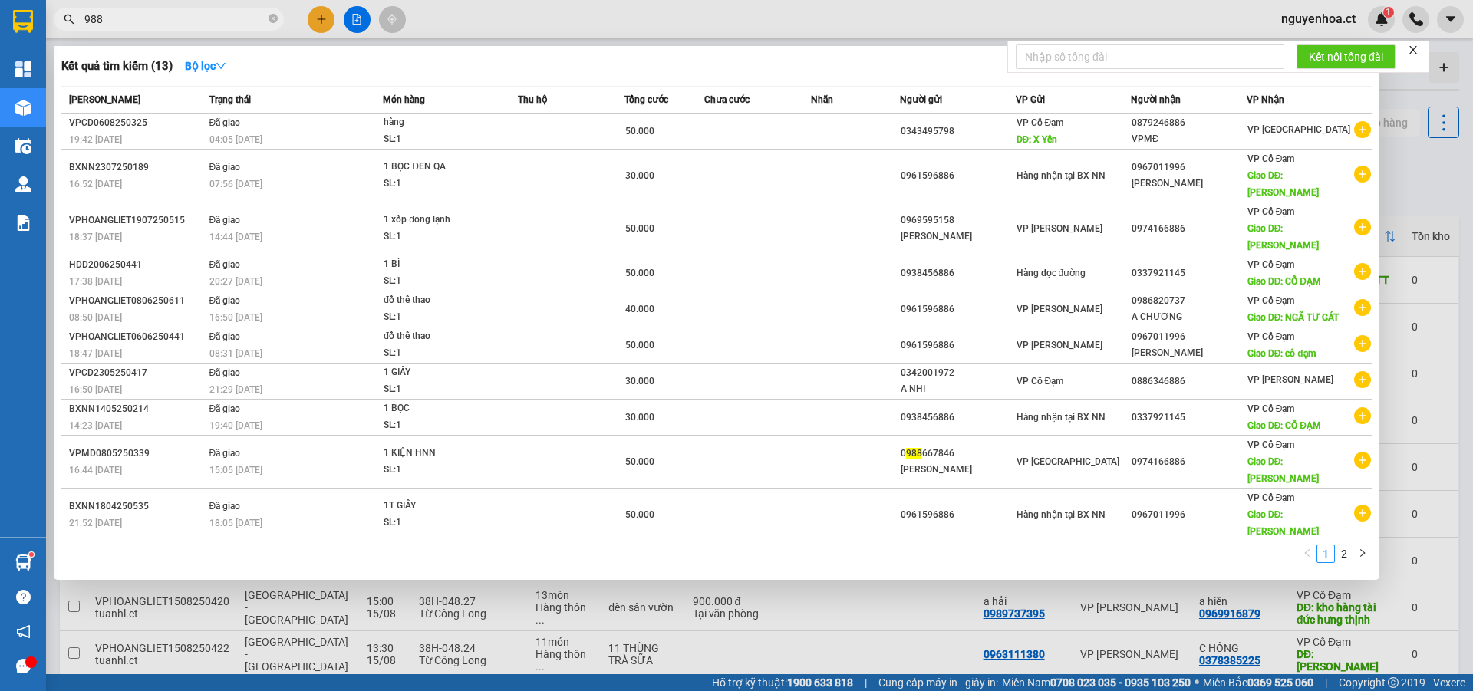
type input "9888"
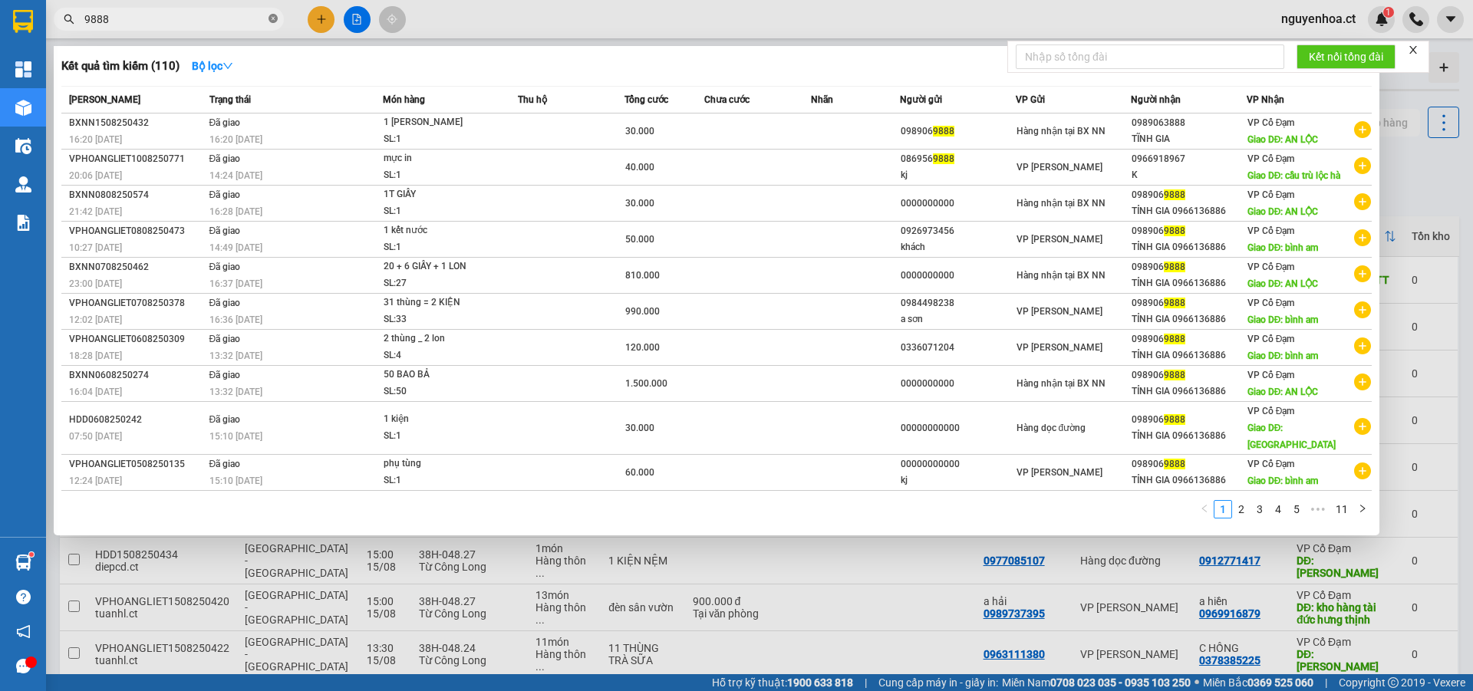
click at [274, 20] on icon "close-circle" at bounding box center [272, 18] width 9 height 9
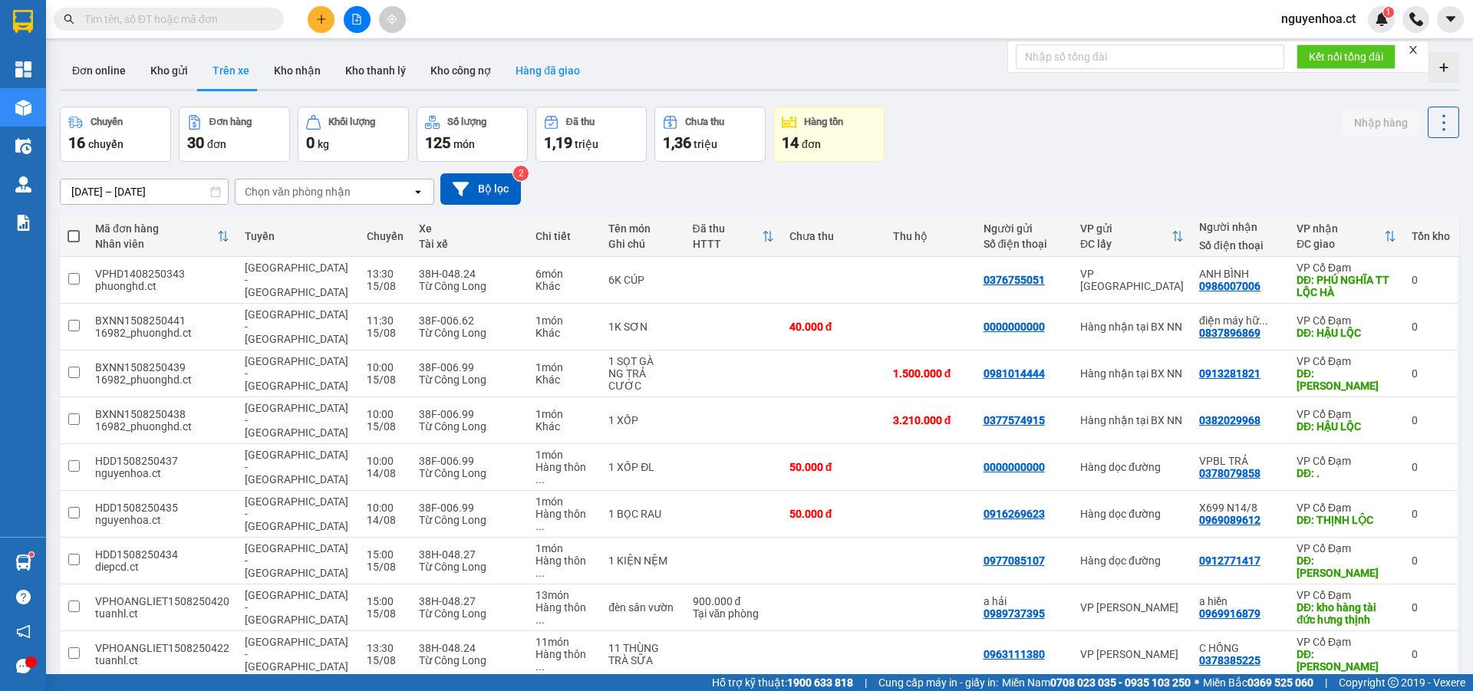
click at [541, 68] on button "Hàng đã giao" at bounding box center [547, 70] width 89 height 37
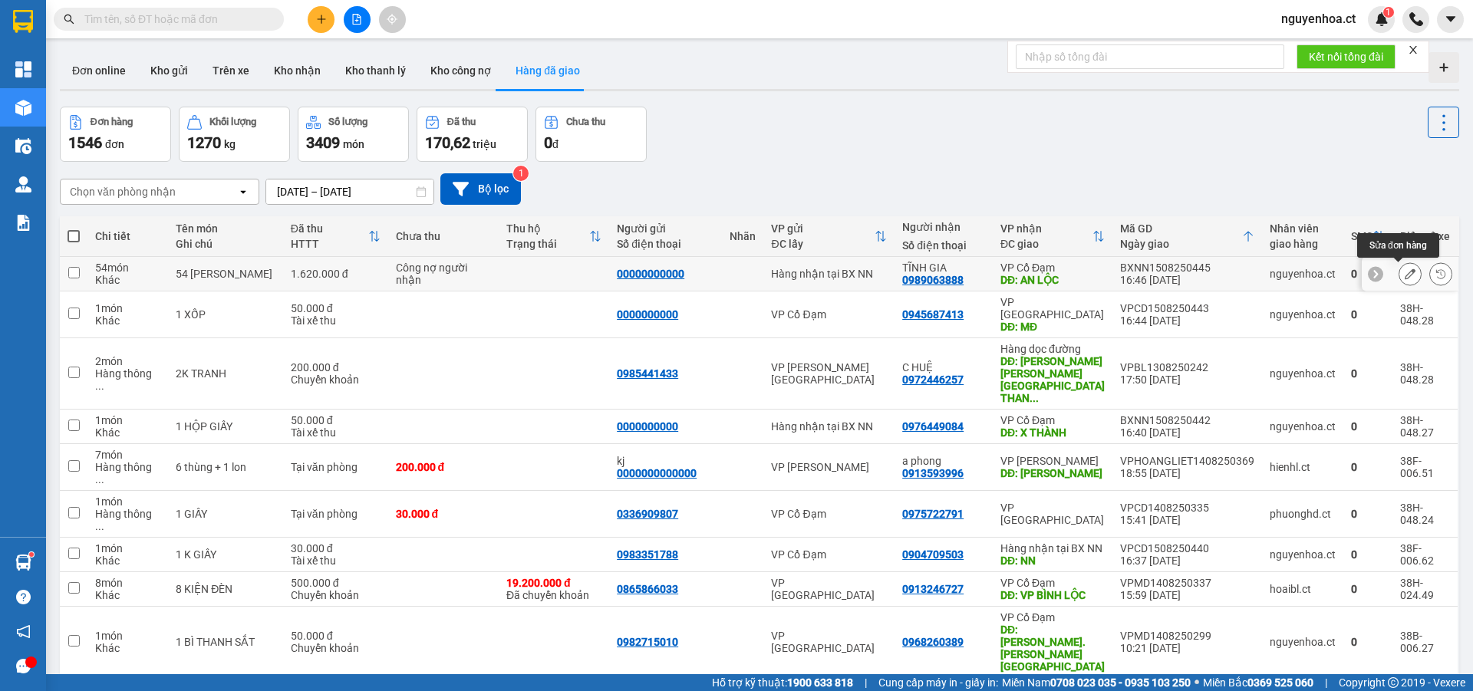
click at [1404, 271] on icon at bounding box center [1409, 273] width 11 height 11
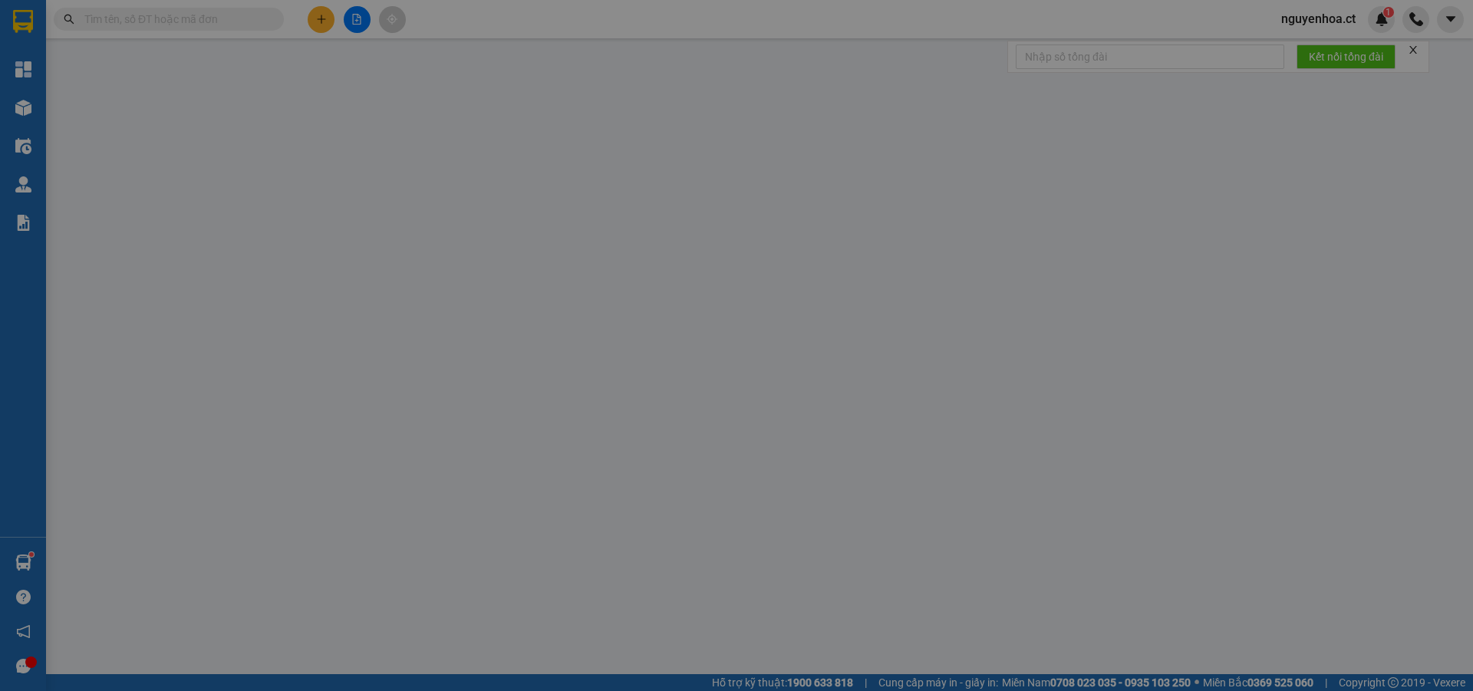
type input "00000000000"
type input "0989063888"
type input "TĨNH GIA"
type input "AN LỘC"
type input "1.620.000"
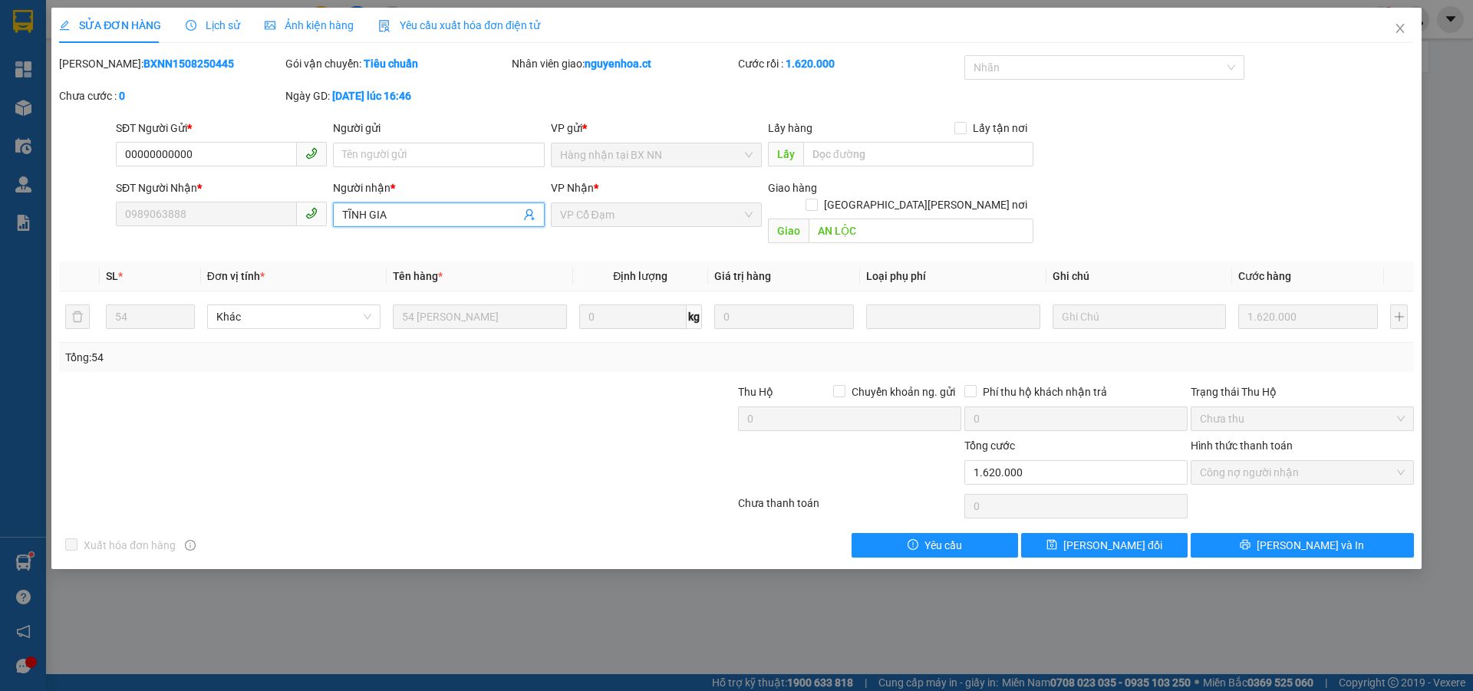
click at [427, 214] on input "TĨNH GIA" at bounding box center [430, 214] width 177 height 17
click at [465, 297] on div "9 kiện tĩnh gia - 09890698888" at bounding box center [438, 294] width 193 height 17
type input "09890698888"
drag, startPoint x: 439, startPoint y: 219, endPoint x: 301, endPoint y: 218, distance: 138.8
click at [301, 218] on div "SĐT Người Nhận * 09890698888 Người nhận * 9 kiện tĩnh gia VP Nhận * VP Cổ Đạm G…" at bounding box center [765, 214] width 1304 height 71
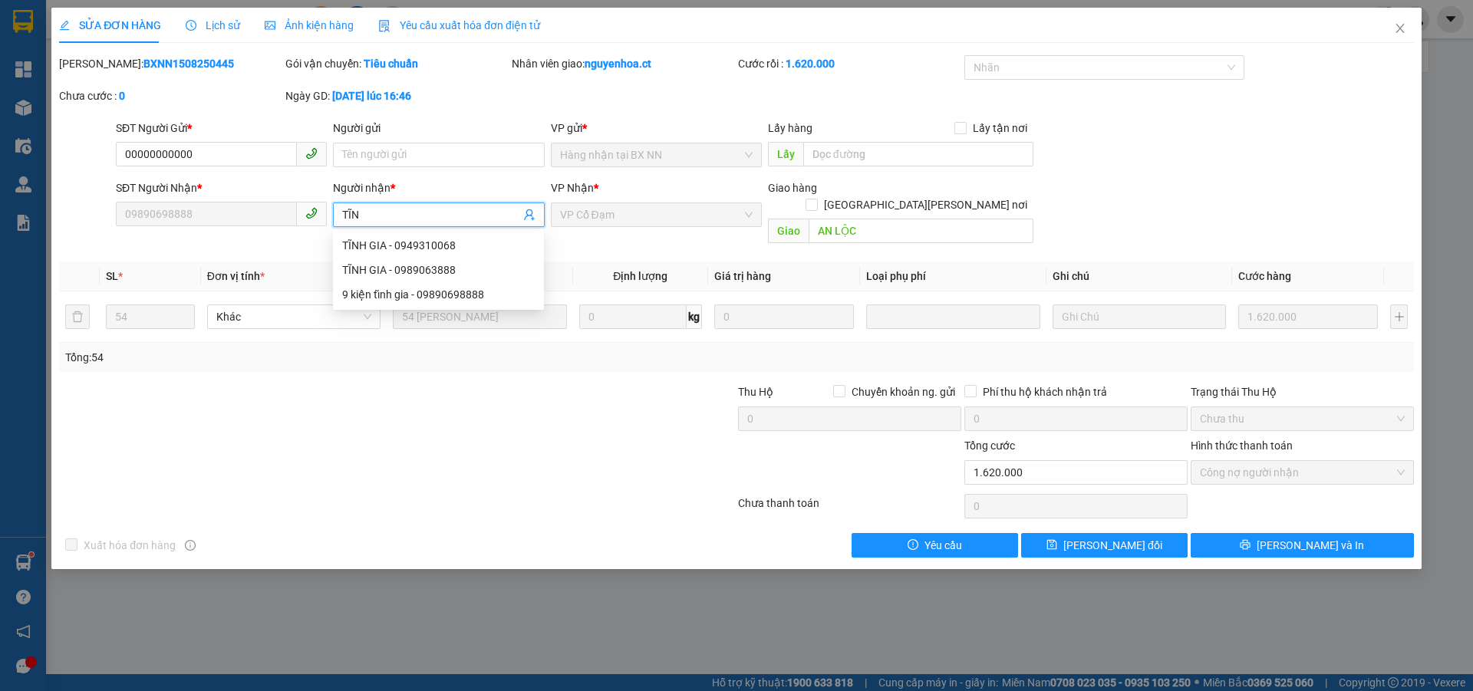
type input "TĨNH"
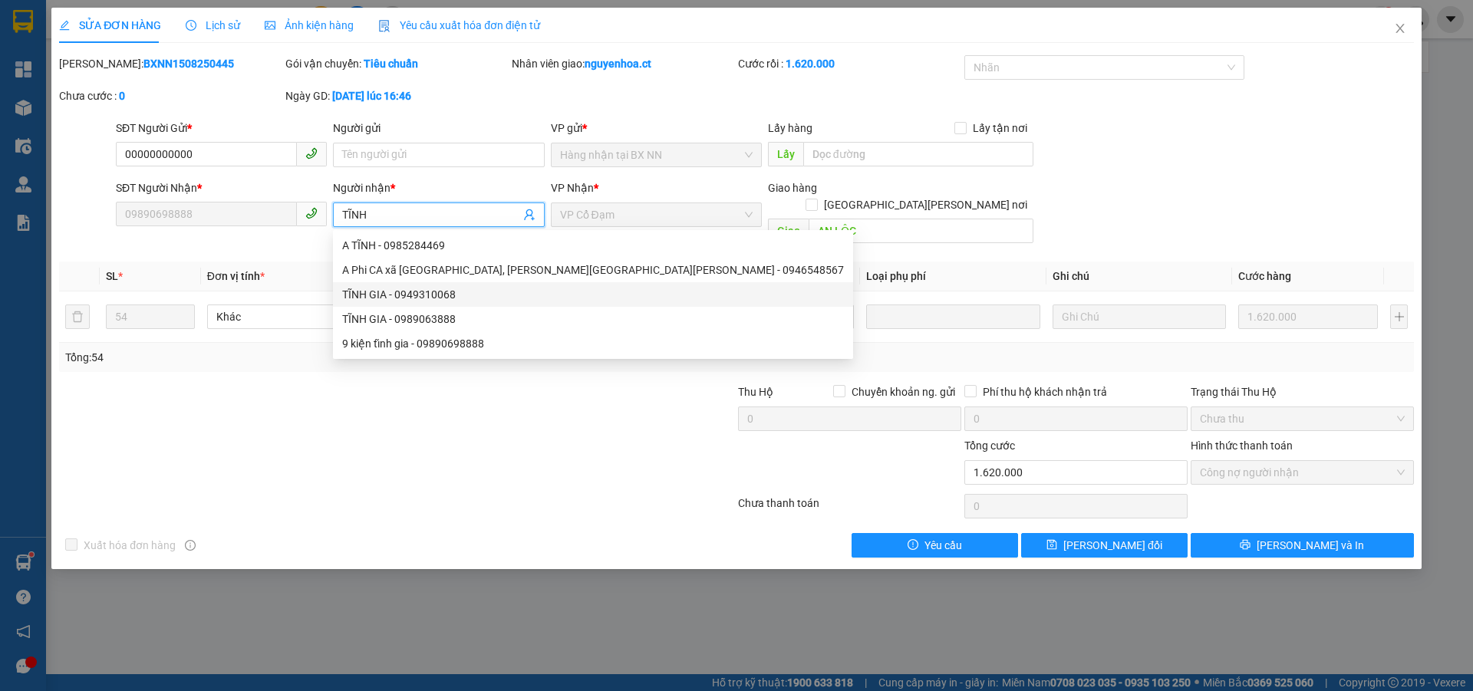
click at [433, 300] on div "TĨNH GIA - 0949310068" at bounding box center [593, 294] width 502 height 17
type input "0949310068"
type input "TĨNH GIA"
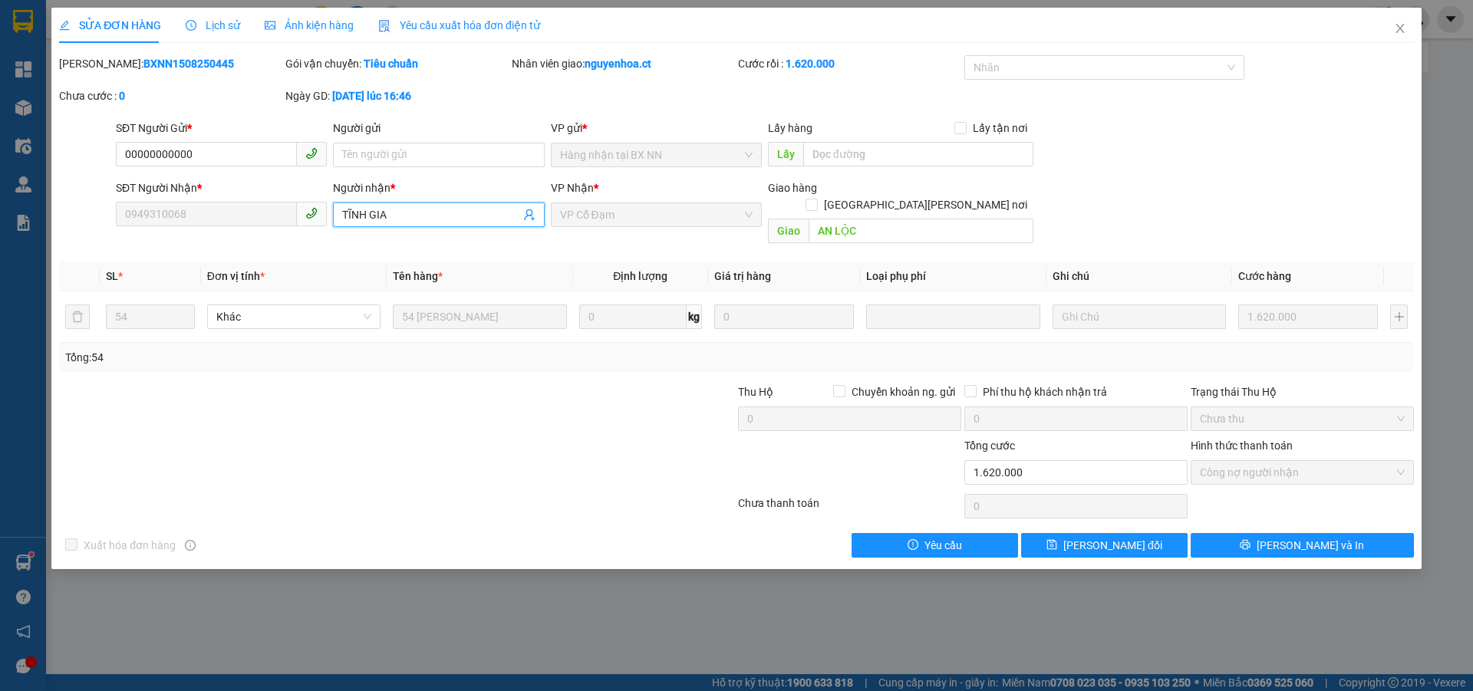
click at [422, 217] on input "TĨNH GIA" at bounding box center [430, 214] width 177 height 17
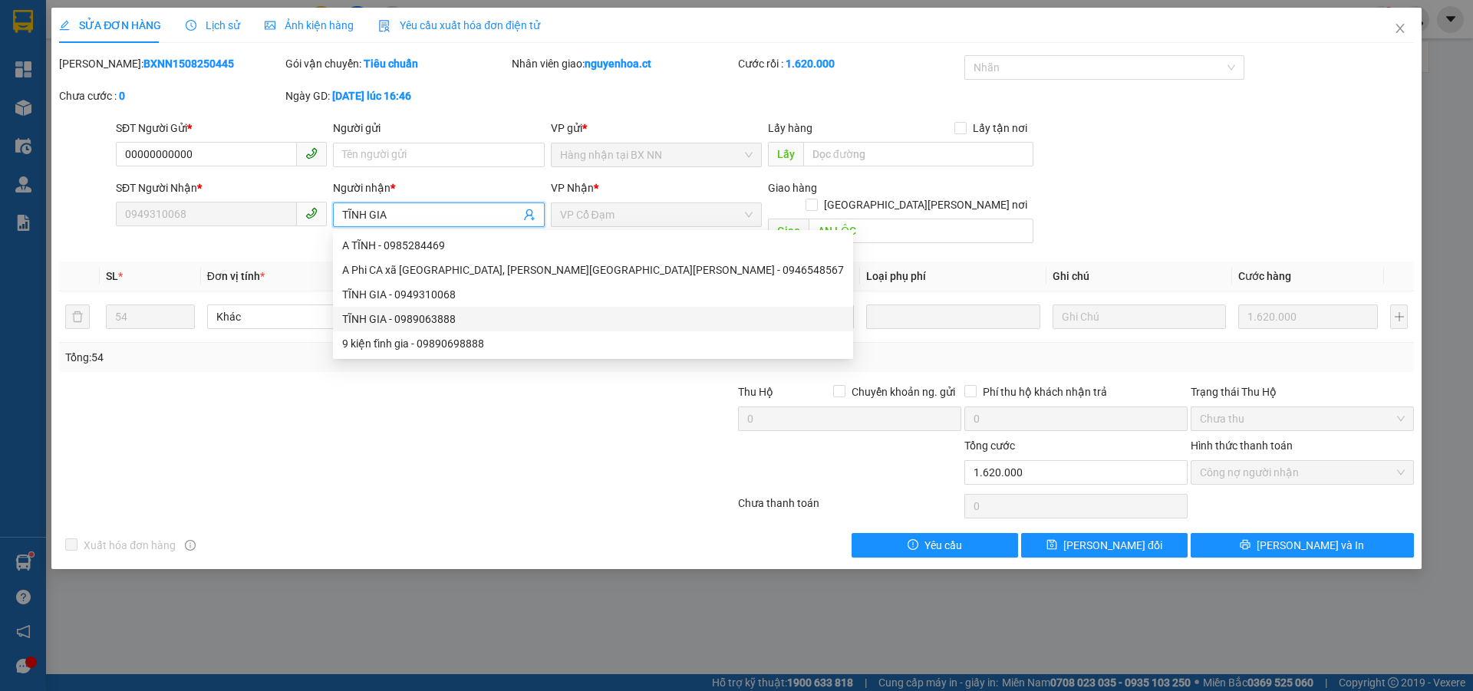
click at [443, 314] on div "TĨNH GIA - 0989063888" at bounding box center [593, 319] width 502 height 17
type input "0989063888"
type input "TĨNH GIA"
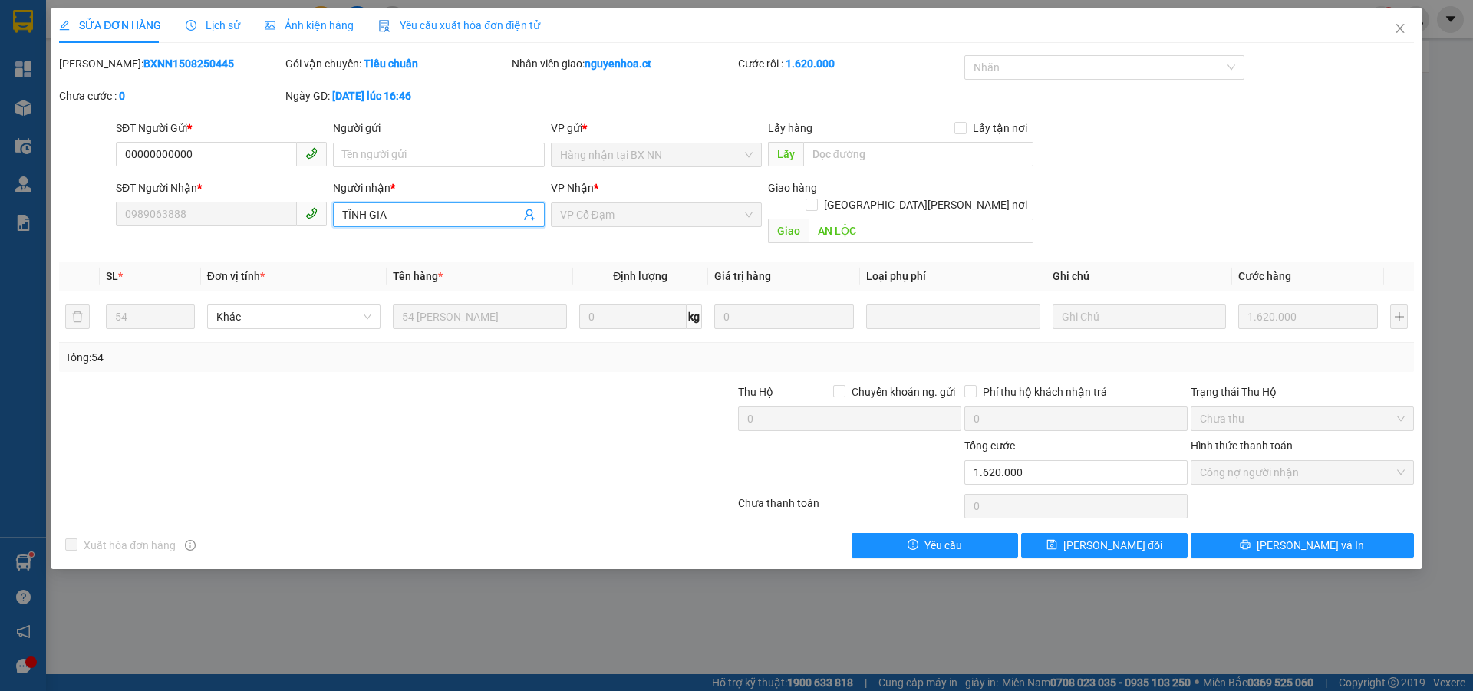
click at [443, 222] on input "TĨNH GIA" at bounding box center [430, 214] width 177 height 17
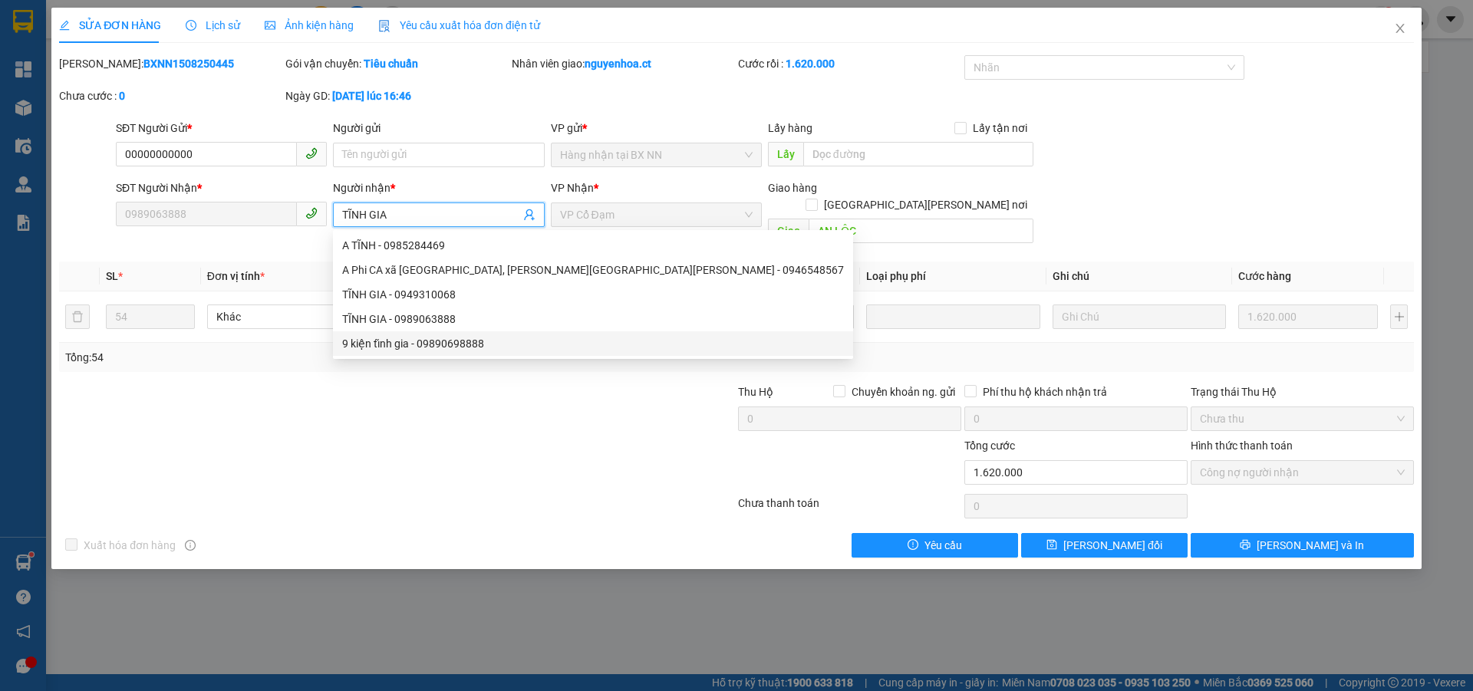
click at [444, 347] on div "9 kiện tĩnh gia - 09890698888" at bounding box center [593, 343] width 502 height 17
type input "09890698888"
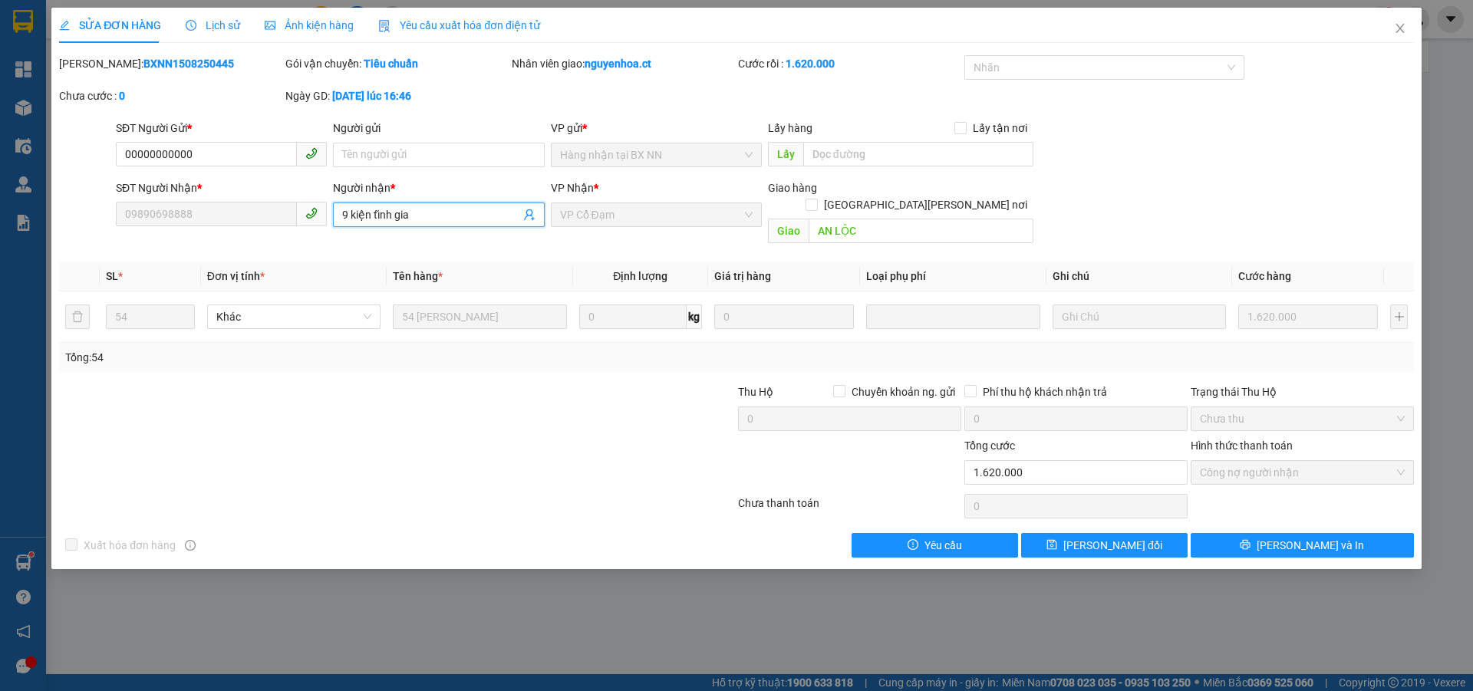
drag, startPoint x: 413, startPoint y: 216, endPoint x: 324, endPoint y: 207, distance: 89.4
click at [318, 214] on div "SĐT Người Nhận * 09890698888 Người nhận * 9 kiện tĩnh gia 9 kiện tĩnh gia VP Nh…" at bounding box center [765, 214] width 1304 height 71
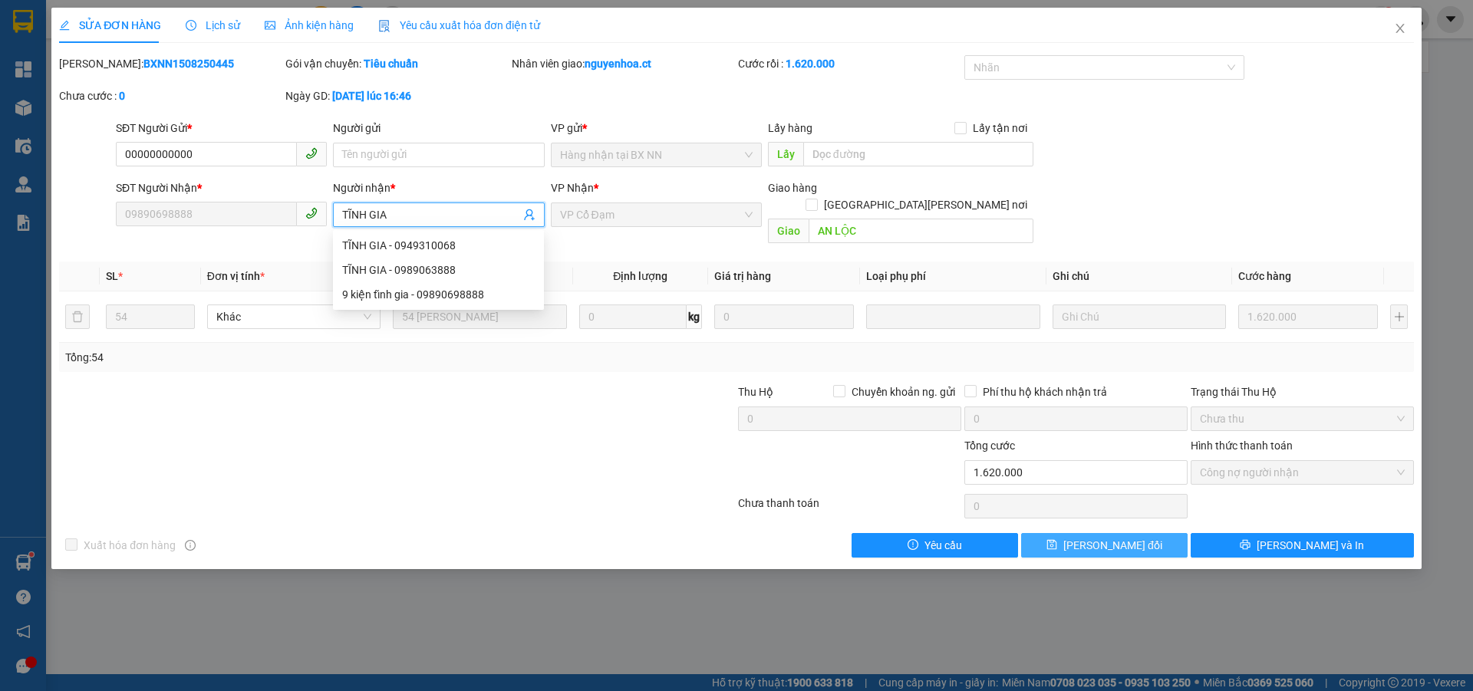
type input "TĨNH GIA"
click at [1134, 537] on span "[PERSON_NAME] thay đổi" at bounding box center [1112, 545] width 99 height 17
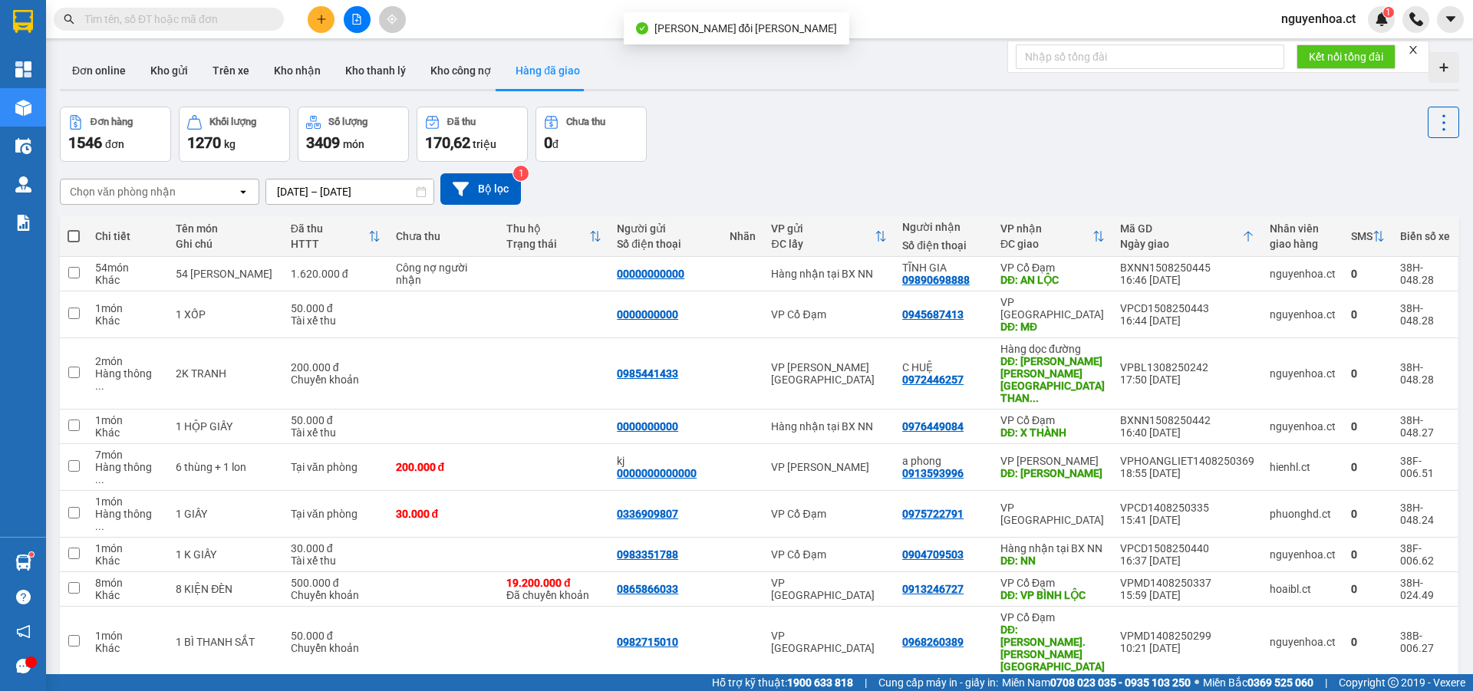
click at [186, 16] on input "text" at bounding box center [174, 19] width 181 height 17
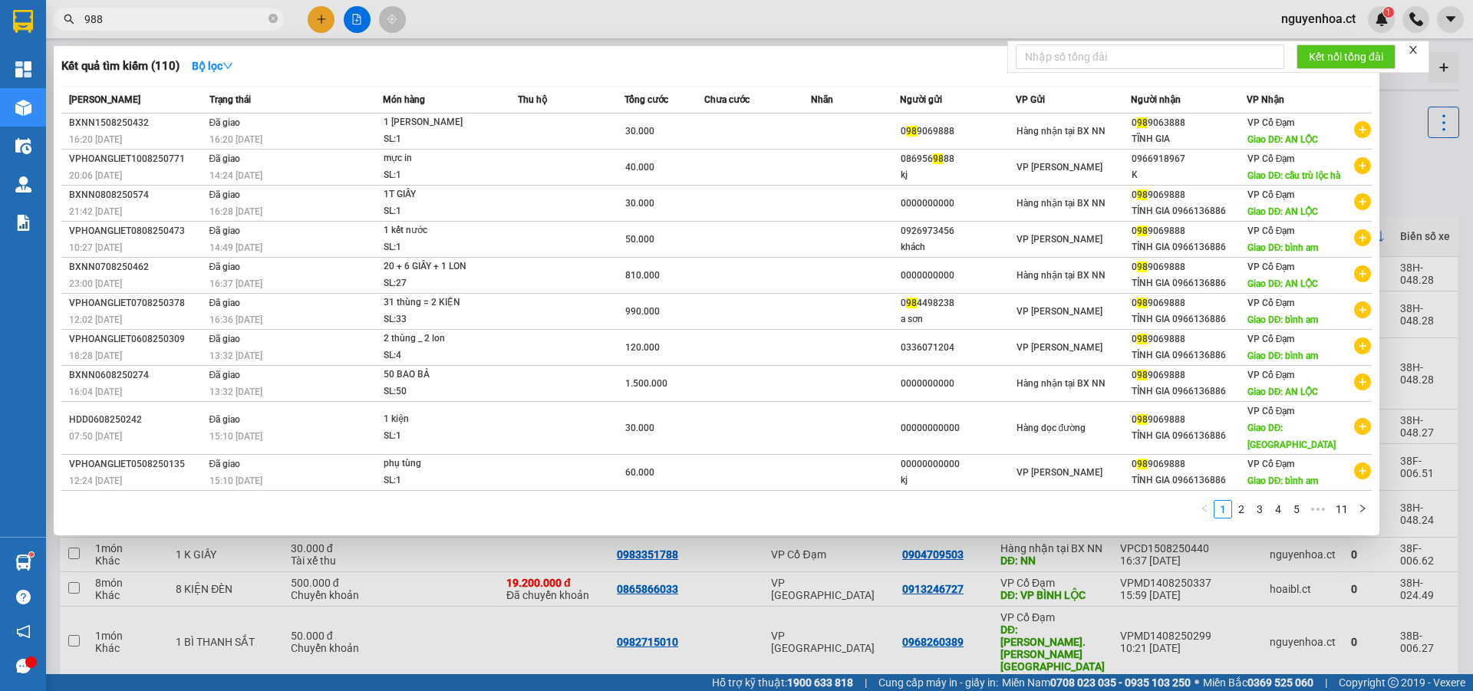
type input "9888"
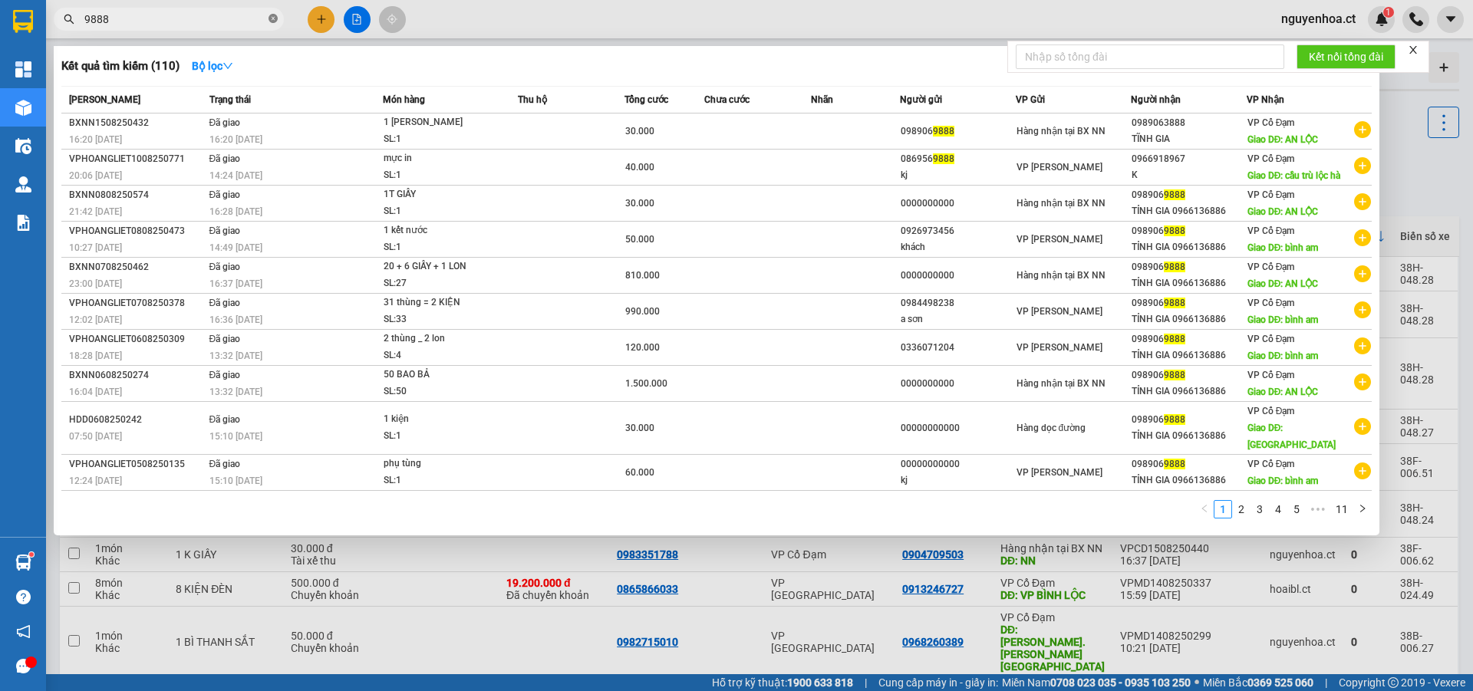
click at [270, 15] on icon "close-circle" at bounding box center [272, 18] width 9 height 9
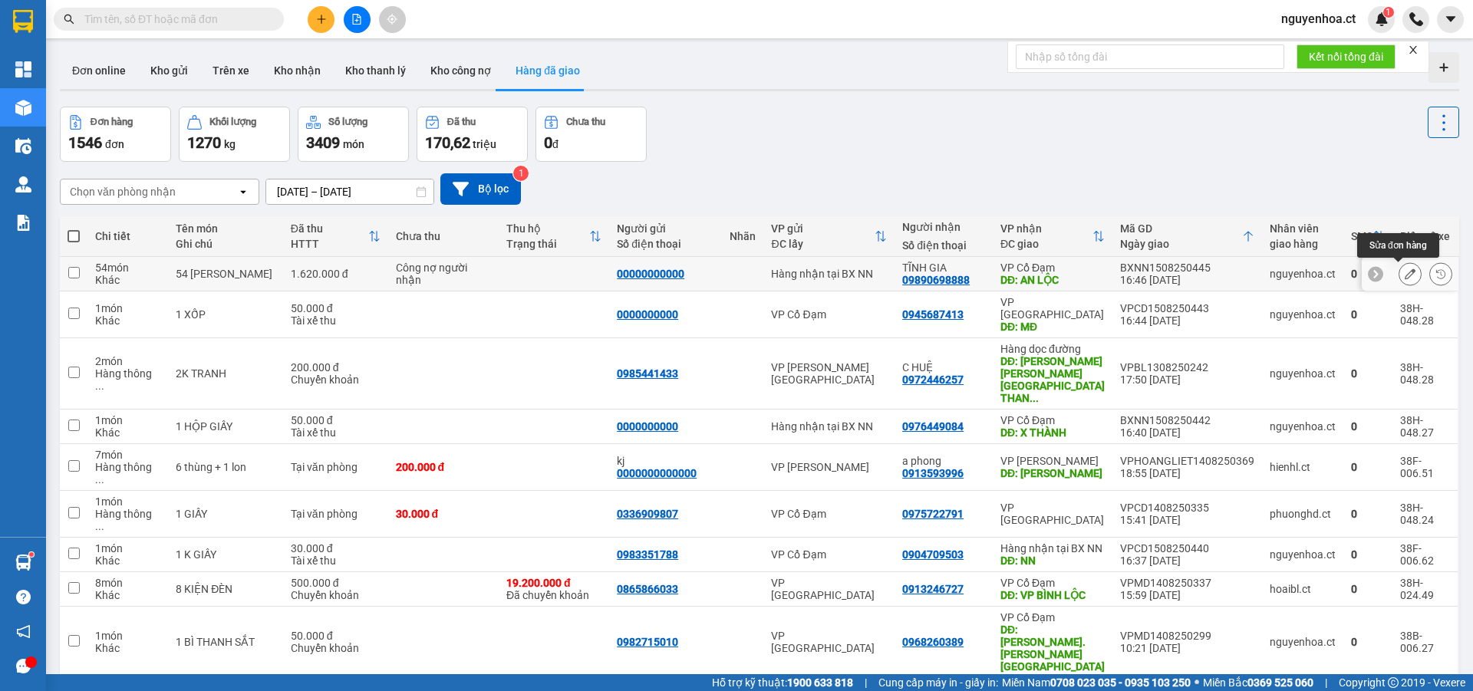
click at [1404, 271] on icon at bounding box center [1409, 273] width 11 height 11
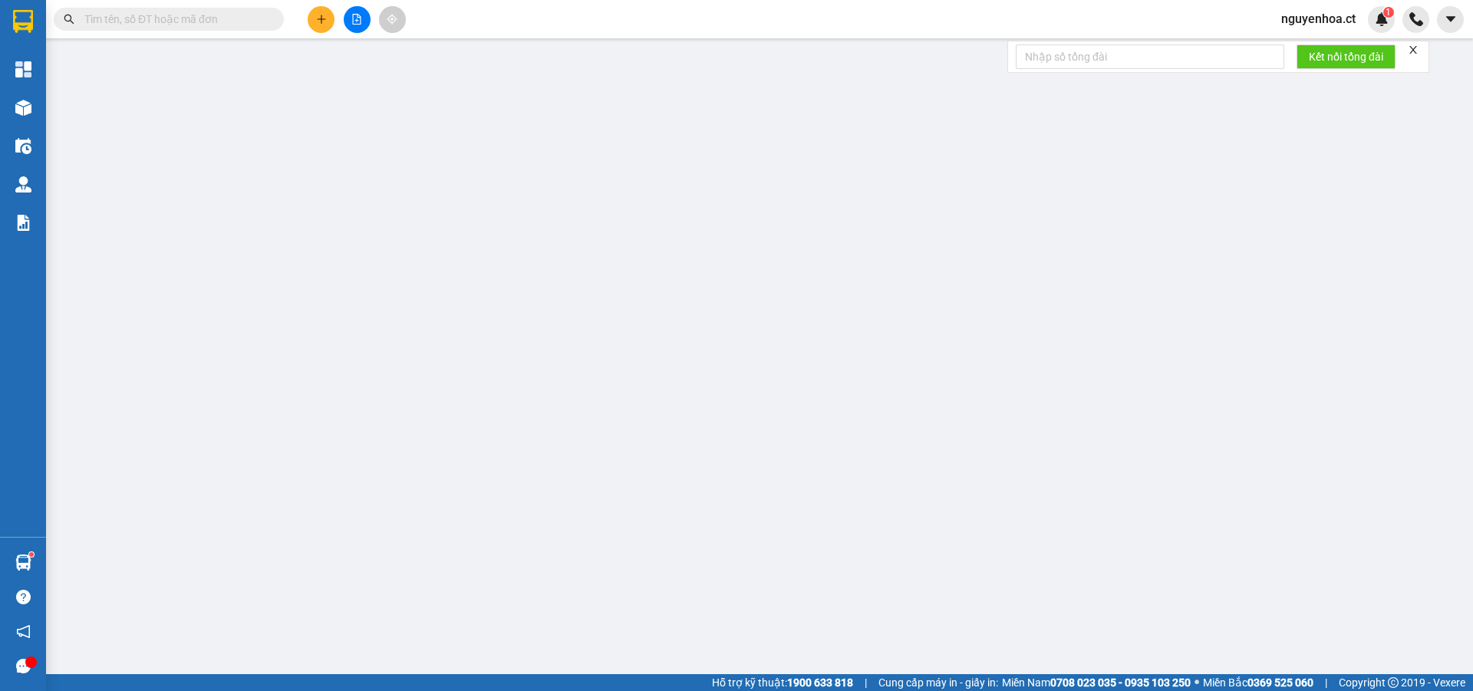
type input "00000000000"
type input "09890698888"
type input "TĨNH GIA"
type input "AN LỘC"
type input "1.620.000"
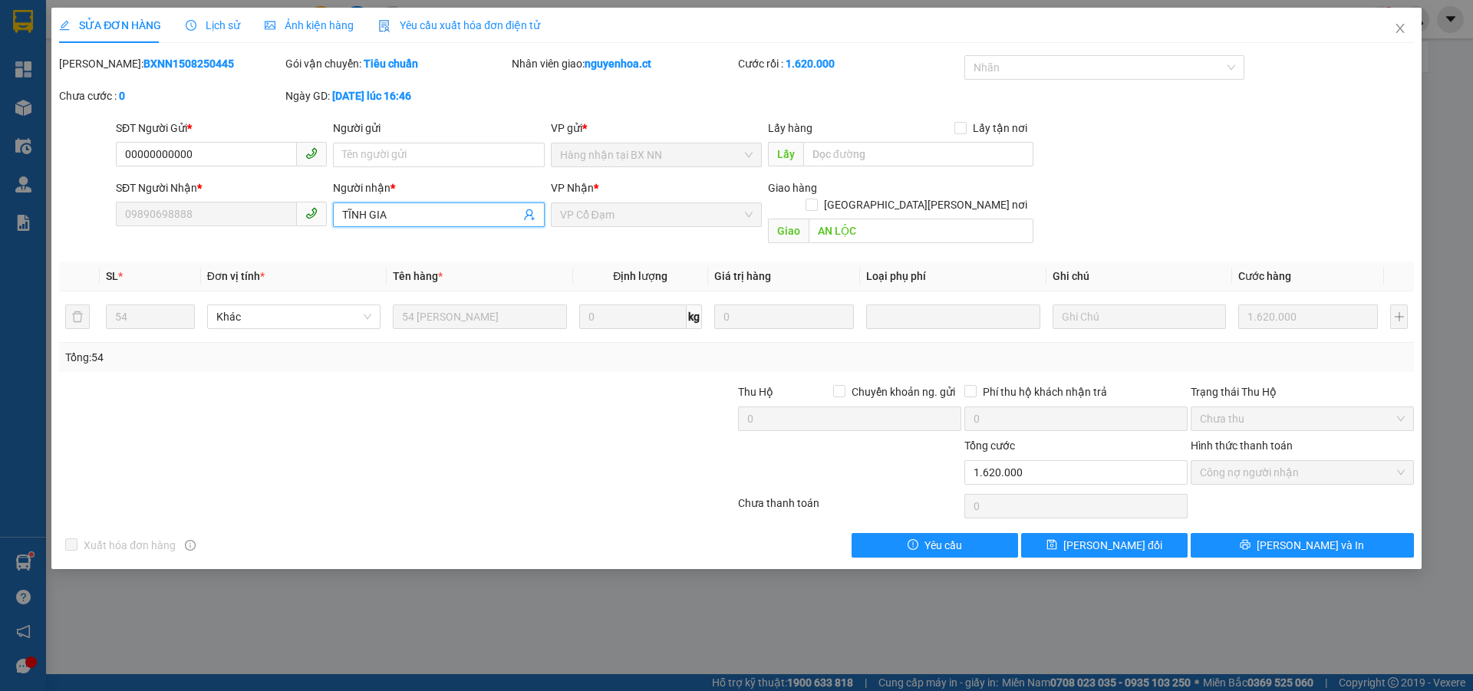
click at [433, 209] on input "TĨNH GIA" at bounding box center [430, 214] width 177 height 17
click at [414, 215] on input "TĨNH GIA -" at bounding box center [430, 214] width 177 height 17
paste input "0989063888"
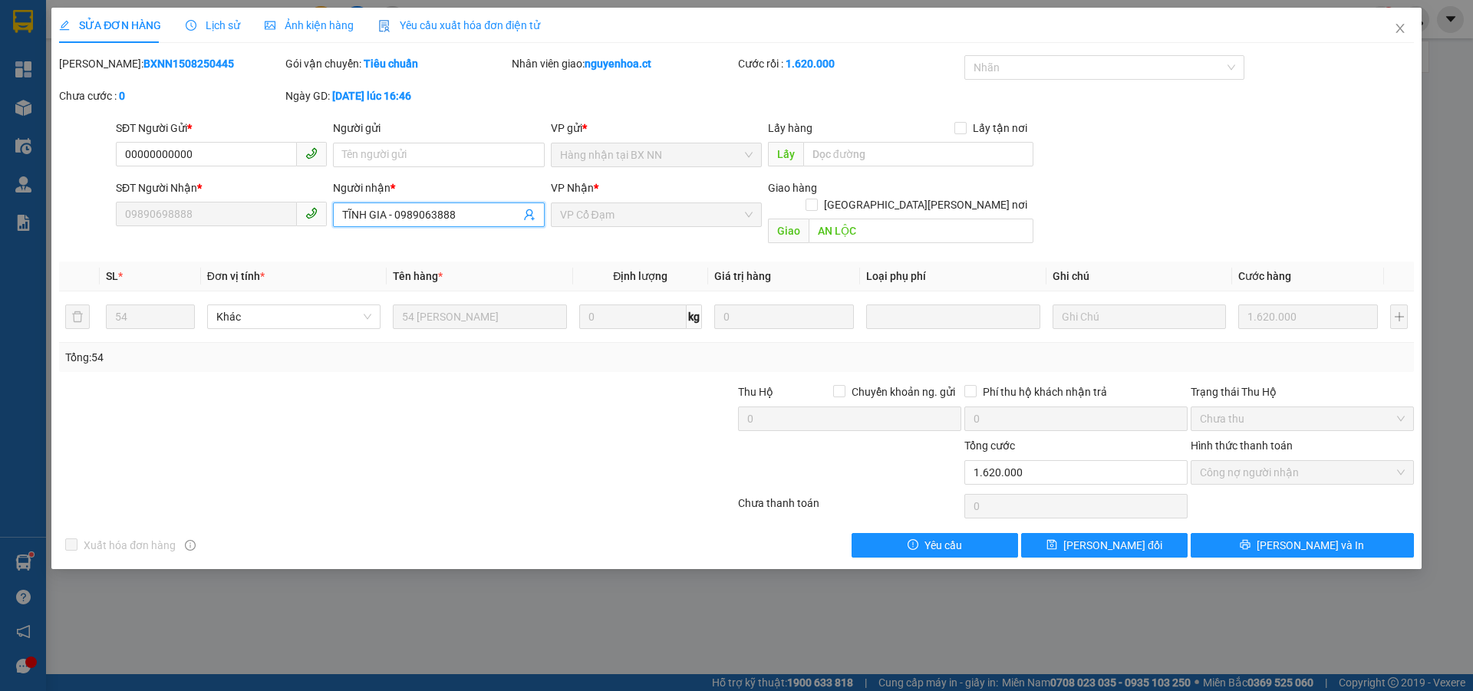
type input "TĨNH GIA - 0989063888"
click at [1112, 537] on span "[PERSON_NAME] thay đổi" at bounding box center [1112, 545] width 99 height 17
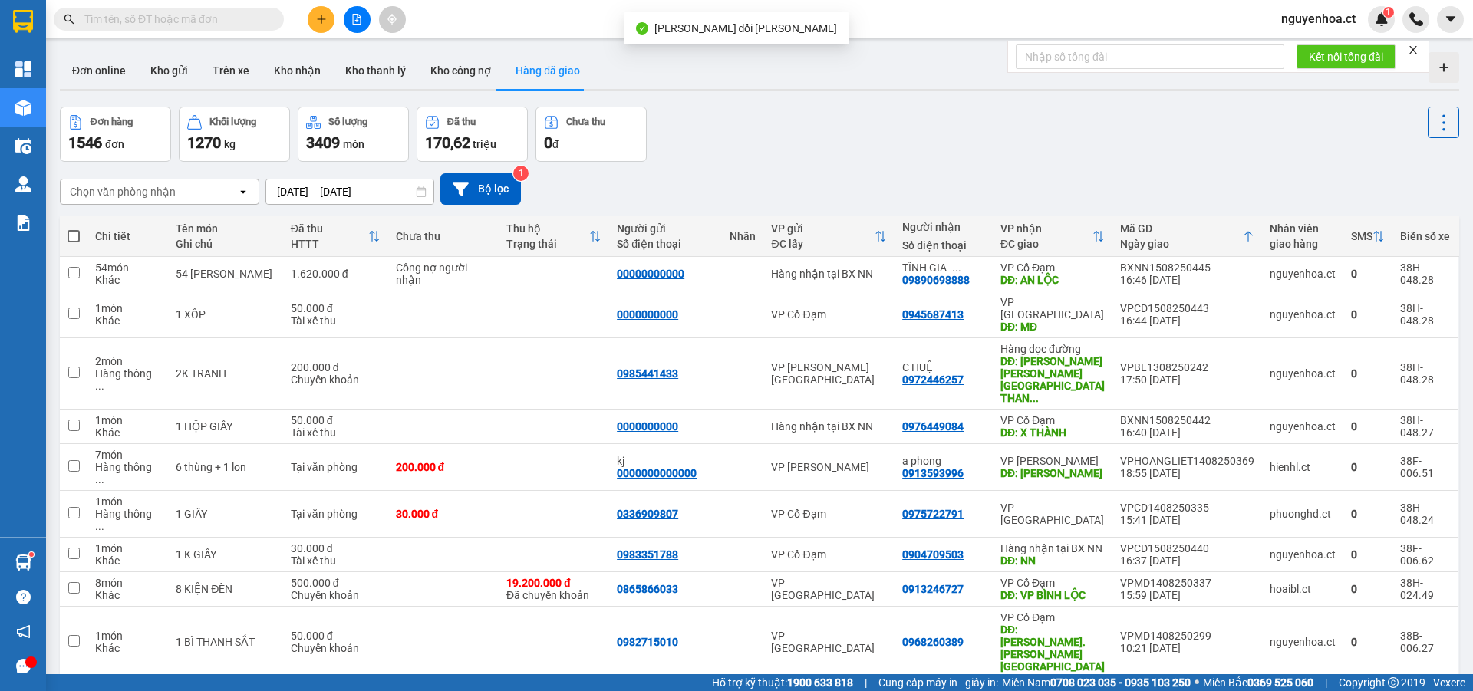
click at [235, 20] on input "text" at bounding box center [174, 19] width 181 height 17
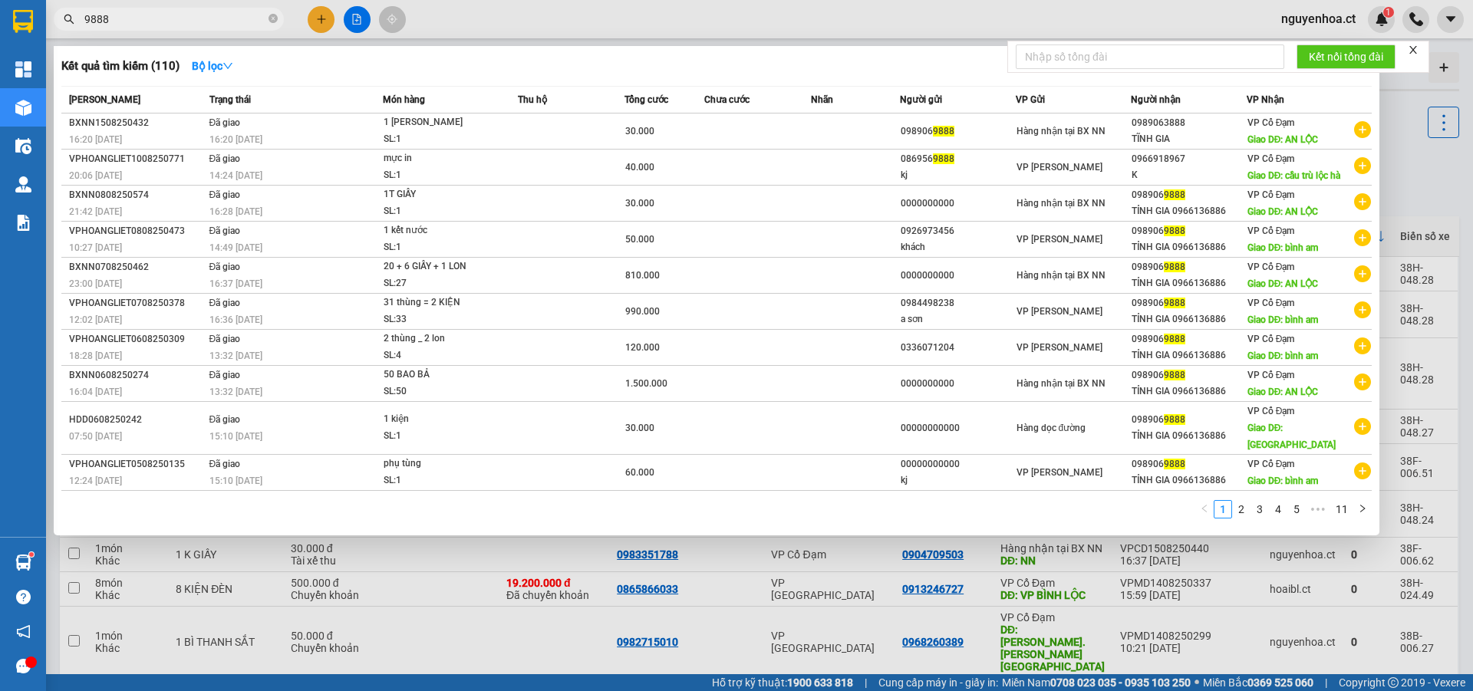
type input "9888"
click at [271, 21] on icon "close-circle" at bounding box center [272, 18] width 9 height 9
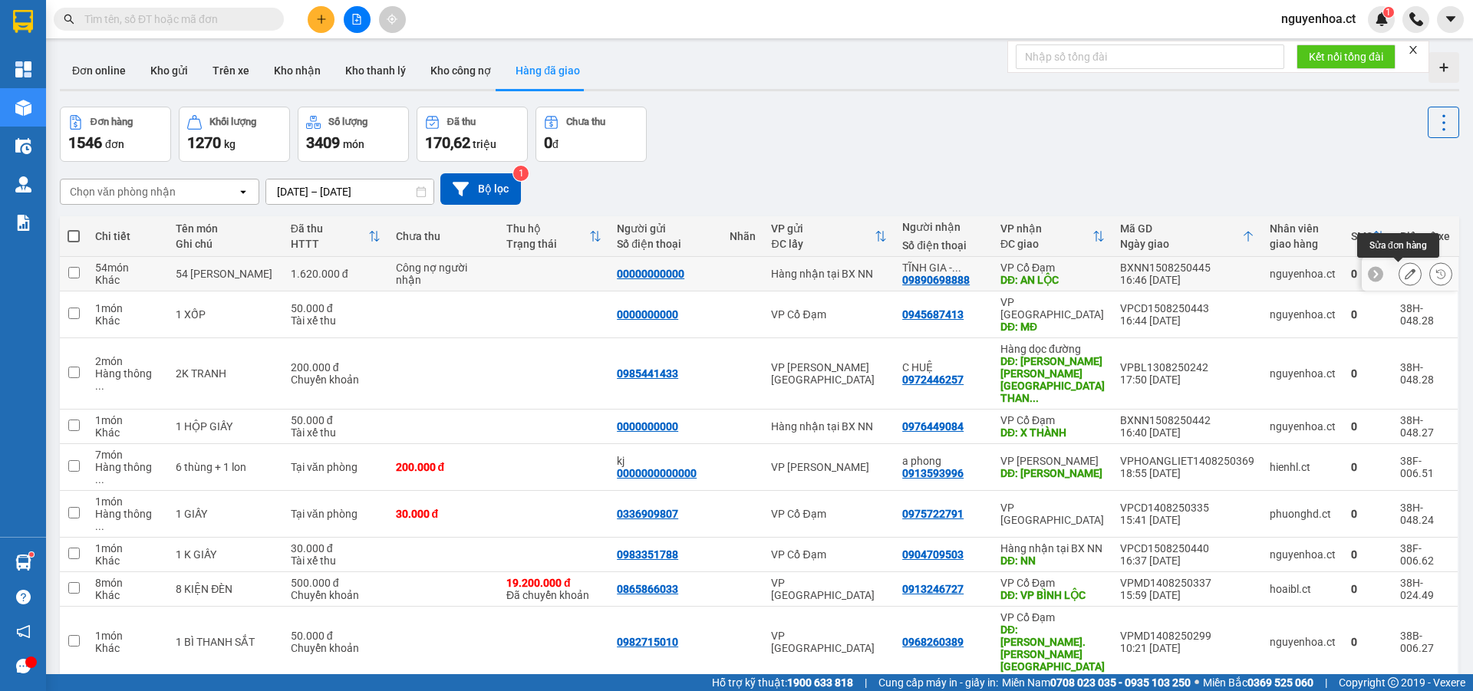
click at [1399, 274] on button at bounding box center [1409, 274] width 21 height 27
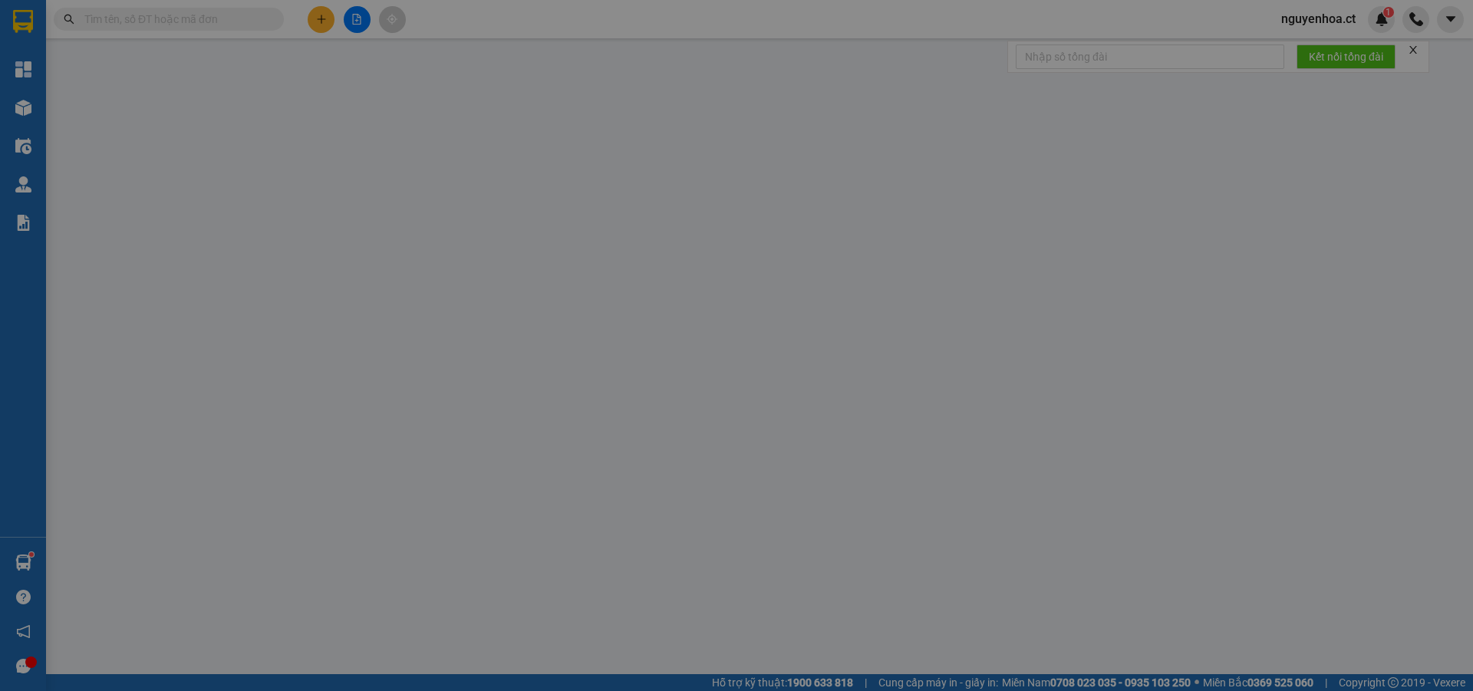
type input "00000000000"
type input "09890698888"
type input "TĨNH GIA - 0989063888"
type input "AN LỘC"
type input "1.620.000"
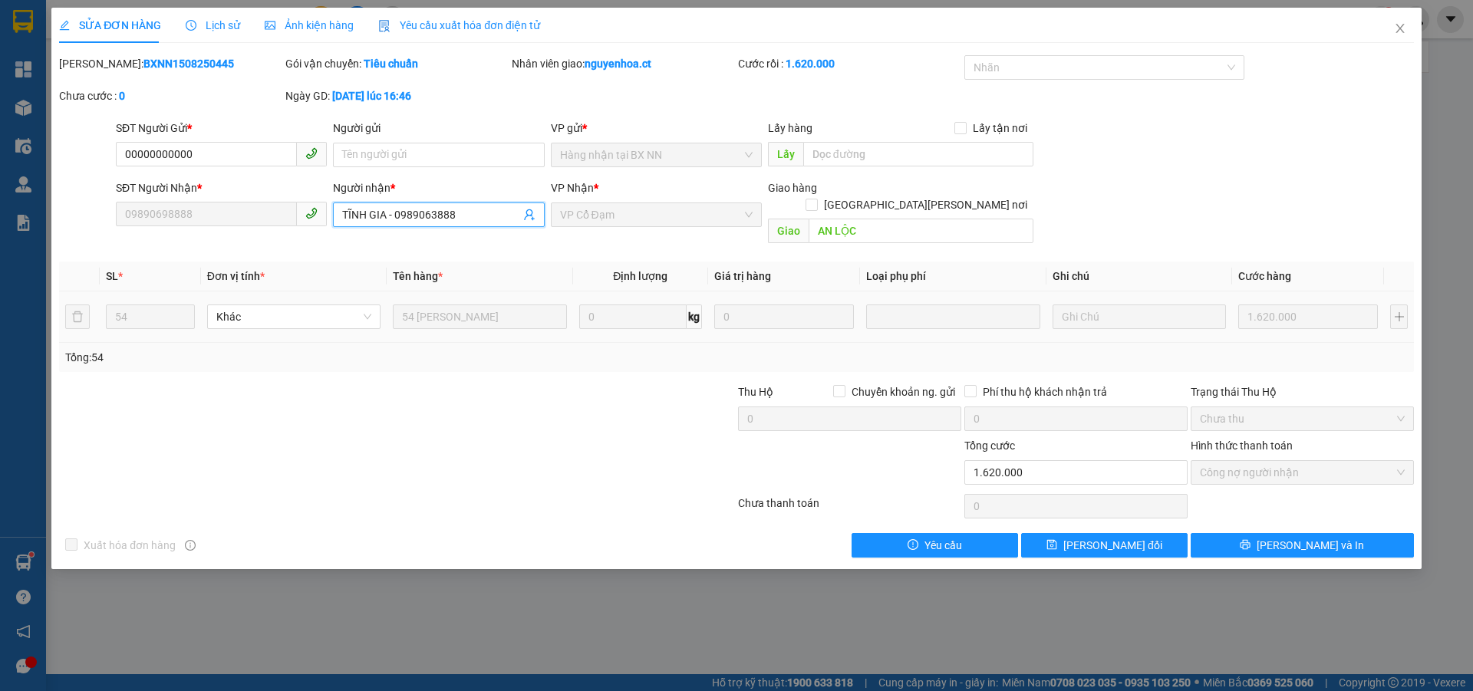
click at [424, 216] on input "TĨNH GIA - 0989063888" at bounding box center [430, 214] width 177 height 17
click at [472, 214] on input "TĨNH GIA - 0989063888" at bounding box center [430, 214] width 177 height 17
drag, startPoint x: 469, startPoint y: 214, endPoint x: 389, endPoint y: 217, distance: 80.6
click at [389, 217] on input "TĨNH GIA - 0989063888" at bounding box center [430, 214] width 177 height 17
type input "TĨNH GIA"
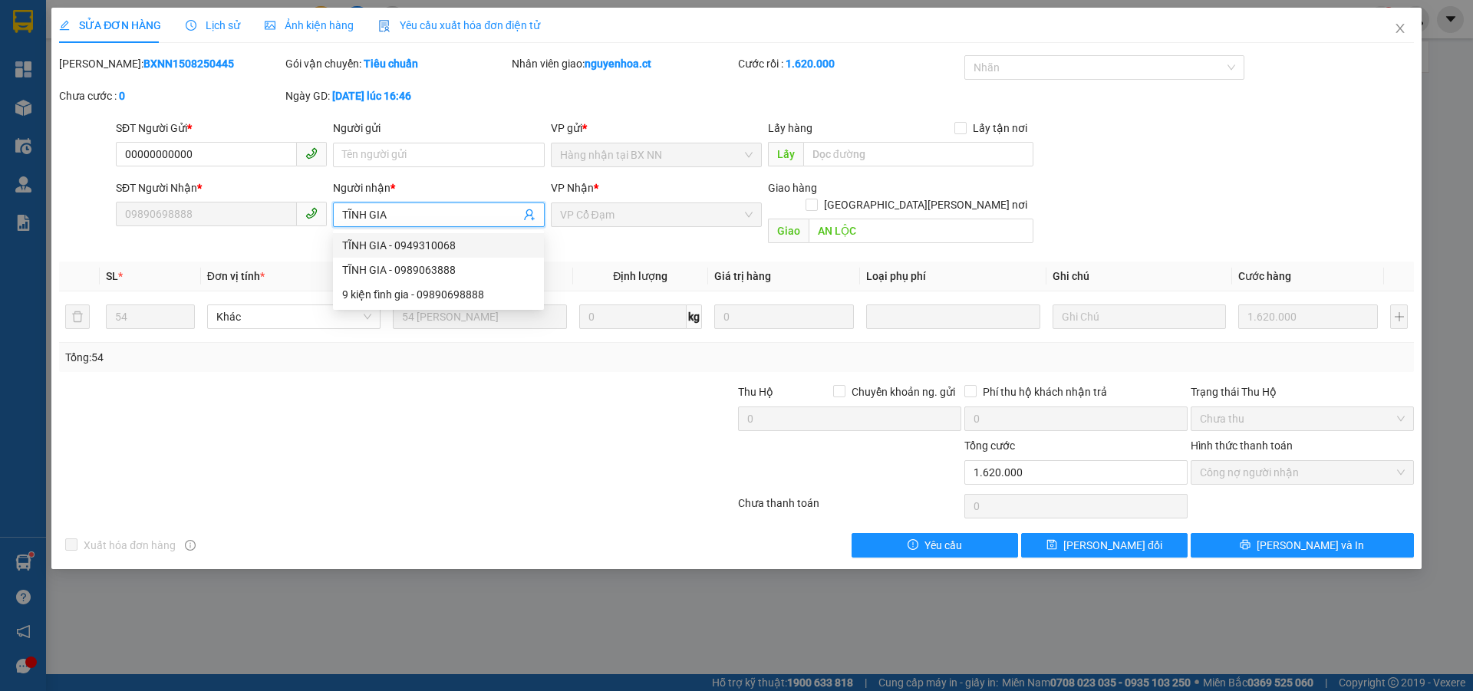
click at [407, 251] on div "TĨNH GIA - 0949310068" at bounding box center [438, 245] width 193 height 17
type input "0949310068"
type input "TĨNH GIA"
click at [393, 199] on div "Người nhận *" at bounding box center [438, 190] width 211 height 23
click at [400, 209] on input "TĨNH GIA" at bounding box center [430, 214] width 177 height 17
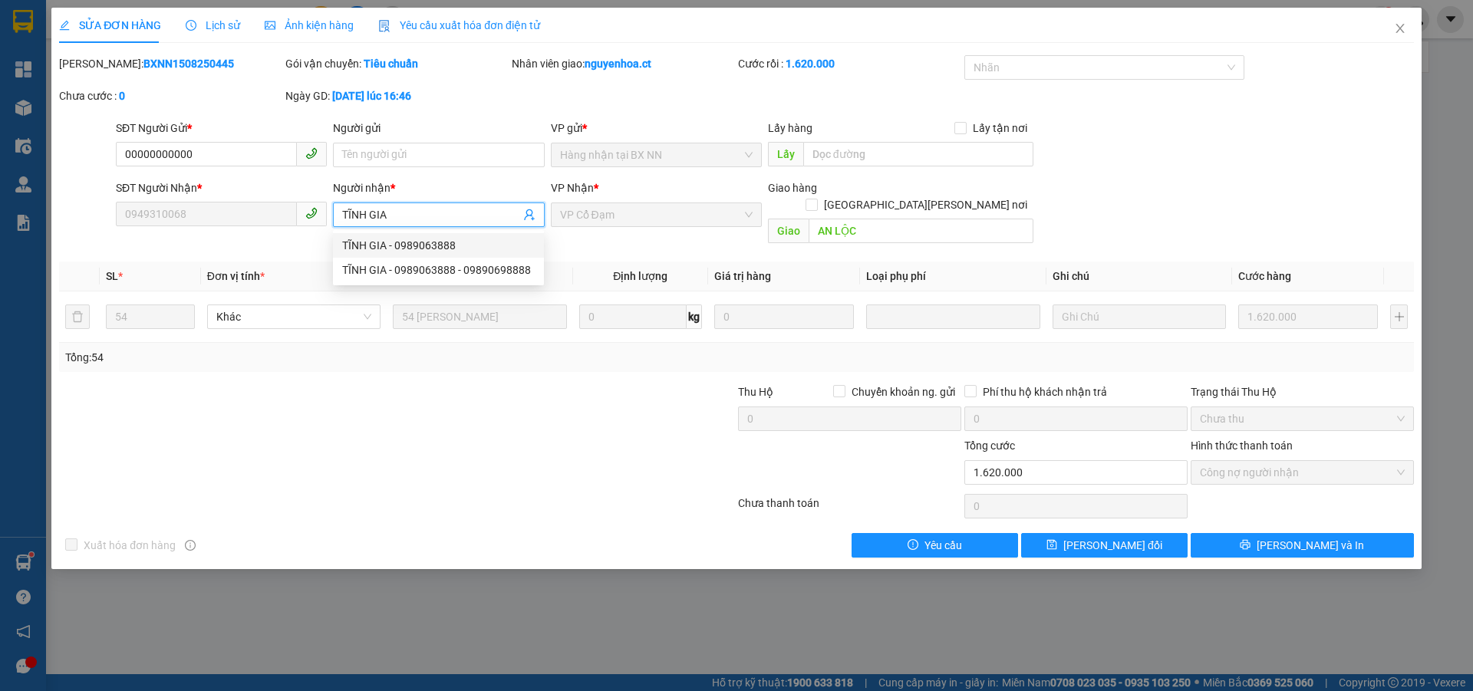
click at [423, 242] on div "TĨNH GIA - 0989063888" at bounding box center [438, 245] width 193 height 17
type input "0989063888"
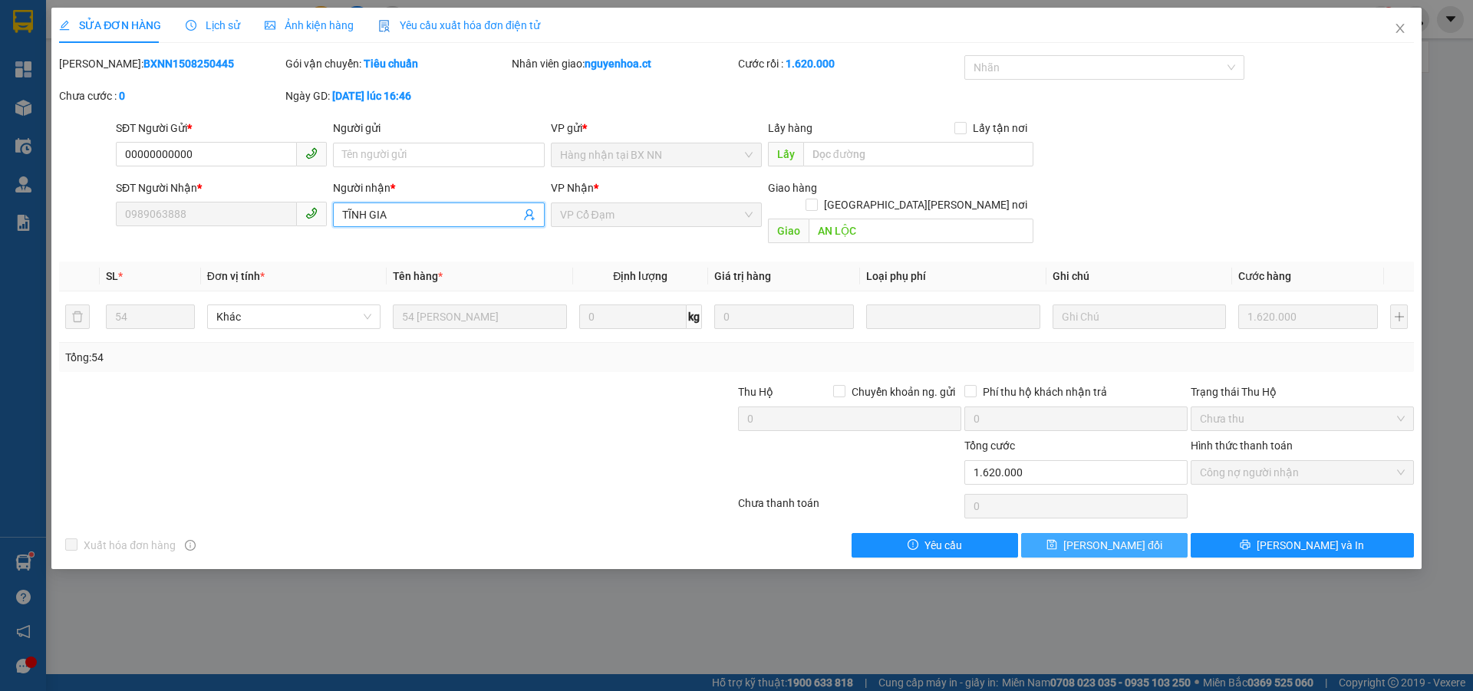
drag, startPoint x: 1105, startPoint y: 529, endPoint x: 1025, endPoint y: 522, distance: 80.1
click at [1105, 537] on span "[PERSON_NAME] thay đổi" at bounding box center [1112, 545] width 99 height 17
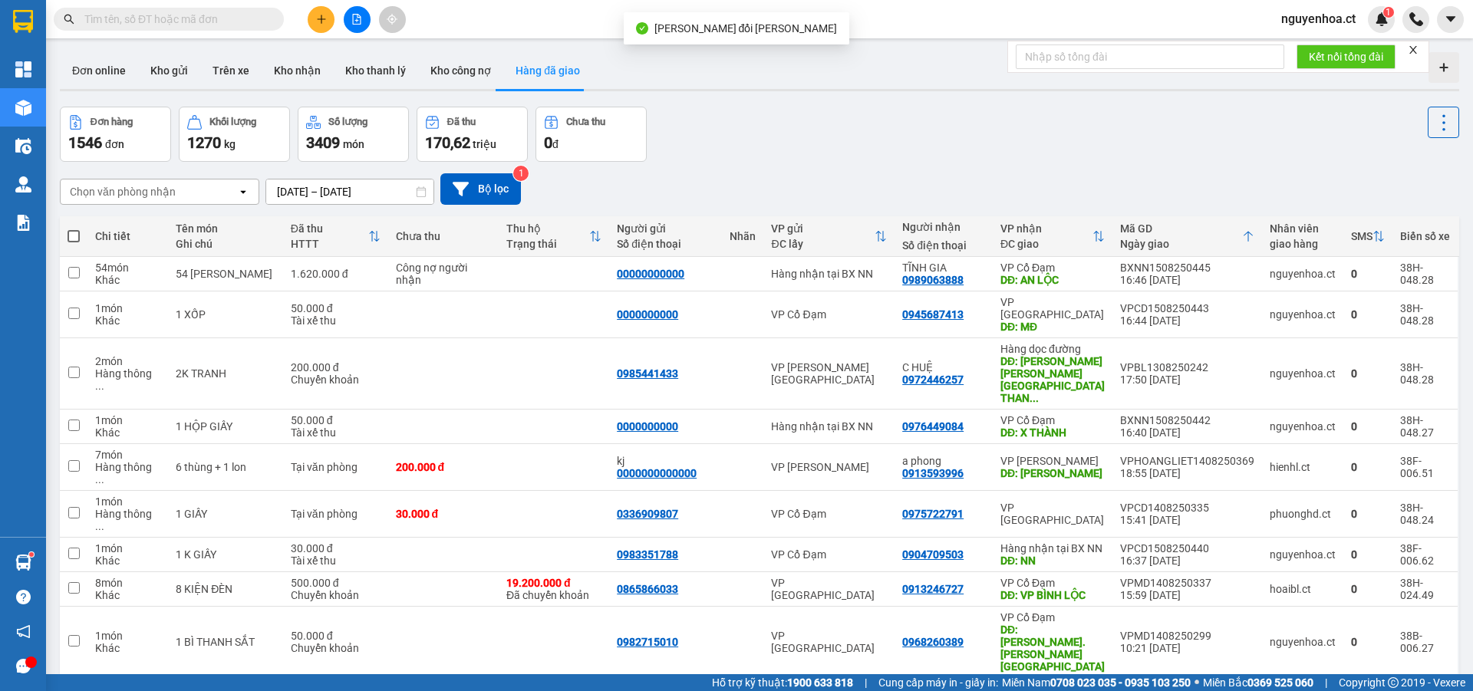
click at [214, 20] on input "text" at bounding box center [174, 19] width 181 height 17
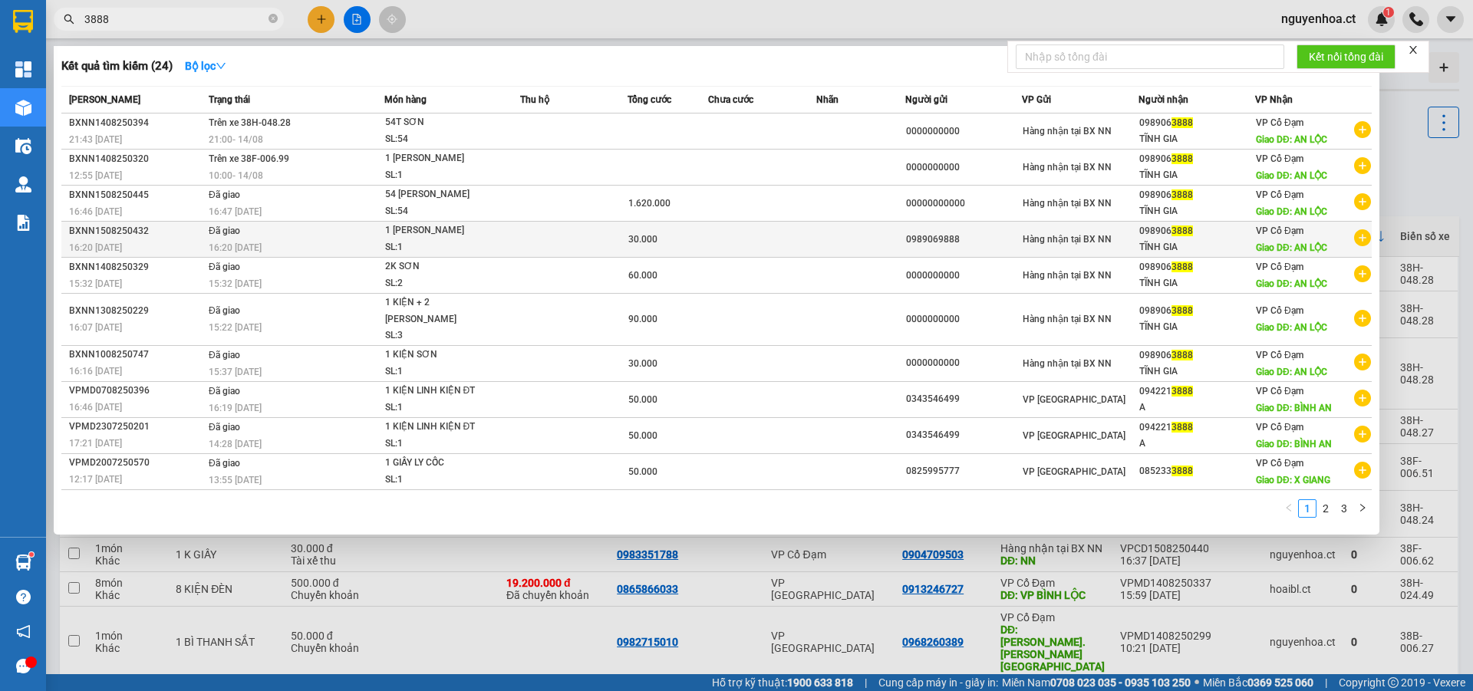
type input "3888"
click at [265, 242] on div "16:20 [DATE]" at bounding box center [296, 247] width 175 height 17
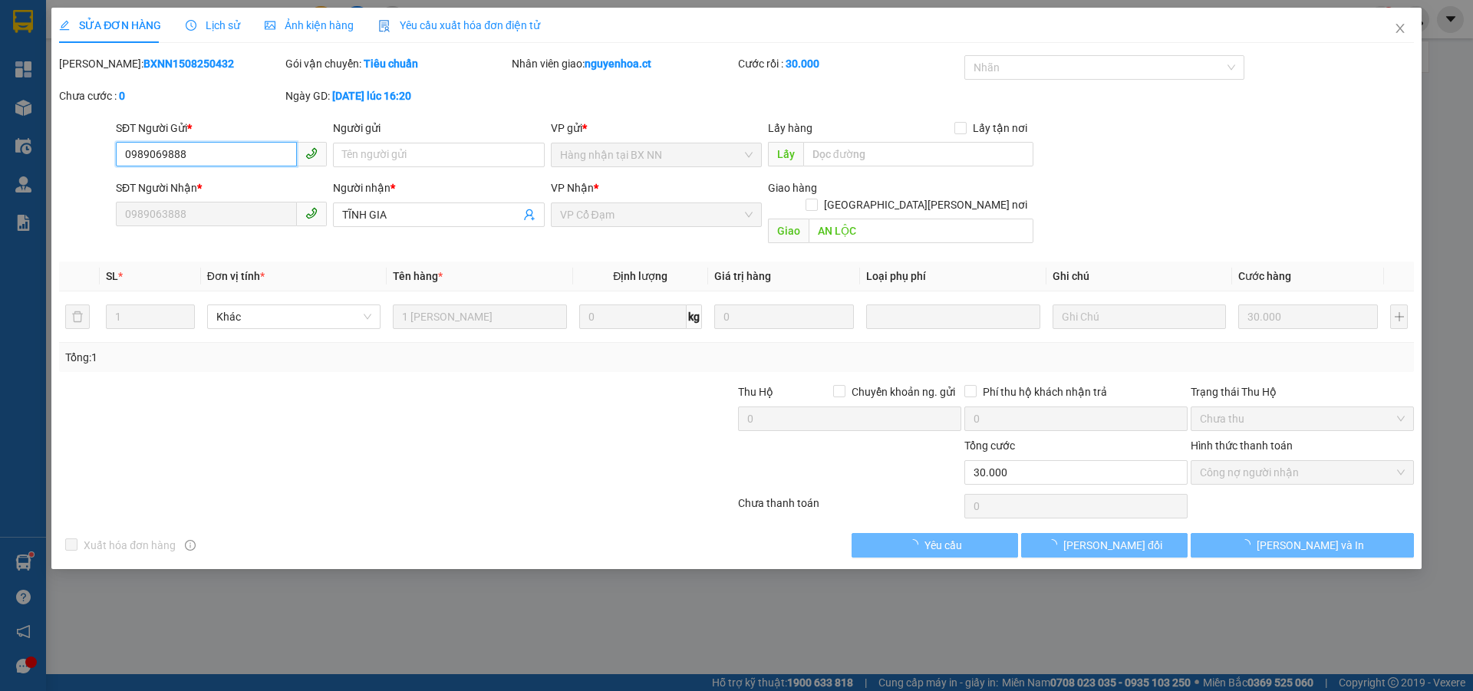
click at [229, 22] on span "Lịch sử" at bounding box center [213, 25] width 54 height 12
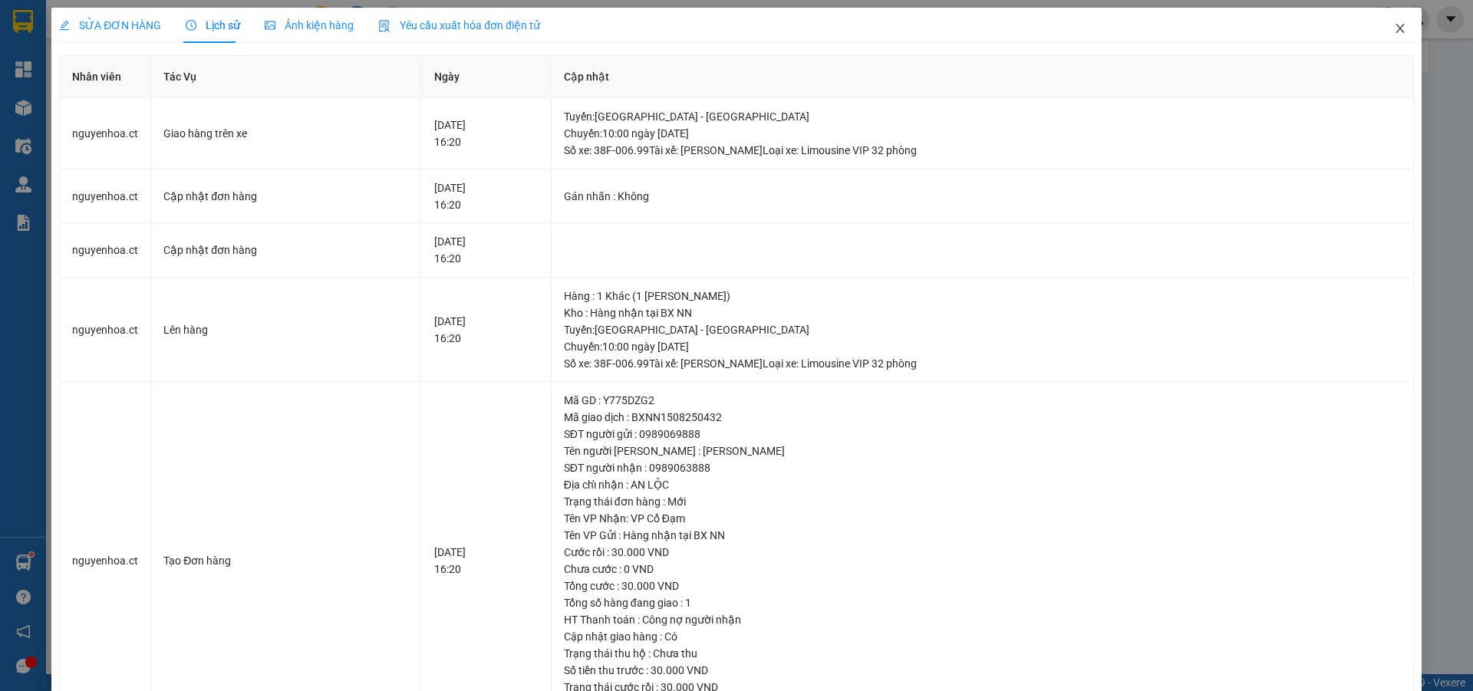
click at [1394, 30] on icon "close" at bounding box center [1400, 28] width 12 height 12
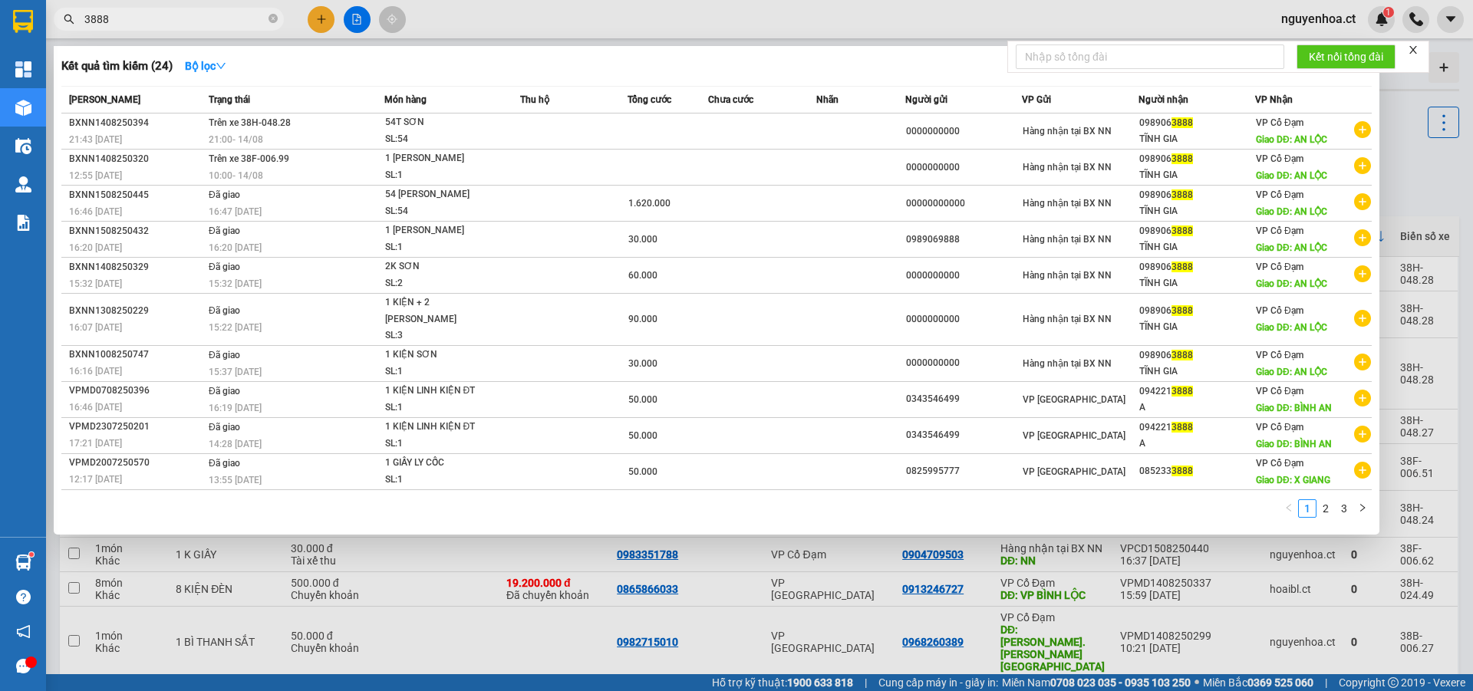
click at [224, 12] on input "3888" at bounding box center [174, 19] width 181 height 17
click at [271, 17] on icon "close-circle" at bounding box center [272, 18] width 9 height 9
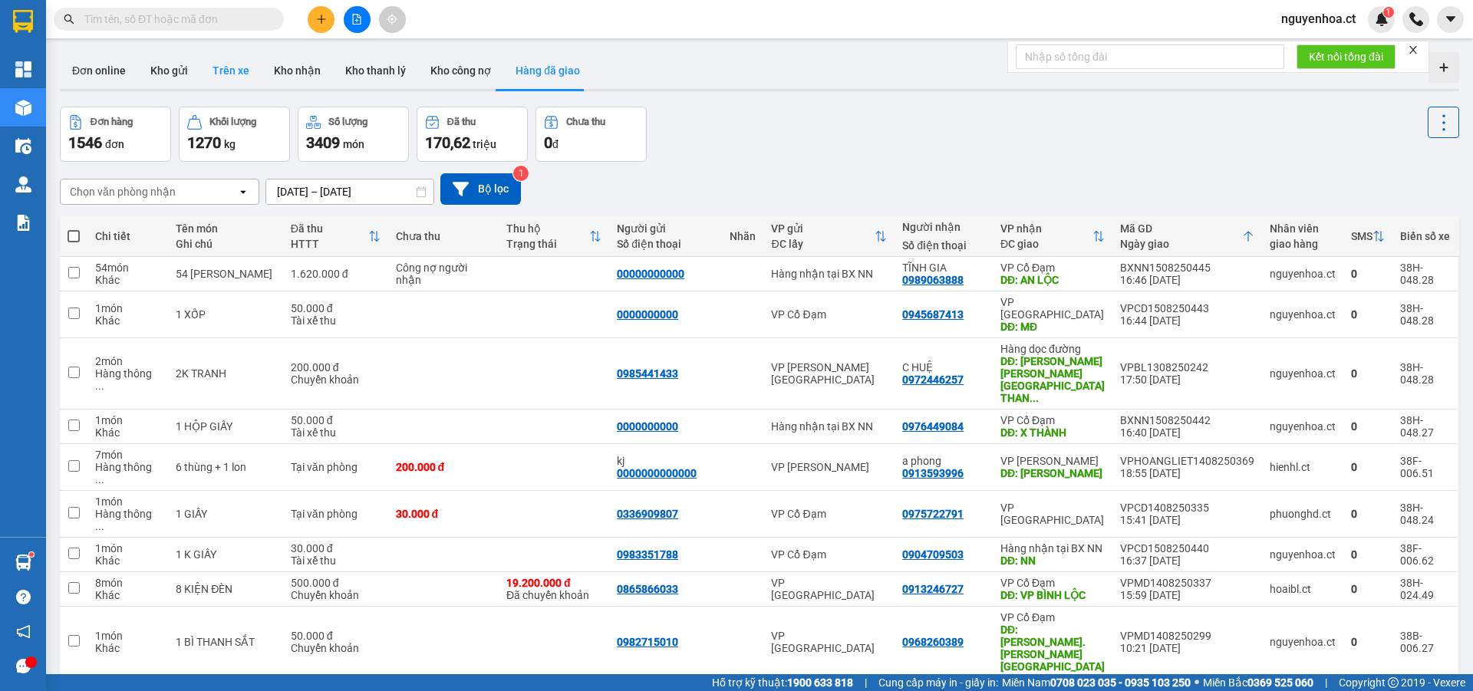
click at [228, 67] on button "Trên xe" at bounding box center [230, 70] width 61 height 37
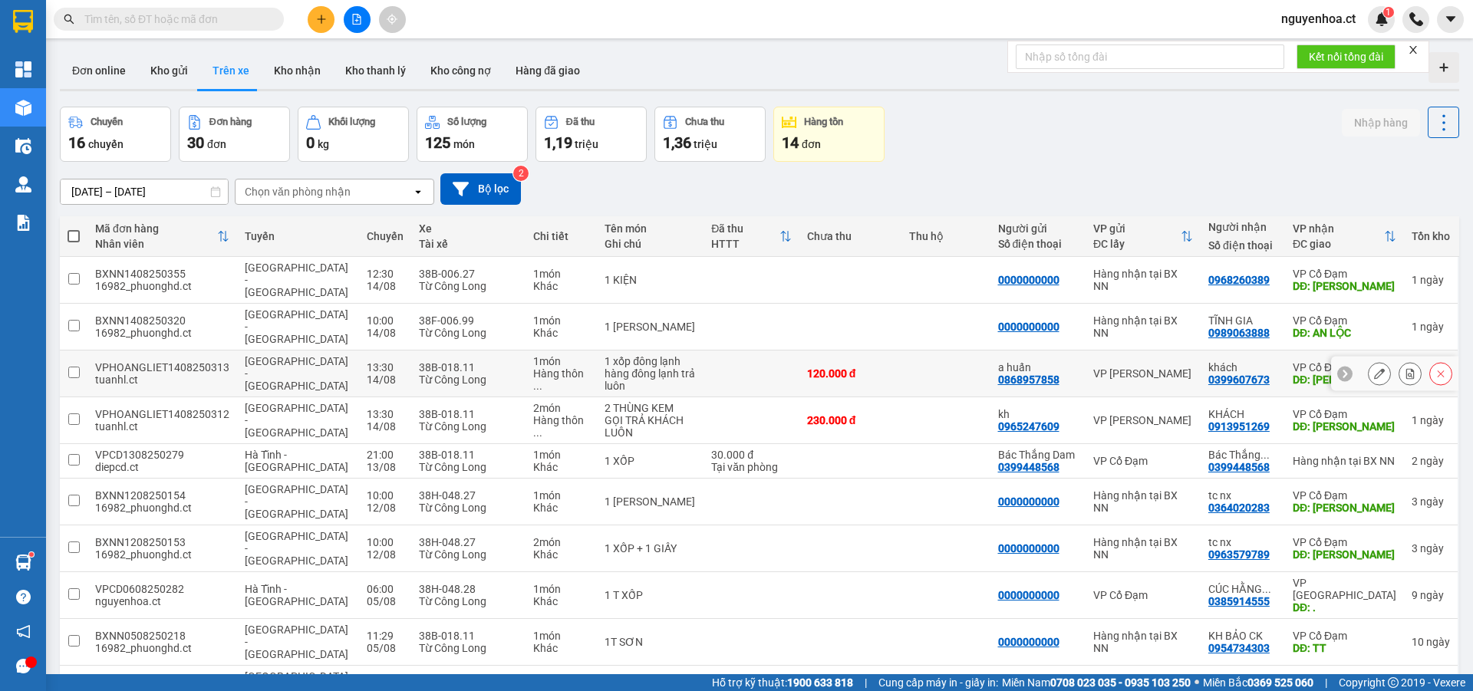
scroll to position [71, 0]
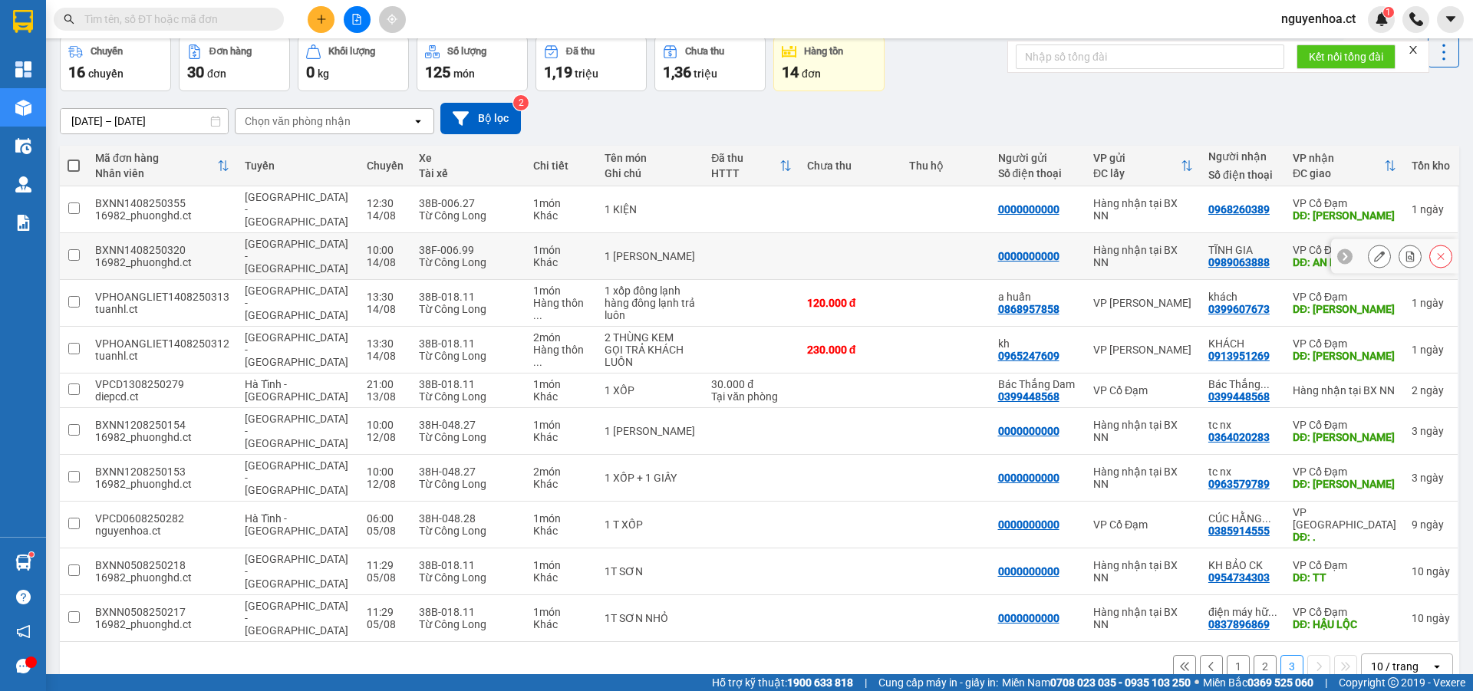
click at [78, 249] on input "checkbox" at bounding box center [74, 255] width 12 height 12
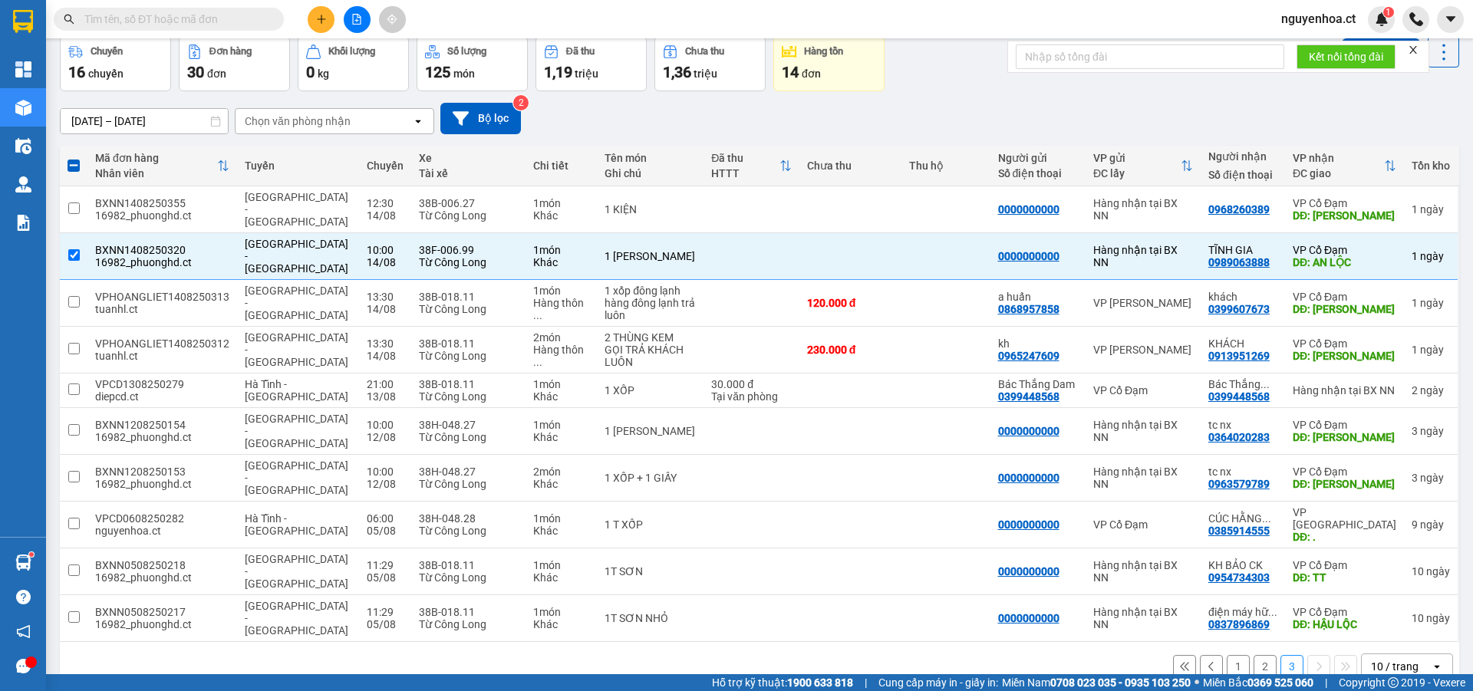
click at [1206, 661] on icon at bounding box center [1211, 666] width 11 height 11
checkbox input "false"
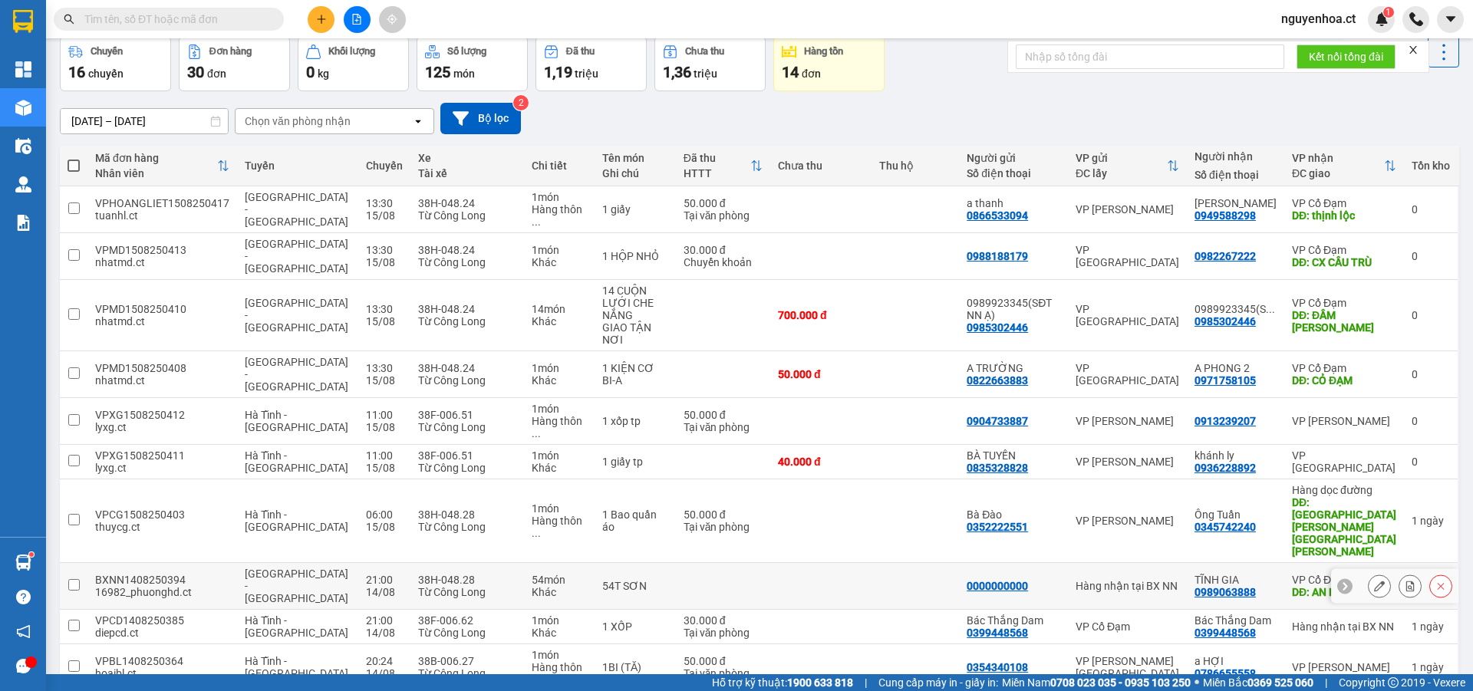
click at [71, 579] on input "checkbox" at bounding box center [74, 585] width 12 height 12
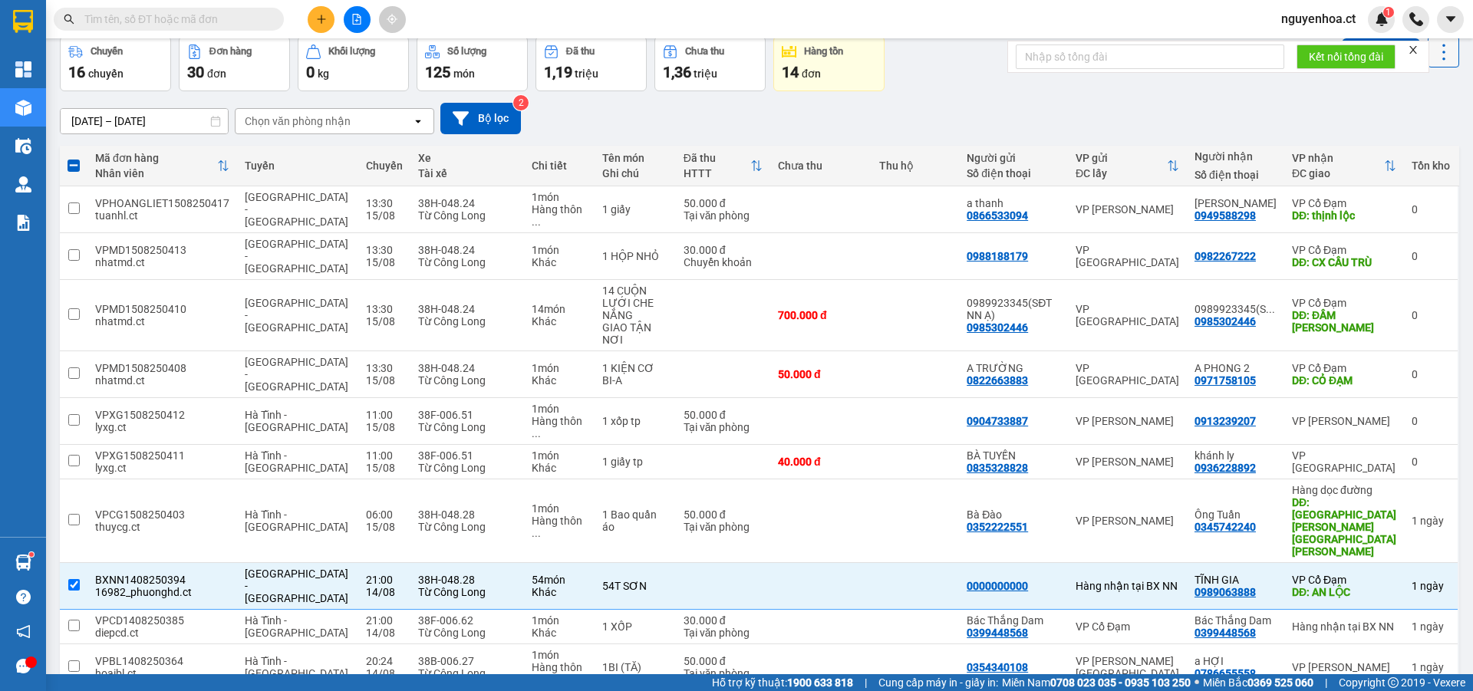
click at [1444, 61] on button at bounding box center [1442, 51] width 31 height 31
click at [1411, 122] on span "Xóa hoàn toàn" at bounding box center [1415, 121] width 71 height 15
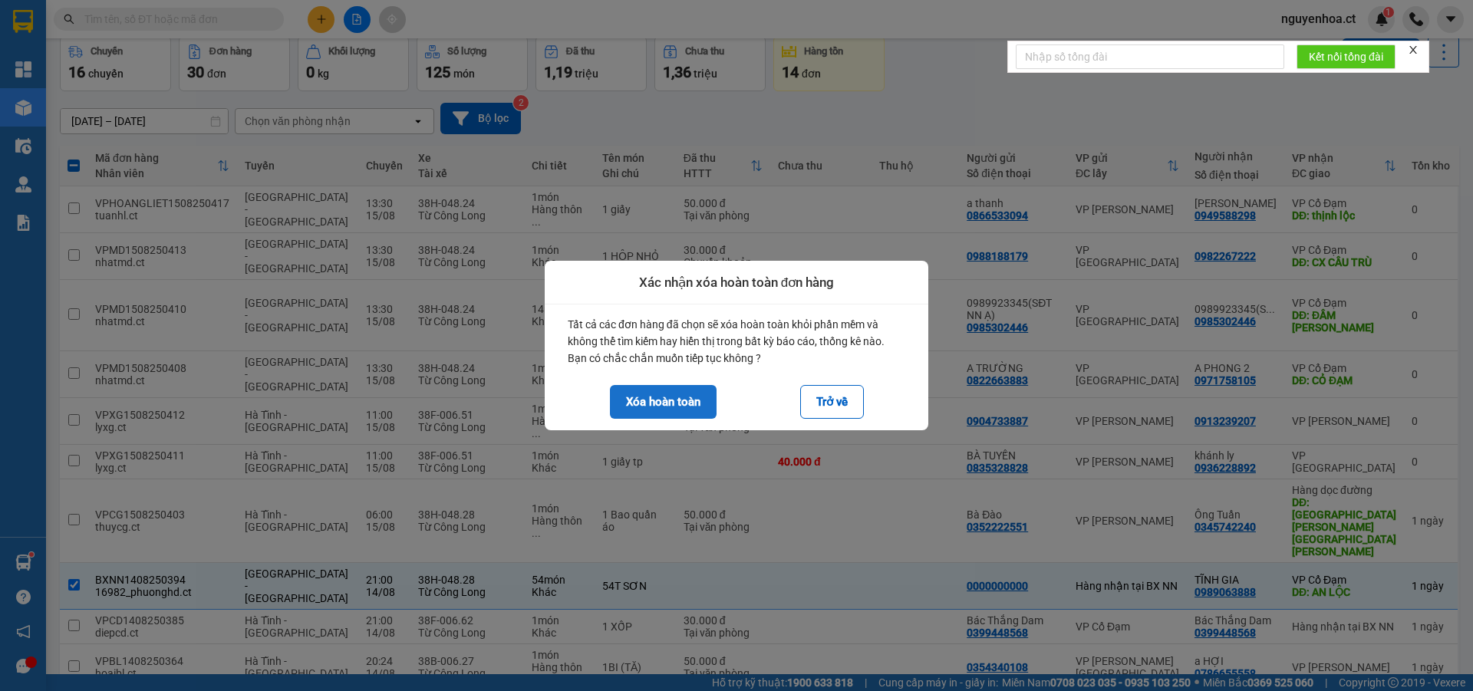
click at [677, 397] on button "Xóa hoàn toàn" at bounding box center [663, 402] width 107 height 34
checkbox input "false"
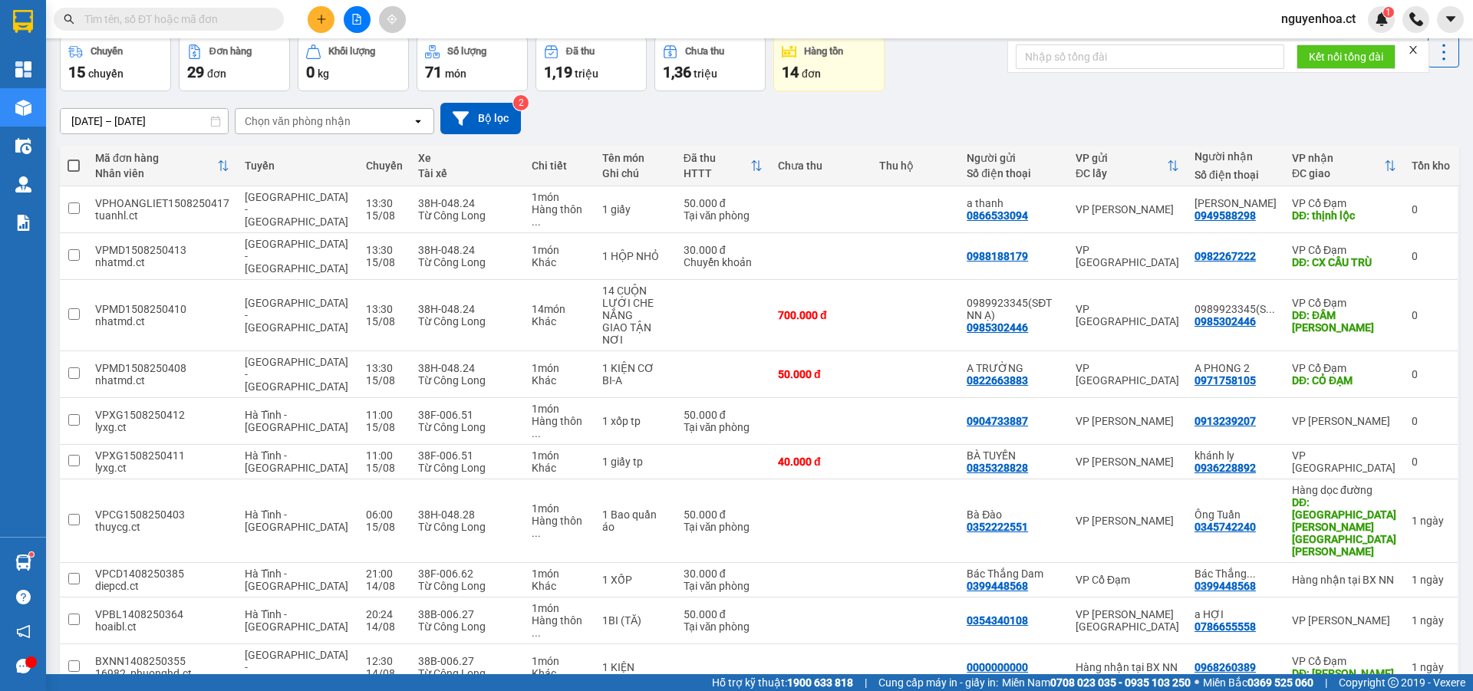
click at [246, 16] on input "text" at bounding box center [174, 19] width 181 height 17
click at [237, 17] on input "text" at bounding box center [174, 19] width 181 height 17
paste input "0976857603"
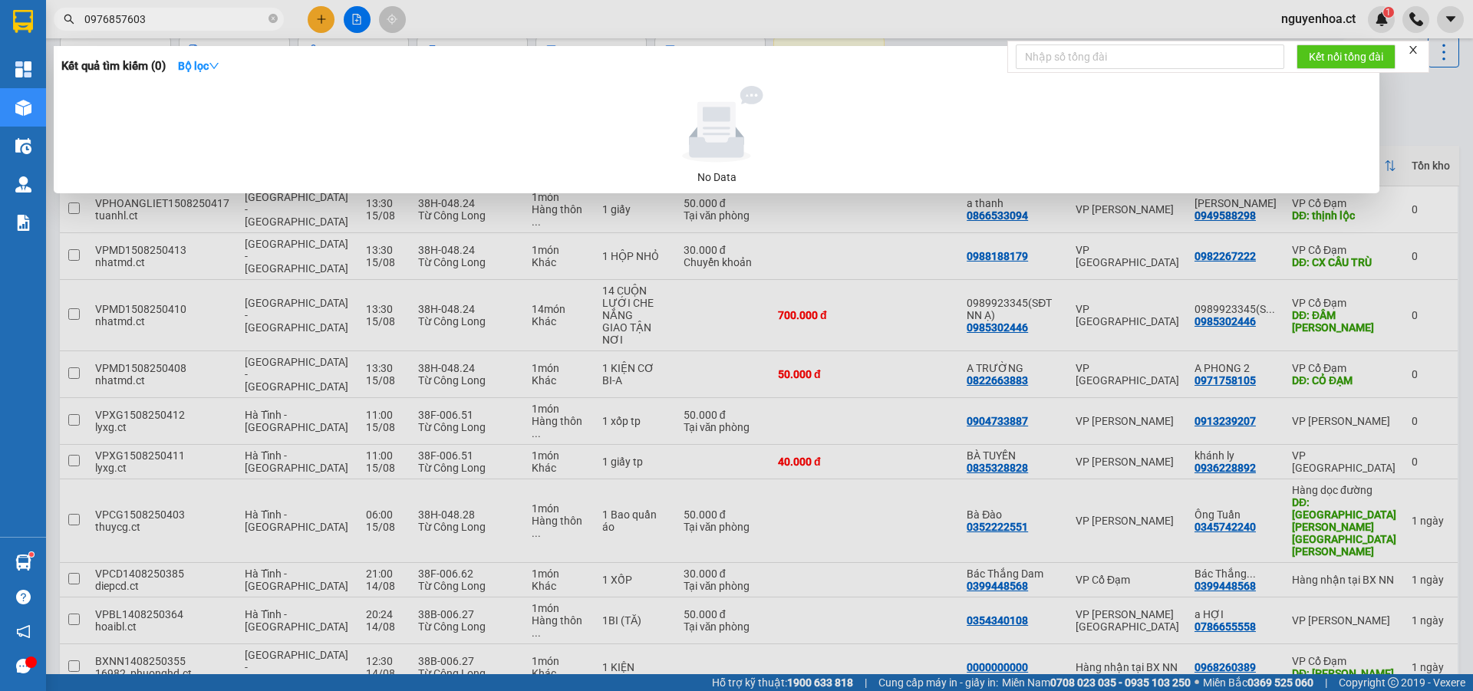
type input "0976857603"
click at [328, 15] on div at bounding box center [736, 345] width 1473 height 691
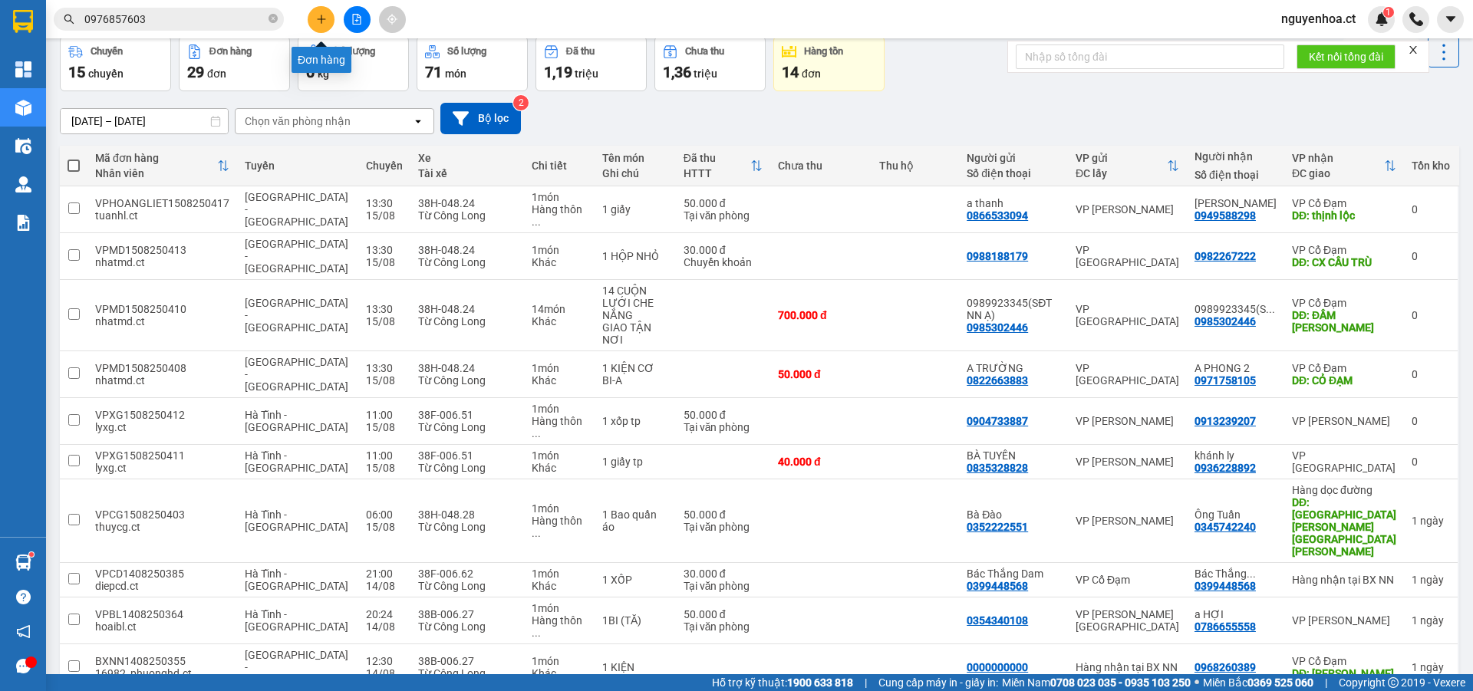
click at [328, 15] on button at bounding box center [321, 19] width 27 height 27
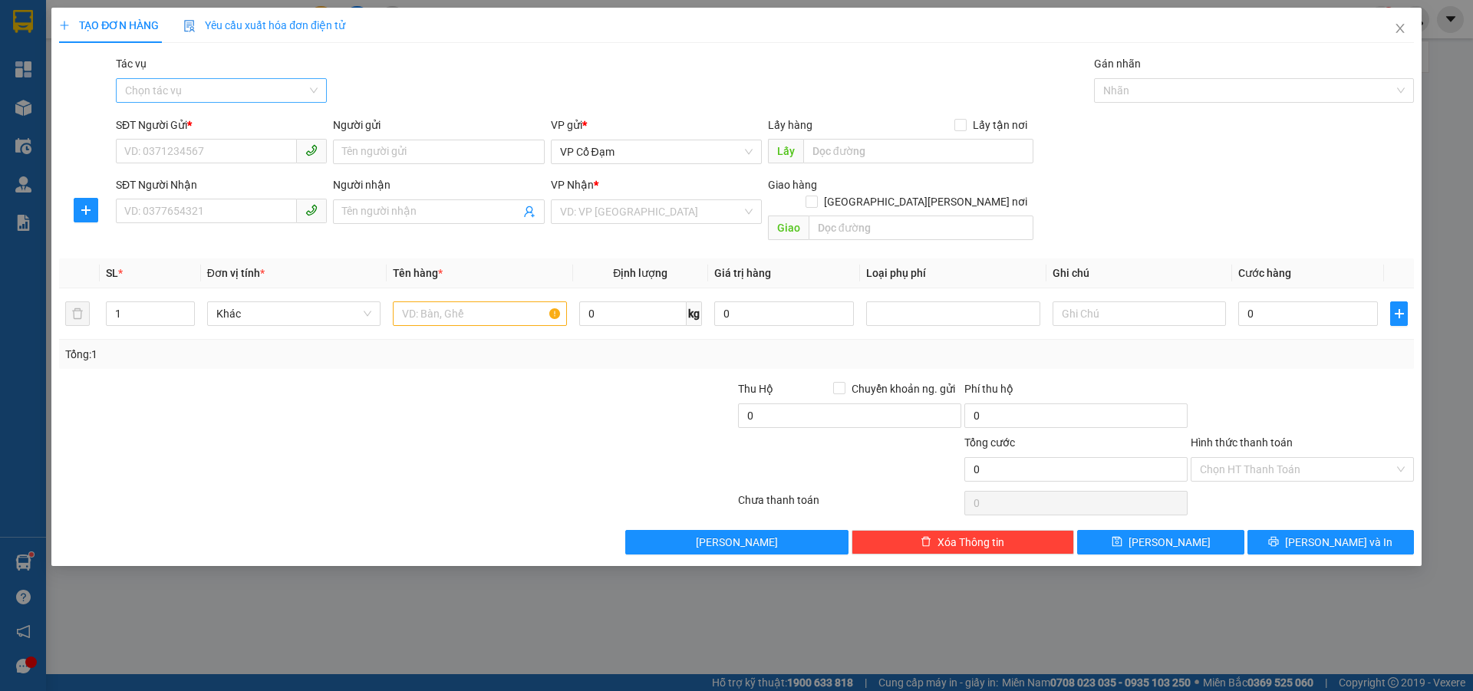
click at [262, 85] on input "Tác vụ" at bounding box center [216, 90] width 182 height 23
click at [226, 118] on div "Nhập hàng lên xe" at bounding box center [221, 121] width 193 height 17
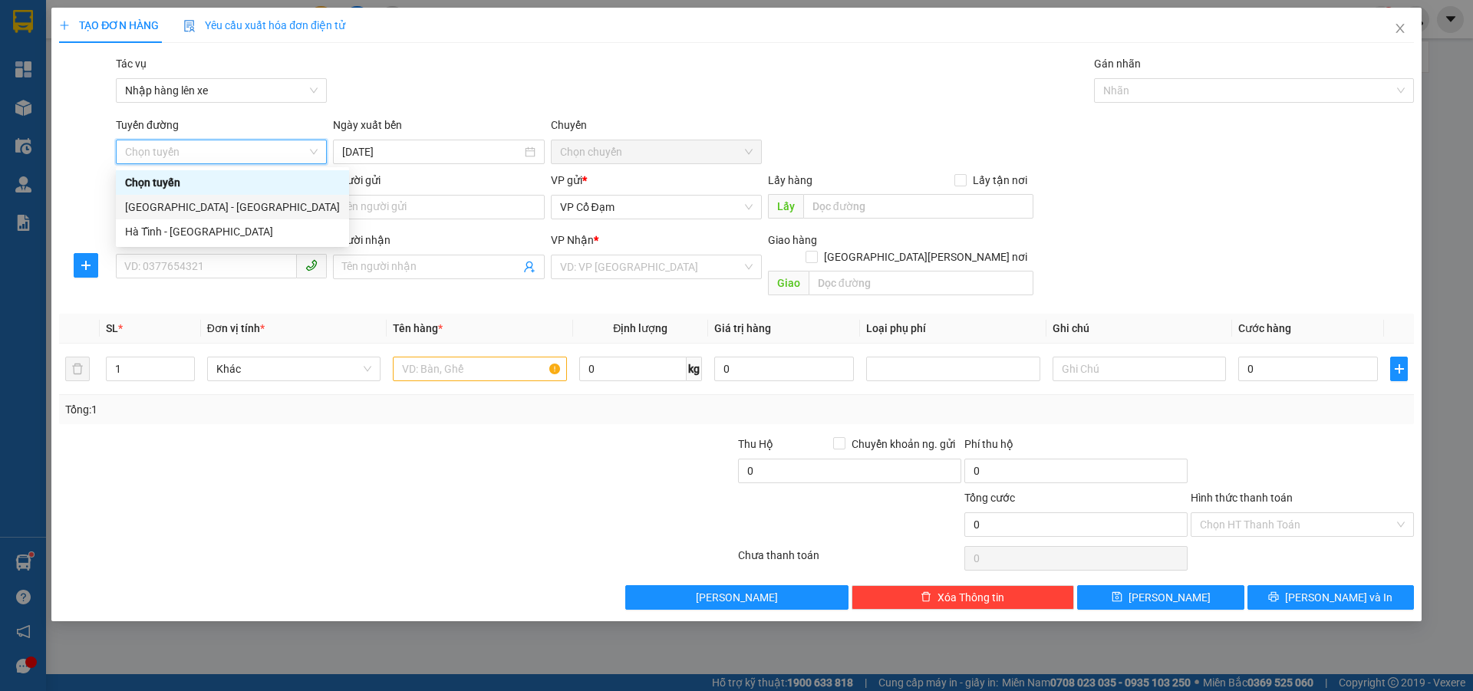
click at [216, 206] on div "[GEOGRAPHIC_DATA] - [GEOGRAPHIC_DATA]" at bounding box center [232, 207] width 215 height 17
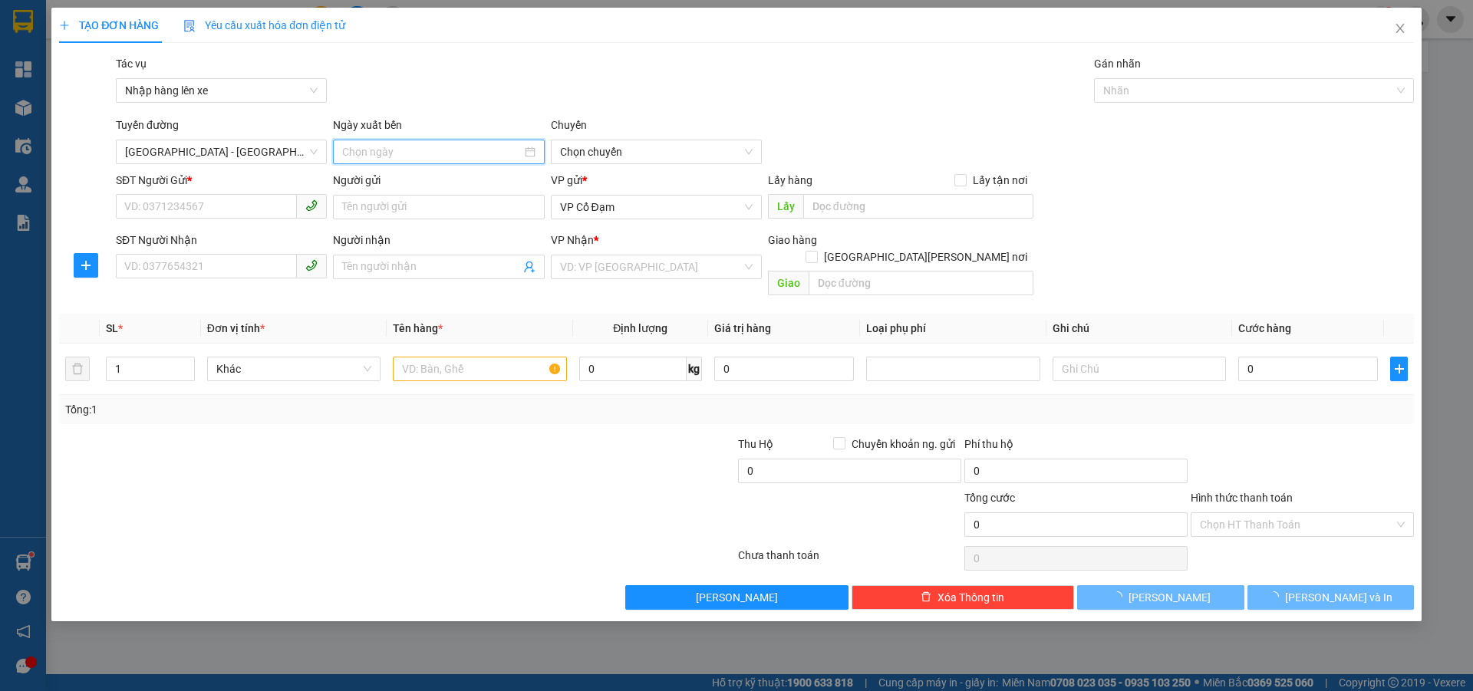
click at [406, 149] on input at bounding box center [431, 151] width 179 height 17
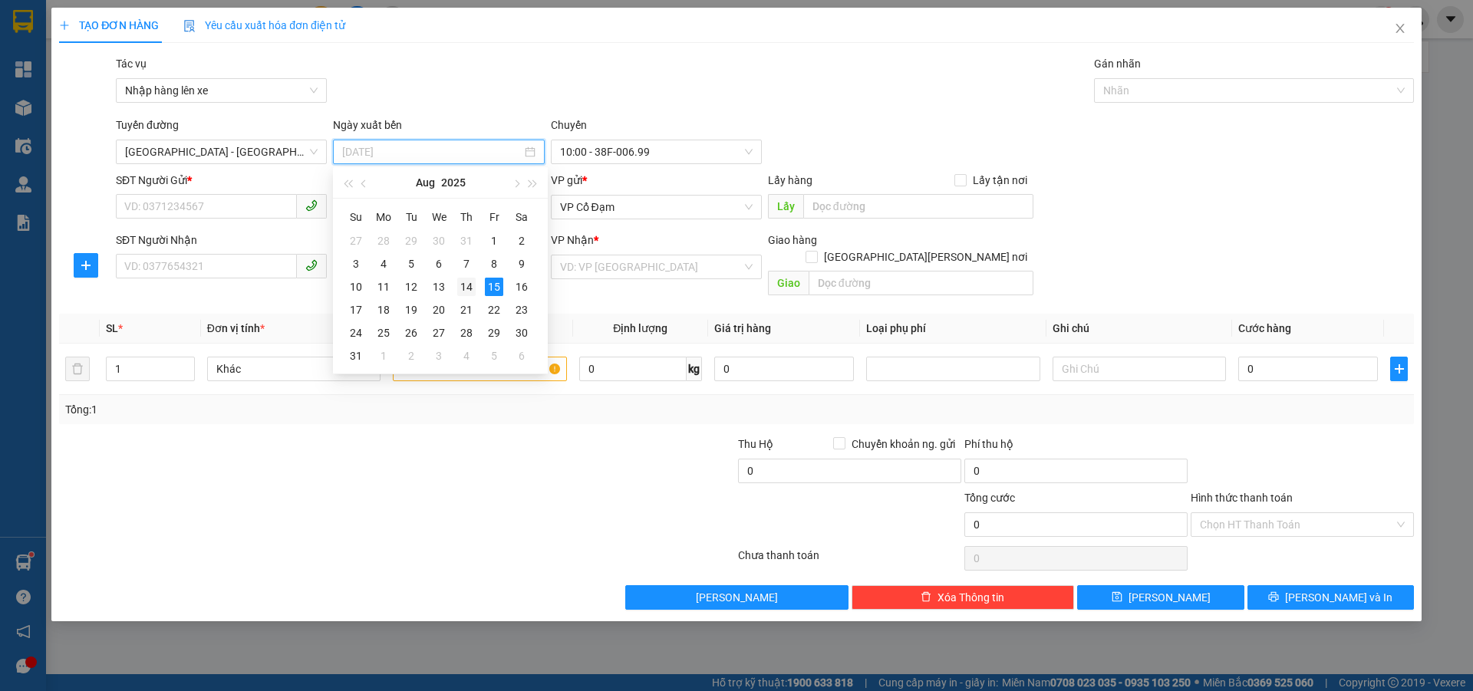
click at [464, 284] on div "14" at bounding box center [466, 287] width 18 height 18
type input "[DATE]"
click at [644, 156] on span "10:00 - 38F-006.99" at bounding box center [656, 151] width 193 height 23
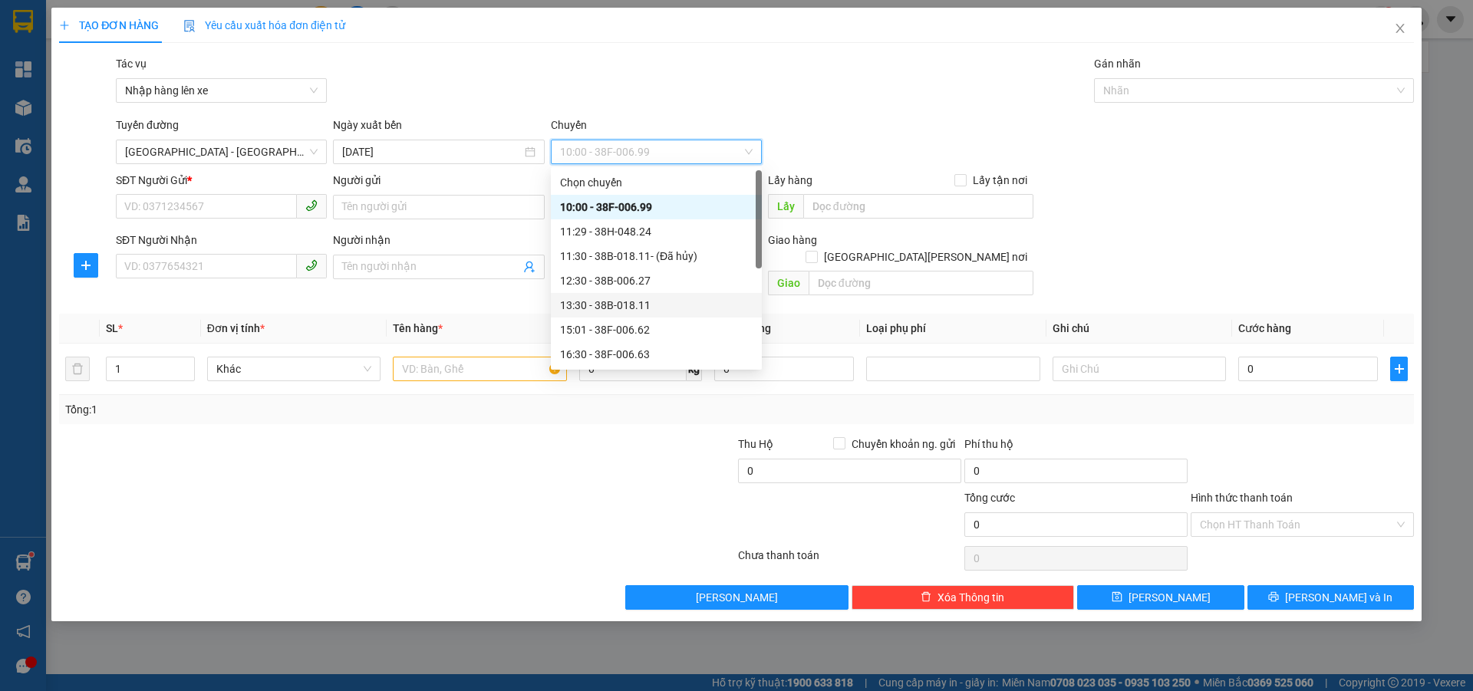
scroll to position [98, 0]
click at [625, 354] on div "21:45 - 38H-024.49" at bounding box center [656, 354] width 193 height 17
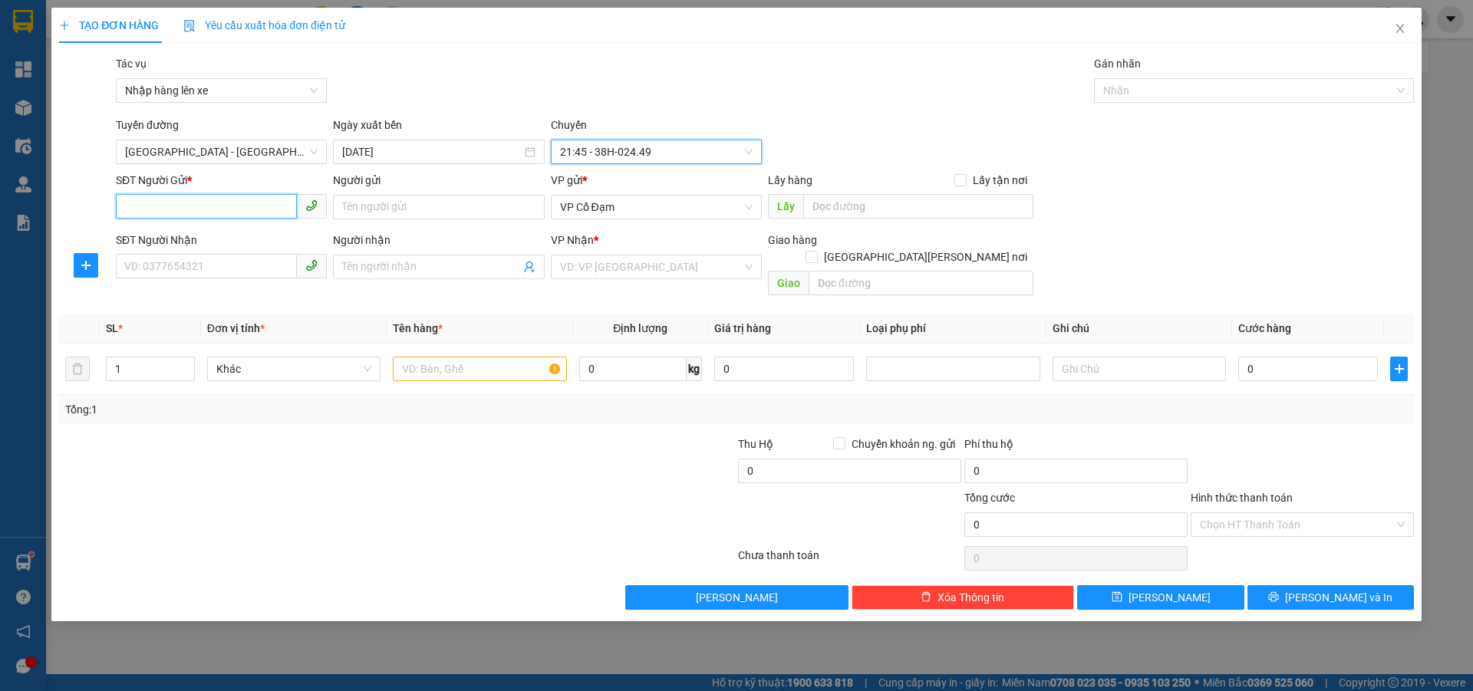
click at [152, 206] on input "SĐT Người Gửi *" at bounding box center [206, 206] width 181 height 25
paste input "0976857603"
type input "0976857603"
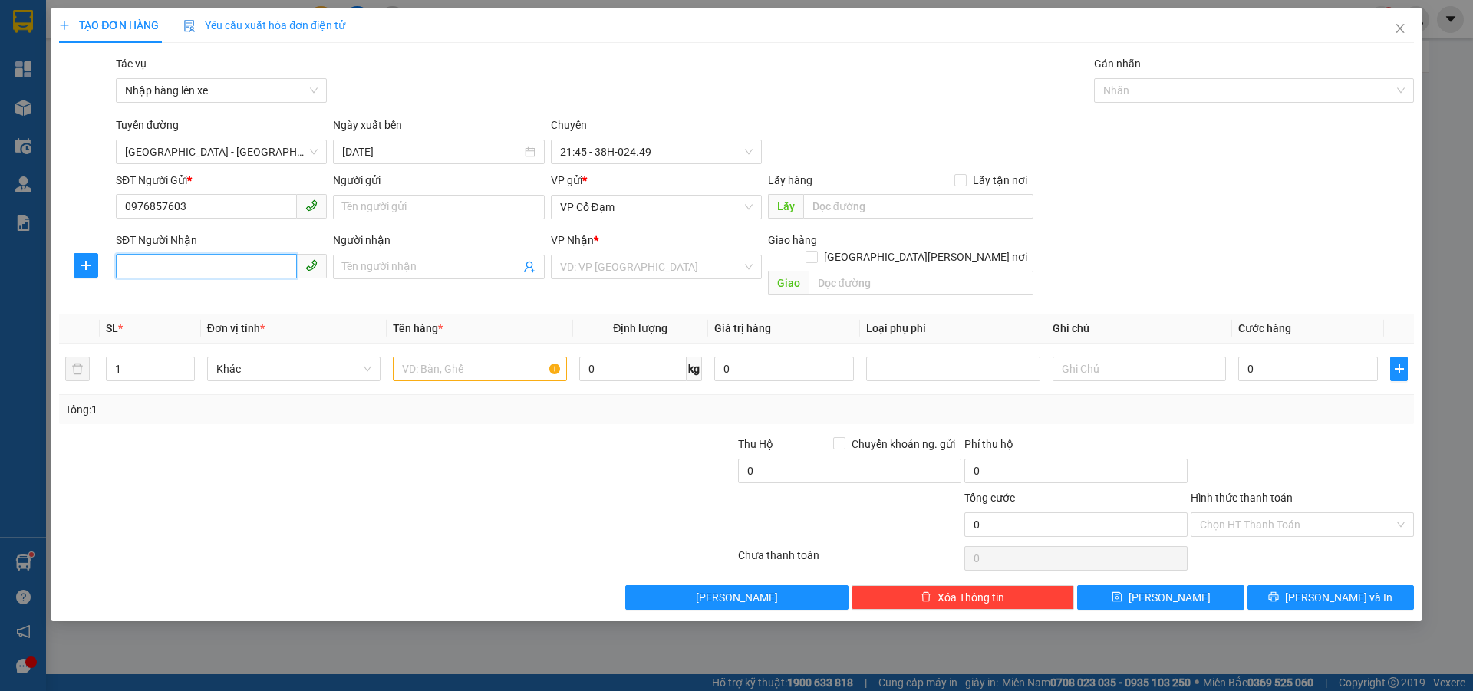
click at [159, 270] on input "SĐT Người Nhận" at bounding box center [206, 266] width 181 height 25
paste input "0976857603"
type input "0976857603"
click at [653, 202] on span "VP Cổ Đạm" at bounding box center [656, 207] width 193 height 23
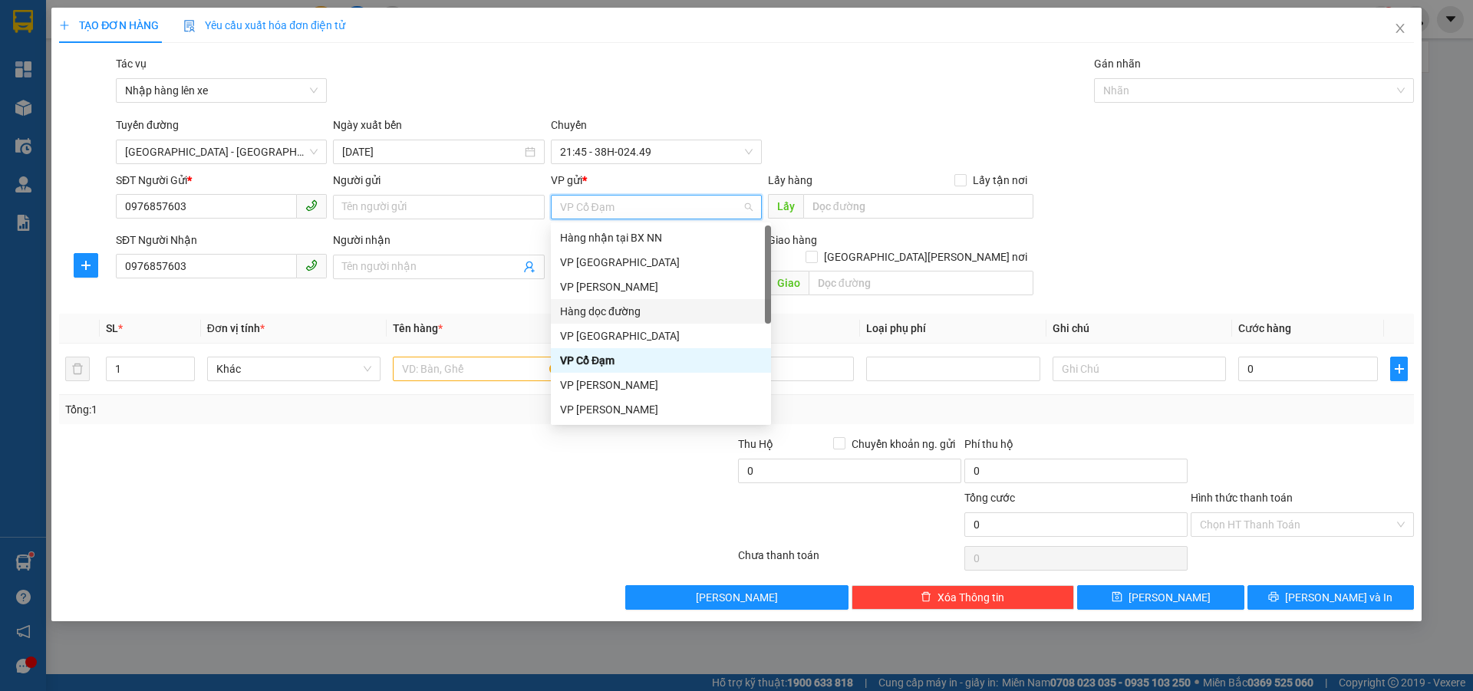
click at [625, 311] on div "Hàng dọc đường" at bounding box center [661, 311] width 202 height 17
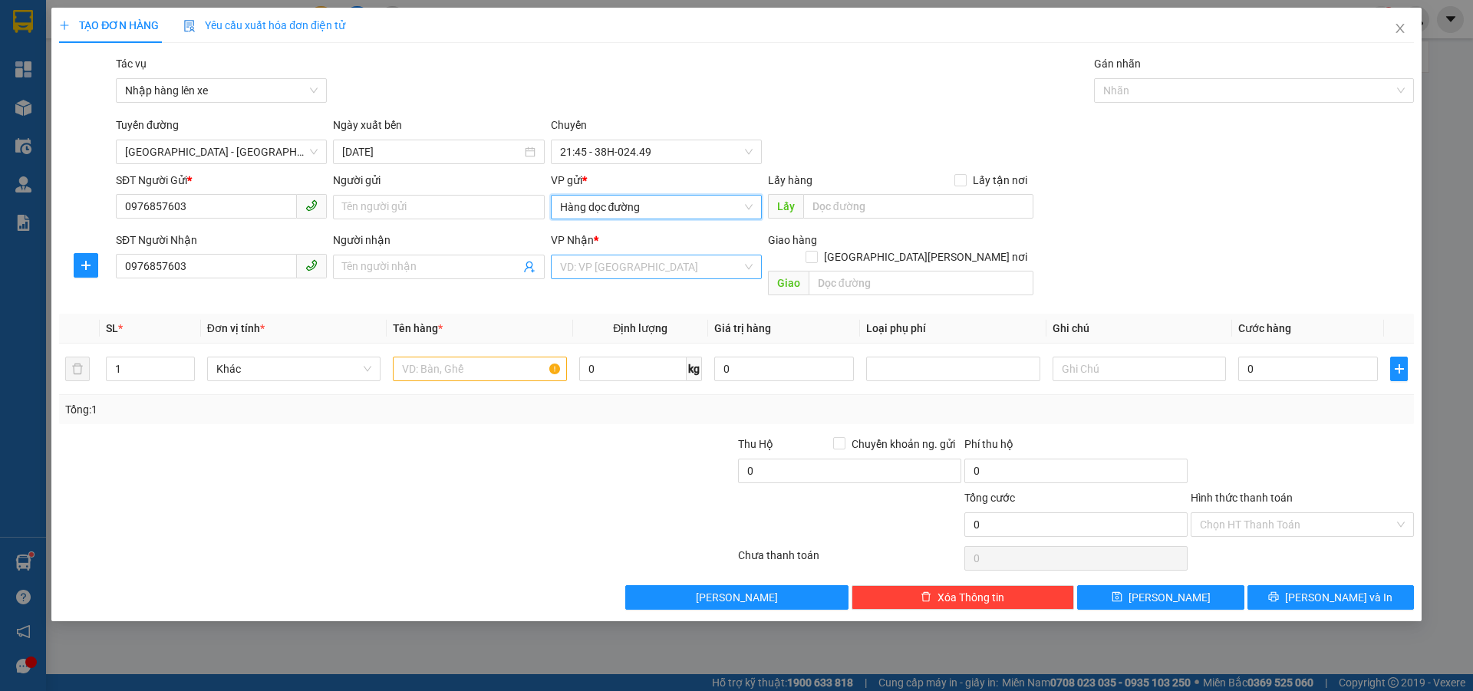
click at [634, 276] on input "search" at bounding box center [651, 266] width 182 height 23
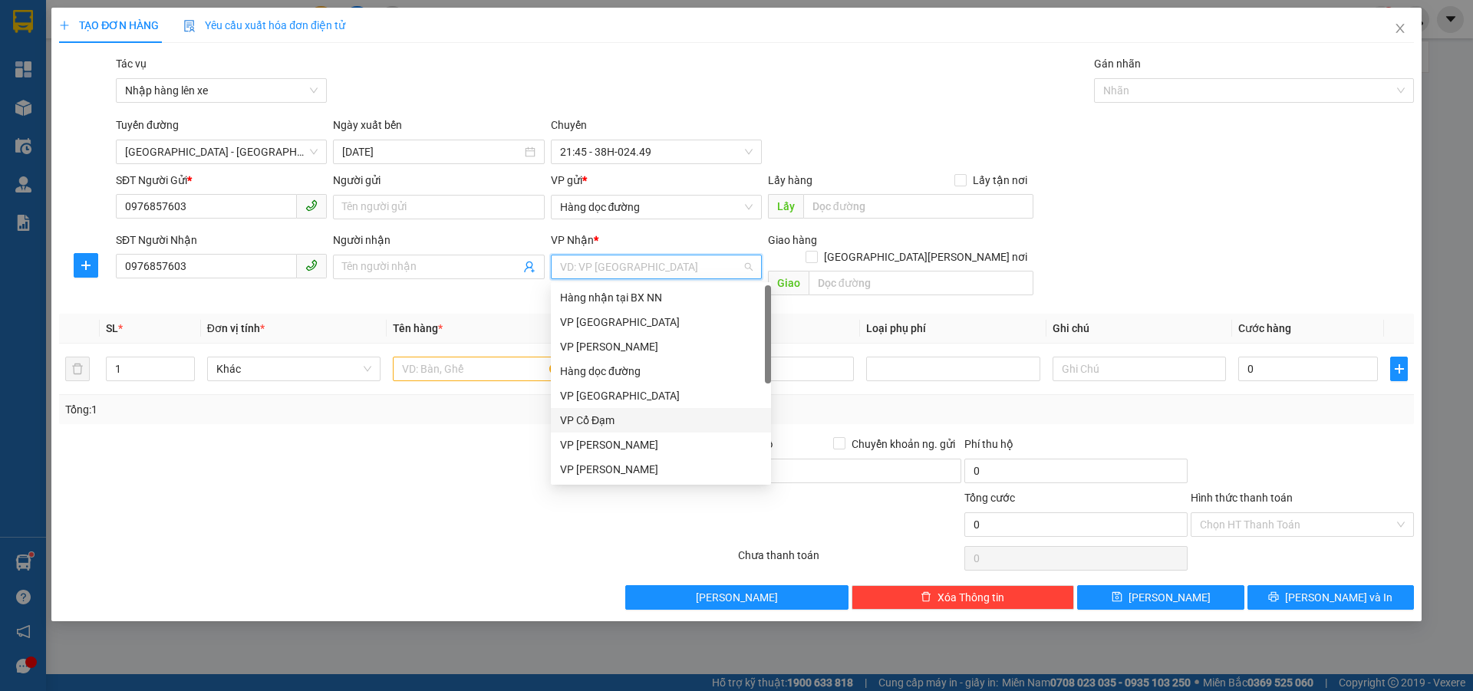
drag, startPoint x: 602, startPoint y: 420, endPoint x: 785, endPoint y: 316, distance: 209.9
click at [605, 418] on div "VP Cổ Đạm" at bounding box center [661, 420] width 202 height 17
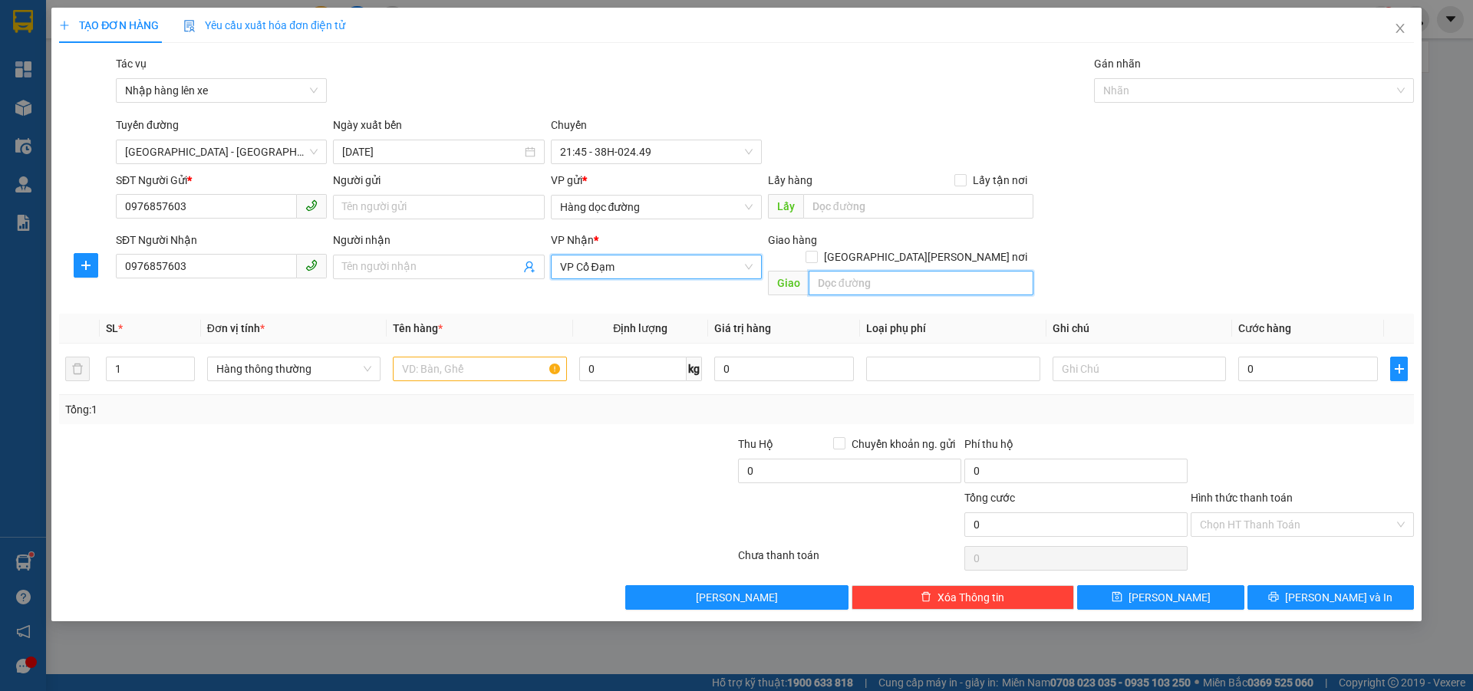
click at [844, 271] on input "text" at bounding box center [920, 283] width 225 height 25
type input "PHÚC LỘC"
click at [470, 357] on input "text" at bounding box center [479, 369] width 173 height 25
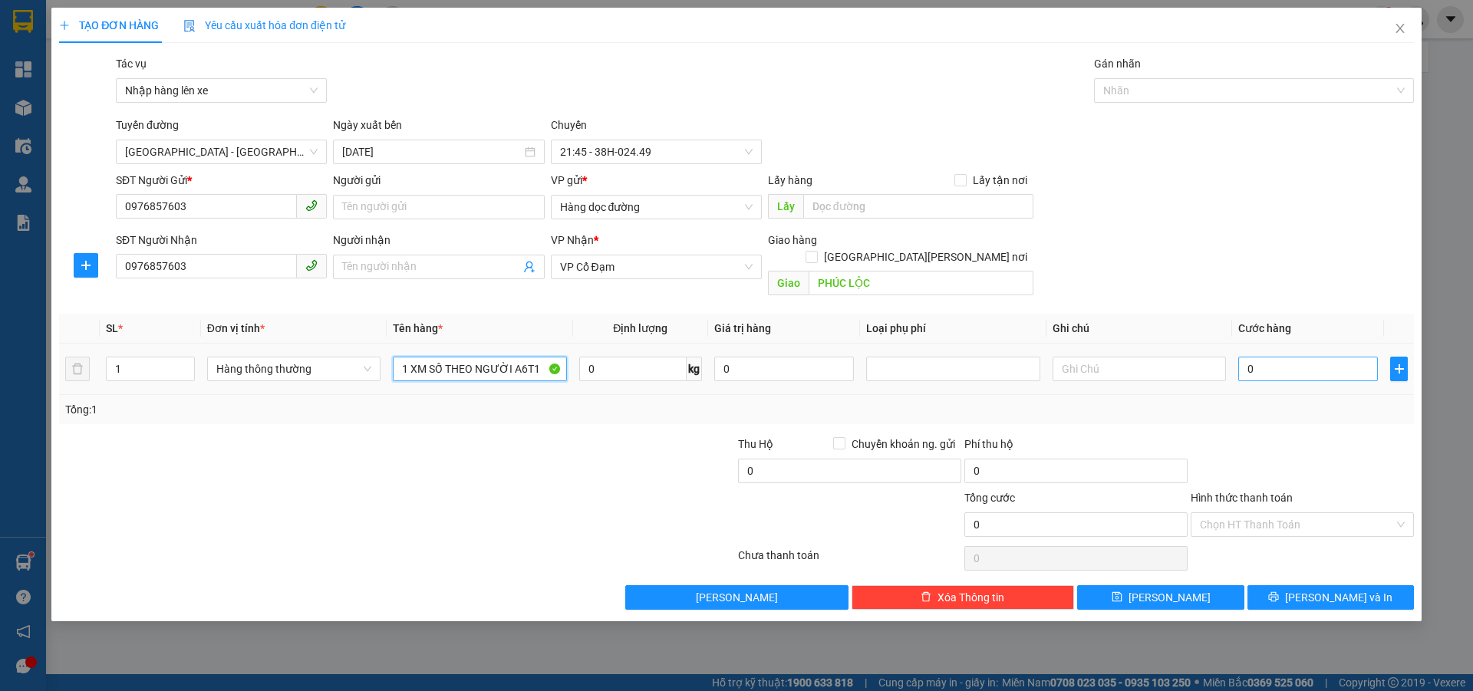
type input "1 XM SỐ THEO NGƯỜI A6T1"
click at [1282, 357] on input "0" at bounding box center [1308, 369] width 140 height 25
type input "2"
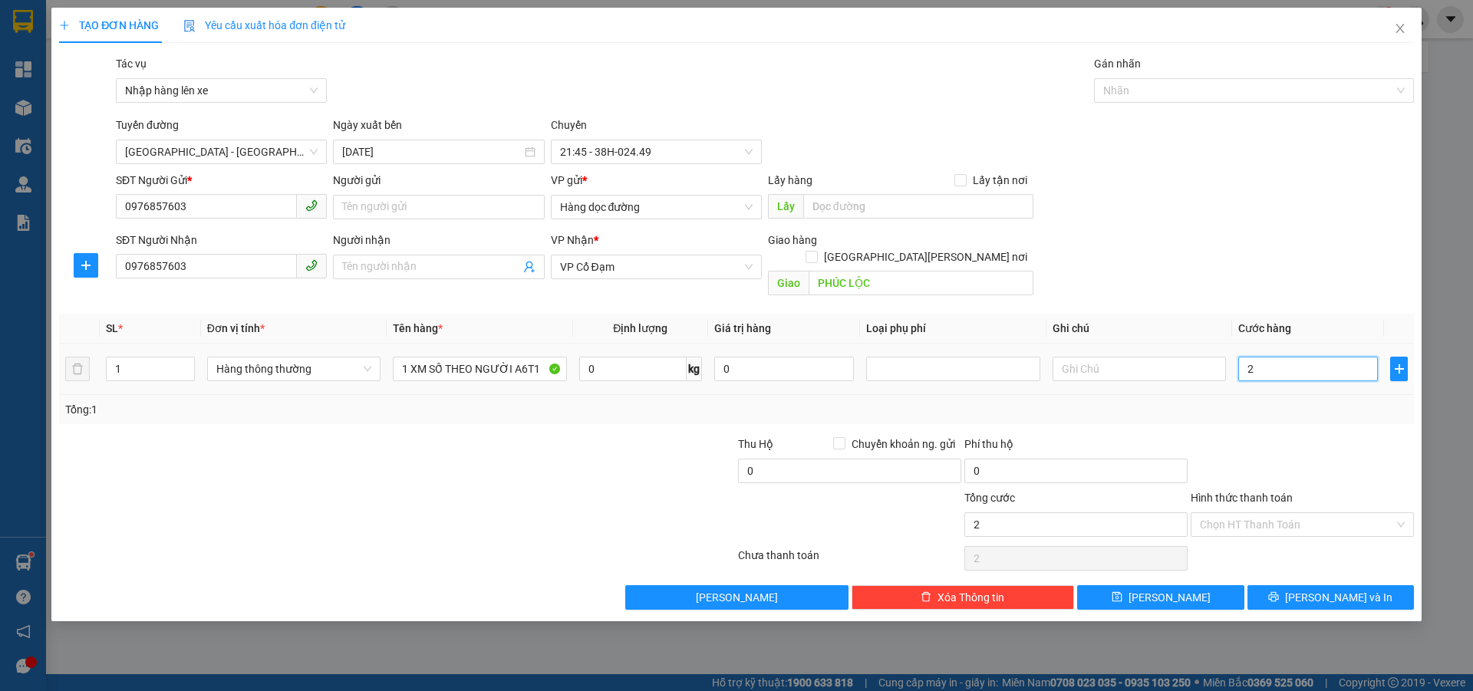
type input "24"
type input "240"
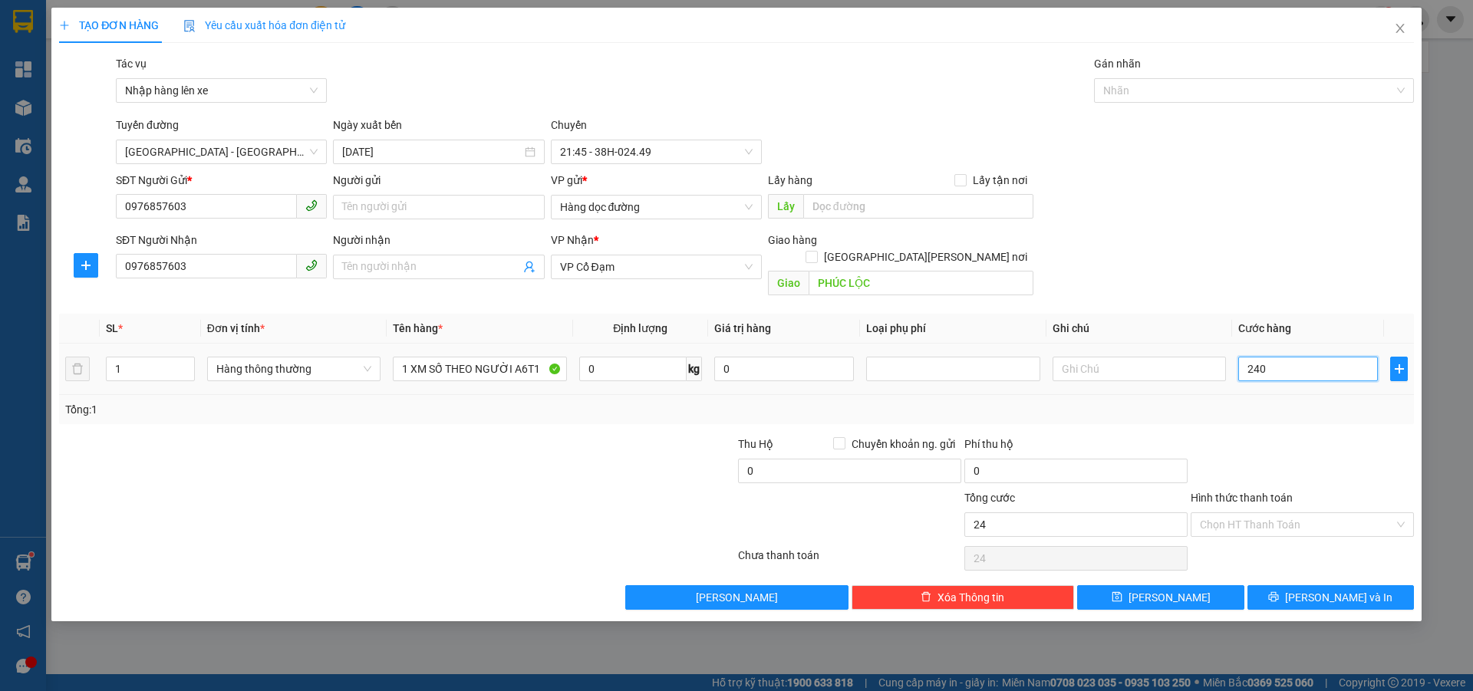
type input "240"
type input "240.000"
click at [1256, 513] on input "Hình thức thanh toán" at bounding box center [1297, 524] width 194 height 23
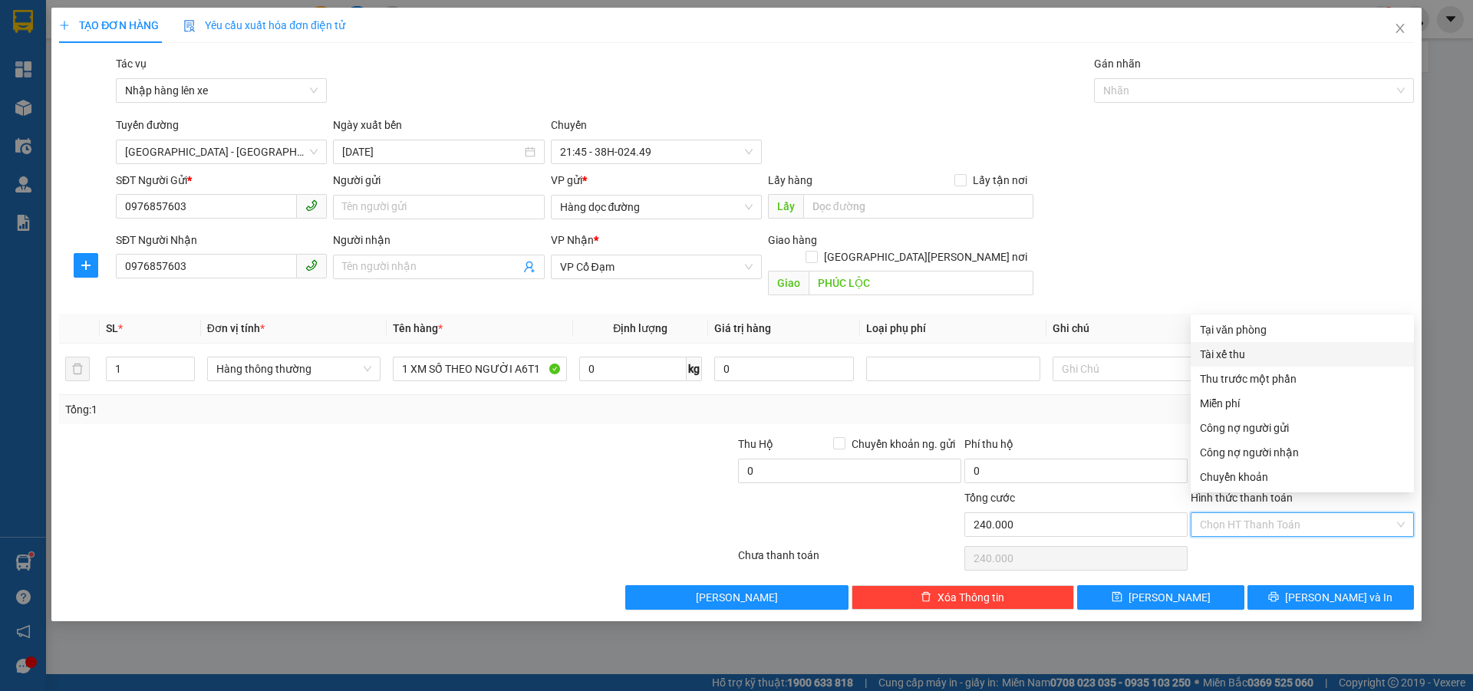
click at [1218, 351] on div "Tài xế thu" at bounding box center [1302, 354] width 205 height 17
type input "0"
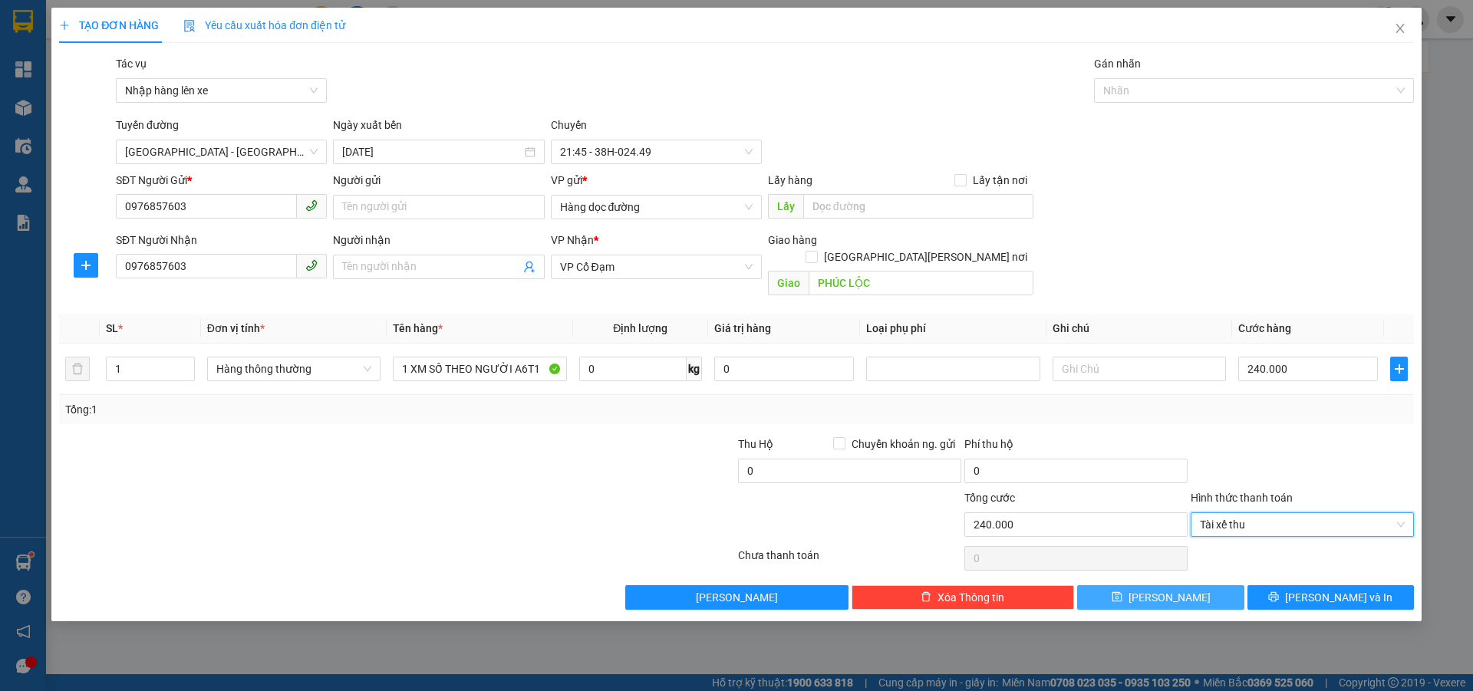
click at [1138, 585] on button "[PERSON_NAME]" at bounding box center [1160, 597] width 166 height 25
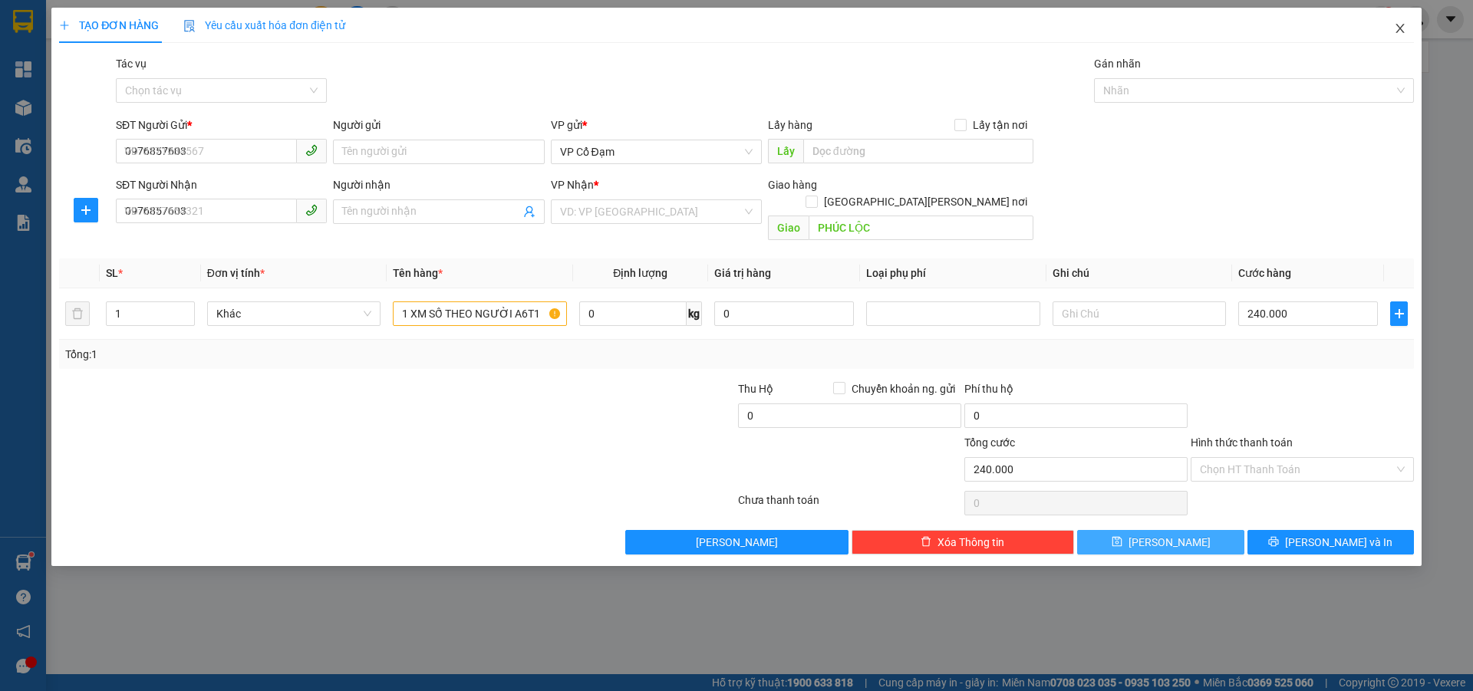
type input "0"
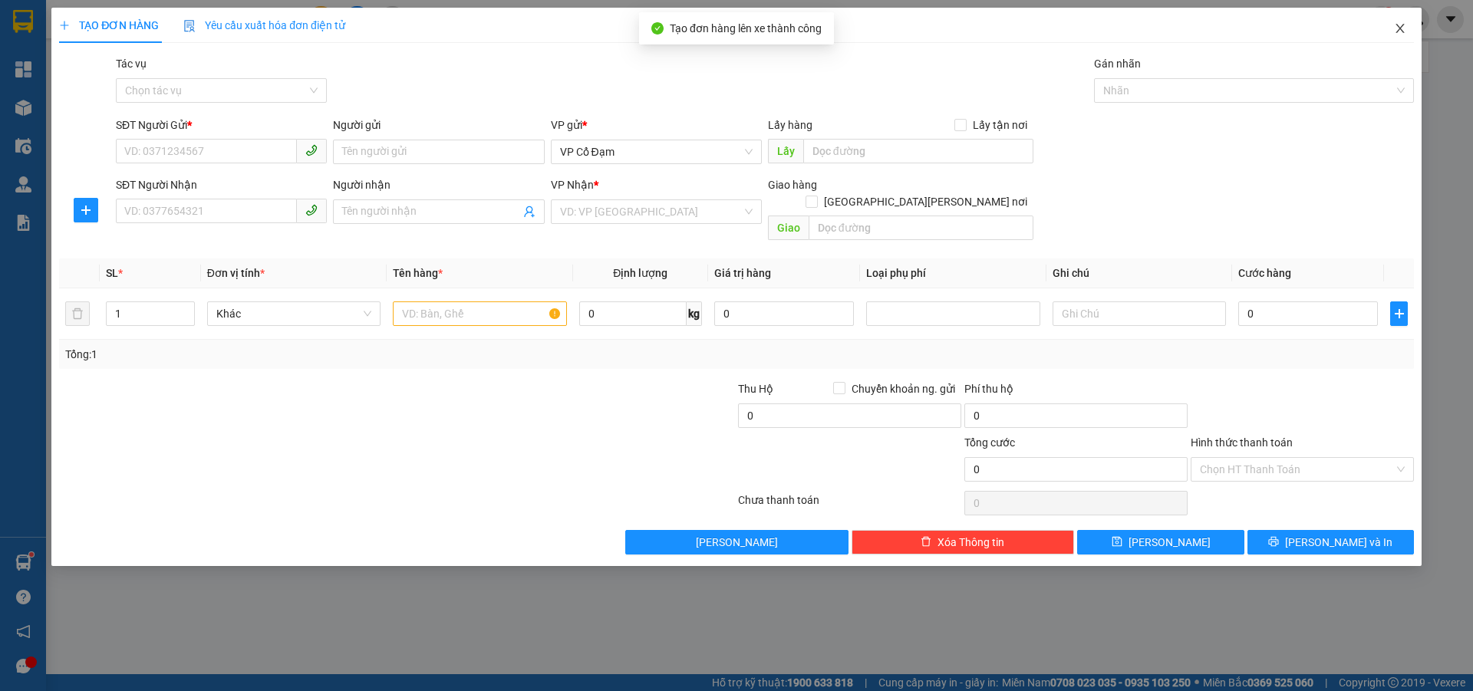
click at [1405, 25] on icon "close" at bounding box center [1400, 28] width 12 height 12
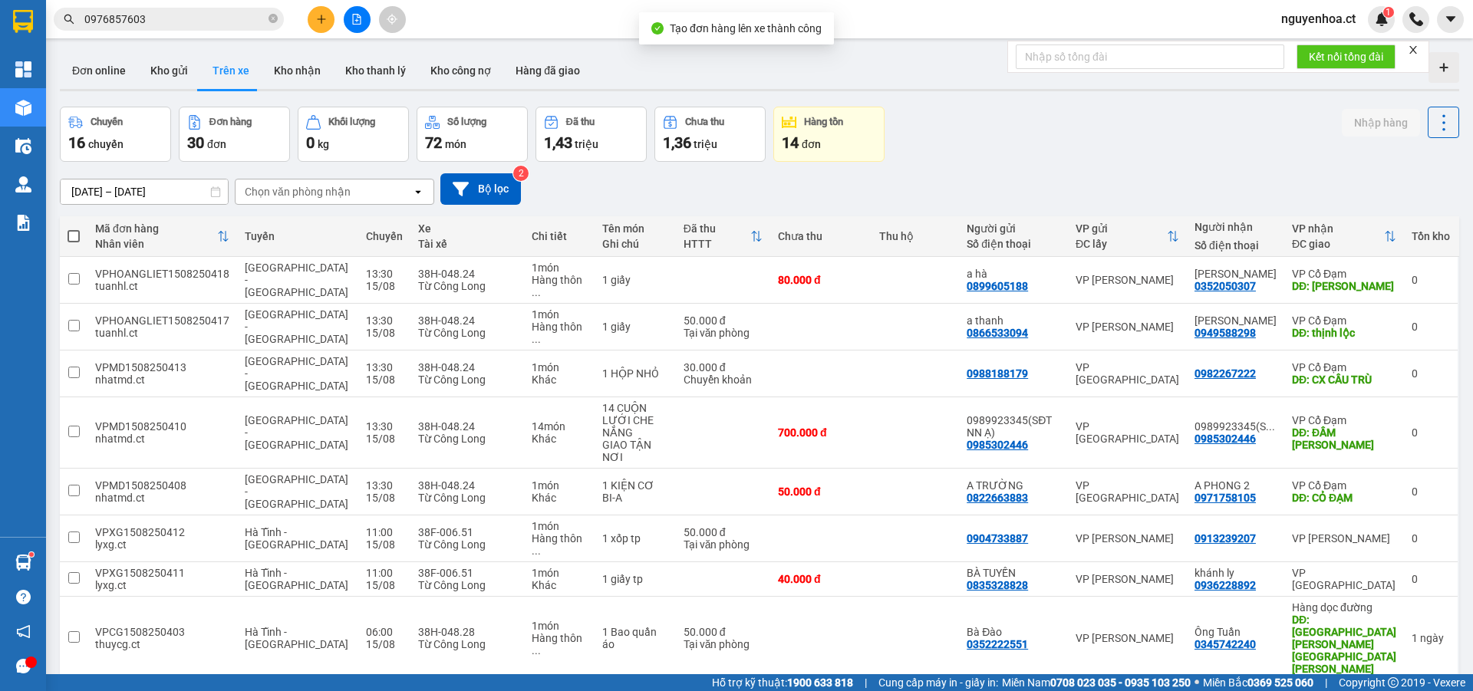
click at [272, 19] on icon "close-circle" at bounding box center [272, 18] width 9 height 9
paste input "0976857603"
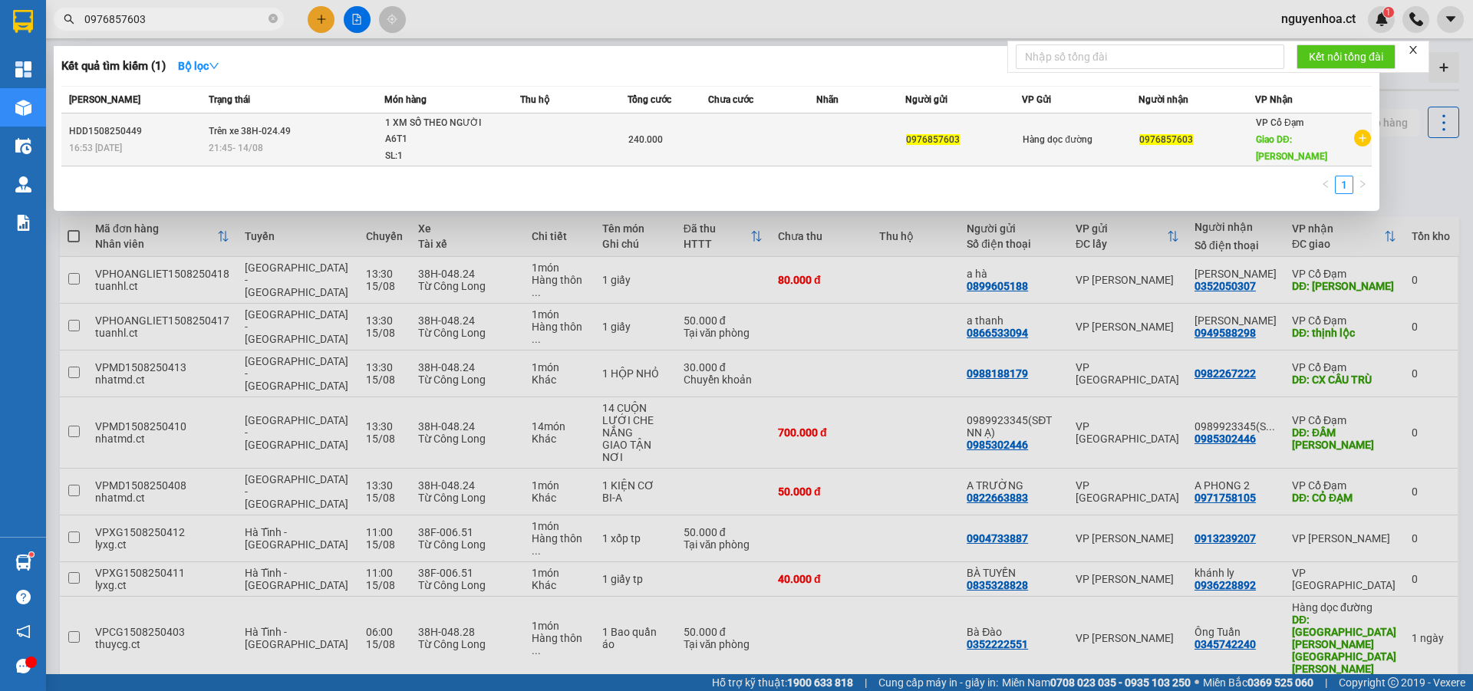
type input "0976857603"
click at [246, 127] on span "Trên xe 38H-024.49" at bounding box center [250, 131] width 82 height 11
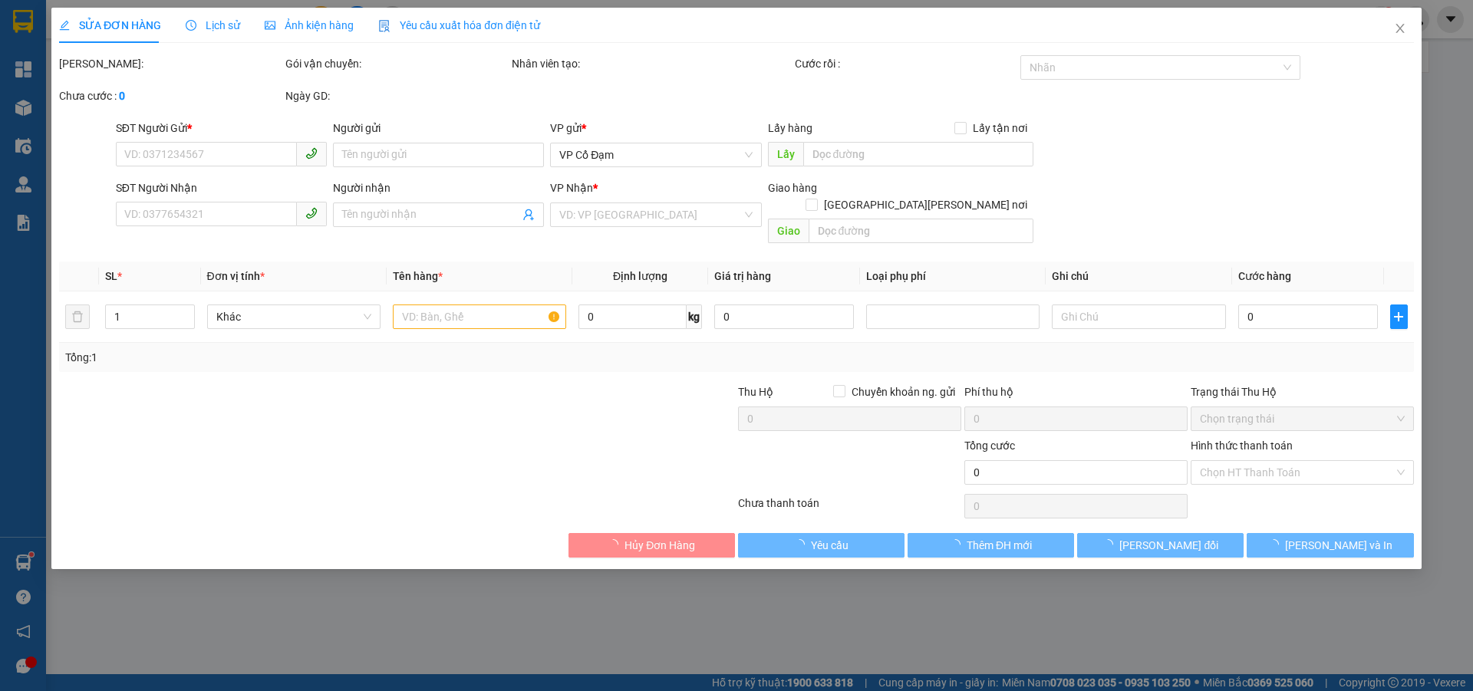
type input "0976857603"
type input "PHÚC LỘC"
type input "240.000"
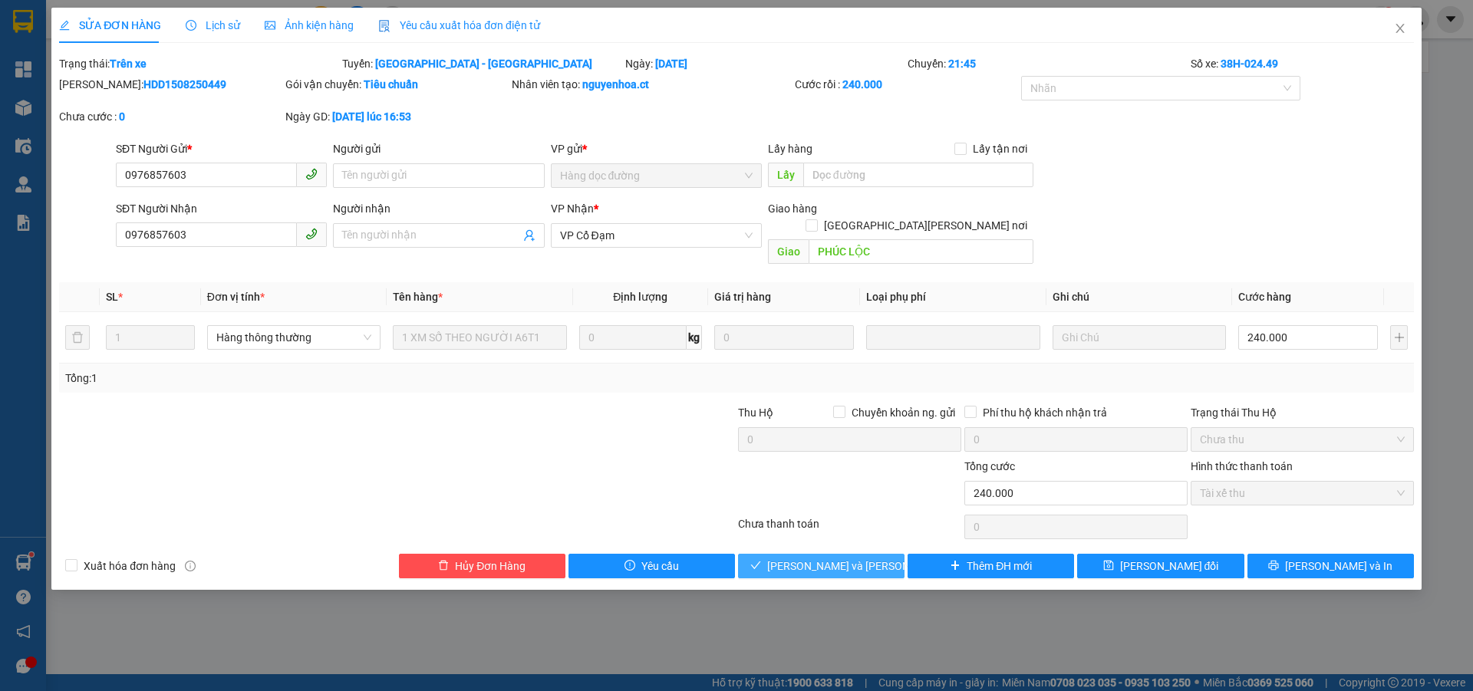
click at [844, 558] on span "[PERSON_NAME] và Giao hàng" at bounding box center [870, 566] width 207 height 17
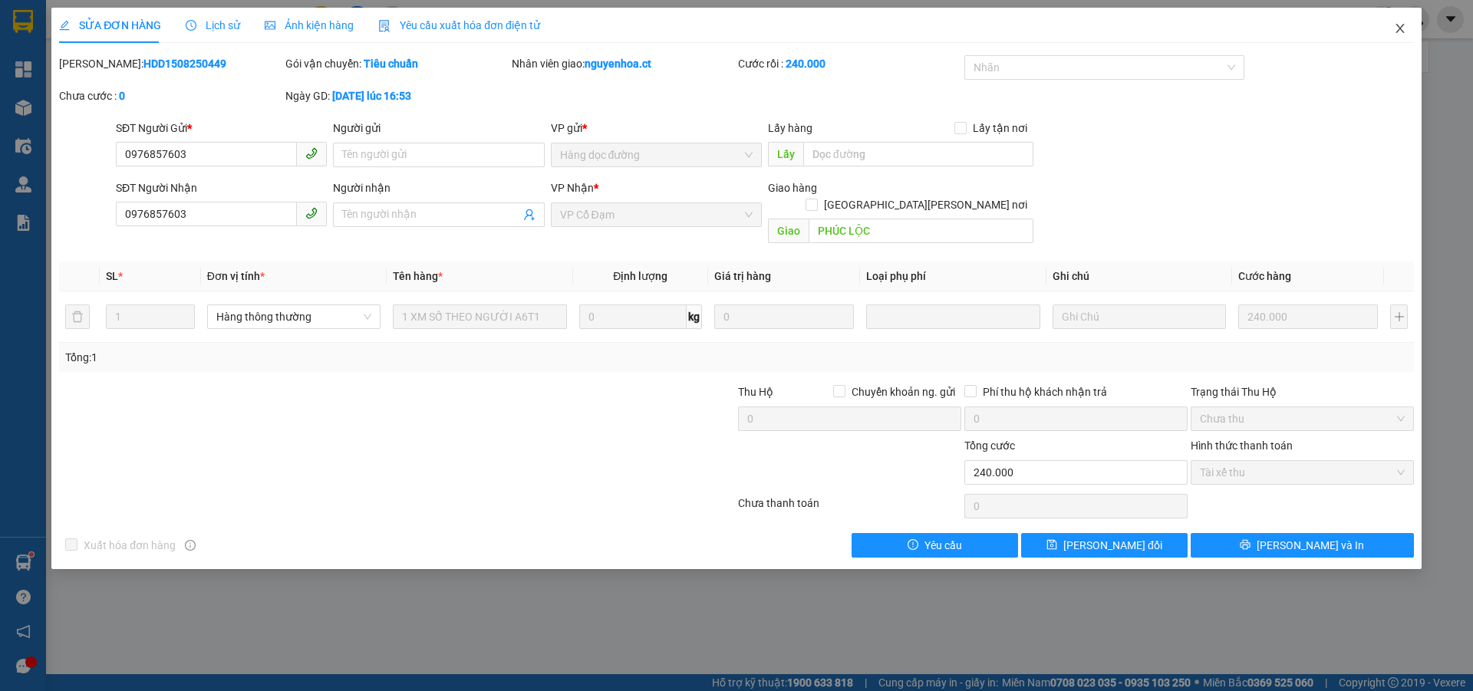
drag, startPoint x: 1401, startPoint y: 28, endPoint x: 406, endPoint y: 26, distance: 994.8
click at [1401, 27] on icon "close" at bounding box center [1400, 28] width 12 height 12
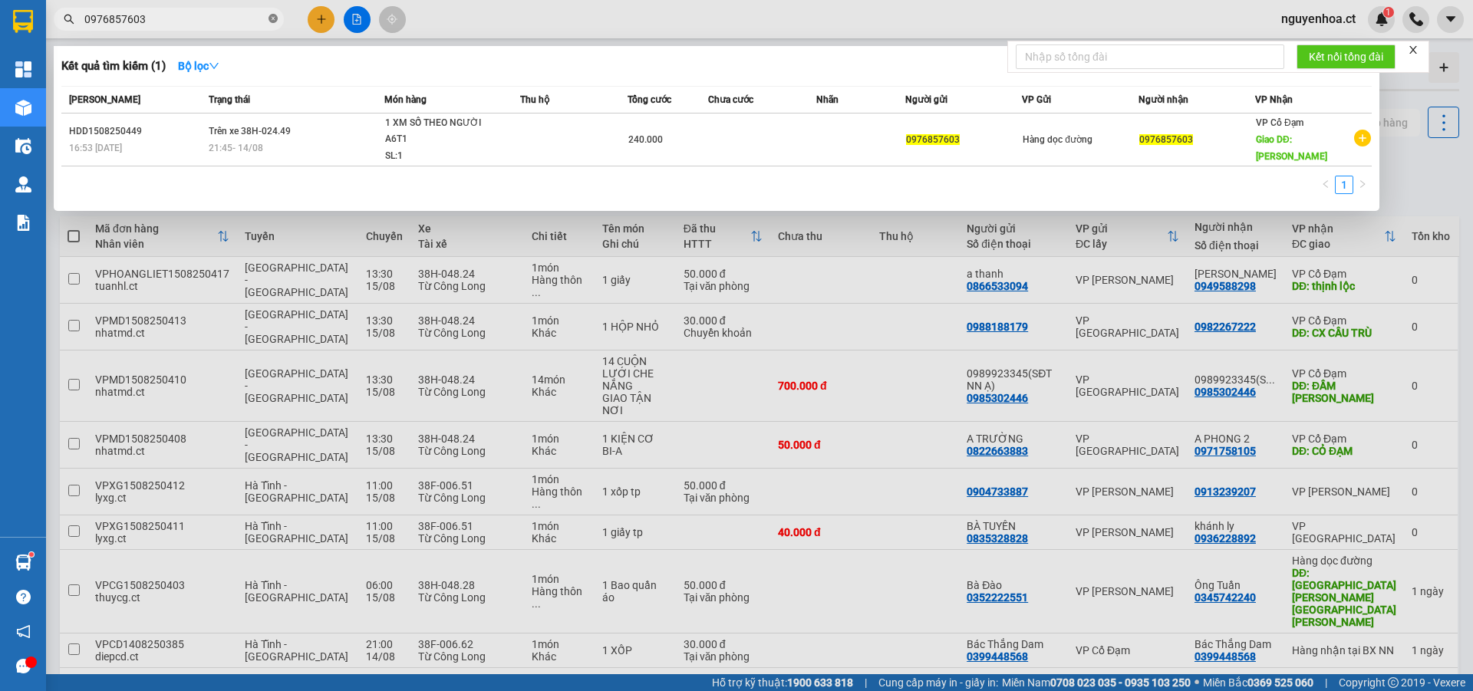
click at [275, 21] on icon "close-circle" at bounding box center [272, 18] width 9 height 9
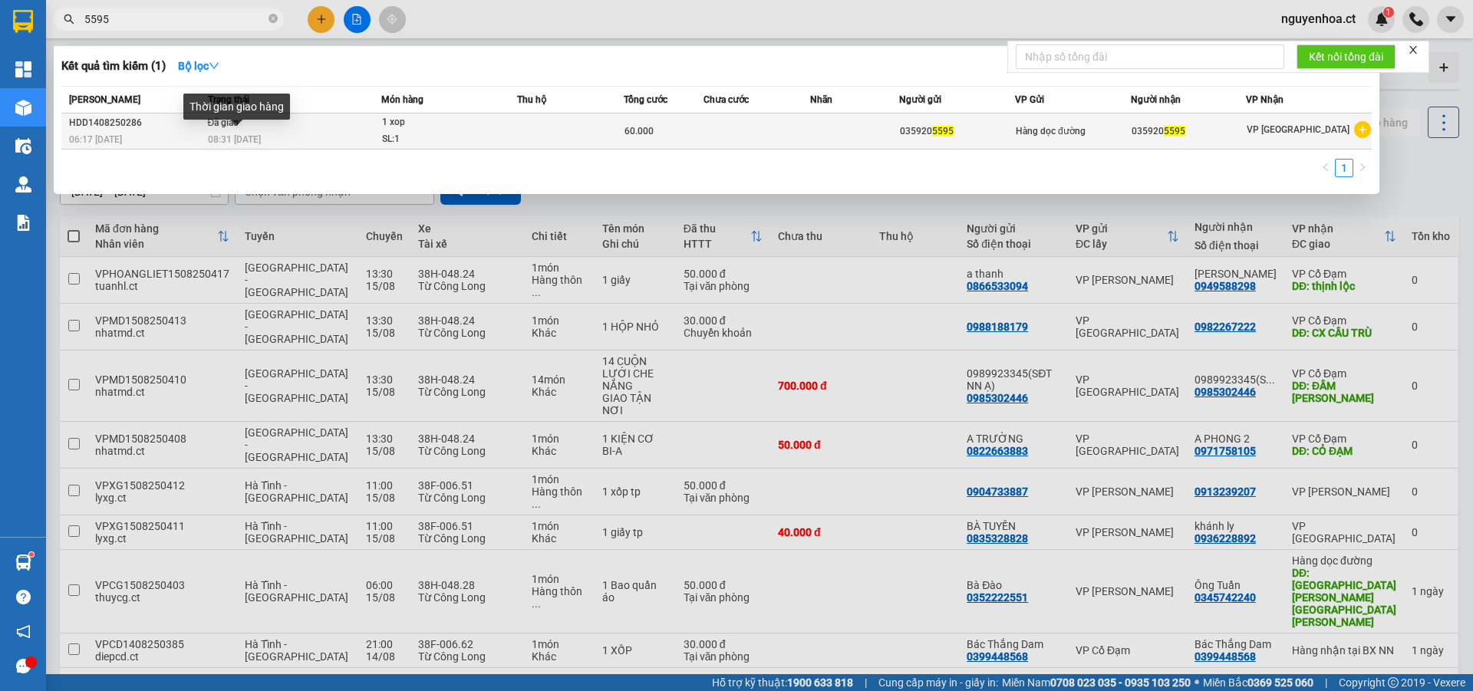
type input "5595"
click at [257, 135] on span "08:31 - 14/08" at bounding box center [234, 139] width 53 height 11
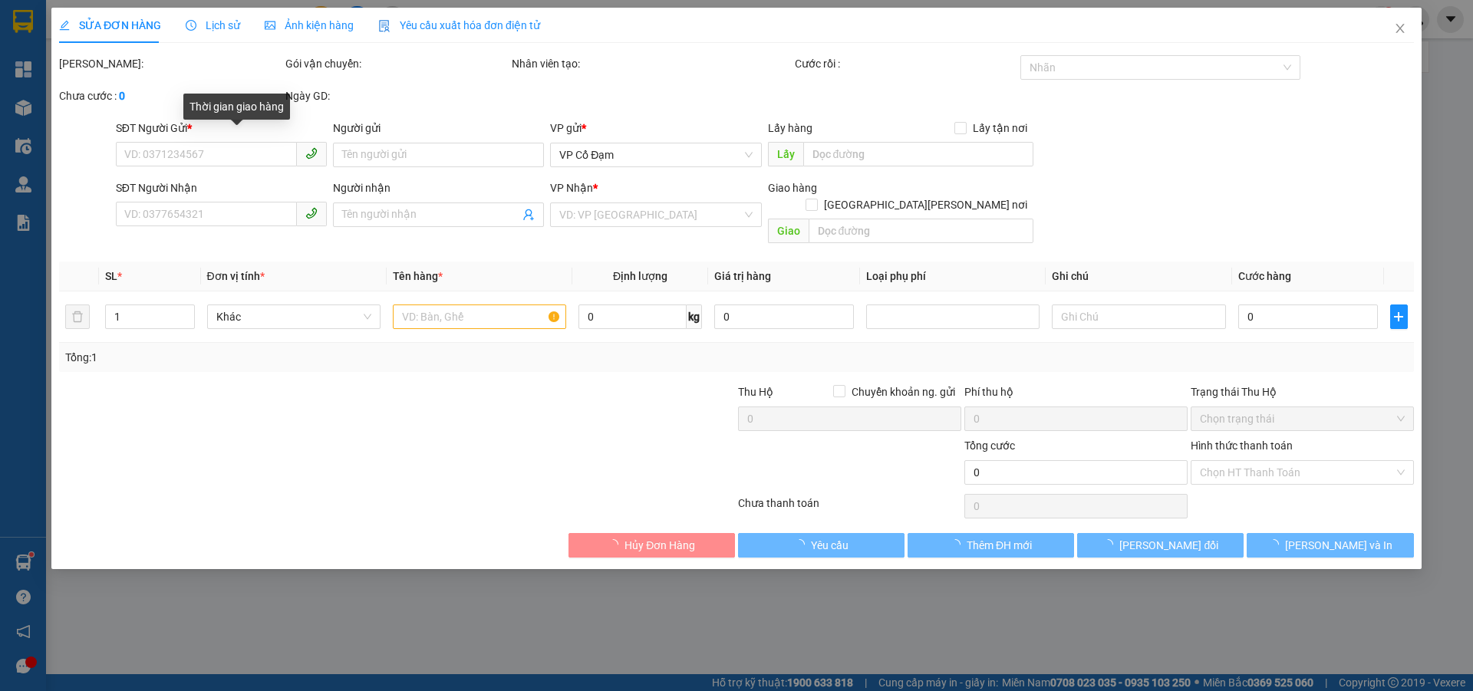
type input "0359205595"
type input "60.000"
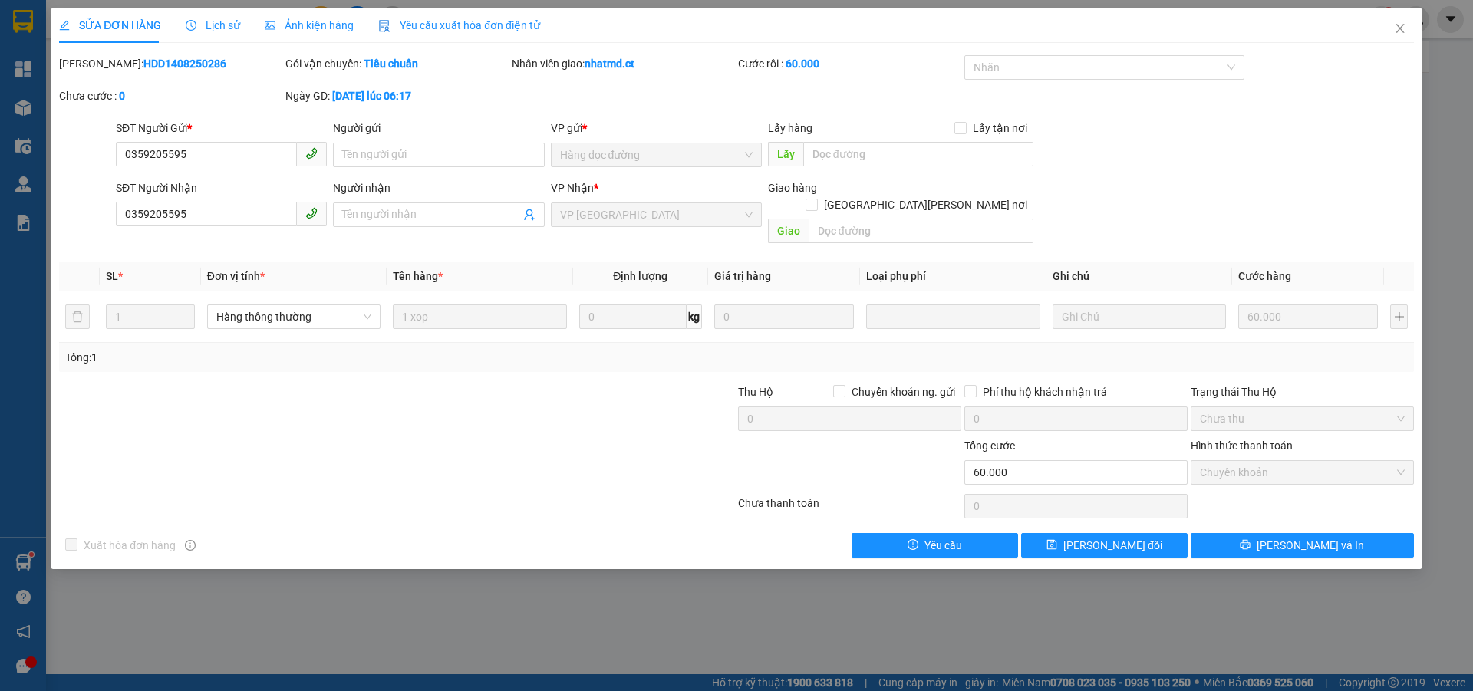
click at [212, 28] on span "Lịch sử" at bounding box center [213, 25] width 54 height 12
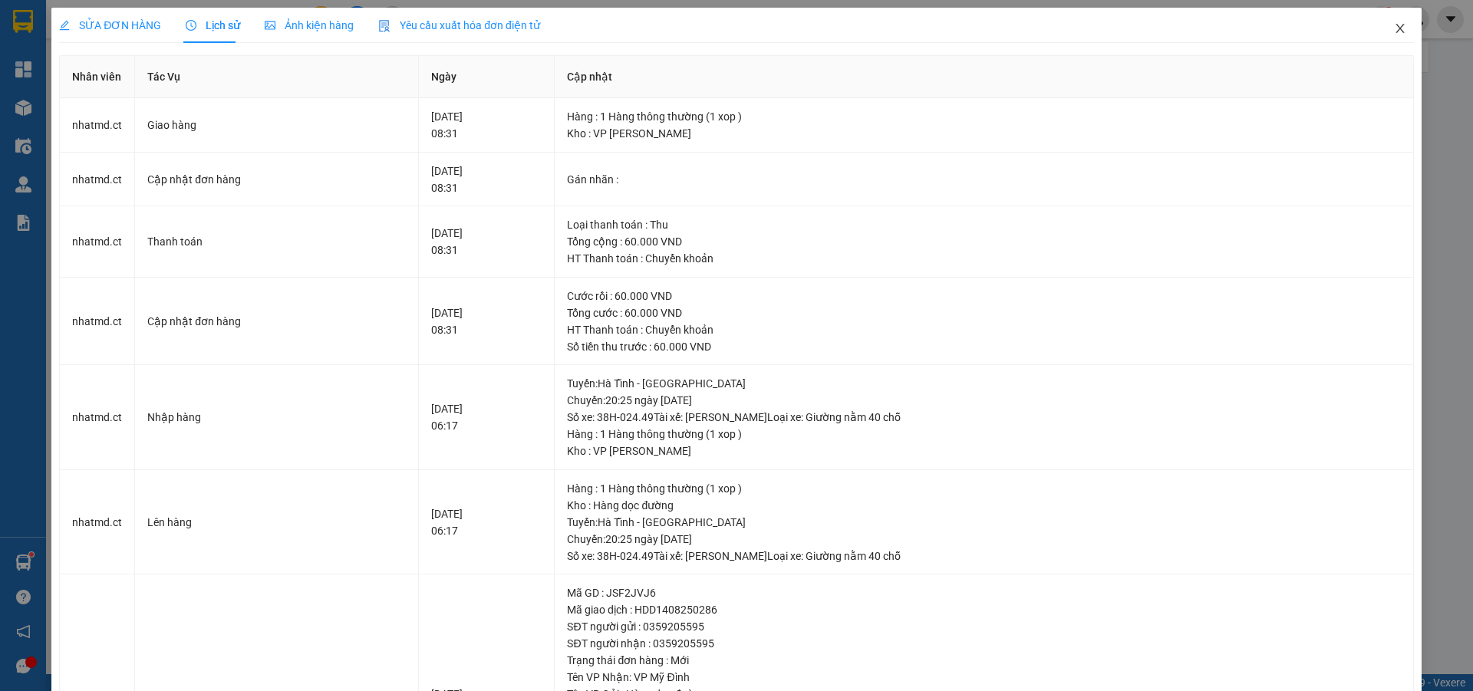
click at [1394, 24] on icon "close" at bounding box center [1400, 28] width 12 height 12
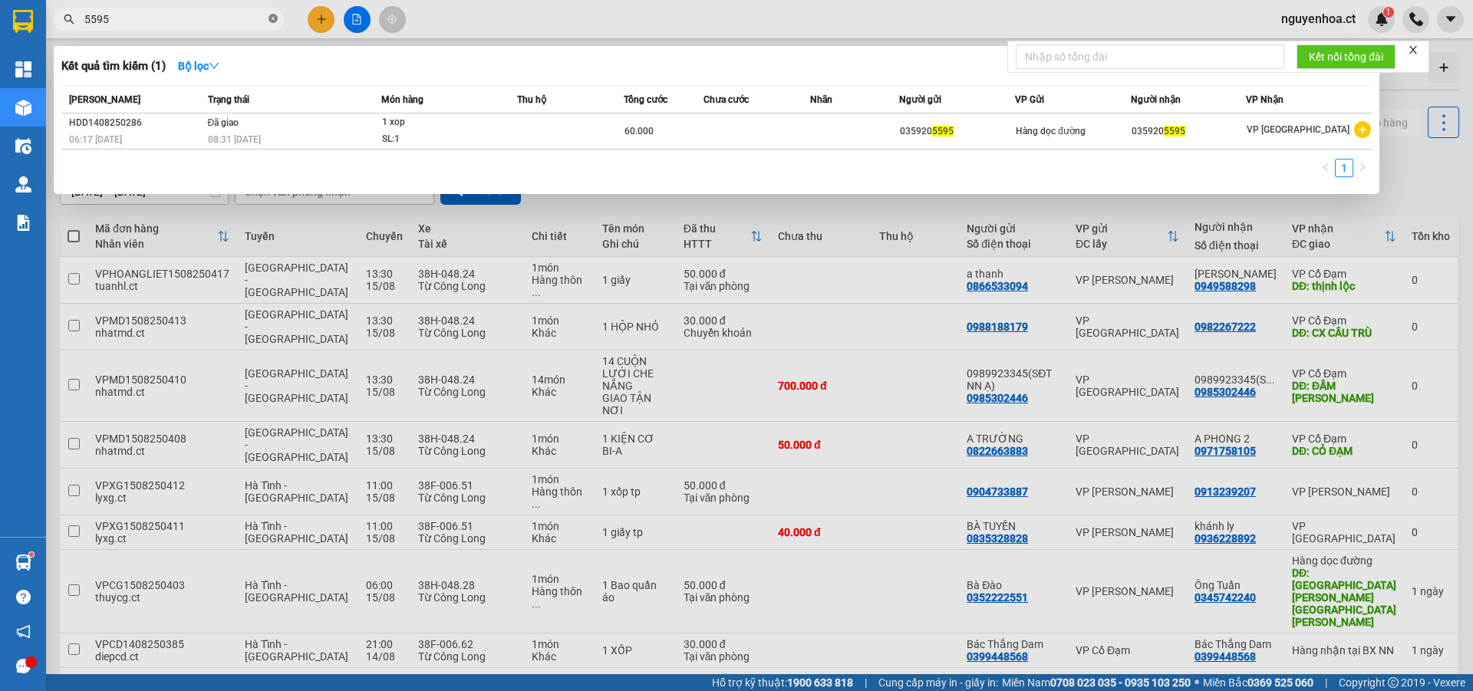
click at [272, 20] on icon "close-circle" at bounding box center [272, 18] width 9 height 9
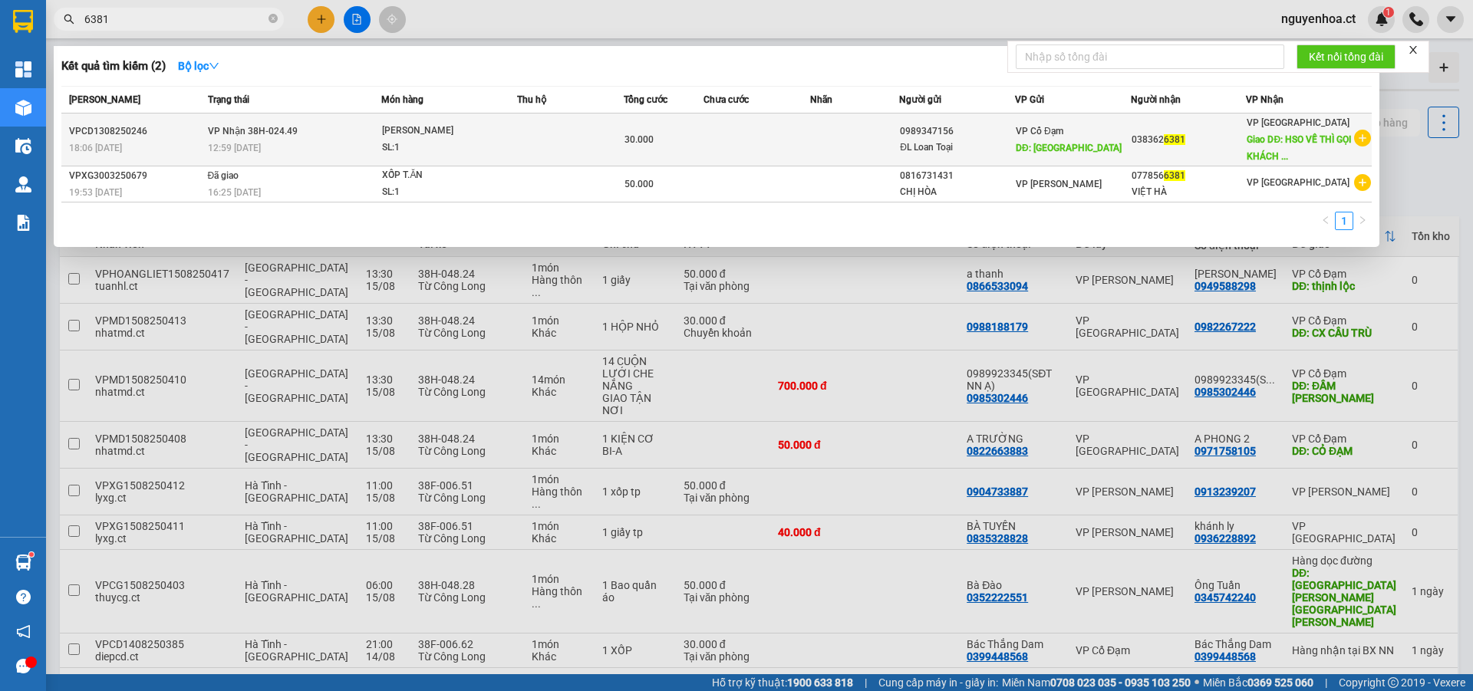
type input "6381"
click at [269, 142] on div "12:59 [DATE]" at bounding box center [294, 148] width 173 height 17
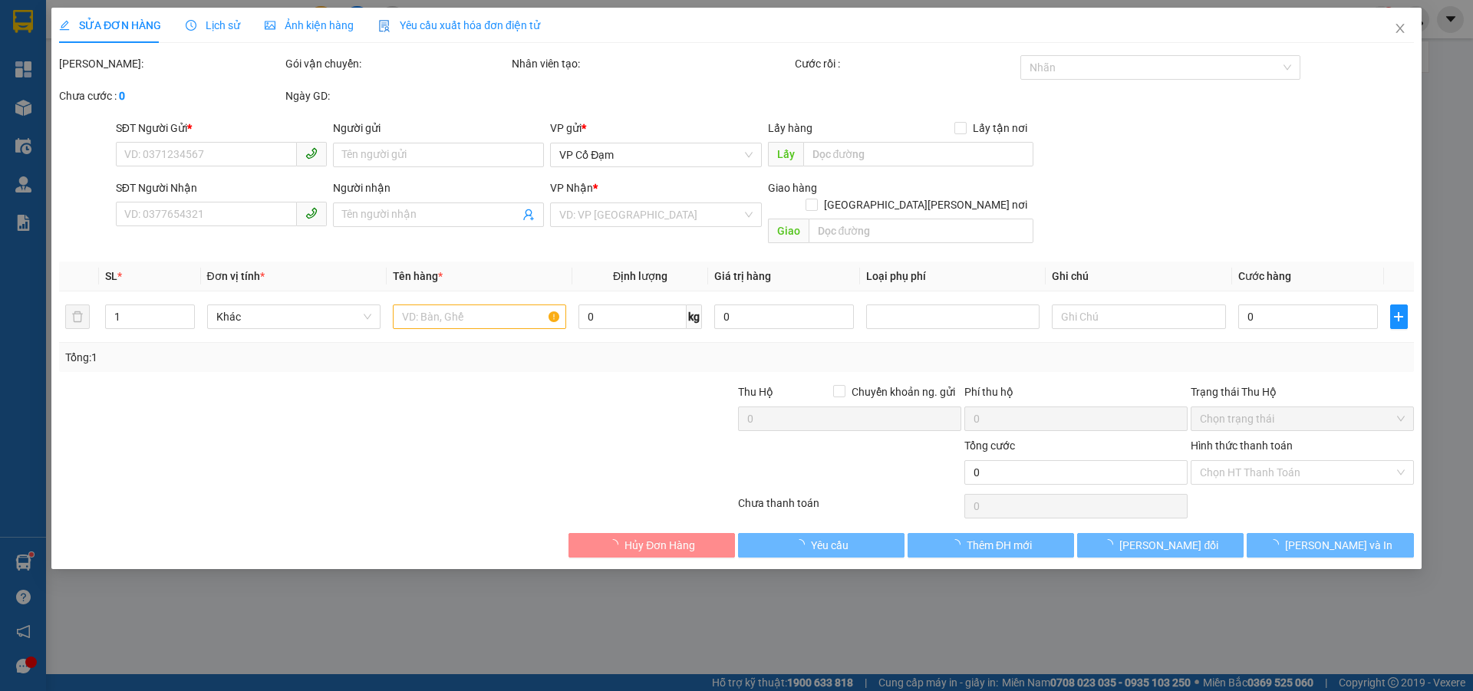
type input "0989347156"
type input "ĐL Loan Toại"
type input "Tùng Lộc"
type input "0383626381"
type input "HSO VỀ THÌ GỌI KHÁCH LẤY NHA"
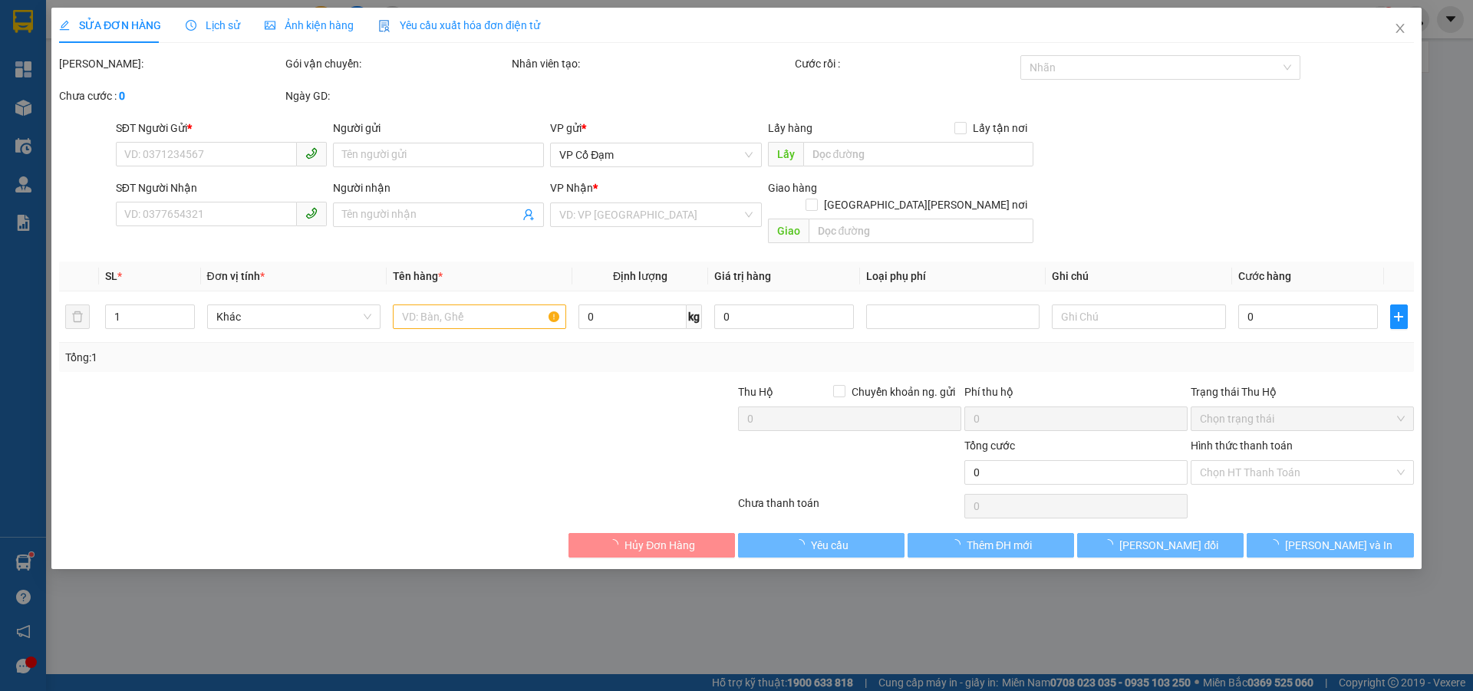
type input "30.000"
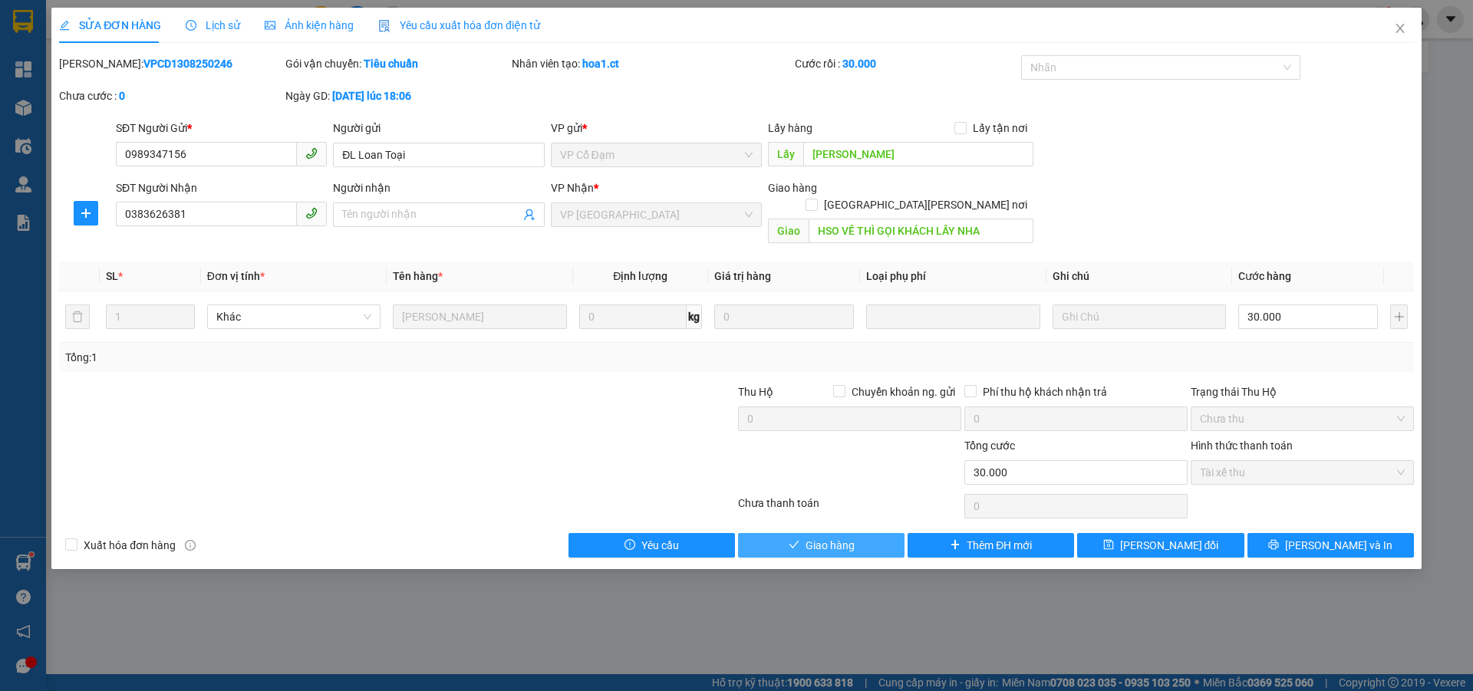
click at [860, 533] on button "Giao hàng" at bounding box center [821, 545] width 166 height 25
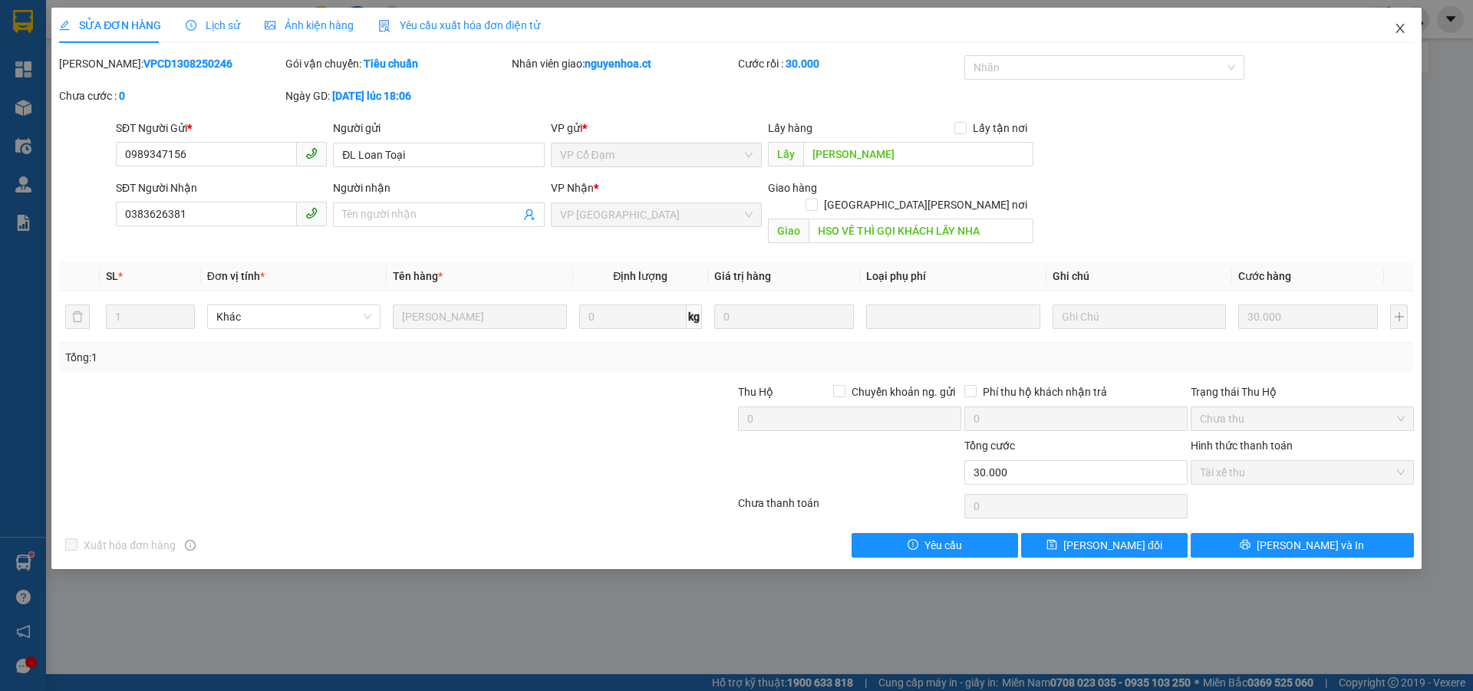
click at [1402, 31] on icon "close" at bounding box center [1400, 28] width 12 height 12
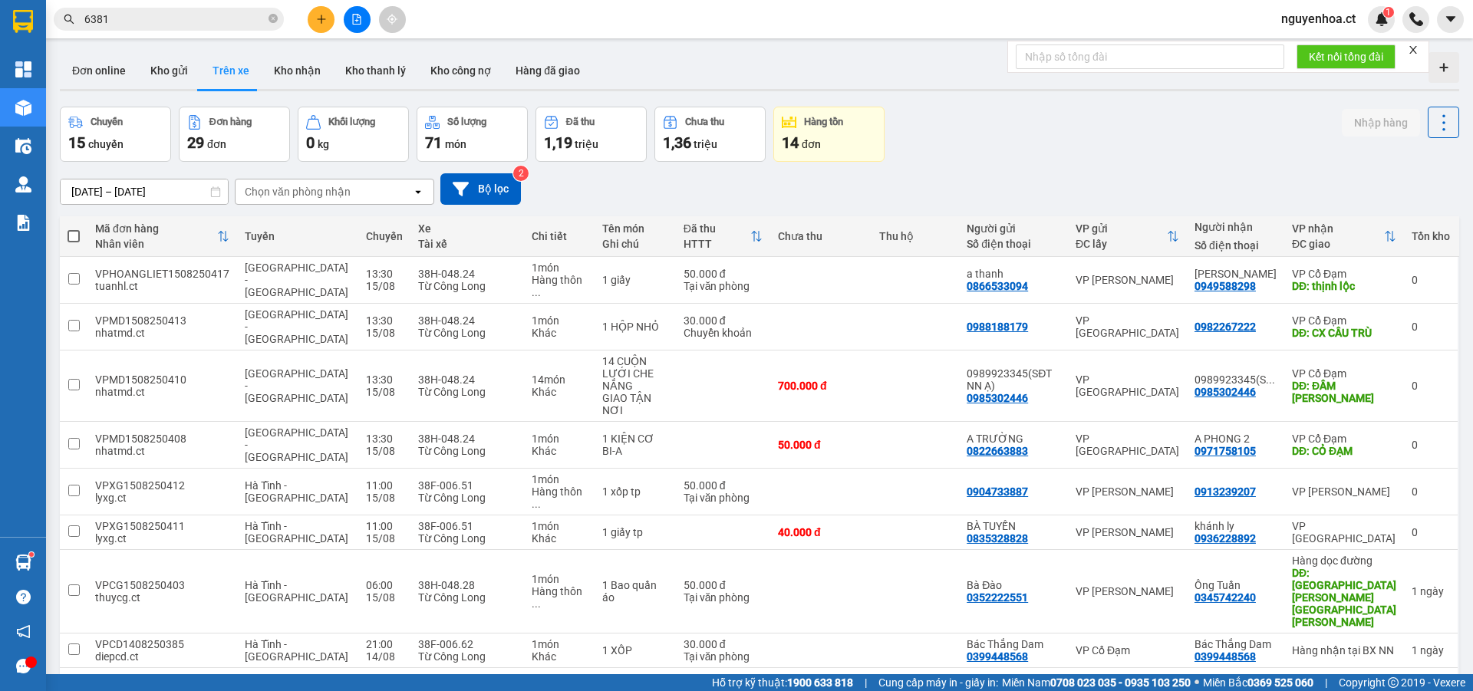
click at [270, 23] on span at bounding box center [272, 19] width 9 height 15
click at [245, 9] on span at bounding box center [169, 19] width 230 height 23
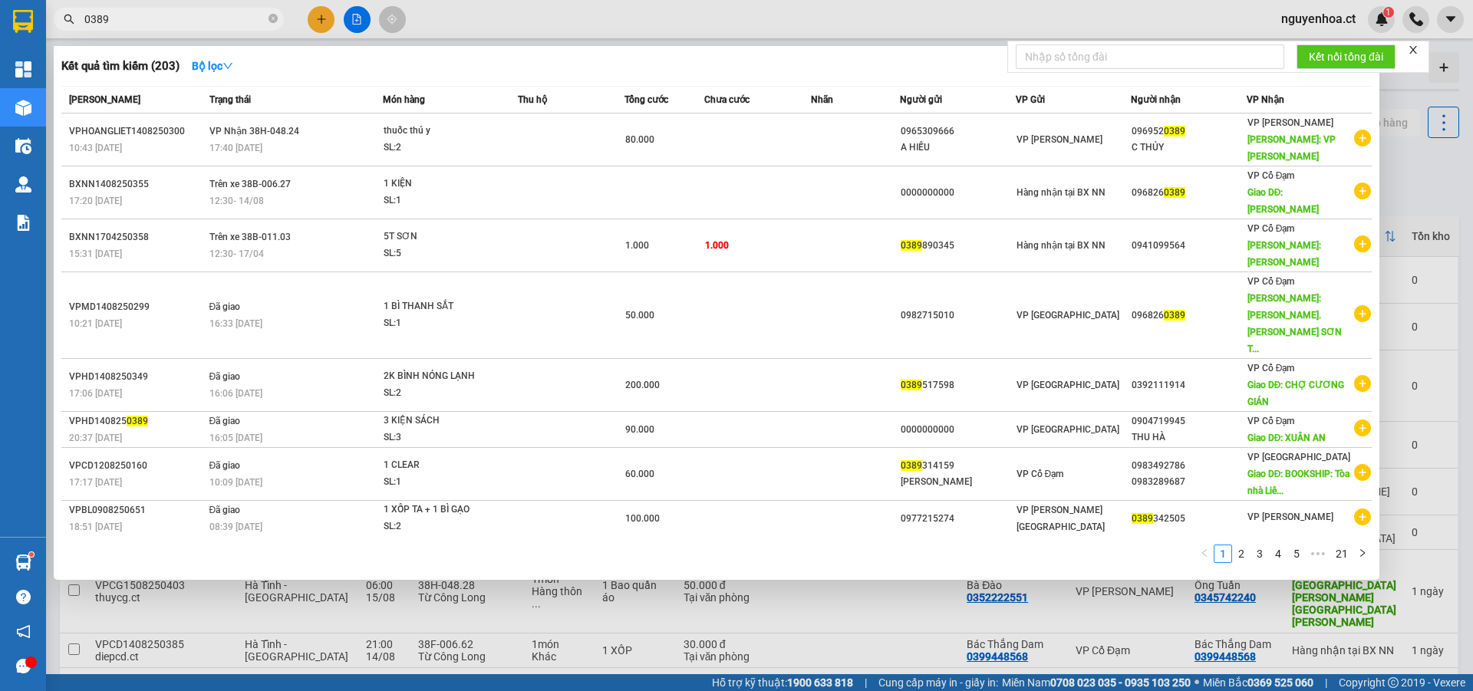
type input "0389"
click at [272, 15] on icon "close-circle" at bounding box center [272, 18] width 9 height 9
type input "0389"
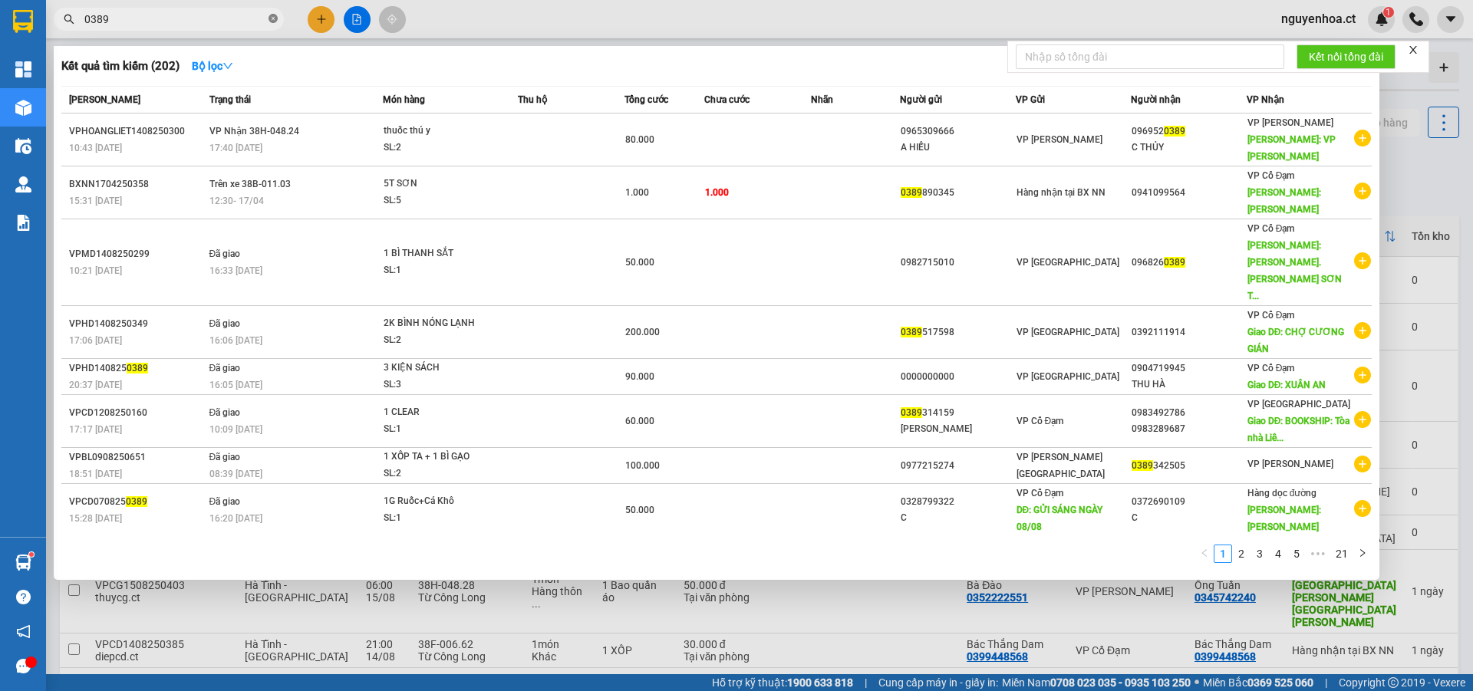
click at [275, 20] on icon "close-circle" at bounding box center [272, 18] width 9 height 9
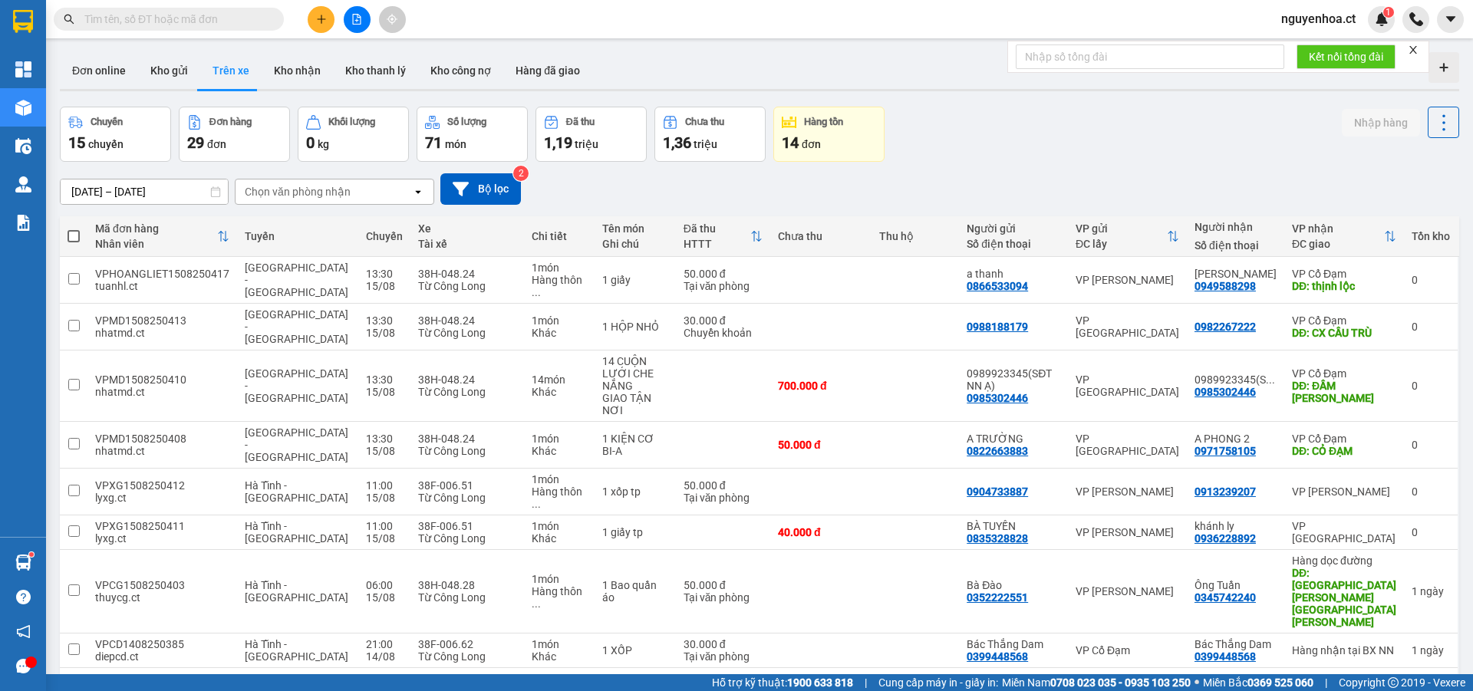
click at [232, 25] on input "text" at bounding box center [174, 19] width 181 height 17
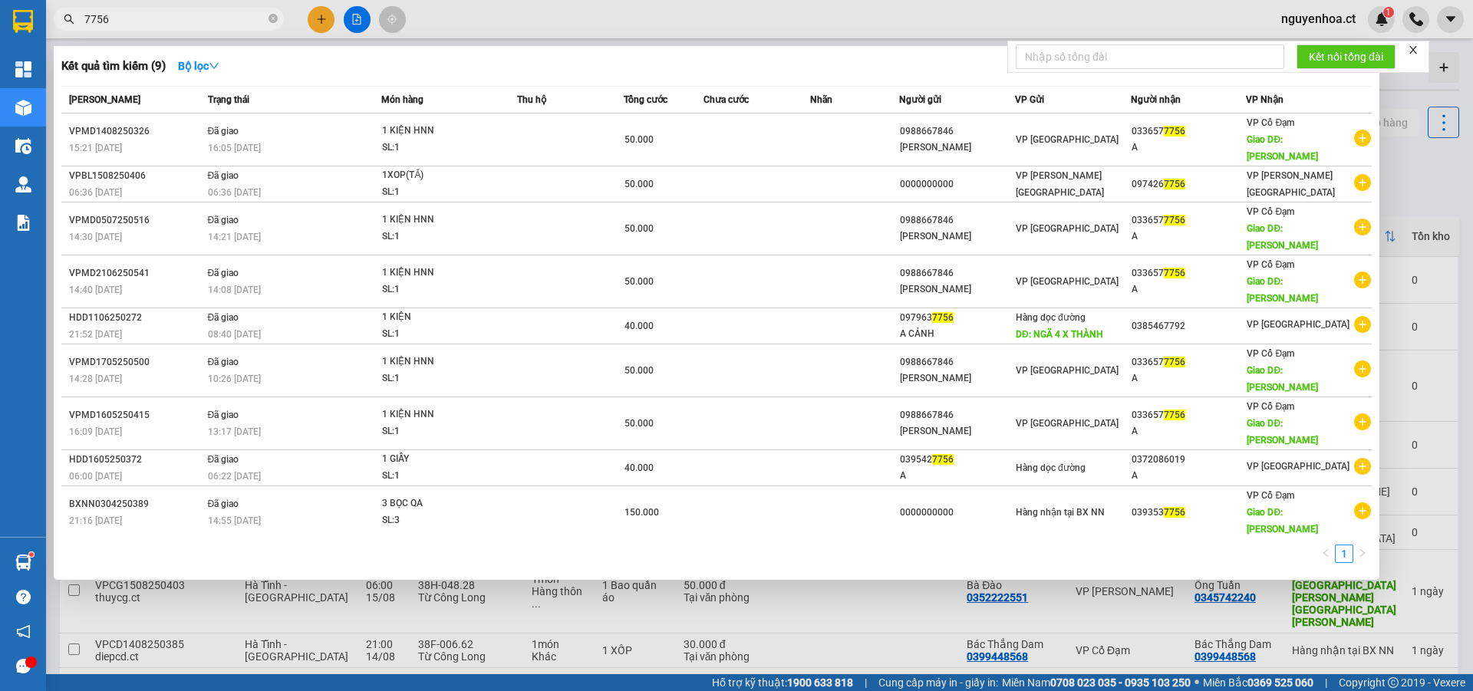
type input "7756"
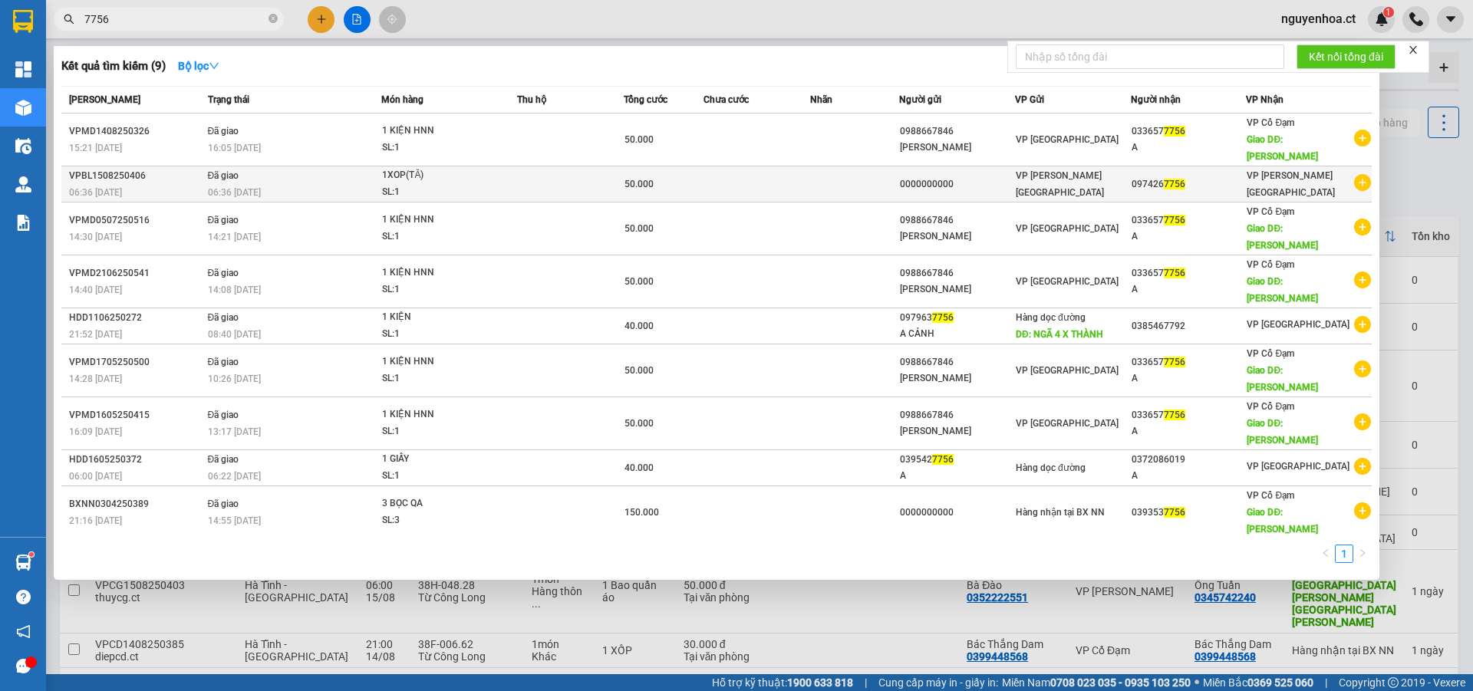
click at [239, 186] on span "06:36 - 15/08" at bounding box center [234, 192] width 53 height 12
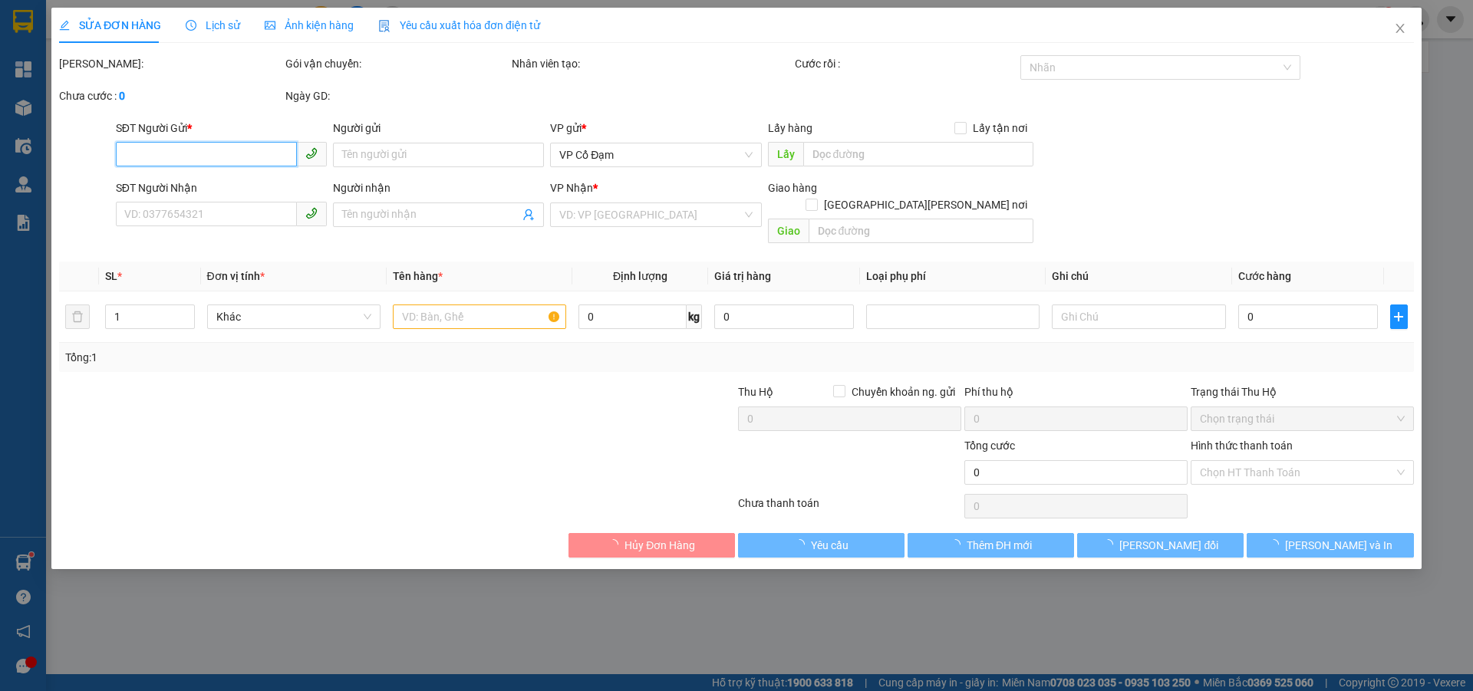
type input "0000000000"
type input "0974267756"
type input "50.000"
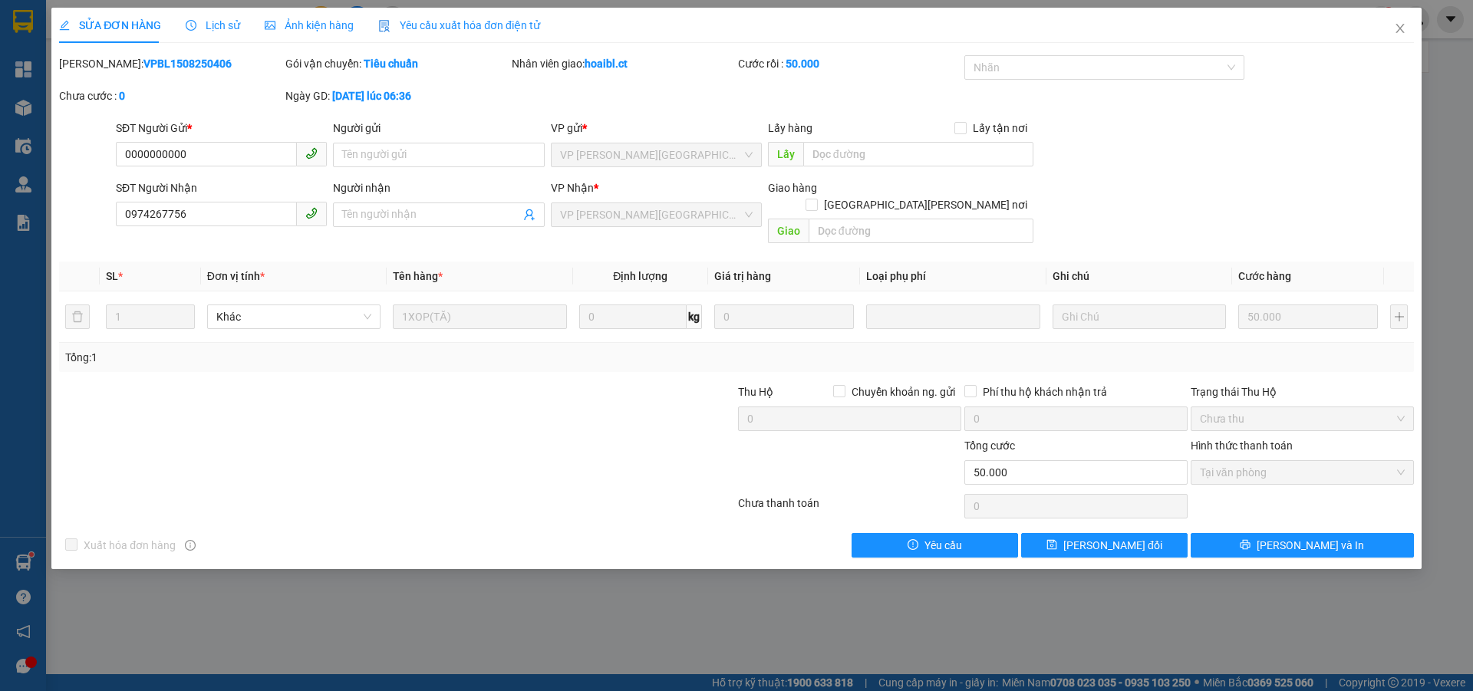
click at [226, 15] on div "Lịch sử" at bounding box center [213, 25] width 54 height 35
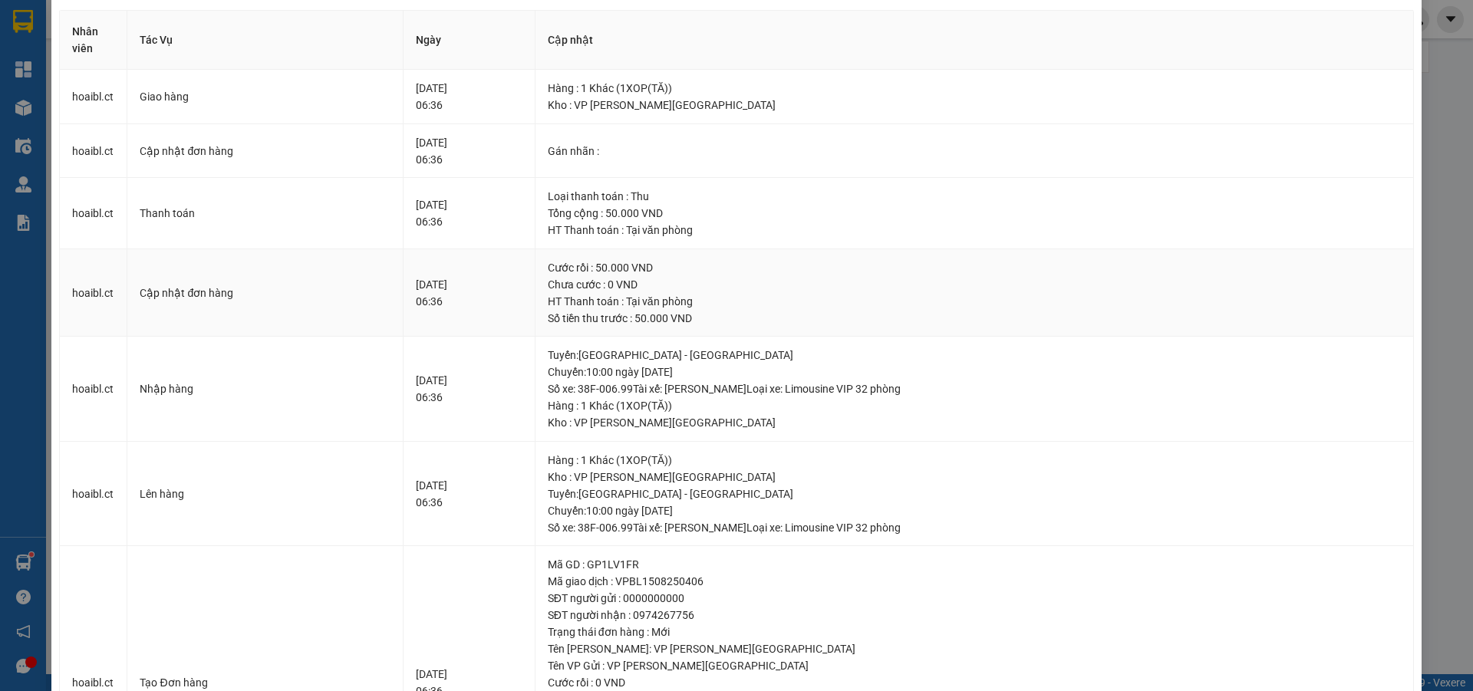
scroll to position [153, 0]
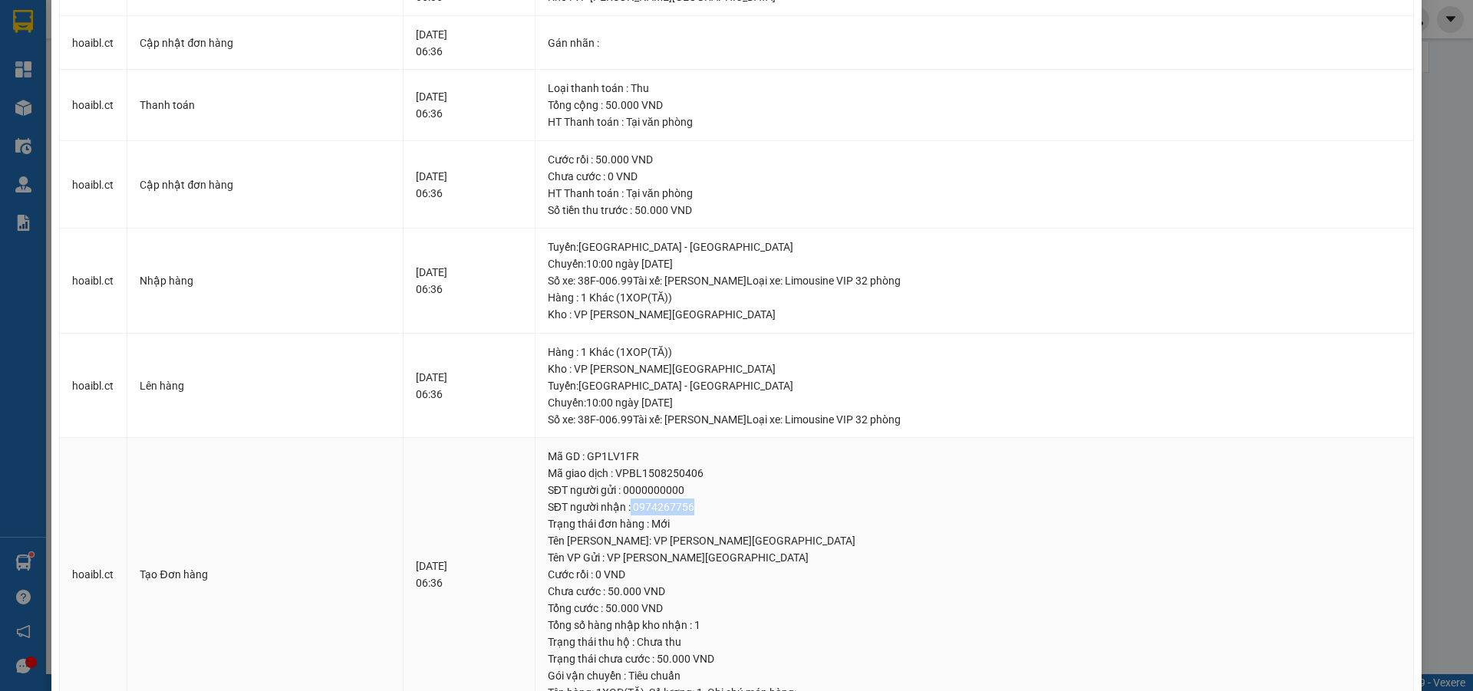
drag, startPoint x: 666, startPoint y: 509, endPoint x: 742, endPoint y: 503, distance: 76.9
click at [742, 503] on div "SĐT người nhận : 0974267756" at bounding box center [974, 507] width 853 height 17
copy div "0974267756"
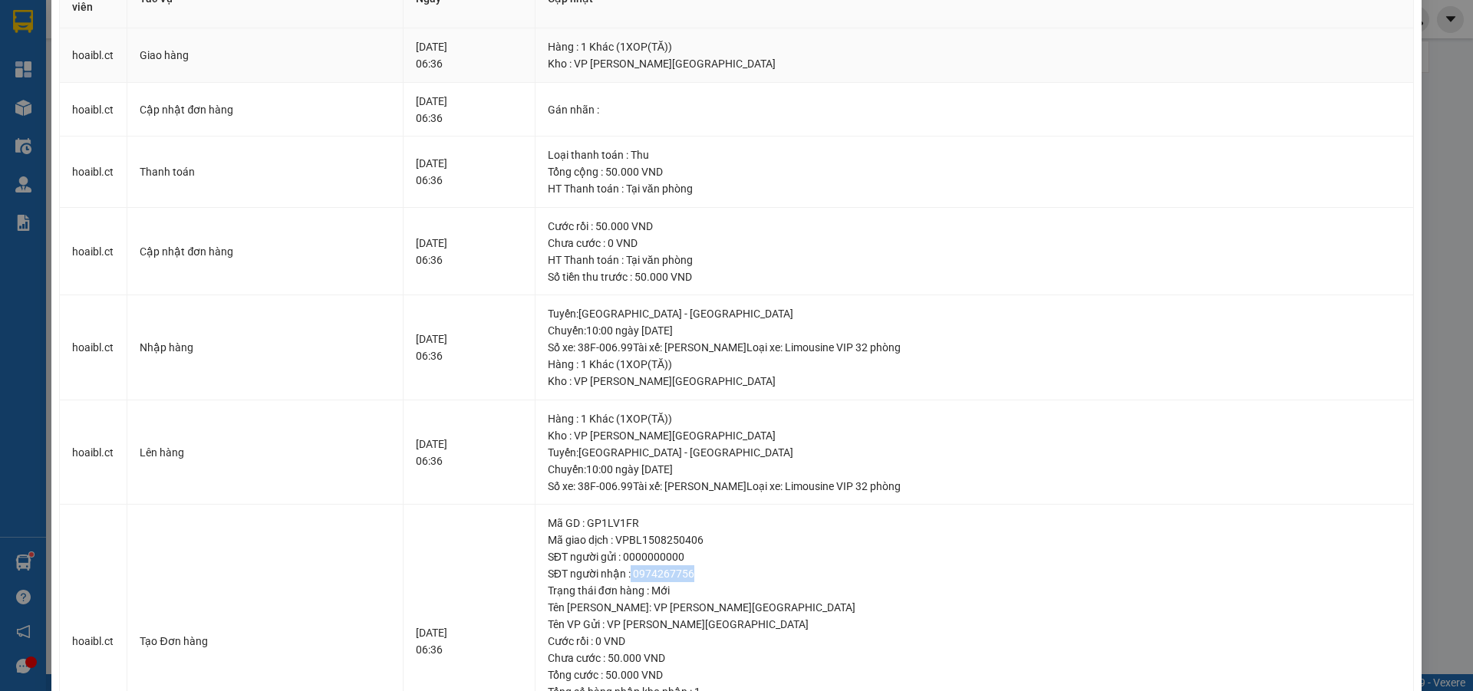
scroll to position [0, 0]
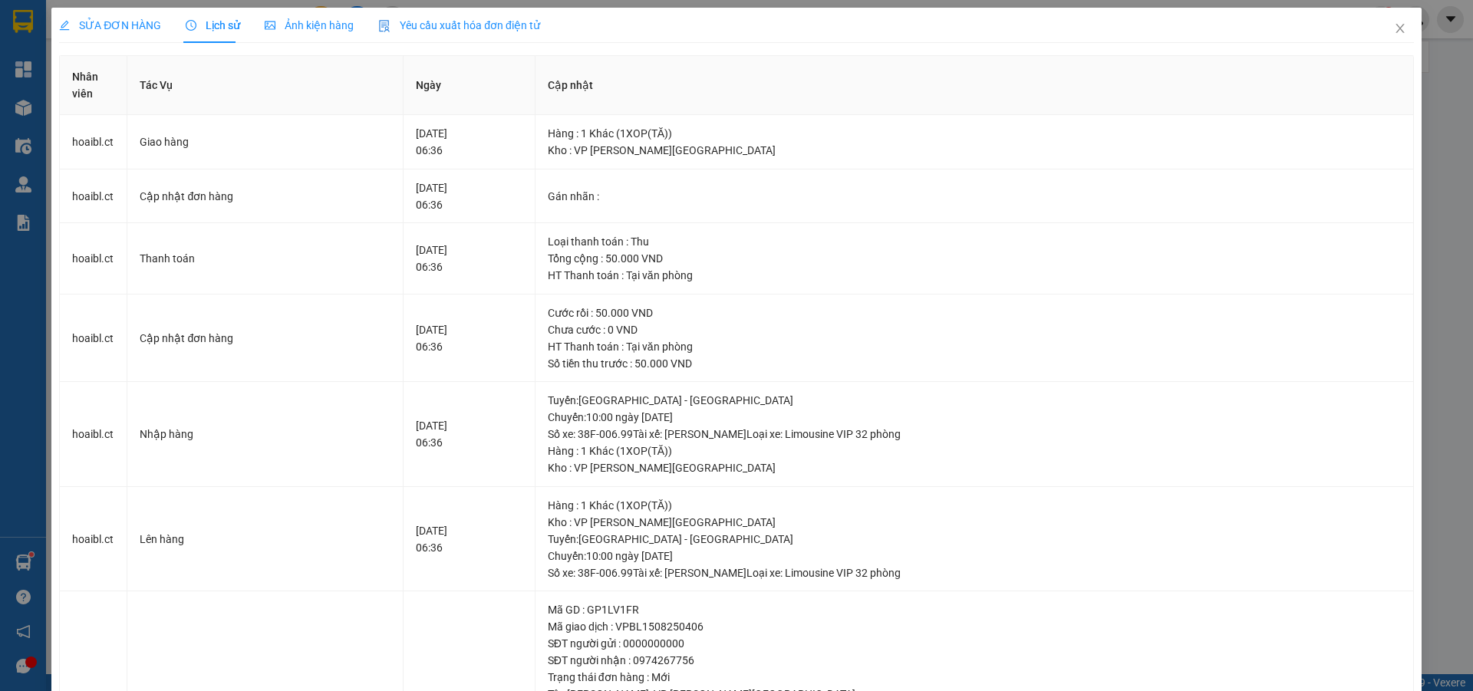
click at [112, 21] on span "SỬA ĐƠN HÀNG" at bounding box center [110, 25] width 102 height 12
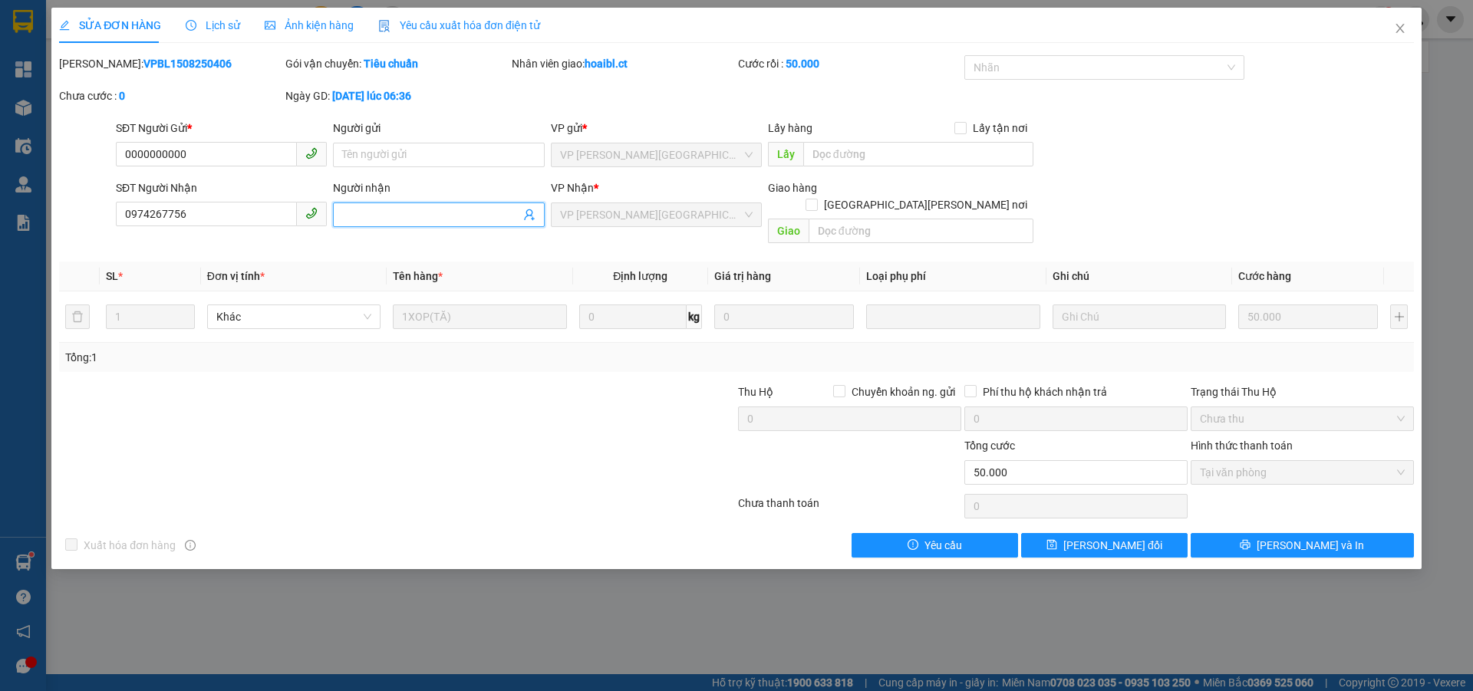
click at [370, 210] on input "Người nhận" at bounding box center [430, 214] width 177 height 17
paste input "0378079858"
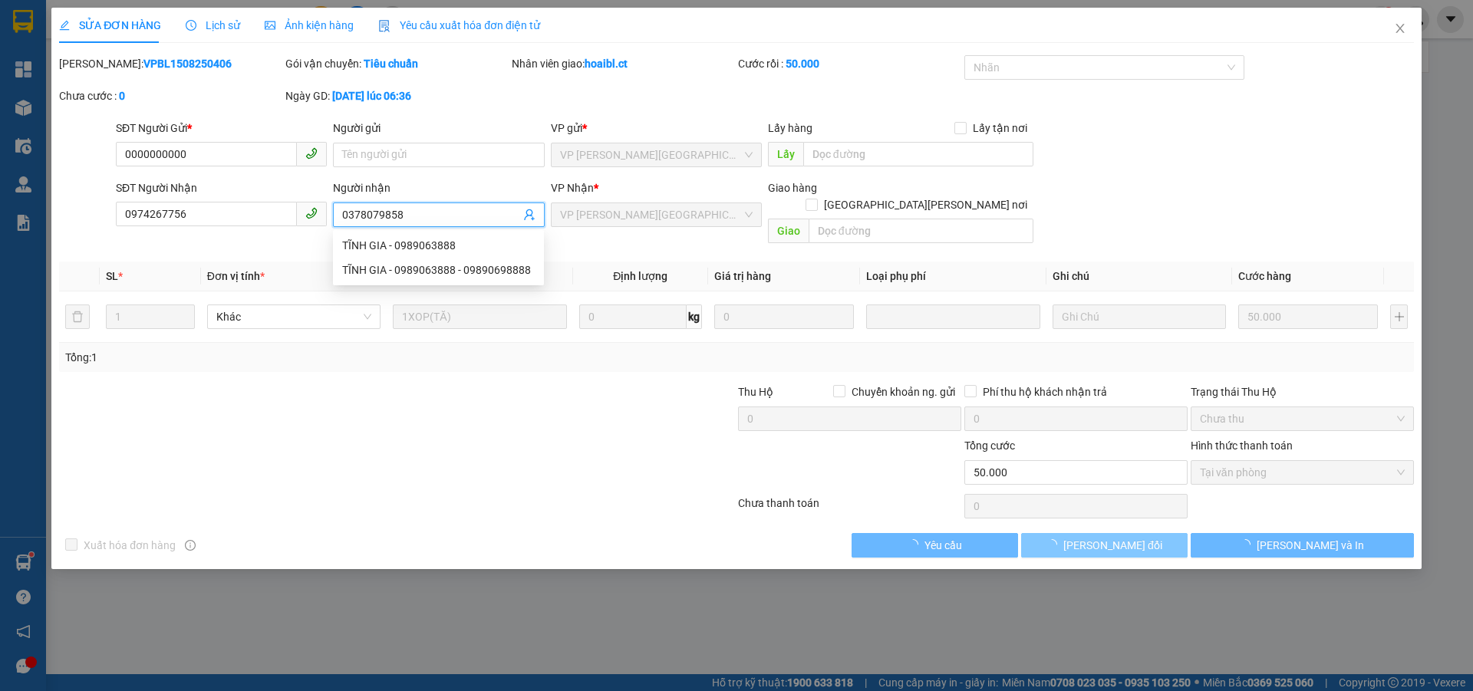
type input "0378079858"
click at [1130, 537] on span "[PERSON_NAME] thay đổi" at bounding box center [1112, 545] width 99 height 17
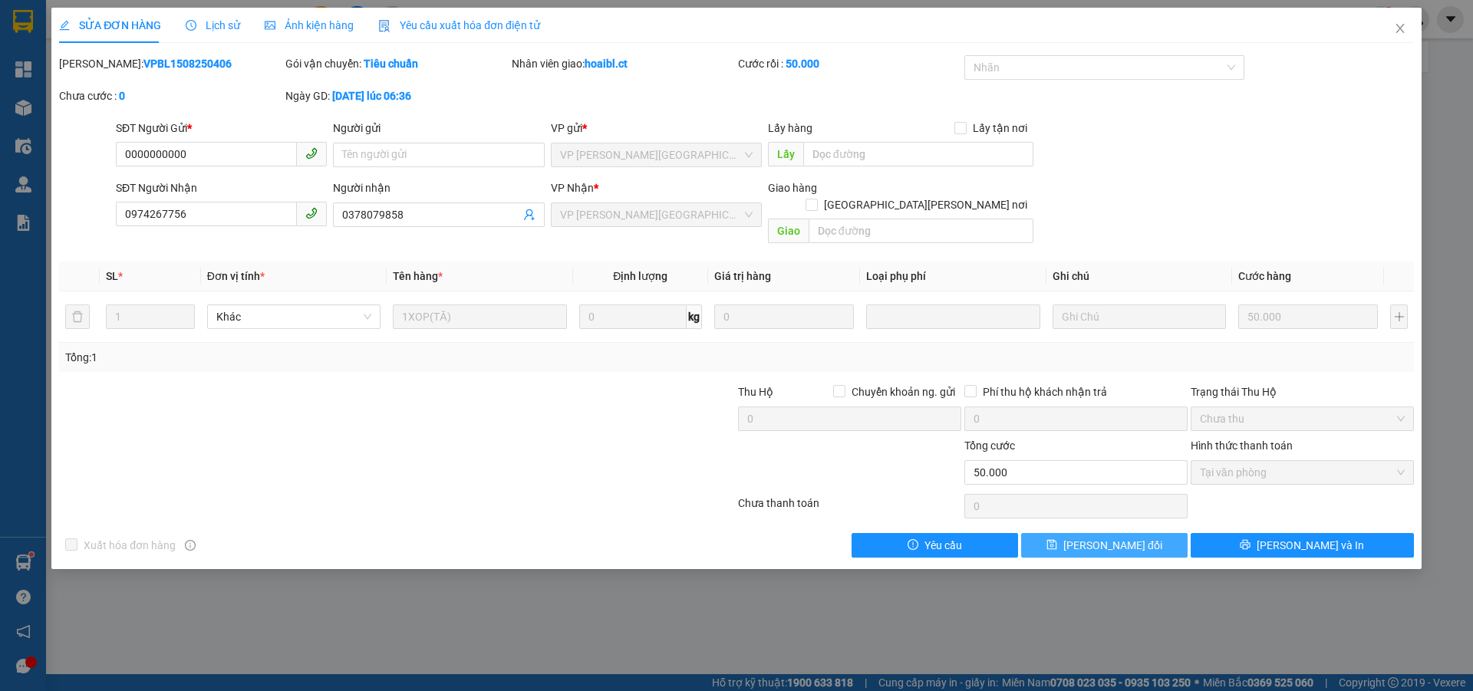
click at [1130, 537] on span "[PERSON_NAME] thay đổi" at bounding box center [1112, 545] width 99 height 17
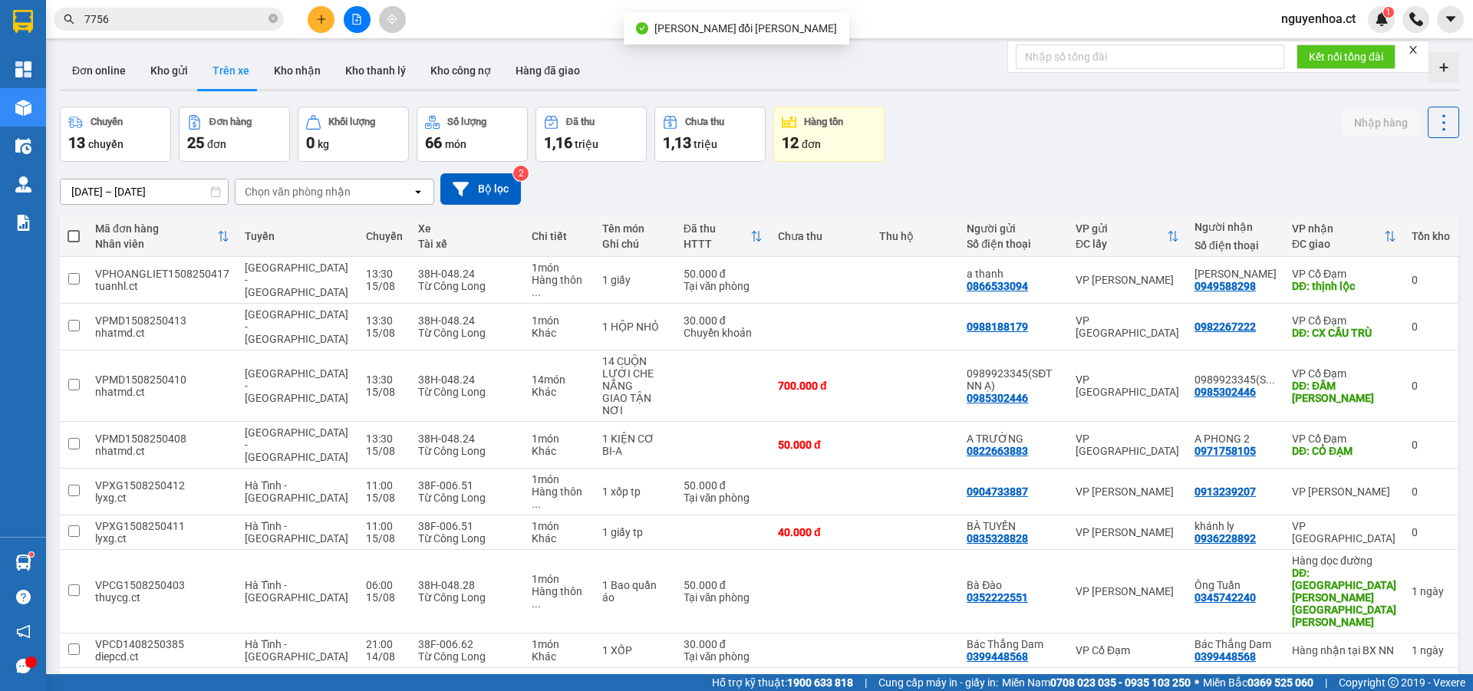
click at [214, 21] on input "7756" at bounding box center [174, 19] width 181 height 17
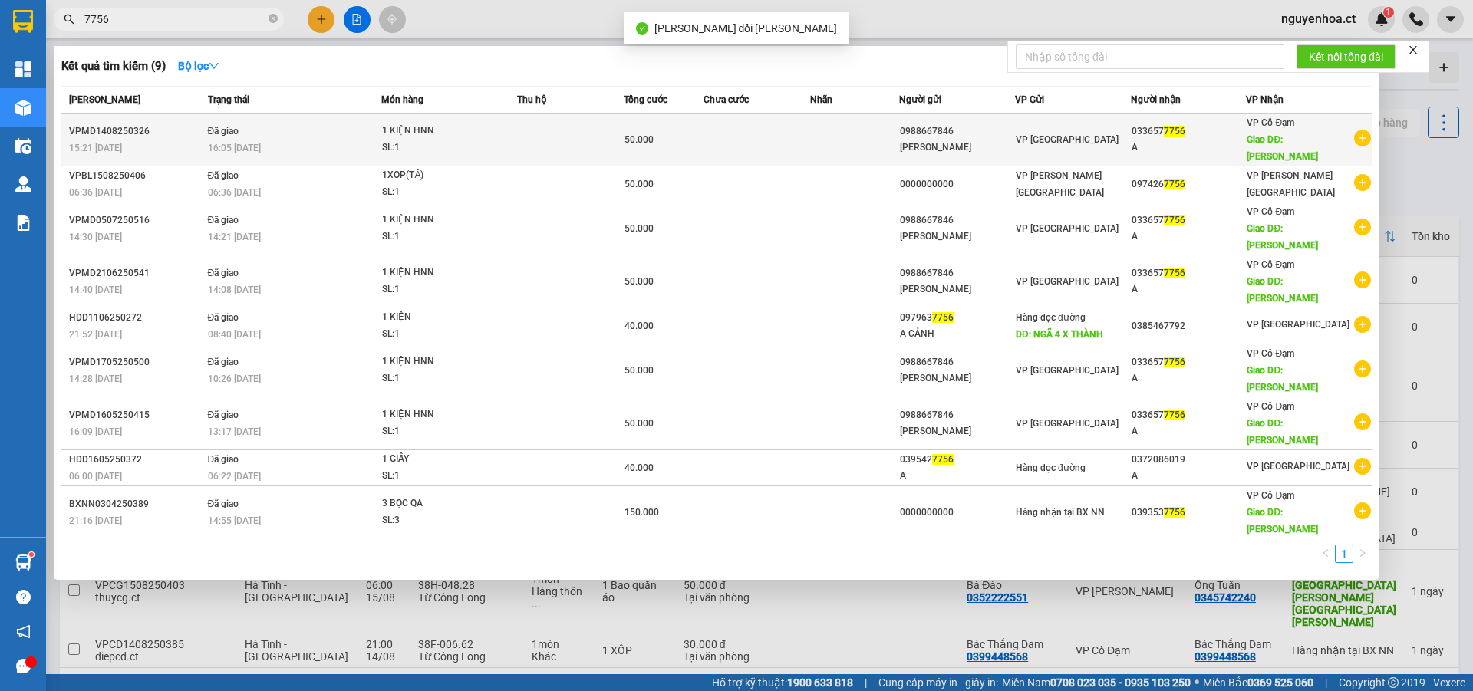
click at [231, 130] on td "Đã giao 16:05 - 15/08" at bounding box center [293, 140] width 178 height 53
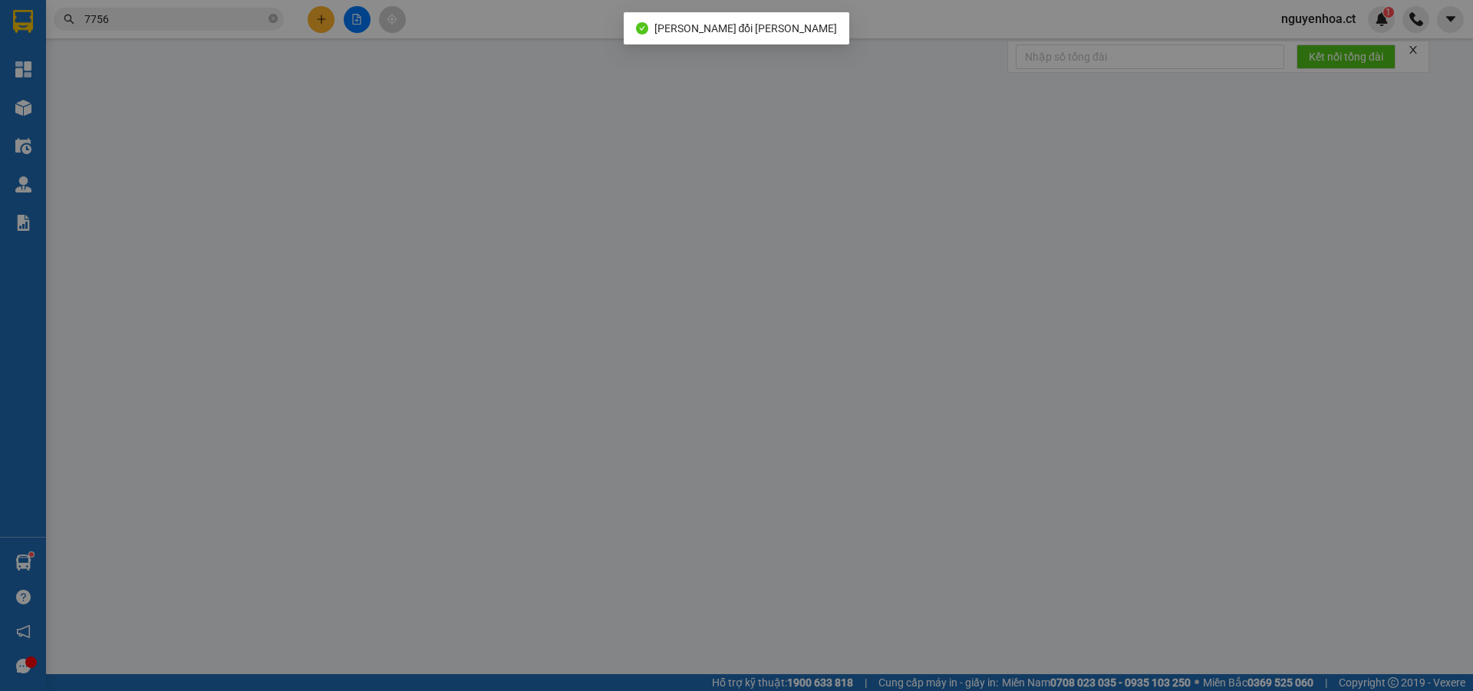
type input "0988667846"
type input "[PERSON_NAME]"
type input "0336577756"
type input "A"
type input "XUÂN MỸ"
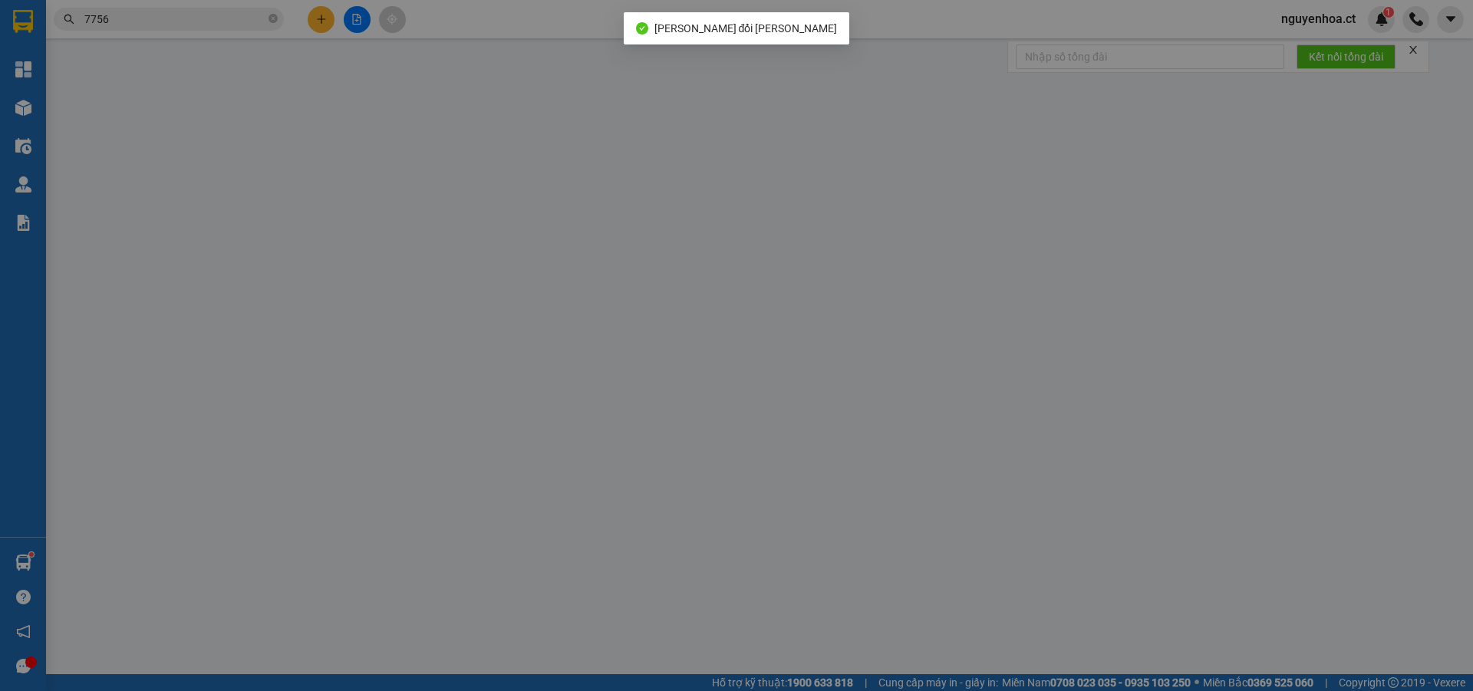
type input "50.000"
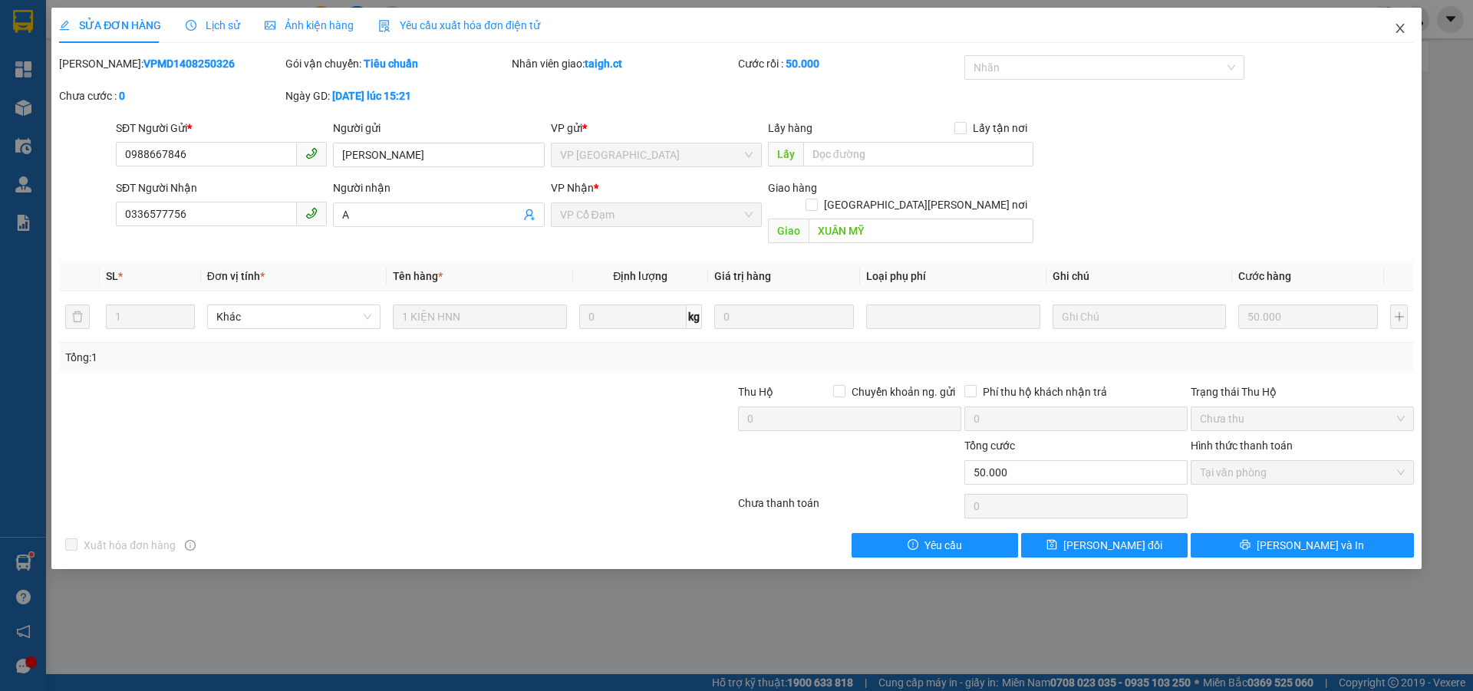
click at [1398, 21] on span "Close" at bounding box center [1399, 29] width 43 height 43
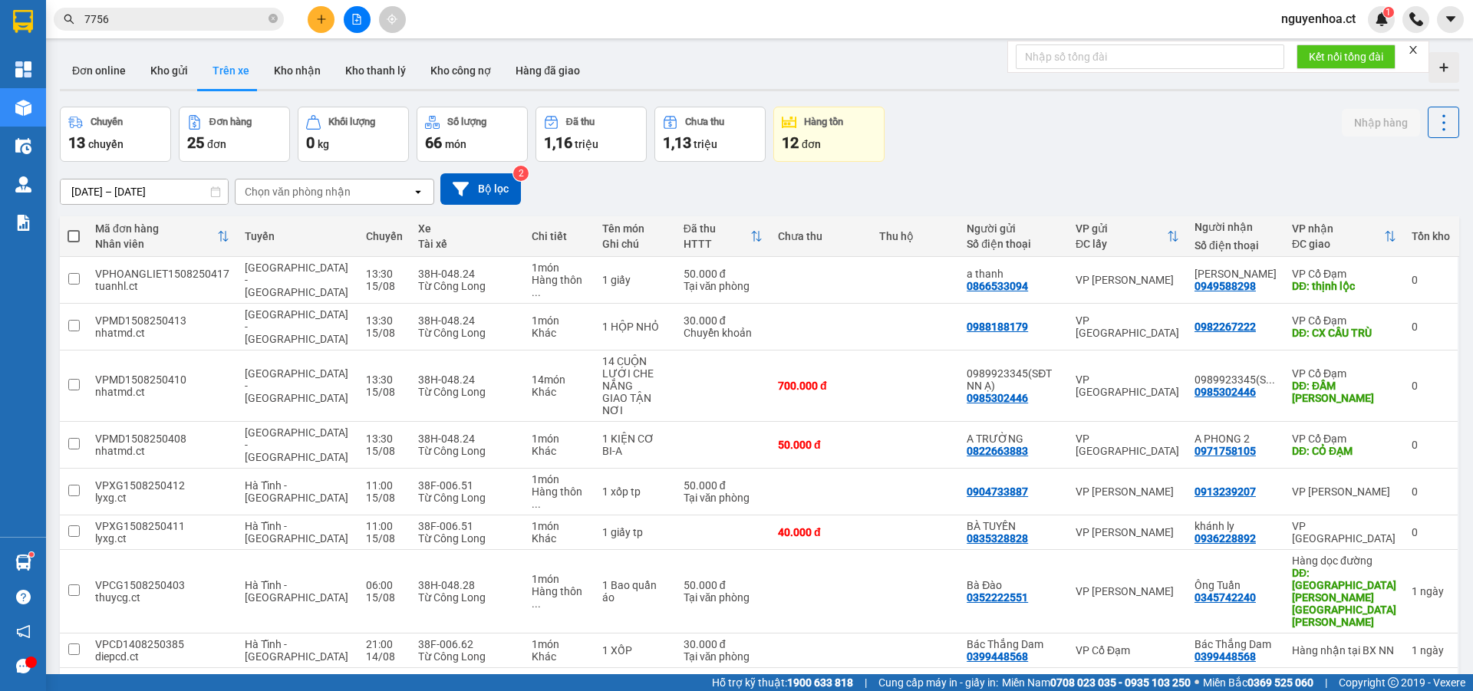
click at [221, 20] on input "7756" at bounding box center [174, 19] width 181 height 17
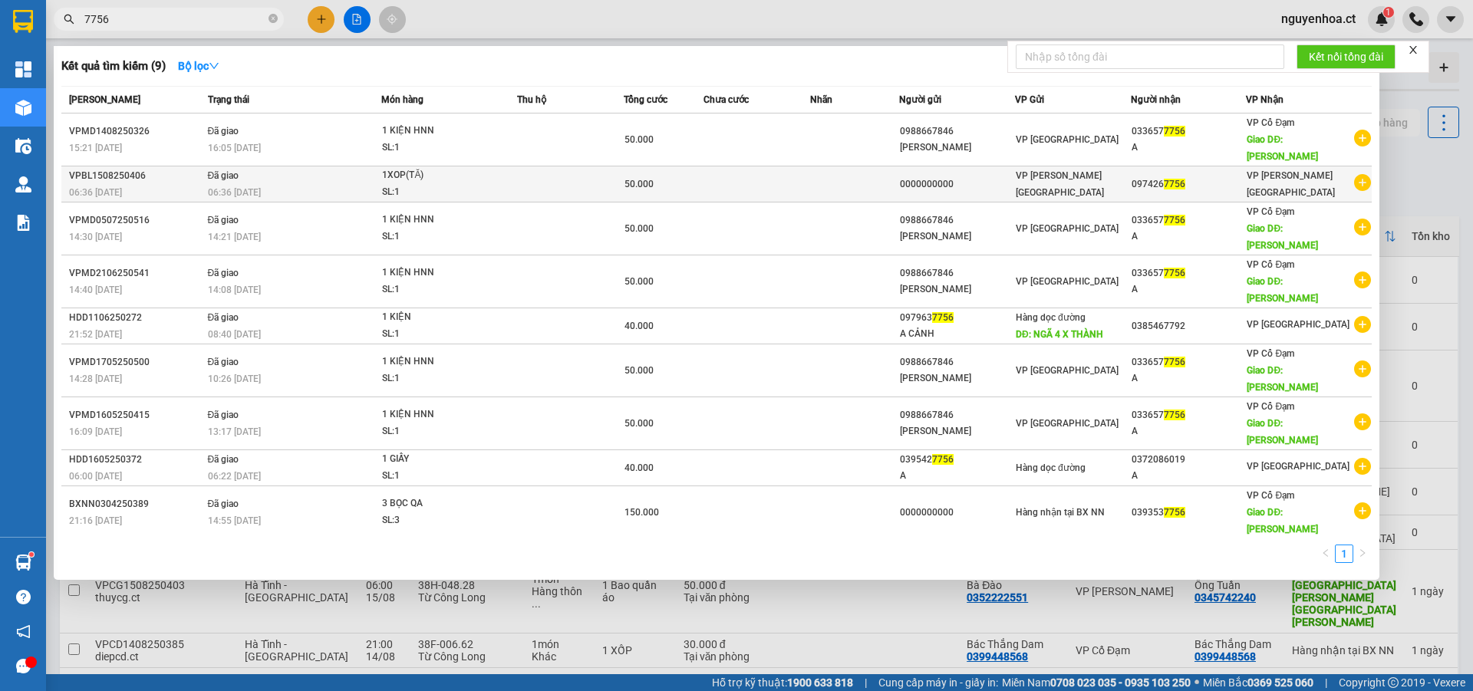
click at [232, 170] on span "Đã giao" at bounding box center [223, 175] width 31 height 11
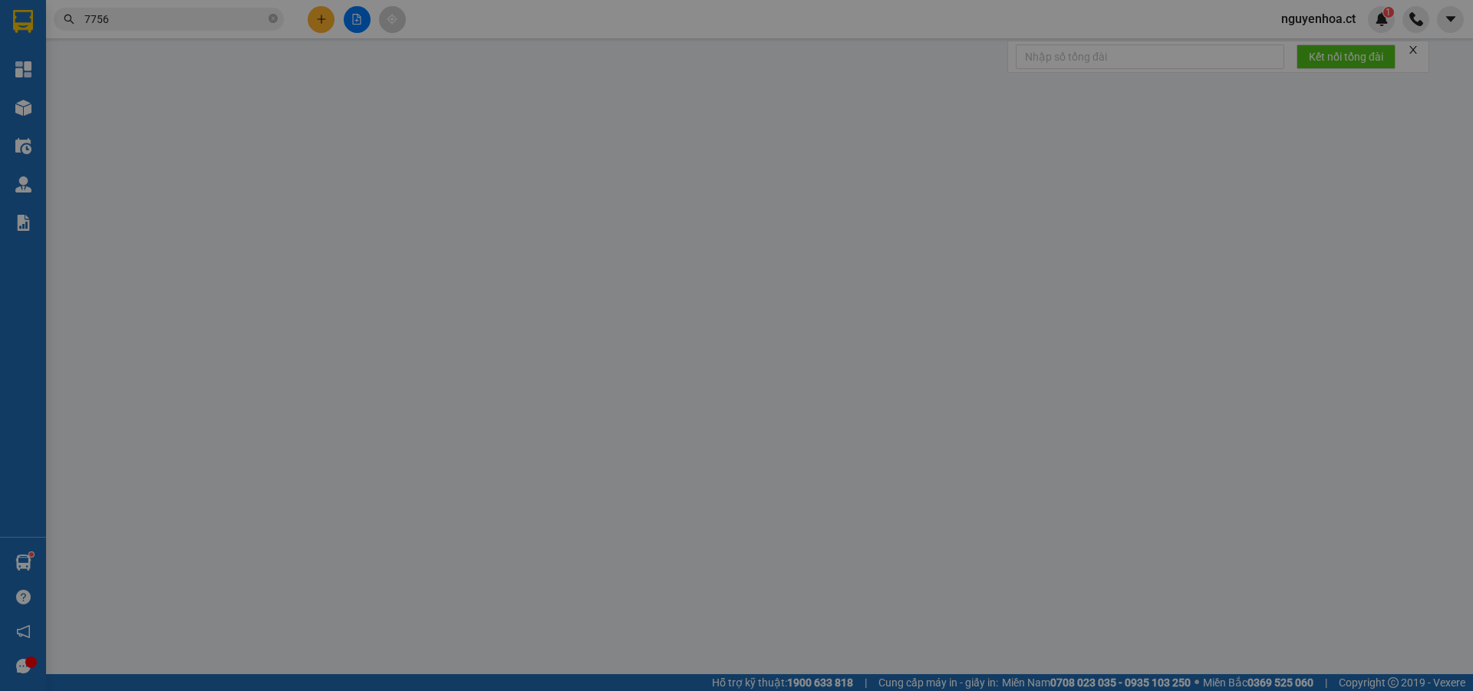
type input "0000000000"
type input "0974267756"
type input "0378079858"
type input "50.000"
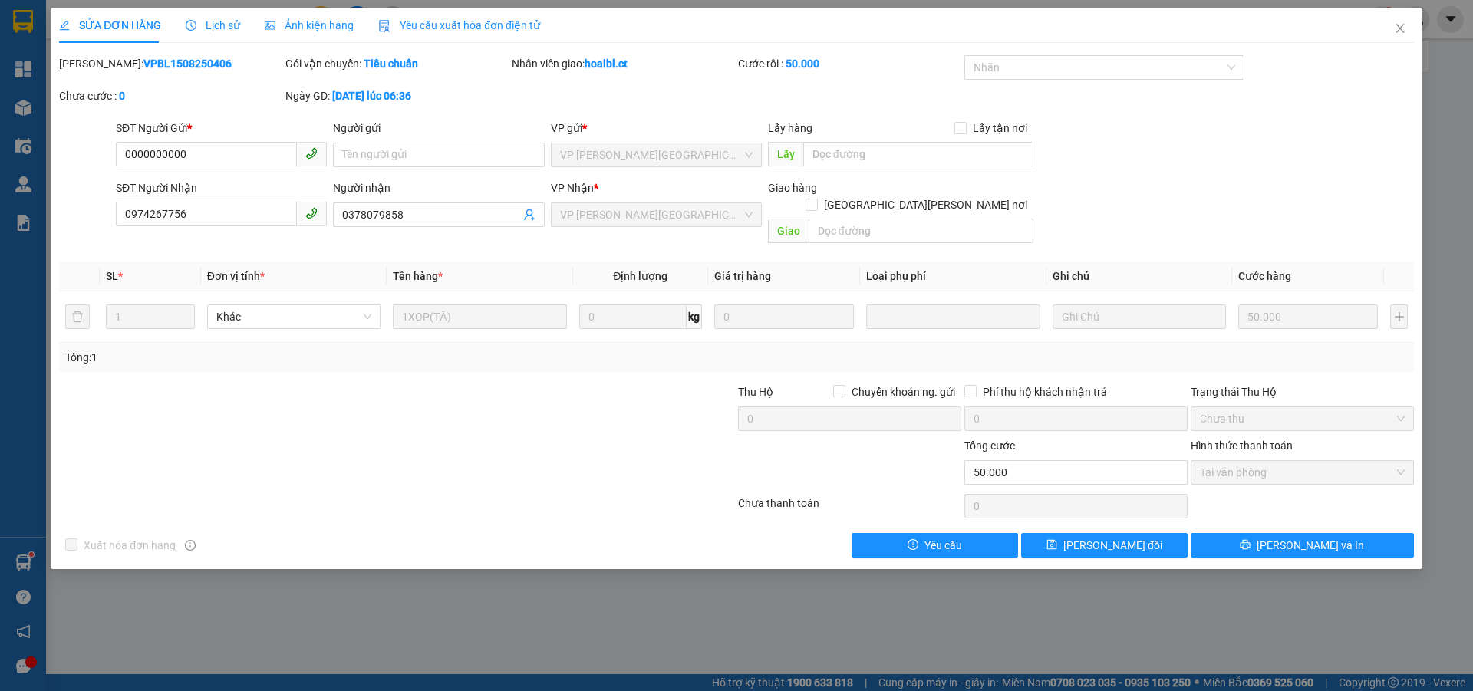
click at [211, 19] on span "Lịch sử" at bounding box center [213, 25] width 54 height 12
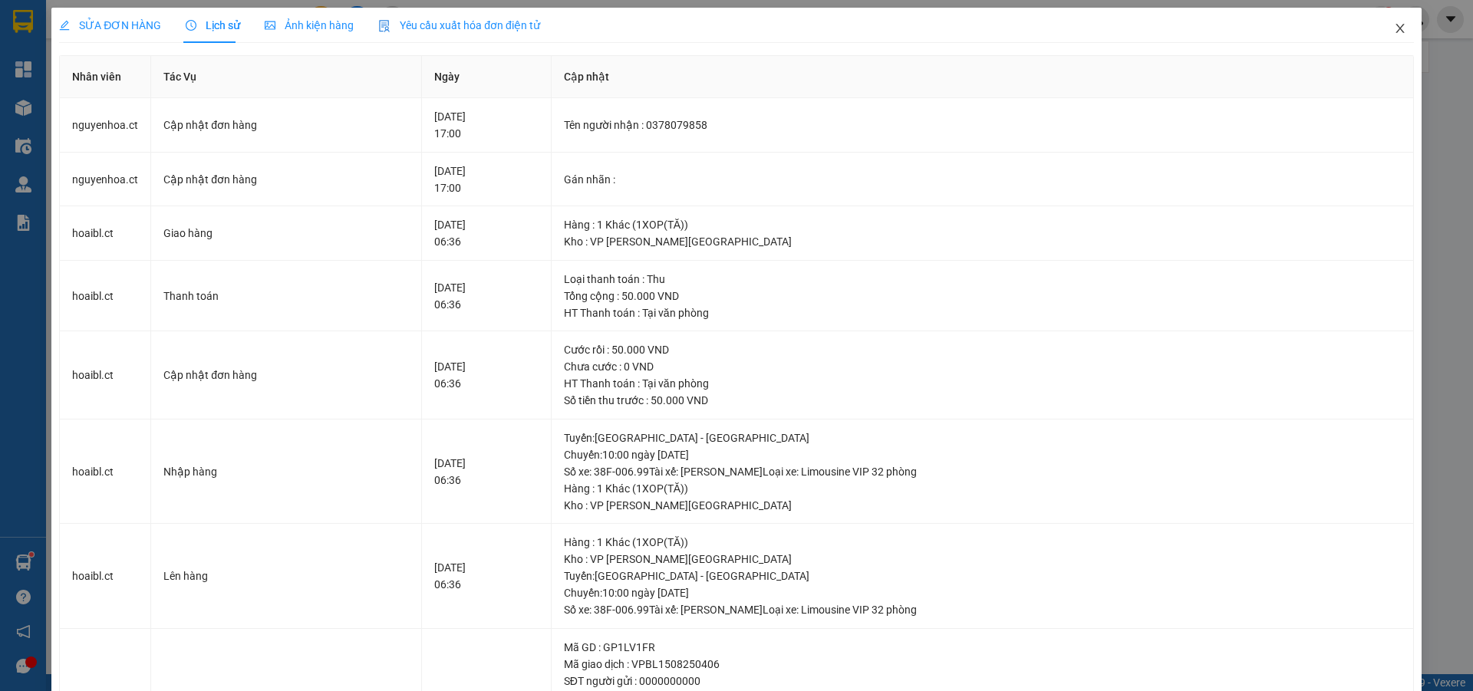
click at [1394, 26] on icon "close" at bounding box center [1400, 28] width 12 height 12
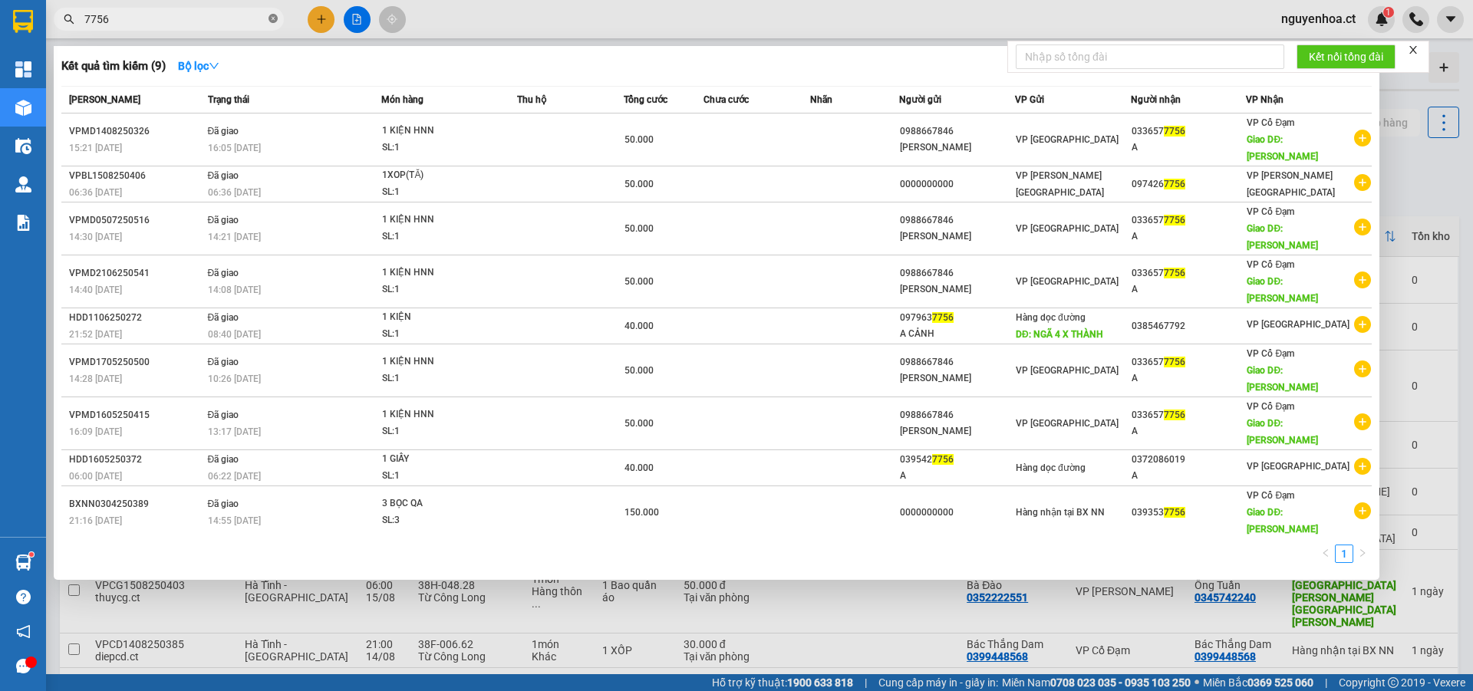
click at [273, 18] on icon "close-circle" at bounding box center [272, 18] width 9 height 9
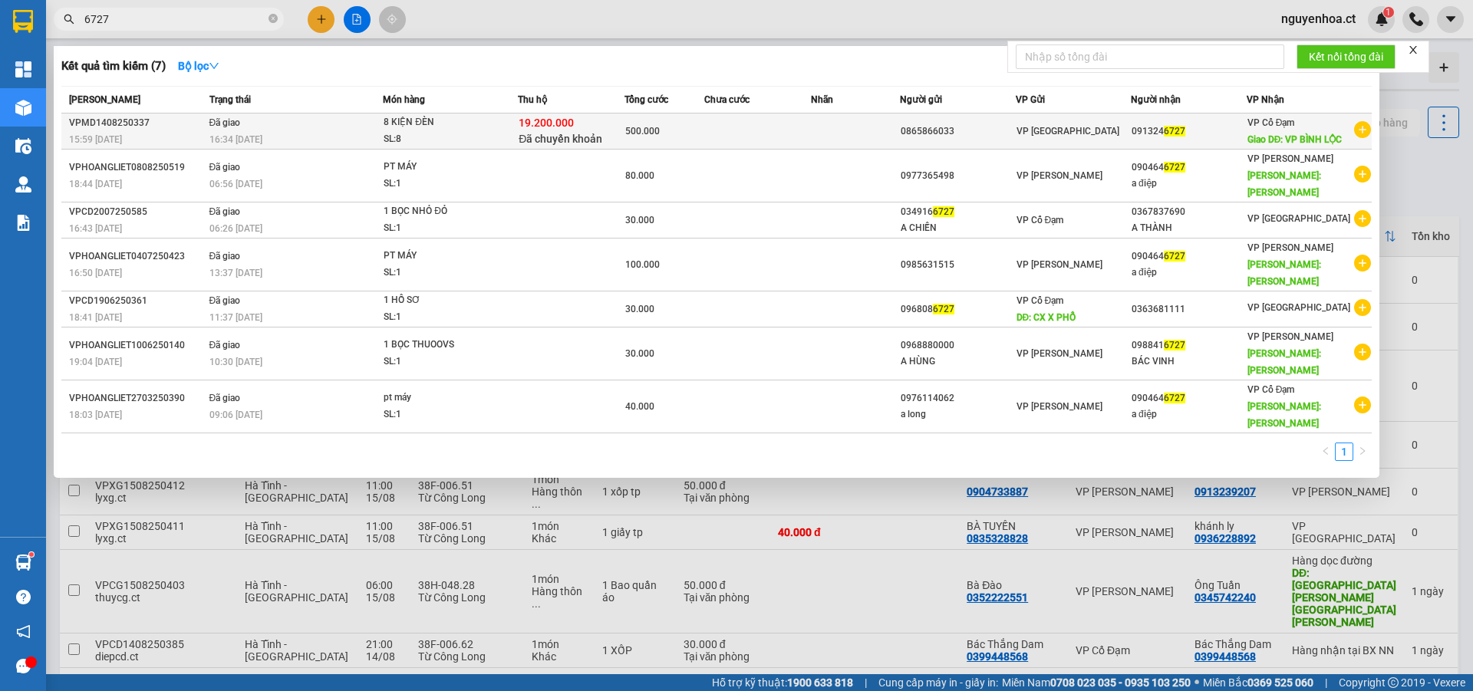
type input "6727"
click at [234, 134] on span "16:34 - 15/08" at bounding box center [235, 139] width 53 height 11
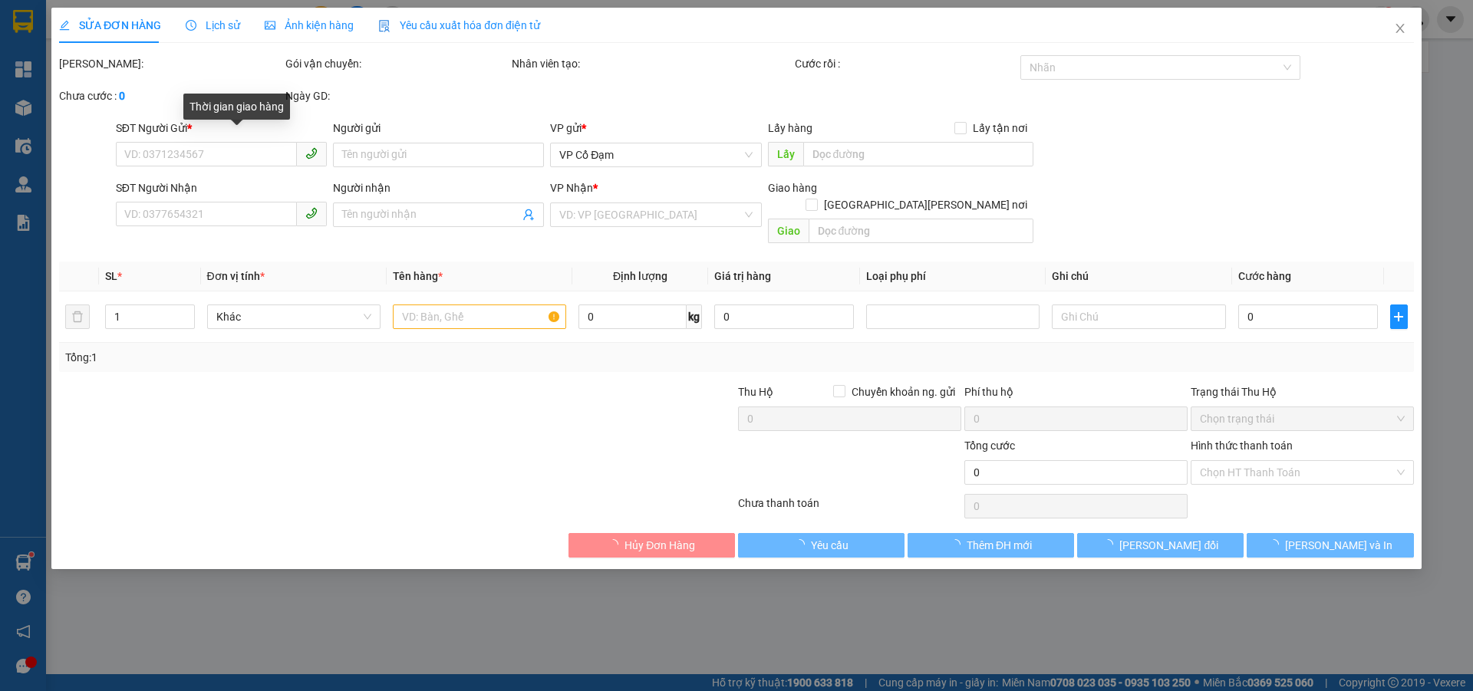
type input "0865866033"
type input "0913246727"
type input "VP BÌNH LỘC"
checkbox input "true"
type input "19.200.000"
